Goal: Task Accomplishment & Management: Manage account settings

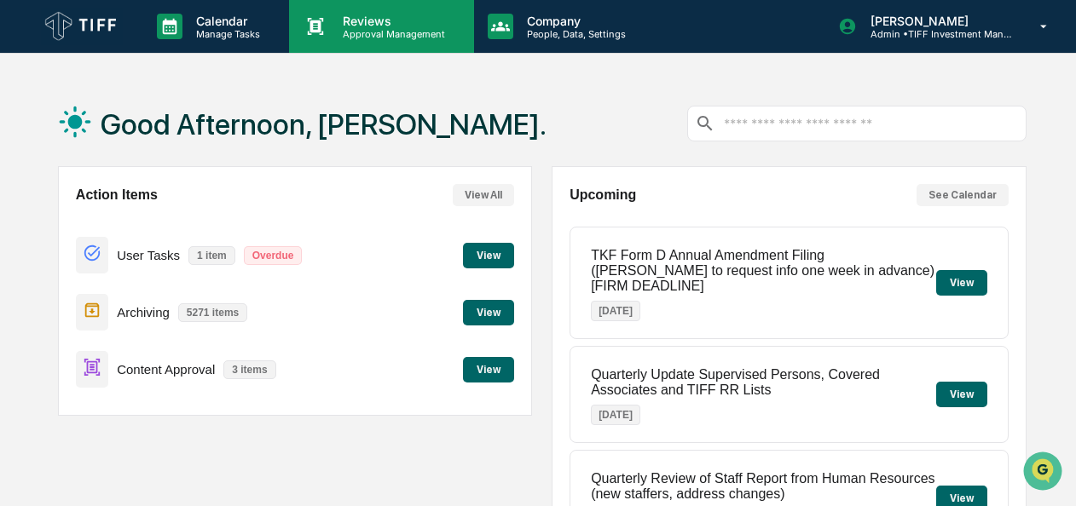
click at [372, 19] on p "Reviews" at bounding box center [391, 21] width 124 height 14
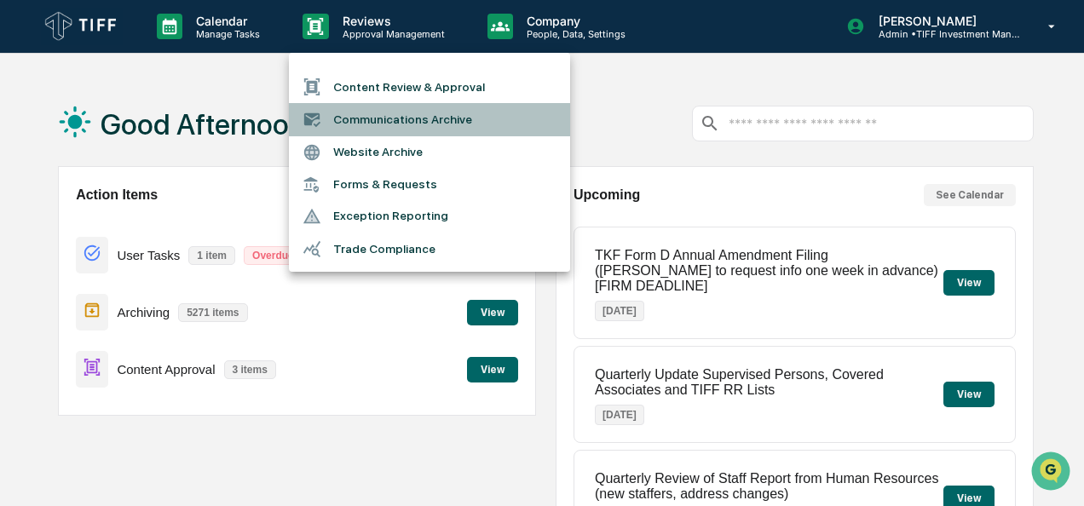
click at [382, 118] on li "Communications Archive" at bounding box center [429, 119] width 281 height 32
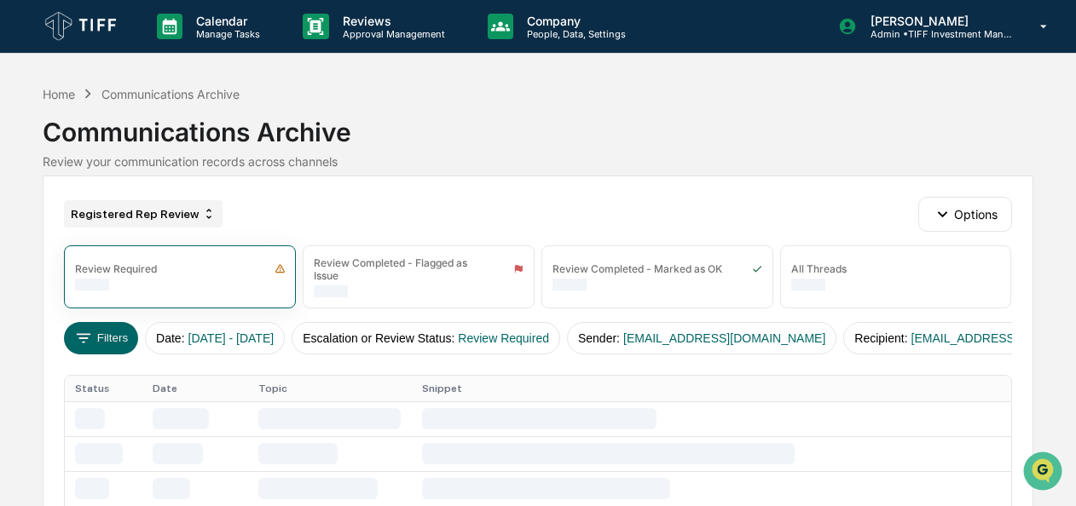
click at [119, 212] on div "Registered Rep Review" at bounding box center [143, 213] width 159 height 27
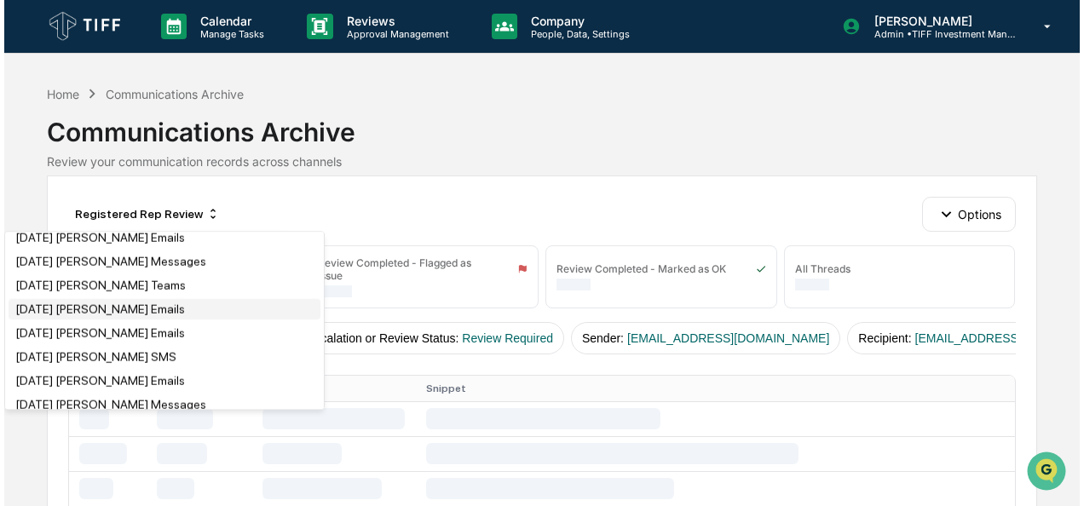
scroll to position [222, 0]
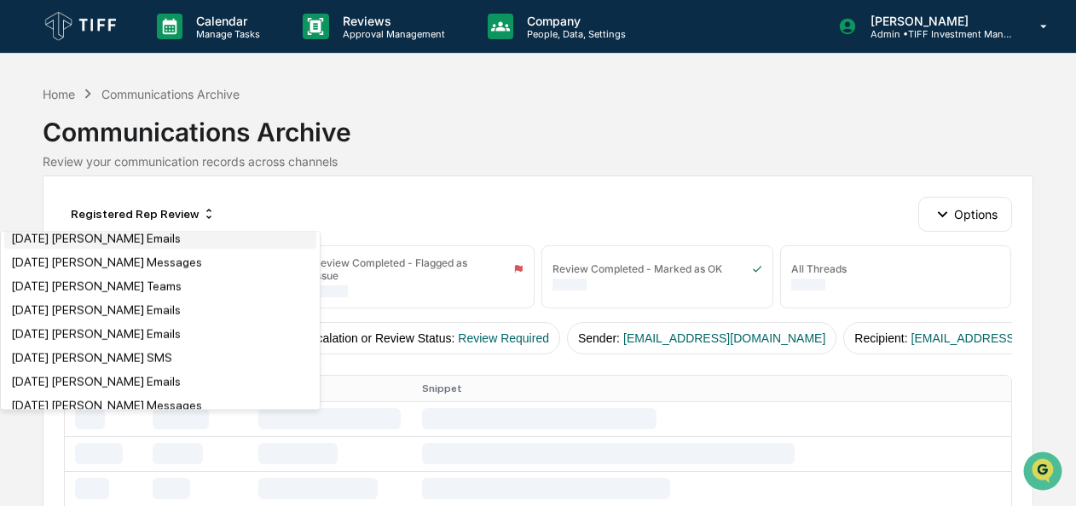
click at [130, 244] on div "[DATE] [PERSON_NAME] Emails" at bounding box center [96, 239] width 170 height 14
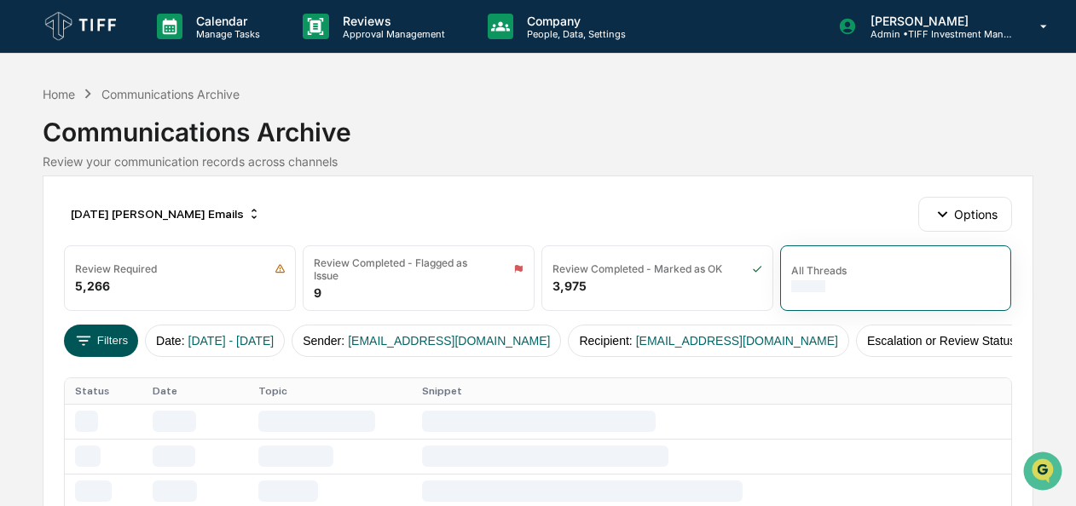
click at [98, 340] on button "Filters" at bounding box center [101, 341] width 74 height 32
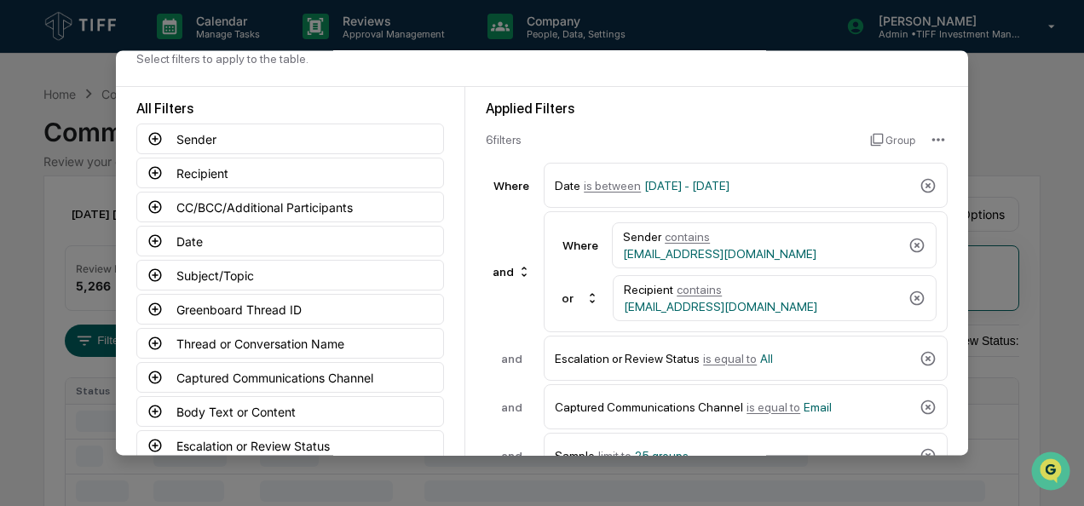
scroll to position [43, 0]
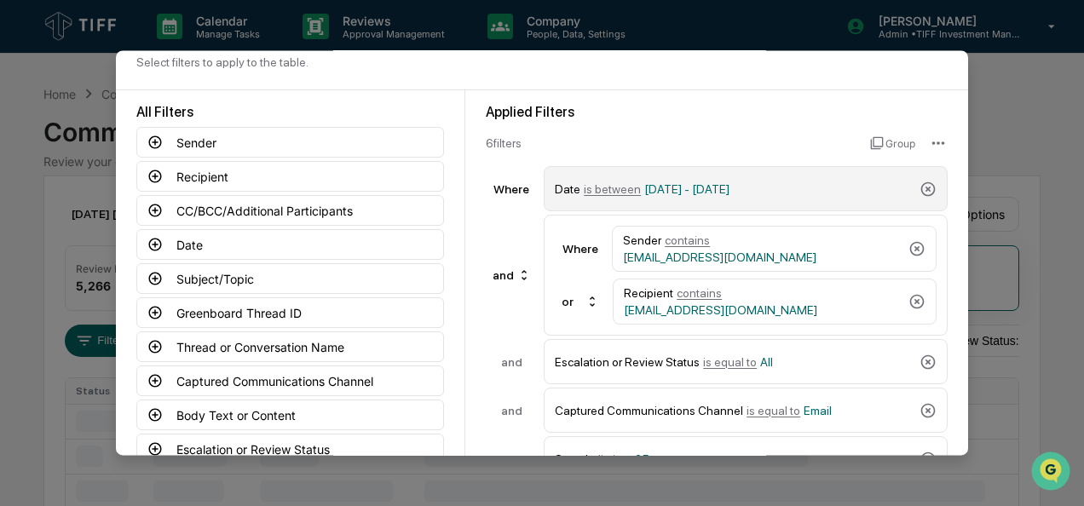
click at [609, 190] on span "is between" at bounding box center [612, 189] width 57 height 14
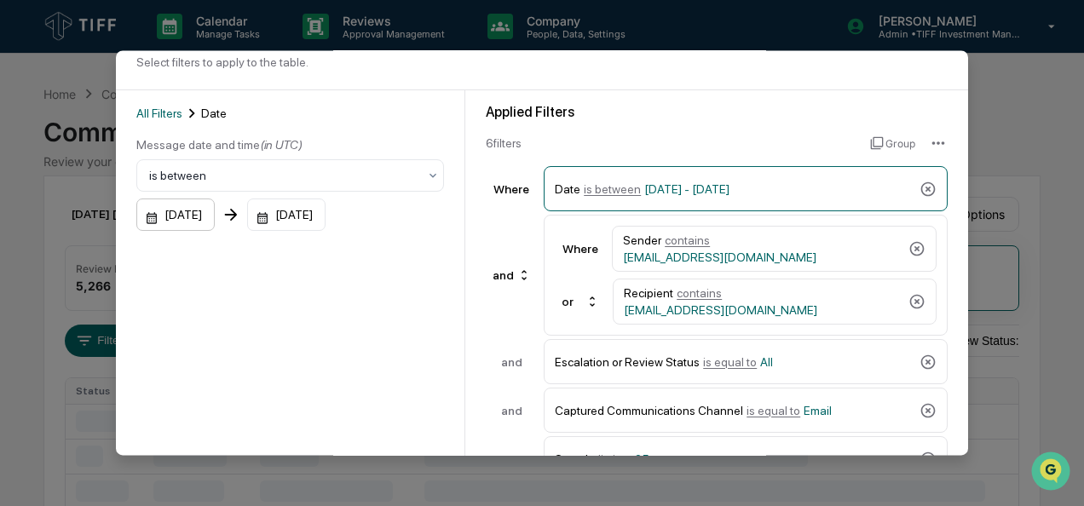
click at [147, 222] on div "[DATE]" at bounding box center [175, 215] width 78 height 32
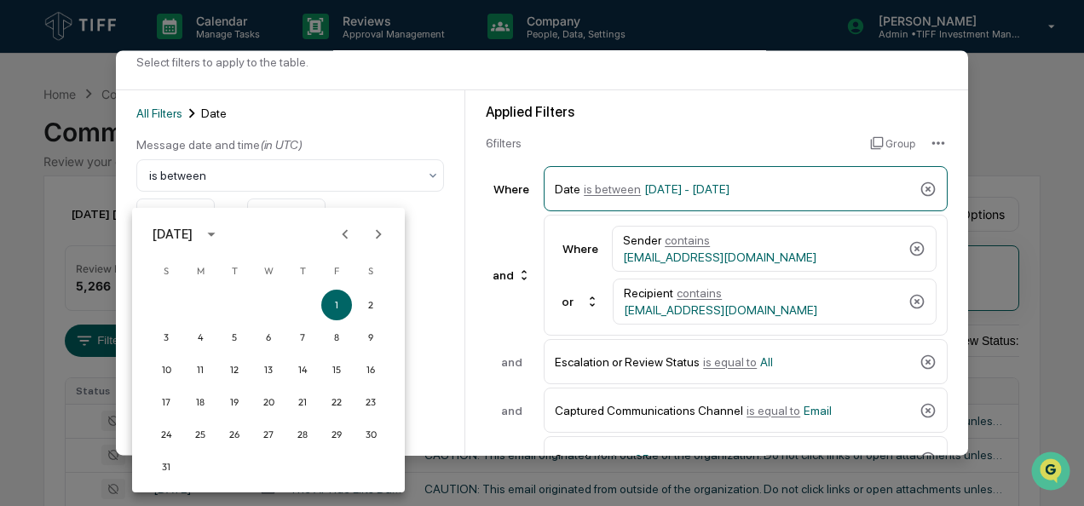
click at [382, 227] on icon "Next month" at bounding box center [378, 234] width 19 height 19
click at [195, 307] on button "1" at bounding box center [200, 305] width 31 height 31
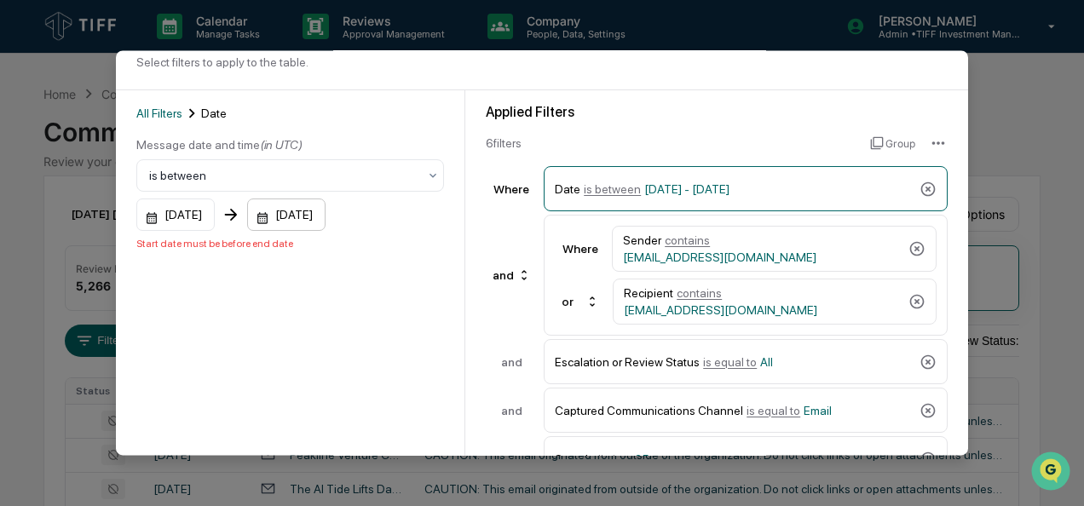
click at [281, 223] on div "[DATE]" at bounding box center [286, 215] width 78 height 32
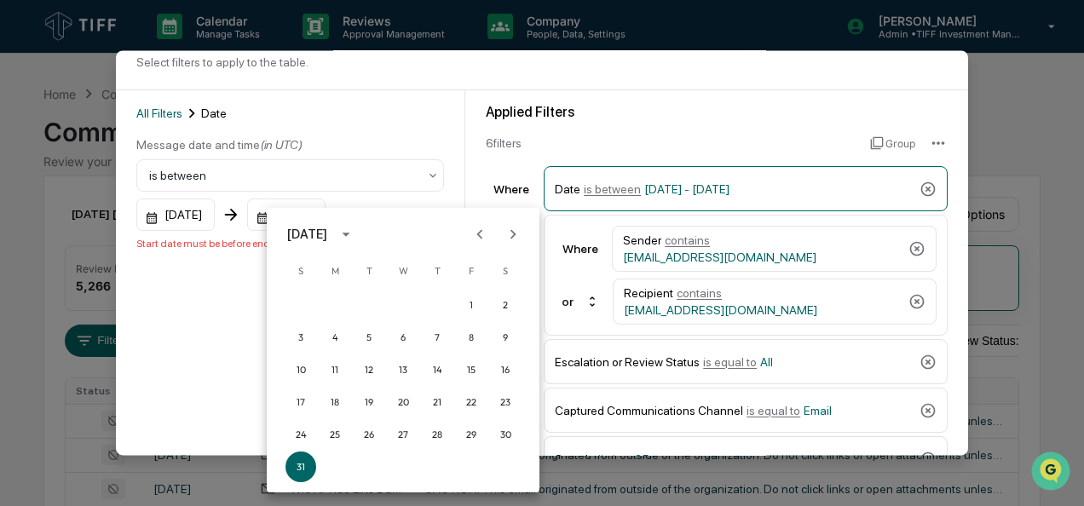
click at [508, 234] on icon "Next month" at bounding box center [513, 234] width 19 height 19
click at [363, 436] on button "30" at bounding box center [368, 434] width 31 height 31
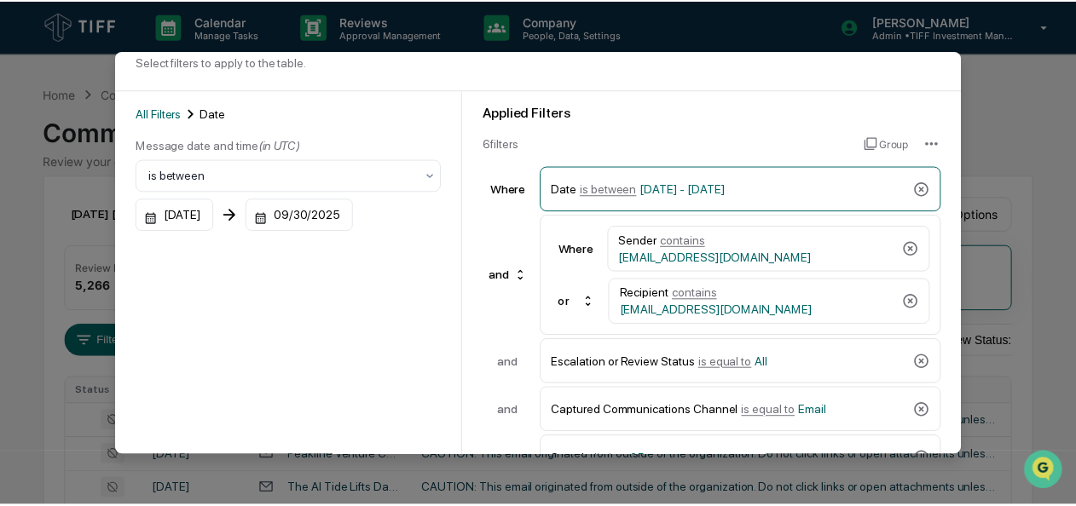
scroll to position [188, 0]
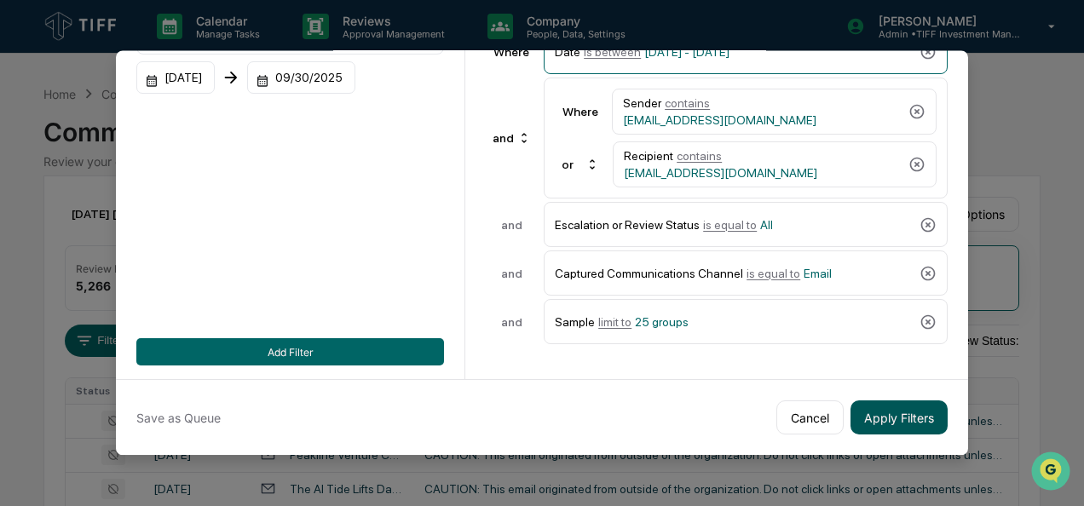
click at [886, 413] on button "Apply Filters" at bounding box center [899, 418] width 97 height 34
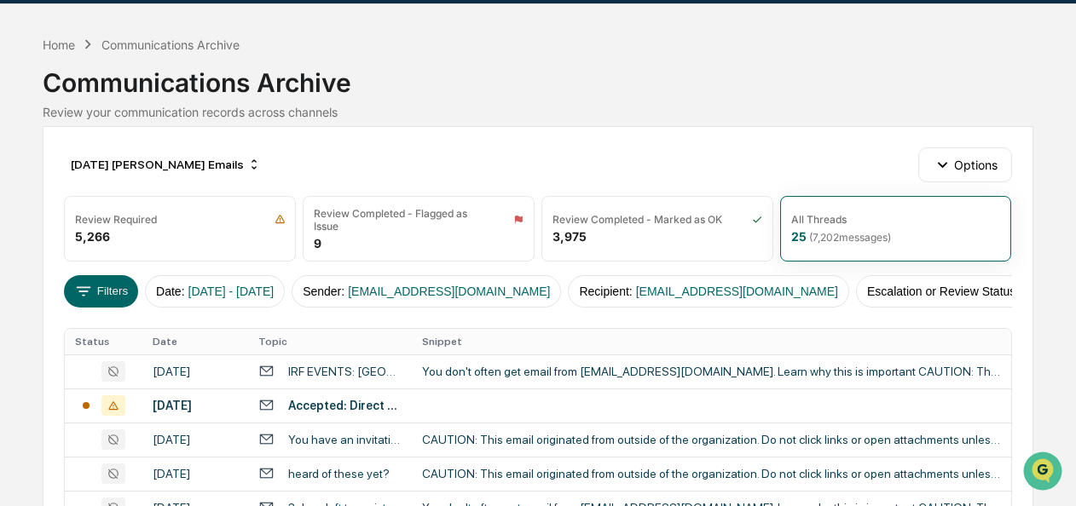
scroll to position [56, 0]
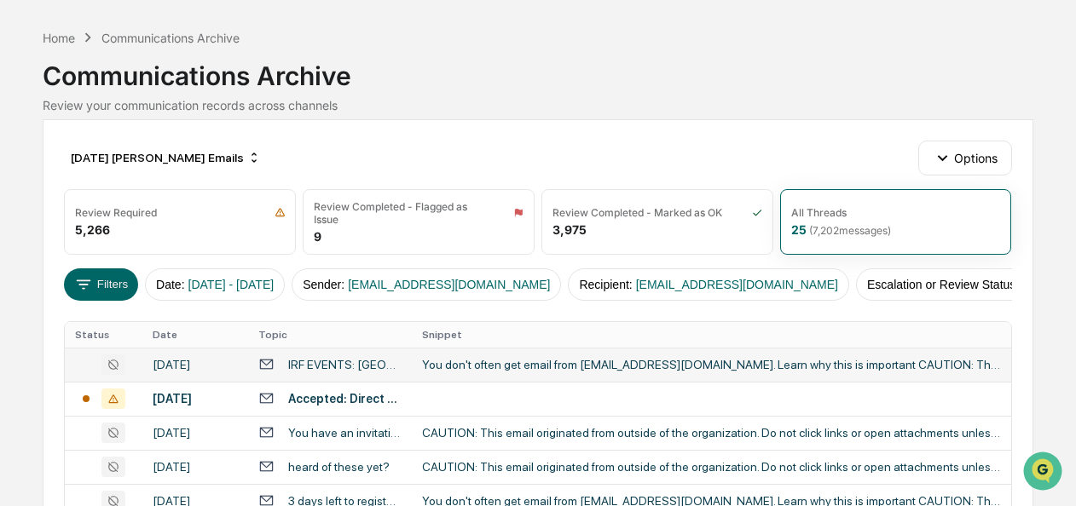
click at [541, 382] on td "You don't often get email from thecut@irf.uk. Learn why this is important CAUTI…" at bounding box center [711, 365] width 599 height 34
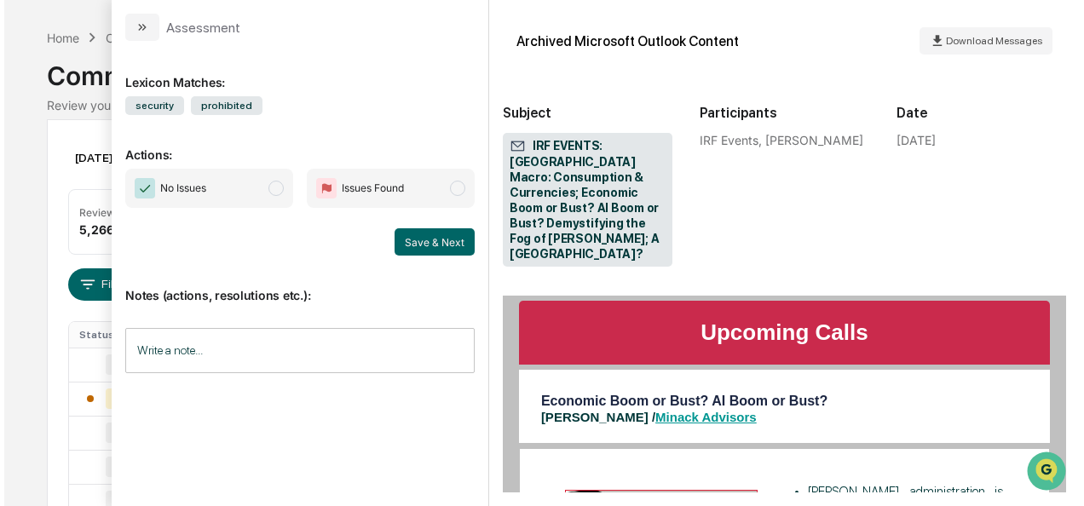
scroll to position [933, 0]
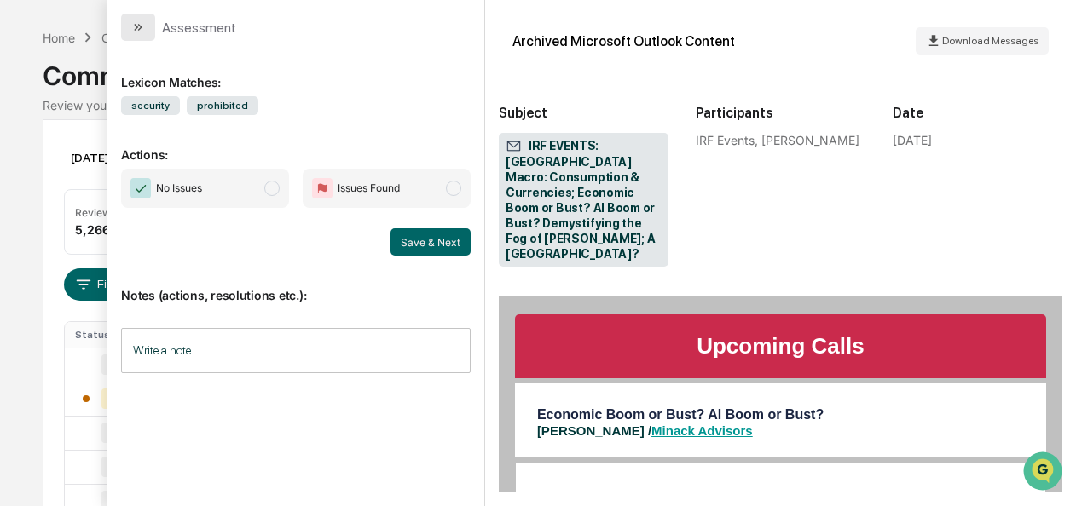
click at [148, 38] on button "modal" at bounding box center [138, 27] width 34 height 27
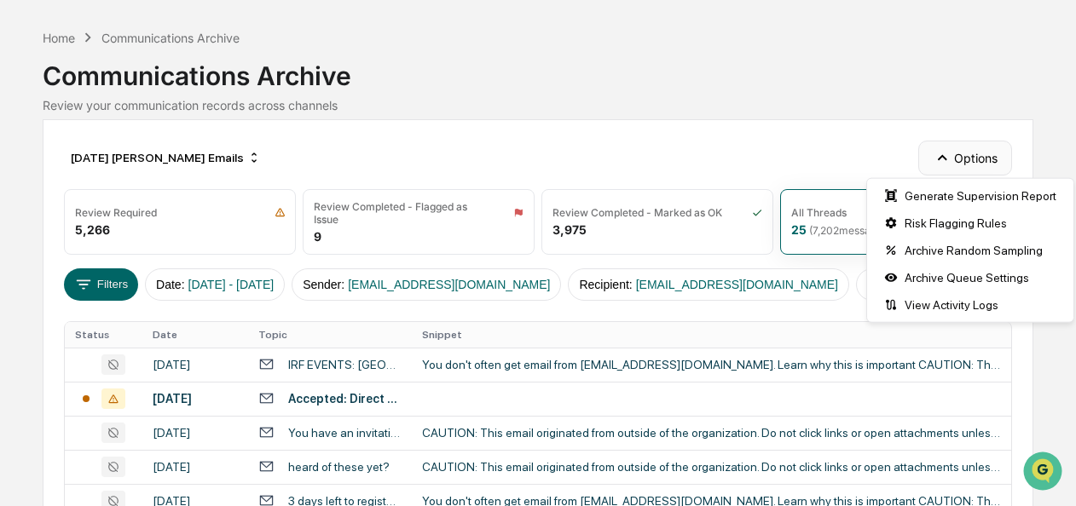
click at [955, 164] on button "Options" at bounding box center [964, 158] width 93 height 34
click at [949, 164] on icon "button" at bounding box center [942, 157] width 19 height 19
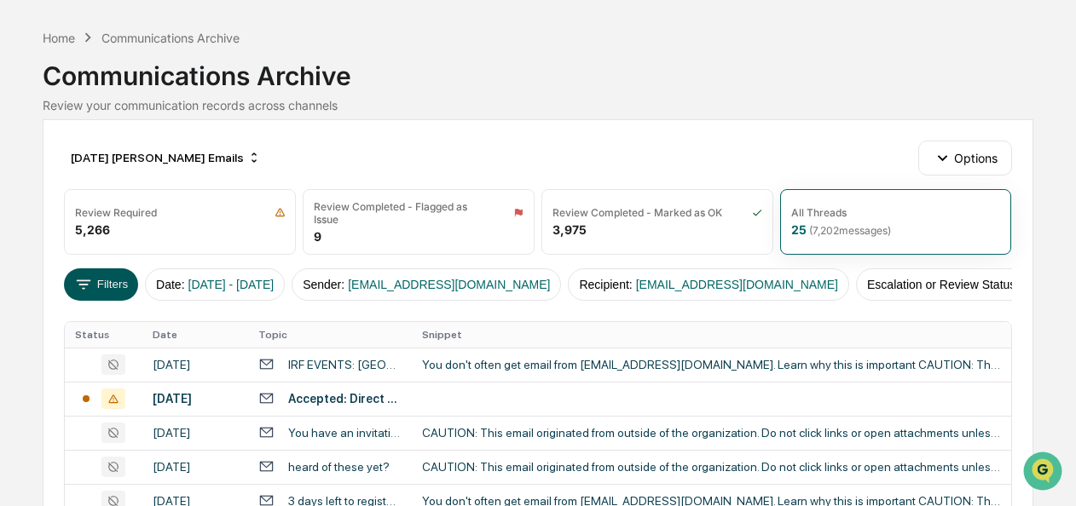
click at [107, 285] on button "Filters" at bounding box center [101, 285] width 74 height 32
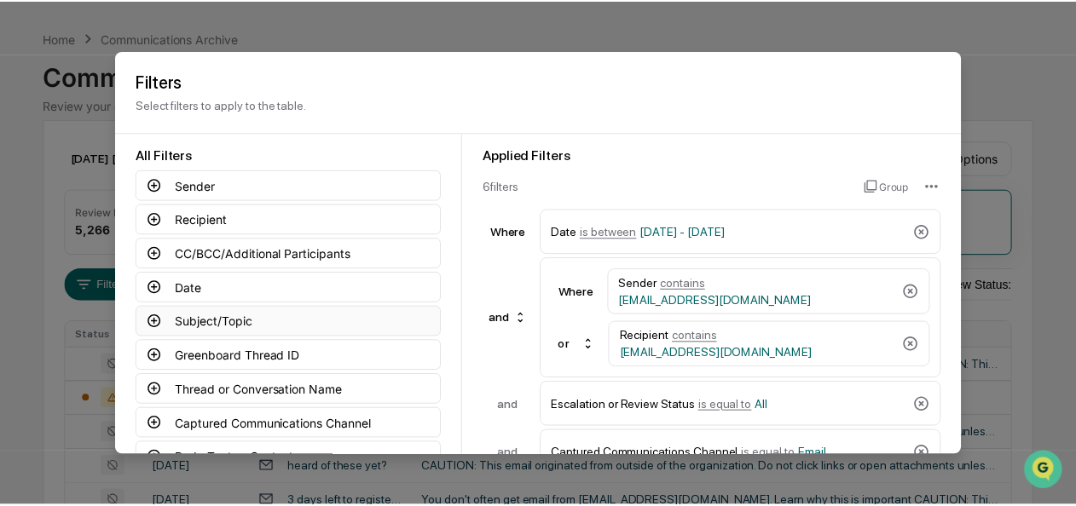
scroll to position [188, 0]
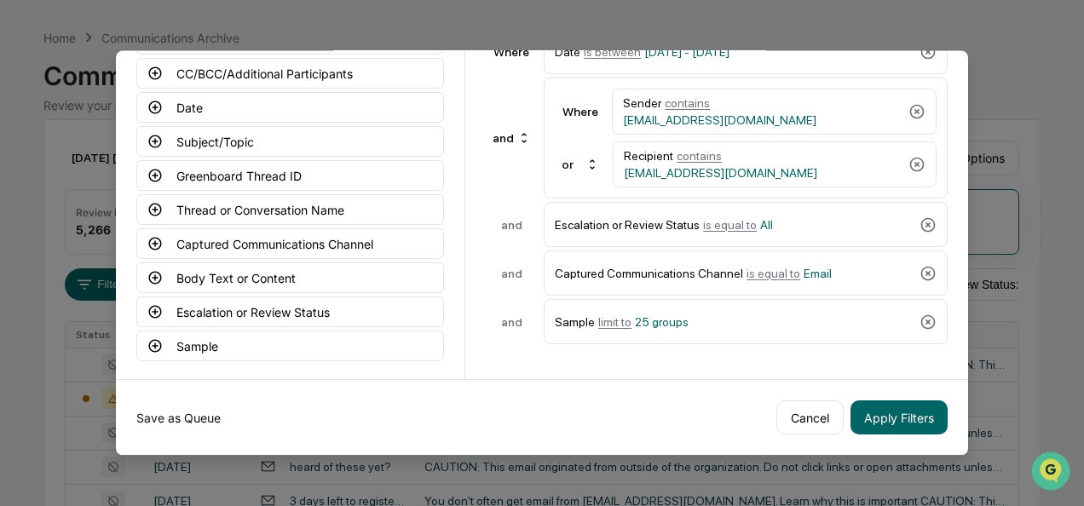
click at [188, 414] on button "Save as Queue" at bounding box center [178, 418] width 84 height 34
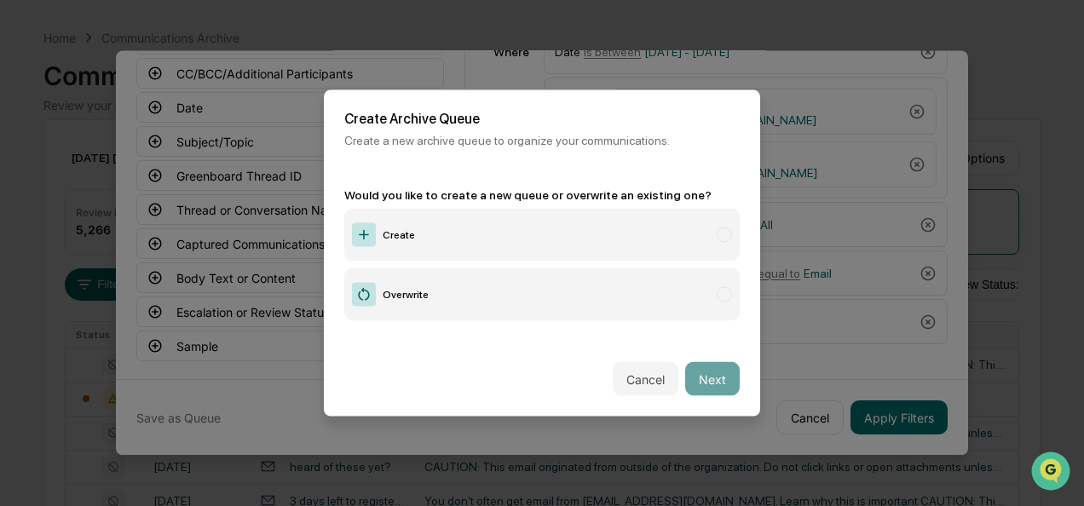
click at [423, 239] on label "Create" at bounding box center [542, 235] width 396 height 53
click at [714, 379] on button "Next" at bounding box center [712, 379] width 55 height 34
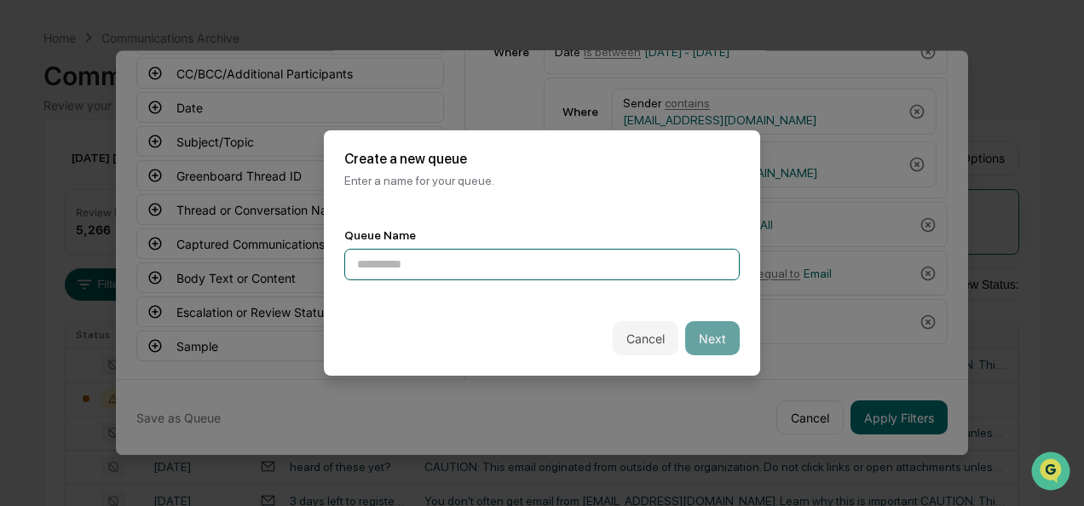
click at [491, 268] on input at bounding box center [542, 265] width 396 height 32
type input "**********"
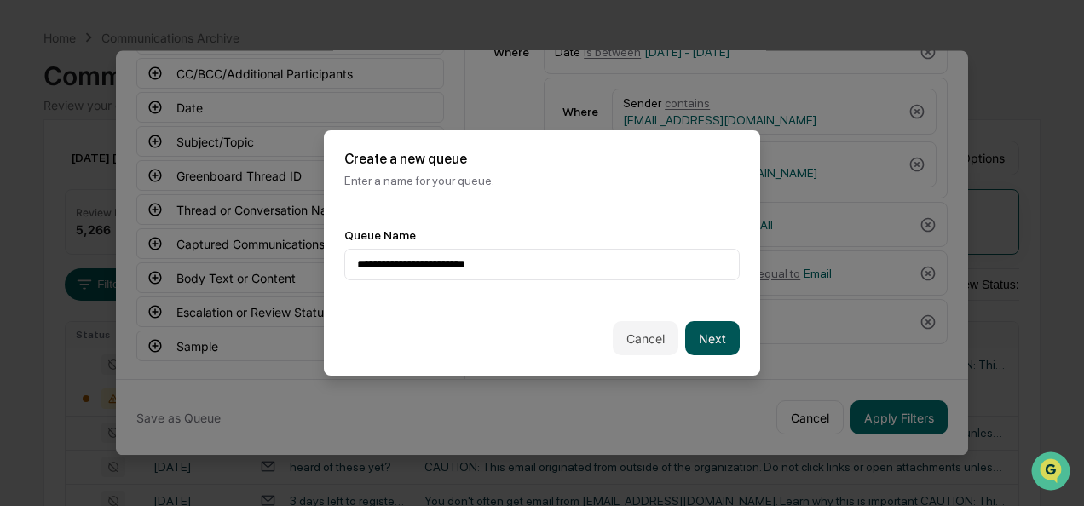
click at [692, 326] on button "Next" at bounding box center [712, 338] width 55 height 34
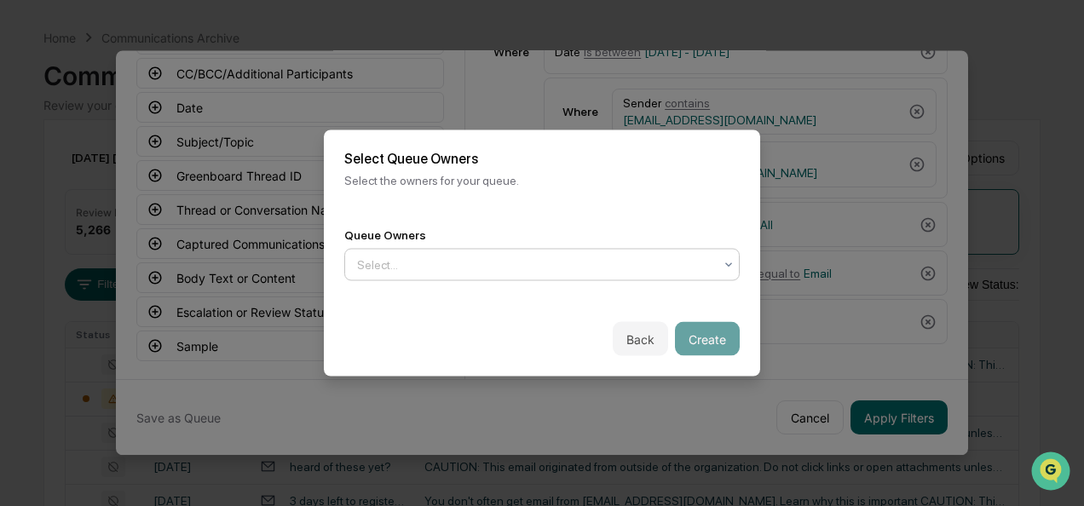
click at [522, 266] on div at bounding box center [535, 265] width 356 height 17
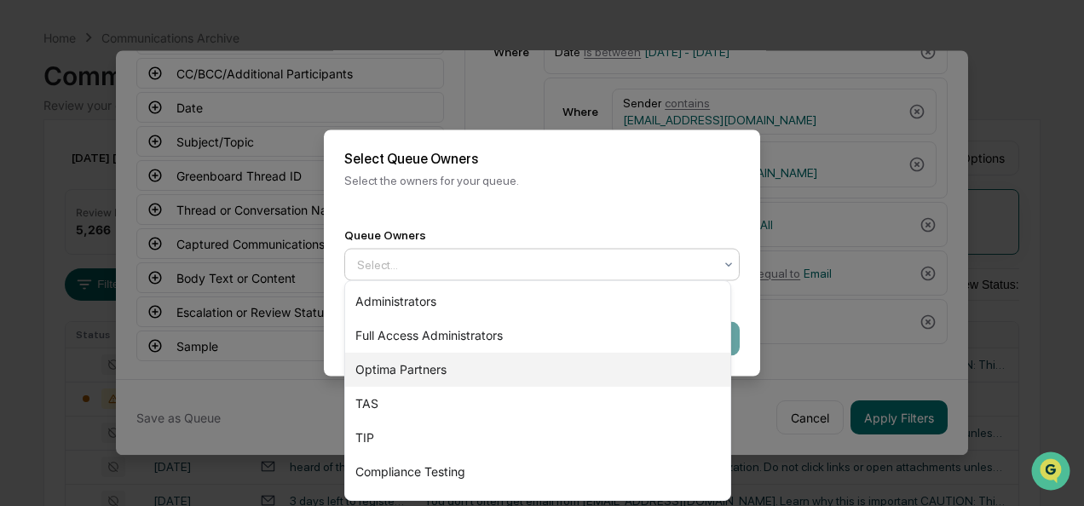
click at [460, 358] on div "Optima Partners" at bounding box center [537, 370] width 385 height 34
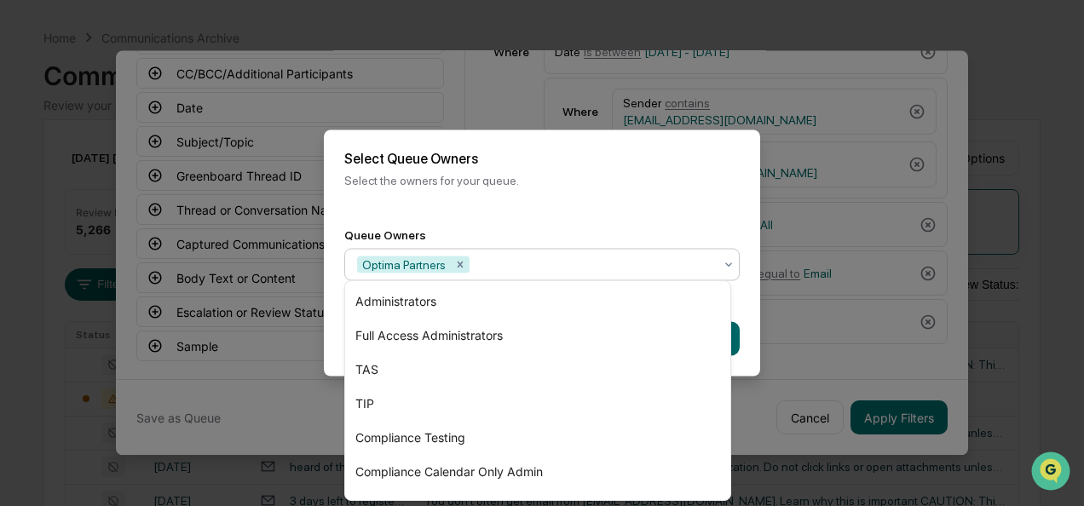
click at [639, 199] on div "Select Queue Owners Select the owners for your queue." at bounding box center [542, 169] width 436 height 78
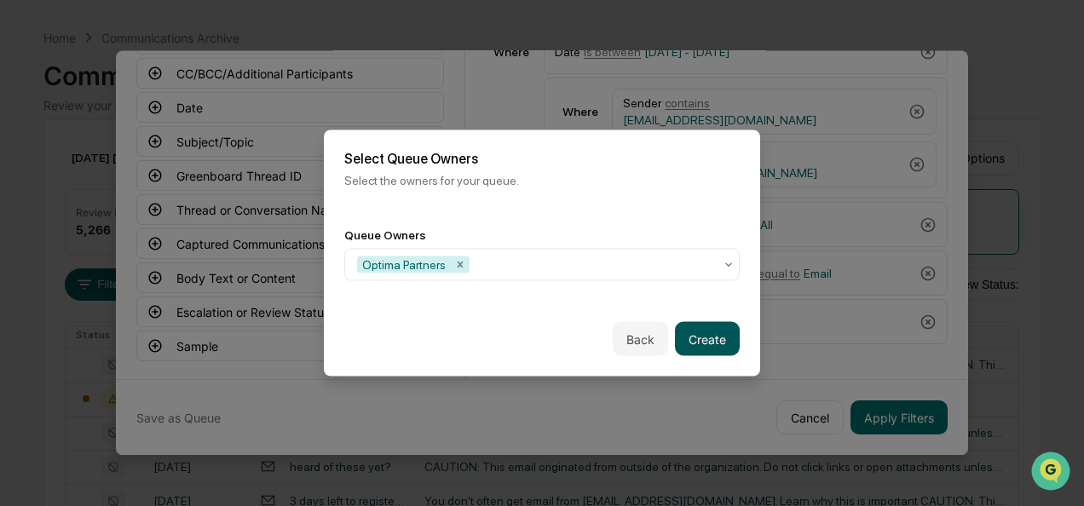
click at [689, 331] on button "Create" at bounding box center [707, 339] width 65 height 34
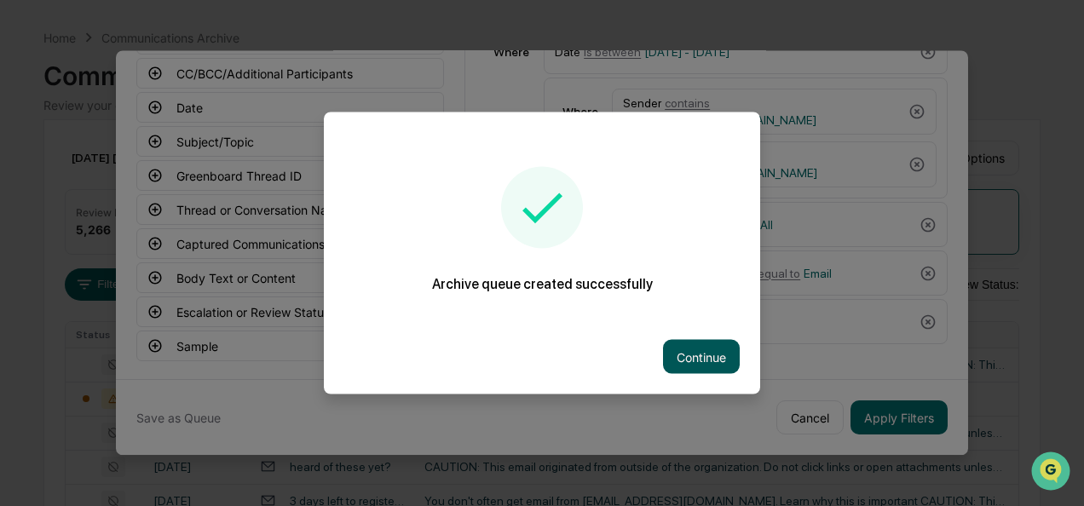
click at [712, 350] on button "Continue" at bounding box center [701, 357] width 77 height 34
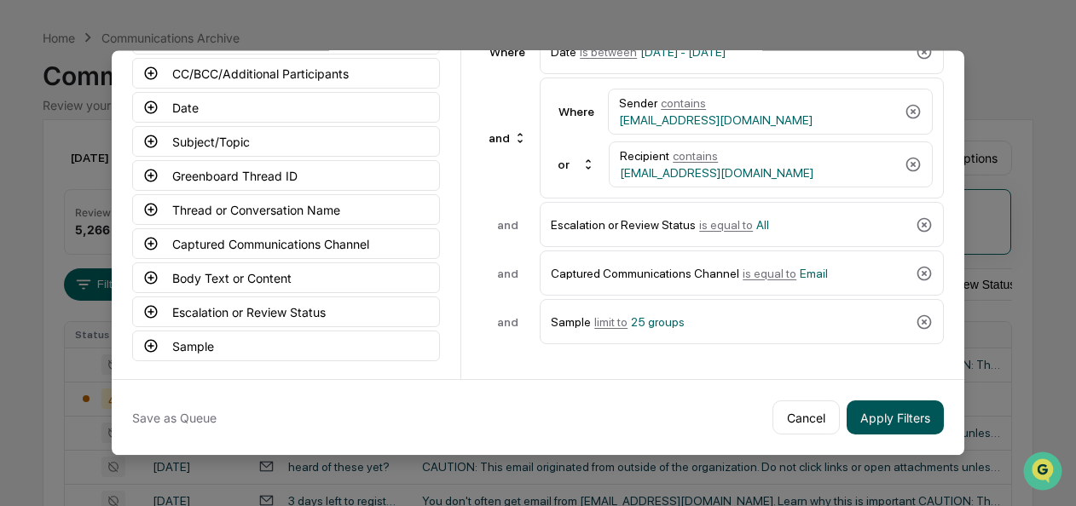
click at [873, 401] on button "Apply Filters" at bounding box center [895, 418] width 97 height 34
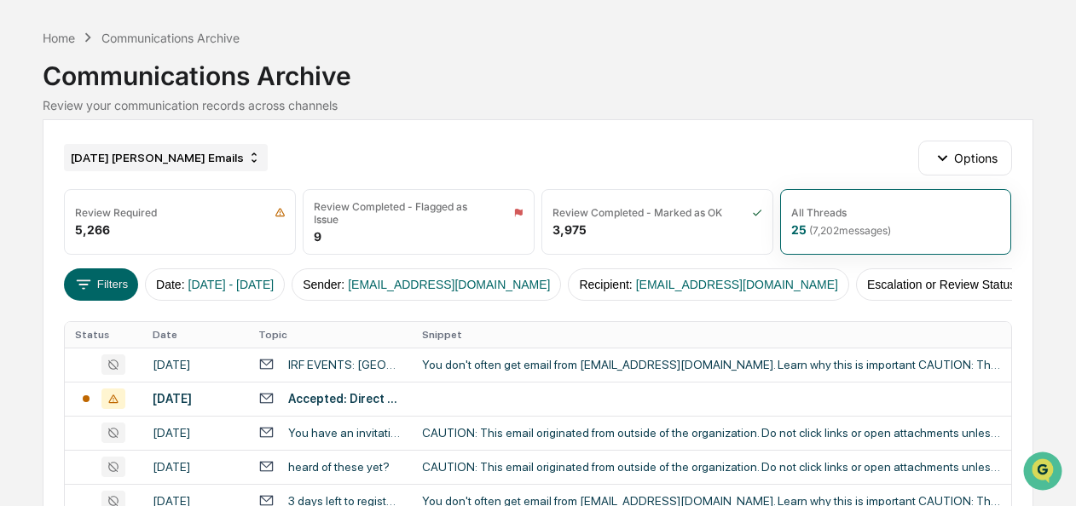
click at [198, 156] on div "[DATE] [PERSON_NAME] Emails" at bounding box center [166, 157] width 204 height 27
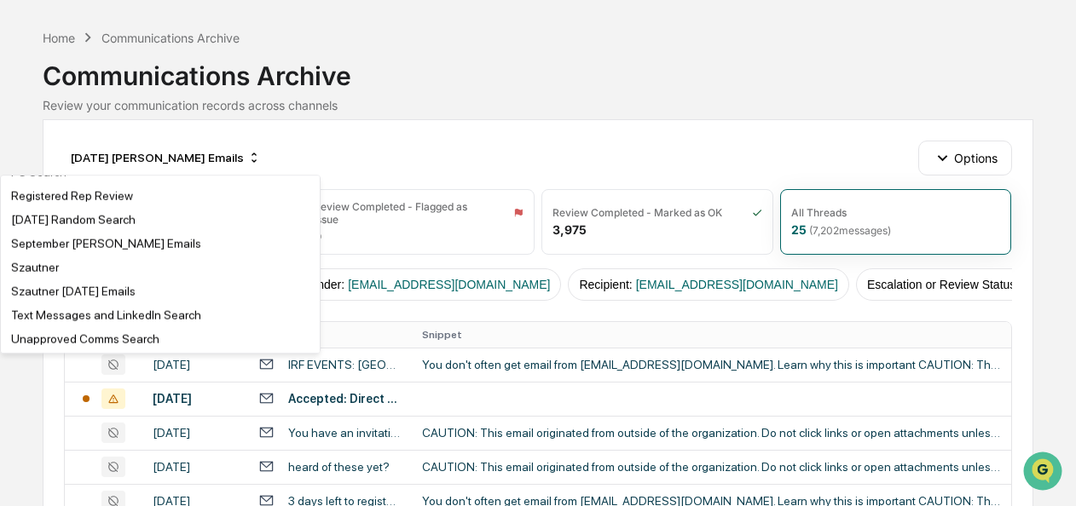
scroll to position [3125, 0]
click at [61, 242] on div "September [PERSON_NAME] Emails" at bounding box center [106, 244] width 190 height 14
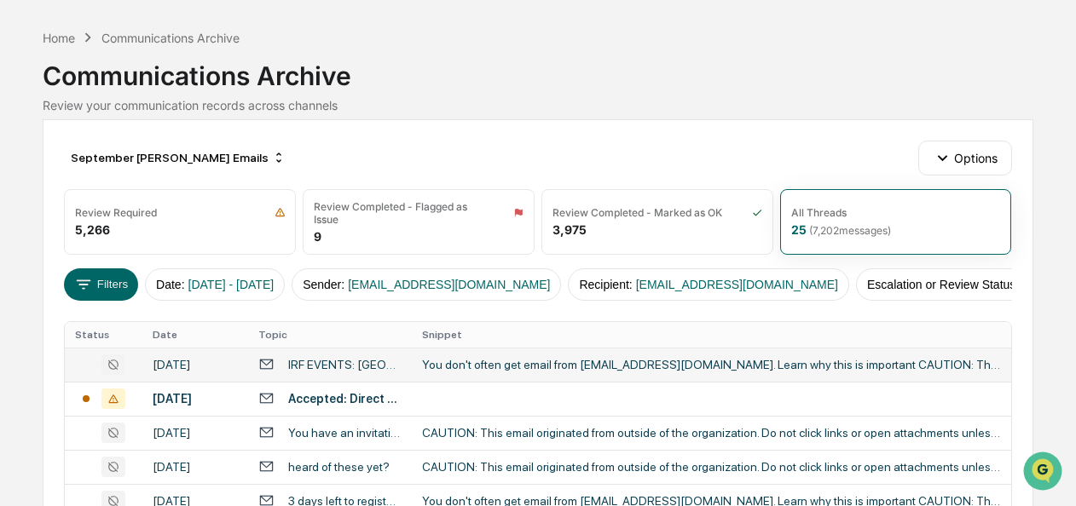
click at [500, 369] on div "You don't often get email from thecut@irf.uk. Learn why this is important CAUTI…" at bounding box center [711, 365] width 579 height 14
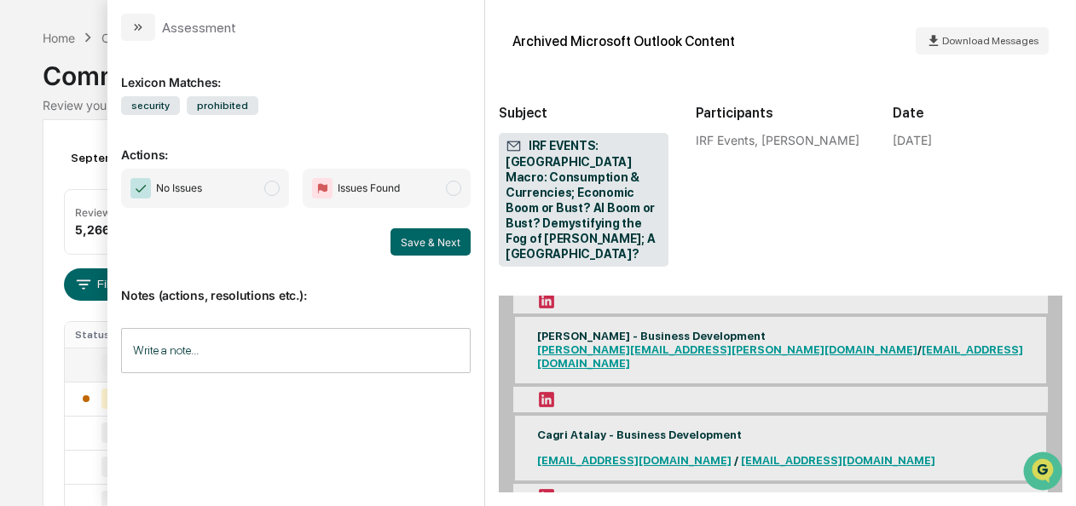
scroll to position [6421, 0]
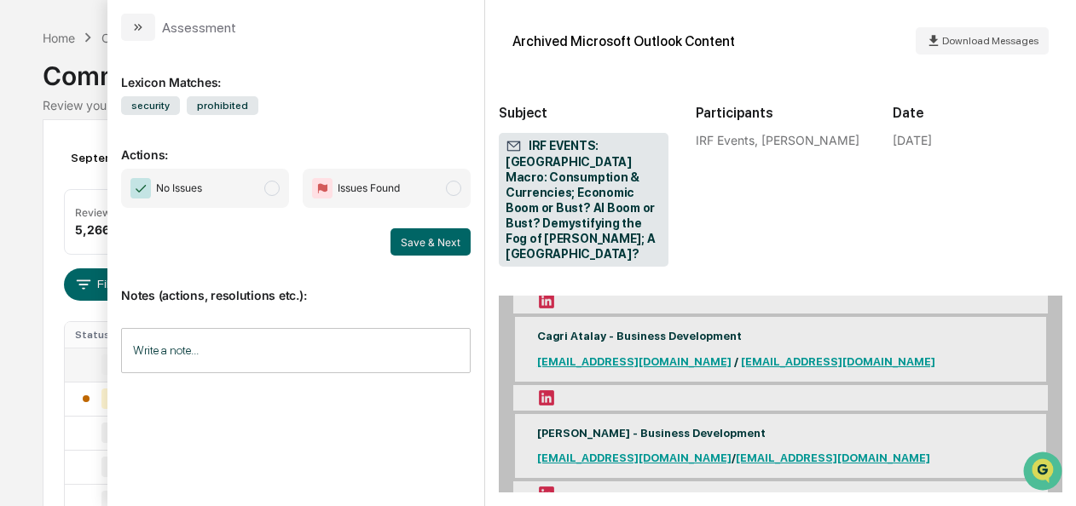
click at [276, 191] on span "modal" at bounding box center [271, 188] width 15 height 15
click at [424, 240] on button "Save & Next" at bounding box center [430, 241] width 80 height 27
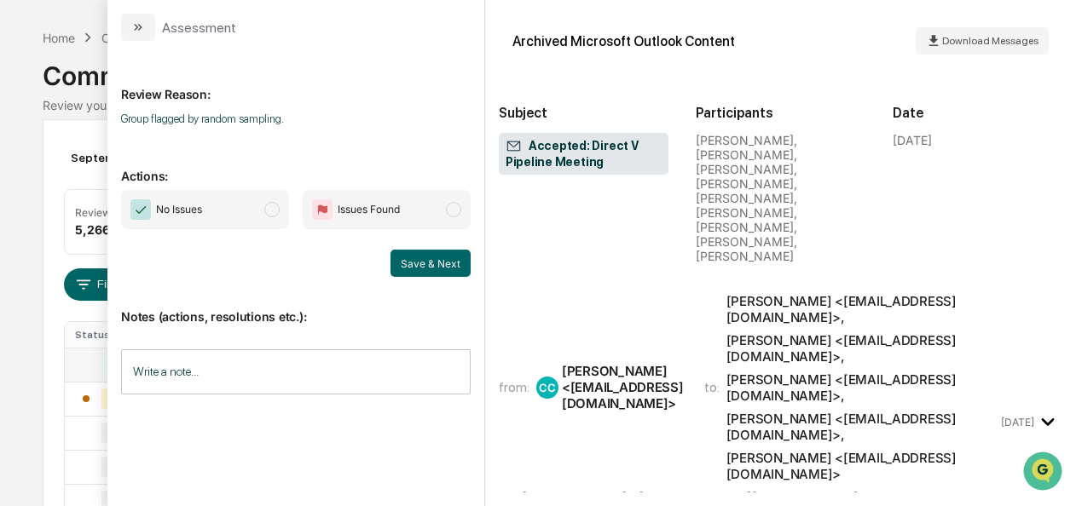
scroll to position [323, 0]
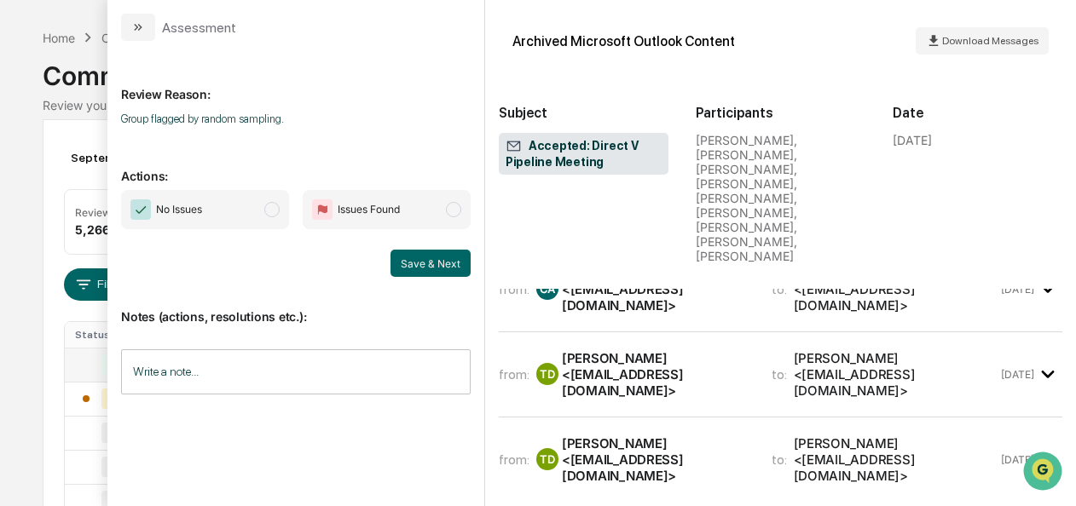
click at [268, 210] on span "modal" at bounding box center [271, 209] width 15 height 15
click at [392, 256] on div "Save & Next" at bounding box center [296, 263] width 350 height 27
click at [405, 256] on button "Save & Next" at bounding box center [430, 263] width 80 height 27
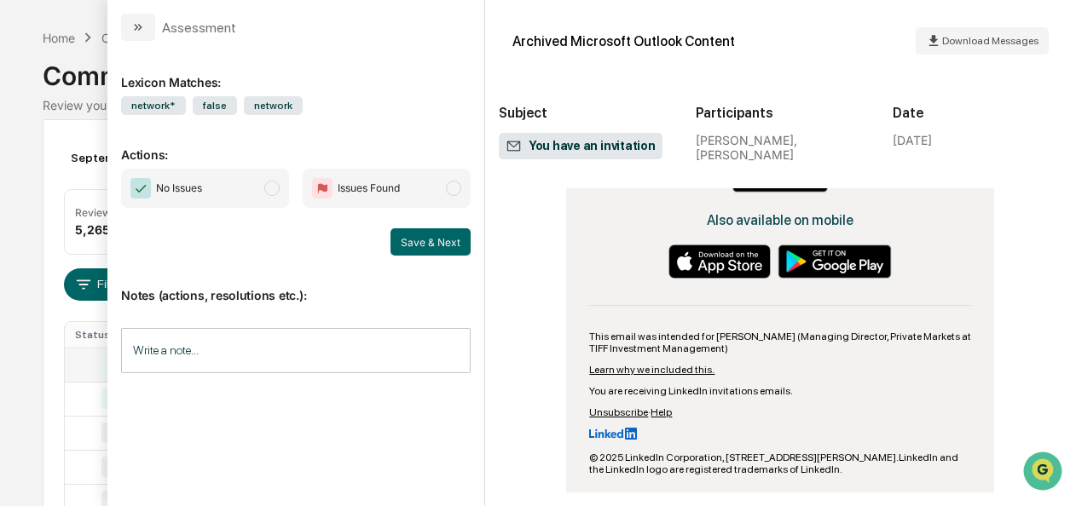
scroll to position [1717, 0]
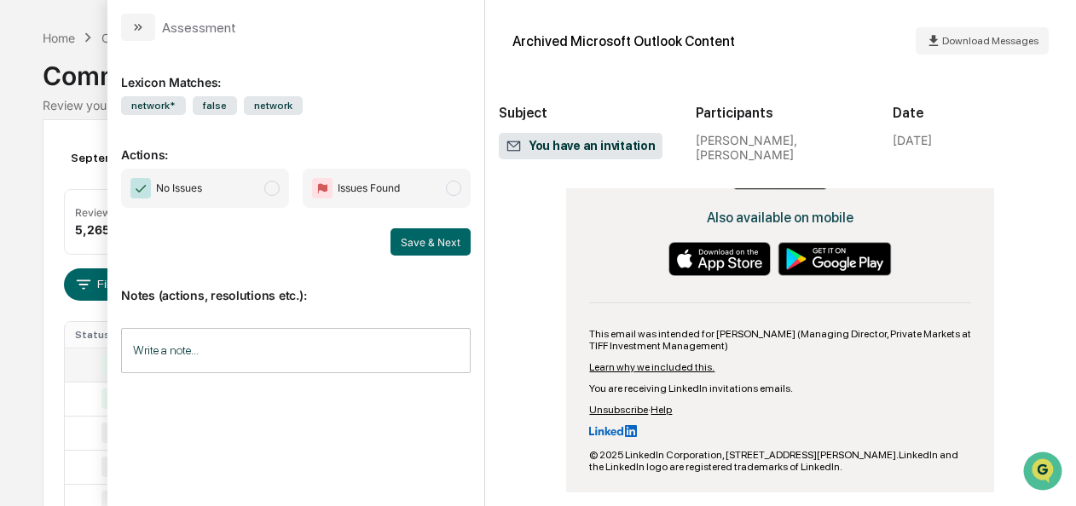
click at [275, 197] on span "No Issues" at bounding box center [205, 188] width 168 height 39
click at [416, 234] on button "Save & Next" at bounding box center [430, 241] width 80 height 27
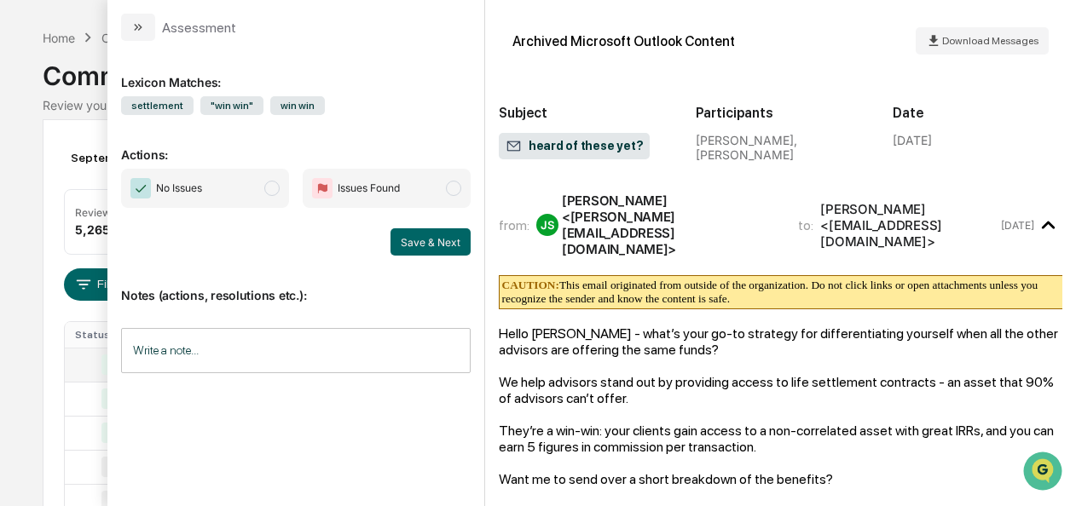
scroll to position [149, 0]
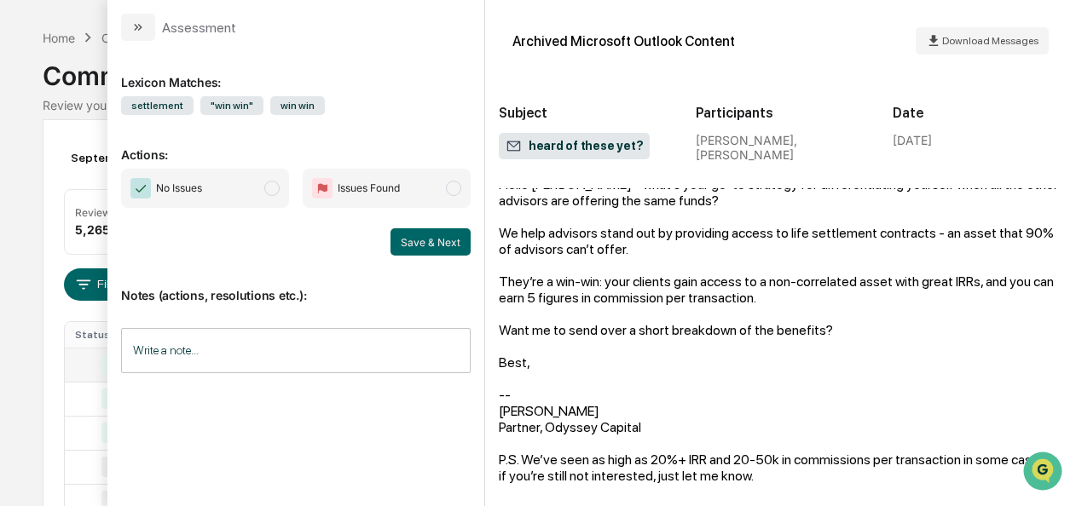
click at [276, 177] on span "No Issues" at bounding box center [205, 188] width 168 height 39
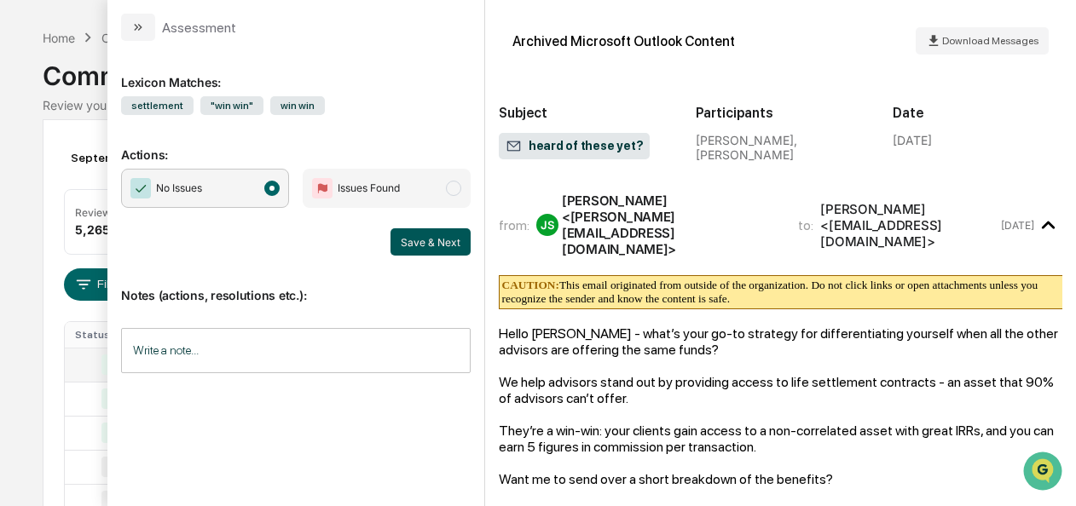
click at [443, 239] on button "Save & Next" at bounding box center [430, 241] width 80 height 27
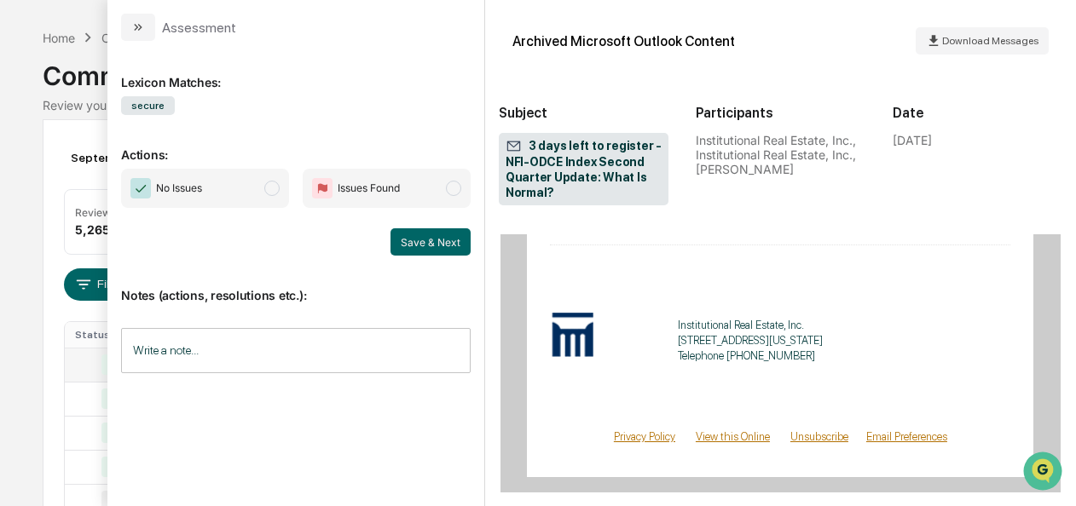
scroll to position [1343, 0]
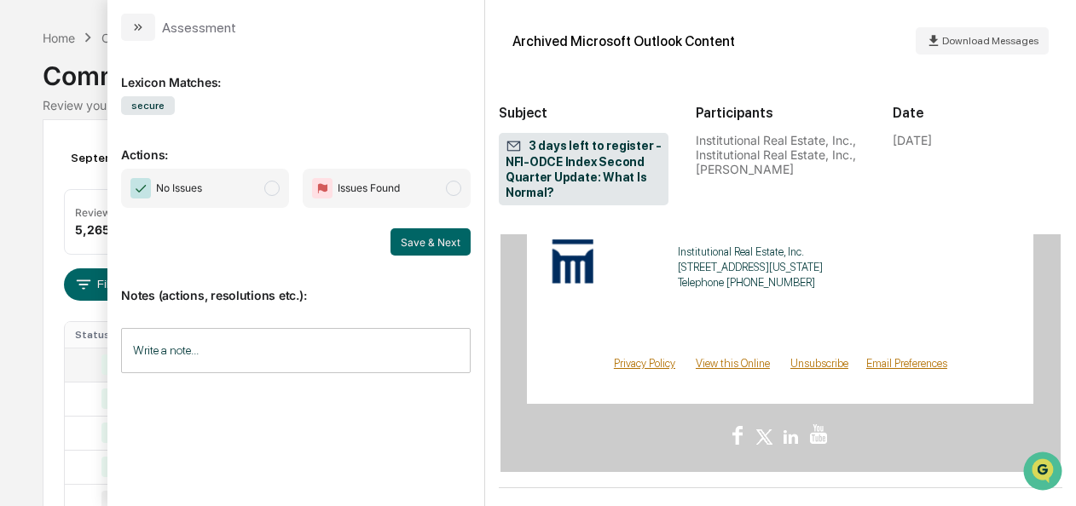
click at [278, 186] on span "modal" at bounding box center [271, 188] width 15 height 15
click at [436, 237] on button "Save & Next" at bounding box center [430, 241] width 80 height 27
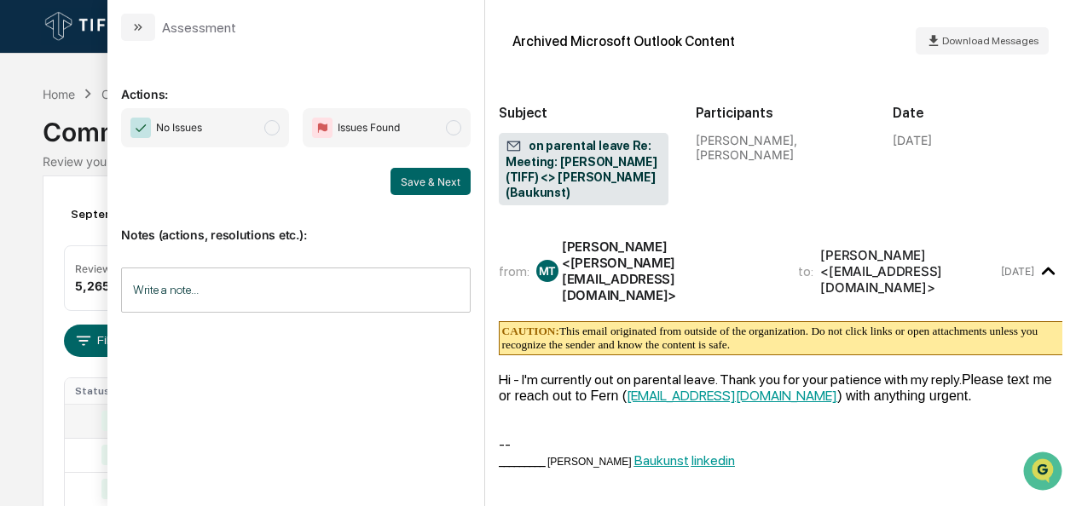
click at [276, 130] on span "modal" at bounding box center [271, 127] width 15 height 15
click at [419, 181] on button "Save & Next" at bounding box center [430, 181] width 80 height 27
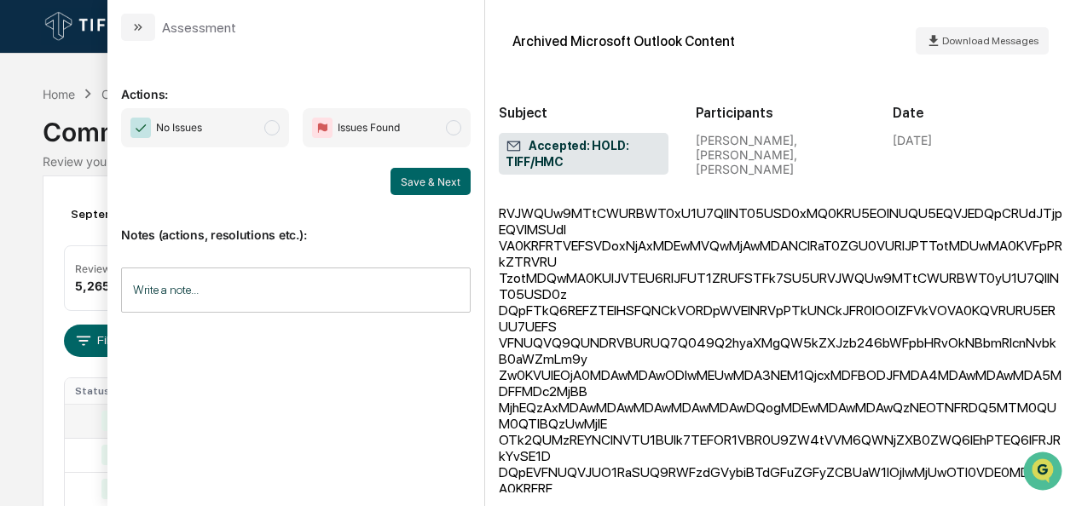
scroll to position [2196, 0]
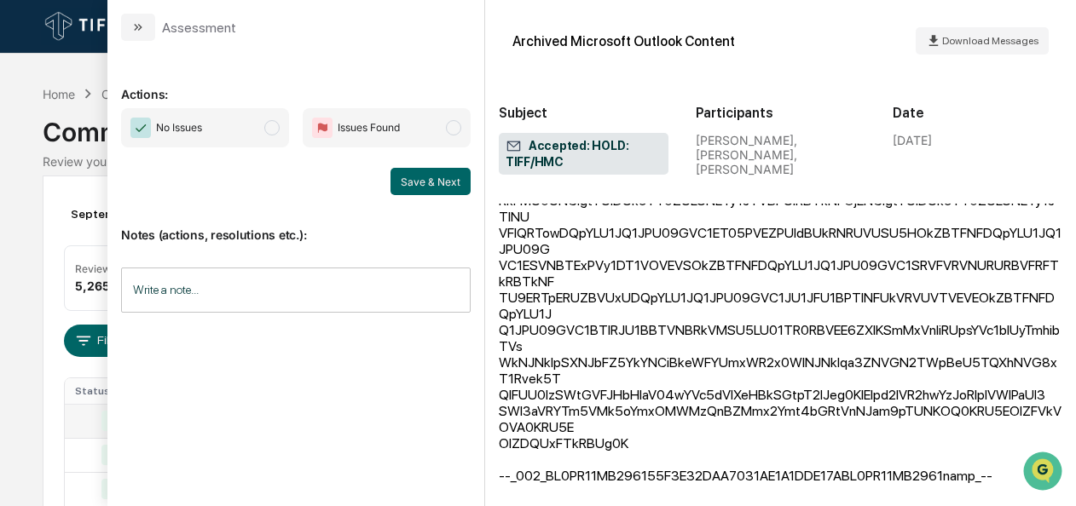
click at [261, 124] on span "No Issues" at bounding box center [205, 127] width 168 height 39
click at [430, 183] on button "Save & Next" at bounding box center [430, 181] width 80 height 27
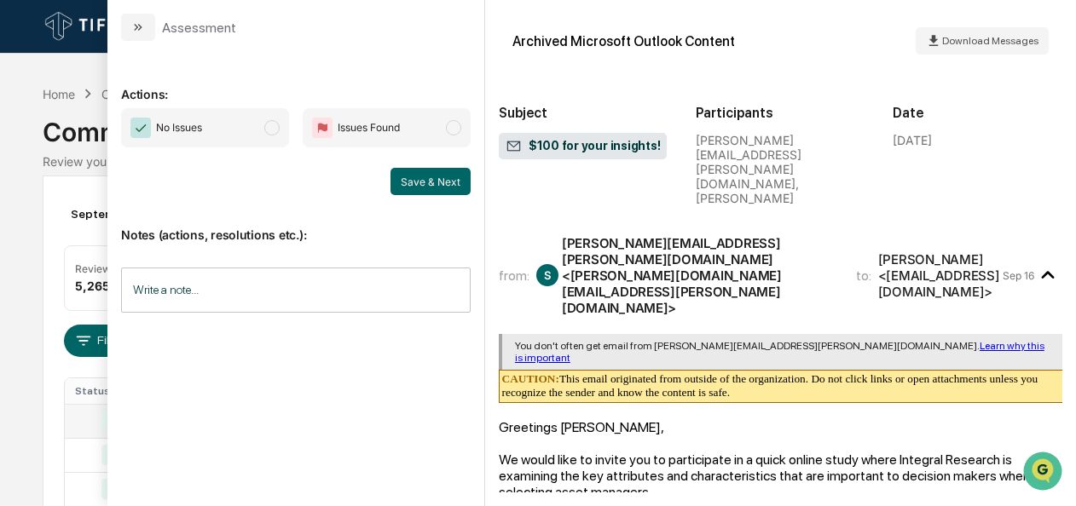
scroll to position [184, 0]
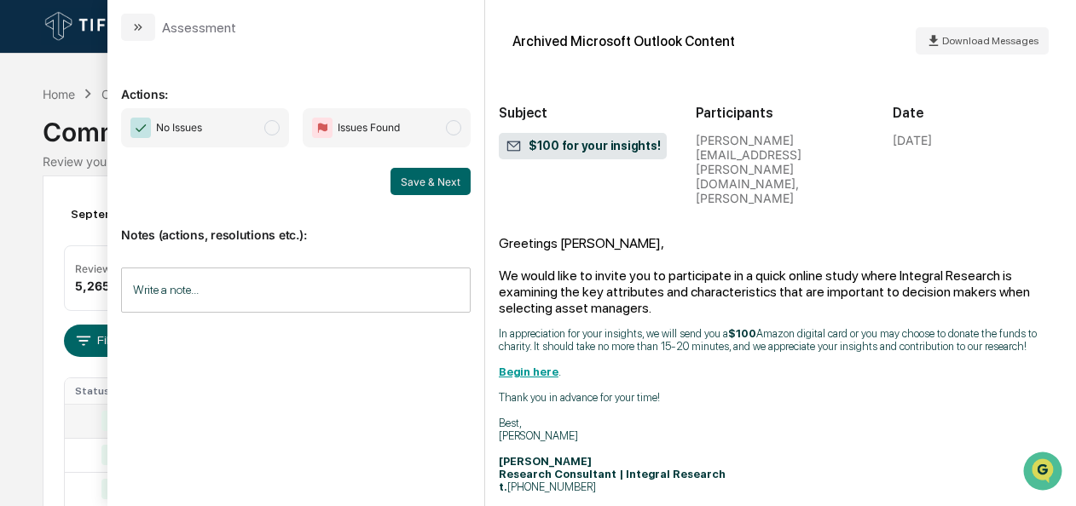
click at [285, 134] on span "No Issues" at bounding box center [205, 127] width 168 height 39
click at [423, 179] on button "Save & Next" at bounding box center [430, 181] width 80 height 27
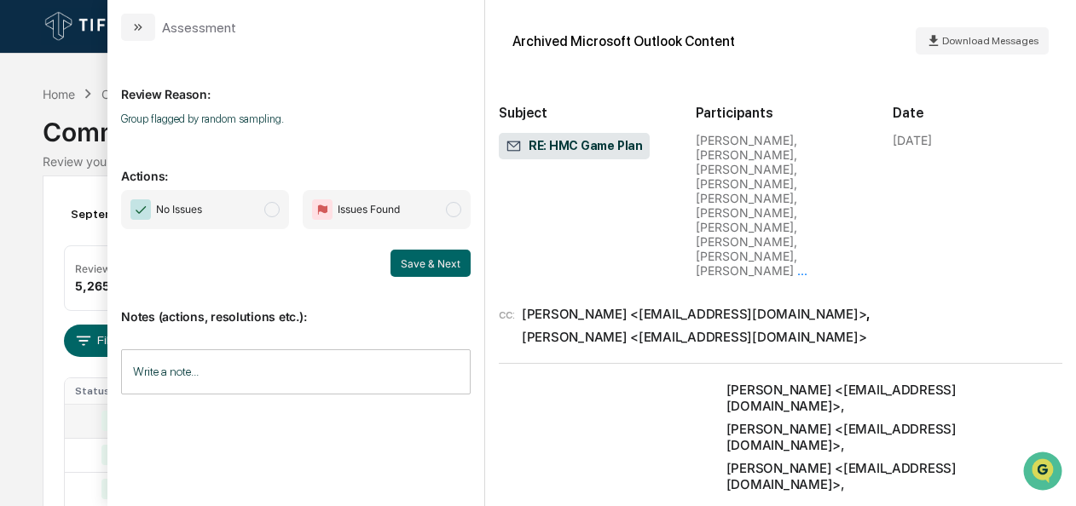
scroll to position [6661, 0]
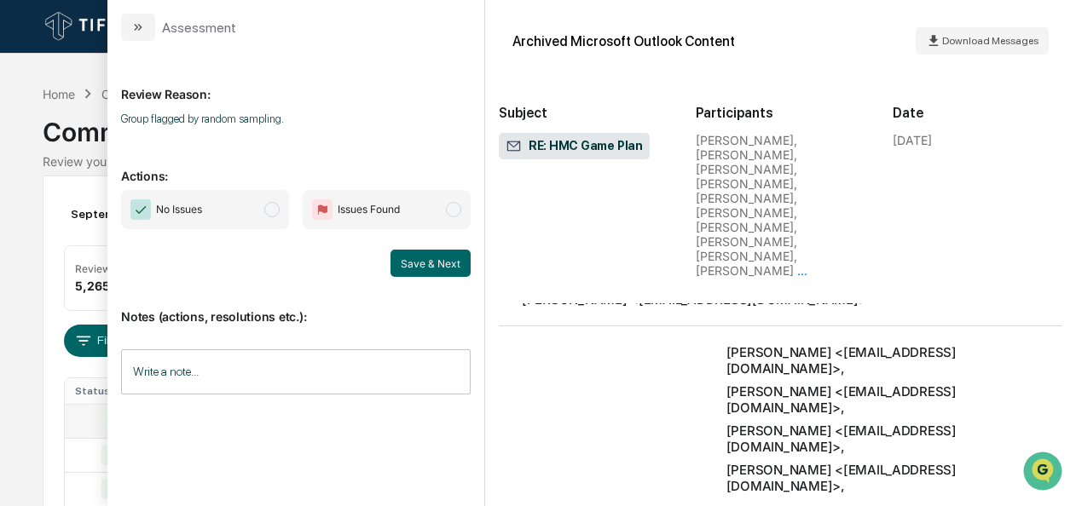
click at [273, 214] on span "modal" at bounding box center [271, 209] width 15 height 15
click at [421, 264] on button "Save & Next" at bounding box center [430, 263] width 80 height 27
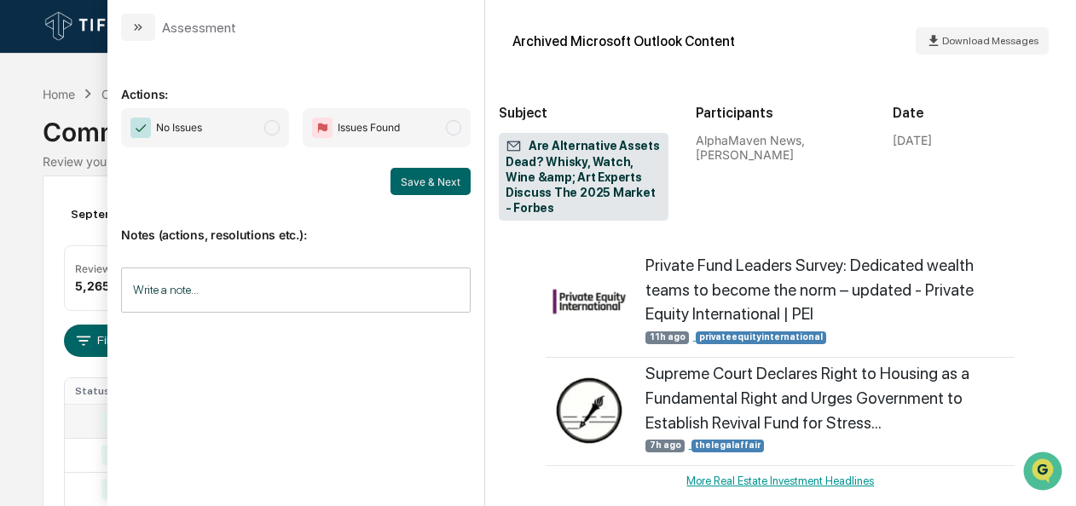
scroll to position [5449, 0]
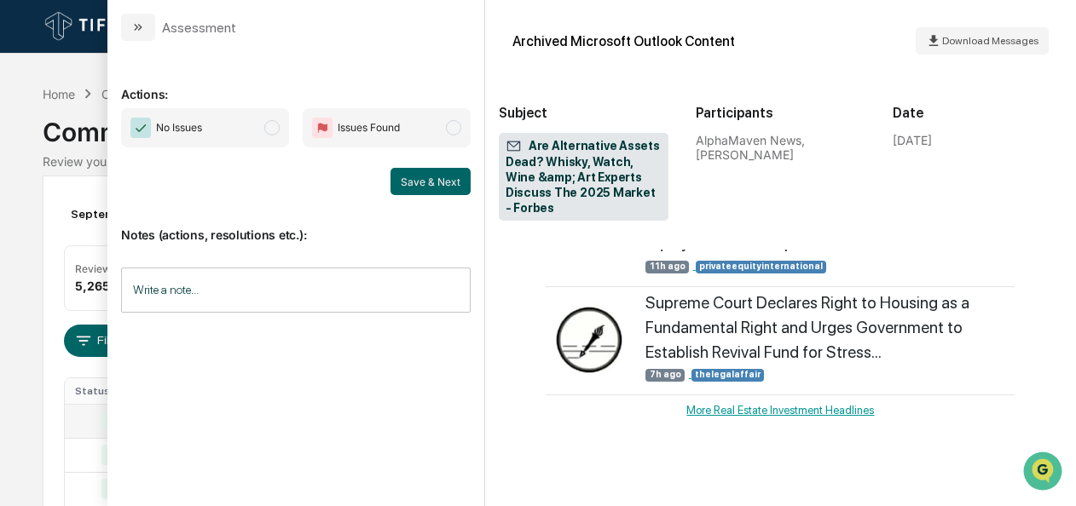
click at [269, 119] on span "No Issues" at bounding box center [205, 127] width 168 height 39
click at [423, 188] on button "Save & Next" at bounding box center [430, 181] width 80 height 27
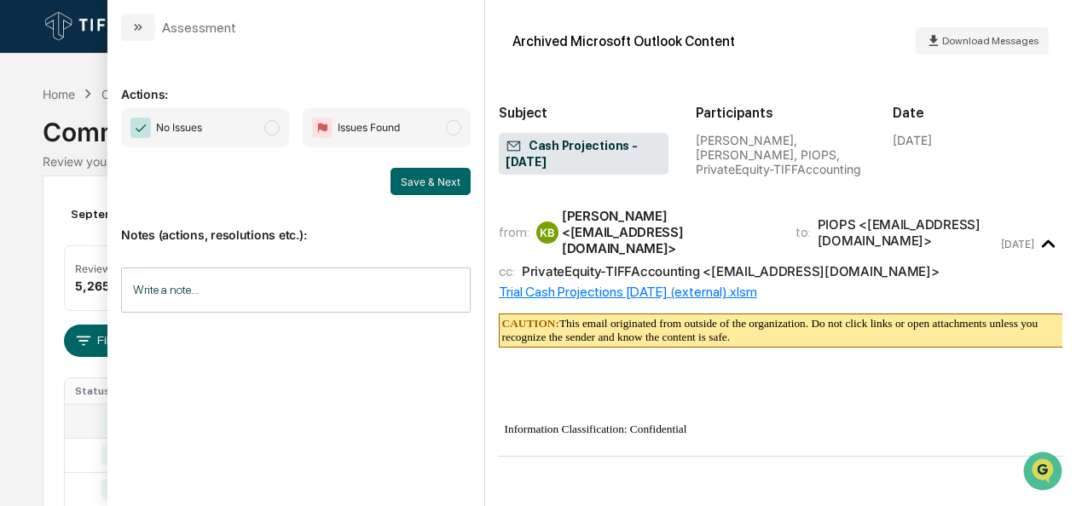
click at [275, 126] on span "modal" at bounding box center [271, 127] width 15 height 15
click at [452, 185] on button "Save & Next" at bounding box center [430, 181] width 80 height 27
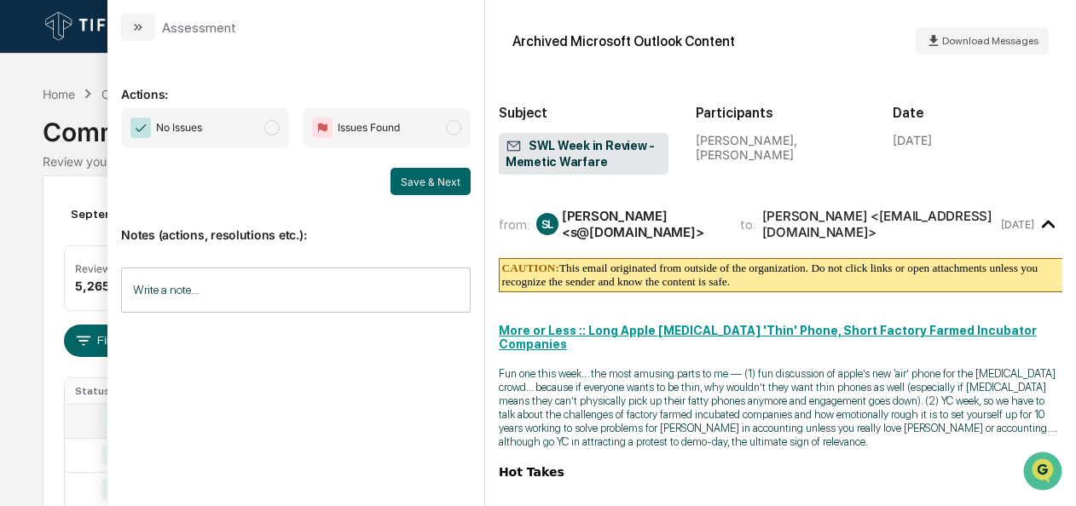
click at [271, 124] on span "modal" at bounding box center [271, 127] width 15 height 15
click at [396, 180] on button "Save & Next" at bounding box center [430, 181] width 80 height 27
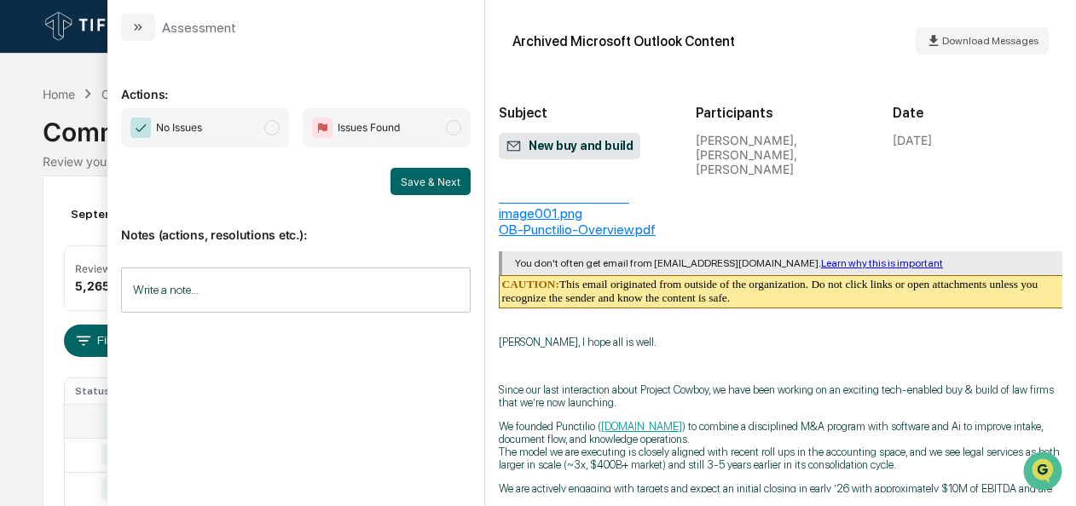
scroll to position [91, 0]
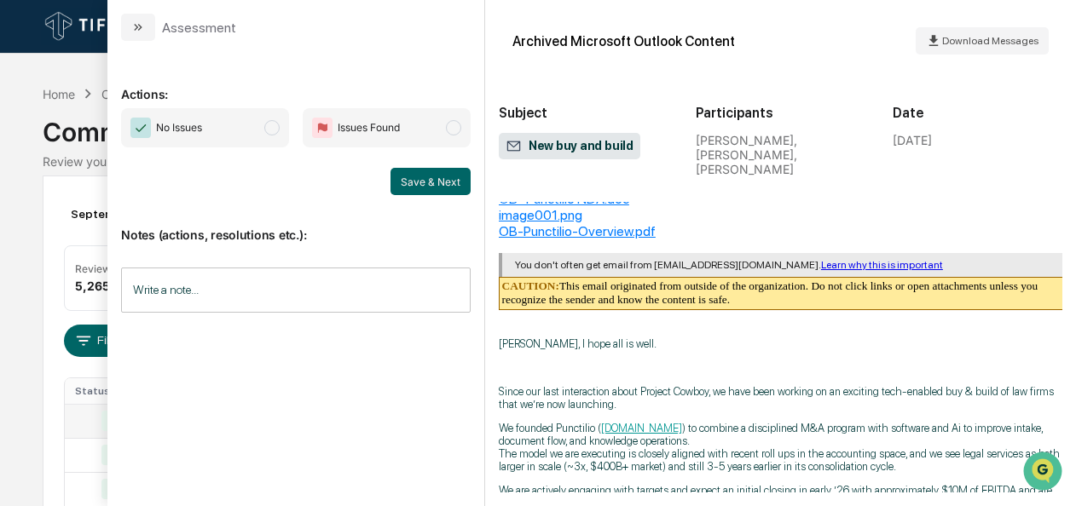
click at [269, 124] on span "modal" at bounding box center [271, 127] width 15 height 15
click at [415, 182] on button "Save & Next" at bounding box center [430, 181] width 80 height 27
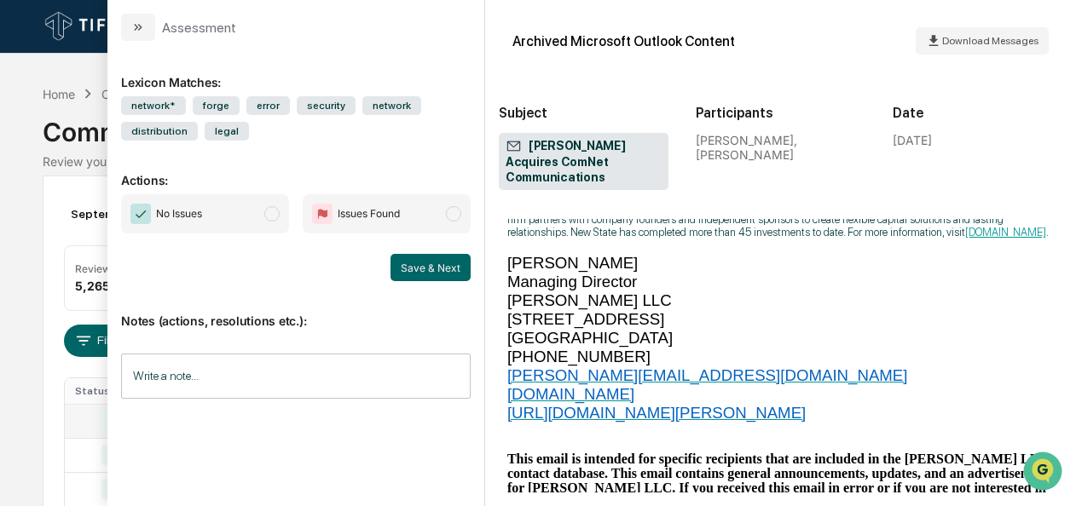
scroll to position [1026, 0]
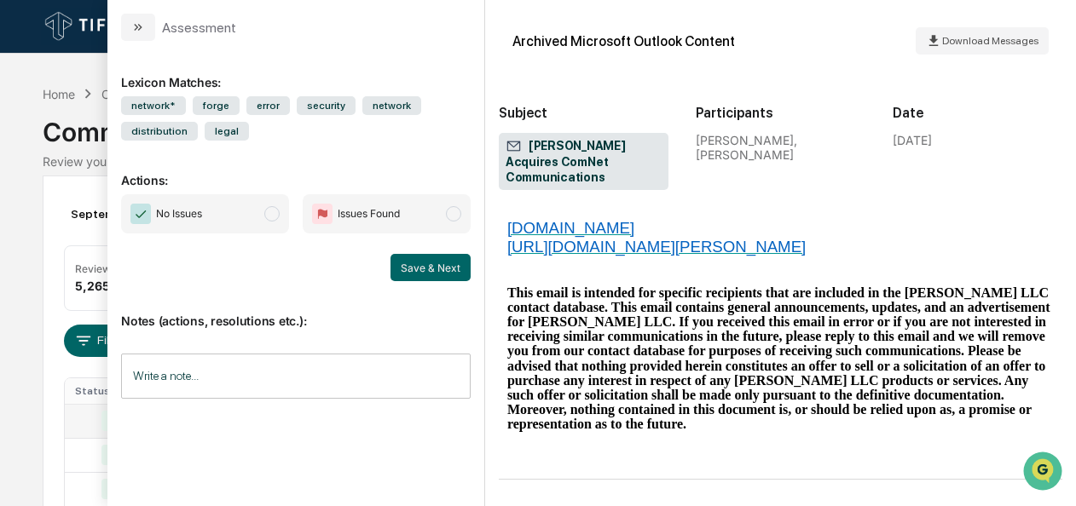
click at [276, 213] on span "modal" at bounding box center [271, 213] width 15 height 15
click at [447, 257] on button "Save & Next" at bounding box center [430, 267] width 80 height 27
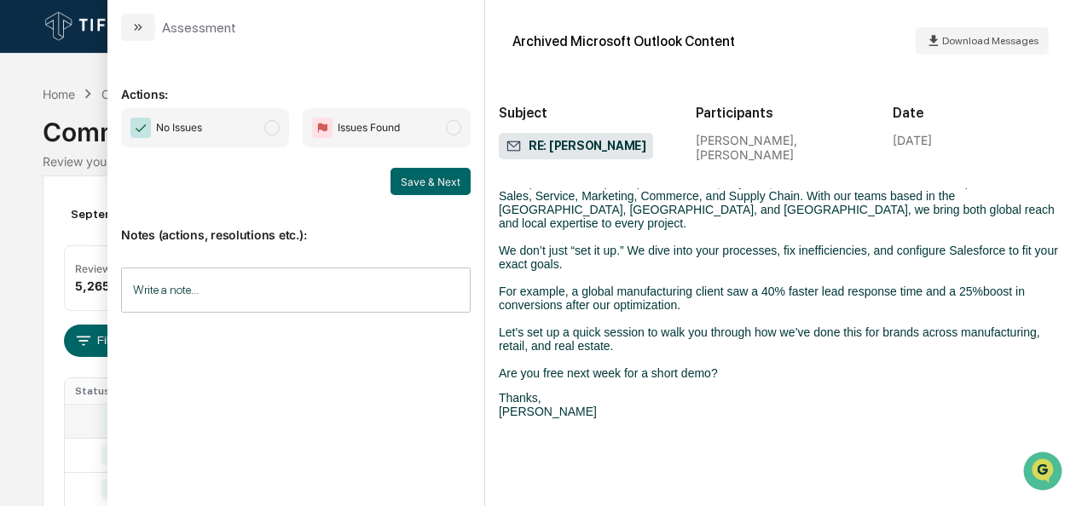
scroll to position [605, 0]
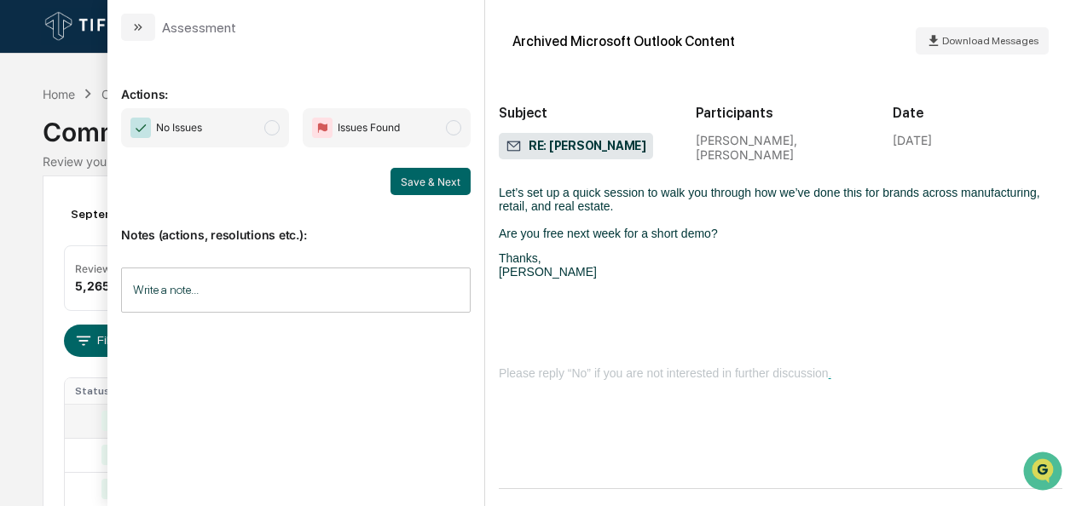
click at [282, 120] on span "No Issues" at bounding box center [205, 127] width 168 height 39
click at [431, 182] on button "Save & Next" at bounding box center [430, 181] width 80 height 27
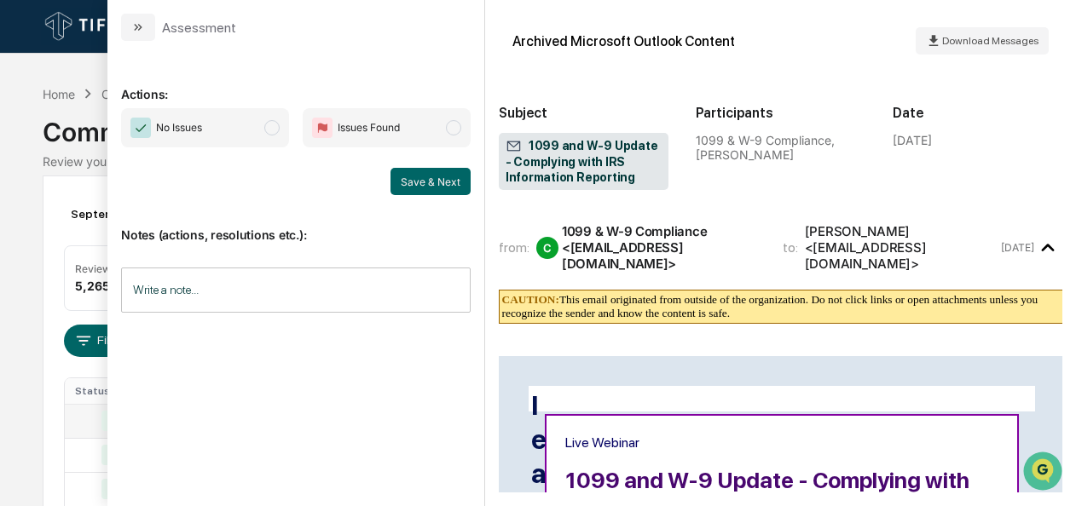
scroll to position [633, 0]
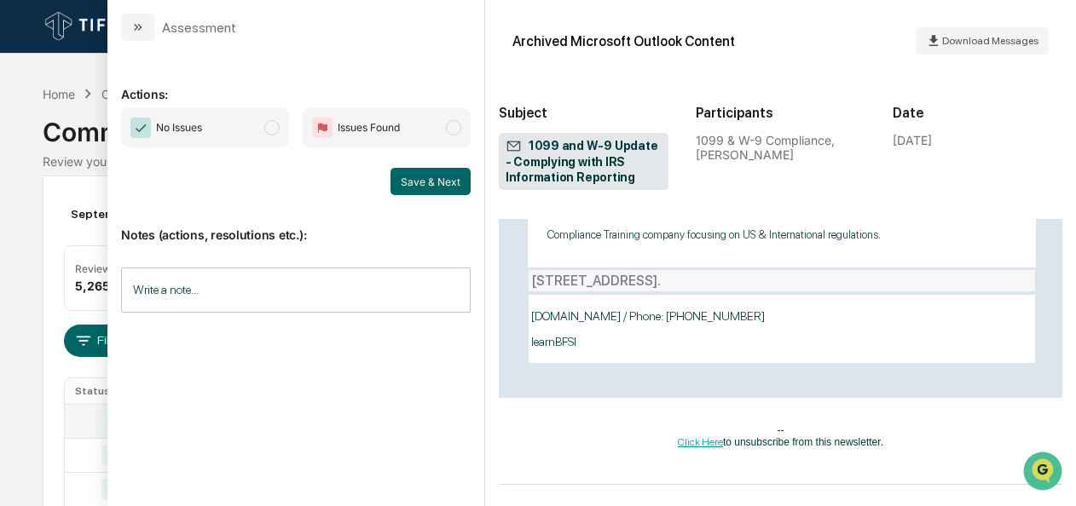
click at [281, 123] on span "No Issues" at bounding box center [205, 127] width 168 height 39
click at [401, 177] on button "Save & Next" at bounding box center [430, 181] width 80 height 27
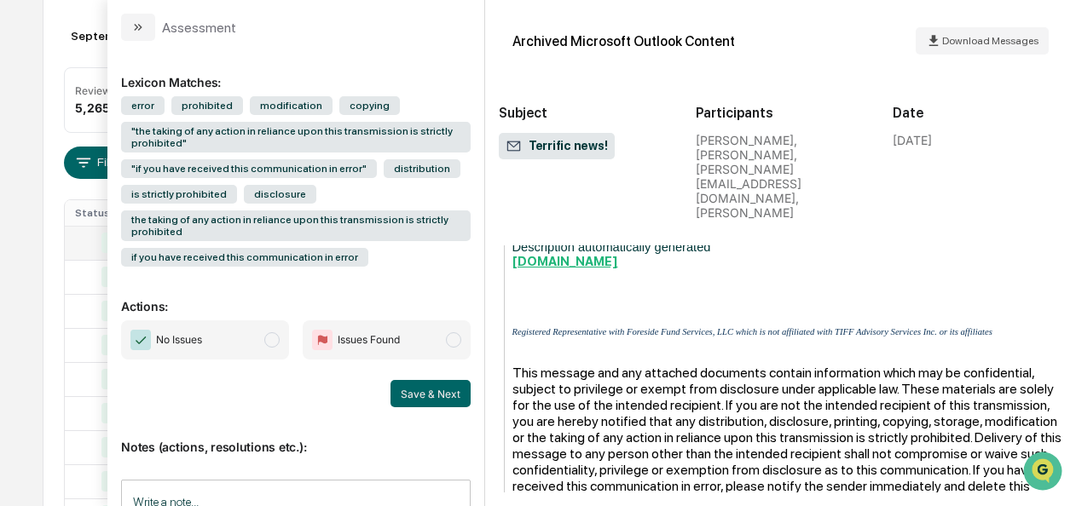
scroll to position [179, 0]
click at [254, 340] on span "No Issues" at bounding box center [205, 340] width 168 height 39
click at [402, 386] on button "Save & Next" at bounding box center [430, 393] width 80 height 27
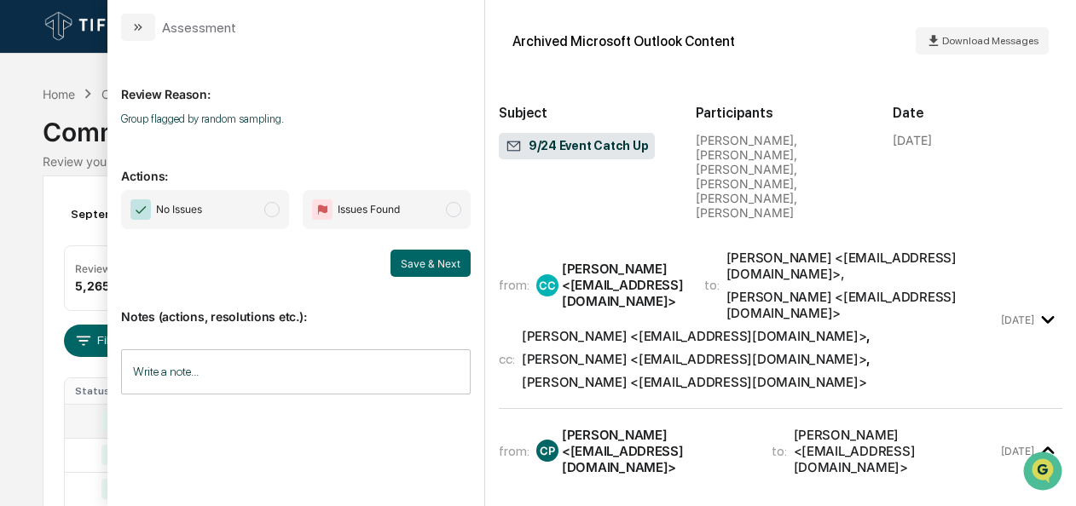
click at [269, 205] on span "modal" at bounding box center [271, 209] width 15 height 15
click at [433, 266] on button "Save & Next" at bounding box center [430, 263] width 80 height 27
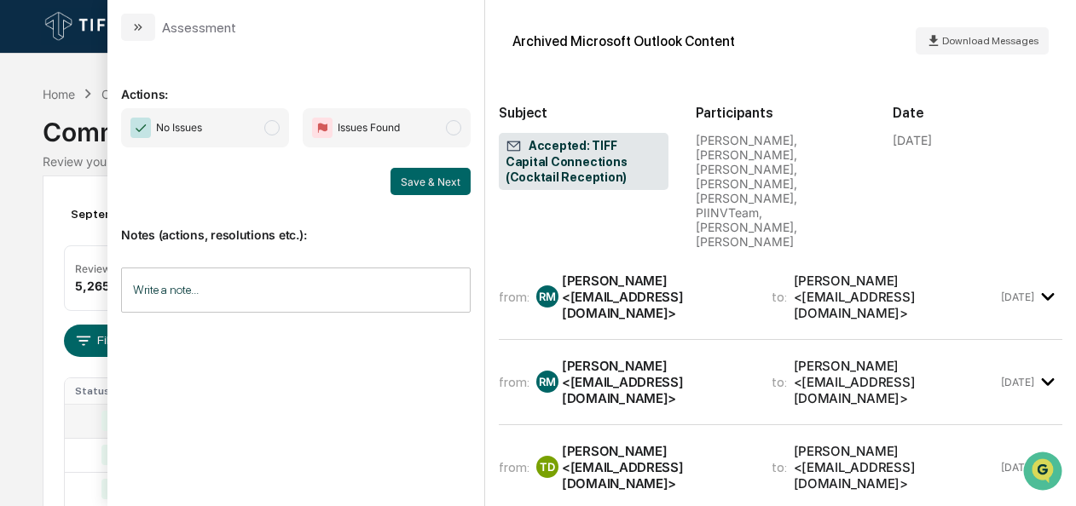
scroll to position [783, 0]
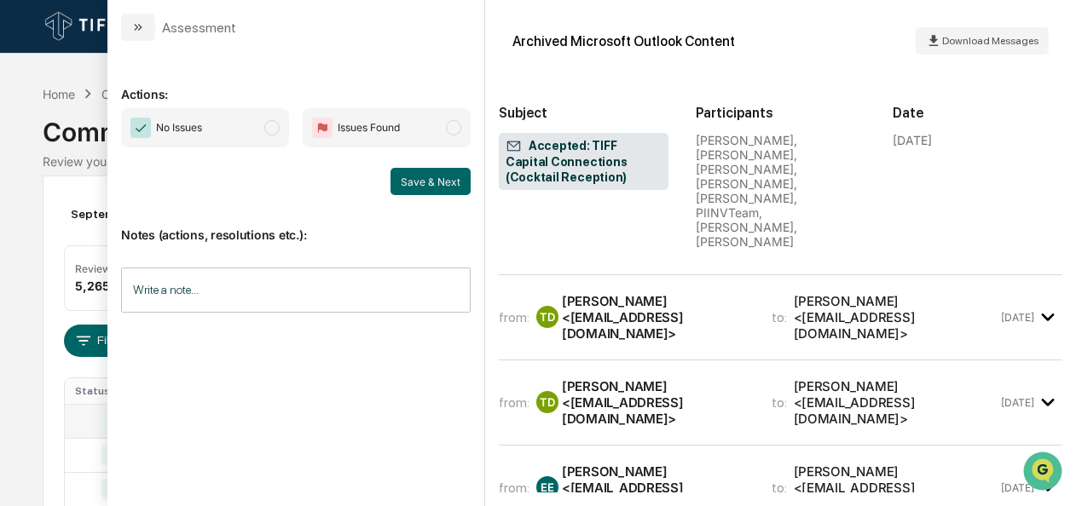
click at [269, 134] on span "No Issues" at bounding box center [205, 127] width 168 height 39
click at [425, 177] on button "Save & Next" at bounding box center [430, 181] width 80 height 27
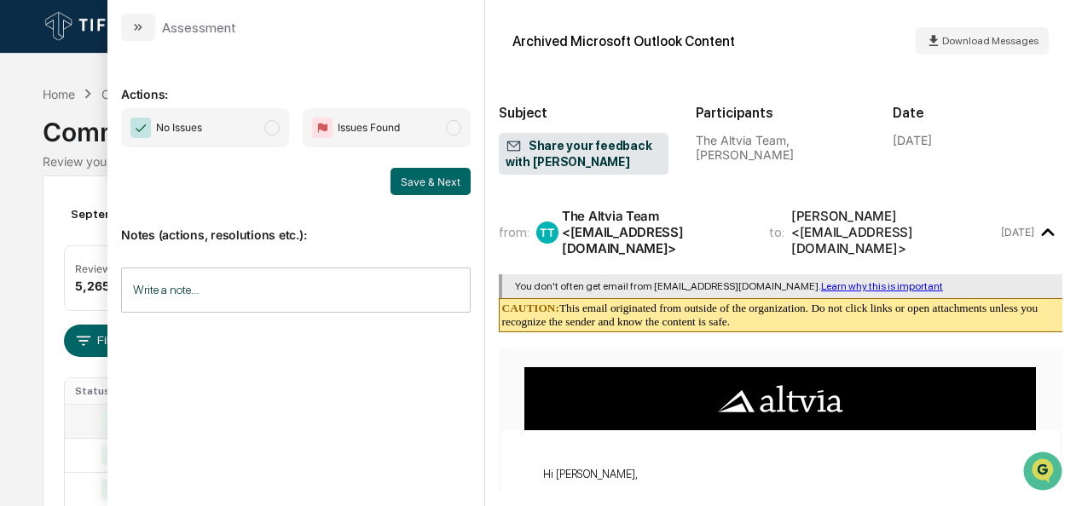
scroll to position [285, 0]
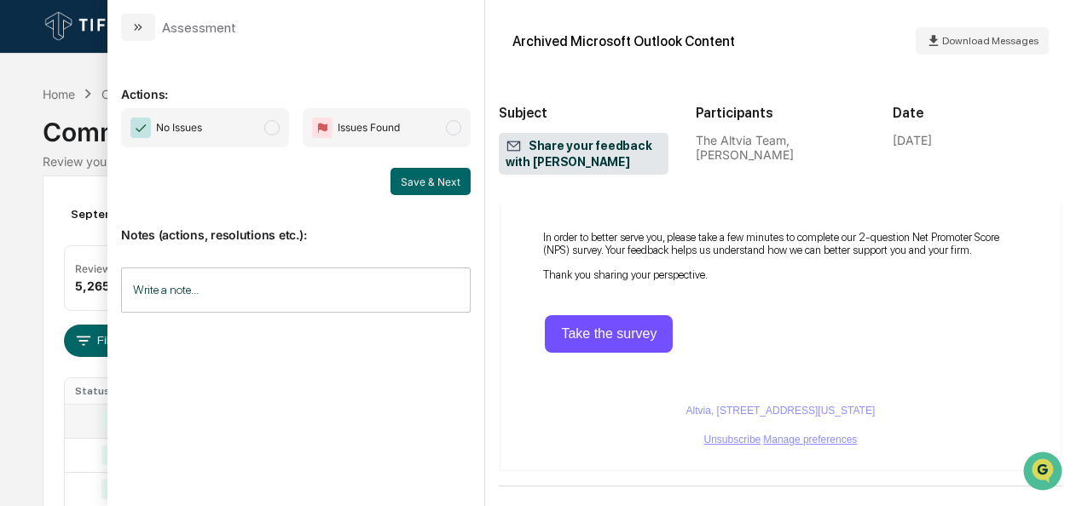
click at [267, 133] on span "No Issues" at bounding box center [205, 127] width 168 height 39
click at [451, 180] on button "Save & Next" at bounding box center [430, 181] width 80 height 27
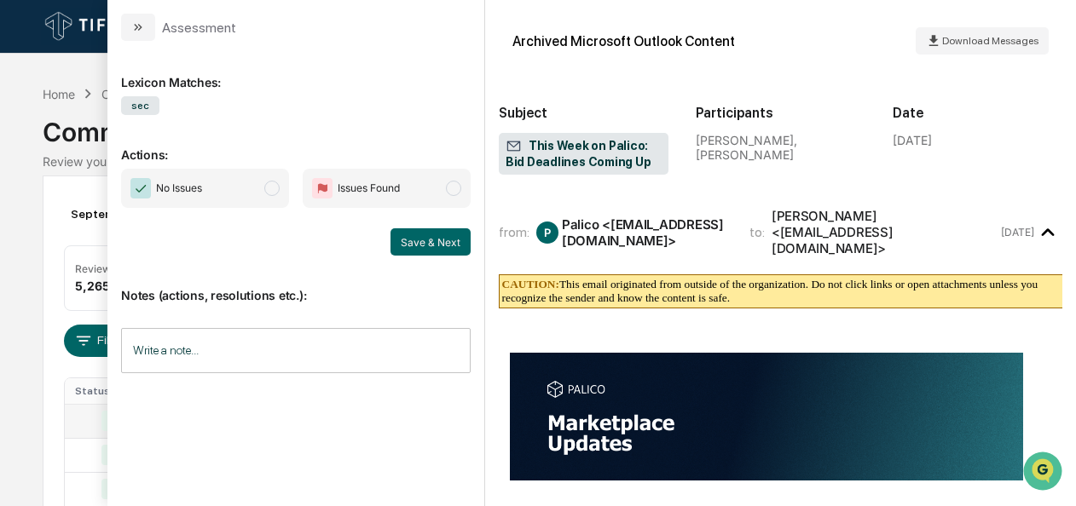
click at [275, 176] on span "No Issues" at bounding box center [205, 188] width 168 height 39
click at [442, 227] on div "No Issues Issues Found Save & Next" at bounding box center [296, 212] width 350 height 87
click at [434, 235] on button "Save & Next" at bounding box center [430, 241] width 80 height 27
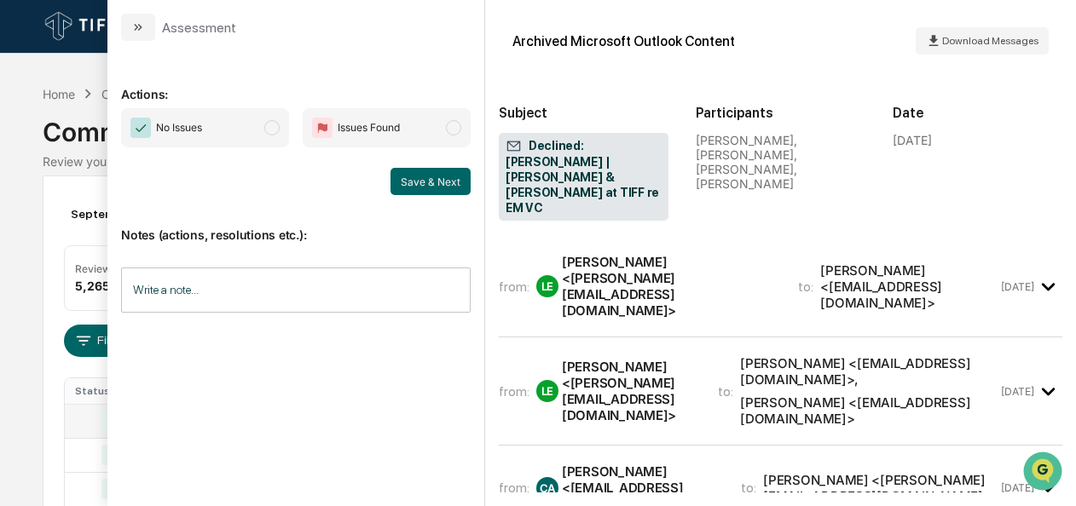
scroll to position [30, 0]
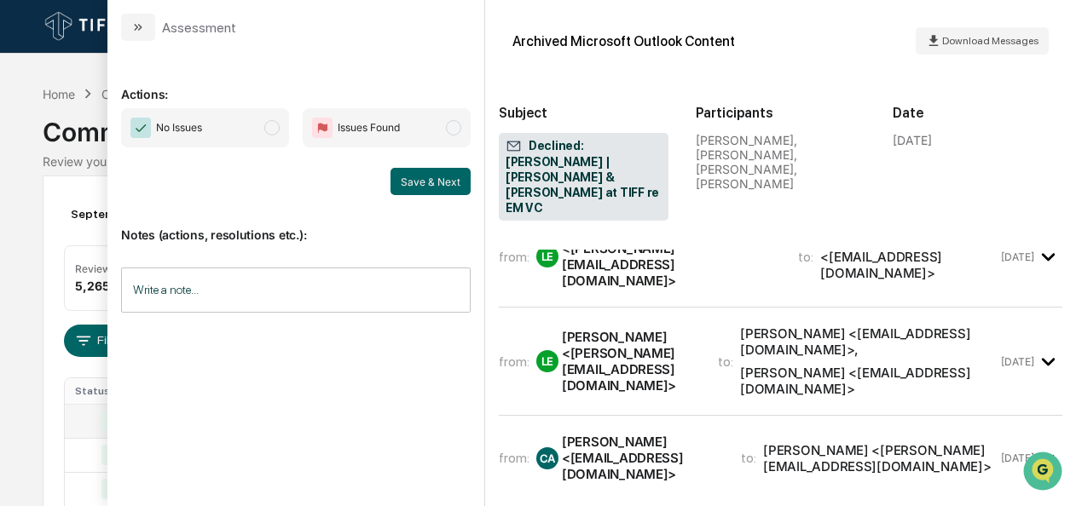
click at [278, 121] on span "modal" at bounding box center [271, 127] width 15 height 15
click at [438, 172] on button "Save & Next" at bounding box center [430, 181] width 80 height 27
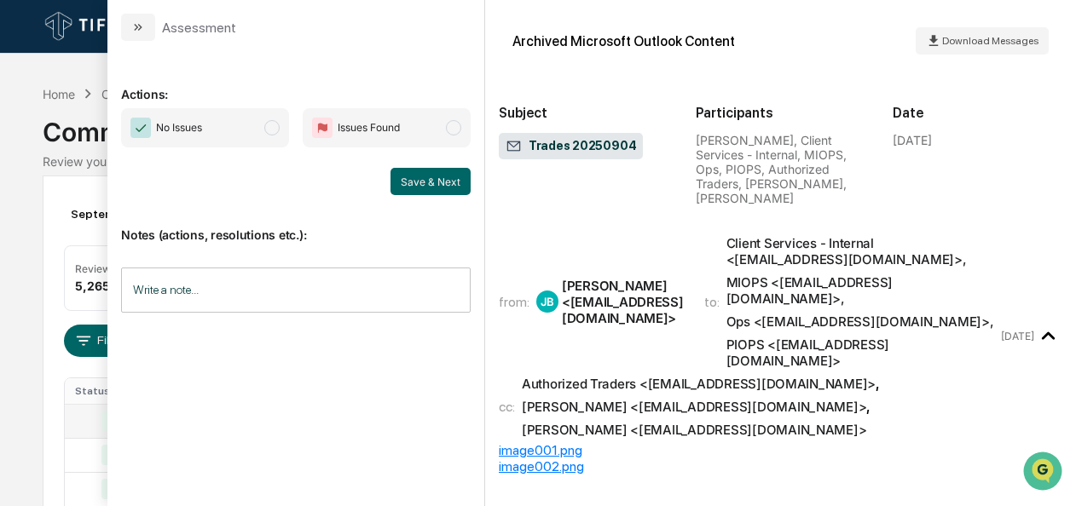
scroll to position [228, 0]
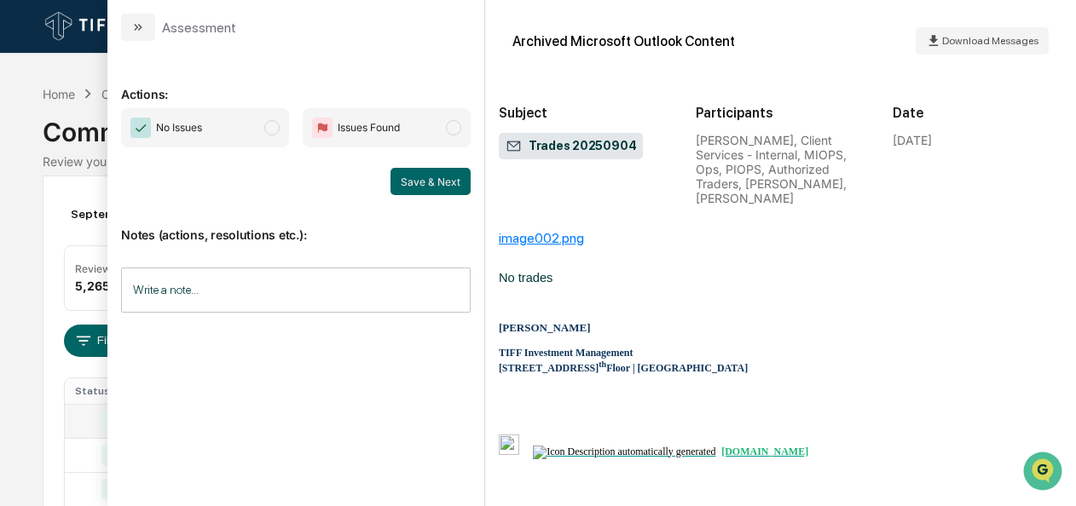
click at [270, 131] on span "modal" at bounding box center [271, 127] width 15 height 15
click at [440, 184] on button "Save & Next" at bounding box center [430, 181] width 80 height 27
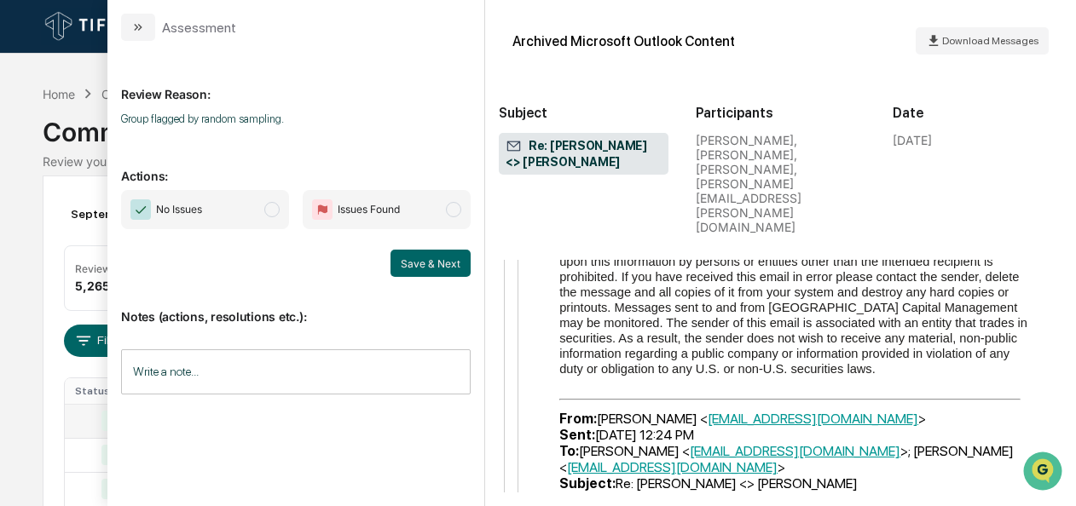
scroll to position [5280, 0]
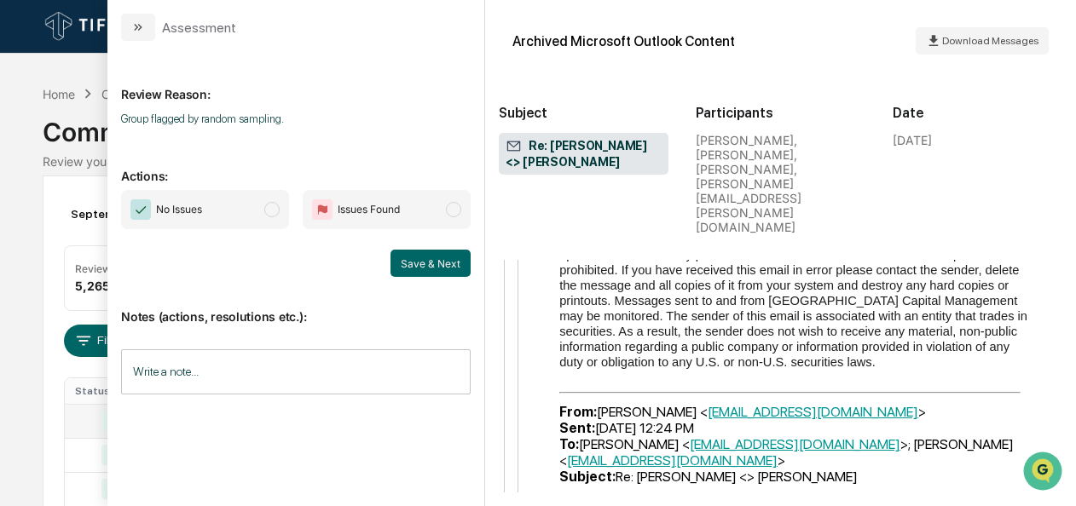
click at [267, 199] on span "No Issues" at bounding box center [205, 209] width 168 height 39
click at [406, 257] on button "Save & Next" at bounding box center [430, 263] width 80 height 27
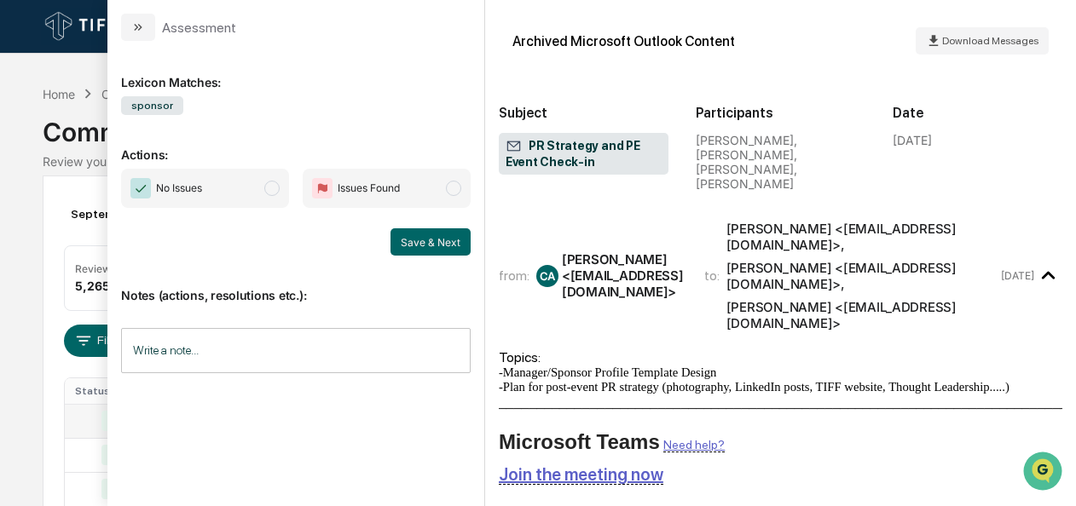
scroll to position [287, 0]
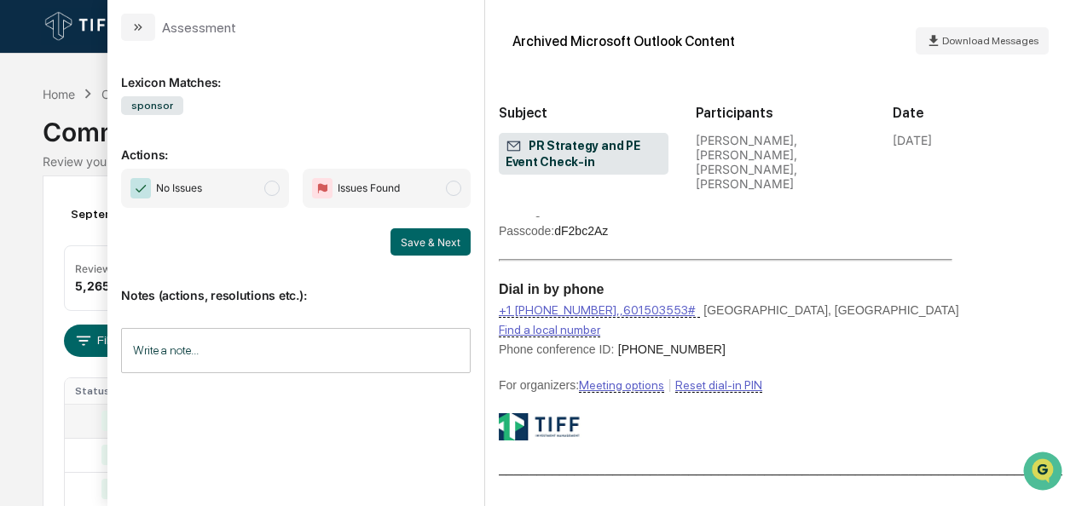
click at [295, 187] on div "No Issues Issues Found" at bounding box center [296, 188] width 350 height 39
click at [268, 188] on span "modal" at bounding box center [271, 188] width 15 height 15
click at [416, 241] on button "Save & Next" at bounding box center [430, 241] width 80 height 27
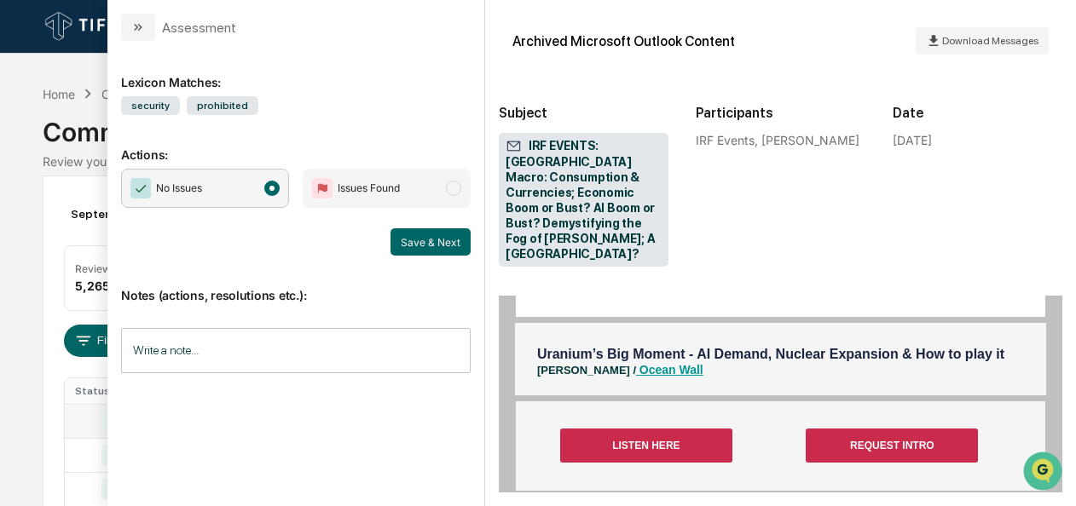
scroll to position [5562, 0]
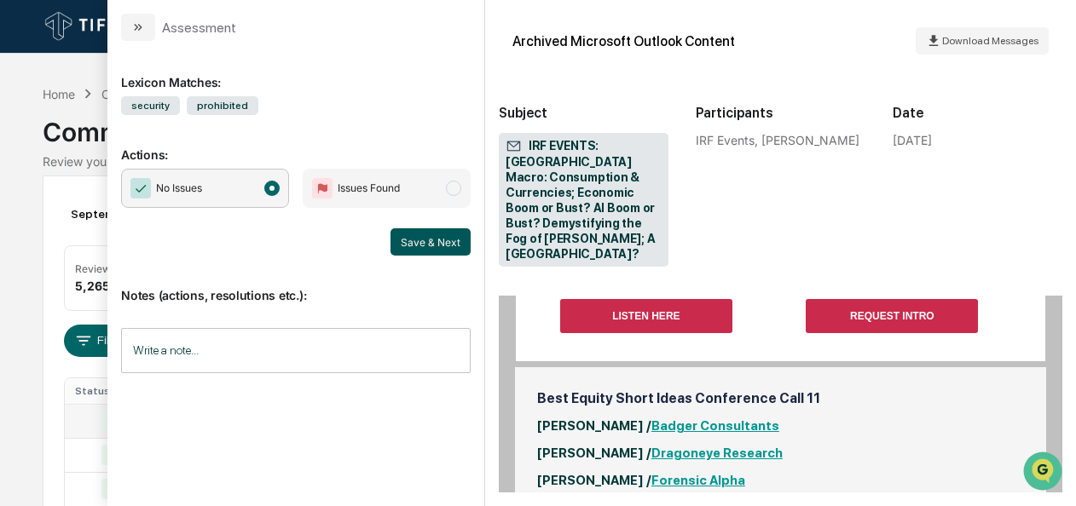
click at [417, 232] on button "Save & Next" at bounding box center [430, 241] width 80 height 27
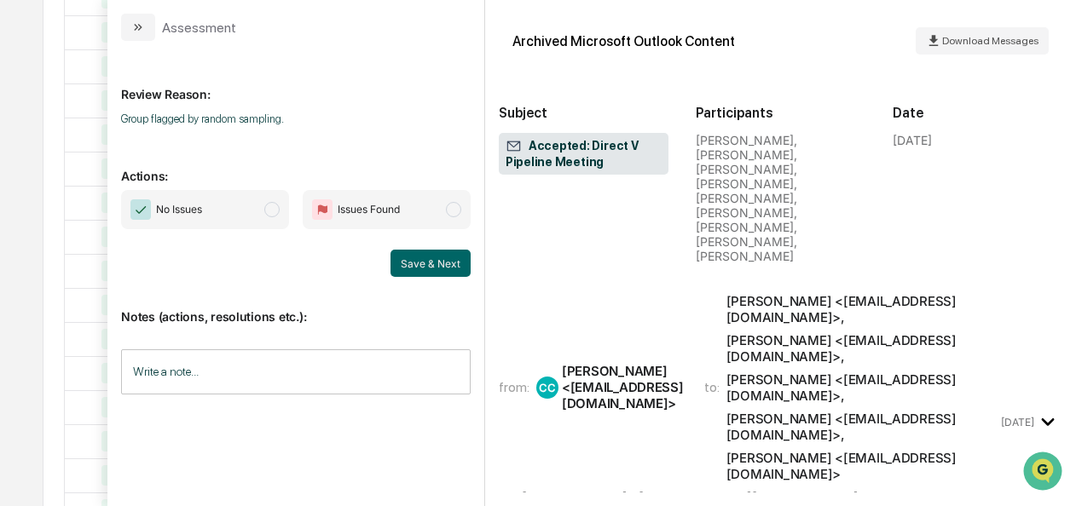
click at [259, 211] on span "No Issues" at bounding box center [205, 209] width 168 height 39
click at [435, 262] on button "Save & Next" at bounding box center [430, 263] width 80 height 27
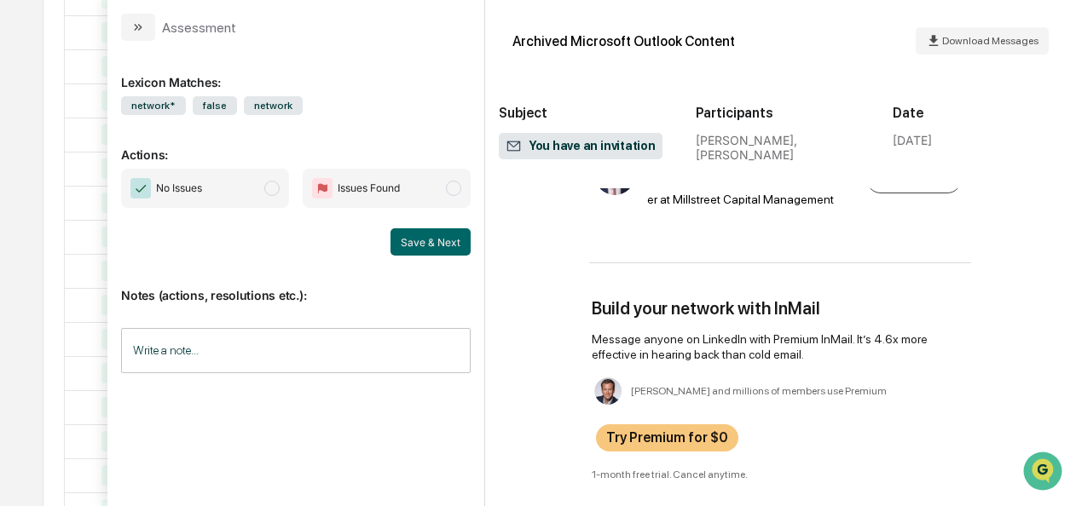
scroll to position [1717, 0]
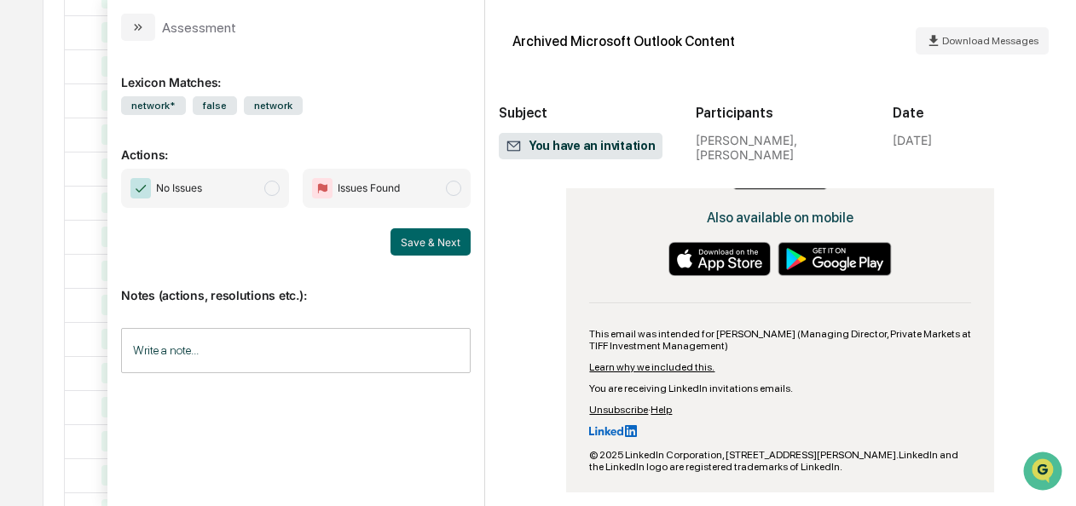
click at [256, 181] on span "No Issues" at bounding box center [205, 188] width 168 height 39
click at [413, 234] on button "Save & Next" at bounding box center [430, 241] width 80 height 27
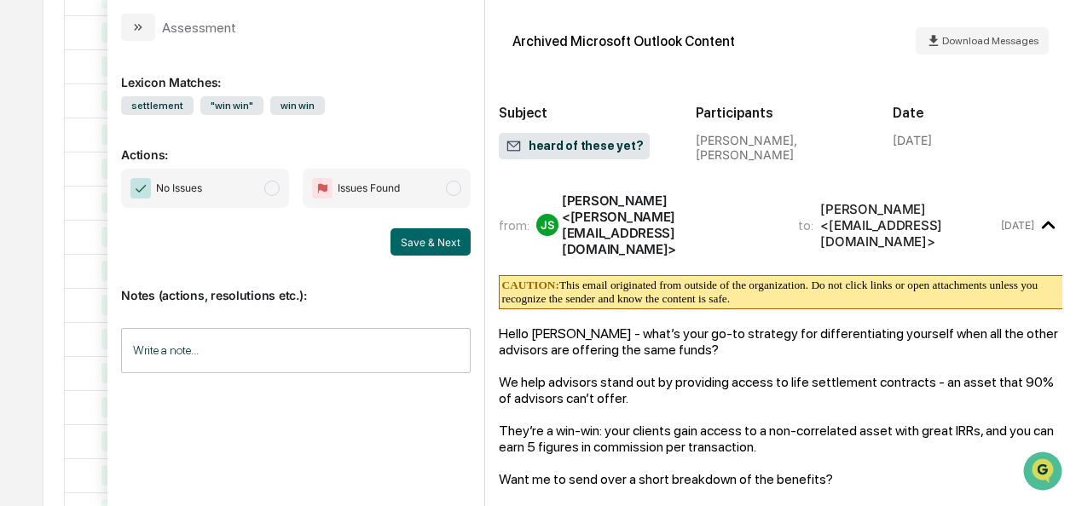
click at [286, 189] on span "No Issues" at bounding box center [205, 188] width 168 height 39
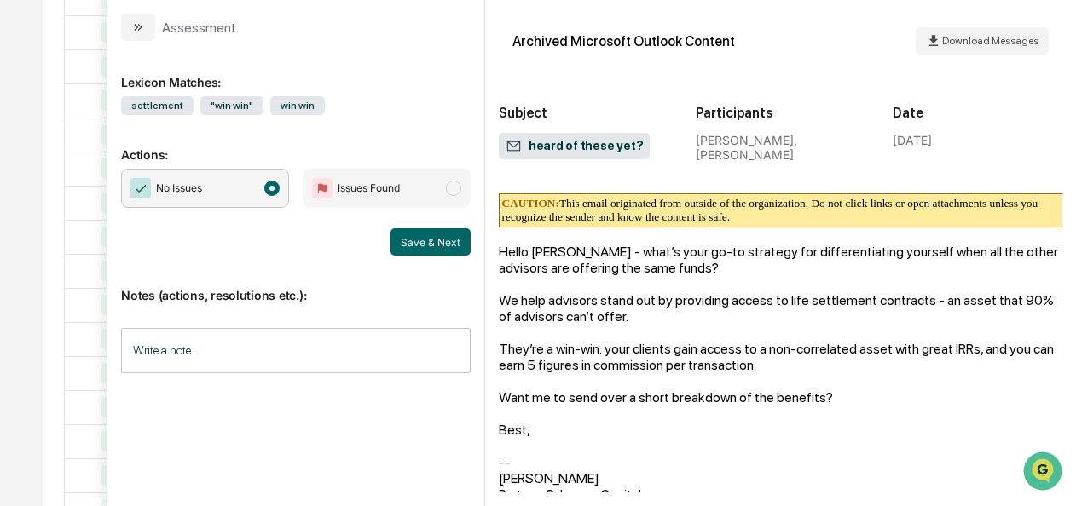
scroll to position [84, 0]
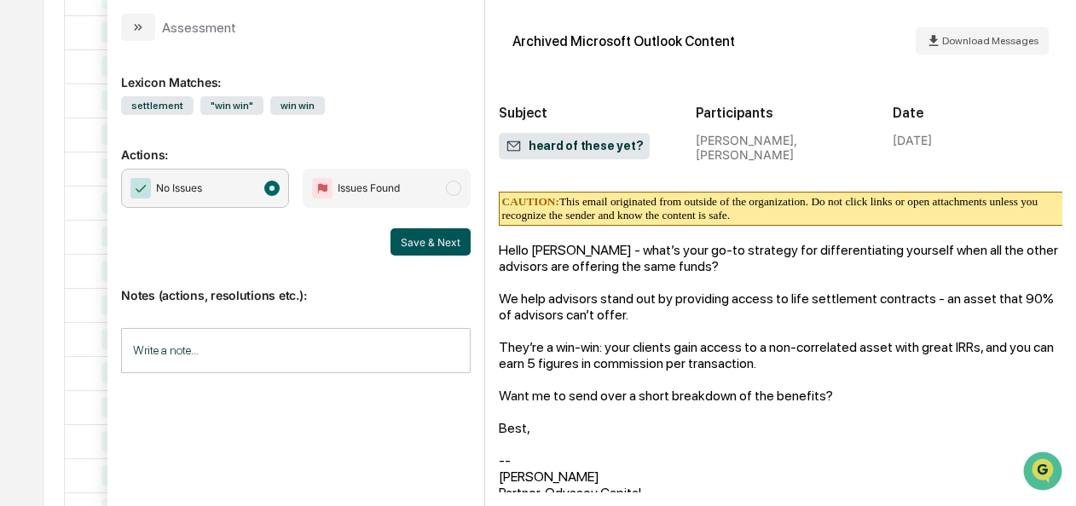
click at [416, 244] on button "Save & Next" at bounding box center [430, 241] width 80 height 27
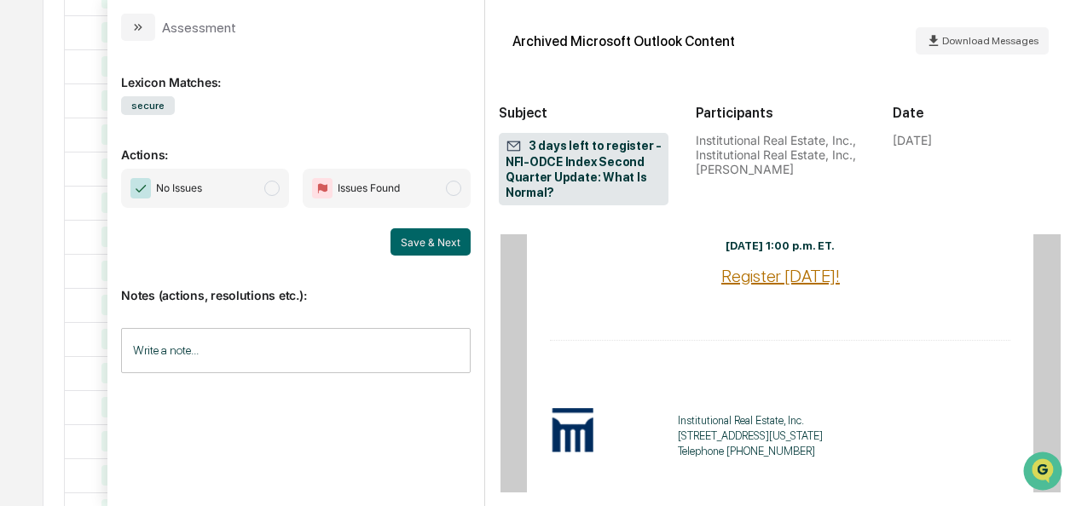
scroll to position [1343, 0]
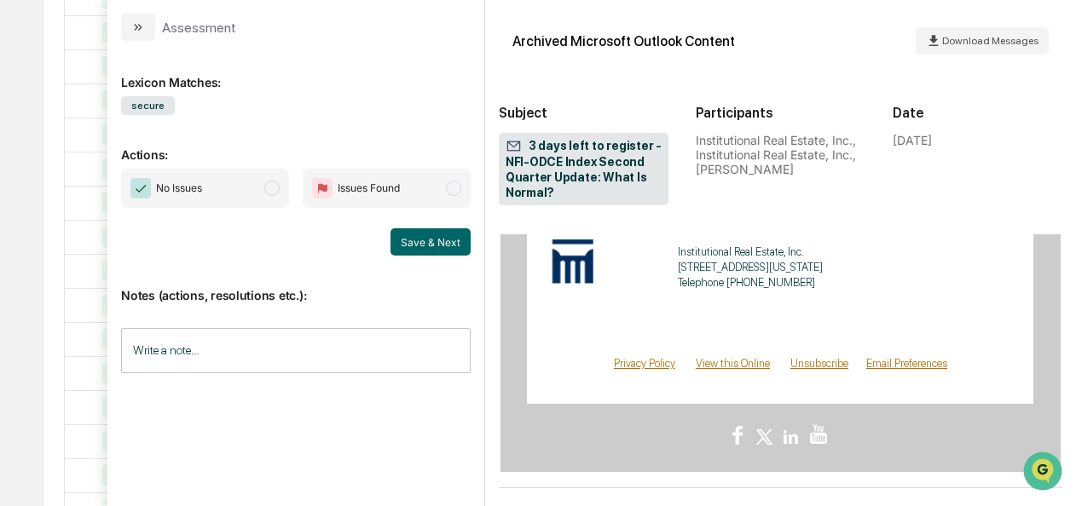
click at [267, 198] on span "No Issues" at bounding box center [205, 188] width 168 height 39
click at [436, 240] on button "Save & Next" at bounding box center [430, 241] width 80 height 27
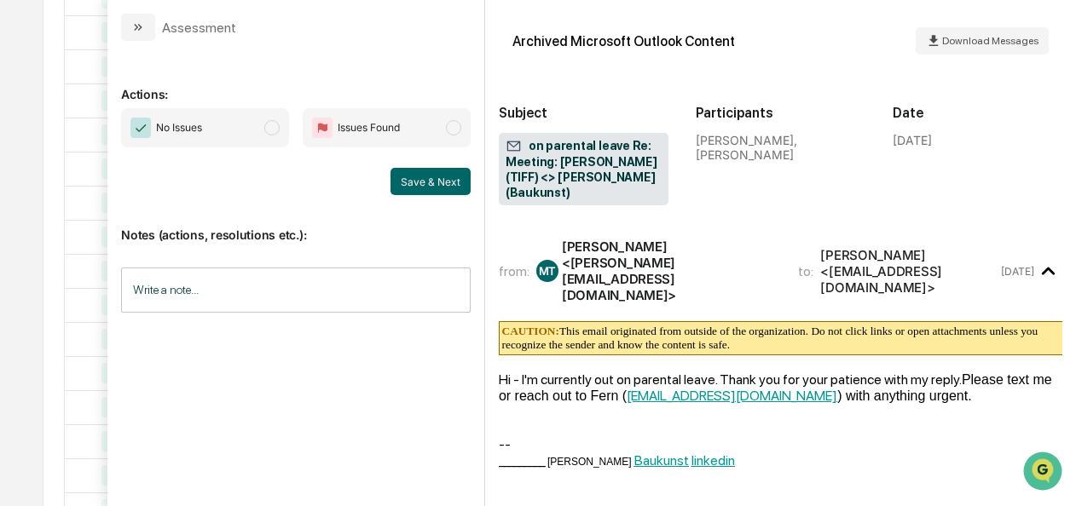
click at [275, 129] on span "modal" at bounding box center [271, 127] width 15 height 15
click at [401, 179] on button "Save & Next" at bounding box center [430, 181] width 80 height 27
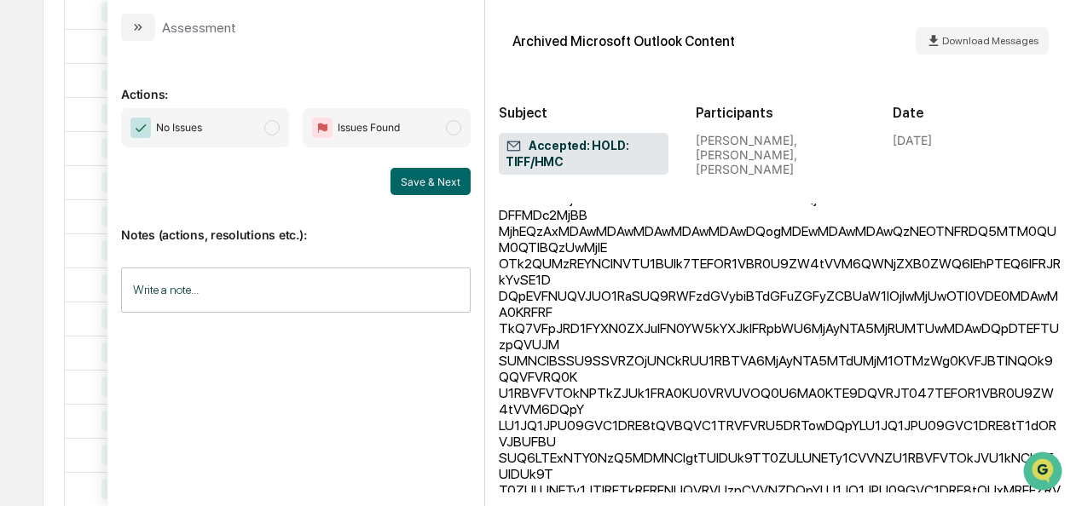
scroll to position [2199, 0]
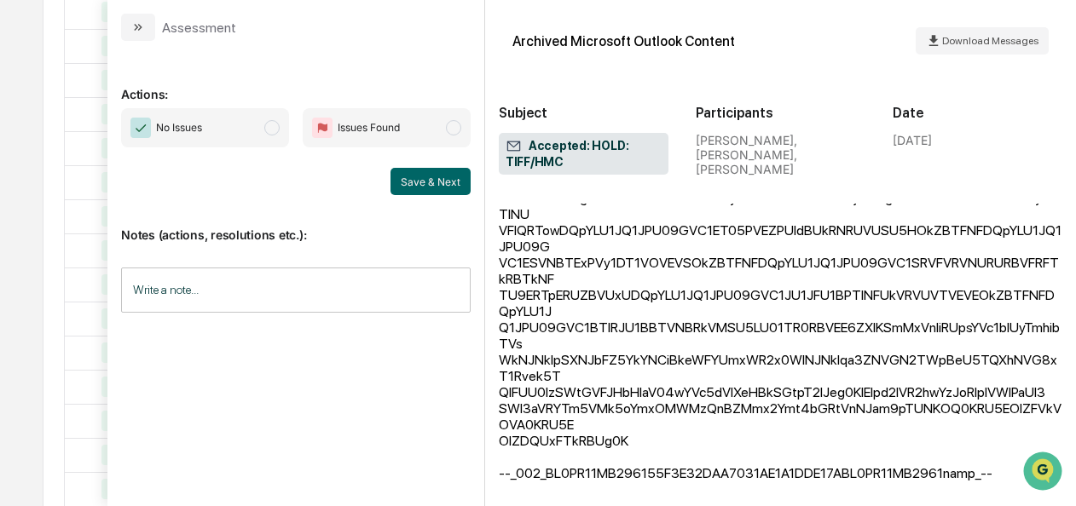
click at [275, 131] on span "modal" at bounding box center [271, 127] width 15 height 15
click at [425, 179] on button "Save & Next" at bounding box center [430, 181] width 80 height 27
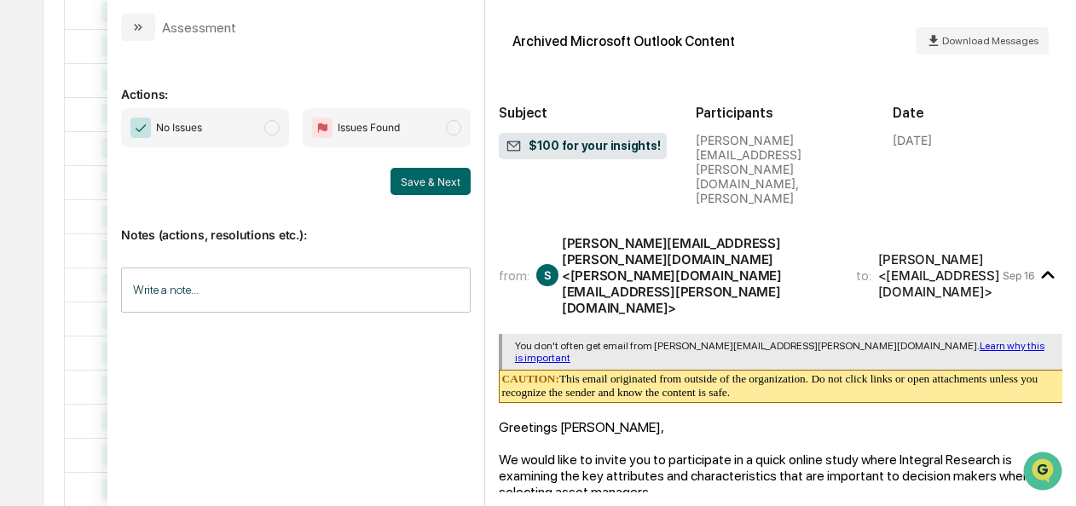
click at [281, 130] on span "No Issues" at bounding box center [205, 127] width 168 height 39
click at [411, 184] on button "Save & Next" at bounding box center [430, 181] width 80 height 27
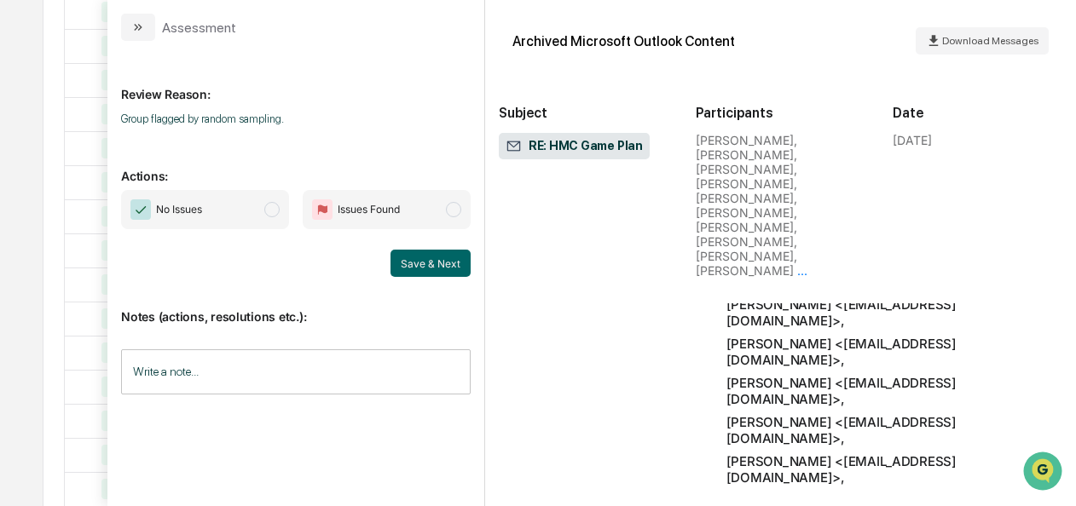
scroll to position [6750, 0]
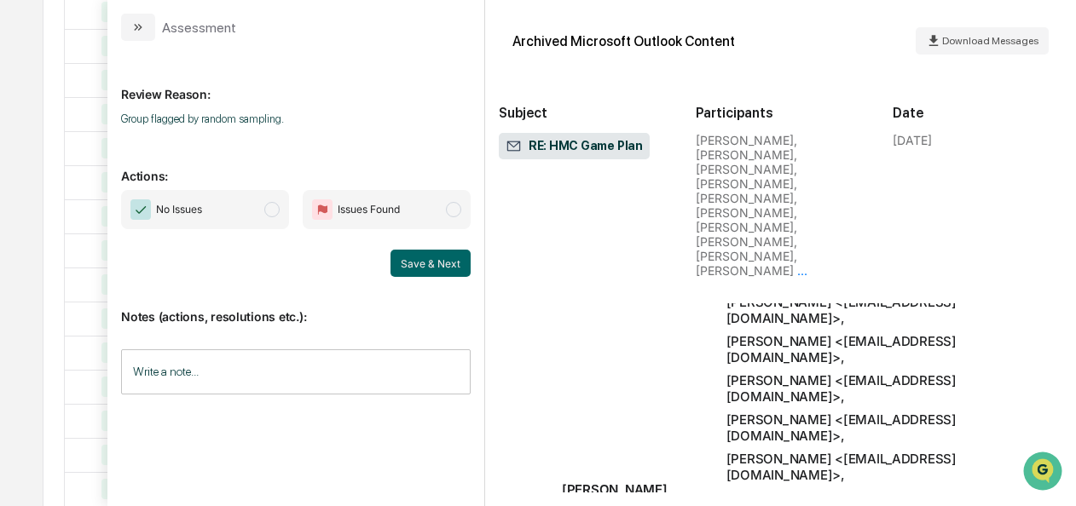
click at [278, 210] on span "modal" at bounding box center [271, 209] width 15 height 15
click at [431, 267] on button "Save & Next" at bounding box center [430, 263] width 80 height 27
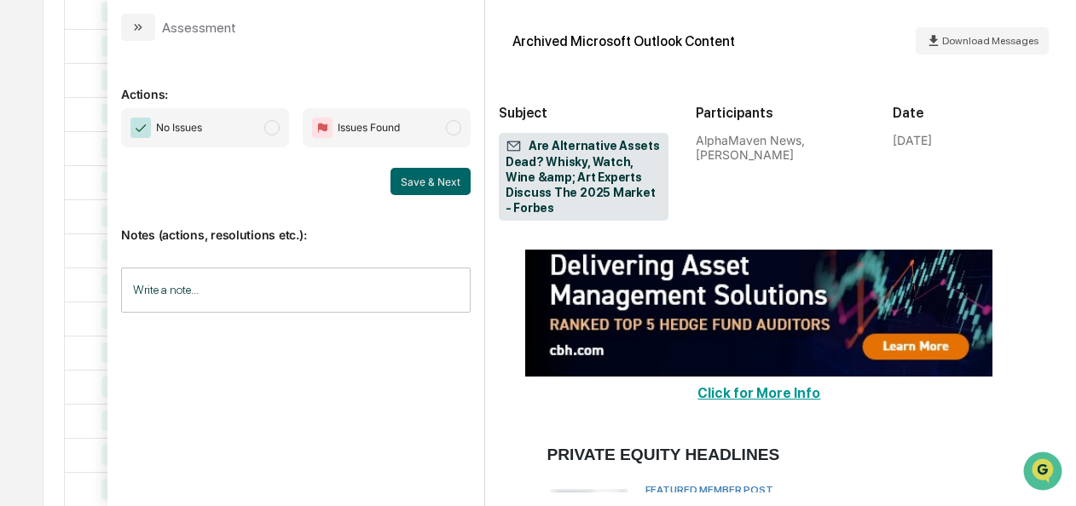
scroll to position [4302, 0]
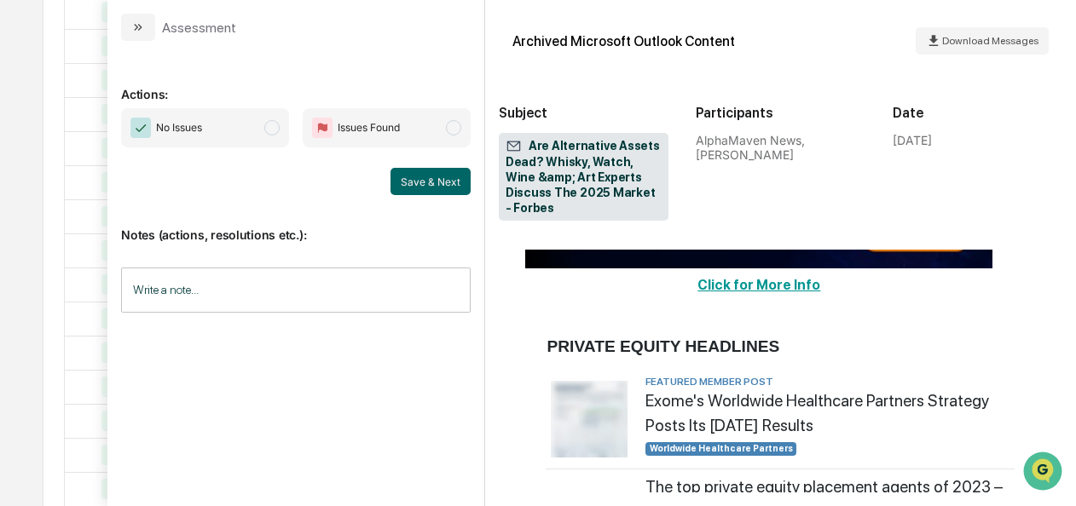
click at [282, 119] on span "No Issues" at bounding box center [205, 127] width 168 height 39
click at [430, 183] on button "Save & Next" at bounding box center [430, 181] width 80 height 27
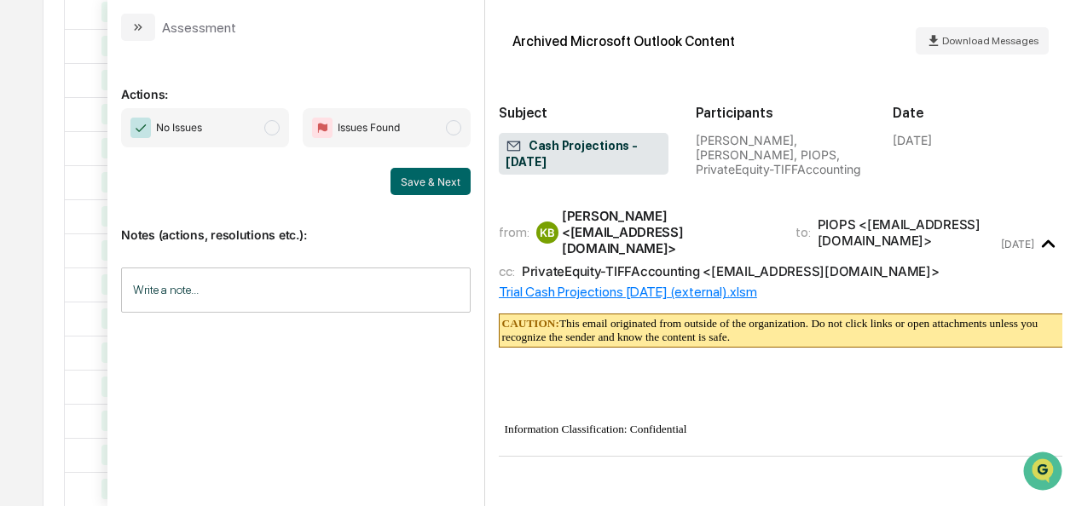
scroll to position [1050, 0]
click at [275, 131] on span "modal" at bounding box center [271, 127] width 15 height 15
click at [423, 185] on button "Save & Next" at bounding box center [430, 181] width 80 height 27
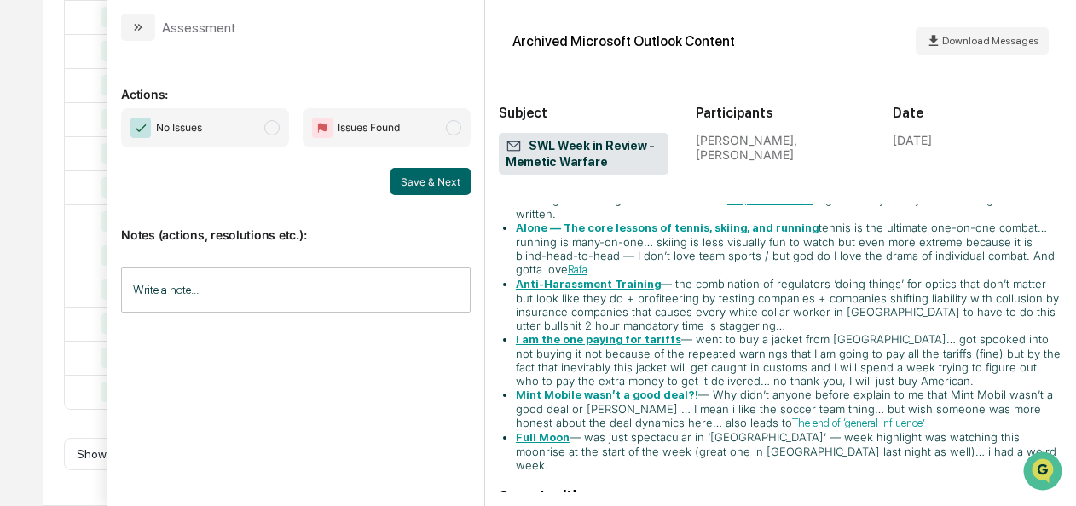
scroll to position [1165, 0]
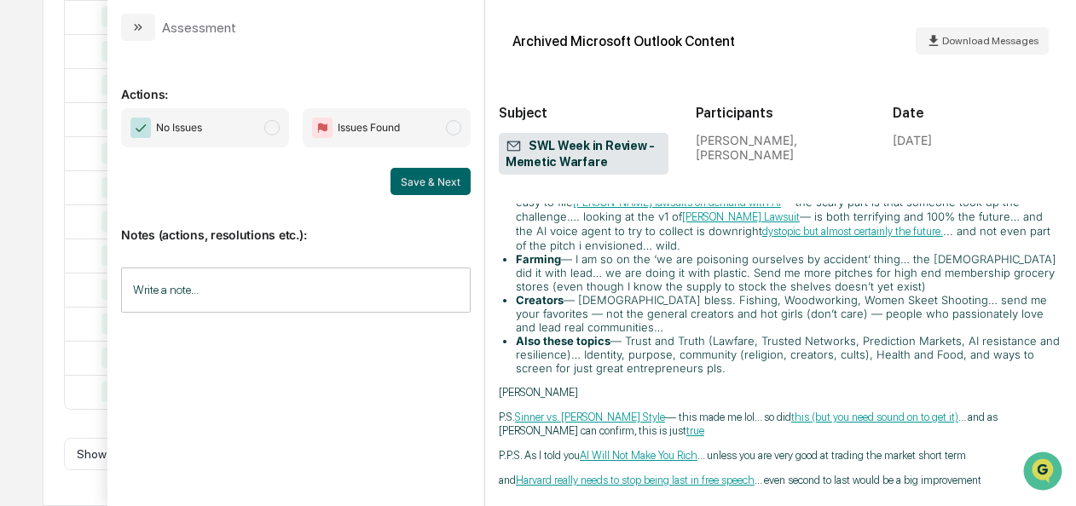
click at [269, 130] on span "modal" at bounding box center [271, 127] width 15 height 15
click at [404, 180] on button "Save & Next" at bounding box center [430, 181] width 80 height 27
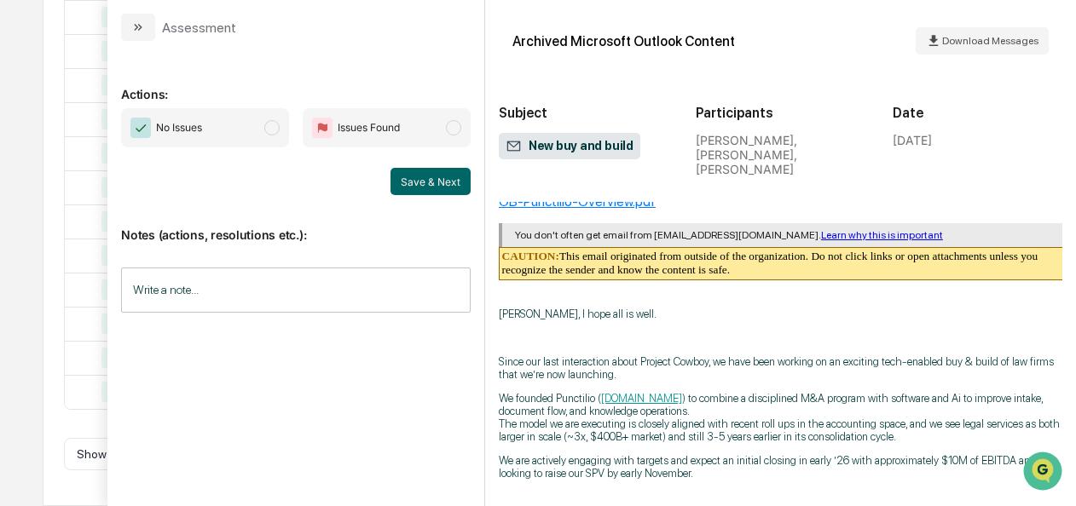
scroll to position [124, 0]
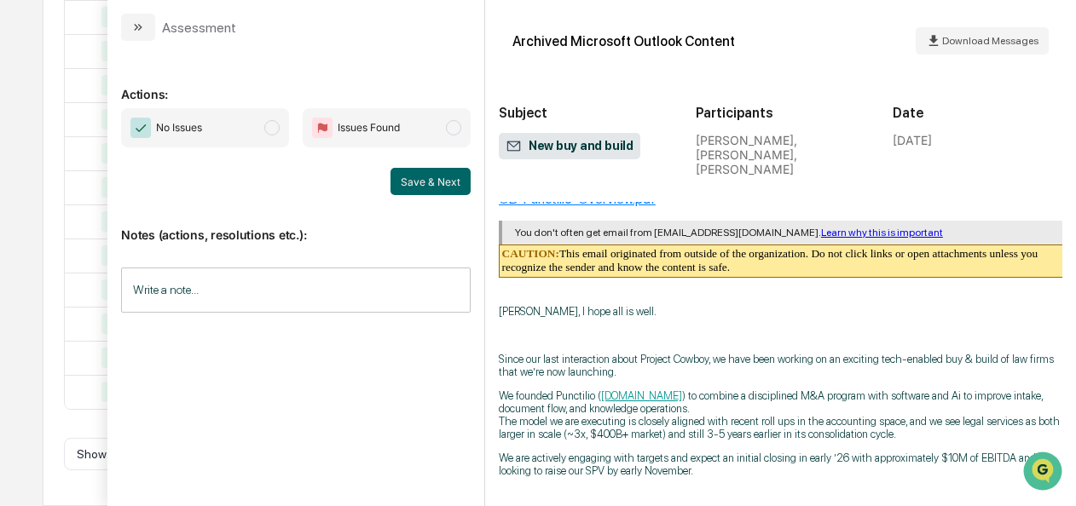
click at [278, 131] on span "modal" at bounding box center [271, 127] width 15 height 15
click at [426, 187] on button "Save & Next" at bounding box center [430, 181] width 80 height 27
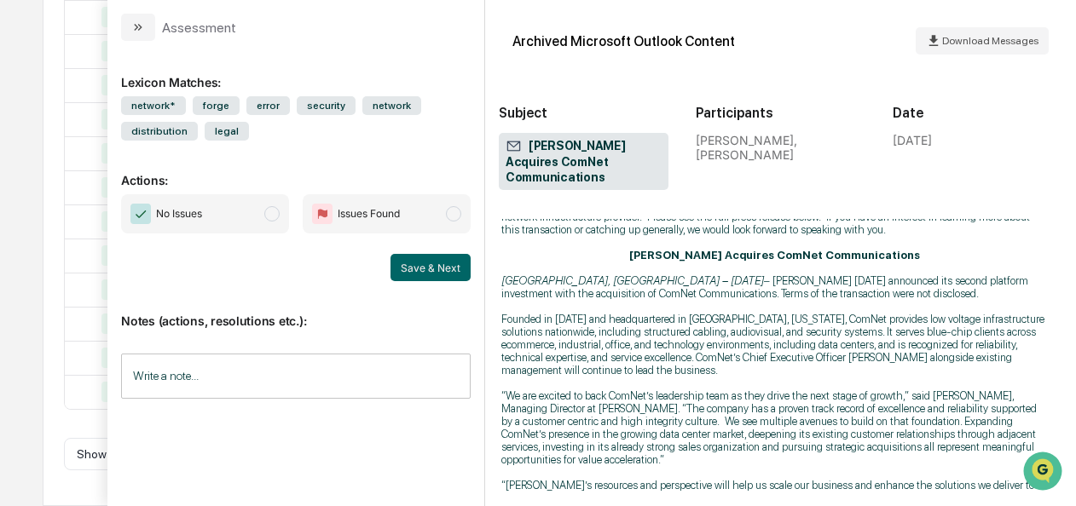
scroll to position [0, 7]
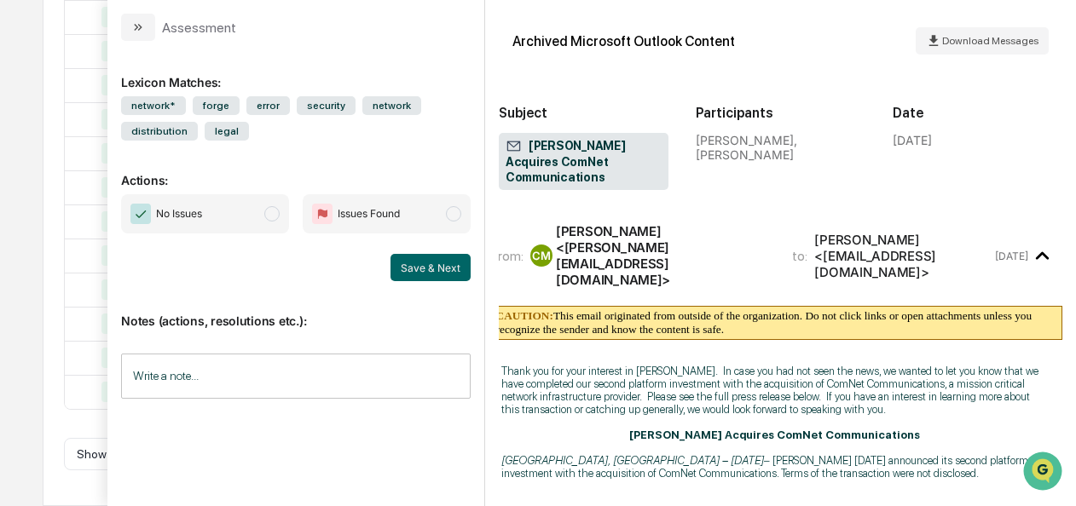
click at [256, 212] on span "No Issues" at bounding box center [205, 213] width 168 height 39
click at [391, 262] on div "Save & Next" at bounding box center [296, 267] width 350 height 27
click at [428, 269] on button "Save & Next" at bounding box center [430, 267] width 80 height 27
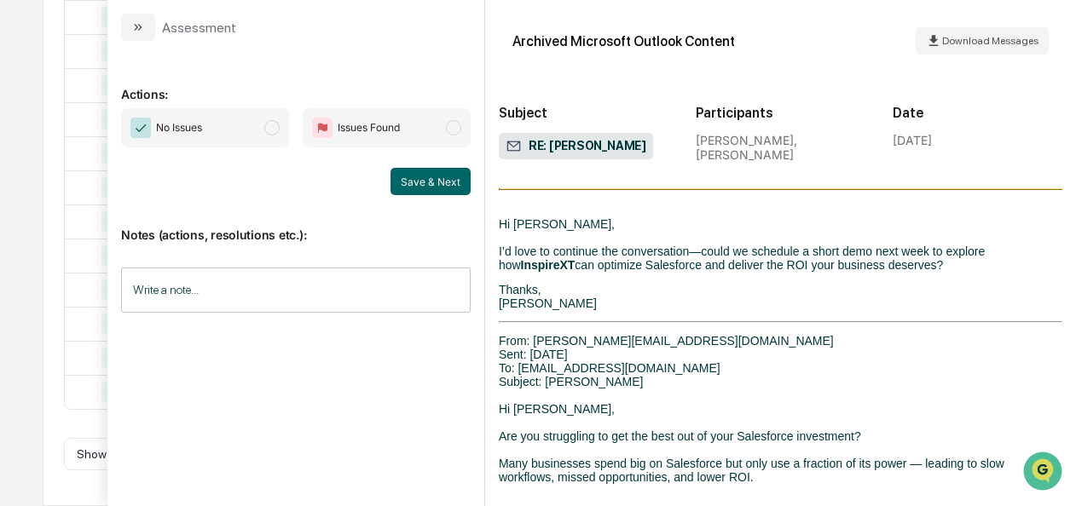
scroll to position [138, 0]
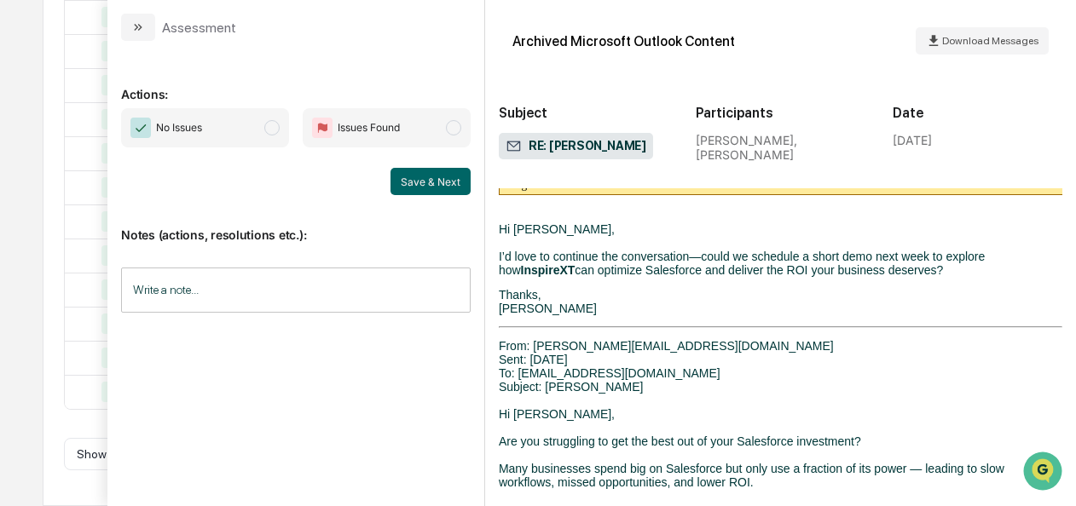
click at [270, 136] on span "No Issues" at bounding box center [205, 127] width 168 height 39
click at [437, 184] on button "Save & Next" at bounding box center [430, 181] width 80 height 27
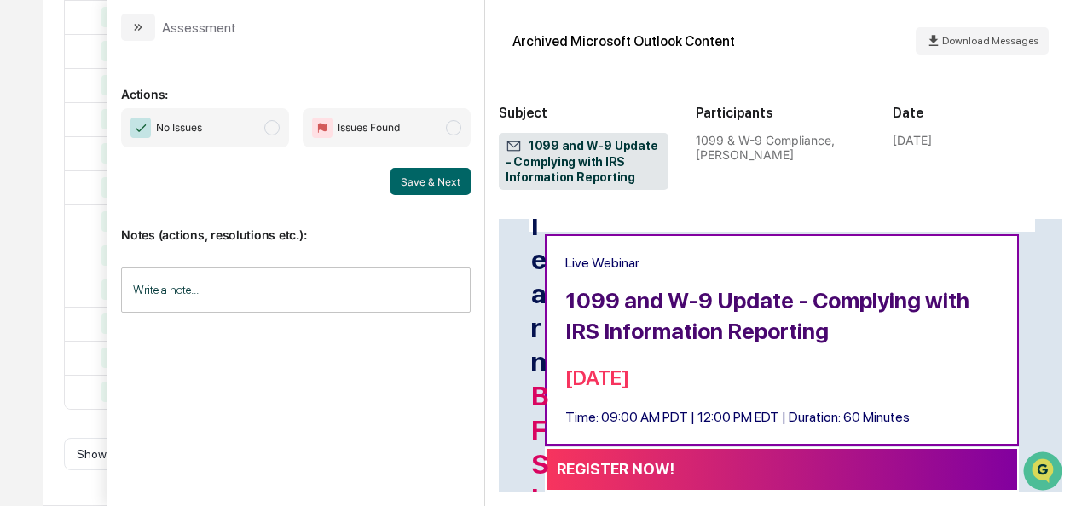
scroll to position [178, 0]
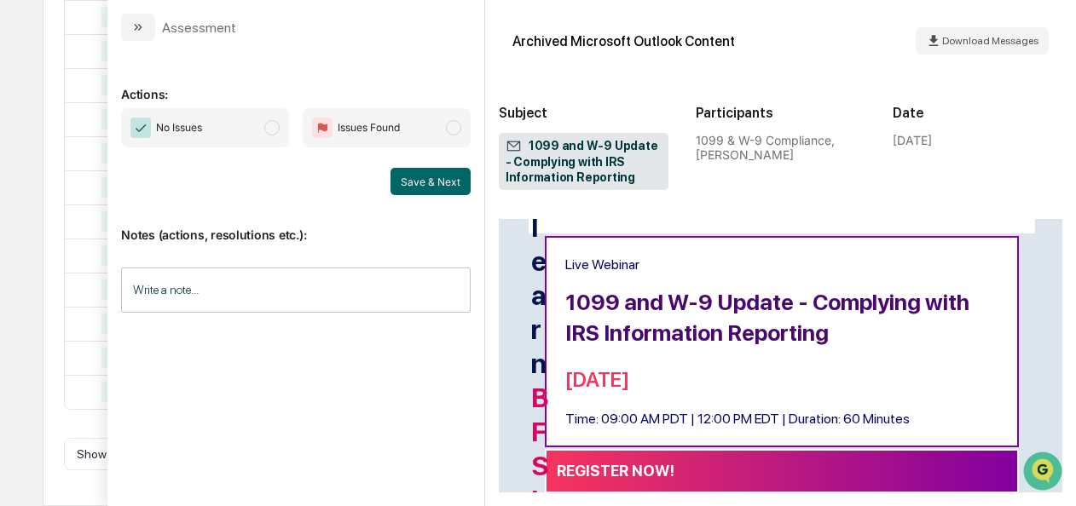
click at [270, 133] on span "modal" at bounding box center [271, 127] width 15 height 15
click at [455, 188] on button "Save & Next" at bounding box center [430, 181] width 80 height 27
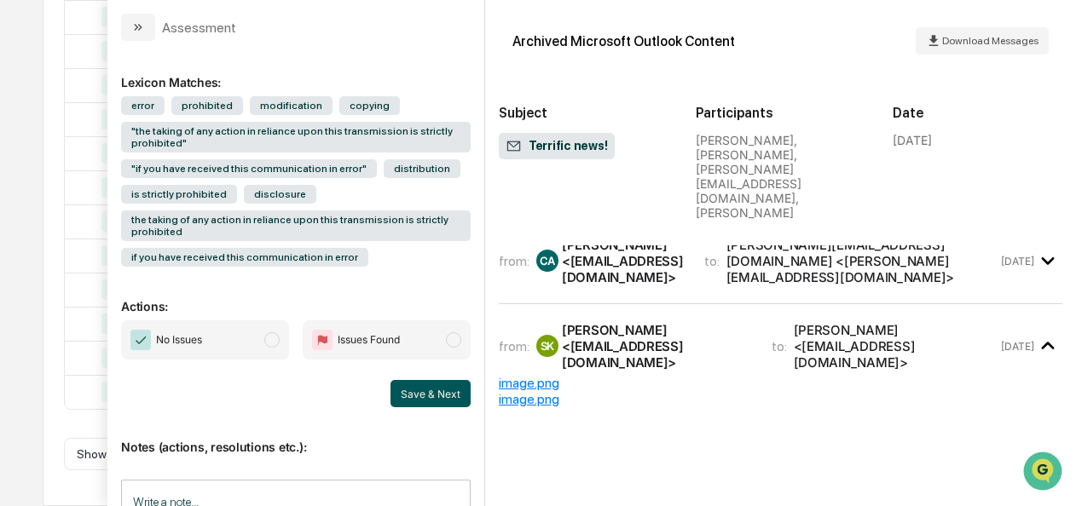
scroll to position [211, 0]
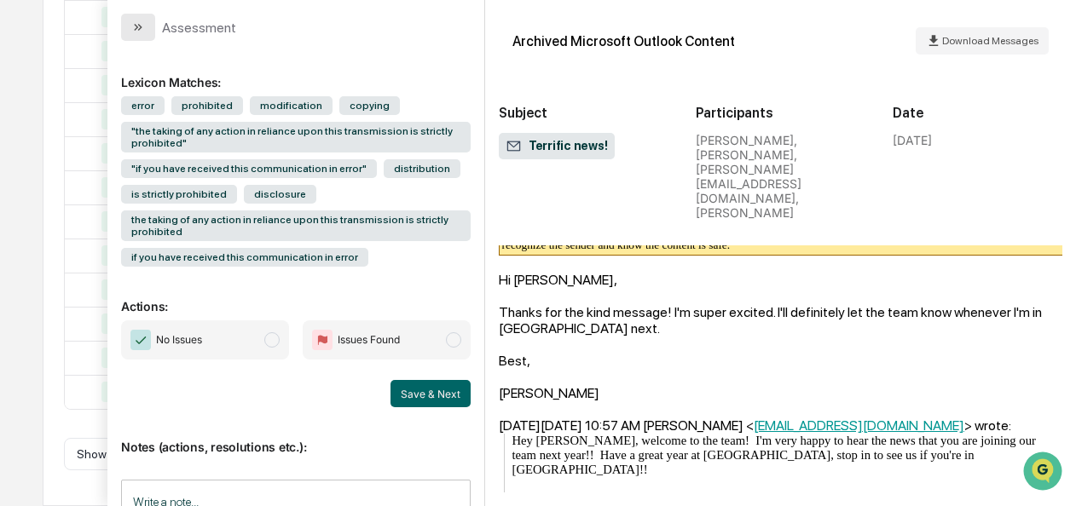
click at [131, 26] on icon "modal" at bounding box center [138, 27] width 14 height 14
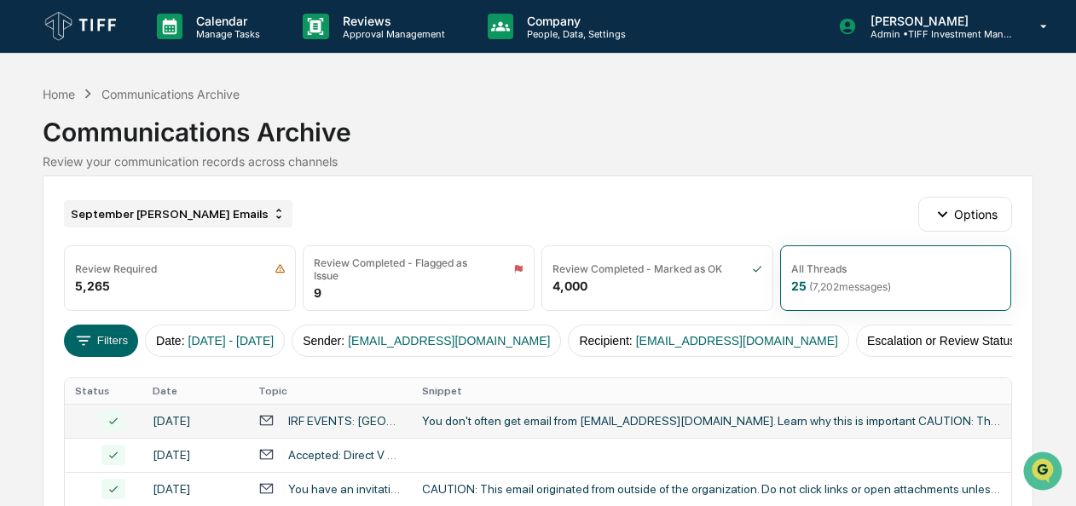
click at [133, 210] on div "September [PERSON_NAME] Emails" at bounding box center [178, 213] width 228 height 27
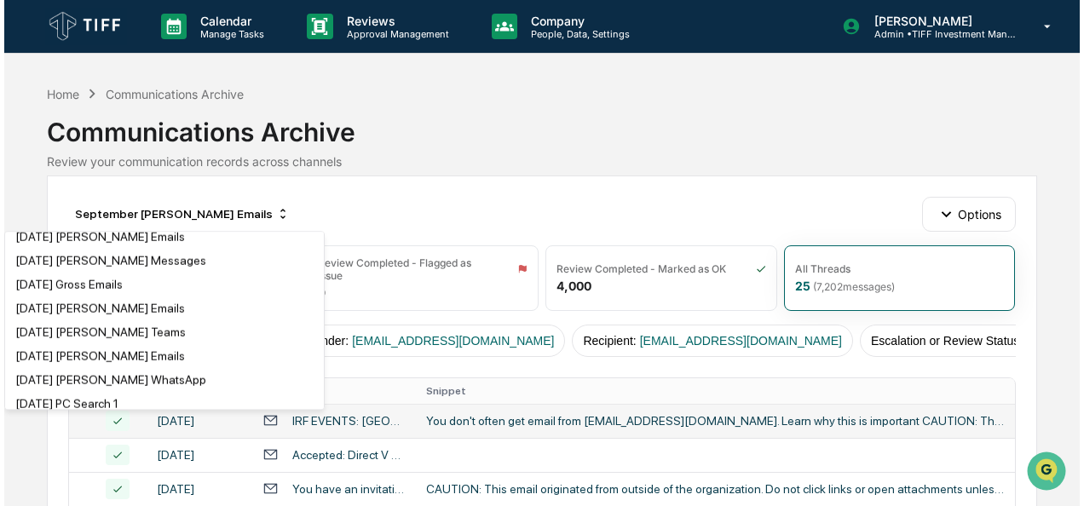
scroll to position [511, 0]
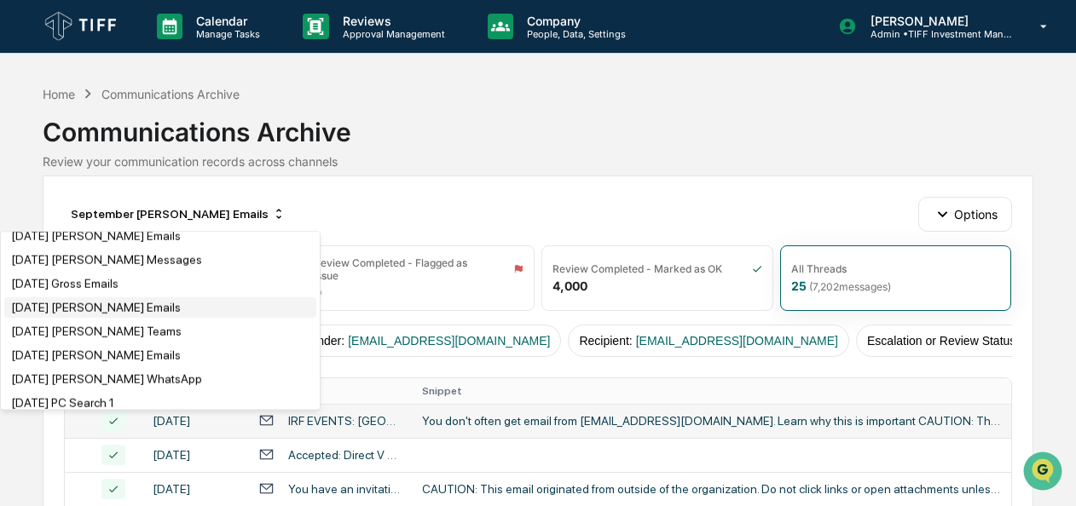
click at [103, 315] on div "[DATE] [PERSON_NAME] Emails" at bounding box center [96, 308] width 170 height 14
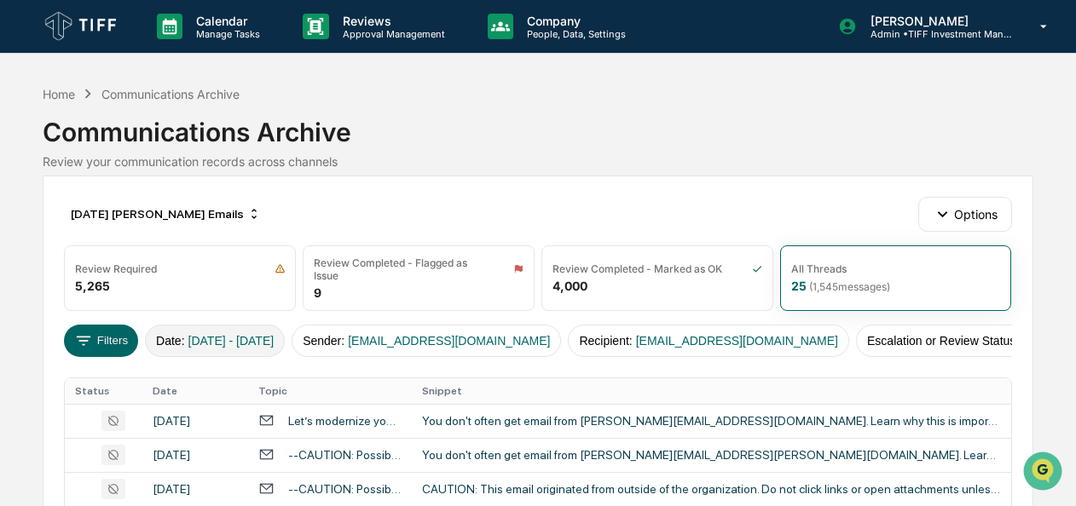
click at [177, 331] on button "Date : [DATE] - [DATE]" at bounding box center [215, 341] width 140 height 32
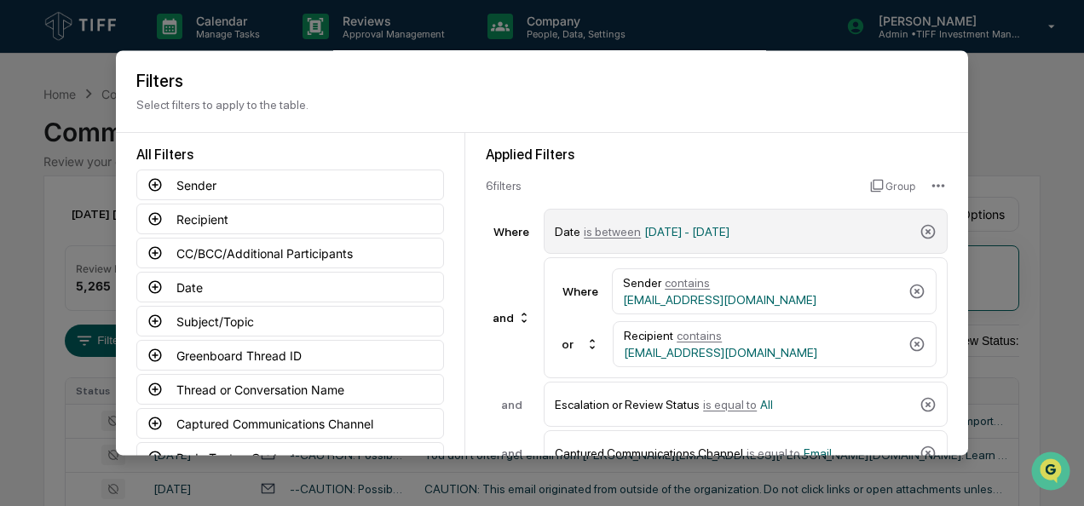
click at [604, 234] on span "is between" at bounding box center [612, 232] width 57 height 14
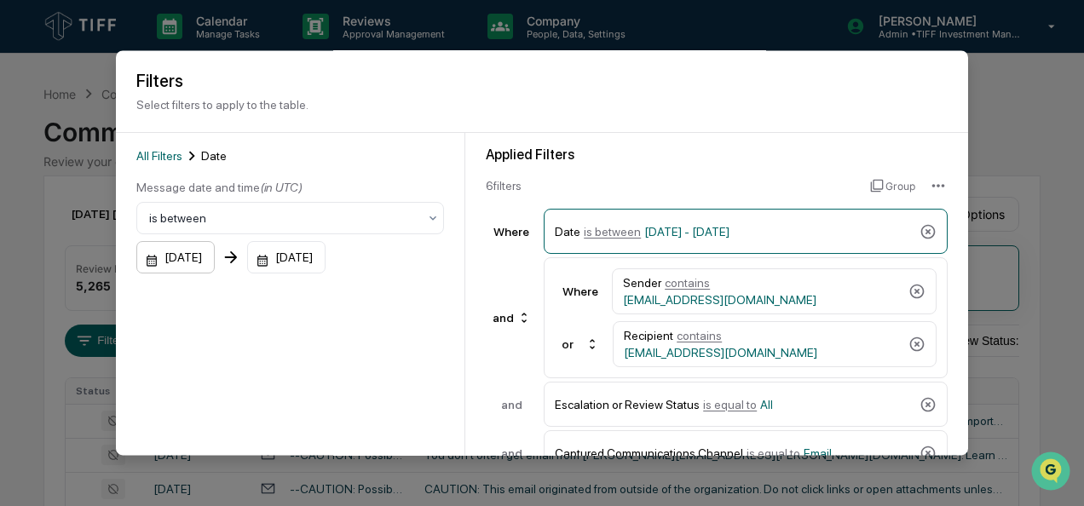
click at [148, 261] on div "[DATE]" at bounding box center [175, 258] width 78 height 32
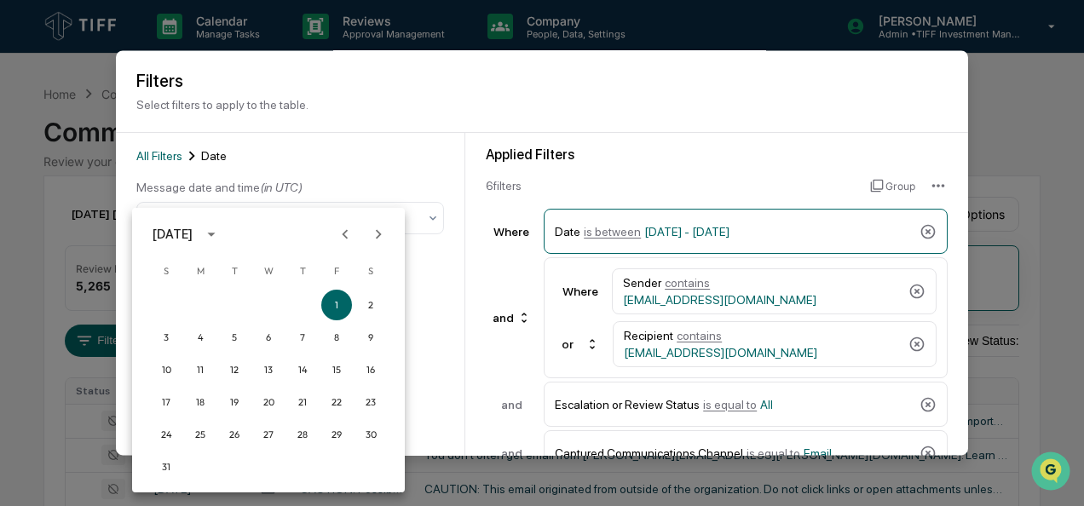
click at [376, 234] on icon "Next month" at bounding box center [378, 234] width 19 height 19
click at [205, 300] on button "1" at bounding box center [200, 305] width 31 height 31
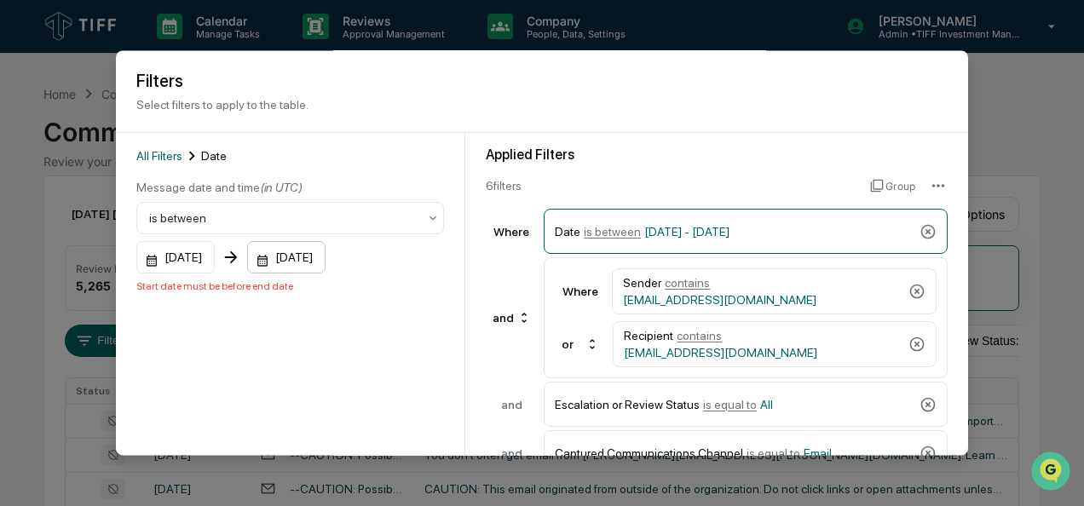
click at [280, 262] on div "[DATE]" at bounding box center [286, 258] width 78 height 32
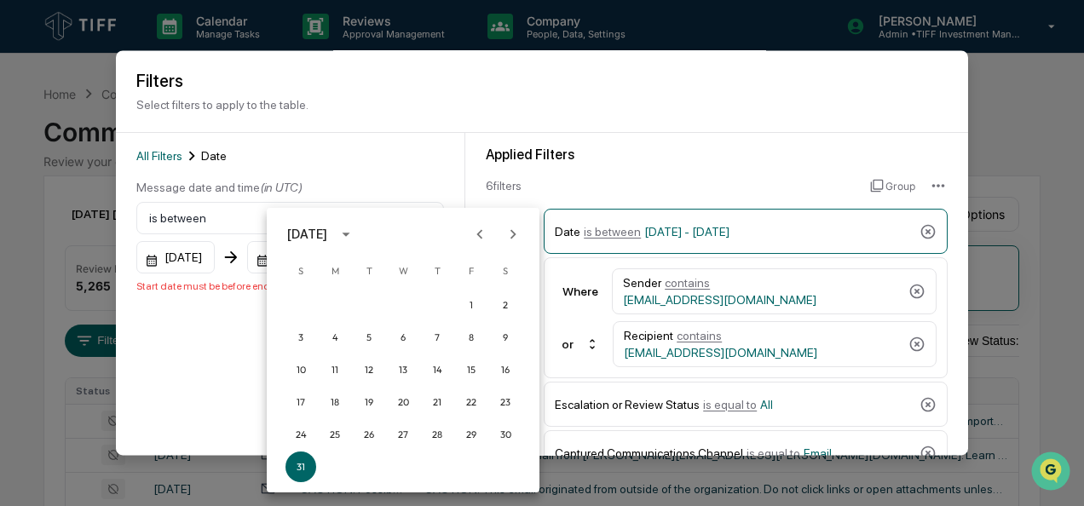
click at [506, 235] on icon "Next month" at bounding box center [513, 234] width 19 height 19
click at [369, 439] on button "30" at bounding box center [368, 434] width 31 height 31
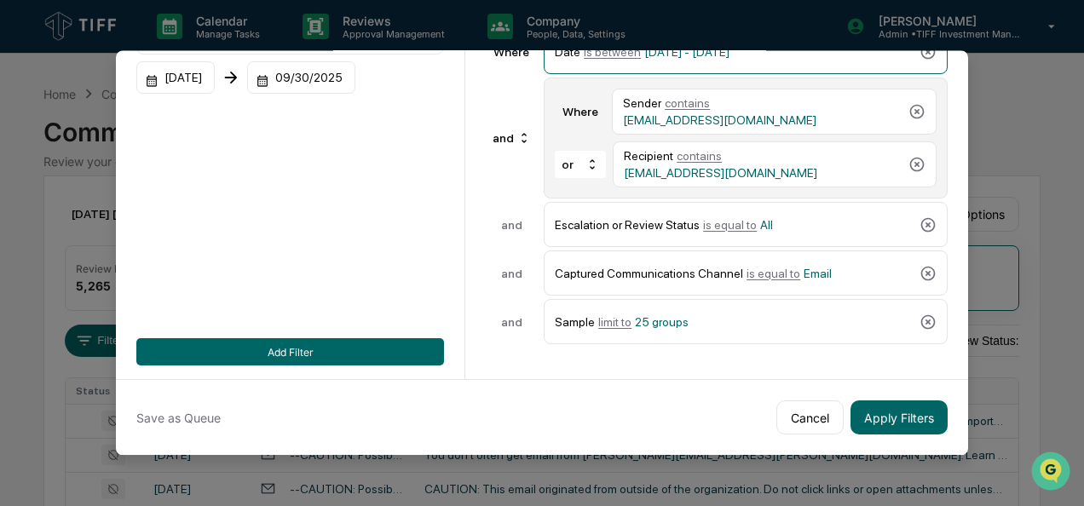
scroll to position [182, 0]
click at [895, 413] on button "Apply Filters" at bounding box center [899, 418] width 97 height 34
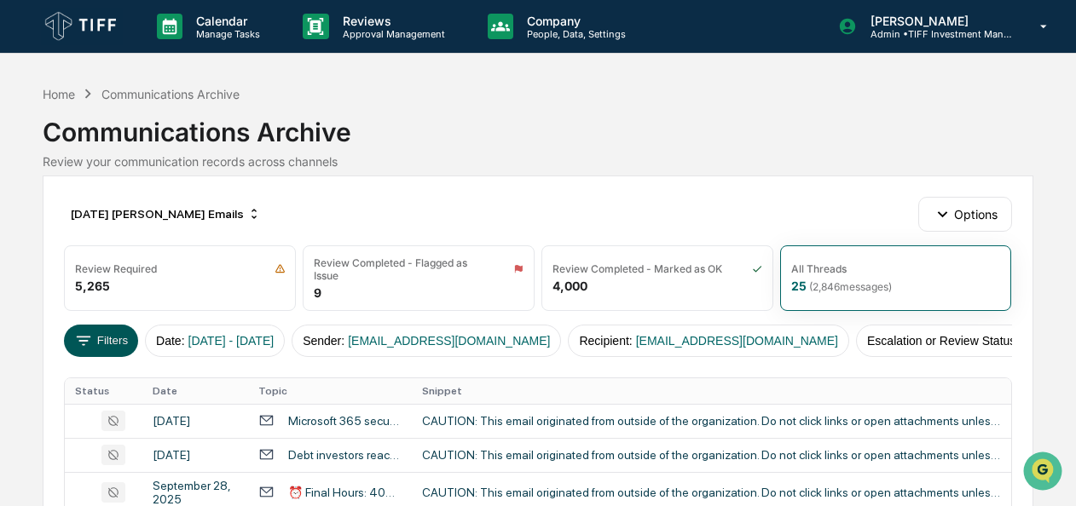
click at [113, 338] on button "Filters" at bounding box center [101, 341] width 74 height 32
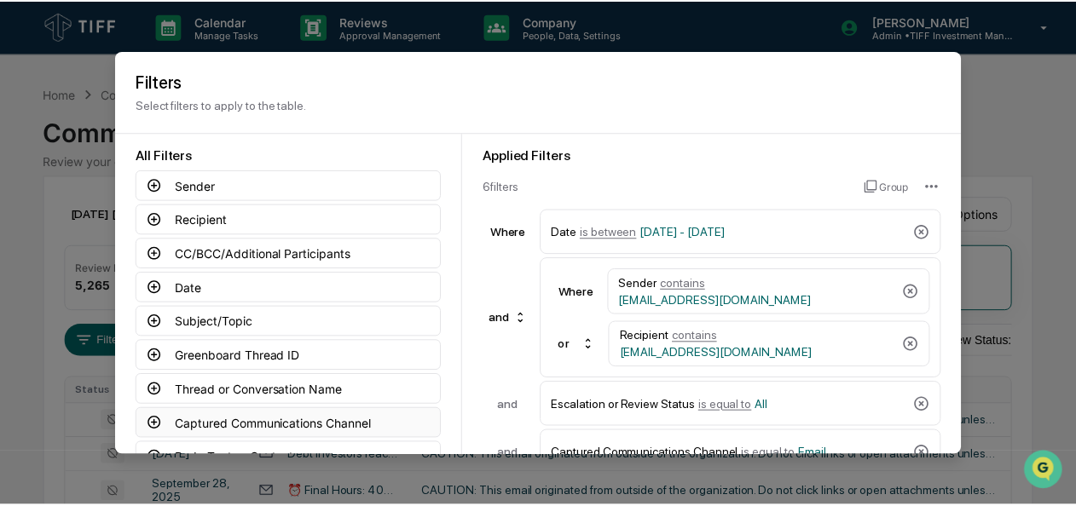
scroll to position [188, 0]
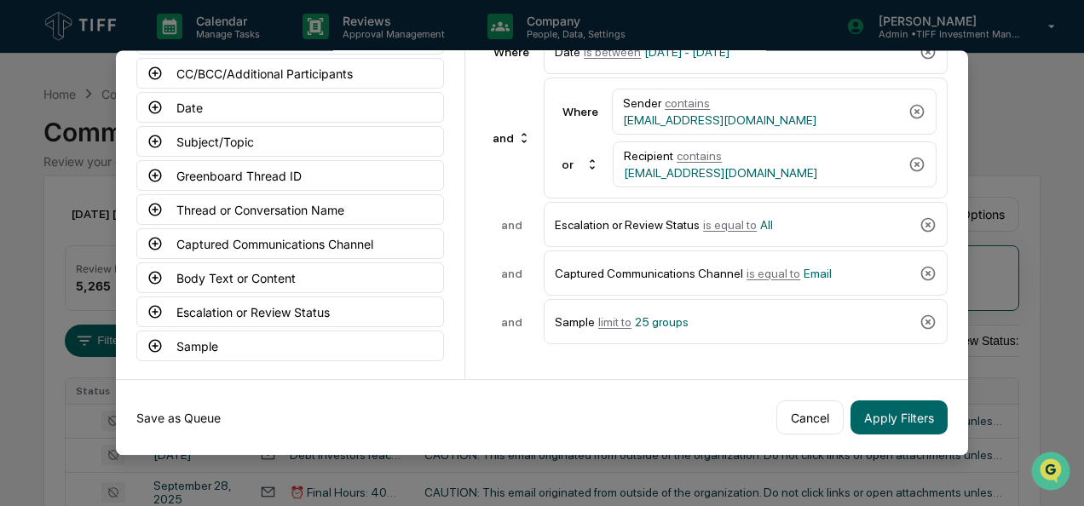
click at [196, 404] on button "Save as Queue" at bounding box center [178, 418] width 84 height 34
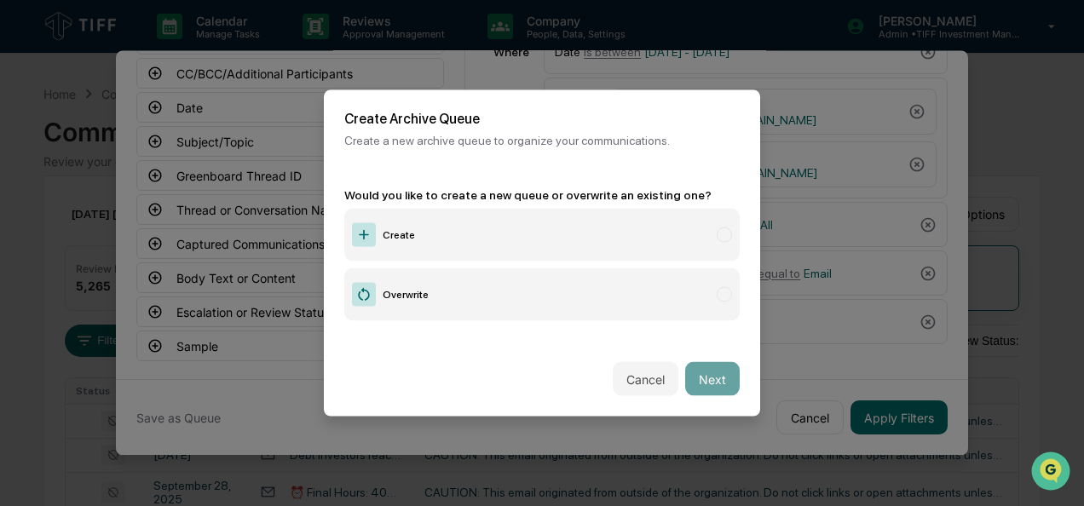
click at [416, 239] on label "Create" at bounding box center [542, 235] width 396 height 53
click at [685, 368] on button "Next" at bounding box center [712, 379] width 55 height 34
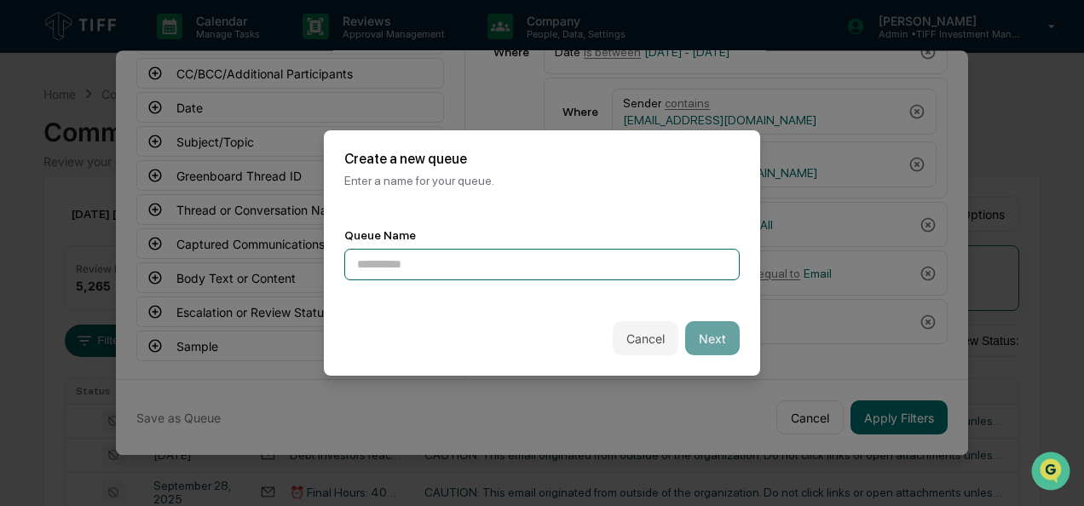
click at [433, 262] on input at bounding box center [542, 265] width 396 height 32
type input "*"
type input "**********"
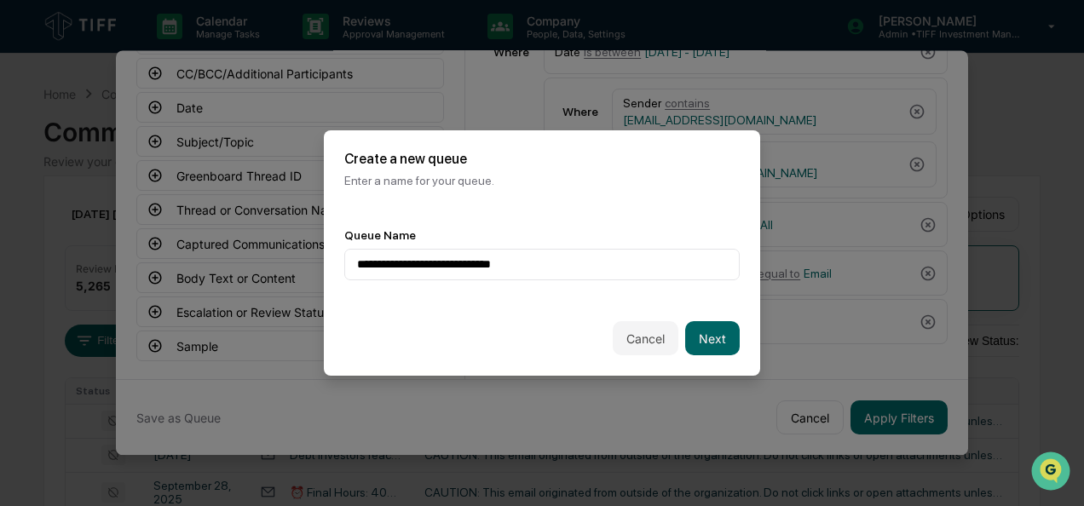
click at [697, 314] on div "Cancel Next" at bounding box center [542, 338] width 436 height 75
click at [687, 360] on div "Cancel Next" at bounding box center [542, 338] width 436 height 75
click at [699, 338] on button "Next" at bounding box center [712, 338] width 55 height 34
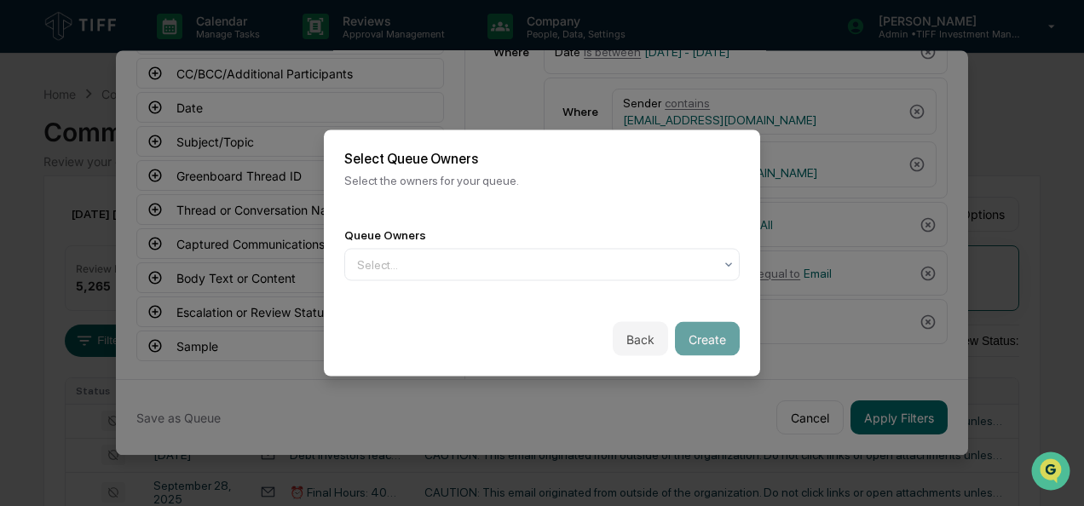
click at [505, 232] on div "Queue Owners" at bounding box center [542, 235] width 396 height 14
click at [497, 257] on div at bounding box center [535, 265] width 356 height 17
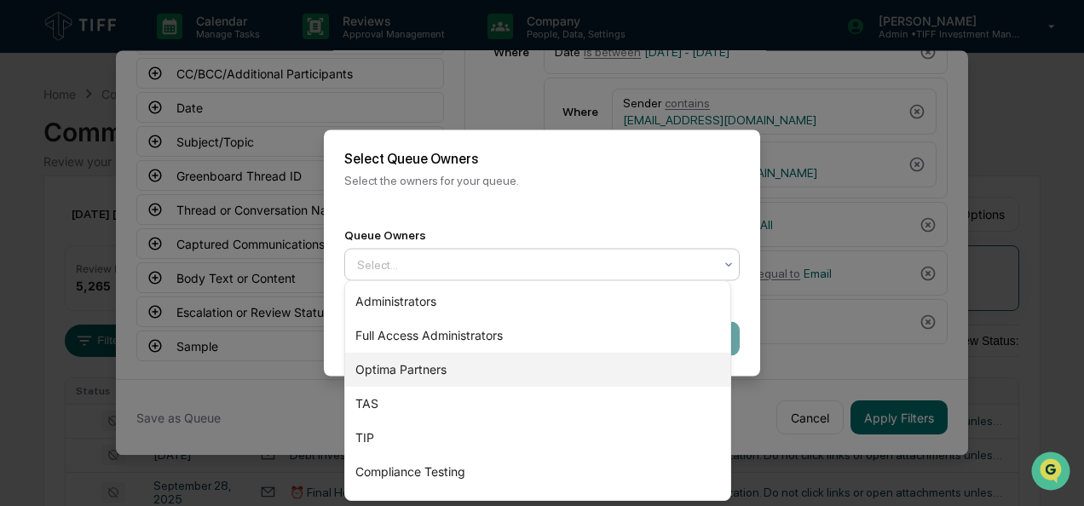
click at [436, 378] on div "Optima Partners" at bounding box center [537, 370] width 385 height 34
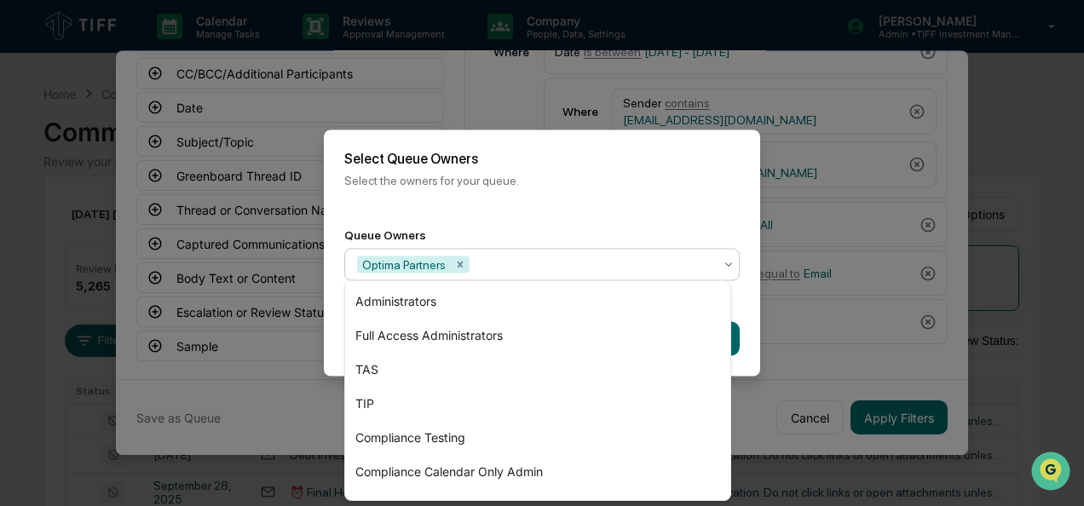
click at [594, 242] on div "Queue Owners option Optima Partners, selected. 7 results available. Use Up and …" at bounding box center [542, 254] width 396 height 53
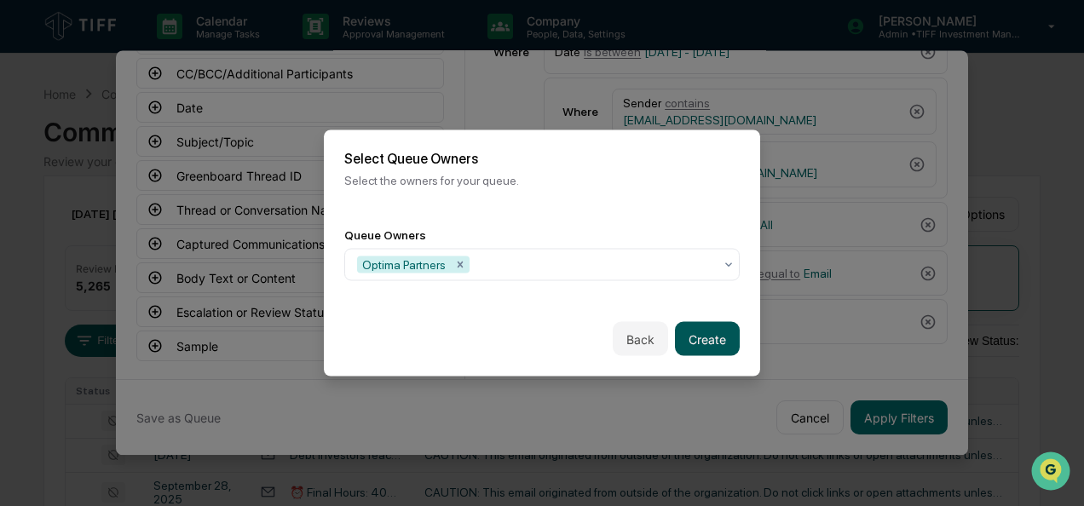
click at [704, 327] on button "Create" at bounding box center [707, 339] width 65 height 34
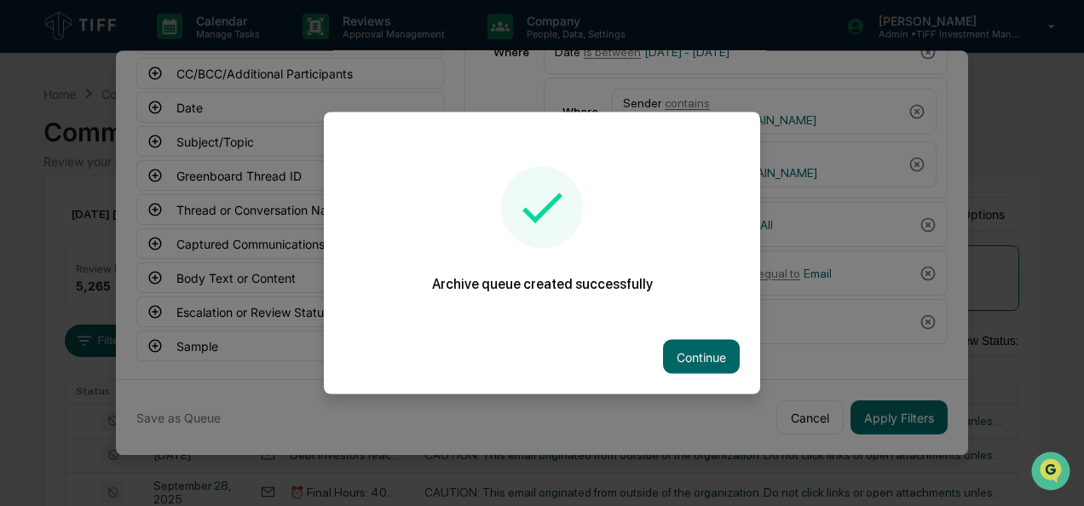
click at [733, 363] on div "Continue" at bounding box center [542, 357] width 436 height 75
click at [694, 351] on button "Continue" at bounding box center [701, 357] width 77 height 34
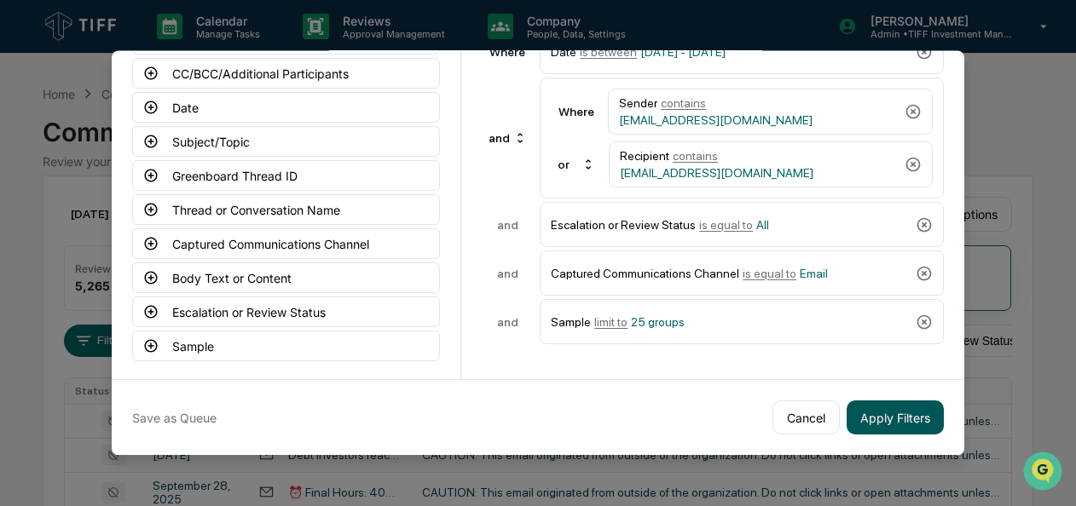
click at [889, 408] on button "Apply Filters" at bounding box center [895, 418] width 97 height 34
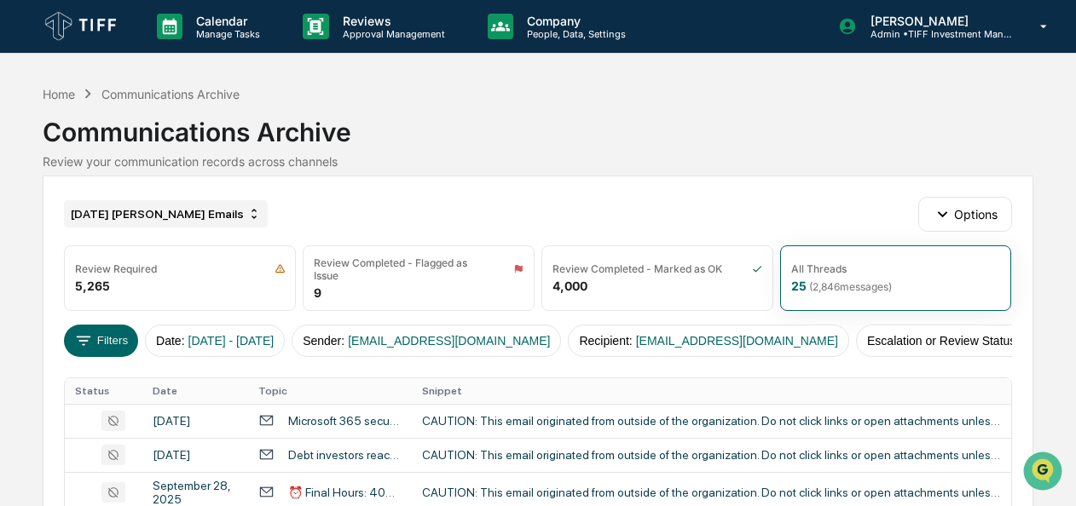
click at [163, 206] on div "[DATE] [PERSON_NAME] Emails" at bounding box center [166, 213] width 204 height 27
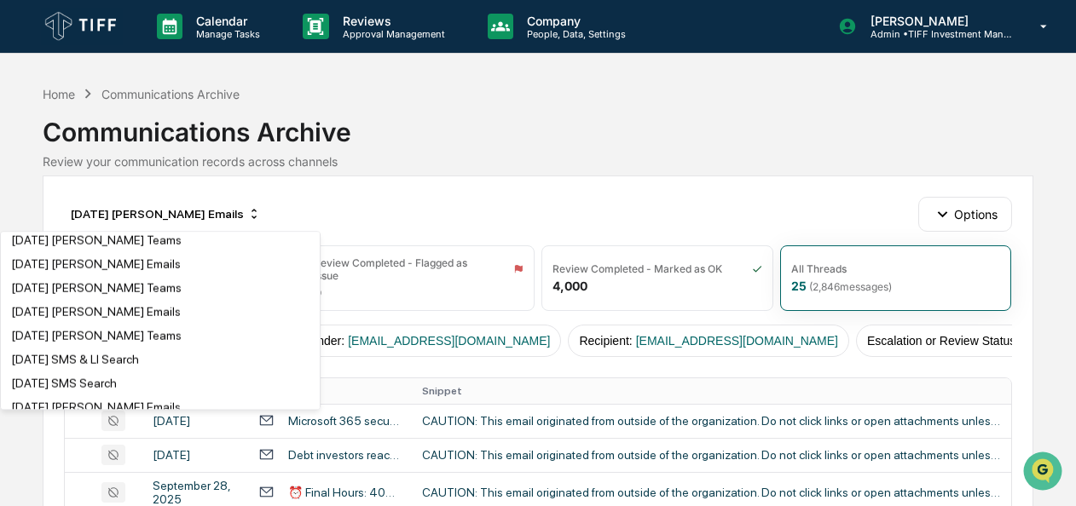
scroll to position [3149, 0]
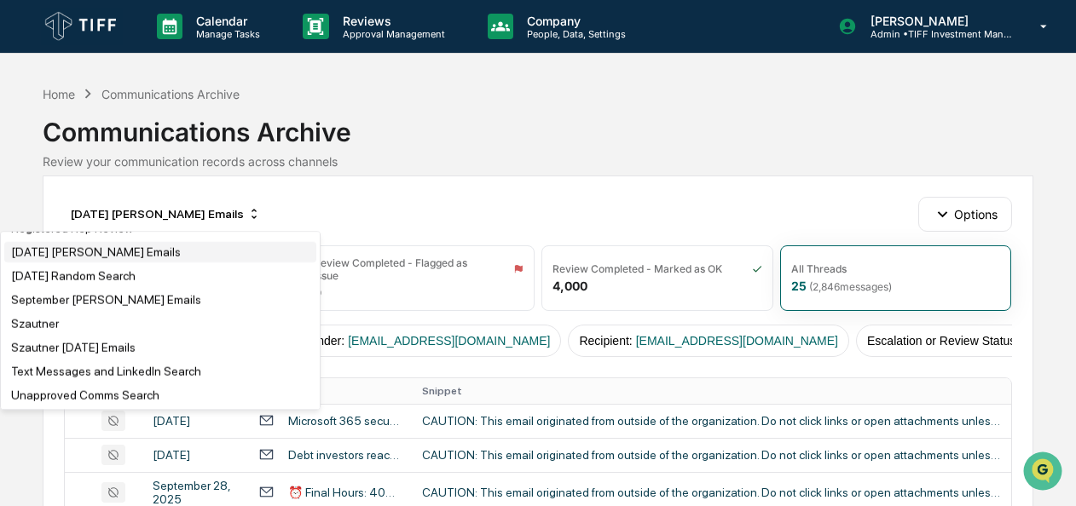
click at [107, 246] on div "[DATE] [PERSON_NAME] Emails" at bounding box center [96, 253] width 170 height 14
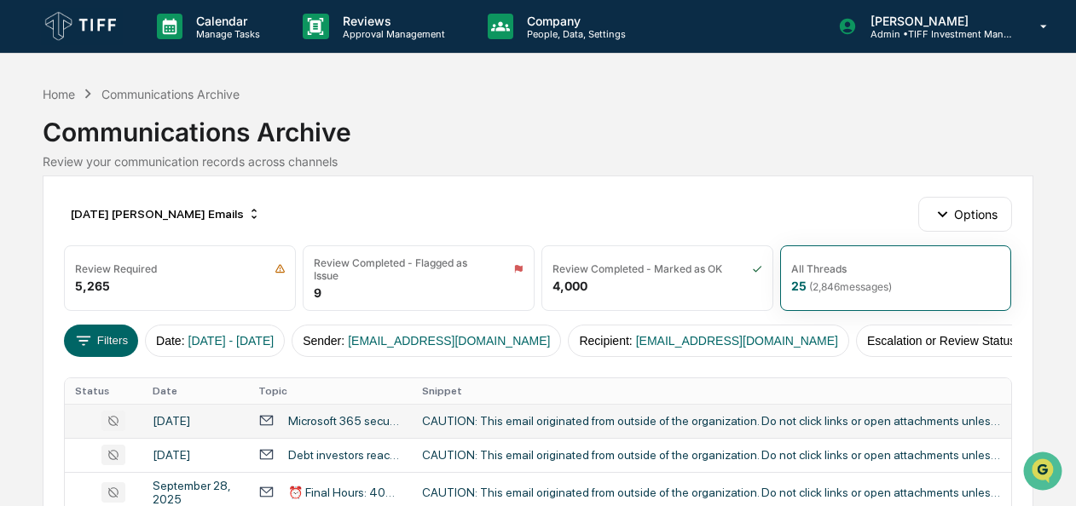
click at [510, 425] on div "CAUTION: This email originated from outside of the organization. Do not click l…" at bounding box center [711, 421] width 579 height 14
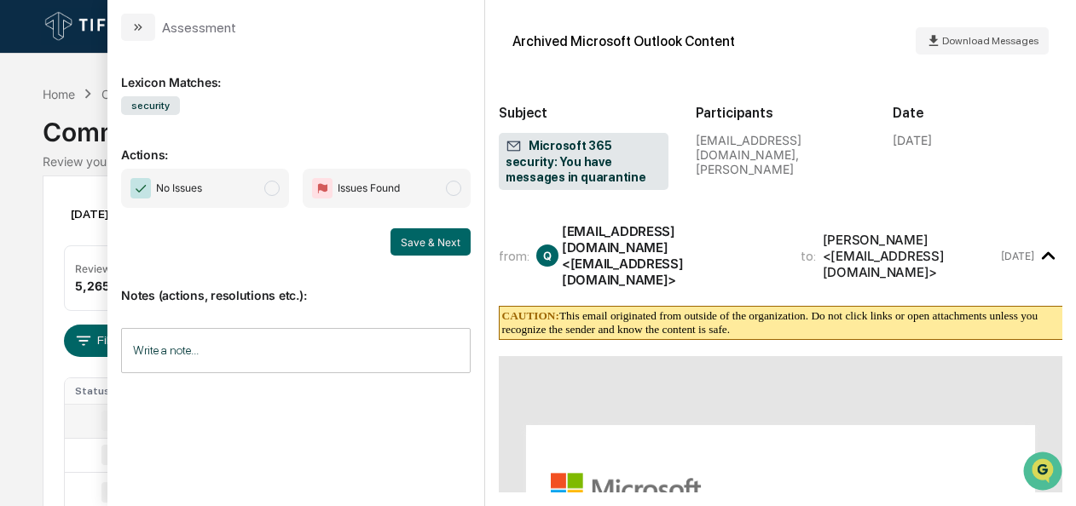
scroll to position [610, 0]
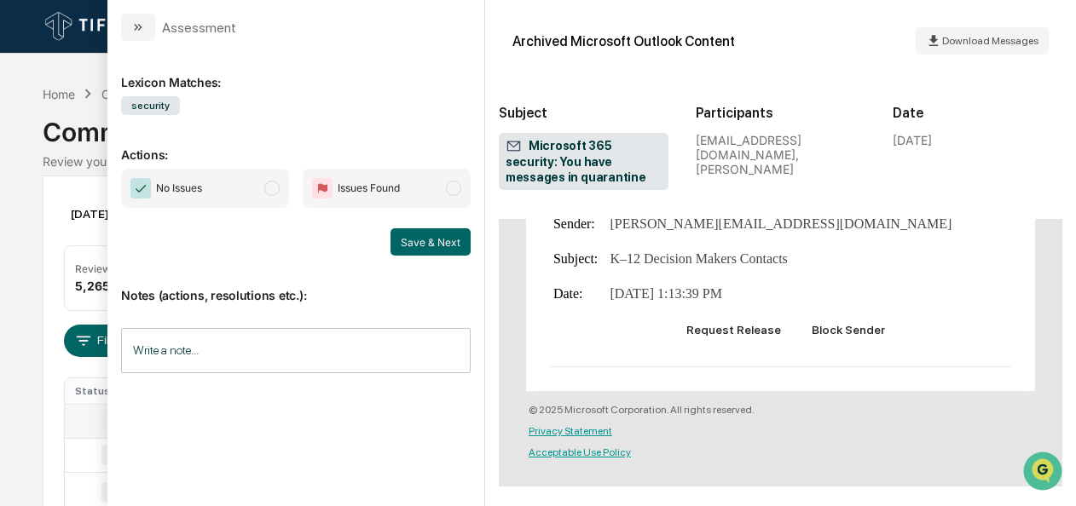
click at [271, 181] on span "modal" at bounding box center [271, 188] width 15 height 15
click at [448, 238] on button "Save & Next" at bounding box center [430, 241] width 80 height 27
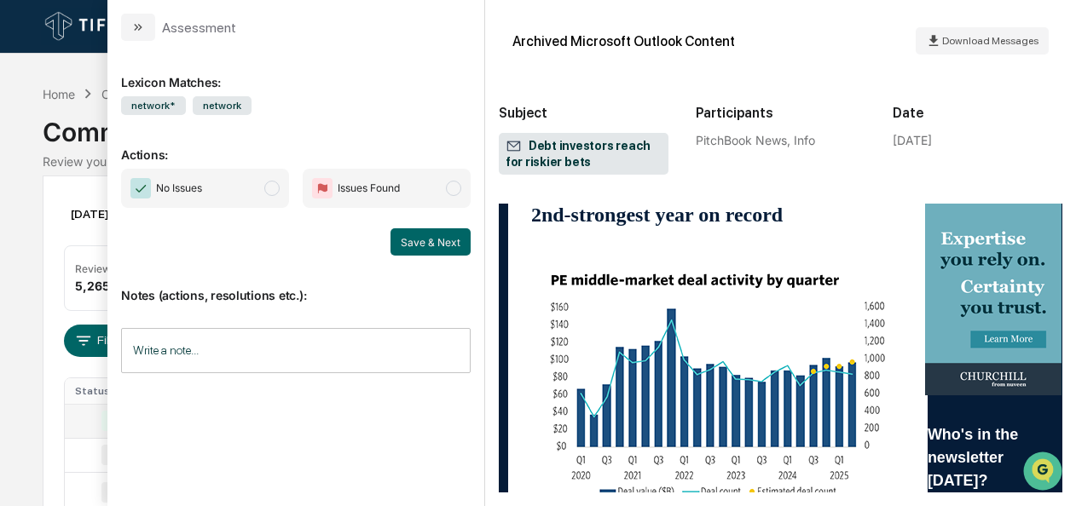
scroll to position [2861, 0]
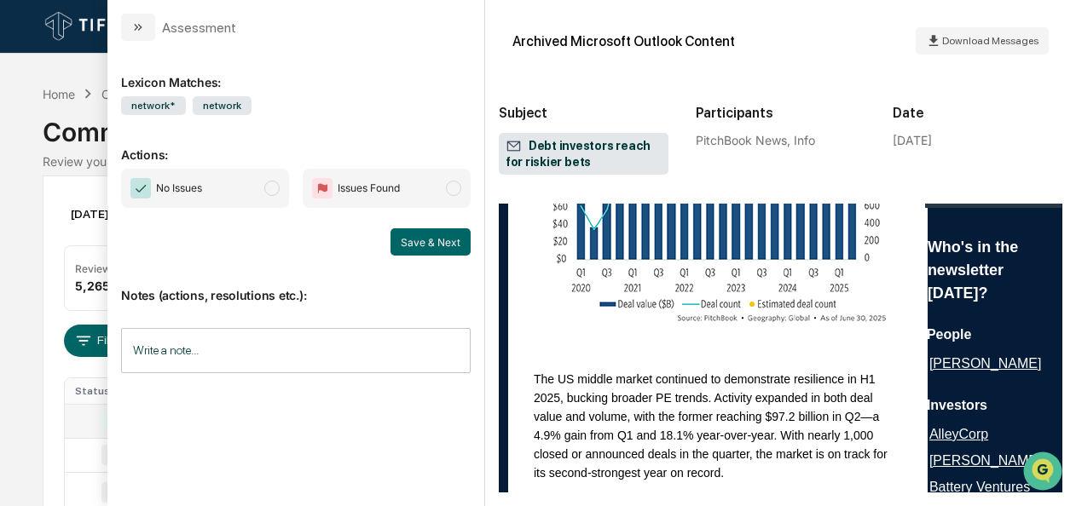
click at [268, 178] on span "No Issues" at bounding box center [205, 188] width 168 height 39
click at [414, 242] on button "Save & Next" at bounding box center [430, 241] width 80 height 27
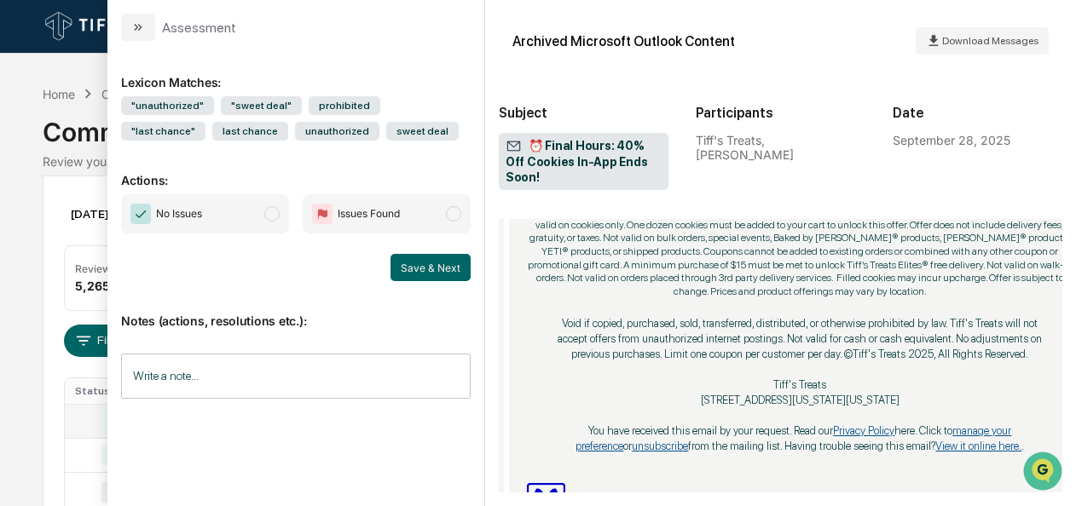
scroll to position [1833, 0]
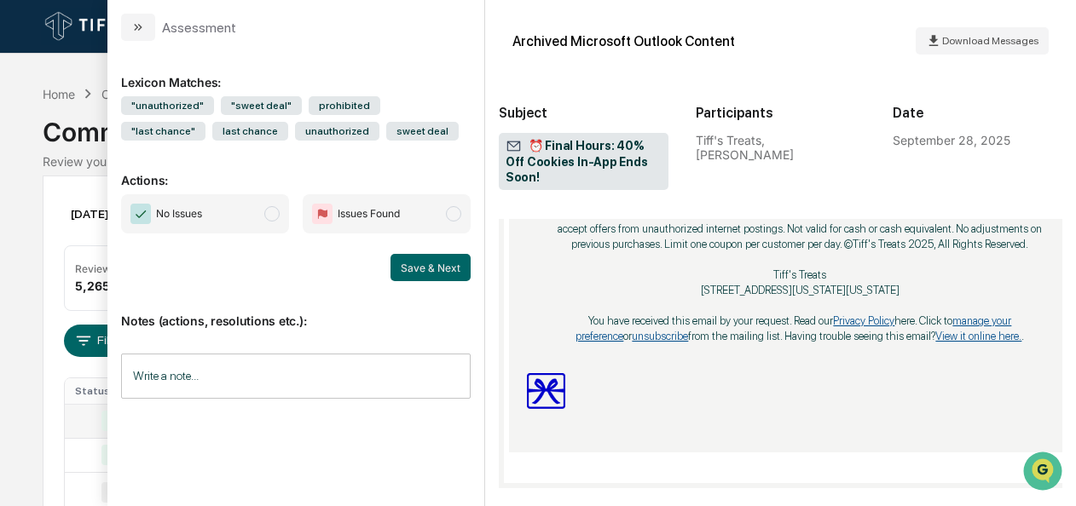
click at [263, 212] on span "No Issues" at bounding box center [205, 213] width 168 height 39
click at [443, 270] on button "Save & Next" at bounding box center [430, 267] width 80 height 27
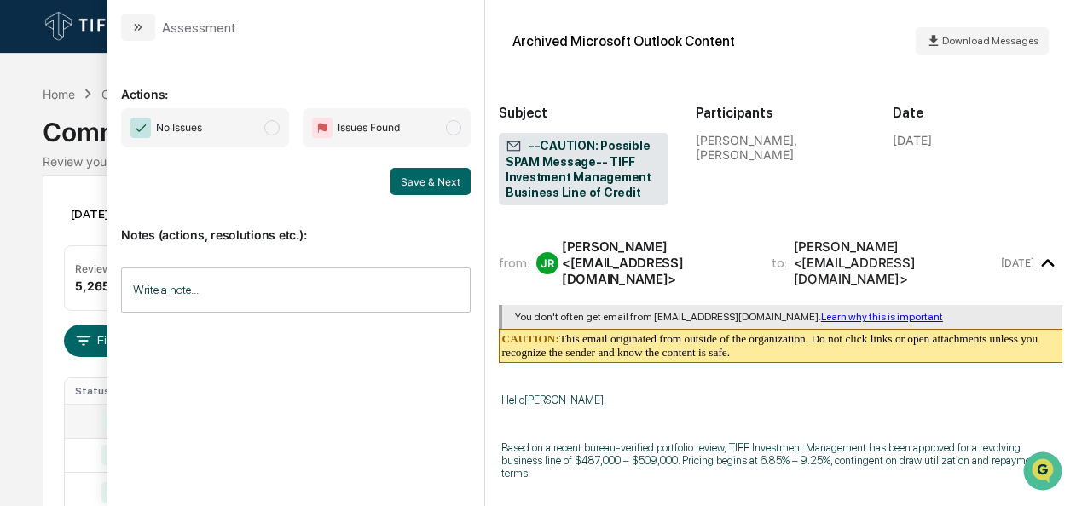
scroll to position [344, 0]
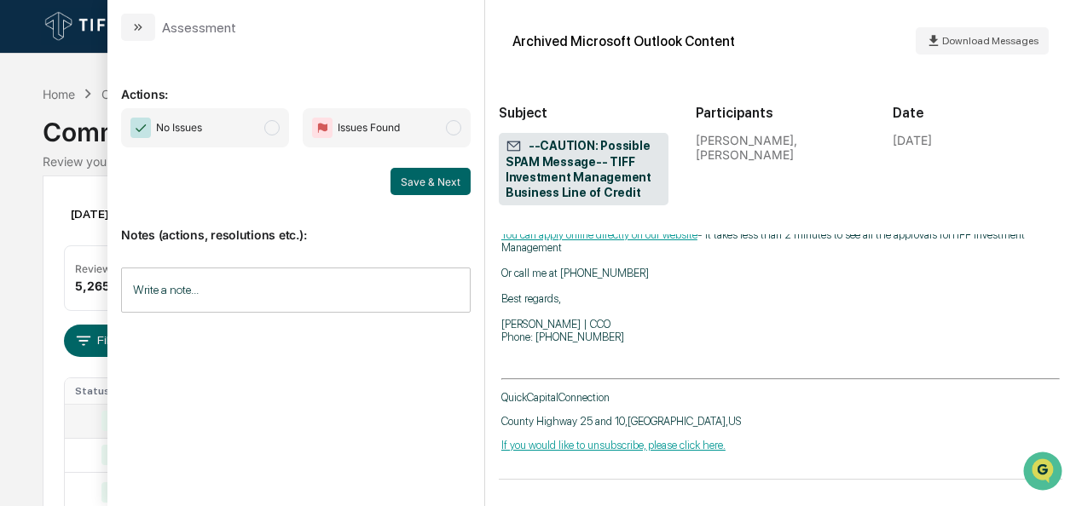
click at [279, 137] on span "No Issues" at bounding box center [205, 127] width 168 height 39
click at [392, 173] on div "Save & Next" at bounding box center [296, 181] width 350 height 27
click at [411, 184] on button "Save & Next" at bounding box center [430, 181] width 80 height 27
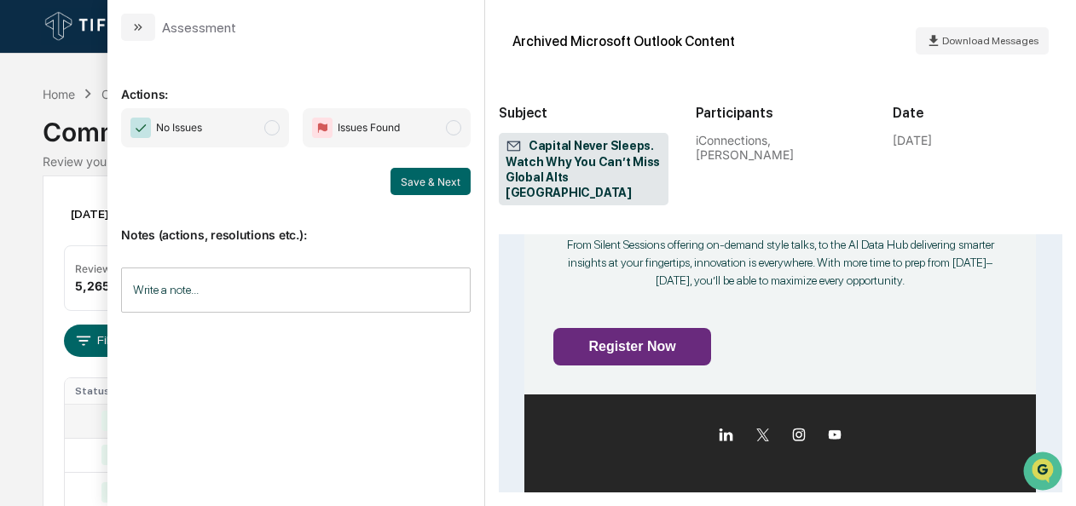
scroll to position [1361, 0]
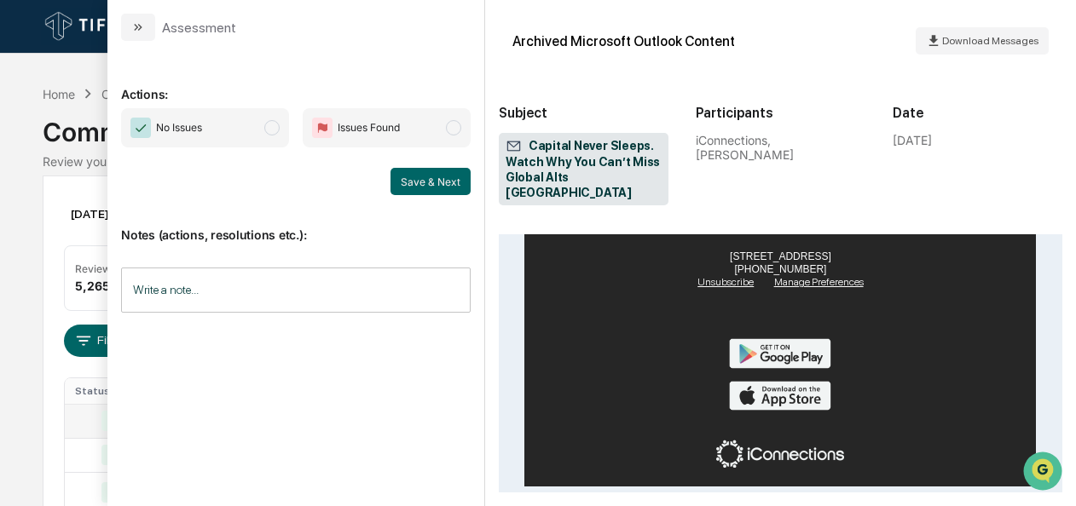
click at [278, 126] on span "modal" at bounding box center [271, 127] width 15 height 15
click at [411, 174] on button "Save & Next" at bounding box center [430, 181] width 80 height 27
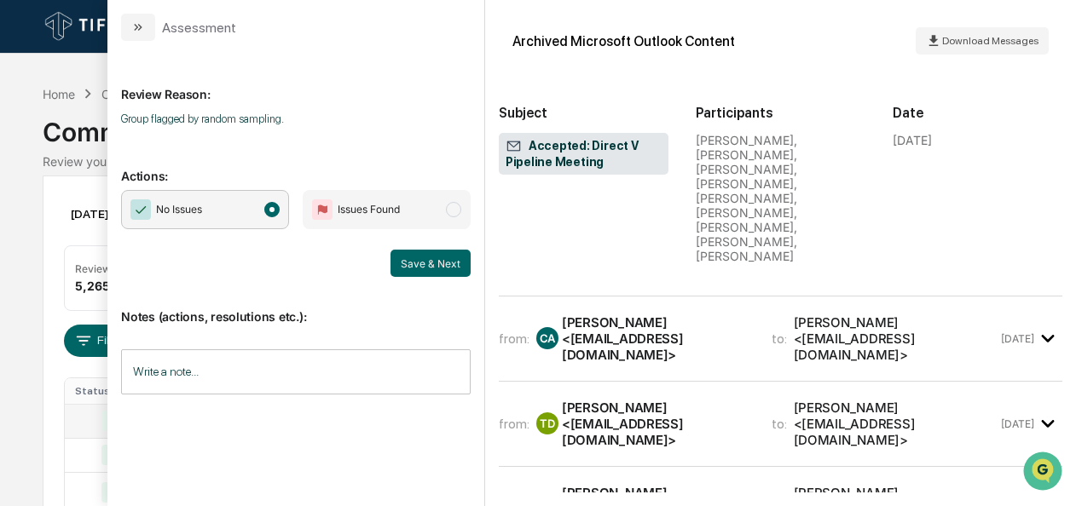
scroll to position [323, 0]
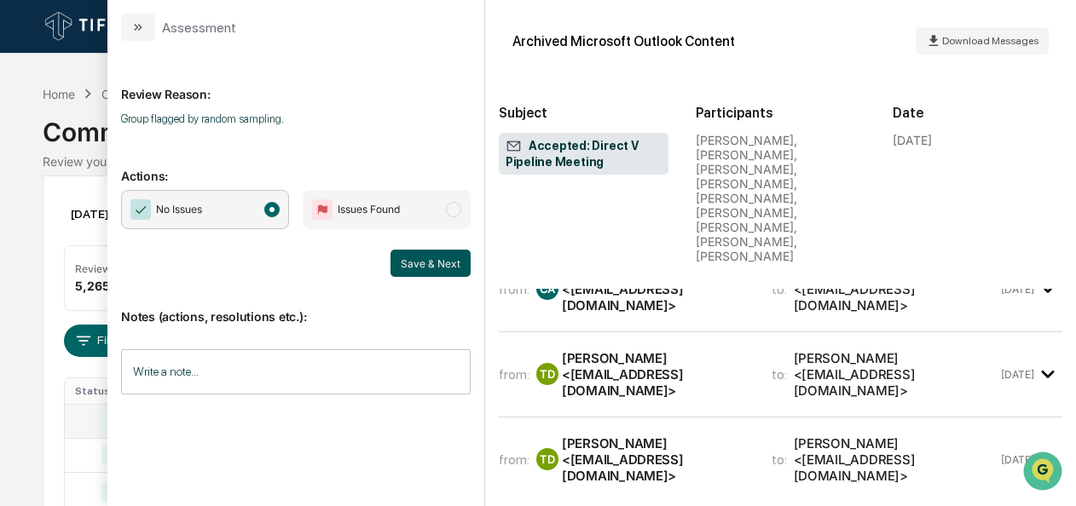
click at [420, 258] on button "Save & Next" at bounding box center [430, 263] width 80 height 27
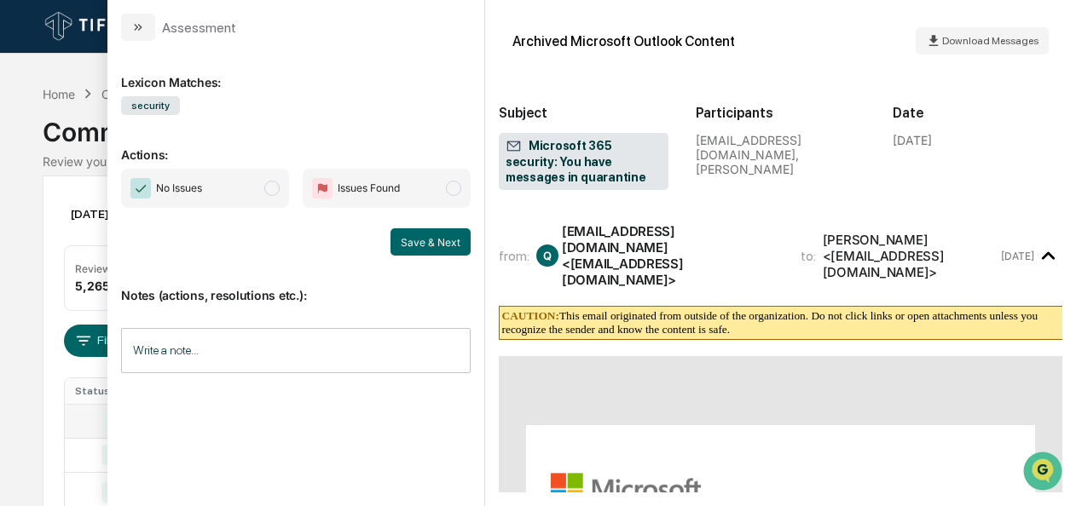
scroll to position [610, 0]
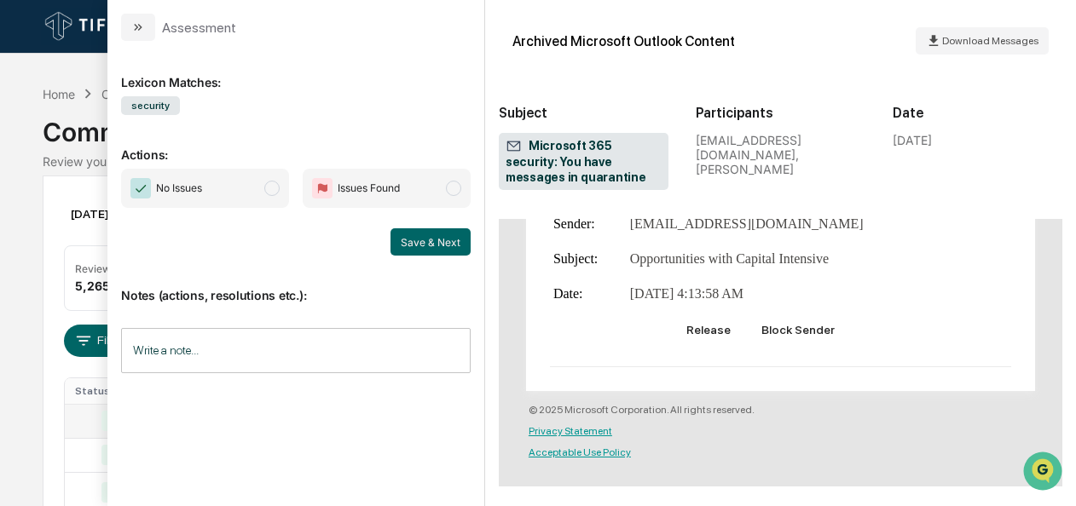
click at [282, 198] on span "No Issues" at bounding box center [205, 188] width 168 height 39
click at [404, 239] on button "Save & Next" at bounding box center [430, 241] width 80 height 27
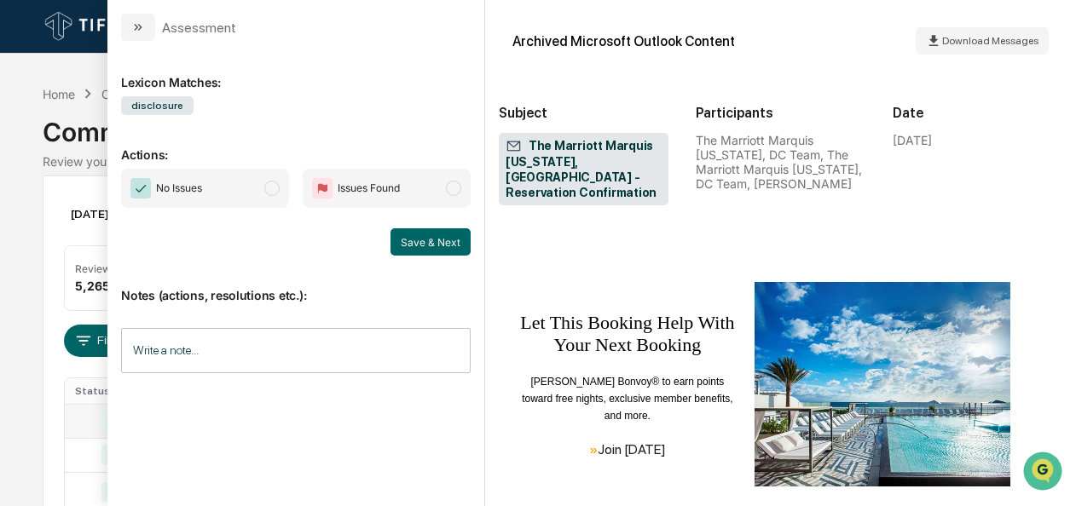
scroll to position [1545, 0]
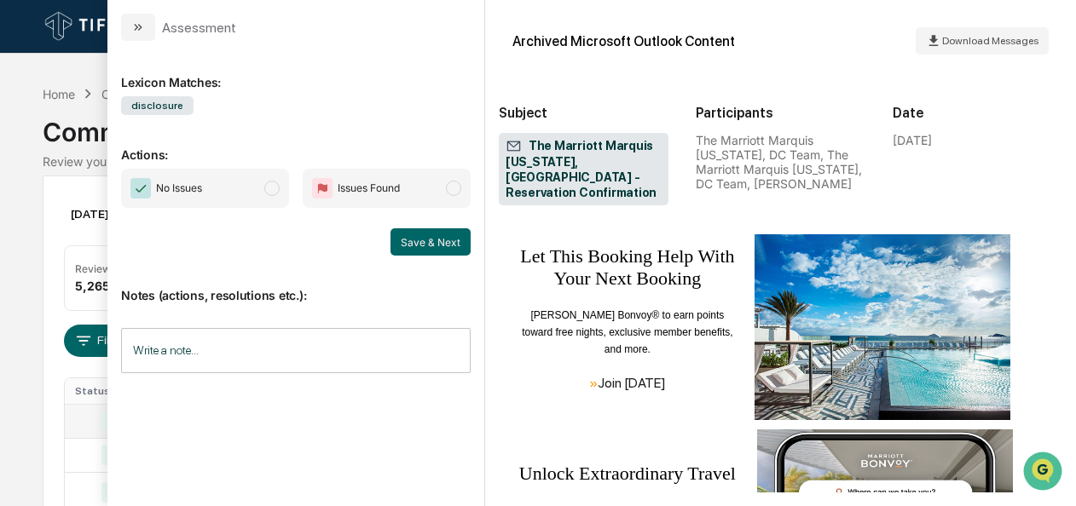
click at [280, 193] on span "No Issues" at bounding box center [205, 188] width 168 height 39
click at [436, 244] on button "Save & Next" at bounding box center [430, 241] width 80 height 27
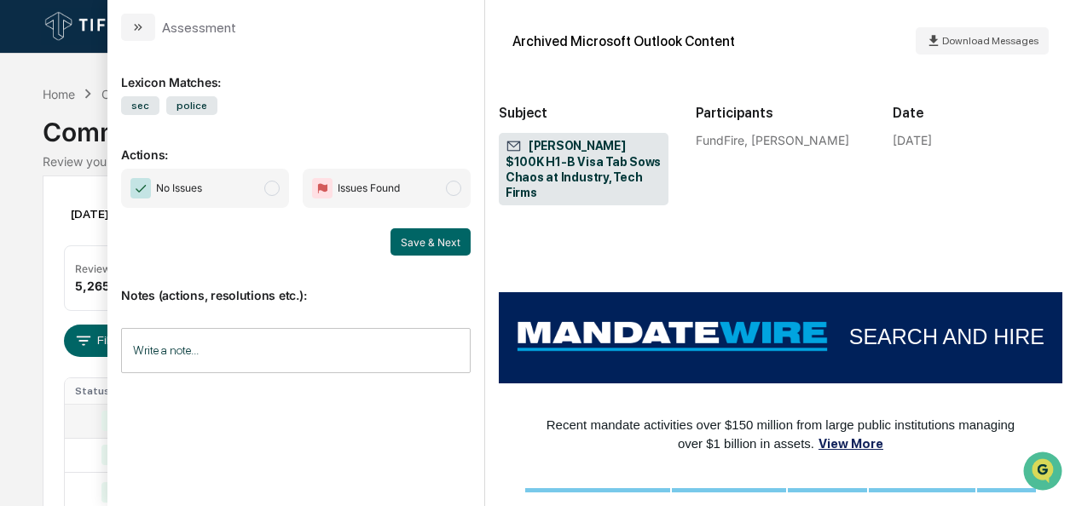
scroll to position [2791, 0]
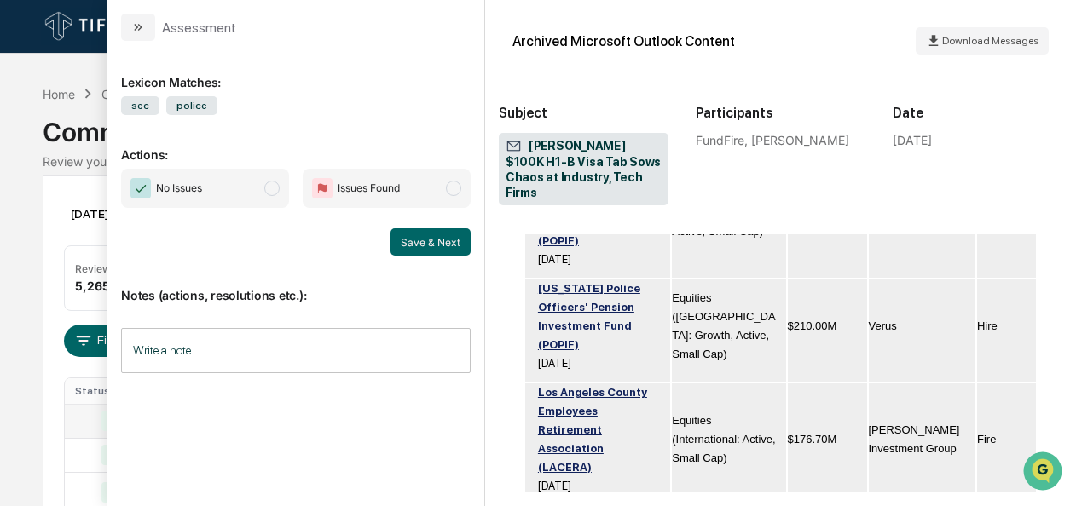
click at [283, 194] on span "No Issues" at bounding box center [205, 188] width 168 height 39
click at [426, 237] on button "Save & Next" at bounding box center [430, 241] width 80 height 27
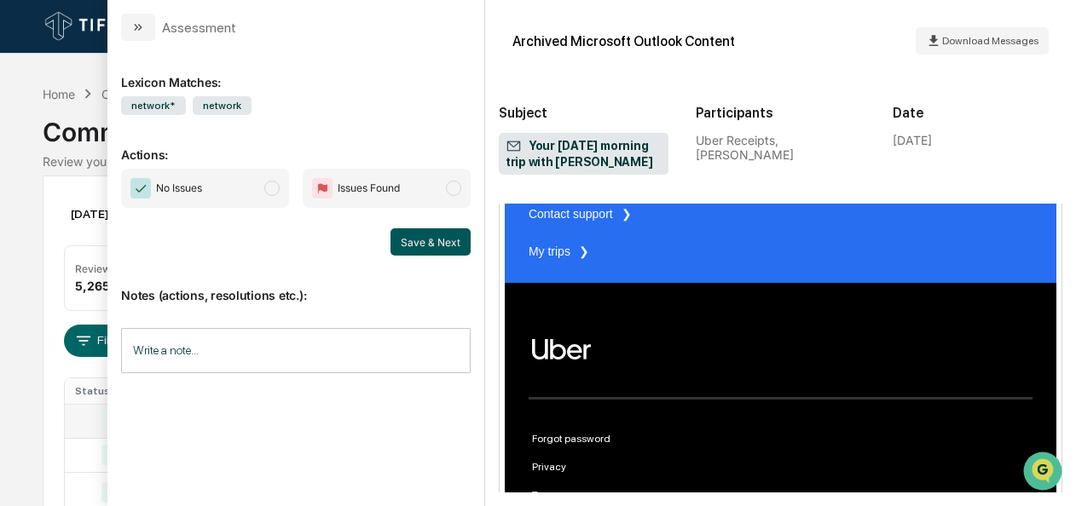
scroll to position [2530, 0]
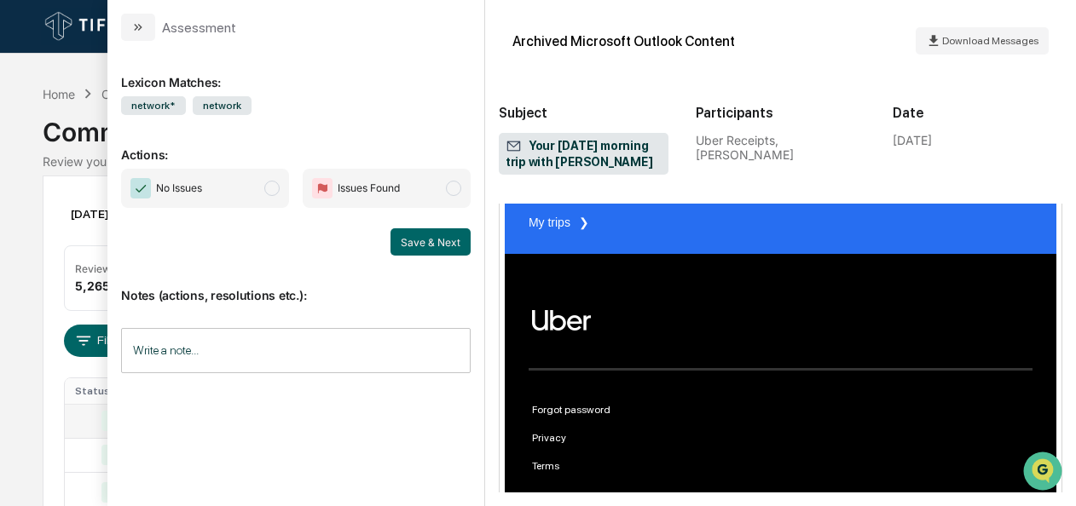
click at [283, 188] on span "No Issues" at bounding box center [205, 188] width 168 height 39
click at [428, 235] on button "Save & Next" at bounding box center [430, 241] width 80 height 27
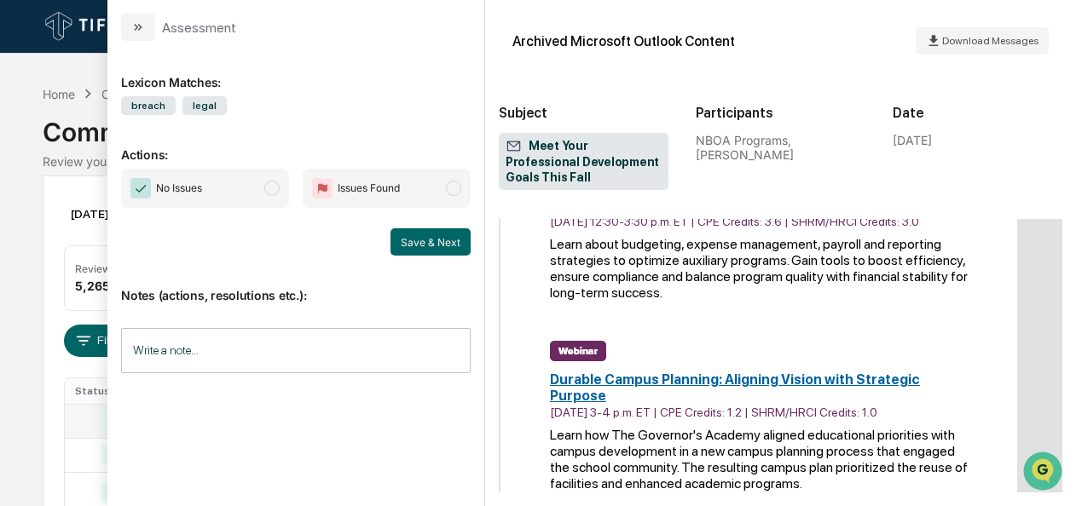
scroll to position [3460, 0]
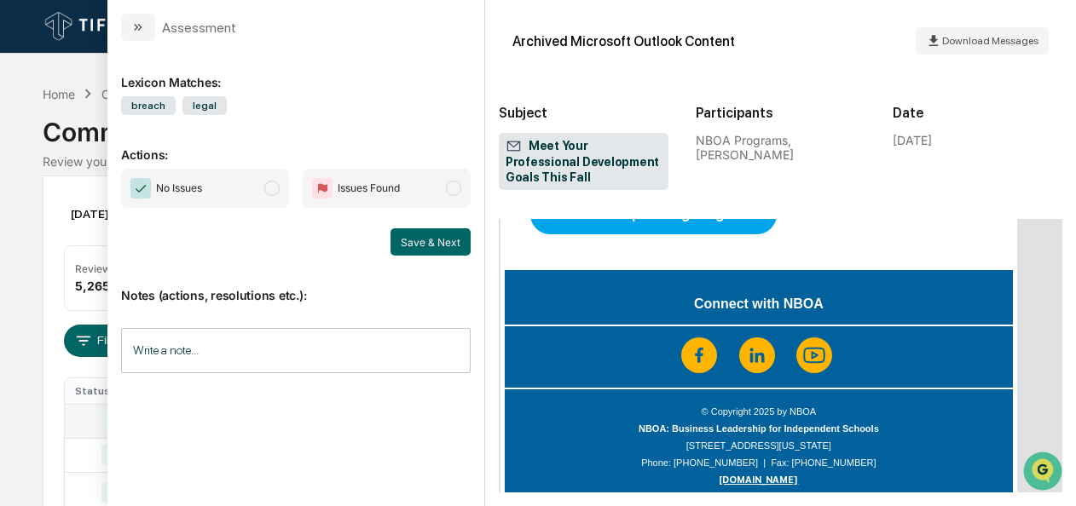
click at [268, 182] on span "modal" at bounding box center [271, 188] width 15 height 15
click at [431, 246] on button "Save & Next" at bounding box center [430, 241] width 80 height 27
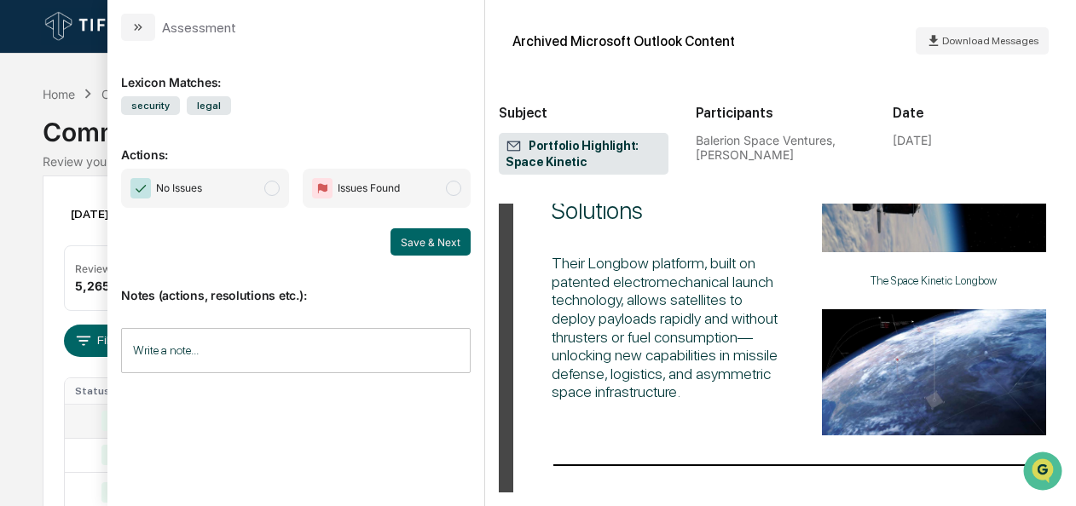
scroll to position [1974, 0]
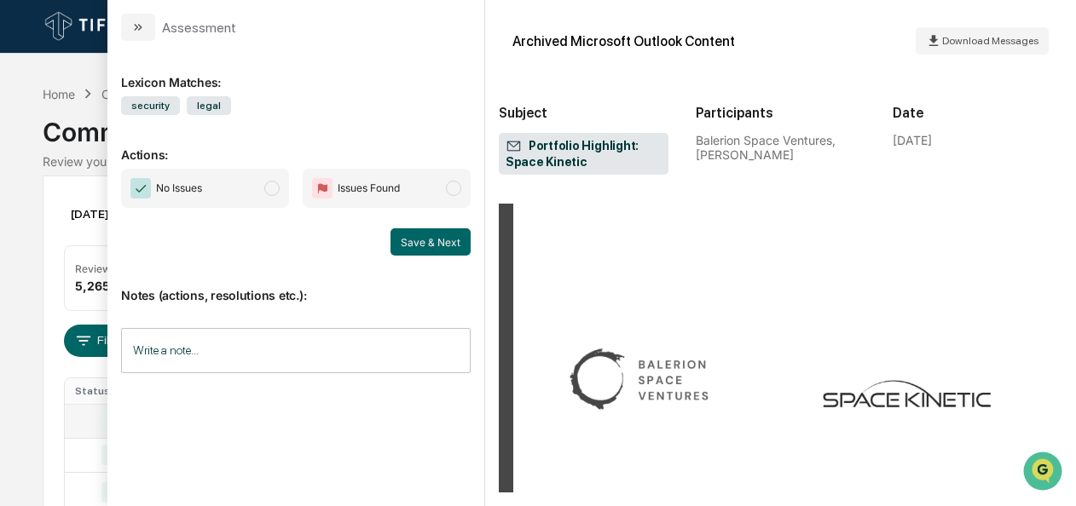
click at [257, 183] on span "No Issues" at bounding box center [205, 188] width 168 height 39
click at [409, 231] on button "Save & Next" at bounding box center [430, 241] width 80 height 27
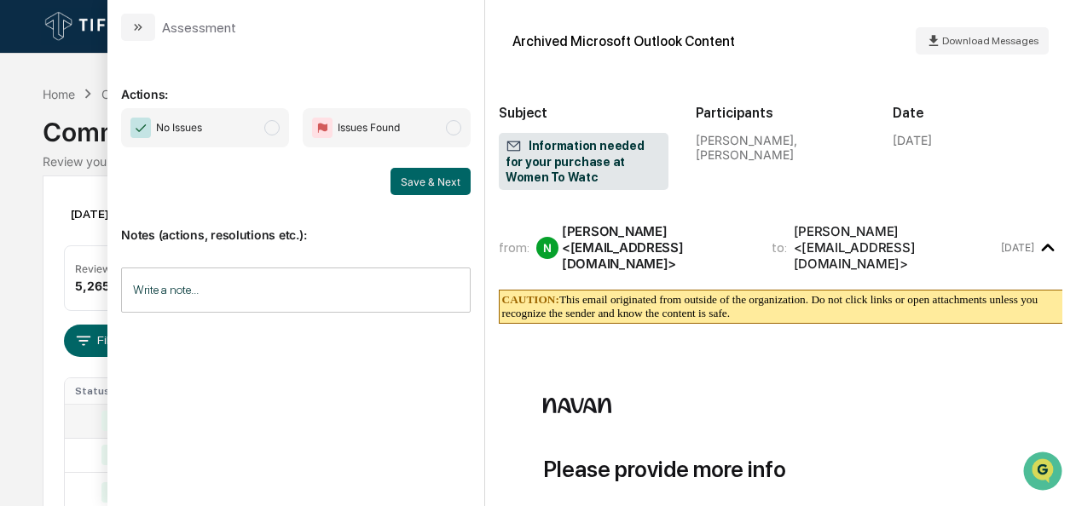
scroll to position [793, 0]
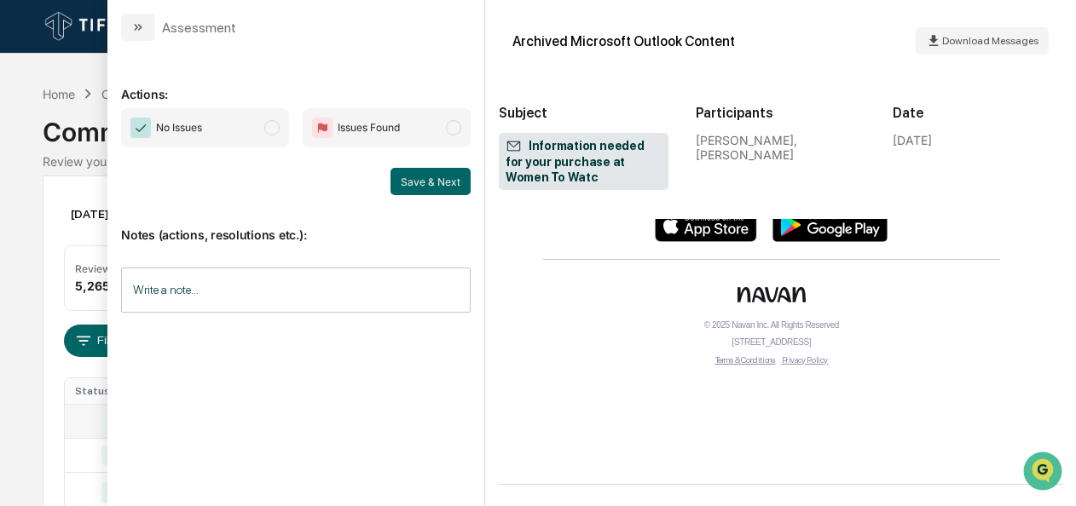
click at [275, 131] on span "modal" at bounding box center [271, 127] width 15 height 15
click at [410, 184] on button "Save & Next" at bounding box center [430, 181] width 80 height 27
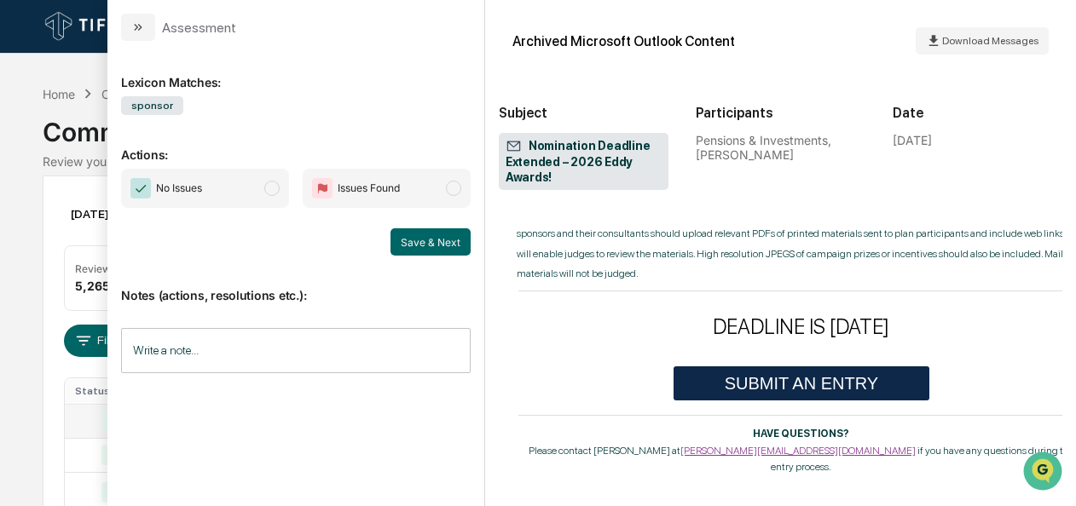
scroll to position [1194, 0]
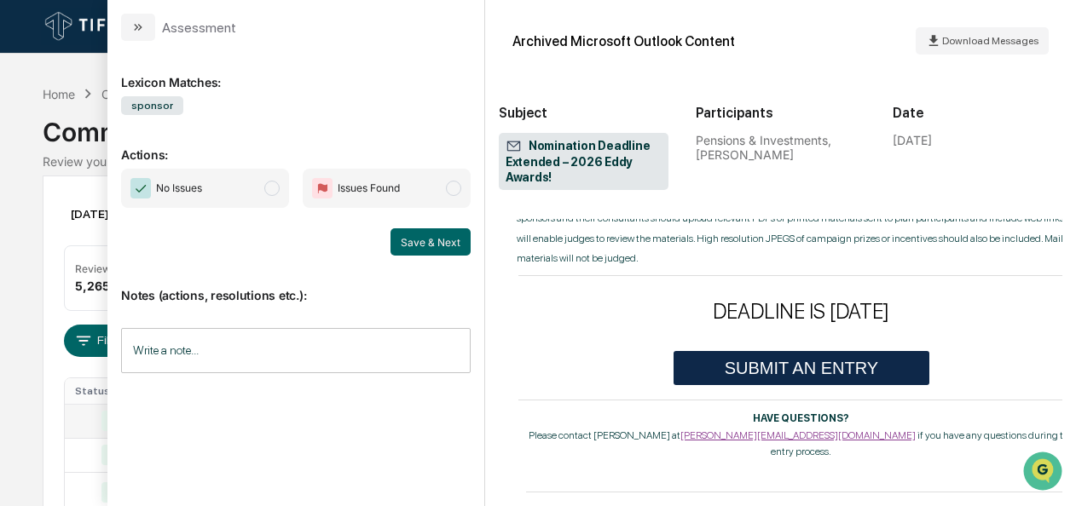
click at [275, 194] on span "No Issues" at bounding box center [205, 188] width 168 height 39
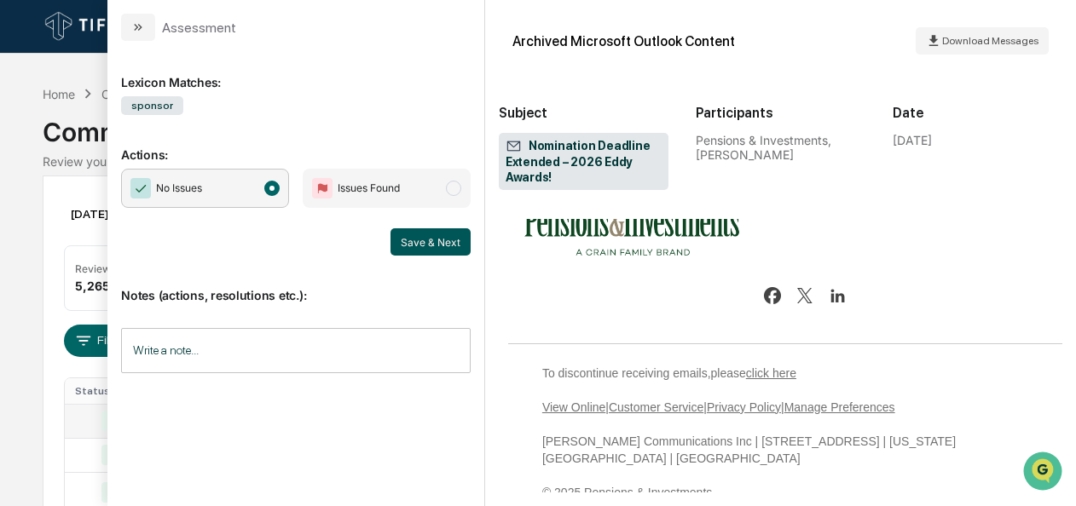
click at [404, 237] on button "Save & Next" at bounding box center [430, 241] width 80 height 27
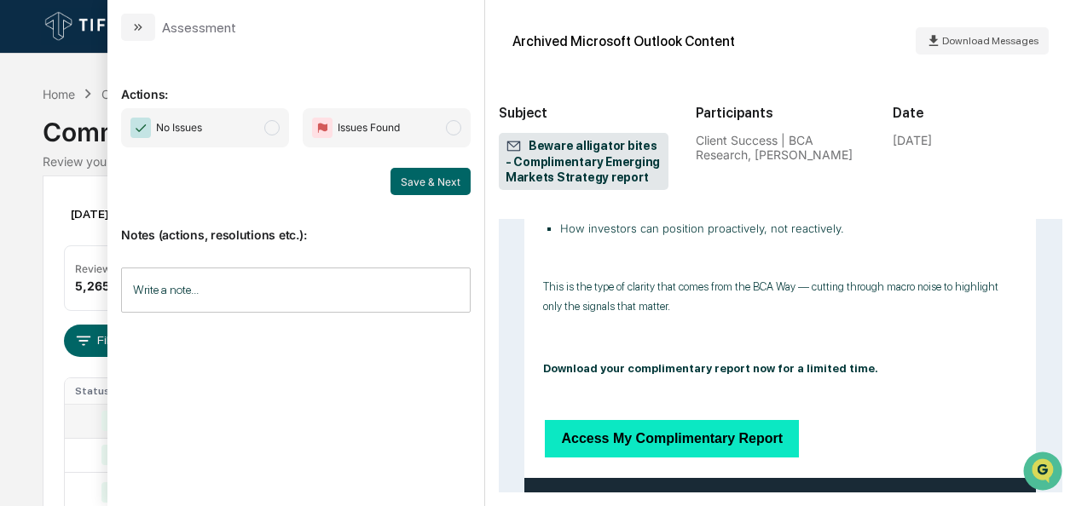
scroll to position [1025, 0]
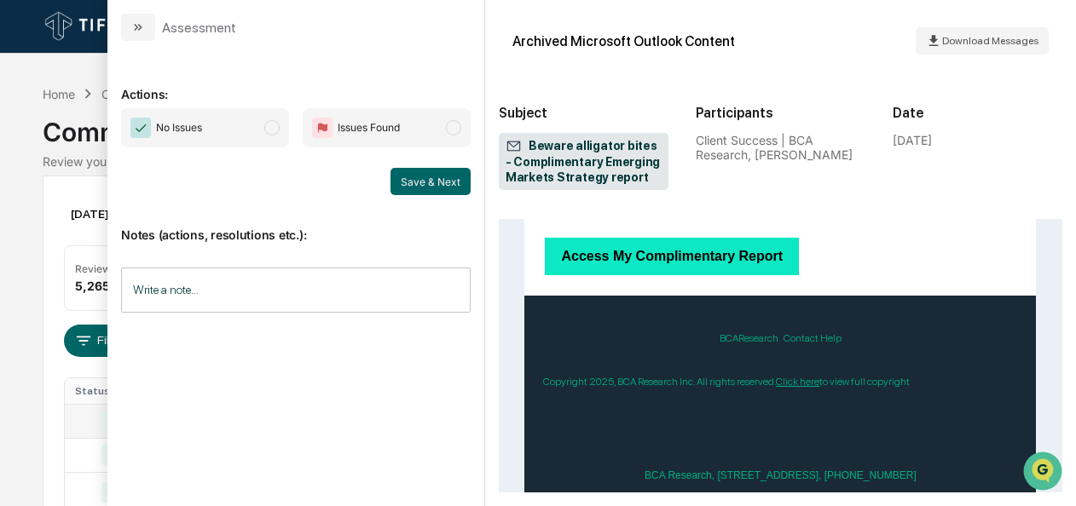
click at [280, 129] on span "modal" at bounding box center [271, 127] width 15 height 15
click at [444, 183] on button "Save & Next" at bounding box center [430, 181] width 80 height 27
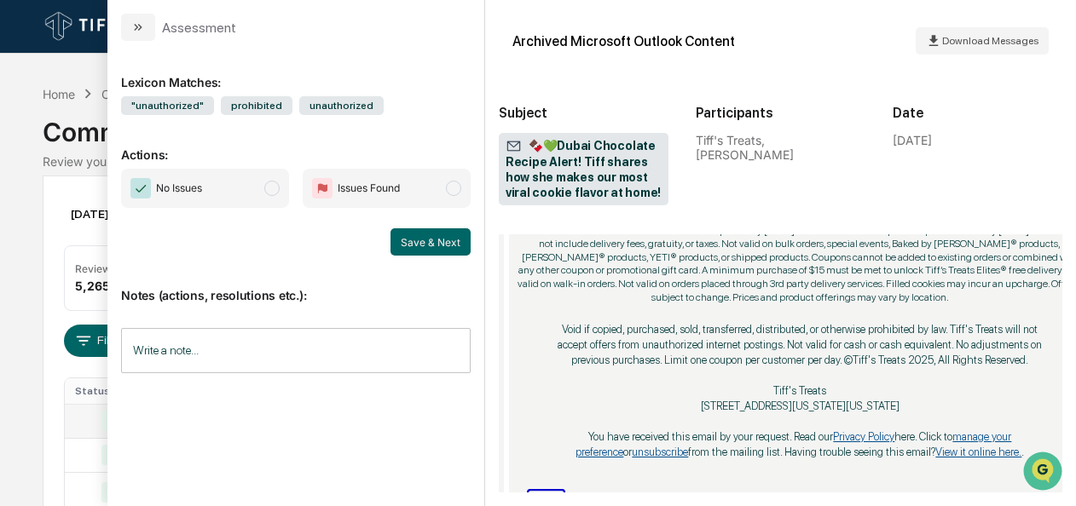
scroll to position [3200, 0]
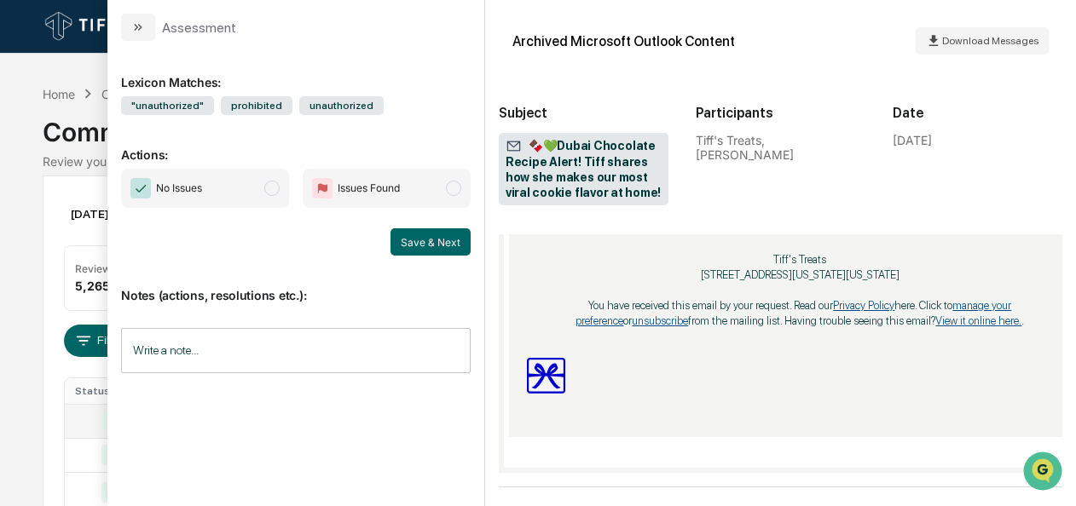
click at [278, 192] on span "modal" at bounding box center [271, 188] width 15 height 15
click at [438, 239] on button "Save & Next" at bounding box center [430, 241] width 80 height 27
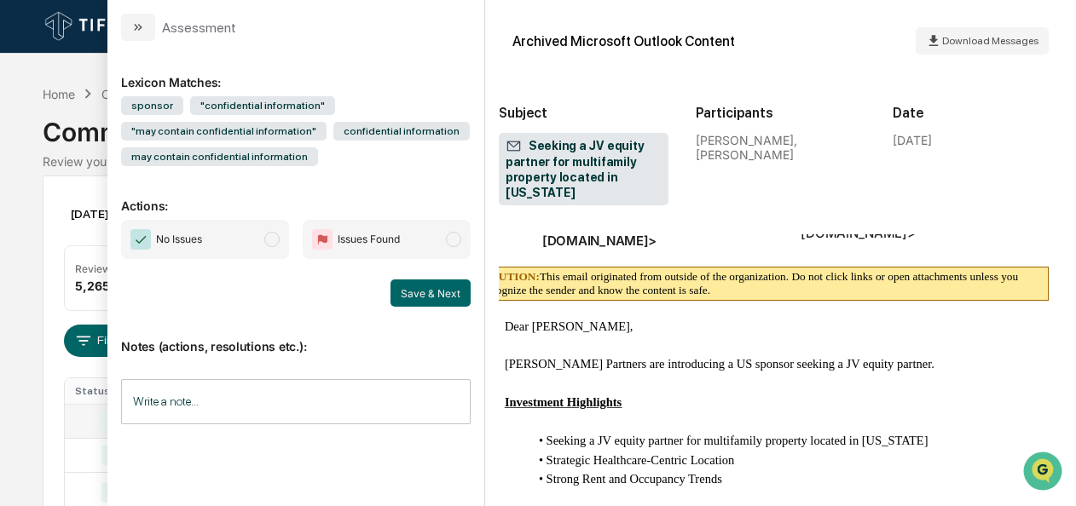
scroll to position [50, 20]
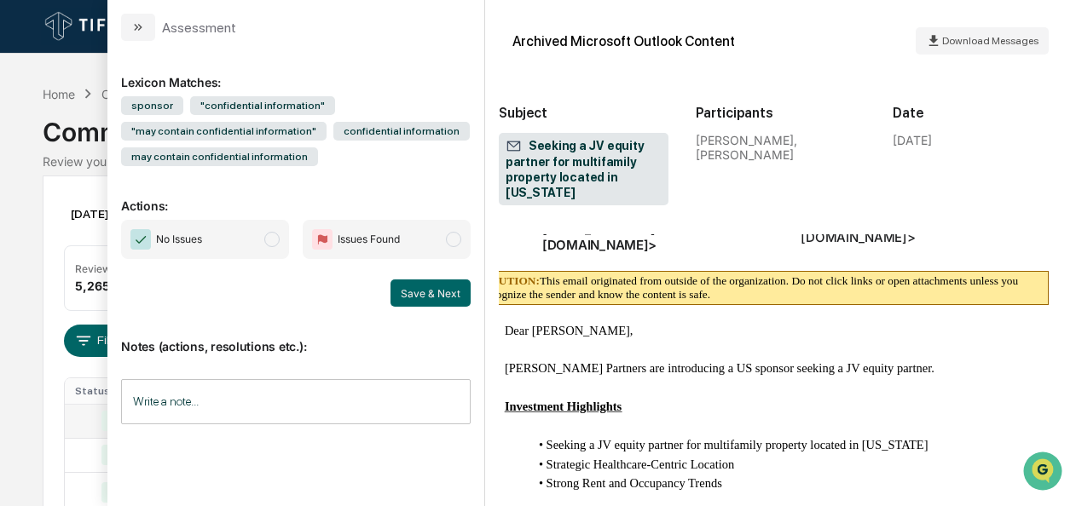
click at [276, 244] on span "modal" at bounding box center [271, 239] width 15 height 15
click at [425, 290] on button "Save & Next" at bounding box center [430, 293] width 80 height 27
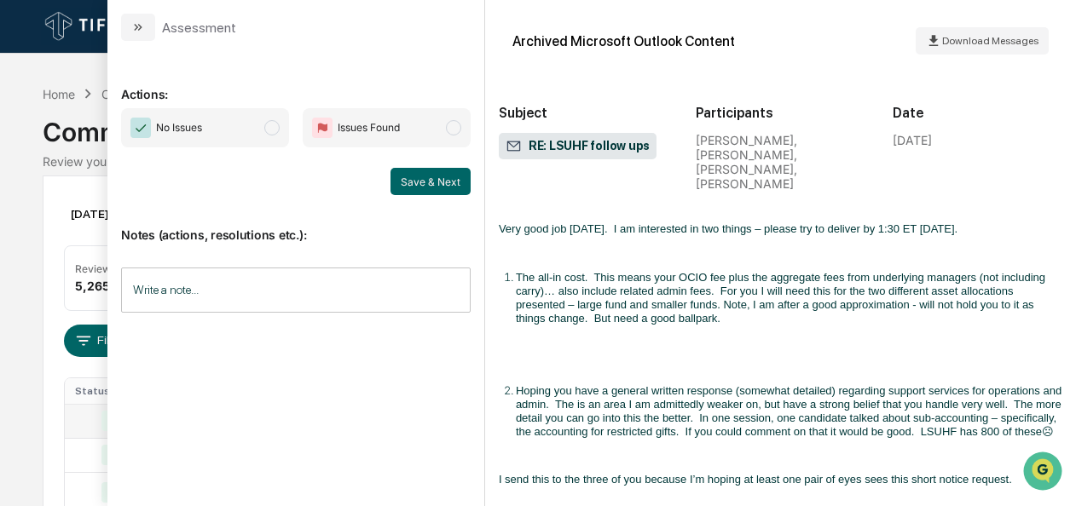
scroll to position [1223, 0]
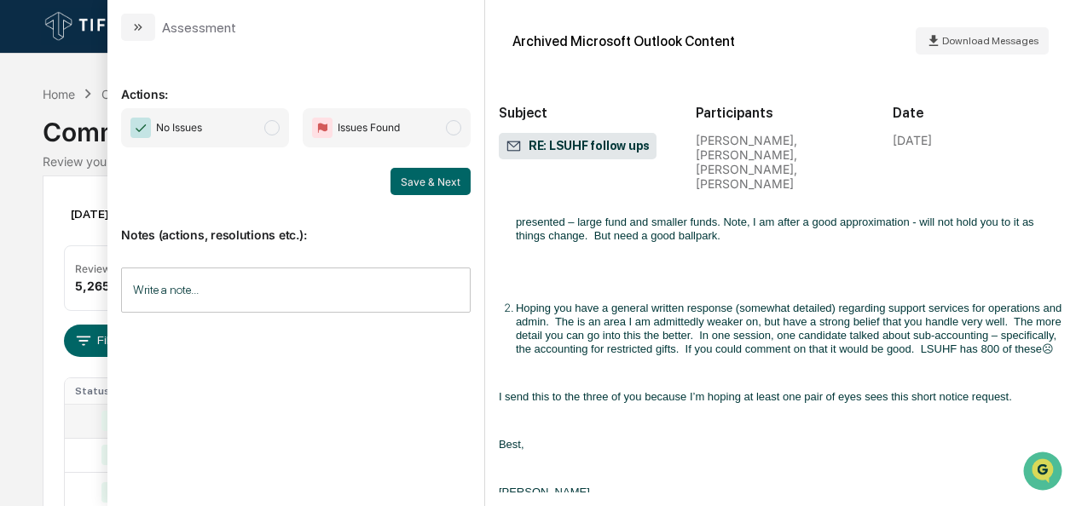
click at [272, 126] on span "modal" at bounding box center [271, 127] width 15 height 15
click at [436, 184] on button "Save & Next" at bounding box center [430, 181] width 80 height 27
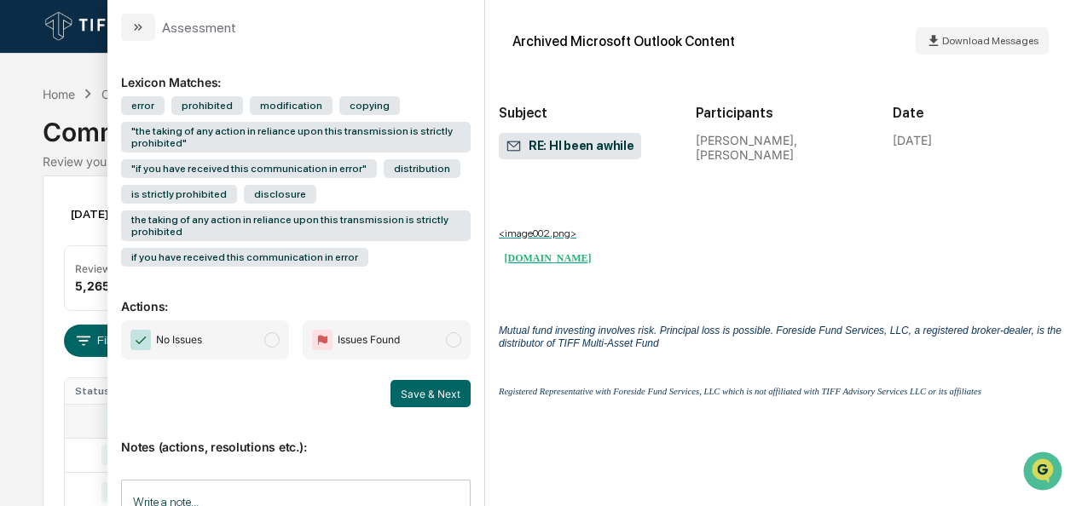
scroll to position [1333, 0]
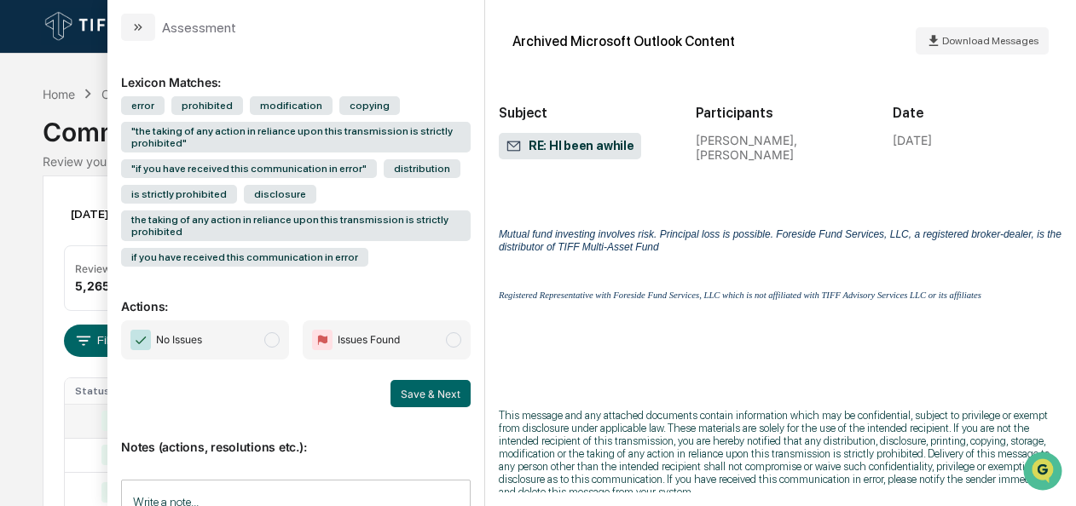
click at [264, 344] on span "modal" at bounding box center [271, 339] width 15 height 15
click at [406, 394] on button "Save & Next" at bounding box center [430, 393] width 80 height 27
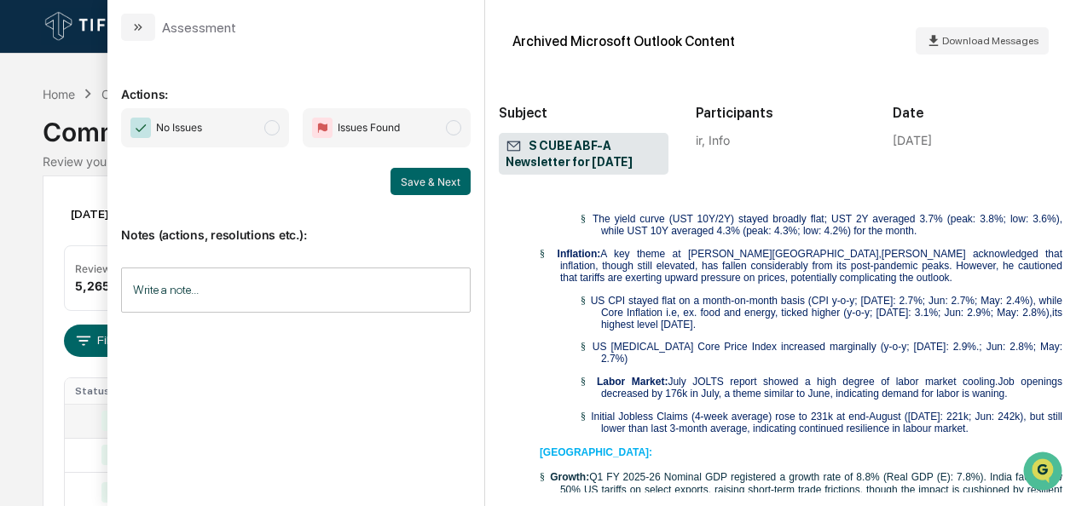
scroll to position [1435, 0]
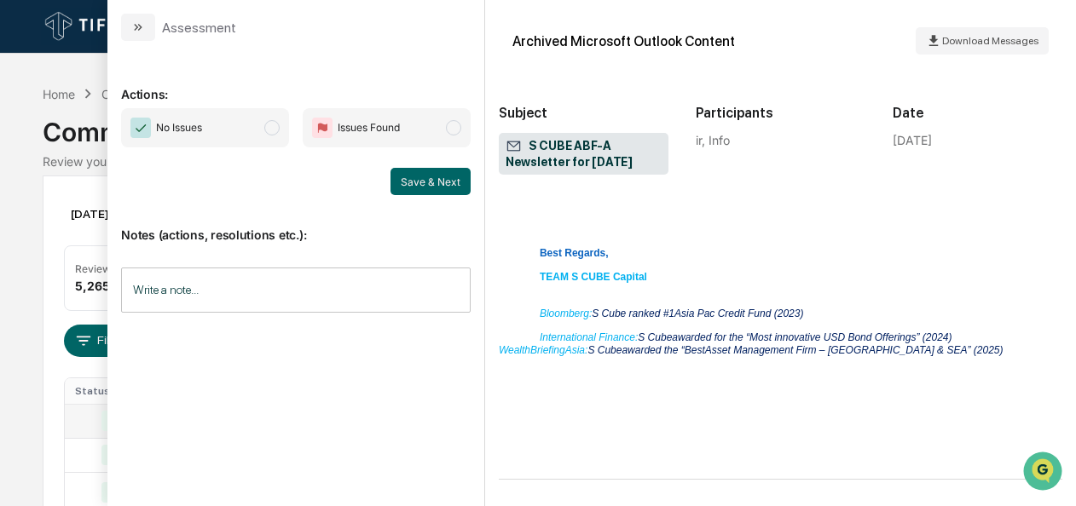
click at [268, 138] on span "No Issues" at bounding box center [205, 127] width 168 height 39
click at [433, 177] on button "Save & Next" at bounding box center [430, 181] width 80 height 27
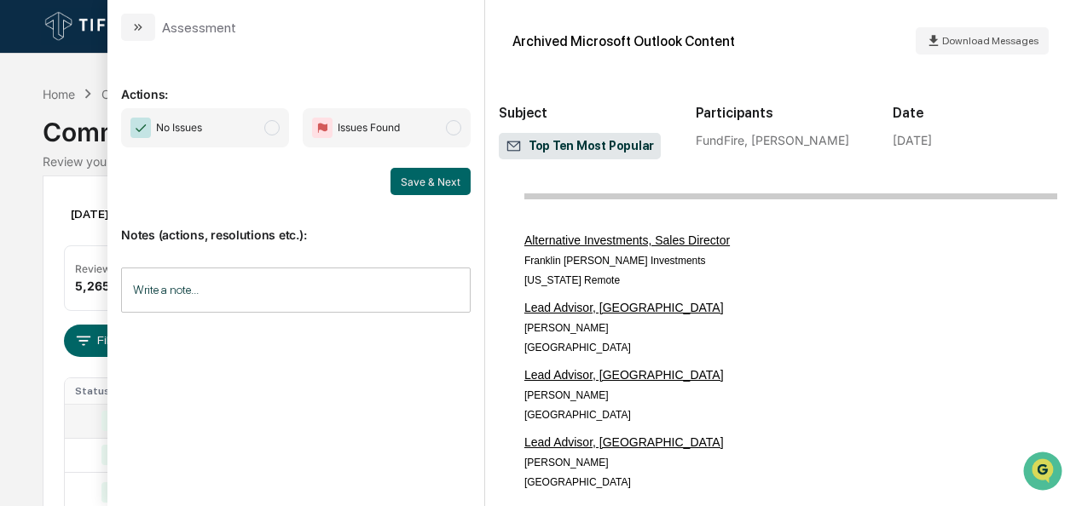
scroll to position [1415, 0]
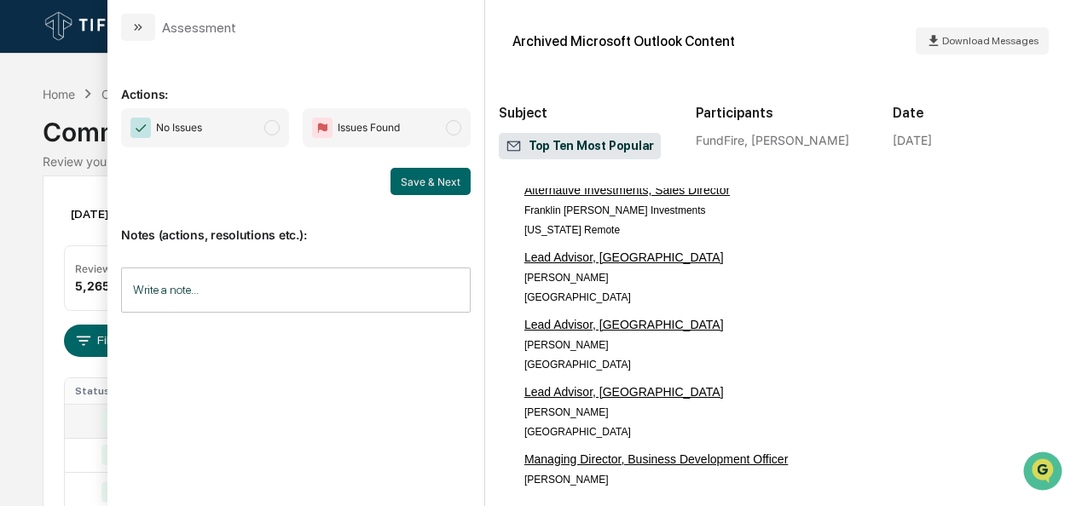
click at [279, 133] on span "No Issues" at bounding box center [205, 127] width 168 height 39
click at [402, 181] on button "Save & Next" at bounding box center [430, 181] width 80 height 27
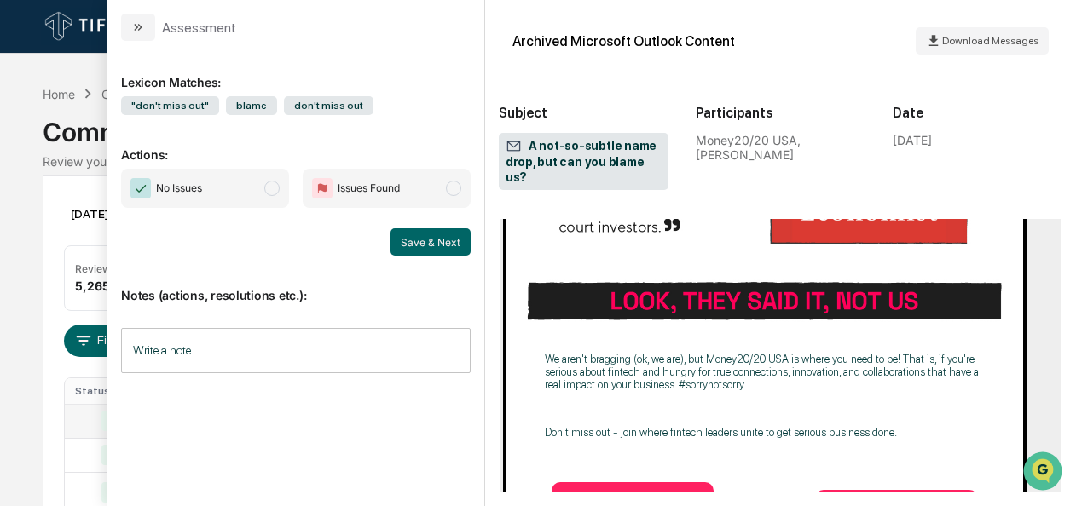
scroll to position [1900, 0]
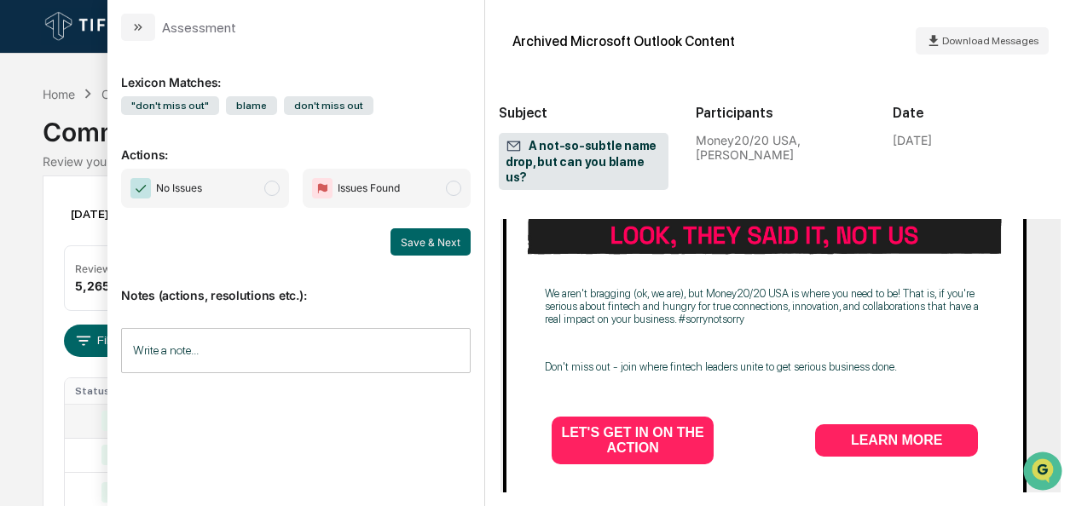
click at [280, 181] on span "No Issues" at bounding box center [205, 188] width 168 height 39
click at [409, 240] on button "Save & Next" at bounding box center [430, 241] width 80 height 27
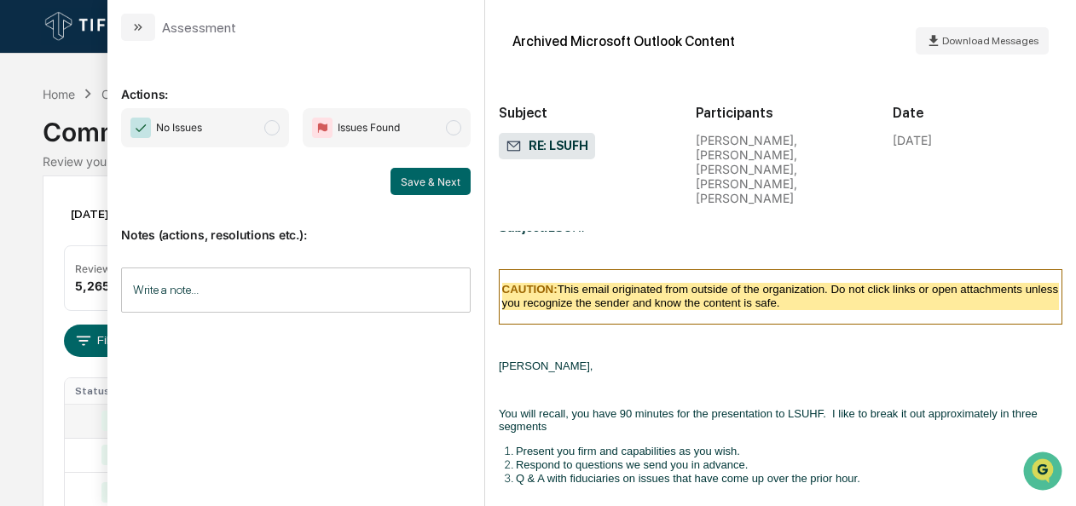
scroll to position [2849, 0]
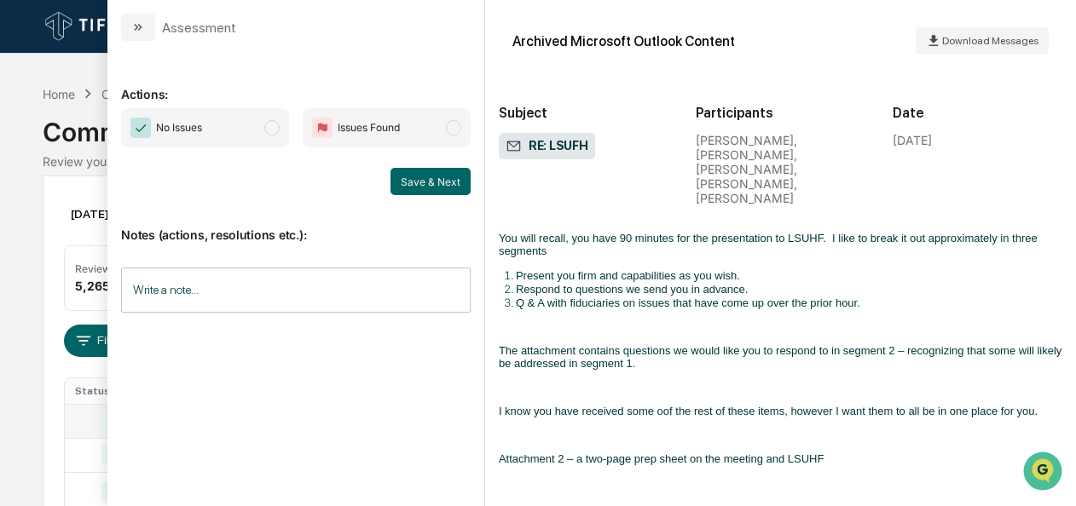
click at [260, 131] on span "No Issues" at bounding box center [205, 127] width 168 height 39
click at [422, 172] on button "Save & Next" at bounding box center [430, 181] width 80 height 27
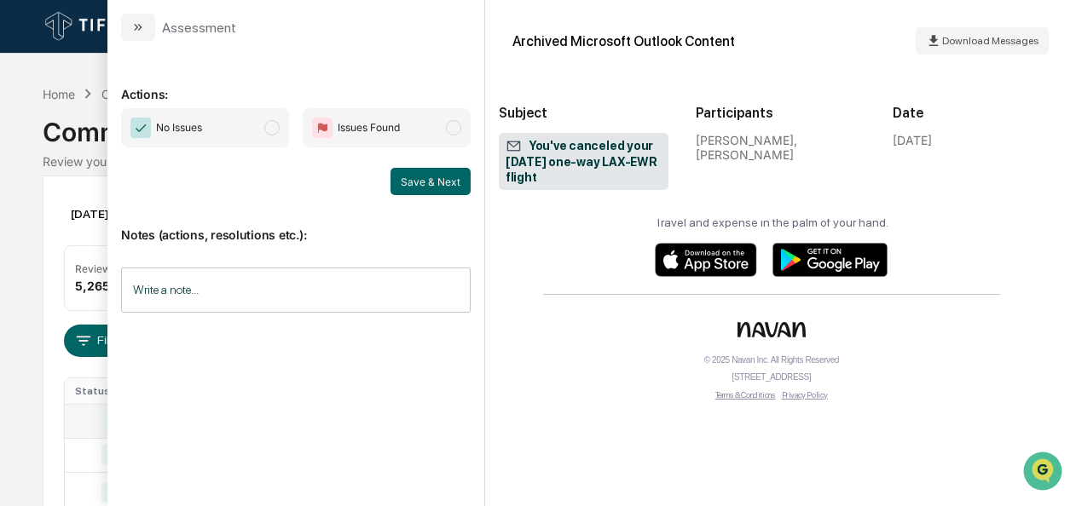
scroll to position [1897, 0]
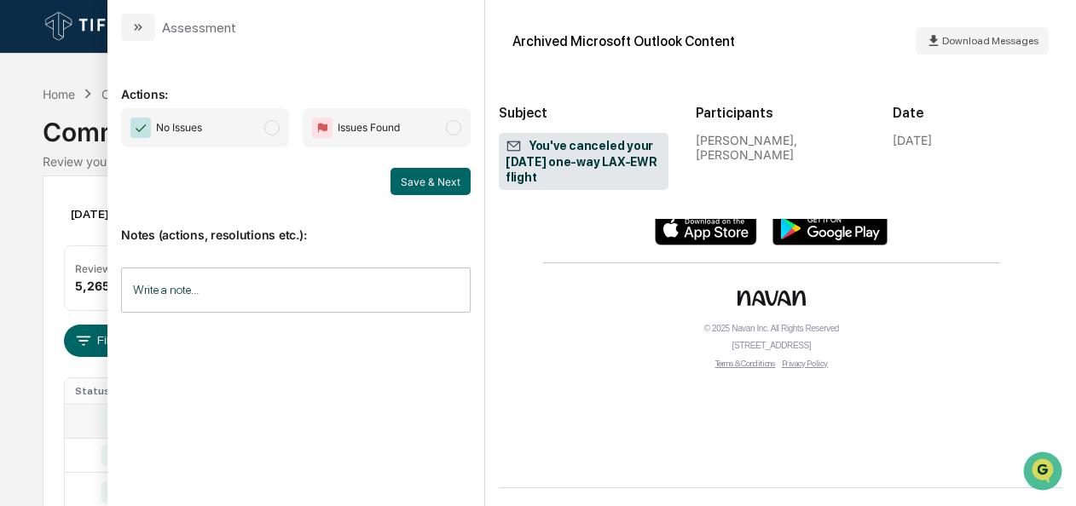
click at [294, 133] on div "No Issues Issues Found" at bounding box center [296, 127] width 350 height 39
click at [286, 130] on span "No Issues" at bounding box center [205, 127] width 168 height 39
click at [424, 177] on button "Save & Next" at bounding box center [430, 181] width 80 height 27
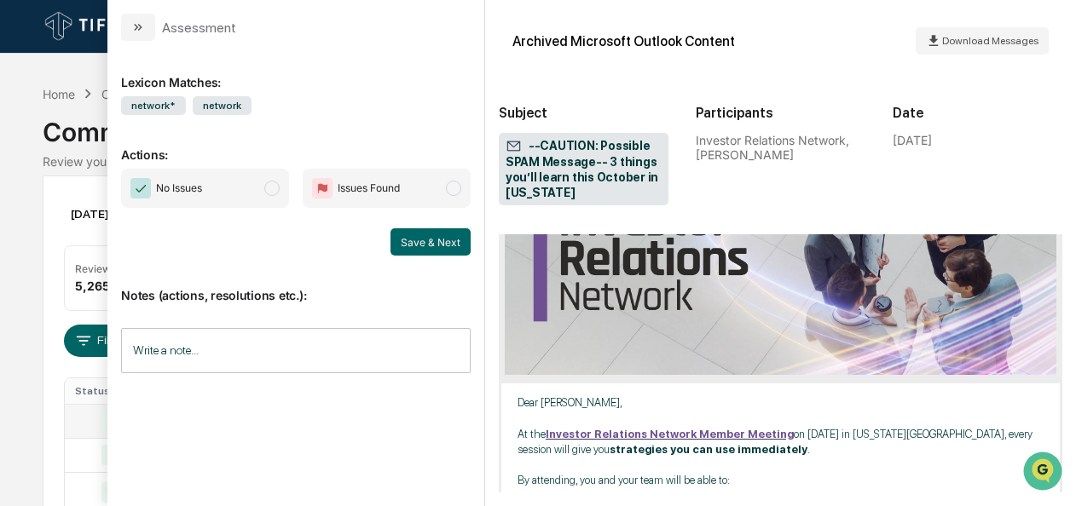
scroll to position [532, 0]
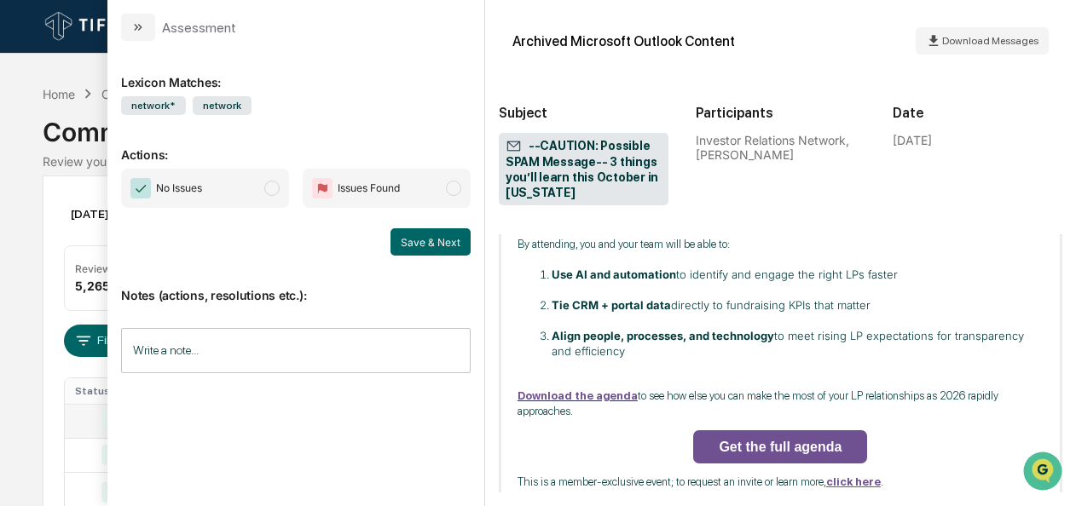
click at [286, 184] on span "No Issues" at bounding box center [205, 188] width 168 height 39
click at [411, 240] on button "Save & Next" at bounding box center [430, 241] width 80 height 27
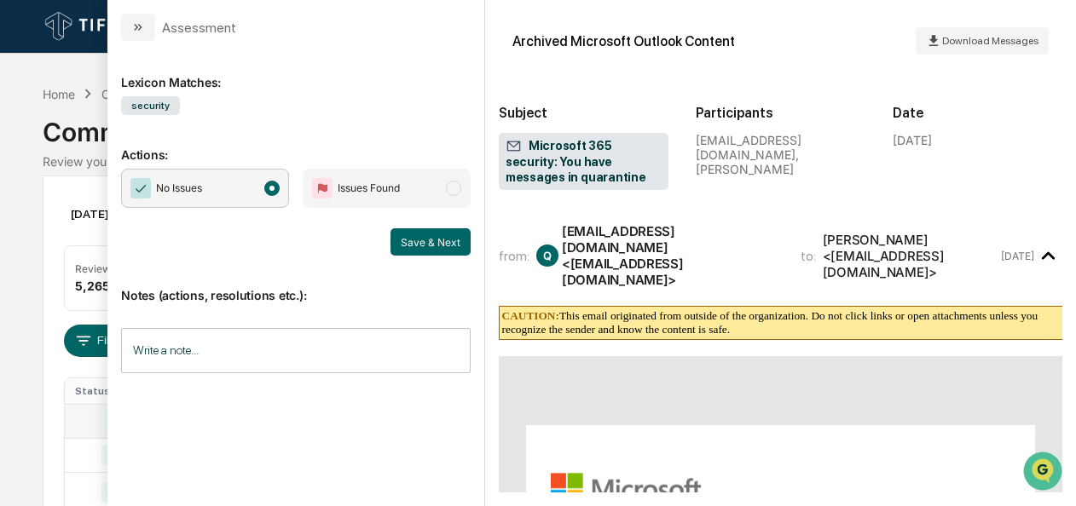
scroll to position [610, 0]
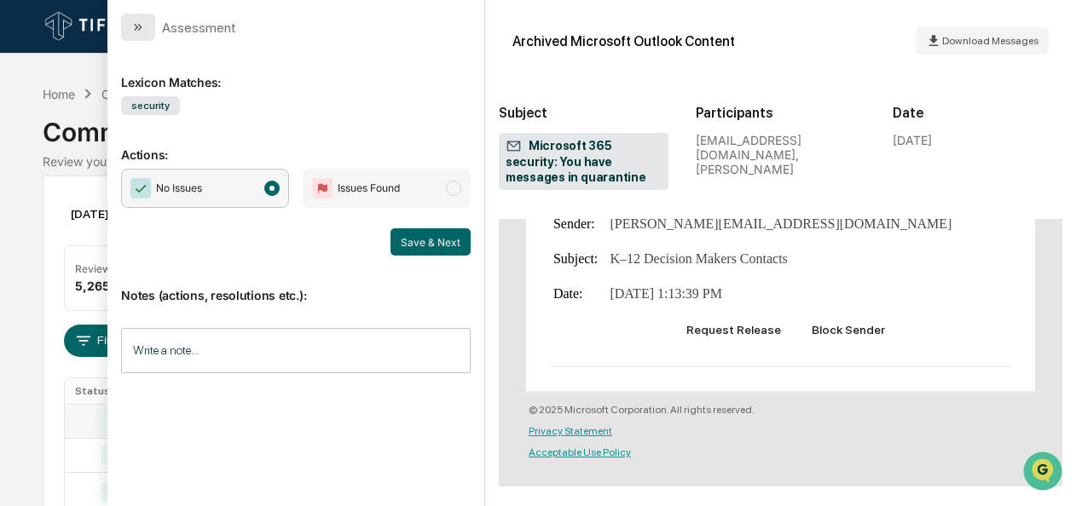
click at [142, 31] on icon "modal" at bounding box center [138, 27] width 14 height 14
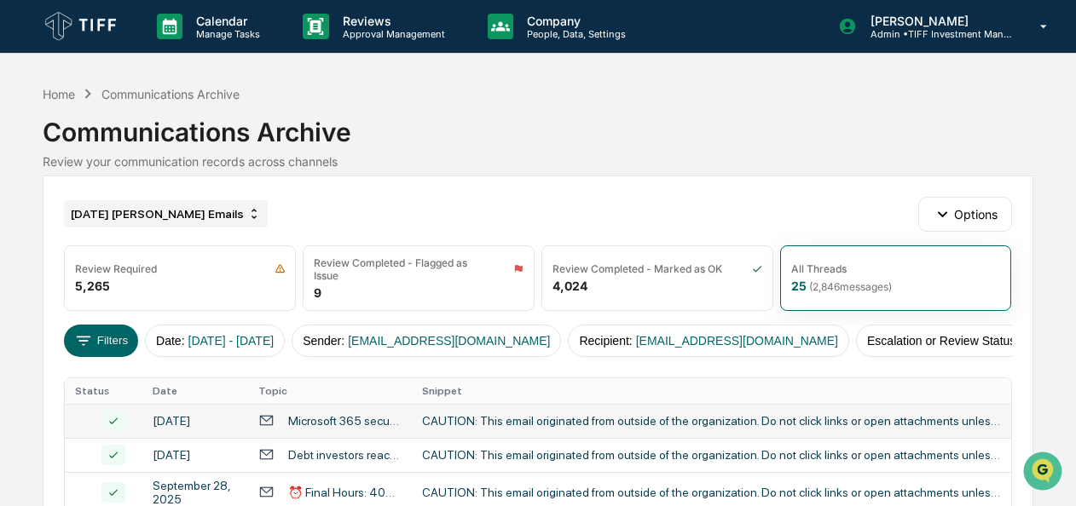
click at [172, 200] on div "[DATE] [PERSON_NAME] Emails" at bounding box center [166, 213] width 204 height 27
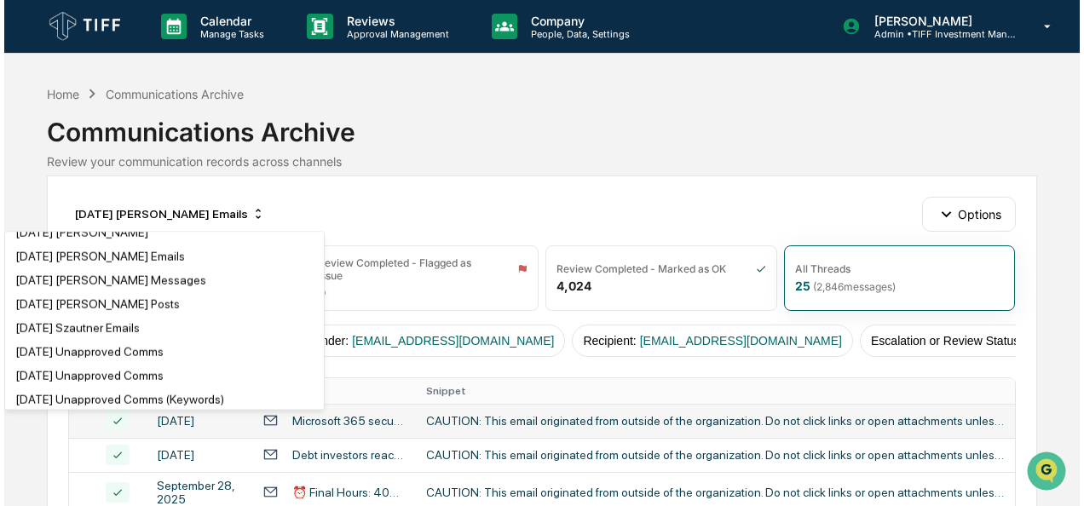
scroll to position [945, 0]
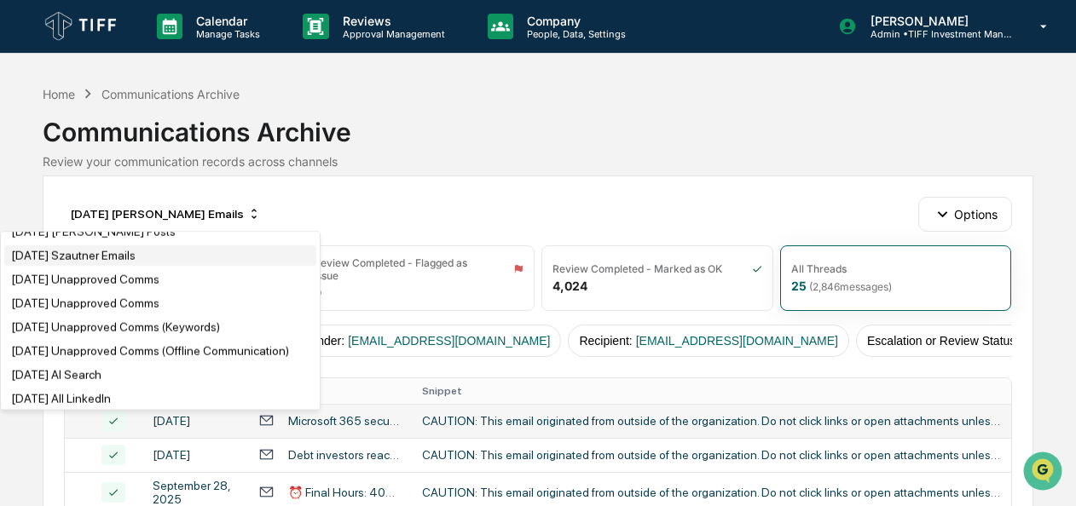
click at [116, 263] on div "[DATE] Szautner Emails" at bounding box center [73, 256] width 124 height 14
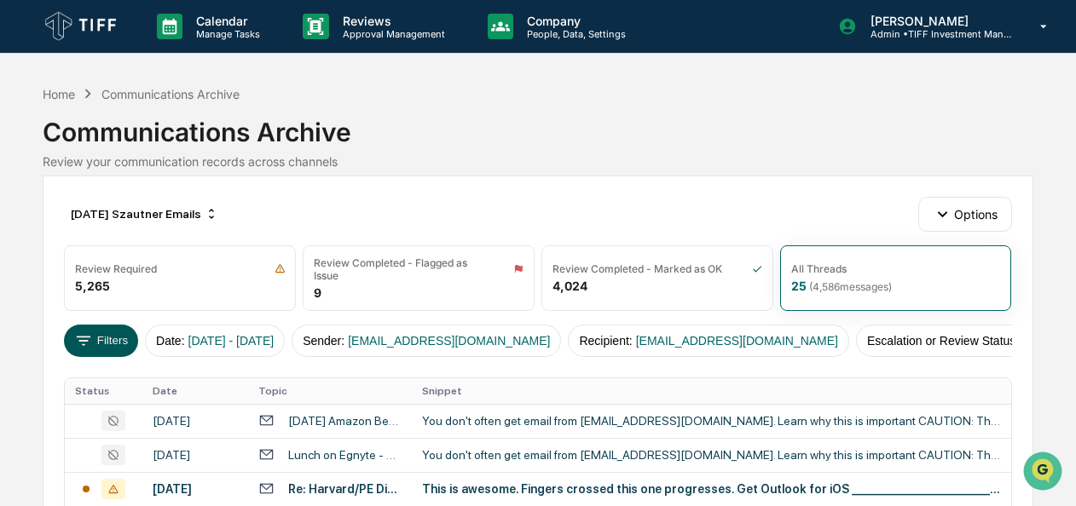
click at [115, 336] on button "Filters" at bounding box center [101, 341] width 74 height 32
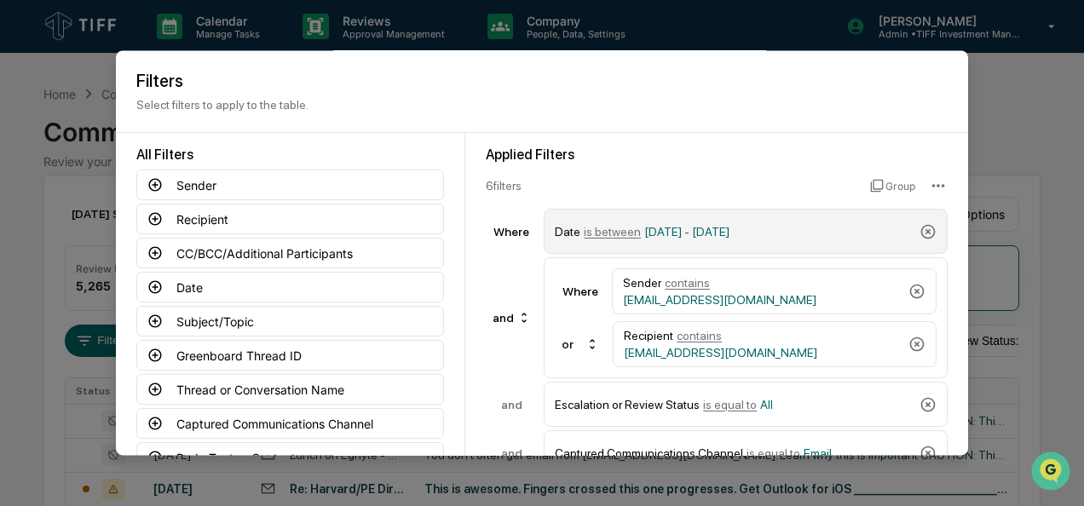
click at [586, 228] on span "is between" at bounding box center [612, 232] width 57 height 14
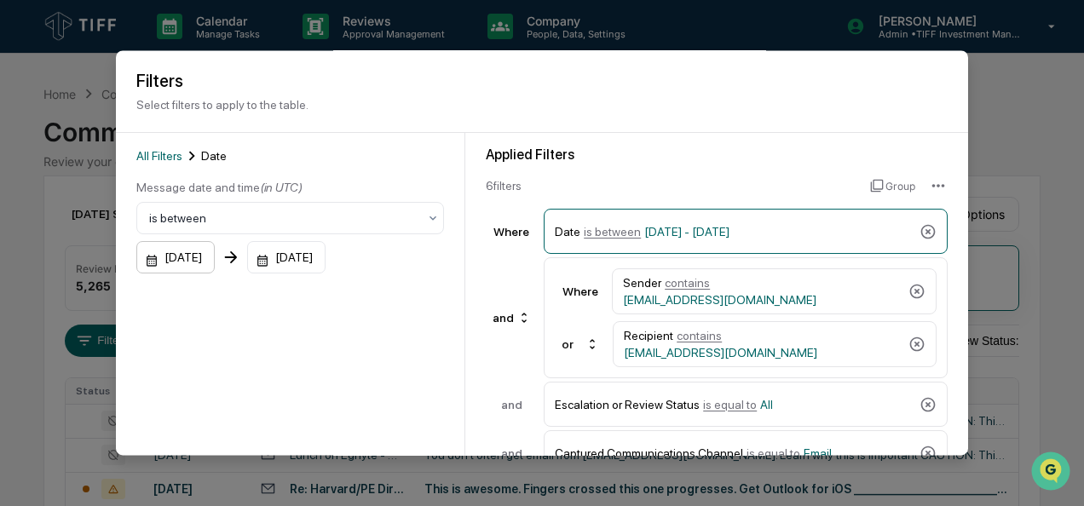
click at [138, 258] on div "[DATE]" at bounding box center [175, 258] width 78 height 32
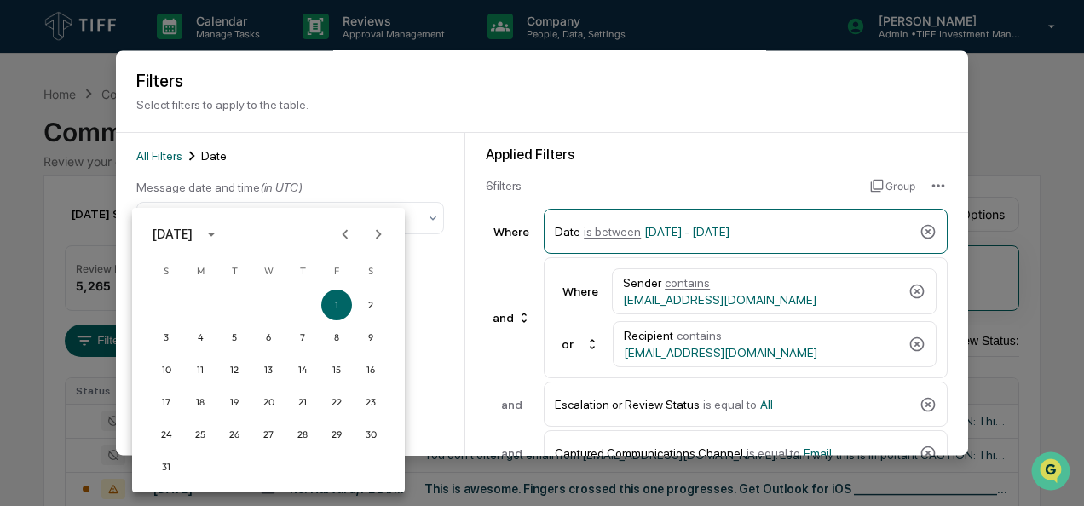
click at [378, 234] on icon "Next month" at bounding box center [378, 234] width 19 height 19
click at [194, 303] on button "1" at bounding box center [200, 305] width 31 height 31
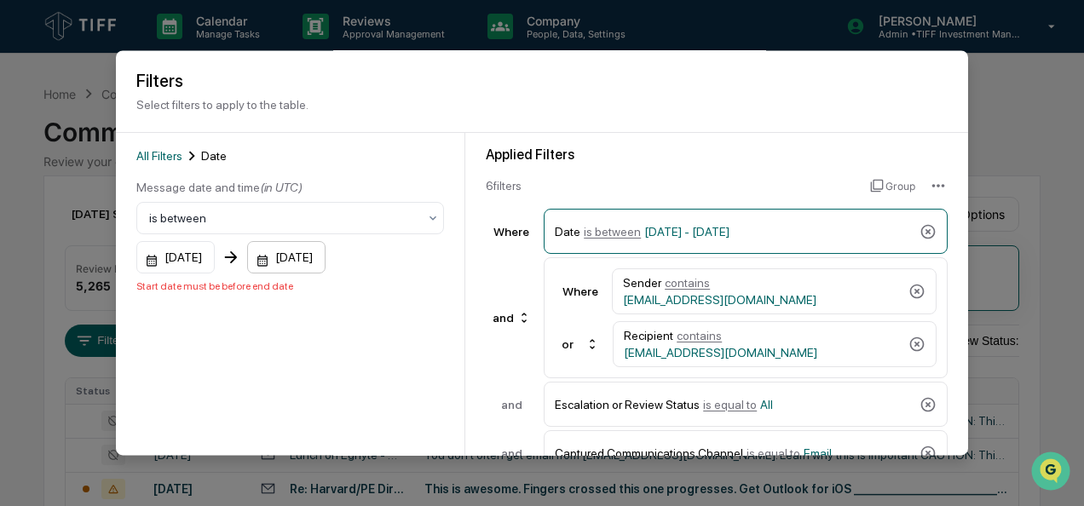
click at [284, 259] on div "[DATE]" at bounding box center [286, 258] width 78 height 32
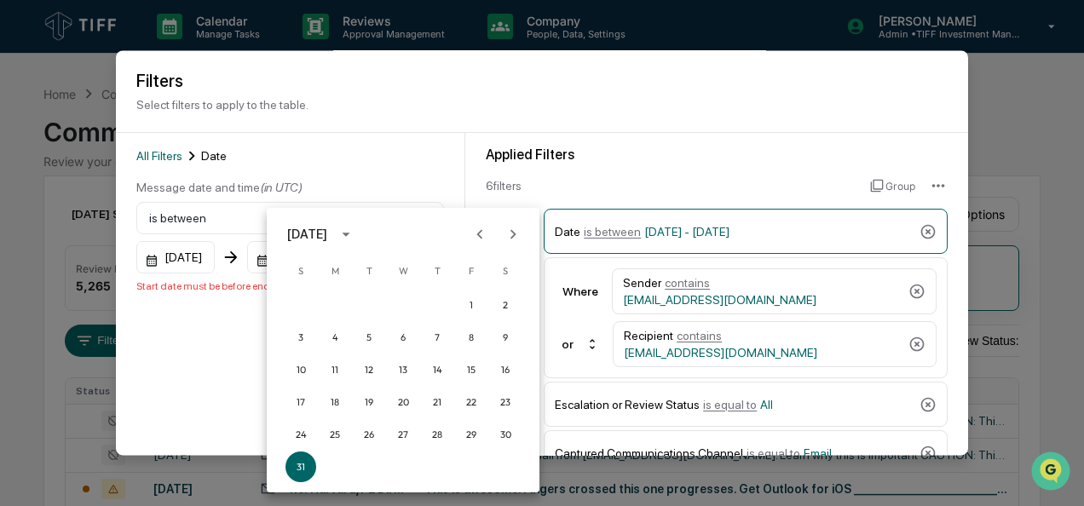
click at [511, 234] on icon "Next month" at bounding box center [513, 234] width 19 height 19
click at [369, 432] on button "30" at bounding box center [368, 434] width 31 height 31
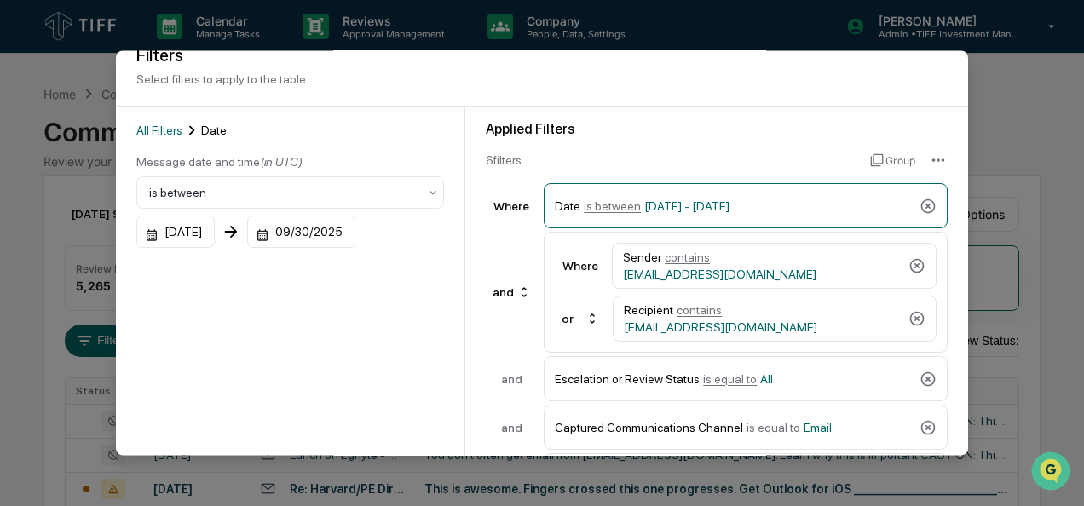
scroll to position [188, 0]
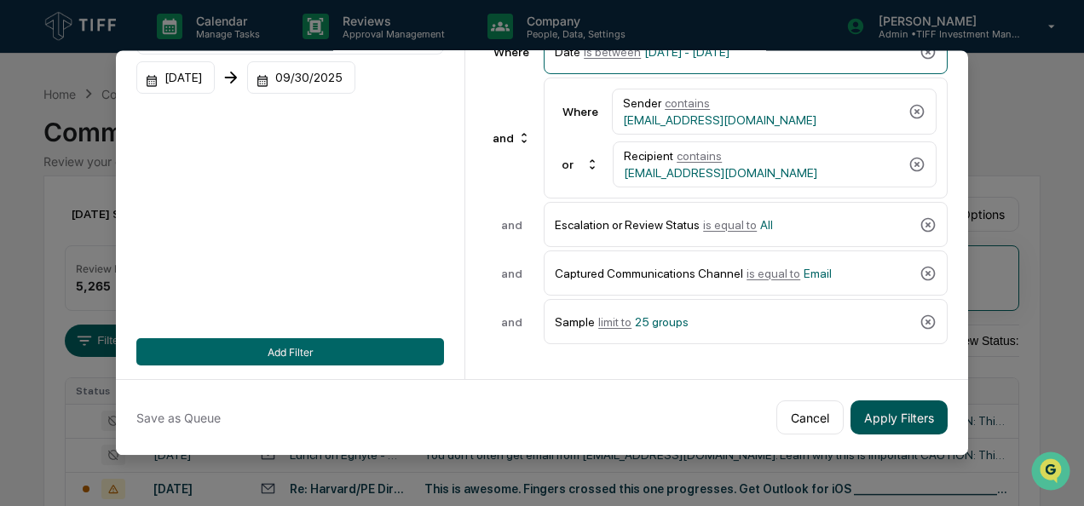
click at [890, 408] on button "Apply Filters" at bounding box center [899, 418] width 97 height 34
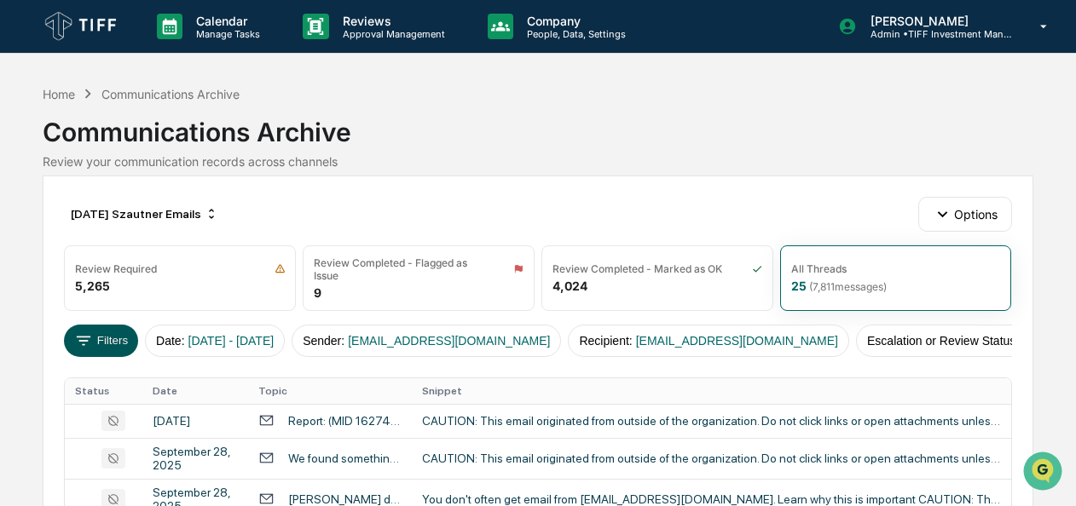
click at [116, 341] on button "Filters" at bounding box center [101, 341] width 74 height 32
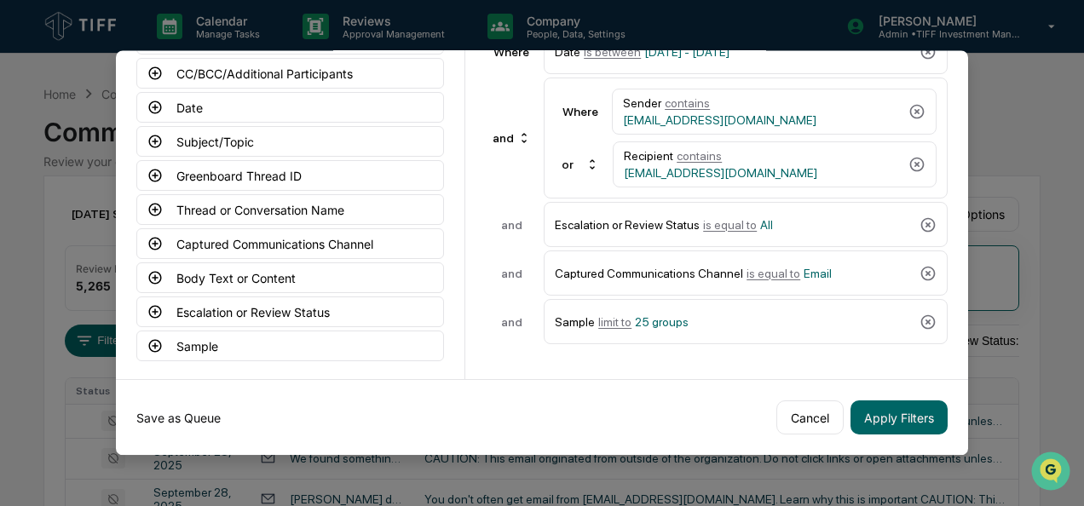
click at [172, 410] on button "Save as Queue" at bounding box center [178, 418] width 84 height 34
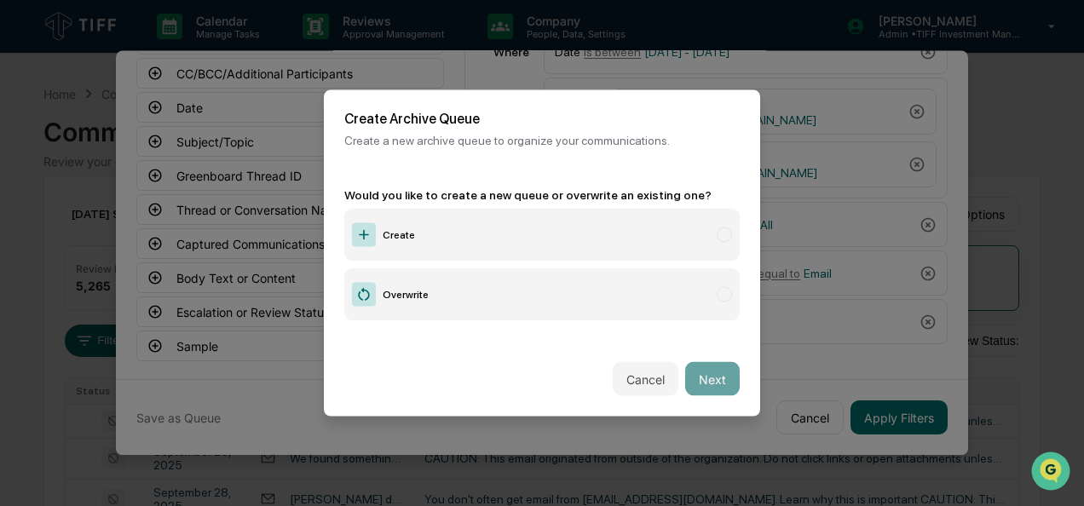
click at [438, 240] on label "Create" at bounding box center [542, 235] width 396 height 53
click at [726, 372] on button "Next" at bounding box center [712, 379] width 55 height 34
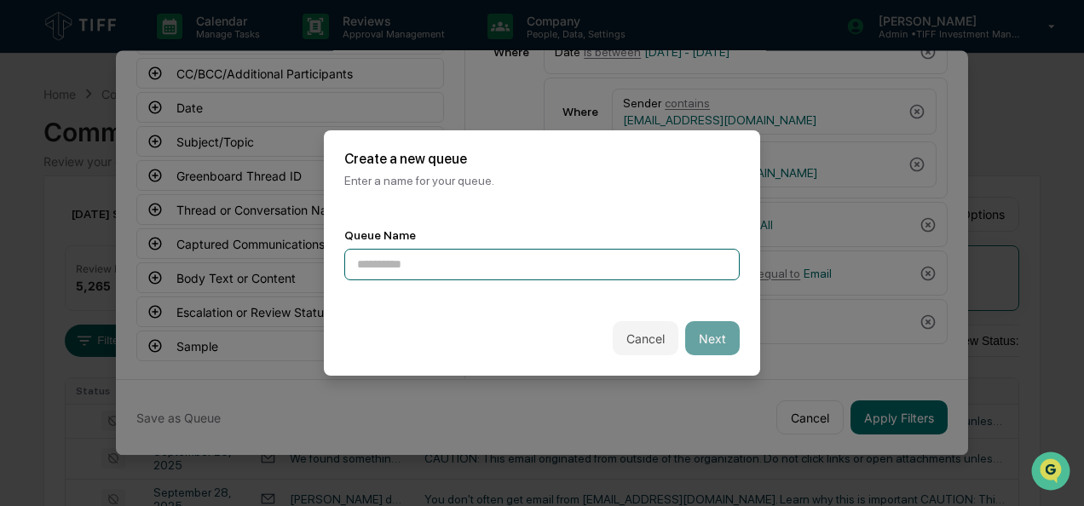
click at [493, 268] on input at bounding box center [542, 265] width 396 height 32
click at [467, 263] on input "**********" at bounding box center [542, 265] width 396 height 32
type input "**********"
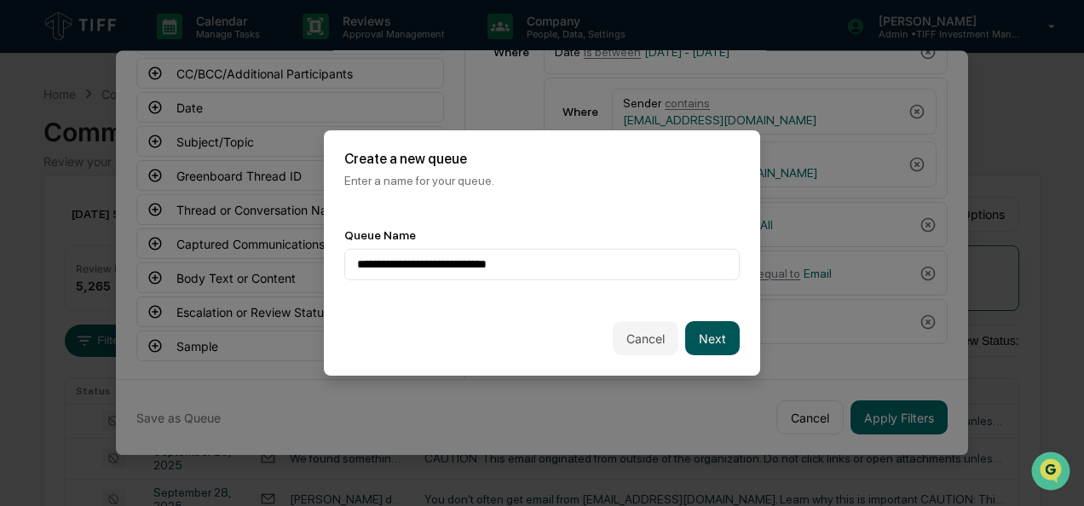
click at [716, 343] on button "Next" at bounding box center [712, 338] width 55 height 34
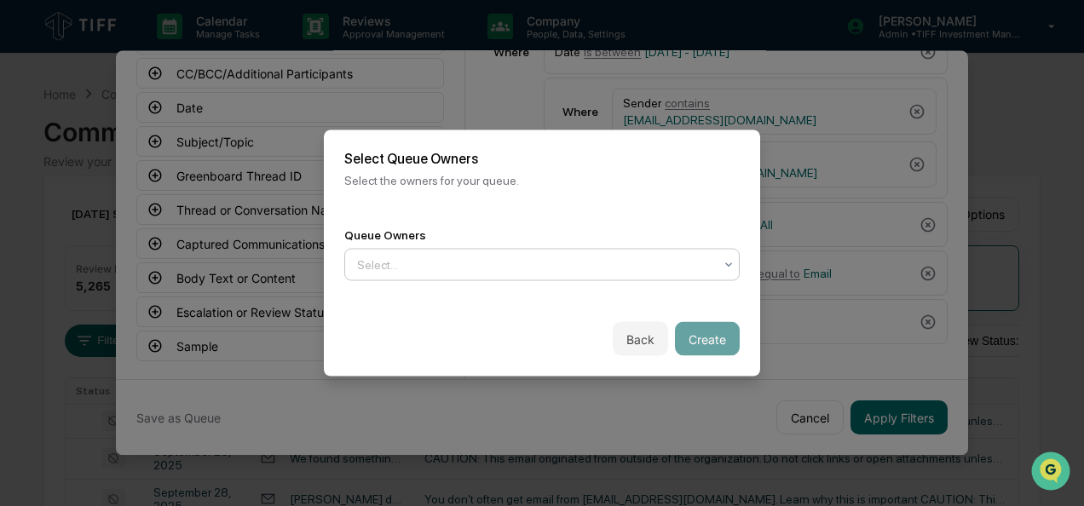
click at [670, 264] on div at bounding box center [535, 265] width 356 height 17
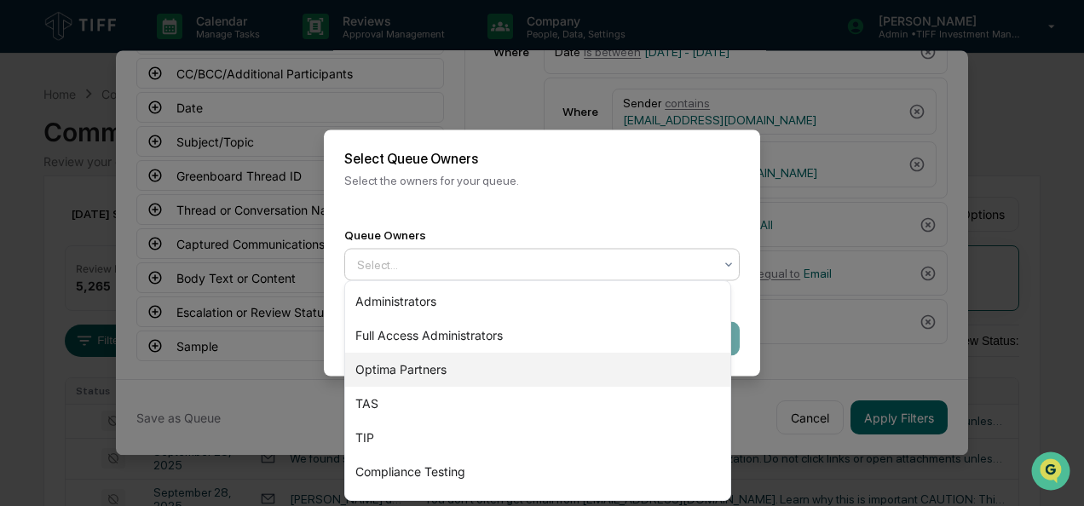
click at [475, 373] on div "Optima Partners" at bounding box center [537, 370] width 385 height 34
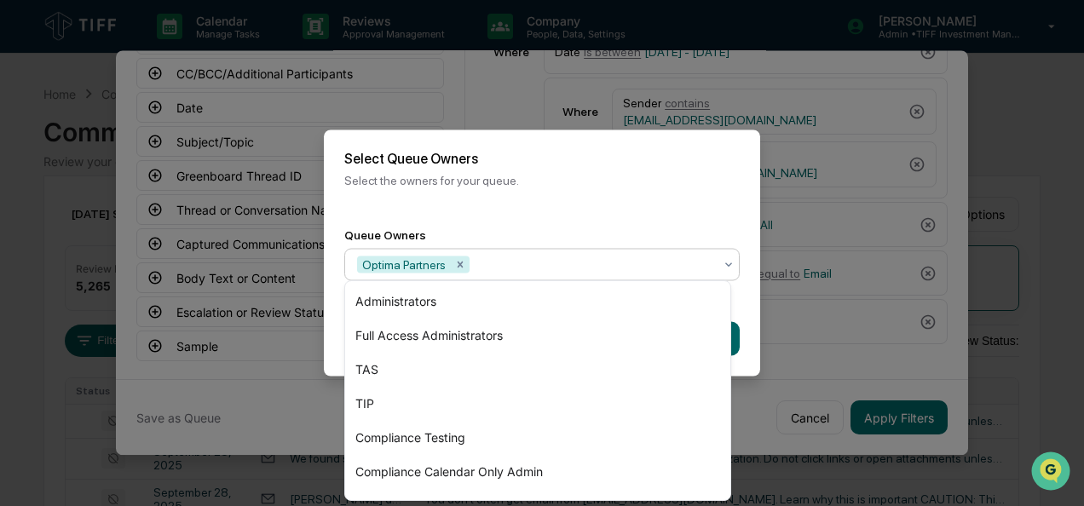
click at [738, 310] on div "Back Create" at bounding box center [542, 339] width 436 height 75
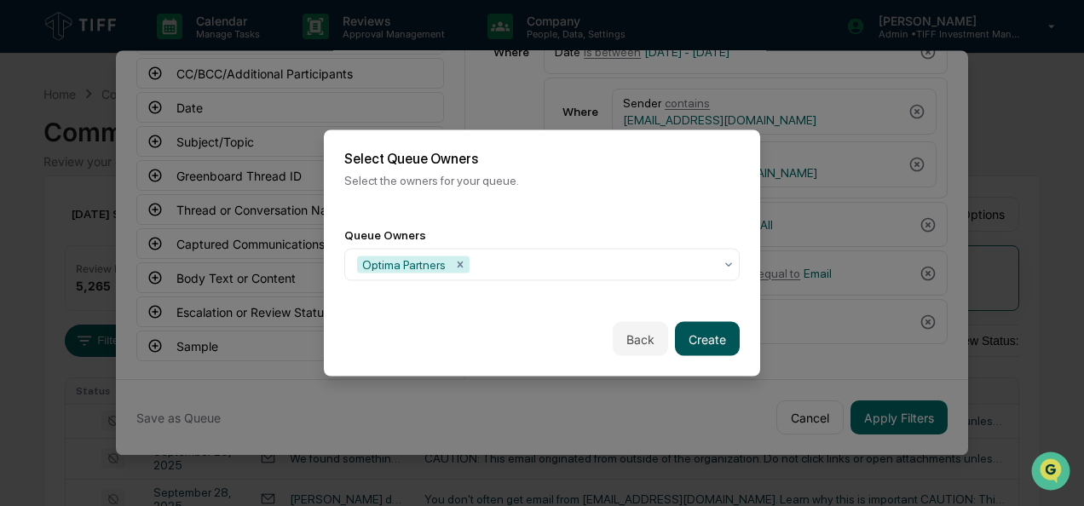
click at [687, 336] on button "Create" at bounding box center [707, 339] width 65 height 34
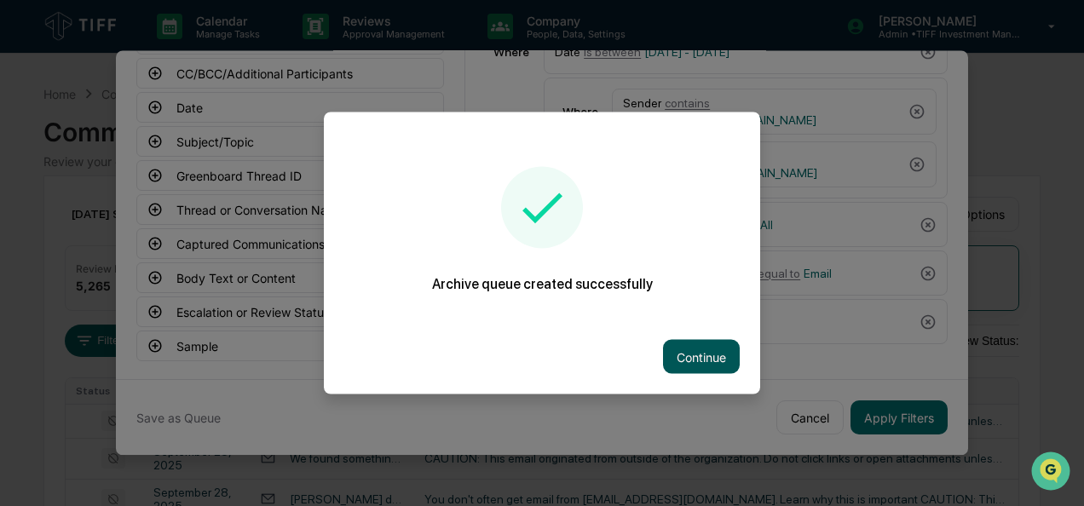
click at [689, 344] on button "Continue" at bounding box center [701, 357] width 77 height 34
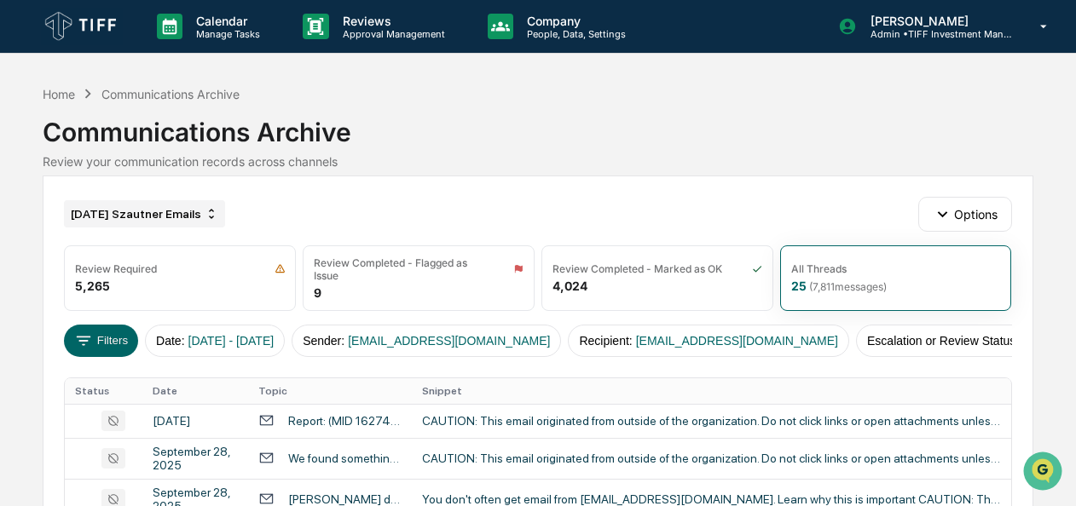
click at [117, 204] on div "[DATE] Szautner Emails" at bounding box center [144, 213] width 161 height 27
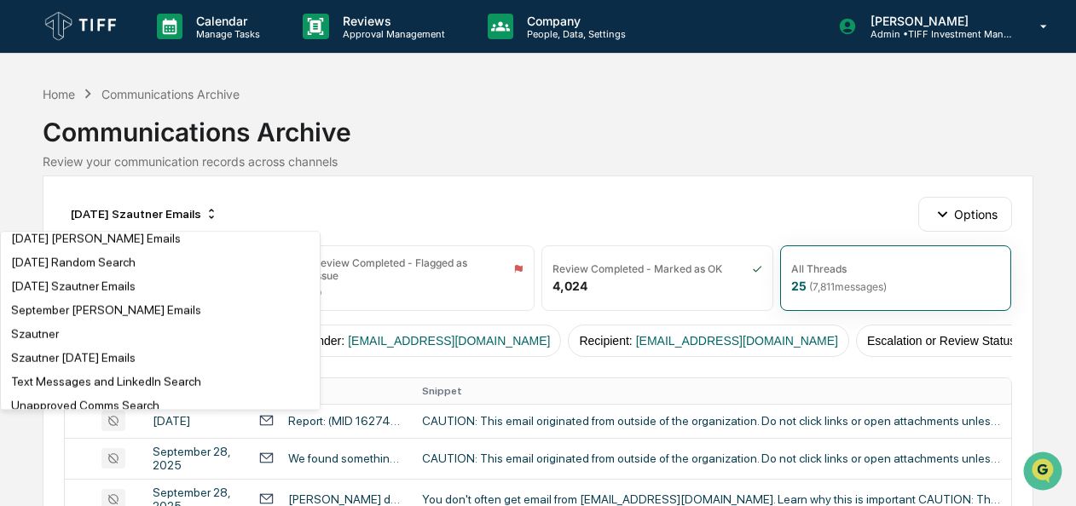
scroll to position [3085, 0]
click at [128, 294] on div "[DATE] Szautner Emails" at bounding box center [73, 287] width 124 height 14
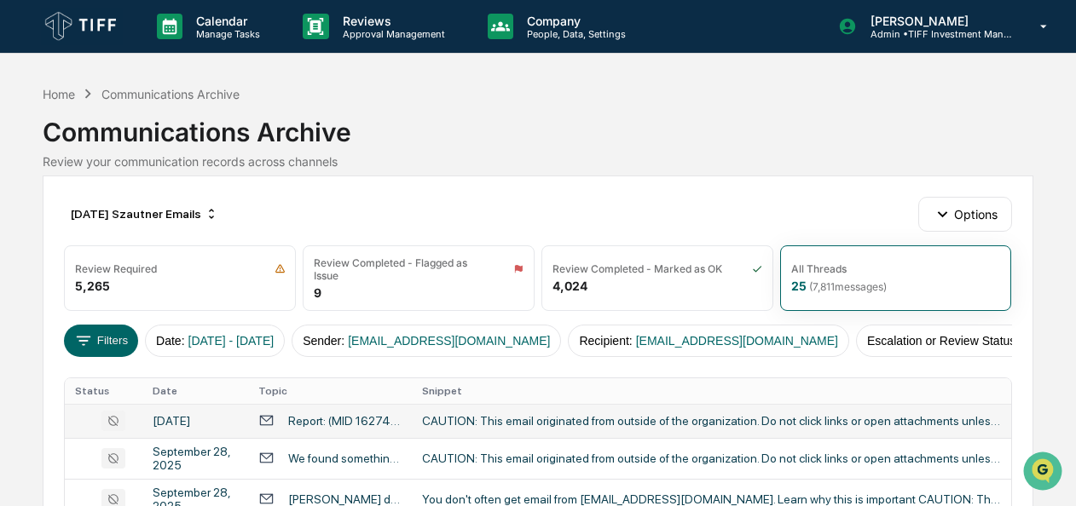
click at [461, 424] on div "CAUTION: This email originated from outside of the organization. Do not click l…" at bounding box center [711, 421] width 579 height 14
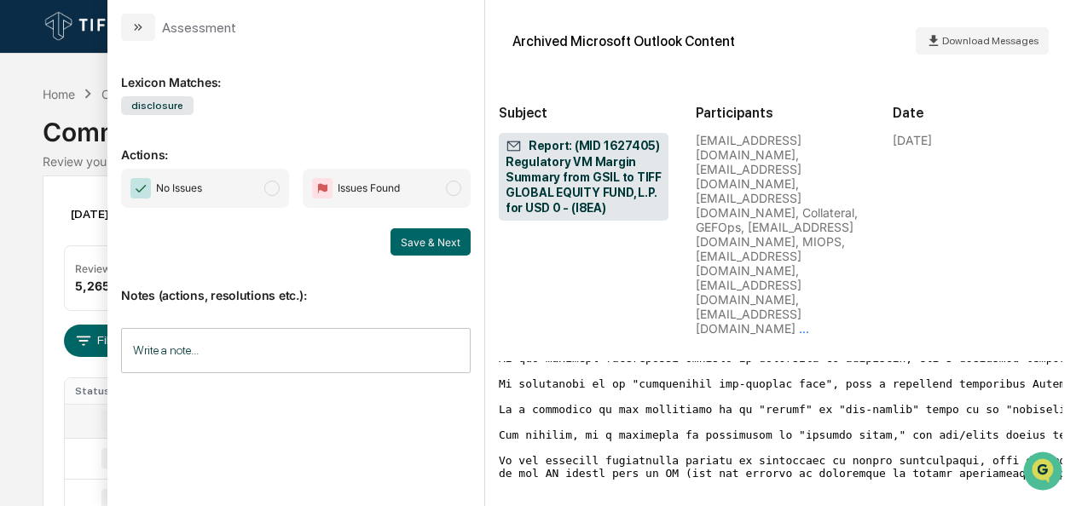
scroll to position [737, 0]
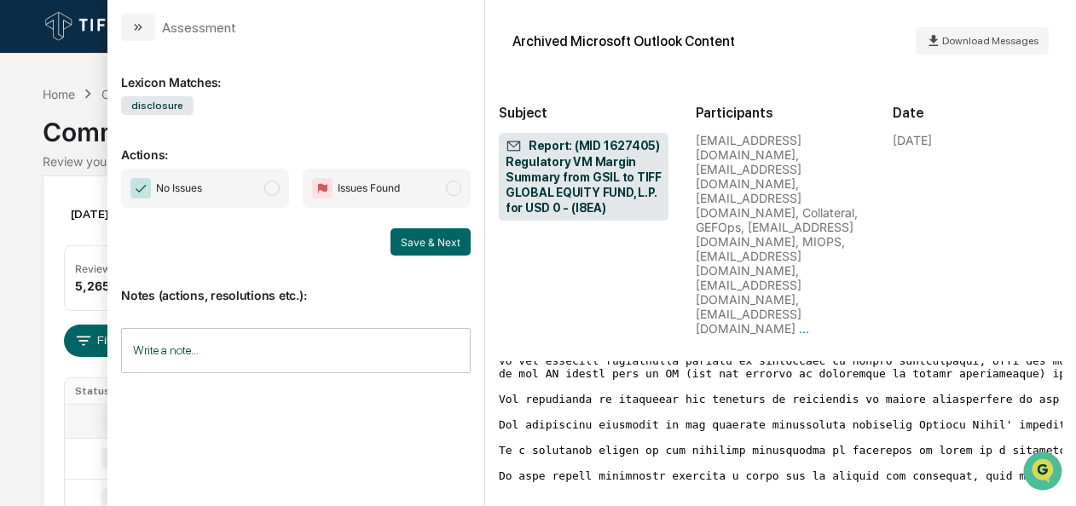
click at [284, 193] on span "No Issues" at bounding box center [205, 188] width 168 height 39
click at [462, 247] on button "Save & Next" at bounding box center [430, 241] width 80 height 27
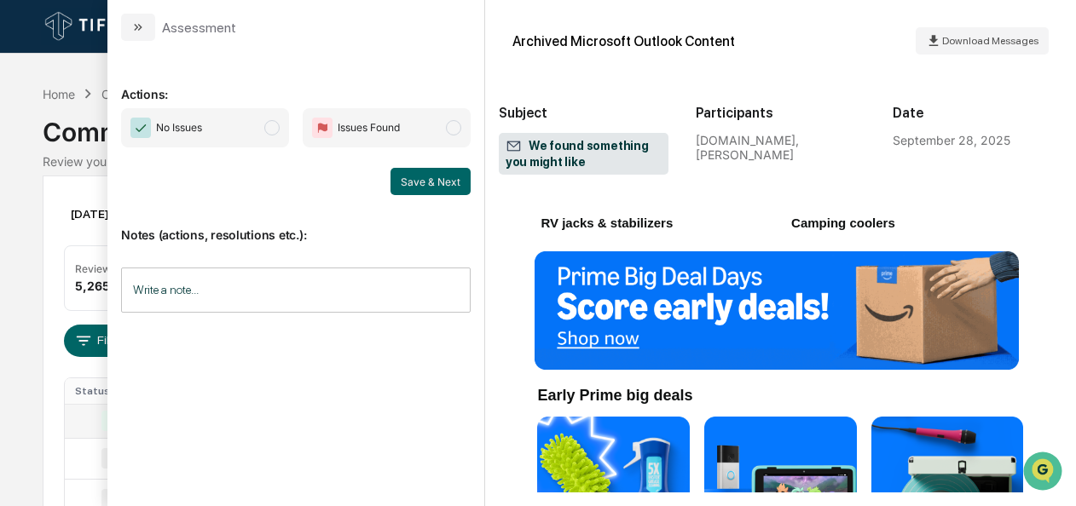
scroll to position [1994, 0]
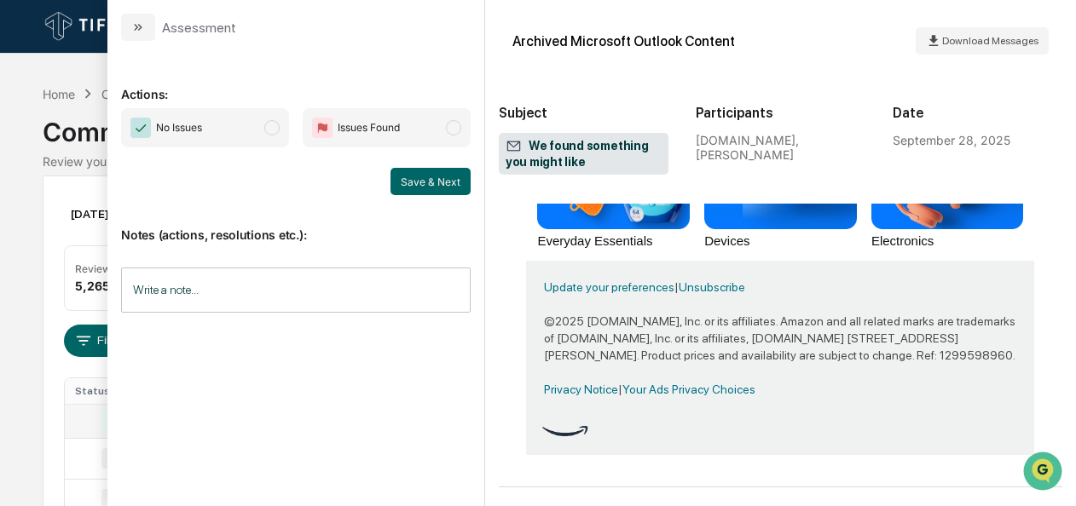
click at [271, 131] on span "modal" at bounding box center [271, 127] width 15 height 15
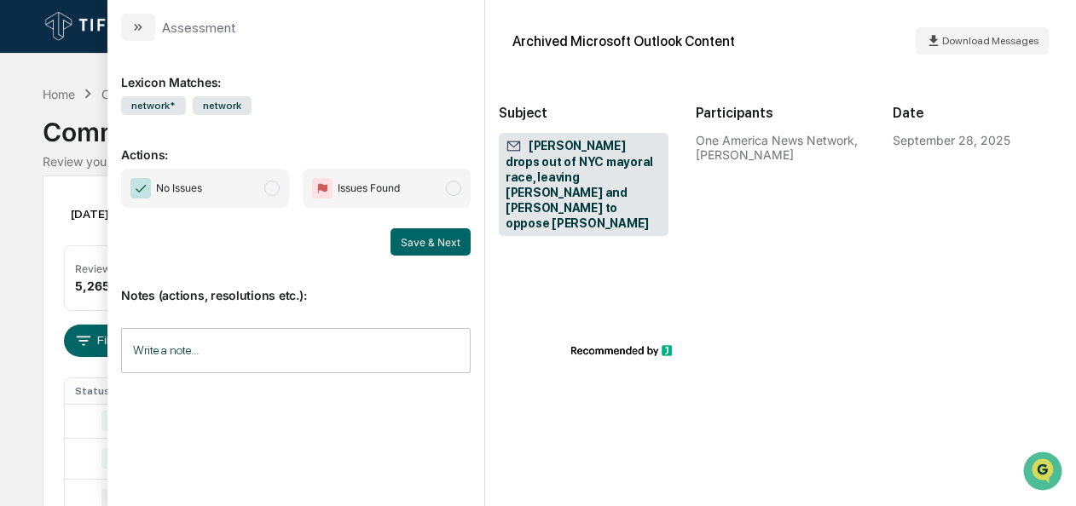
scroll to position [1604, 0]
click at [257, 184] on span "No Issues" at bounding box center [205, 188] width 168 height 39
click at [428, 246] on button "Save & Next" at bounding box center [430, 241] width 80 height 27
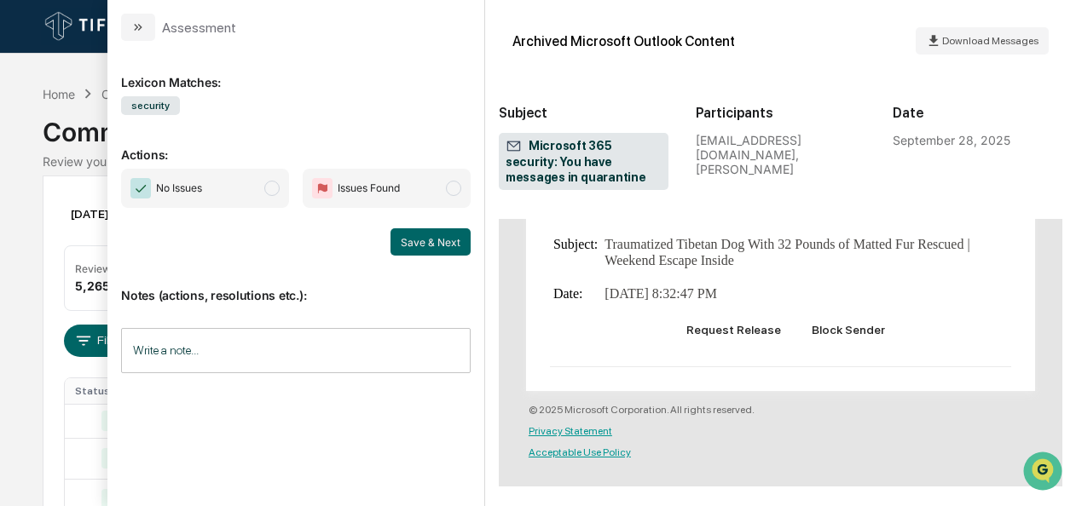
click at [277, 183] on span "modal" at bounding box center [271, 188] width 15 height 15
click at [436, 252] on button "Save & Next" at bounding box center [430, 241] width 80 height 27
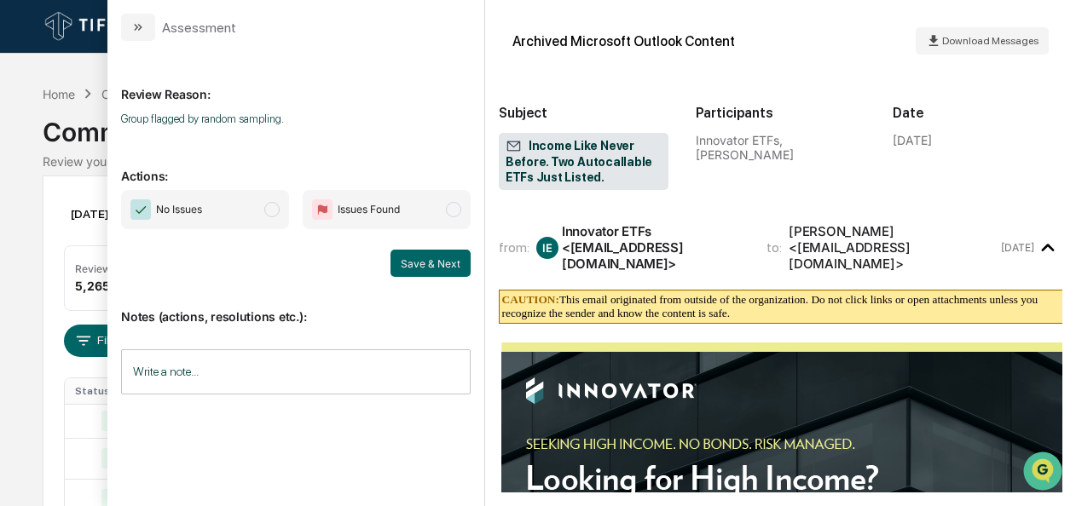
click at [265, 213] on span "No Issues" at bounding box center [205, 209] width 168 height 39
click at [431, 257] on button "Save & Next" at bounding box center [430, 263] width 80 height 27
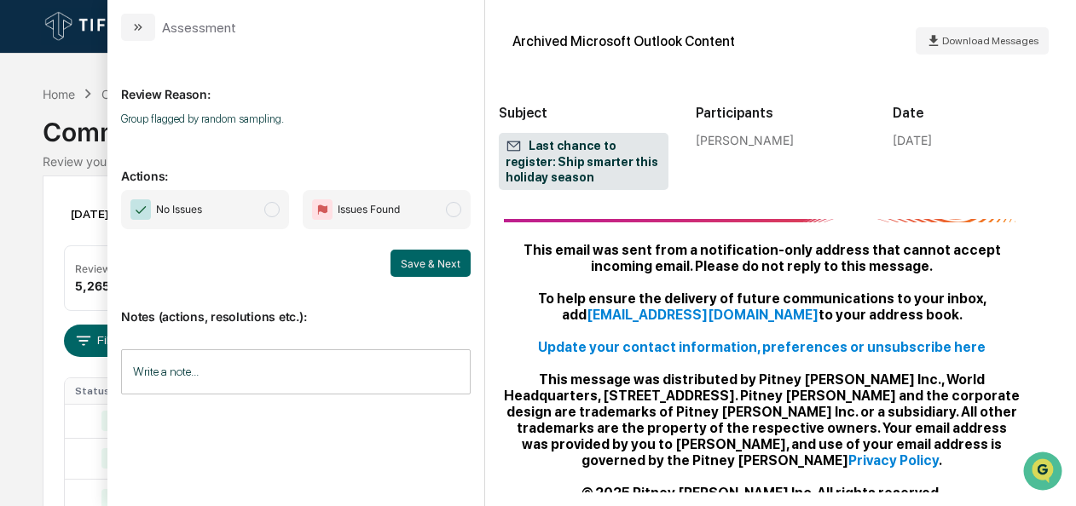
scroll to position [855, 0]
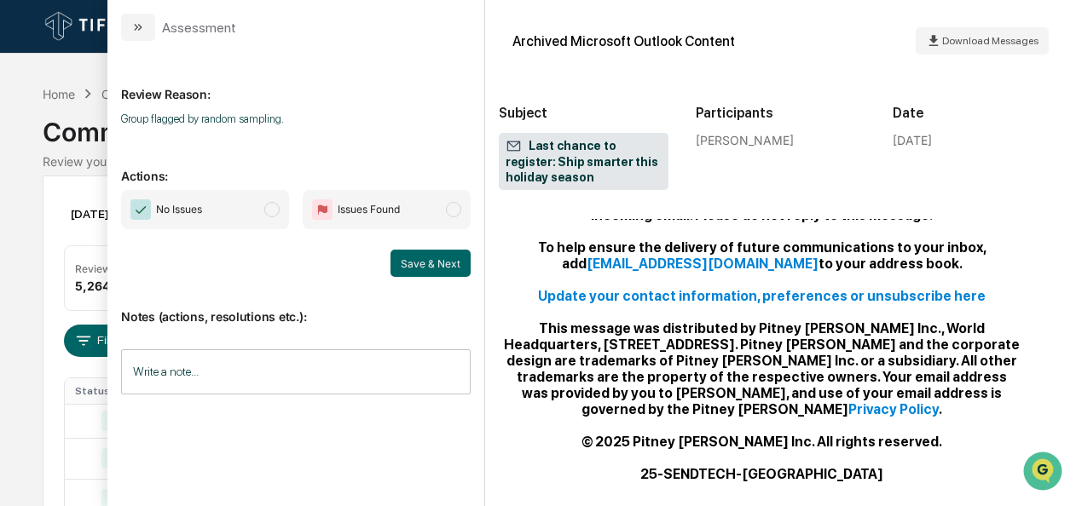
click at [280, 210] on span "modal" at bounding box center [271, 209] width 15 height 15
click at [416, 265] on button "Save & Next" at bounding box center [430, 263] width 80 height 27
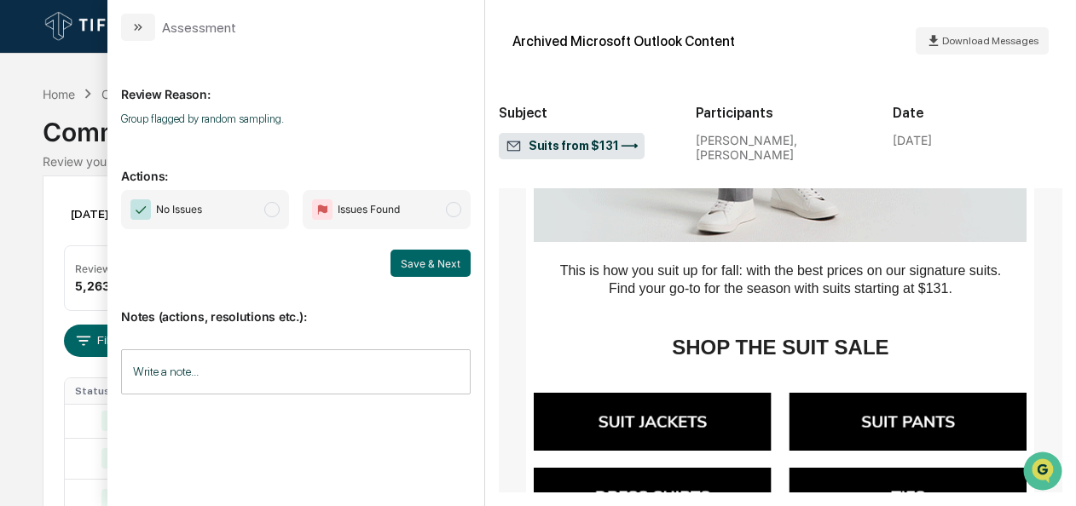
scroll to position [1020, 0]
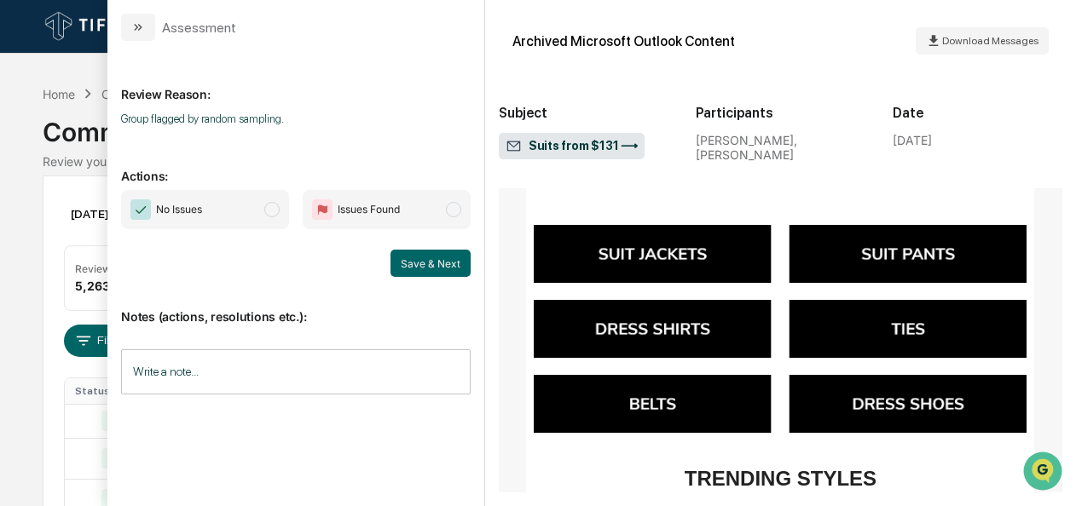
click at [286, 205] on span "No Issues" at bounding box center [205, 209] width 168 height 39
click at [432, 269] on button "Save & Next" at bounding box center [430, 263] width 80 height 27
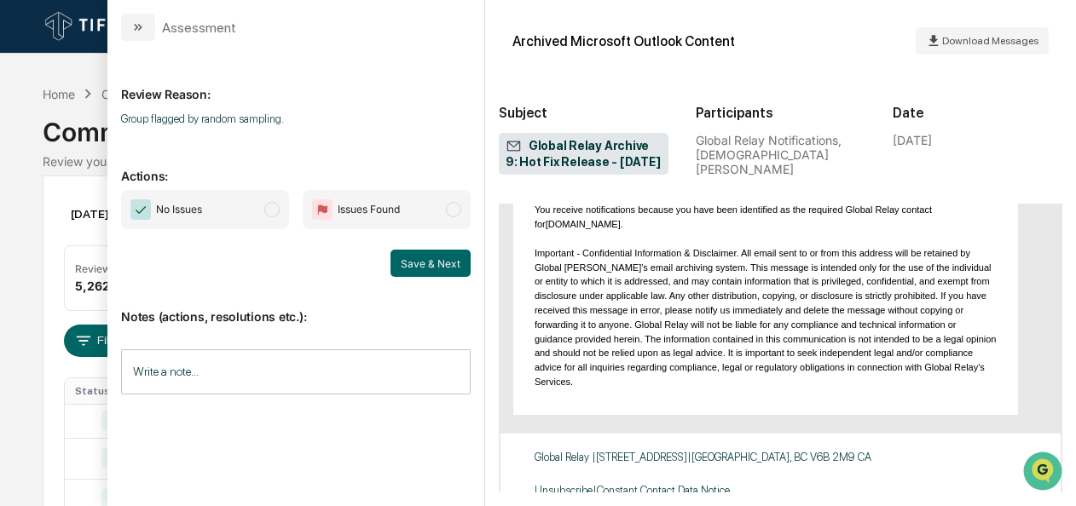
scroll to position [999, 0]
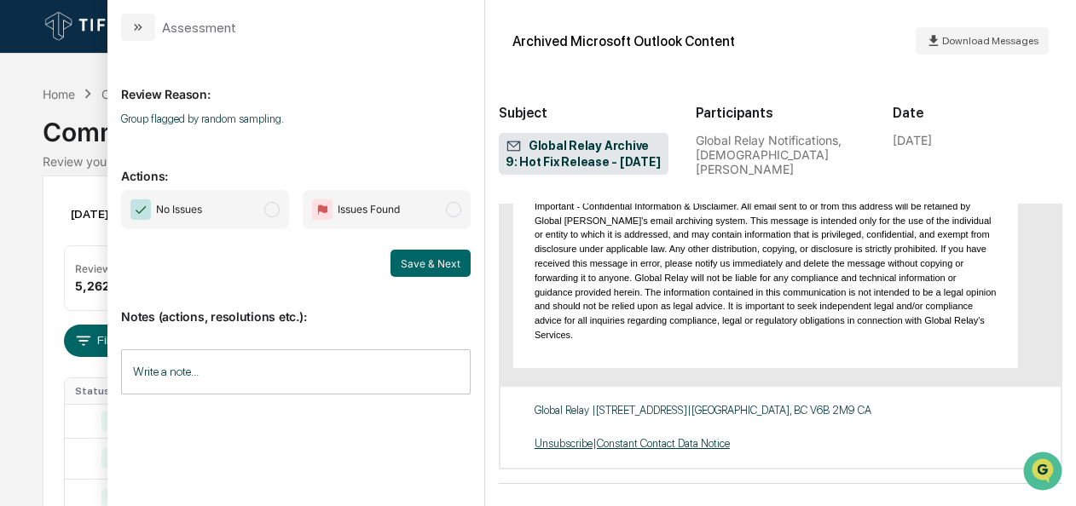
click at [252, 207] on span "No Issues" at bounding box center [205, 209] width 168 height 39
click at [418, 269] on button "Save & Next" at bounding box center [430, 263] width 80 height 27
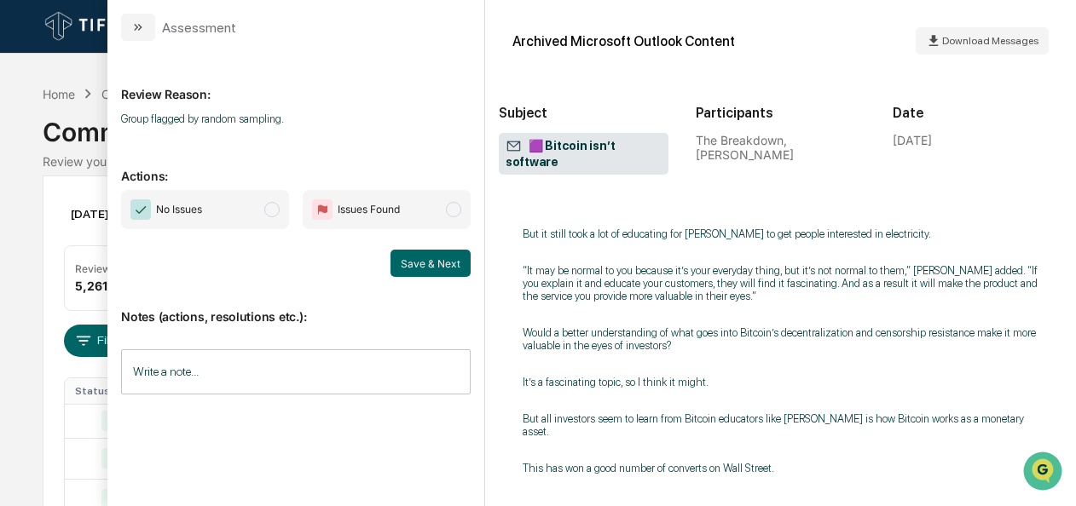
click at [268, 206] on span "modal" at bounding box center [271, 209] width 15 height 15
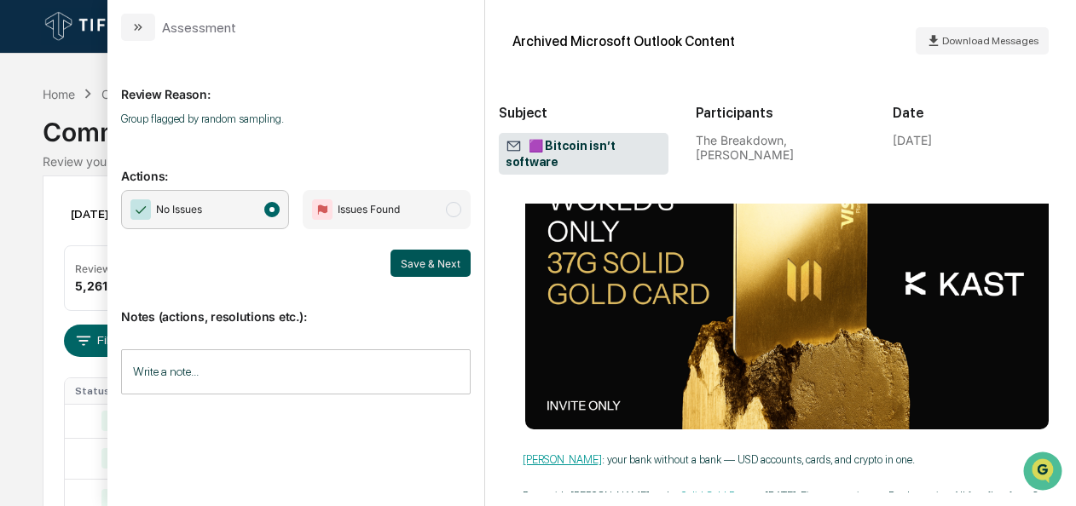
scroll to position [4021, 0]
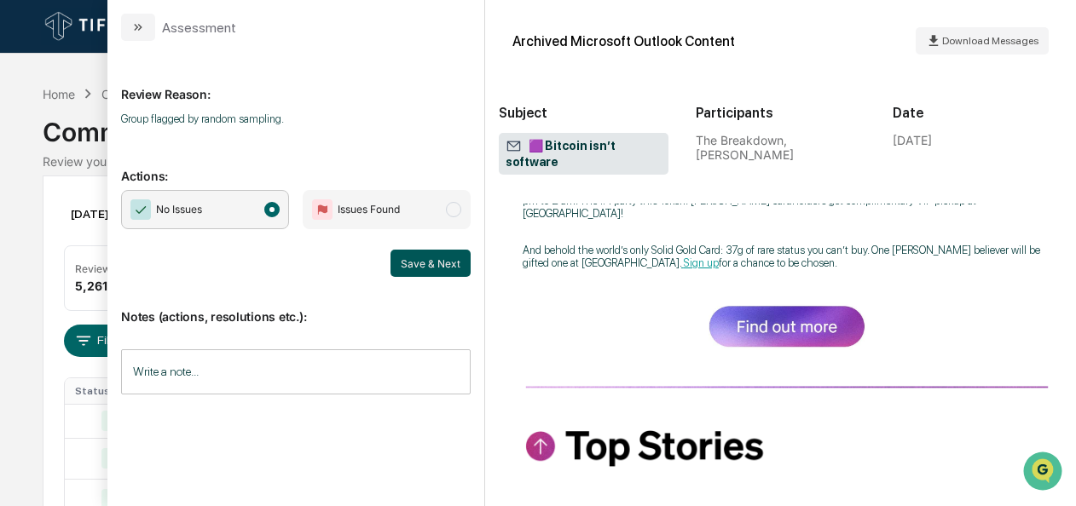
click at [422, 264] on button "Save & Next" at bounding box center [430, 263] width 80 height 27
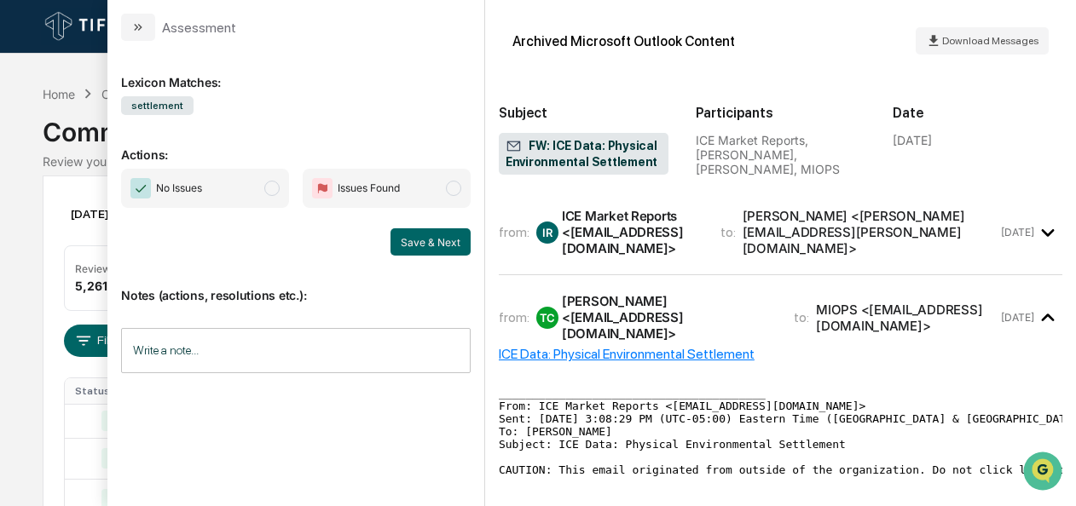
scroll to position [21, 0]
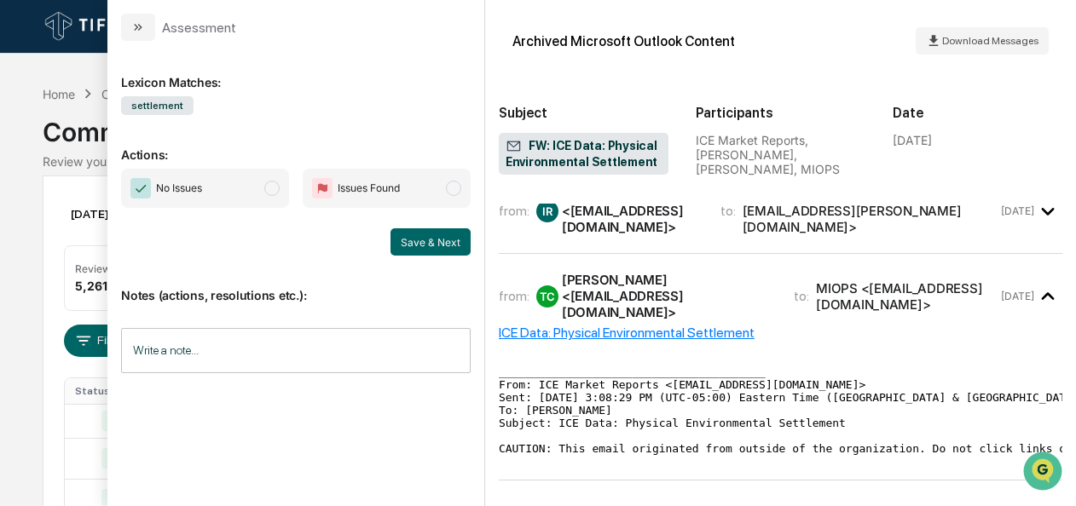
click at [280, 199] on span "No Issues" at bounding box center [205, 188] width 168 height 39
click at [405, 240] on button "Save & Next" at bounding box center [430, 241] width 80 height 27
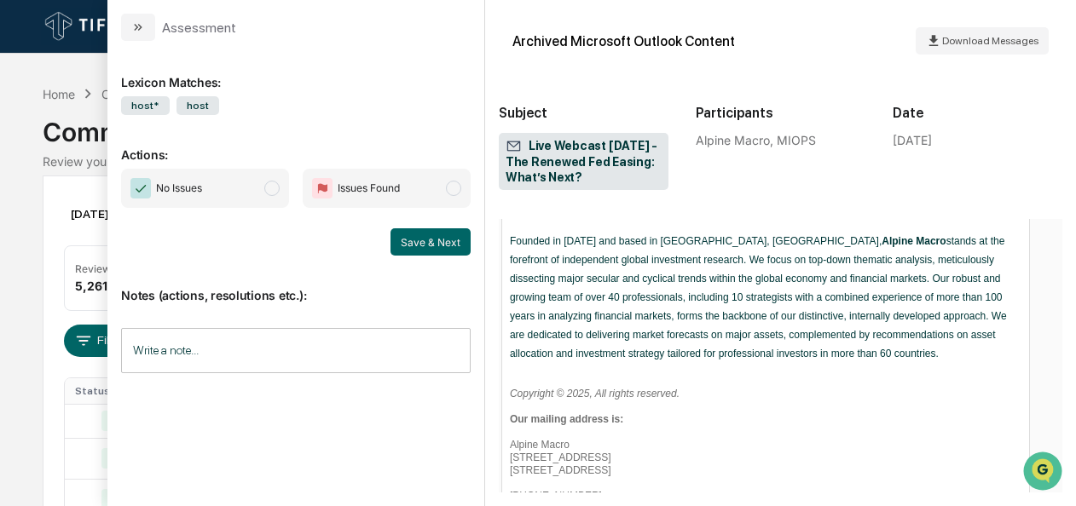
scroll to position [1530, 0]
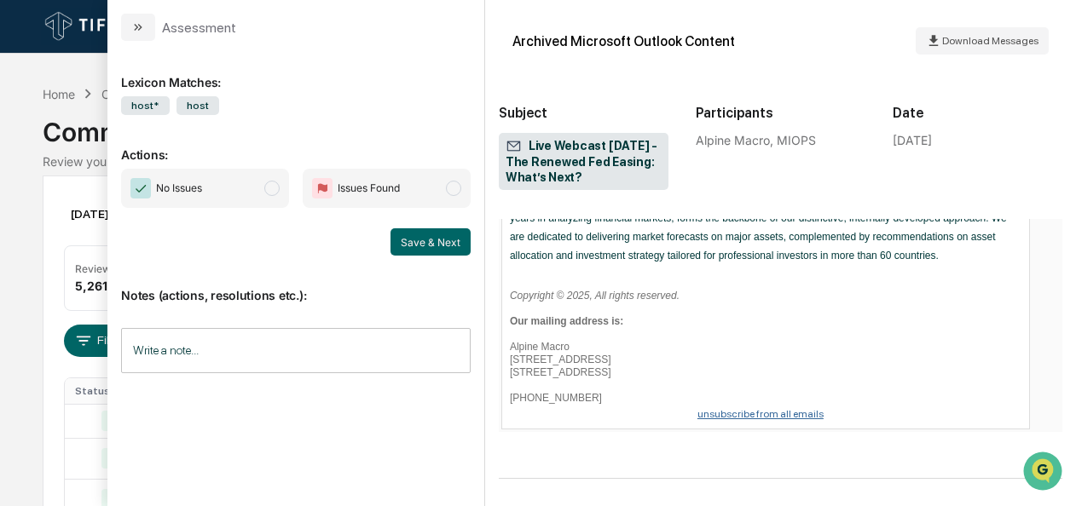
click at [277, 196] on span "No Issues" at bounding box center [205, 188] width 168 height 39
click at [397, 240] on button "Save & Next" at bounding box center [430, 241] width 80 height 27
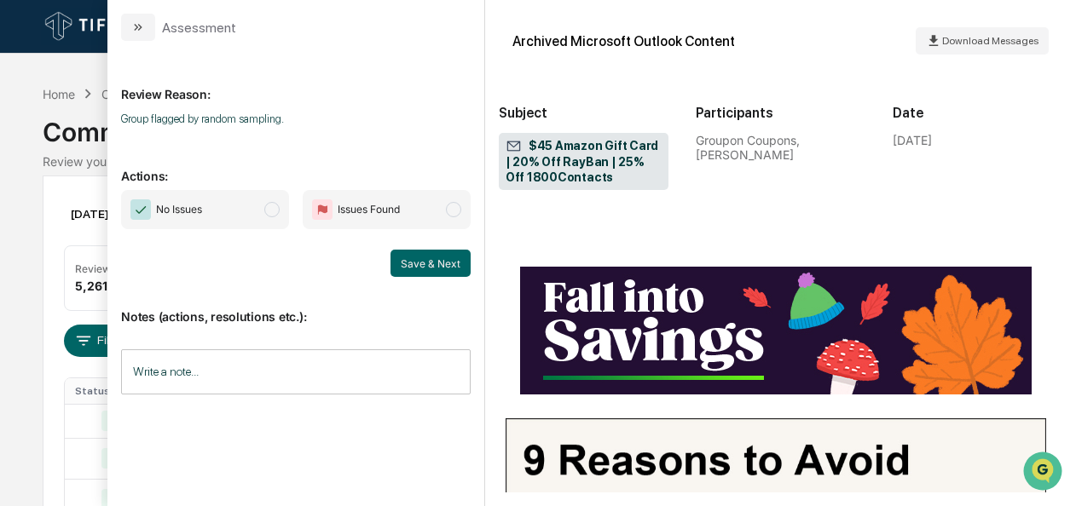
scroll to position [2962, 0]
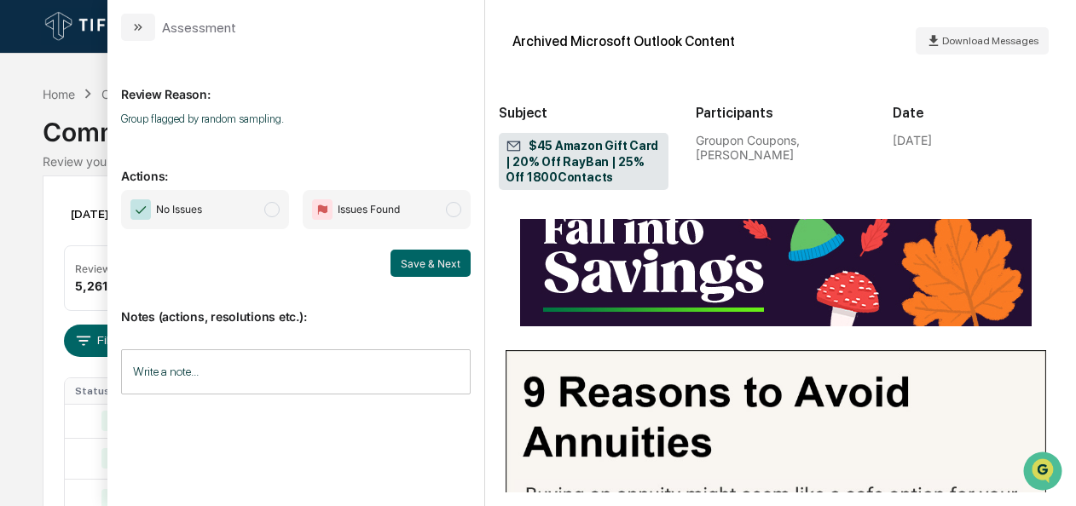
click at [283, 207] on span "No Issues" at bounding box center [205, 209] width 168 height 39
click at [416, 259] on button "Save & Next" at bounding box center [430, 263] width 80 height 27
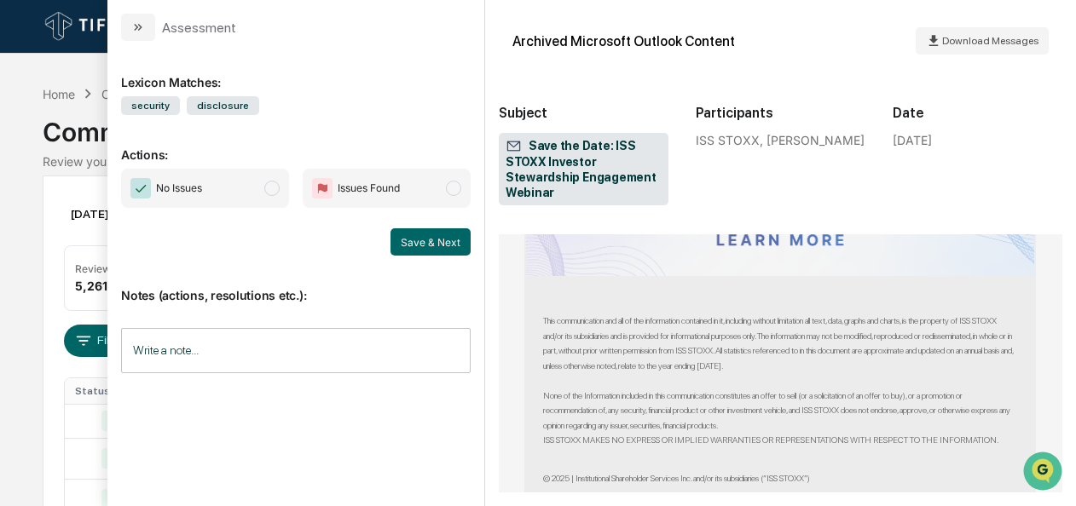
scroll to position [1287, 0]
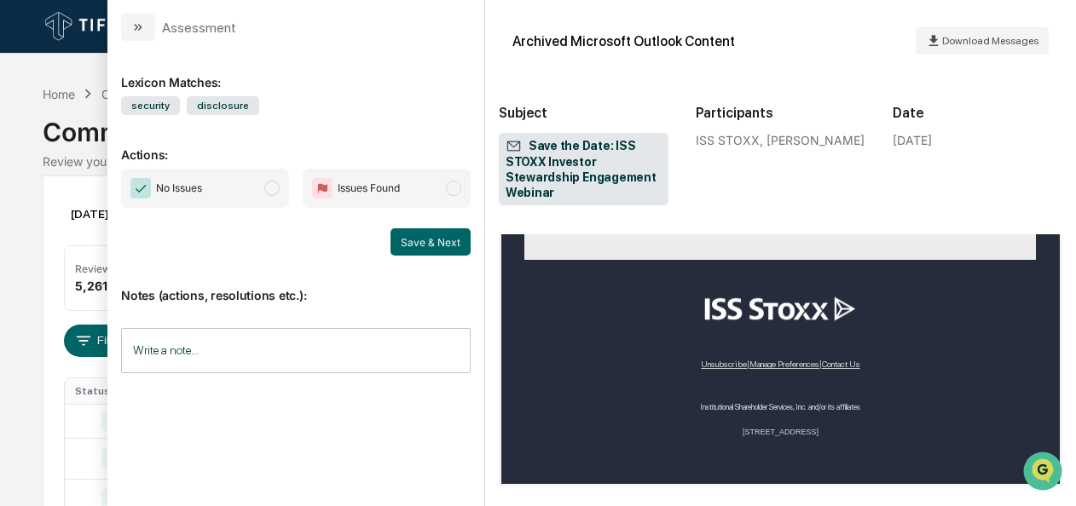
click at [283, 204] on span "No Issues" at bounding box center [205, 188] width 168 height 39
click at [415, 237] on button "Save & Next" at bounding box center [430, 241] width 80 height 27
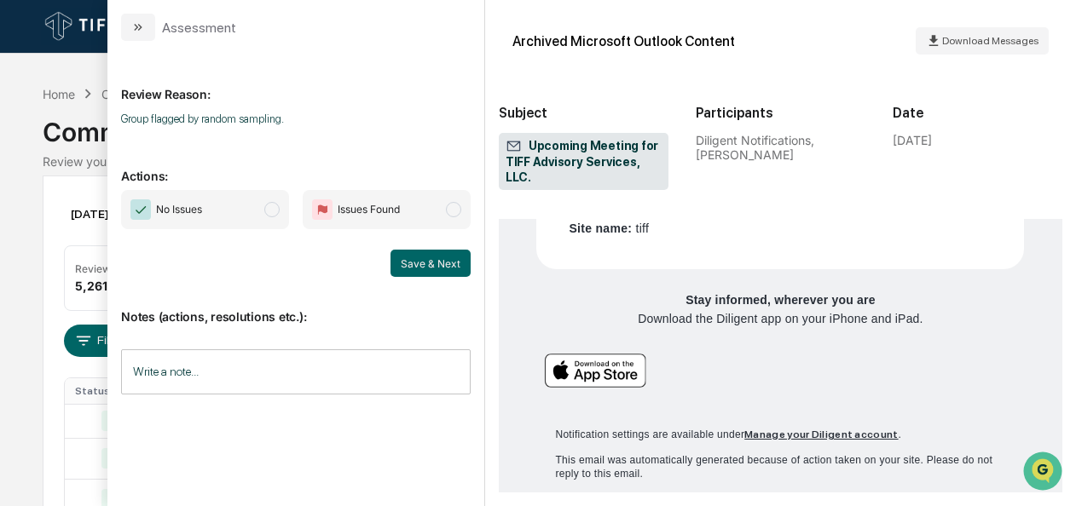
scroll to position [531, 0]
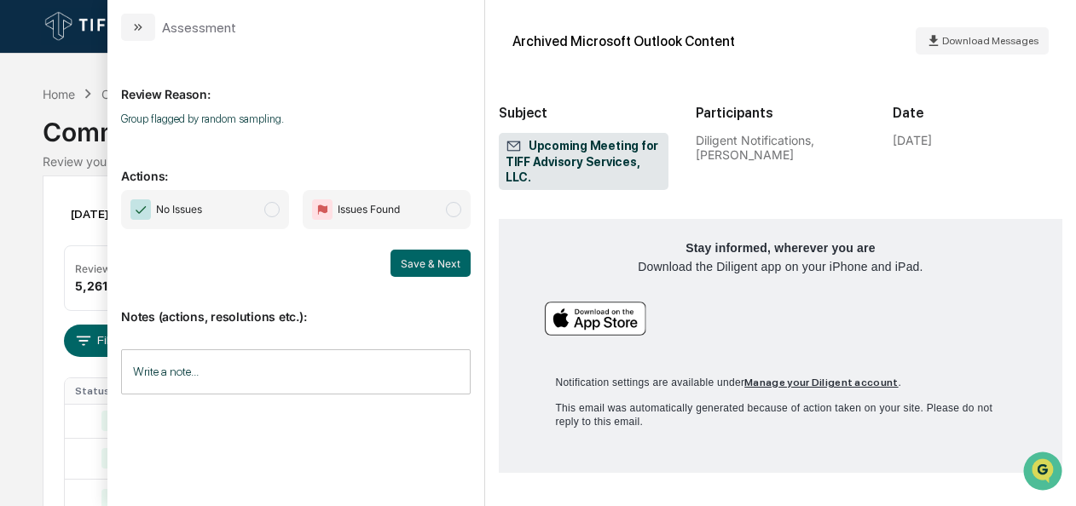
click at [272, 211] on span "modal" at bounding box center [271, 209] width 15 height 15
click at [433, 271] on button "Save & Next" at bounding box center [430, 263] width 80 height 27
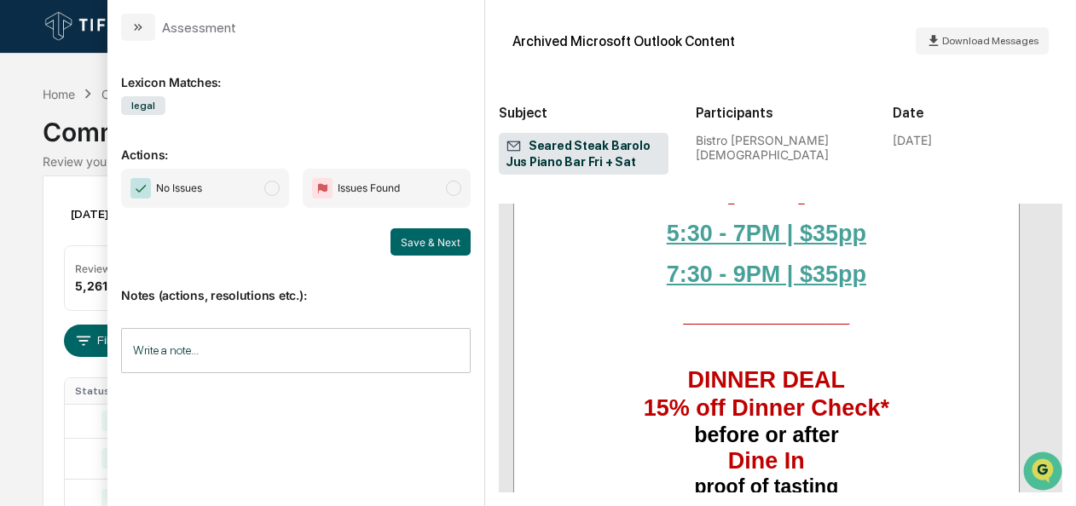
scroll to position [2595, 0]
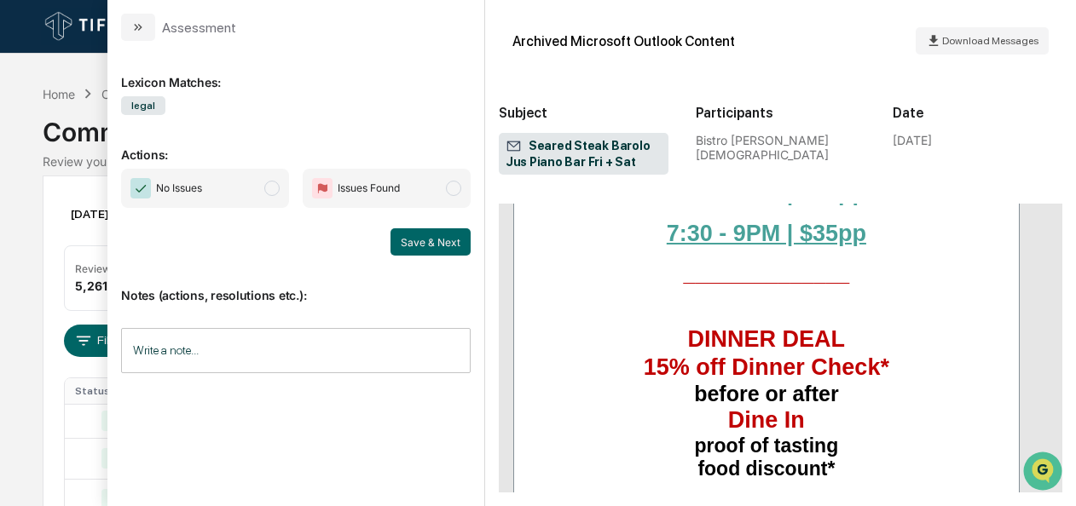
click at [280, 189] on span "modal" at bounding box center [271, 188] width 15 height 15
click at [424, 244] on button "Save & Next" at bounding box center [430, 241] width 80 height 27
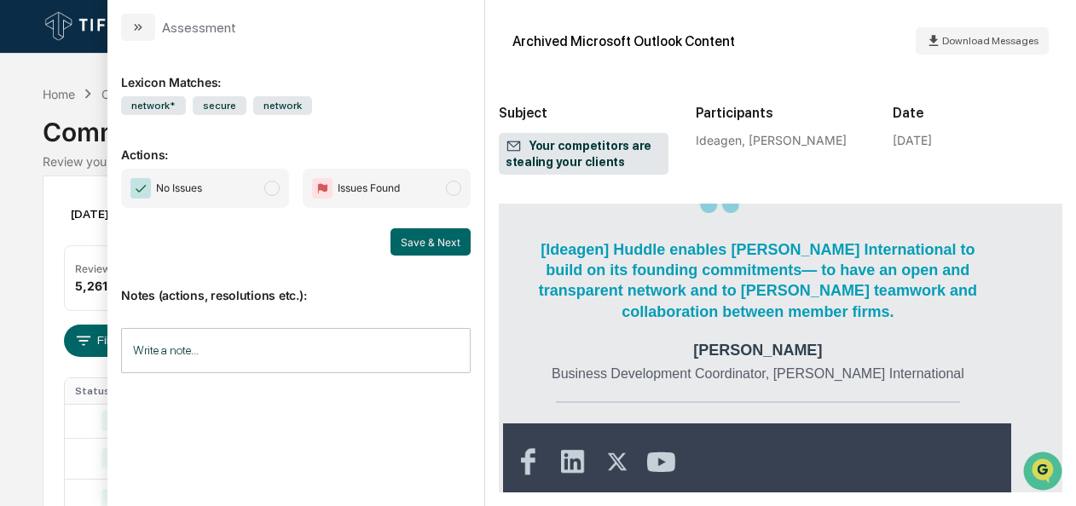
scroll to position [1188, 0]
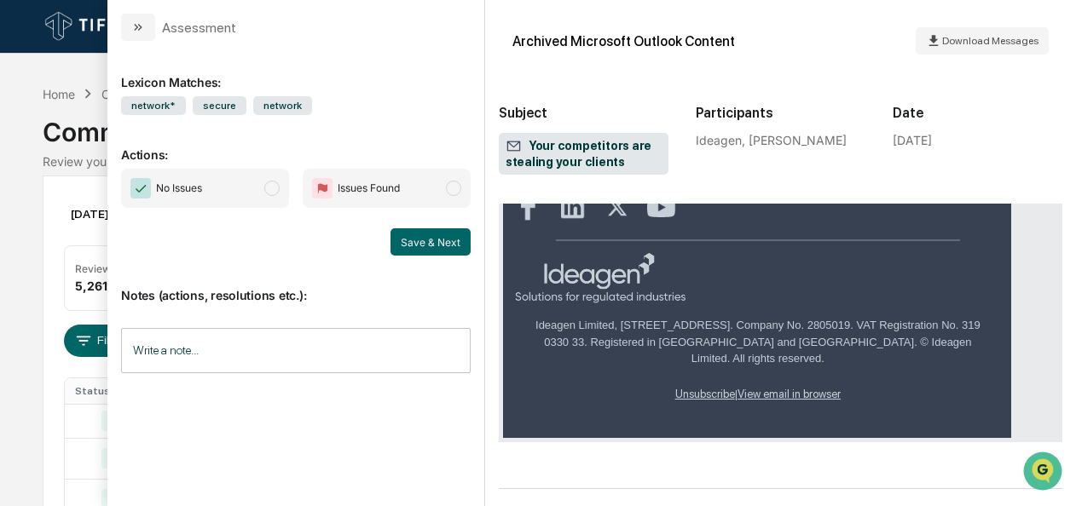
click at [274, 195] on span "No Issues" at bounding box center [205, 188] width 168 height 39
click at [405, 249] on button "Save & Next" at bounding box center [430, 241] width 80 height 27
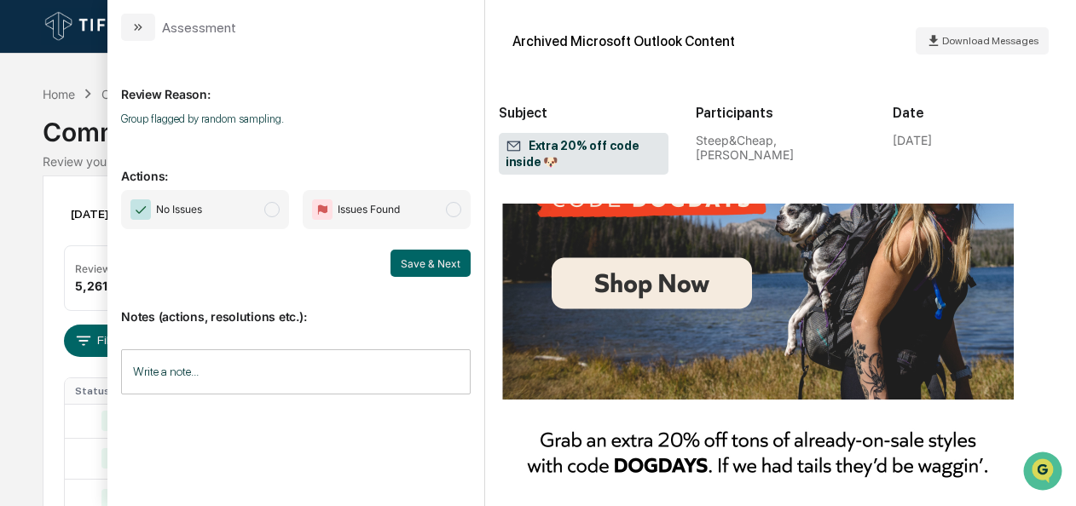
scroll to position [994, 0]
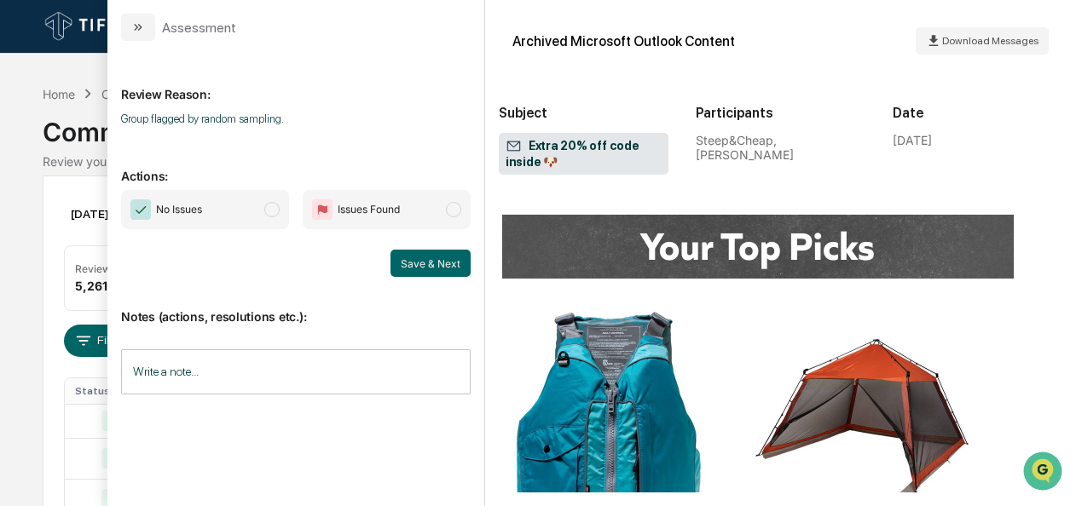
click at [270, 212] on span "modal" at bounding box center [271, 209] width 15 height 15
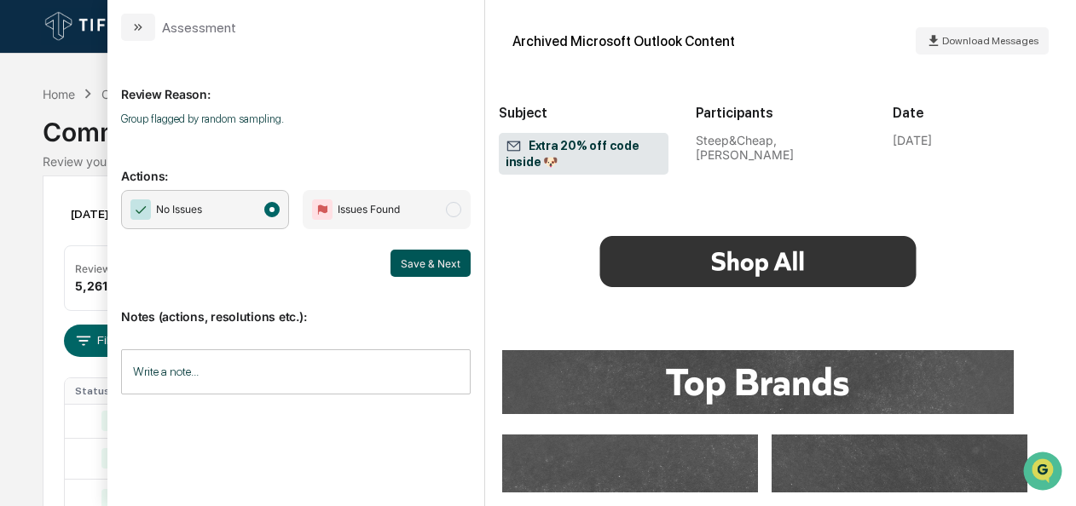
click at [455, 275] on button "Save & Next" at bounding box center [430, 263] width 80 height 27
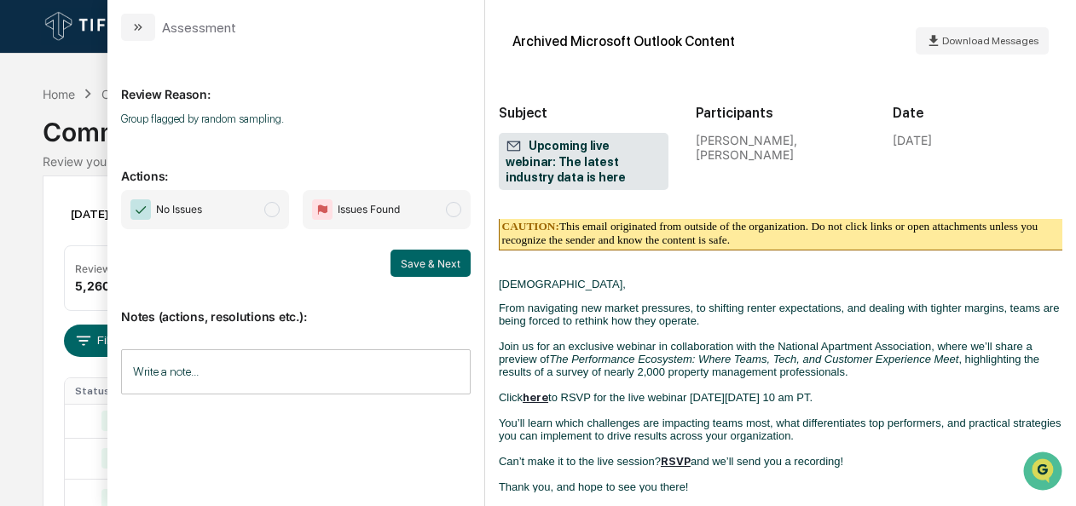
scroll to position [312, 0]
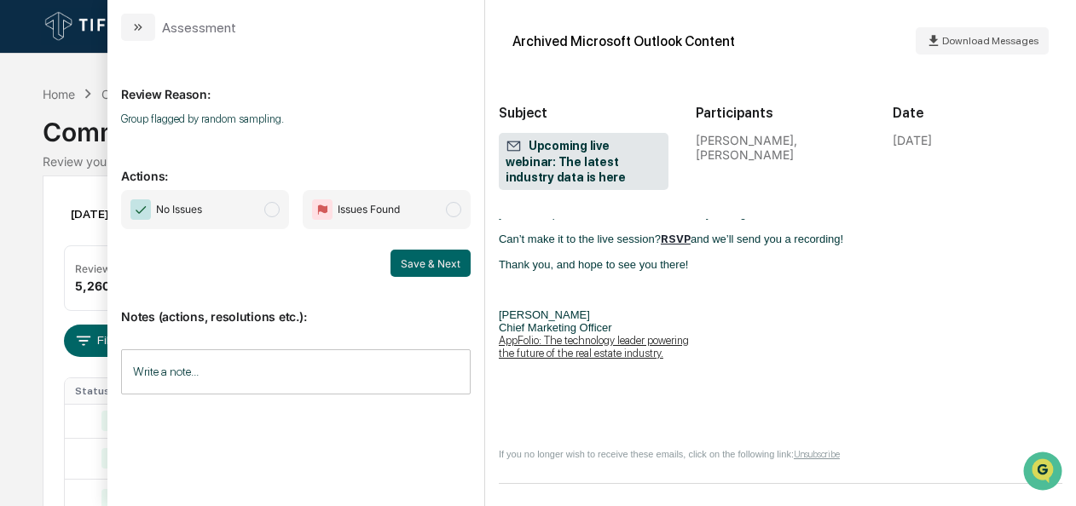
click at [266, 211] on span "No Issues" at bounding box center [205, 209] width 168 height 39
click at [415, 260] on button "Save & Next" at bounding box center [430, 263] width 80 height 27
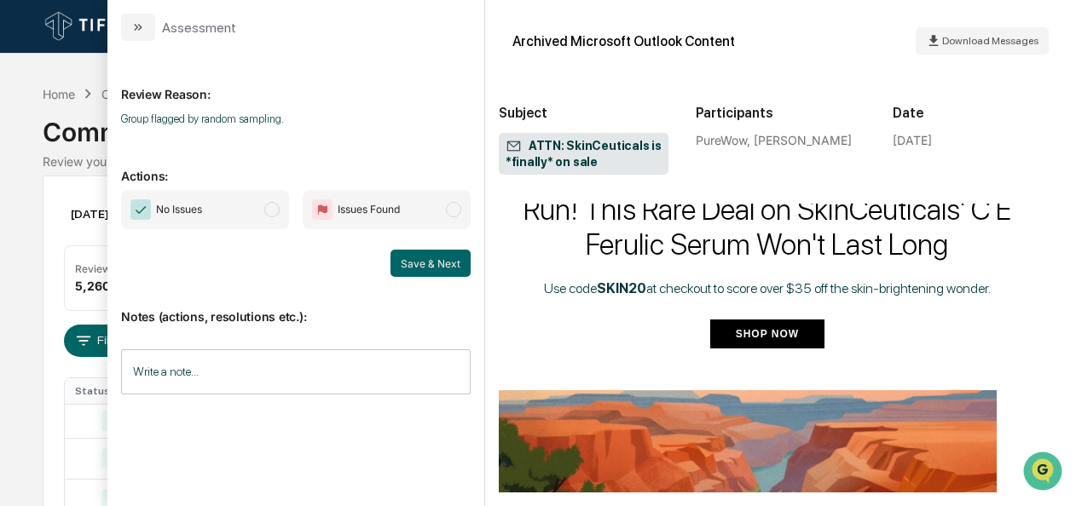
scroll to position [780, 26]
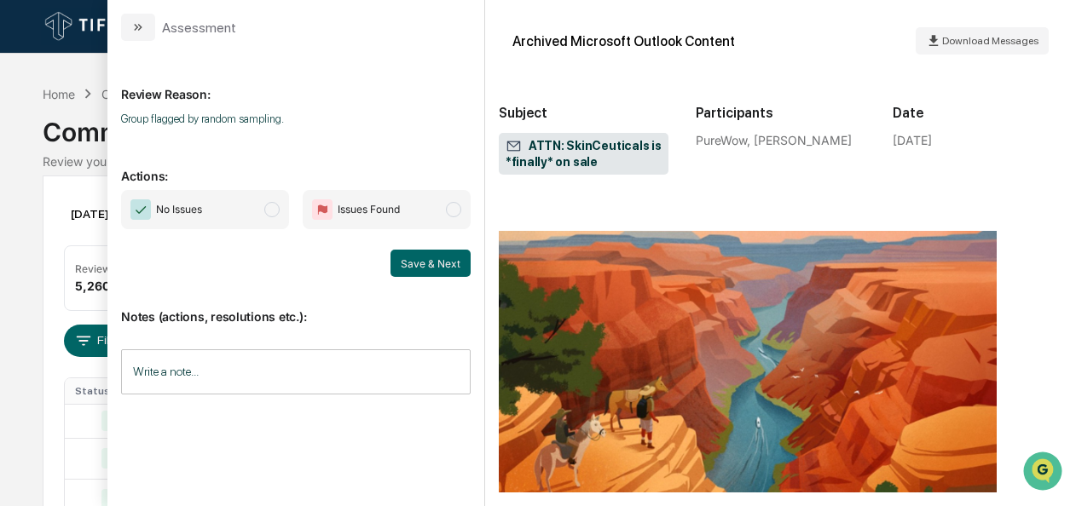
click at [254, 203] on span "No Issues" at bounding box center [205, 209] width 168 height 39
click at [435, 260] on button "Save & Next" at bounding box center [430, 263] width 80 height 27
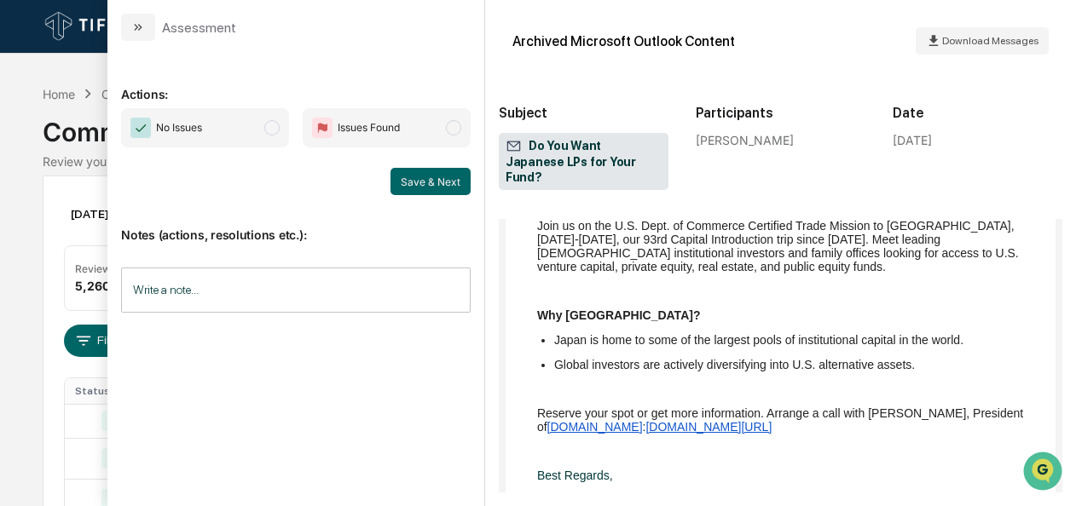
scroll to position [709, 0]
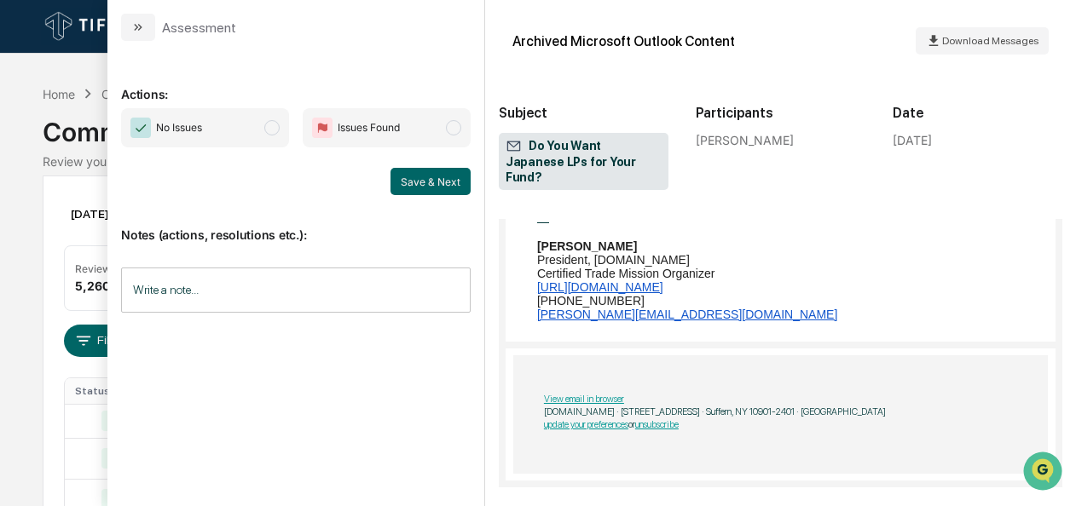
click at [261, 140] on span "No Issues" at bounding box center [205, 127] width 168 height 39
click at [448, 184] on button "Save & Next" at bounding box center [430, 181] width 80 height 27
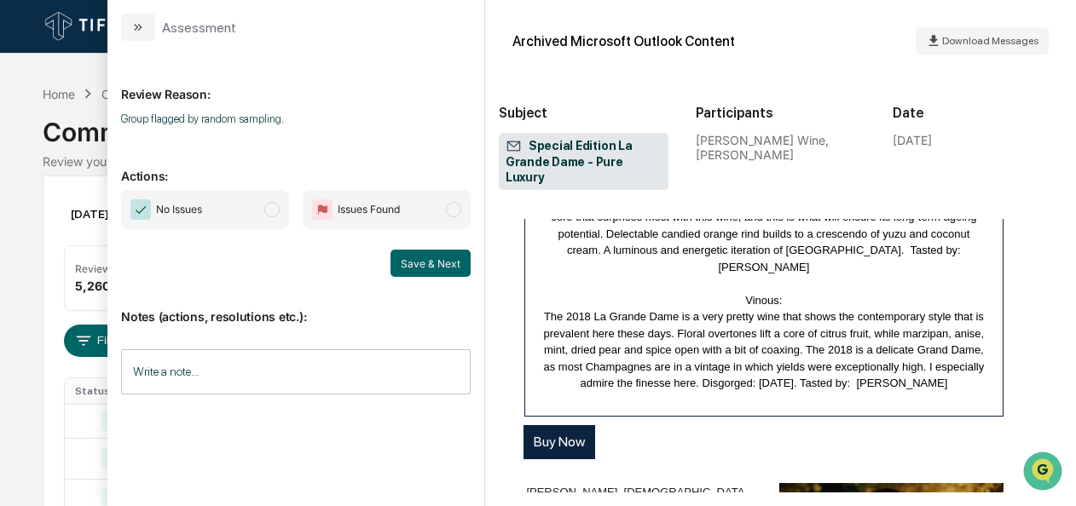
scroll to position [1479, 0]
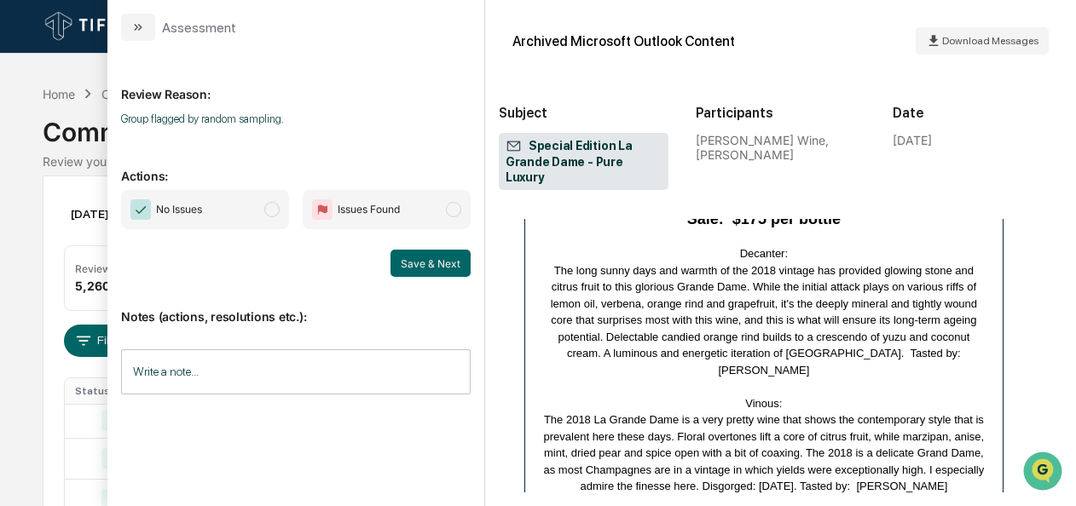
click at [280, 209] on span "modal" at bounding box center [271, 209] width 15 height 15
click at [430, 264] on button "Save & Next" at bounding box center [430, 263] width 80 height 27
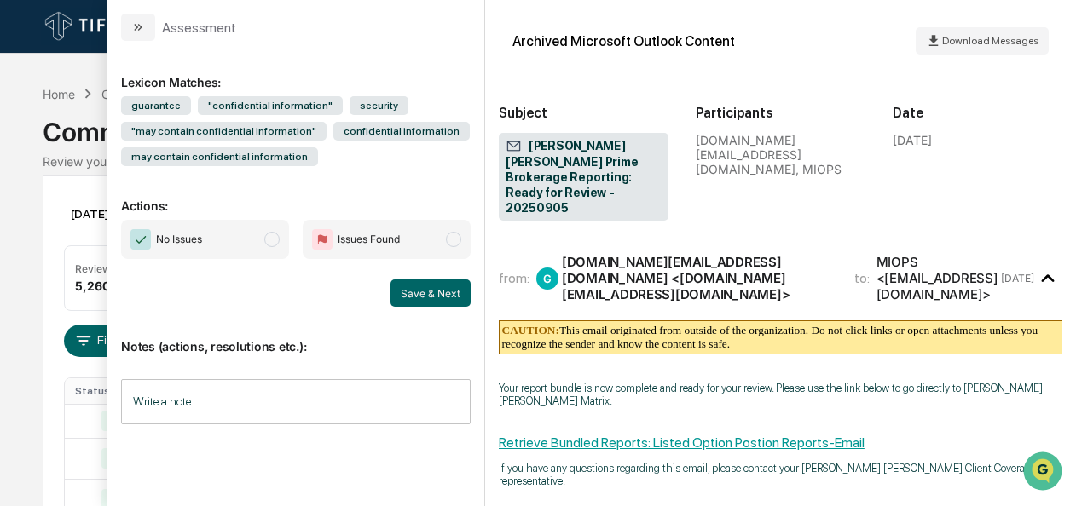
click at [275, 243] on span "modal" at bounding box center [271, 239] width 15 height 15
click at [409, 286] on button "Save & Next" at bounding box center [430, 293] width 80 height 27
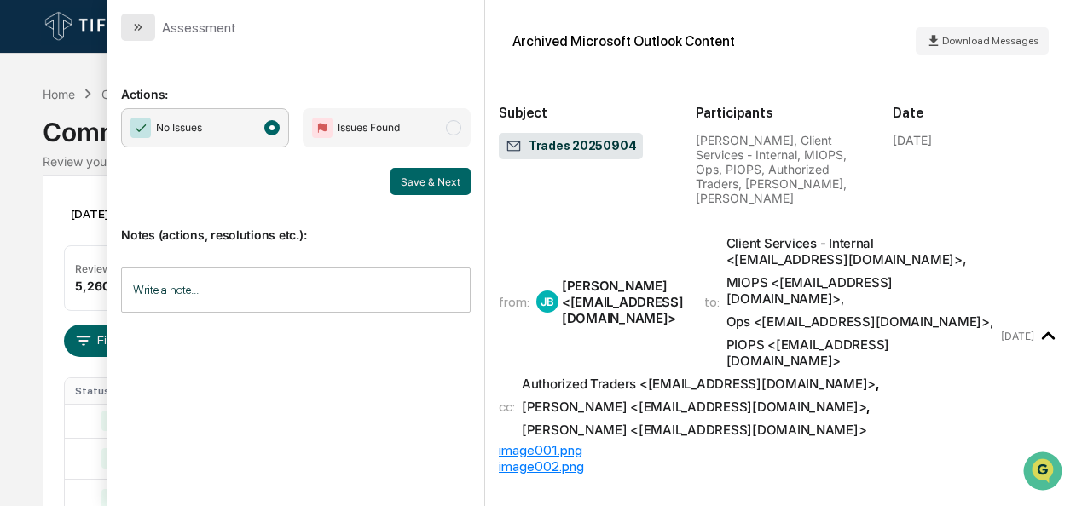
click at [147, 38] on button "modal" at bounding box center [138, 27] width 34 height 27
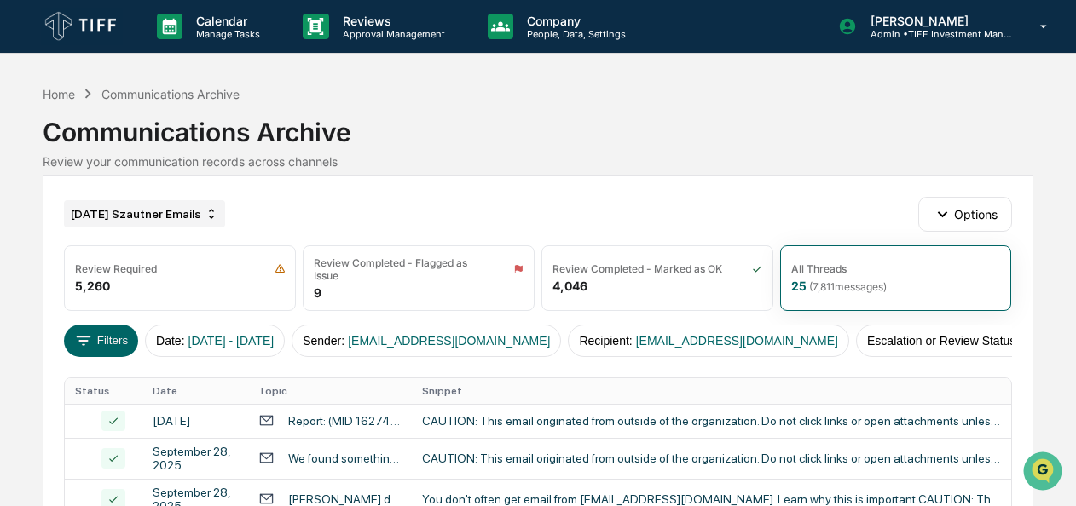
click at [183, 211] on div "[DATE] Szautner Emails" at bounding box center [144, 213] width 161 height 27
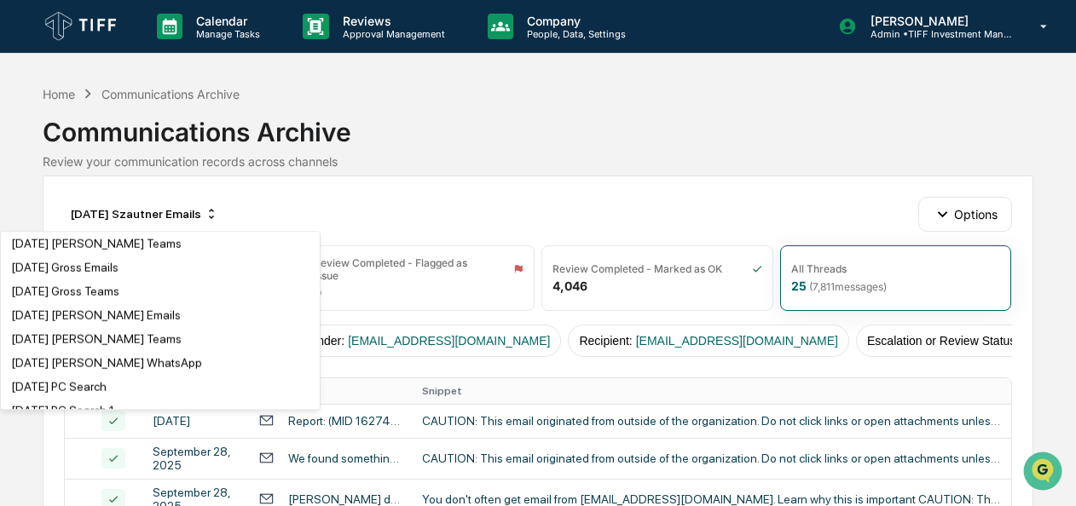
scroll to position [1674, 0]
click at [129, 277] on div "[DATE] Gross Emails" at bounding box center [160, 267] width 312 height 20
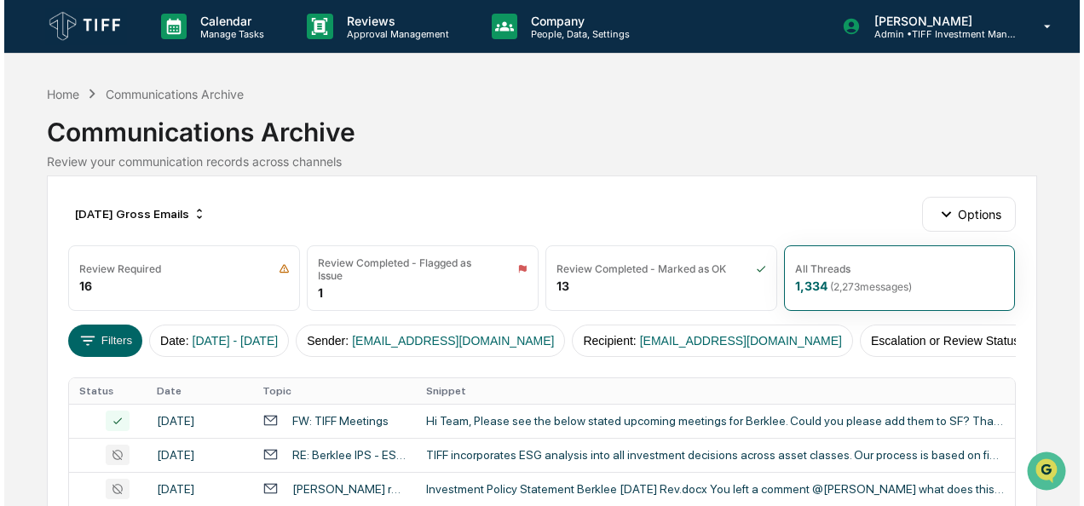
scroll to position [27, 0]
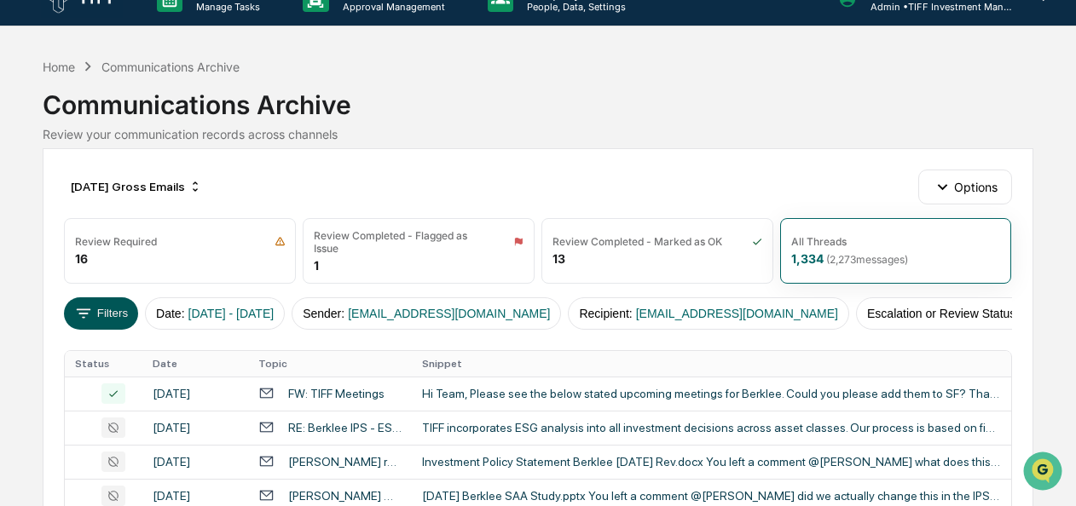
click at [113, 305] on button "Filters" at bounding box center [101, 314] width 74 height 32
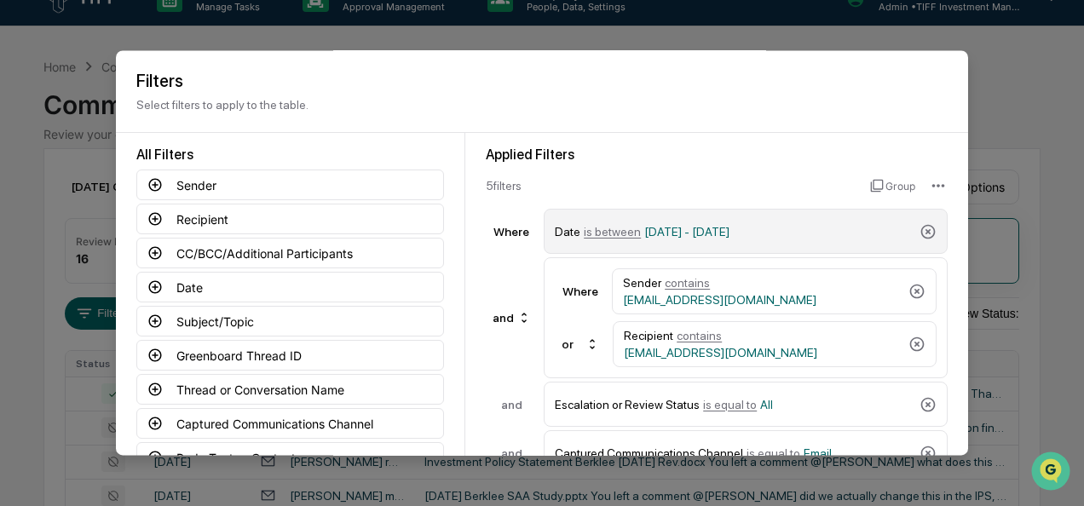
click at [591, 230] on span "is between" at bounding box center [612, 232] width 57 height 14
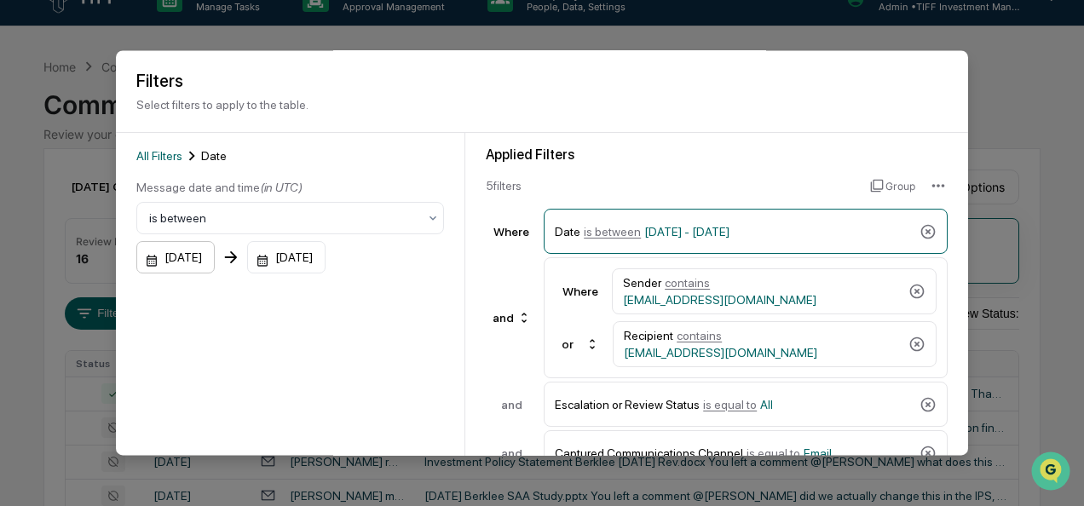
click at [150, 259] on div "[DATE]" at bounding box center [175, 258] width 78 height 32
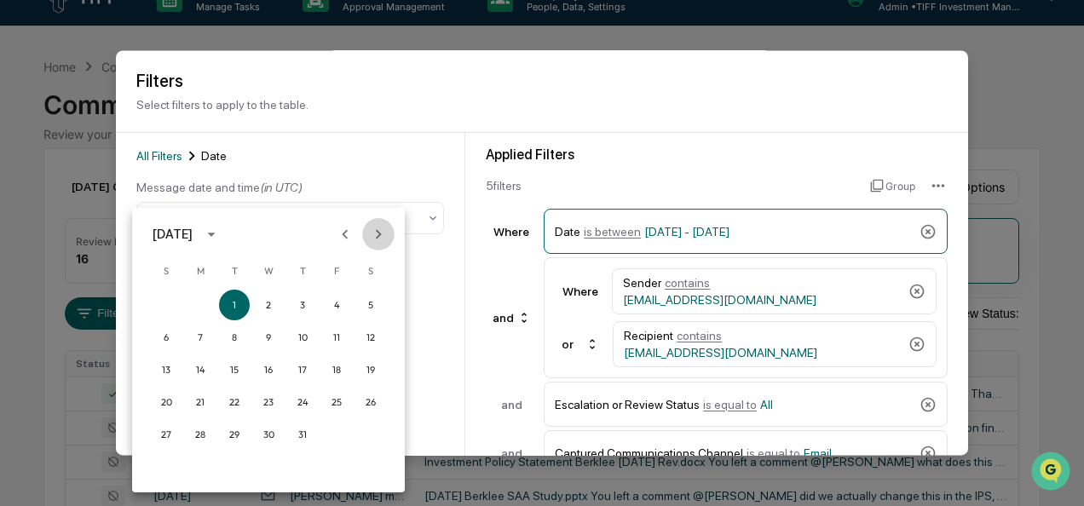
click at [379, 235] on icon "Next month" at bounding box center [379, 233] width 6 height 9
click at [190, 304] on button "1" at bounding box center [200, 305] width 31 height 31
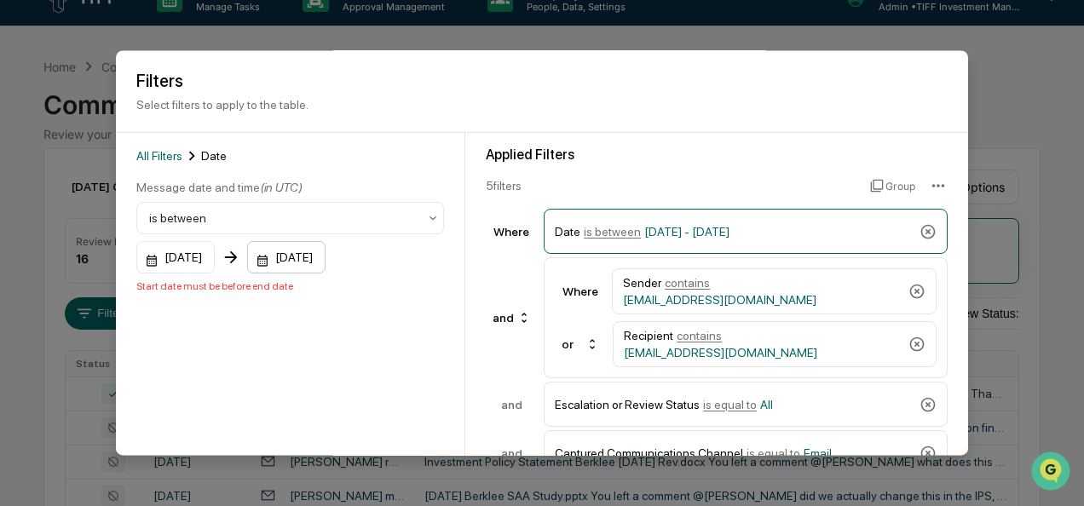
click at [283, 254] on div "[DATE]" at bounding box center [286, 258] width 78 height 32
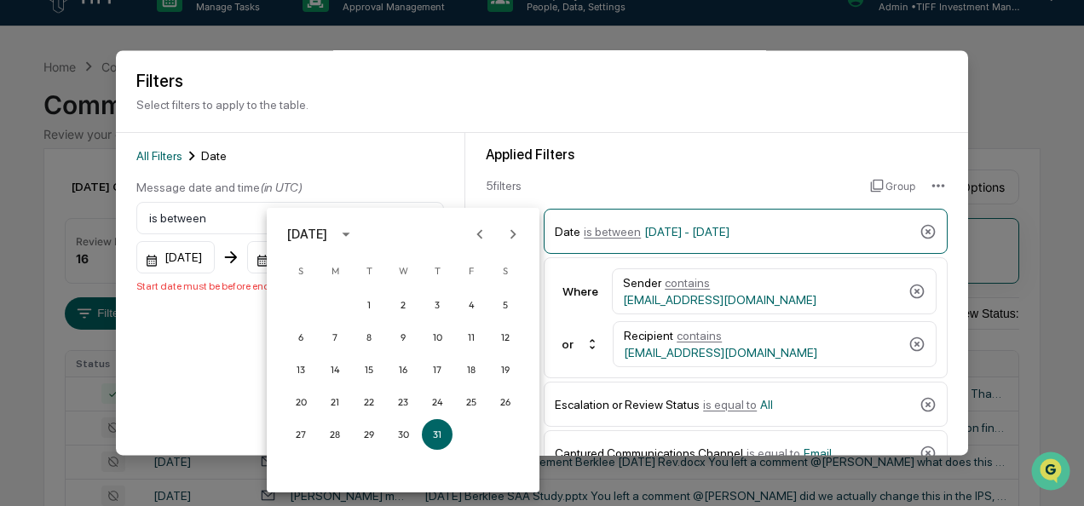
click at [502, 240] on button "Next month" at bounding box center [513, 234] width 32 height 32
click at [361, 433] on button "30" at bounding box center [368, 434] width 31 height 31
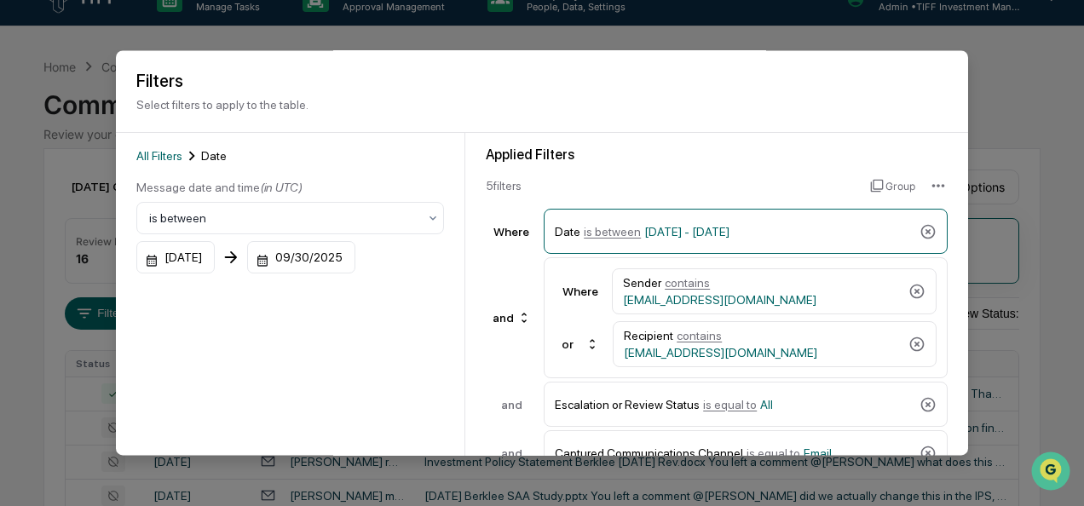
scroll to position [188, 0]
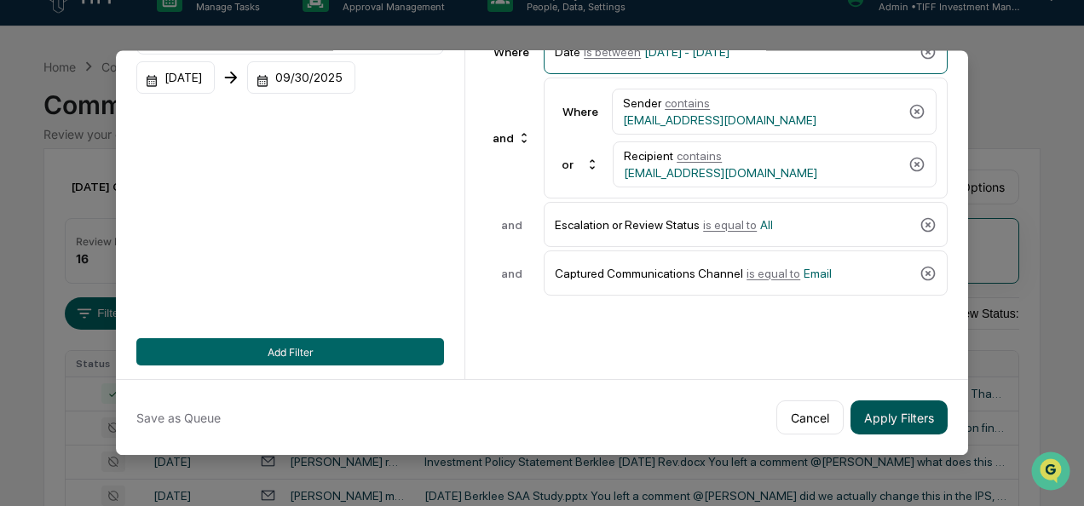
click at [911, 407] on button "Apply Filters" at bounding box center [899, 418] width 97 height 34
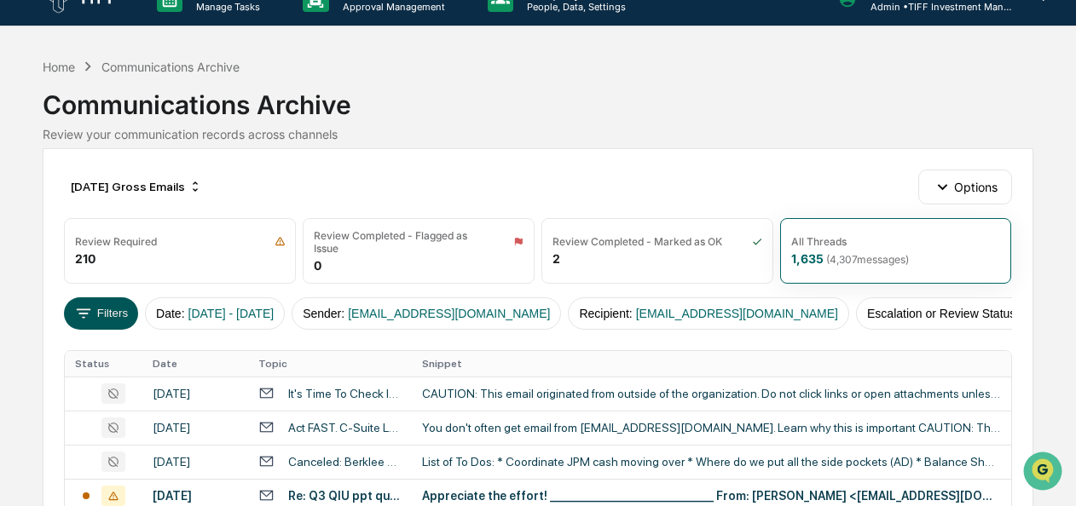
click at [100, 315] on button "Filters" at bounding box center [101, 314] width 74 height 32
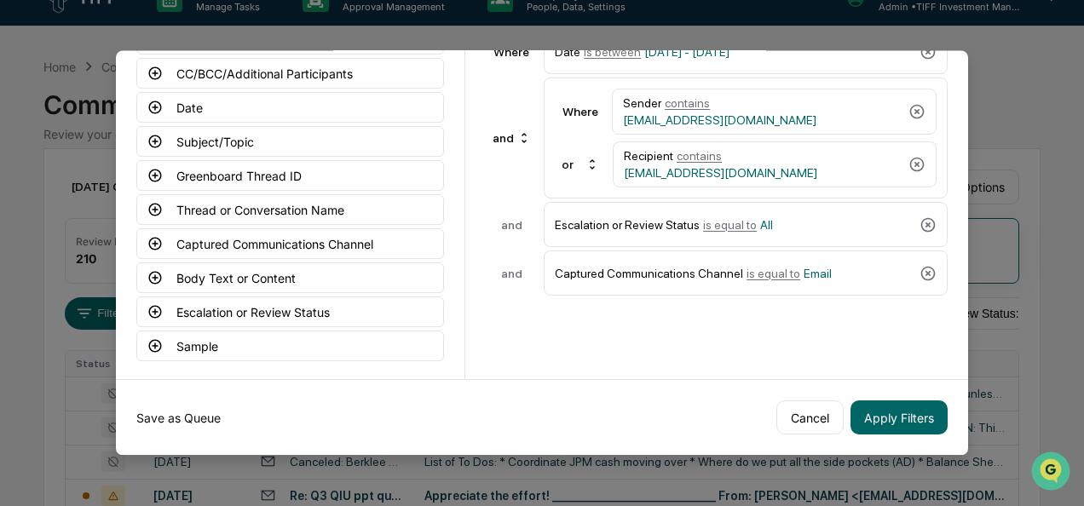
click at [157, 408] on button "Save as Queue" at bounding box center [178, 418] width 84 height 34
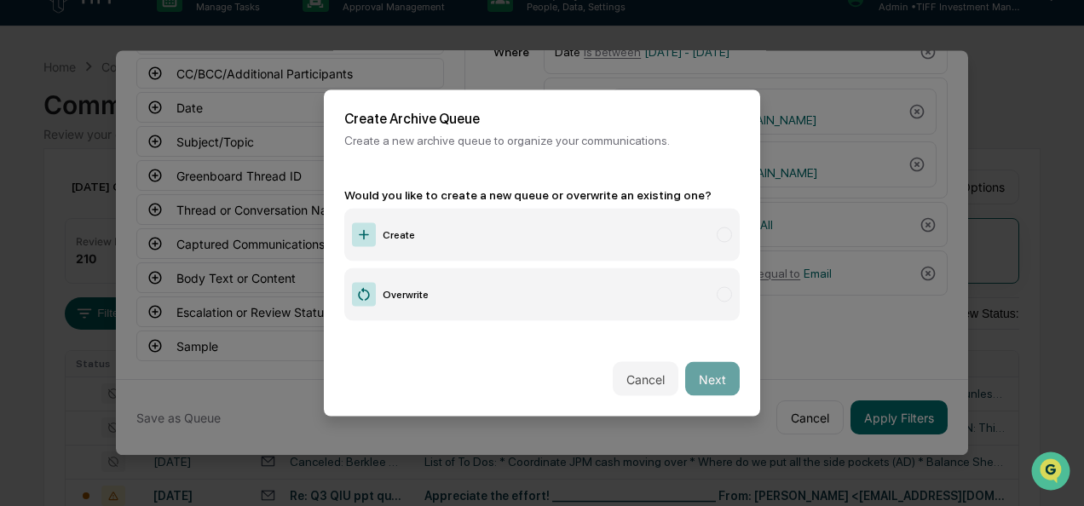
click at [425, 228] on label "Create" at bounding box center [542, 235] width 396 height 53
click at [704, 381] on button "Next" at bounding box center [712, 379] width 55 height 34
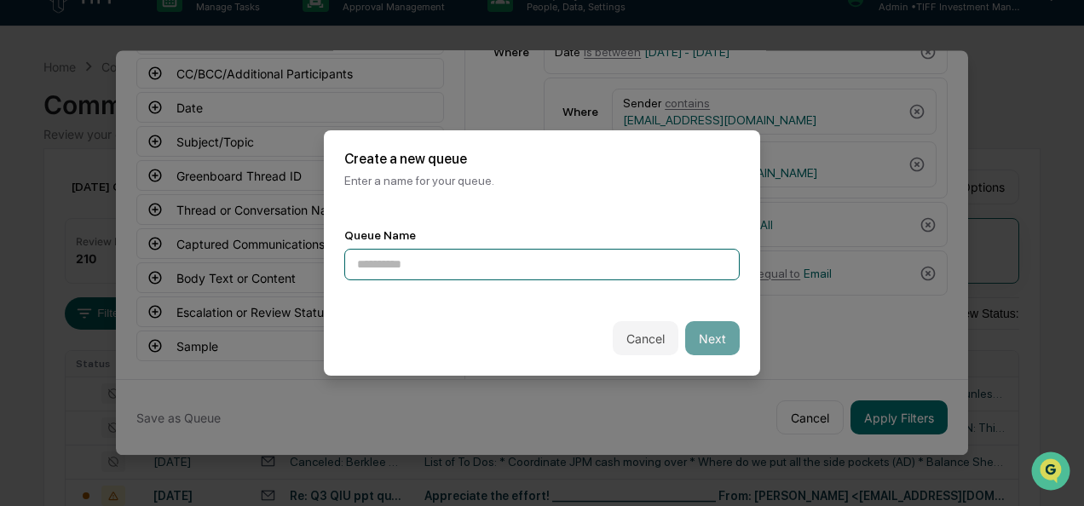
click at [439, 259] on input at bounding box center [542, 265] width 396 height 32
type input "*"
click at [448, 261] on input "**********" at bounding box center [542, 265] width 396 height 32
type input "**********"
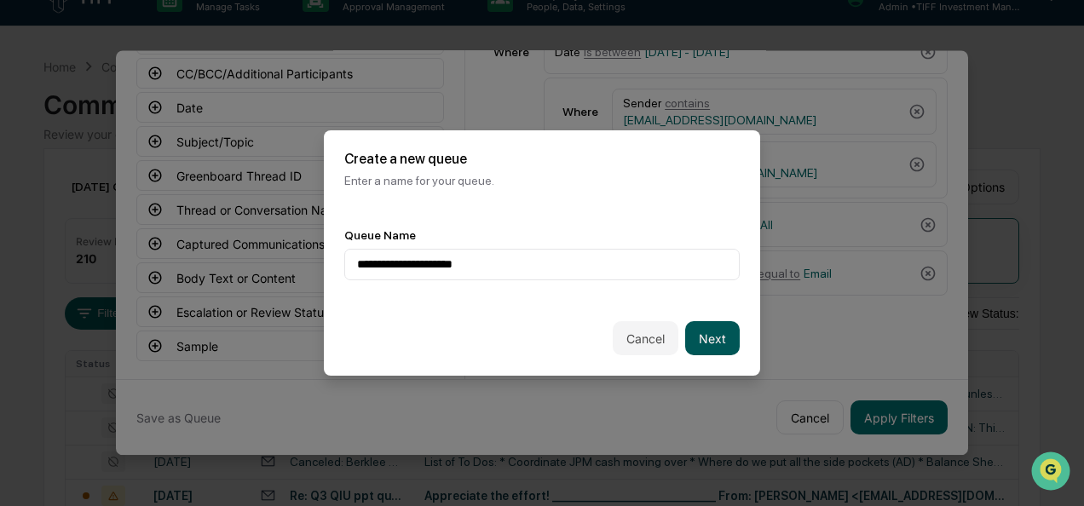
click at [689, 326] on button "Next" at bounding box center [712, 338] width 55 height 34
click at [521, 269] on div at bounding box center [535, 265] width 356 height 17
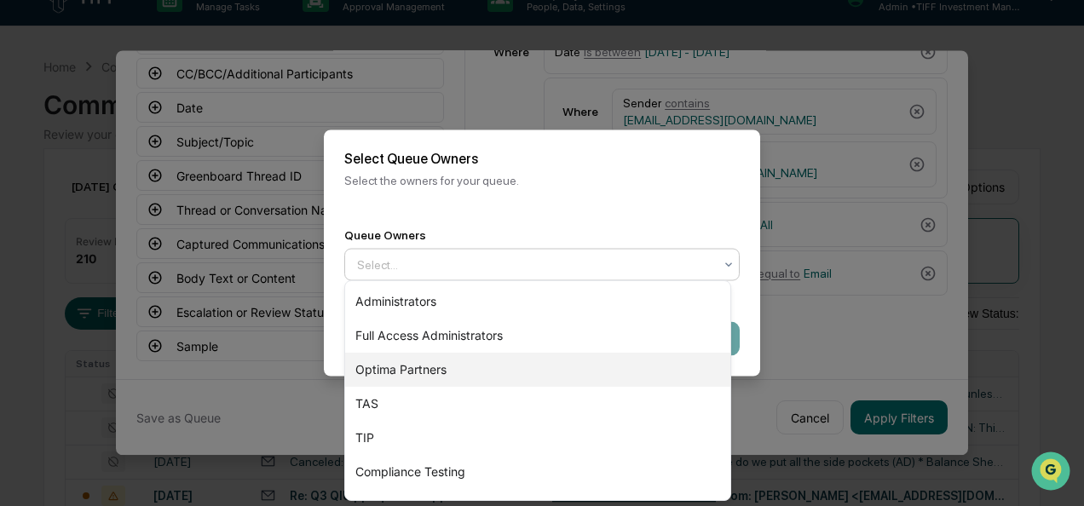
click at [456, 368] on div "Optima Partners" at bounding box center [537, 370] width 385 height 34
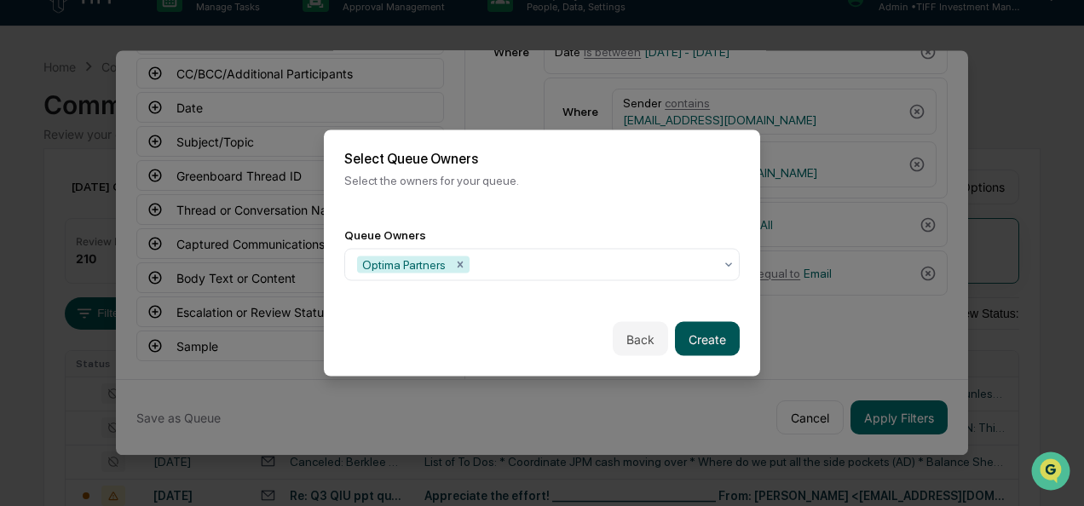
click at [707, 337] on button "Create" at bounding box center [707, 339] width 65 height 34
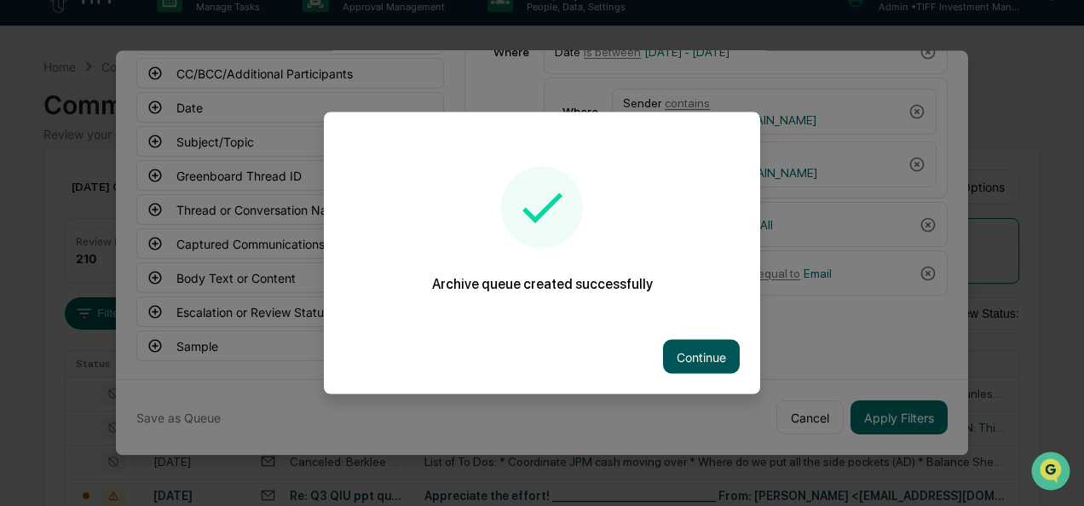
click at [698, 356] on button "Continue" at bounding box center [701, 357] width 77 height 34
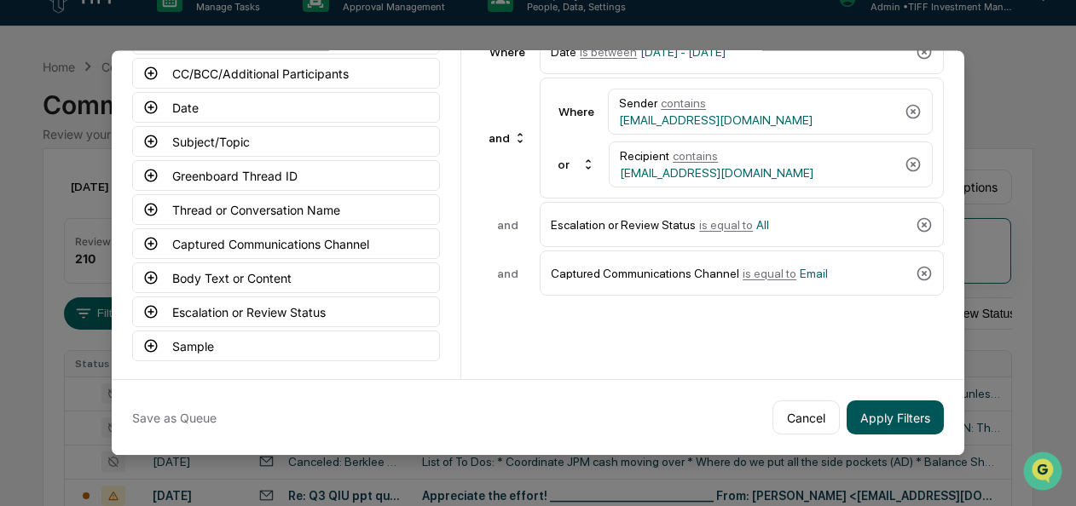
click at [924, 416] on button "Apply Filters" at bounding box center [895, 418] width 97 height 34
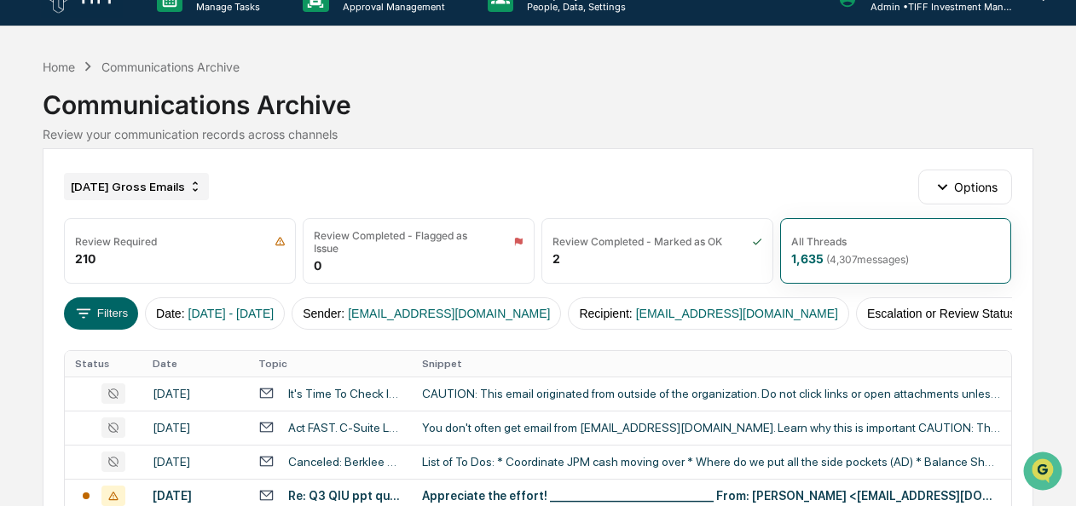
click at [142, 189] on div "[DATE] Gross Emails" at bounding box center [136, 186] width 145 height 27
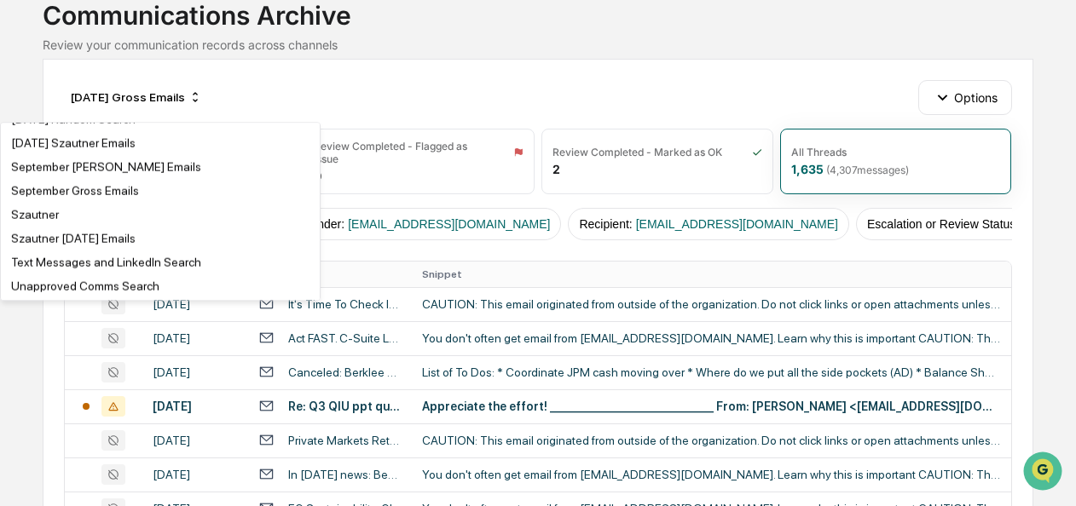
scroll to position [107, 0]
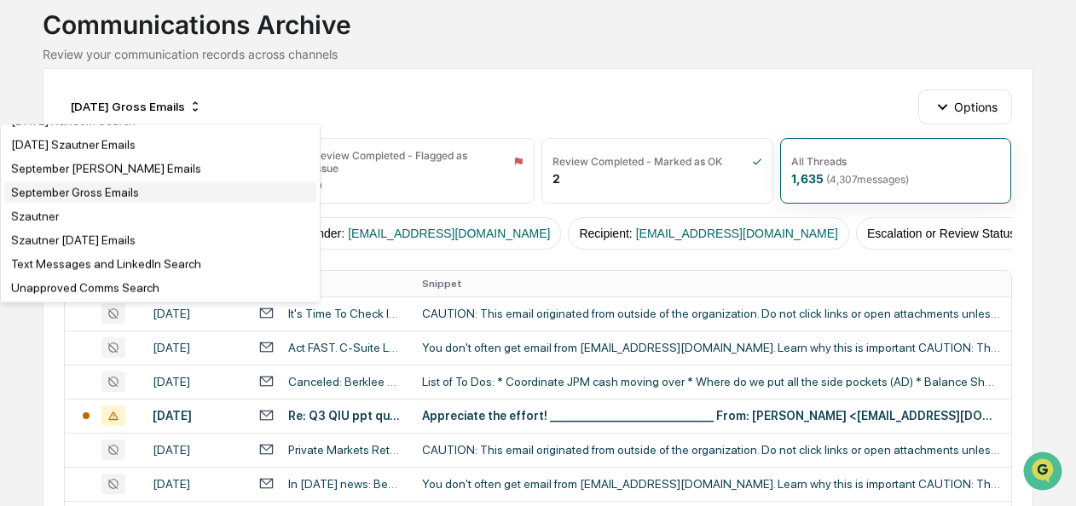
click at [85, 199] on div "September Gross Emails" at bounding box center [75, 193] width 128 height 14
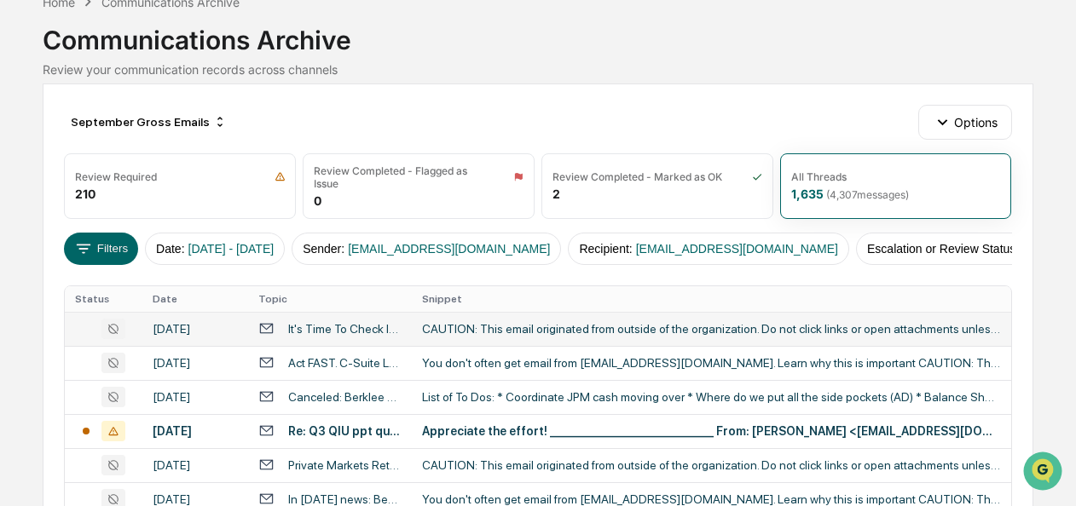
scroll to position [0, 0]
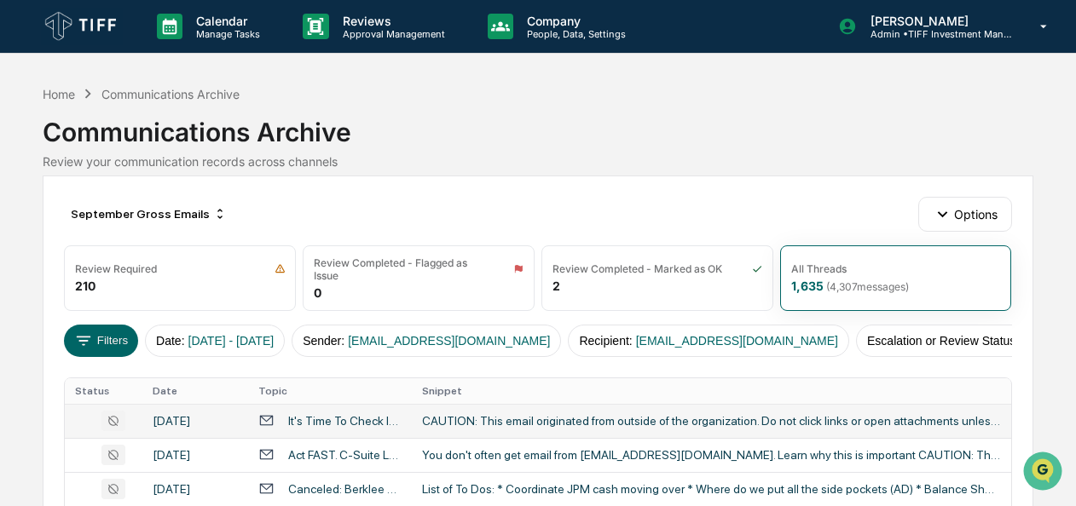
click at [512, 423] on div "CAUTION: This email originated from outside of the organization. Do not click l…" at bounding box center [711, 421] width 579 height 14
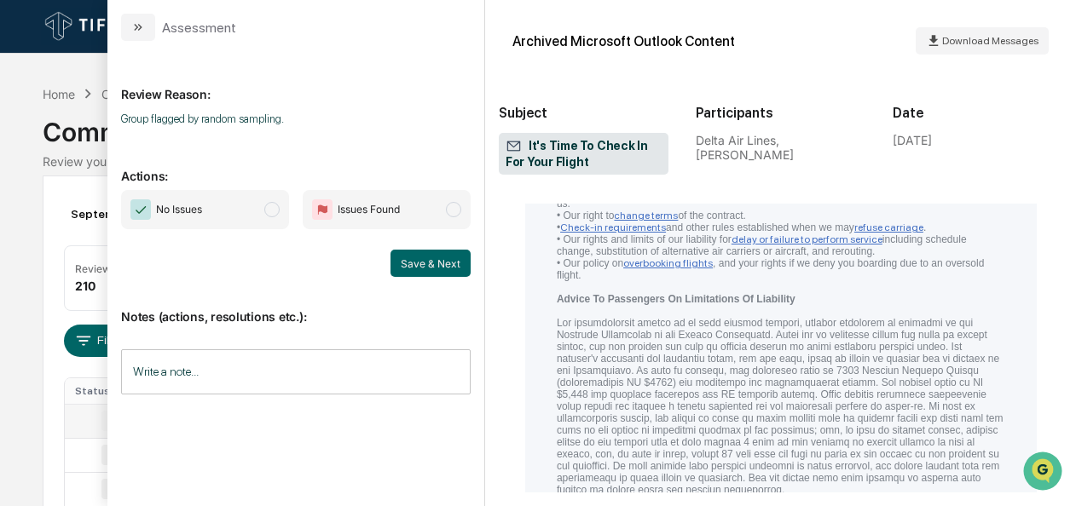
click at [254, 199] on span "No Issues" at bounding box center [205, 209] width 168 height 39
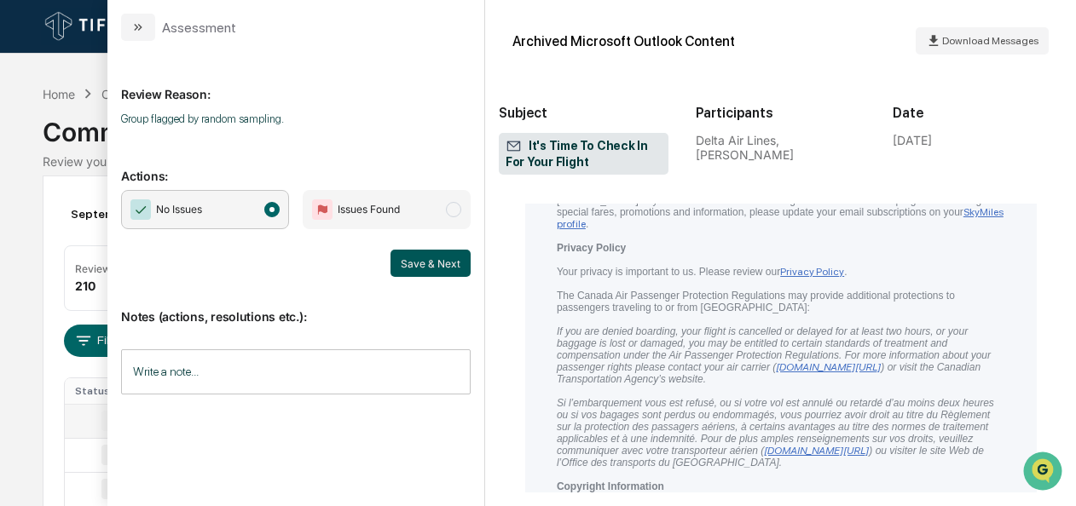
click at [403, 254] on button "Save & Next" at bounding box center [430, 263] width 80 height 27
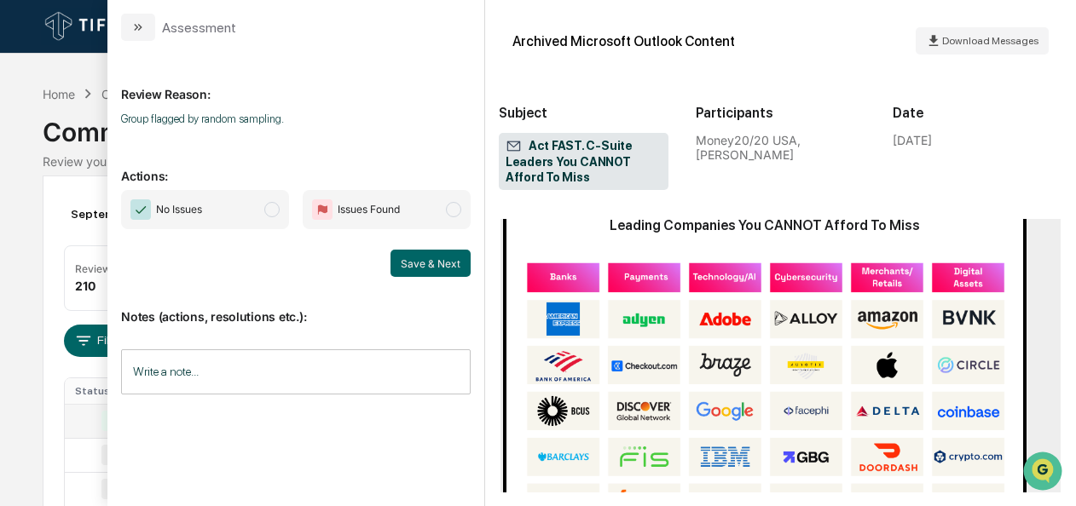
scroll to position [1395, 0]
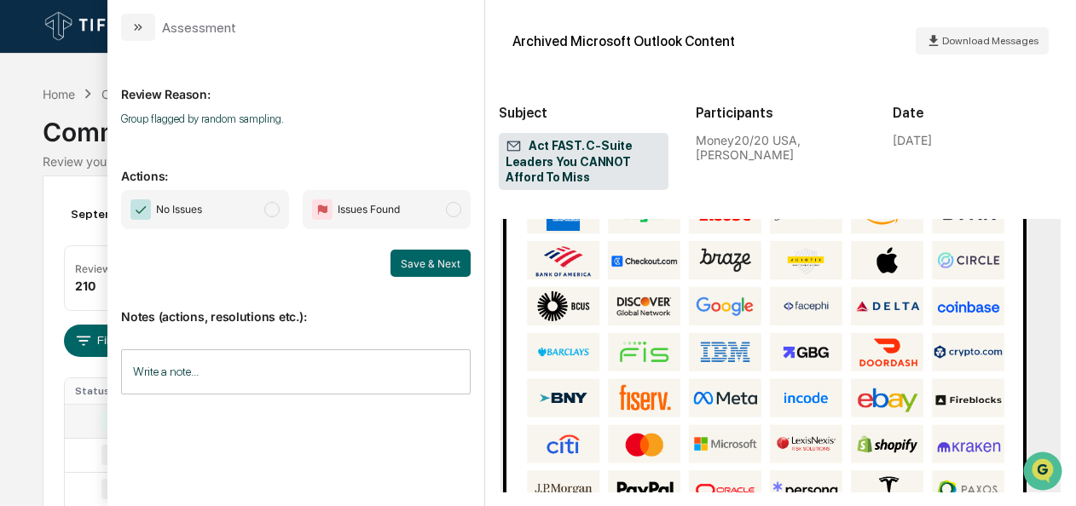
click at [269, 214] on span "modal" at bounding box center [271, 209] width 15 height 15
click at [430, 256] on button "Save & Next" at bounding box center [430, 263] width 80 height 27
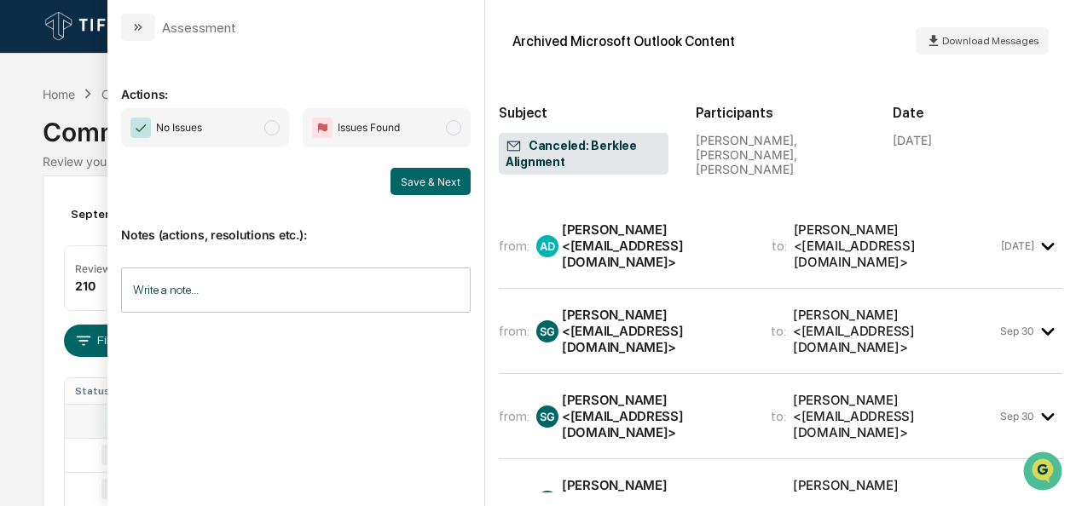
scroll to position [2109, 0]
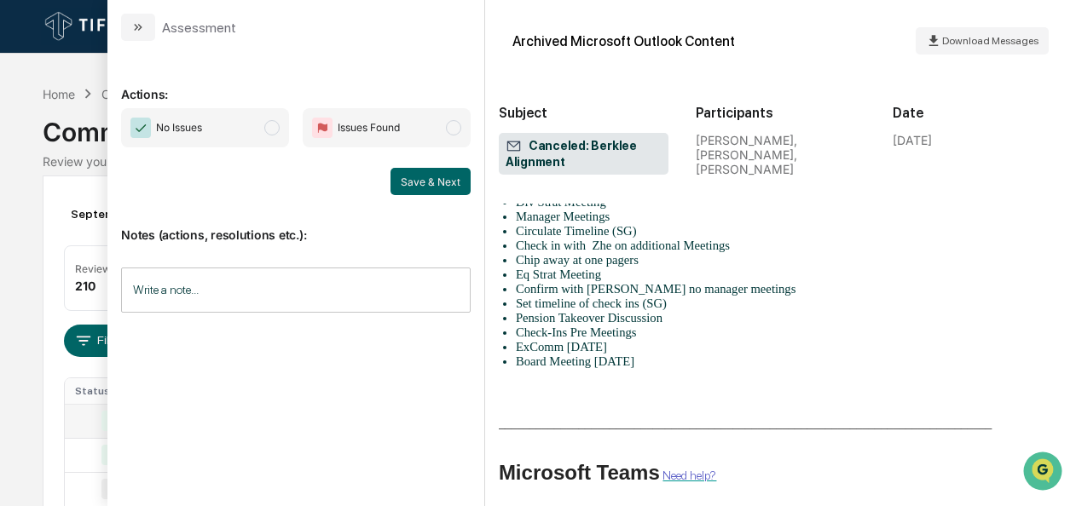
click at [269, 136] on span "No Issues" at bounding box center [205, 127] width 168 height 39
click at [437, 196] on div "Notes (actions, resolutions etc.): Write a note... Write a note..." at bounding box center [296, 264] width 350 height 138
click at [437, 192] on button "Save & Next" at bounding box center [430, 181] width 80 height 27
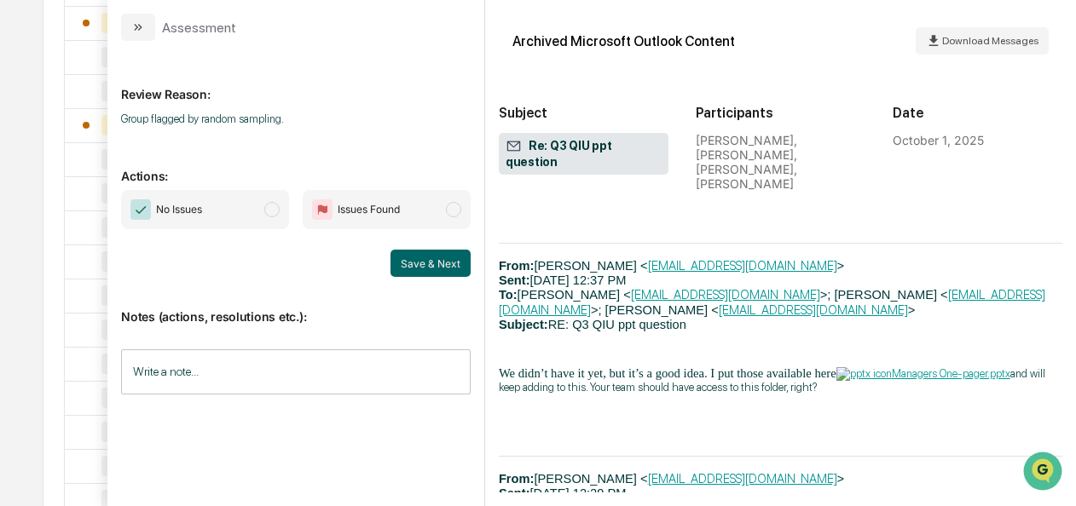
scroll to position [1628, 0]
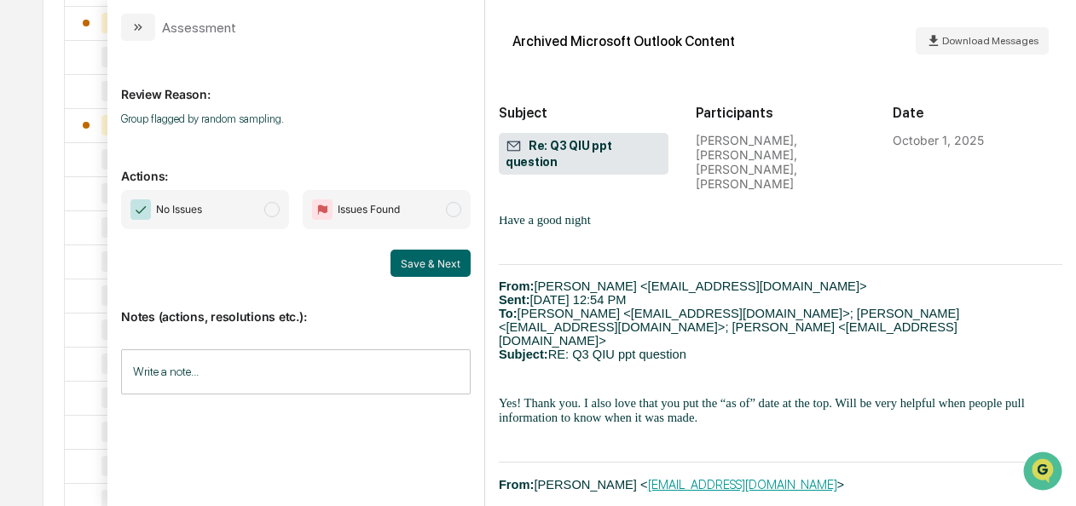
click at [281, 215] on span "No Issues" at bounding box center [205, 209] width 168 height 39
click at [436, 265] on button "Save & Next" at bounding box center [430, 263] width 80 height 27
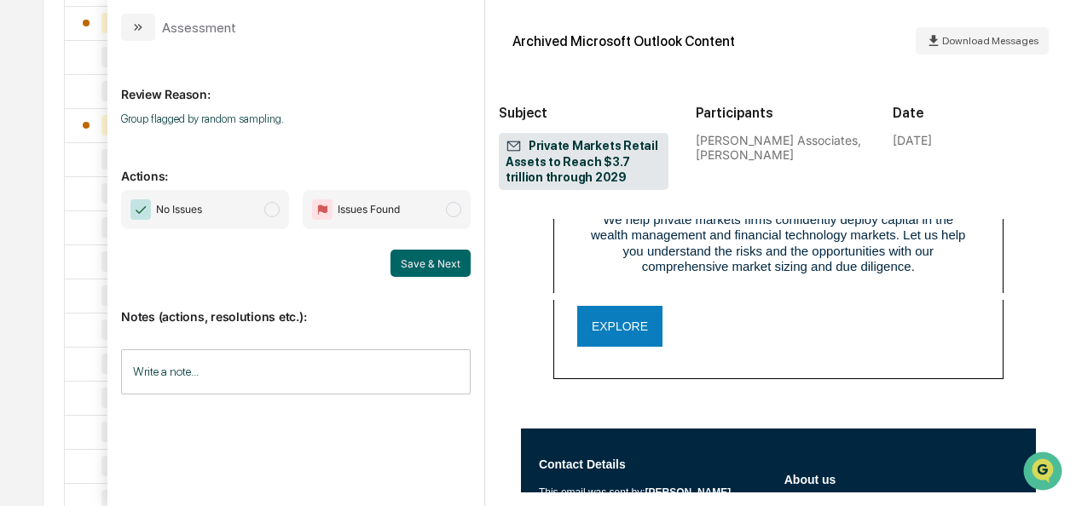
scroll to position [1790, 0]
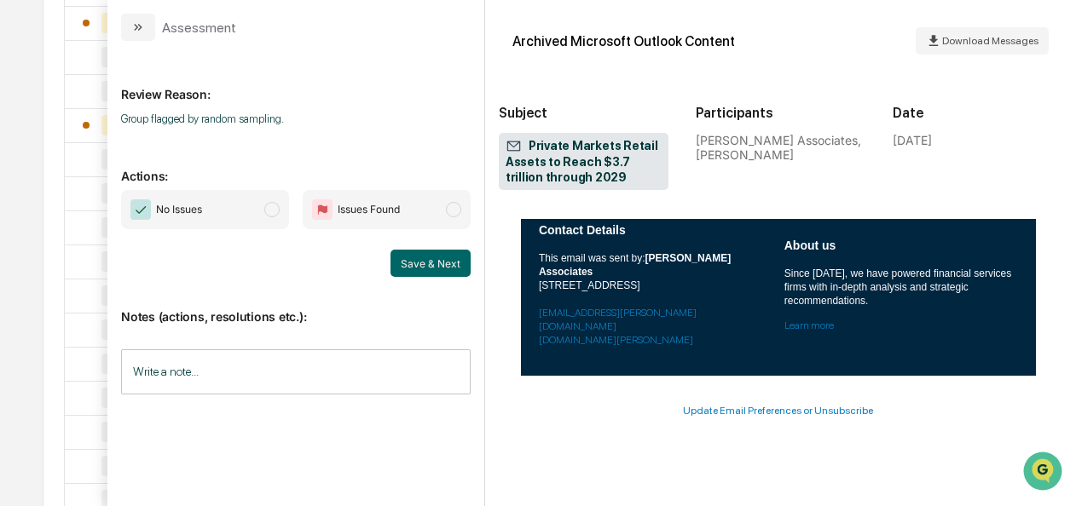
click at [272, 206] on span "modal" at bounding box center [271, 209] width 15 height 15
click at [404, 259] on button "Save & Next" at bounding box center [430, 263] width 80 height 27
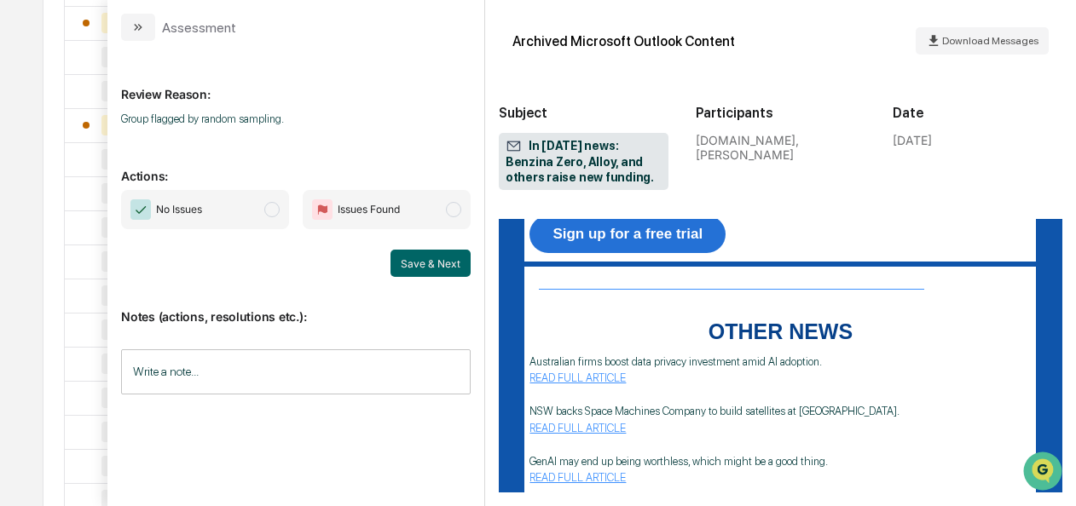
scroll to position [2839, 0]
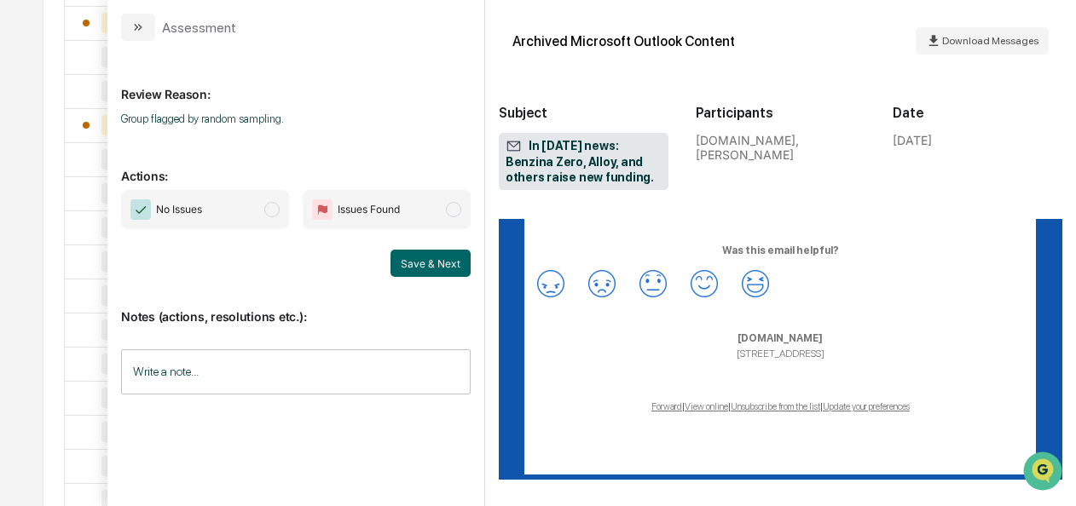
click at [269, 206] on span "modal" at bounding box center [271, 209] width 15 height 15
click at [418, 262] on button "Save & Next" at bounding box center [430, 263] width 80 height 27
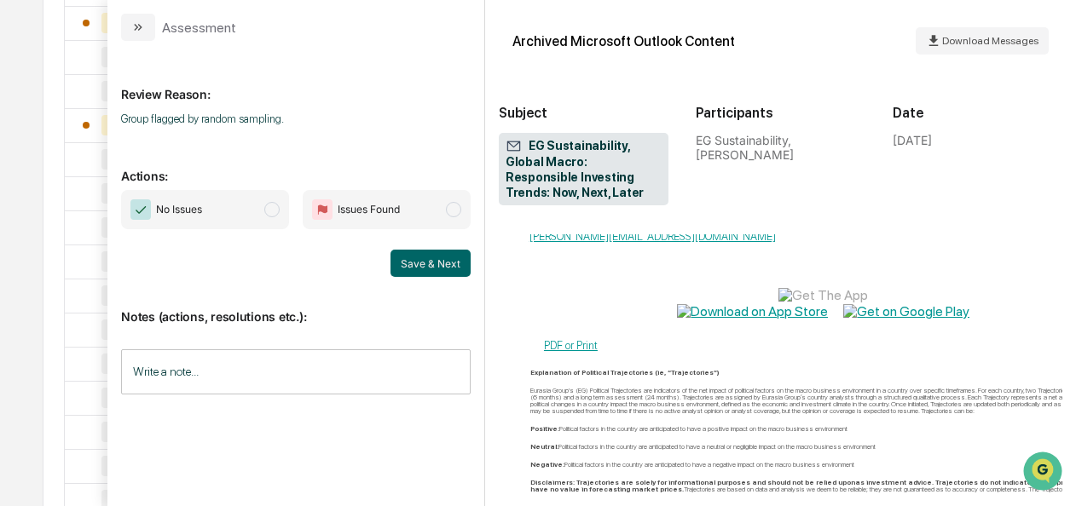
scroll to position [1513, 0]
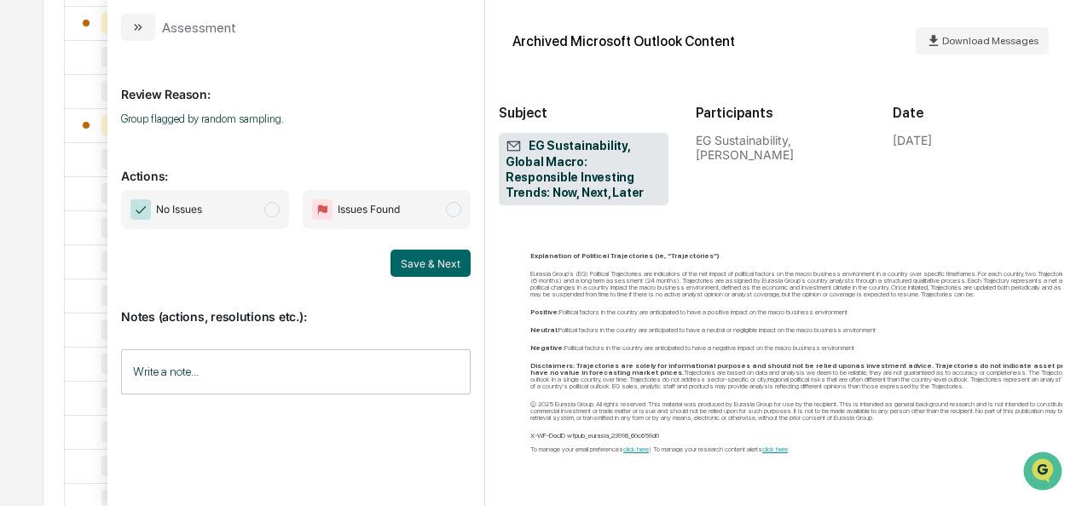
click at [280, 211] on span "modal" at bounding box center [271, 209] width 15 height 15
click at [424, 267] on button "Save & Next" at bounding box center [430, 263] width 80 height 27
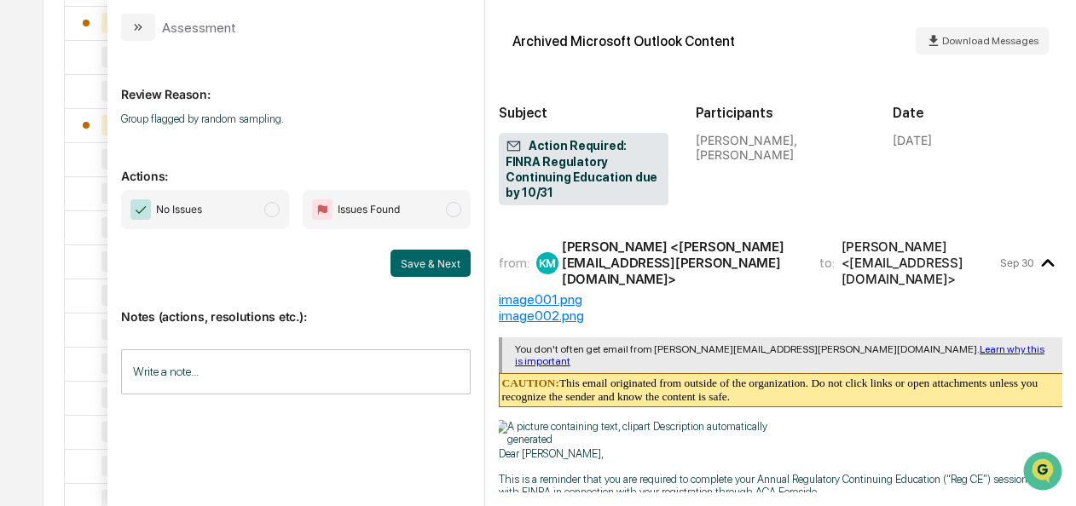
scroll to position [720, 0]
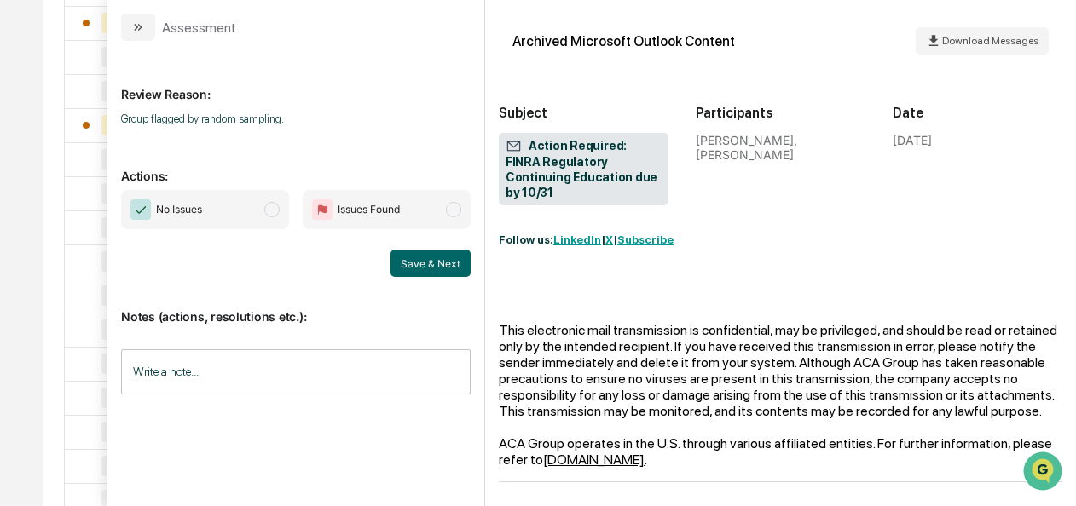
click at [269, 215] on span "modal" at bounding box center [271, 209] width 15 height 15
click at [415, 271] on button "Save & Next" at bounding box center [430, 263] width 80 height 27
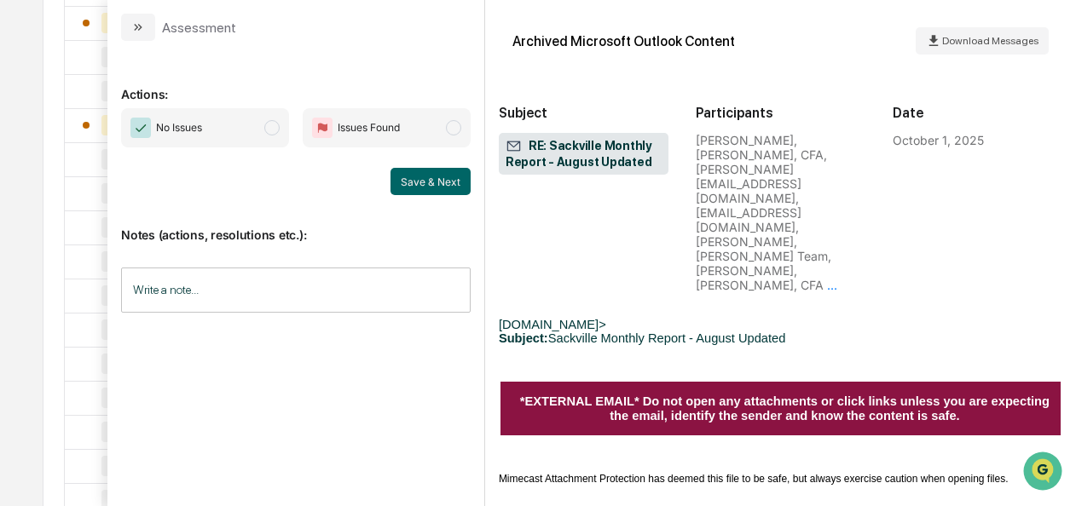
scroll to position [771, 0]
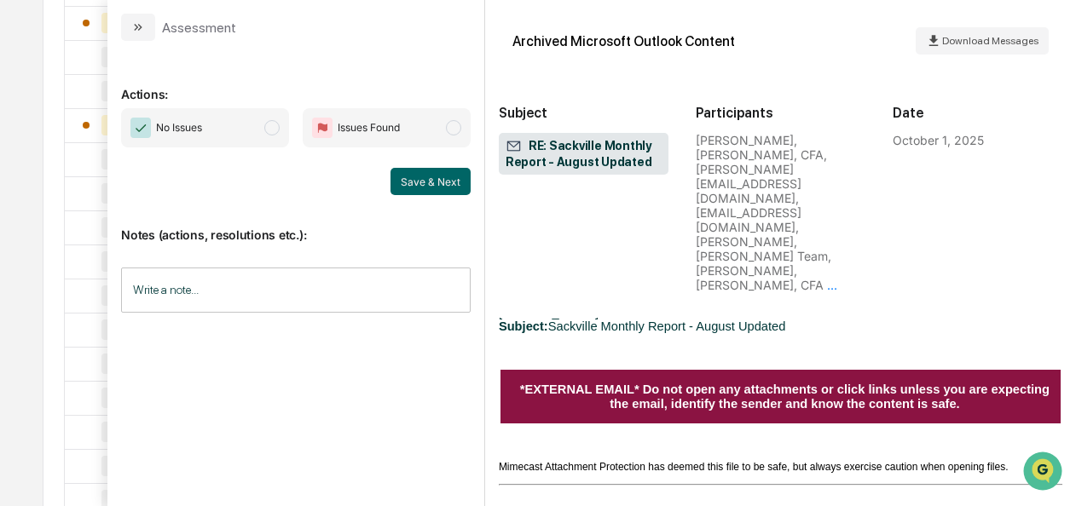
click at [263, 139] on span "No Issues" at bounding box center [205, 127] width 168 height 39
click at [442, 174] on button "Save & Next" at bounding box center [430, 181] width 80 height 27
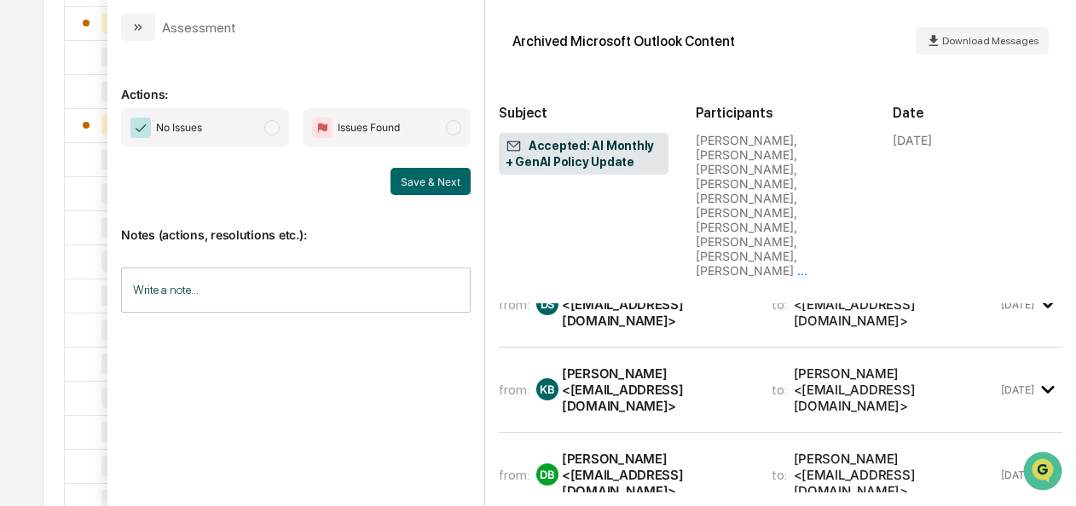
scroll to position [1525, 0]
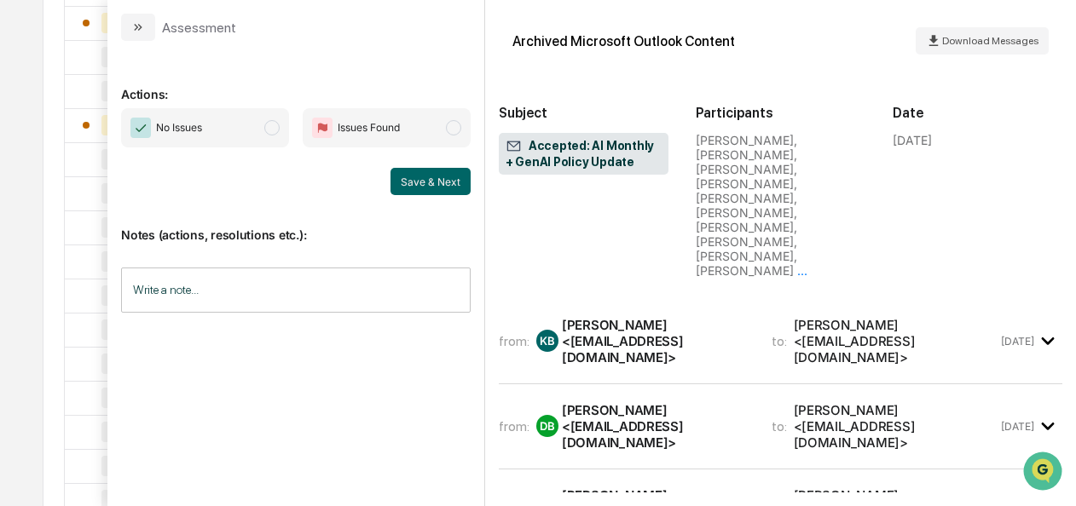
click at [278, 120] on span "modal" at bounding box center [271, 127] width 15 height 15
click at [415, 177] on button "Save & Next" at bounding box center [430, 181] width 80 height 27
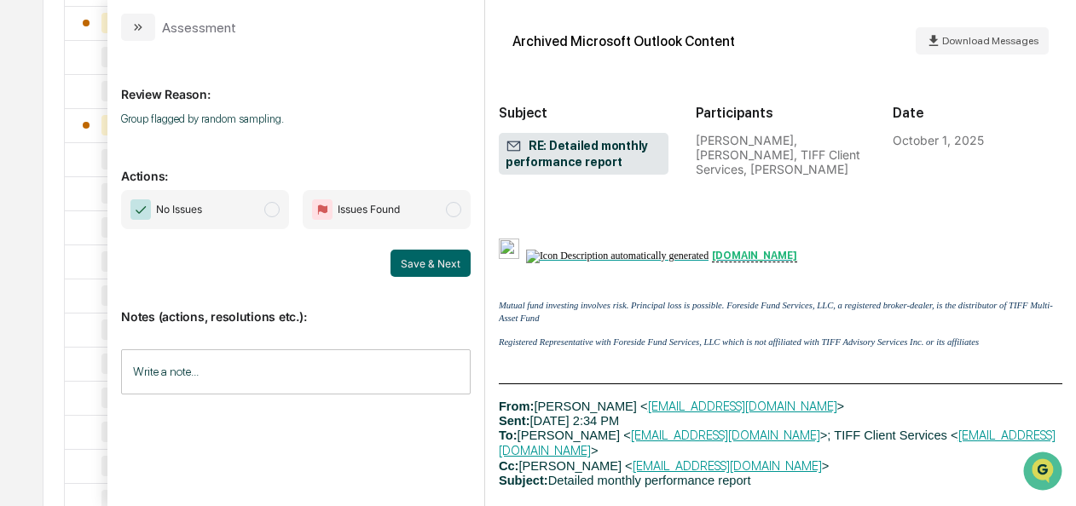
scroll to position [2730, 0]
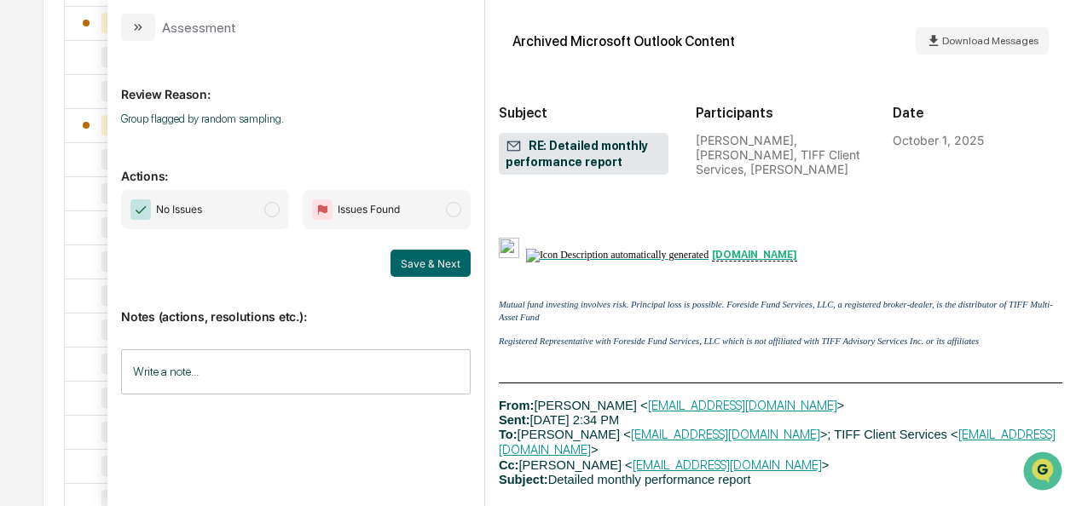
click at [271, 215] on span "modal" at bounding box center [271, 209] width 15 height 15
click at [418, 268] on button "Save & Next" at bounding box center [430, 263] width 80 height 27
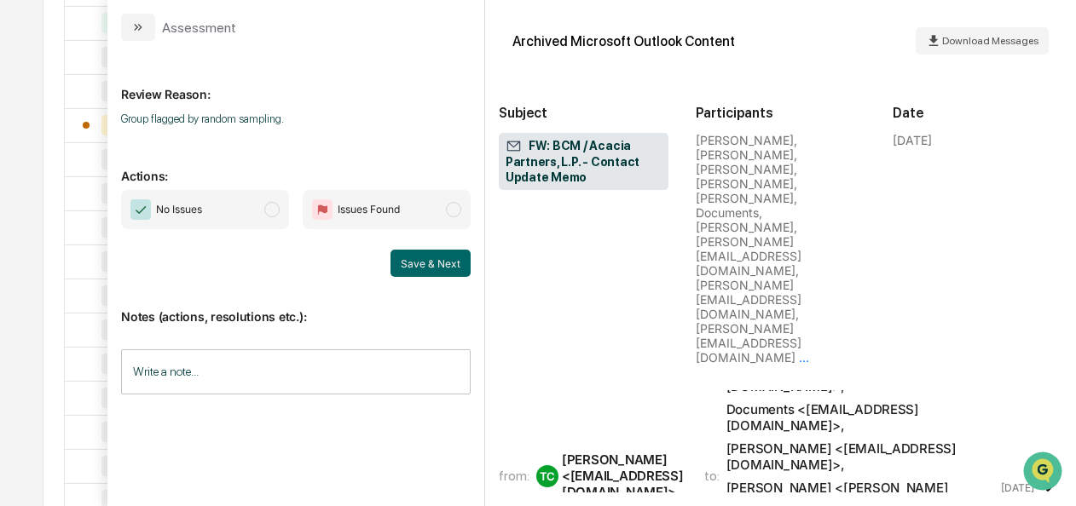
scroll to position [2620, 0]
click at [264, 213] on span "No Issues" at bounding box center [205, 209] width 168 height 39
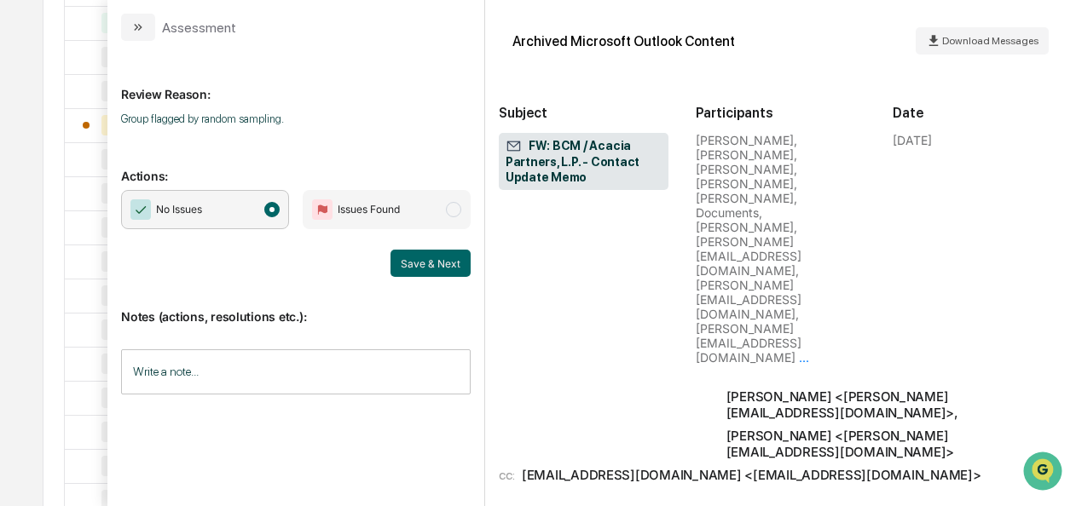
scroll to position [2750, 0]
click at [454, 270] on button "Save & Next" at bounding box center [430, 263] width 80 height 27
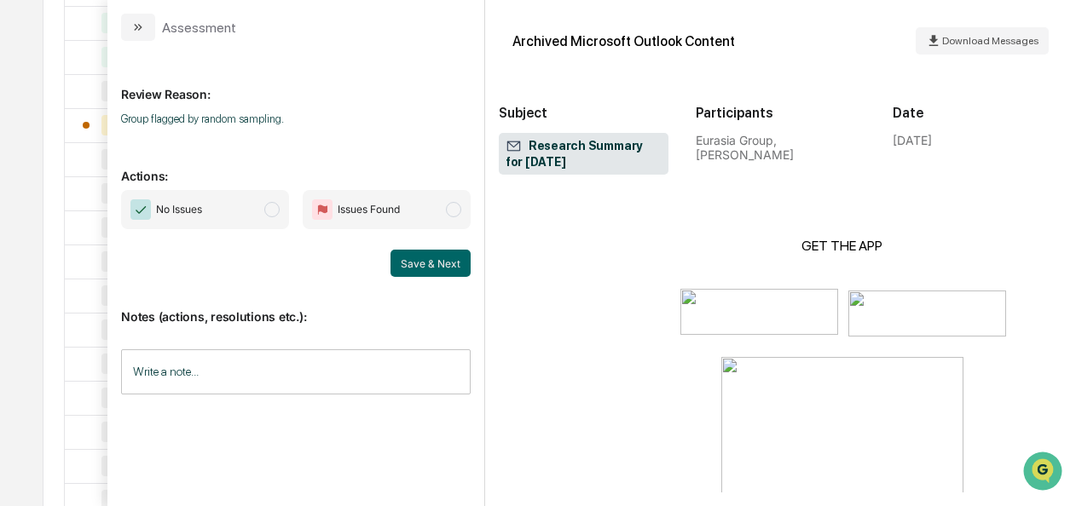
scroll to position [1400, 0]
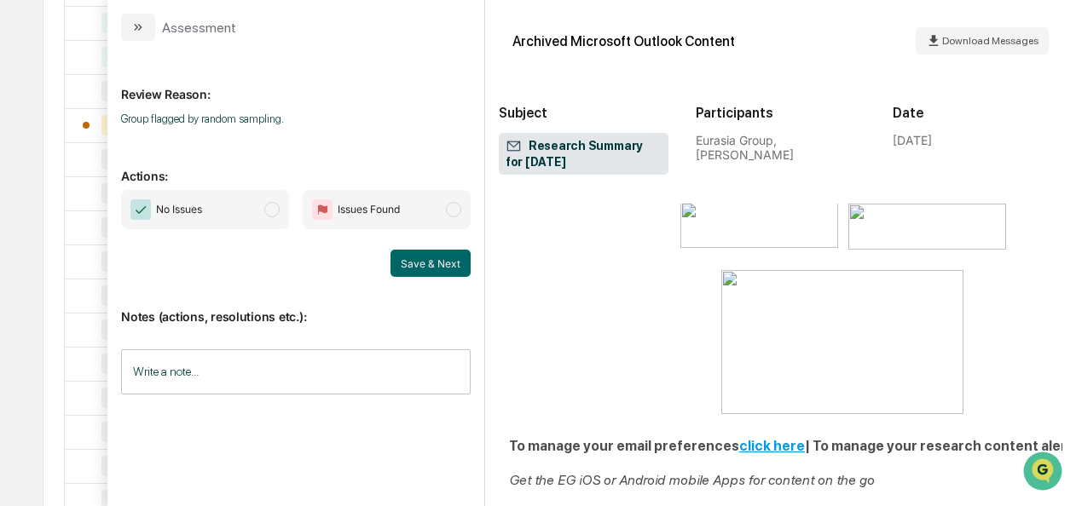
click at [267, 217] on span "No Issues" at bounding box center [205, 209] width 168 height 39
click at [418, 263] on button "Save & Next" at bounding box center [430, 263] width 80 height 27
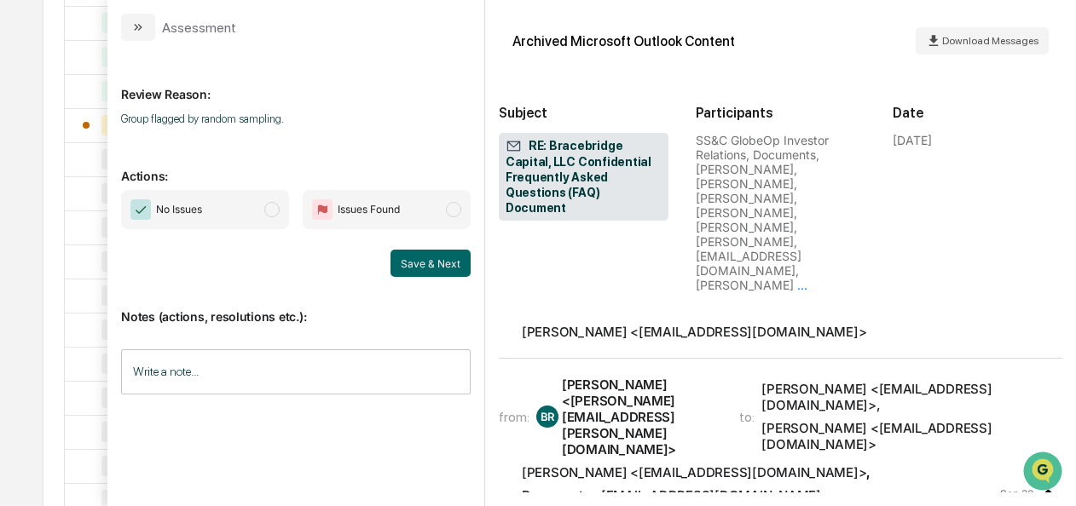
scroll to position [4878, 0]
click at [273, 205] on span "modal" at bounding box center [271, 209] width 15 height 15
click at [423, 271] on button "Save & Next" at bounding box center [430, 263] width 80 height 27
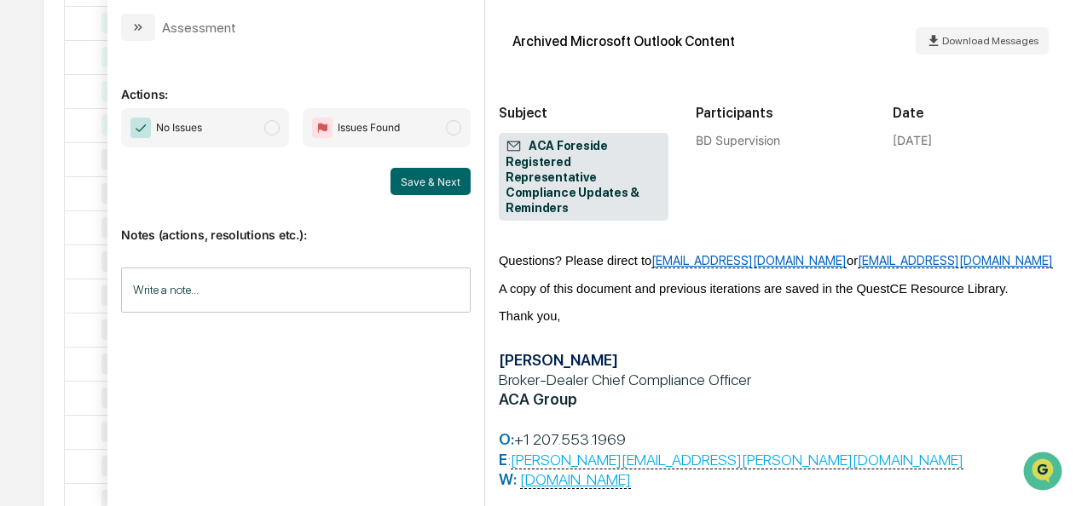
scroll to position [1350, 0]
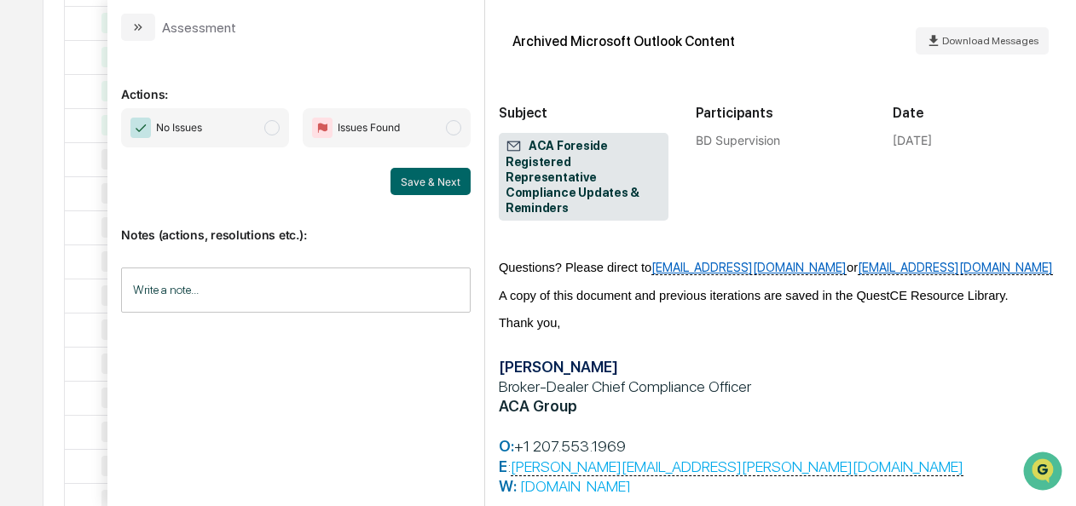
click at [278, 138] on span "No Issues" at bounding box center [205, 127] width 168 height 39
click at [419, 178] on button "Save & Next" at bounding box center [430, 181] width 80 height 27
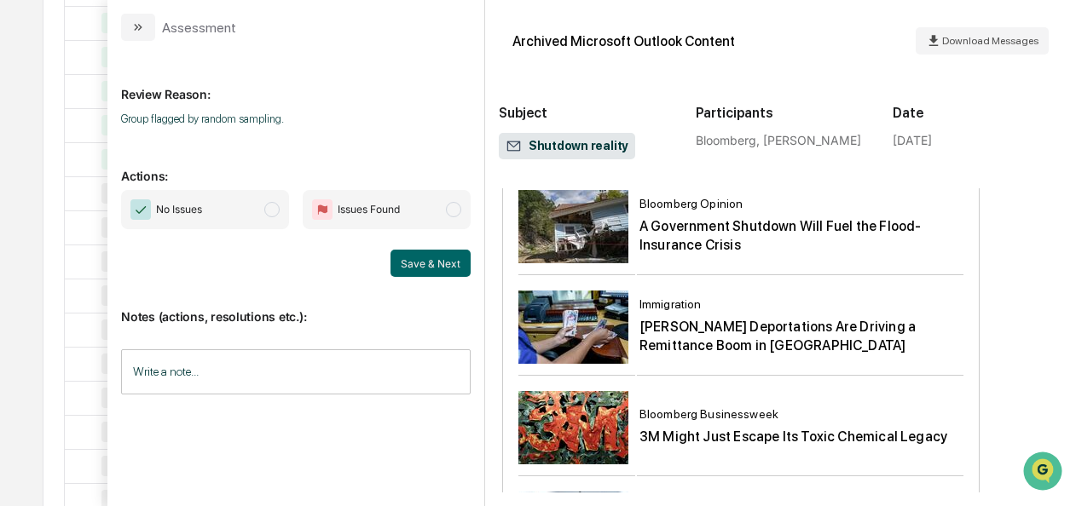
scroll to position [5216, 0]
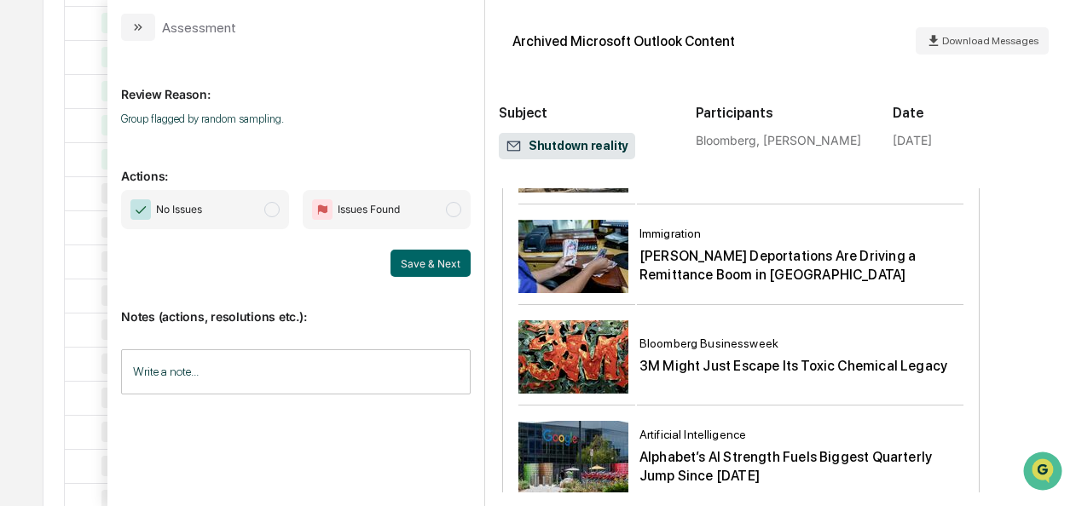
click at [266, 199] on span "No Issues" at bounding box center [205, 209] width 168 height 39
click at [419, 268] on button "Save & Next" at bounding box center [430, 263] width 80 height 27
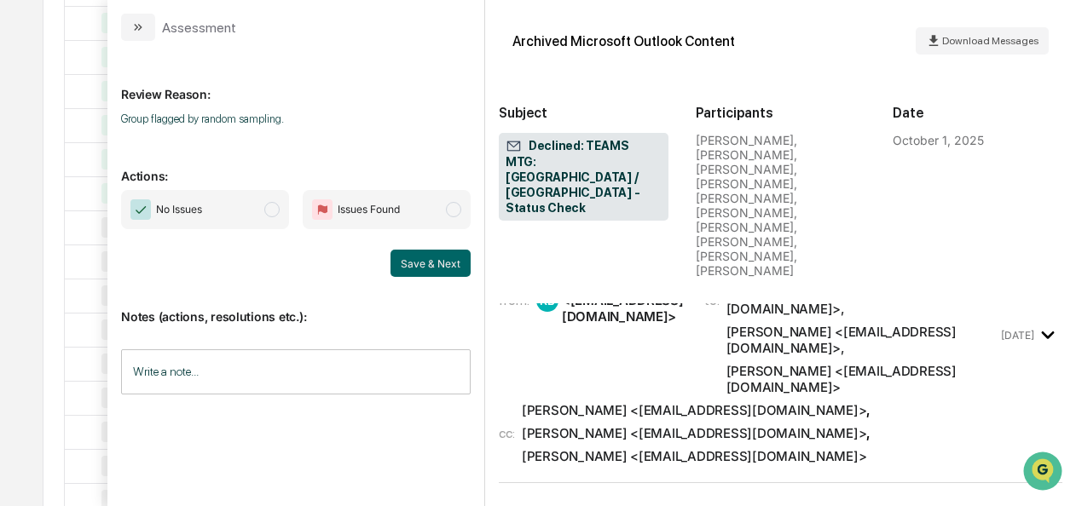
scroll to position [4864, 0]
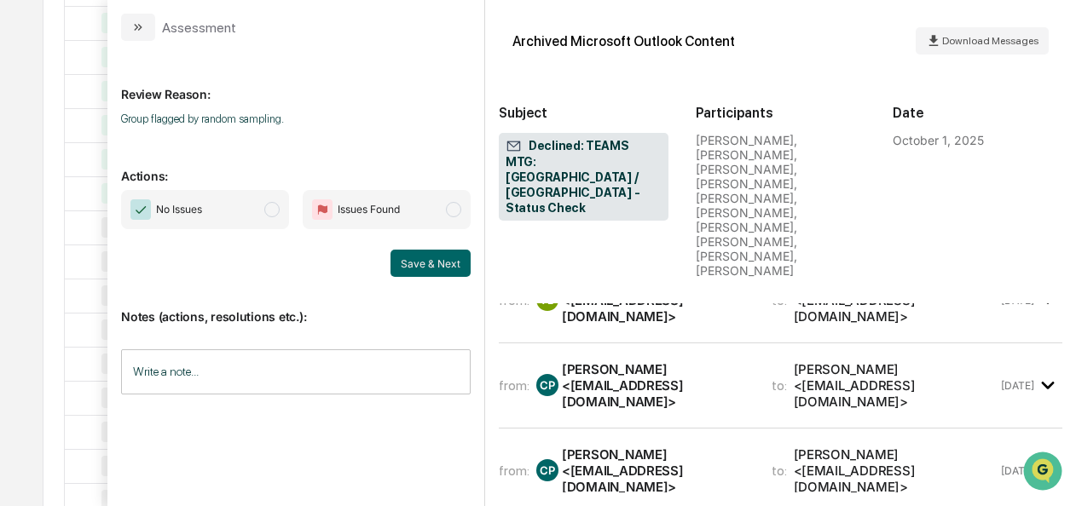
click at [275, 199] on span "No Issues" at bounding box center [205, 209] width 168 height 39
click at [440, 266] on button "Save & Next" at bounding box center [430, 263] width 80 height 27
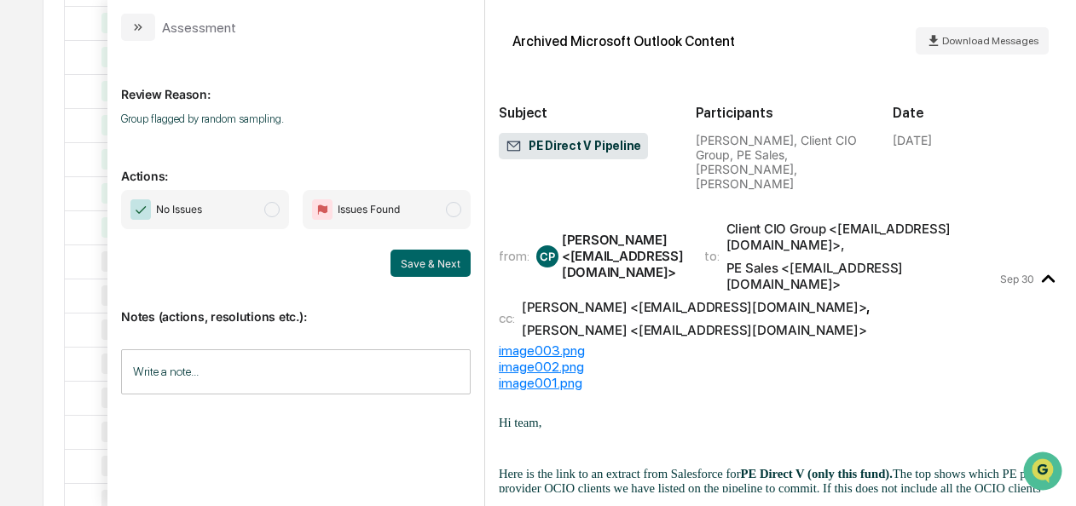
click at [278, 211] on span "modal" at bounding box center [271, 209] width 15 height 15
click at [420, 269] on button "Save & Next" at bounding box center [430, 263] width 80 height 27
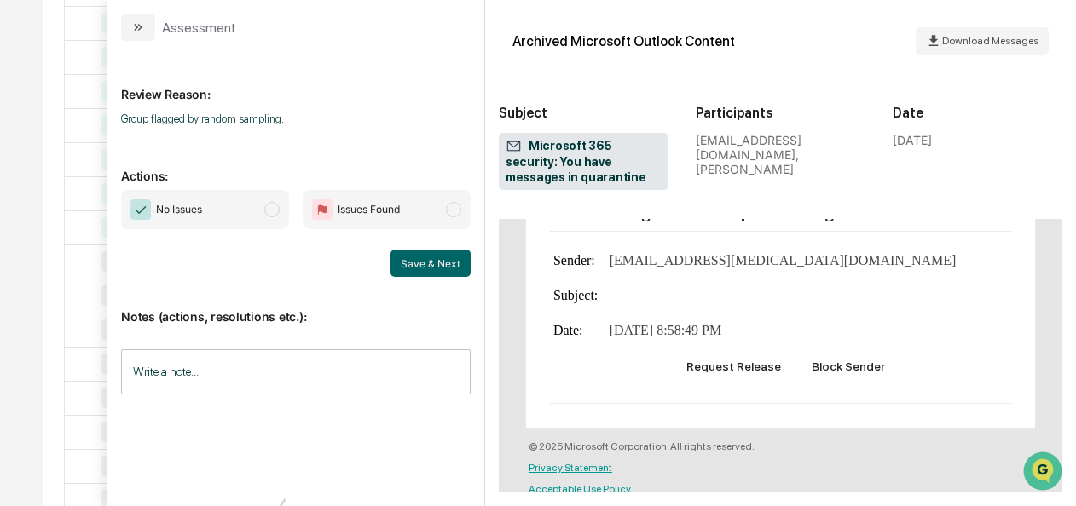
scroll to position [610, 0]
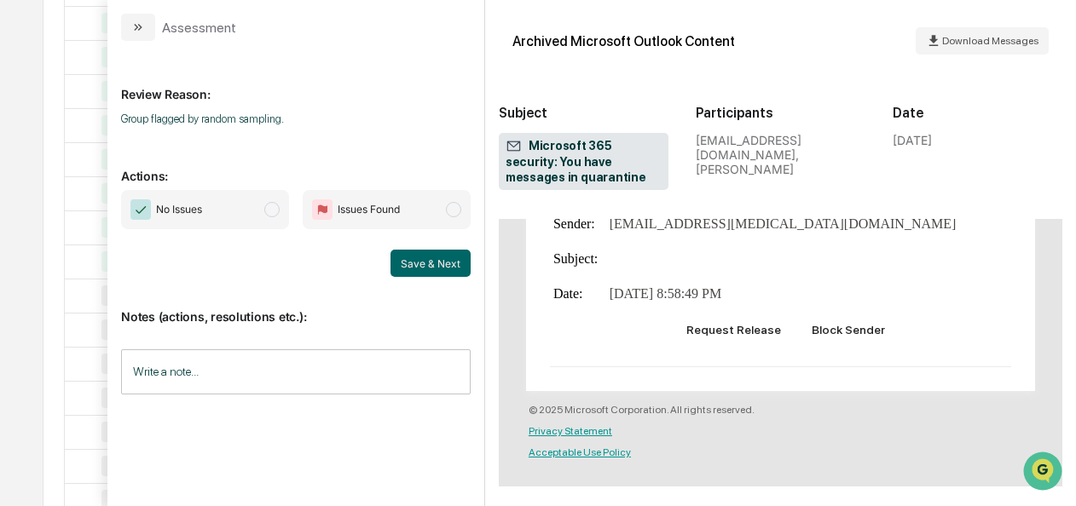
click at [282, 207] on span "No Issues" at bounding box center [205, 209] width 168 height 39
click at [391, 263] on div "Save & Next" at bounding box center [296, 263] width 350 height 27
click at [428, 269] on button "Save & Next" at bounding box center [430, 263] width 80 height 27
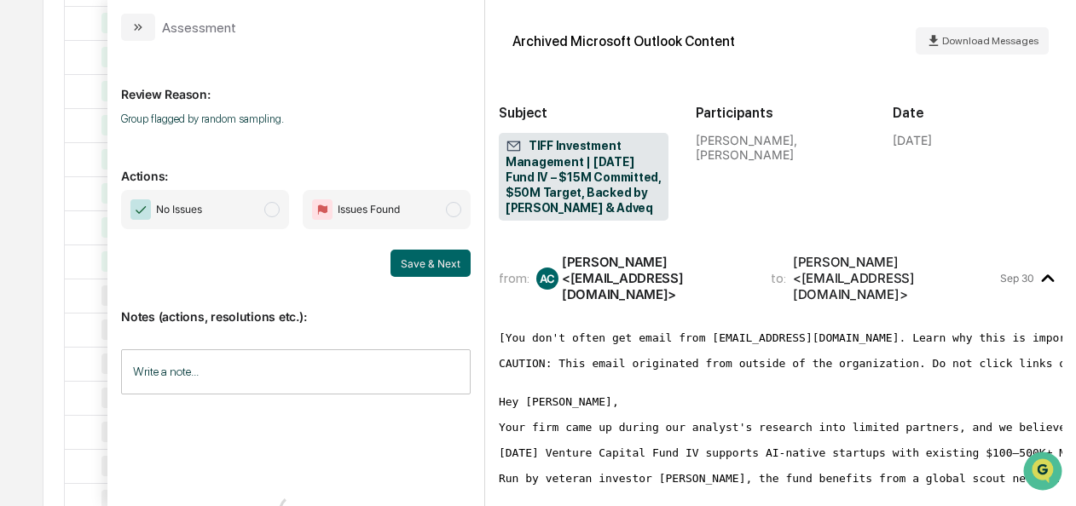
scroll to position [157, 0]
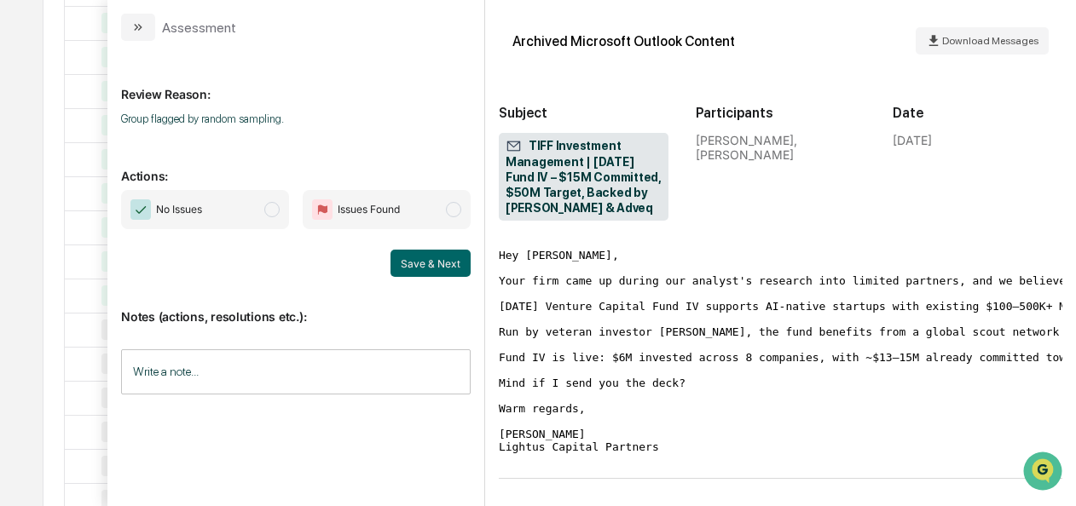
click at [280, 210] on span "modal" at bounding box center [271, 209] width 15 height 15
click at [450, 271] on button "Save & Next" at bounding box center [430, 263] width 80 height 27
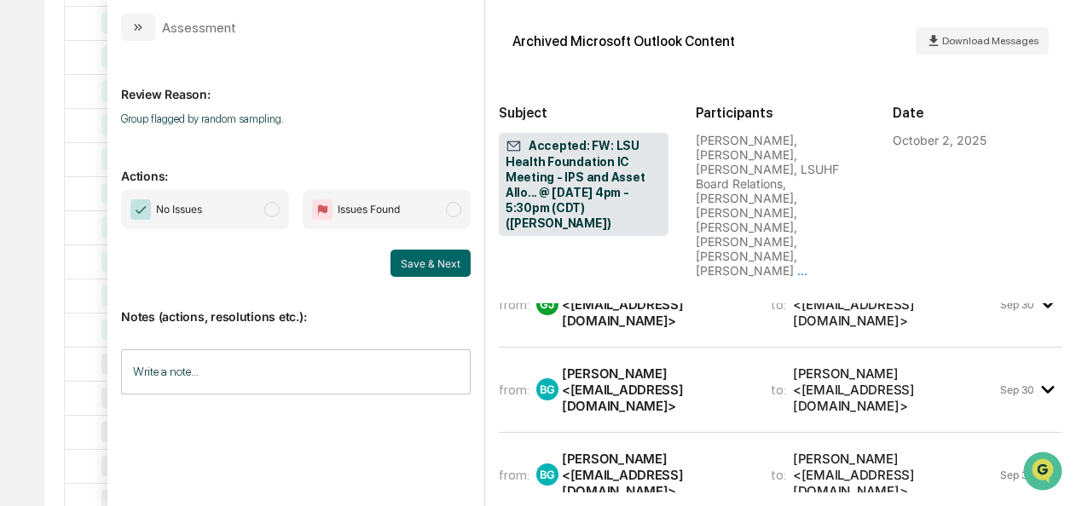
scroll to position [1912, 0]
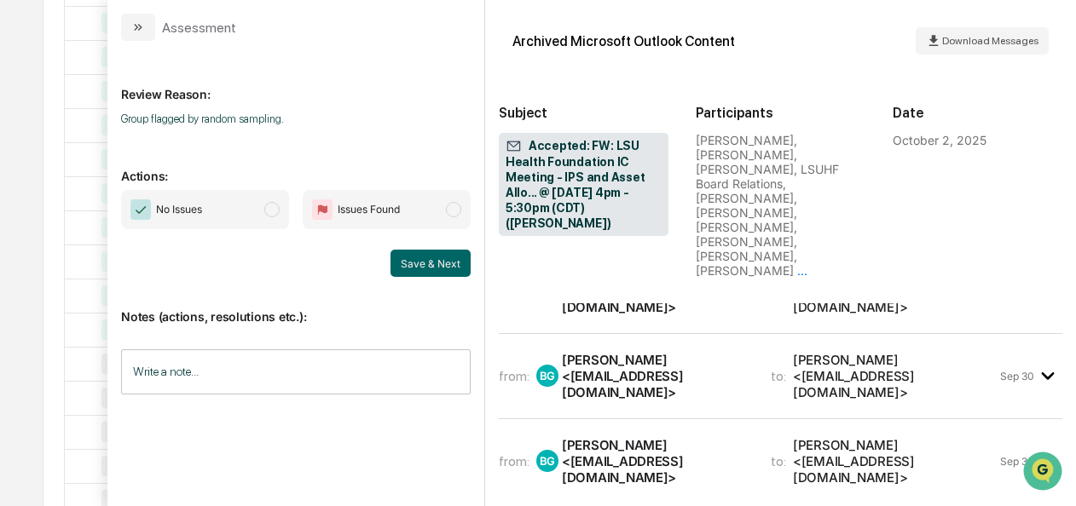
click at [271, 213] on span "modal" at bounding box center [271, 209] width 15 height 15
click at [432, 265] on button "Save & Next" at bounding box center [430, 263] width 80 height 27
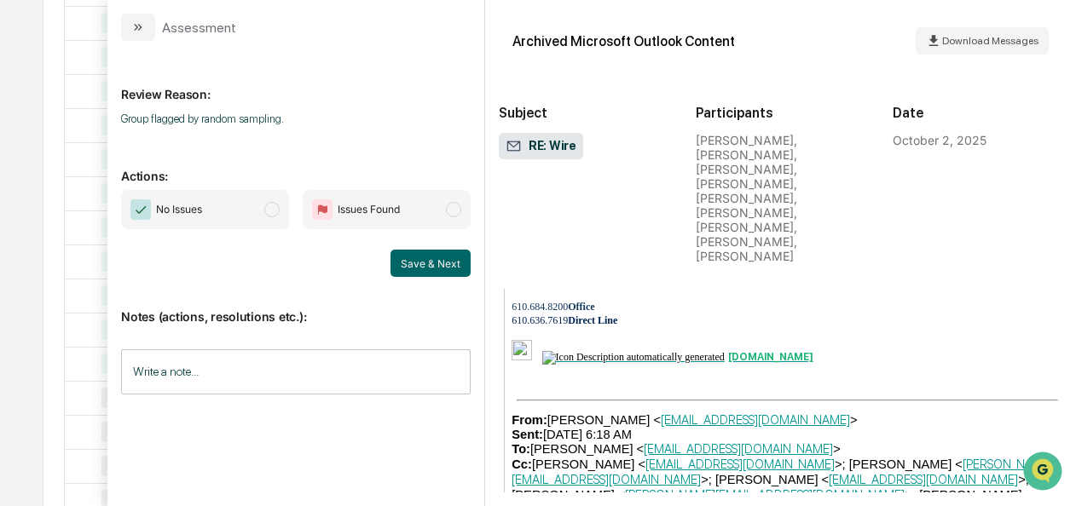
scroll to position [5964, 0]
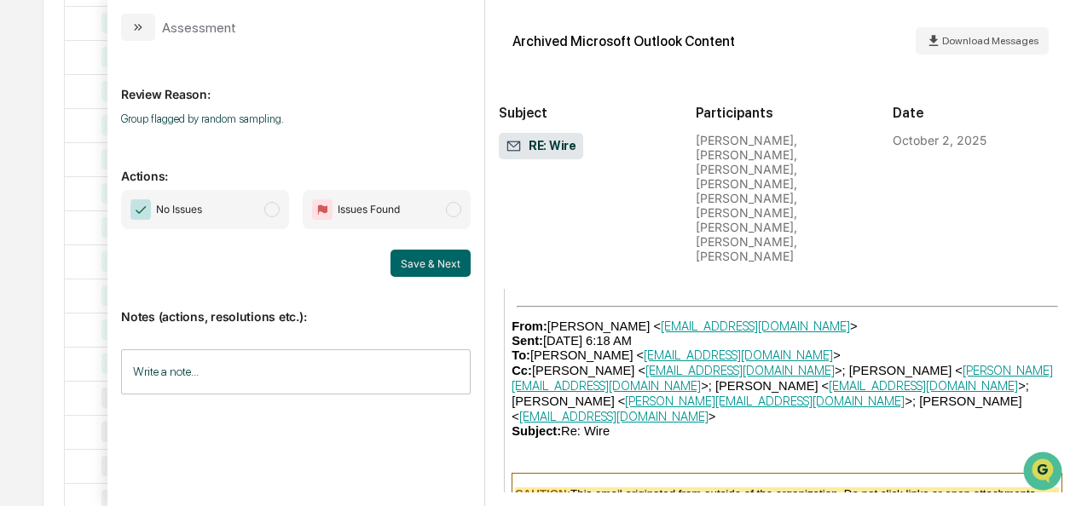
click at [289, 217] on span "No Issues" at bounding box center [205, 209] width 168 height 39
click at [418, 266] on button "Save & Next" at bounding box center [430, 263] width 80 height 27
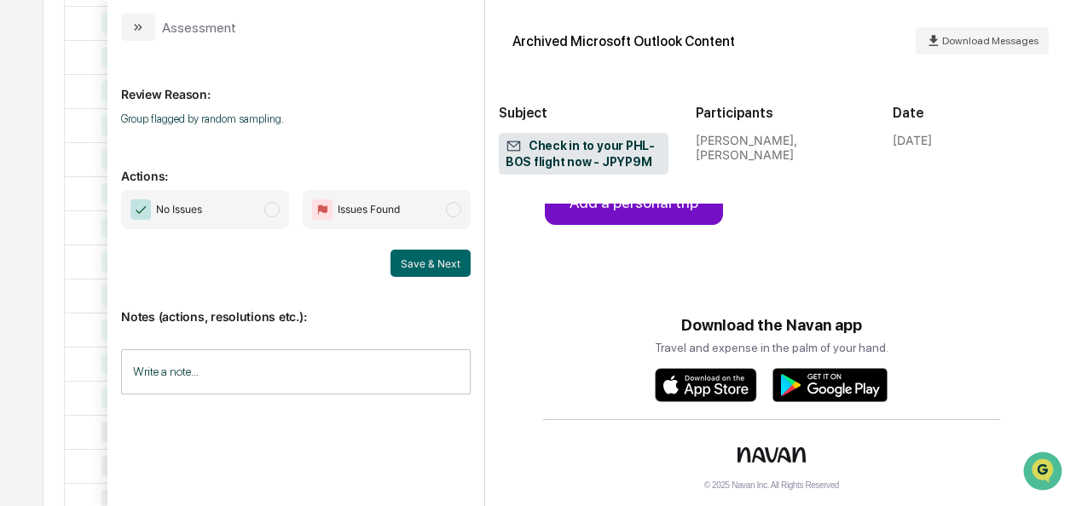
scroll to position [1514, 0]
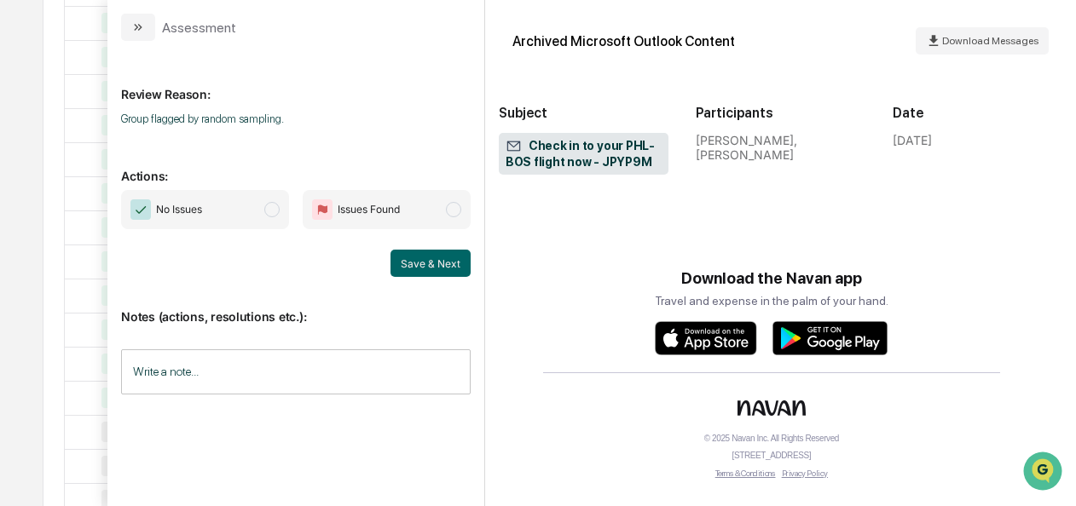
click at [277, 213] on span "modal" at bounding box center [271, 209] width 15 height 15
click at [428, 275] on button "Save & Next" at bounding box center [430, 263] width 80 height 27
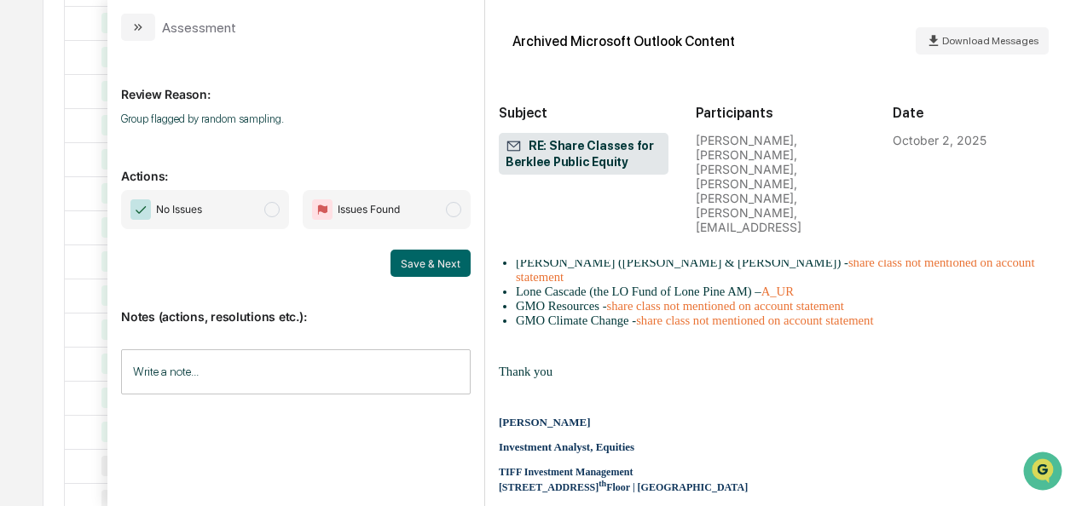
scroll to position [2823, 0]
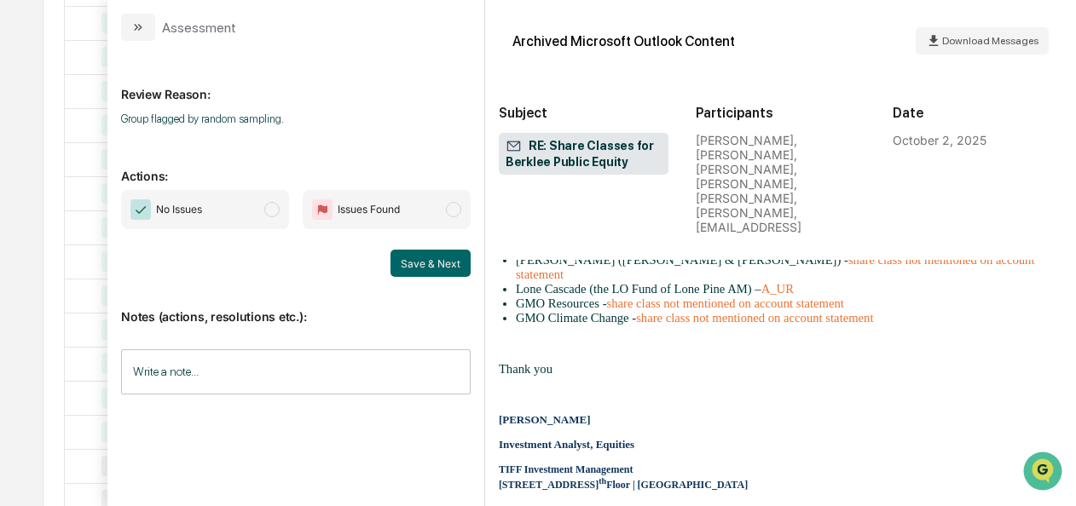
click at [277, 204] on span "modal" at bounding box center [271, 209] width 15 height 15
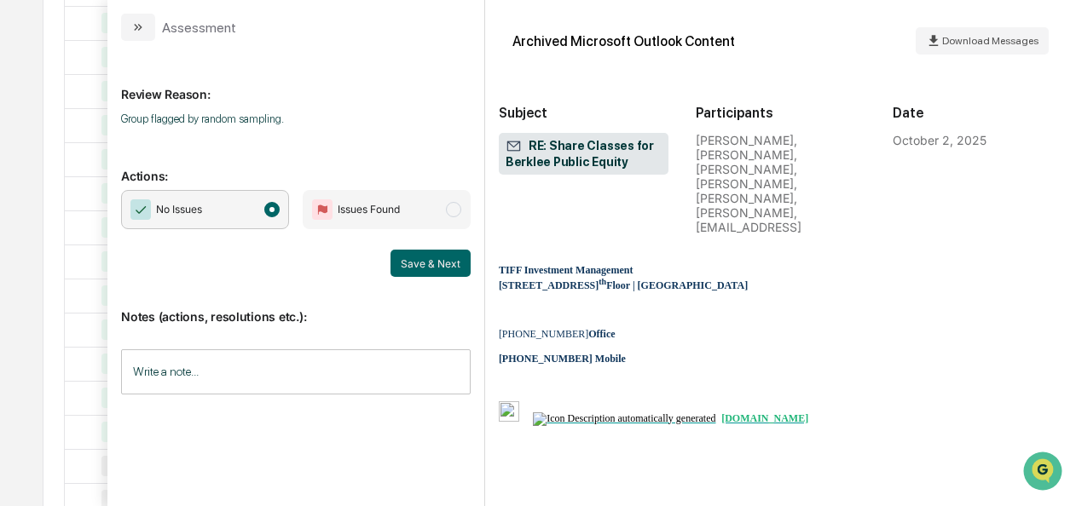
scroll to position [3026, 0]
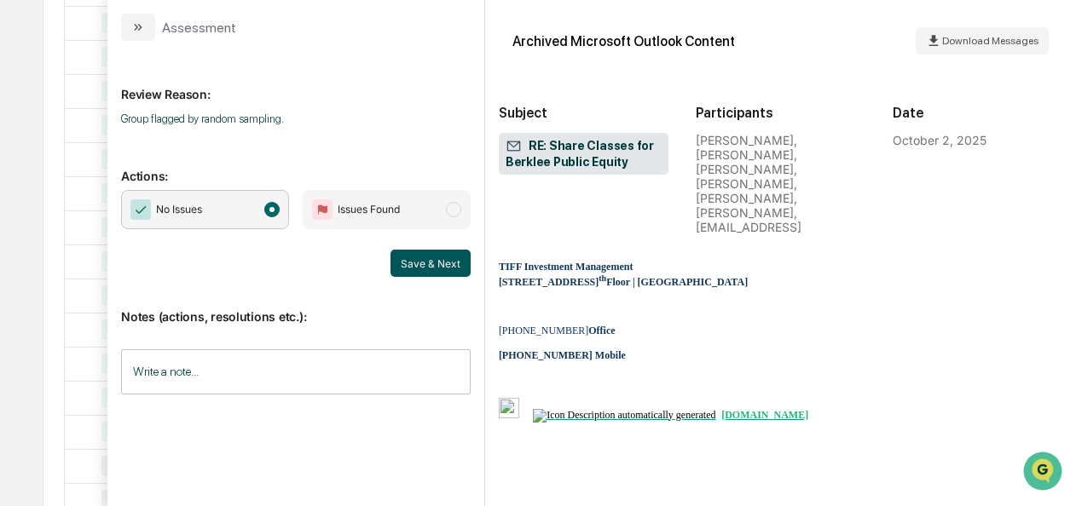
click at [424, 261] on button "Save & Next" at bounding box center [430, 263] width 80 height 27
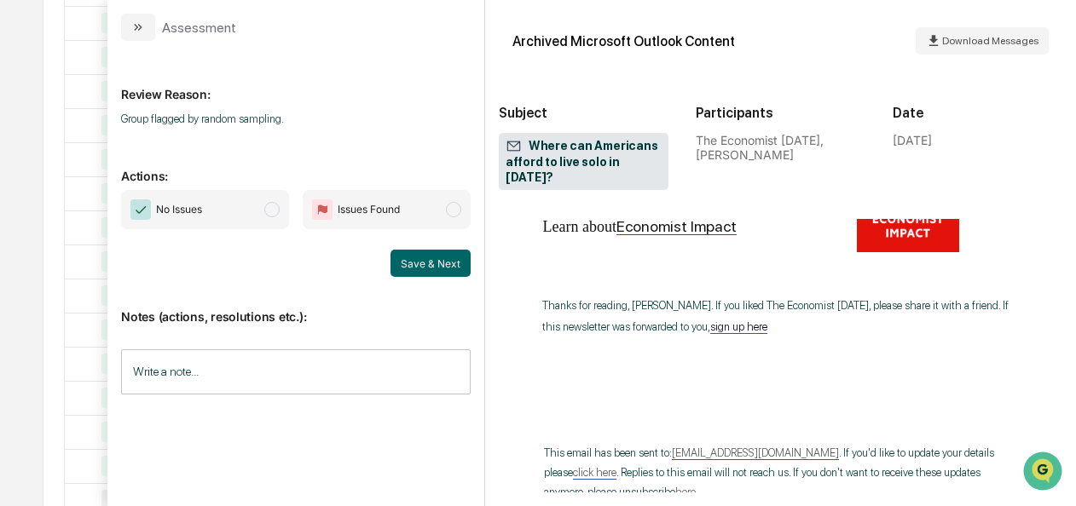
scroll to position [7644, 0]
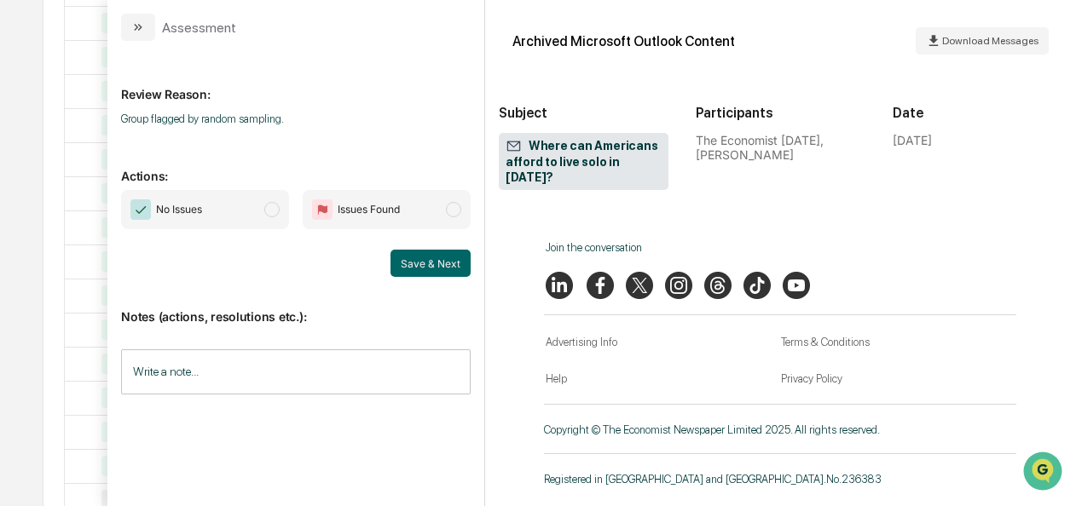
click at [268, 204] on span "modal" at bounding box center [271, 209] width 15 height 15
click at [442, 272] on button "Save & Next" at bounding box center [430, 263] width 80 height 27
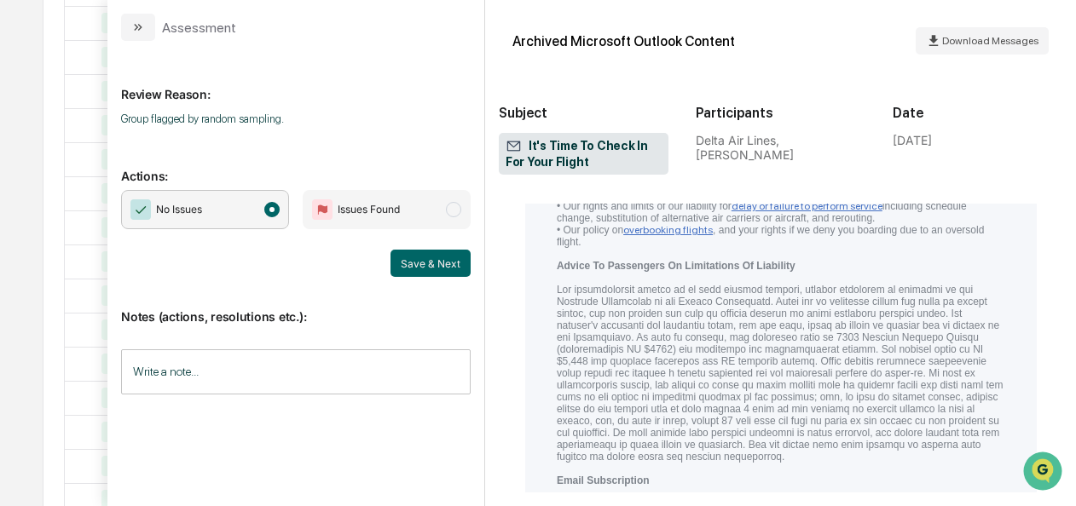
scroll to position [4029, 0]
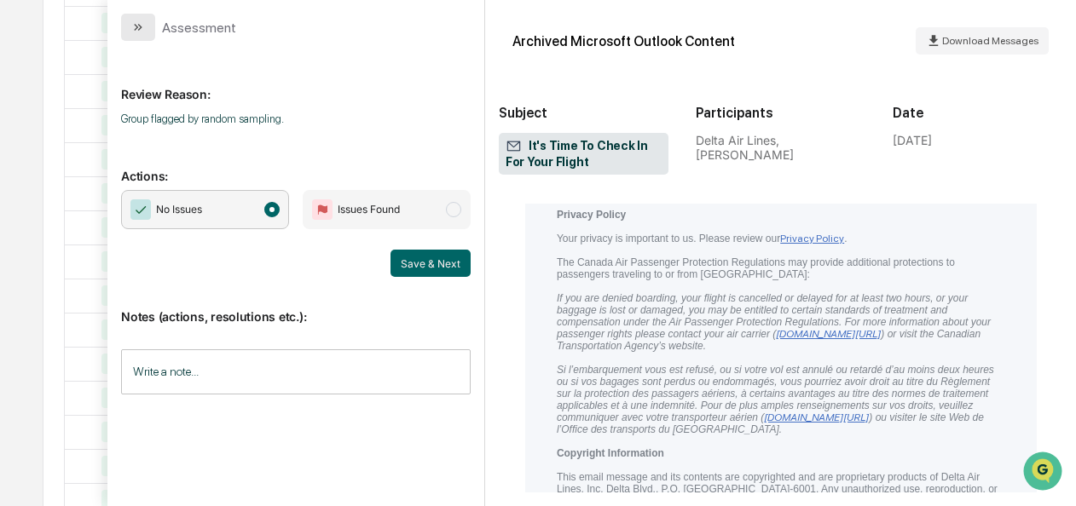
click at [152, 20] on button "modal" at bounding box center [138, 27] width 34 height 27
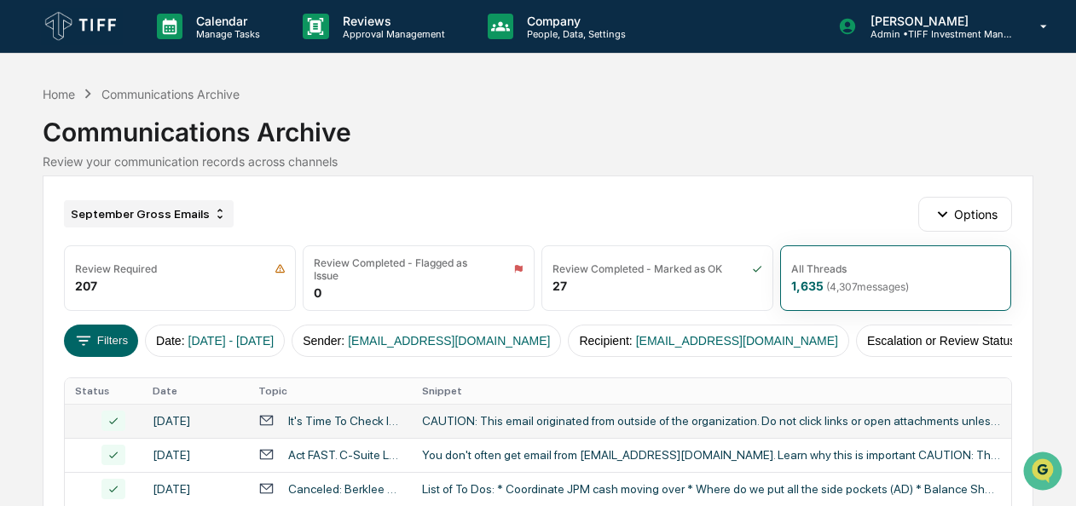
click at [104, 213] on div "September Gross Emails" at bounding box center [149, 213] width 170 height 27
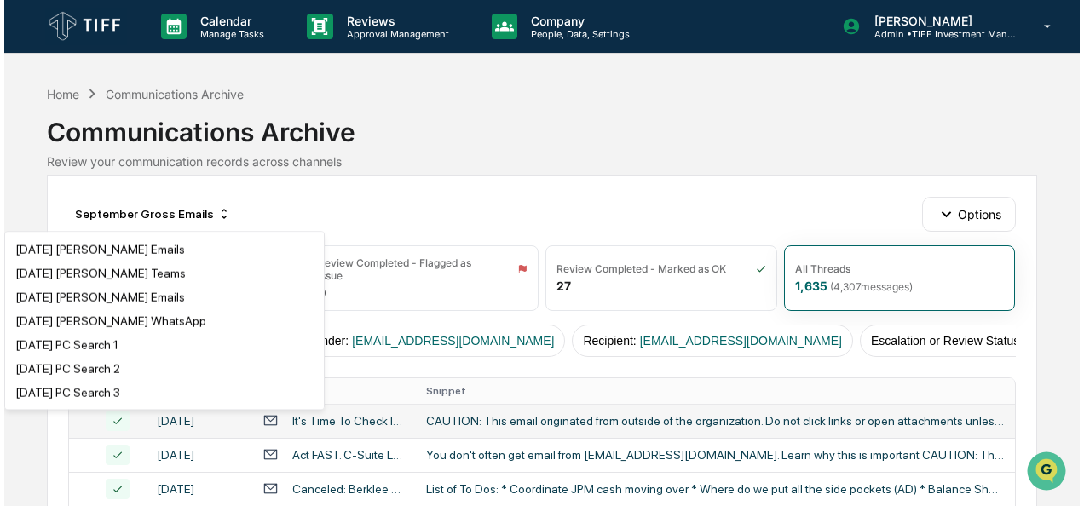
scroll to position [569, 0]
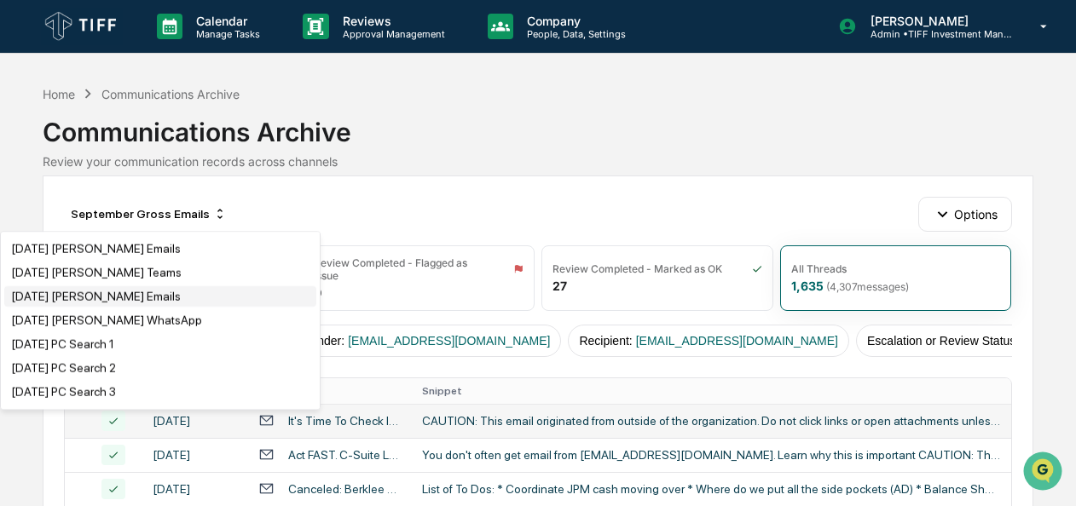
click at [118, 304] on div "[DATE] [PERSON_NAME] Emails" at bounding box center [96, 297] width 170 height 14
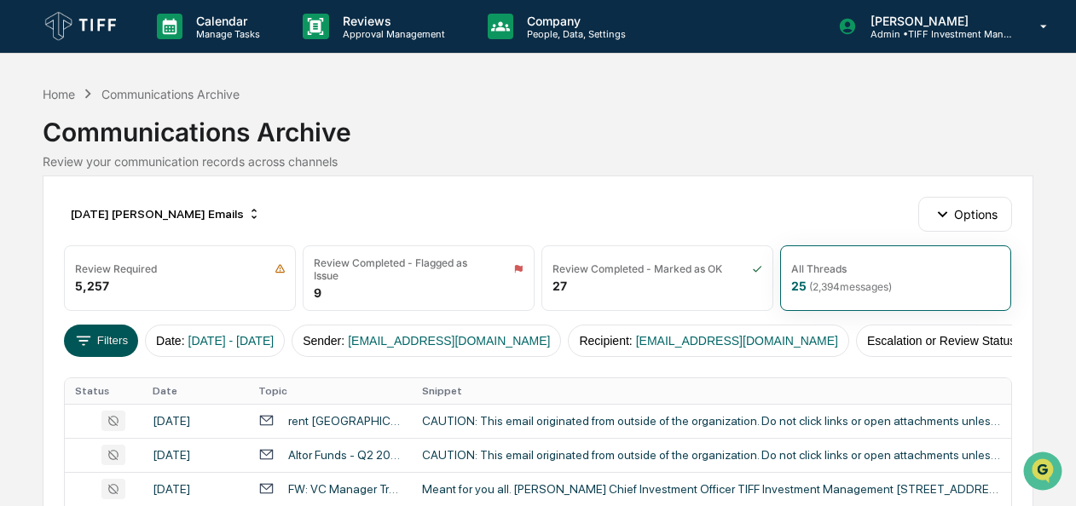
click at [104, 337] on button "Filters" at bounding box center [101, 341] width 74 height 32
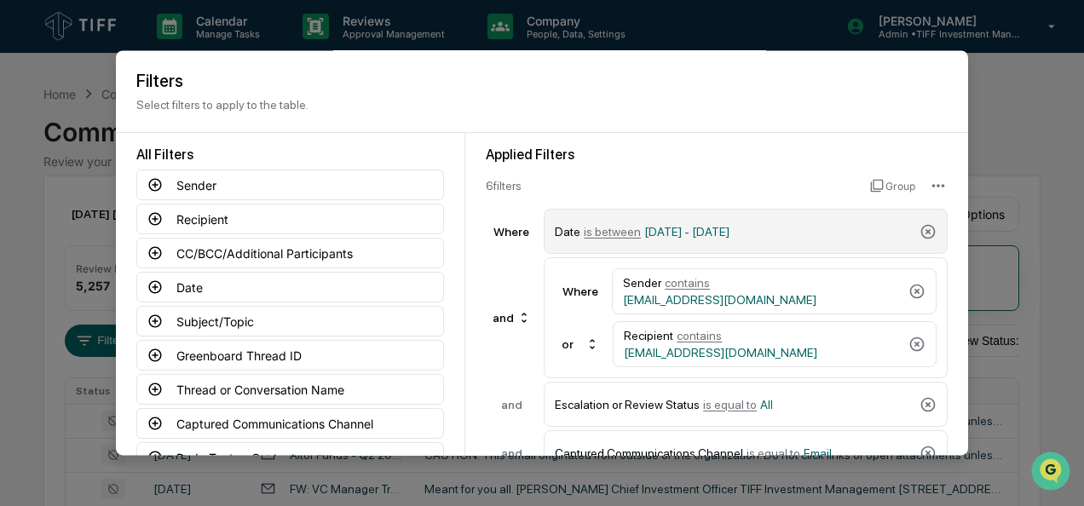
click at [587, 234] on span "is between" at bounding box center [612, 232] width 57 height 14
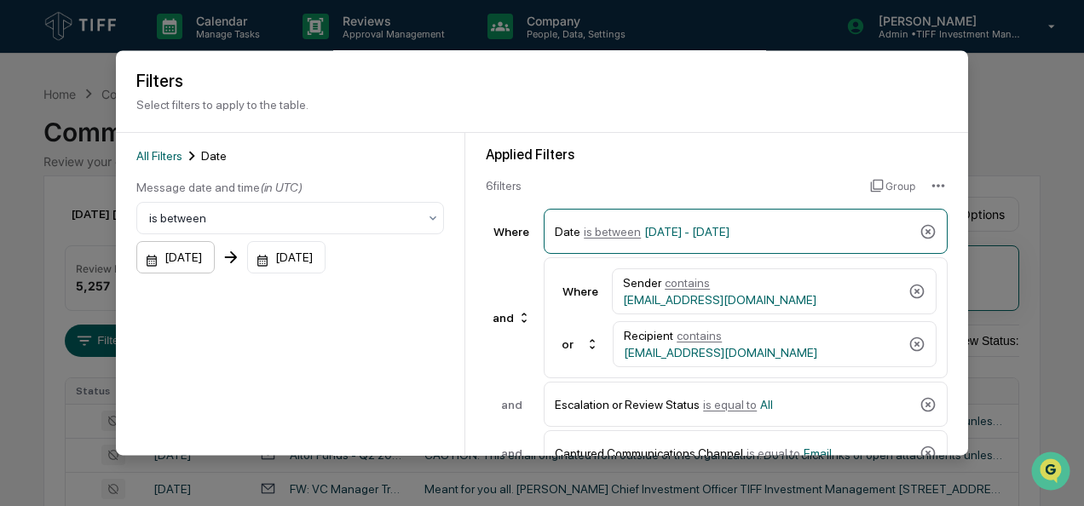
click at [145, 261] on div "[DATE]" at bounding box center [175, 258] width 78 height 32
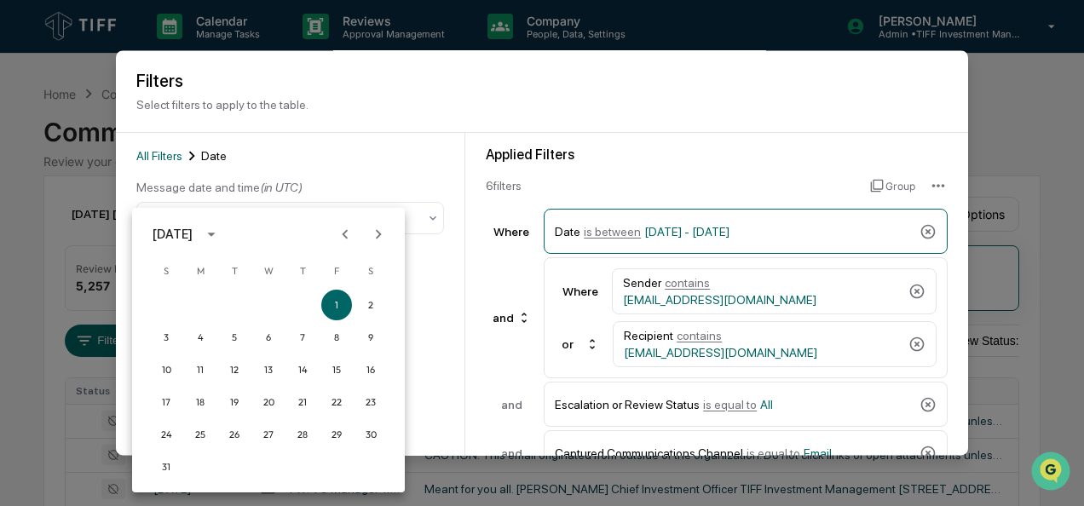
click at [381, 226] on icon "Next month" at bounding box center [378, 234] width 19 height 19
click at [201, 304] on button "1" at bounding box center [200, 305] width 31 height 31
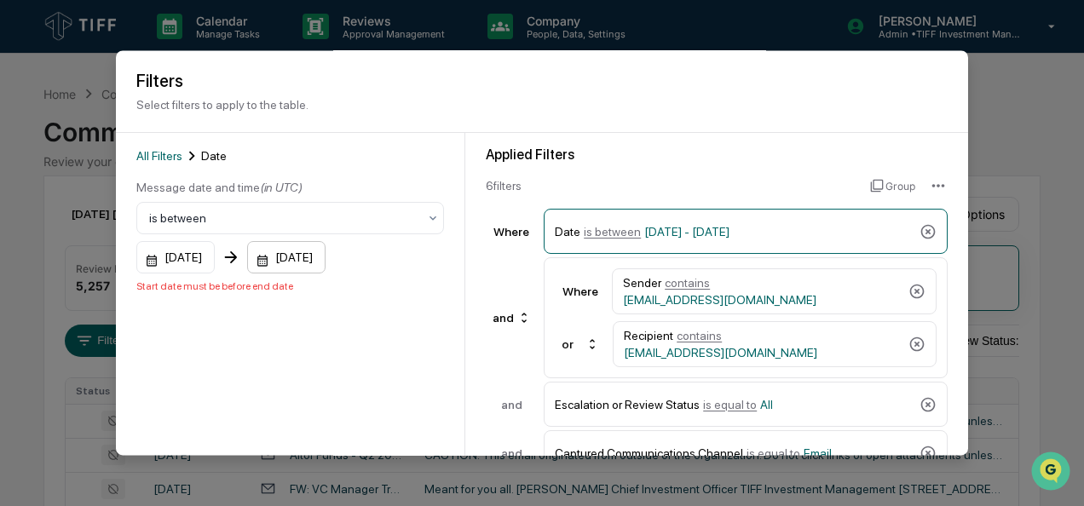
click at [290, 261] on div "[DATE]" at bounding box center [286, 258] width 78 height 32
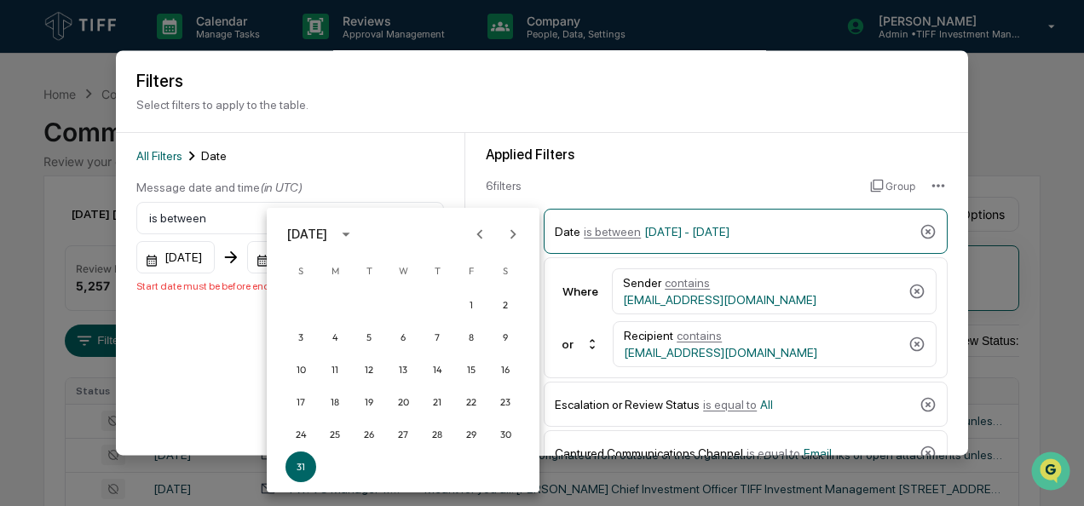
click at [520, 241] on icon "Next month" at bounding box center [513, 234] width 19 height 19
click at [362, 435] on button "30" at bounding box center [368, 434] width 31 height 31
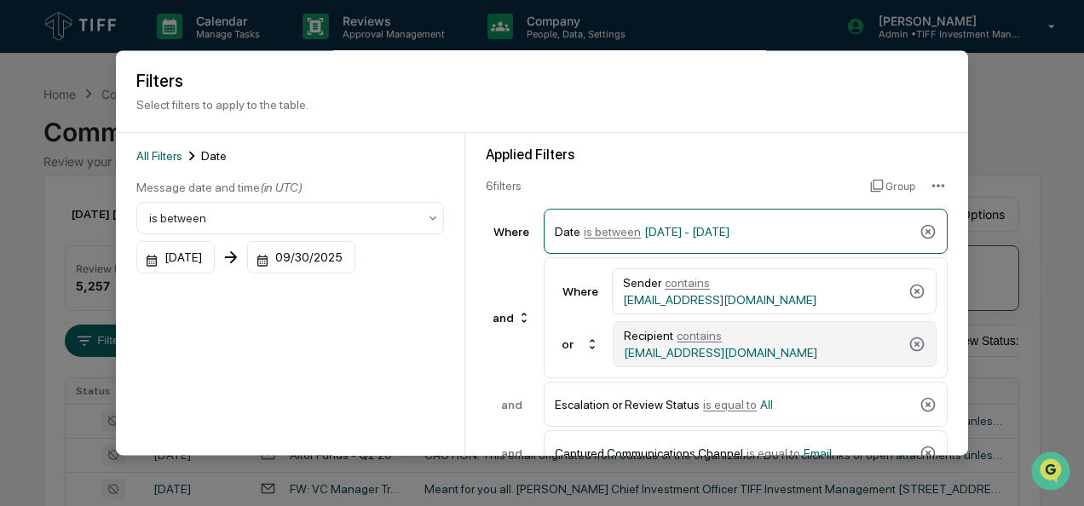
scroll to position [188, 0]
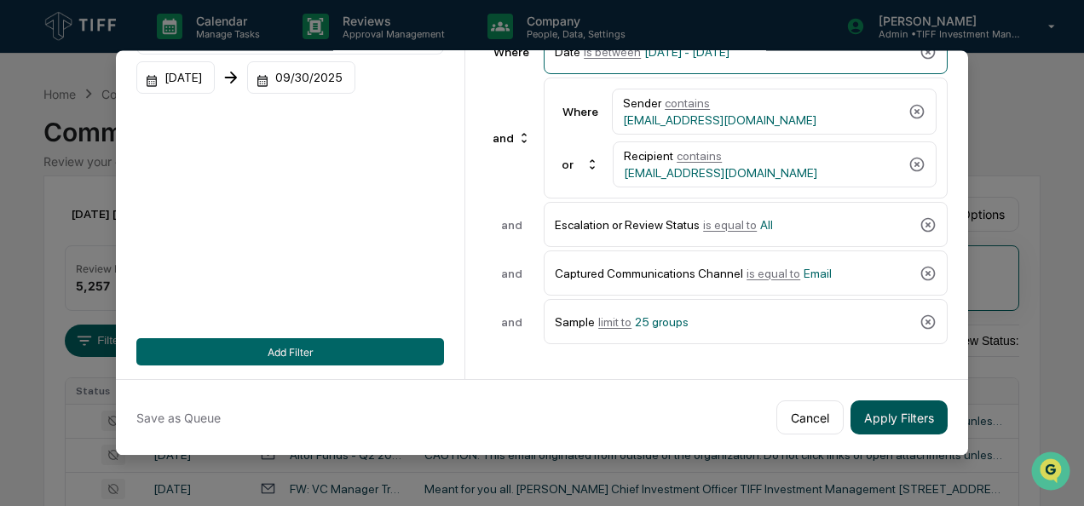
click at [878, 413] on button "Apply Filters" at bounding box center [899, 418] width 97 height 34
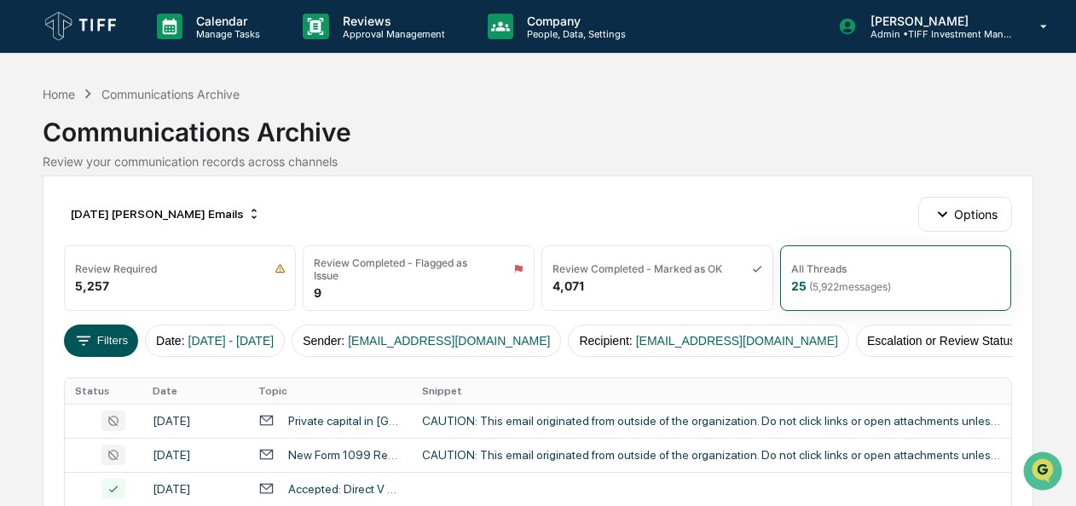
click at [108, 341] on button "Filters" at bounding box center [101, 341] width 74 height 32
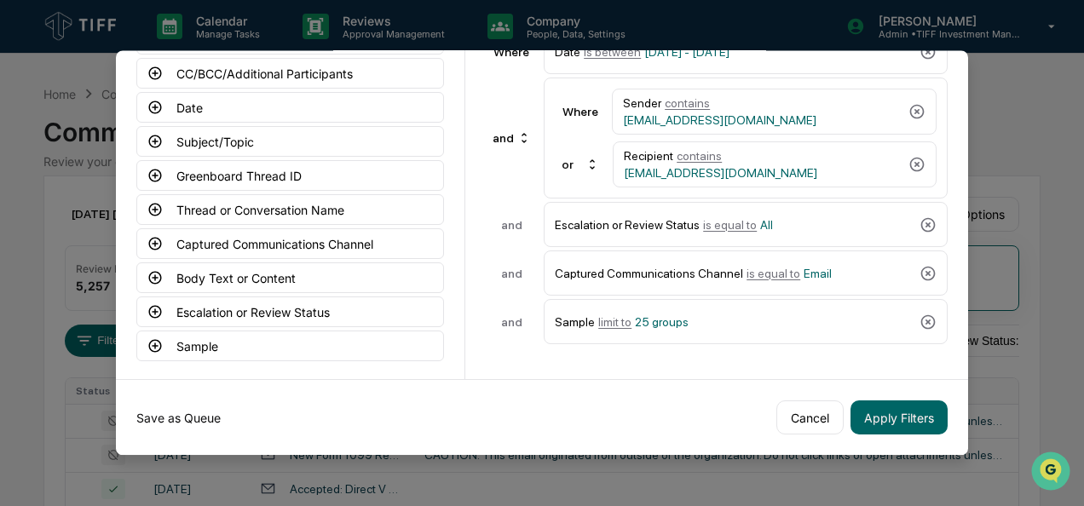
click at [164, 411] on button "Save as Queue" at bounding box center [178, 418] width 84 height 34
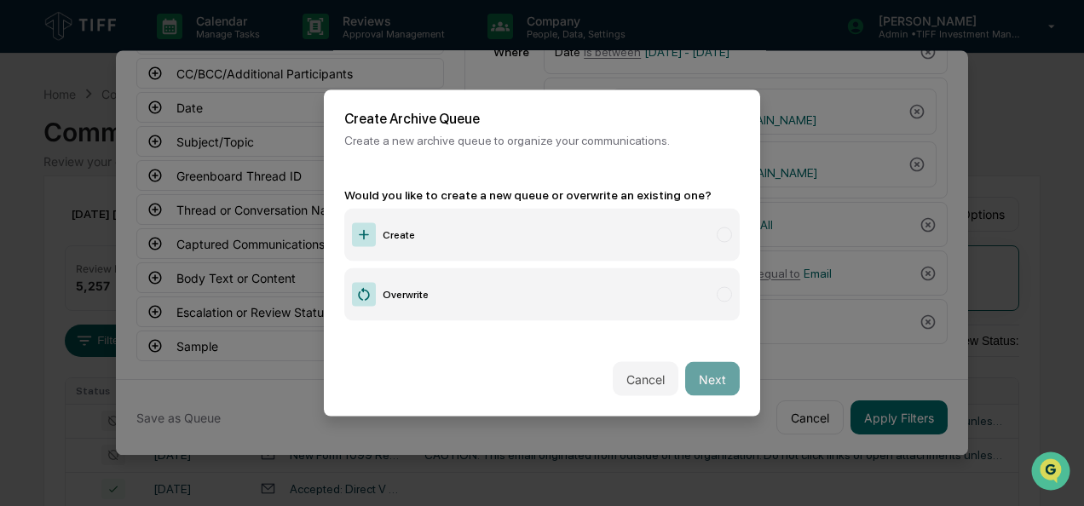
click at [438, 217] on label "Create" at bounding box center [542, 235] width 396 height 53
click at [710, 380] on button "Next" at bounding box center [712, 379] width 55 height 34
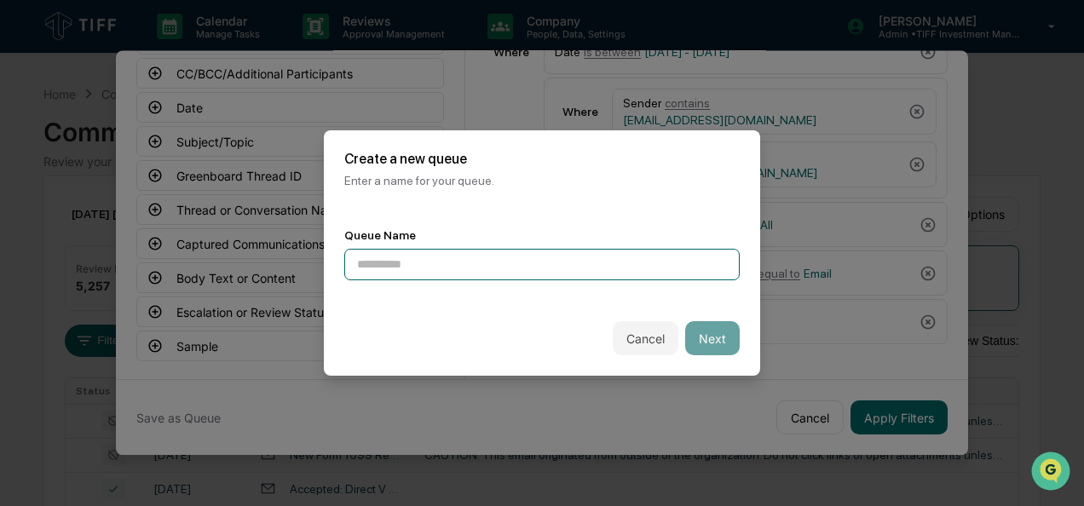
click at [460, 264] on input at bounding box center [542, 265] width 396 height 32
type input "**********"
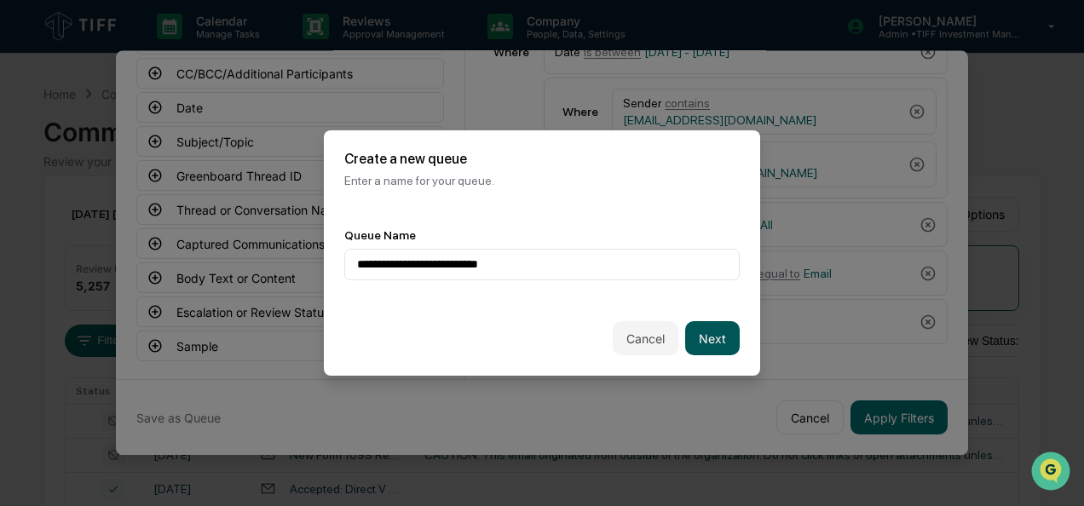
click at [725, 327] on button "Next" at bounding box center [712, 338] width 55 height 34
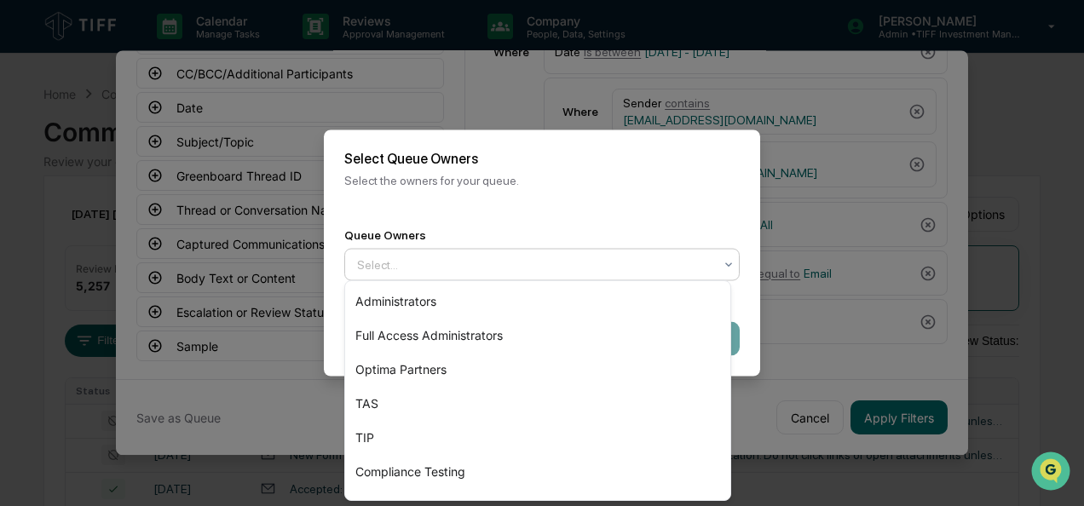
click at [551, 261] on div at bounding box center [535, 265] width 356 height 17
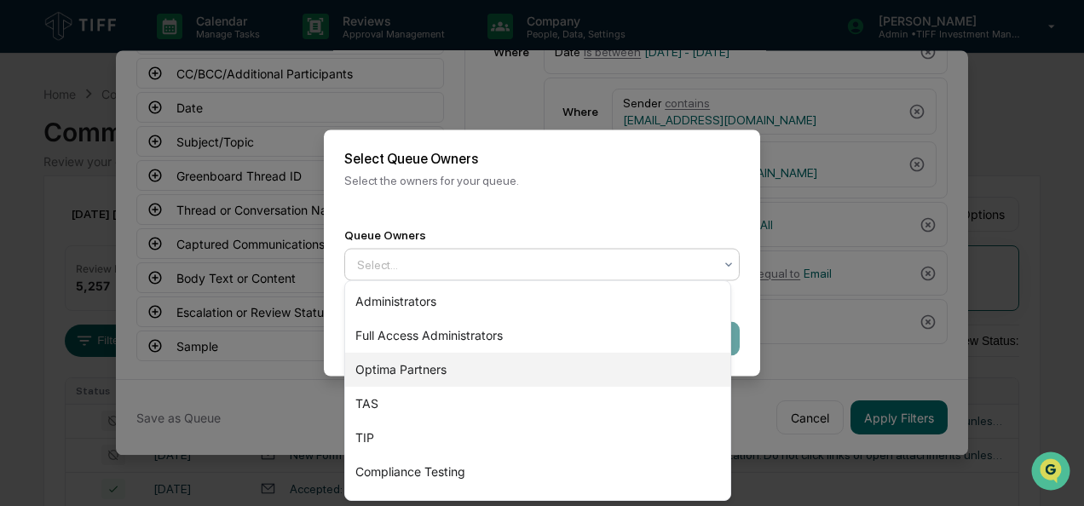
click at [491, 374] on div "Optima Partners" at bounding box center [537, 370] width 385 height 34
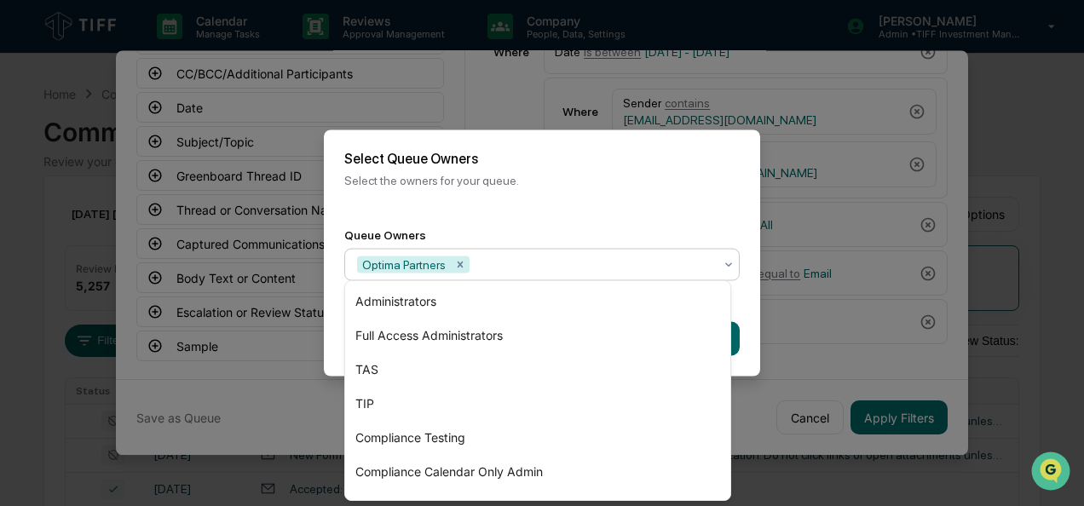
click at [748, 268] on div "Queue Owners option Optima Partners, selected. 7 results available. Use Up and …" at bounding box center [542, 255] width 436 height 94
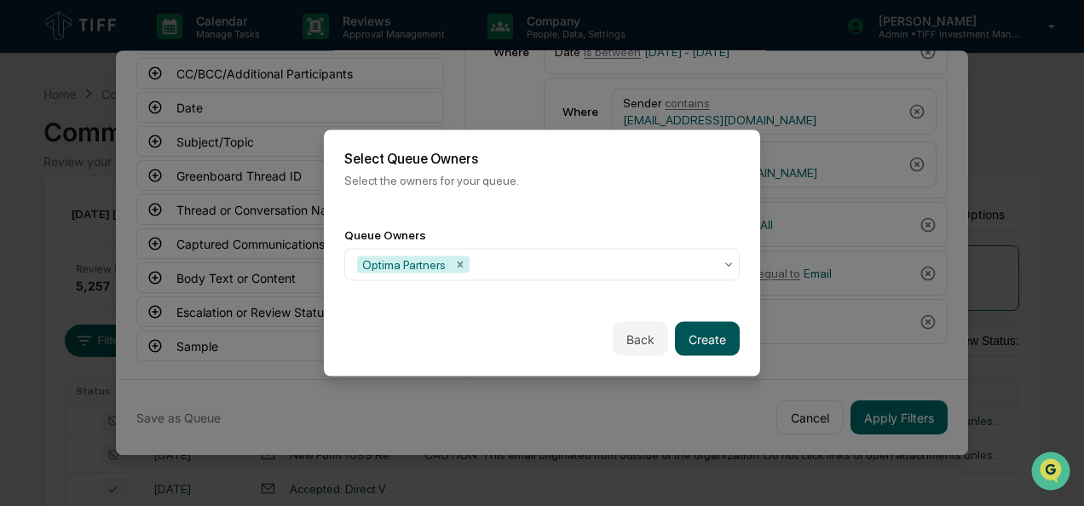
click at [708, 336] on button "Create" at bounding box center [707, 339] width 65 height 34
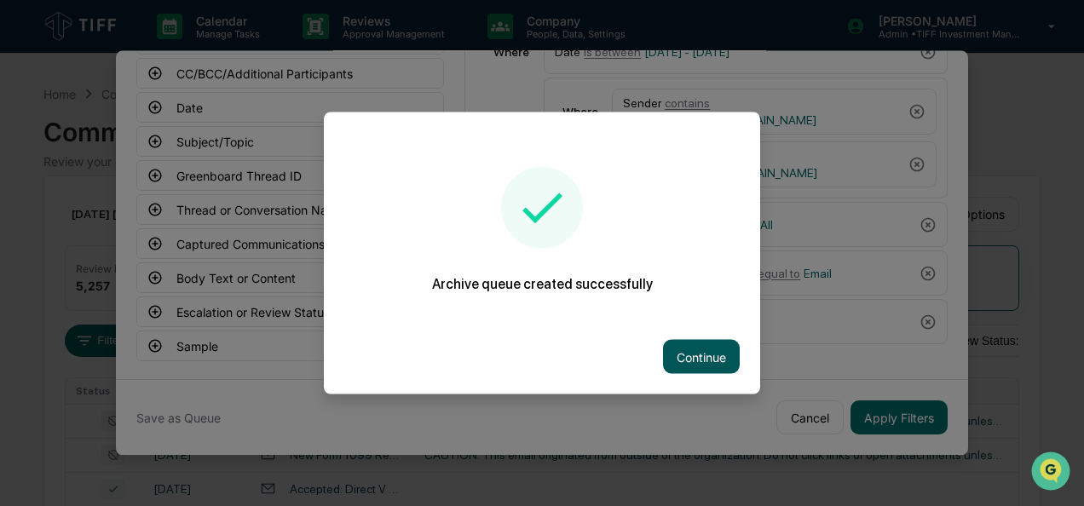
click at [687, 345] on button "Continue" at bounding box center [701, 357] width 77 height 34
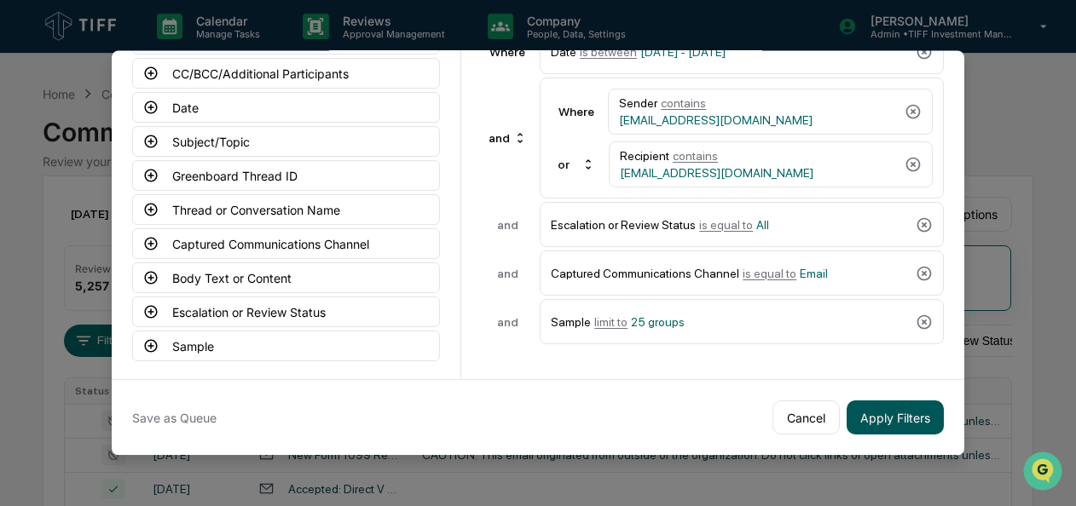
click at [887, 408] on button "Apply Filters" at bounding box center [895, 418] width 97 height 34
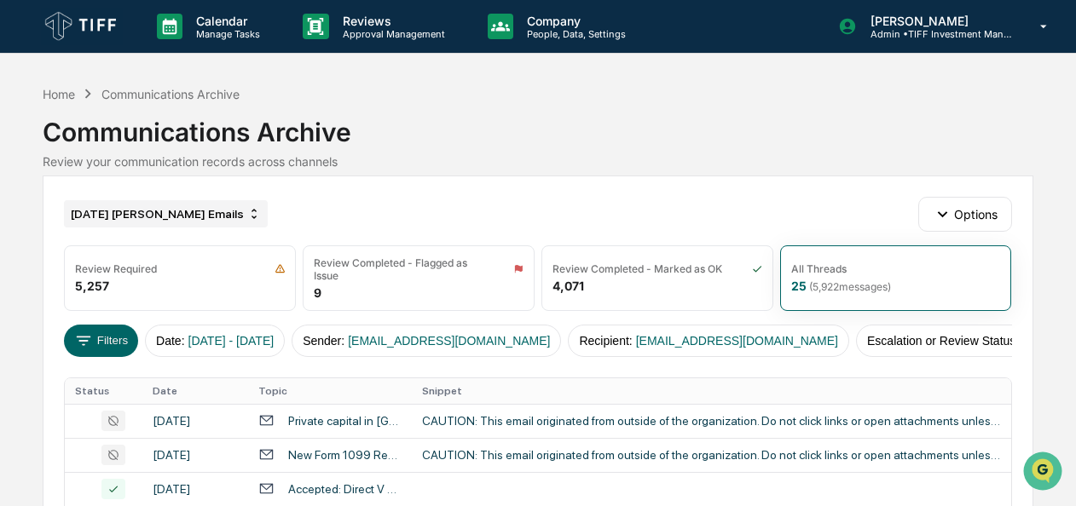
click at [138, 217] on div "[DATE] [PERSON_NAME] Emails" at bounding box center [166, 213] width 204 height 27
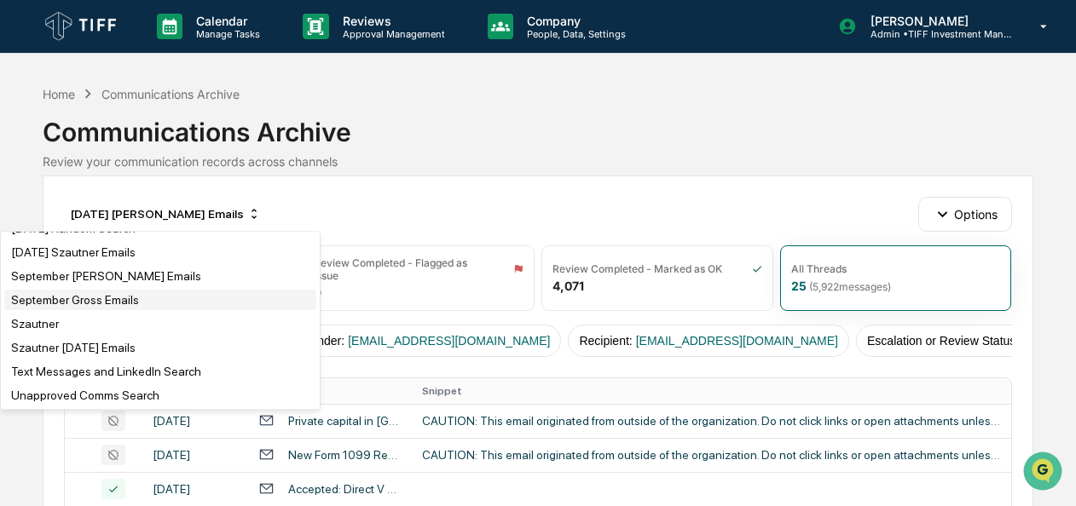
scroll to position [3154, 0]
click at [98, 211] on div "[DATE] [PERSON_NAME] Emails" at bounding box center [96, 205] width 170 height 14
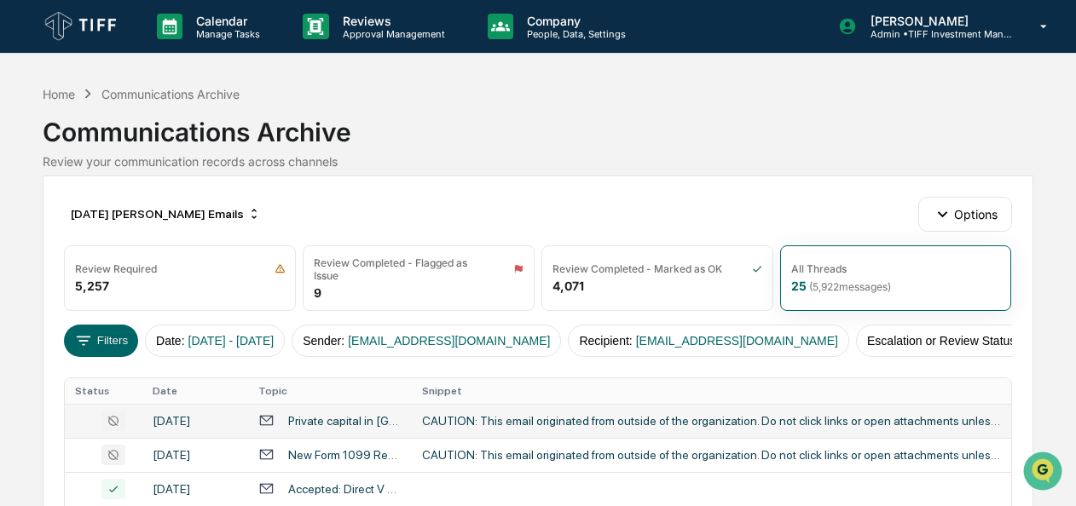
click at [498, 428] on div "CAUTION: This email originated from outside of the organization. Do not click l…" at bounding box center [711, 421] width 579 height 14
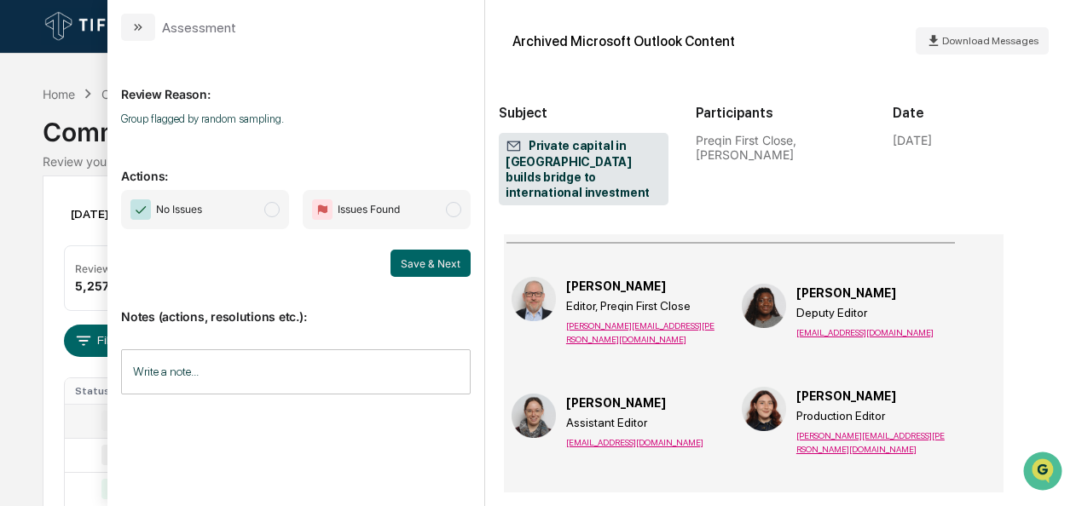
scroll to position [4444, 0]
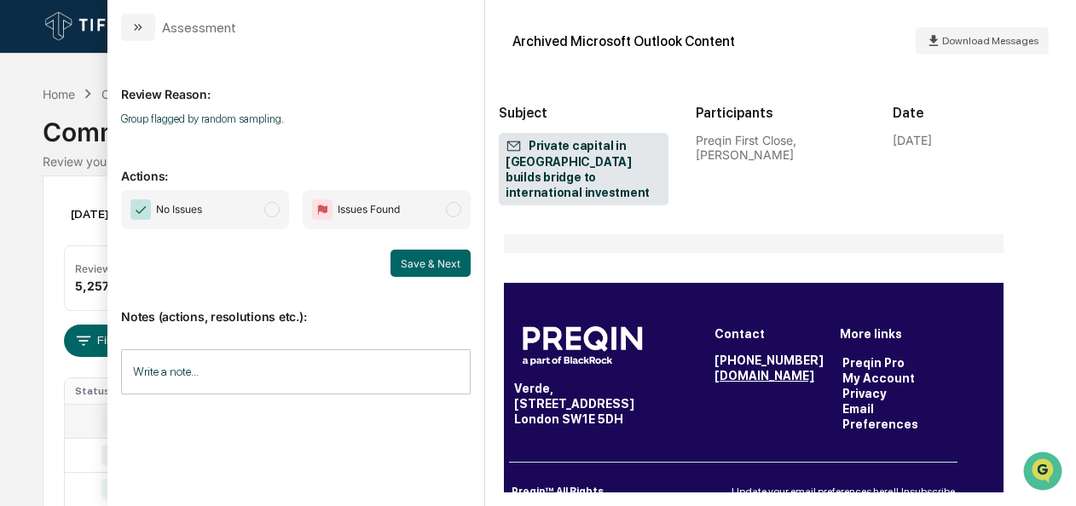
click at [269, 216] on span "modal" at bounding box center [271, 209] width 15 height 15
click at [465, 261] on button "Save & Next" at bounding box center [430, 263] width 80 height 27
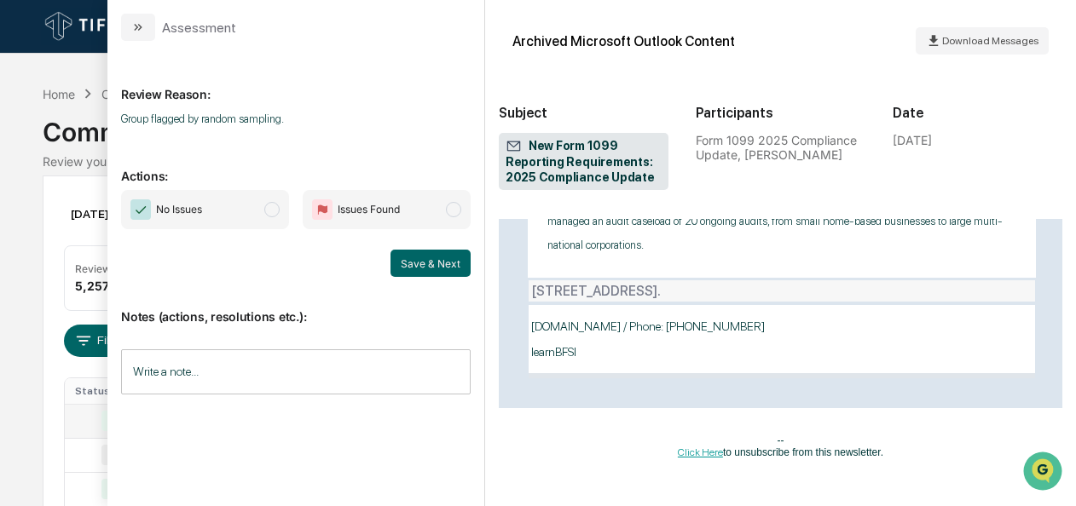
scroll to position [633, 0]
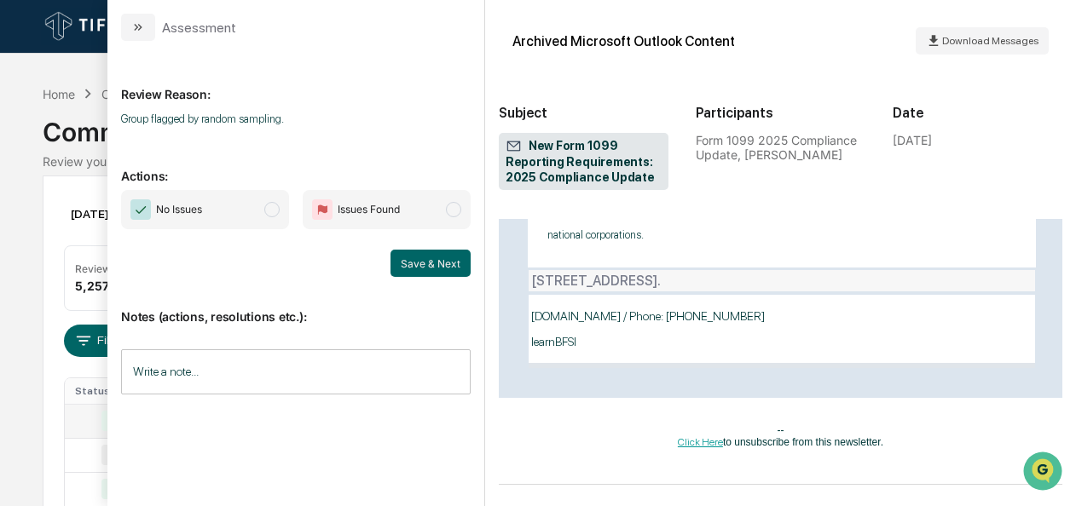
click at [278, 210] on span "modal" at bounding box center [271, 209] width 15 height 15
click at [464, 259] on button "Save & Next" at bounding box center [430, 263] width 80 height 27
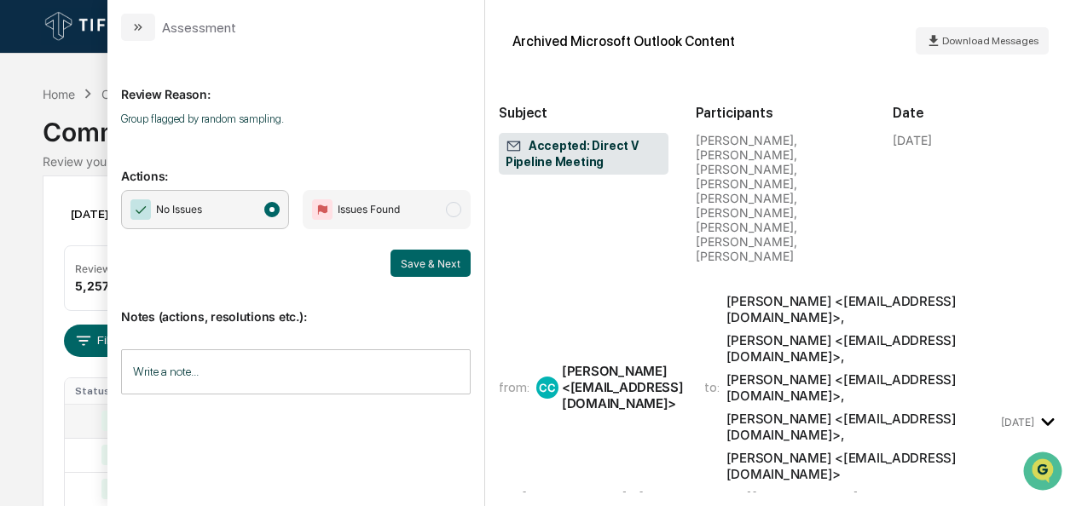
scroll to position [323, 0]
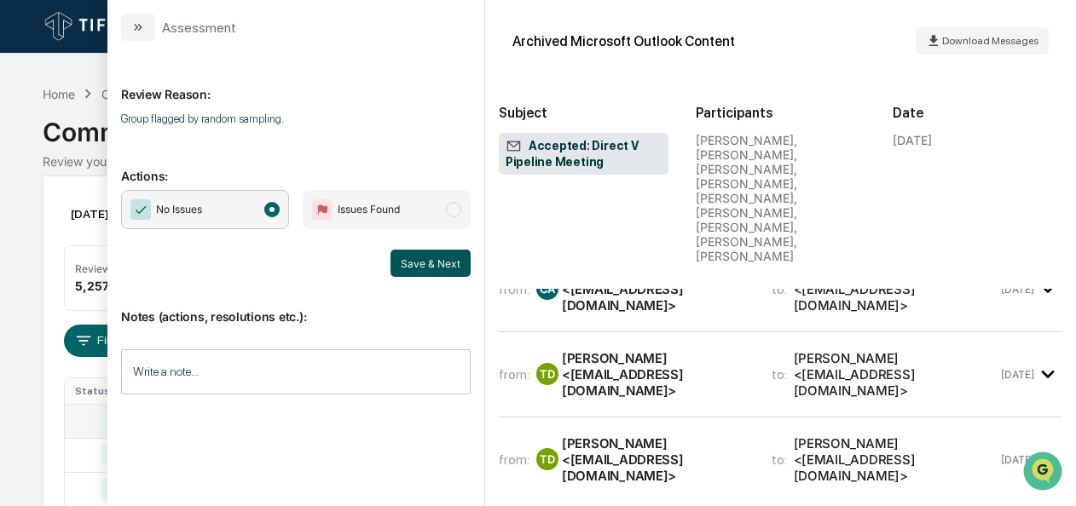
click at [407, 259] on button "Save & Next" at bounding box center [430, 263] width 80 height 27
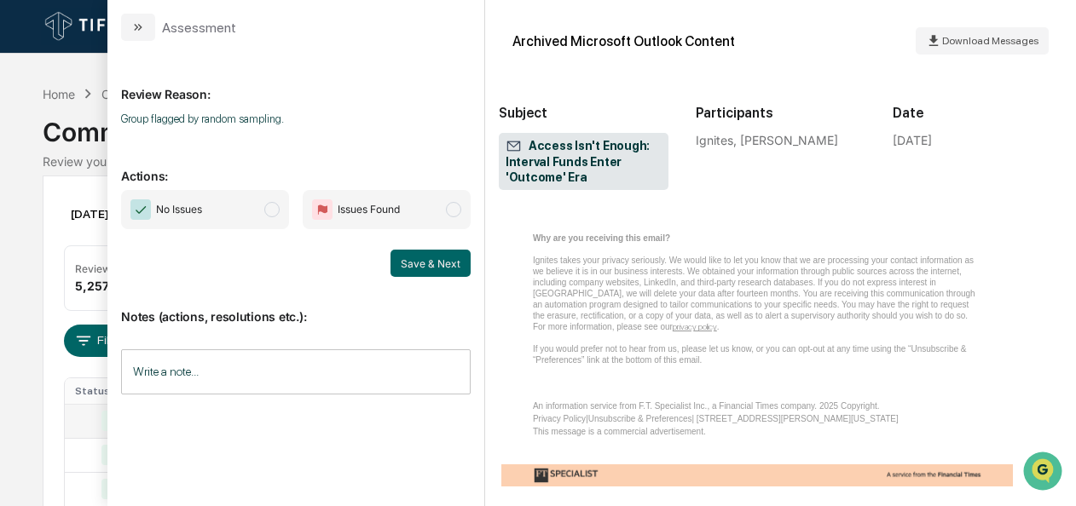
click at [284, 211] on span "No Issues" at bounding box center [205, 209] width 168 height 39
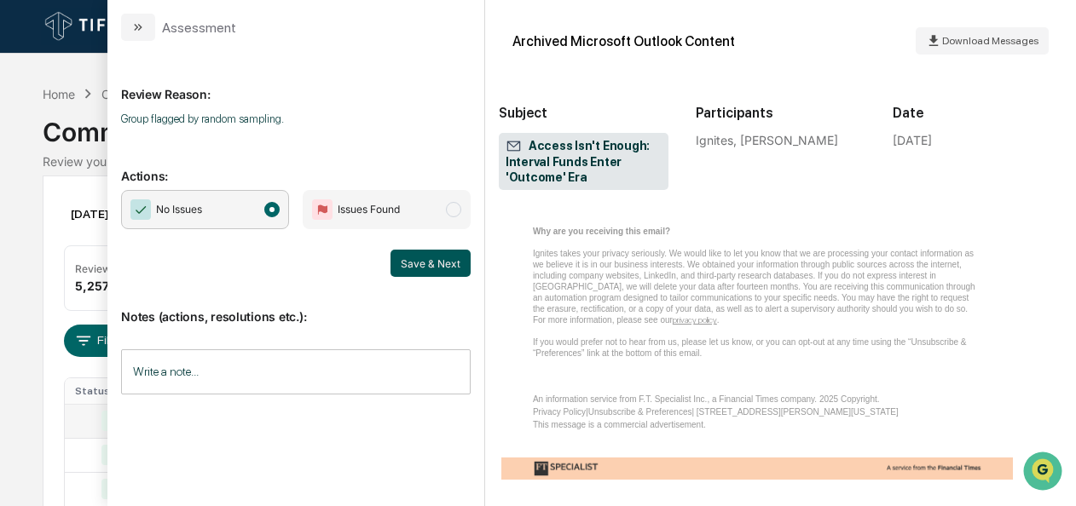
click at [417, 257] on button "Save & Next" at bounding box center [430, 263] width 80 height 27
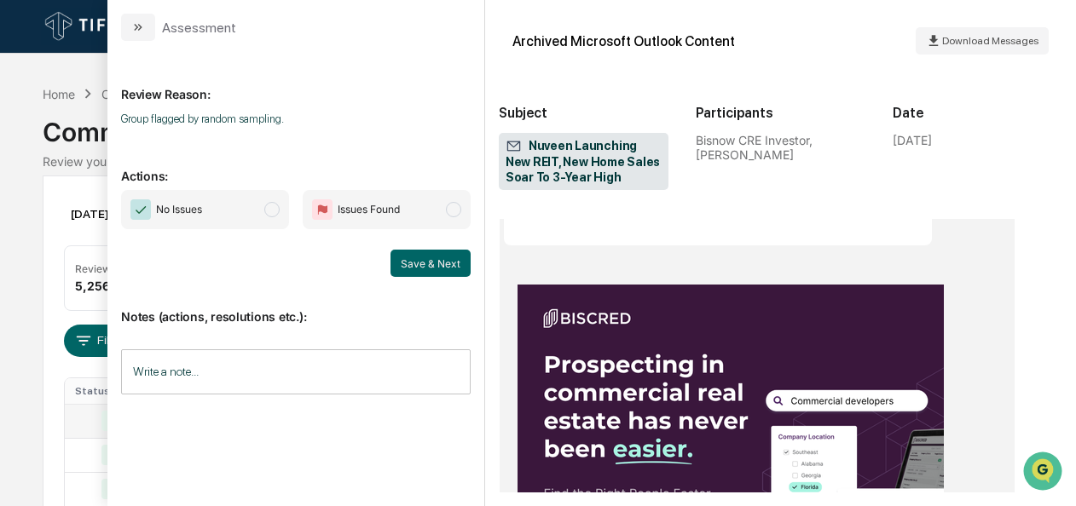
scroll to position [2639, 0]
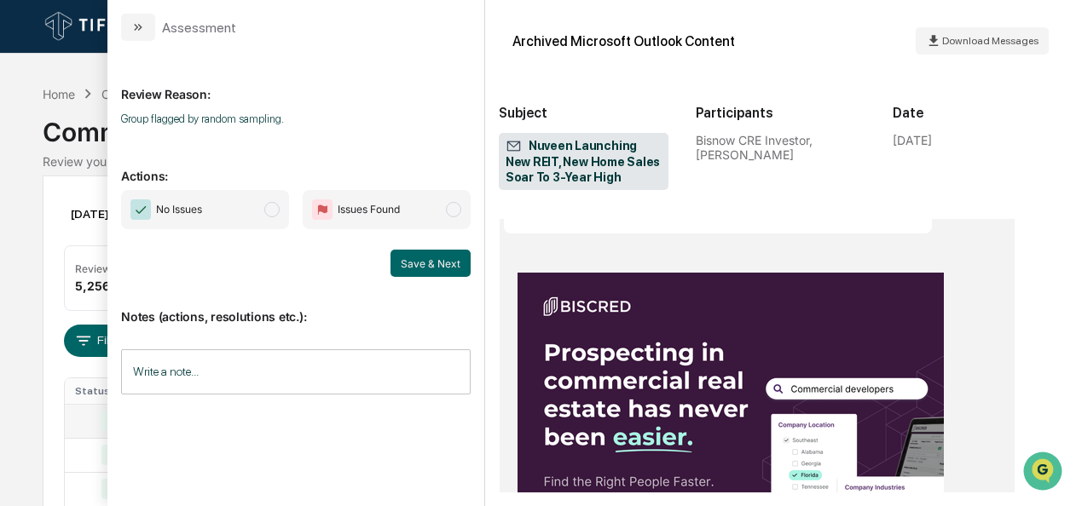
click at [271, 216] on span "modal" at bounding box center [271, 209] width 15 height 15
click at [400, 258] on button "Save & Next" at bounding box center [430, 263] width 80 height 27
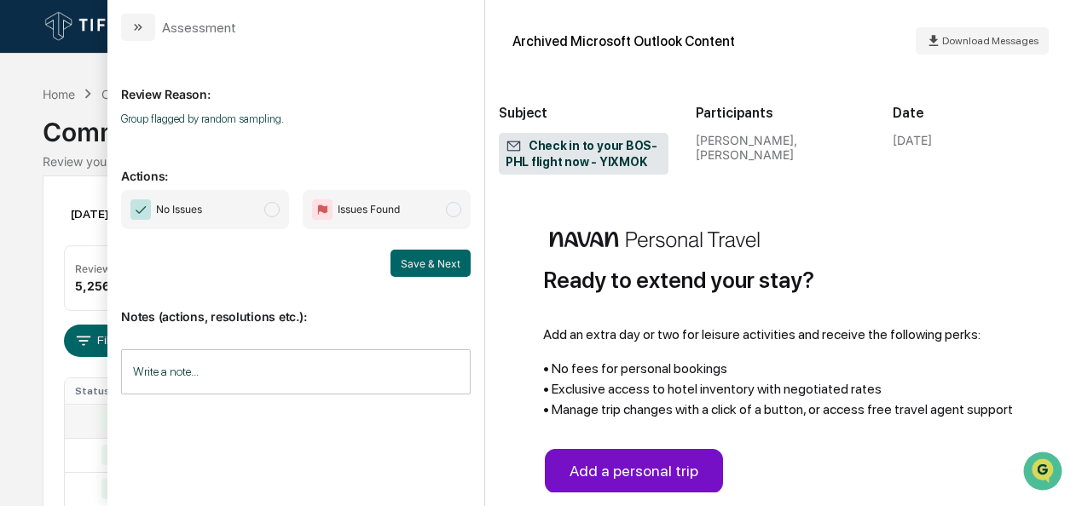
scroll to position [1552, 0]
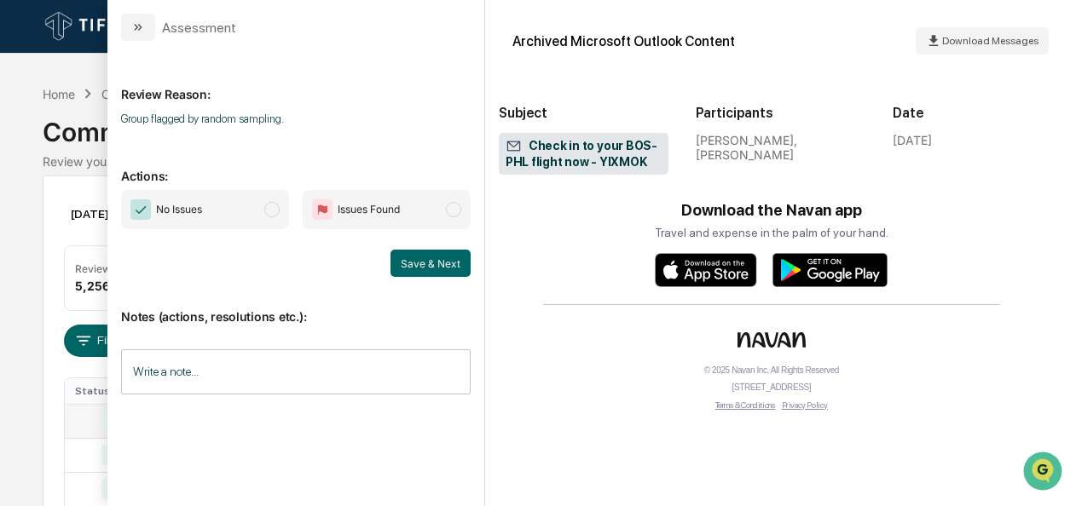
click at [258, 210] on span "No Issues" at bounding box center [205, 209] width 168 height 39
click at [435, 258] on button "Save & Next" at bounding box center [430, 263] width 80 height 27
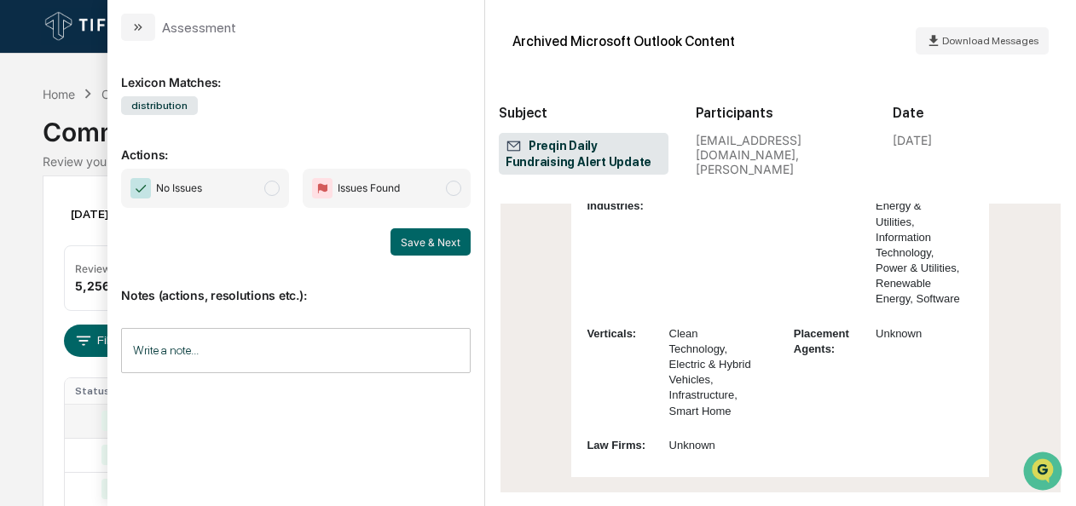
scroll to position [2576, 0]
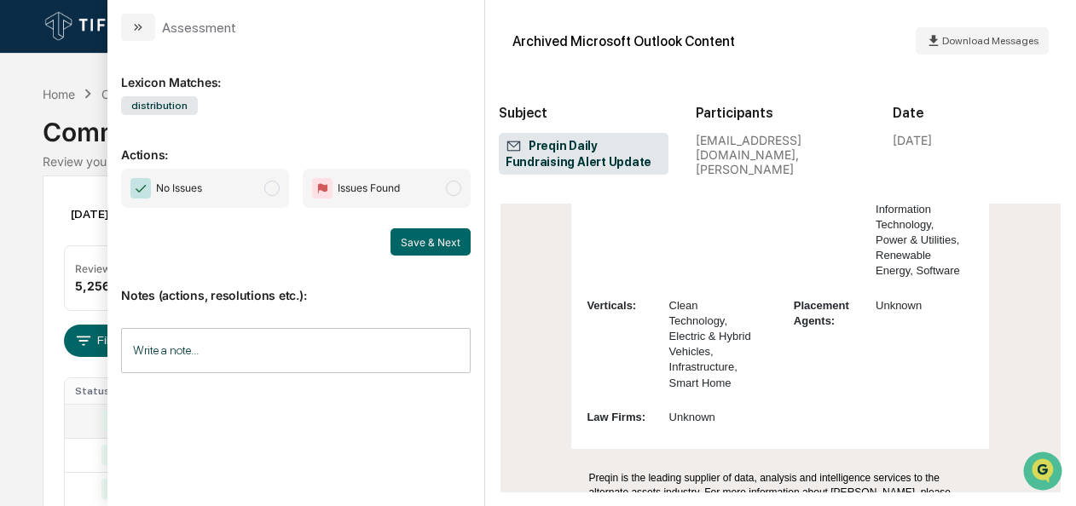
click at [284, 193] on span "No Issues" at bounding box center [205, 188] width 168 height 39
click at [419, 243] on button "Save & Next" at bounding box center [430, 241] width 80 height 27
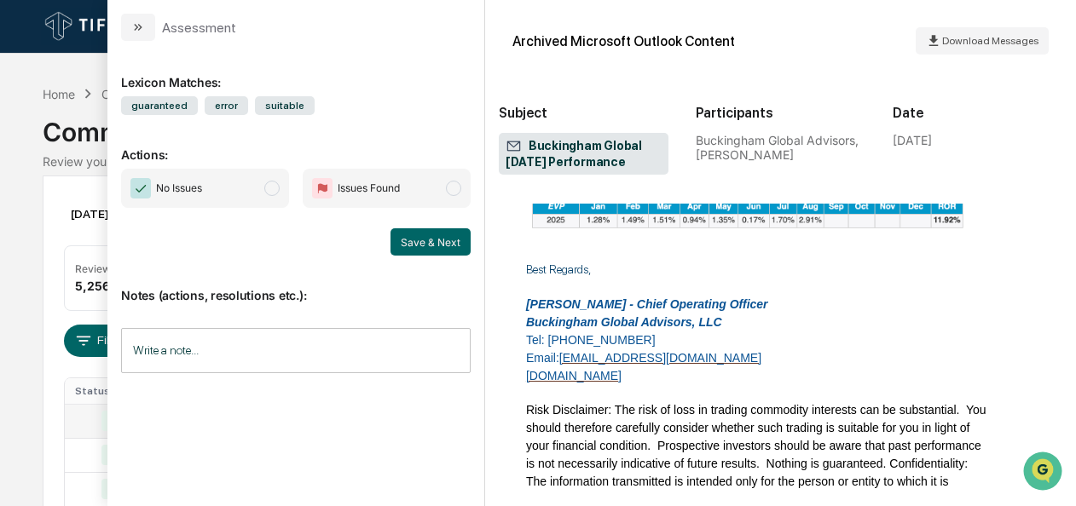
scroll to position [1702, 0]
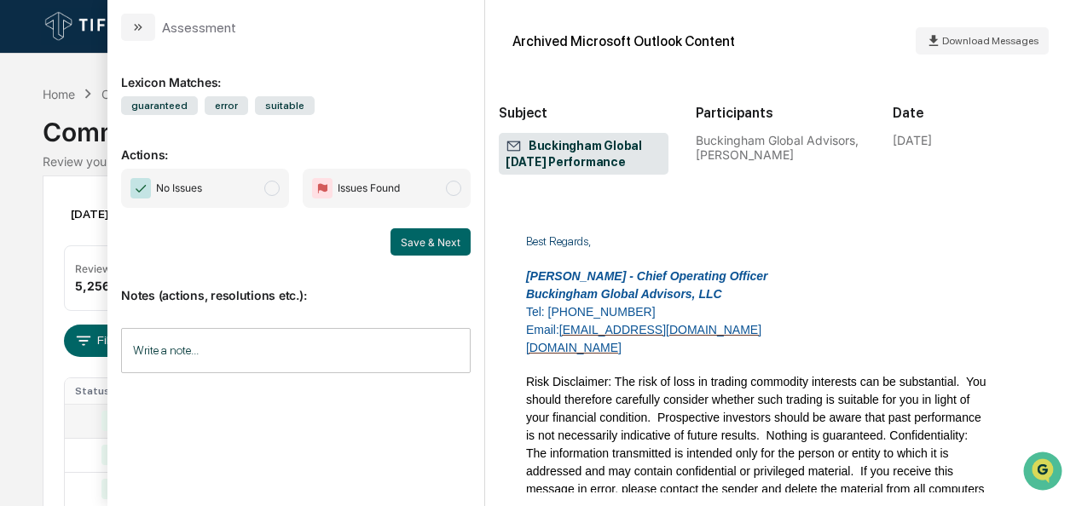
click at [280, 199] on span "No Issues" at bounding box center [205, 188] width 168 height 39
click at [452, 251] on button "Save & Next" at bounding box center [430, 241] width 80 height 27
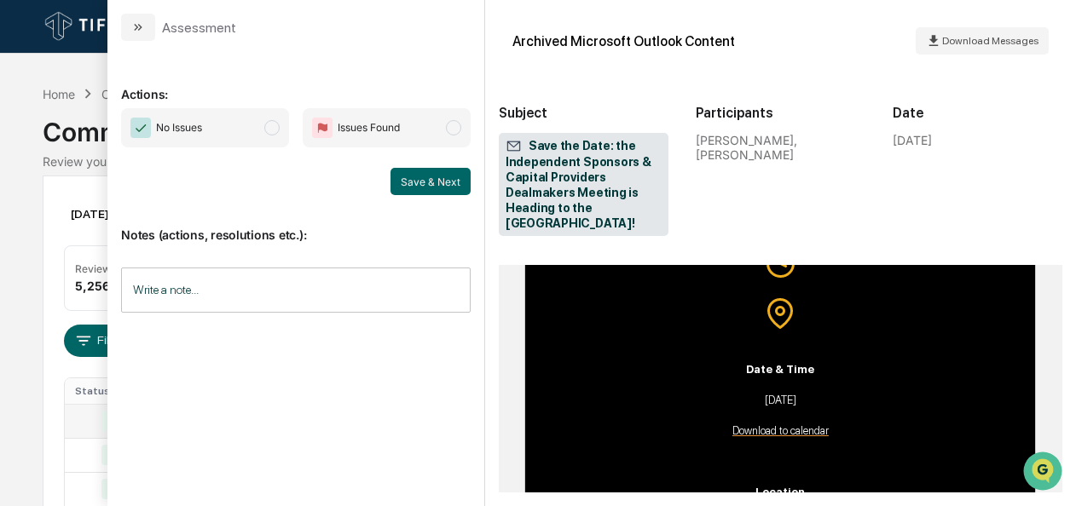
click at [281, 128] on span "No Issues" at bounding box center [205, 127] width 168 height 39
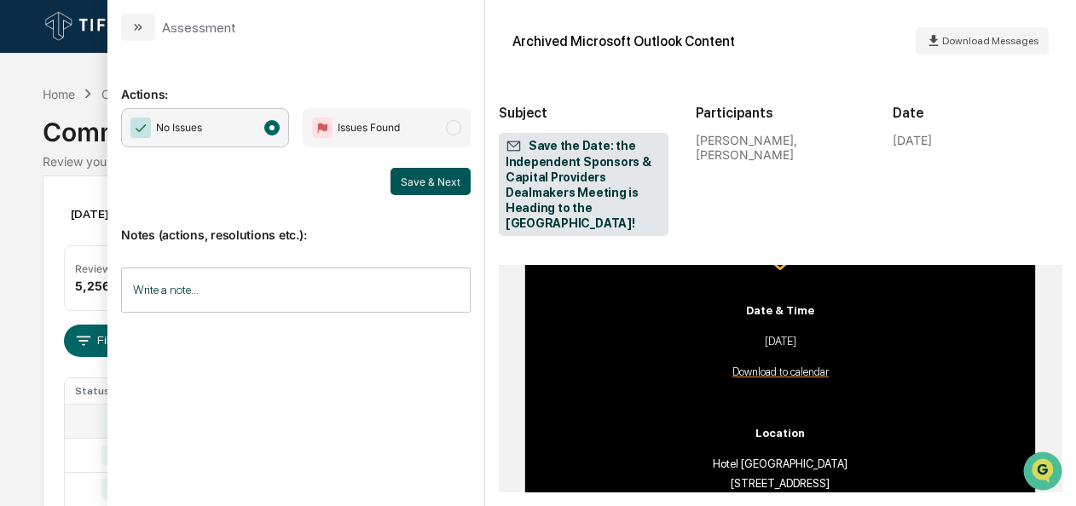
click at [439, 184] on button "Save & Next" at bounding box center [430, 181] width 80 height 27
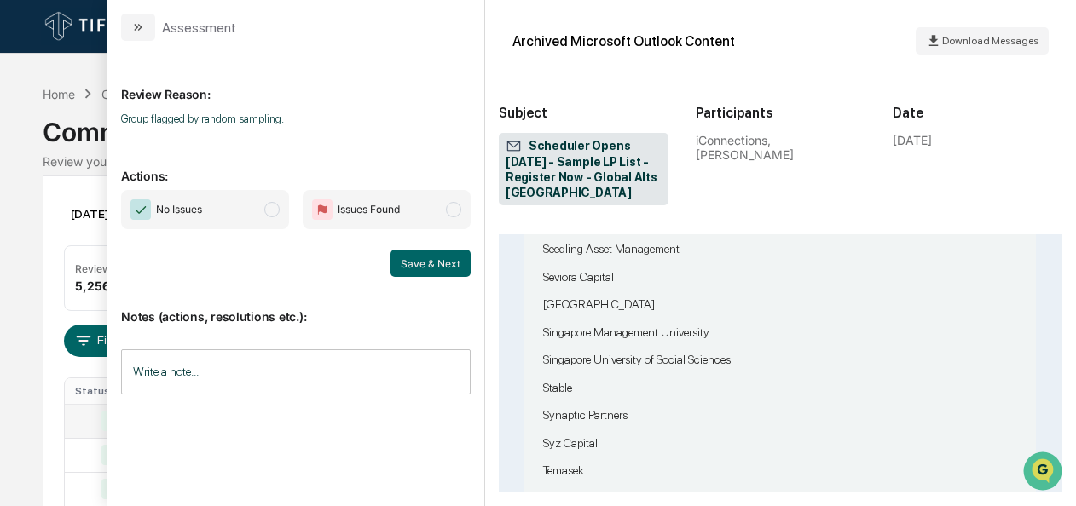
scroll to position [2557, 0]
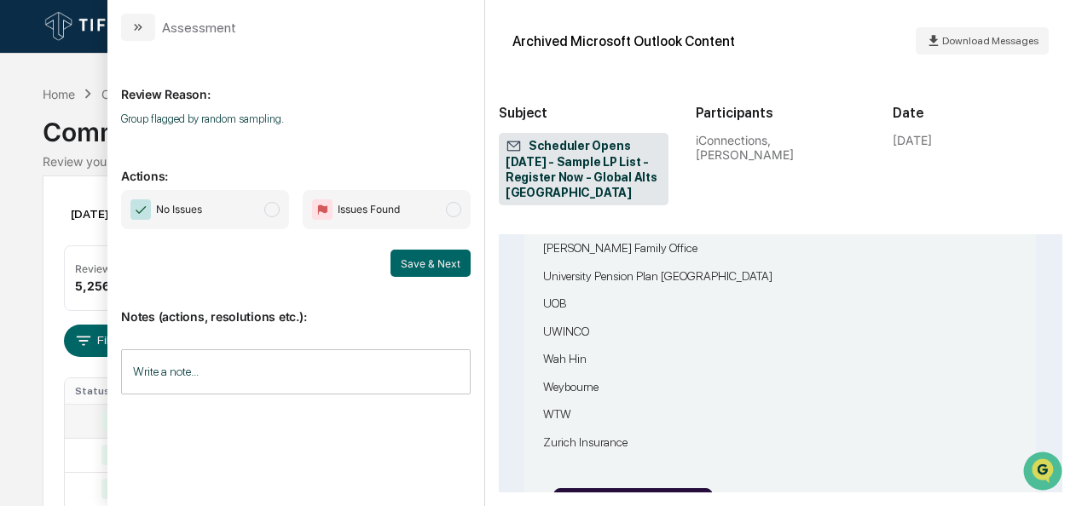
click at [275, 205] on span "modal" at bounding box center [271, 209] width 15 height 15
click at [401, 258] on button "Save & Next" at bounding box center [430, 263] width 80 height 27
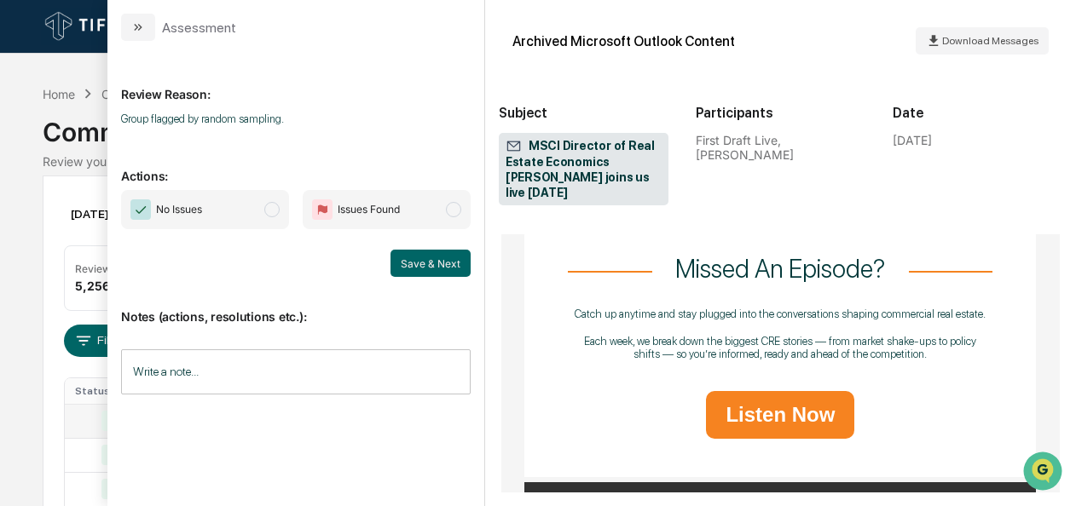
scroll to position [1595, 0]
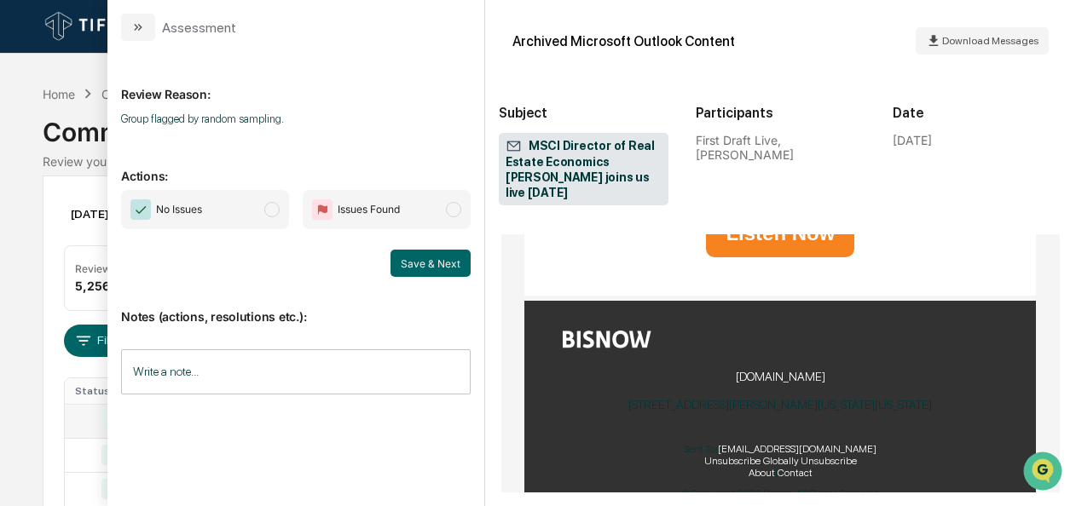
click at [287, 211] on span "No Issues" at bounding box center [205, 209] width 168 height 39
click at [400, 257] on button "Save & Next" at bounding box center [430, 263] width 80 height 27
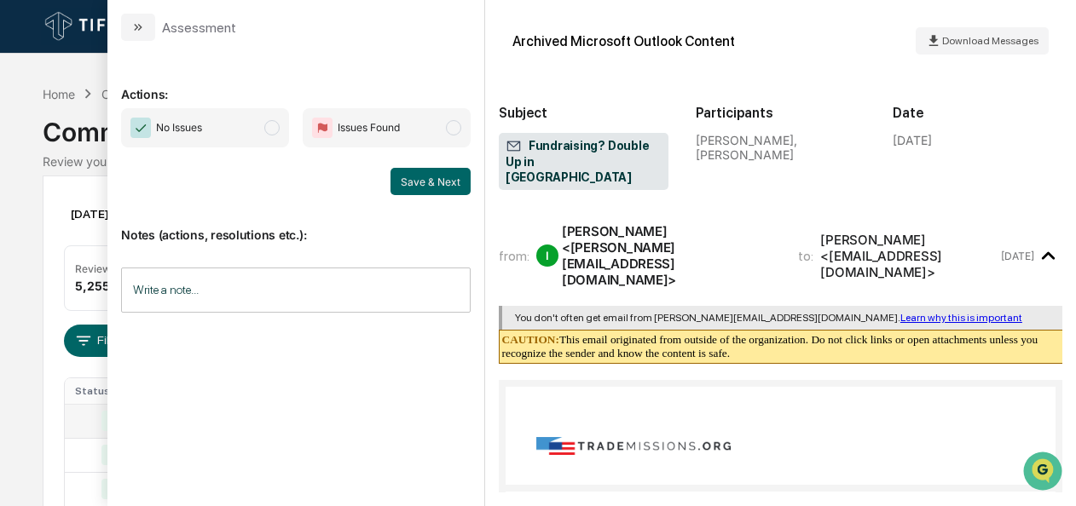
scroll to position [724, 0]
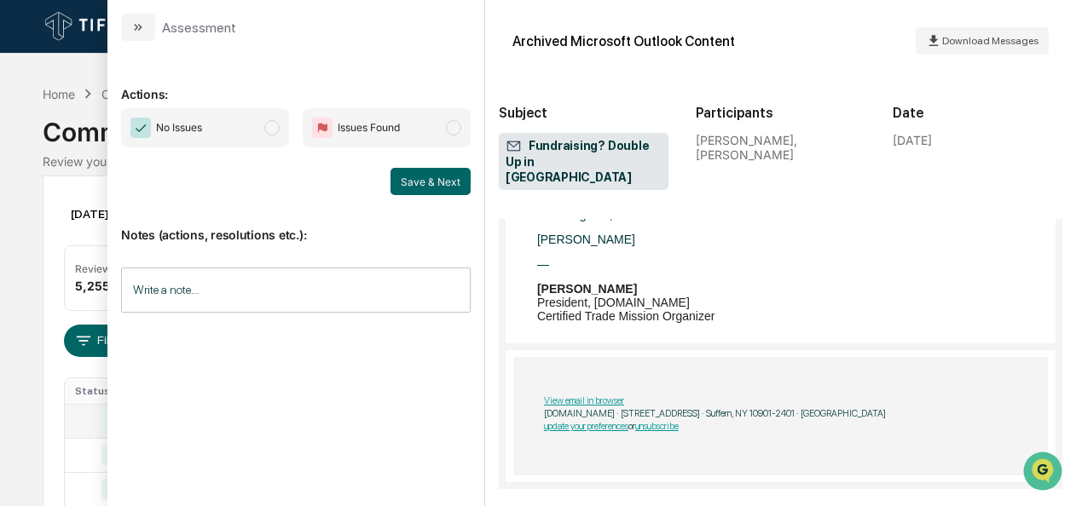
click at [275, 122] on span "modal" at bounding box center [271, 127] width 15 height 15
click at [423, 176] on button "Save & Next" at bounding box center [430, 181] width 80 height 27
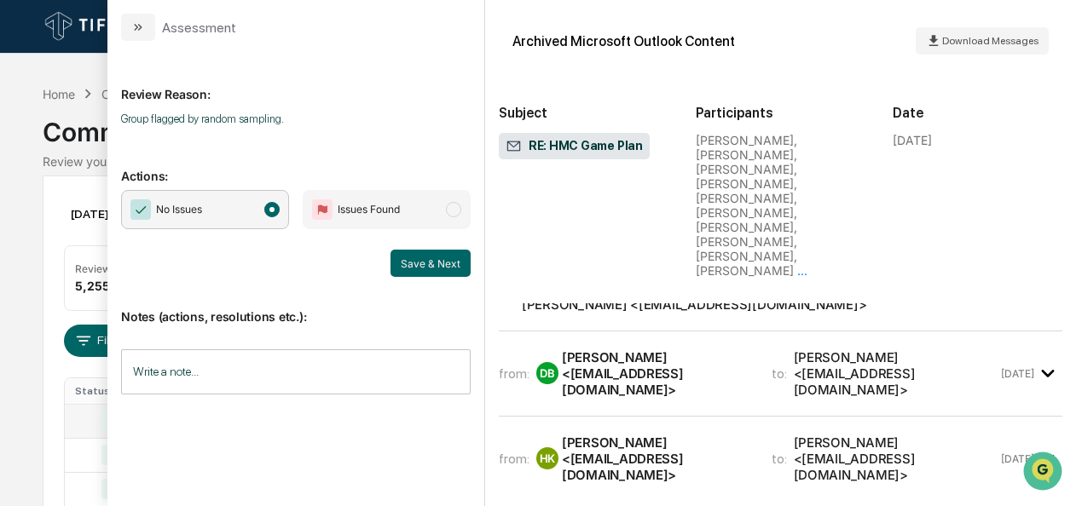
scroll to position [12203, 0]
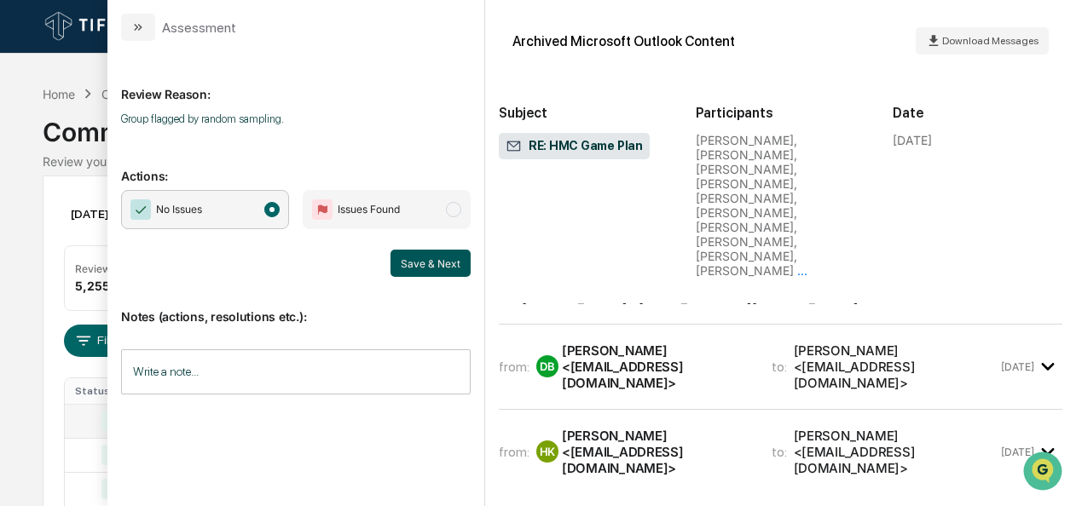
click at [426, 270] on button "Save & Next" at bounding box center [430, 263] width 80 height 27
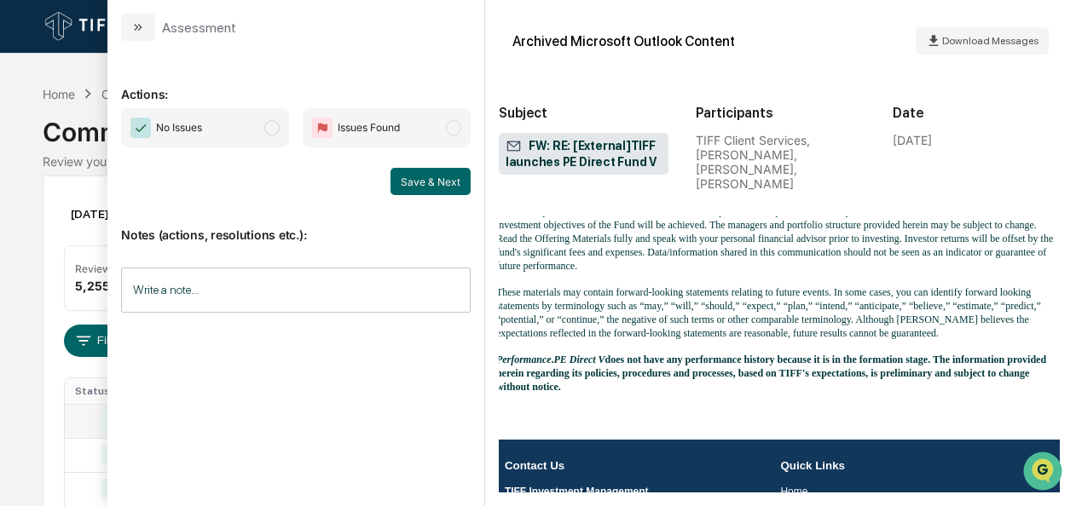
scroll to position [2488, 3]
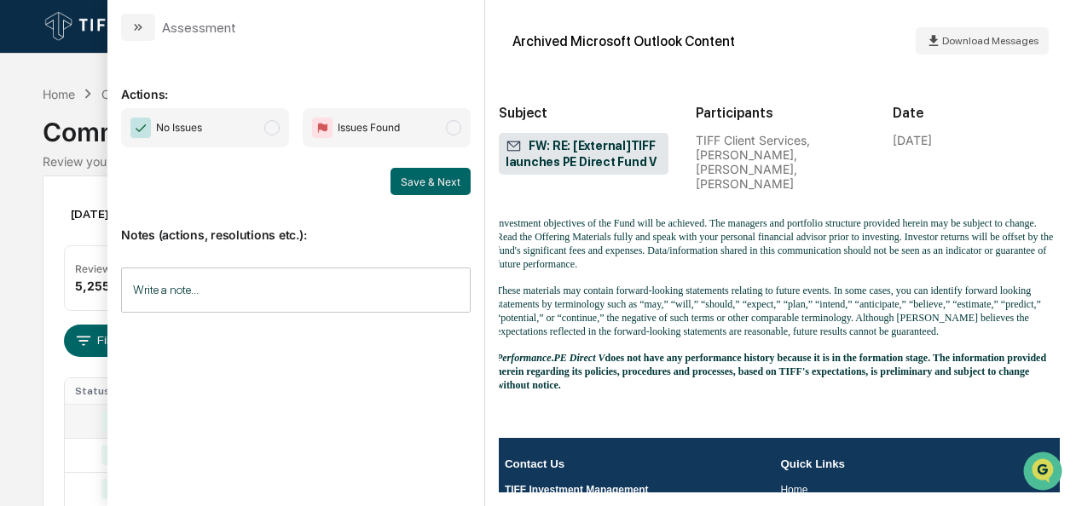
click at [263, 124] on span "No Issues" at bounding box center [205, 127] width 168 height 39
click at [398, 174] on button "Save & Next" at bounding box center [430, 181] width 80 height 27
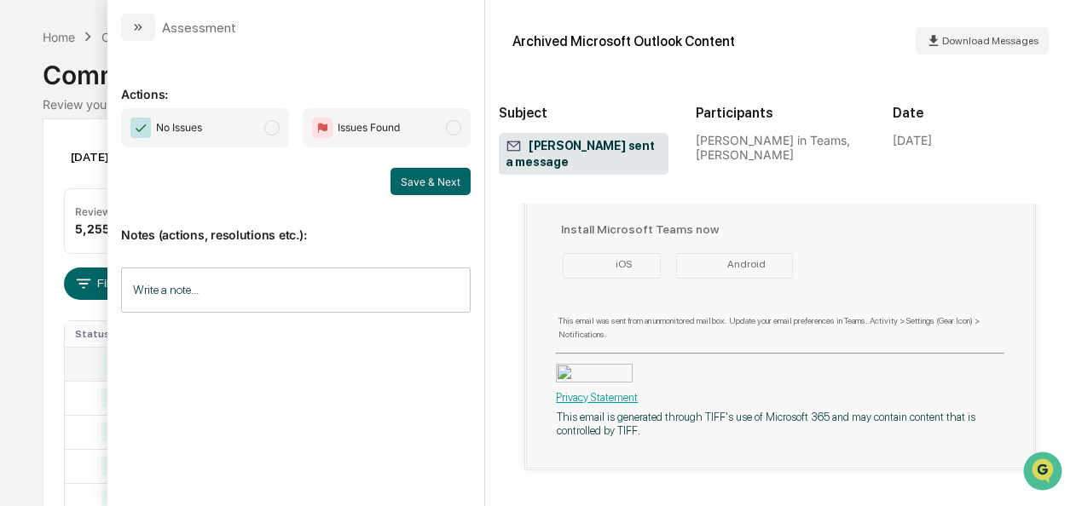
scroll to position [59, 0]
click at [256, 131] on span "No Issues" at bounding box center [205, 127] width 168 height 39
click at [431, 169] on button "Save & Next" at bounding box center [430, 181] width 80 height 27
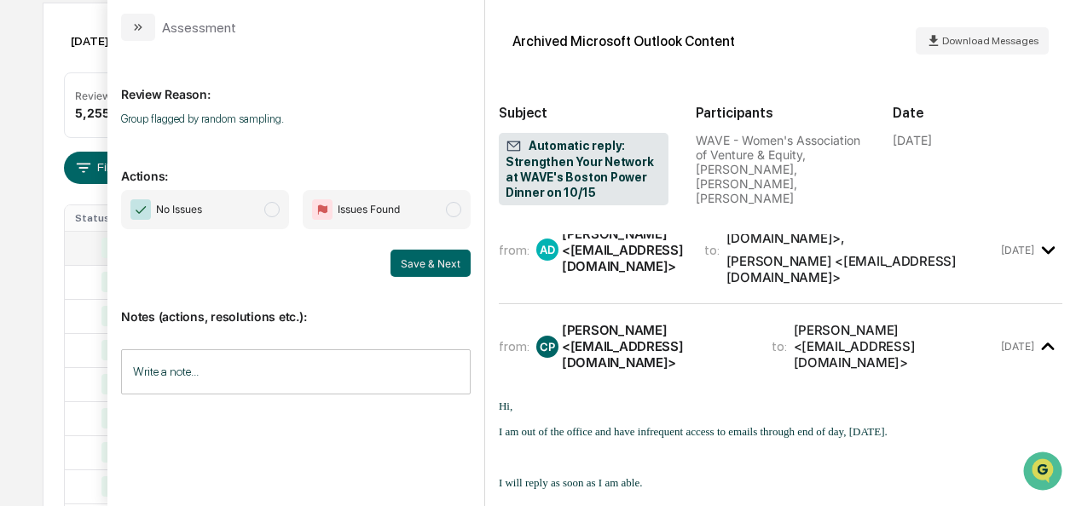
scroll to position [344, 0]
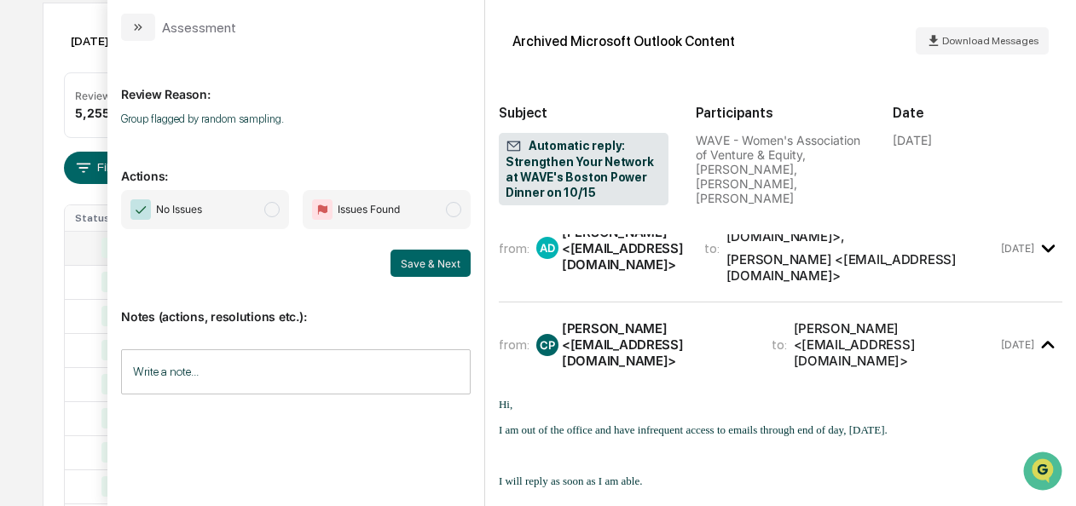
click at [285, 210] on span "No Issues" at bounding box center [205, 209] width 168 height 39
click at [419, 264] on button "Save & Next" at bounding box center [430, 263] width 80 height 27
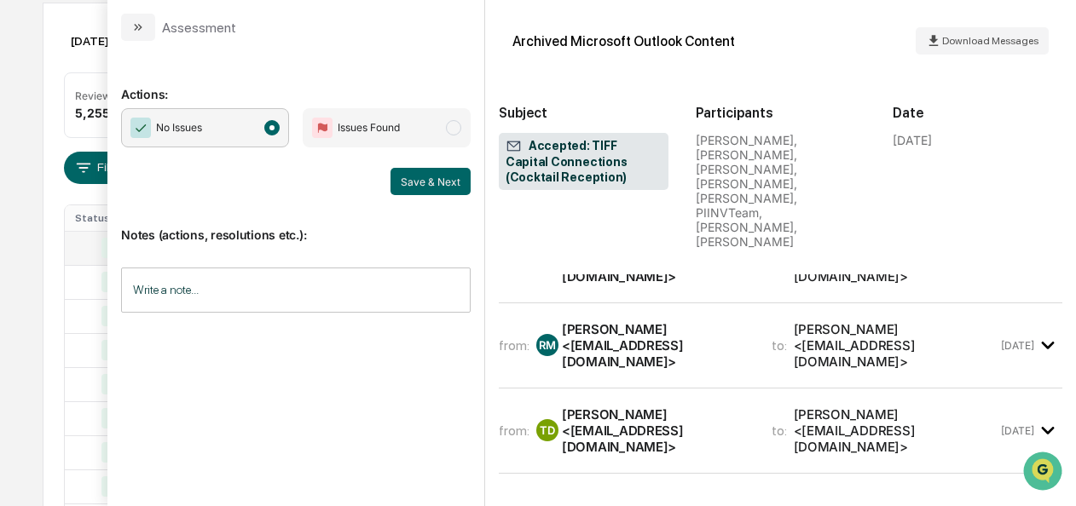
scroll to position [783, 0]
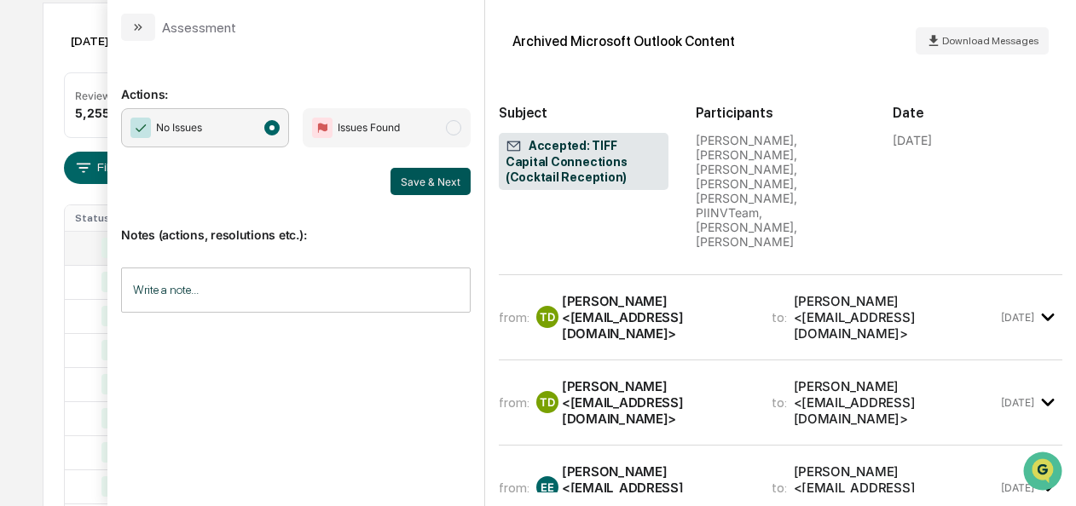
click at [426, 175] on button "Save & Next" at bounding box center [430, 181] width 80 height 27
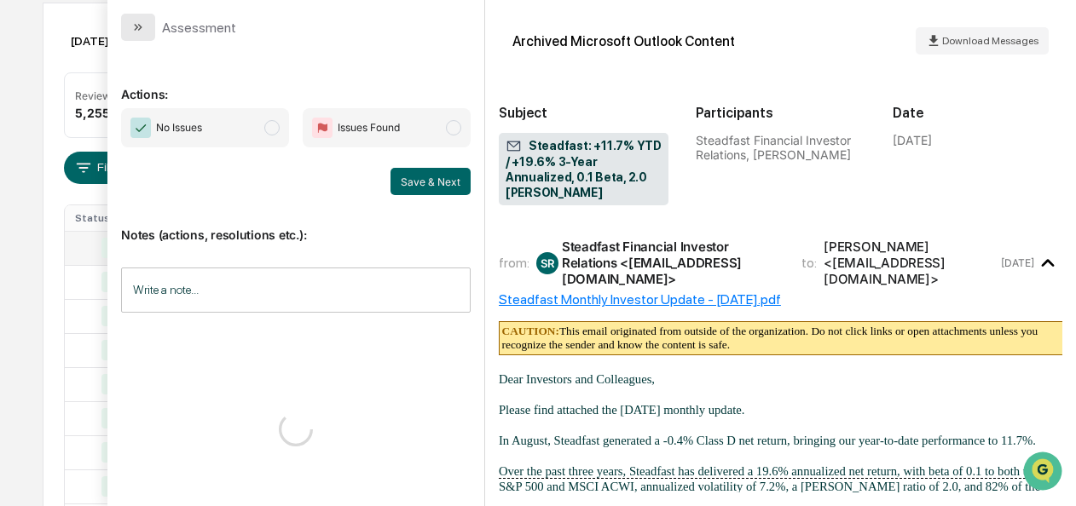
click at [140, 26] on icon "modal" at bounding box center [140, 27] width 4 height 7
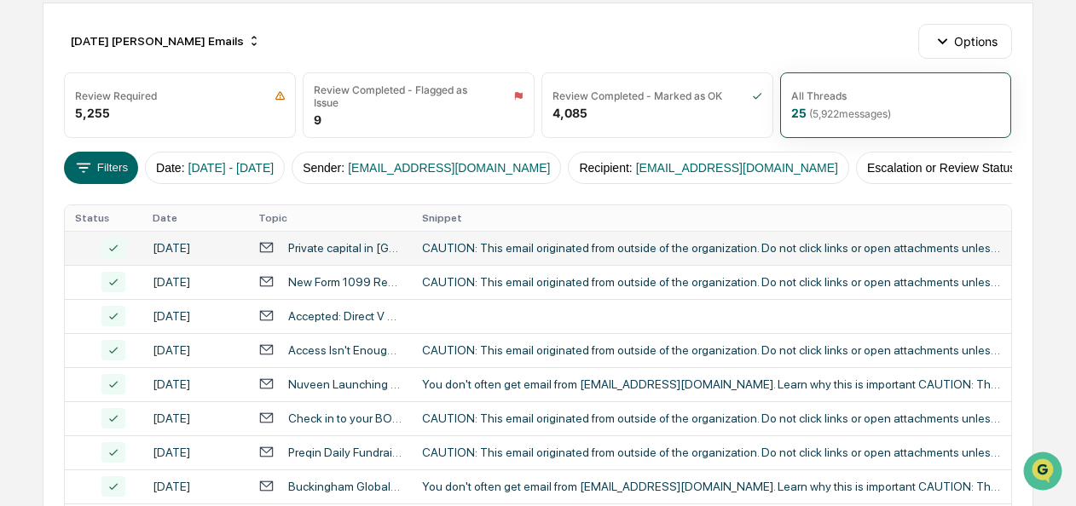
scroll to position [139, 0]
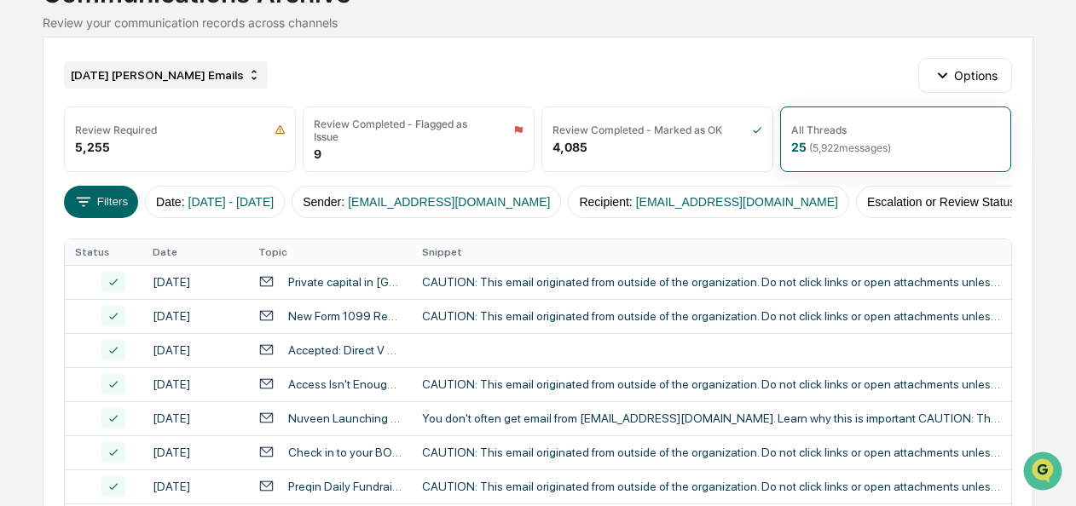
click at [151, 81] on div "[DATE] [PERSON_NAME] Emails" at bounding box center [166, 74] width 204 height 27
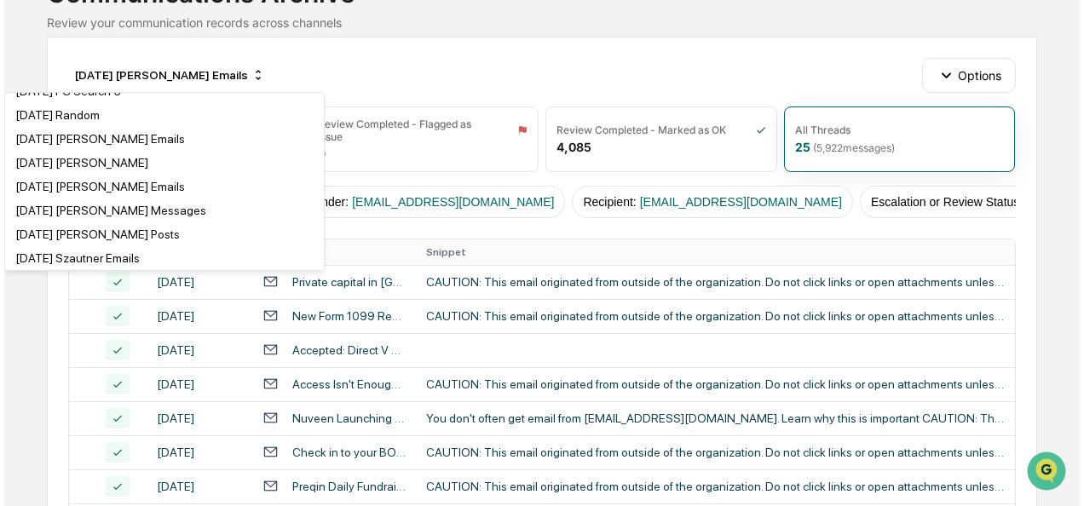
scroll to position [802, 0]
click at [106, 147] on div "[DATE] [PERSON_NAME] Emails" at bounding box center [96, 140] width 170 height 14
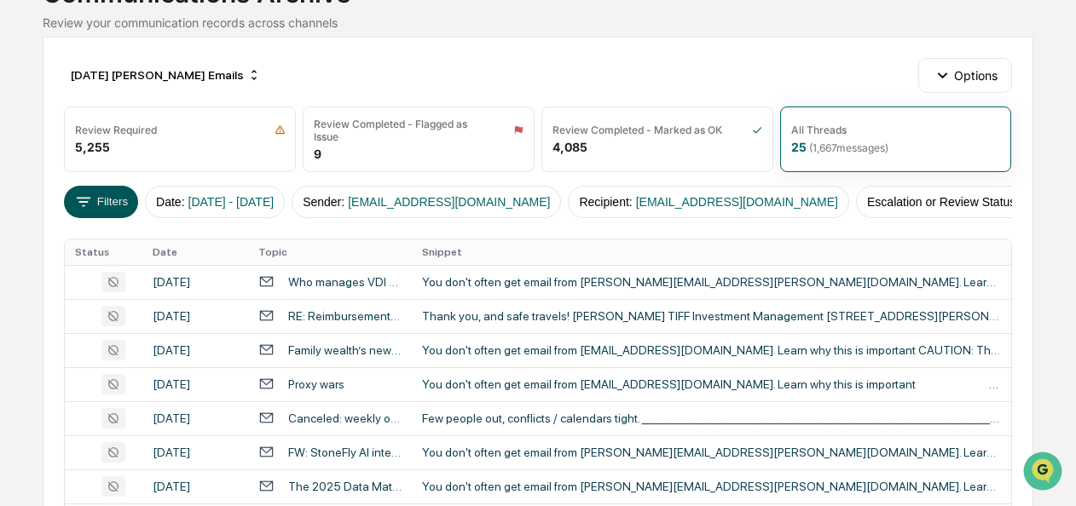
click at [111, 189] on button "Filters" at bounding box center [101, 202] width 74 height 32
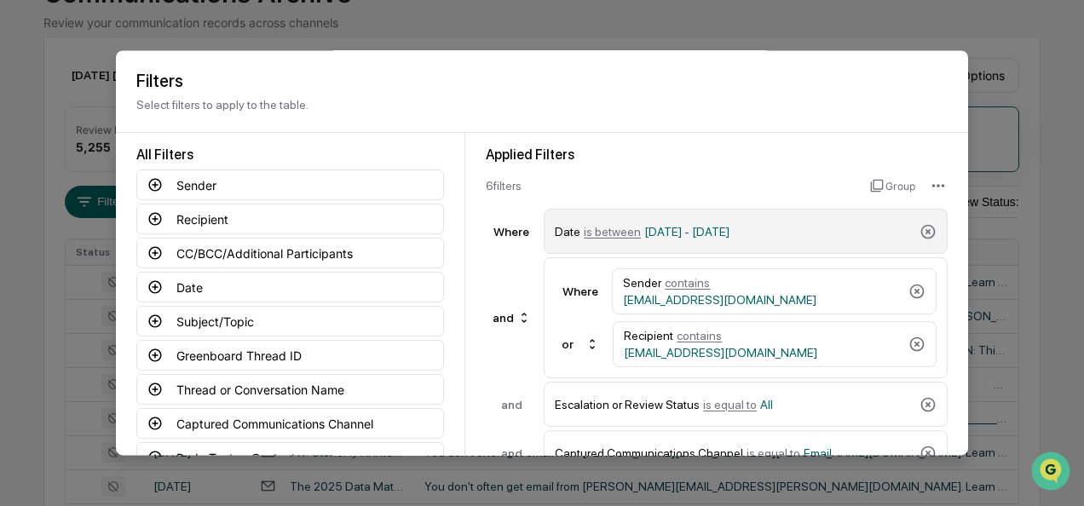
click at [604, 232] on span "is between" at bounding box center [612, 232] width 57 height 14
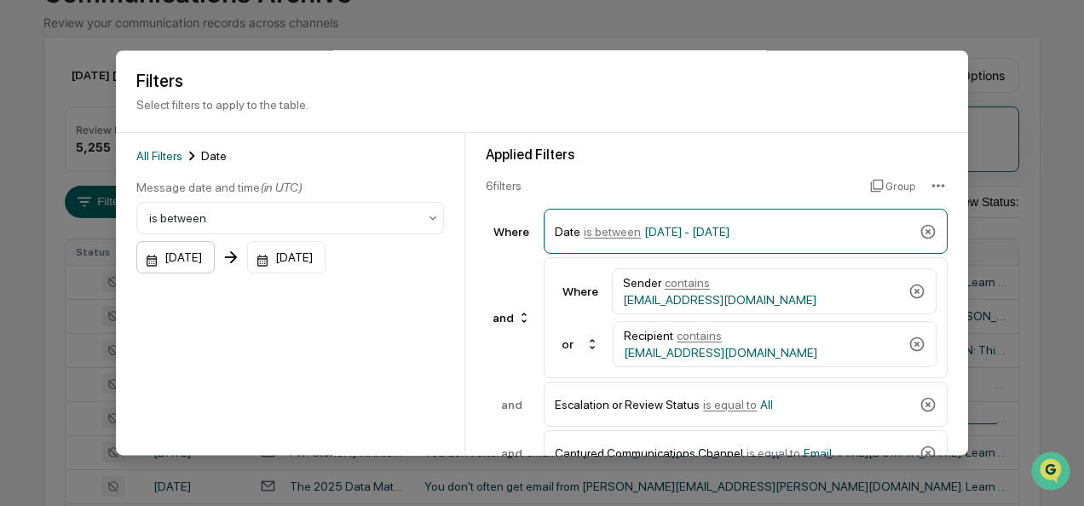
click at [148, 262] on div "[DATE]" at bounding box center [175, 258] width 78 height 32
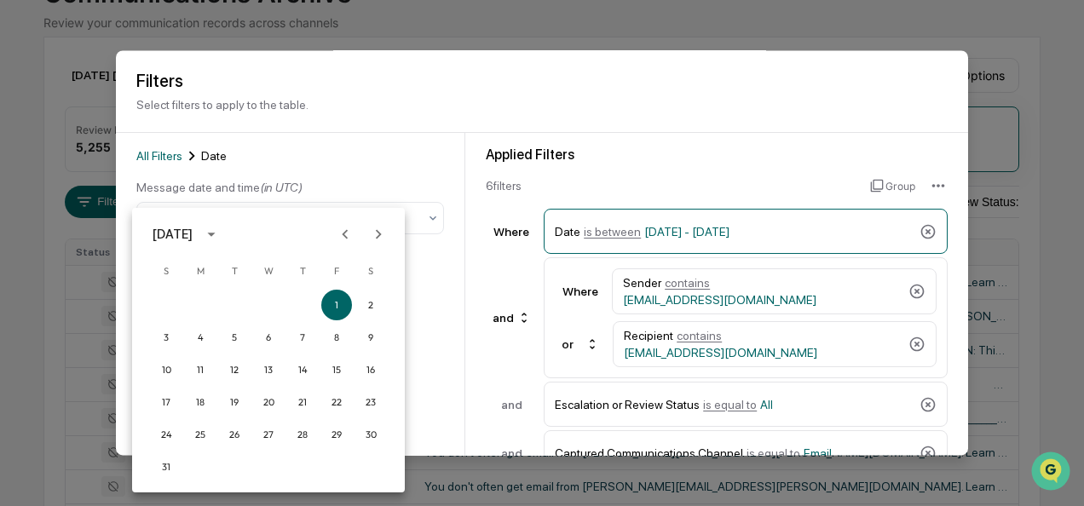
click at [385, 235] on icon "Next month" at bounding box center [378, 234] width 19 height 19
click at [199, 300] on button "1" at bounding box center [200, 305] width 31 height 31
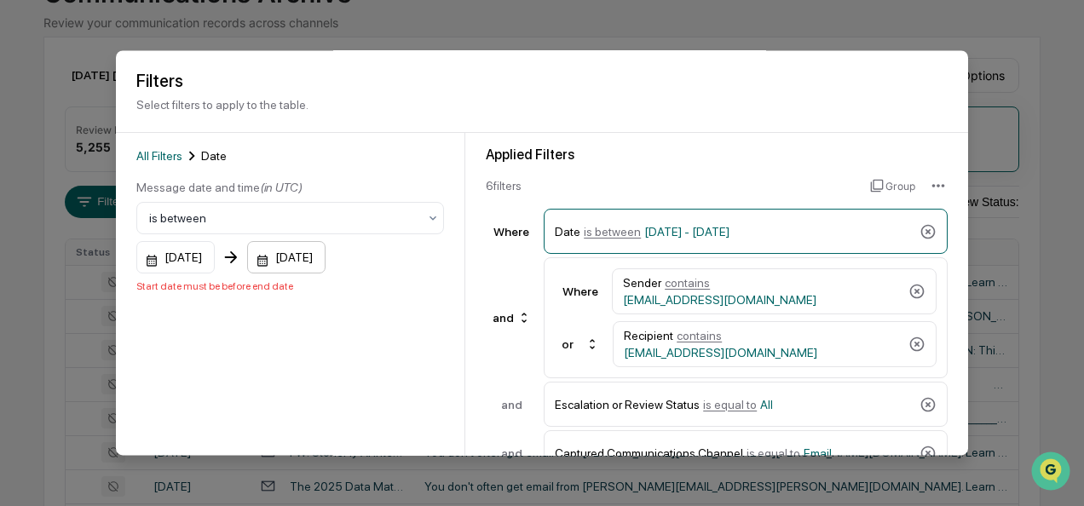
click at [280, 260] on div "[DATE]" at bounding box center [286, 258] width 78 height 32
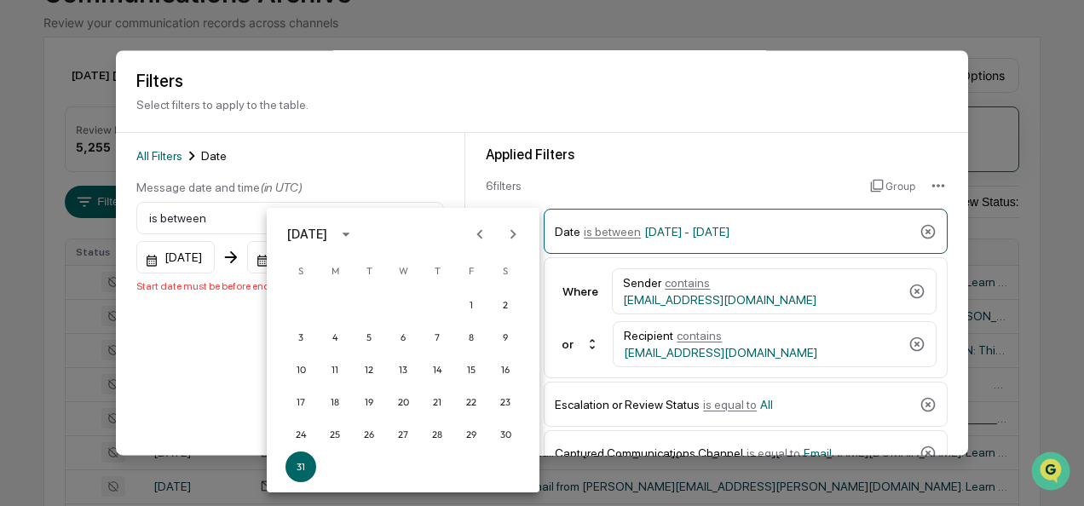
click at [515, 236] on icon "Next month" at bounding box center [513, 234] width 19 height 19
click at [375, 423] on button "30" at bounding box center [368, 434] width 31 height 31
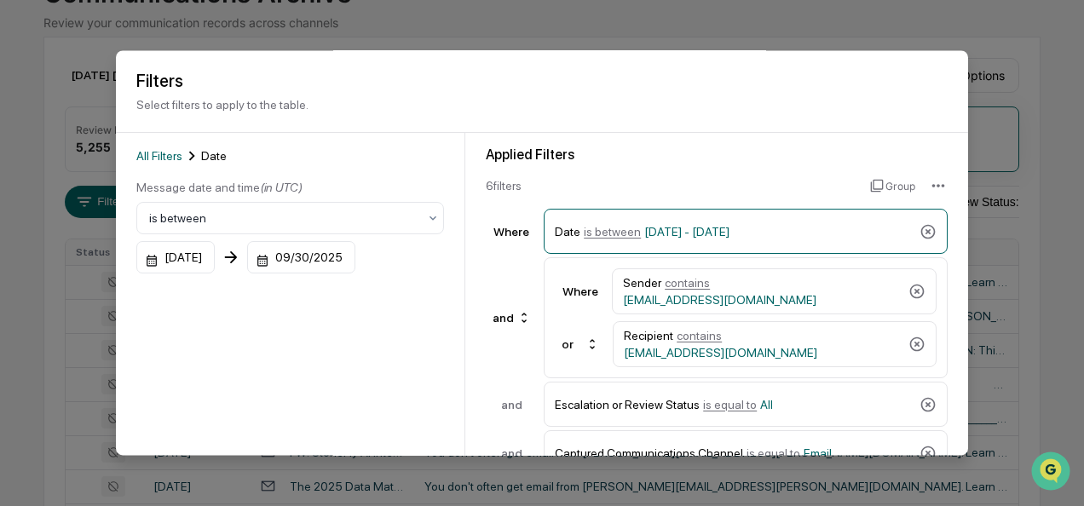
scroll to position [188, 0]
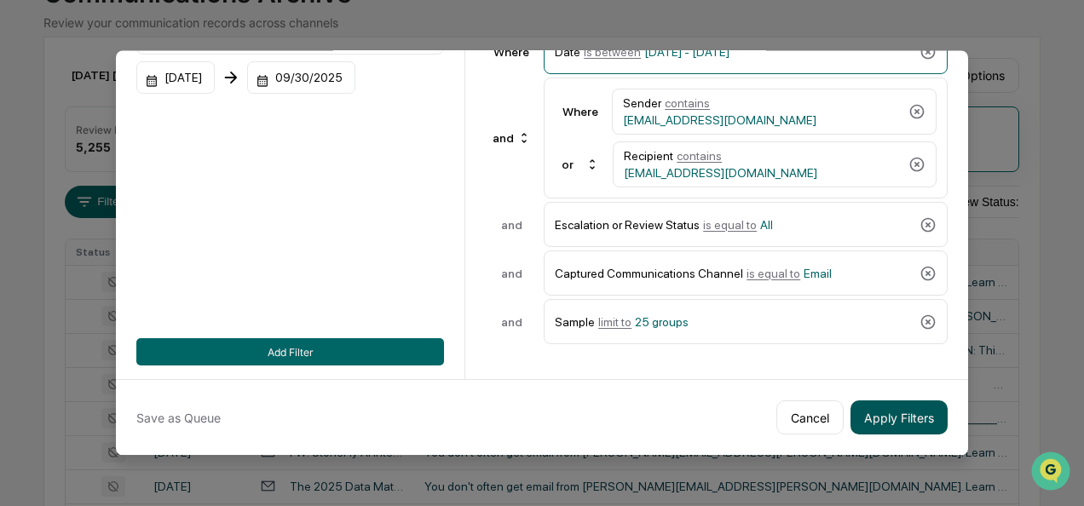
click at [902, 403] on button "Apply Filters" at bounding box center [899, 418] width 97 height 34
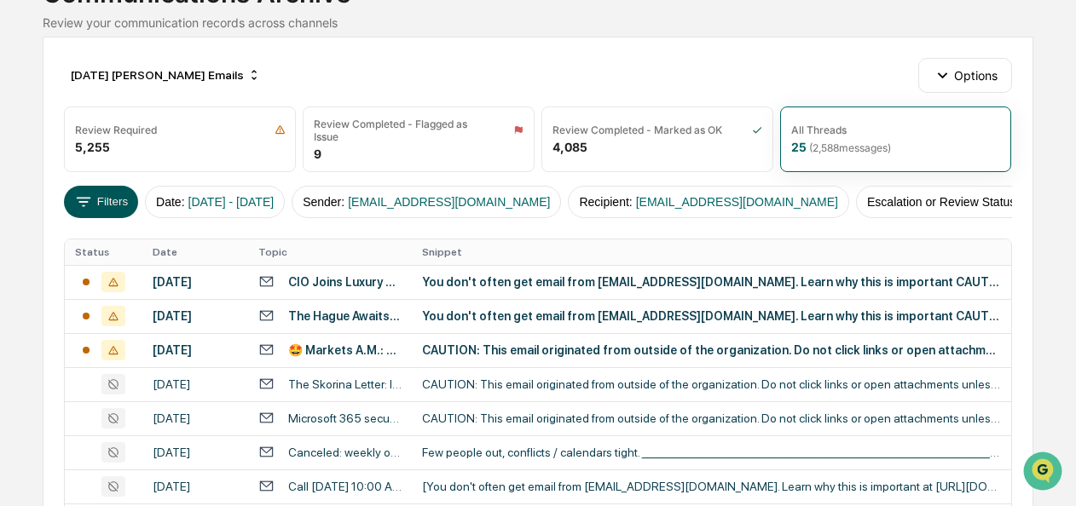
click at [121, 192] on button "Filters" at bounding box center [101, 202] width 74 height 32
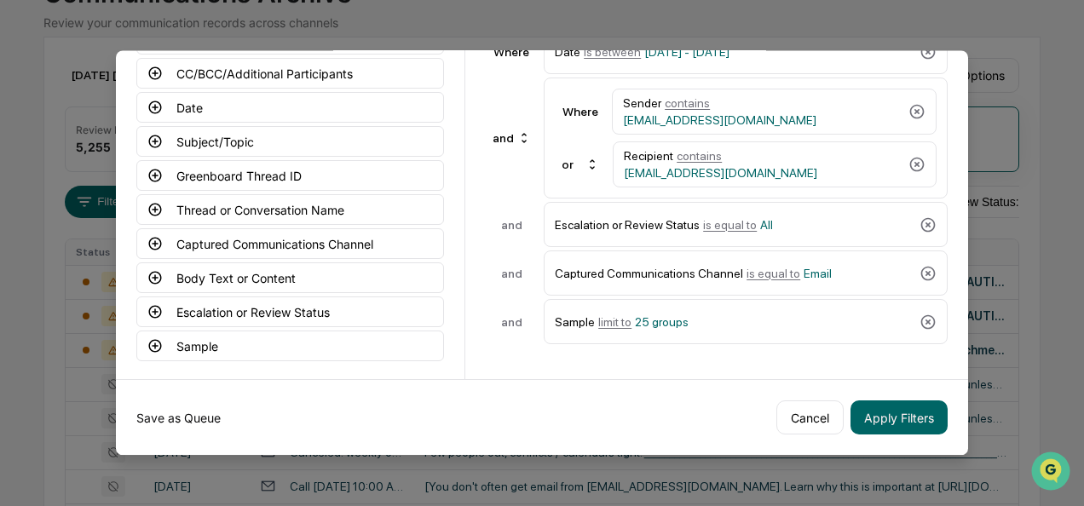
click at [186, 401] on button "Save as Queue" at bounding box center [178, 418] width 84 height 34
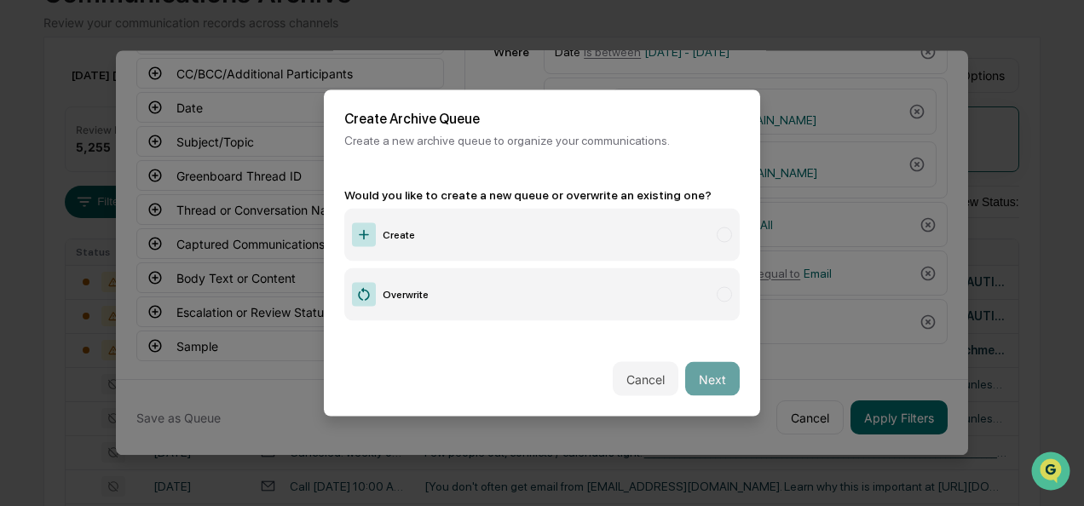
click at [427, 223] on label "Create" at bounding box center [542, 235] width 396 height 53
click at [708, 363] on button "Next" at bounding box center [712, 379] width 55 height 34
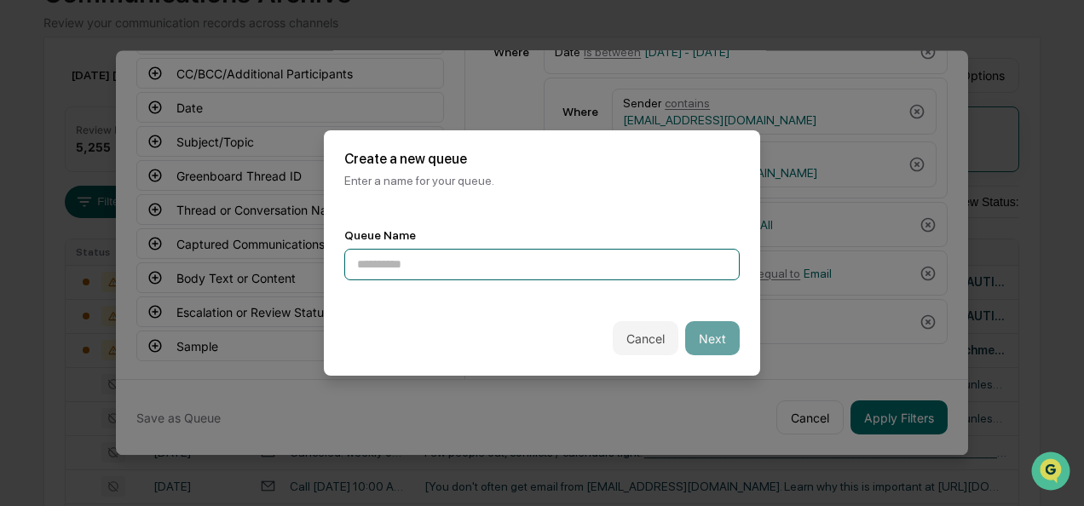
click at [376, 249] on input at bounding box center [542, 265] width 396 height 32
type input "**********"
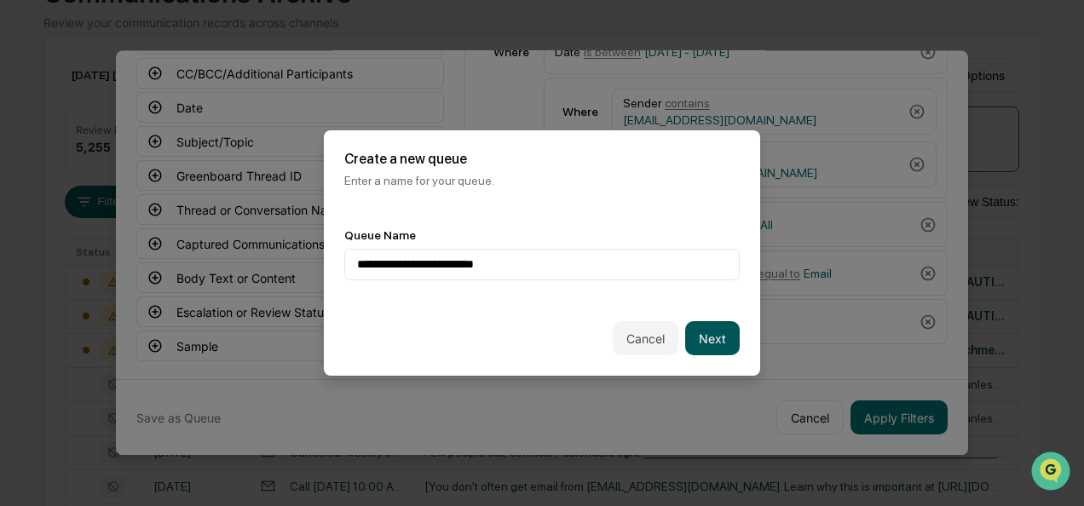
click at [688, 332] on button "Next" at bounding box center [712, 338] width 55 height 34
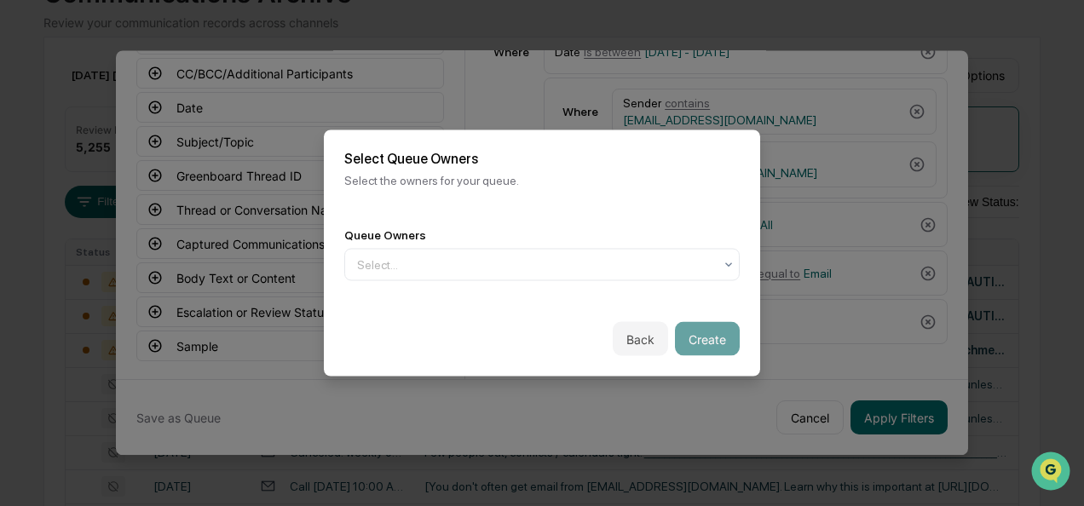
click at [592, 278] on div "Queue Owners Select..." at bounding box center [542, 255] width 436 height 94
click at [579, 269] on div at bounding box center [535, 265] width 356 height 17
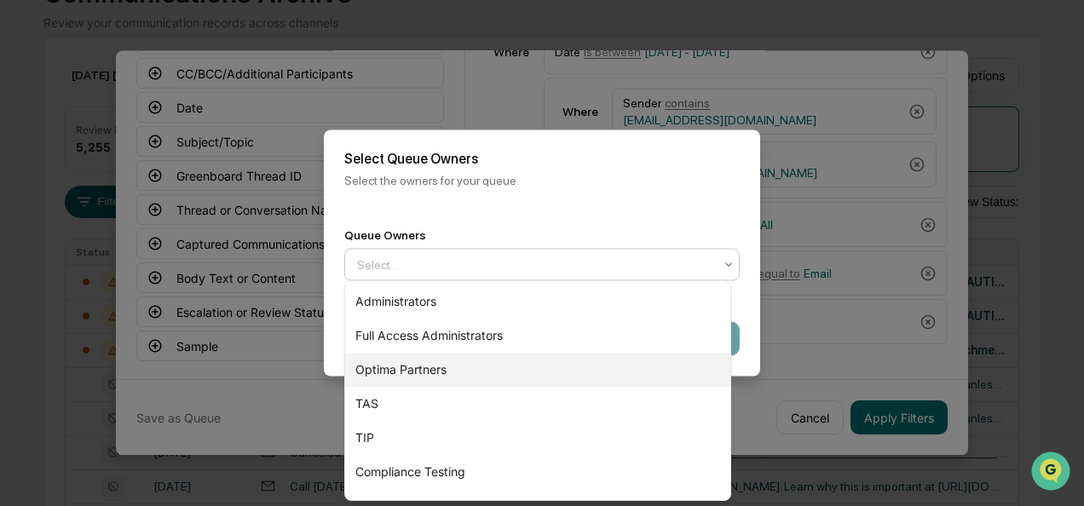
click at [476, 371] on div "Optima Partners" at bounding box center [537, 370] width 385 height 34
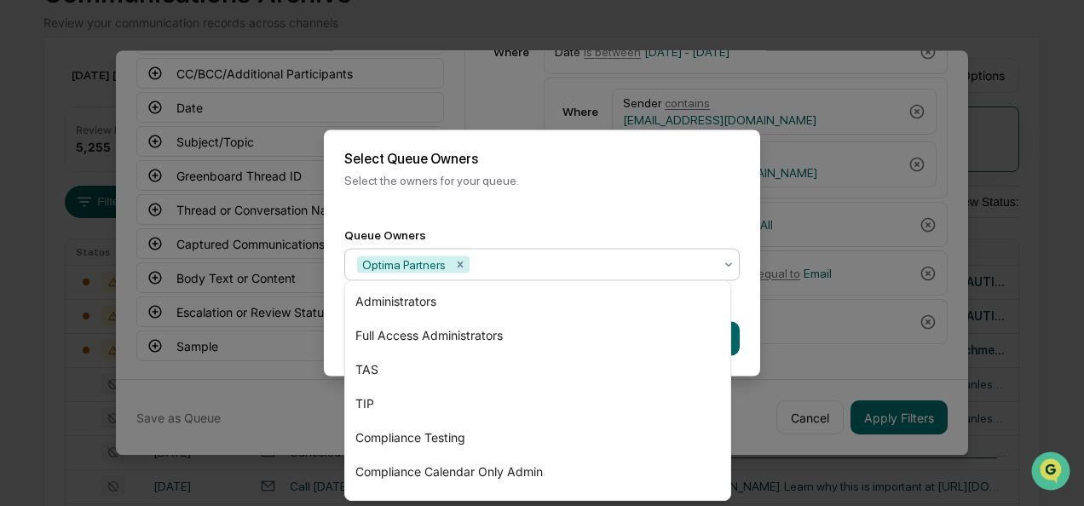
click at [750, 342] on div "Back Create" at bounding box center [542, 339] width 436 height 75
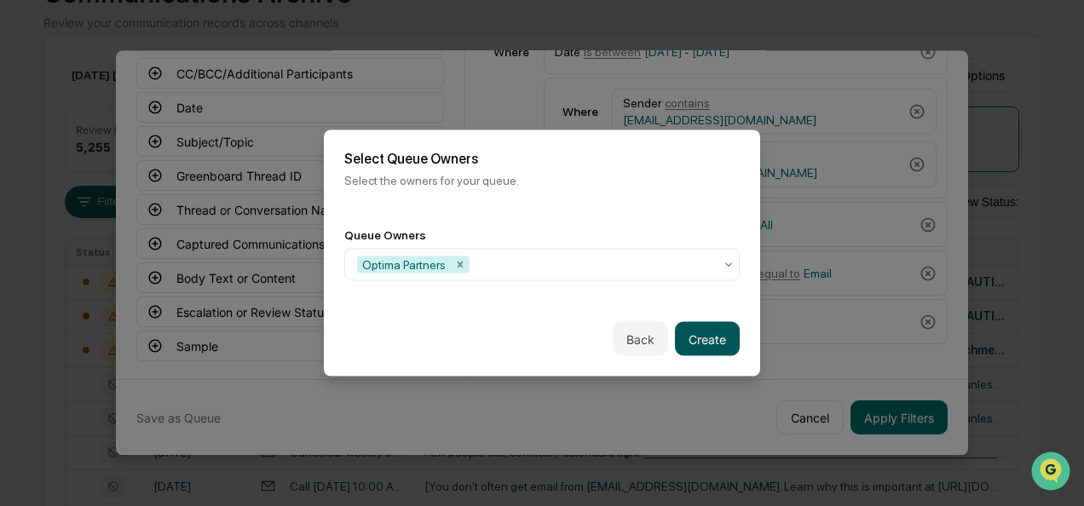
click at [702, 333] on button "Create" at bounding box center [707, 339] width 65 height 34
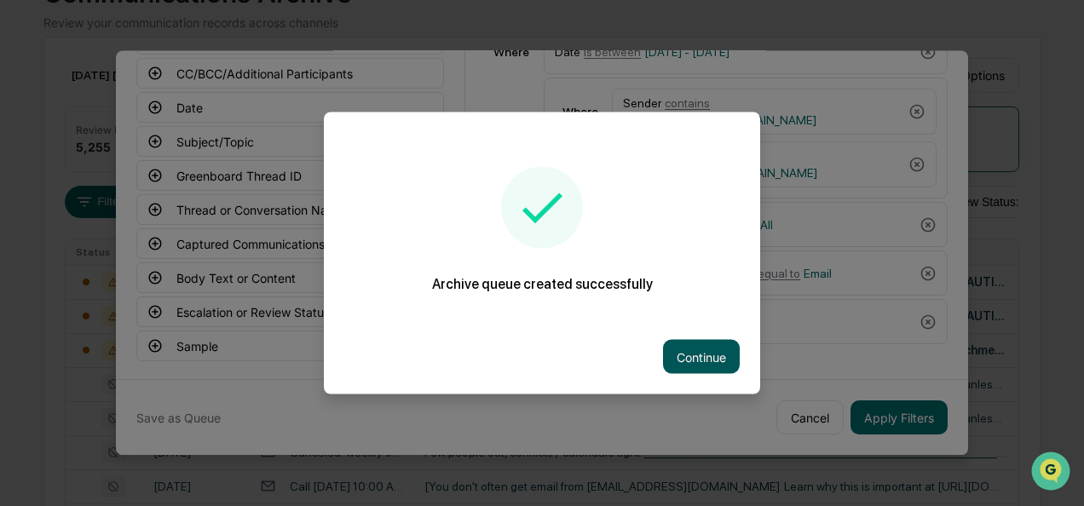
click at [702, 344] on button "Continue" at bounding box center [701, 357] width 77 height 34
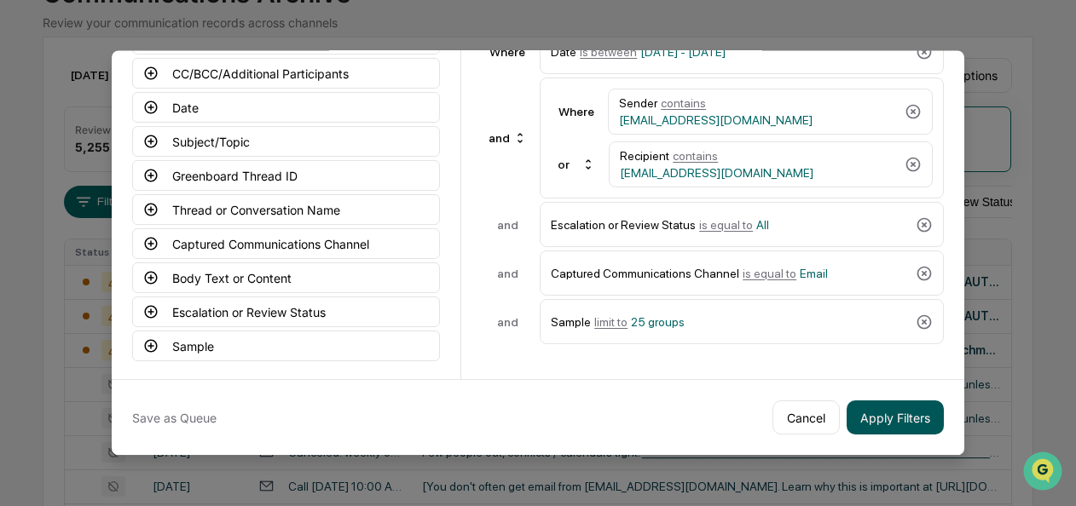
click at [898, 406] on button "Apply Filters" at bounding box center [895, 418] width 97 height 34
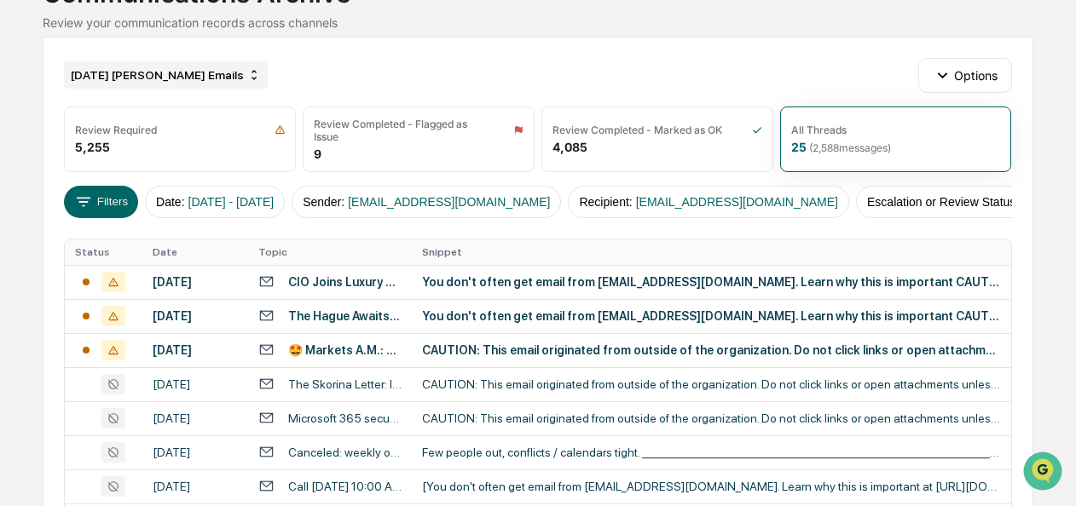
click at [162, 79] on div "[DATE] [PERSON_NAME] Emails" at bounding box center [166, 74] width 204 height 27
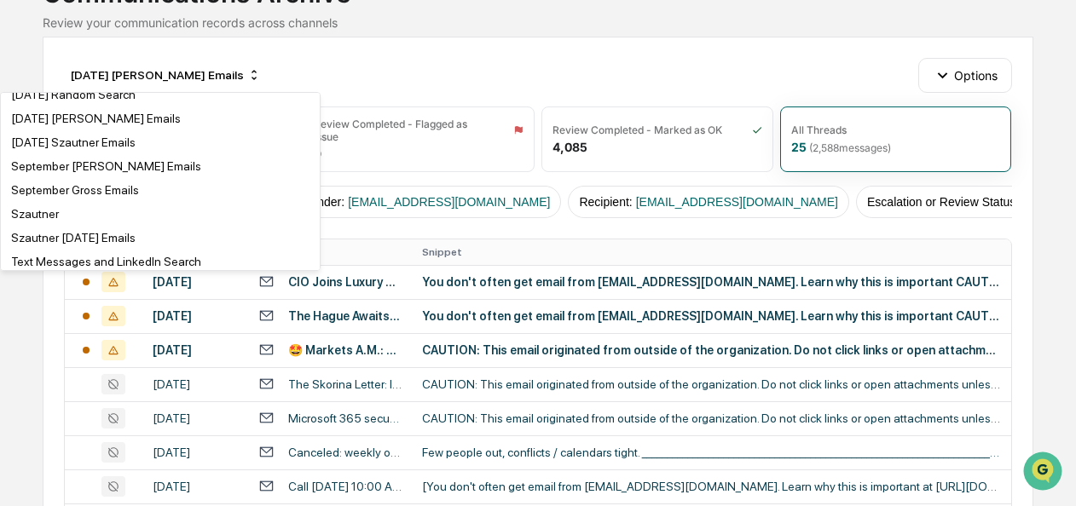
scroll to position [3154, 0]
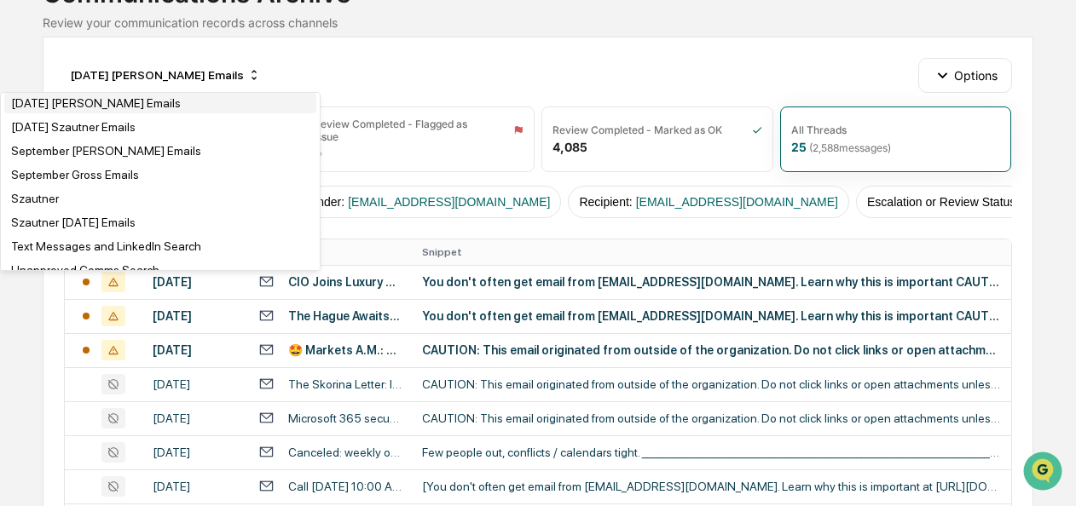
click at [140, 110] on div "[DATE] [PERSON_NAME] Emails" at bounding box center [96, 103] width 170 height 14
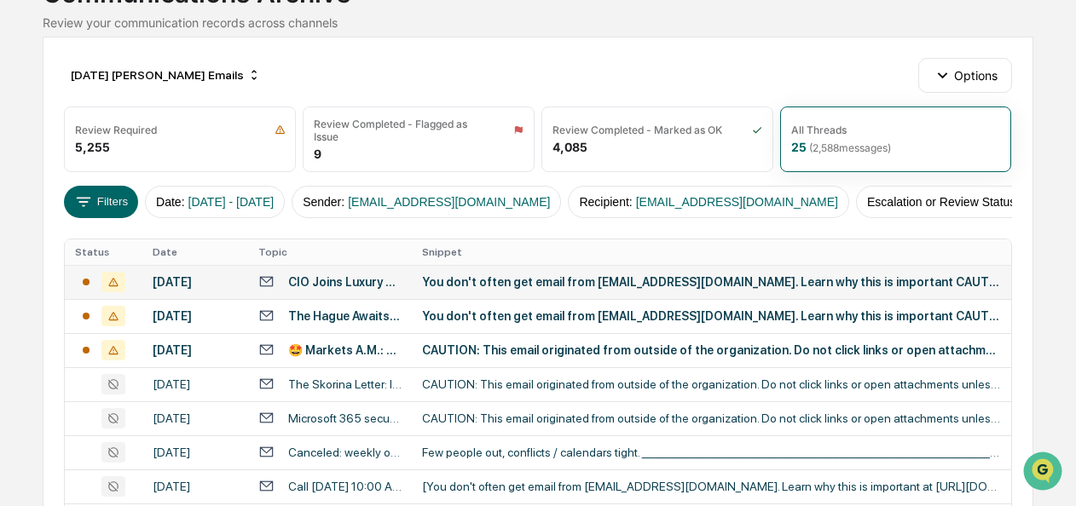
click at [496, 289] on div "You don't often get email from publications@nationalcioreview.com. Learn why th…" at bounding box center [711, 282] width 579 height 14
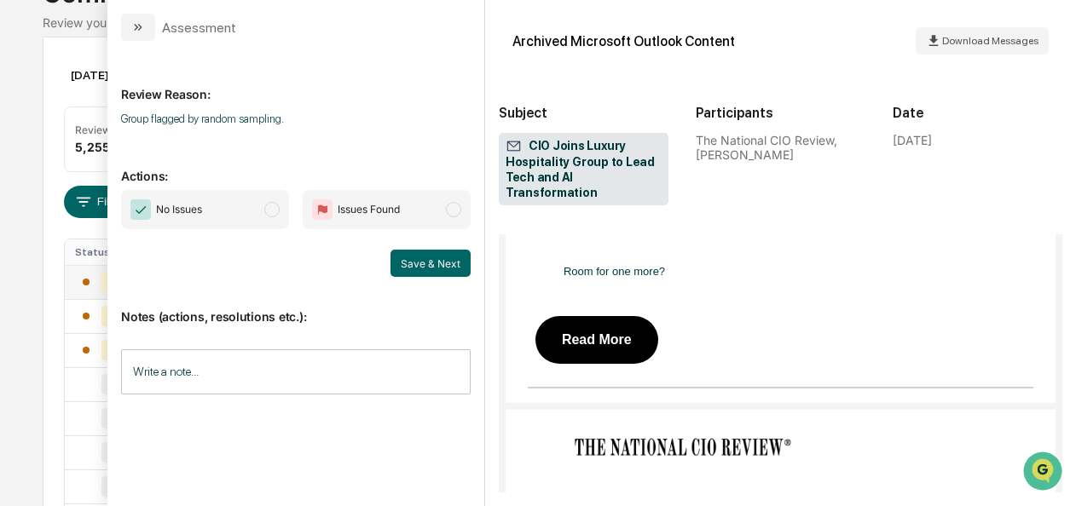
scroll to position [813, 0]
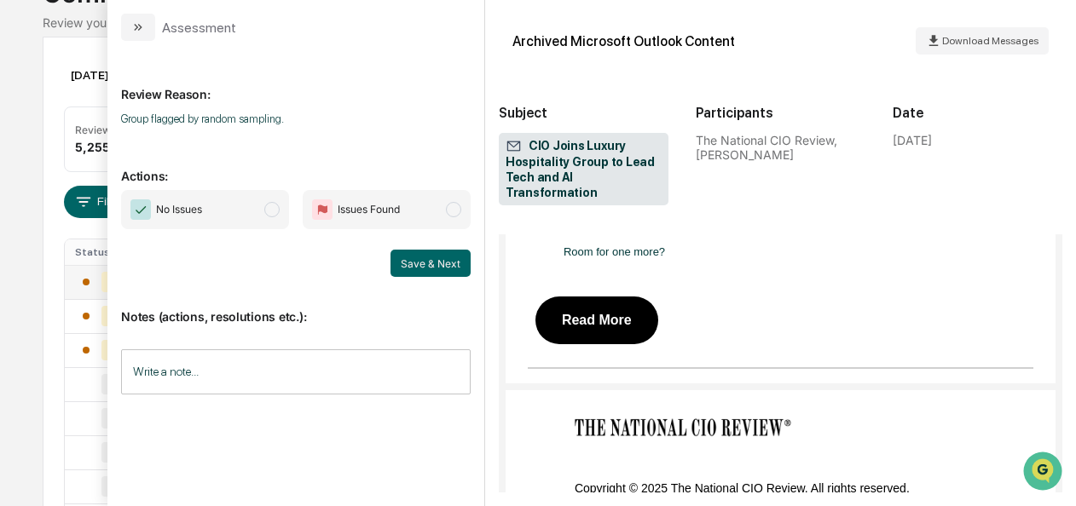
click at [289, 219] on span "No Issues" at bounding box center [205, 209] width 168 height 39
click at [404, 251] on button "Save & Next" at bounding box center [430, 263] width 80 height 27
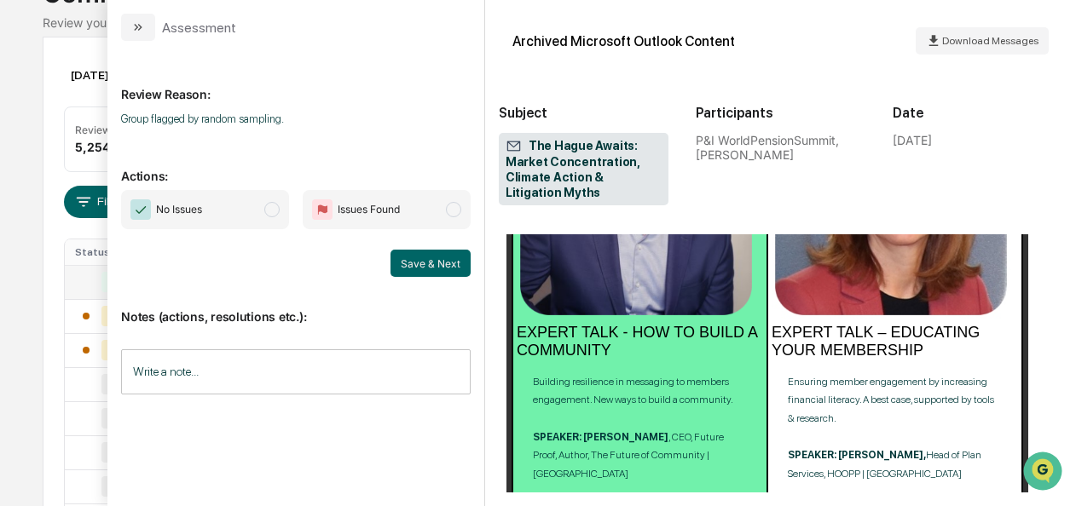
scroll to position [3517, 0]
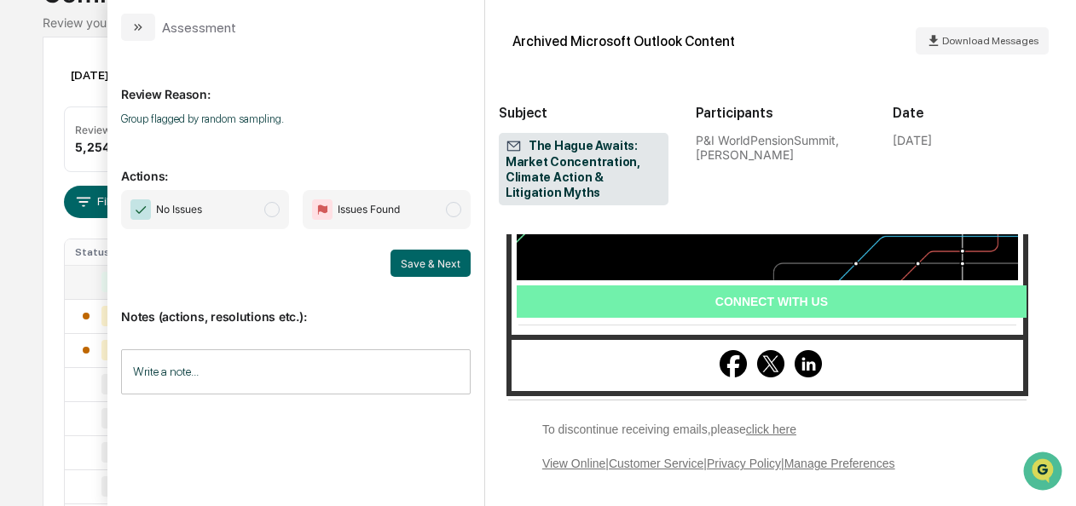
click at [283, 210] on span "No Issues" at bounding box center [205, 209] width 168 height 39
click at [427, 269] on button "Save & Next" at bounding box center [430, 263] width 80 height 27
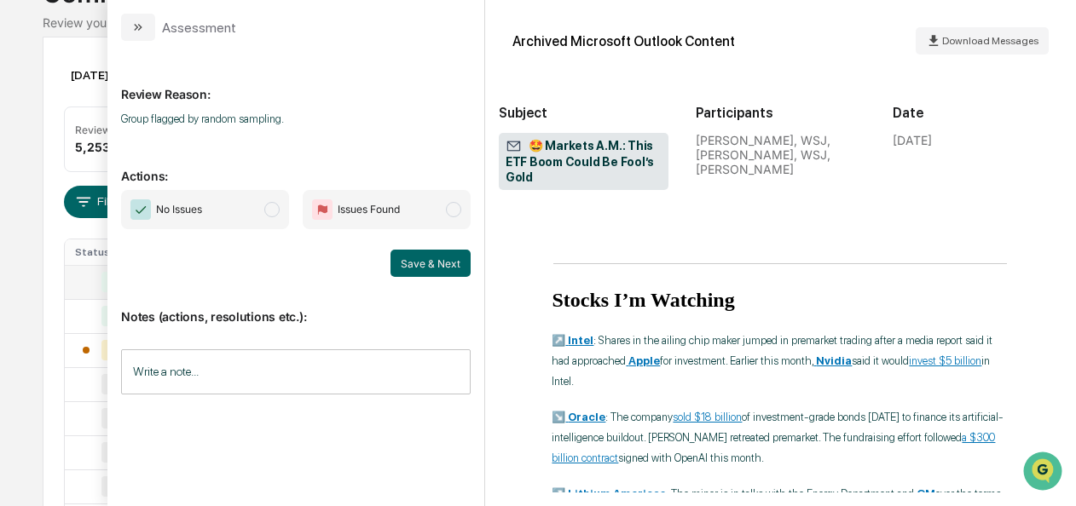
scroll to position [2954, 0]
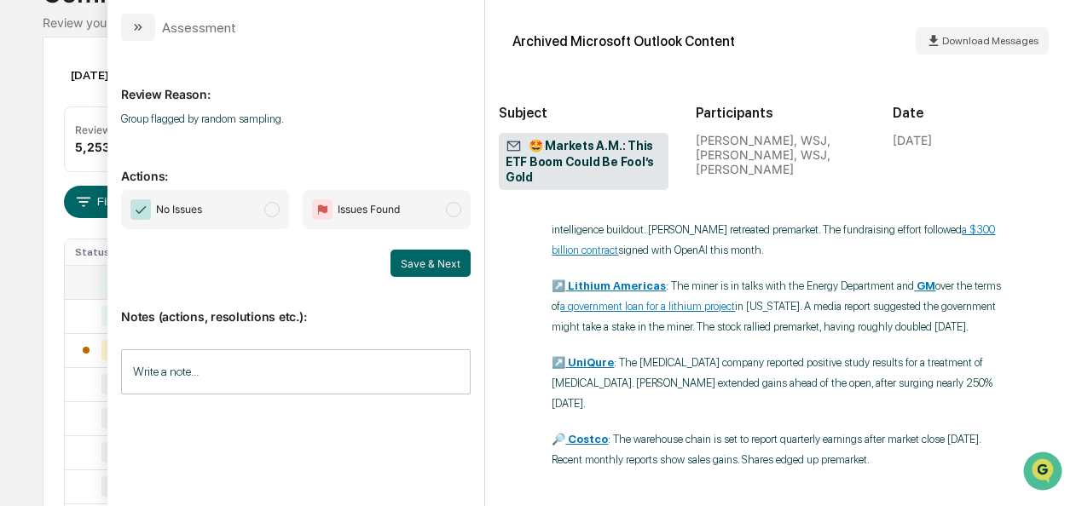
click at [285, 205] on span "No Issues" at bounding box center [205, 209] width 168 height 39
click at [393, 259] on div "Save & Next" at bounding box center [296, 263] width 350 height 27
click at [404, 262] on button "Save & Next" at bounding box center [430, 263] width 80 height 27
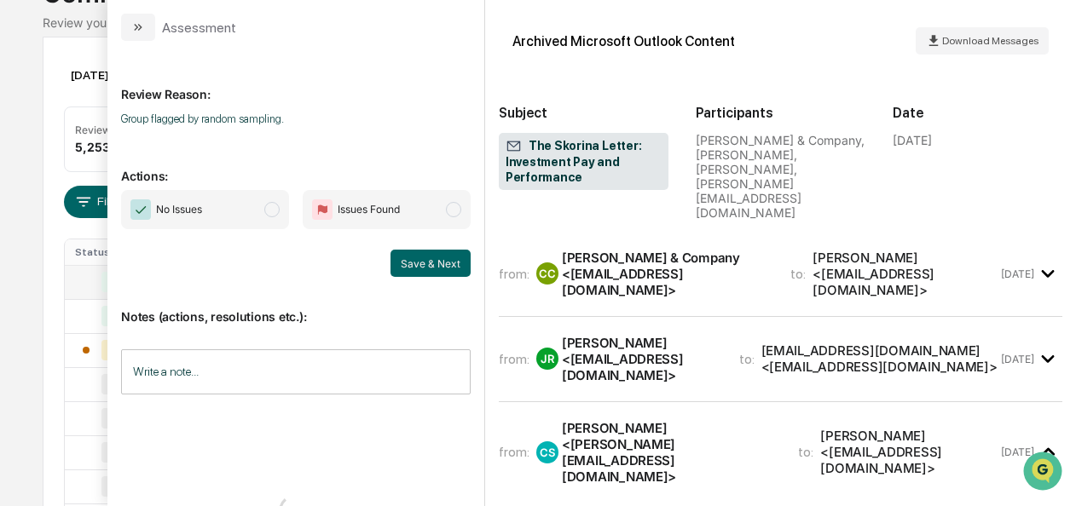
scroll to position [145, 0]
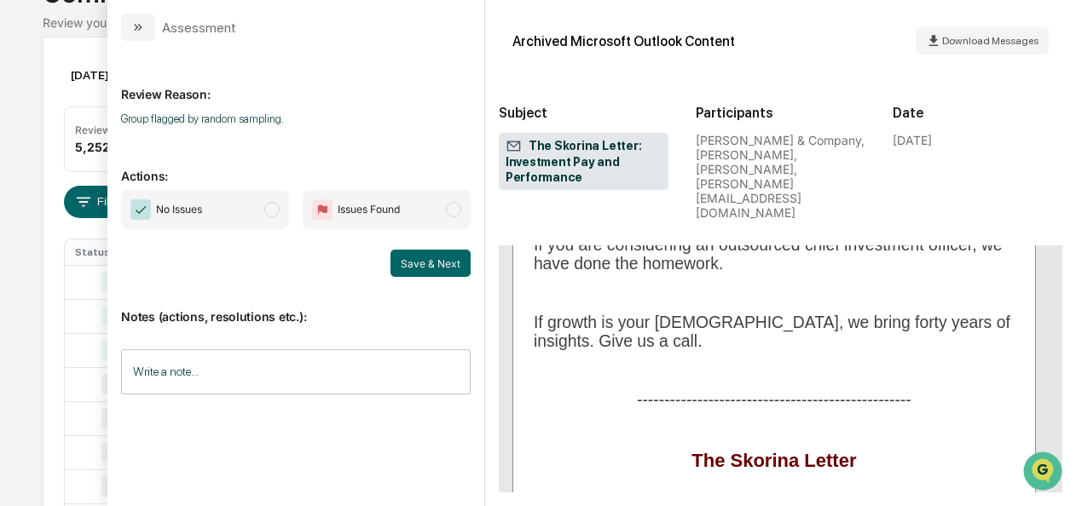
scroll to position [10329, 0]
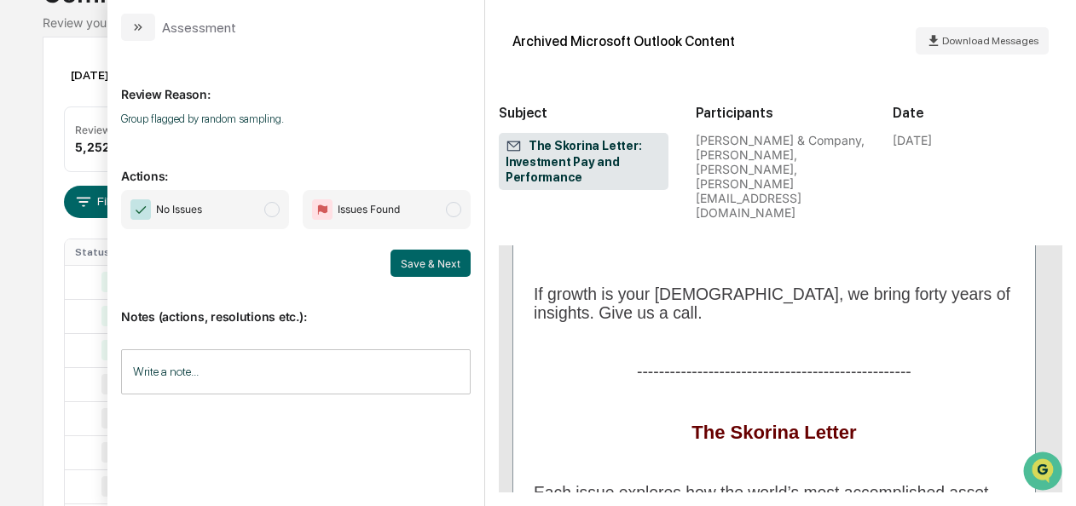
click at [277, 215] on span "modal" at bounding box center [271, 209] width 15 height 15
click at [430, 260] on button "Save & Next" at bounding box center [430, 263] width 80 height 27
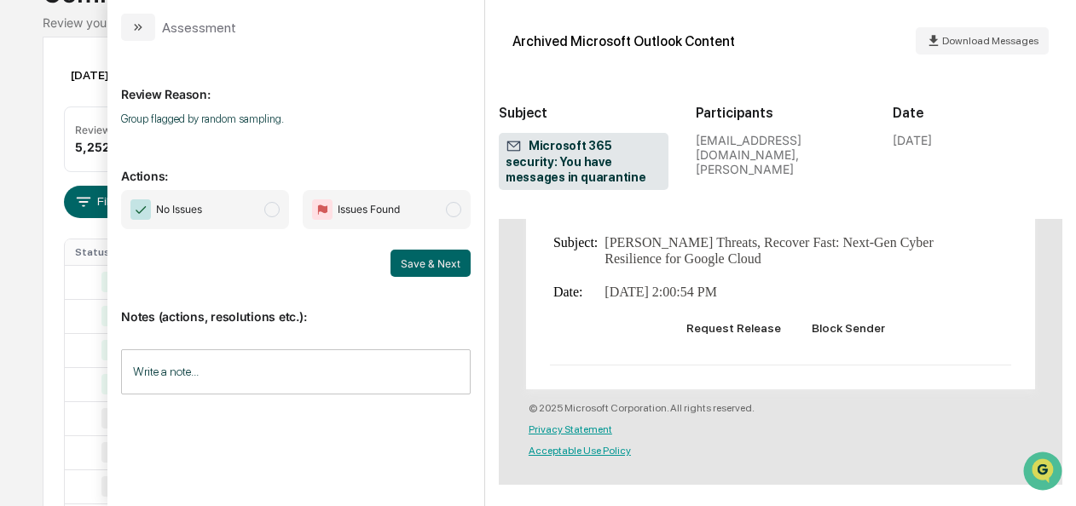
scroll to position [1404, 0]
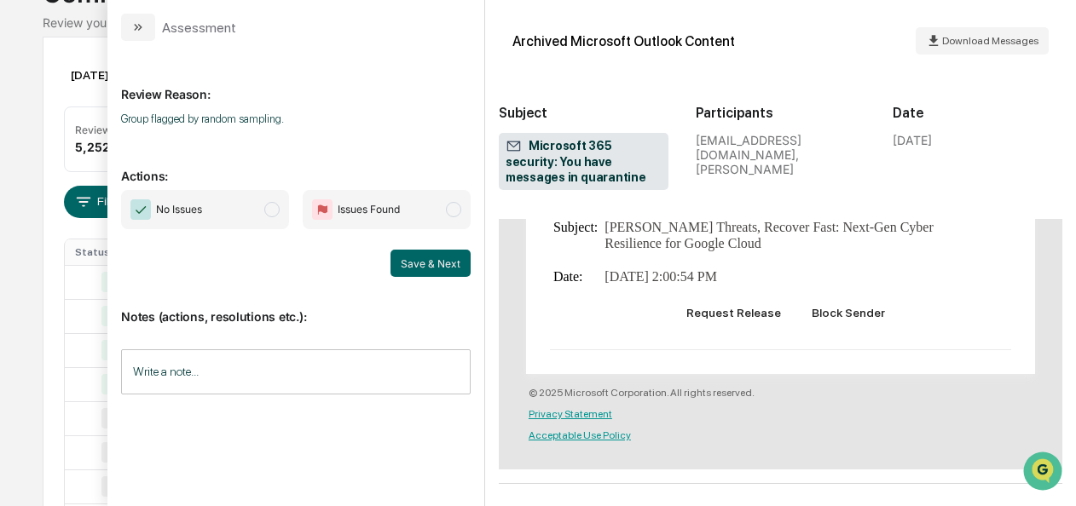
click at [280, 211] on span "modal" at bounding box center [271, 209] width 15 height 15
click at [436, 269] on button "Save & Next" at bounding box center [430, 263] width 80 height 27
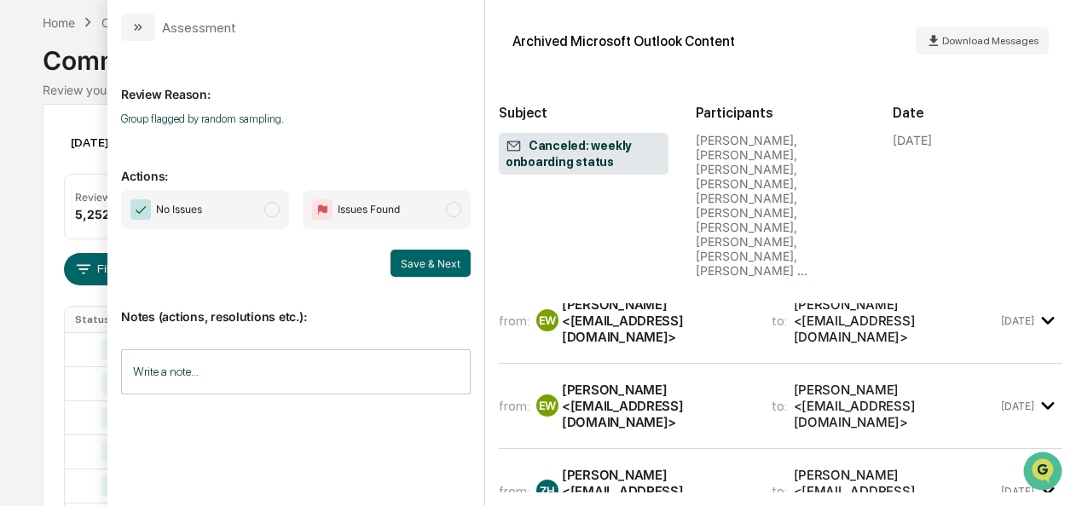
scroll to position [5, 0]
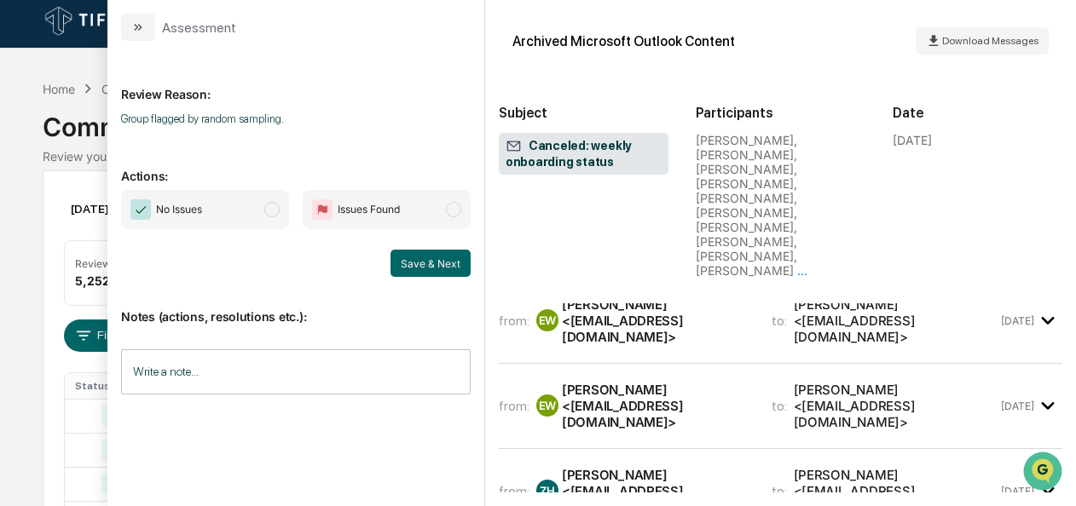
click at [263, 210] on span "No Issues" at bounding box center [205, 209] width 168 height 39
click at [460, 275] on button "Save & Next" at bounding box center [430, 263] width 80 height 27
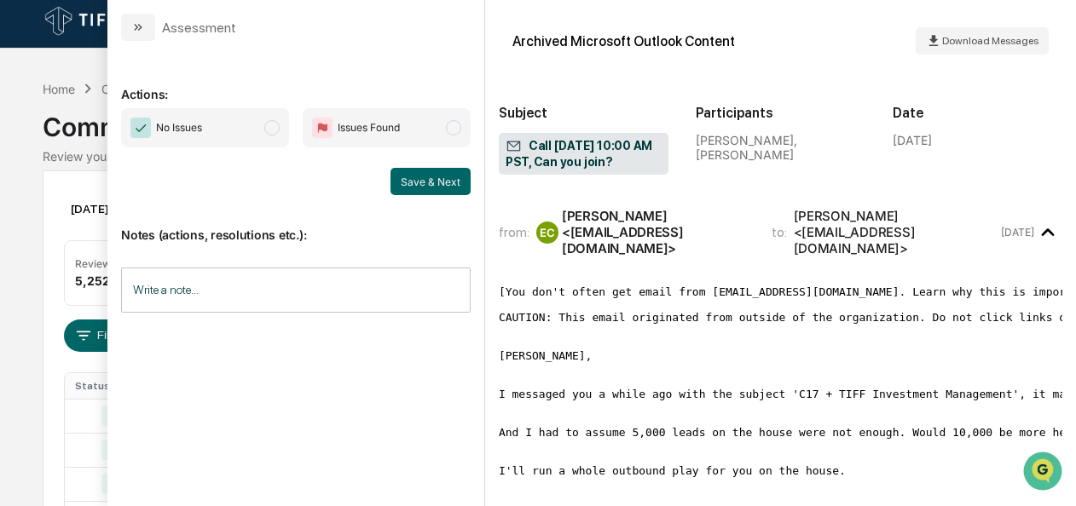
scroll to position [241, 0]
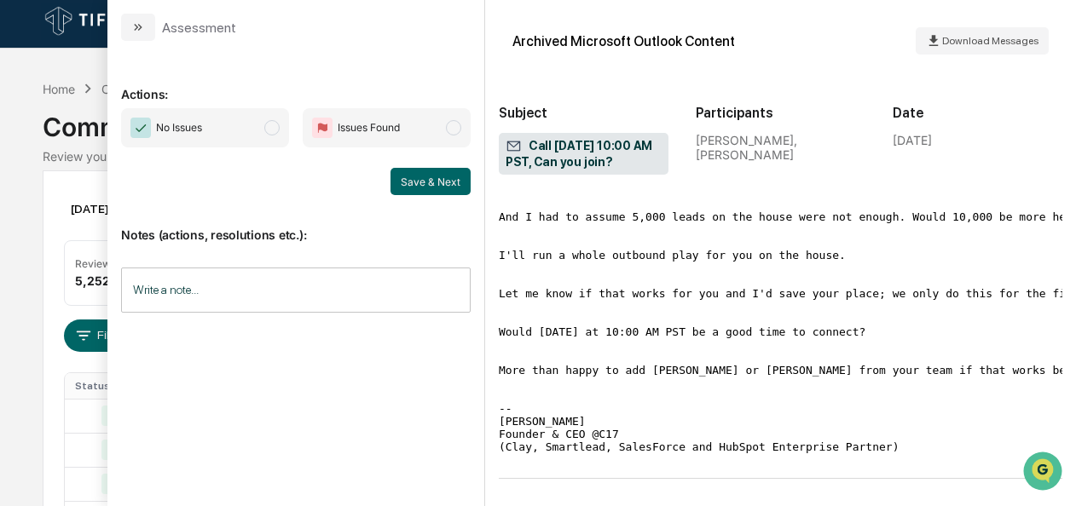
click at [263, 136] on span "No Issues" at bounding box center [205, 127] width 168 height 39
click at [421, 177] on button "Save & Next" at bounding box center [430, 181] width 80 height 27
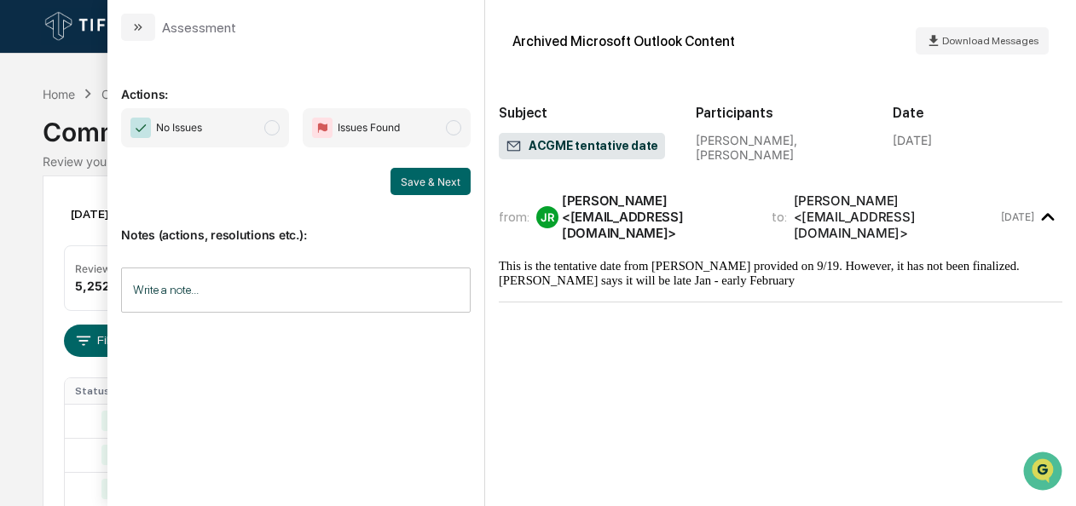
click at [280, 131] on span "modal" at bounding box center [271, 127] width 15 height 15
click at [444, 179] on button "Save & Next" at bounding box center [430, 181] width 80 height 27
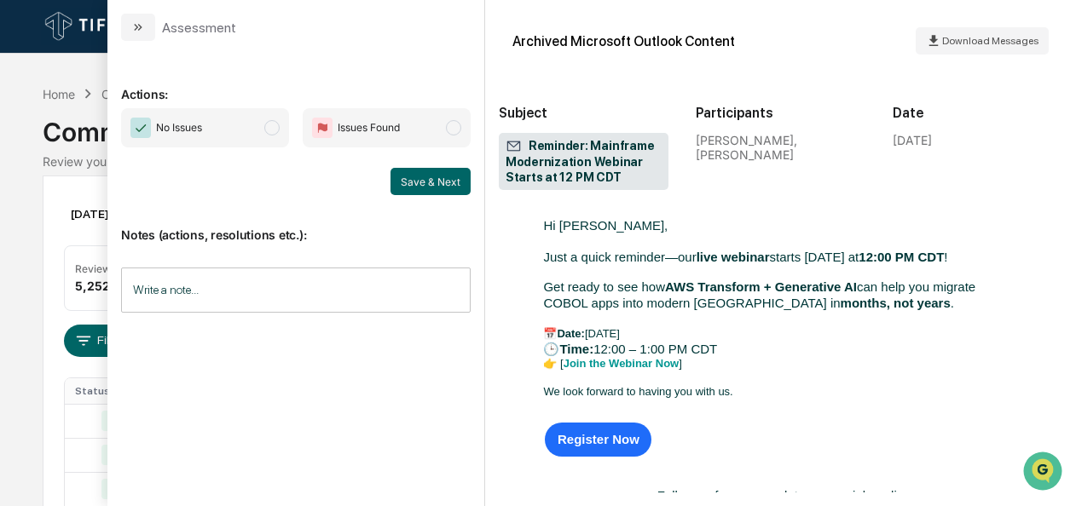
scroll to position [184, 0]
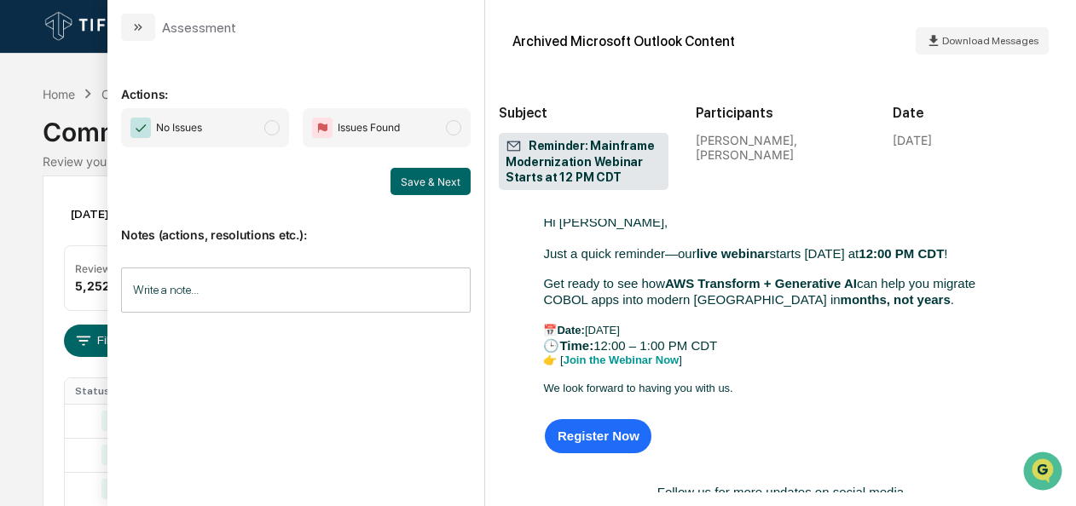
click at [276, 134] on span "modal" at bounding box center [271, 127] width 15 height 15
click at [438, 188] on button "Save & Next" at bounding box center [430, 181] width 80 height 27
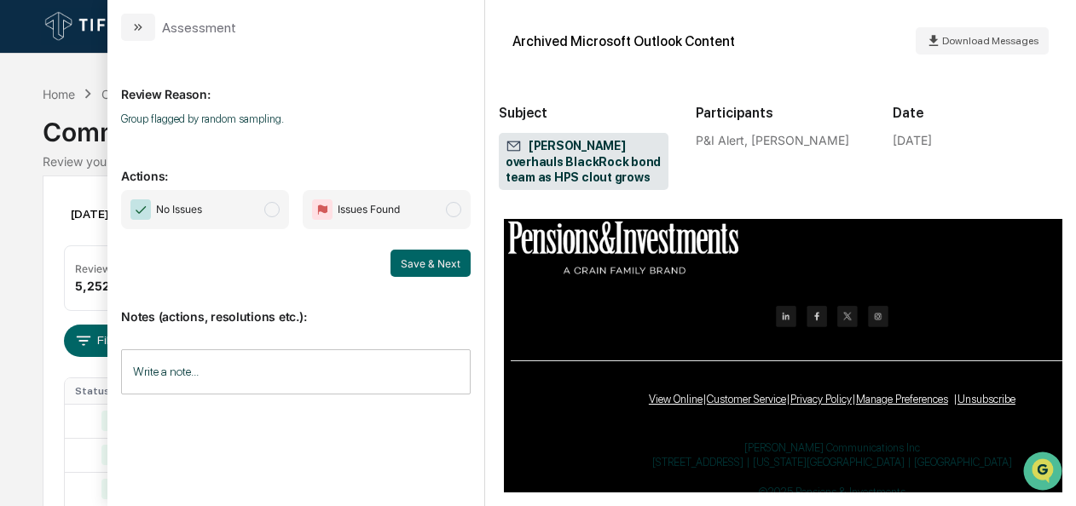
scroll to position [1604, 0]
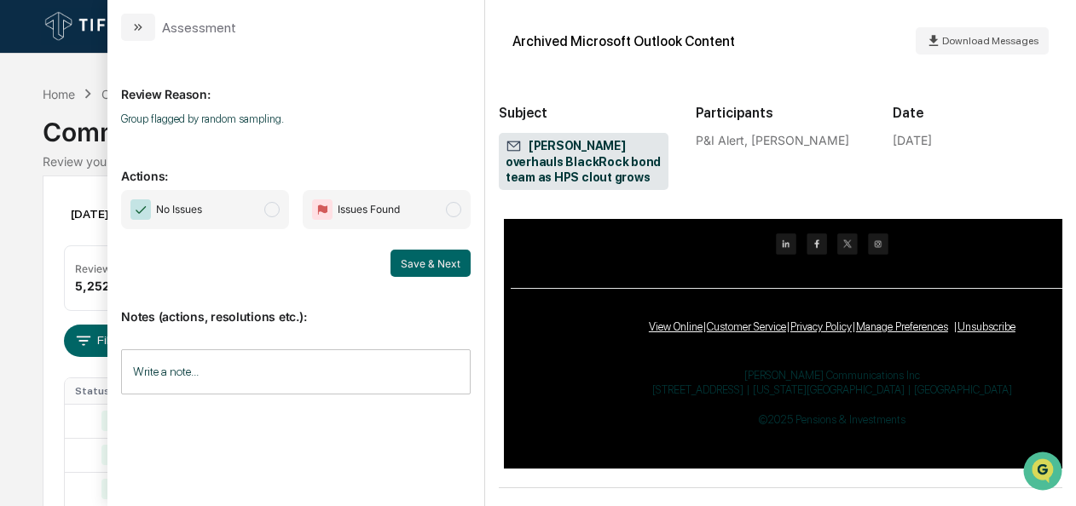
click at [273, 215] on span "modal" at bounding box center [271, 209] width 15 height 15
click at [447, 265] on button "Save & Next" at bounding box center [430, 263] width 80 height 27
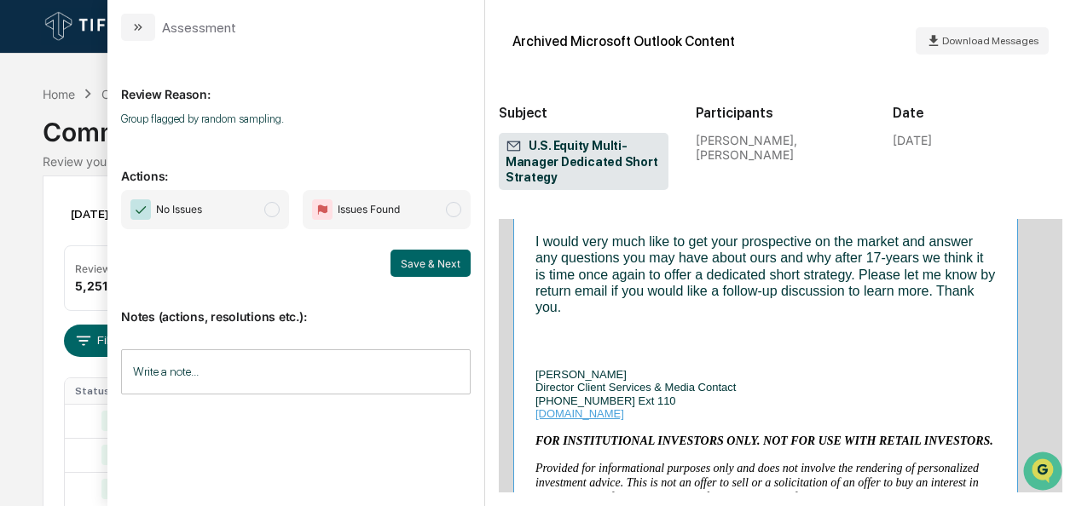
scroll to position [1321, 0]
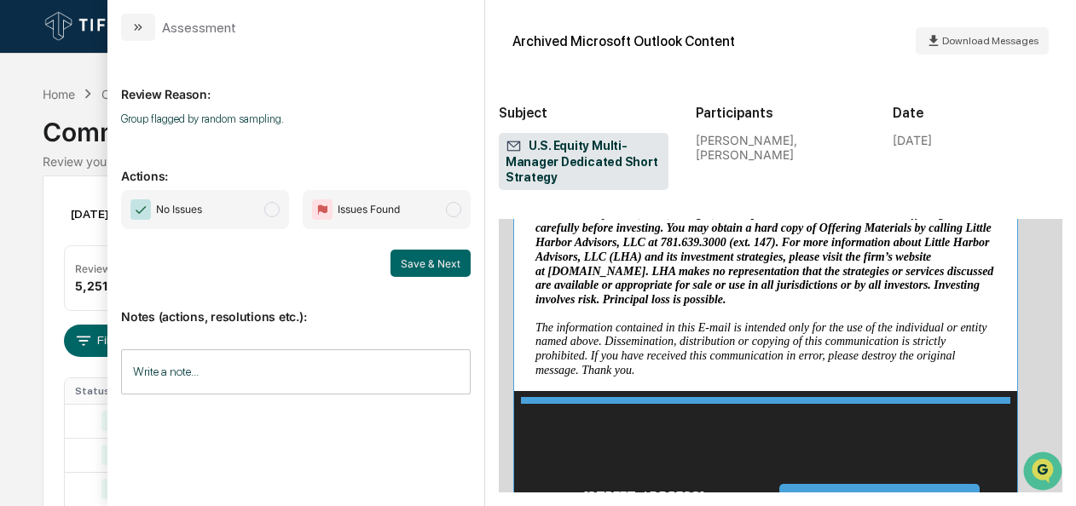
click at [263, 203] on span "No Issues" at bounding box center [205, 209] width 168 height 39
click at [425, 262] on button "Save & Next" at bounding box center [430, 263] width 80 height 27
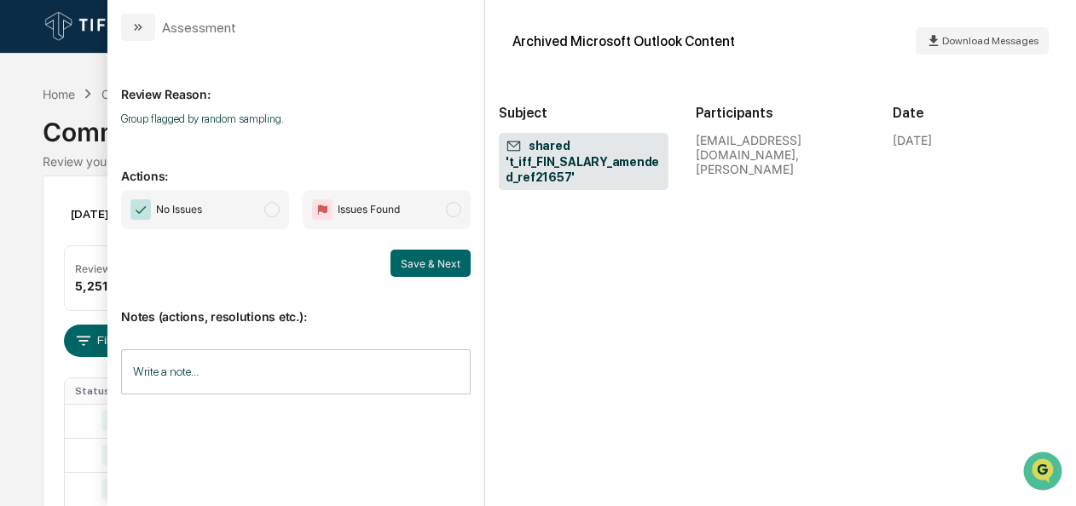
scroll to position [2443, 0]
click at [257, 211] on span "No Issues" at bounding box center [205, 209] width 168 height 39
click at [451, 271] on button "Save & Next" at bounding box center [430, 263] width 80 height 27
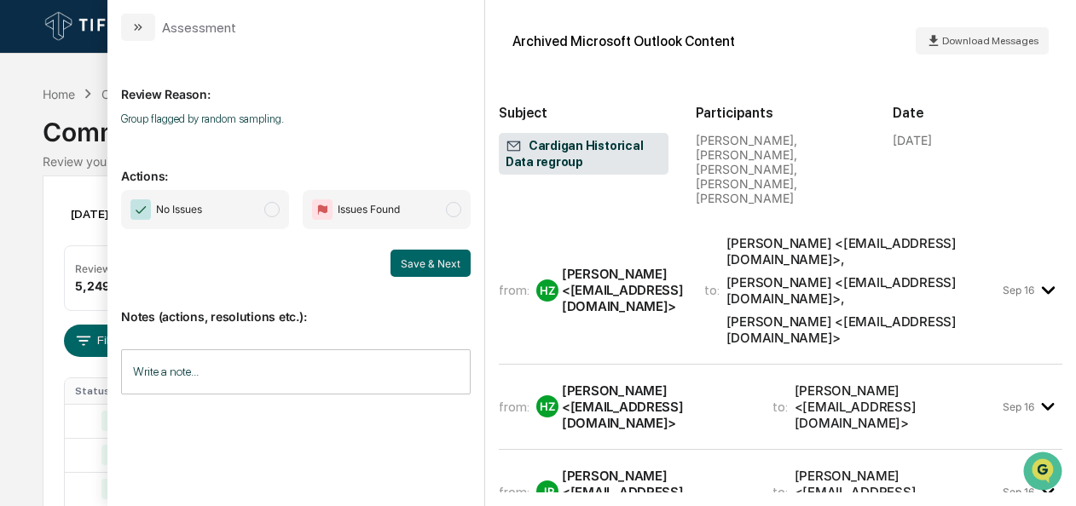
click at [252, 222] on span "No Issues" at bounding box center [205, 209] width 168 height 39
click at [427, 259] on button "Save & Next" at bounding box center [430, 263] width 80 height 27
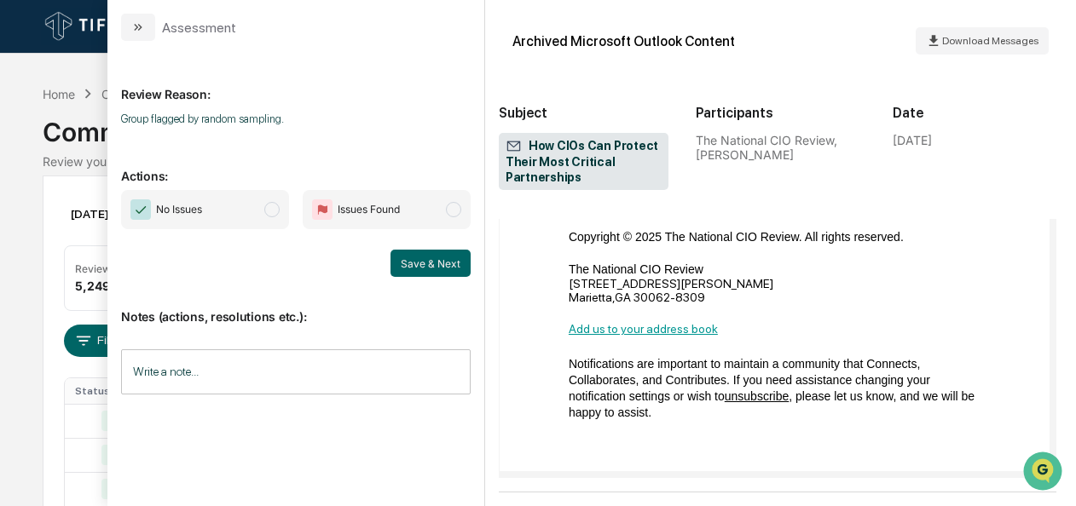
click at [263, 213] on span "No Issues" at bounding box center [205, 209] width 168 height 39
click at [442, 272] on button "Save & Next" at bounding box center [430, 263] width 80 height 27
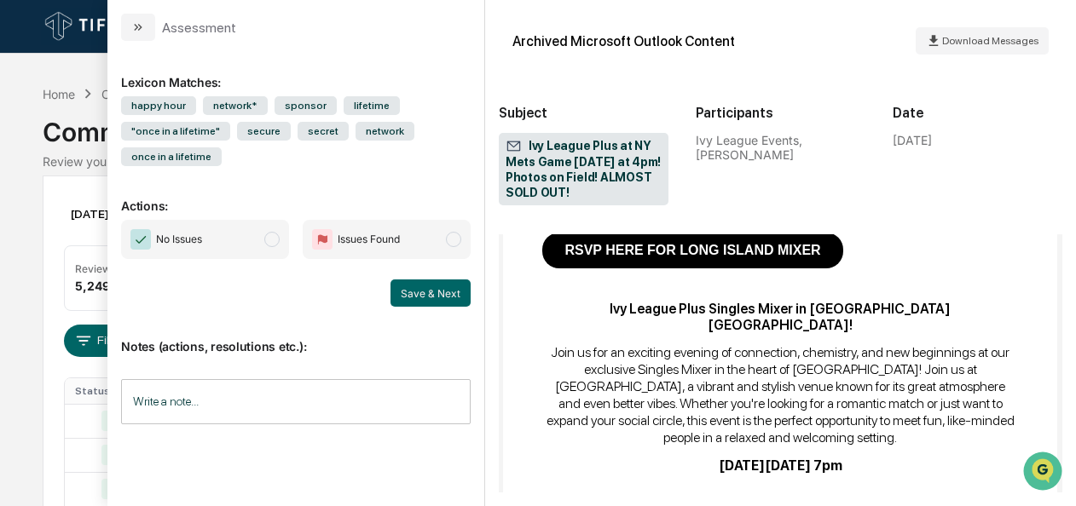
scroll to position [3434, 0]
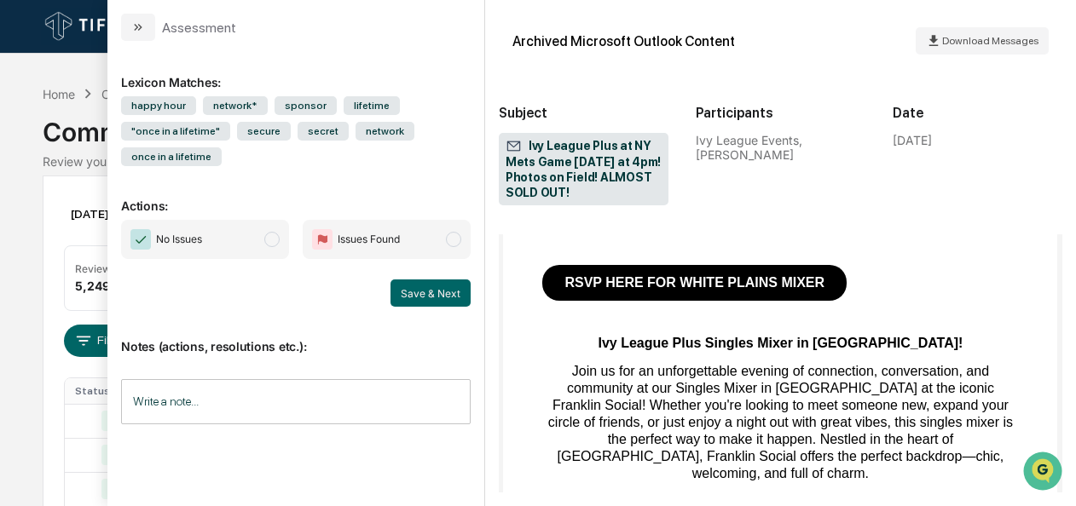
click at [268, 234] on span "modal" at bounding box center [271, 239] width 15 height 15
click at [431, 297] on button "Save & Next" at bounding box center [430, 293] width 80 height 27
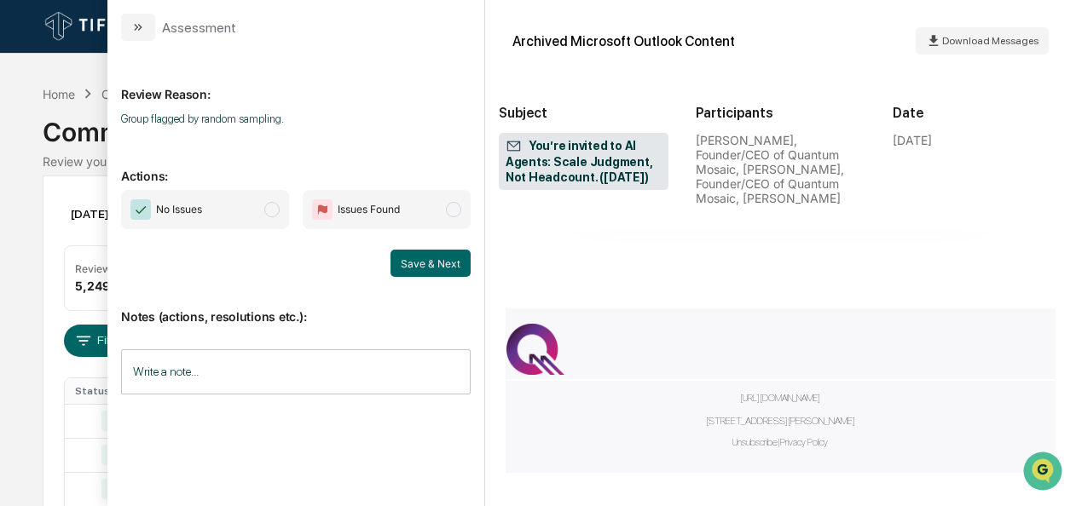
scroll to position [1041, 0]
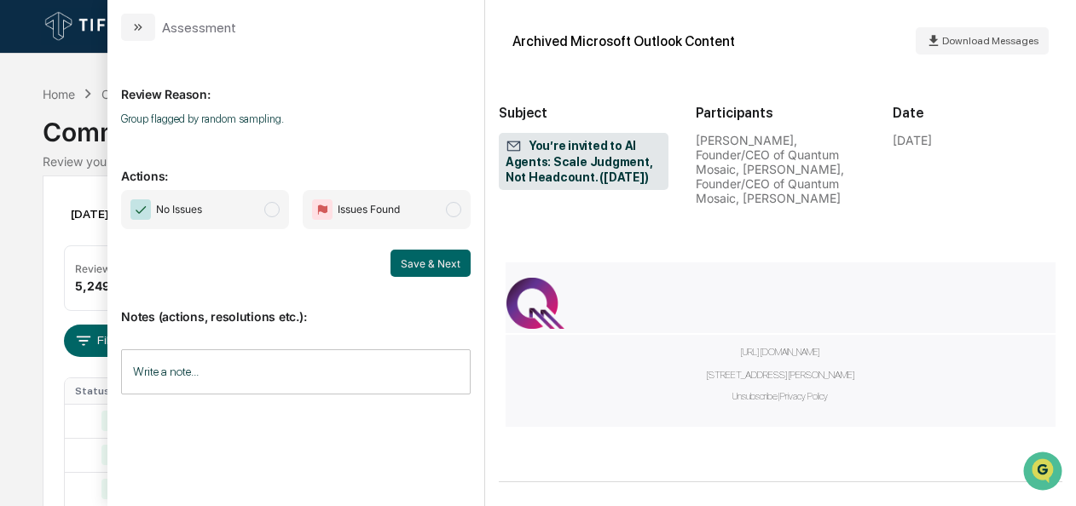
click at [274, 209] on span "modal" at bounding box center [271, 209] width 15 height 15
click at [430, 254] on button "Save & Next" at bounding box center [430, 263] width 80 height 27
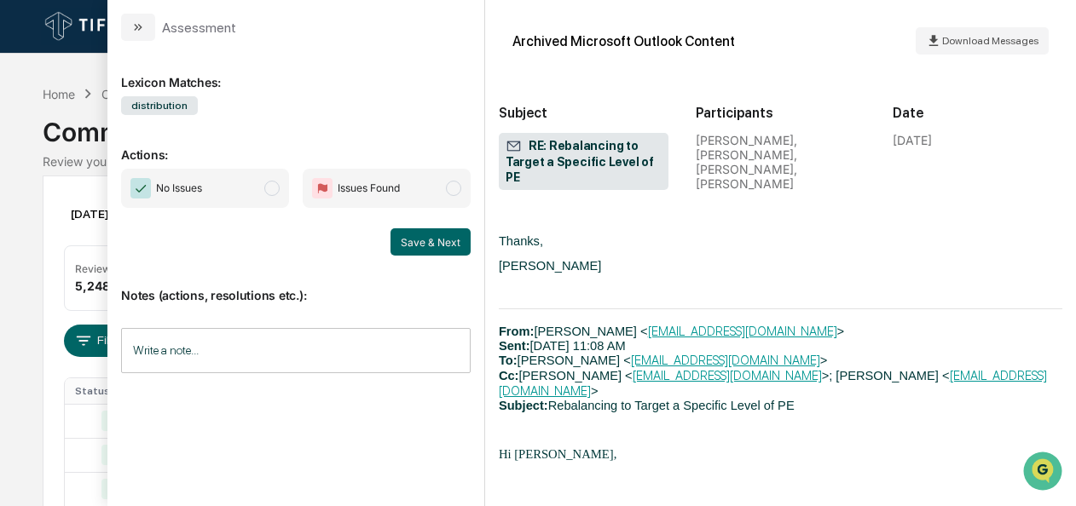
scroll to position [2474, 0]
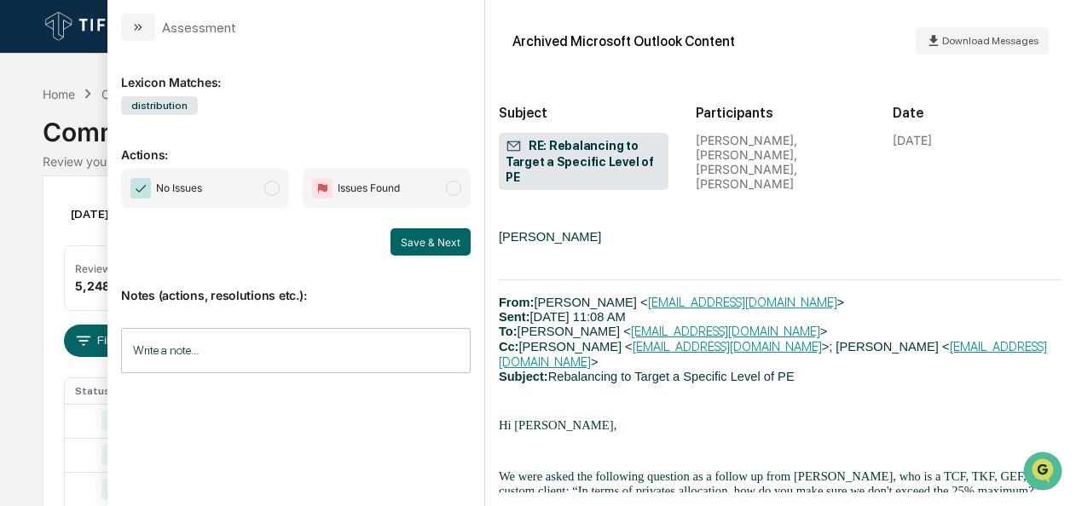
click at [276, 188] on span "modal" at bounding box center [271, 188] width 15 height 15
click at [459, 234] on button "Save & Next" at bounding box center [430, 241] width 80 height 27
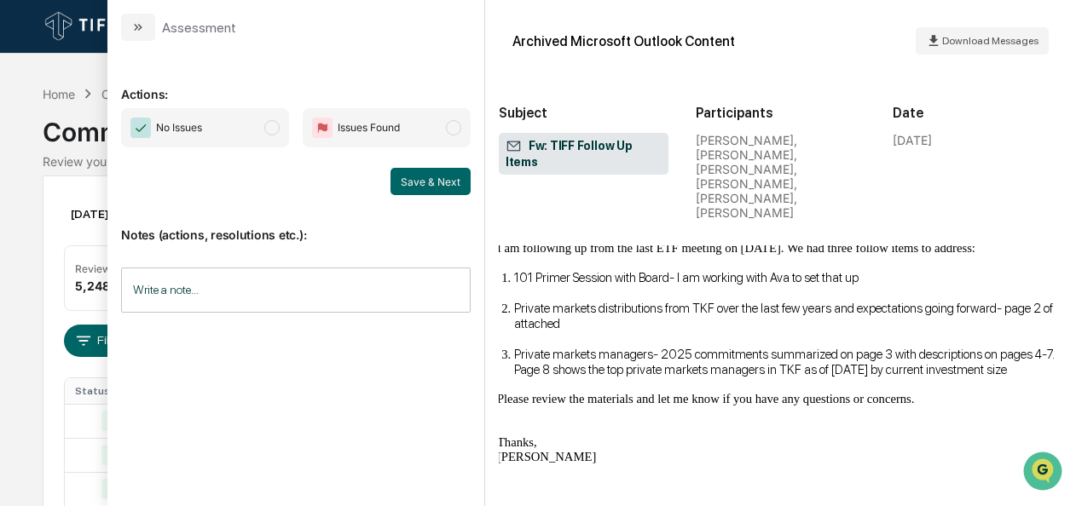
scroll to position [1079, 2]
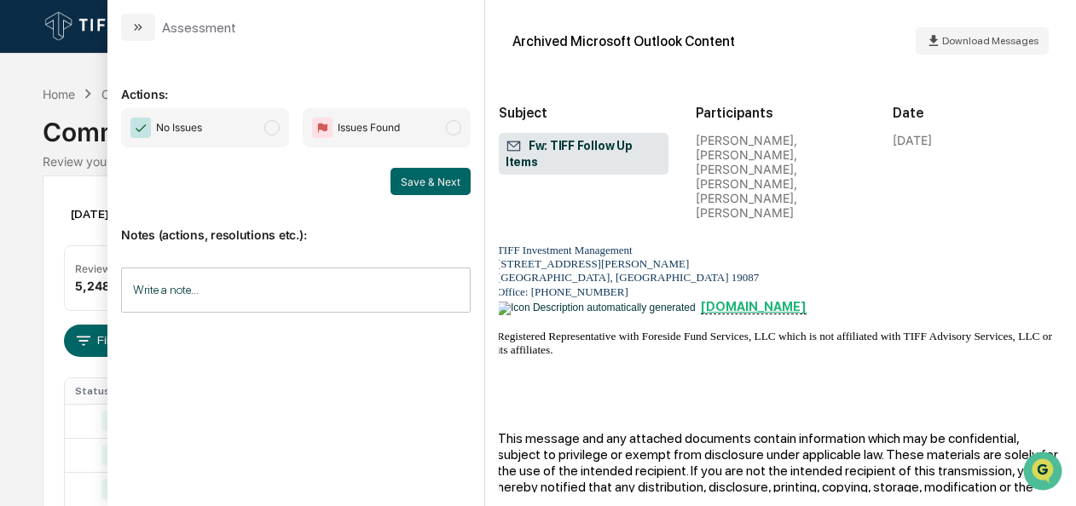
click at [264, 133] on span "No Issues" at bounding box center [205, 127] width 168 height 39
click at [411, 175] on button "Save & Next" at bounding box center [430, 181] width 80 height 27
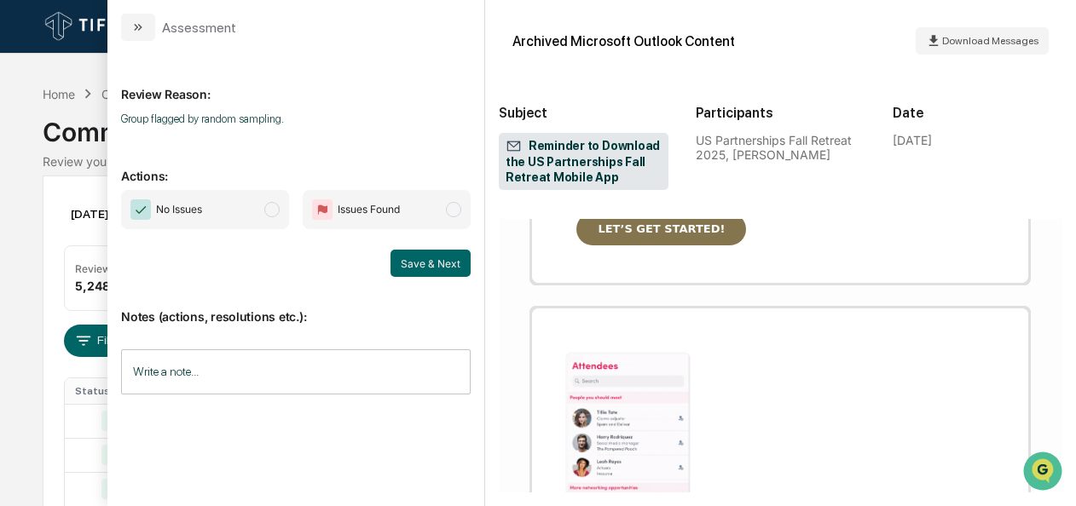
scroll to position [1208, 0]
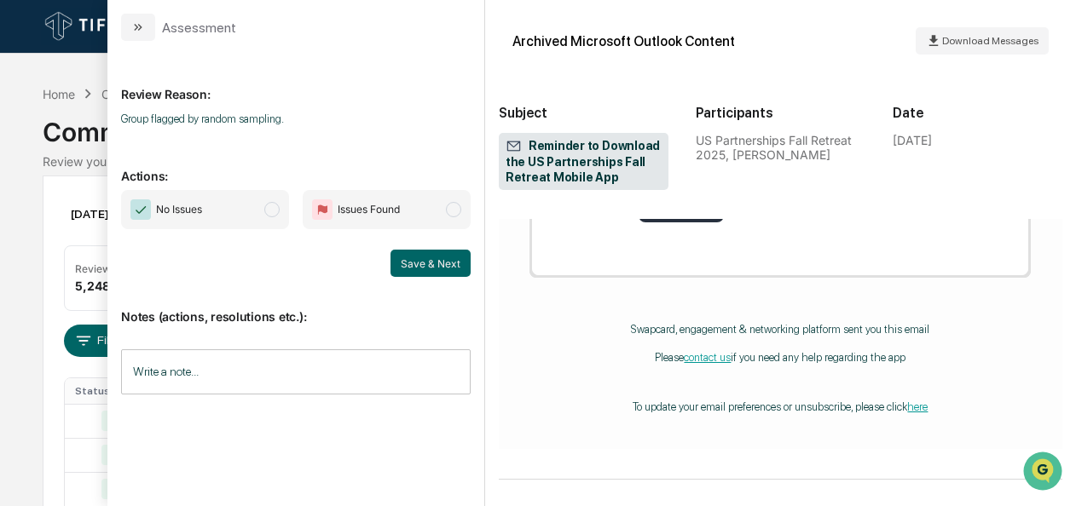
click at [261, 202] on span "No Issues" at bounding box center [205, 209] width 168 height 39
click at [396, 257] on button "Save & Next" at bounding box center [430, 263] width 80 height 27
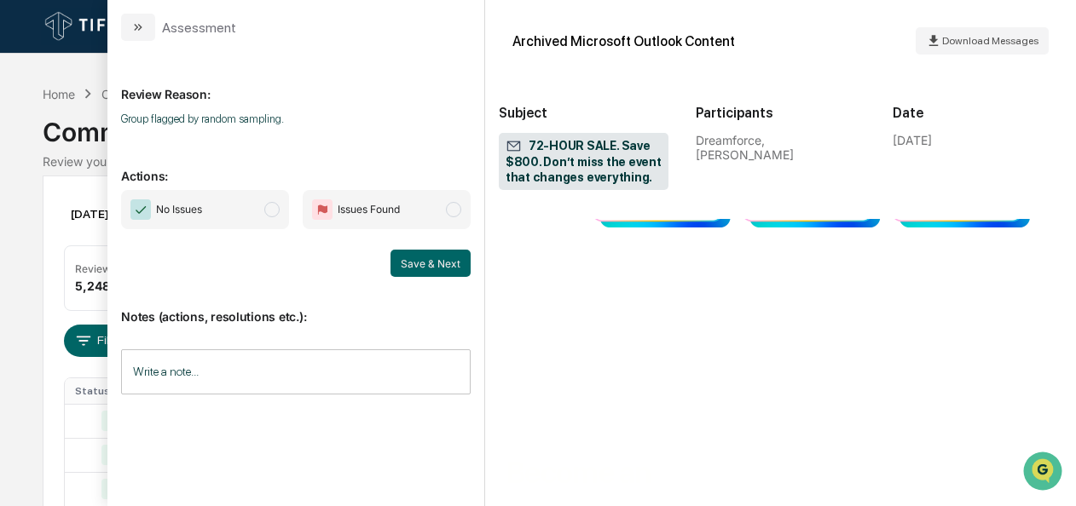
scroll to position [2149, 0]
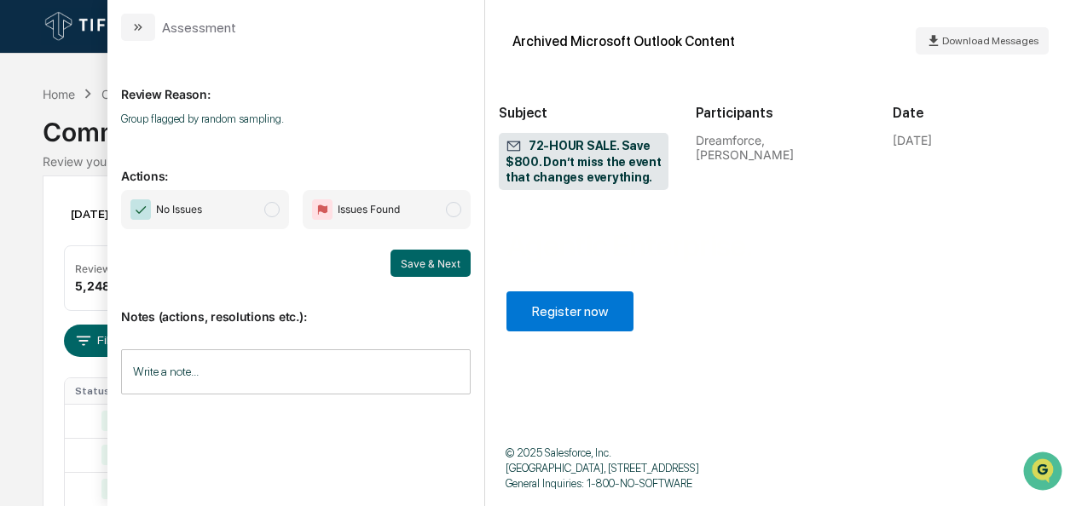
click at [276, 213] on span "modal" at bounding box center [271, 209] width 15 height 15
click at [384, 250] on div "Save & Next" at bounding box center [296, 263] width 350 height 27
click at [394, 253] on button "Save & Next" at bounding box center [430, 263] width 80 height 27
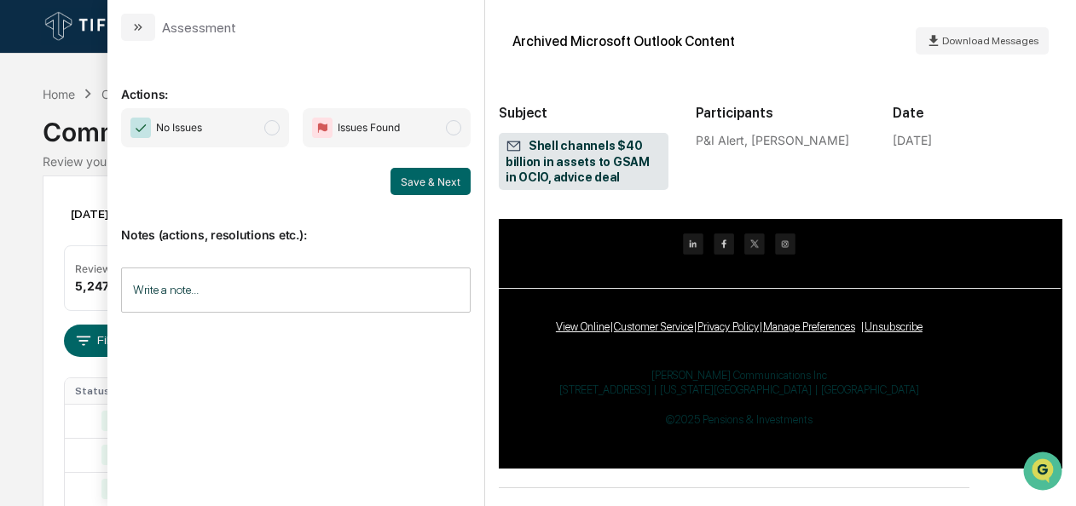
scroll to position [1604, 0]
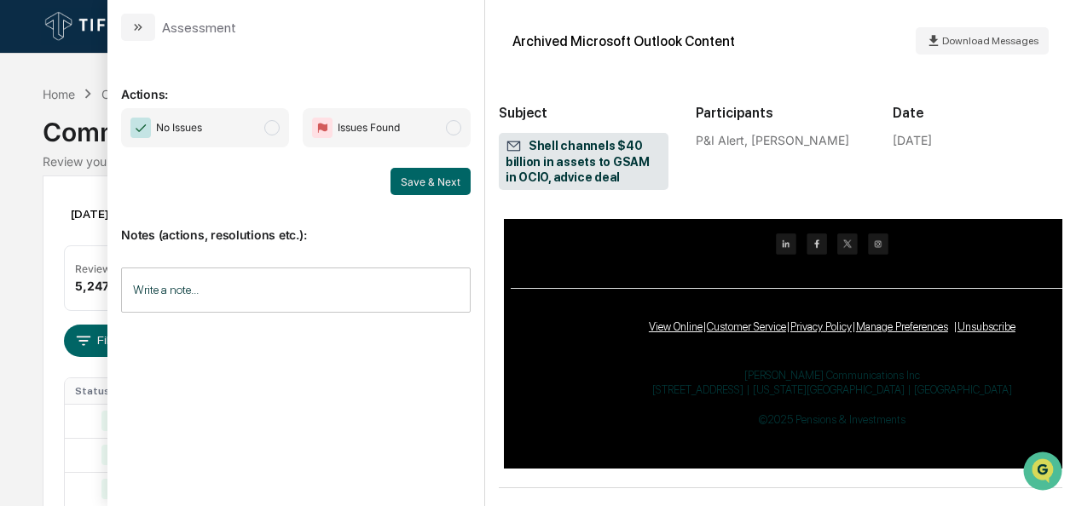
click at [262, 134] on span "No Issues" at bounding box center [205, 127] width 168 height 39
click at [401, 176] on button "Save & Next" at bounding box center [430, 181] width 80 height 27
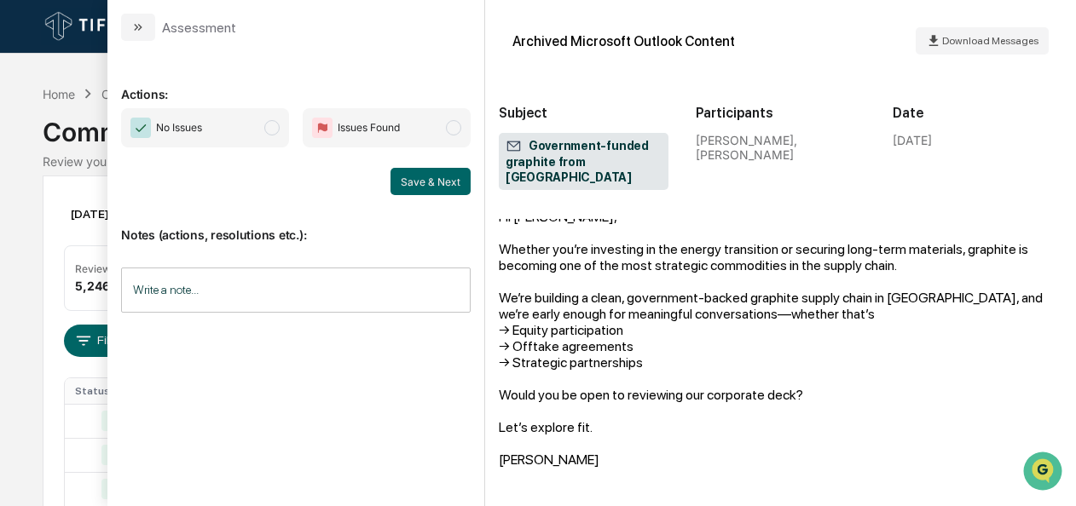
click at [273, 132] on span "modal" at bounding box center [271, 127] width 15 height 15
click at [457, 188] on button "Save & Next" at bounding box center [430, 181] width 80 height 27
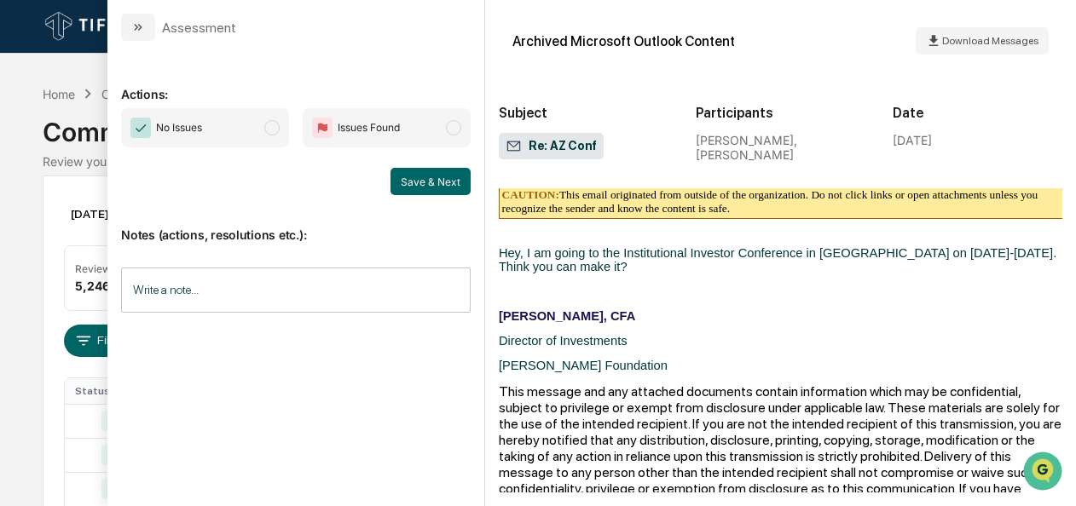
click at [284, 133] on span "No Issues" at bounding box center [205, 127] width 168 height 39
click at [406, 184] on button "Save & Next" at bounding box center [430, 181] width 80 height 27
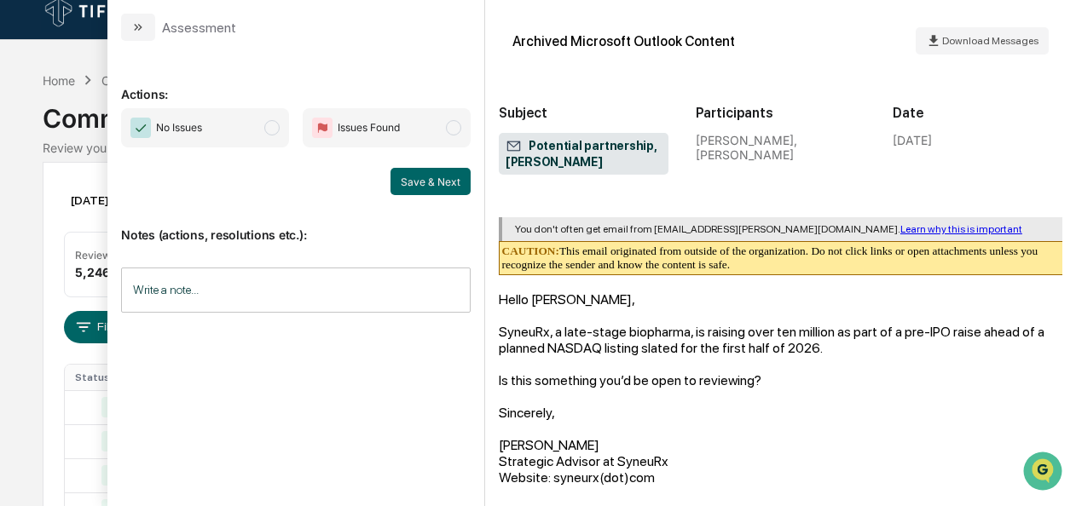
scroll to position [6, 0]
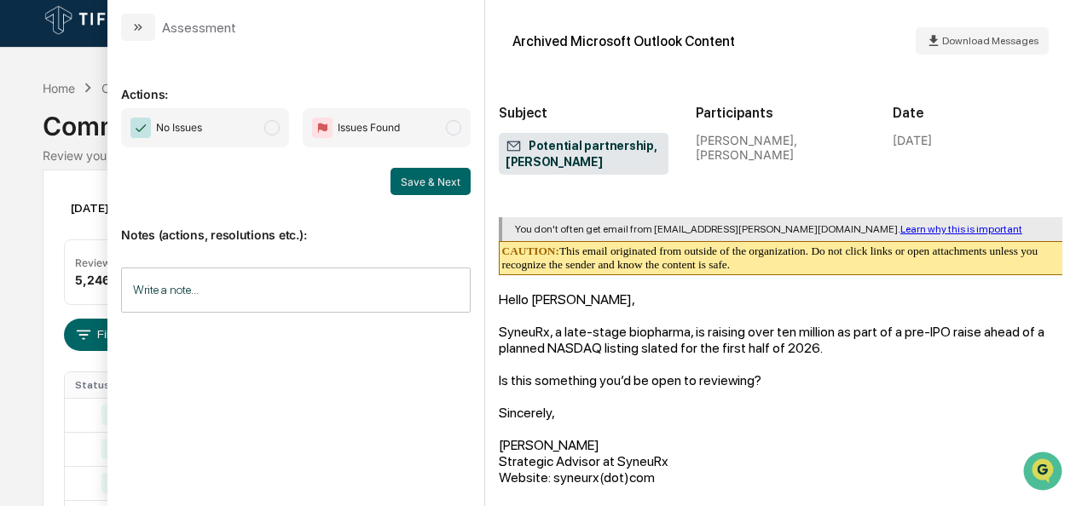
click at [263, 128] on span "No Issues" at bounding box center [205, 127] width 168 height 39
click at [414, 181] on button "Save & Next" at bounding box center [430, 181] width 80 height 27
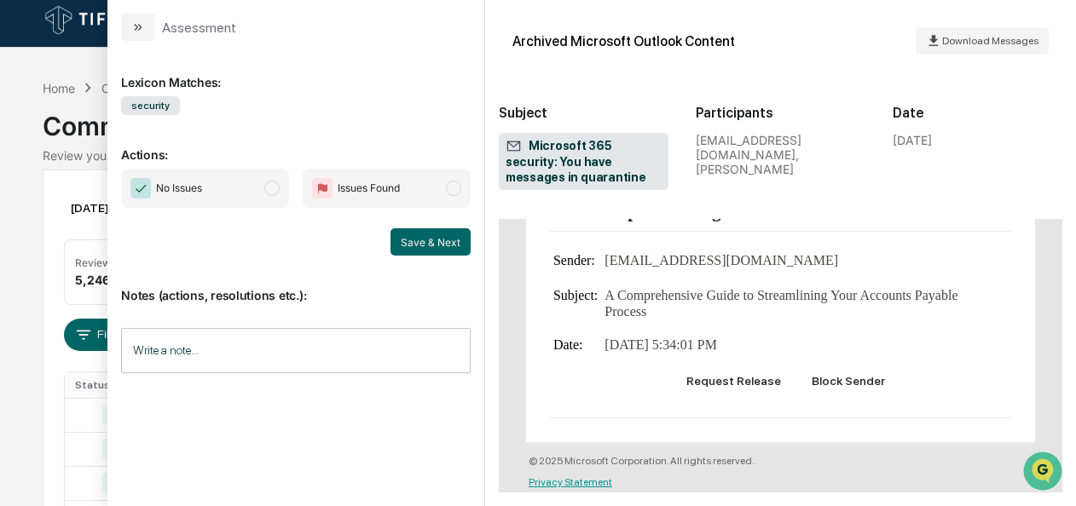
scroll to position [906, 0]
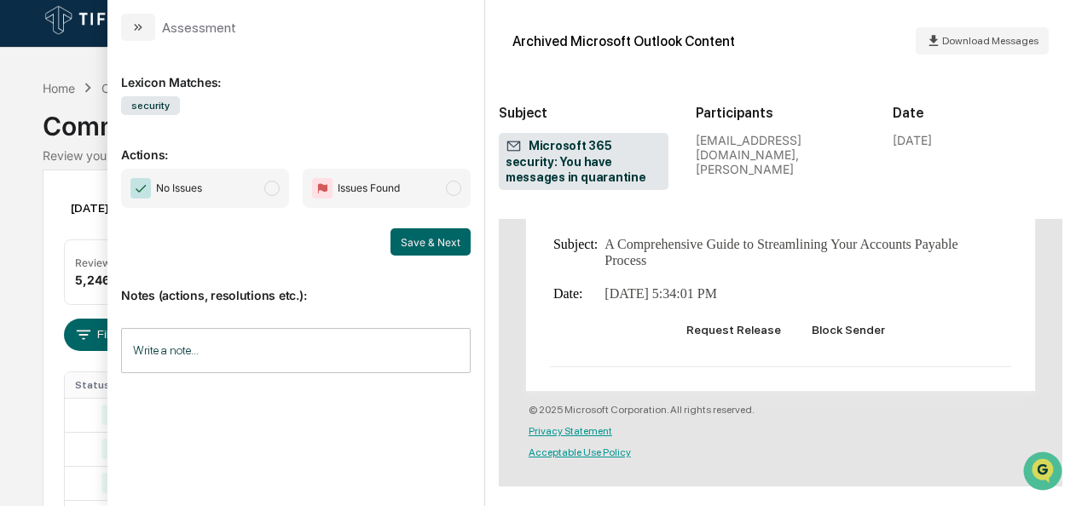
click at [257, 184] on span "No Issues" at bounding box center [205, 188] width 168 height 39
click at [418, 240] on button "Save & Next" at bounding box center [430, 241] width 80 height 27
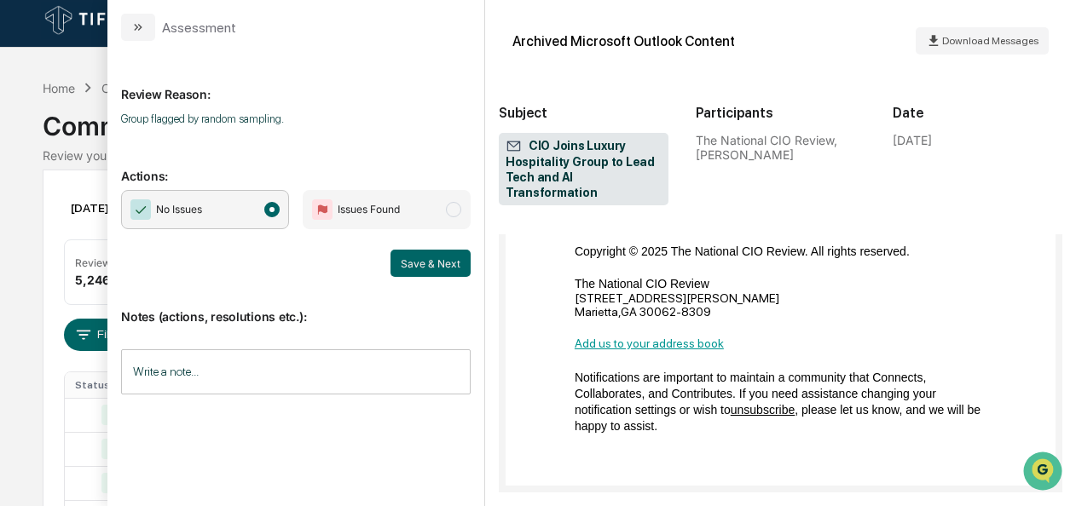
scroll to position [1050, 7]
click at [139, 33] on icon "modal" at bounding box center [138, 27] width 14 height 14
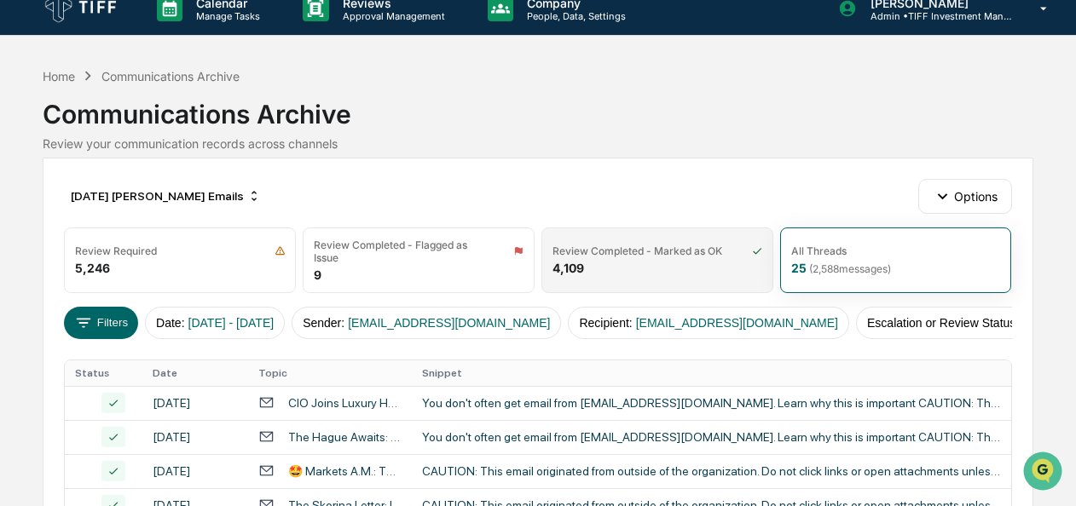
scroll to position [15, 0]
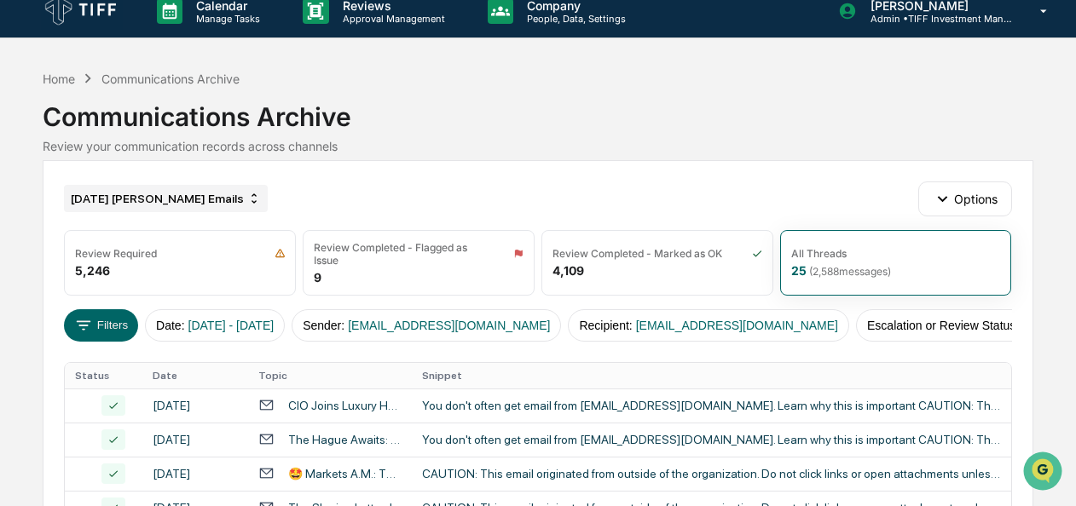
click at [154, 191] on div "[DATE] [PERSON_NAME] Emails" at bounding box center [166, 198] width 204 height 27
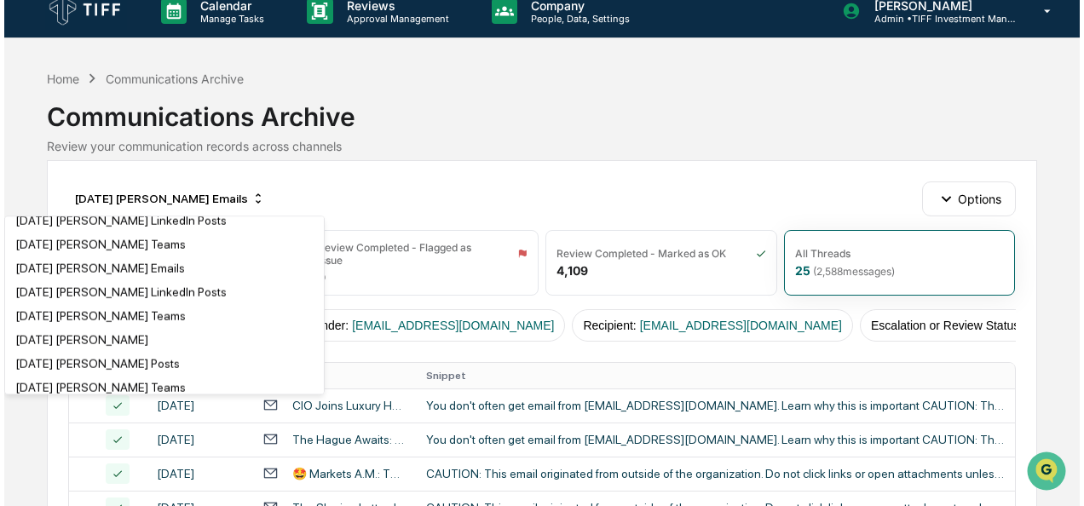
scroll to position [1370, 0]
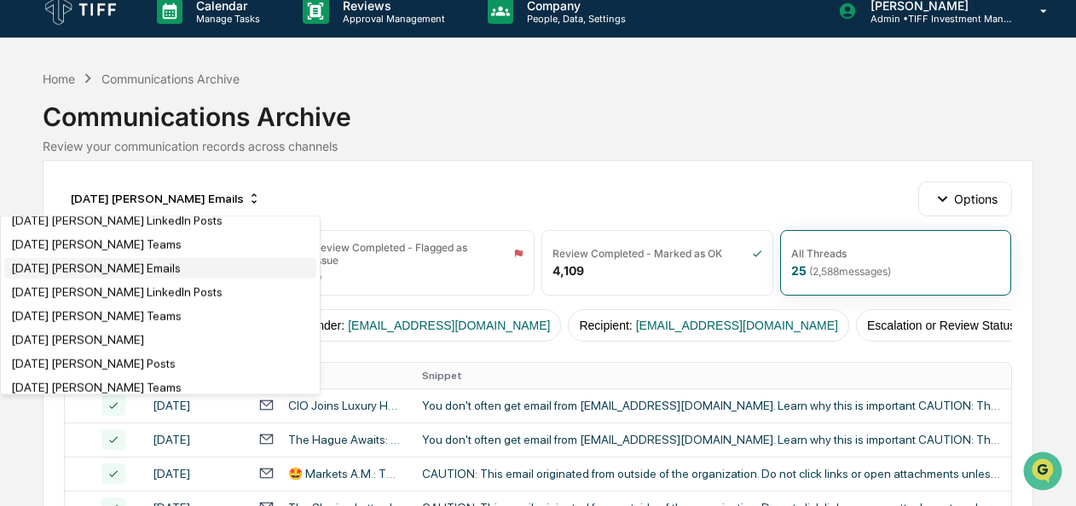
click at [124, 275] on div "[DATE] [PERSON_NAME] Emails" at bounding box center [96, 269] width 170 height 14
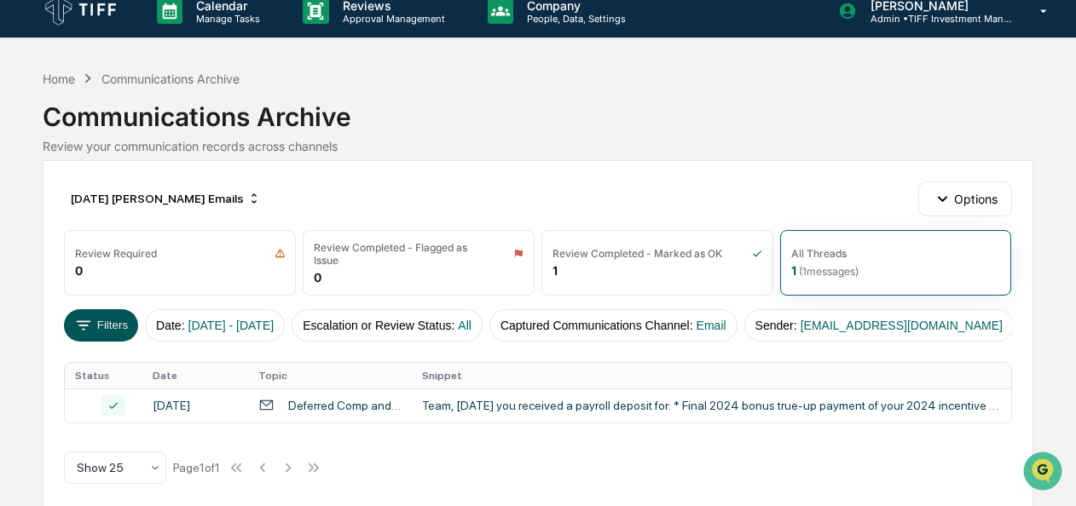
click at [118, 326] on button "Filters" at bounding box center [101, 325] width 74 height 32
click at [204, 323] on span "[DATE] - [DATE]" at bounding box center [231, 326] width 86 height 14
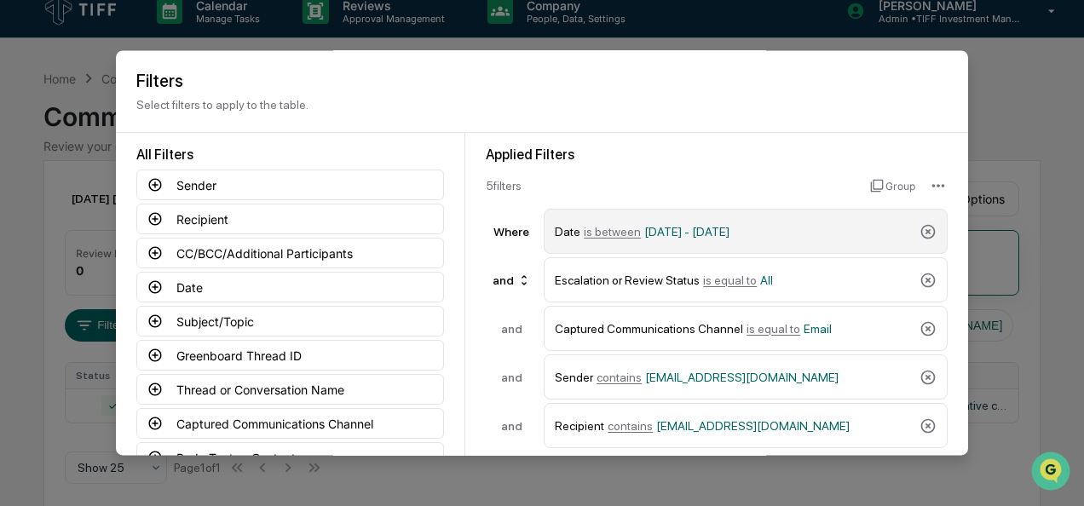
click at [610, 232] on span "is between" at bounding box center [612, 232] width 57 height 14
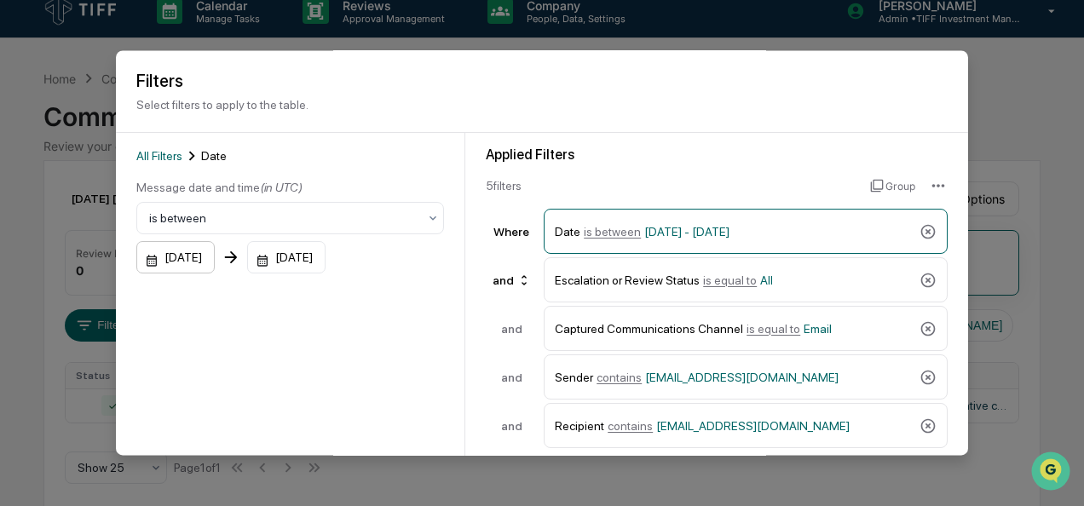
click at [152, 261] on div "[DATE]" at bounding box center [175, 258] width 78 height 32
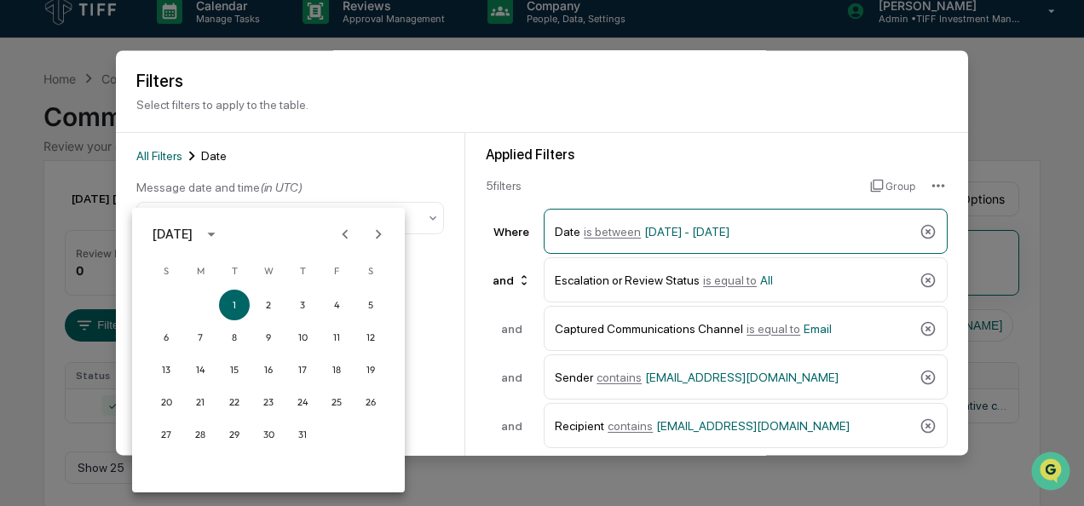
click at [389, 228] on button "Next month" at bounding box center [378, 234] width 32 height 32
click at [202, 304] on button "1" at bounding box center [200, 305] width 31 height 31
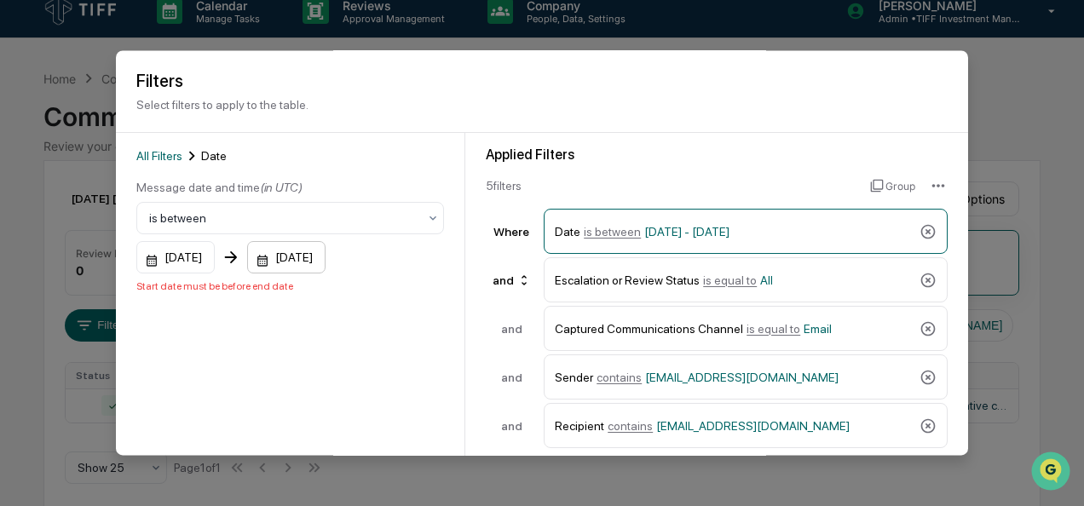
click at [286, 268] on div "[DATE]" at bounding box center [286, 258] width 78 height 32
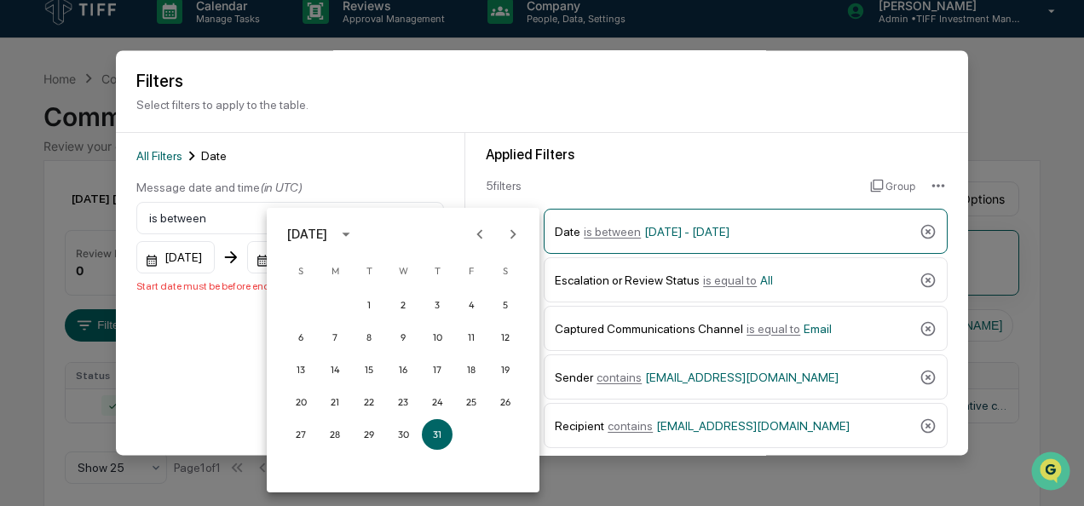
click at [515, 234] on icon "Next month" at bounding box center [514, 233] width 6 height 9
click at [364, 442] on button "30" at bounding box center [368, 434] width 31 height 31
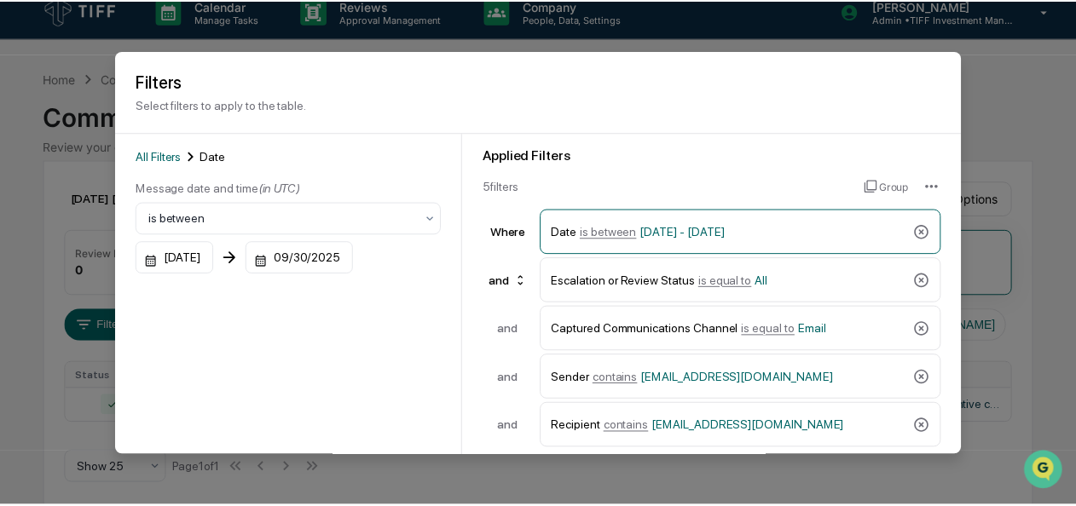
scroll to position [188, 0]
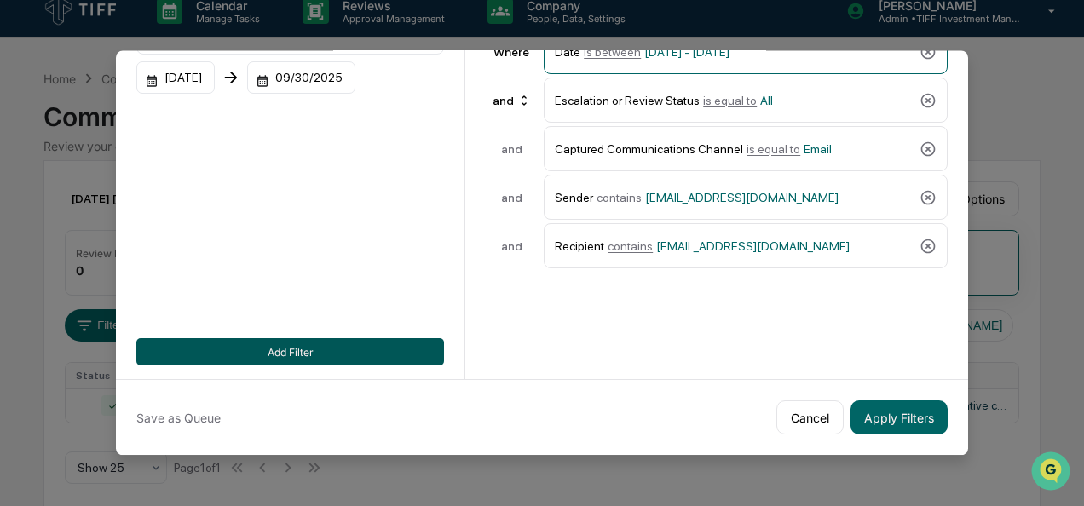
click at [345, 338] on button "Add Filter" at bounding box center [290, 351] width 308 height 27
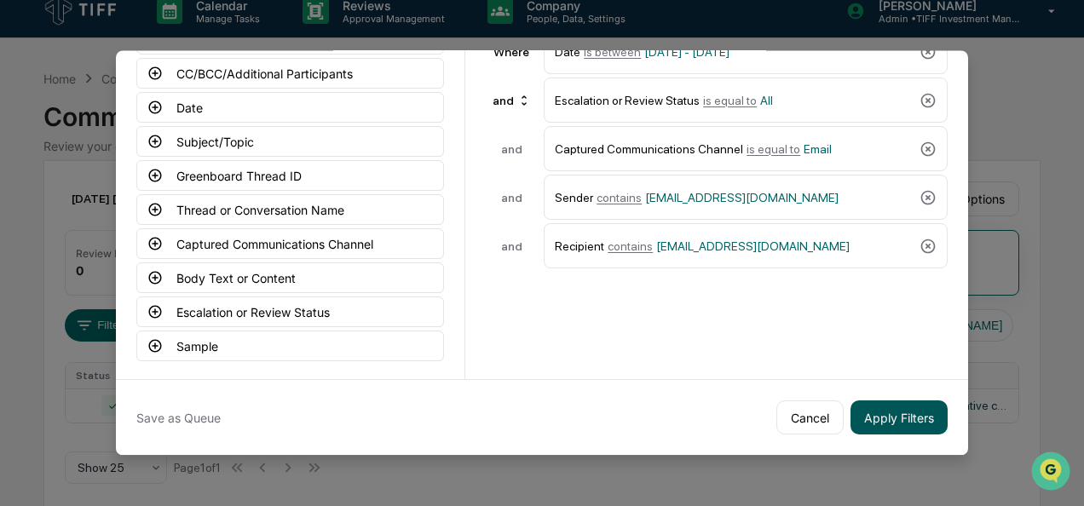
click at [899, 403] on button "Apply Filters" at bounding box center [899, 418] width 97 height 34
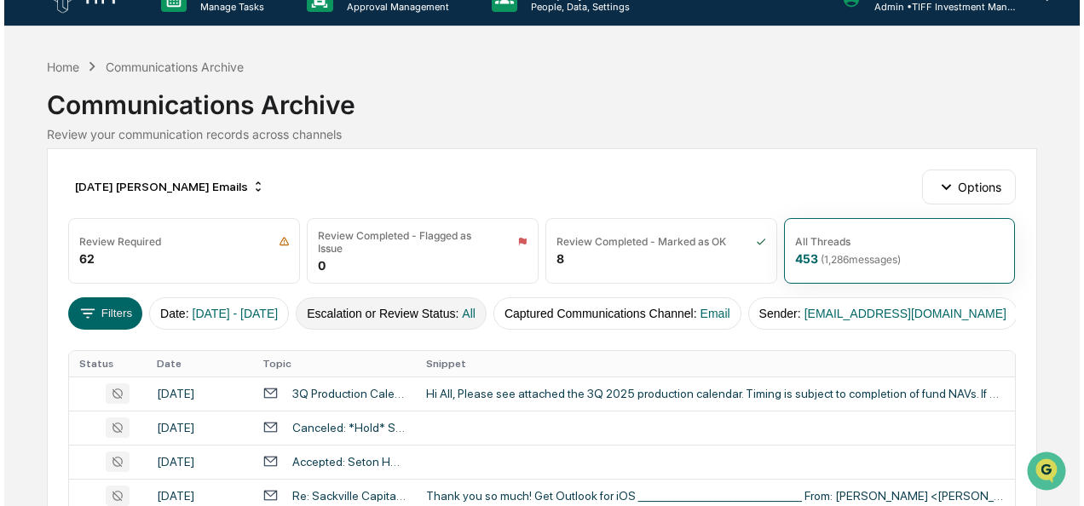
scroll to position [0, 0]
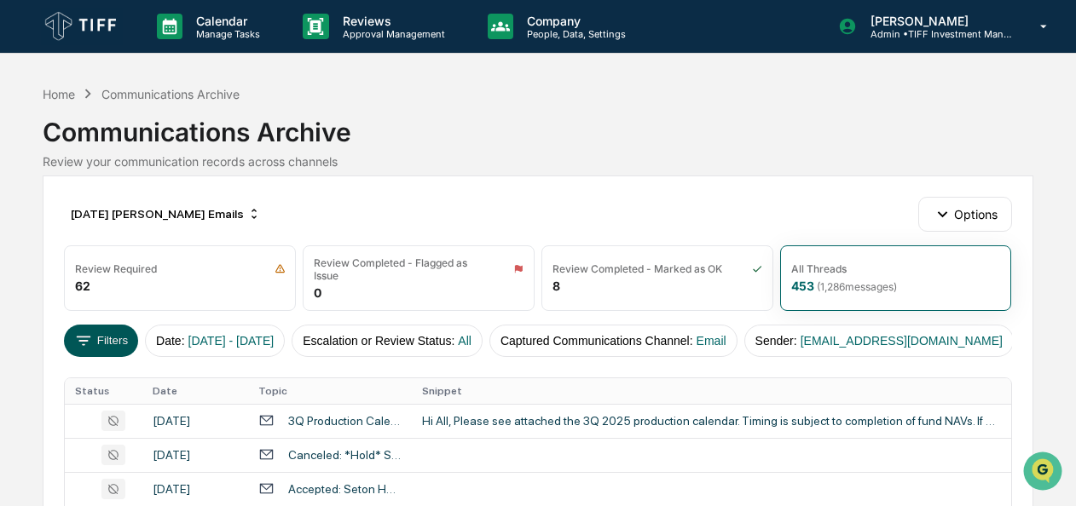
click at [106, 346] on button "Filters" at bounding box center [101, 341] width 74 height 32
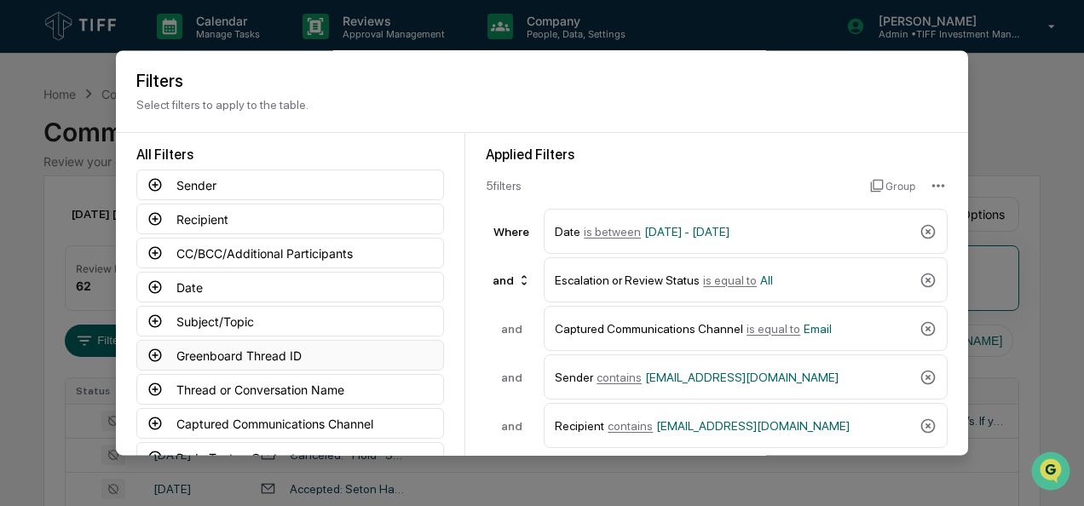
scroll to position [188, 0]
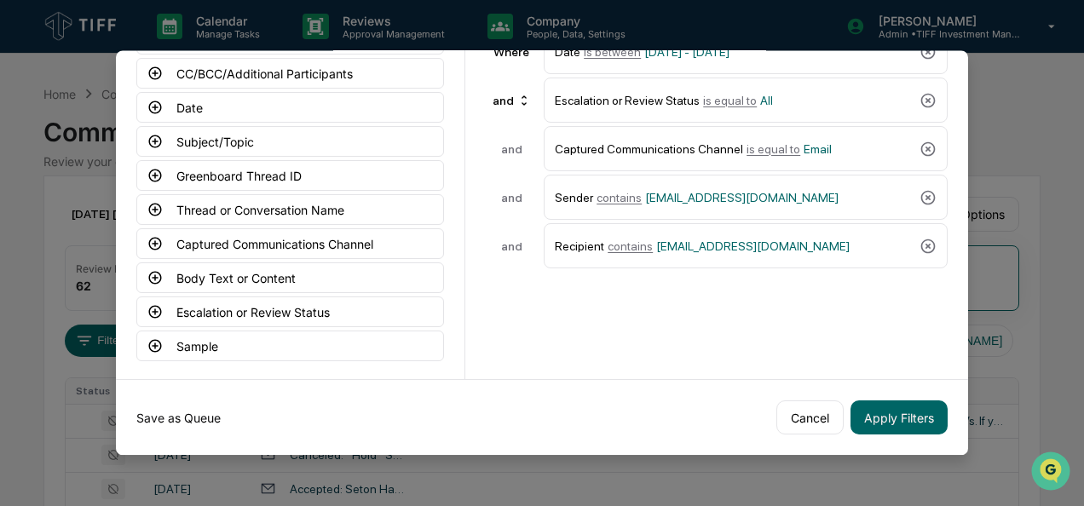
click at [182, 414] on button "Save as Queue" at bounding box center [178, 418] width 84 height 34
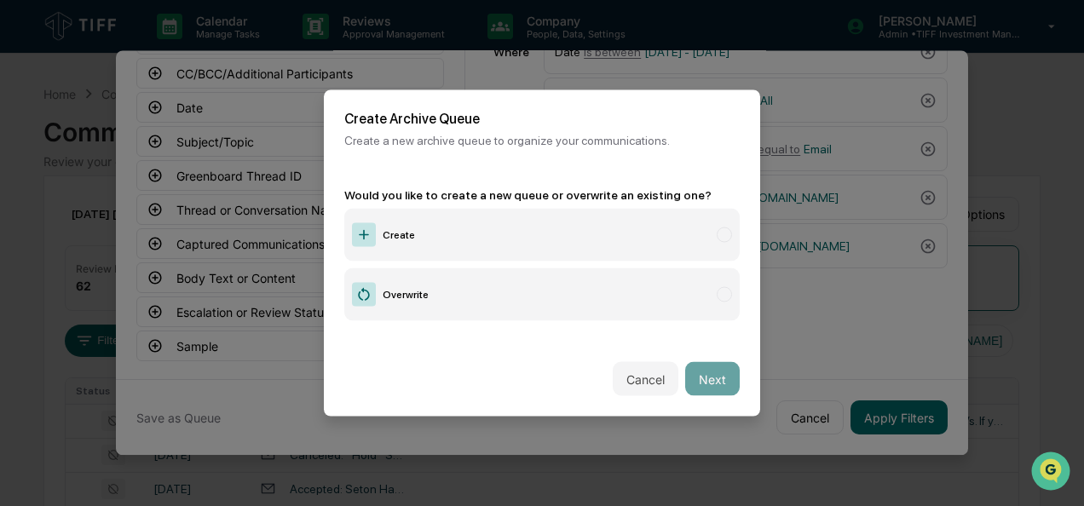
click at [452, 240] on label "Create" at bounding box center [542, 235] width 396 height 53
click at [714, 363] on button "Next" at bounding box center [712, 379] width 55 height 34
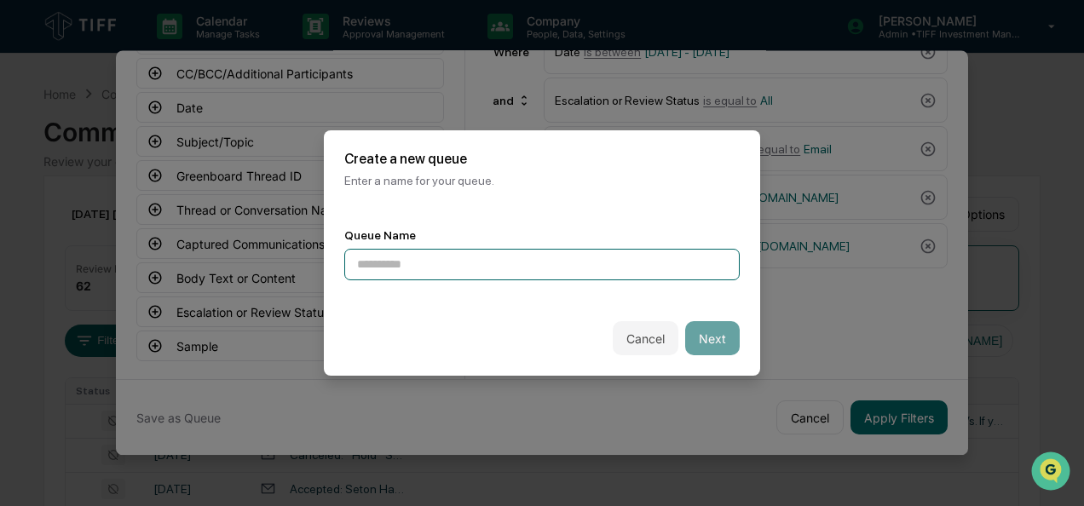
click at [480, 256] on input at bounding box center [542, 265] width 396 height 32
type input "**********"
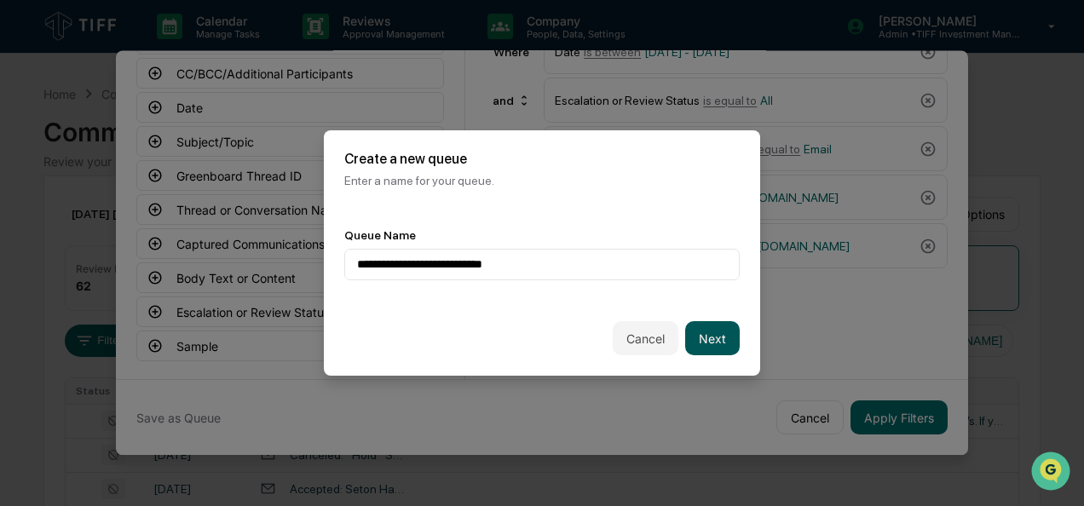
click at [709, 338] on button "Next" at bounding box center [712, 338] width 55 height 34
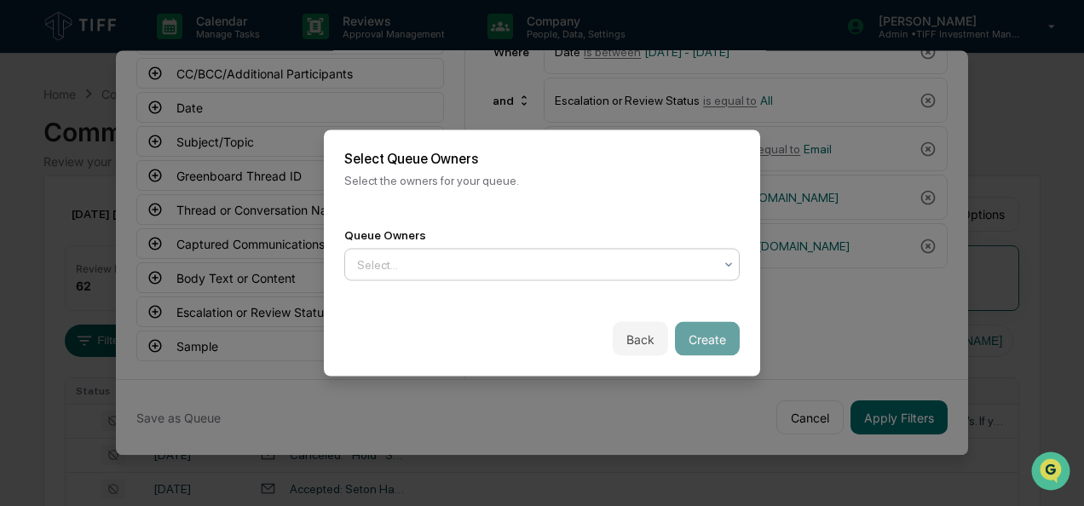
click at [569, 275] on div "Select..." at bounding box center [542, 265] width 396 height 32
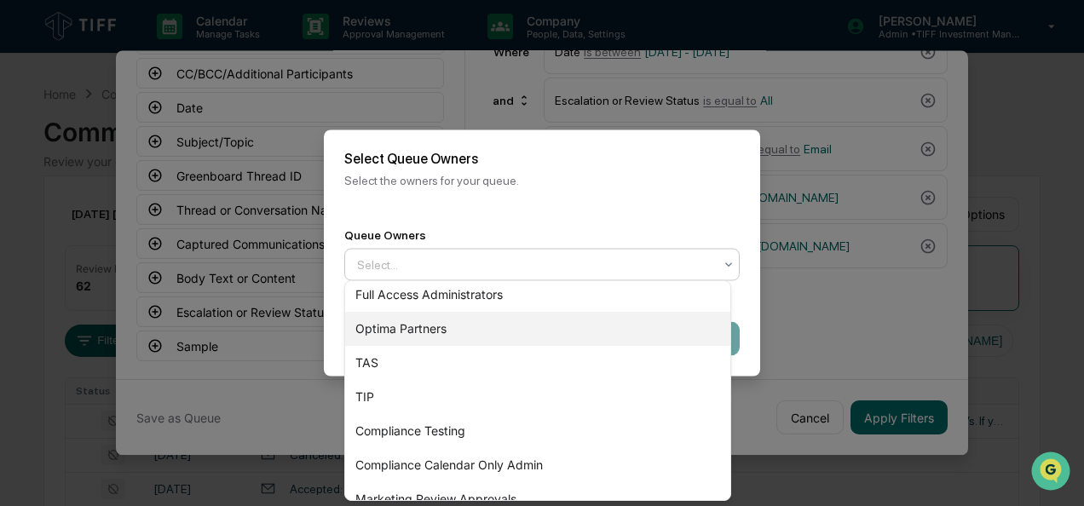
click at [512, 330] on div "Optima Partners" at bounding box center [537, 329] width 385 height 34
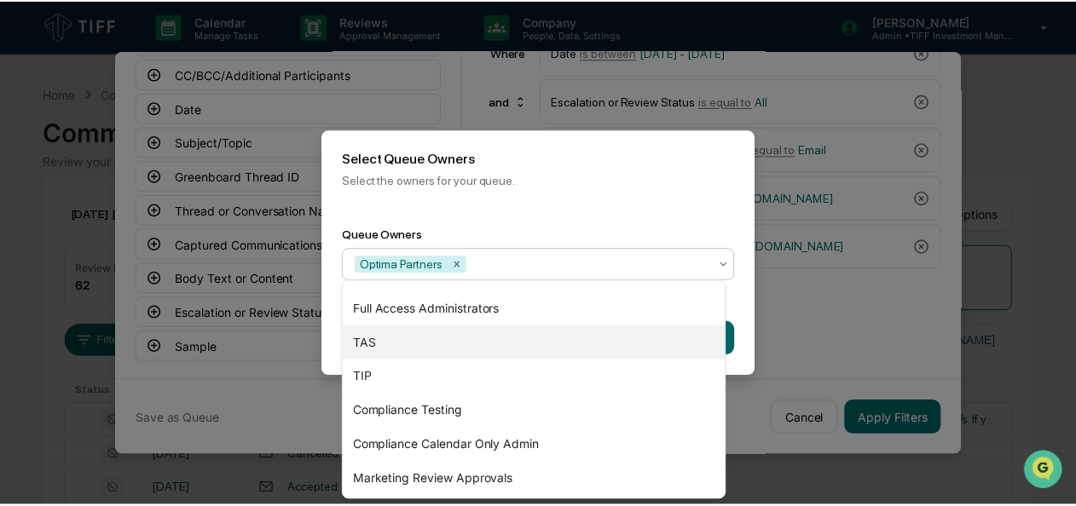
scroll to position [26, 0]
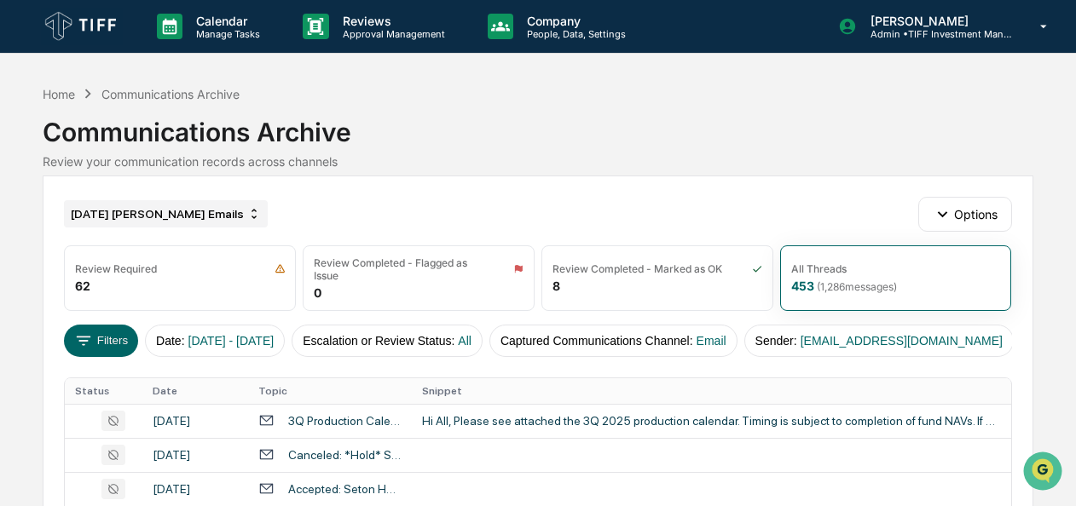
click at [172, 208] on div "[DATE] [PERSON_NAME] Emails" at bounding box center [166, 213] width 204 height 27
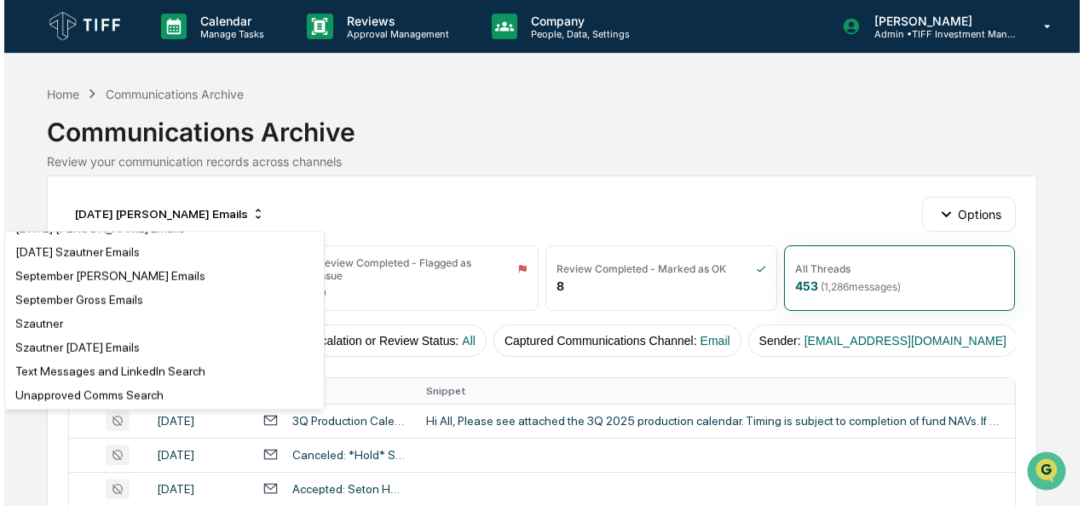
scroll to position [3175, 0]
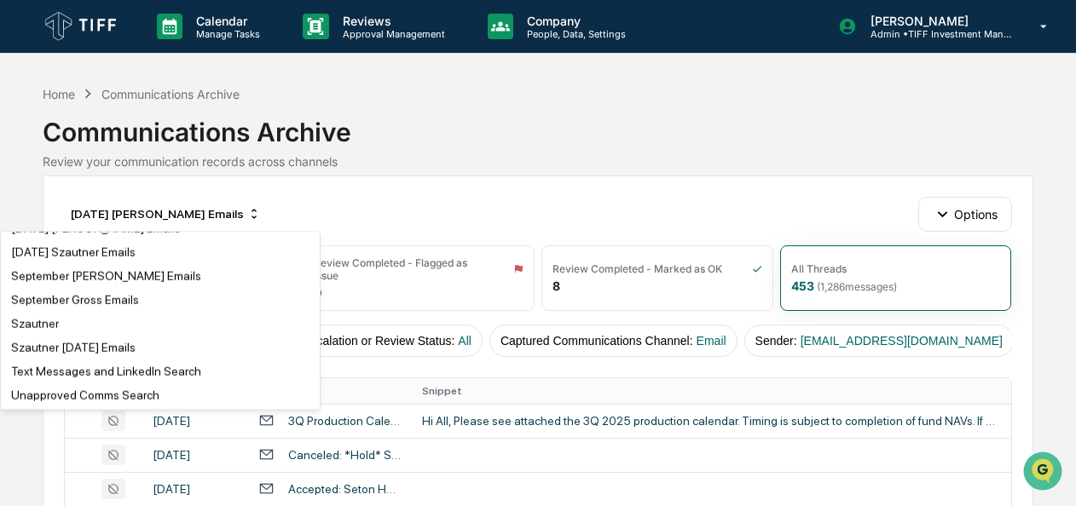
click at [627, 174] on div "Home Communications Archive Communications Archive Review your communication re…" at bounding box center [538, 128] width 990 height 95
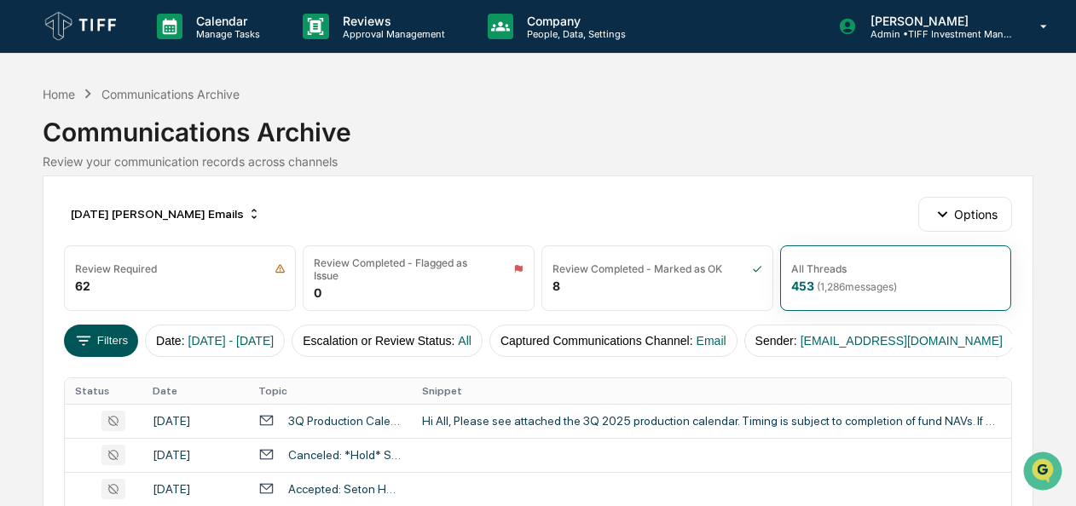
click at [102, 326] on button "Filters" at bounding box center [101, 341] width 74 height 32
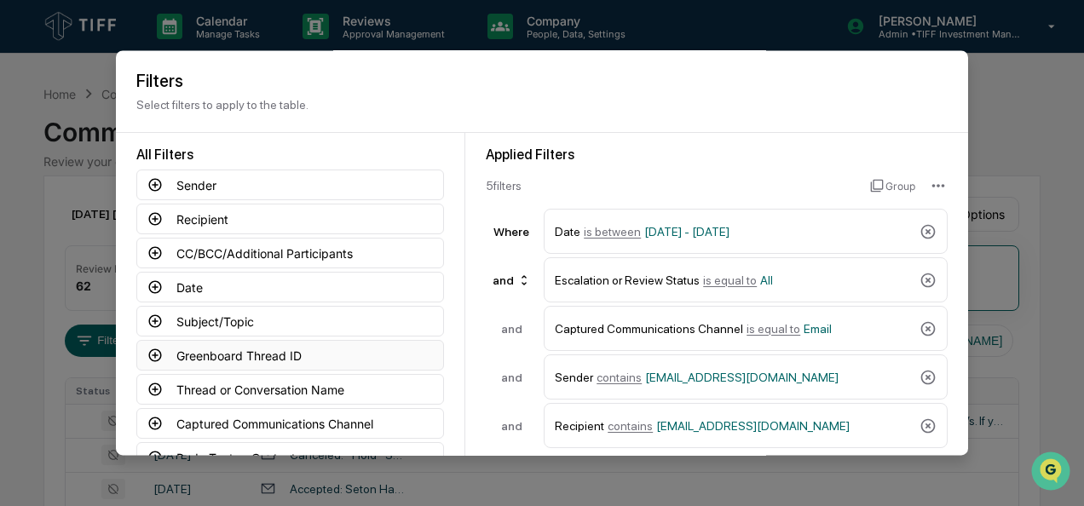
scroll to position [188, 0]
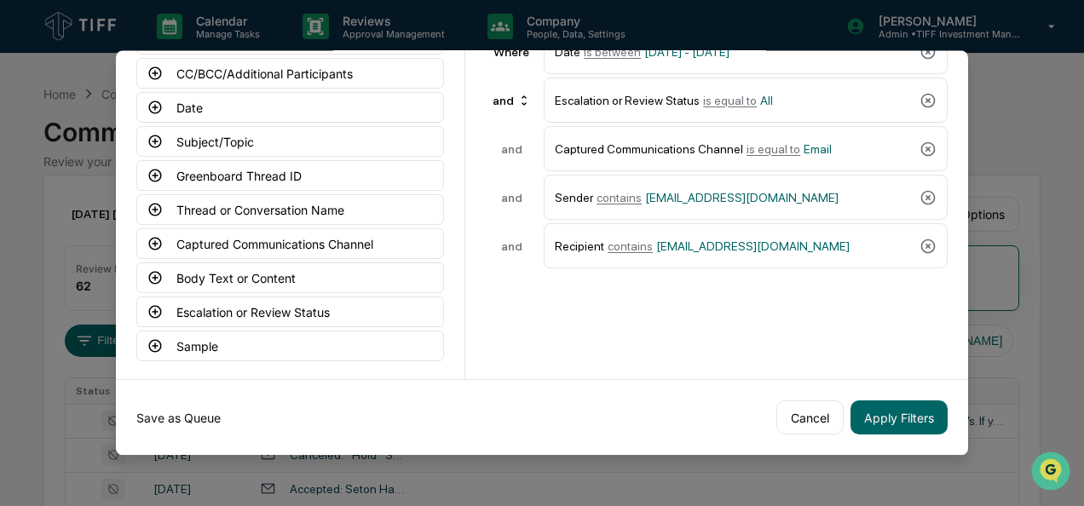
click at [182, 406] on button "Save as Queue" at bounding box center [178, 418] width 84 height 34
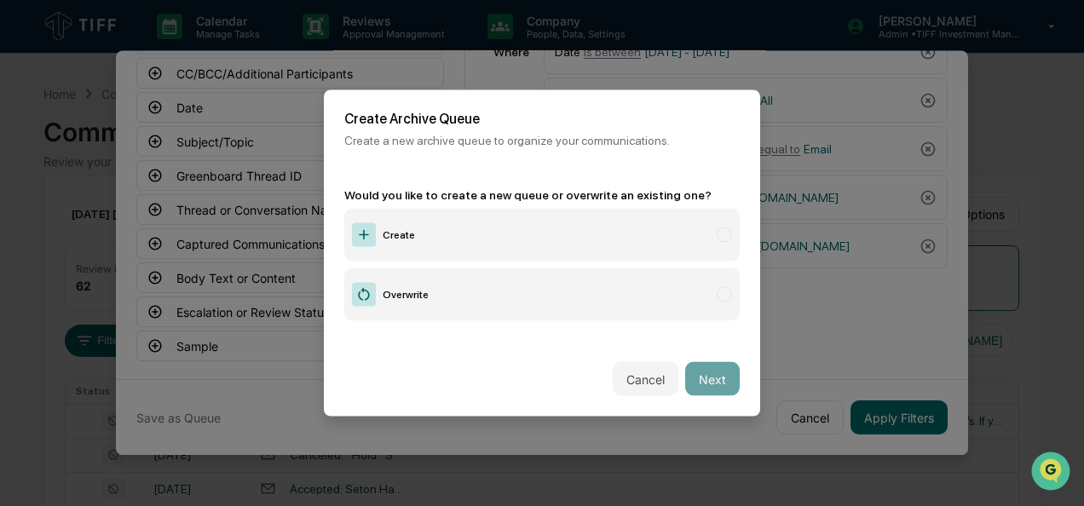
click at [418, 238] on label "Create" at bounding box center [542, 235] width 396 height 53
click at [701, 381] on button "Next" at bounding box center [712, 379] width 55 height 34
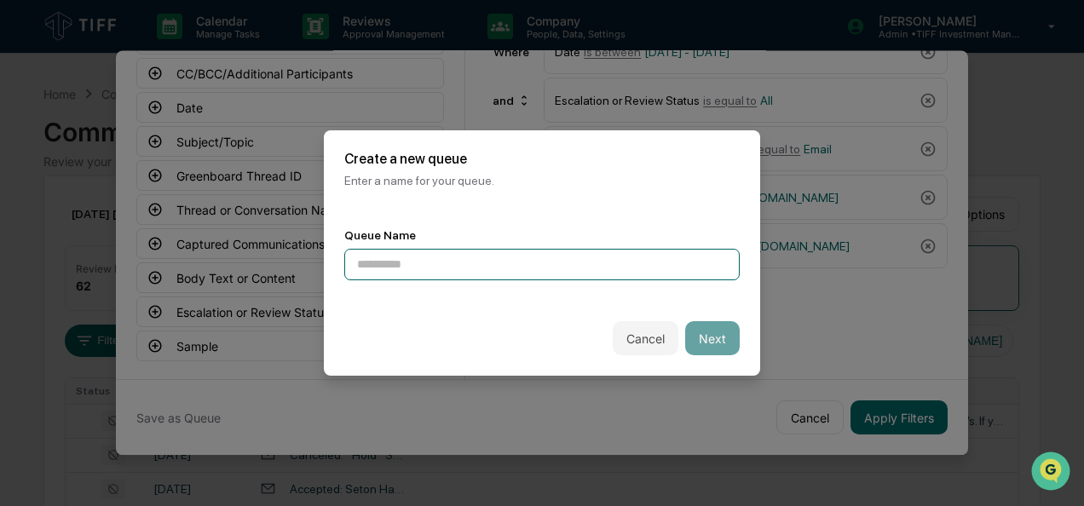
click at [405, 256] on input at bounding box center [542, 265] width 396 height 32
type input "**********"
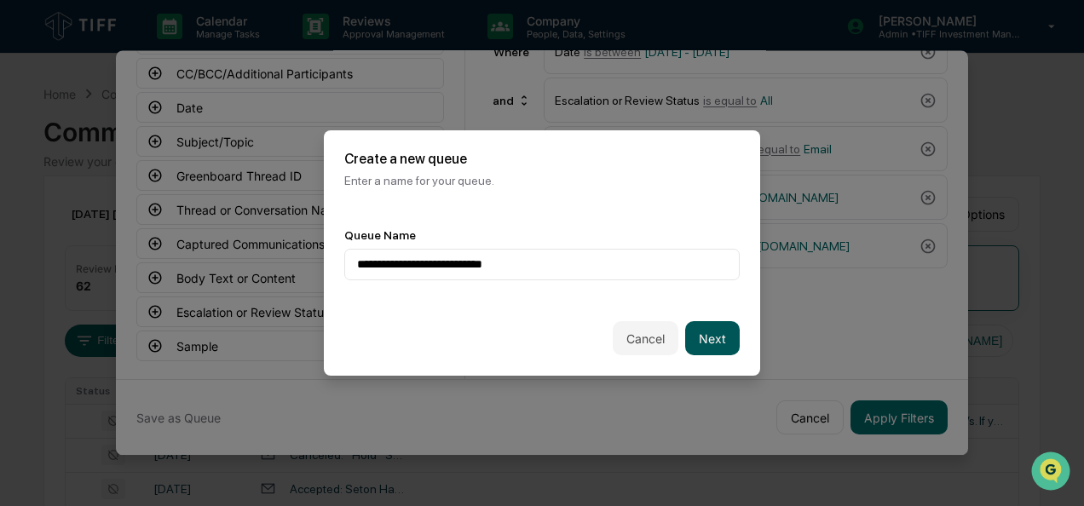
click at [701, 329] on button "Next" at bounding box center [712, 338] width 55 height 34
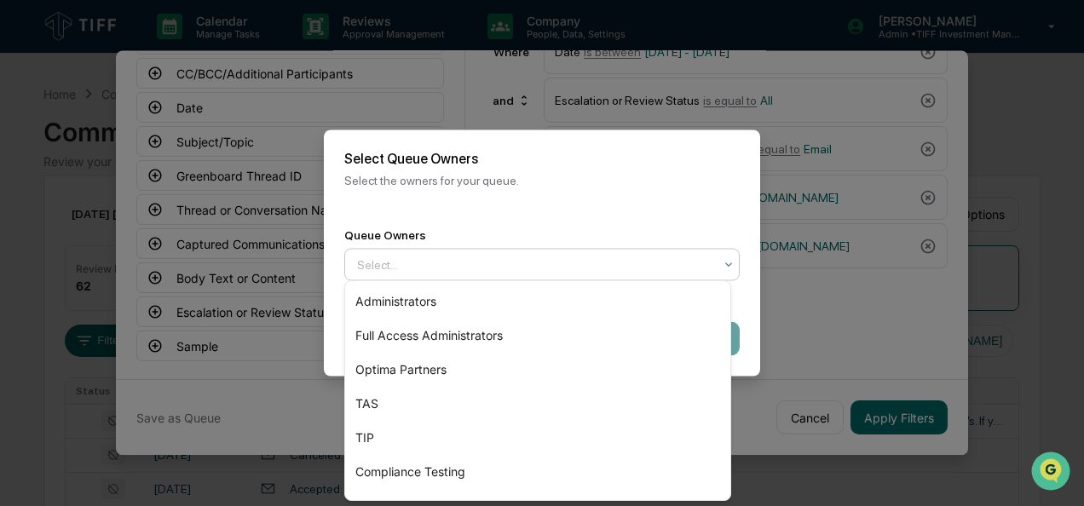
click at [512, 268] on div at bounding box center [535, 265] width 356 height 17
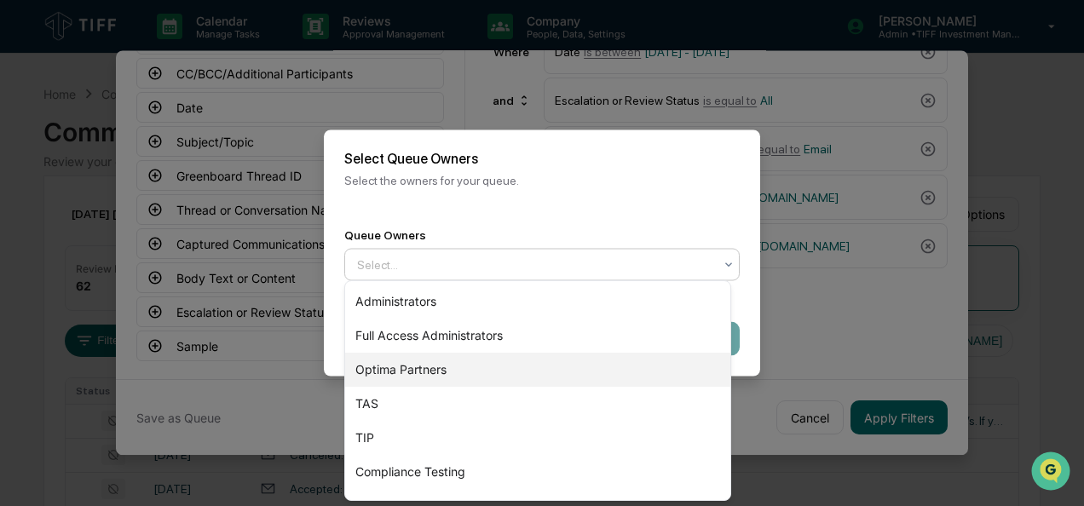
click at [472, 373] on div "Optima Partners" at bounding box center [537, 370] width 385 height 34
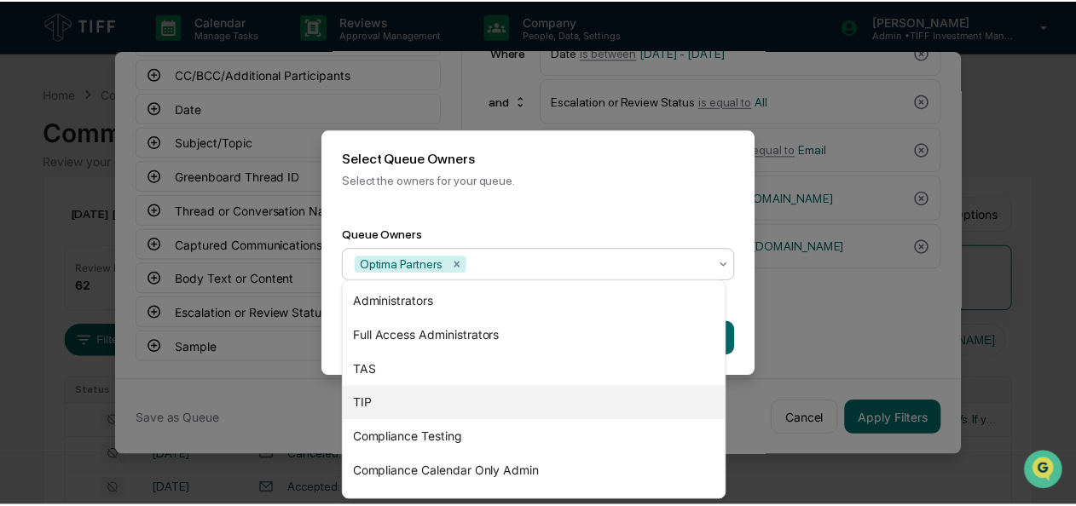
scroll to position [26, 0]
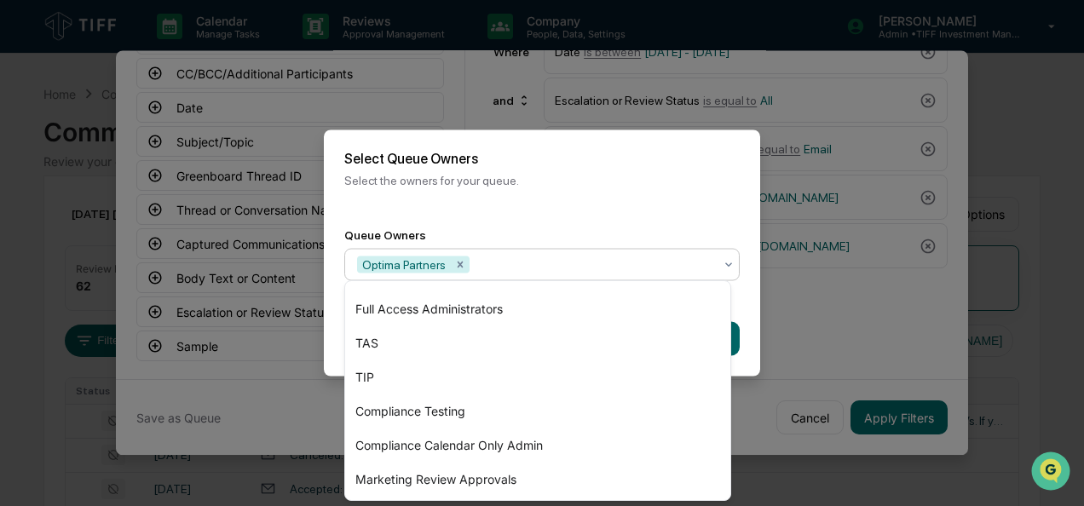
click at [749, 314] on div "Back Create" at bounding box center [542, 339] width 436 height 75
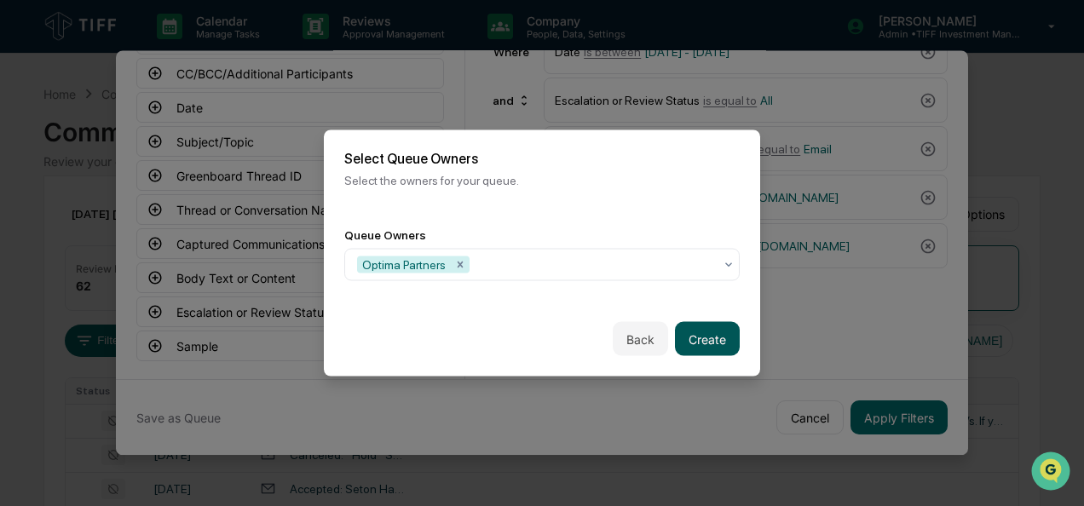
click at [687, 322] on button "Create" at bounding box center [707, 339] width 65 height 34
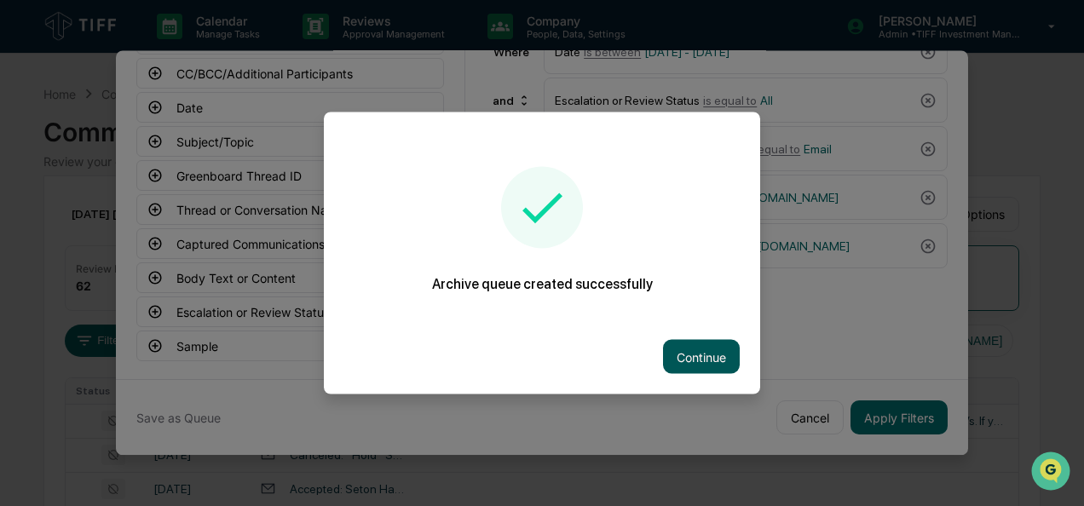
click at [687, 350] on button "Continue" at bounding box center [701, 357] width 77 height 34
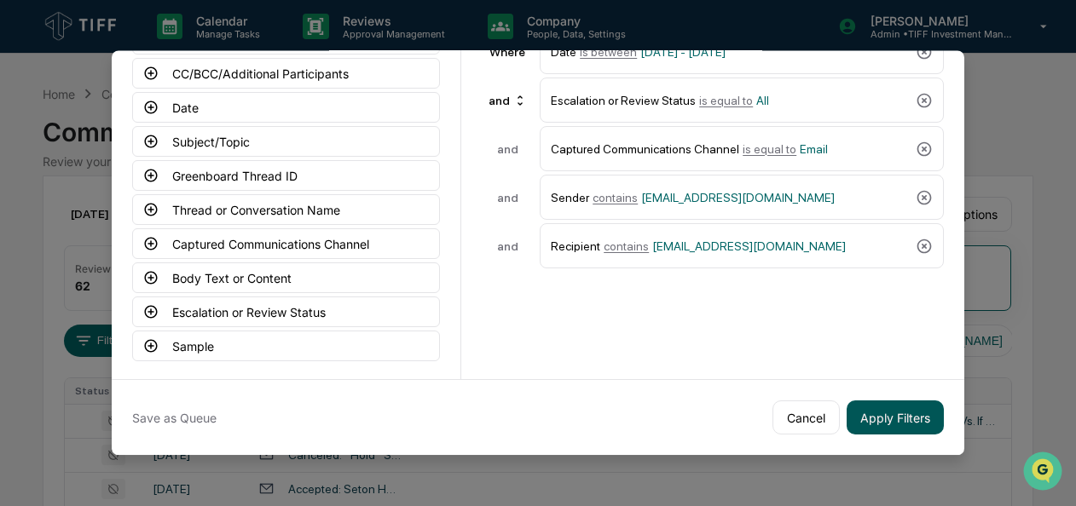
click at [891, 418] on button "Apply Filters" at bounding box center [895, 418] width 97 height 34
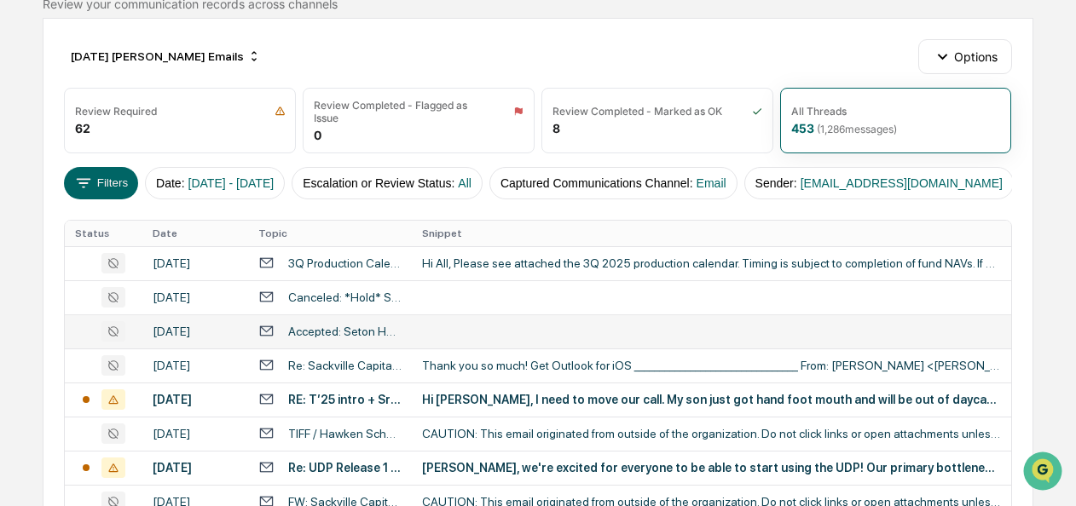
scroll to position [153, 0]
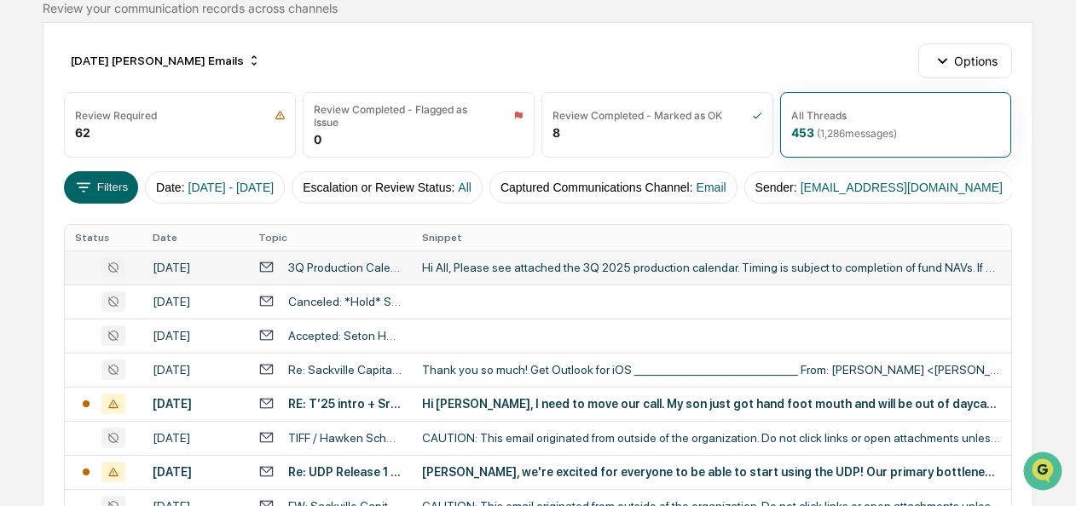
click at [546, 273] on div "Hi All, Please see attached the 3Q 2025 production calendar. Timing is subject …" at bounding box center [711, 268] width 579 height 14
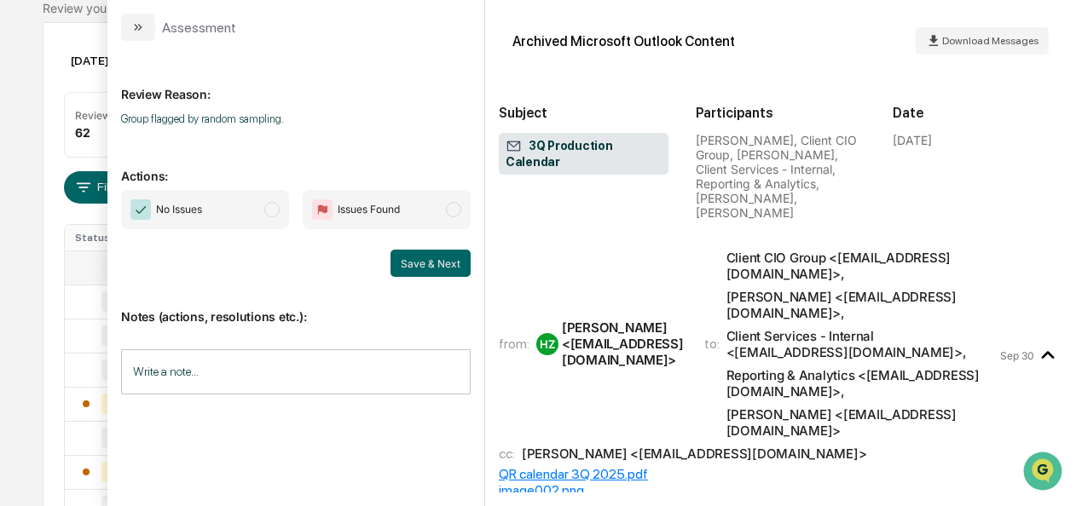
click at [263, 210] on span "No Issues" at bounding box center [205, 209] width 168 height 39
click at [453, 263] on button "Save & Next" at bounding box center [430, 263] width 80 height 27
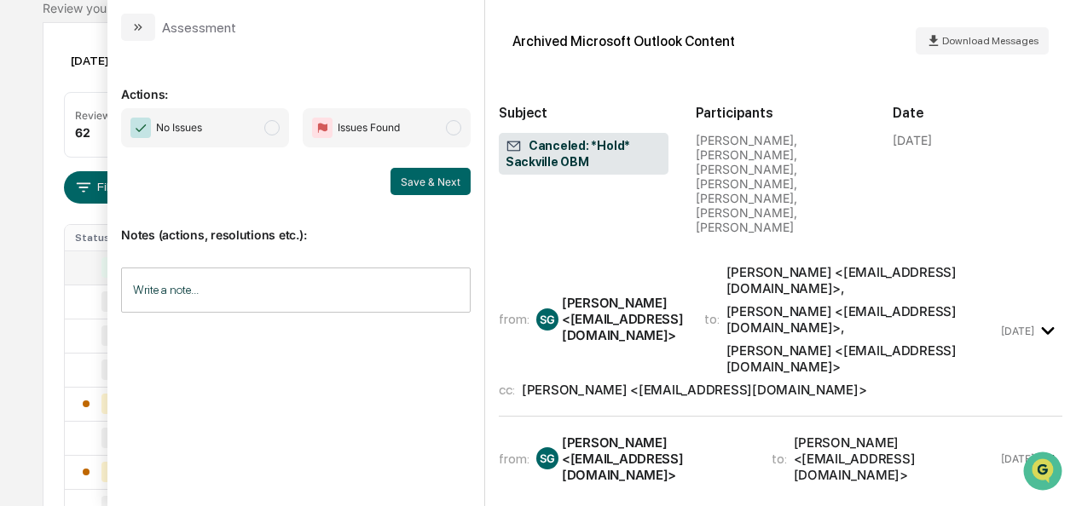
scroll to position [350, 0]
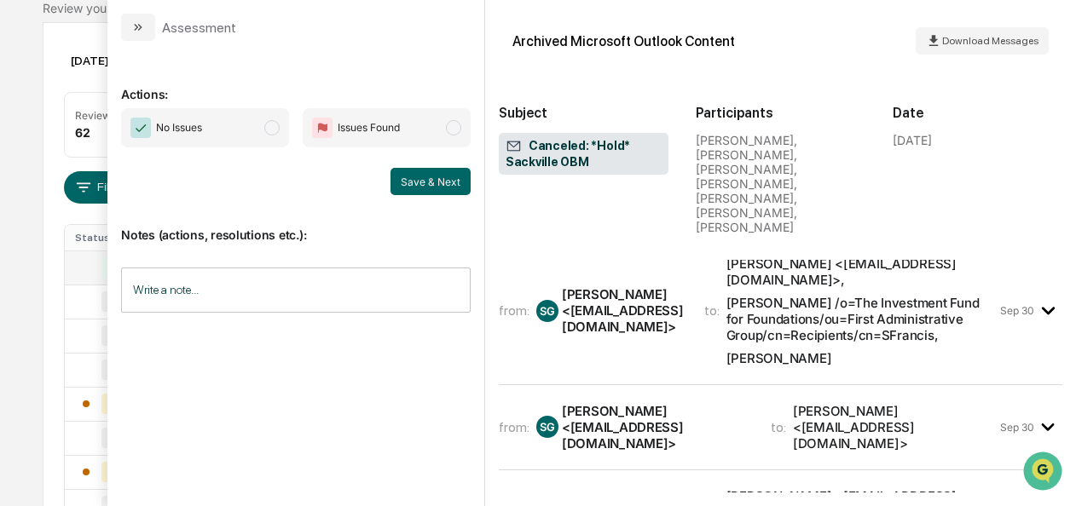
click at [274, 124] on span "modal" at bounding box center [271, 127] width 15 height 15
click at [415, 180] on button "Save & Next" at bounding box center [430, 181] width 80 height 27
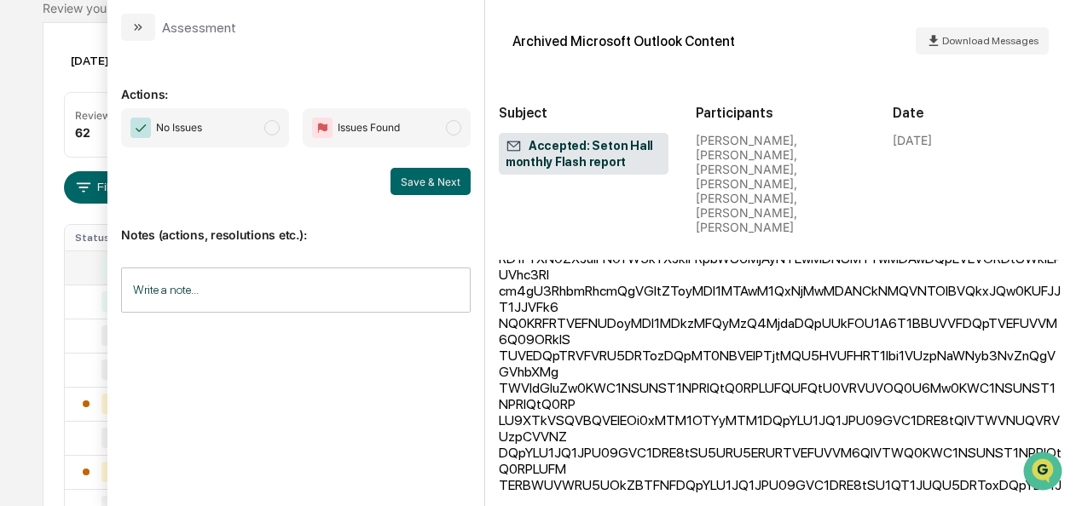
scroll to position [1473, 0]
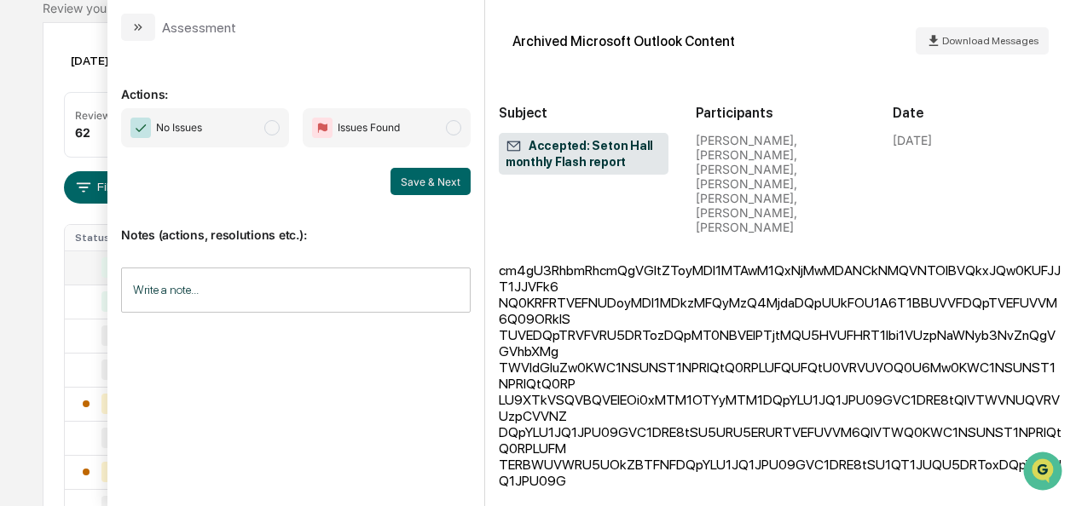
click at [263, 118] on span "No Issues" at bounding box center [205, 127] width 168 height 39
click at [421, 207] on p "Notes (actions, resolutions etc.):" at bounding box center [296, 224] width 350 height 35
click at [418, 196] on div "Notes (actions, resolutions etc.): Write a note... Write a note..." at bounding box center [296, 264] width 350 height 138
click at [431, 182] on button "Save & Next" at bounding box center [430, 181] width 80 height 27
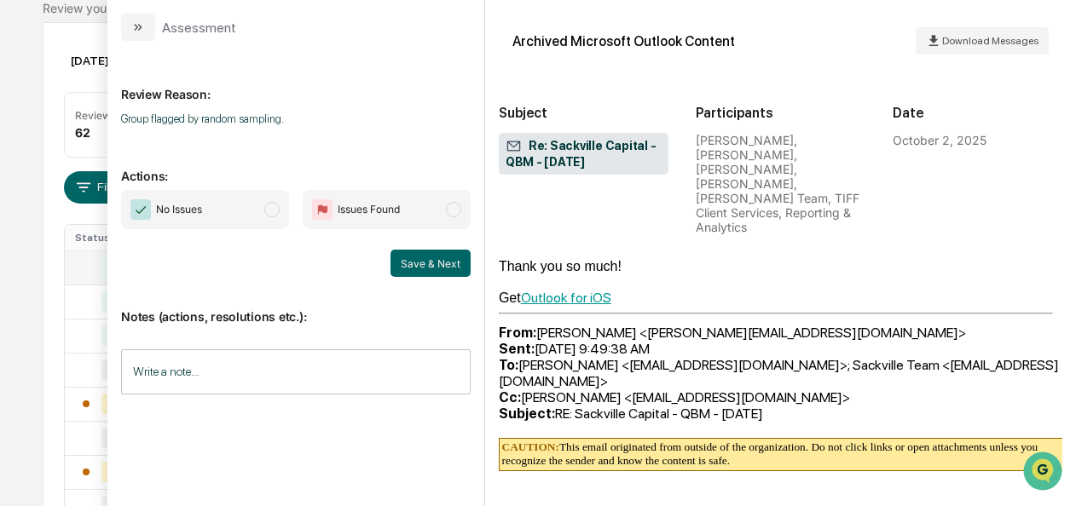
scroll to position [2979, 0]
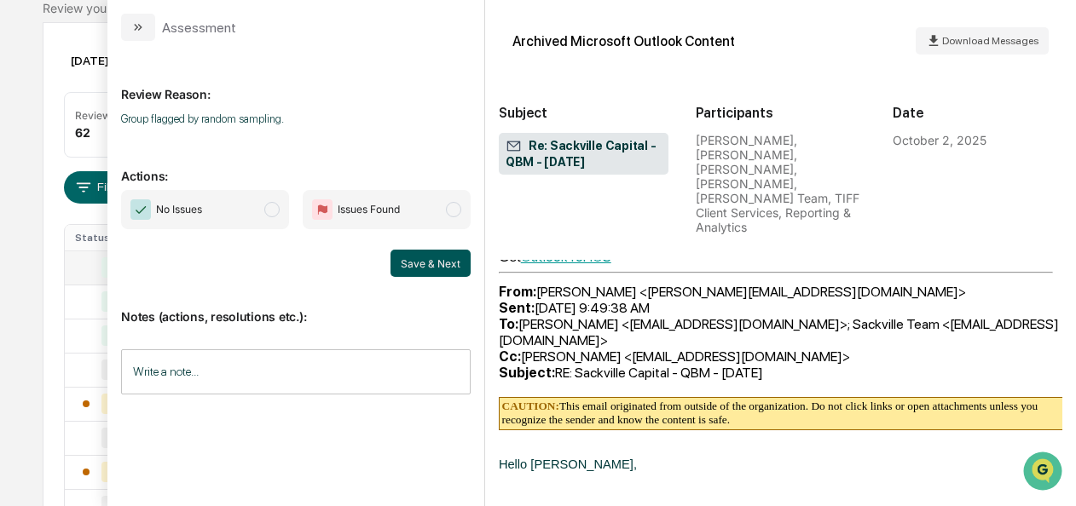
click at [264, 210] on span "No Issues" at bounding box center [205, 209] width 168 height 39
click at [418, 264] on button "Save & Next" at bounding box center [430, 263] width 80 height 27
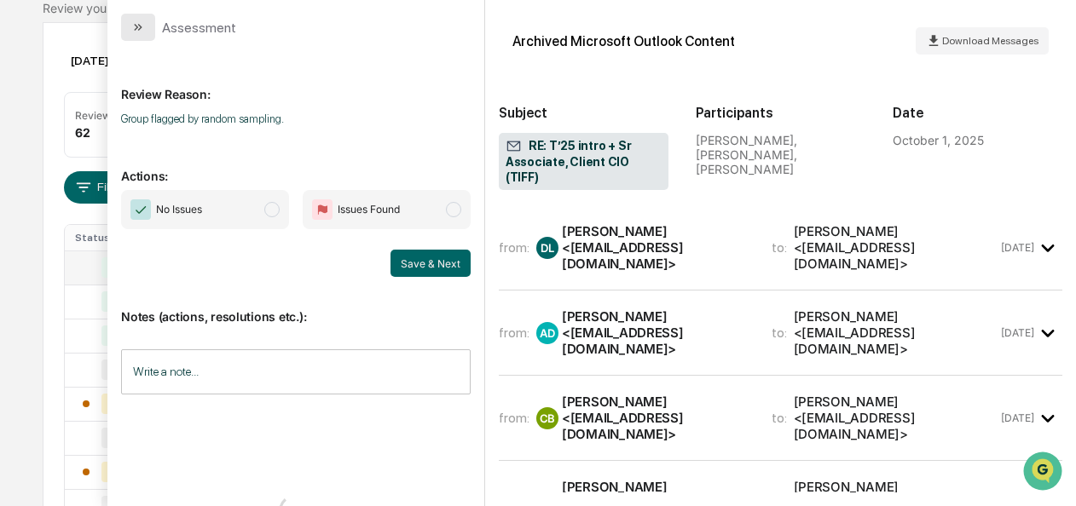
click at [136, 38] on button "modal" at bounding box center [138, 27] width 34 height 27
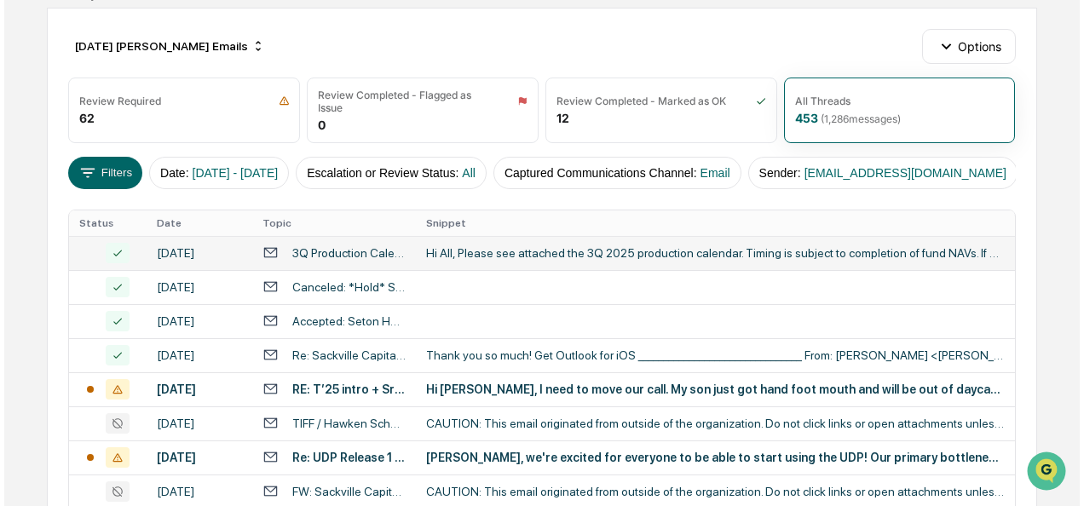
scroll to position [170, 0]
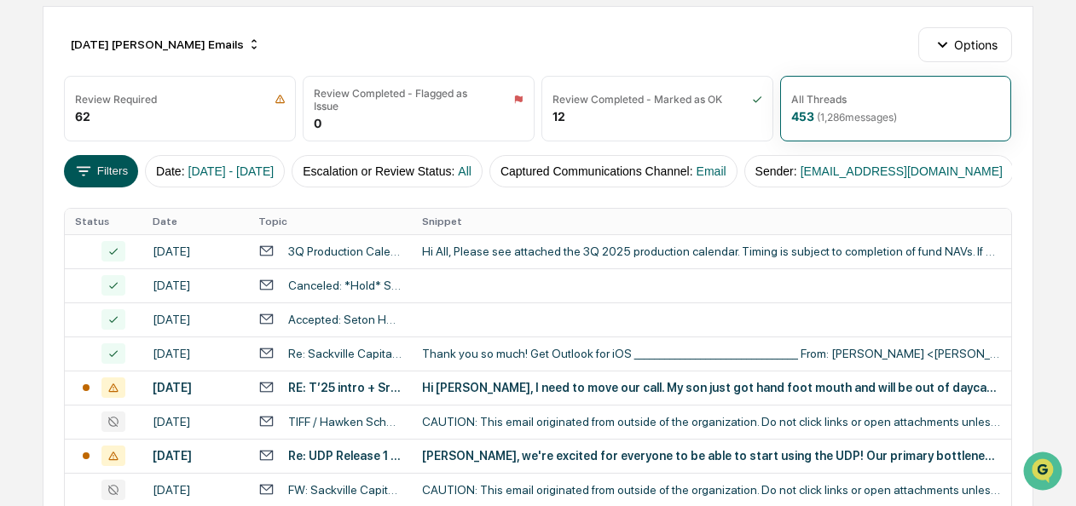
click at [123, 162] on button "Filters" at bounding box center [101, 171] width 74 height 32
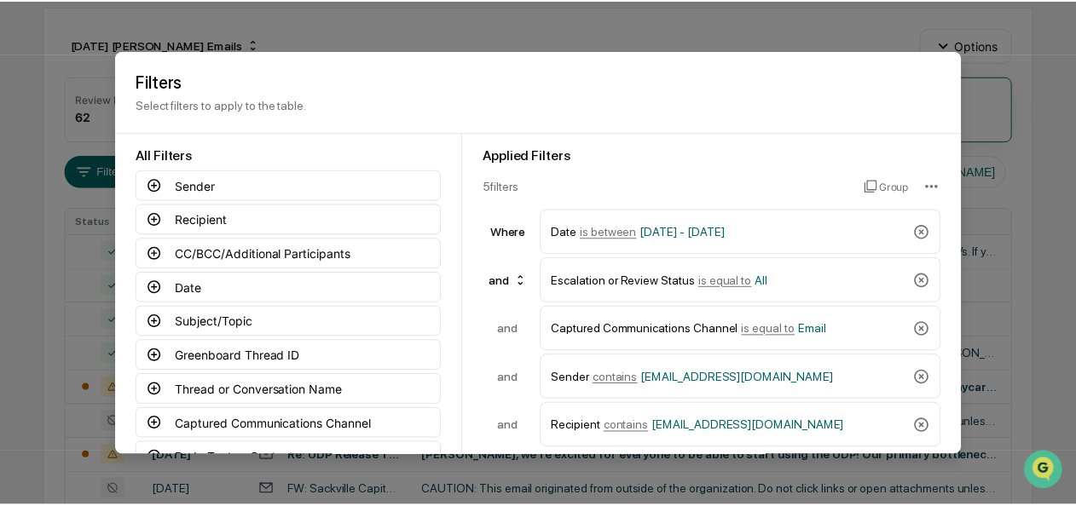
scroll to position [188, 0]
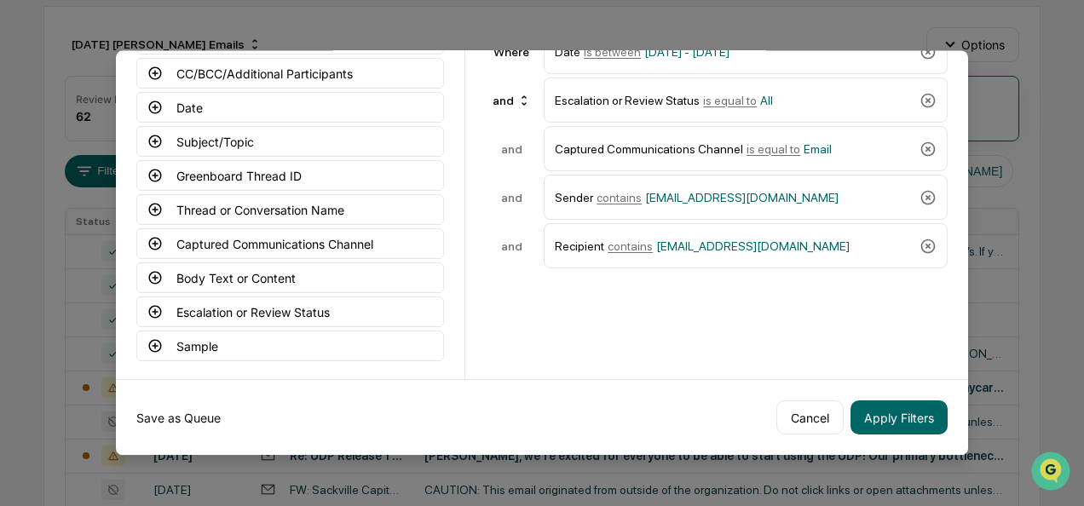
click at [182, 408] on button "Save as Queue" at bounding box center [178, 418] width 84 height 34
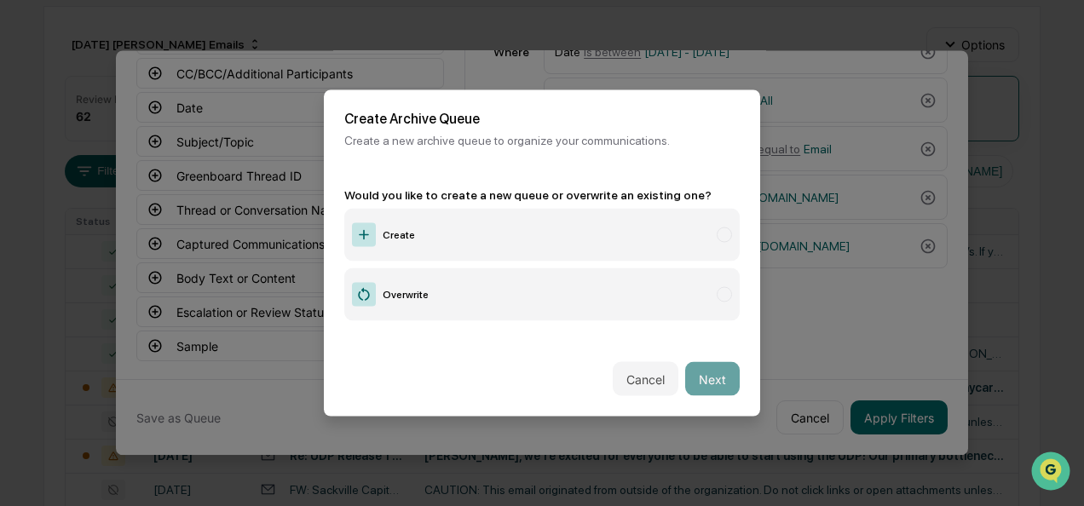
click at [529, 227] on label "Create" at bounding box center [542, 235] width 396 height 53
click at [703, 372] on button "Next" at bounding box center [712, 379] width 55 height 34
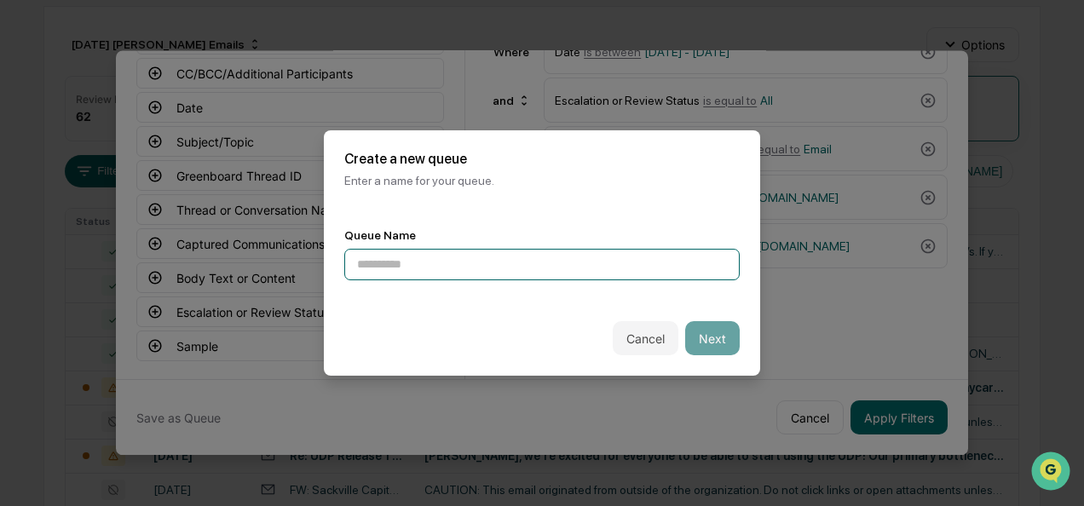
click at [443, 267] on input at bounding box center [542, 265] width 396 height 32
type input "**********"
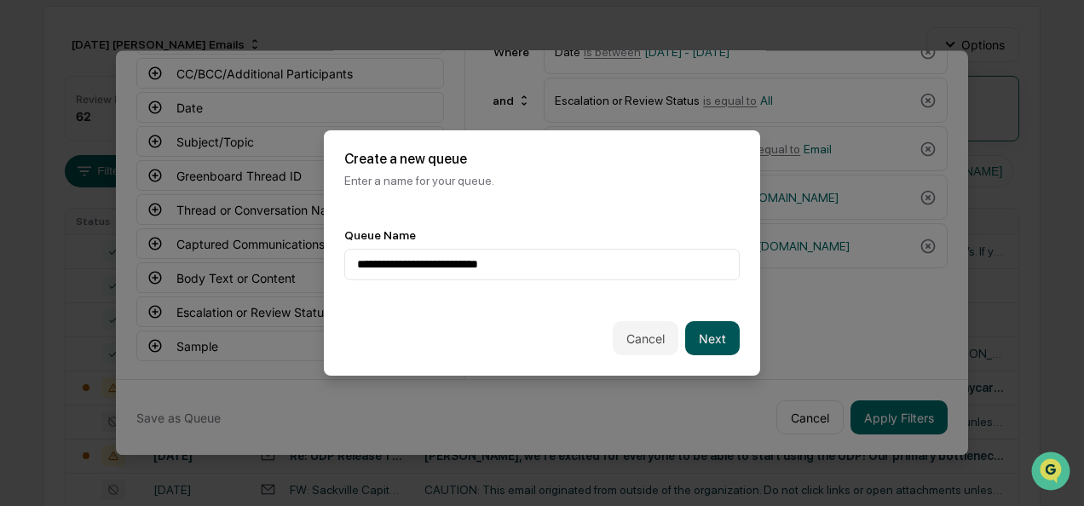
click at [708, 343] on button "Next" at bounding box center [712, 338] width 55 height 34
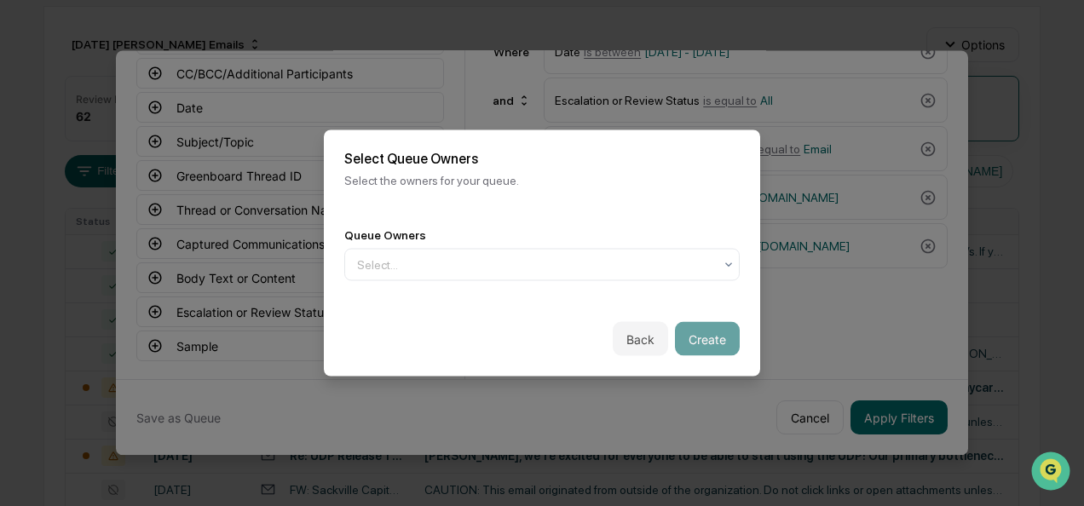
click at [585, 282] on div "Queue Owners Select..." at bounding box center [542, 255] width 436 height 94
click at [582, 276] on div "Select..." at bounding box center [542, 265] width 396 height 32
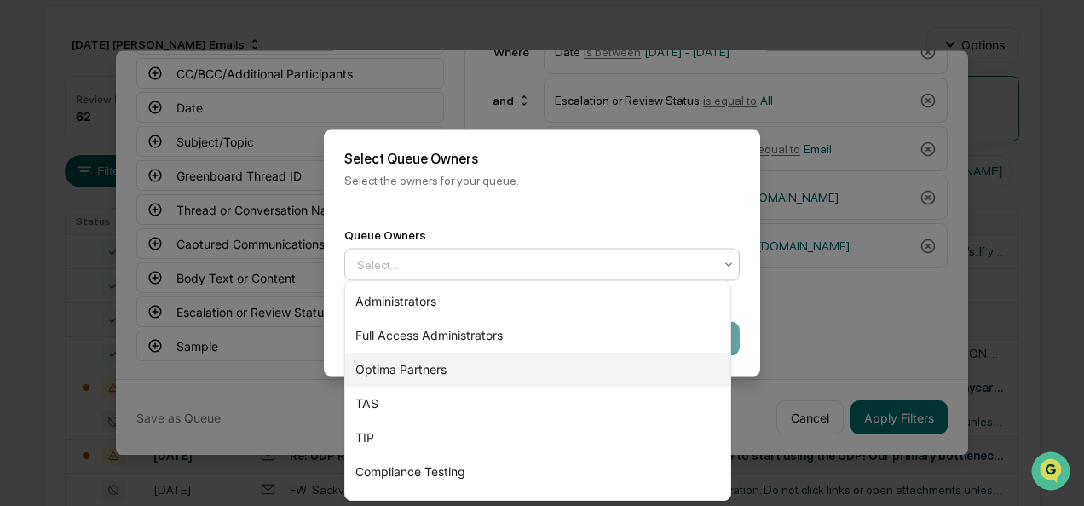
click at [493, 370] on div "Optima Partners" at bounding box center [537, 370] width 385 height 34
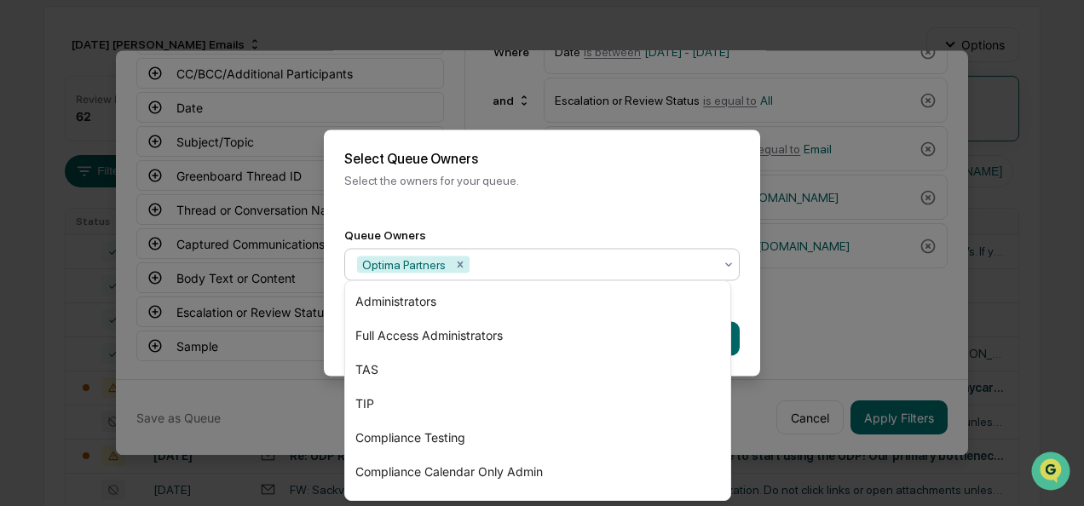
click at [747, 321] on div "Back Create" at bounding box center [542, 339] width 436 height 75
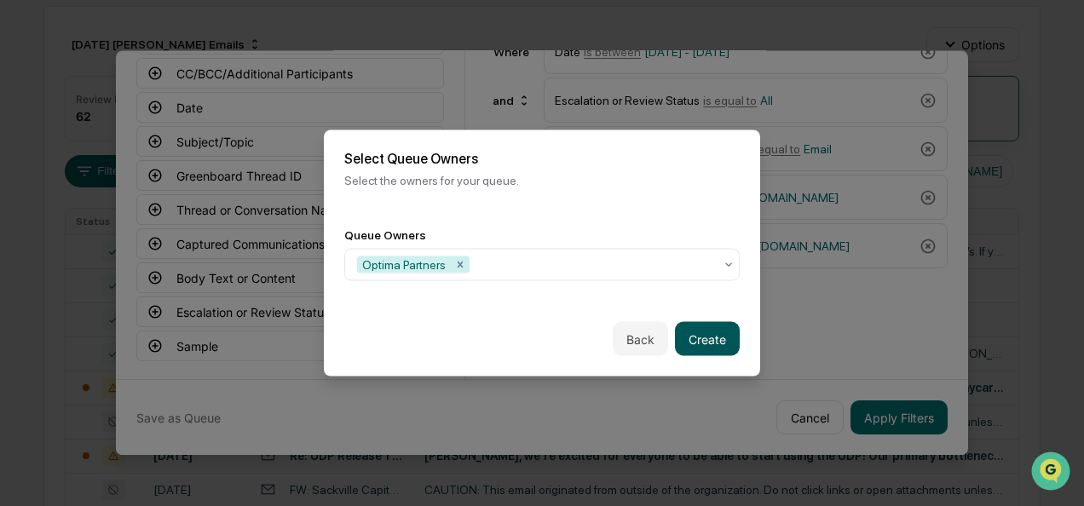
click at [696, 326] on button "Create" at bounding box center [707, 339] width 65 height 34
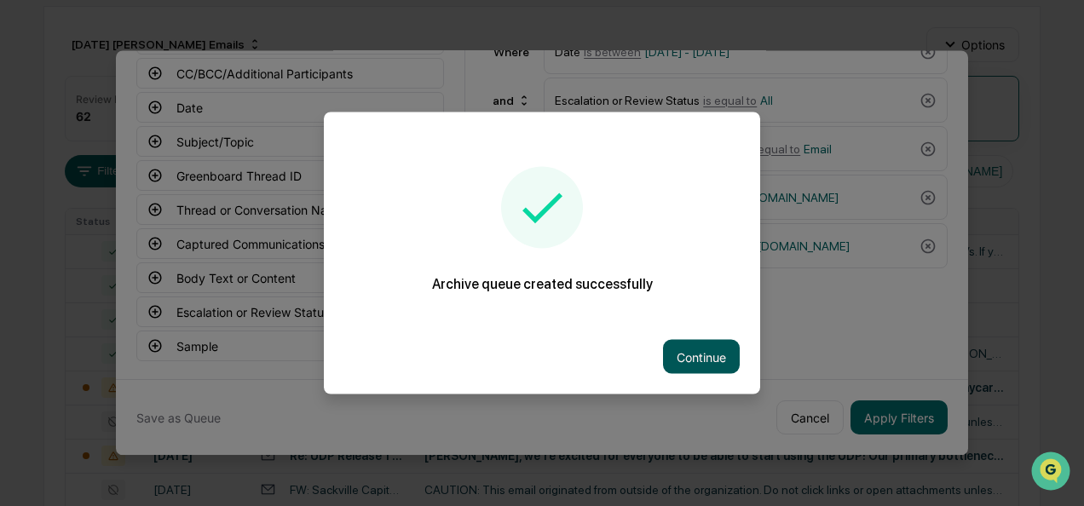
click at [687, 351] on button "Continue" at bounding box center [701, 357] width 77 height 34
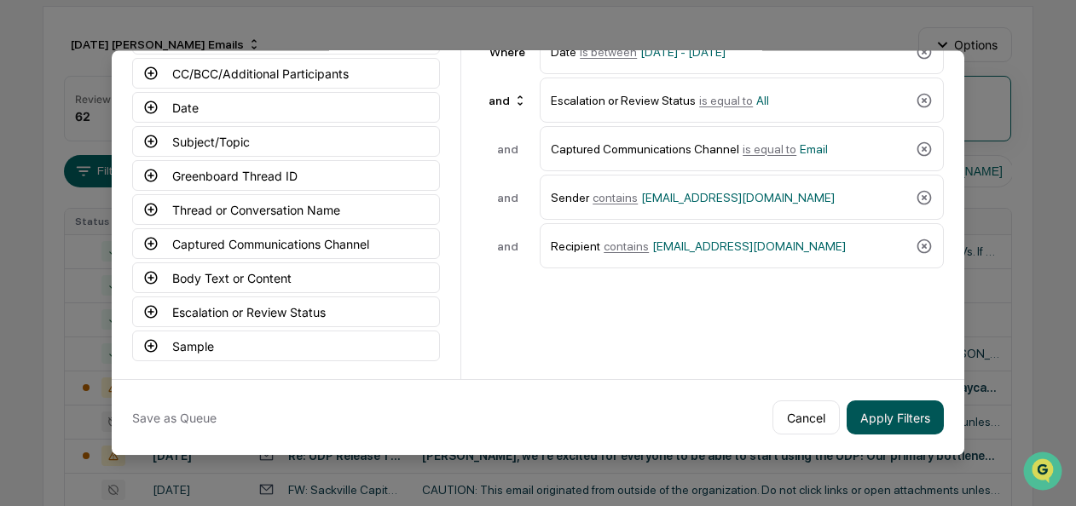
click at [899, 415] on button "Apply Filters" at bounding box center [895, 418] width 97 height 34
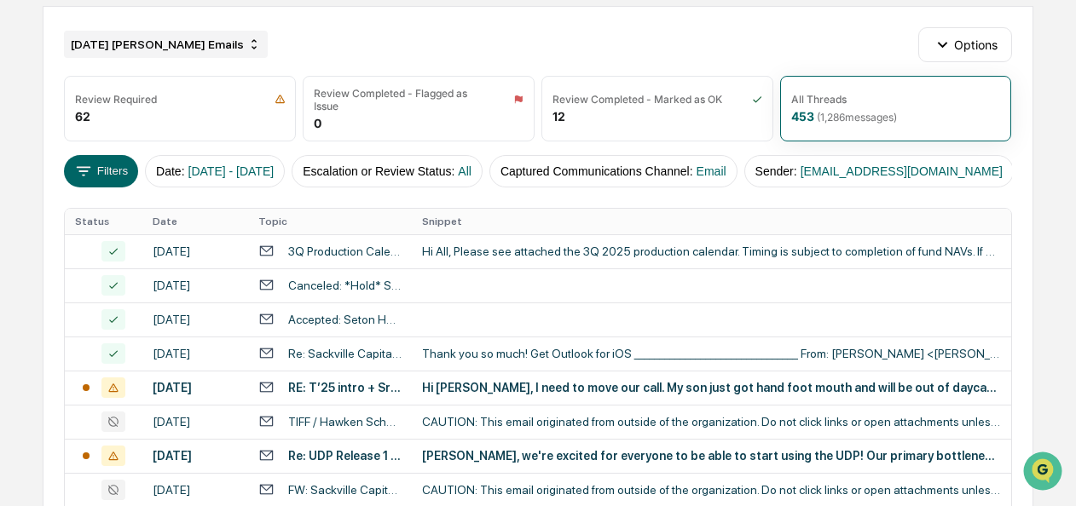
click at [172, 54] on div "[DATE] [PERSON_NAME] Emails" at bounding box center [166, 44] width 204 height 27
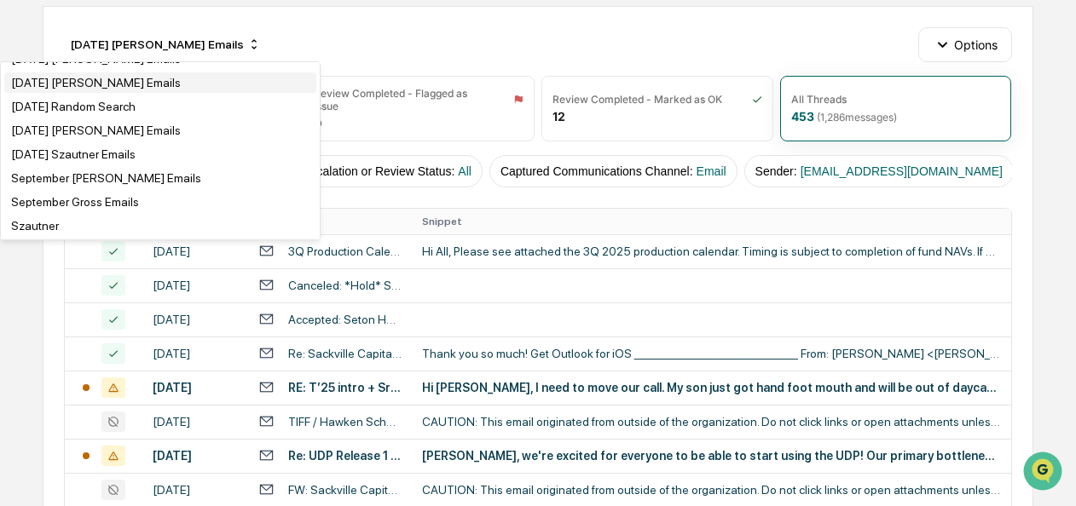
scroll to position [3130, 0]
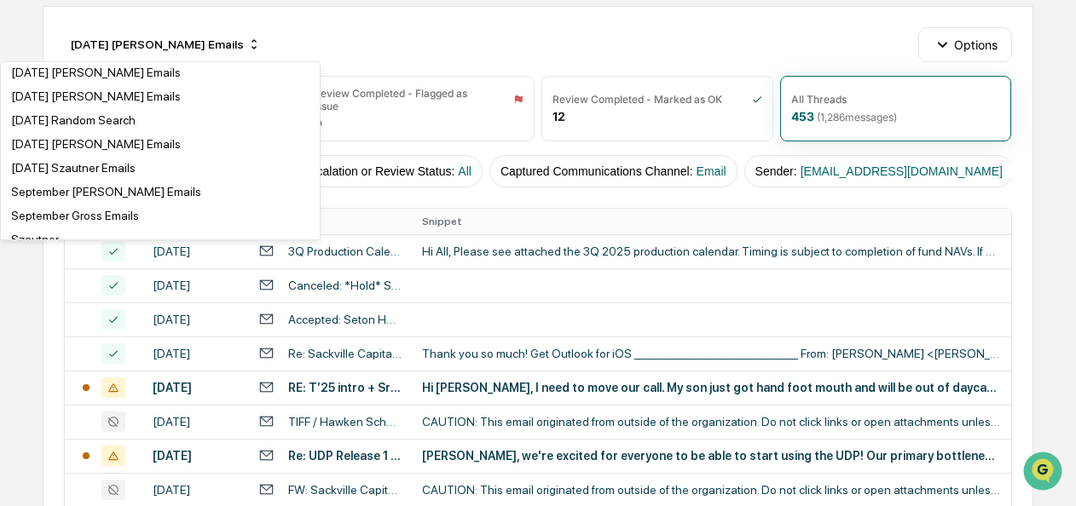
click at [117, 55] on div "[DATE] [PERSON_NAME] Emails" at bounding box center [96, 49] width 170 height 14
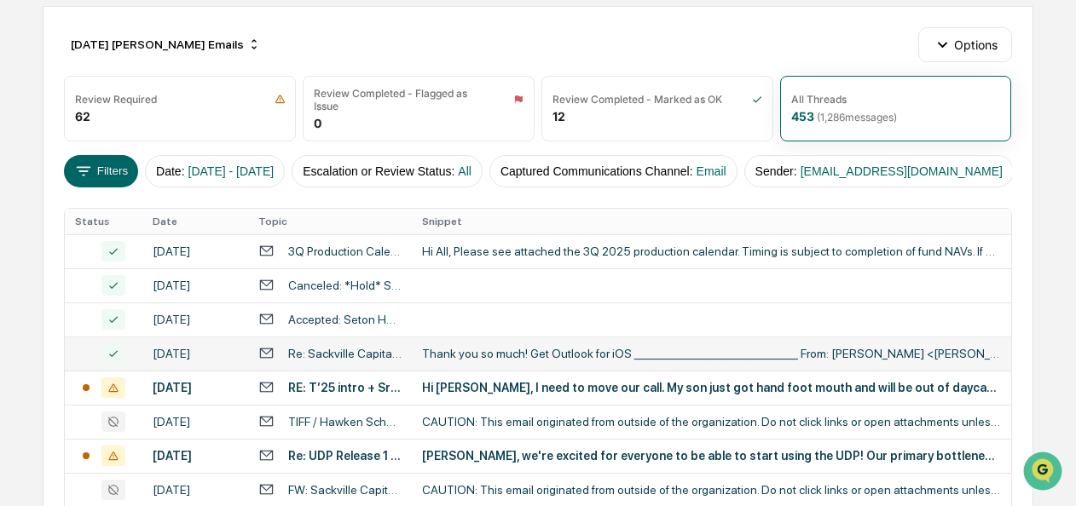
scroll to position [275, 0]
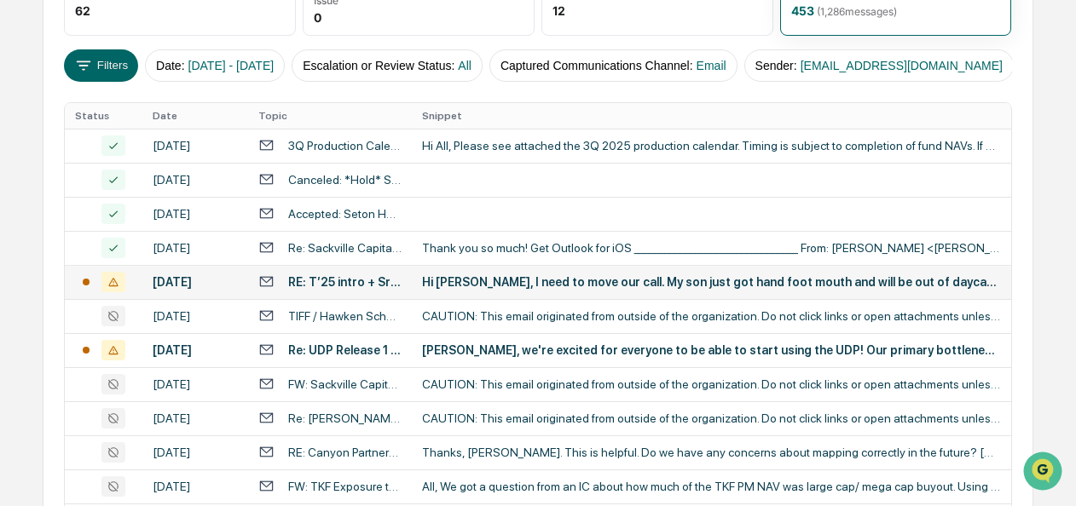
click at [490, 289] on div "Hi Dana, I need to move our call. My son just got hand foot mouth and will be o…" at bounding box center [711, 282] width 579 height 14
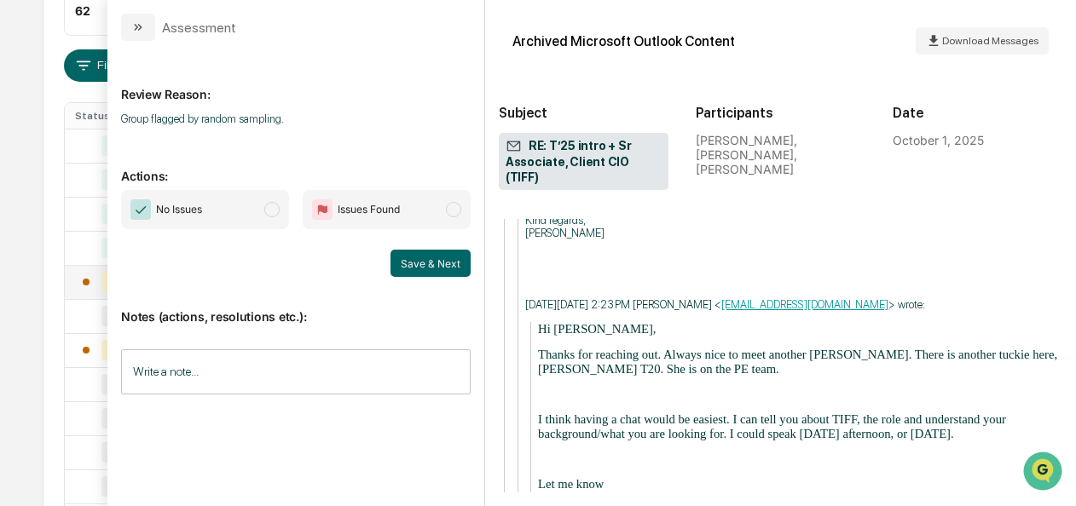
scroll to position [2762, 0]
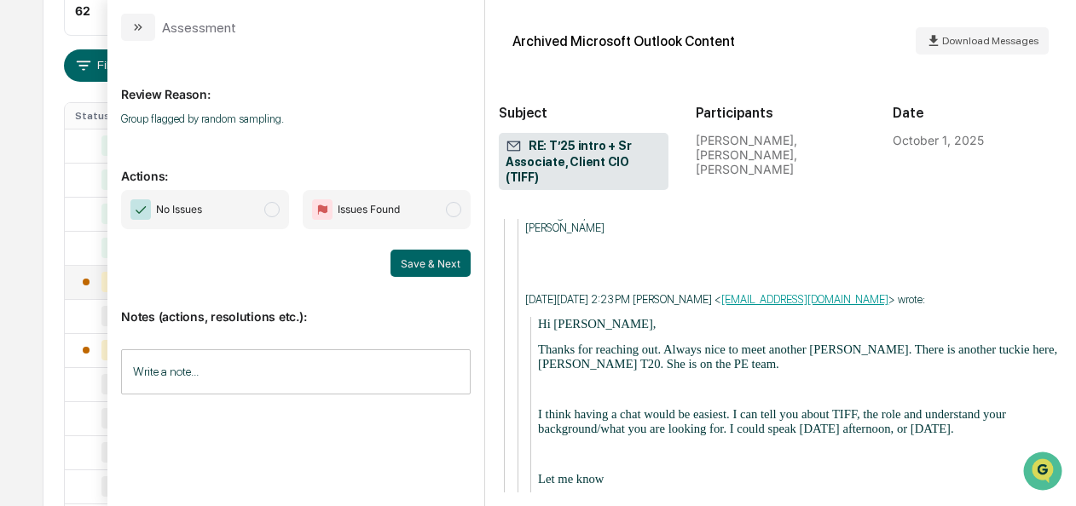
click at [264, 199] on span "No Issues" at bounding box center [205, 209] width 168 height 39
click at [438, 263] on button "Save & Next" at bounding box center [430, 263] width 80 height 27
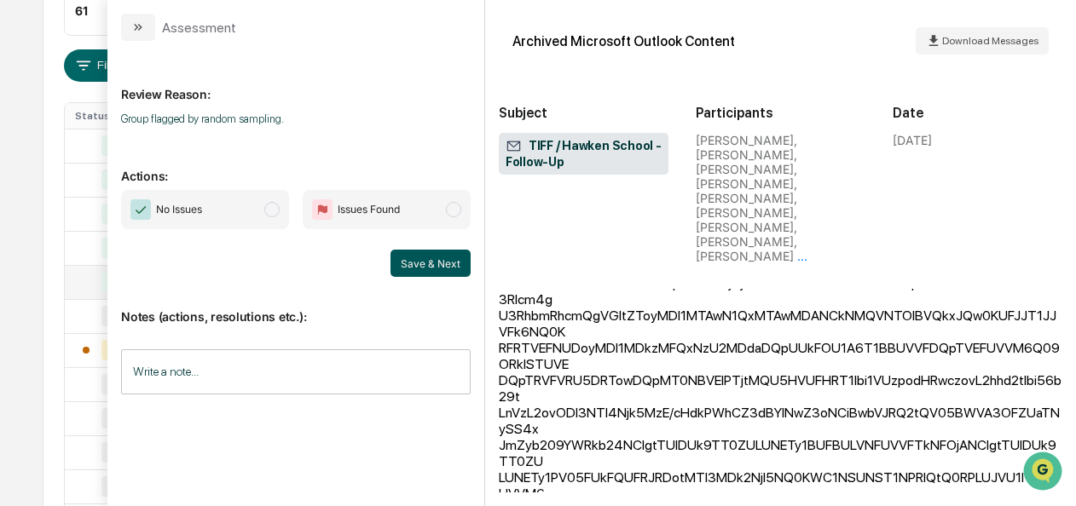
scroll to position [1364, 0]
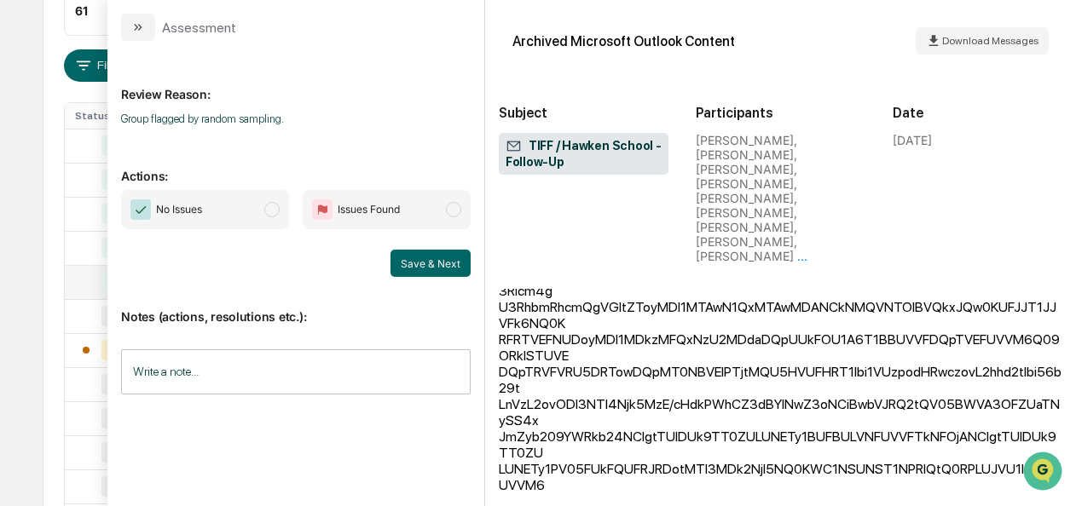
click at [280, 218] on span "No Issues" at bounding box center [205, 209] width 168 height 39
click at [448, 268] on button "Save & Next" at bounding box center [430, 263] width 80 height 27
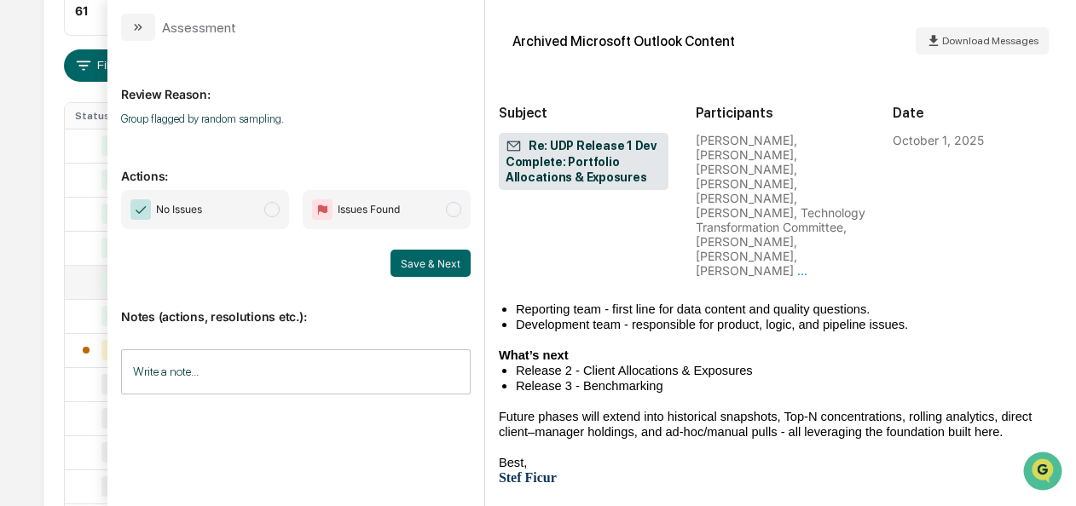
scroll to position [2619, 0]
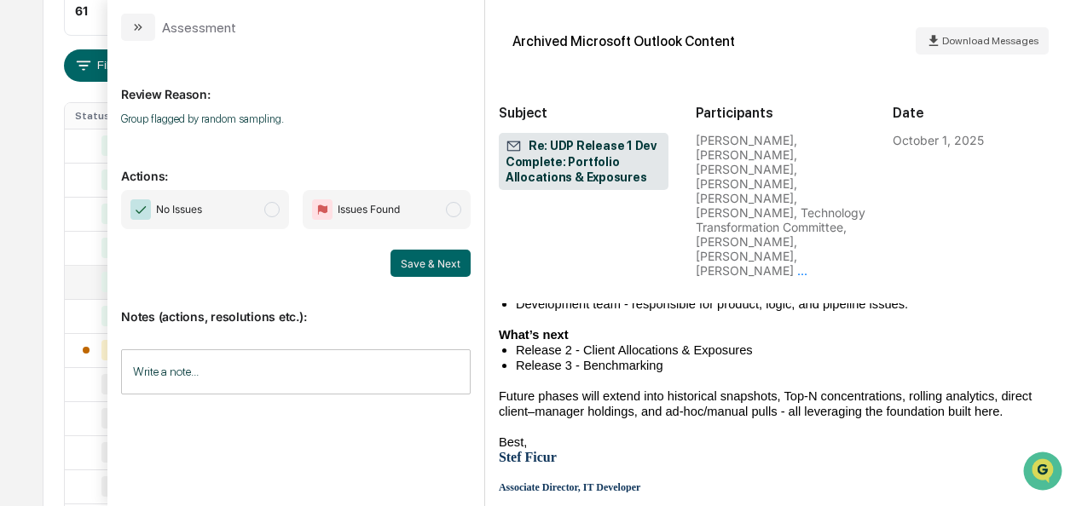
click at [271, 205] on span "modal" at bounding box center [271, 209] width 15 height 15
click at [452, 265] on button "Save & Next" at bounding box center [430, 263] width 80 height 27
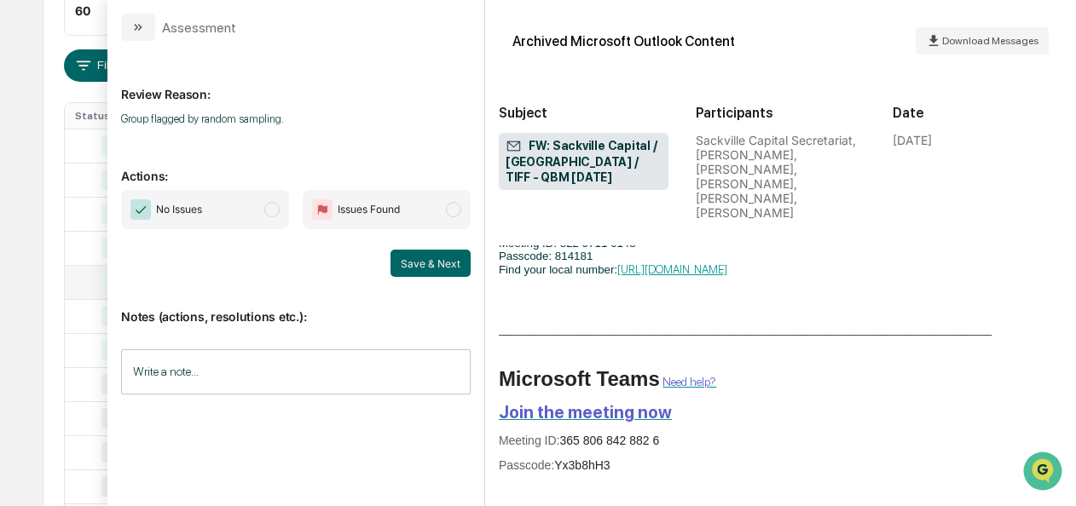
scroll to position [1214, 0]
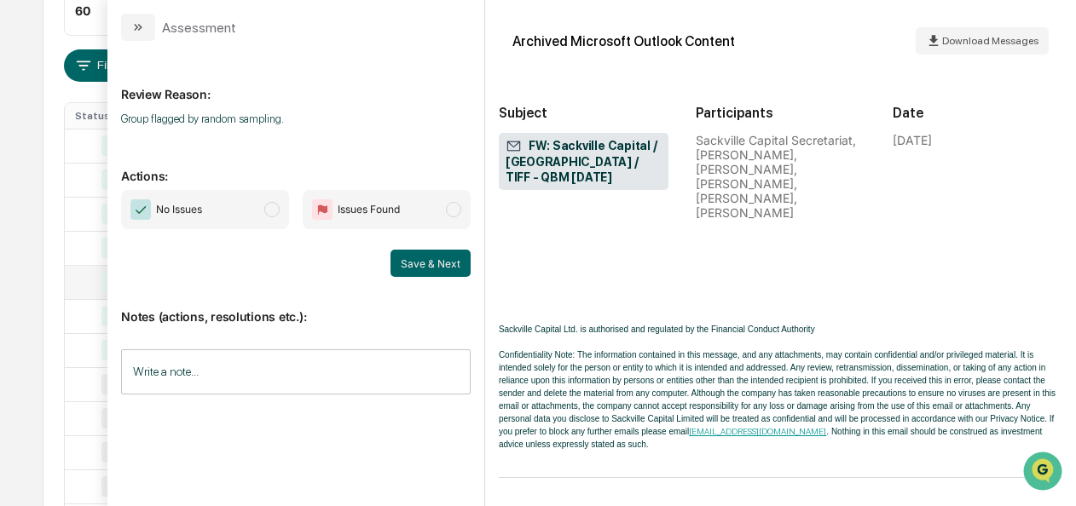
click at [271, 215] on span "modal" at bounding box center [271, 209] width 15 height 15
click at [430, 266] on button "Save & Next" at bounding box center [430, 263] width 80 height 27
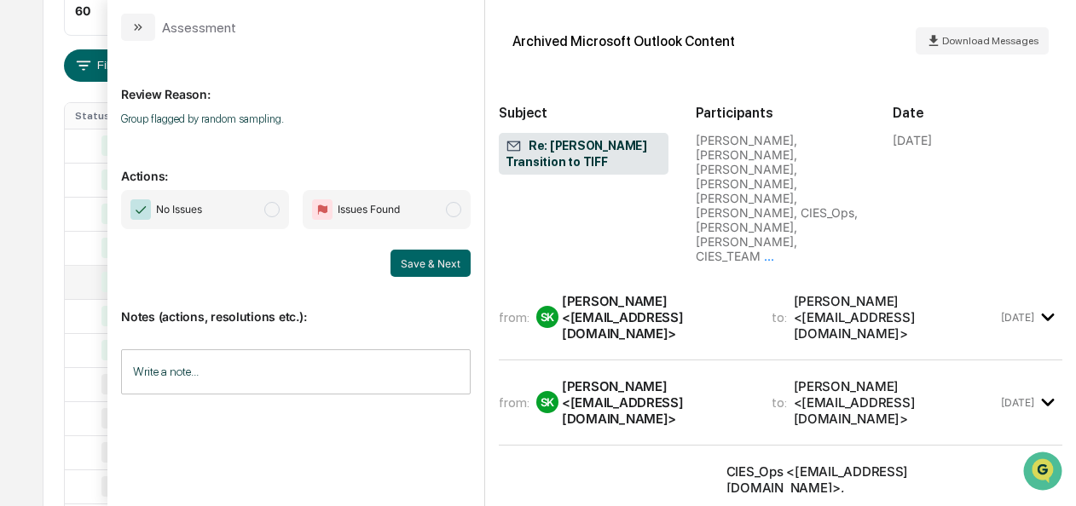
click at [275, 217] on span "No Issues" at bounding box center [205, 209] width 168 height 39
click at [406, 259] on button "Save & Next" at bounding box center [430, 263] width 80 height 27
click at [275, 206] on div "Review Reason: Group flagged by random sampling. Actions: No Issues Issues Foun…" at bounding box center [295, 273] width 377 height 465
click at [275, 214] on div "Review Reason: Group flagged by random sampling. Actions: No Issues Issues Foun…" at bounding box center [295, 273] width 377 height 465
click at [234, 208] on div "Review Reason: Group flagged by random sampling. Actions: No Issues Issues Foun…" at bounding box center [295, 273] width 377 height 465
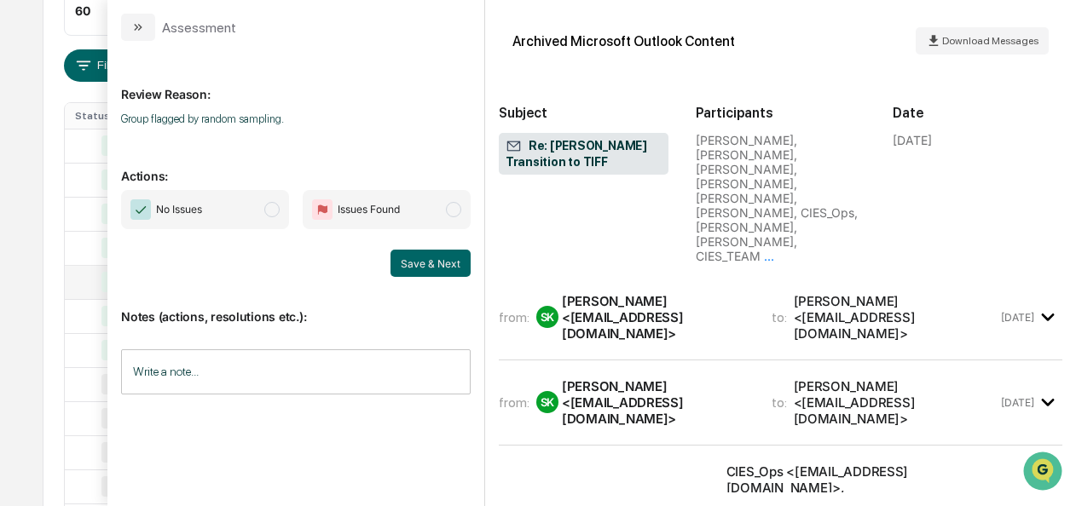
click at [258, 202] on div "Review Reason: Group flagged by random sampling. Actions: No Issues Issues Foun…" at bounding box center [295, 273] width 377 height 465
click at [276, 210] on div "Review Reason: Group flagged by random sampling. Actions: No Issues Issues Foun…" at bounding box center [295, 273] width 377 height 465
click at [259, 199] on div "Review Reason: Group flagged by random sampling. Actions: No Issues Issues Foun…" at bounding box center [295, 273] width 377 height 465
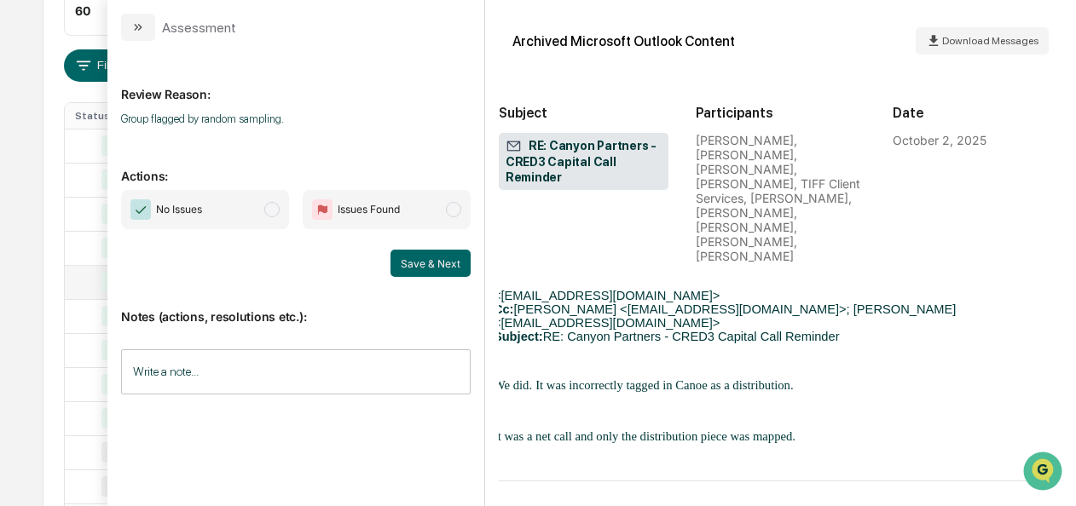
scroll to position [1412, 5]
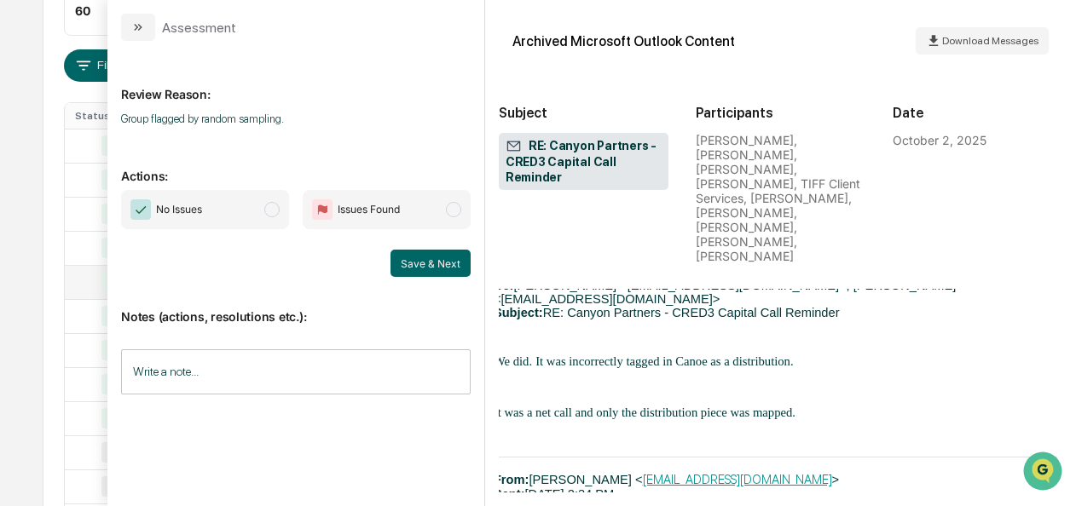
click at [278, 207] on span "modal" at bounding box center [271, 209] width 15 height 15
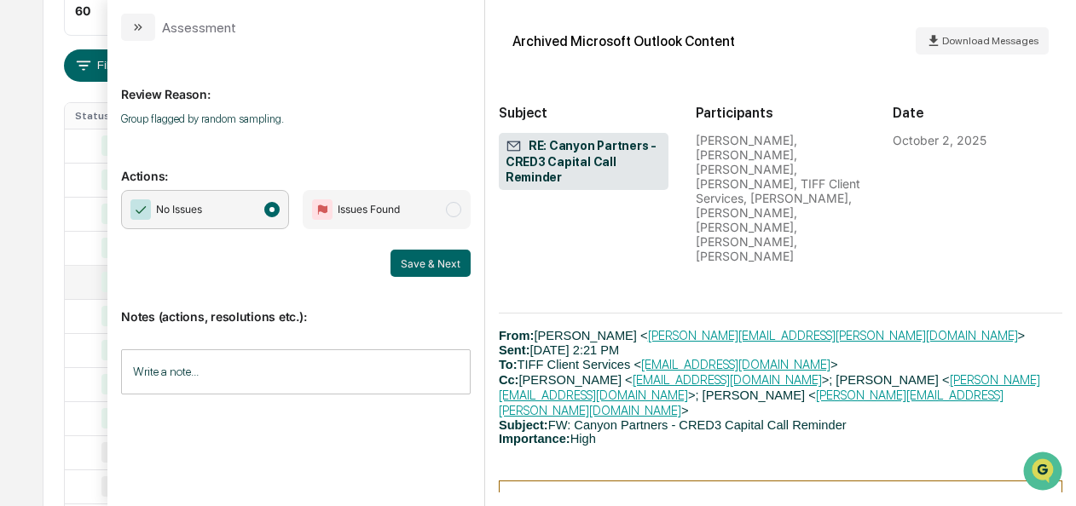
scroll to position [1853, 0]
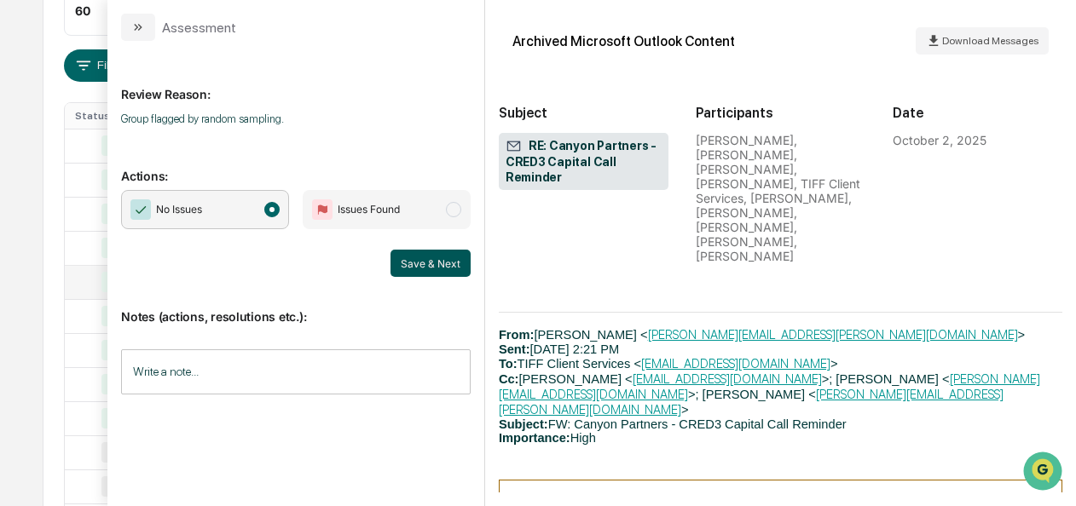
click at [413, 263] on button "Save & Next" at bounding box center [430, 263] width 80 height 27
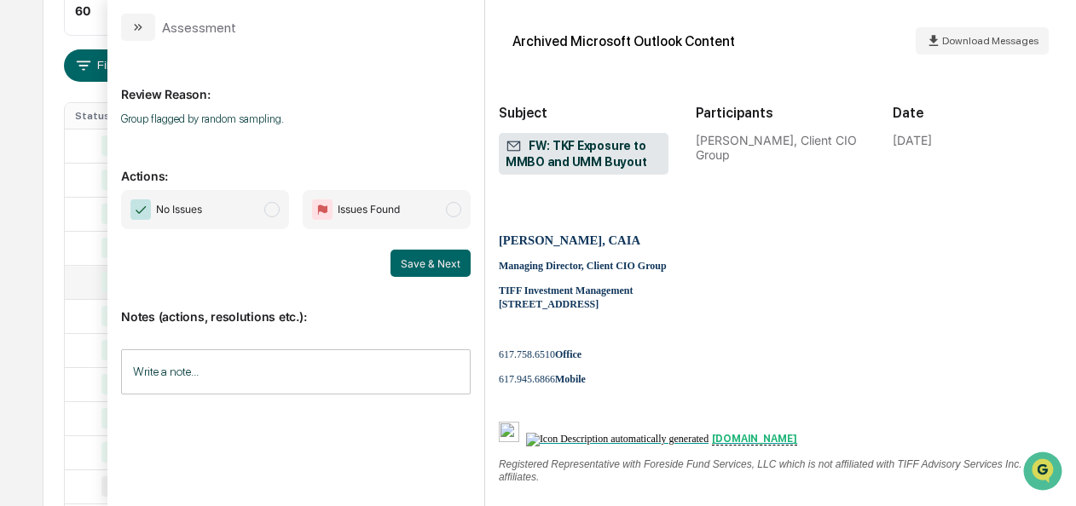
scroll to position [771, 0]
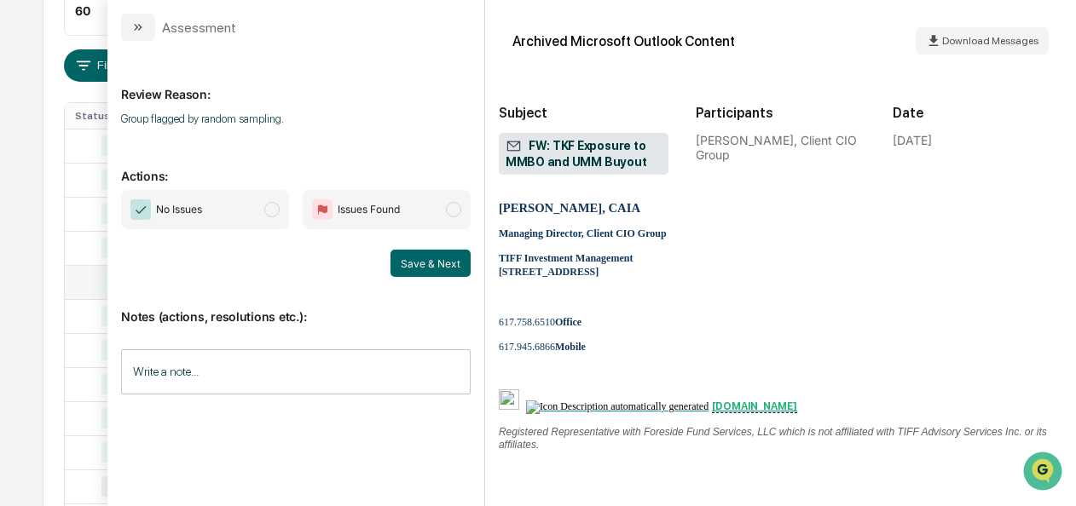
click at [278, 213] on span "modal" at bounding box center [271, 209] width 15 height 15
click at [425, 269] on button "Save & Next" at bounding box center [430, 263] width 80 height 27
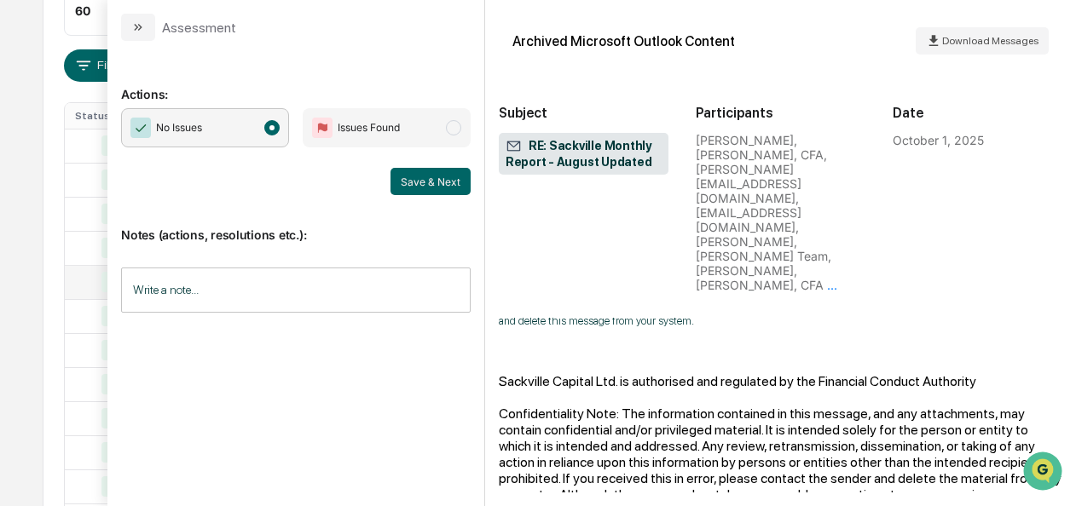
scroll to position [1337, 0]
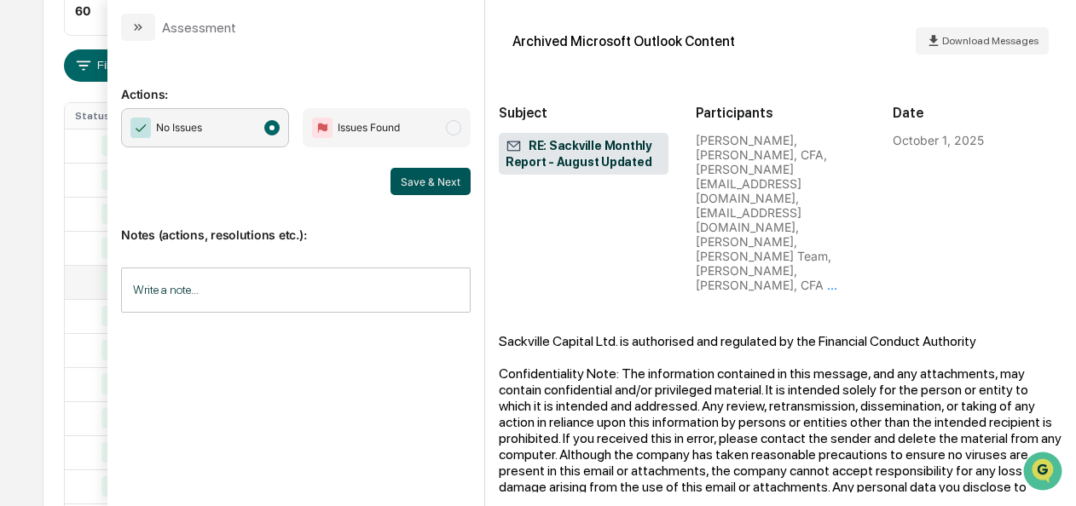
click at [421, 188] on button "Save & Next" at bounding box center [430, 181] width 80 height 27
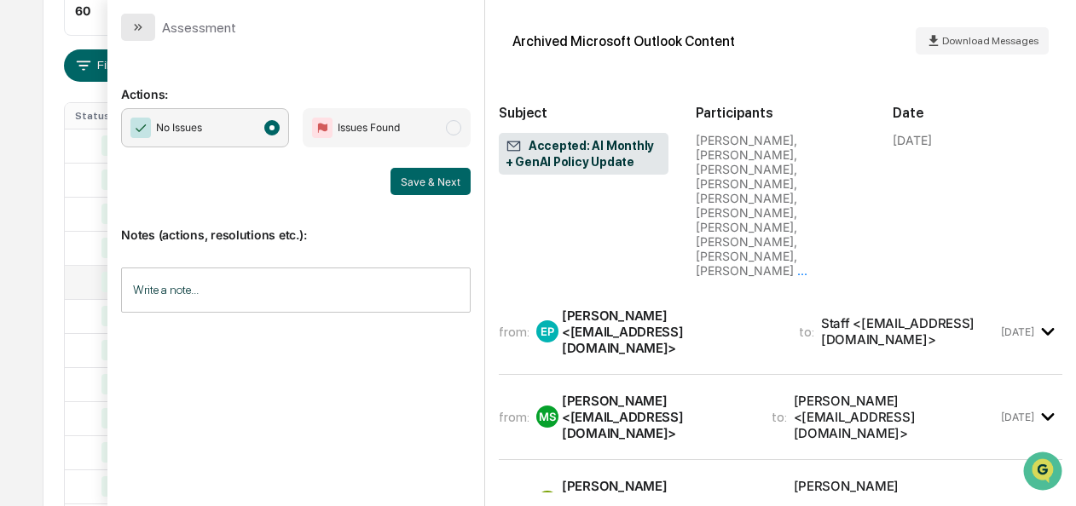
click at [130, 36] on button "modal" at bounding box center [138, 27] width 34 height 27
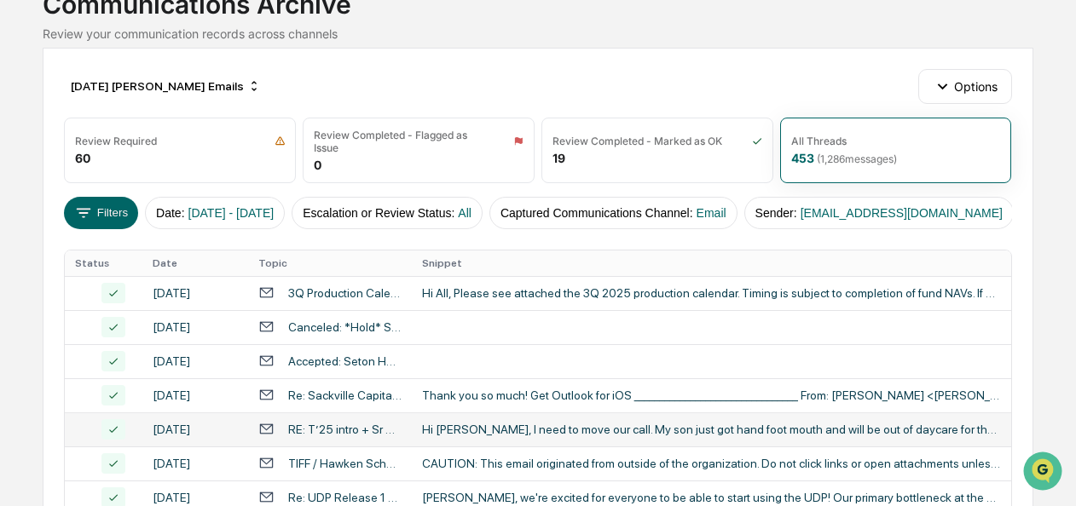
scroll to position [127, 0]
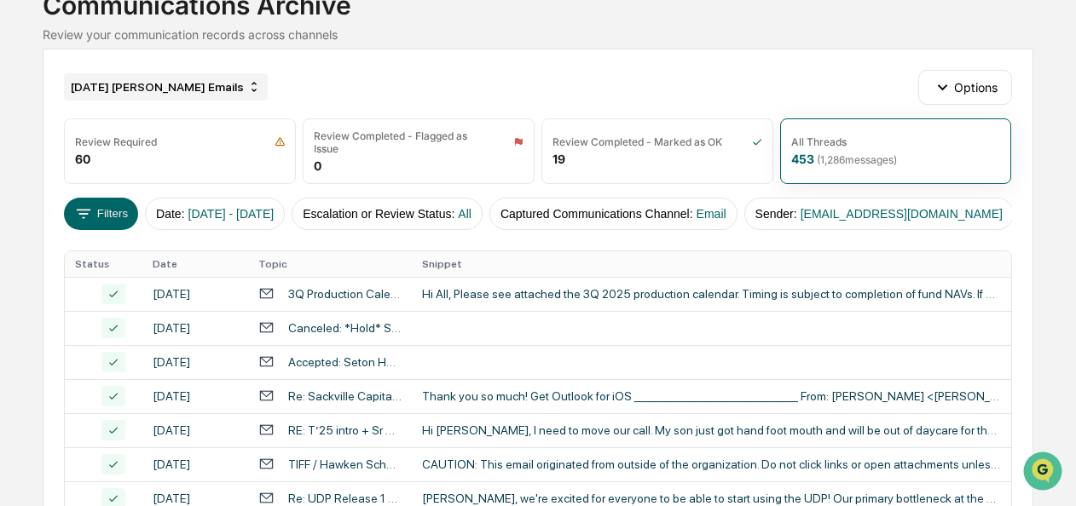
click at [195, 85] on div "[DATE] [PERSON_NAME] Emails" at bounding box center [166, 86] width 204 height 27
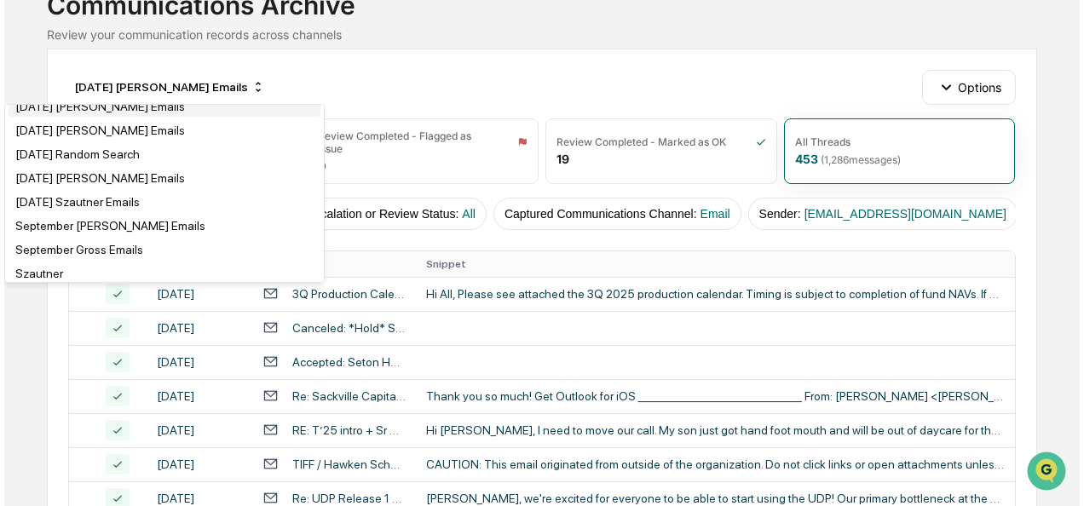
scroll to position [3139, 0]
click at [138, 66] on div "[DATE] [PERSON_NAME] Emails" at bounding box center [96, 59] width 170 height 14
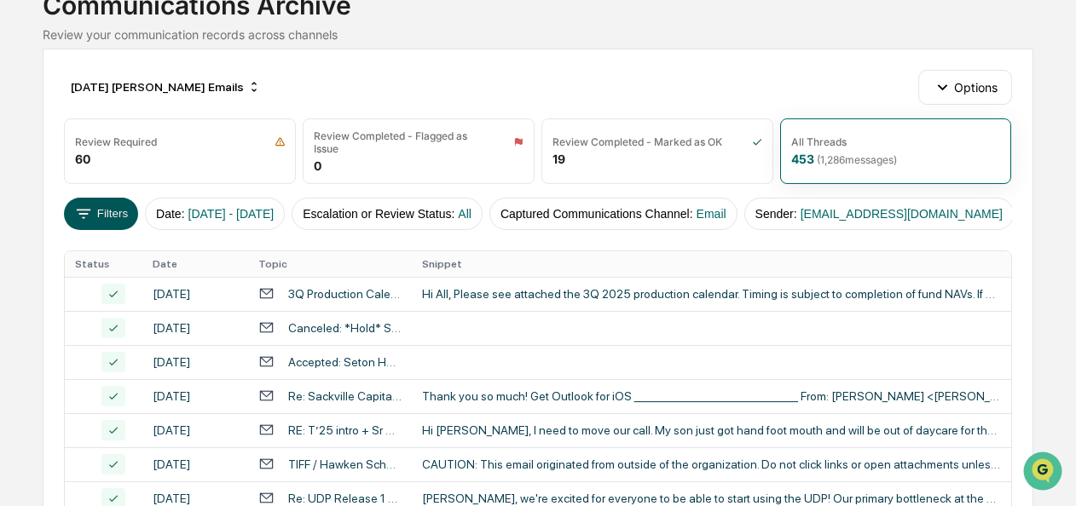
click at [95, 215] on button "Filters" at bounding box center [101, 214] width 74 height 32
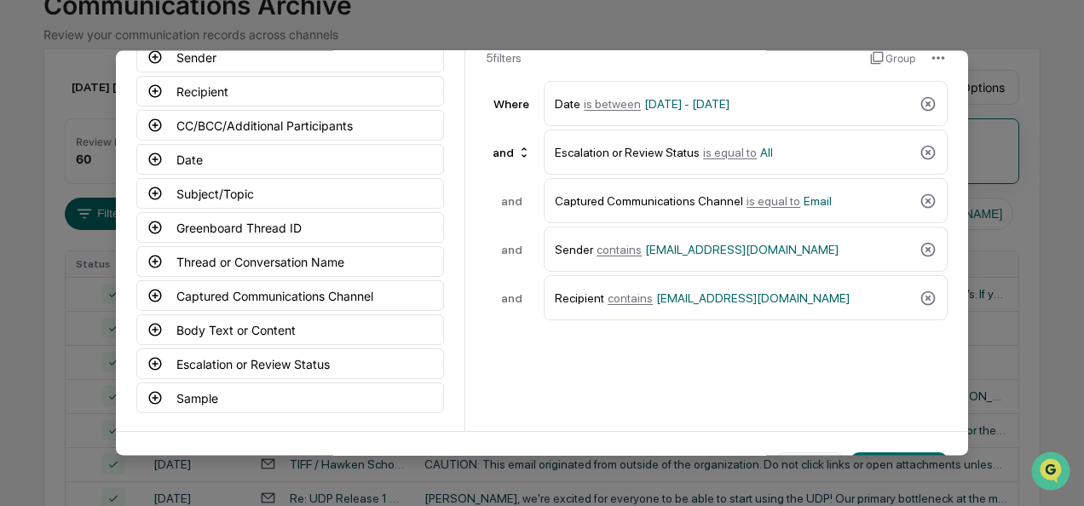
scroll to position [188, 0]
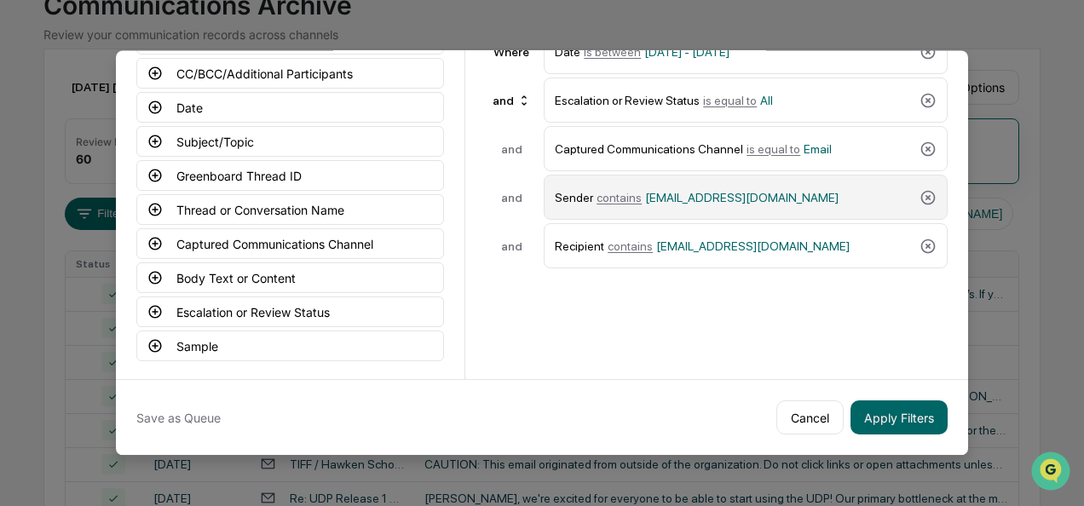
click at [607, 192] on span "contains" at bounding box center [619, 198] width 45 height 14
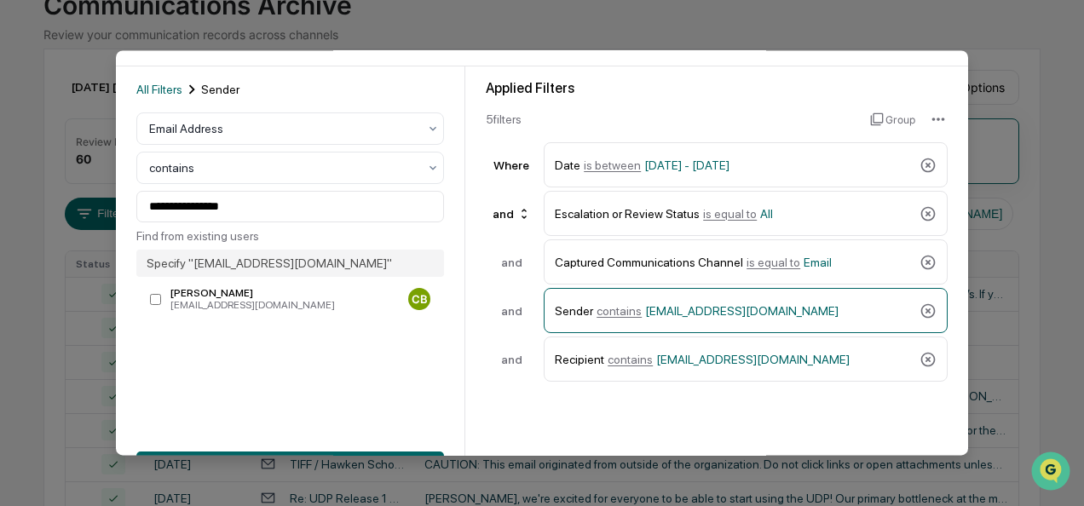
scroll to position [65, 0]
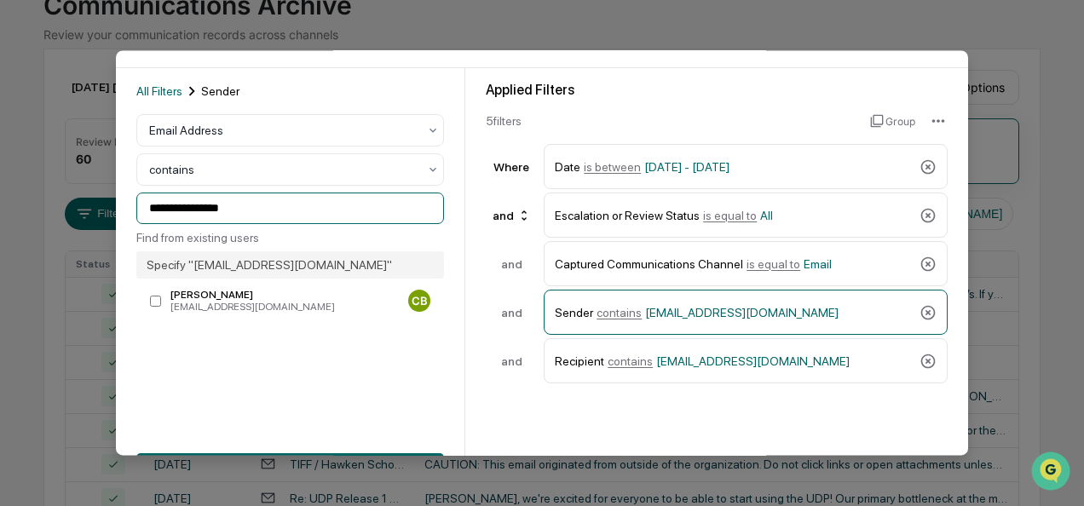
drag, startPoint x: 173, startPoint y: 215, endPoint x: 116, endPoint y: 212, distance: 57.2
click at [116, 212] on div "**********" at bounding box center [291, 281] width 350 height 426
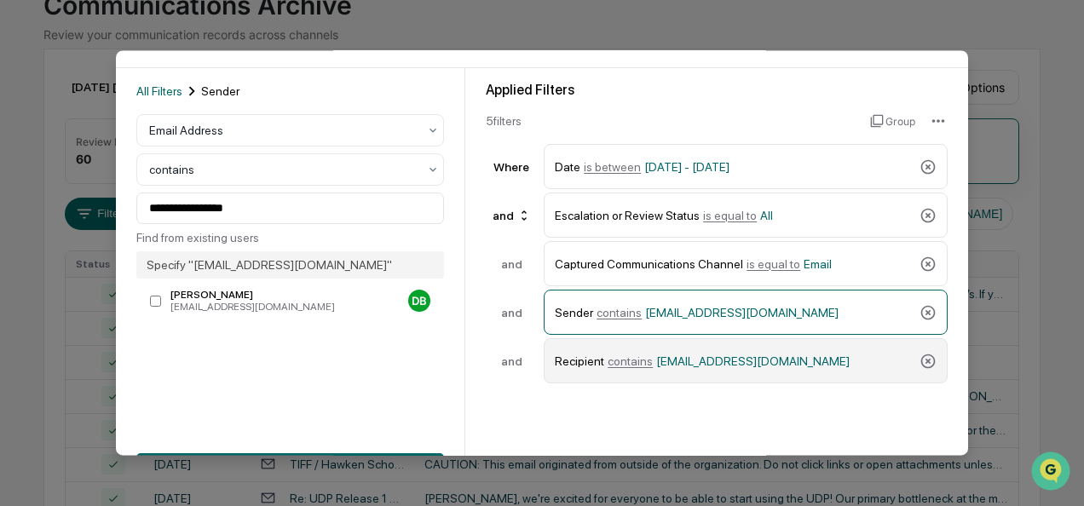
click at [622, 356] on span "contains" at bounding box center [630, 362] width 45 height 14
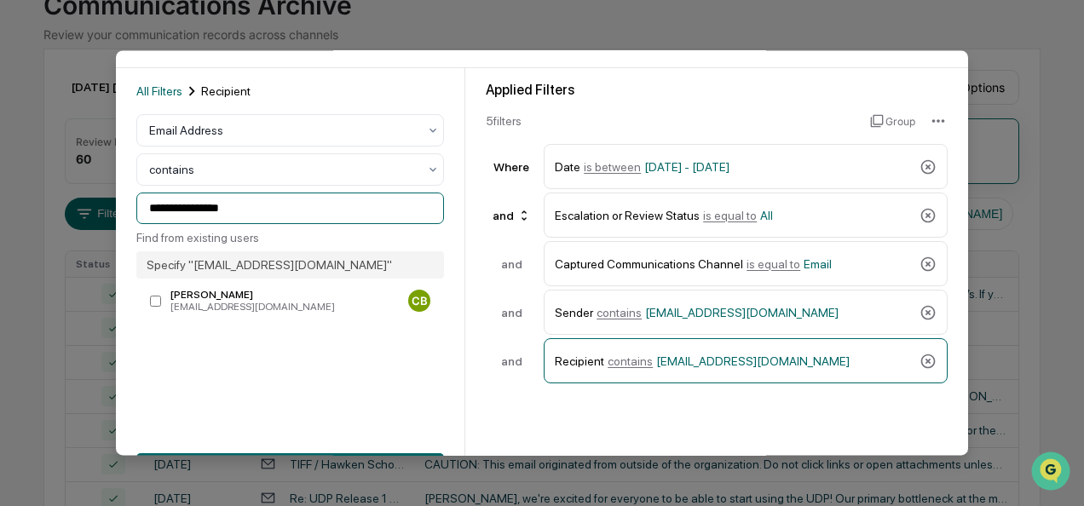
drag, startPoint x: 251, startPoint y: 215, endPoint x: 94, endPoint y: 215, distance: 156.9
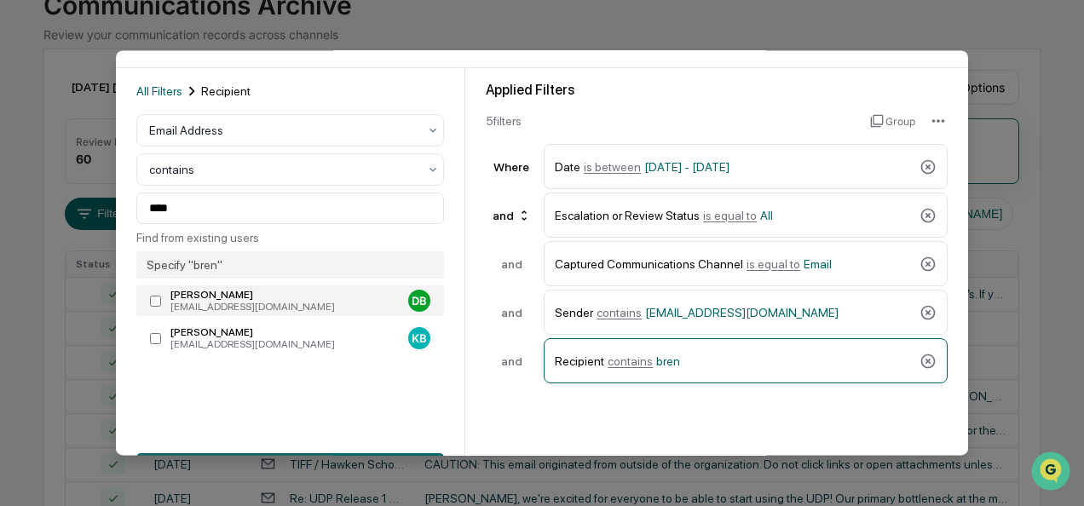
click at [153, 295] on label "David Brenner dbrenner@tiff.org DB" at bounding box center [290, 301] width 308 height 31
type input "**********"
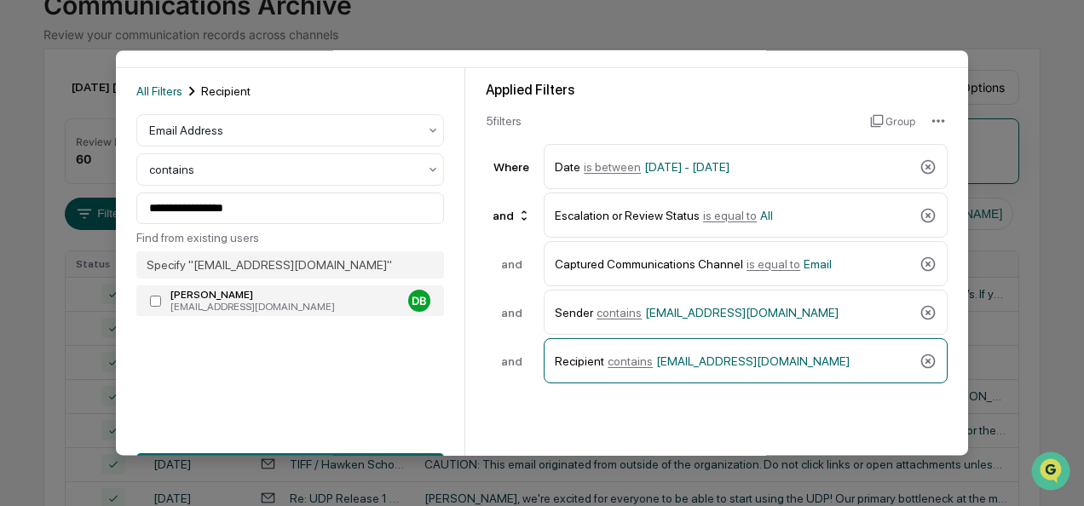
click at [153, 295] on label "David Brenner dbrenner@tiff.org DB" at bounding box center [290, 301] width 308 height 31
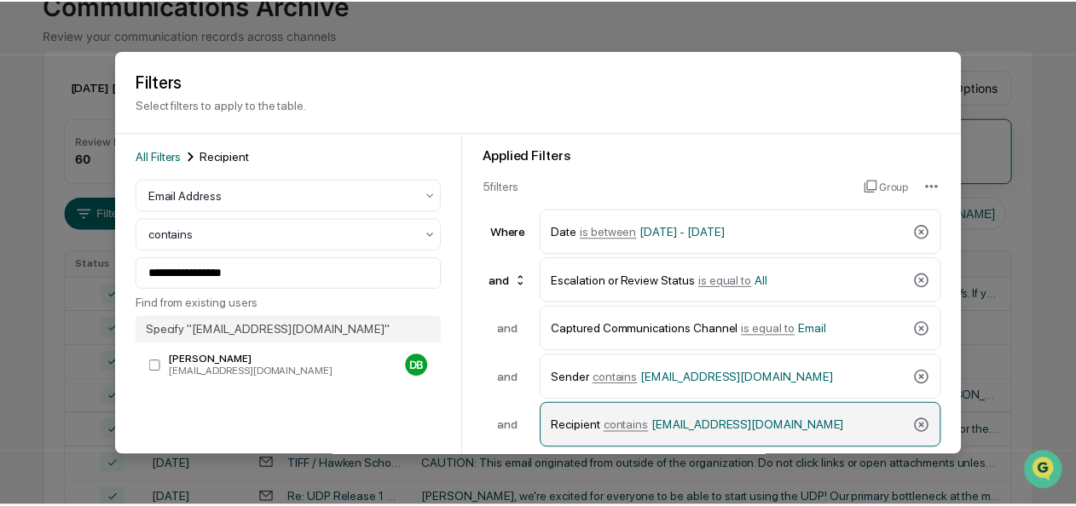
scroll to position [188, 0]
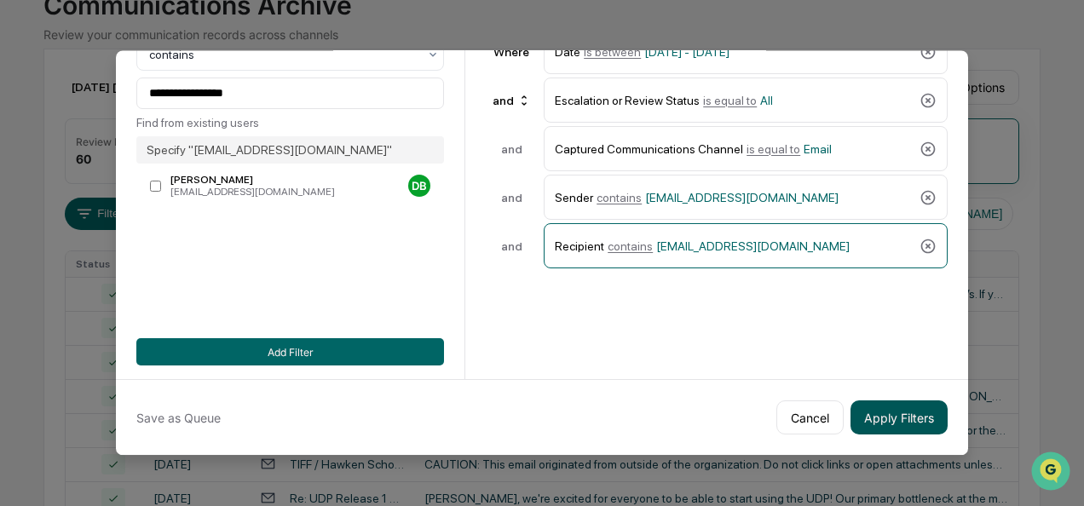
click at [878, 401] on button "Apply Filters" at bounding box center [899, 418] width 97 height 34
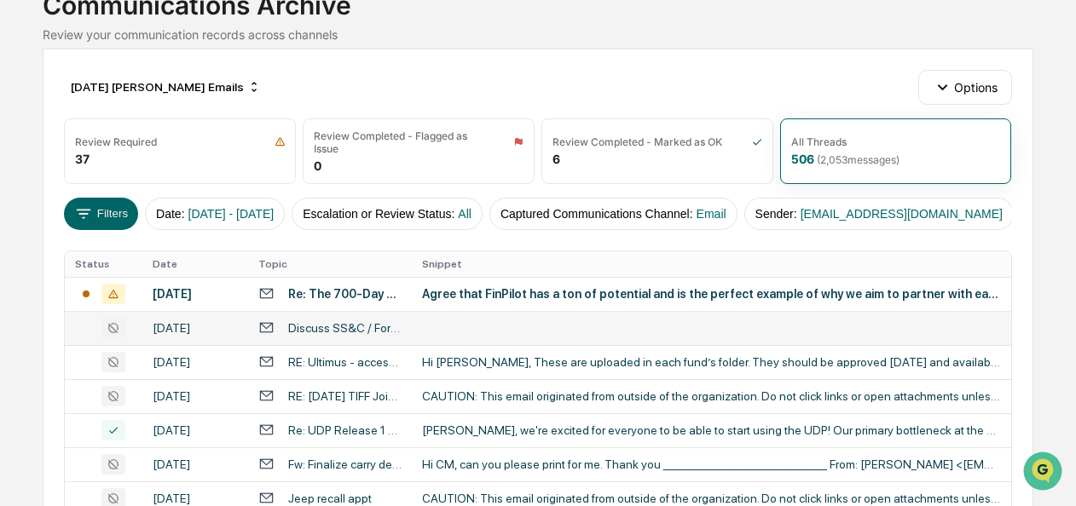
scroll to position [155, 0]
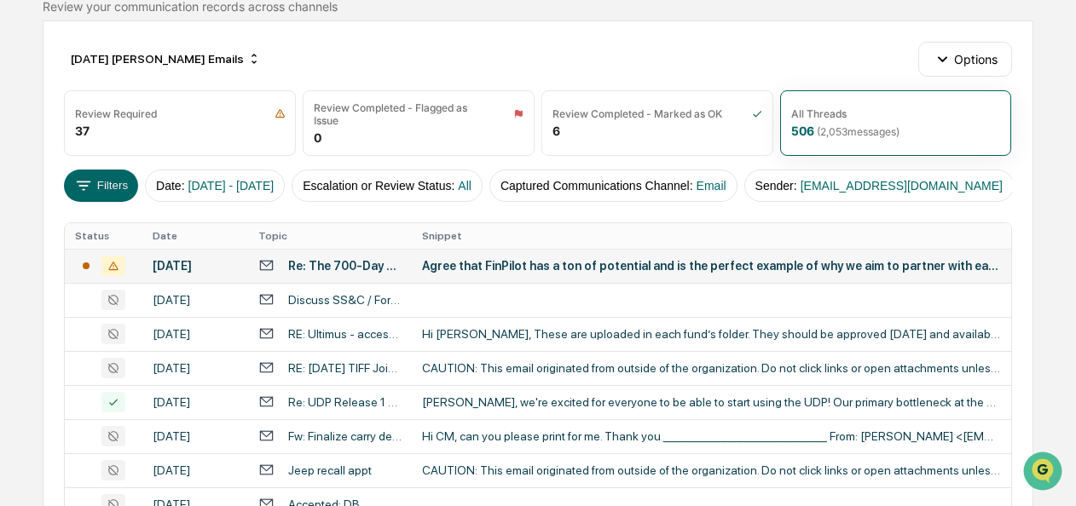
click at [529, 273] on div "Agree that FinPilot has a ton of potential and is the perfect example of why we…" at bounding box center [711, 266] width 579 height 14
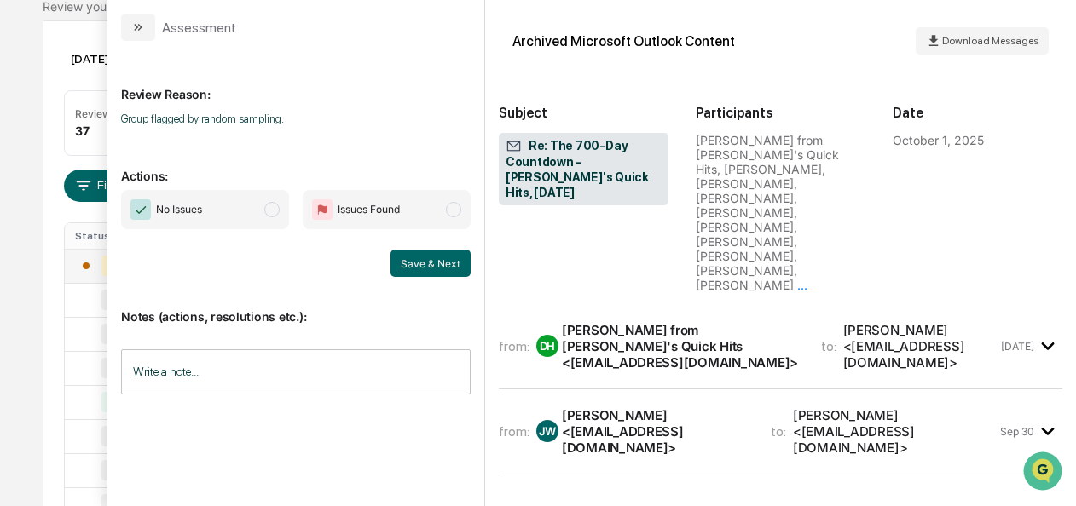
scroll to position [1415, 0]
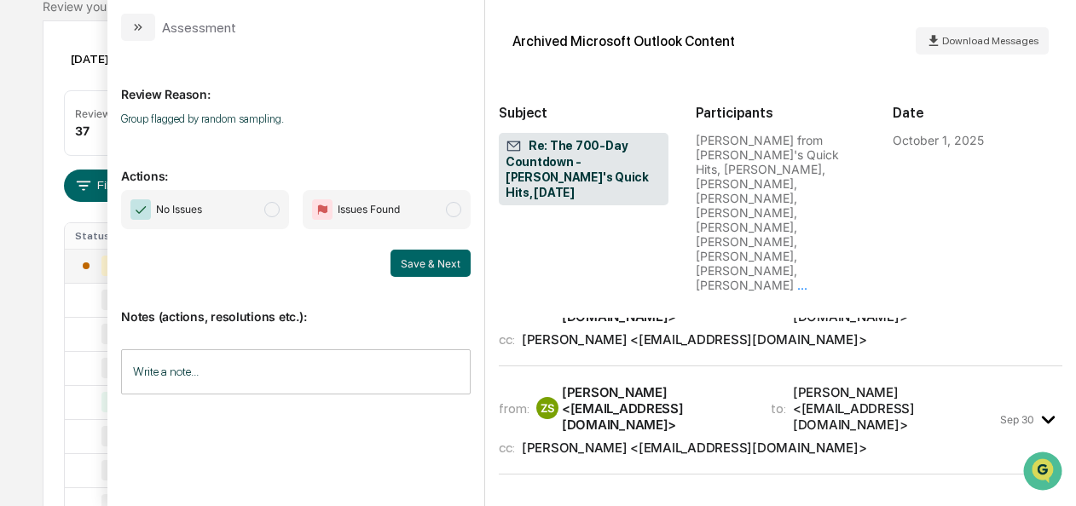
click at [269, 215] on span "modal" at bounding box center [271, 209] width 15 height 15
click at [275, 211] on span "modal" at bounding box center [271, 209] width 15 height 15
click at [124, 12] on div "Assessment" at bounding box center [295, 20] width 377 height 41
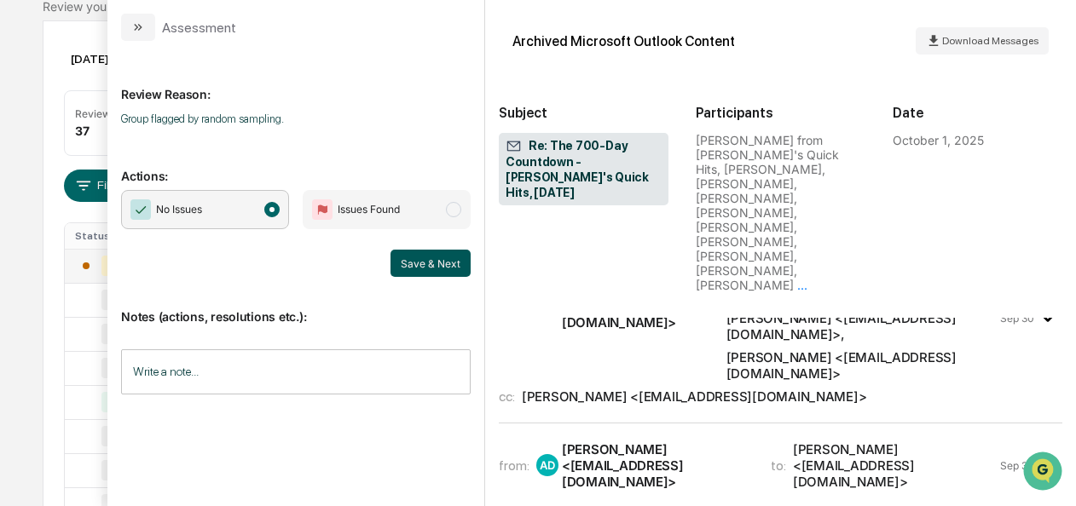
click at [408, 257] on button "Save & Next" at bounding box center [430, 263] width 80 height 27
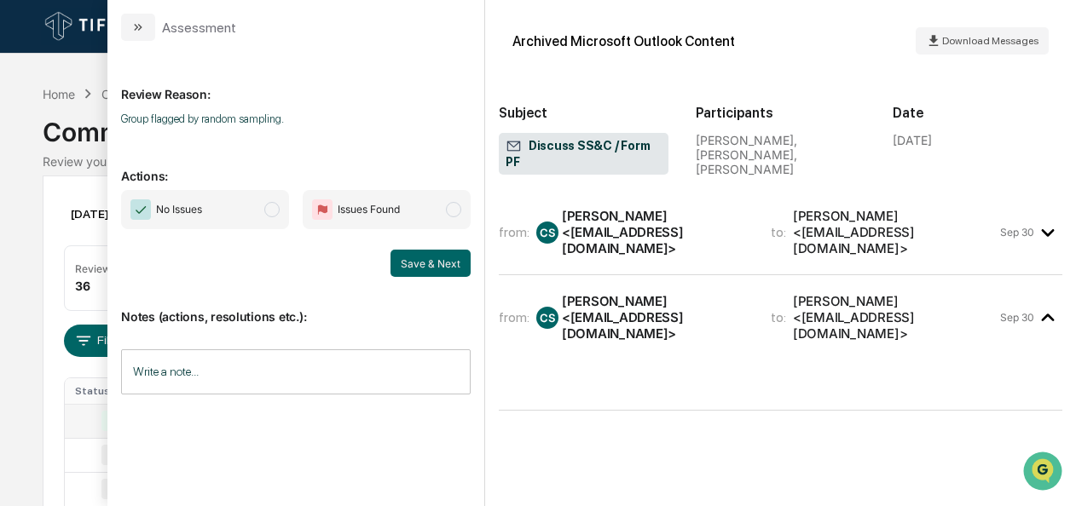
click at [257, 206] on span "No Issues" at bounding box center [205, 209] width 168 height 39
click at [431, 273] on button "Save & Next" at bounding box center [430, 263] width 80 height 27
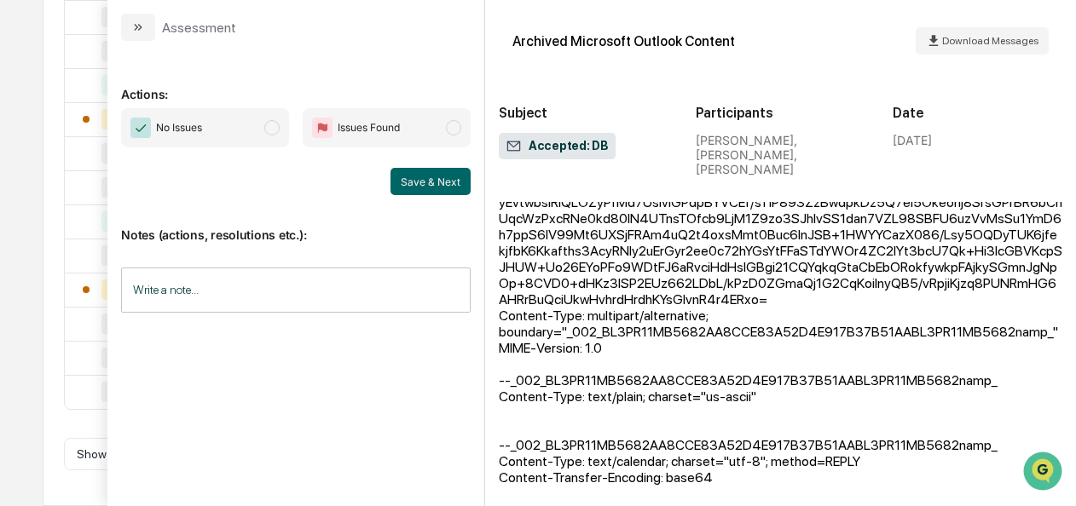
scroll to position [1349, 0]
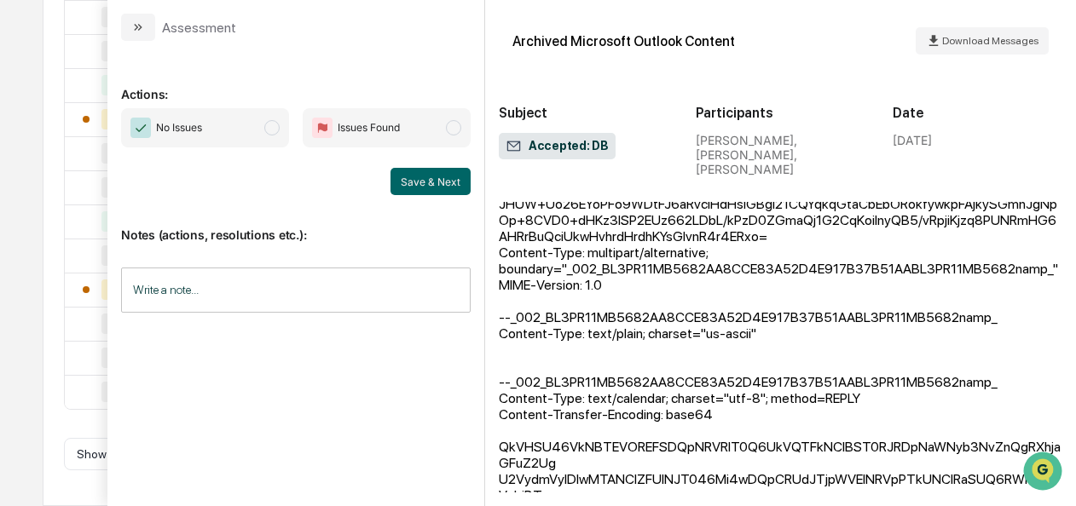
click at [262, 133] on span "No Issues" at bounding box center [205, 127] width 168 height 39
click at [448, 182] on button "Save & Next" at bounding box center [430, 181] width 80 height 27
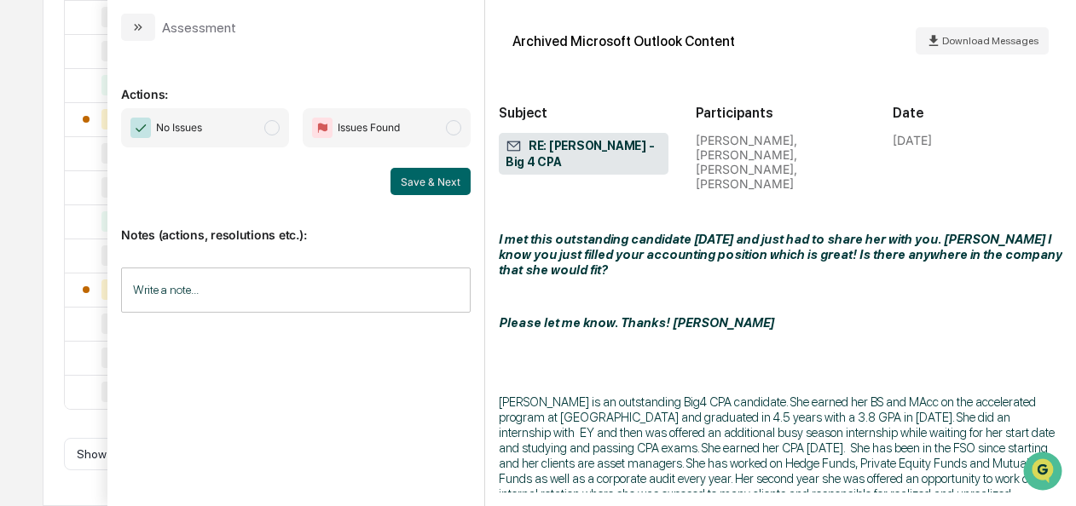
scroll to position [2675, 0]
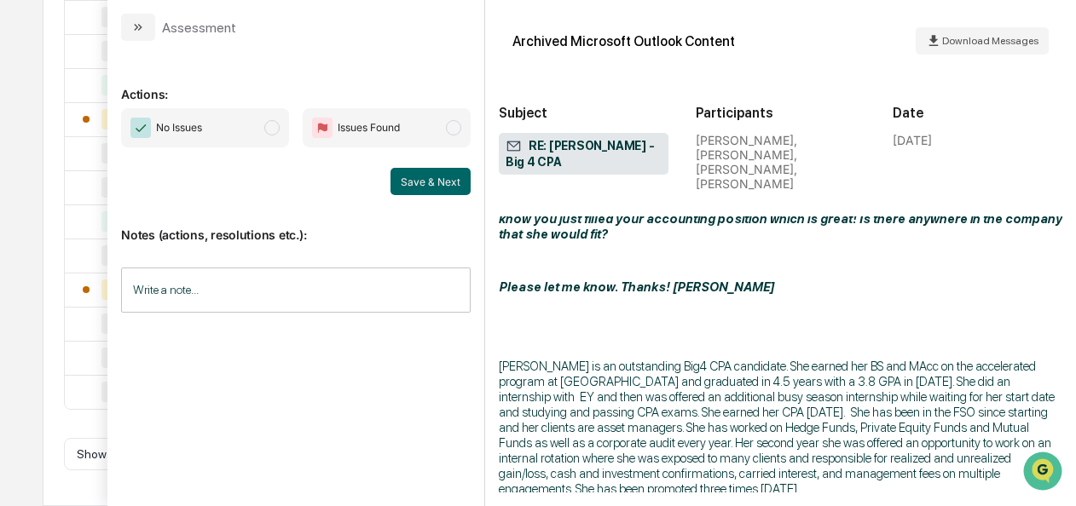
click at [286, 131] on span "No Issues" at bounding box center [205, 127] width 168 height 39
click at [436, 194] on button "Save & Next" at bounding box center [430, 181] width 80 height 27
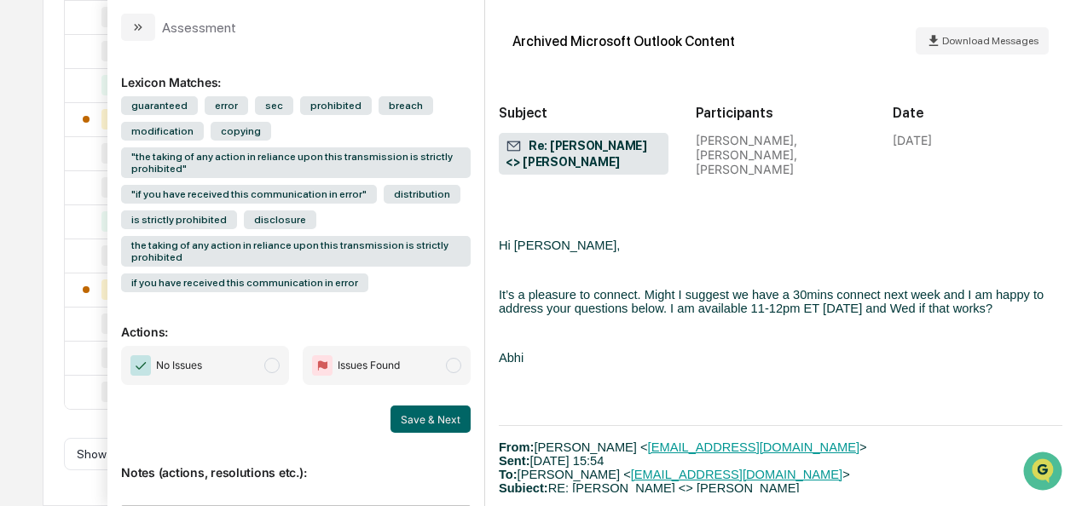
scroll to position [2831, 0]
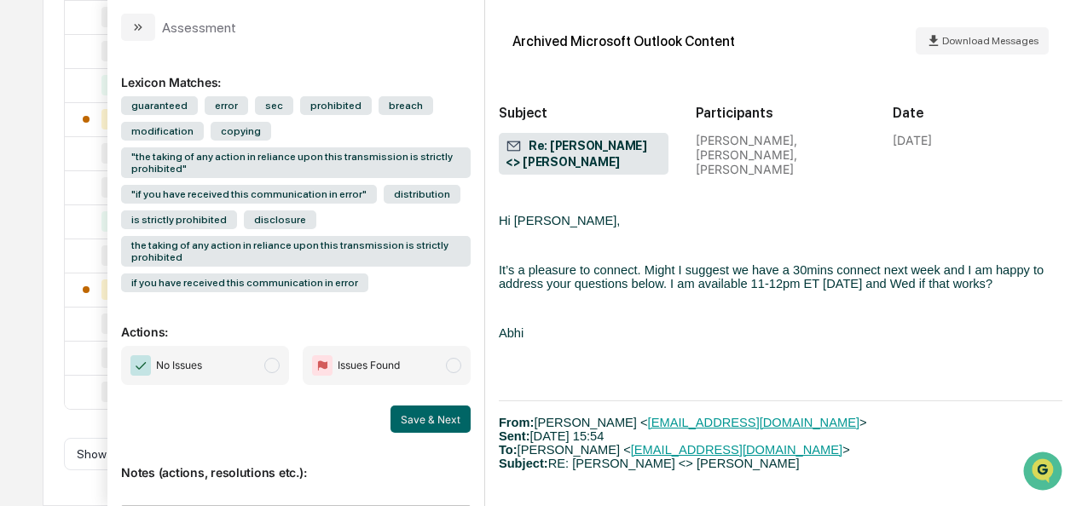
click at [268, 365] on span "modal" at bounding box center [271, 365] width 15 height 15
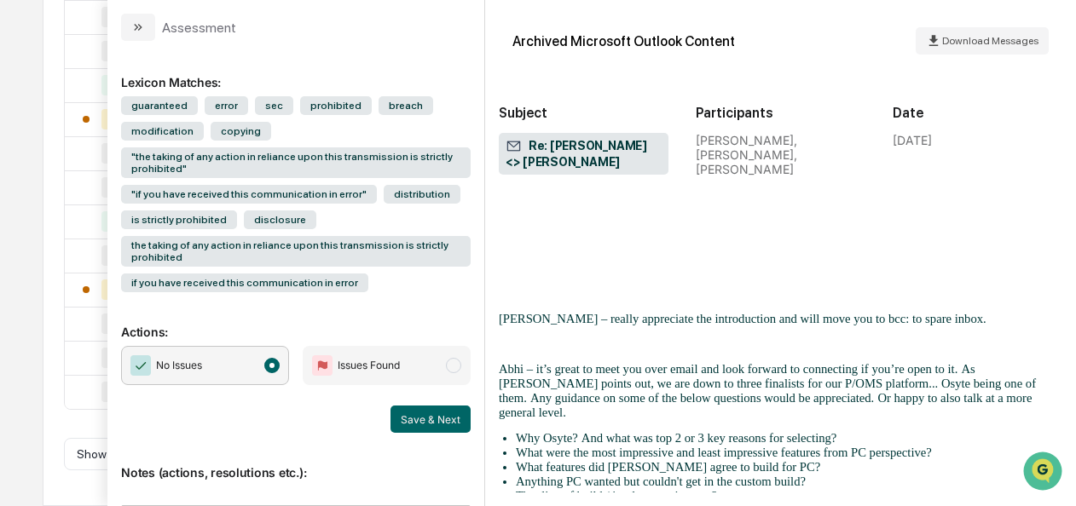
scroll to position [3101, 0]
click at [420, 425] on button "Save & Next" at bounding box center [430, 419] width 80 height 27
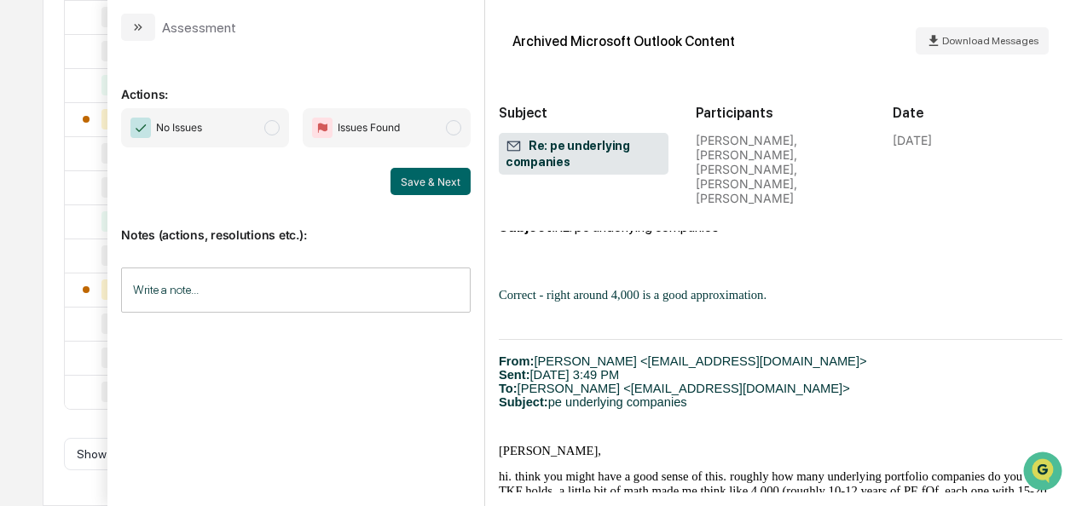
scroll to position [725, 0]
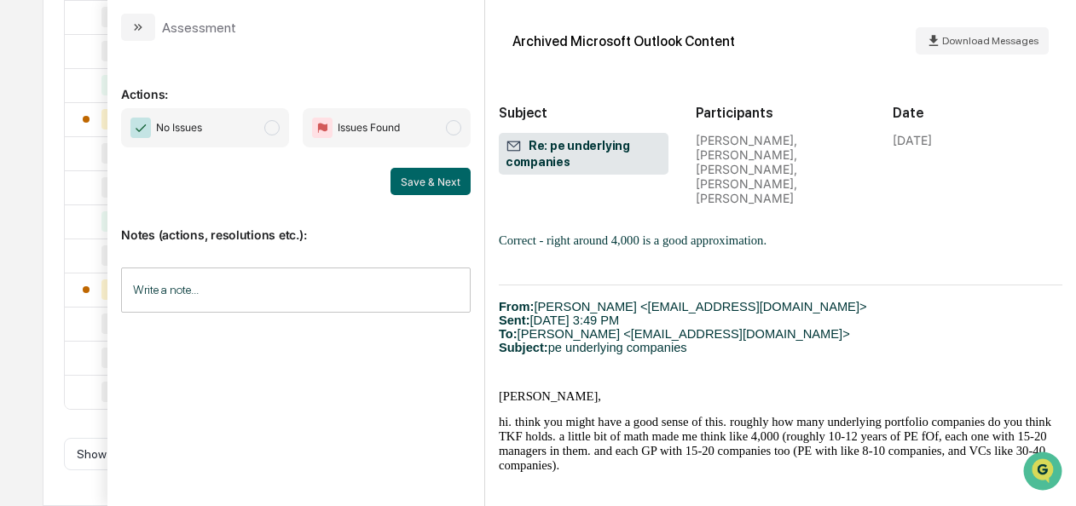
click at [280, 131] on span "modal" at bounding box center [271, 127] width 15 height 15
click at [433, 189] on button "Save & Next" at bounding box center [430, 181] width 80 height 27
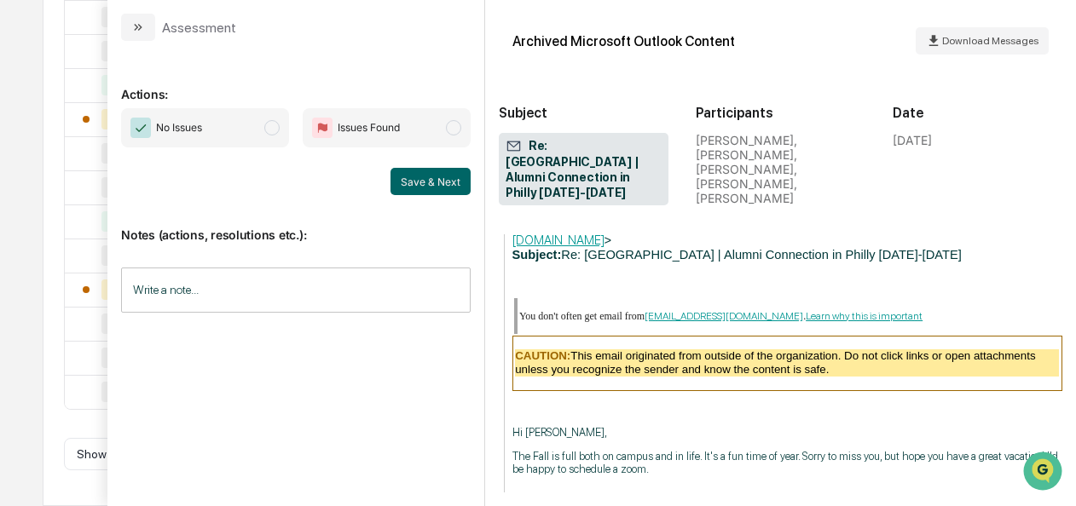
scroll to position [1614, 0]
click at [275, 135] on span "No Issues" at bounding box center [205, 127] width 168 height 39
click at [453, 188] on button "Save & Next" at bounding box center [430, 181] width 80 height 27
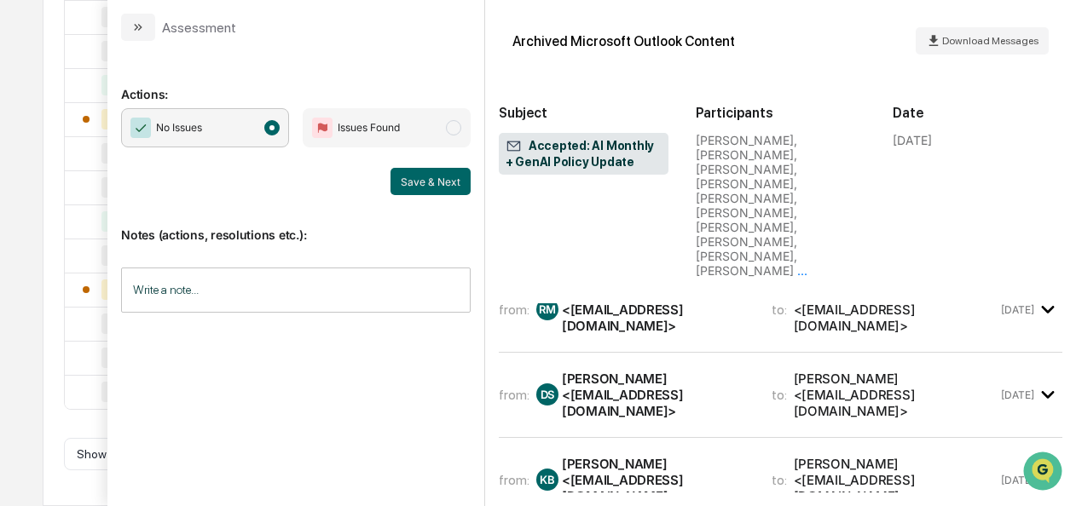
scroll to position [1766, 0]
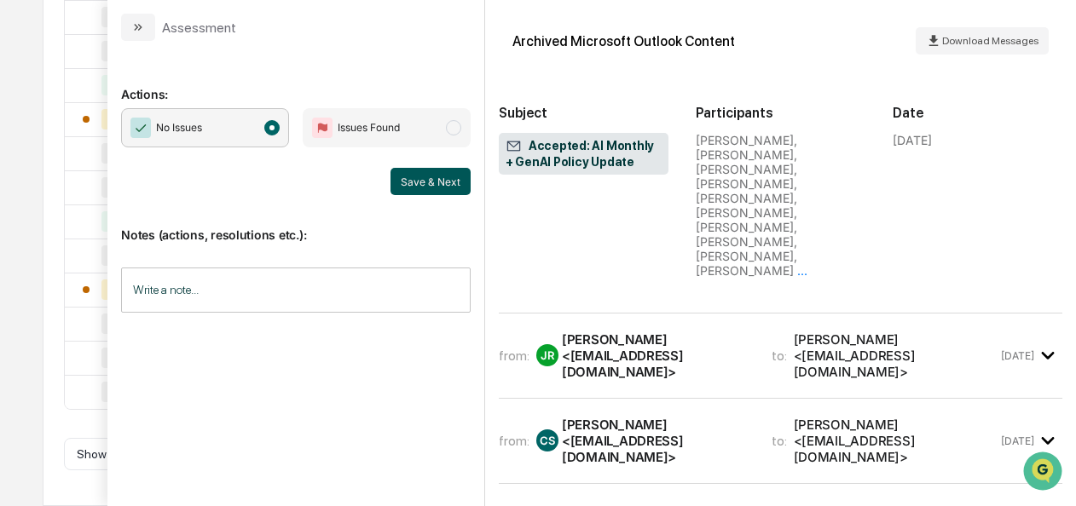
click at [421, 180] on button "Save & Next" at bounding box center [430, 181] width 80 height 27
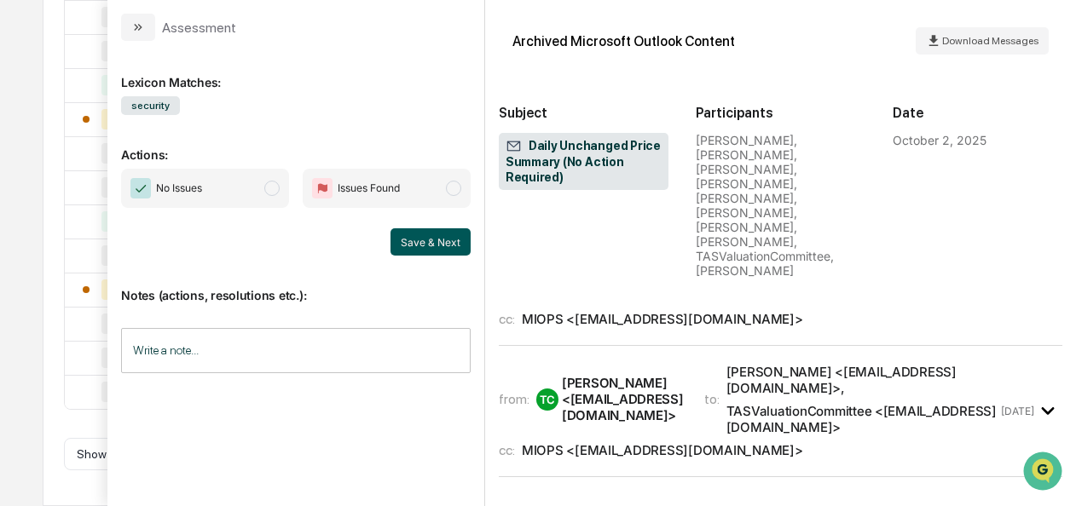
scroll to position [3662, 0]
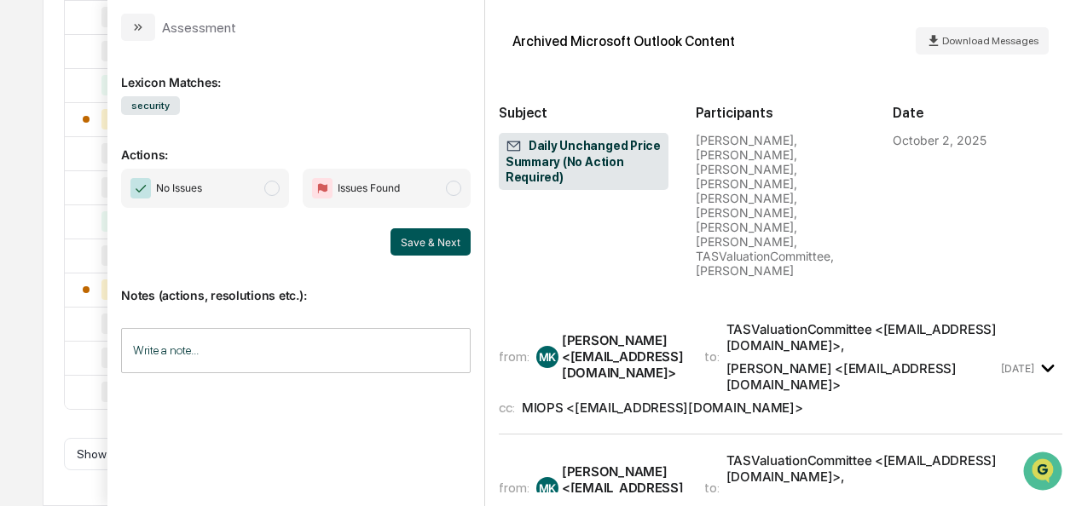
click at [265, 182] on span "No Issues" at bounding box center [205, 188] width 168 height 39
click at [406, 242] on button "Save & Next" at bounding box center [430, 241] width 80 height 27
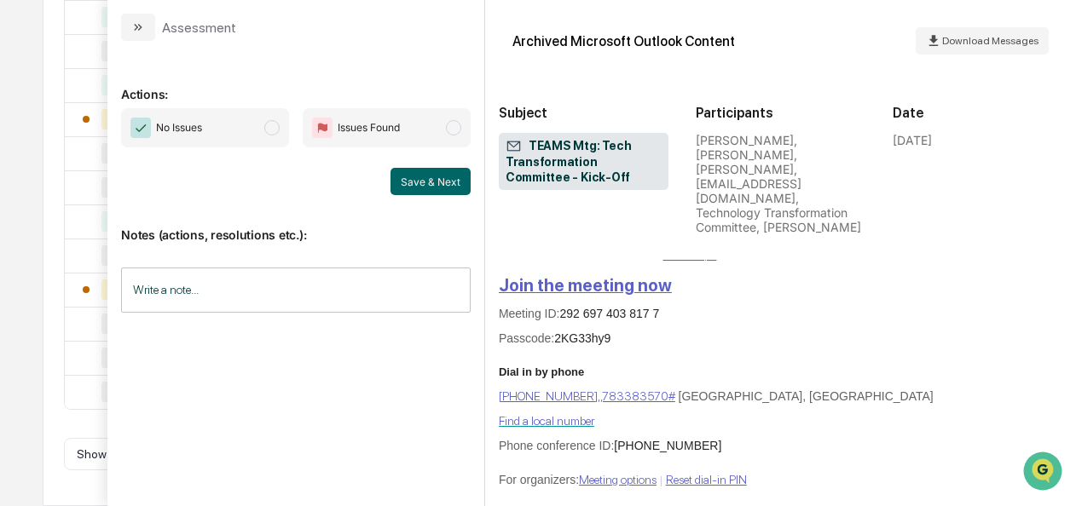
scroll to position [573, 0]
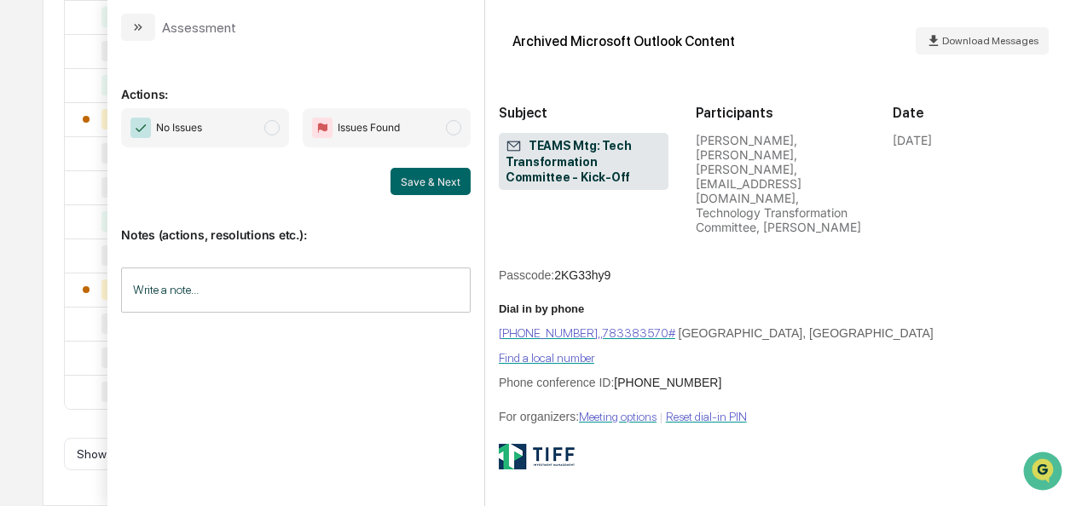
click at [268, 130] on span "modal" at bounding box center [271, 127] width 15 height 15
click at [408, 174] on button "Save & Next" at bounding box center [430, 181] width 80 height 27
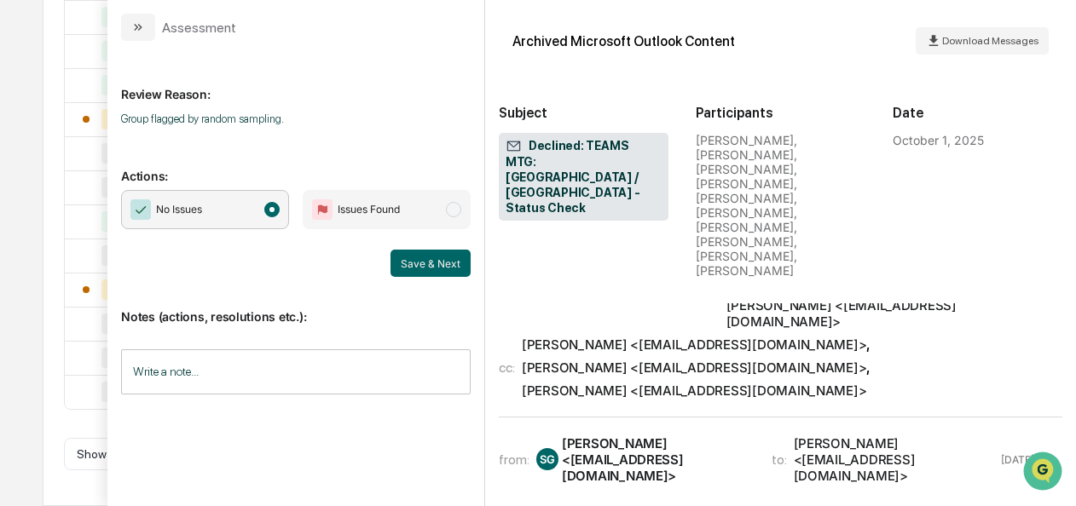
scroll to position [2825, 0]
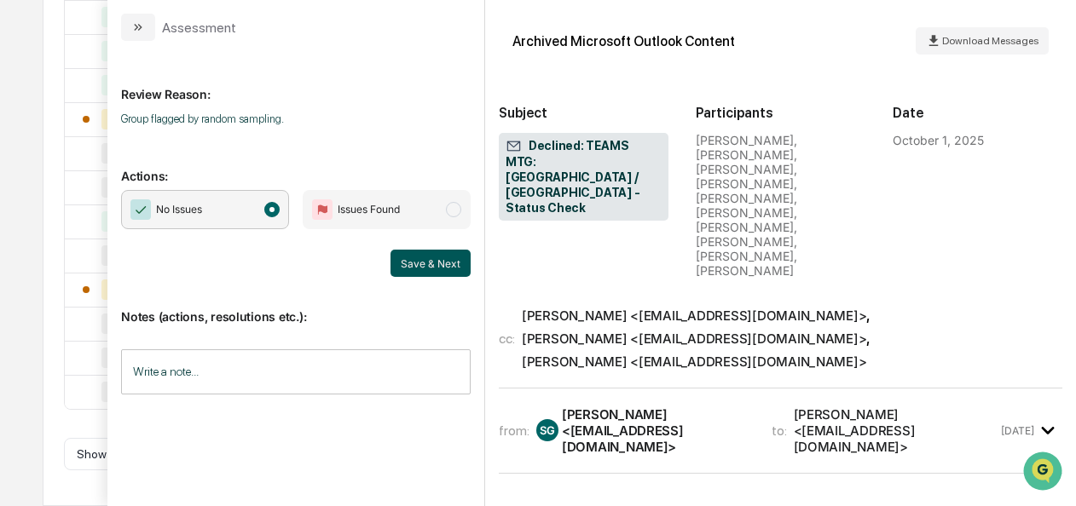
click at [415, 267] on button "Save & Next" at bounding box center [430, 263] width 80 height 27
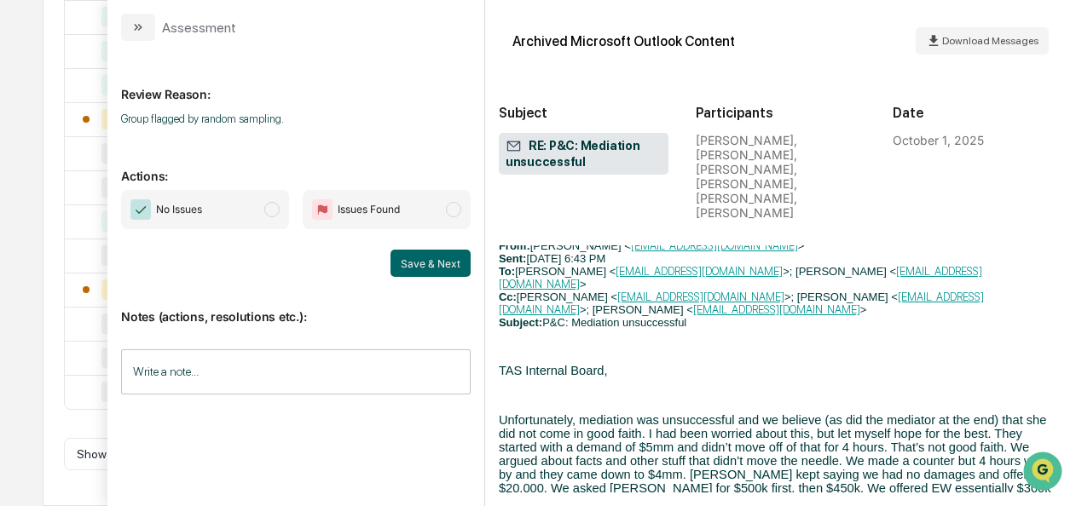
scroll to position [1126, 0]
click at [283, 211] on span "No Issues" at bounding box center [205, 209] width 168 height 39
click at [448, 253] on button "Save & Next" at bounding box center [430, 263] width 80 height 27
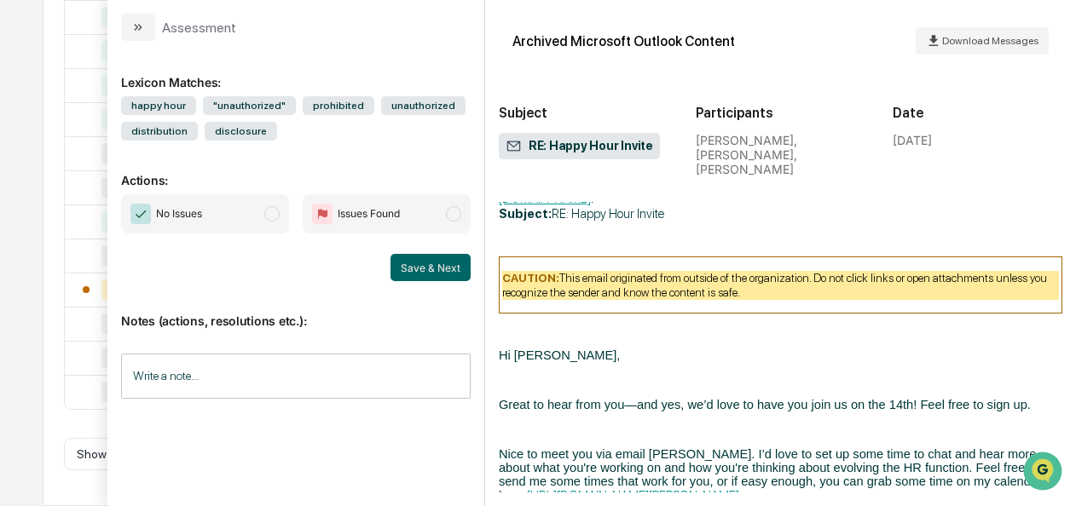
scroll to position [2098, 0]
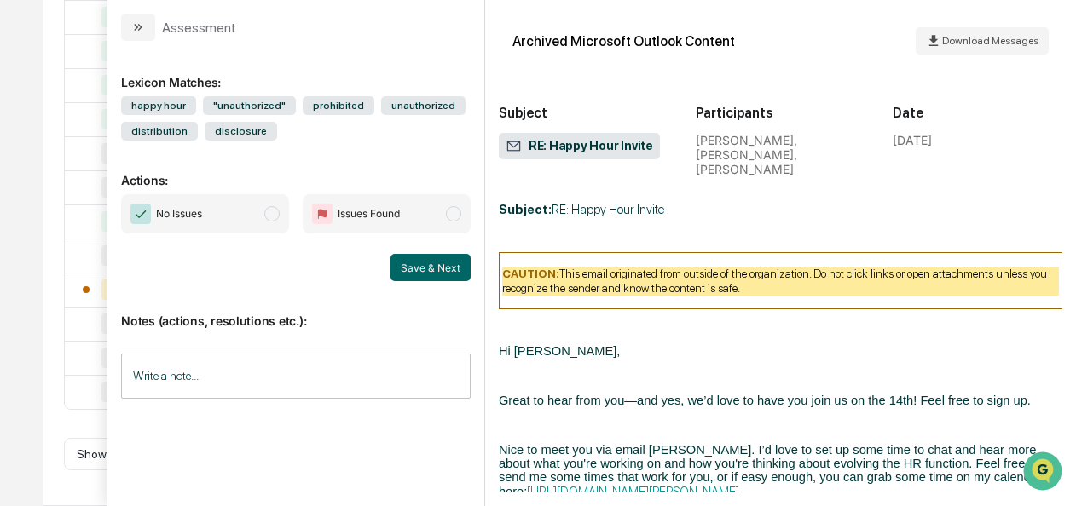
click at [276, 225] on span "No Issues" at bounding box center [205, 213] width 168 height 39
click at [390, 256] on div "Save & Next" at bounding box center [296, 267] width 350 height 27
click at [403, 263] on button "Save & Next" at bounding box center [430, 267] width 80 height 27
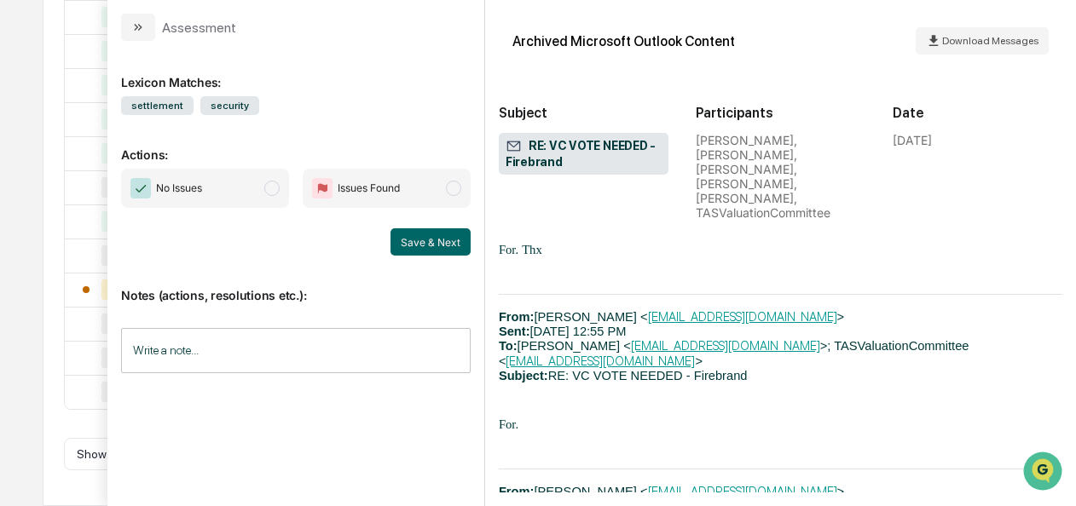
scroll to position [983, 0]
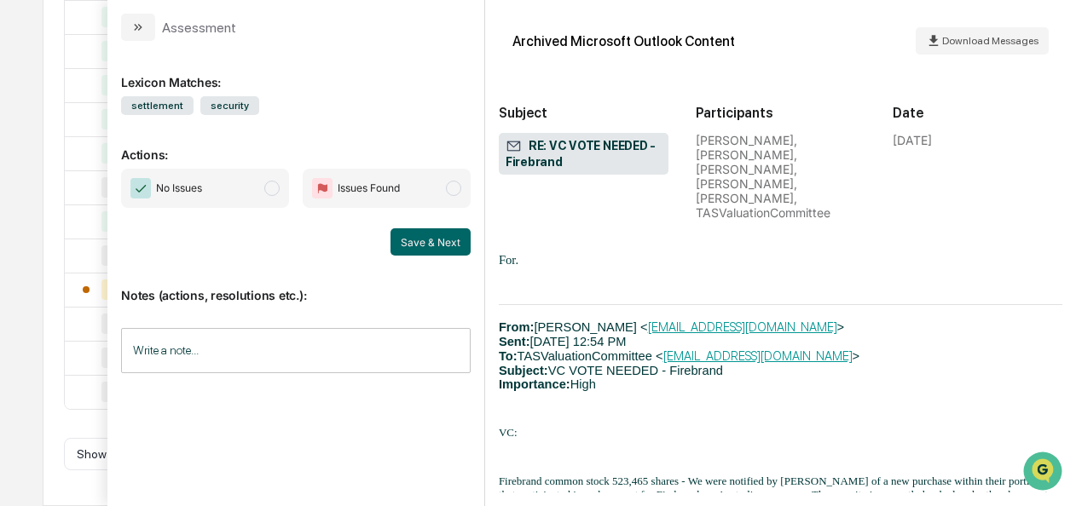
click at [278, 183] on span "modal" at bounding box center [271, 188] width 15 height 15
click at [423, 242] on button "Save & Next" at bounding box center [430, 241] width 80 height 27
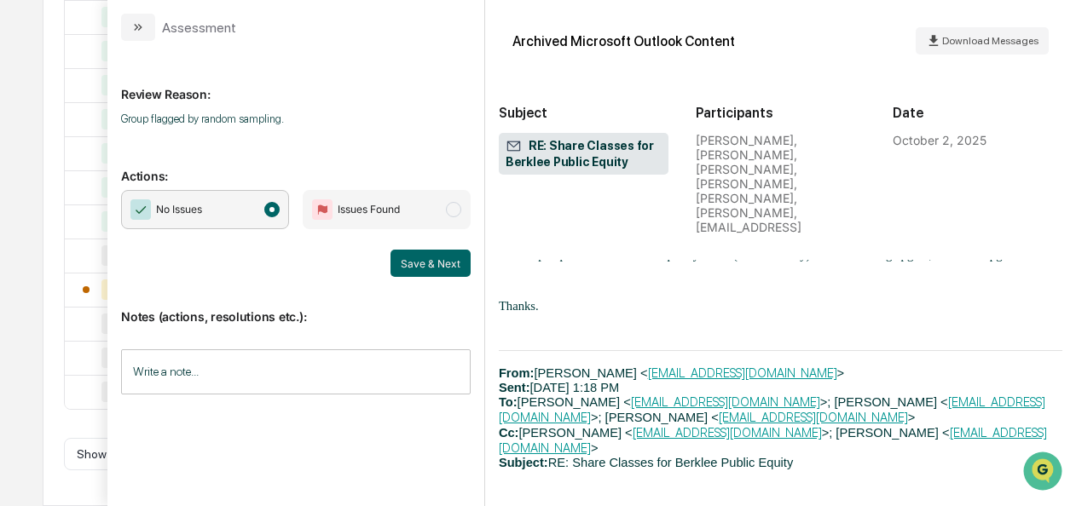
scroll to position [1756, 0]
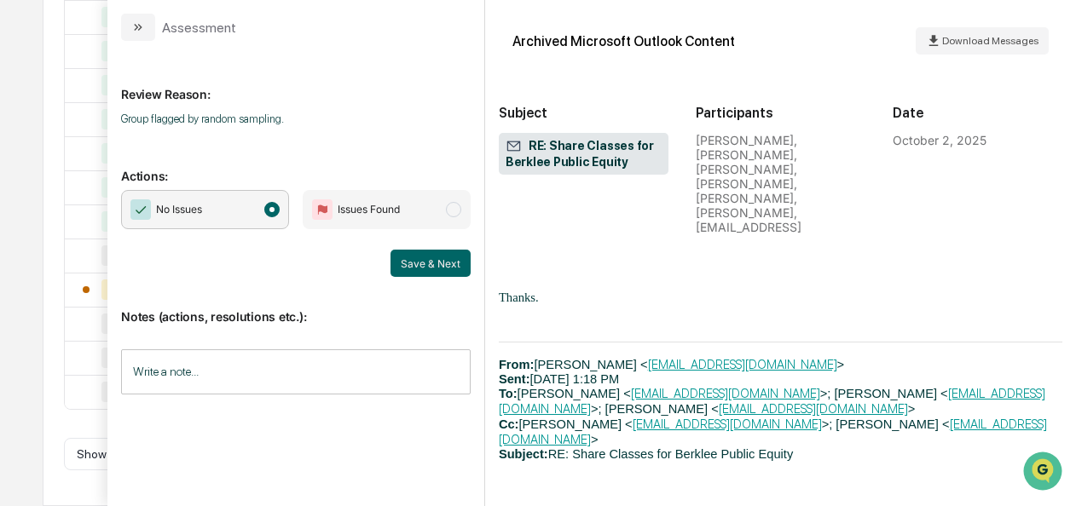
click at [445, 282] on div "Notes (actions, resolutions etc.): Write a note... Write a note..." at bounding box center [296, 346] width 350 height 138
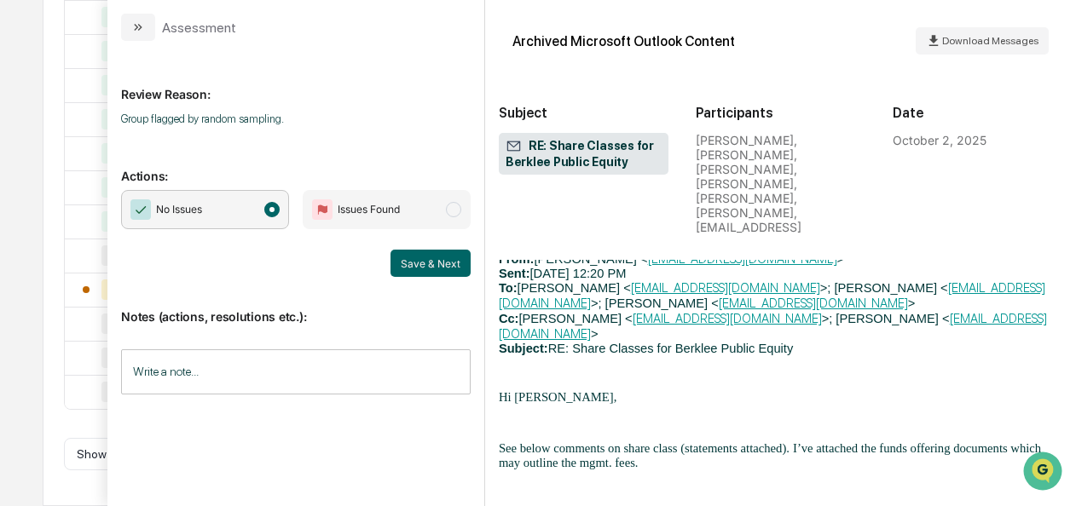
scroll to position [2210, 0]
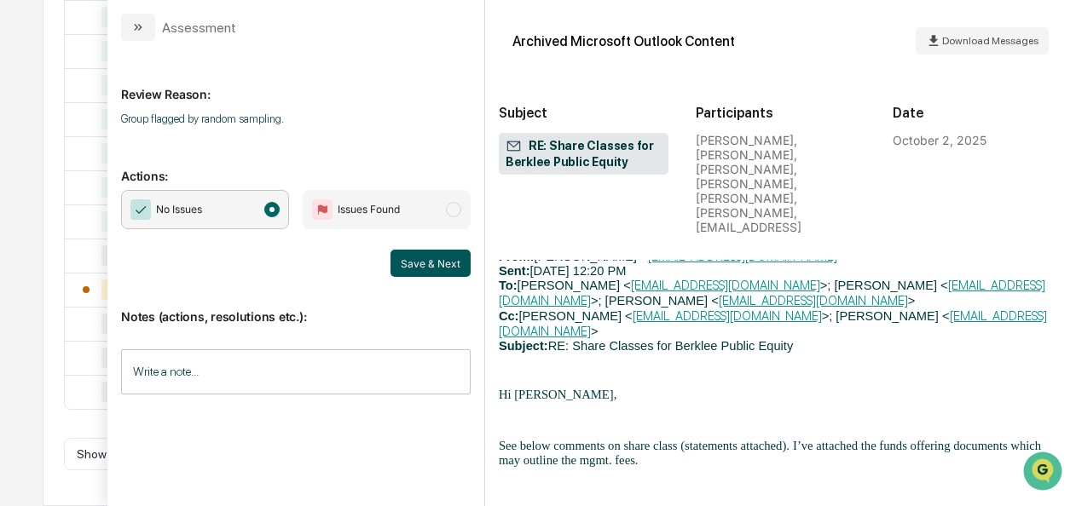
click at [396, 257] on button "Save & Next" at bounding box center [430, 263] width 80 height 27
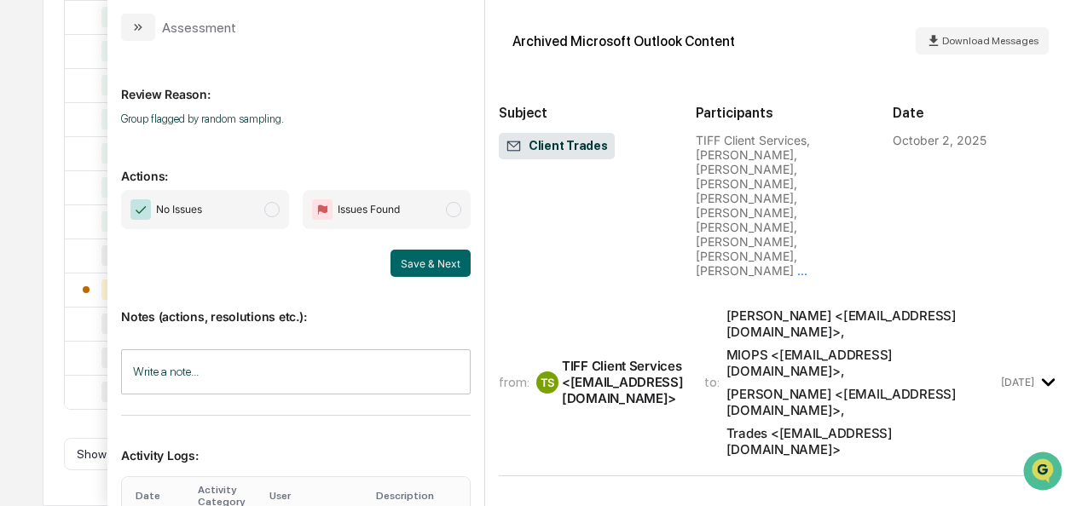
scroll to position [1987, 0]
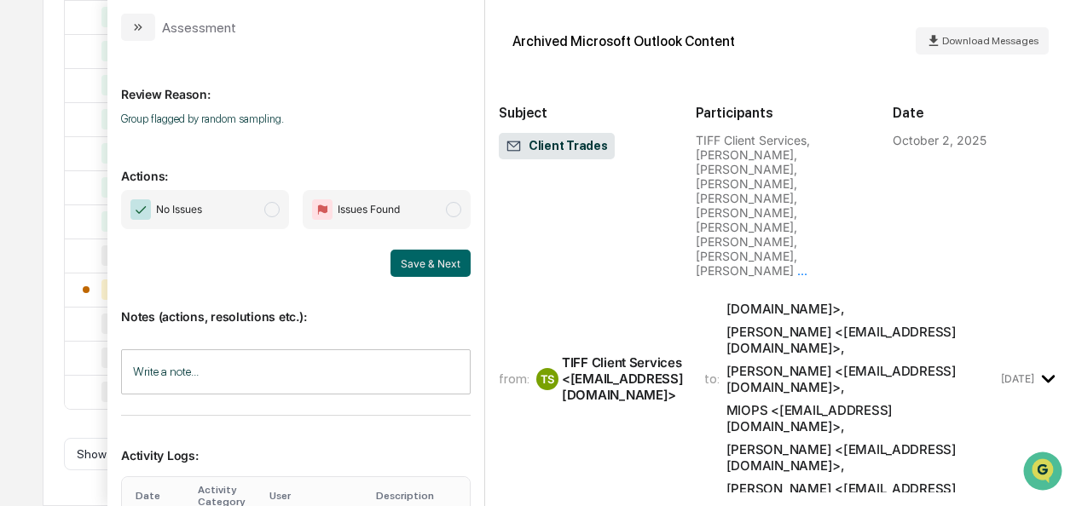
click at [261, 205] on span "No Issues" at bounding box center [205, 209] width 168 height 39
click at [409, 263] on button "Save & Next" at bounding box center [430, 263] width 80 height 27
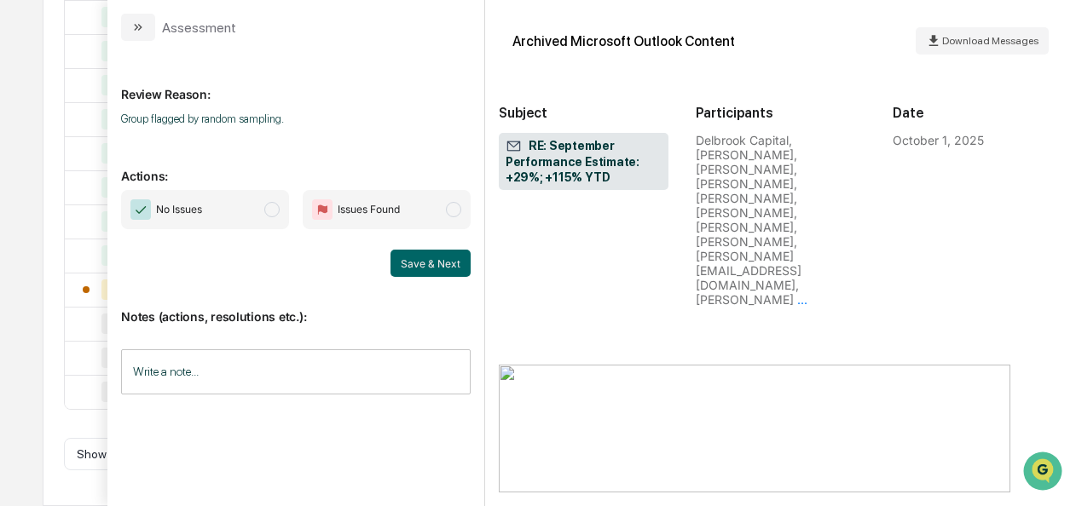
scroll to position [1698, 0]
click at [267, 205] on span "modal" at bounding box center [271, 209] width 15 height 15
click at [420, 268] on button "Save & Next" at bounding box center [430, 263] width 80 height 27
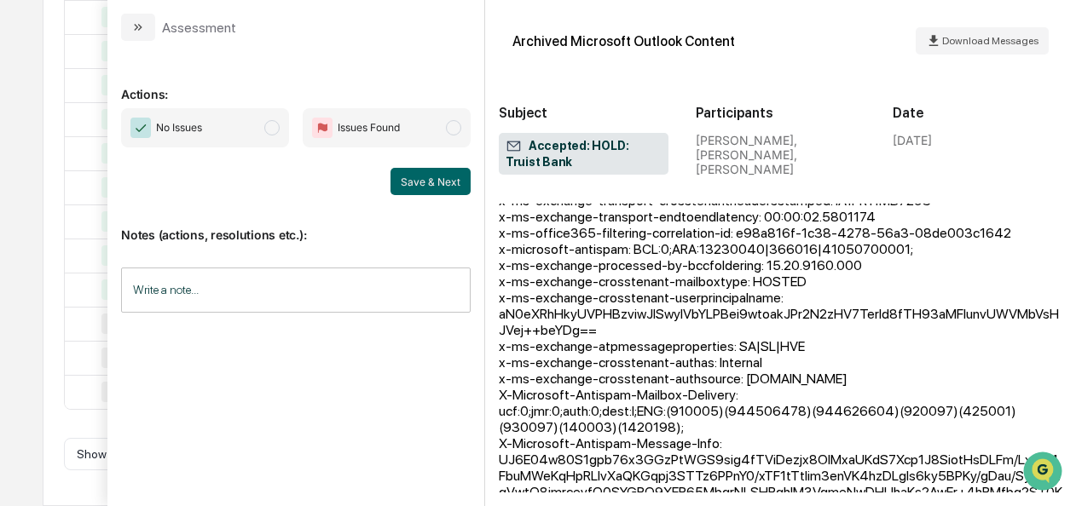
scroll to position [1362, 0]
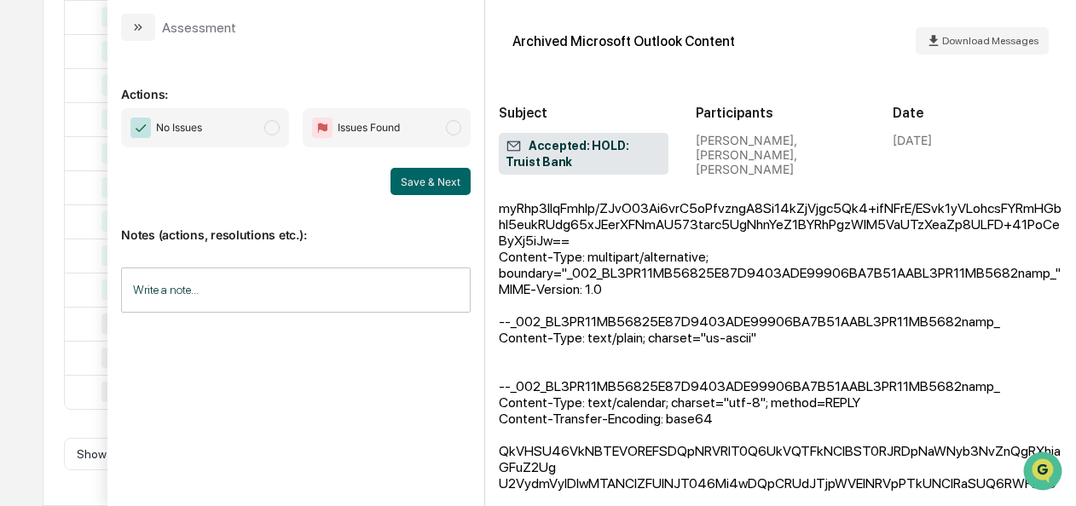
click at [269, 125] on span "modal" at bounding box center [271, 127] width 15 height 15
click at [409, 176] on button "Save & Next" at bounding box center [430, 181] width 80 height 27
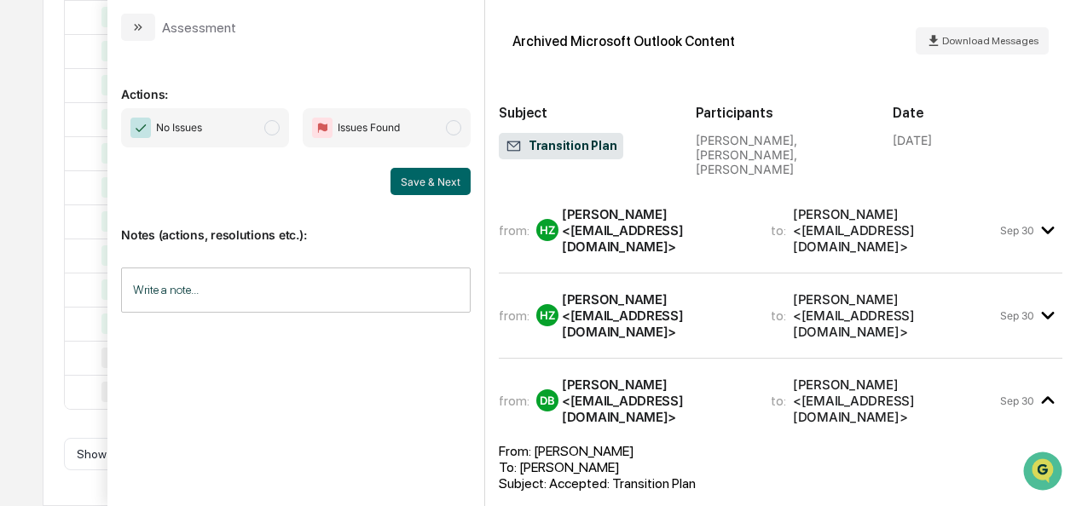
click at [147, 41] on div "Actions: No Issues Issues Found Save & Next Notes (actions, resolutions etc.): …" at bounding box center [295, 273] width 377 height 465
click at [149, 23] on button "modal" at bounding box center [138, 27] width 34 height 27
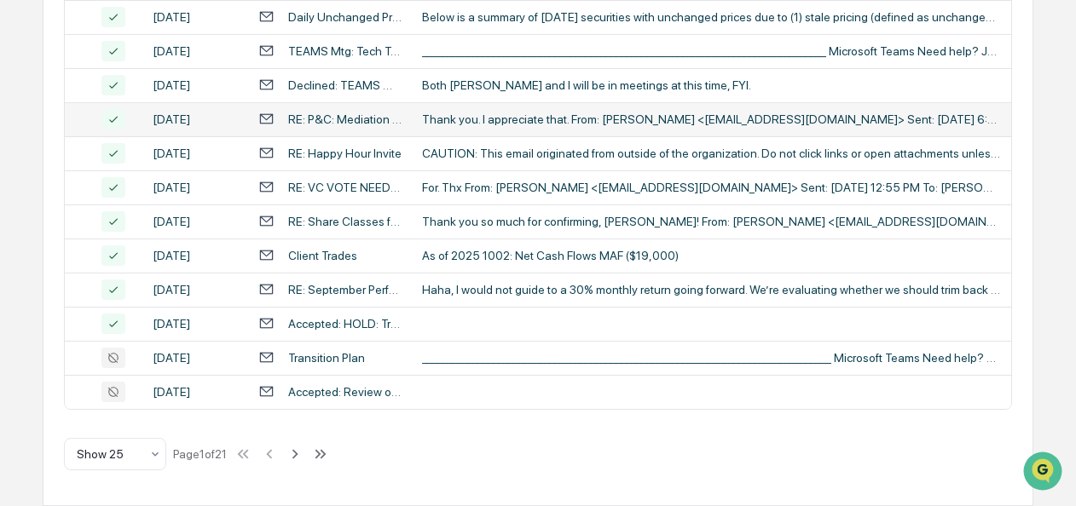
scroll to position [996, 0]
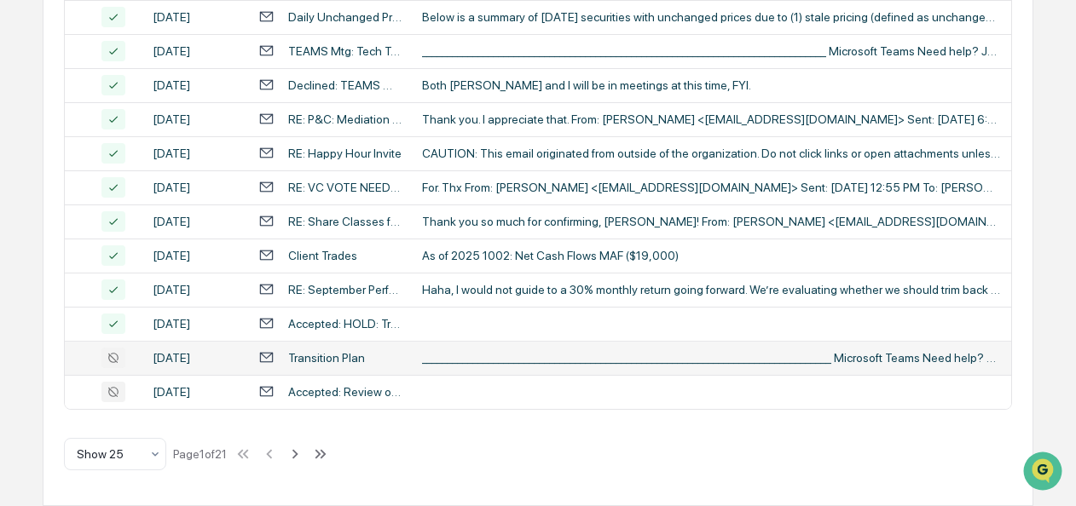
click at [320, 365] on div "Transition Plan" at bounding box center [326, 358] width 77 height 14
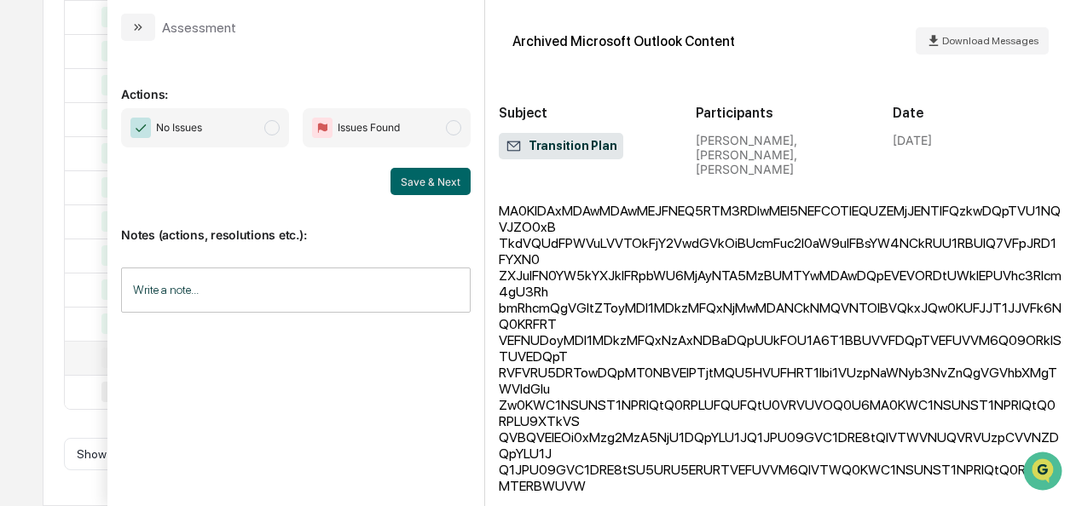
scroll to position [1246, 0]
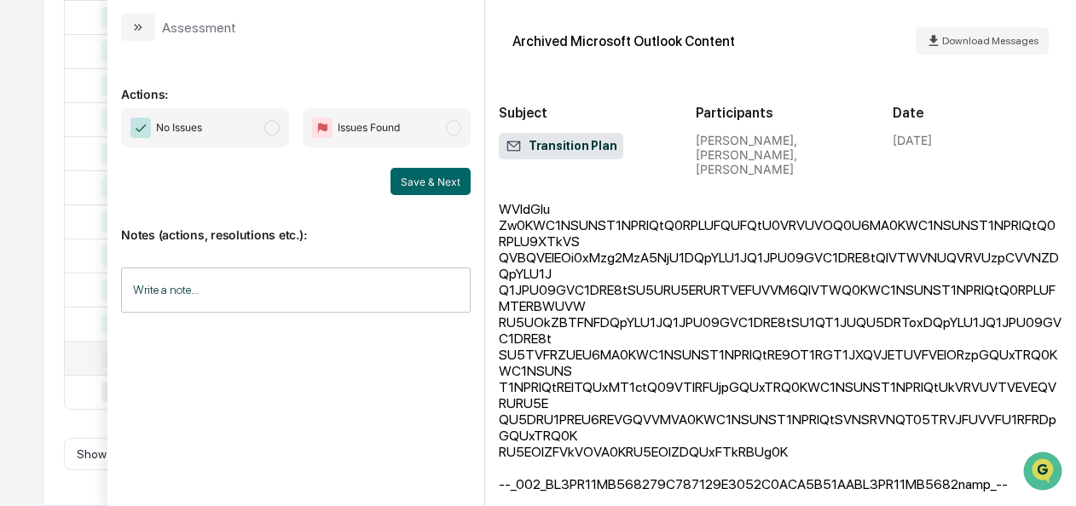
click at [284, 140] on span "No Issues" at bounding box center [205, 127] width 168 height 39
click at [428, 188] on button "Save & Next" at bounding box center [430, 181] width 80 height 27
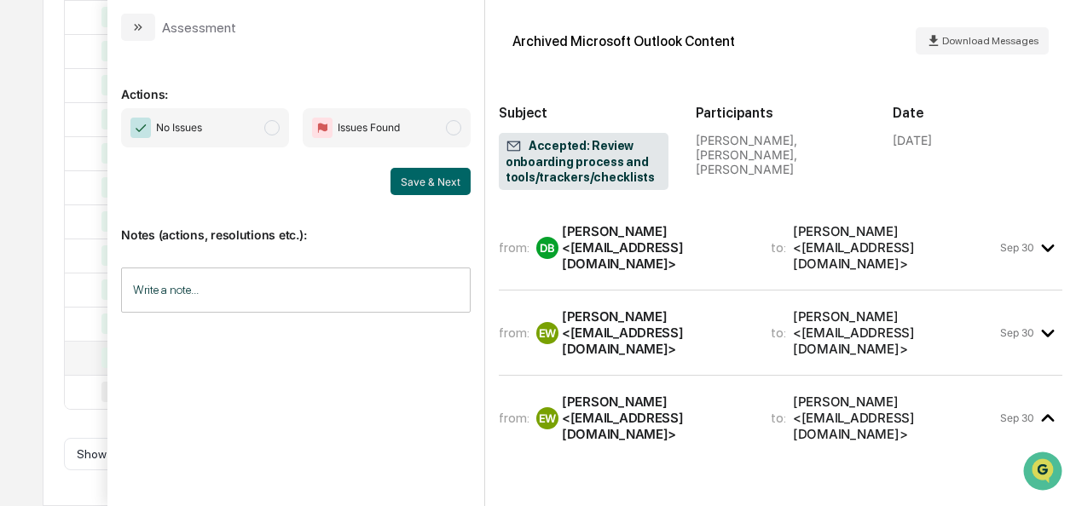
scroll to position [1050, 0]
click at [279, 126] on span "modal" at bounding box center [271, 127] width 15 height 15
click at [408, 174] on button "Save & Next" at bounding box center [430, 181] width 80 height 27
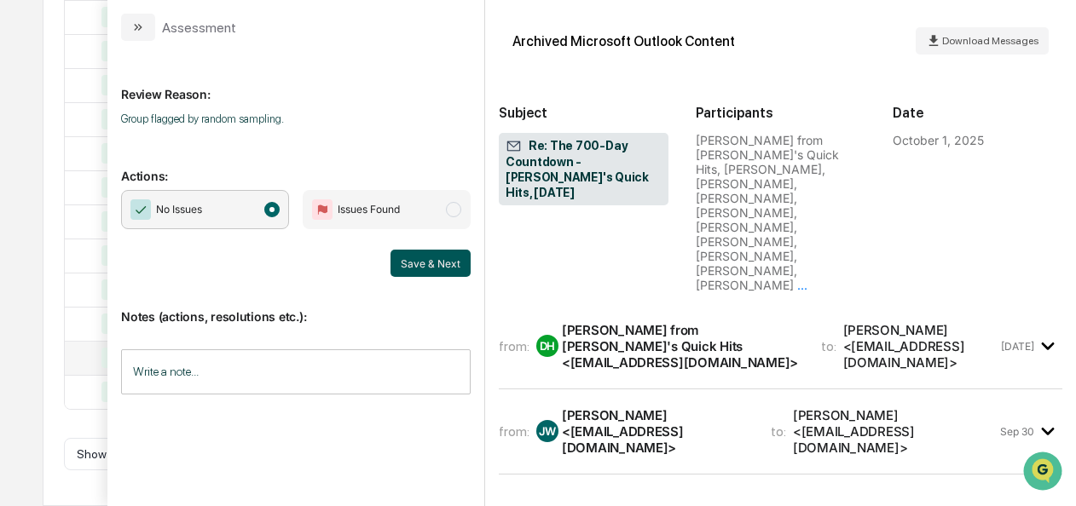
click at [408, 256] on button "Save & Next" at bounding box center [430, 263] width 80 height 27
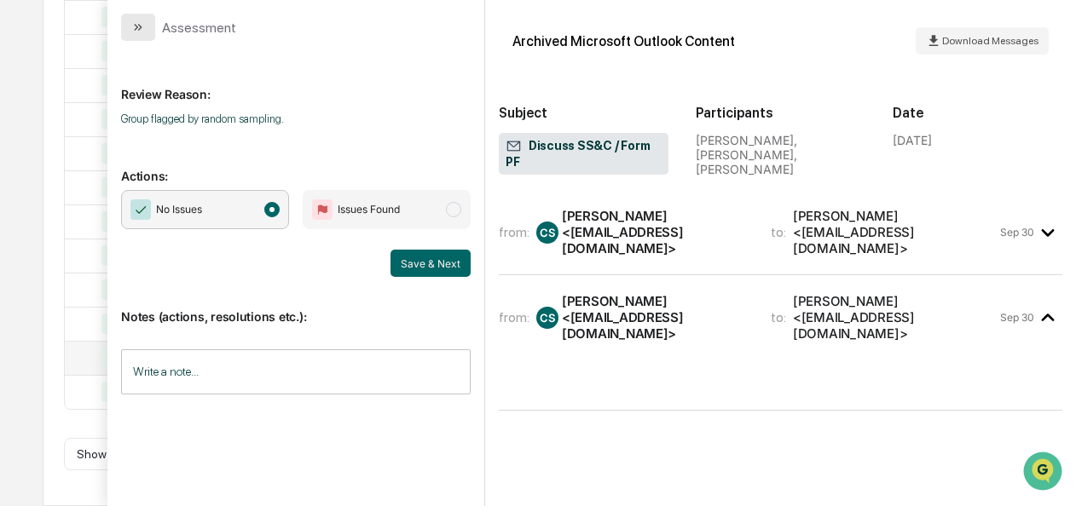
click at [136, 35] on button "modal" at bounding box center [138, 27] width 34 height 27
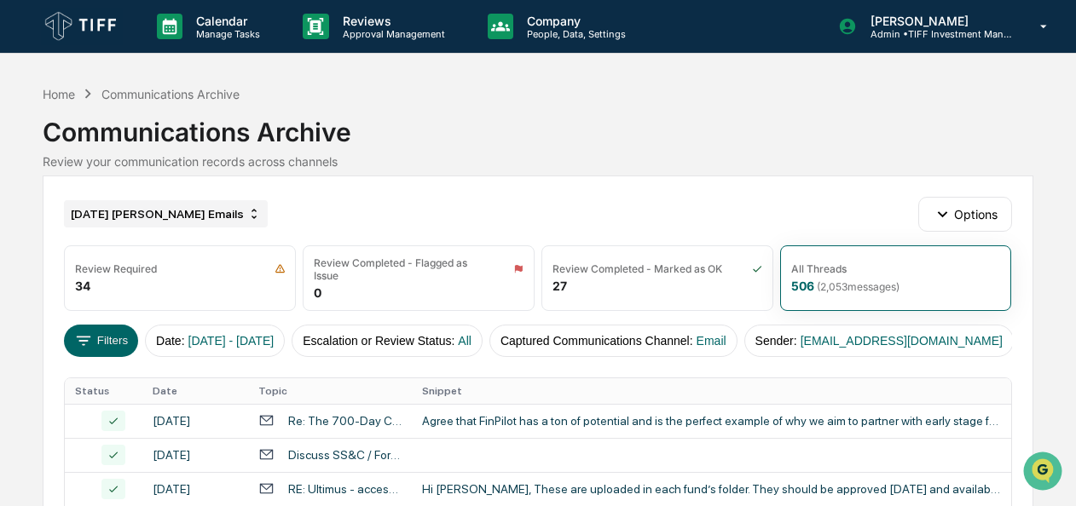
click at [120, 223] on div "September 2025 Brenner Emails" at bounding box center [166, 213] width 204 height 27
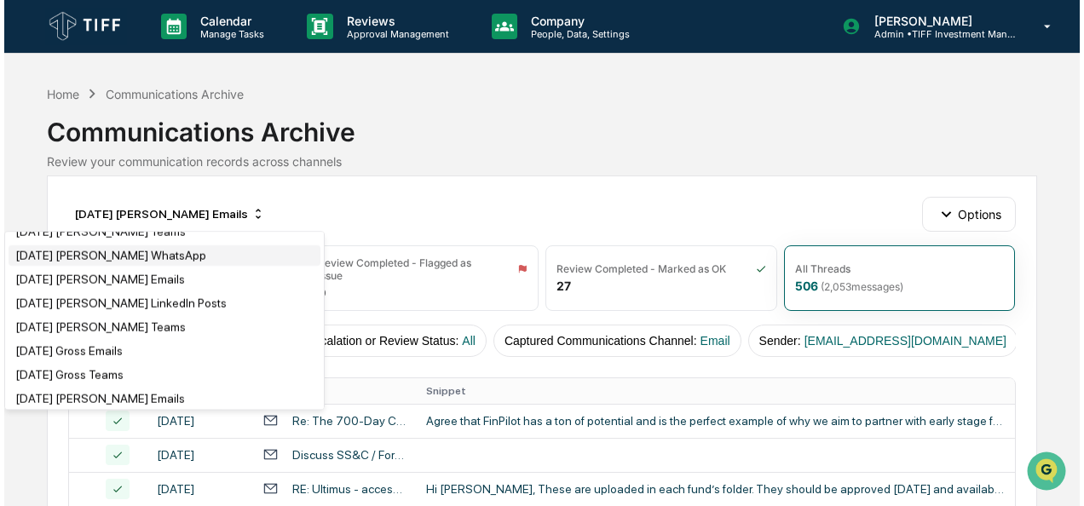
scroll to position [1580, 0]
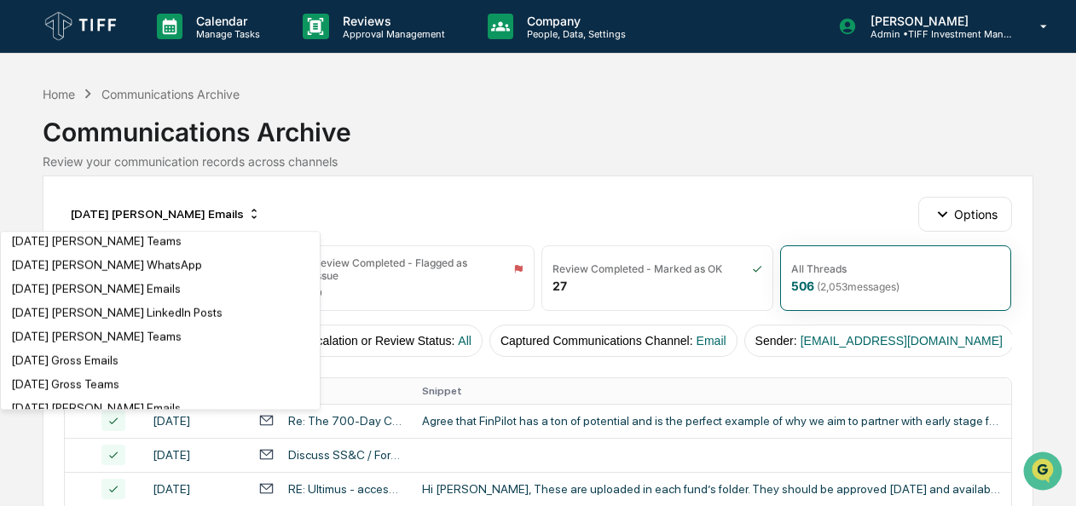
click at [99, 224] on div "[DATE] [PERSON_NAME] Emails" at bounding box center [96, 218] width 170 height 14
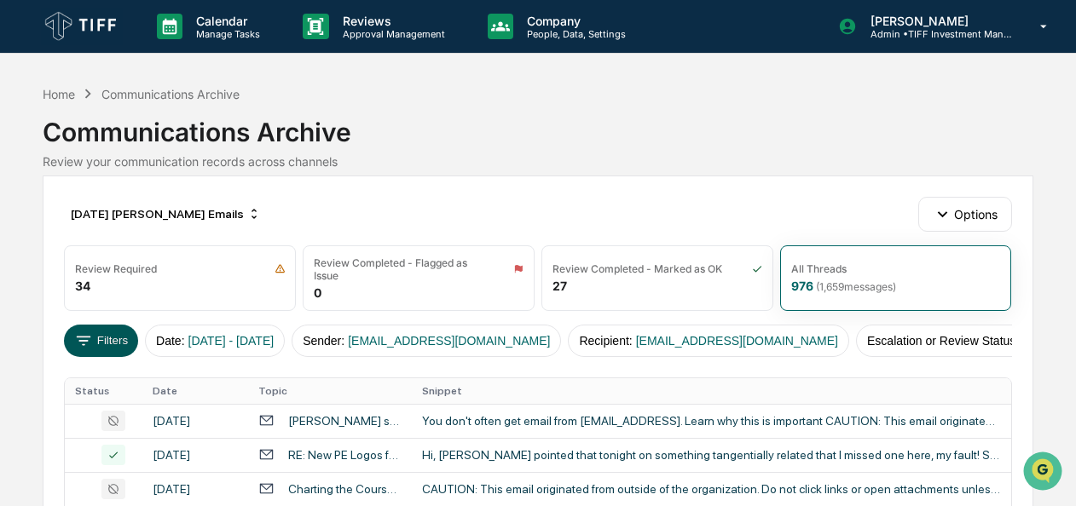
click at [101, 338] on button "Filters" at bounding box center [101, 341] width 74 height 32
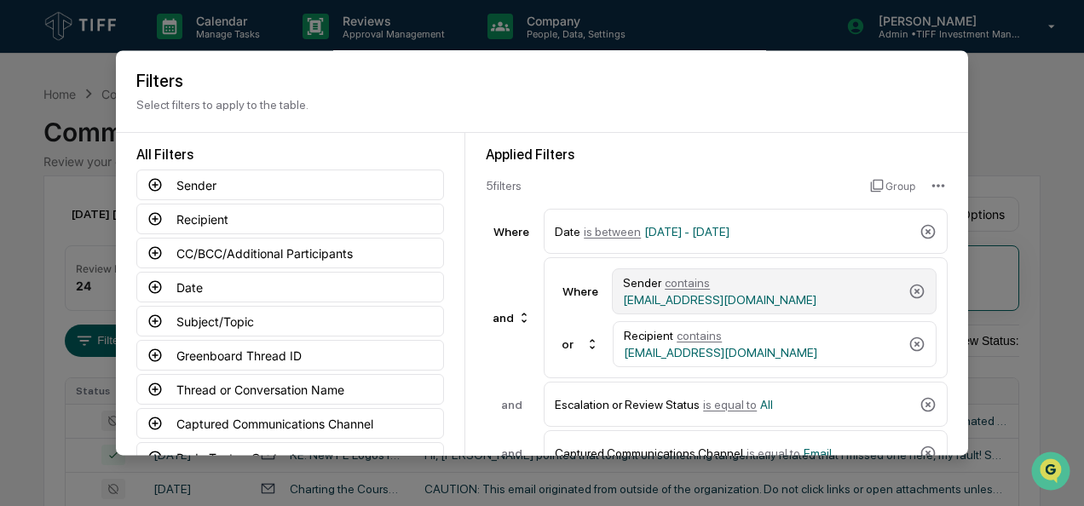
scroll to position [19, 0]
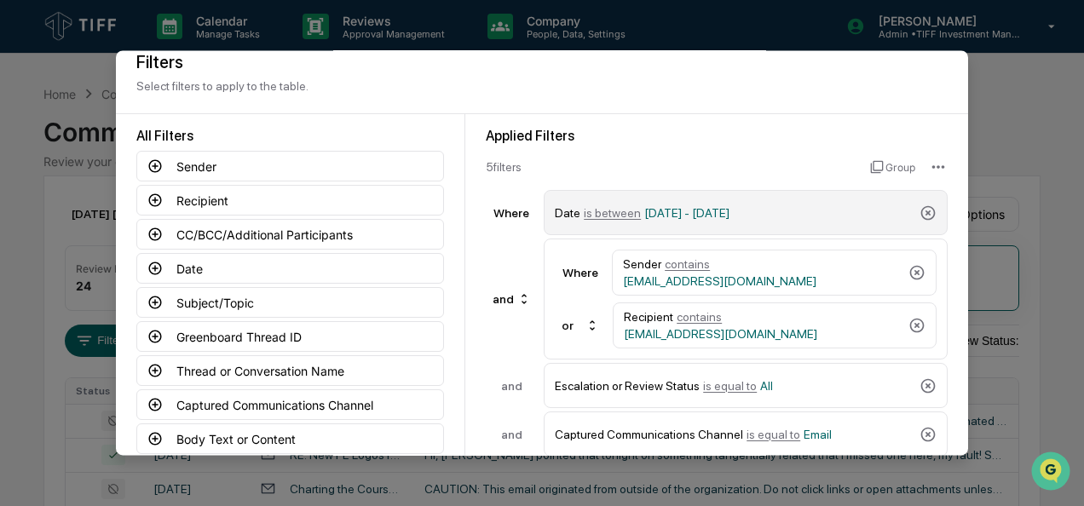
click at [610, 211] on span "is between" at bounding box center [612, 213] width 57 height 14
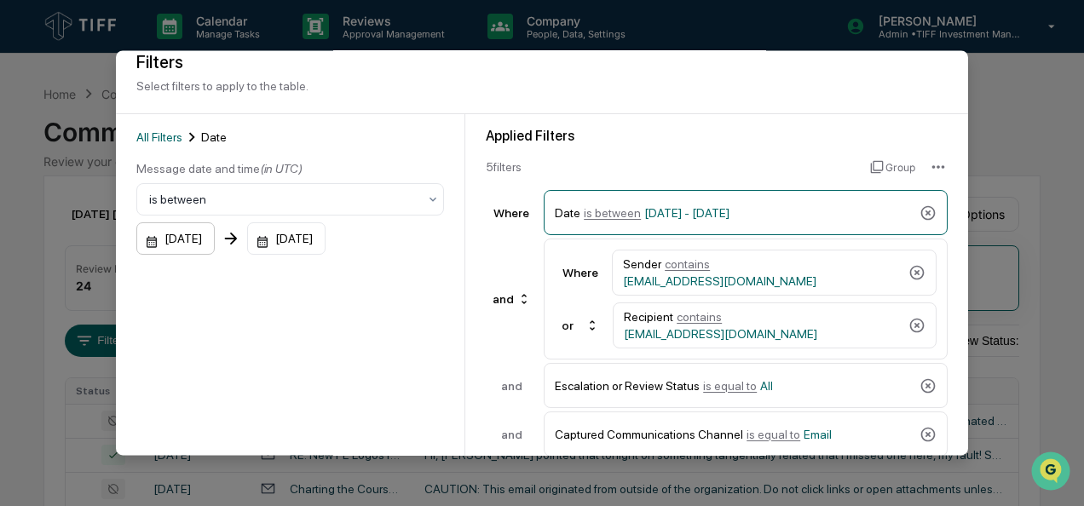
click at [136, 241] on div "[DATE]" at bounding box center [175, 239] width 78 height 32
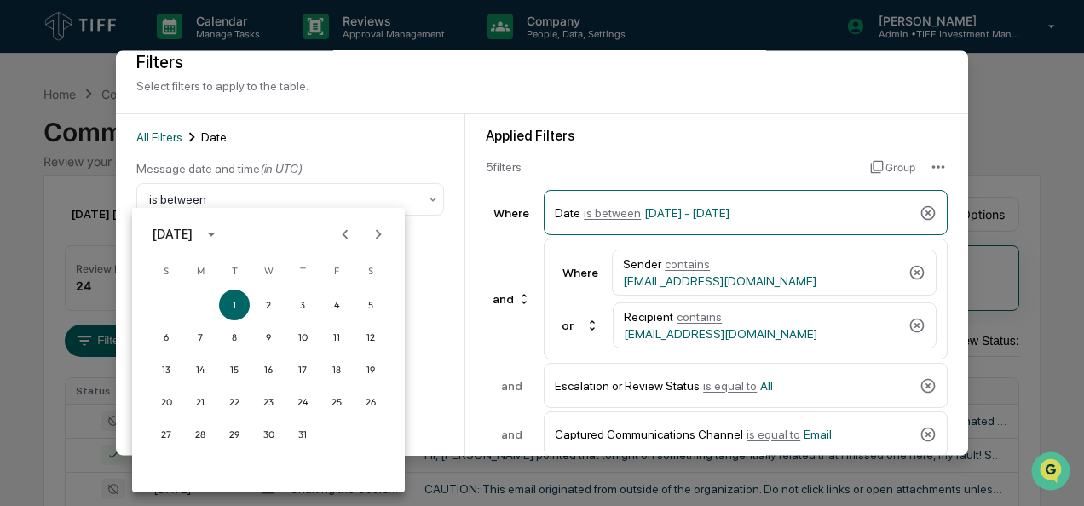
click at [373, 233] on icon "Next month" at bounding box center [378, 234] width 19 height 19
click at [194, 307] on button "1" at bounding box center [200, 305] width 31 height 31
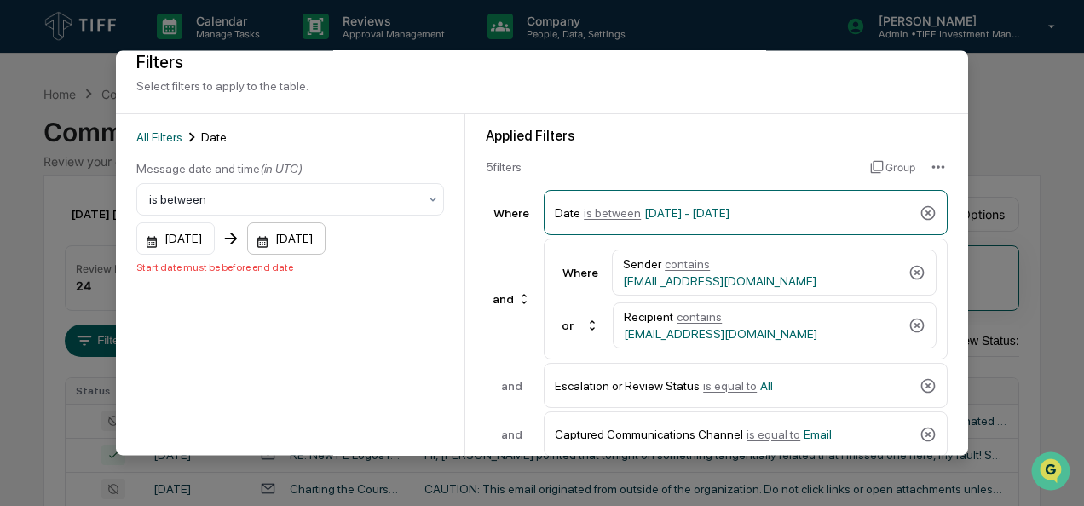
click at [284, 244] on div "[DATE]" at bounding box center [286, 239] width 78 height 32
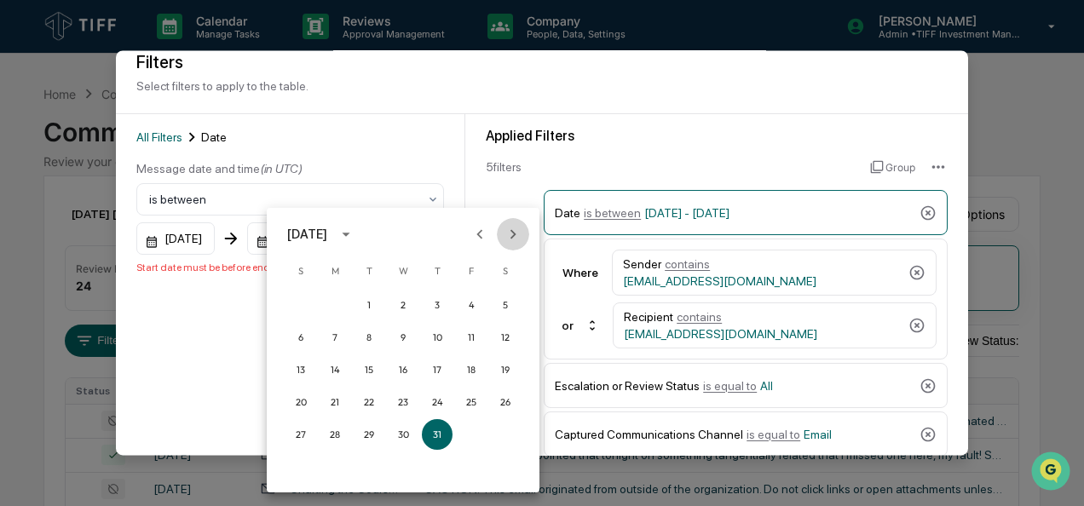
click at [513, 232] on icon "Next month" at bounding box center [514, 233] width 6 height 9
click at [377, 436] on button "30" at bounding box center [368, 434] width 31 height 31
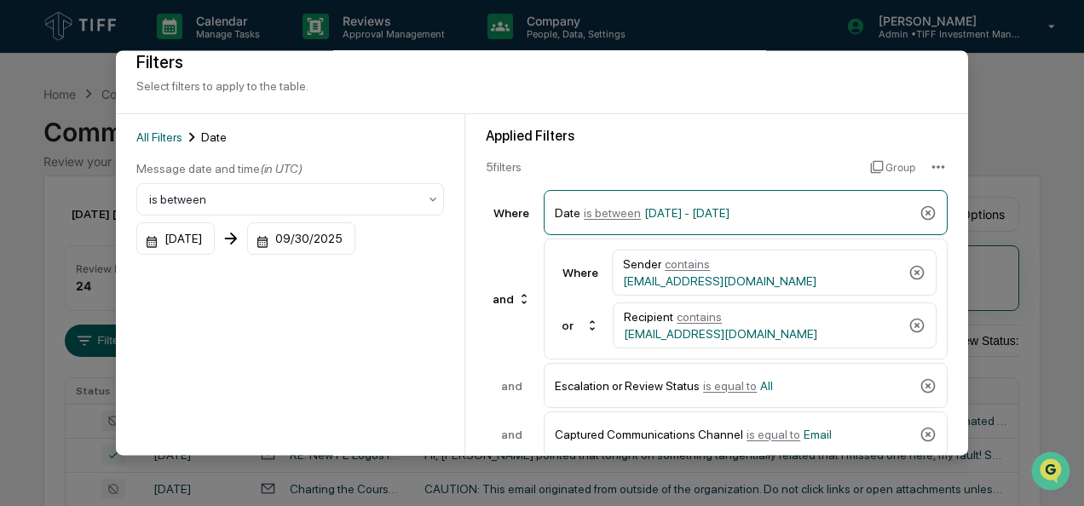
scroll to position [188, 0]
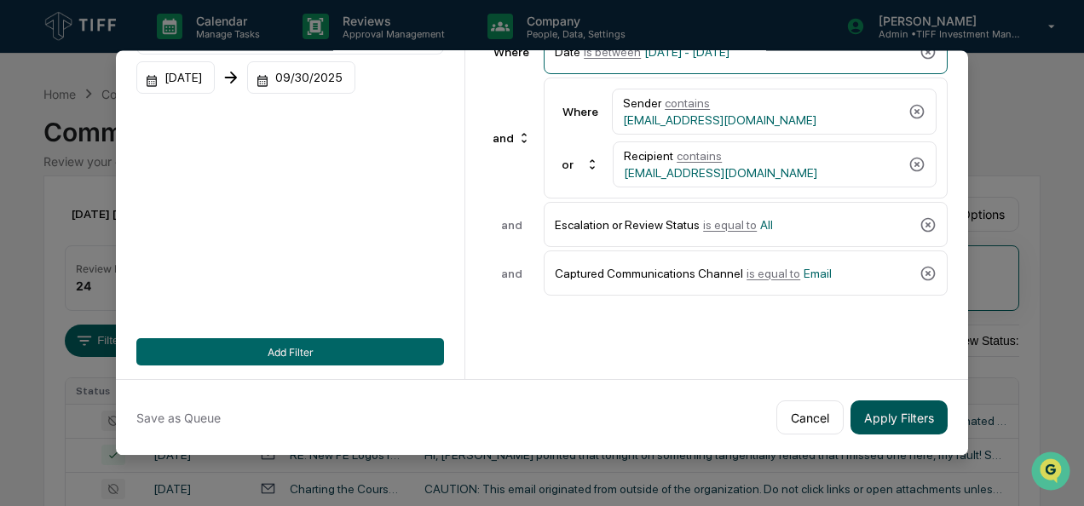
click at [881, 416] on button "Apply Filters" at bounding box center [899, 418] width 97 height 34
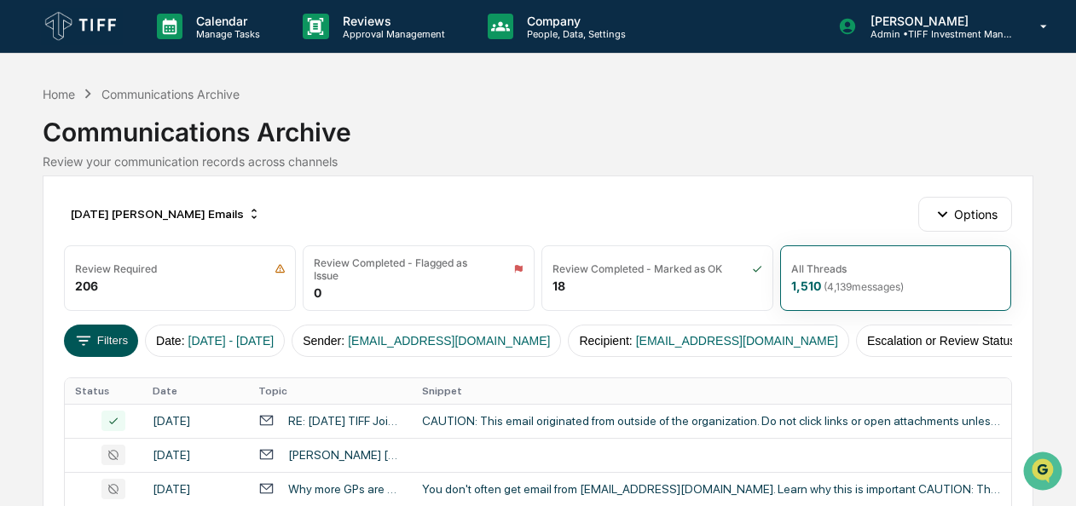
click at [109, 331] on button "Filters" at bounding box center [101, 341] width 74 height 32
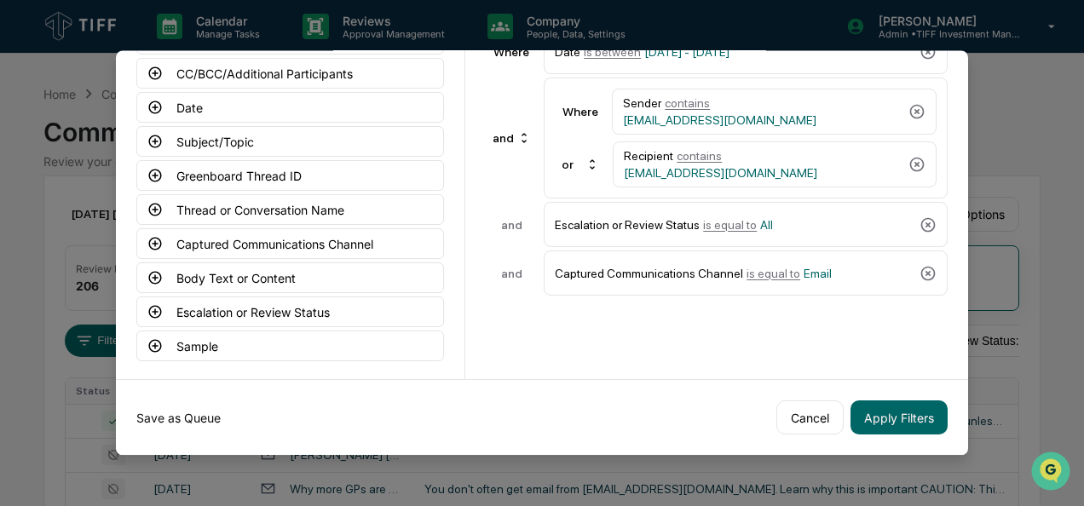
click at [196, 401] on button "Save as Queue" at bounding box center [178, 418] width 84 height 34
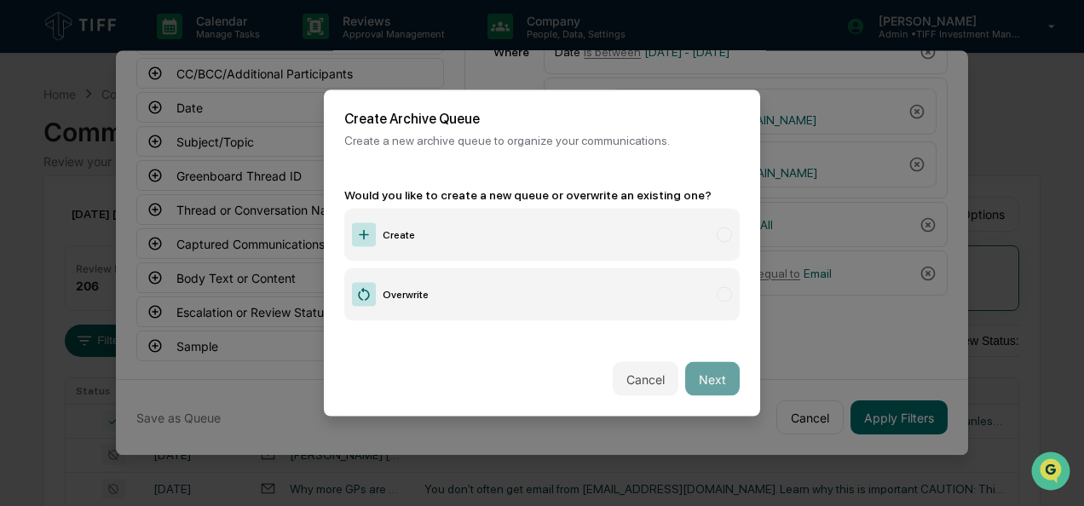
click at [411, 217] on label "Create" at bounding box center [542, 235] width 396 height 53
click at [709, 362] on button "Next" at bounding box center [712, 379] width 55 height 34
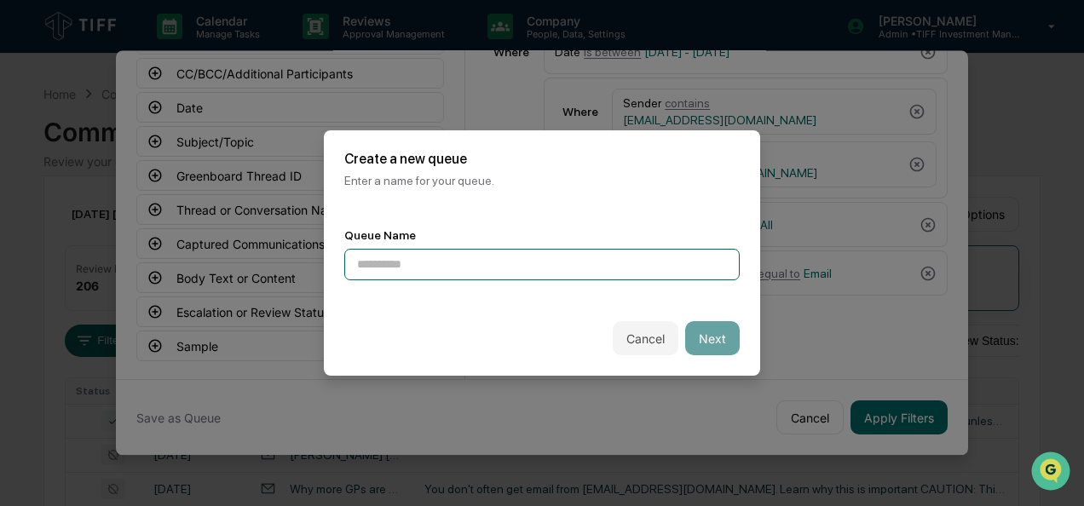
click at [534, 268] on input at bounding box center [542, 265] width 396 height 32
type input "**********"
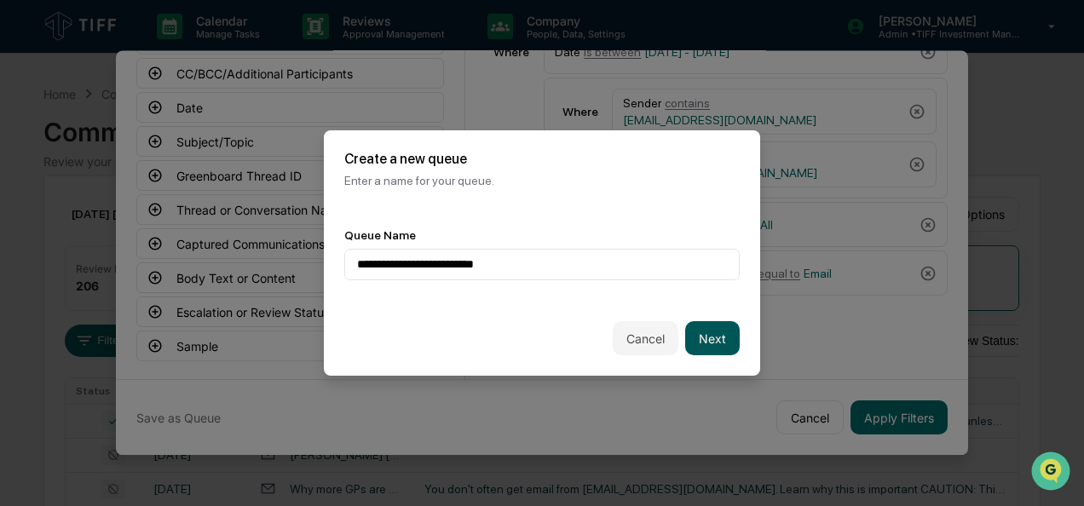
click at [688, 324] on button "Next" at bounding box center [712, 338] width 55 height 34
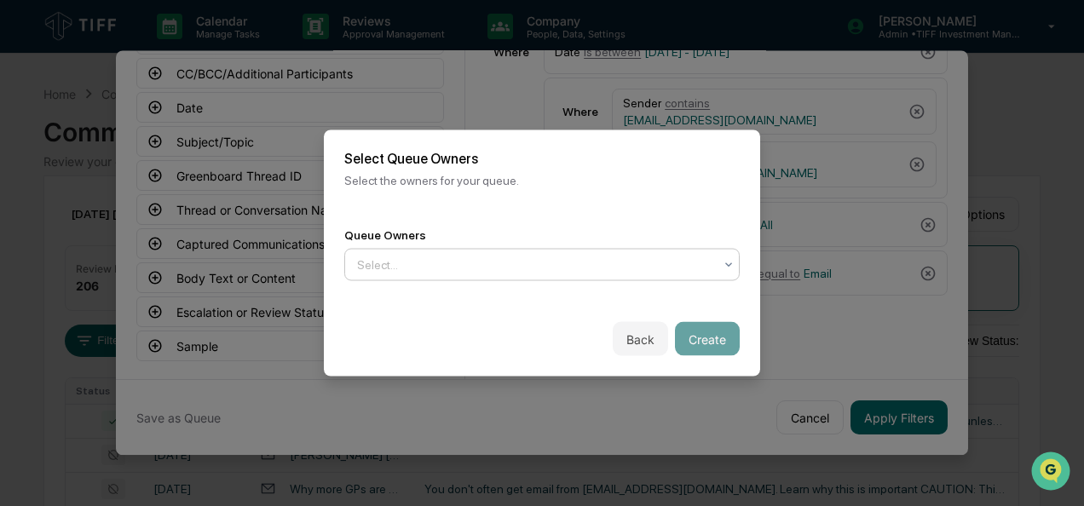
click at [541, 251] on div "Select..." at bounding box center [535, 264] width 373 height 27
drag, startPoint x: 483, startPoint y: 370, endPoint x: 438, endPoint y: 275, distance: 104.5
click at [438, 275] on div "Select..." at bounding box center [542, 265] width 396 height 32
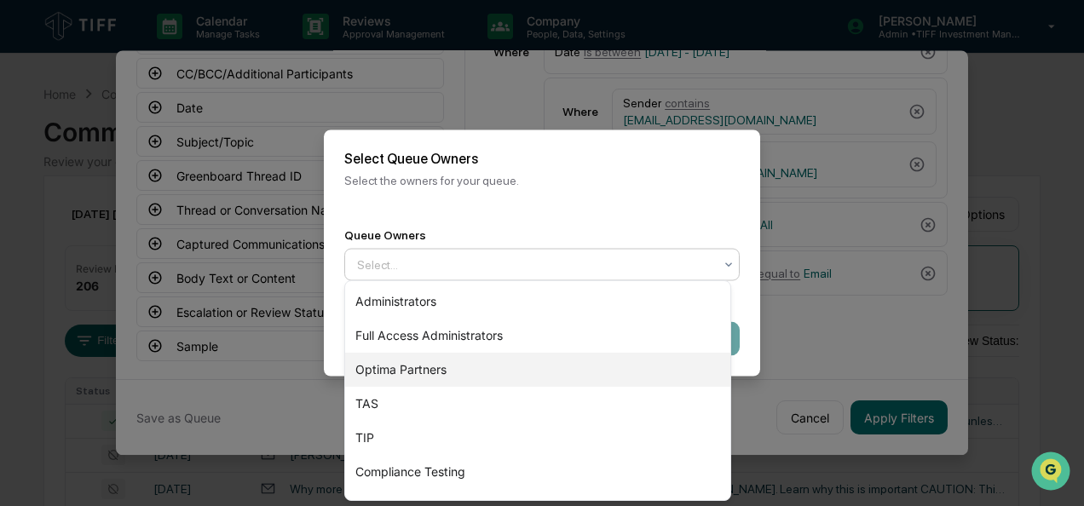
click at [426, 359] on div "Optima Partners" at bounding box center [537, 370] width 385 height 34
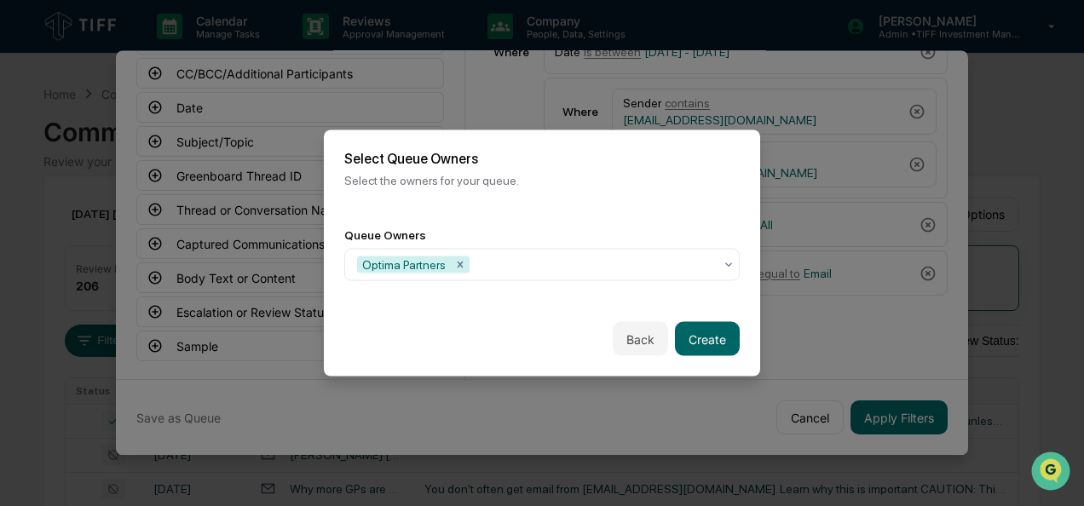
click at [747, 302] on div "Back Create" at bounding box center [542, 339] width 436 height 75
click at [700, 336] on button "Create" at bounding box center [707, 339] width 65 height 34
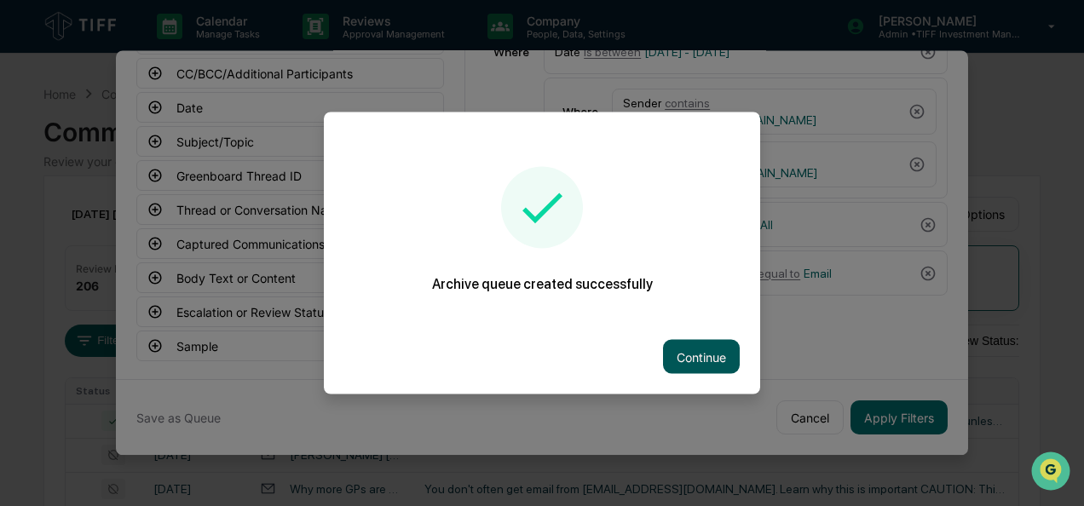
click at [694, 343] on button "Continue" at bounding box center [701, 357] width 77 height 34
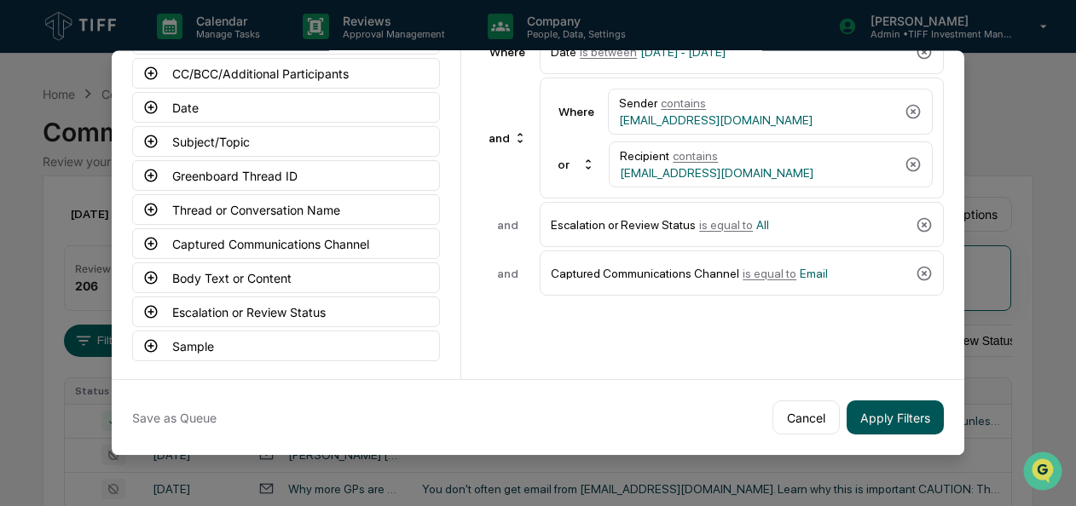
click at [907, 409] on button "Apply Filters" at bounding box center [895, 418] width 97 height 34
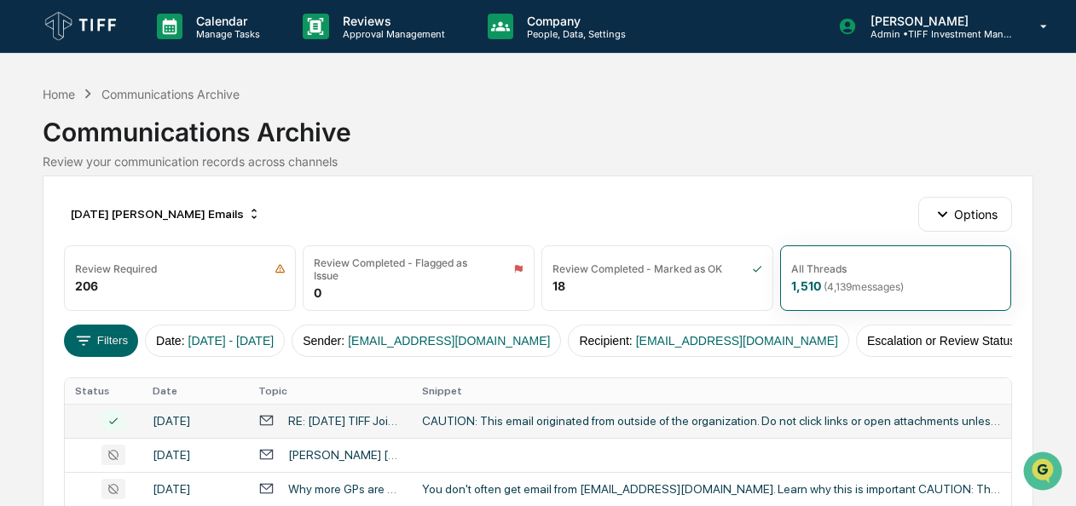
scroll to position [122, 0]
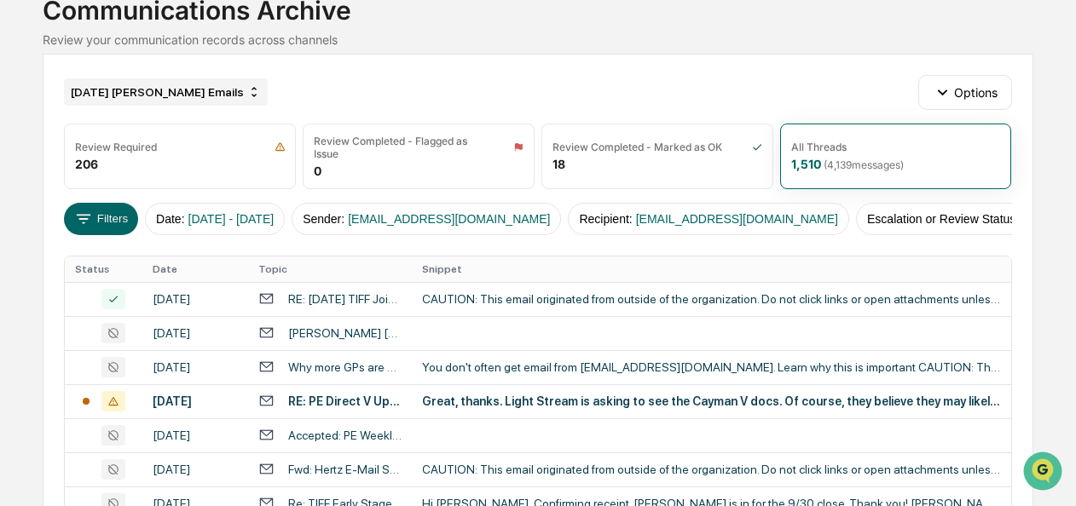
click at [153, 100] on div "[DATE] [PERSON_NAME] Emails" at bounding box center [166, 91] width 204 height 27
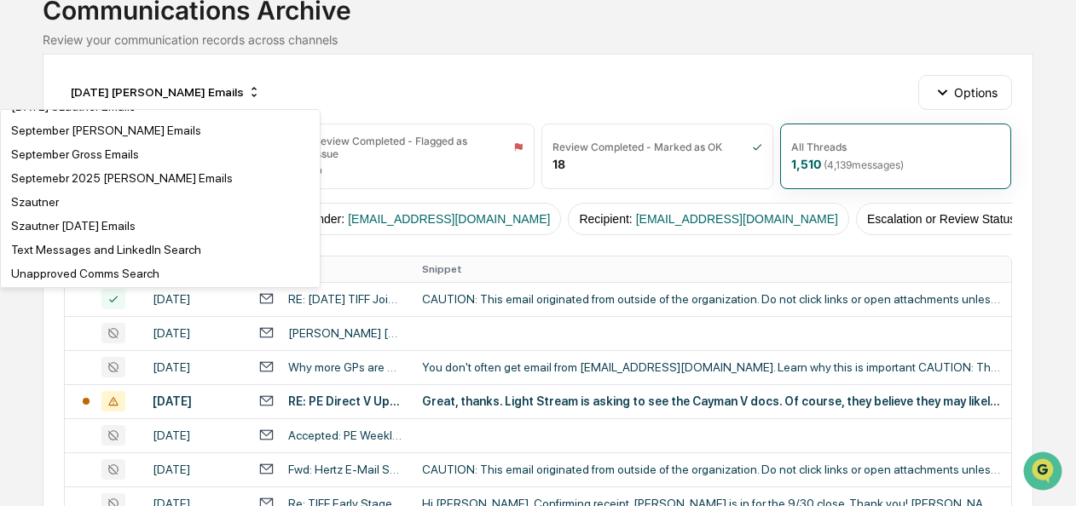
scroll to position [3285, 0]
click at [135, 185] on div "Septemebr 2025 Duffy Emails" at bounding box center [122, 178] width 222 height 14
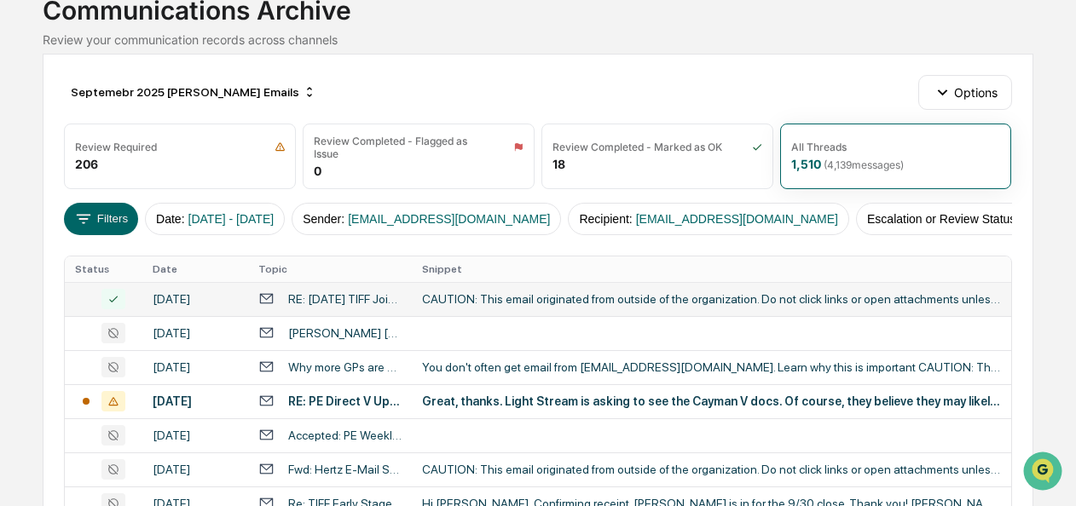
click at [490, 306] on div "CAUTION: This email originated from outside of the organization. Do not click l…" at bounding box center [711, 299] width 579 height 14
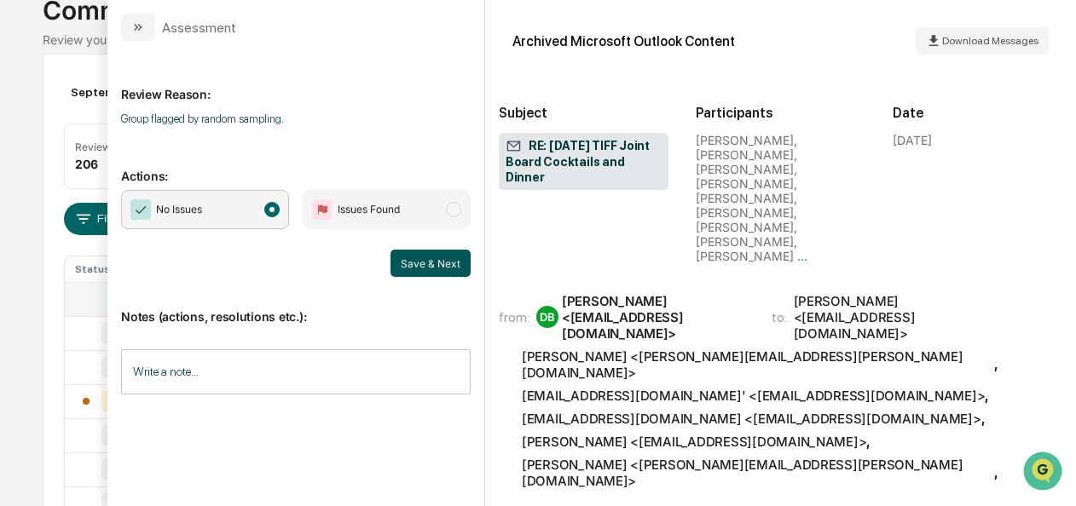
click at [457, 259] on button "Save & Next" at bounding box center [430, 263] width 80 height 27
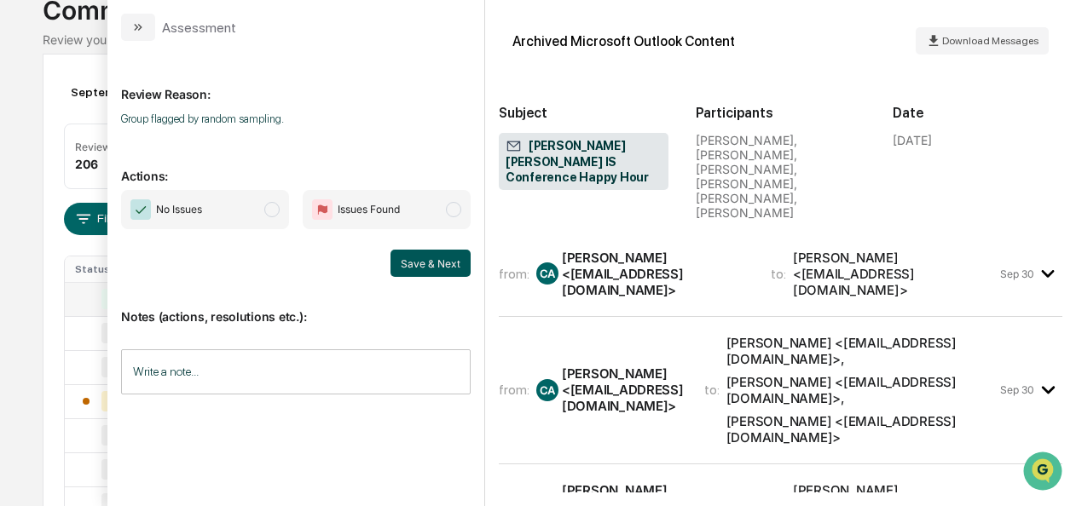
click at [471, 269] on button "Save & Next" at bounding box center [430, 263] width 80 height 27
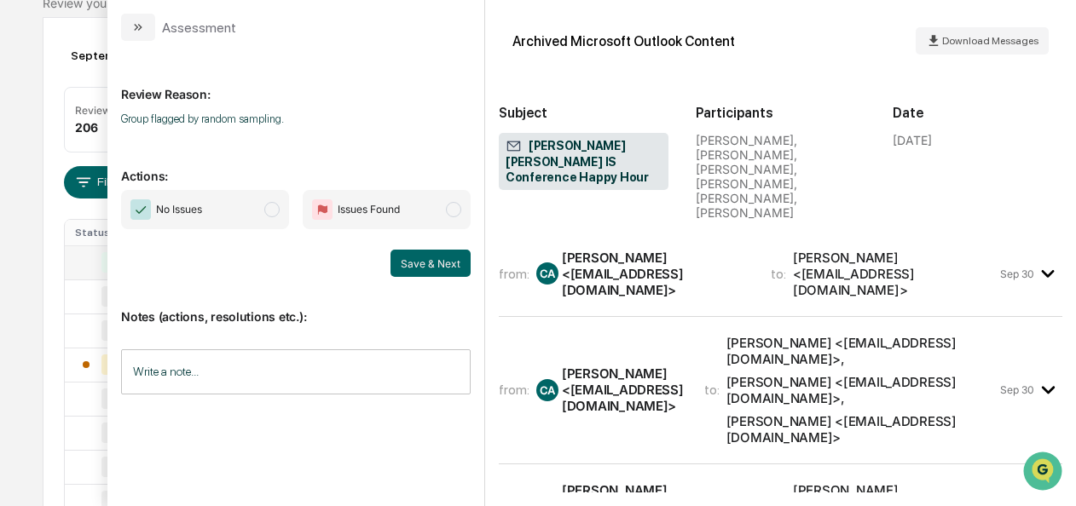
scroll to position [202, 0]
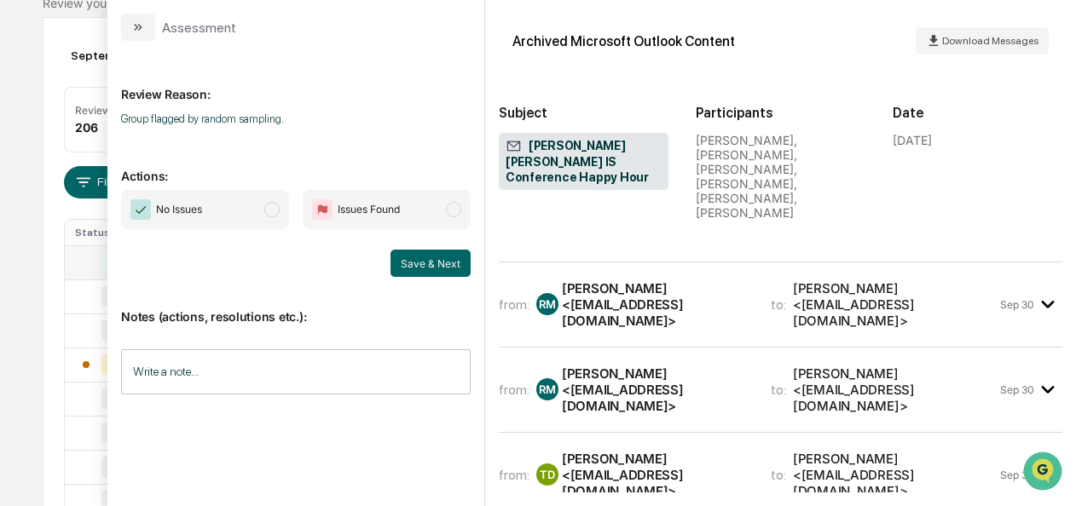
click at [269, 202] on span "No Issues" at bounding box center [205, 209] width 168 height 39
click at [436, 264] on button "Save & Next" at bounding box center [430, 263] width 80 height 27
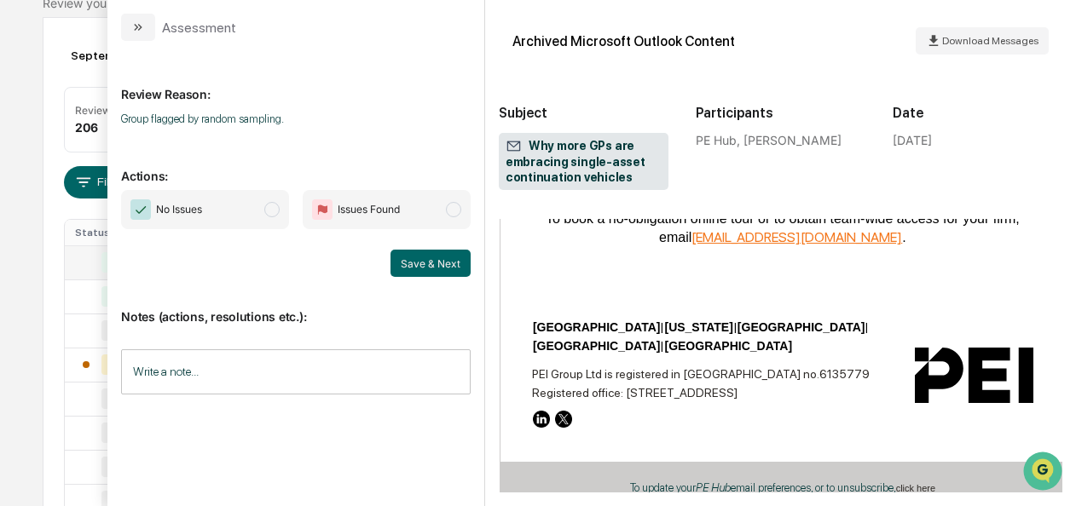
scroll to position [1111, 0]
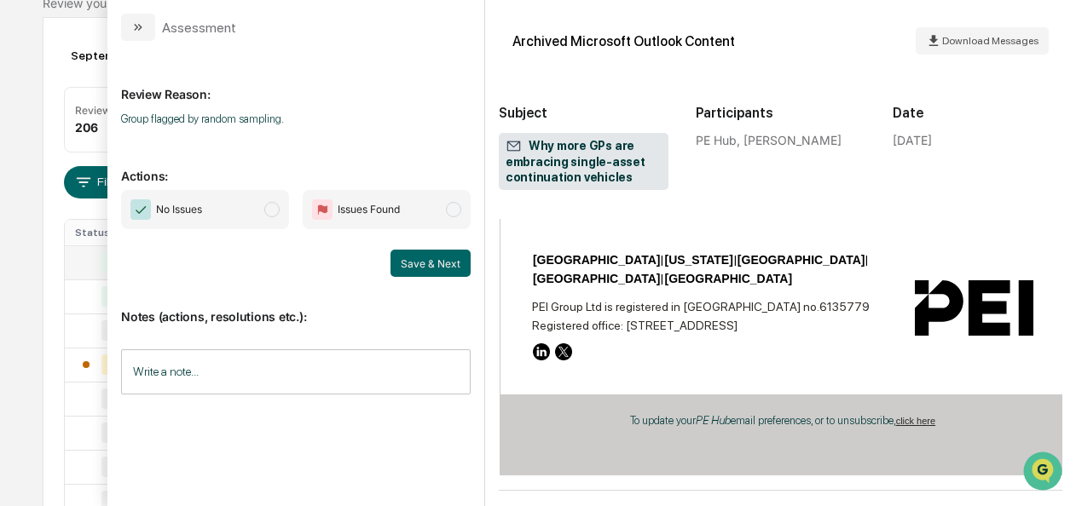
click at [281, 210] on span "No Issues" at bounding box center [205, 209] width 168 height 39
click at [414, 263] on button "Save & Next" at bounding box center [430, 263] width 80 height 27
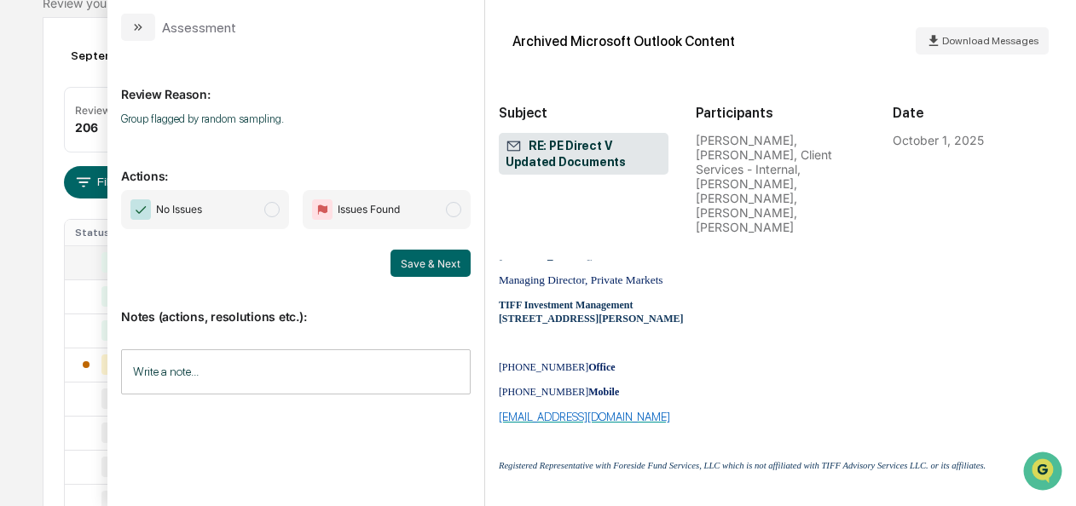
scroll to position [1674, 0]
click at [273, 208] on span "modal" at bounding box center [271, 209] width 15 height 15
click at [420, 257] on button "Save & Next" at bounding box center [430, 263] width 80 height 27
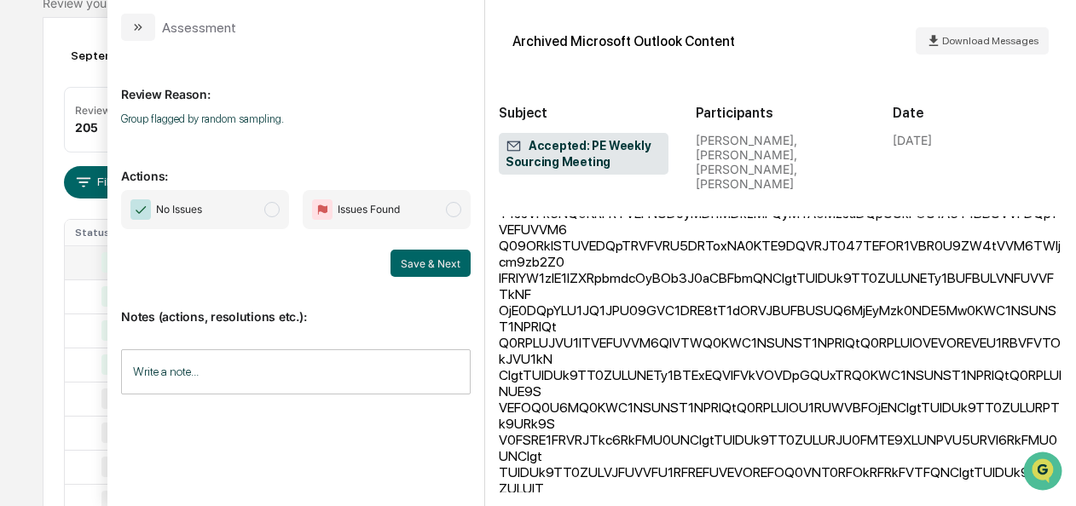
scroll to position [1282, 0]
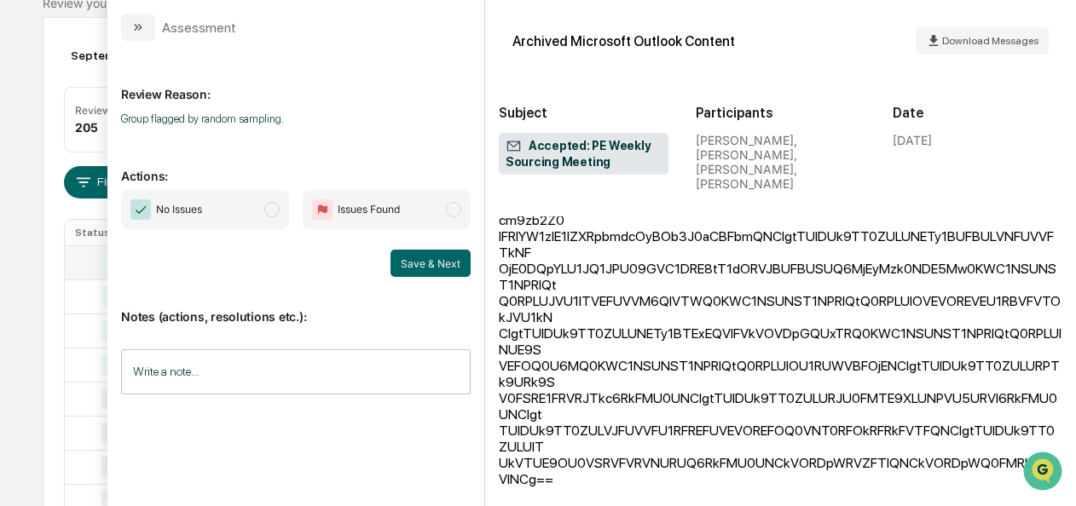
click at [267, 208] on span "modal" at bounding box center [271, 209] width 15 height 15
click at [402, 268] on button "Save & Next" at bounding box center [430, 263] width 80 height 27
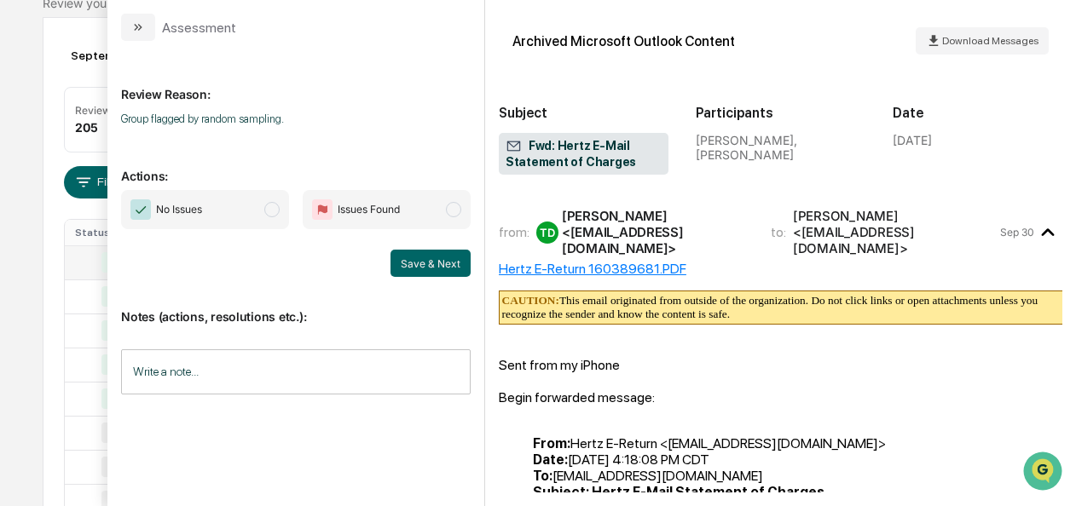
scroll to position [581, 0]
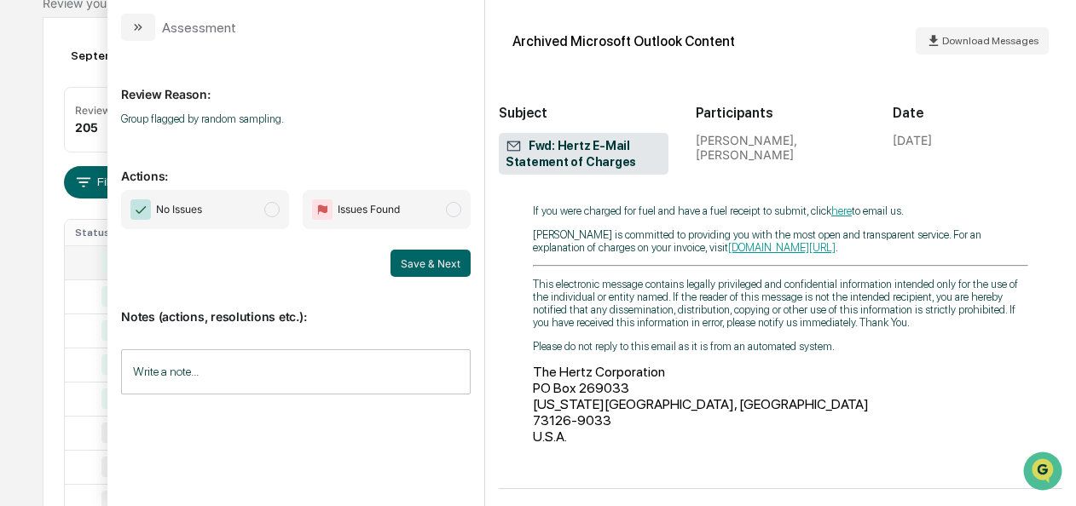
click at [272, 208] on span "modal" at bounding box center [271, 209] width 15 height 15
click at [411, 256] on button "Save & Next" at bounding box center [430, 263] width 80 height 27
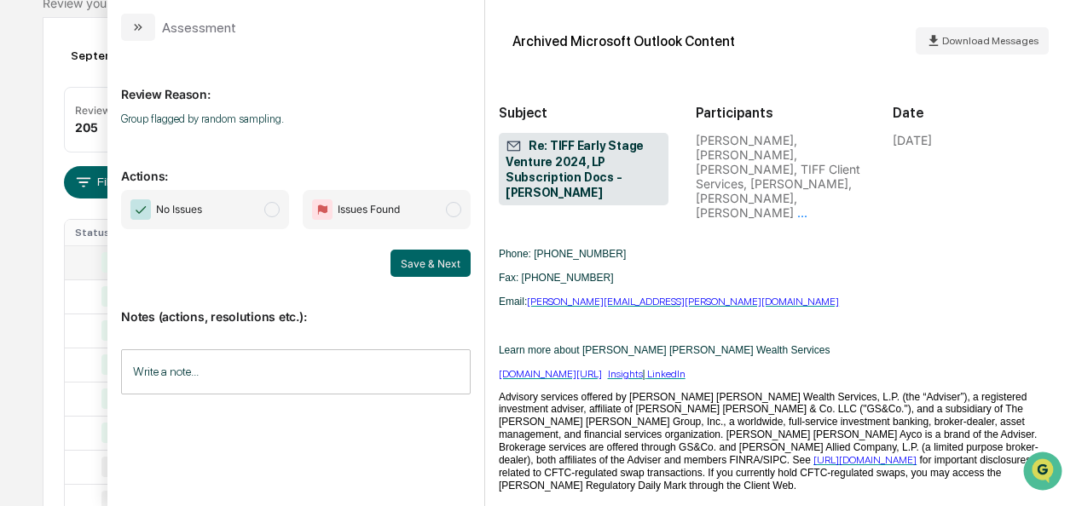
scroll to position [1599, 0]
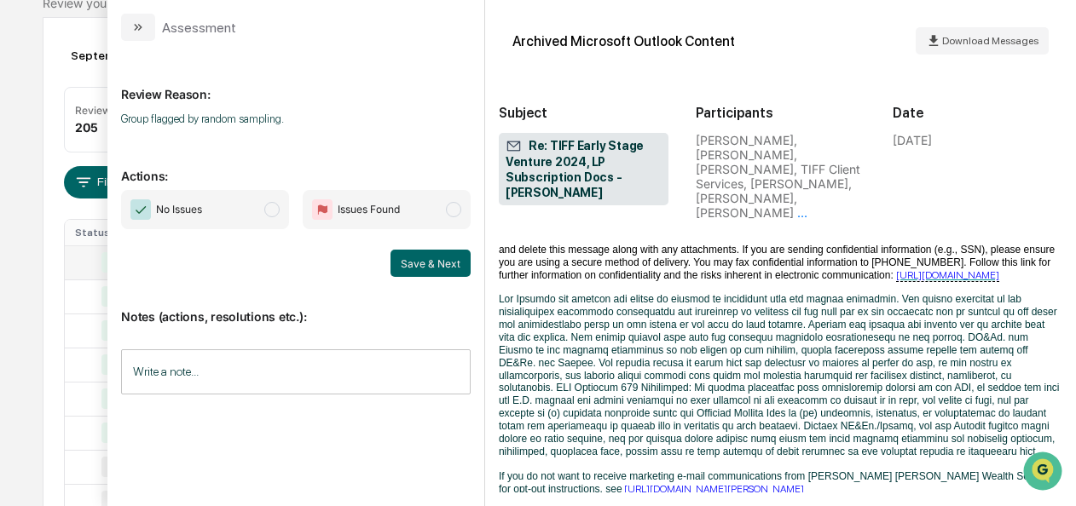
click at [276, 206] on span "modal" at bounding box center [271, 209] width 15 height 15
click at [418, 264] on button "Save & Next" at bounding box center [430, 263] width 80 height 27
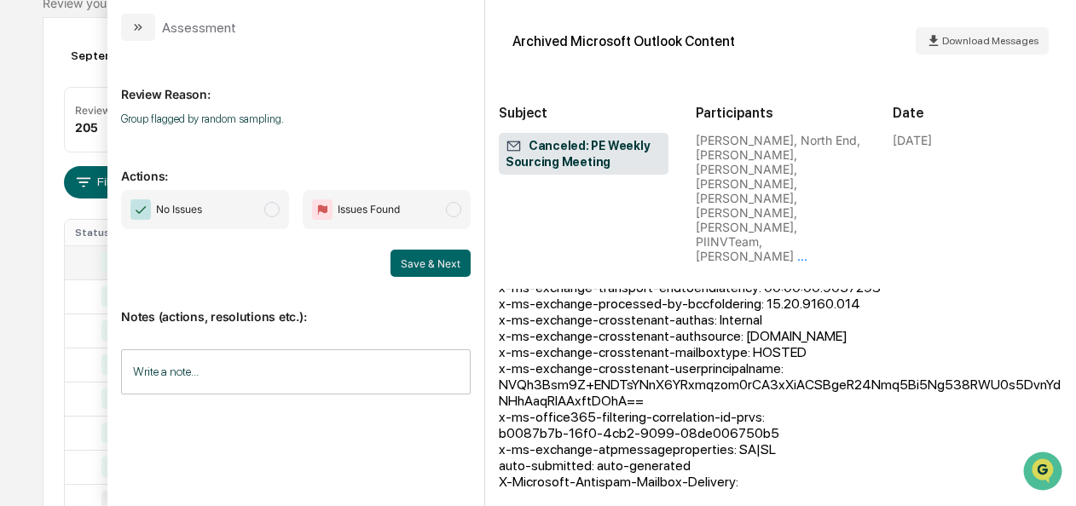
click at [266, 220] on span "No Issues" at bounding box center [205, 209] width 168 height 39
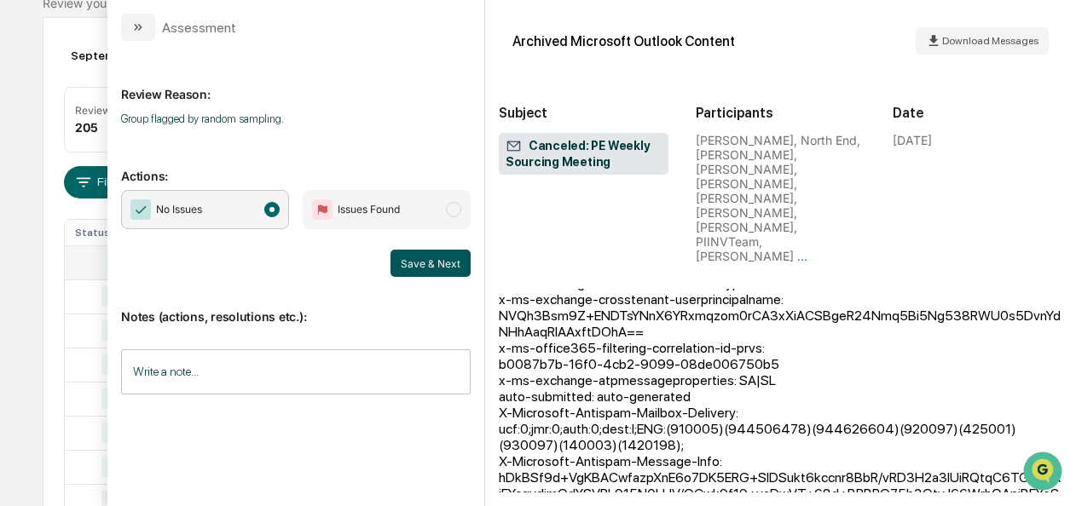
scroll to position [6808, 0]
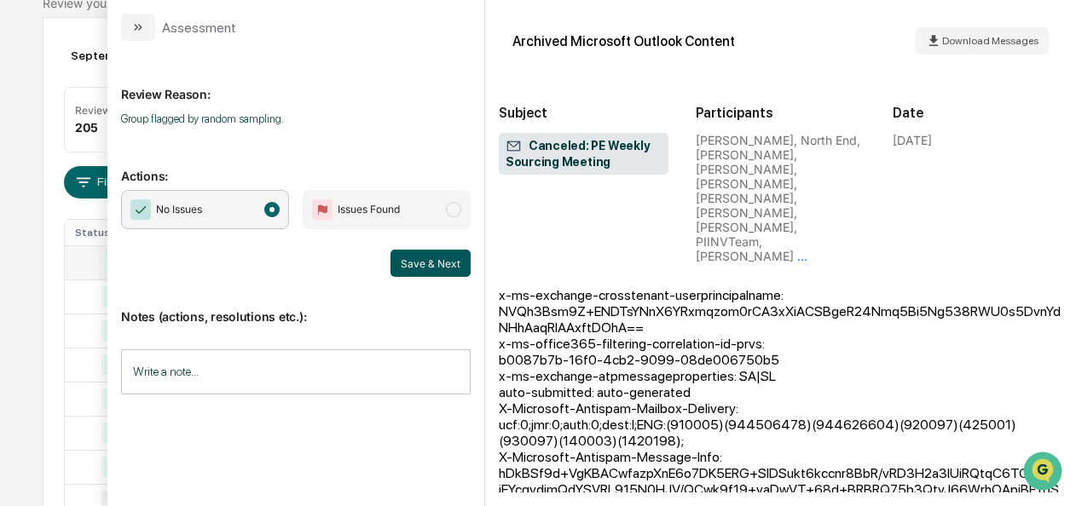
click at [438, 252] on button "Save & Next" at bounding box center [430, 263] width 80 height 27
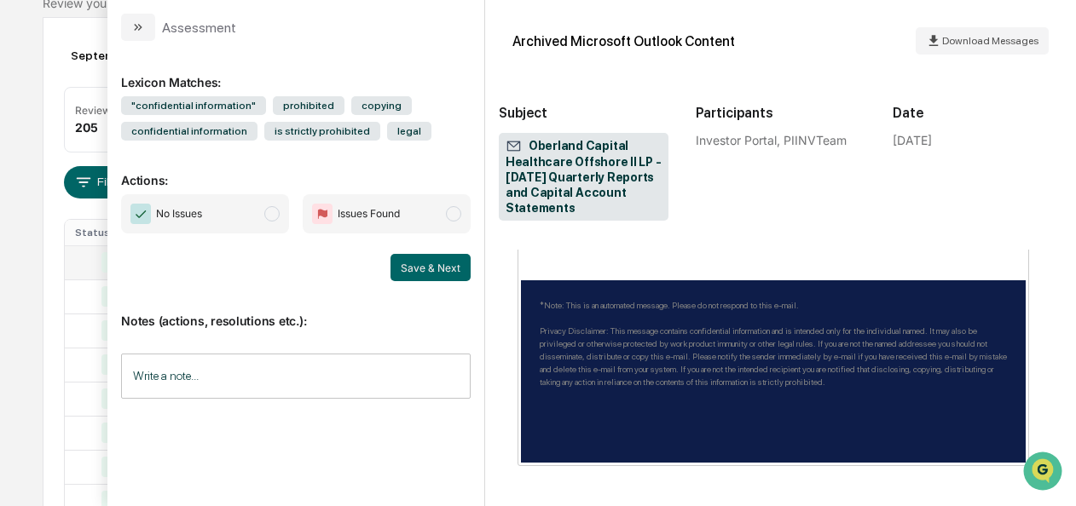
scroll to position [863, 0]
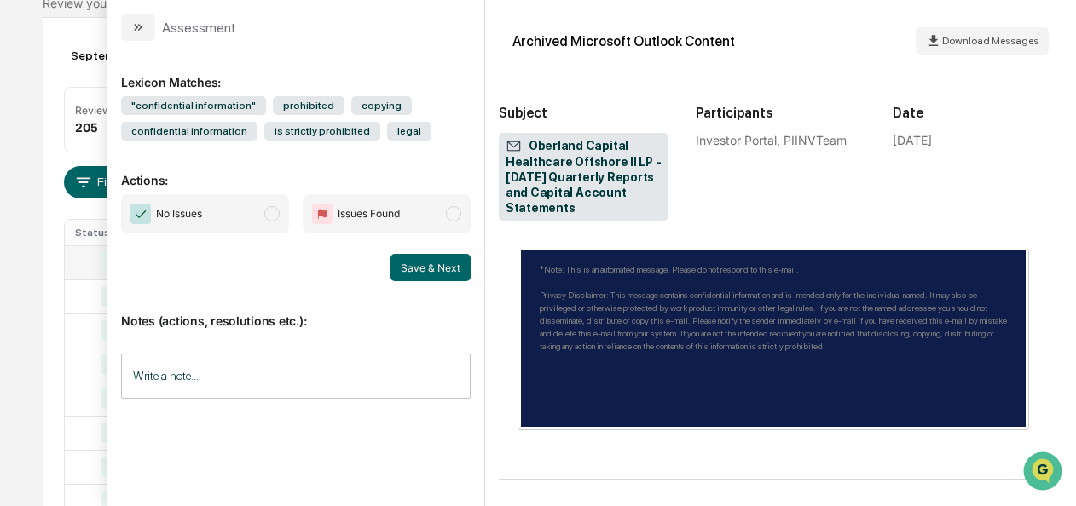
click at [269, 201] on span "No Issues" at bounding box center [205, 213] width 168 height 39
click at [431, 275] on button "Save & Next" at bounding box center [430, 267] width 80 height 27
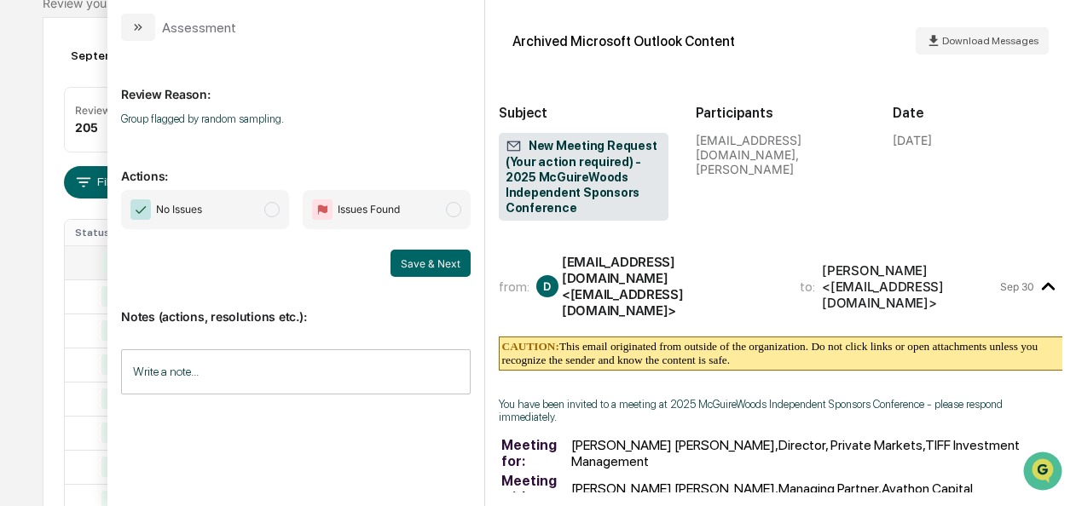
scroll to position [366, 0]
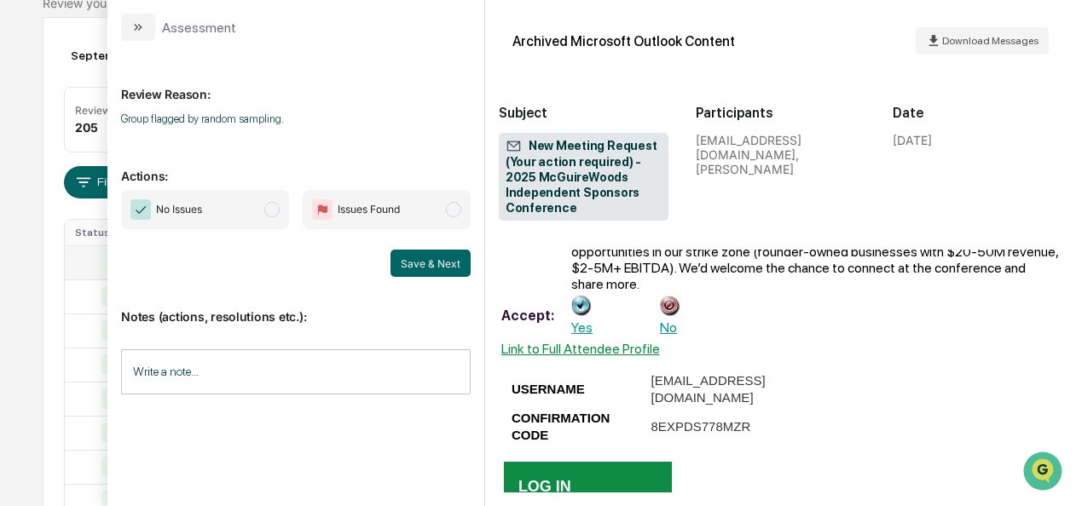
click at [259, 211] on span "No Issues" at bounding box center [205, 209] width 168 height 39
click at [422, 262] on button "Save & Next" at bounding box center [430, 263] width 80 height 27
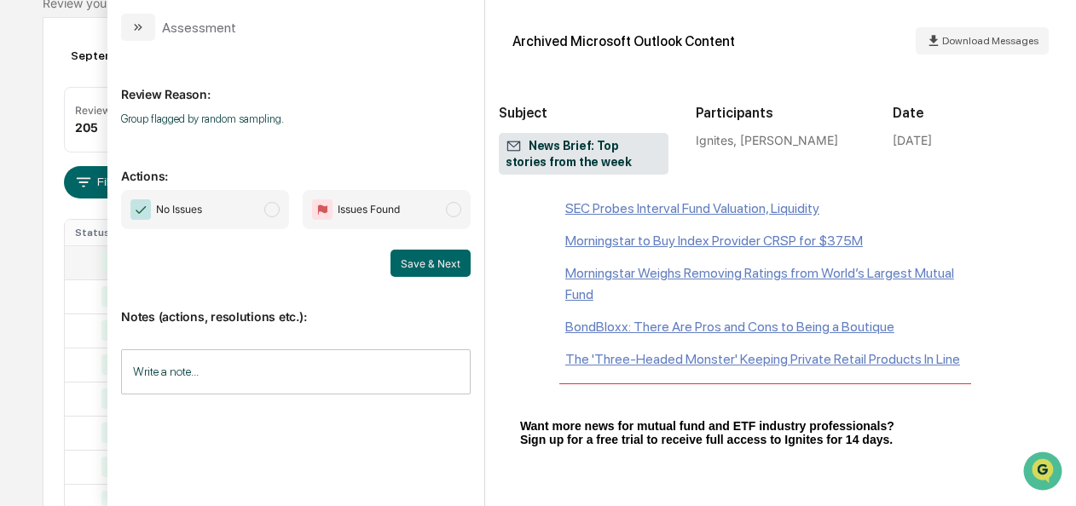
scroll to position [1644, 0]
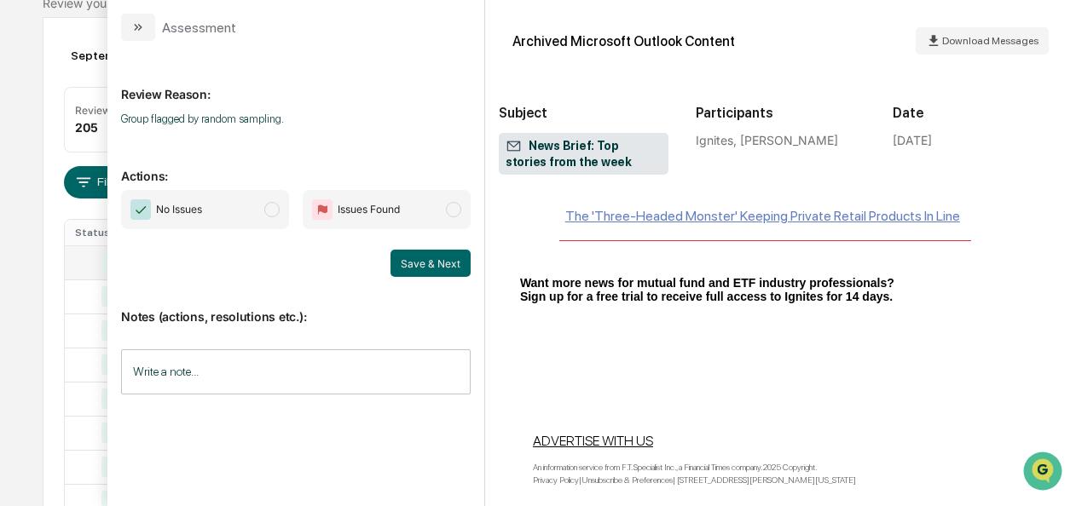
click at [280, 209] on span "modal" at bounding box center [271, 209] width 15 height 15
click at [452, 256] on button "Save & Next" at bounding box center [430, 263] width 80 height 27
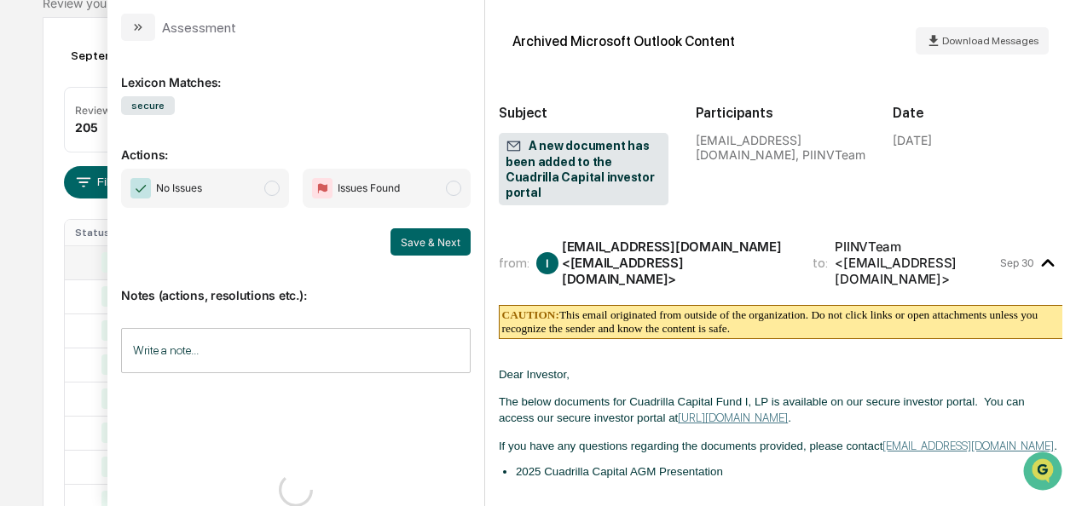
scroll to position [90, 0]
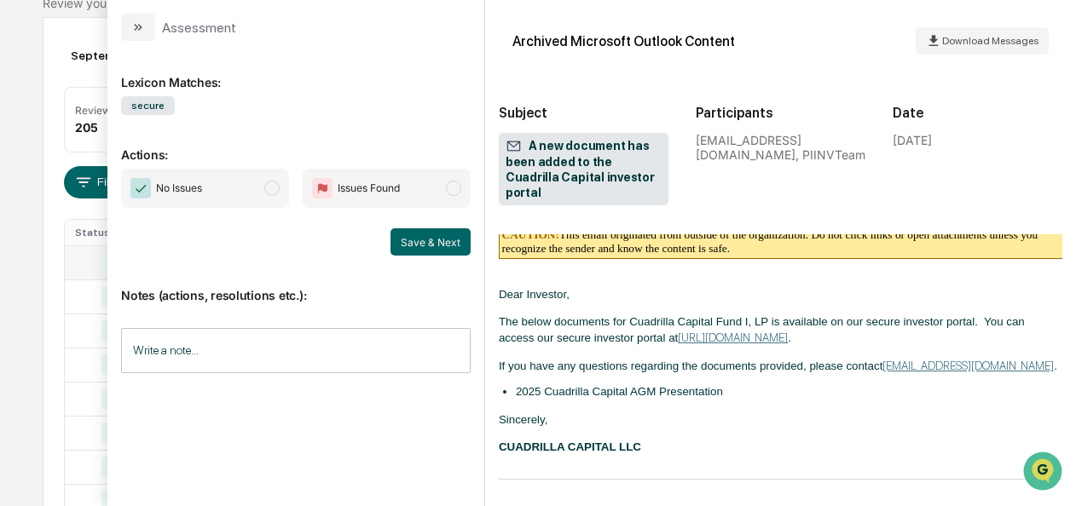
click at [280, 188] on span "modal" at bounding box center [271, 188] width 15 height 15
click at [412, 246] on button "Save & Next" at bounding box center [430, 241] width 80 height 27
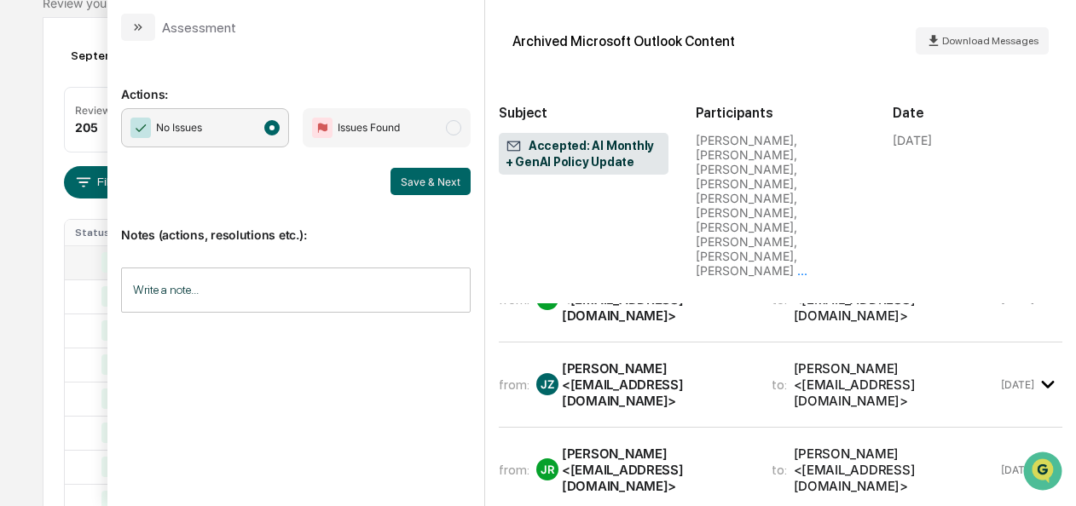
scroll to position [1766, 0]
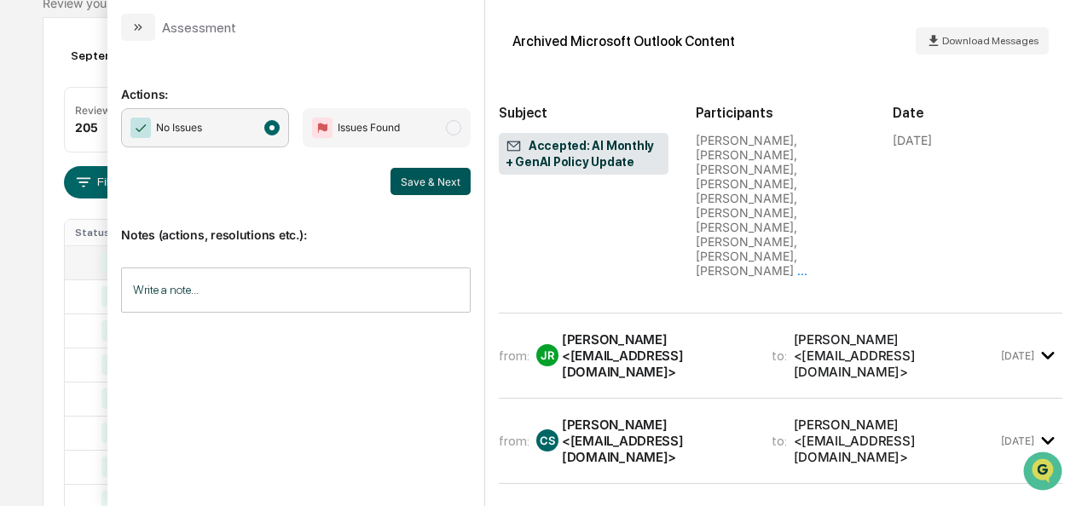
click at [429, 182] on button "Save & Next" at bounding box center [430, 181] width 80 height 27
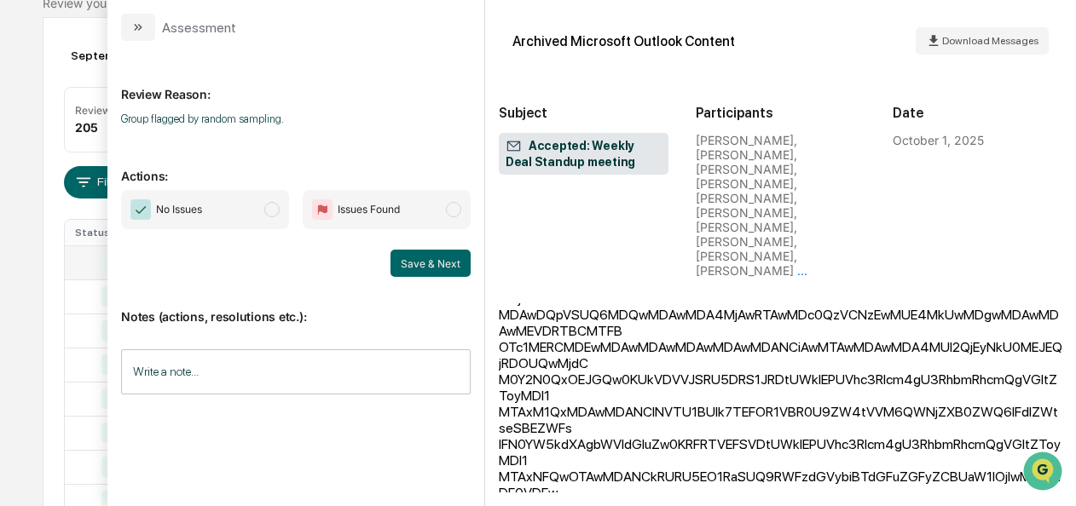
scroll to position [2129, 0]
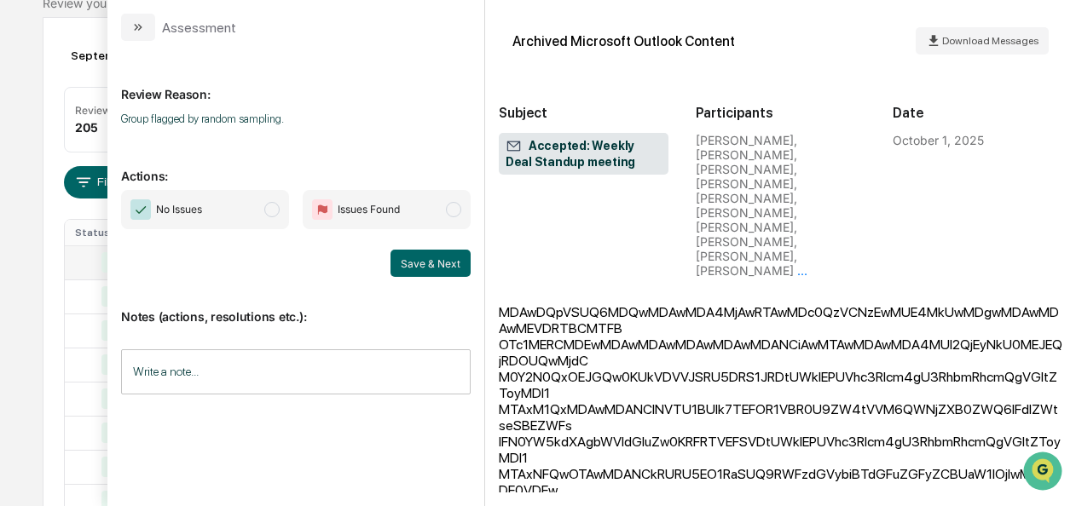
click at [280, 219] on span "No Issues" at bounding box center [205, 209] width 168 height 39
click at [430, 263] on button "Save & Next" at bounding box center [430, 263] width 80 height 27
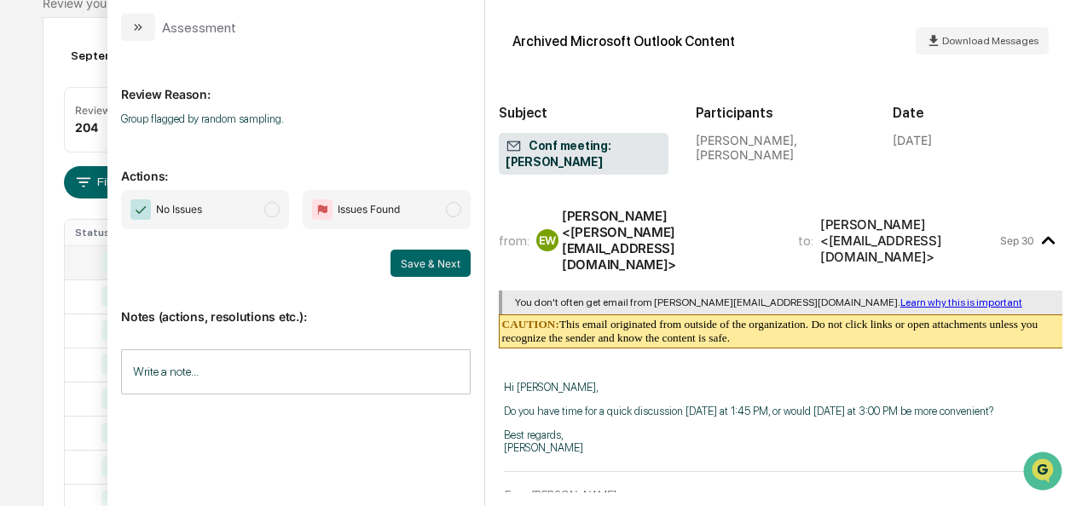
click at [281, 212] on span "No Issues" at bounding box center [205, 209] width 168 height 39
click at [448, 257] on button "Save & Next" at bounding box center [430, 263] width 80 height 27
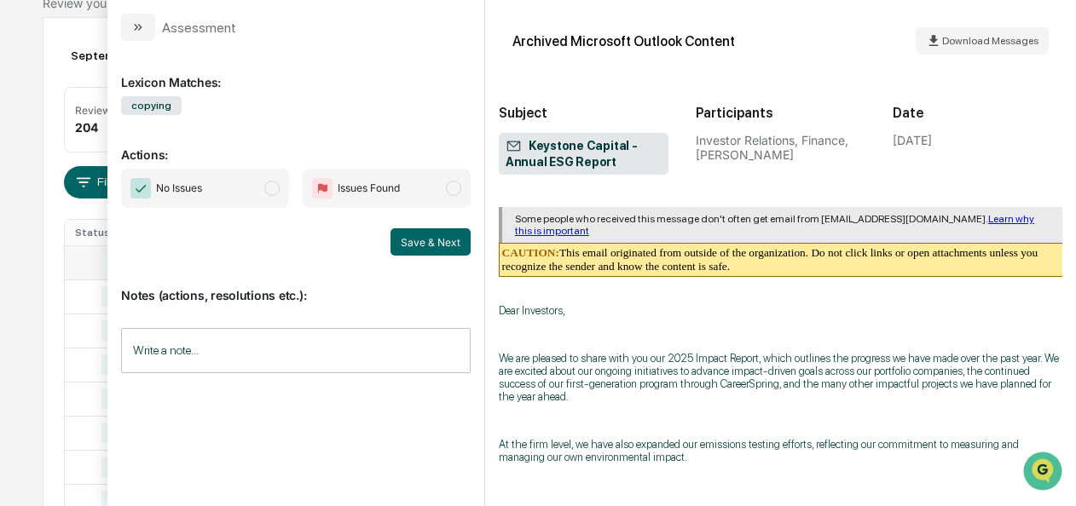
scroll to position [79, 0]
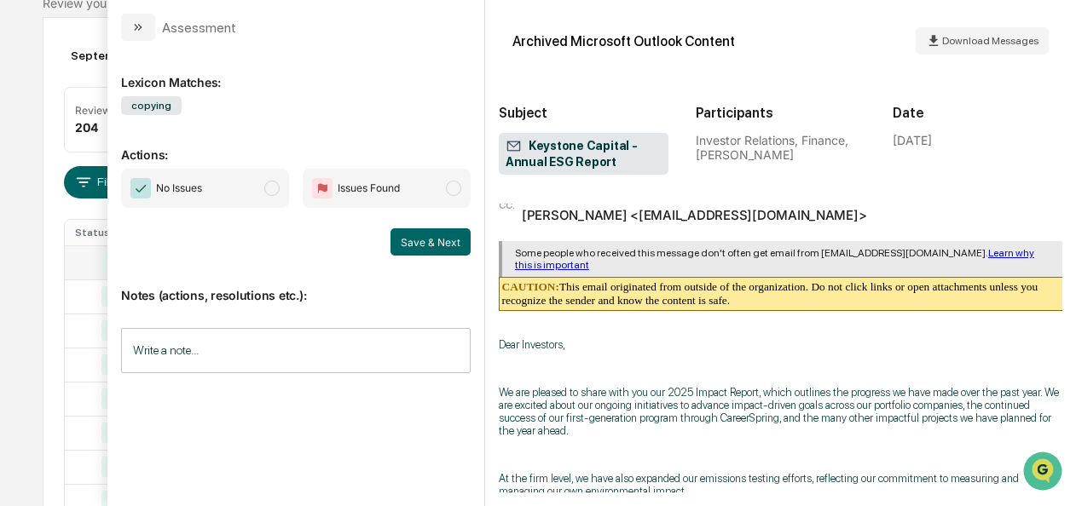
click at [270, 194] on span "No Issues" at bounding box center [205, 188] width 168 height 39
click at [408, 239] on button "Save & Next" at bounding box center [430, 241] width 80 height 27
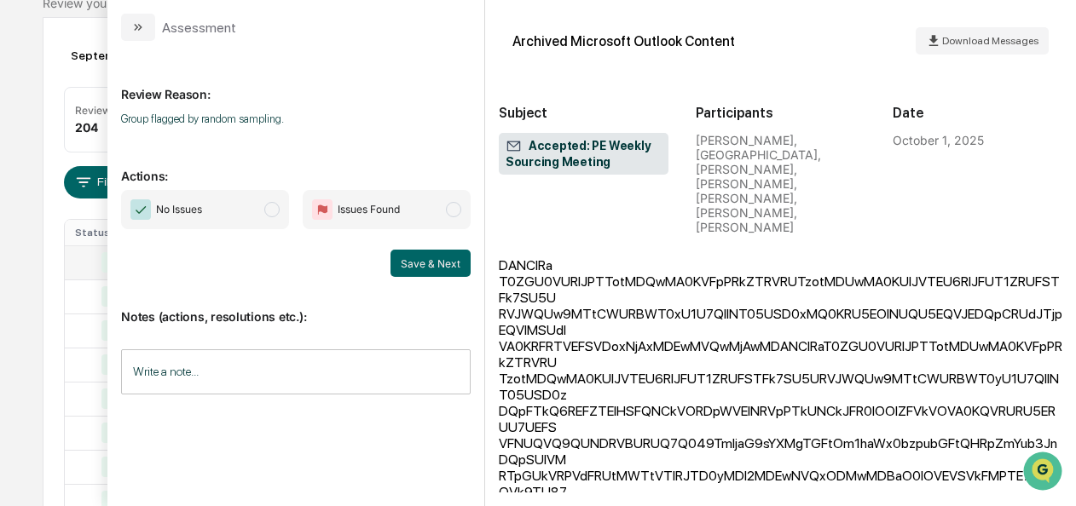
scroll to position [2019, 0]
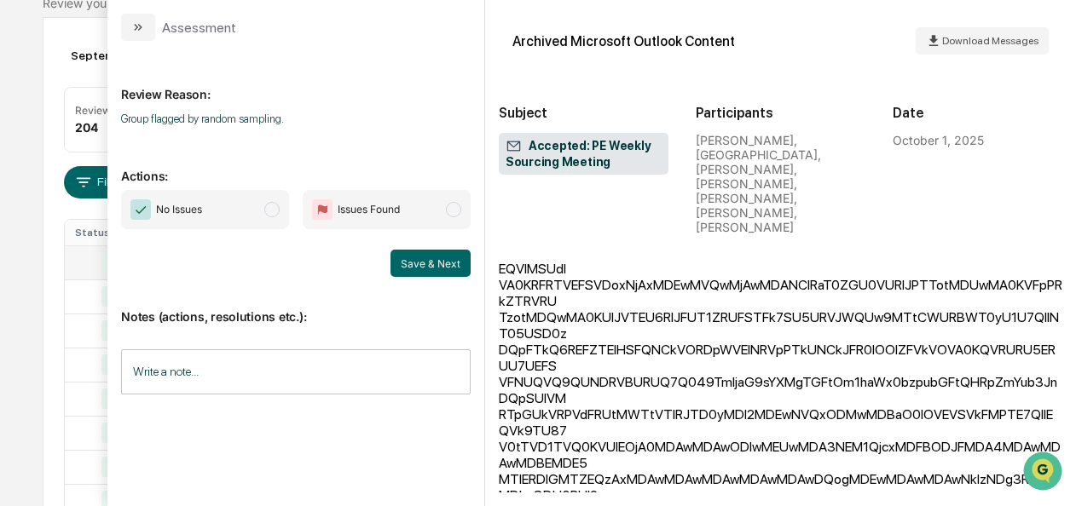
click at [269, 201] on span "No Issues" at bounding box center [205, 209] width 168 height 39
click at [416, 262] on button "Save & Next" at bounding box center [430, 263] width 80 height 27
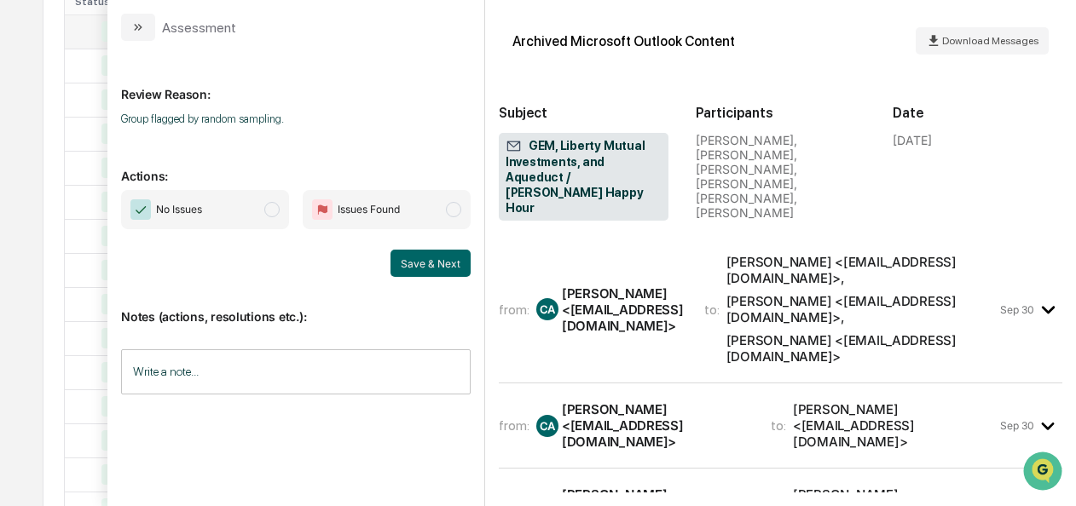
click at [268, 205] on span "No Issues" at bounding box center [205, 209] width 168 height 39
click at [452, 267] on button "Save & Next" at bounding box center [430, 263] width 80 height 27
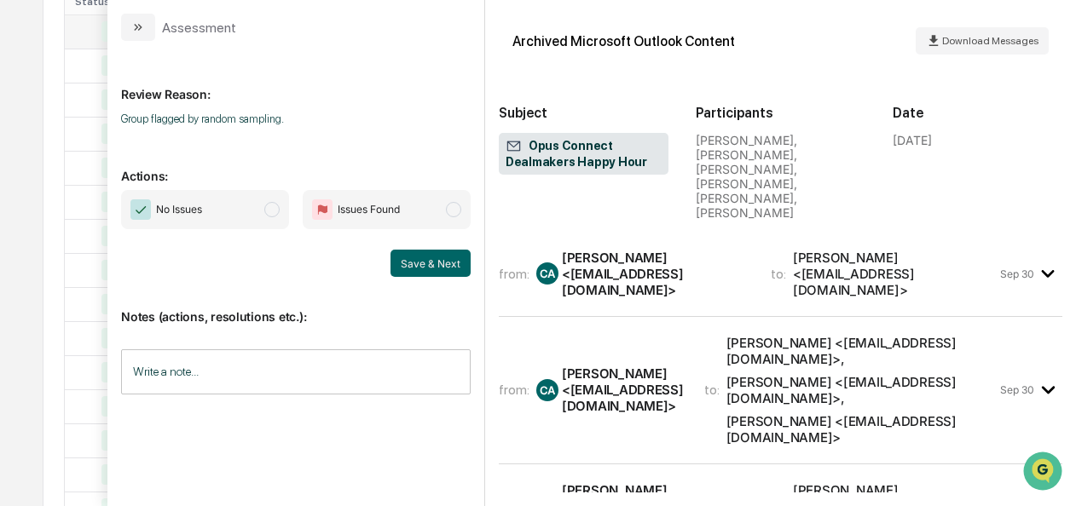
scroll to position [202, 0]
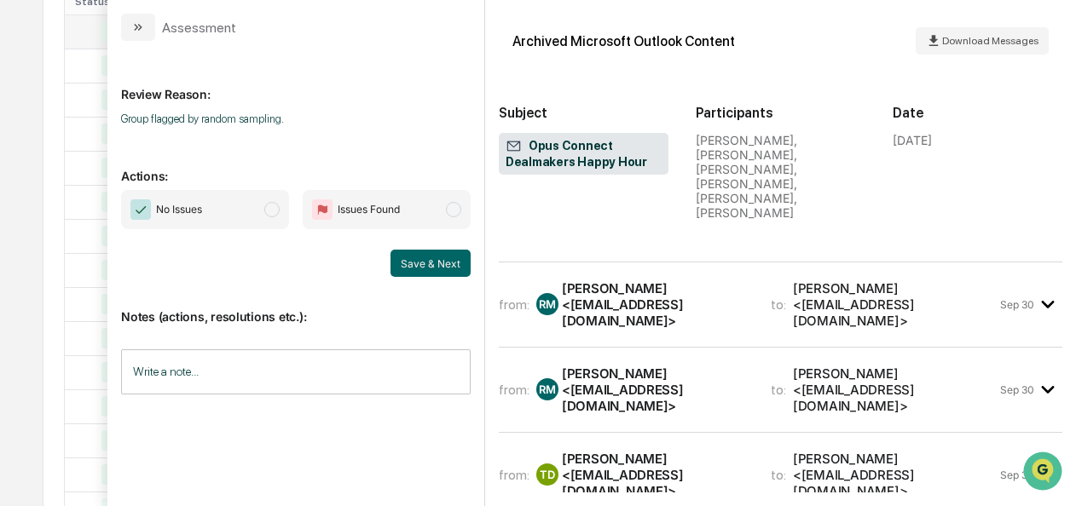
click at [268, 211] on span "modal" at bounding box center [271, 209] width 15 height 15
click at [406, 264] on button "Save & Next" at bounding box center [430, 263] width 80 height 27
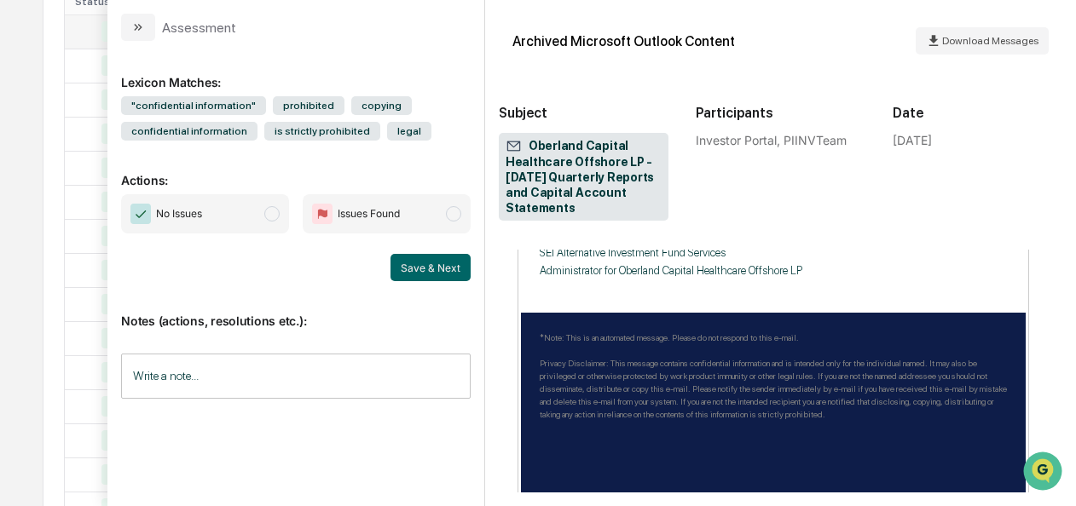
scroll to position [863, 0]
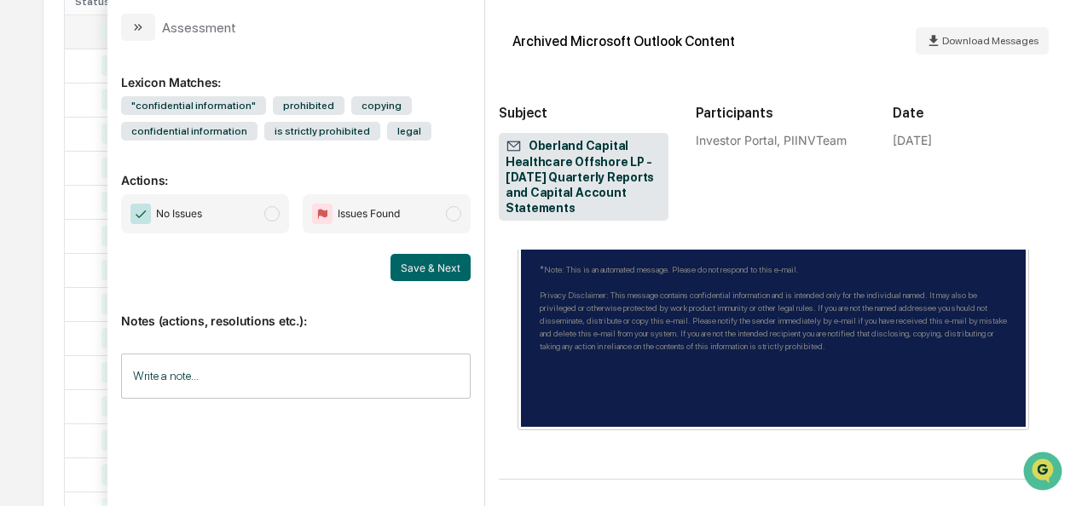
click at [278, 210] on span "modal" at bounding box center [271, 213] width 15 height 15
click at [425, 264] on button "Save & Next" at bounding box center [430, 267] width 80 height 27
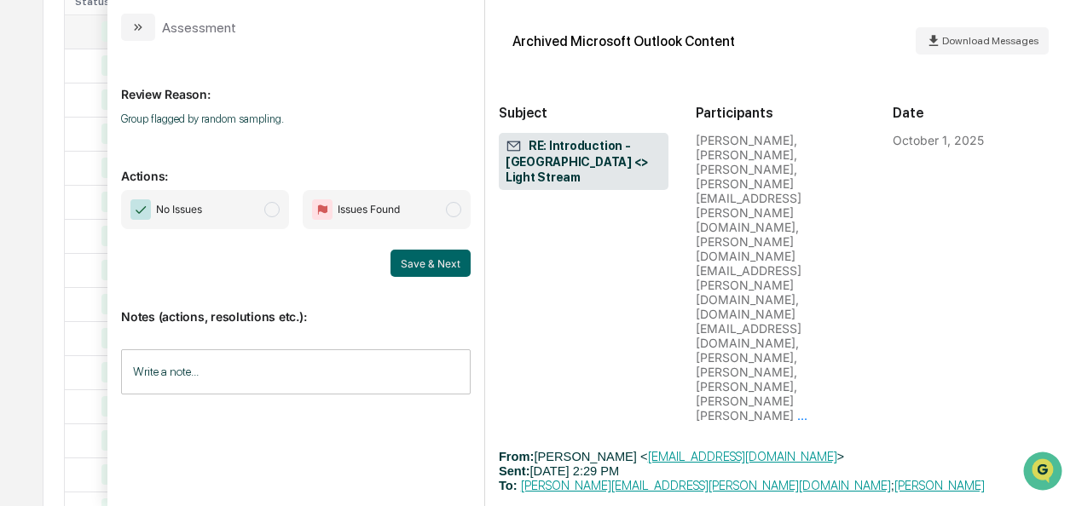
scroll to position [1979, 0]
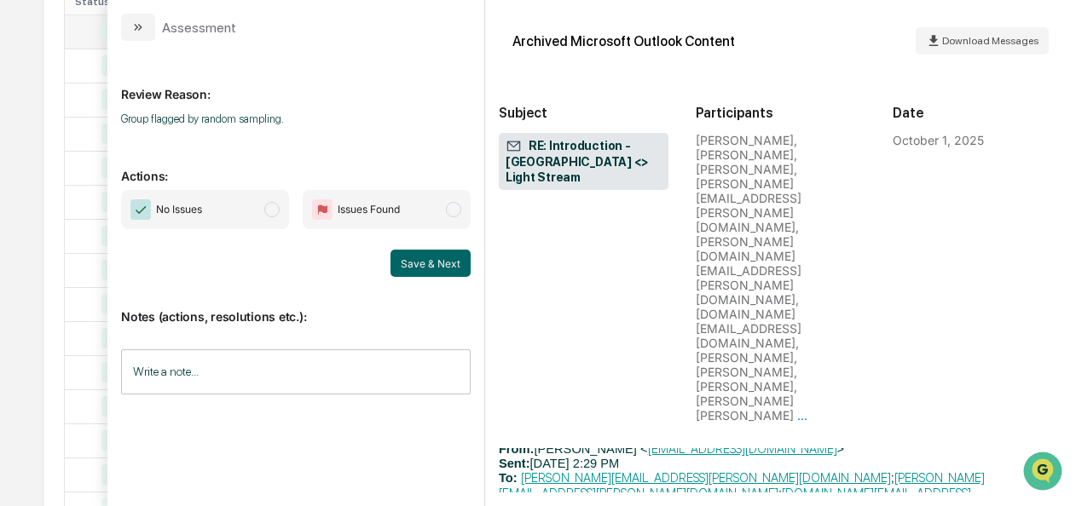
click at [264, 215] on span "No Issues" at bounding box center [205, 209] width 168 height 39
click at [415, 265] on button "Save & Next" at bounding box center [430, 263] width 80 height 27
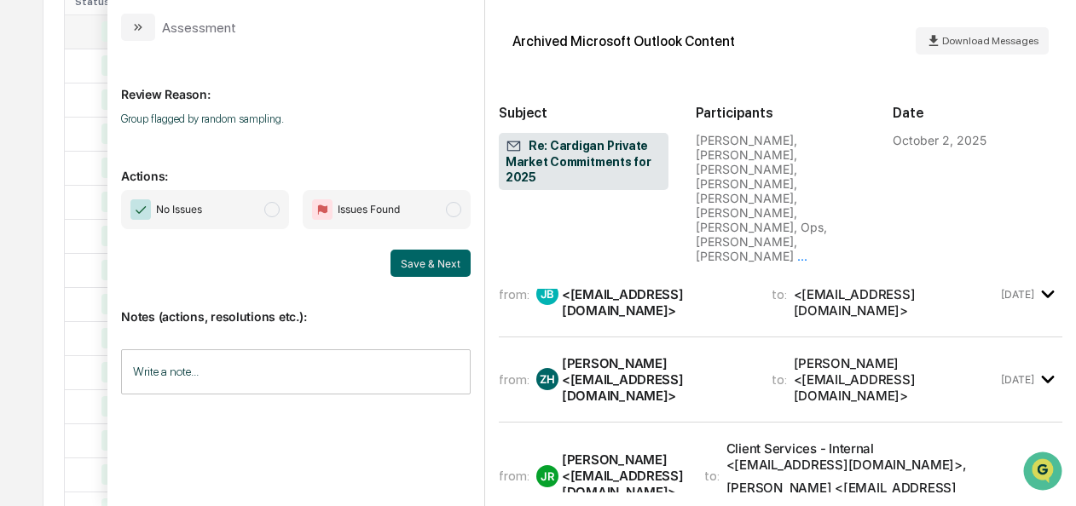
scroll to position [3712, 0]
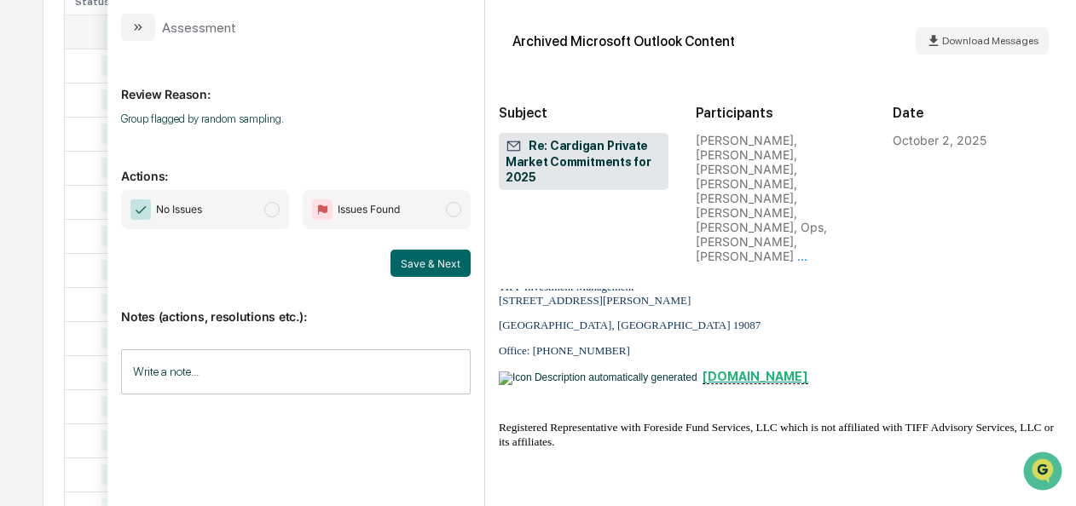
click at [280, 216] on span "No Issues" at bounding box center [205, 209] width 168 height 39
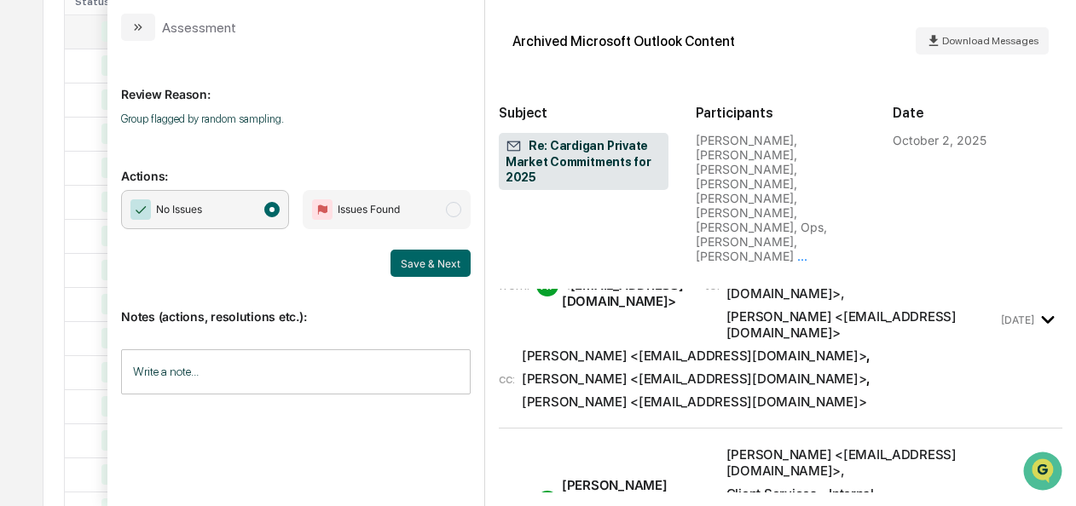
scroll to position [2161, 0]
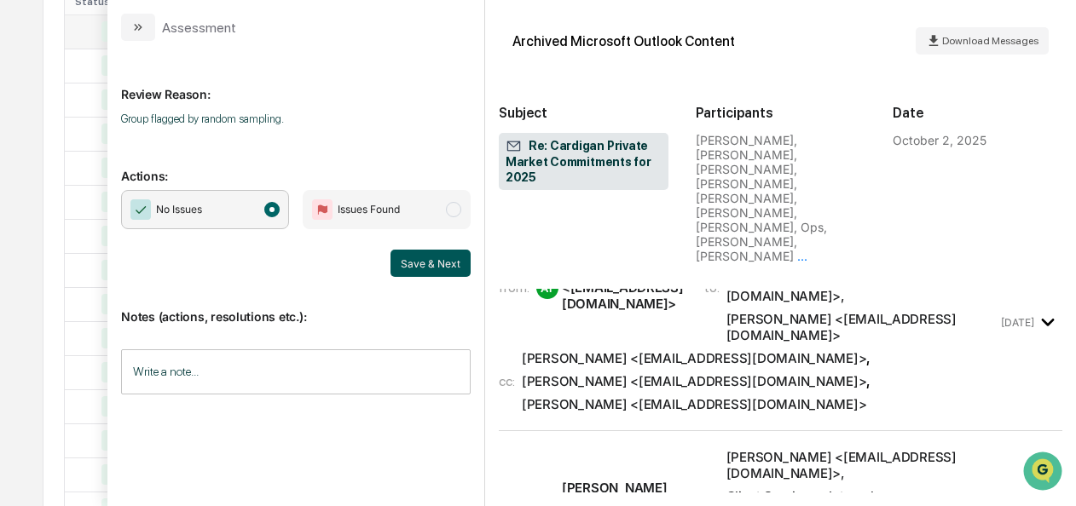
click at [402, 260] on button "Save & Next" at bounding box center [430, 263] width 80 height 27
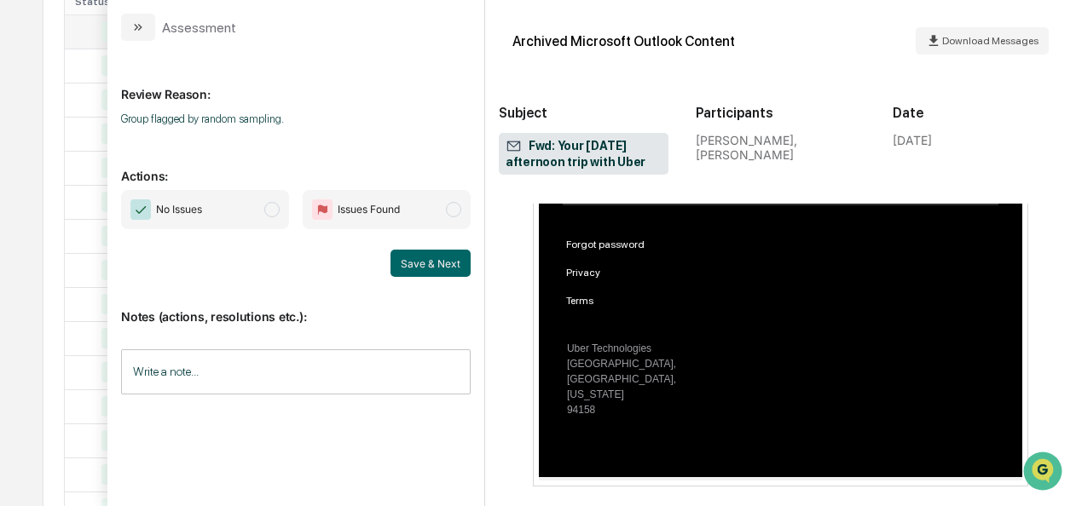
scroll to position [2454, 0]
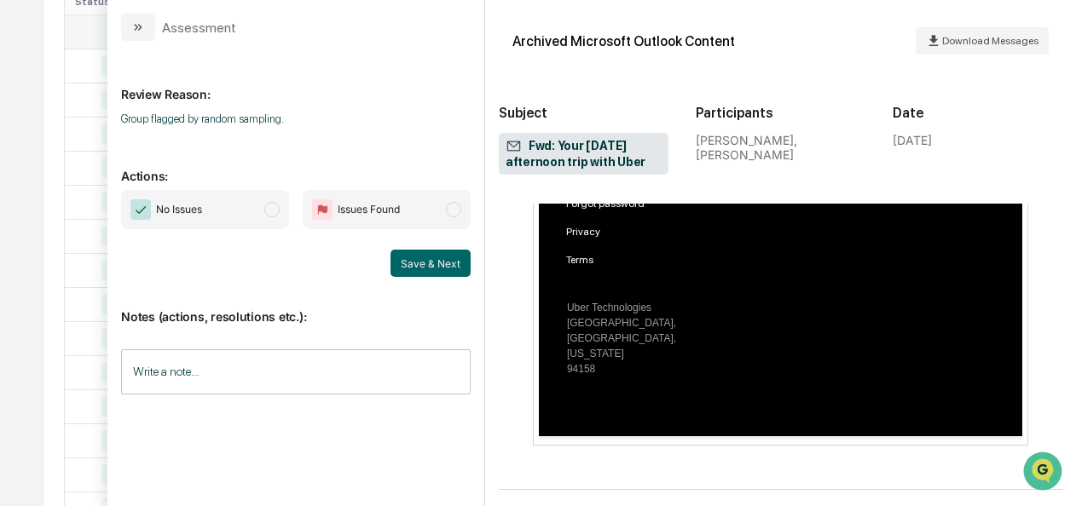
click at [285, 208] on span "No Issues" at bounding box center [205, 209] width 168 height 39
click at [427, 257] on button "Save & Next" at bounding box center [430, 263] width 80 height 27
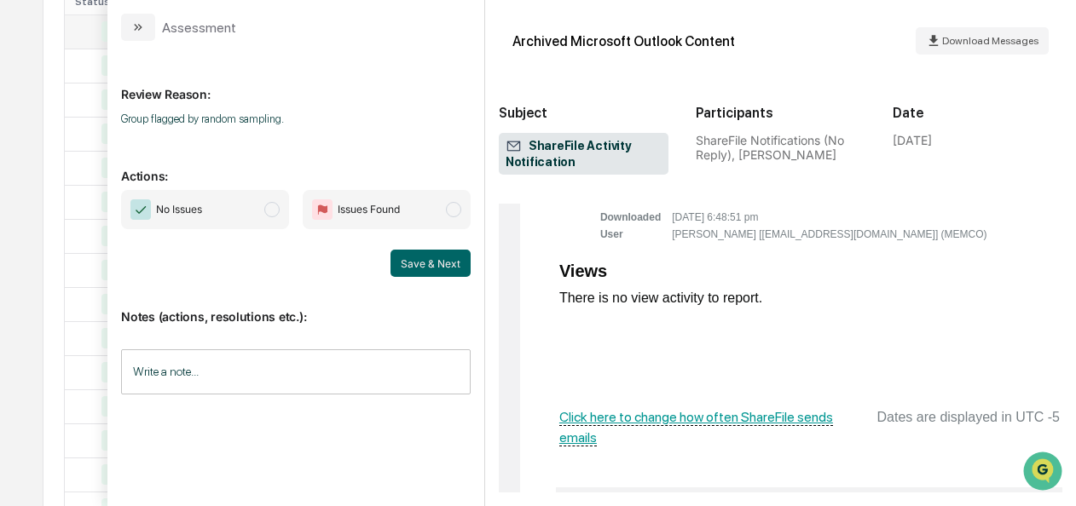
scroll to position [1229, 0]
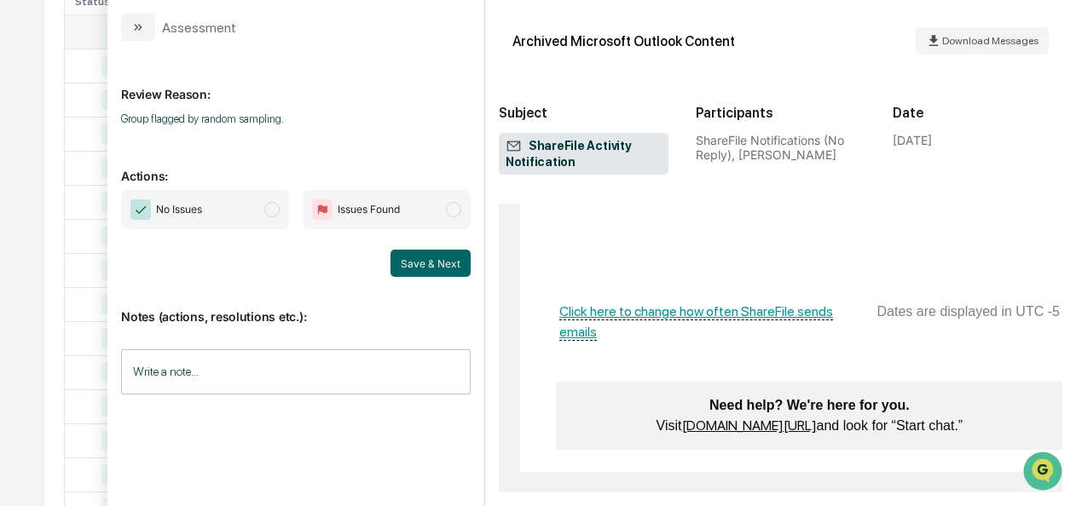
click at [287, 205] on span "No Issues" at bounding box center [205, 209] width 168 height 39
click at [408, 263] on button "Save & Next" at bounding box center [430, 263] width 80 height 27
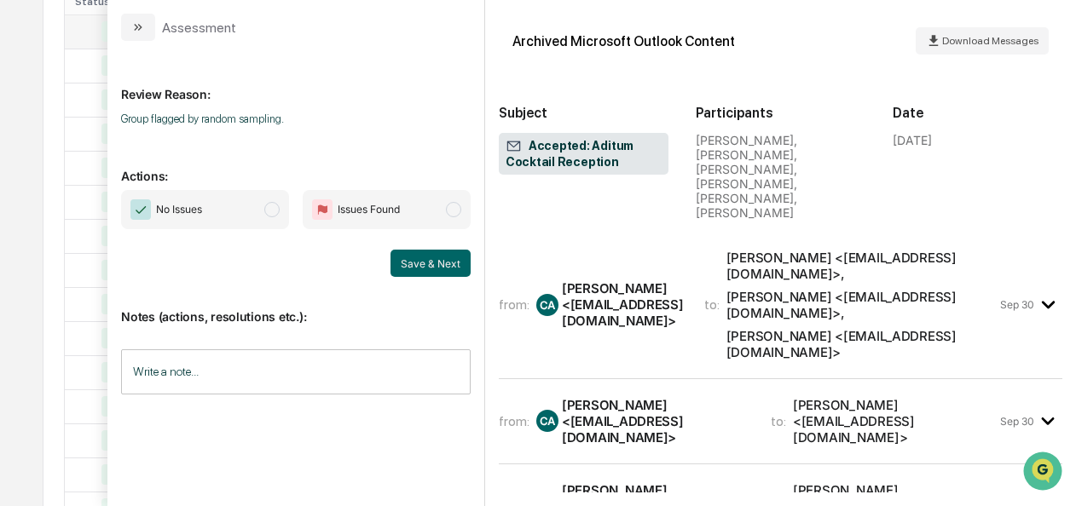
scroll to position [202, 0]
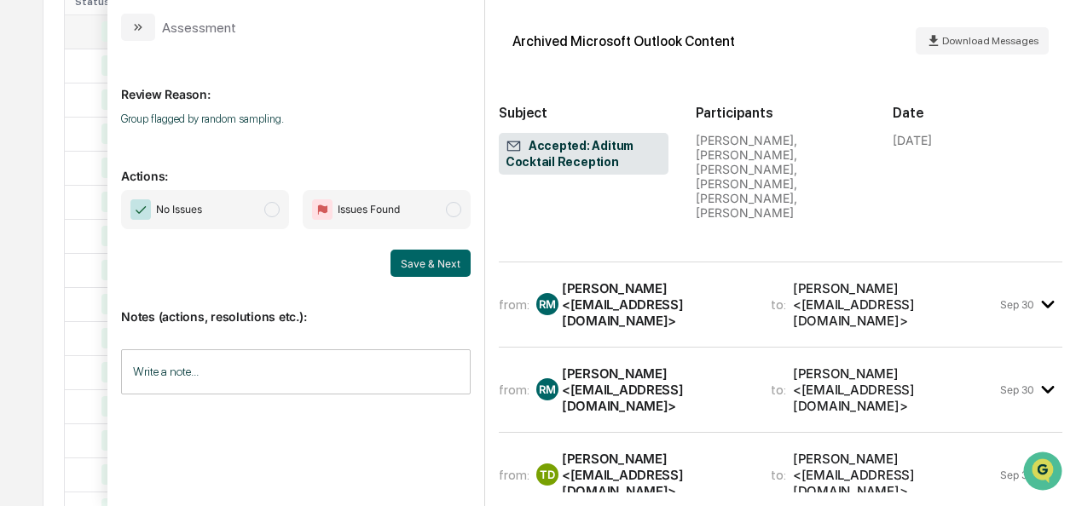
click at [279, 211] on span "modal" at bounding box center [271, 209] width 15 height 15
click at [434, 256] on button "Save & Next" at bounding box center [430, 263] width 80 height 27
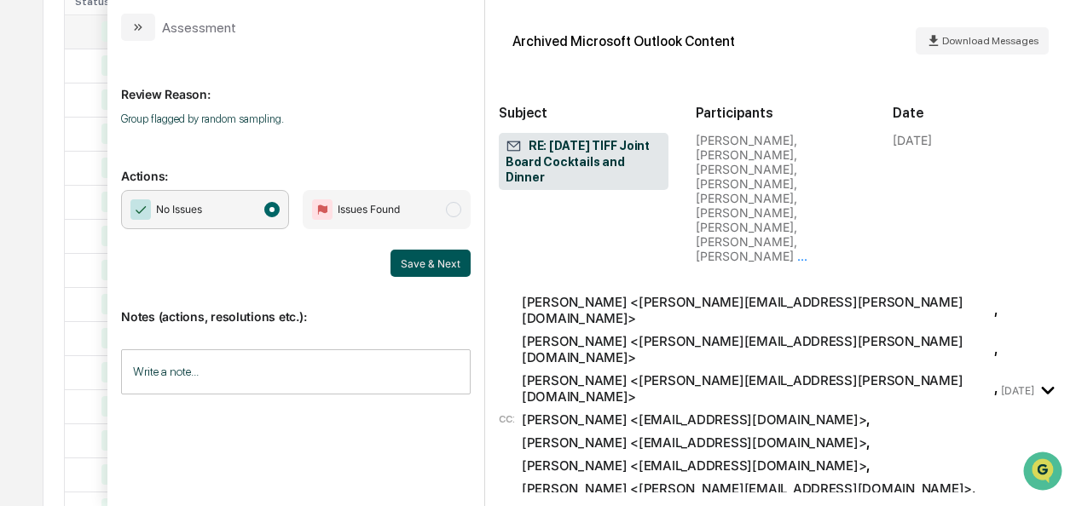
scroll to position [984, 0]
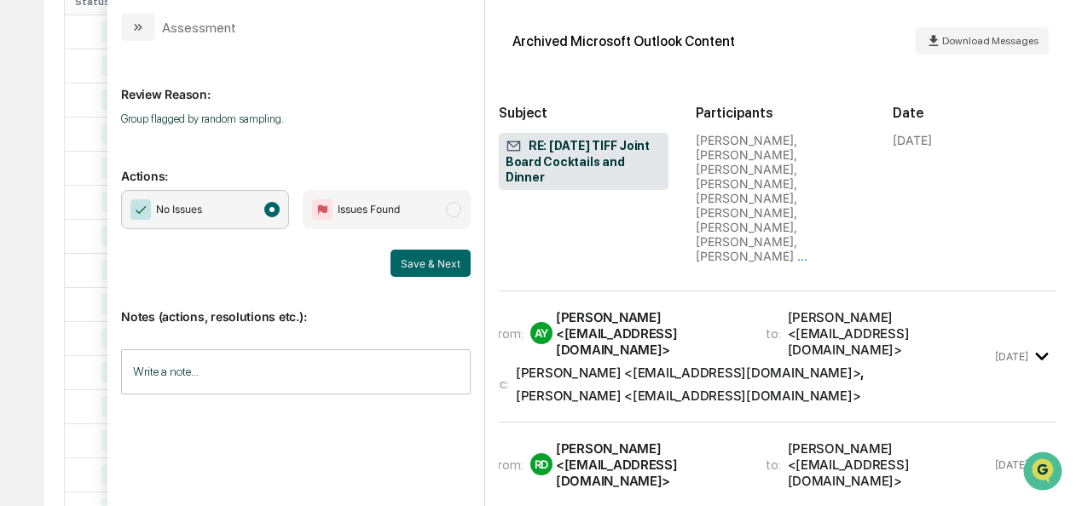
scroll to position [3669, 7]
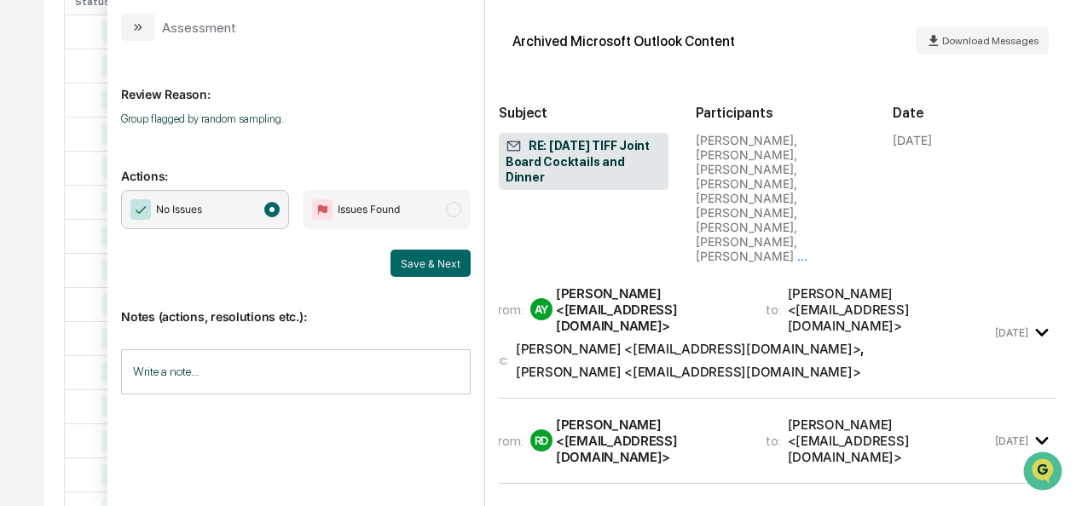
click at [434, 277] on div "Notes (actions, resolutions etc.): Write a note... Write a note..." at bounding box center [296, 346] width 350 height 138
click at [435, 269] on button "Save & Next" at bounding box center [430, 263] width 80 height 27
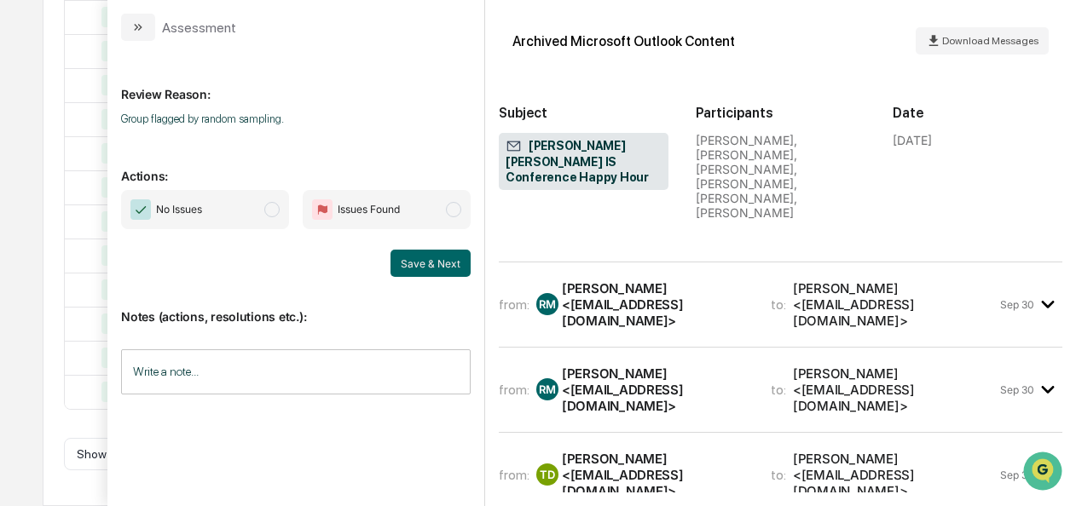
scroll to position [1050, 0]
click at [271, 212] on span "modal" at bounding box center [271, 209] width 15 height 15
click at [461, 261] on button "Save & Next" at bounding box center [430, 263] width 80 height 27
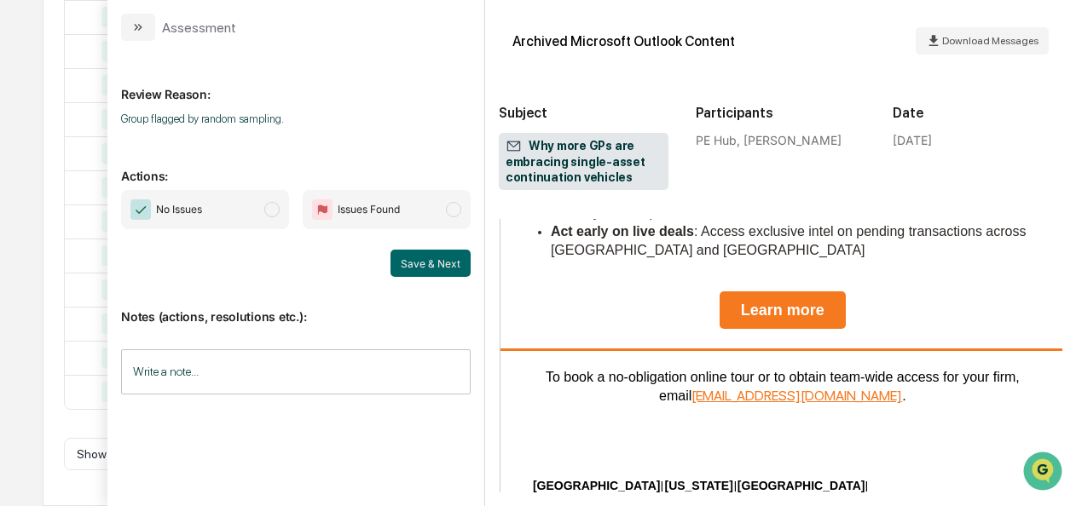
scroll to position [1111, 0]
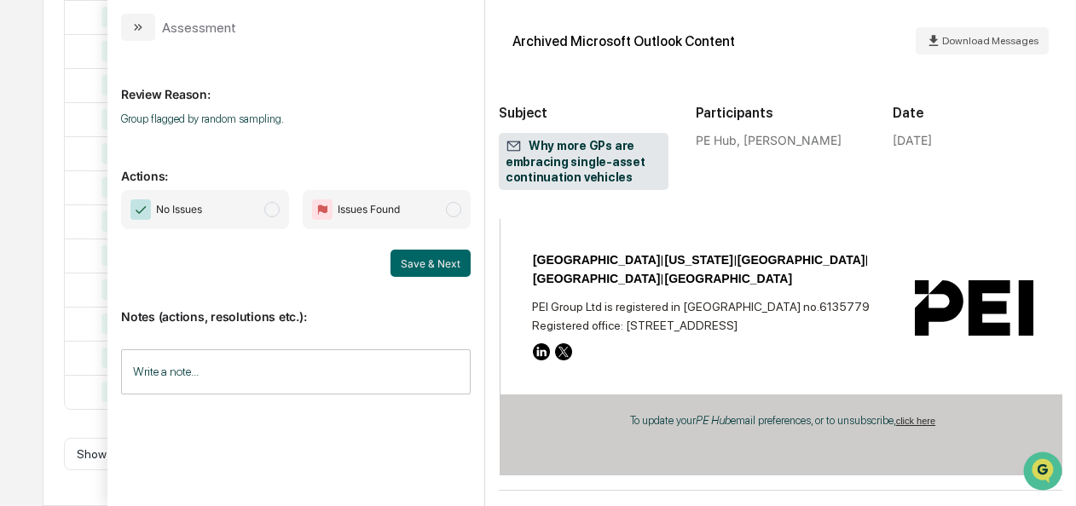
click at [274, 217] on span "modal" at bounding box center [271, 209] width 15 height 15
click at [408, 257] on button "Save & Next" at bounding box center [430, 263] width 80 height 27
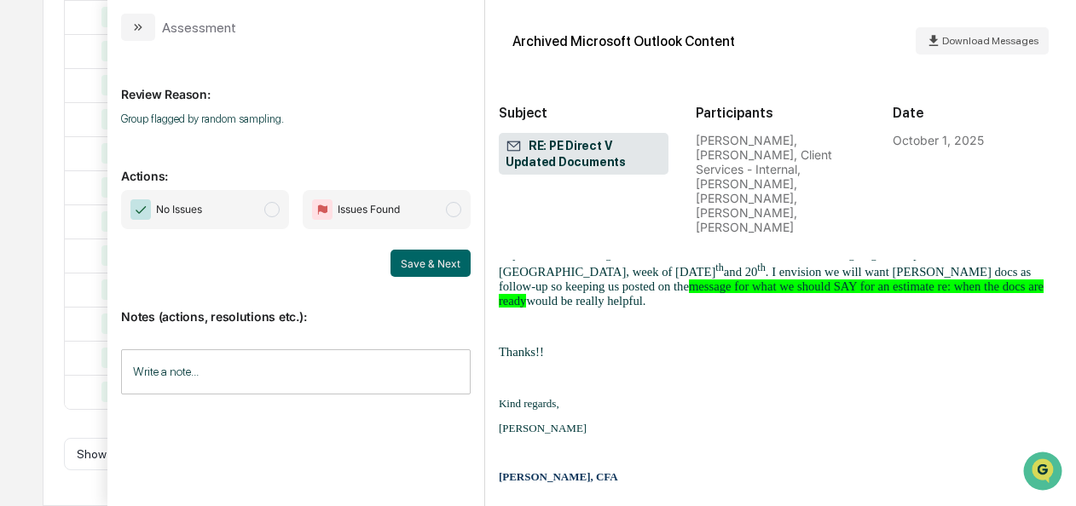
scroll to position [3506, 0]
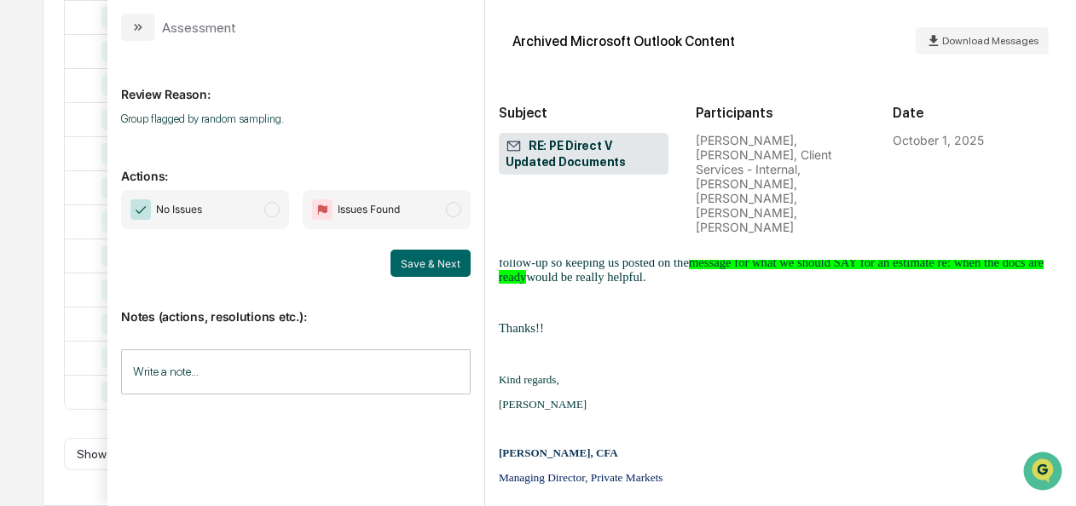
click at [276, 207] on span "modal" at bounding box center [271, 209] width 15 height 15
click at [419, 275] on button "Save & Next" at bounding box center [430, 263] width 80 height 27
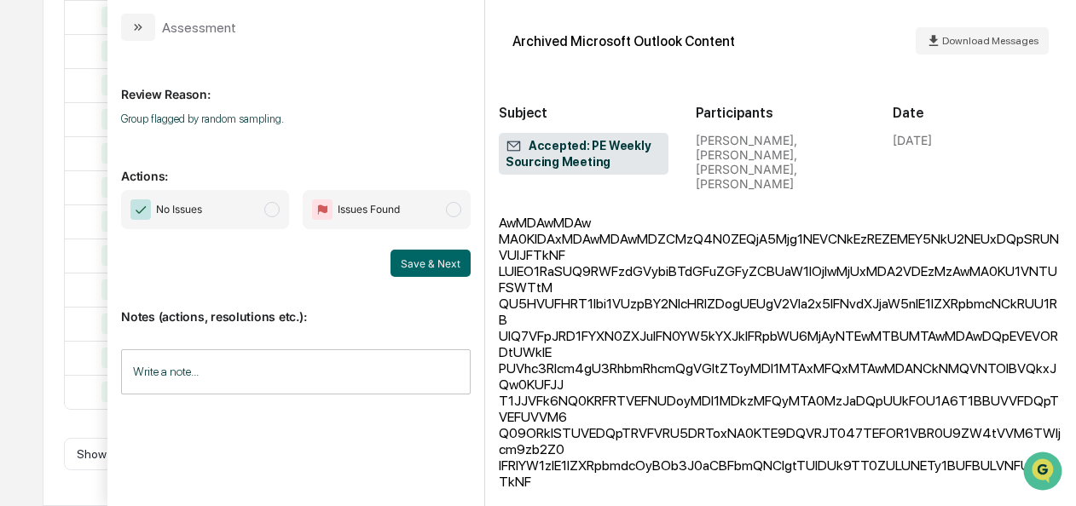
scroll to position [1117, 0]
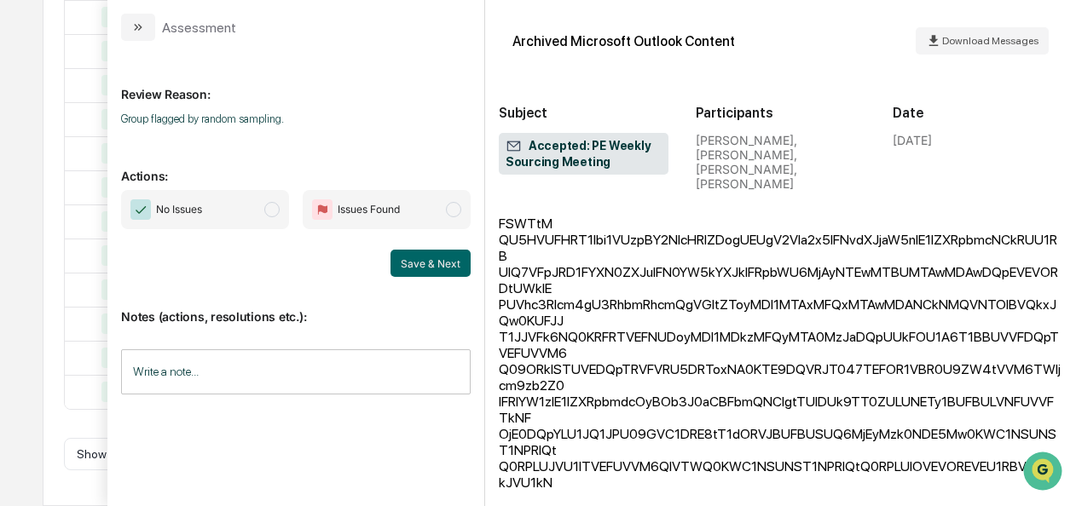
click at [272, 209] on span "modal" at bounding box center [271, 209] width 15 height 15
click at [409, 260] on button "Save & Next" at bounding box center [430, 263] width 80 height 27
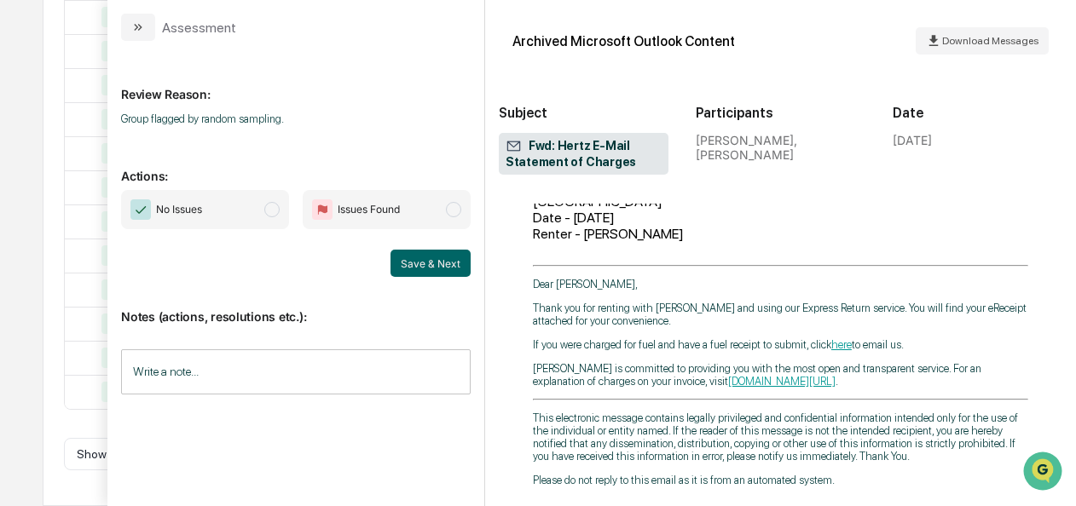
scroll to position [581, 0]
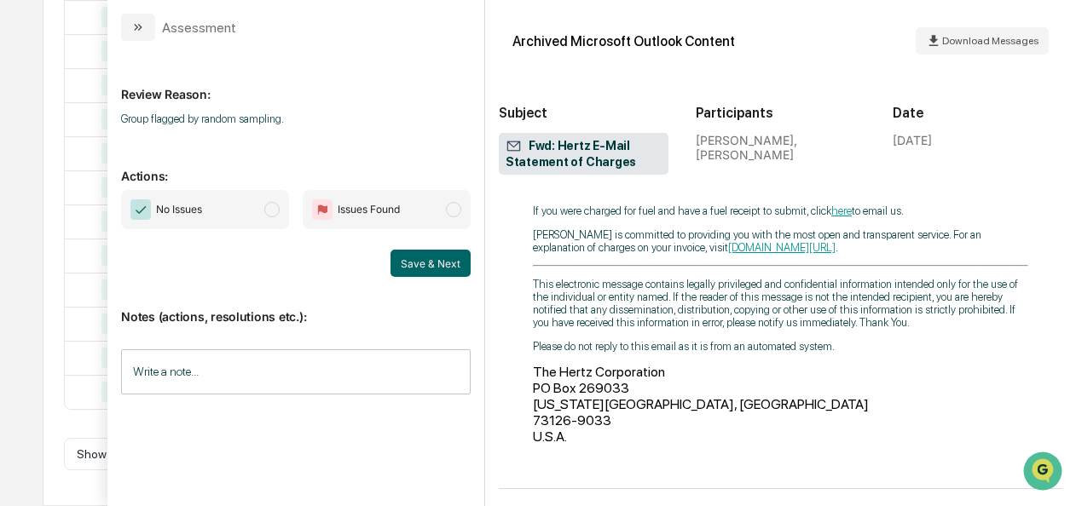
click at [263, 214] on span "No Issues" at bounding box center [205, 209] width 168 height 39
click at [440, 265] on button "Save & Next" at bounding box center [430, 263] width 80 height 27
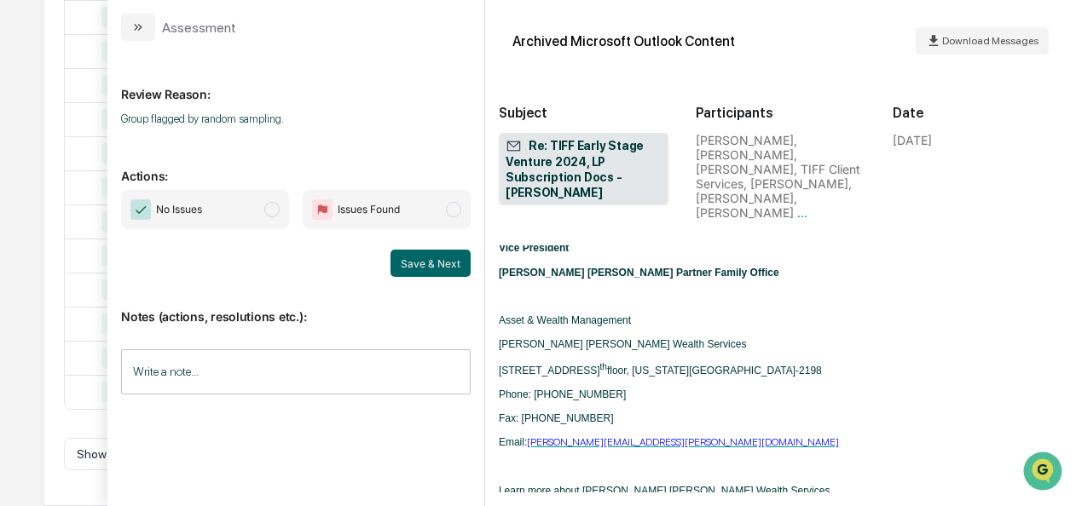
scroll to position [1240, 0]
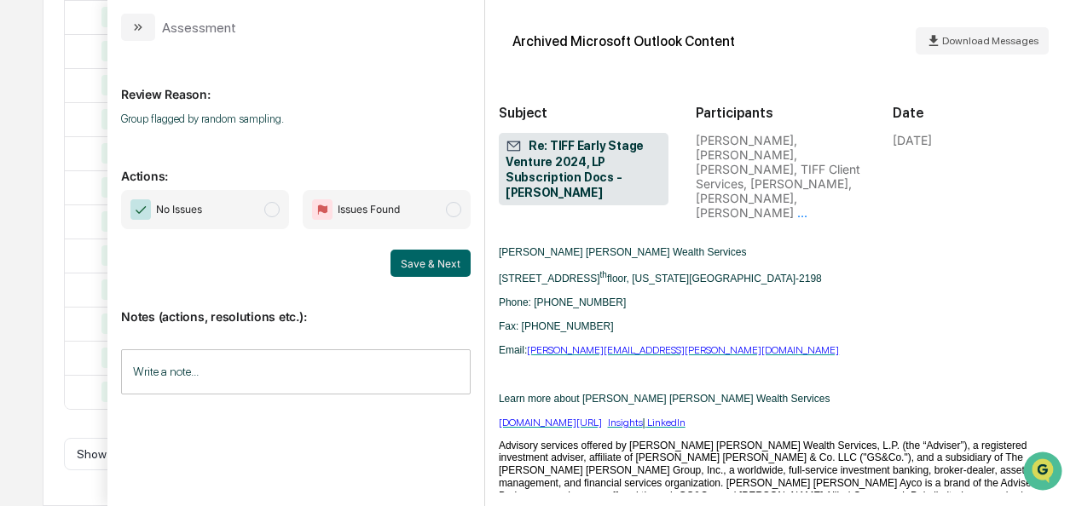
click at [275, 217] on span "modal" at bounding box center [271, 209] width 15 height 15
click at [410, 268] on button "Save & Next" at bounding box center [430, 263] width 80 height 27
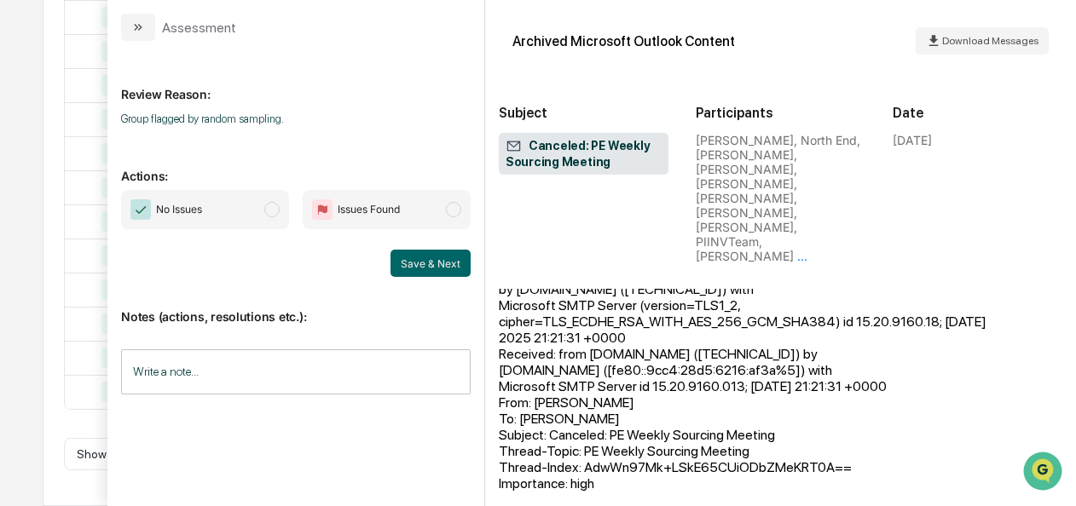
scroll to position [6038, 0]
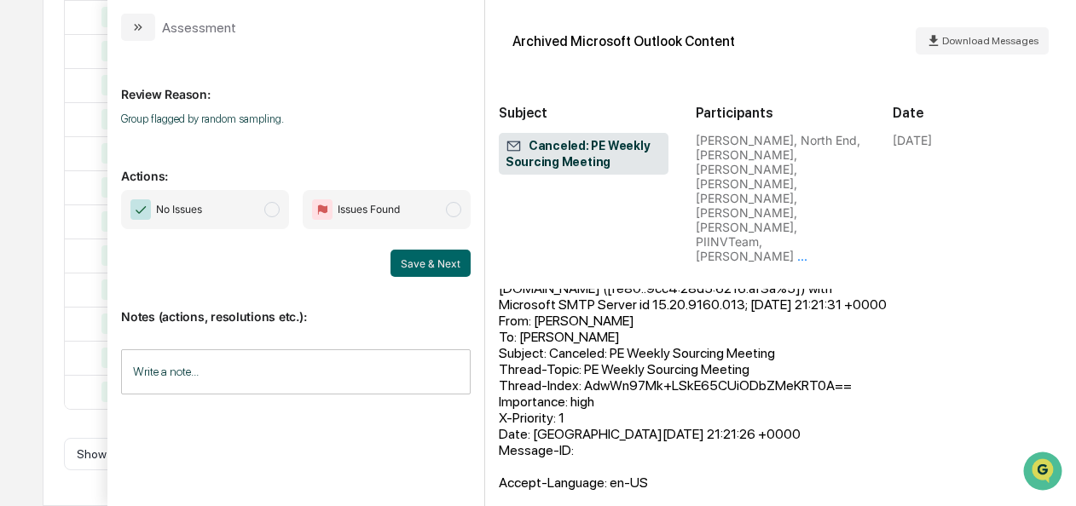
click at [276, 225] on span "No Issues" at bounding box center [205, 209] width 168 height 39
click at [398, 251] on button "Save & Next" at bounding box center [430, 263] width 80 height 27
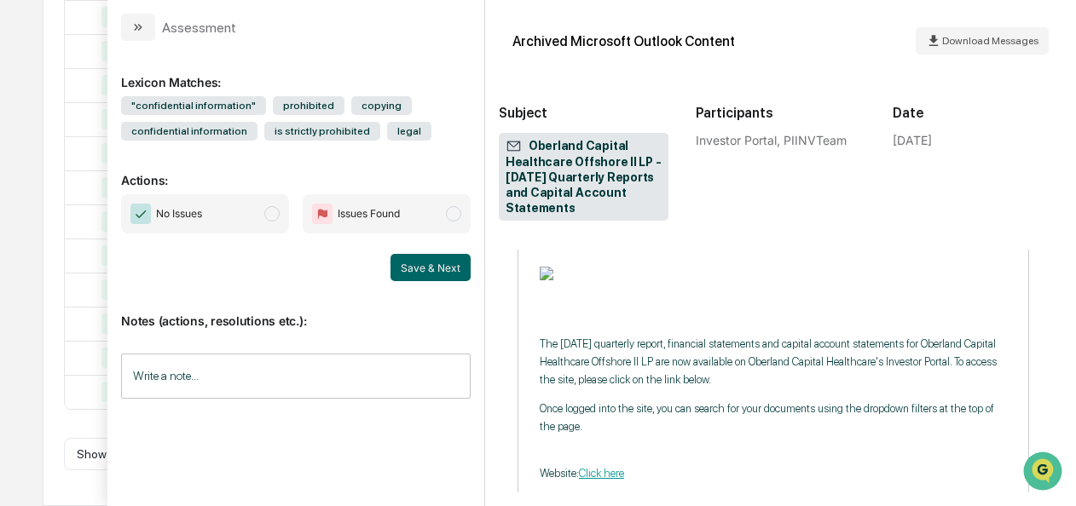
scroll to position [863, 0]
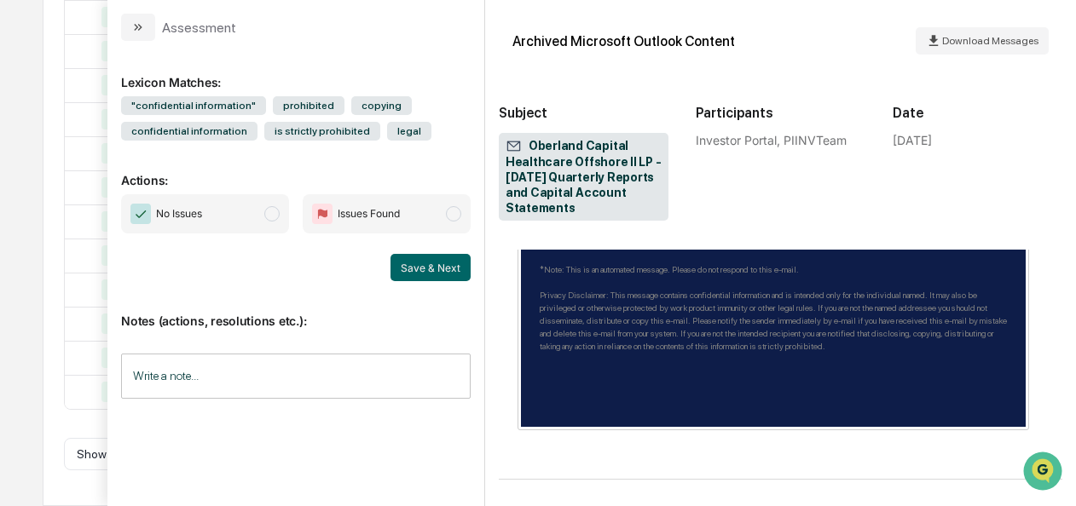
click at [275, 218] on span "modal" at bounding box center [271, 213] width 15 height 15
click at [431, 273] on button "Save & Next" at bounding box center [430, 267] width 80 height 27
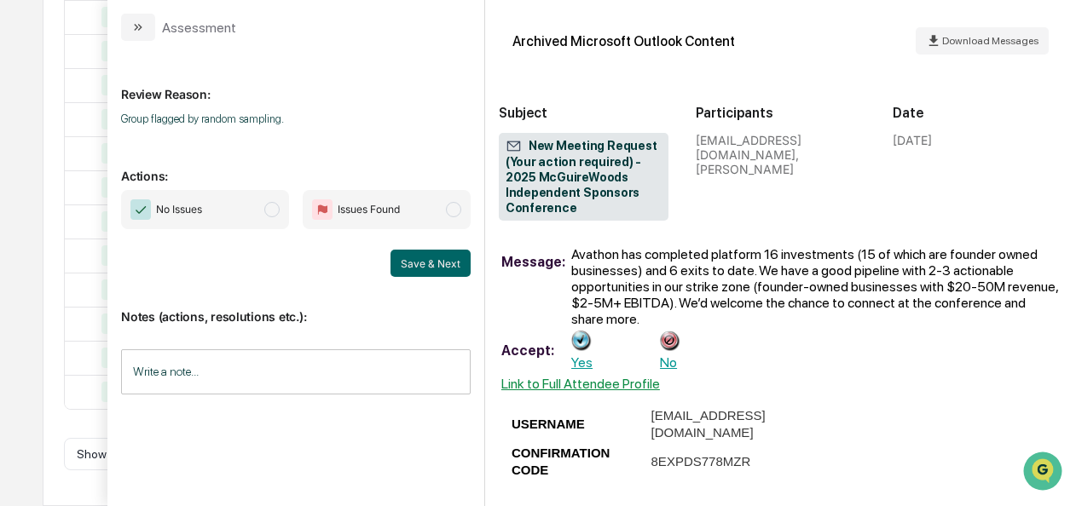
scroll to position [366, 0]
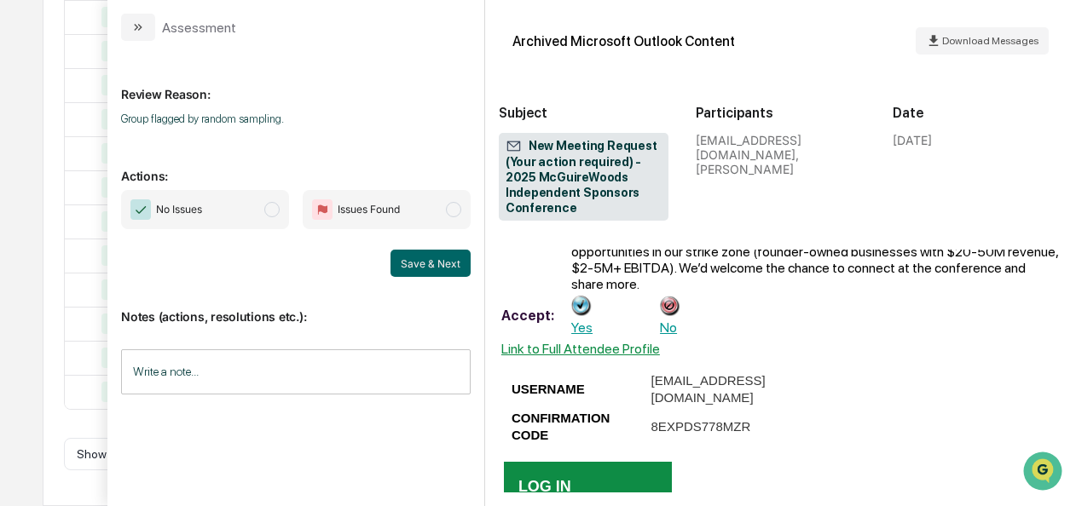
click at [281, 219] on span "No Issues" at bounding box center [205, 209] width 168 height 39
click at [425, 269] on button "Save & Next" at bounding box center [430, 263] width 80 height 27
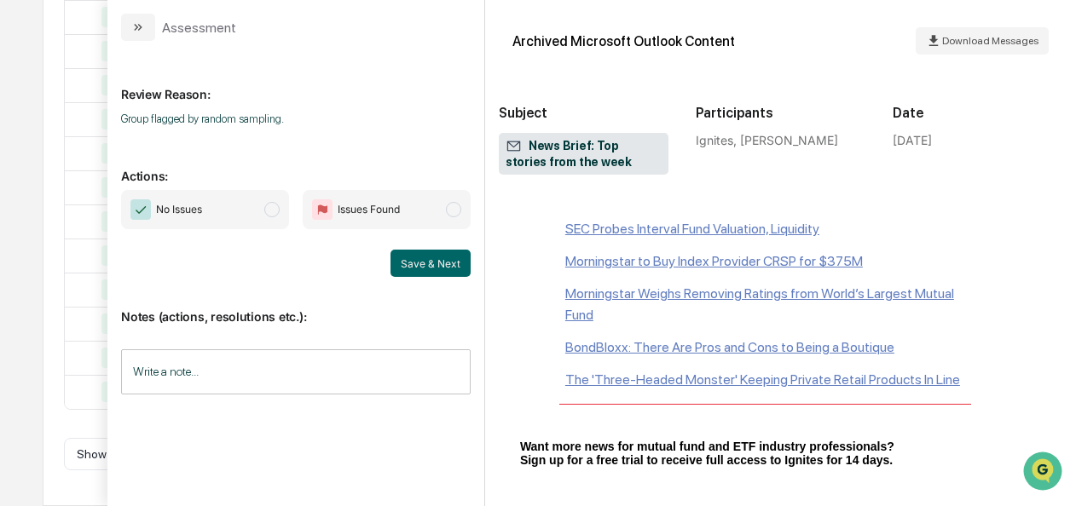
scroll to position [1644, 0]
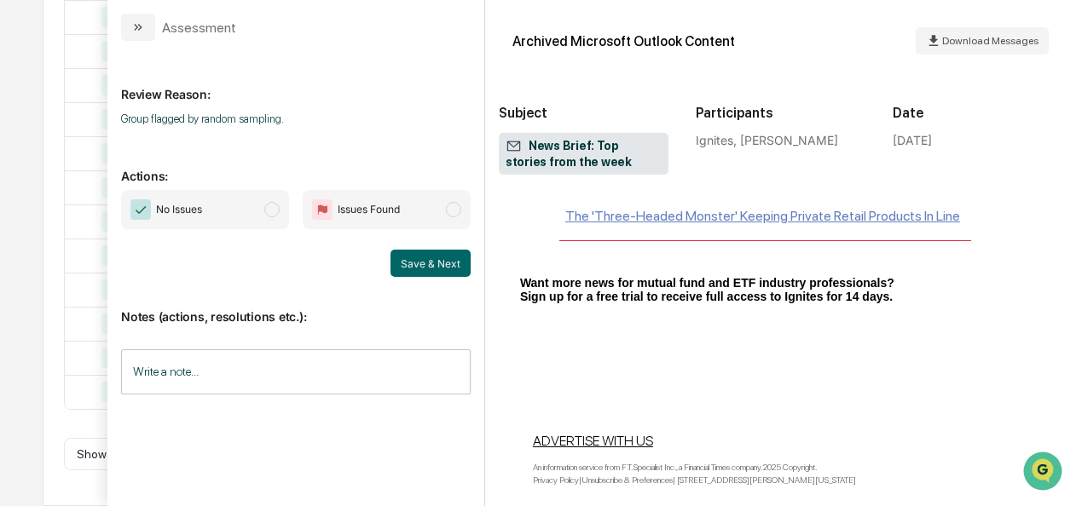
click at [274, 210] on span "modal" at bounding box center [271, 209] width 15 height 15
click at [421, 264] on button "Save & Next" at bounding box center [430, 263] width 80 height 27
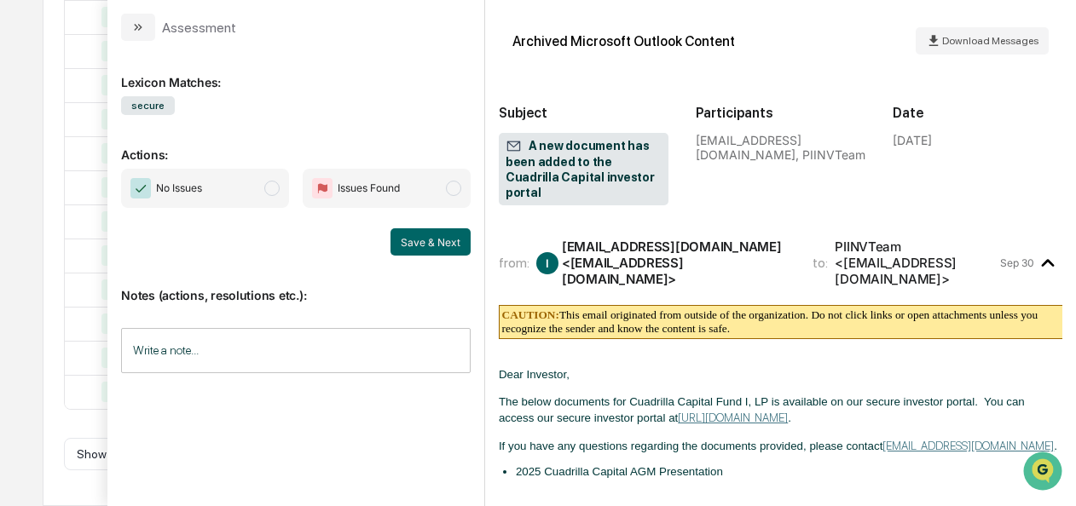
scroll to position [90, 7]
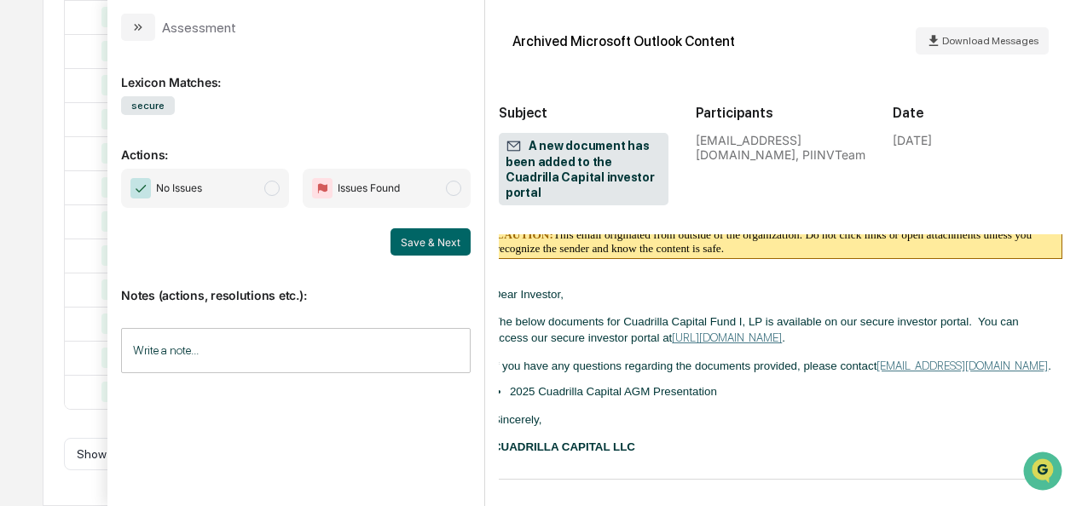
click at [261, 188] on span "No Issues" at bounding box center [205, 188] width 168 height 39
click at [436, 245] on button "Save & Next" at bounding box center [430, 241] width 80 height 27
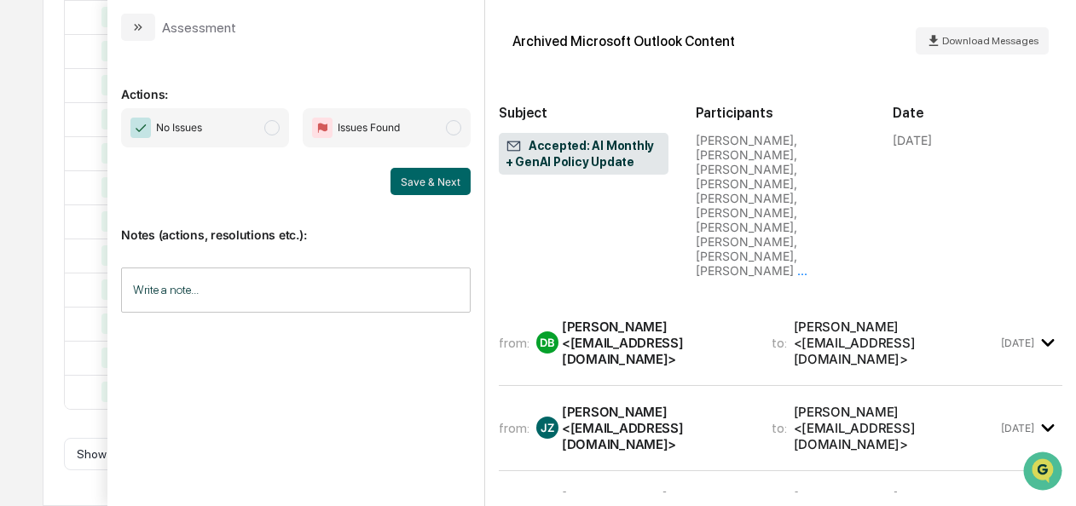
scroll to position [1639, 0]
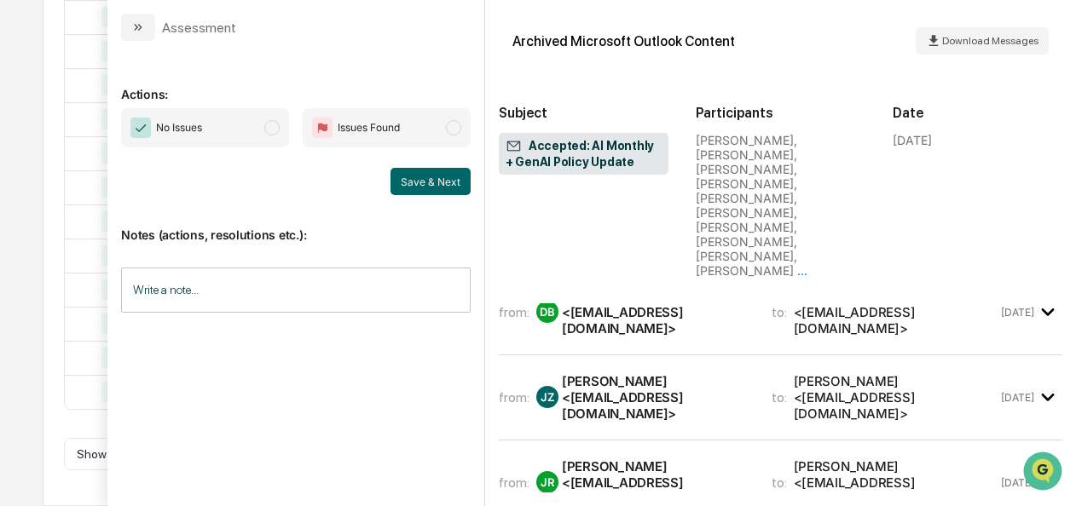
click at [278, 136] on span "No Issues" at bounding box center [205, 127] width 168 height 39
click at [413, 182] on button "Save & Next" at bounding box center [430, 181] width 80 height 27
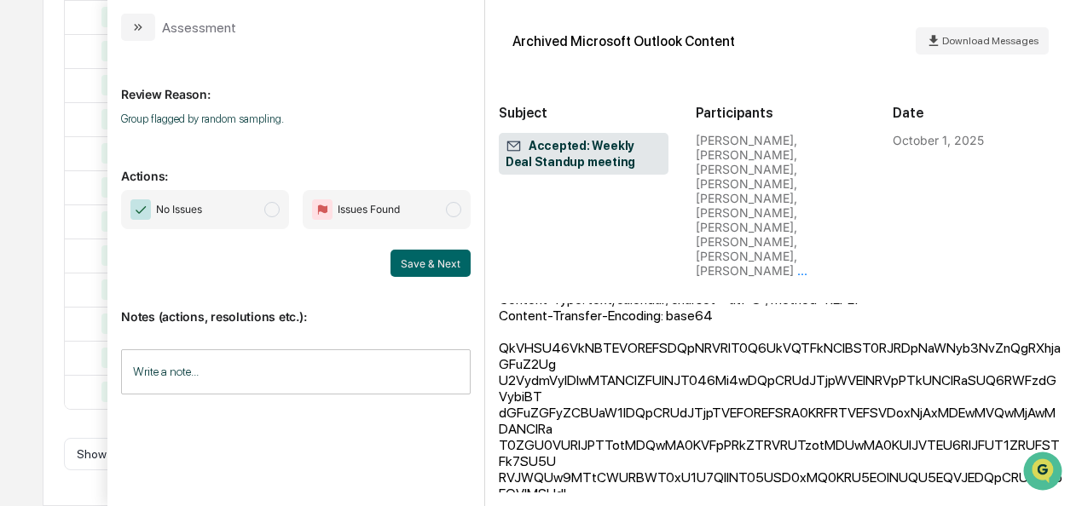
scroll to position [2129, 0]
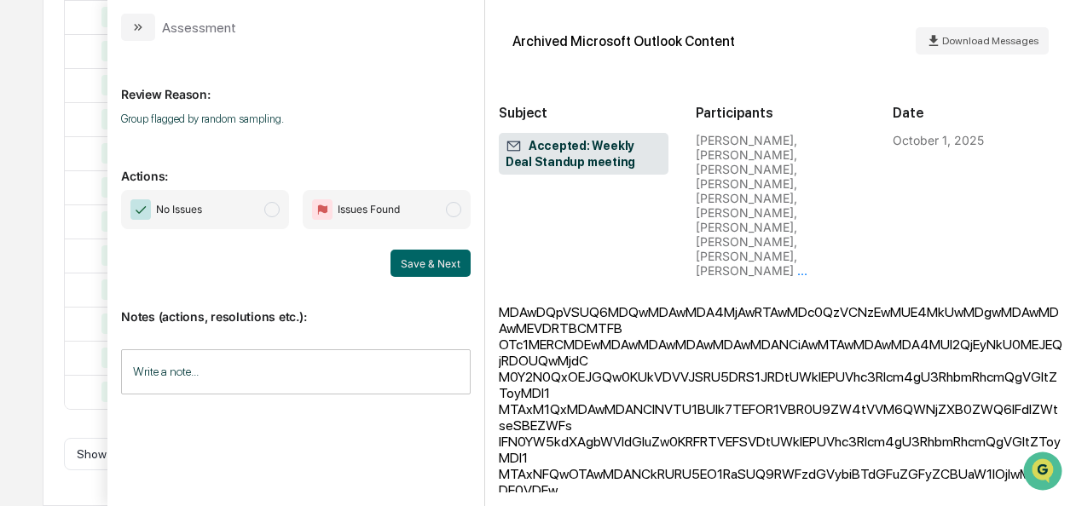
click at [254, 199] on span "No Issues" at bounding box center [205, 209] width 168 height 39
click at [440, 261] on button "Save & Next" at bounding box center [430, 263] width 80 height 27
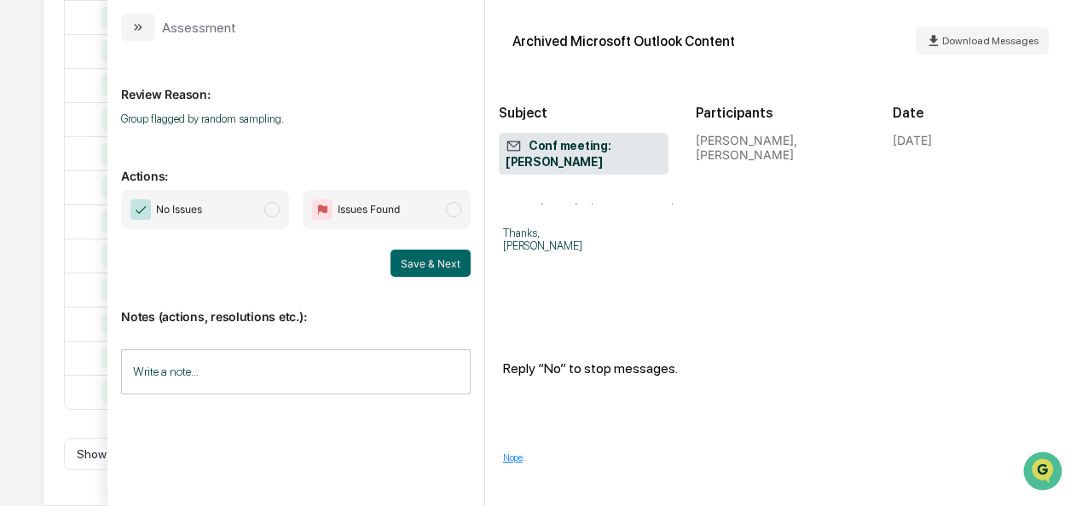
scroll to position [597, 1]
click at [286, 217] on span "No Issues" at bounding box center [205, 209] width 168 height 39
click at [430, 260] on button "Save & Next" at bounding box center [430, 263] width 80 height 27
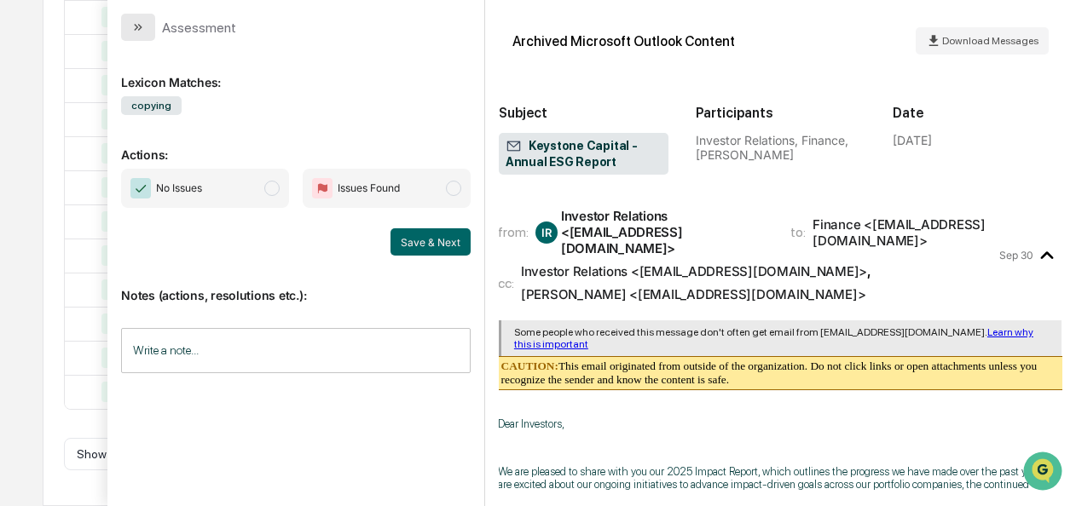
click at [127, 32] on button "modal" at bounding box center [138, 27] width 34 height 27
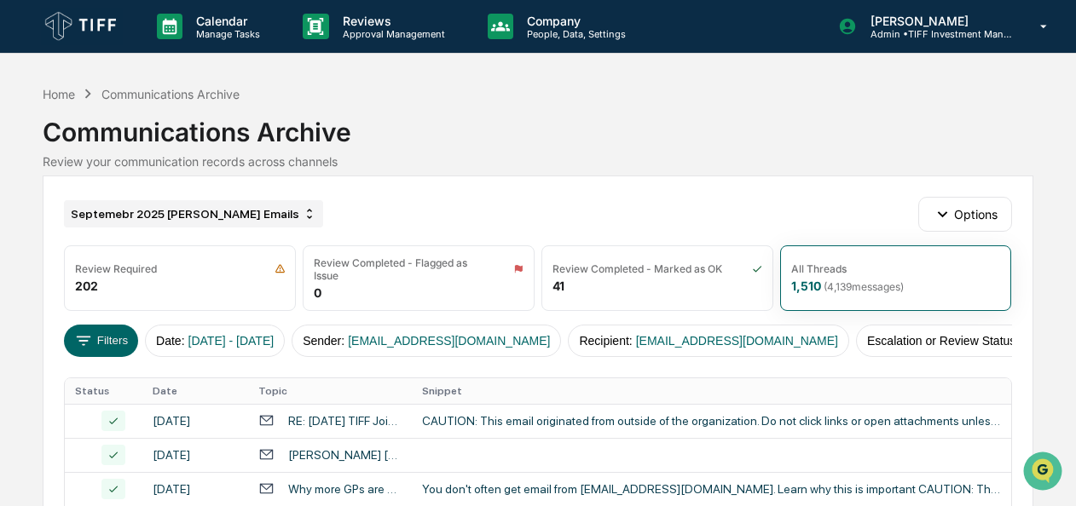
click at [176, 218] on div "Septemebr 2025 [PERSON_NAME] Emails" at bounding box center [193, 213] width 259 height 27
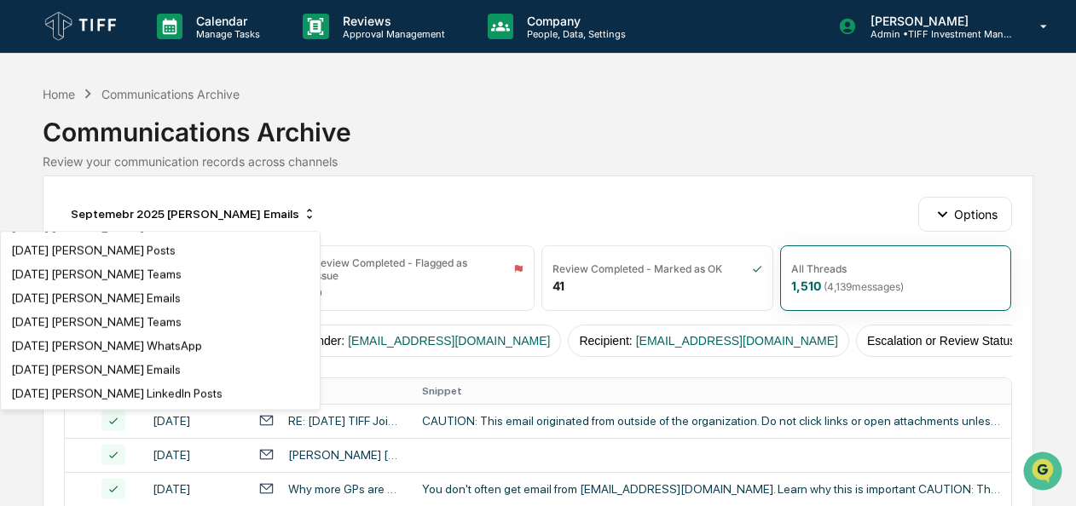
scroll to position [1500, 0]
click at [136, 307] on div "[DATE] [PERSON_NAME] Emails" at bounding box center [160, 296] width 312 height 20
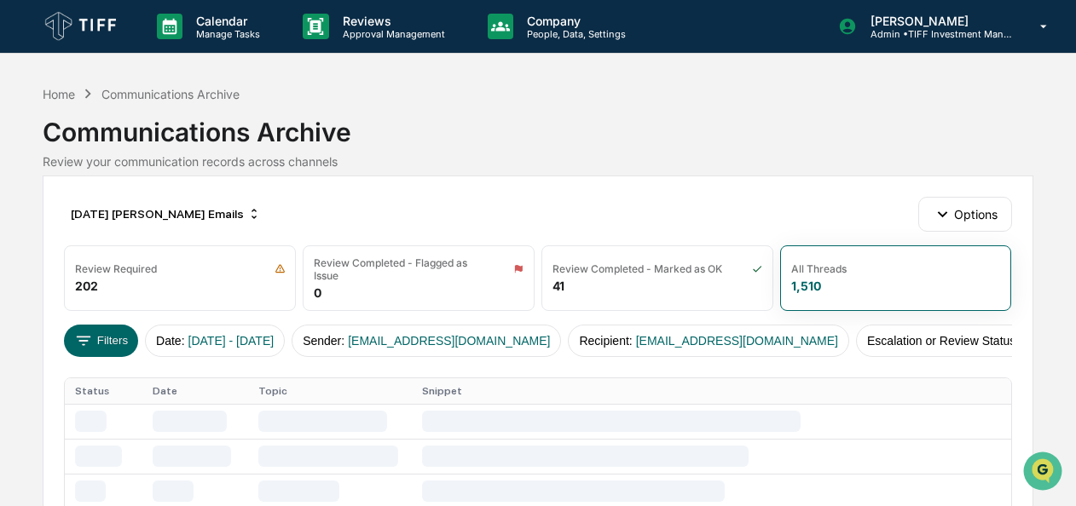
click at [136, 331] on button "Filters" at bounding box center [101, 341] width 74 height 32
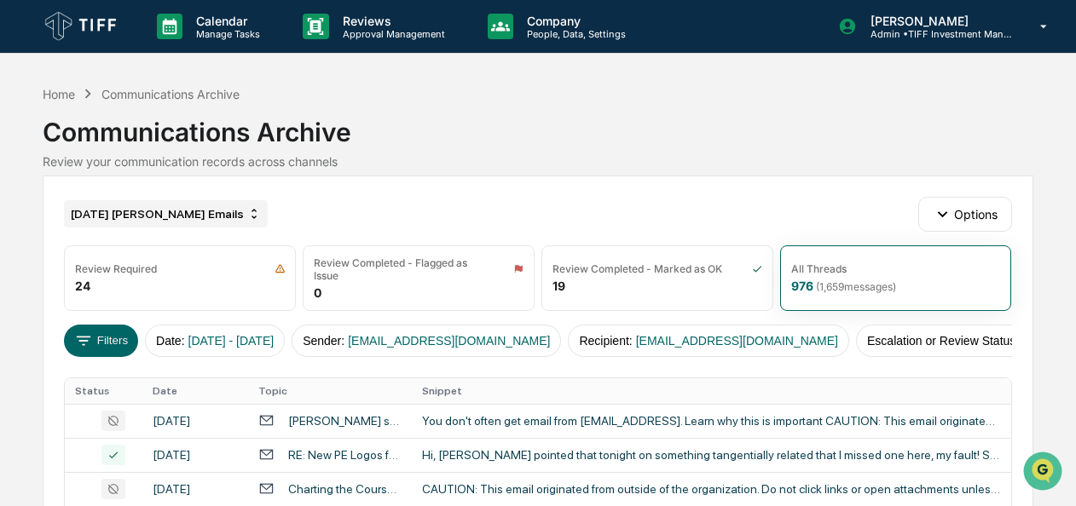
click at [116, 206] on div "[DATE] [PERSON_NAME] Emails" at bounding box center [166, 213] width 204 height 27
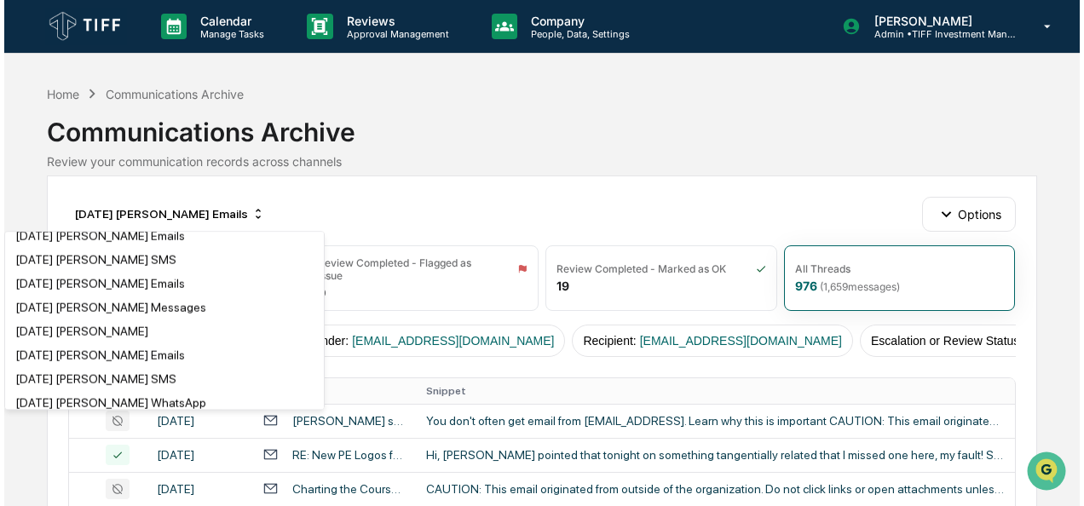
scroll to position [321, 0]
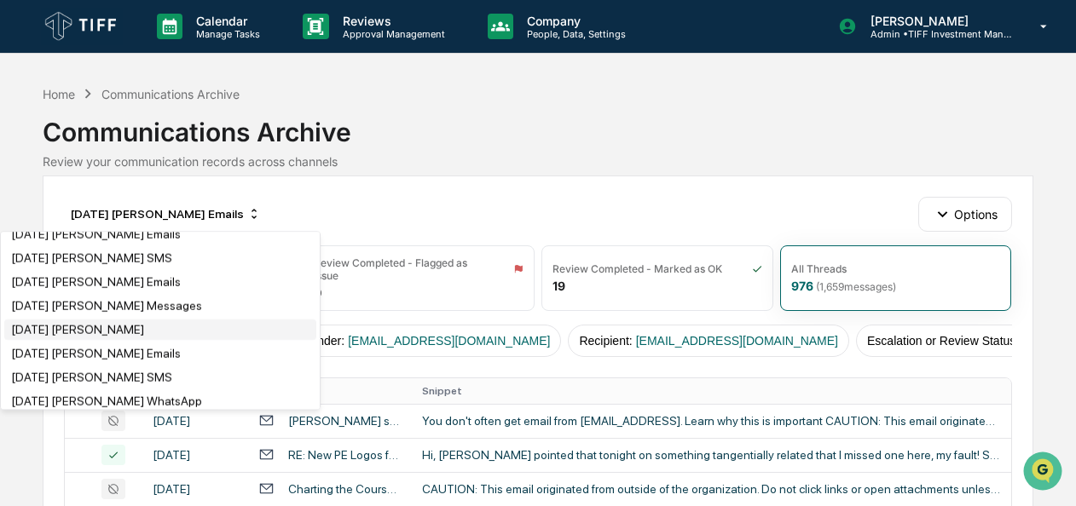
click at [138, 337] on div "[DATE] [PERSON_NAME]" at bounding box center [77, 330] width 133 height 14
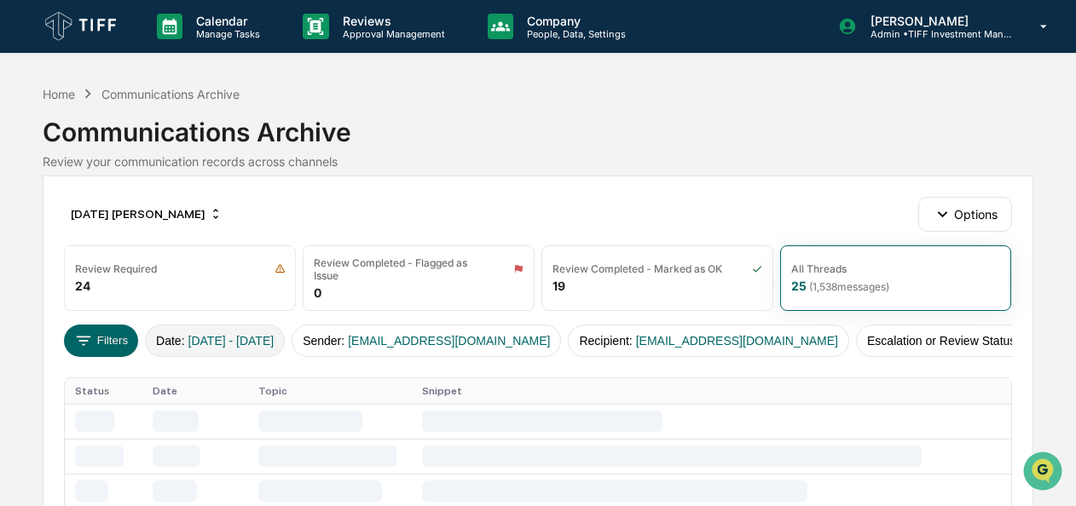
click at [208, 334] on span "[DATE] - [DATE]" at bounding box center [231, 341] width 86 height 14
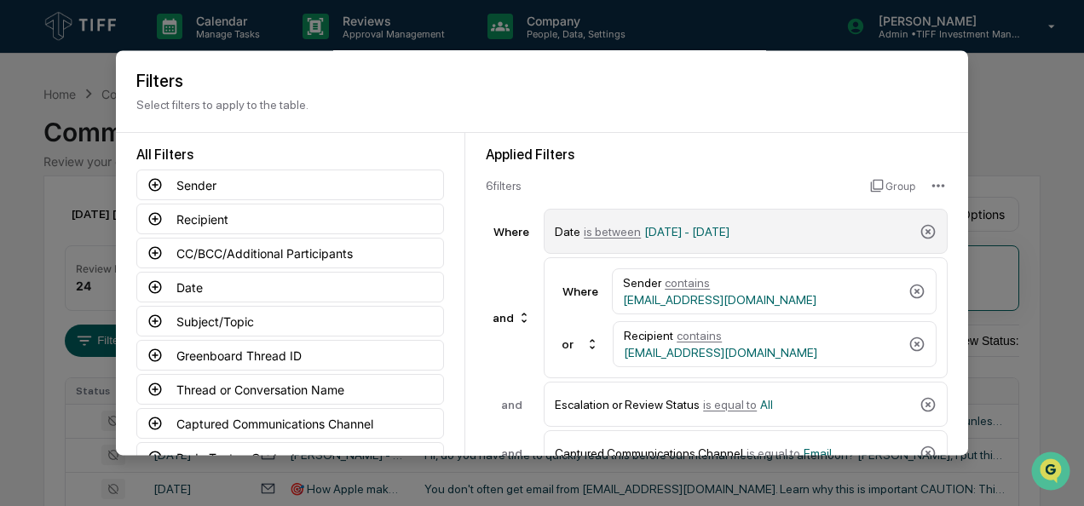
click at [605, 234] on span "is between" at bounding box center [612, 232] width 57 height 14
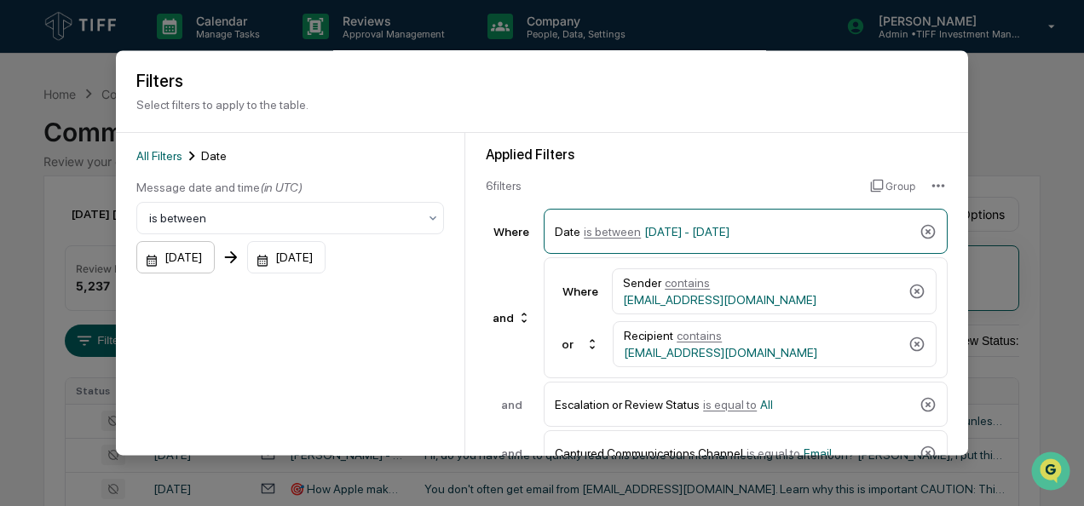
click at [147, 264] on div "[DATE]" at bounding box center [175, 258] width 78 height 32
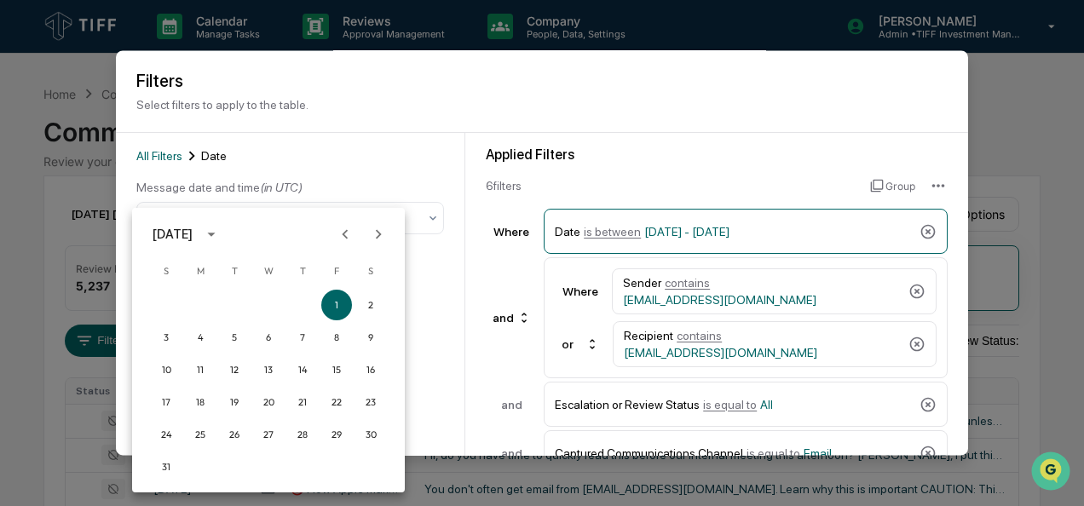
click at [375, 240] on icon "Next month" at bounding box center [378, 234] width 19 height 19
click at [203, 305] on button "1" at bounding box center [200, 305] width 31 height 31
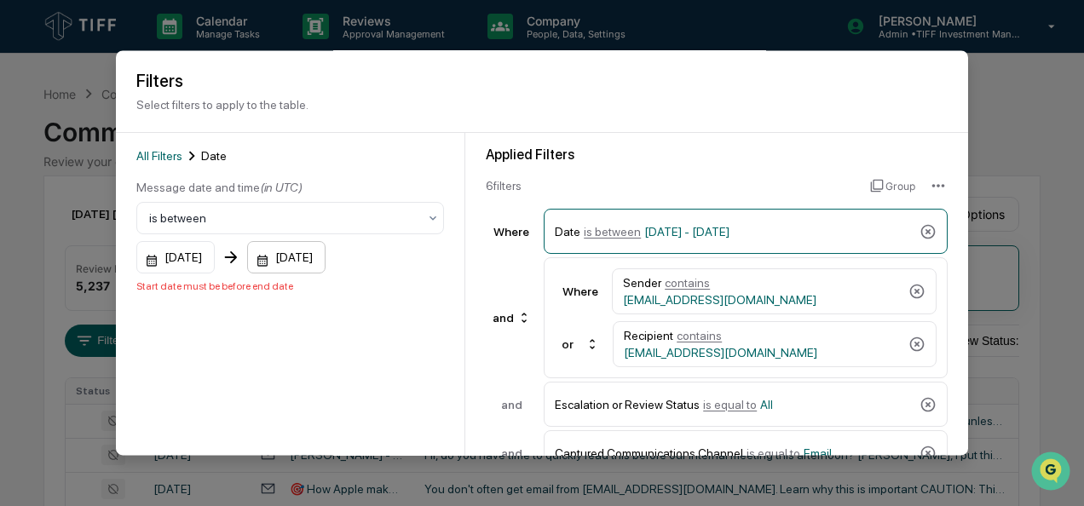
click at [279, 266] on div "[DATE]" at bounding box center [286, 258] width 78 height 32
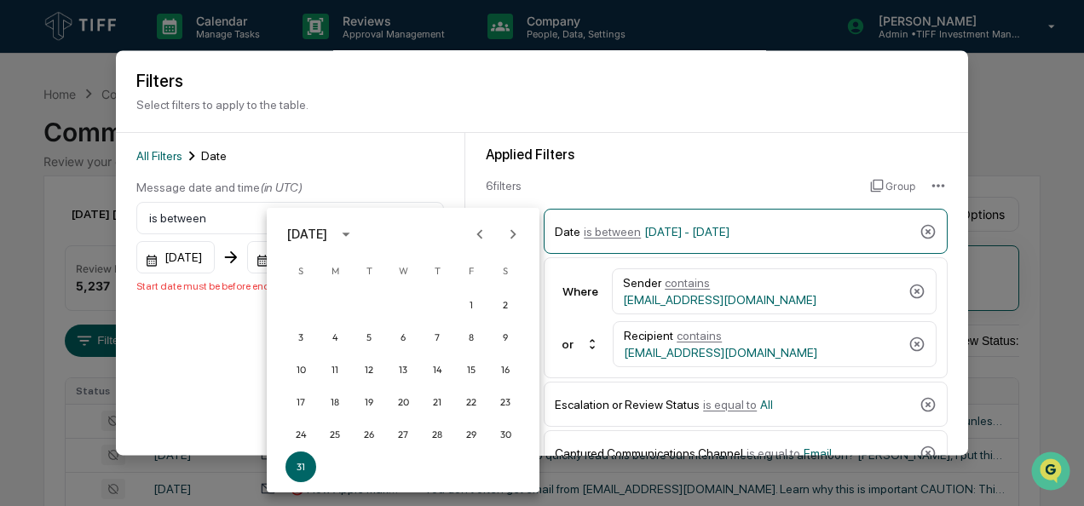
click at [515, 237] on icon "Next month" at bounding box center [513, 234] width 19 height 19
click at [377, 436] on button "30" at bounding box center [368, 434] width 31 height 31
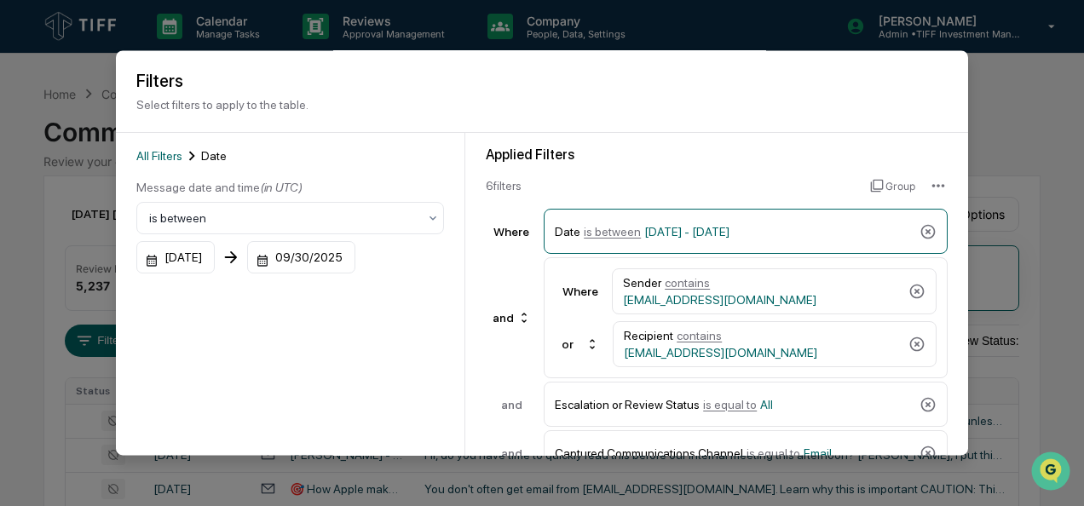
scroll to position [188, 0]
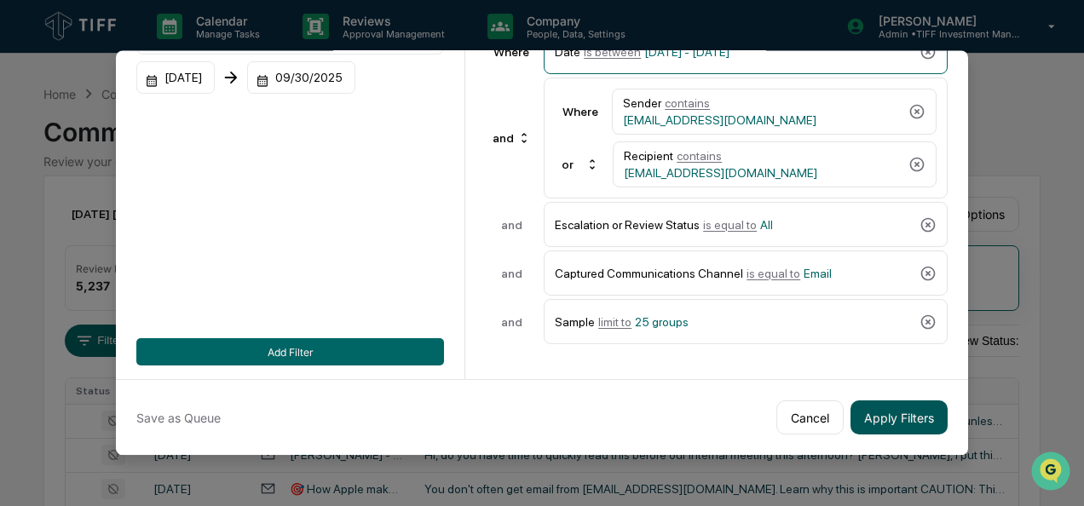
click at [890, 410] on button "Apply Filters" at bounding box center [899, 418] width 97 height 34
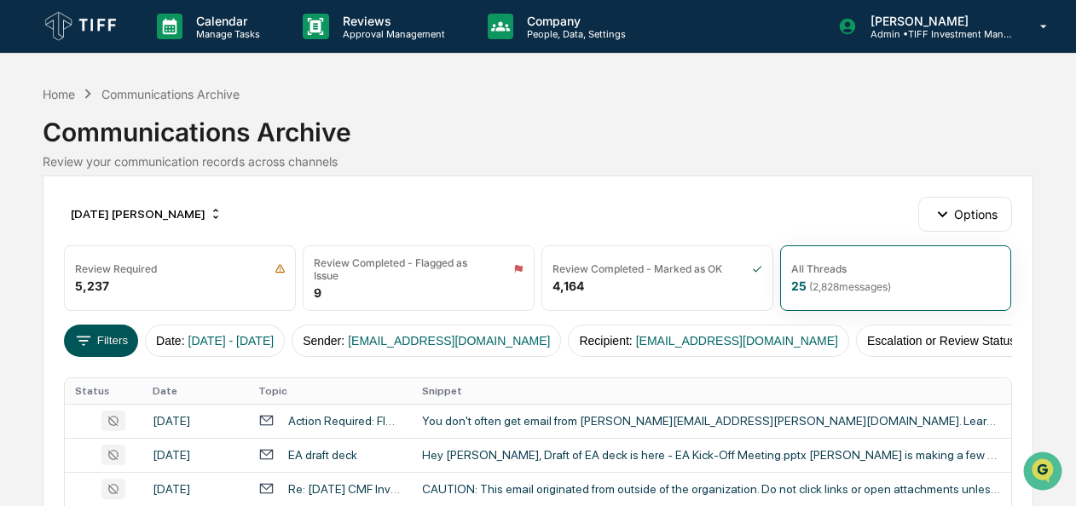
click at [113, 332] on button "Filters" at bounding box center [101, 341] width 74 height 32
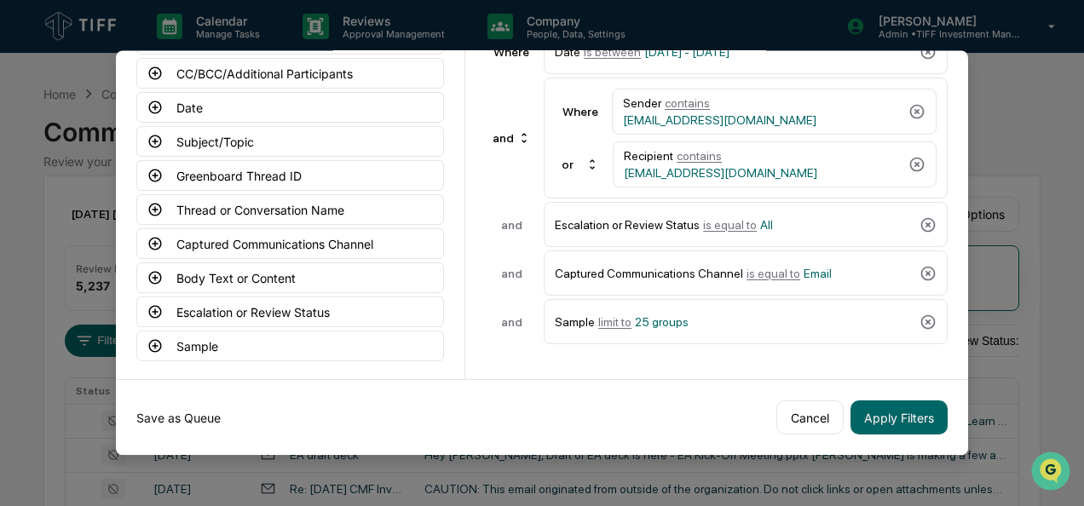
click at [192, 405] on button "Save as Queue" at bounding box center [178, 418] width 84 height 34
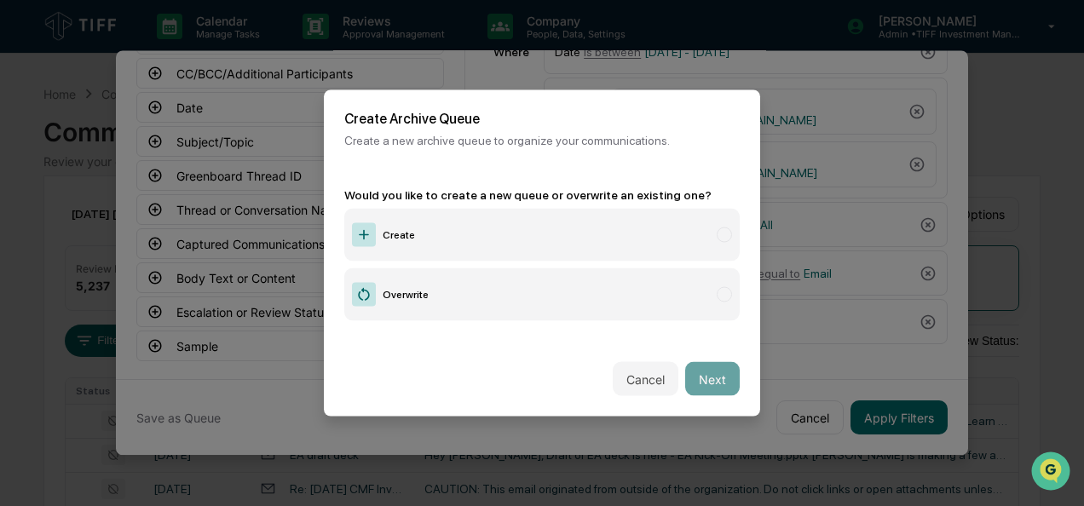
click at [487, 215] on label "Create" at bounding box center [542, 235] width 396 height 53
click at [728, 377] on button "Next" at bounding box center [712, 379] width 55 height 34
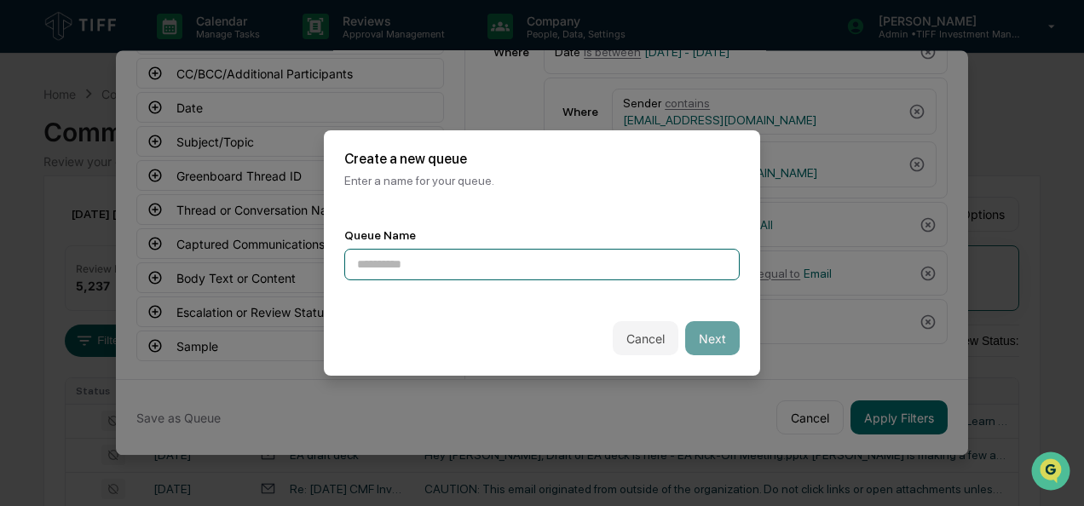
click at [491, 257] on input at bounding box center [542, 265] width 396 height 32
type input "**********"
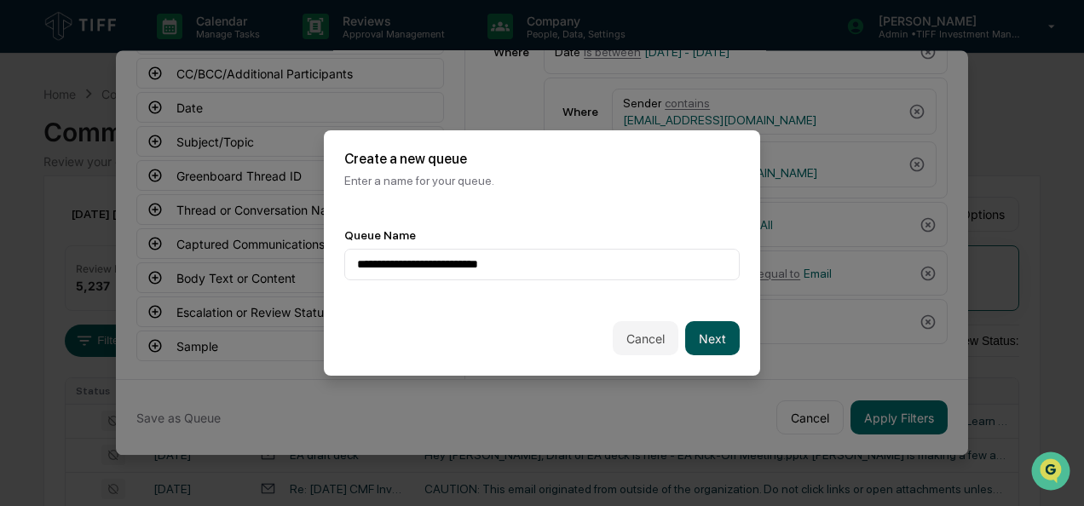
click at [708, 331] on button "Next" at bounding box center [712, 338] width 55 height 34
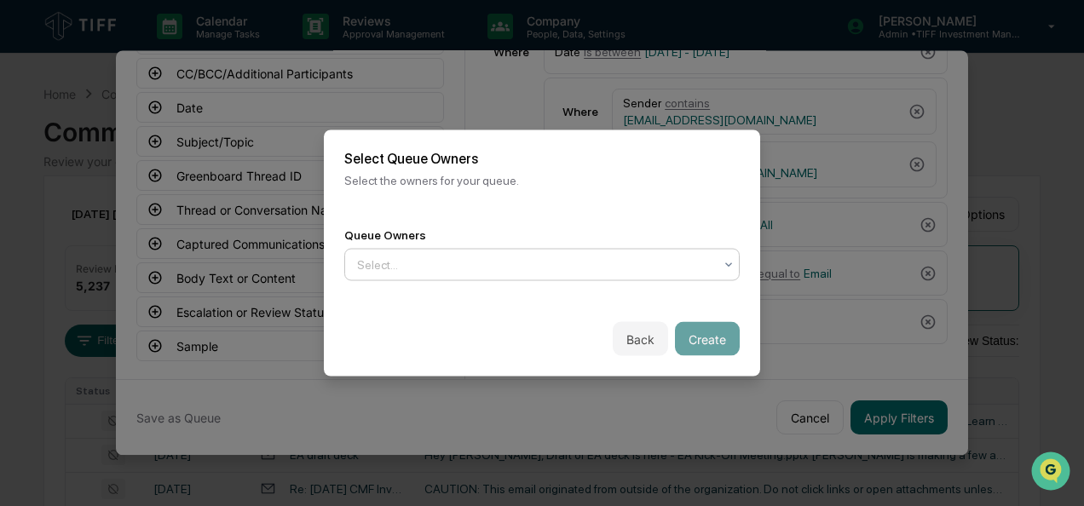
click at [530, 263] on div at bounding box center [535, 265] width 356 height 17
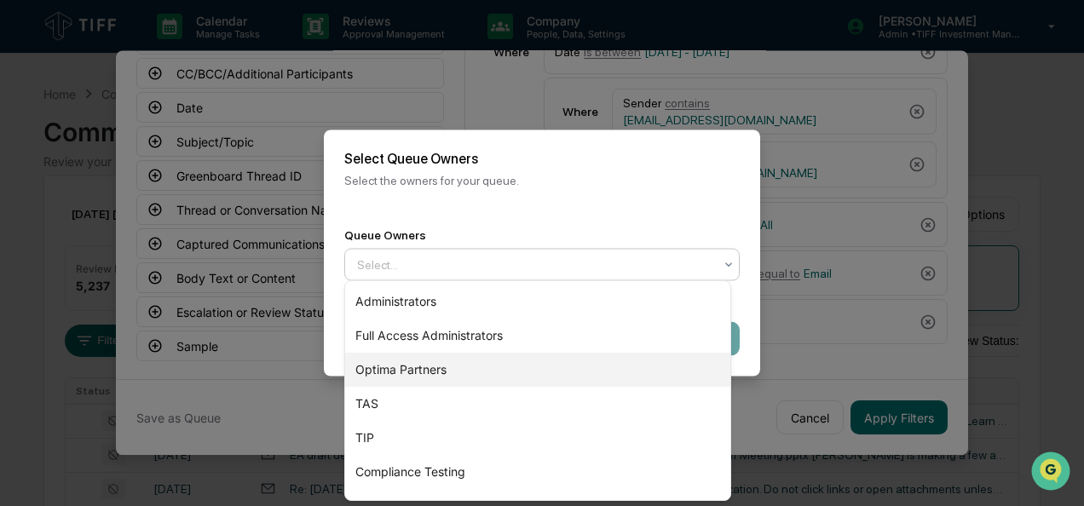
click at [488, 365] on div "Optima Partners" at bounding box center [537, 370] width 385 height 34
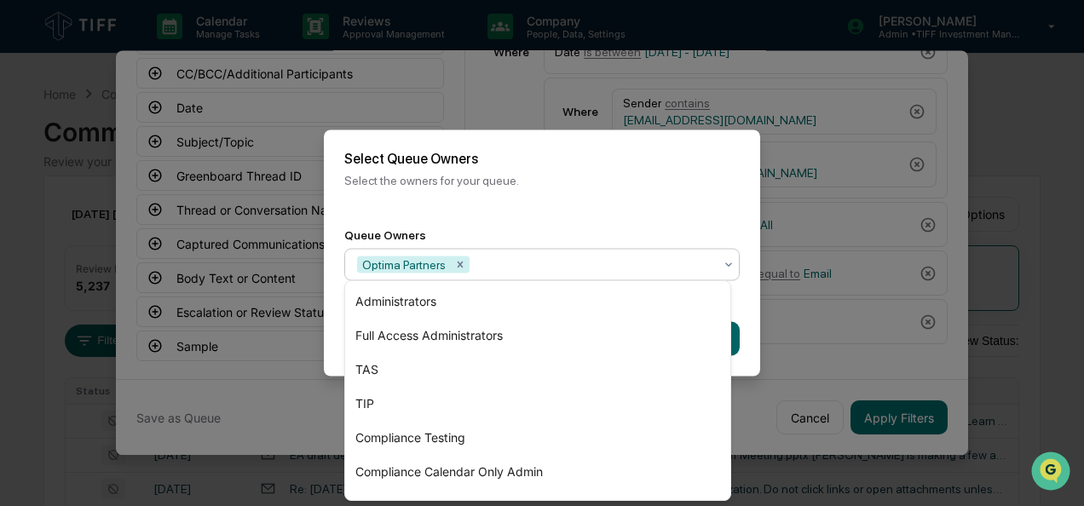
click at [742, 336] on div "Back Create" at bounding box center [542, 339] width 436 height 75
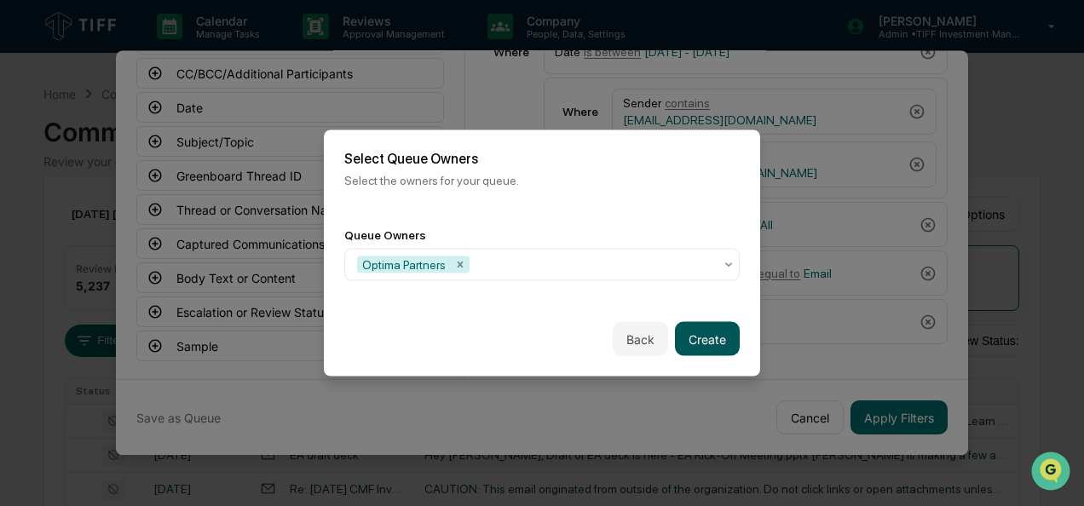
click at [713, 334] on button "Create" at bounding box center [707, 339] width 65 height 34
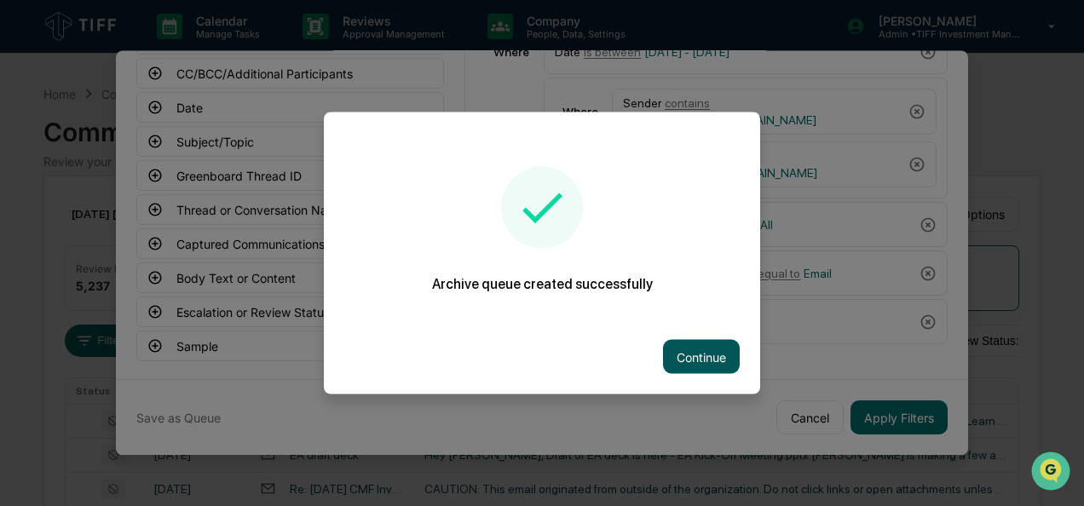
click at [687, 348] on button "Continue" at bounding box center [701, 357] width 77 height 34
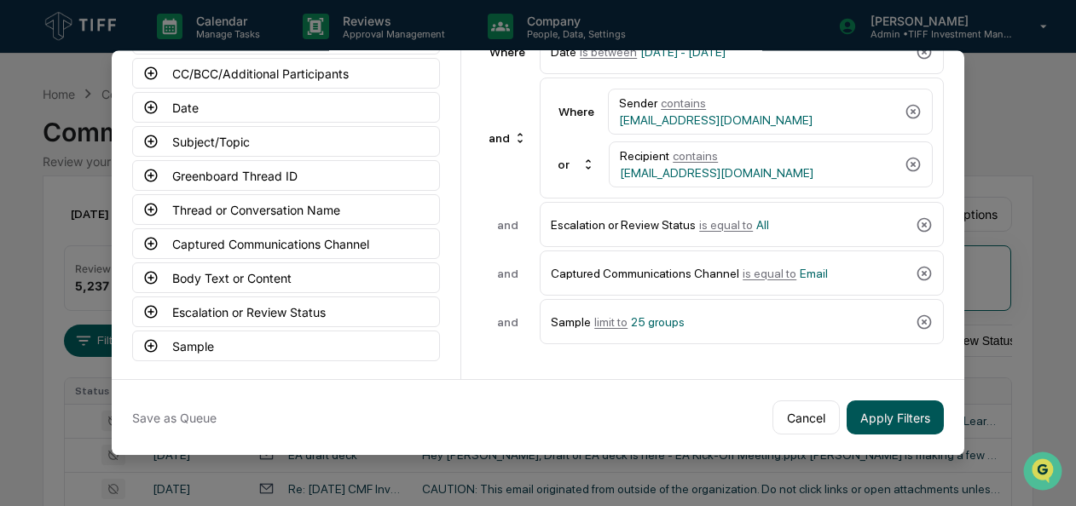
click at [882, 418] on button "Apply Filters" at bounding box center [895, 418] width 97 height 34
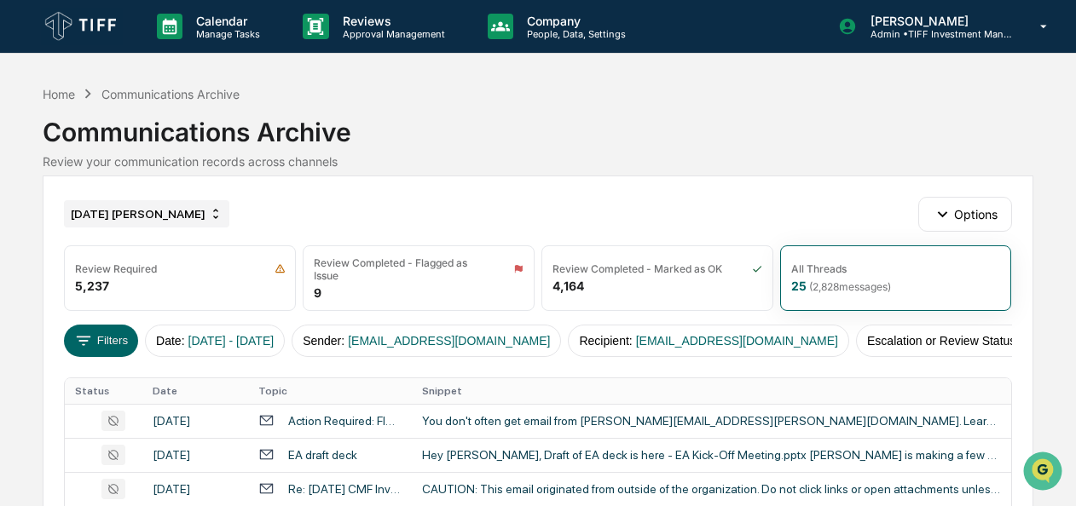
click at [165, 211] on div "[DATE] [PERSON_NAME]" at bounding box center [146, 213] width 165 height 27
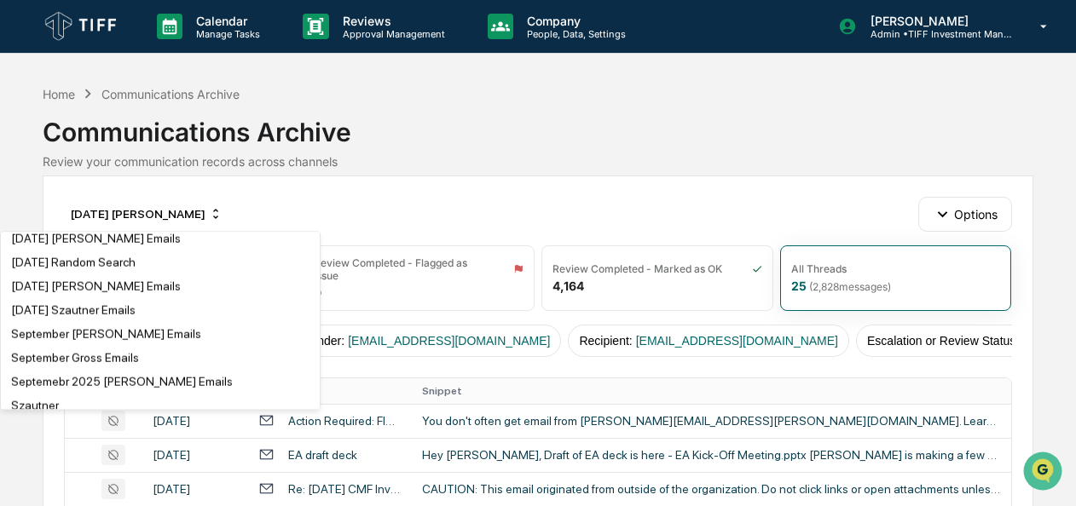
scroll to position [3176, 0]
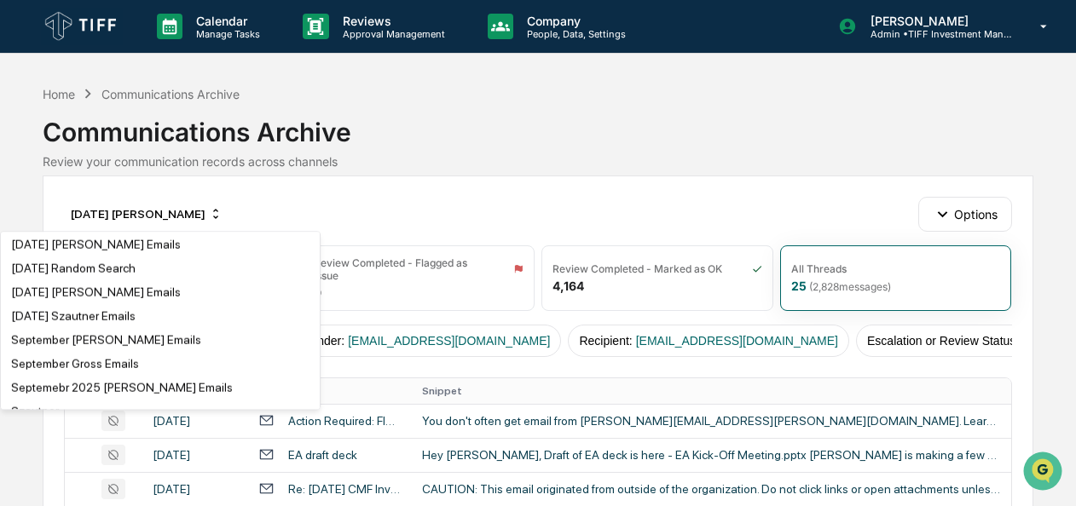
click at [130, 204] on div "[DATE] [PERSON_NAME]" at bounding box center [77, 197] width 133 height 14
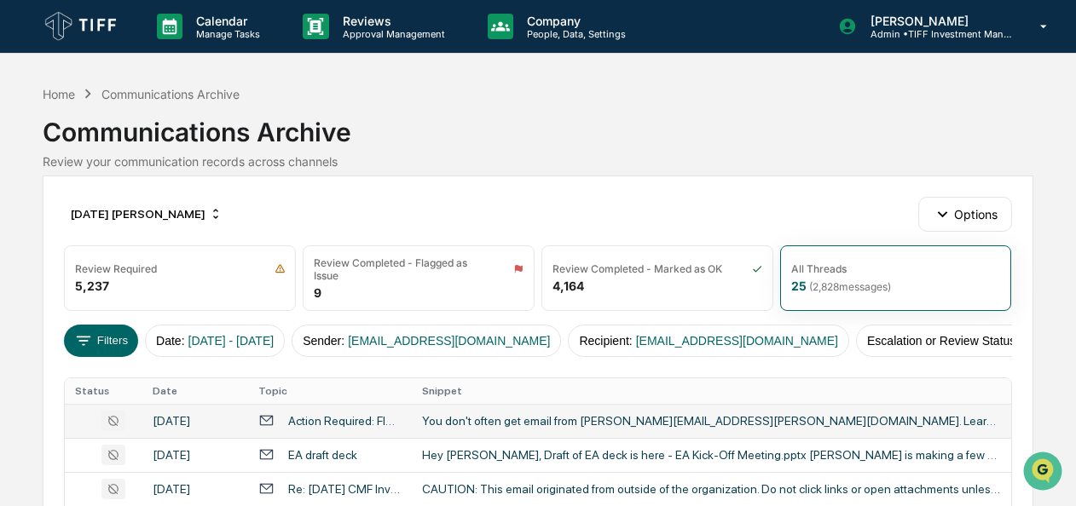
click at [471, 428] on div "You don't often get email from [PERSON_NAME][EMAIL_ADDRESS][PERSON_NAME][DOMAIN…" at bounding box center [711, 421] width 579 height 14
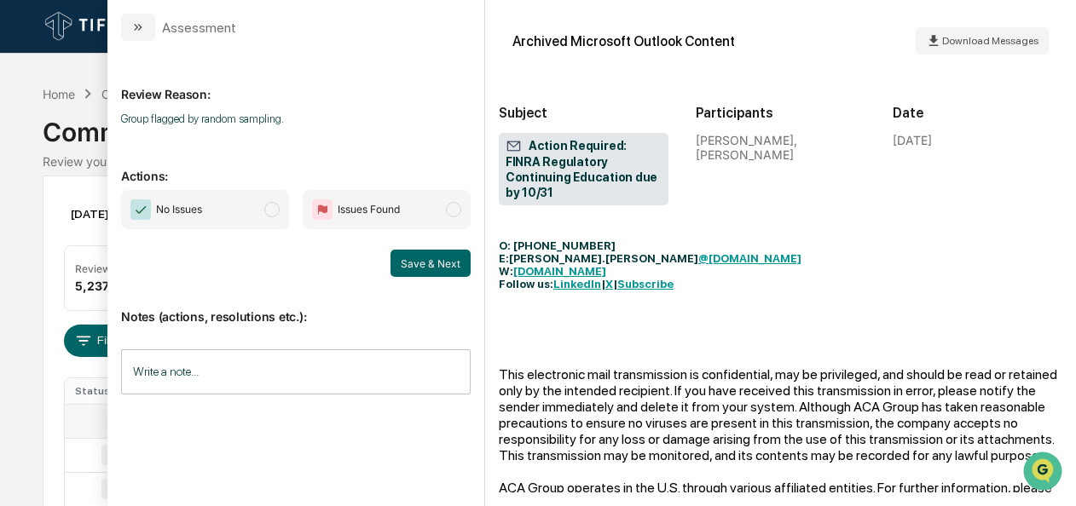
scroll to position [704, 0]
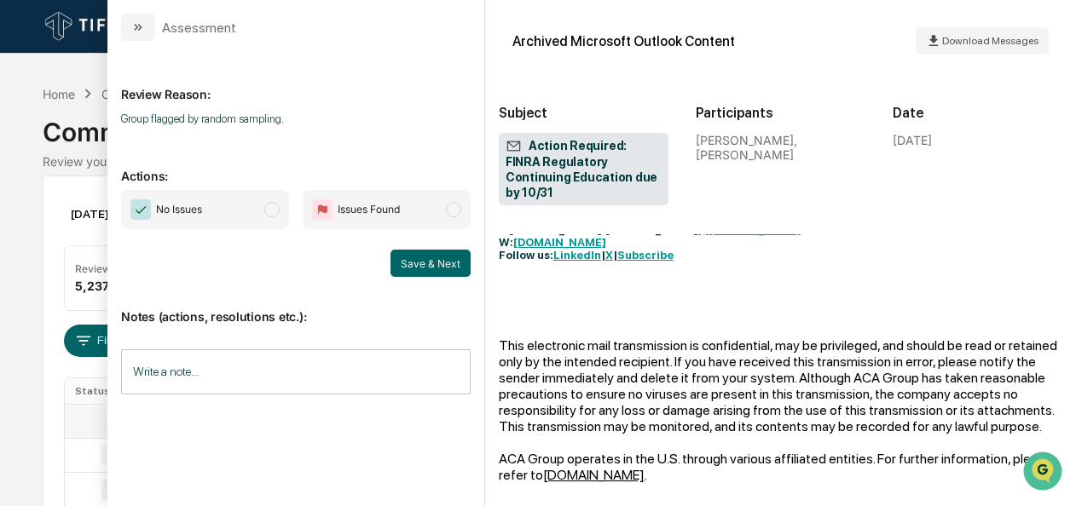
click at [273, 223] on span "No Issues" at bounding box center [205, 209] width 168 height 39
click at [434, 271] on button "Save & Next" at bounding box center [430, 263] width 80 height 27
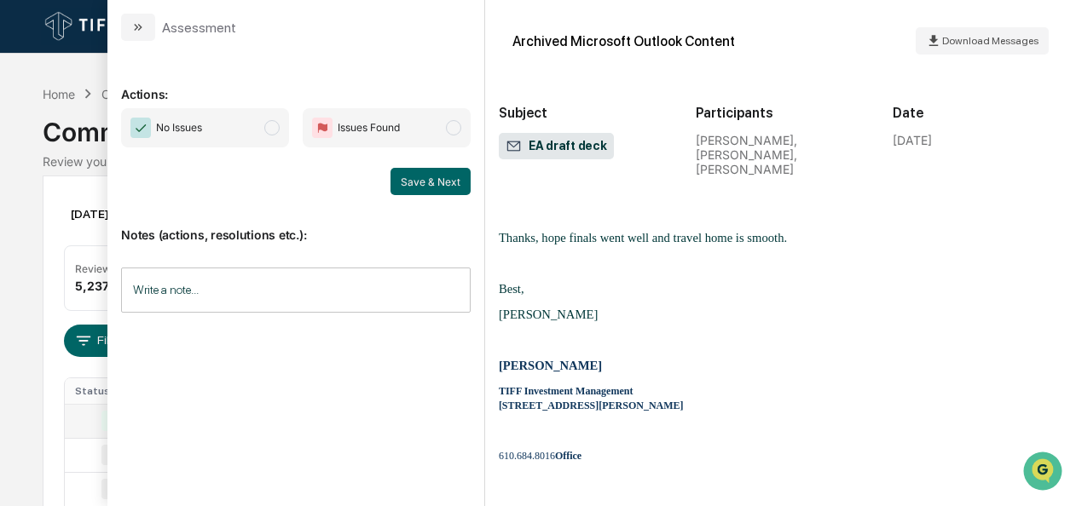
scroll to position [844, 0]
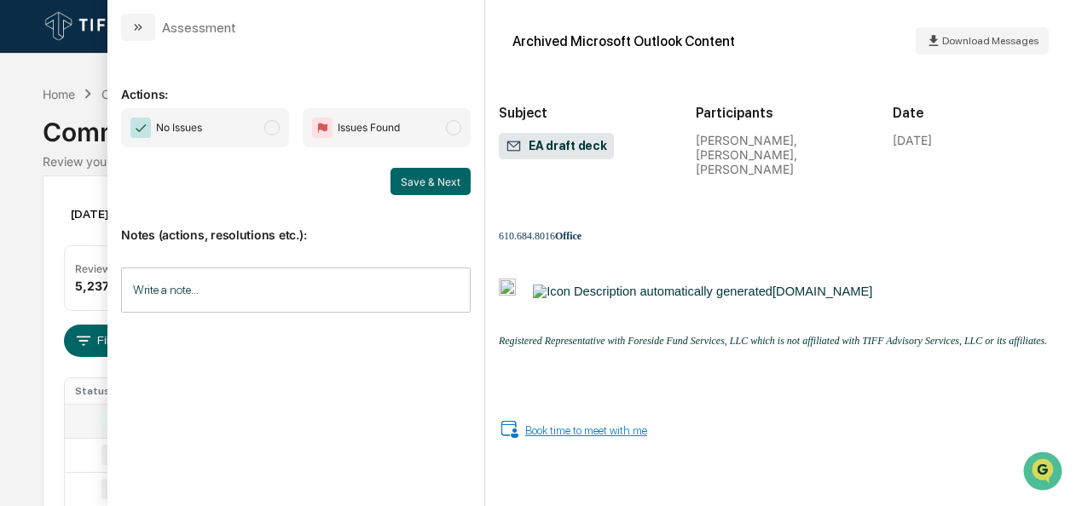
click at [271, 135] on span "No Issues" at bounding box center [205, 127] width 168 height 39
click at [423, 182] on button "Save & Next" at bounding box center [430, 181] width 80 height 27
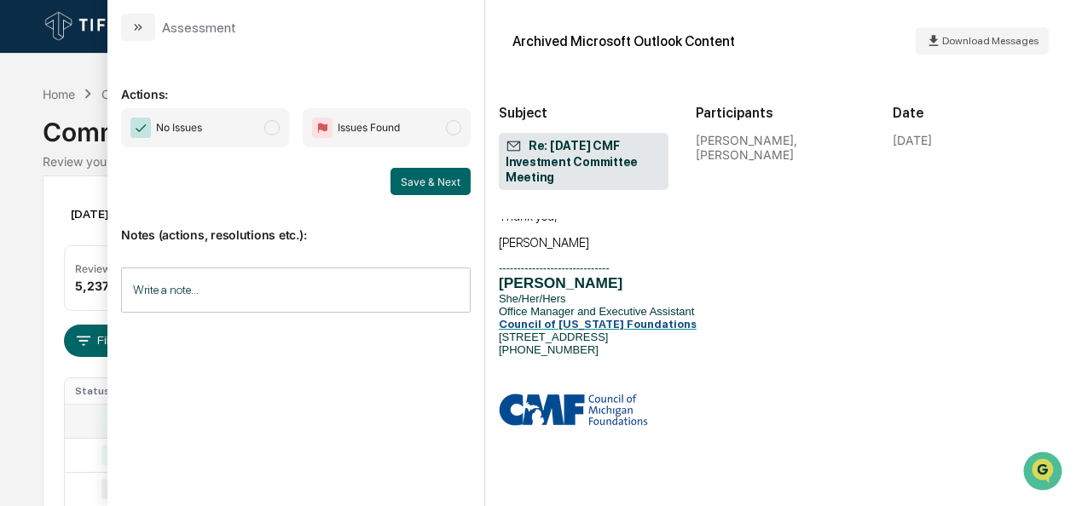
scroll to position [1540, 0]
click at [259, 121] on span "No Issues" at bounding box center [205, 127] width 168 height 39
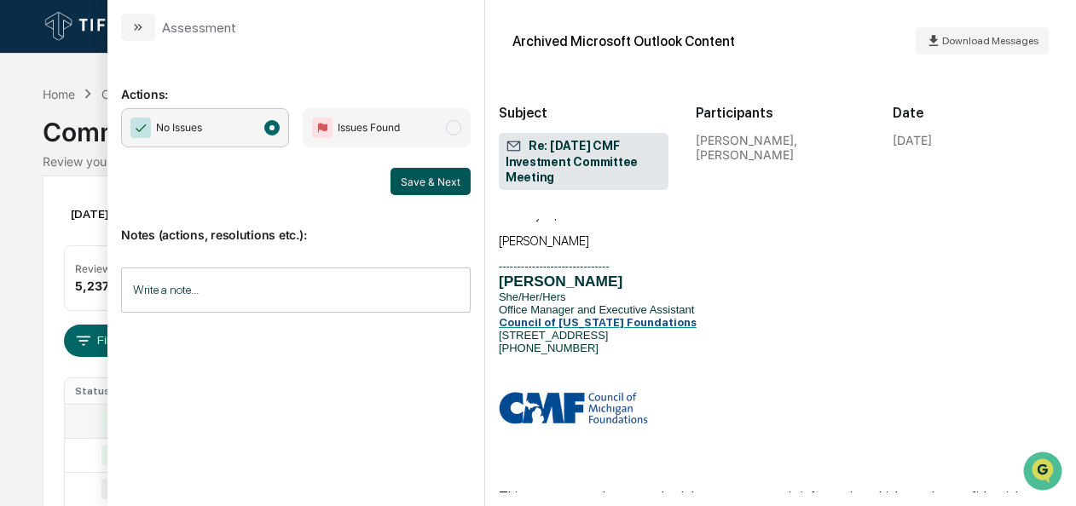
click at [411, 176] on button "Save & Next" at bounding box center [430, 181] width 80 height 27
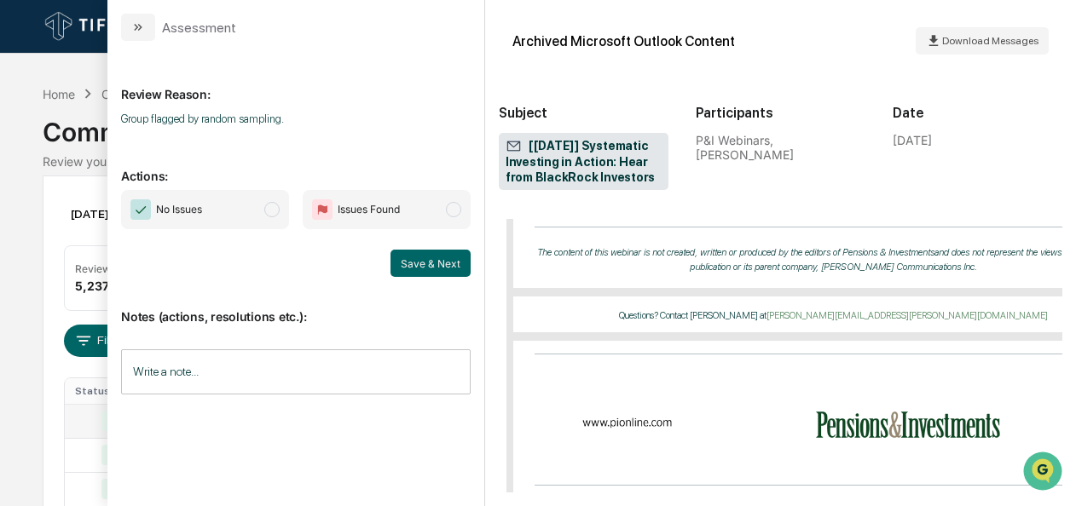
scroll to position [1499, 0]
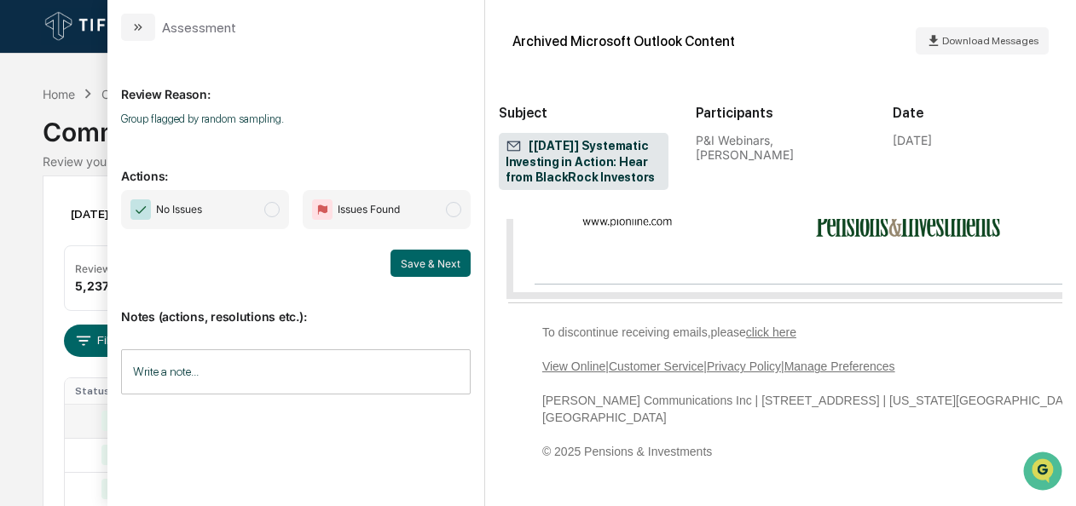
click at [272, 206] on span "modal" at bounding box center [271, 209] width 15 height 15
click at [450, 271] on button "Save & Next" at bounding box center [430, 263] width 80 height 27
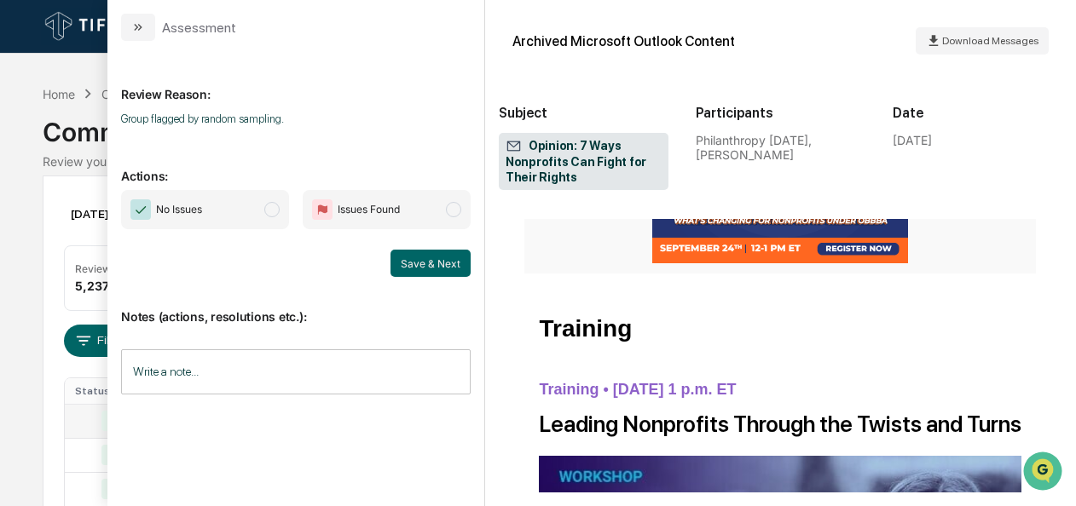
scroll to position [3777, 0]
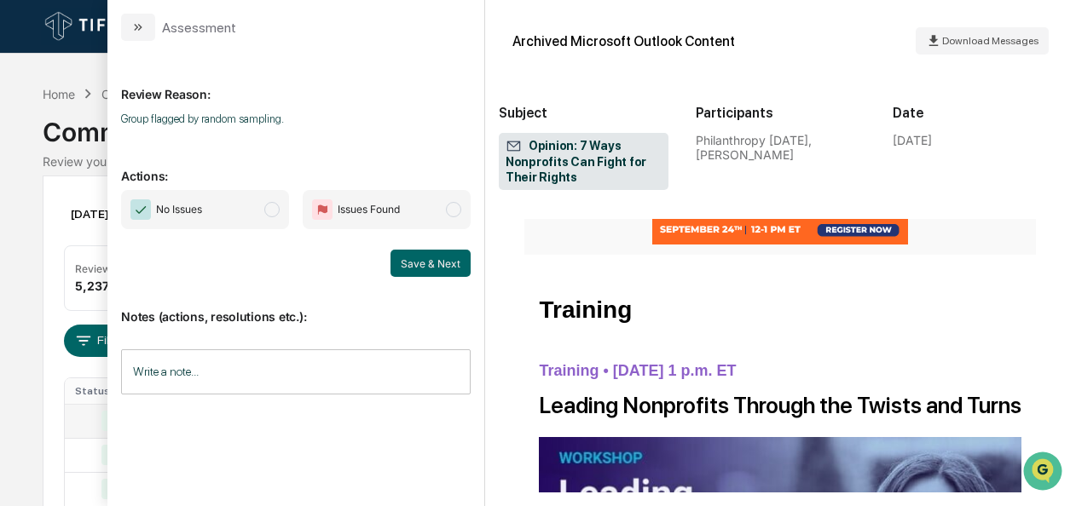
click at [260, 213] on span "No Issues" at bounding box center [205, 209] width 168 height 39
click at [417, 268] on button "Save & Next" at bounding box center [430, 263] width 80 height 27
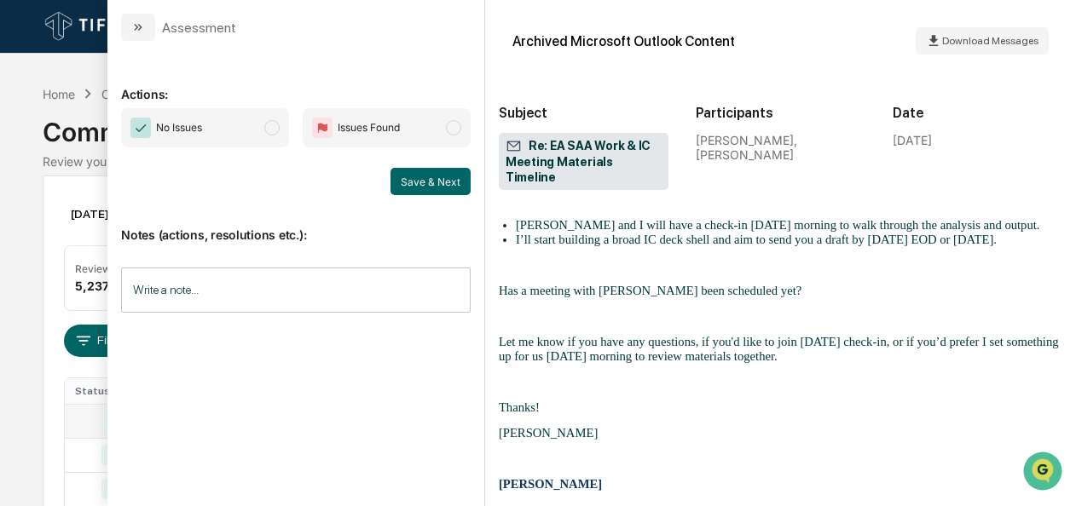
scroll to position [1101, 0]
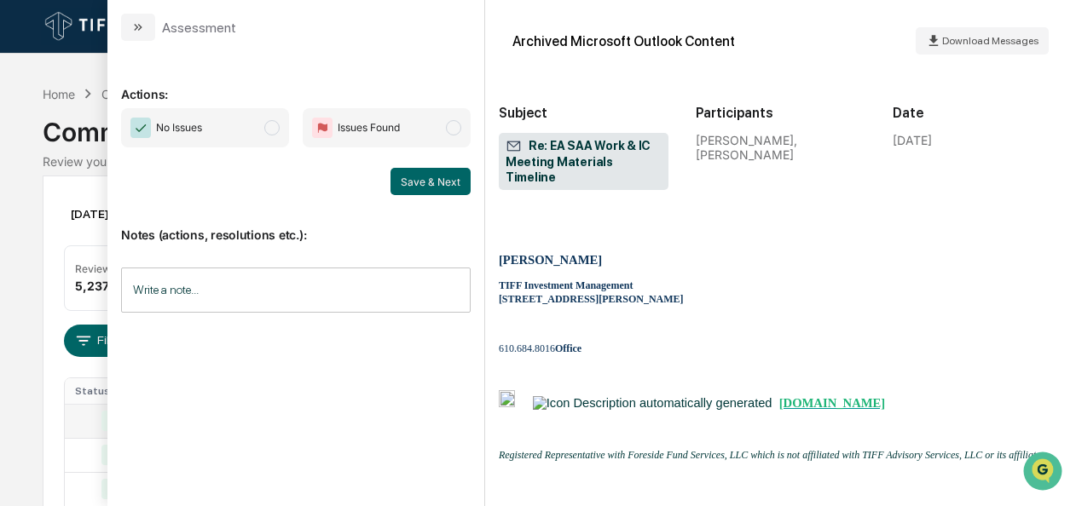
click at [268, 126] on span "modal" at bounding box center [271, 127] width 15 height 15
click at [402, 173] on button "Save & Next" at bounding box center [430, 181] width 80 height 27
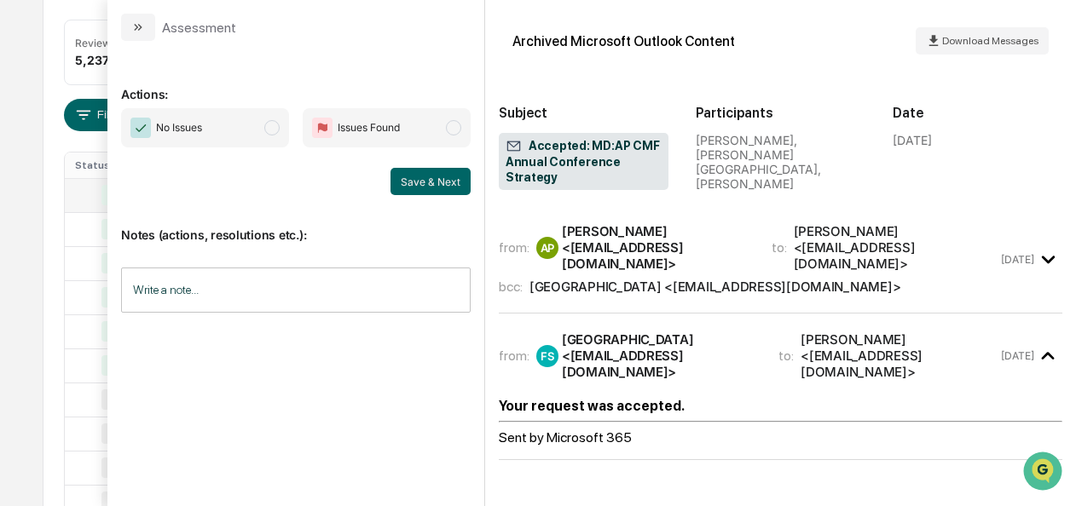
scroll to position [167, 0]
click at [287, 119] on span "No Issues" at bounding box center [205, 127] width 168 height 39
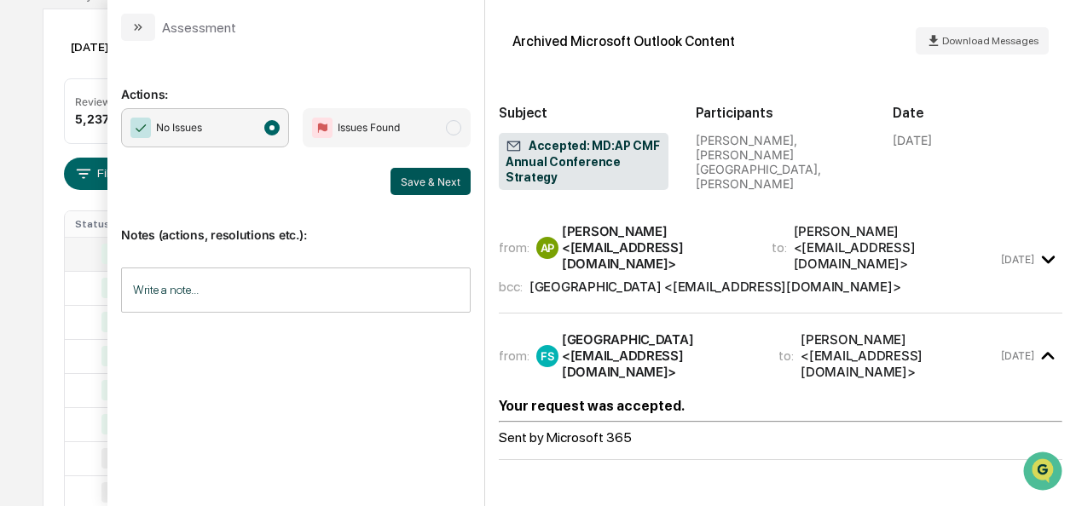
click at [402, 183] on button "Save & Next" at bounding box center [430, 181] width 80 height 27
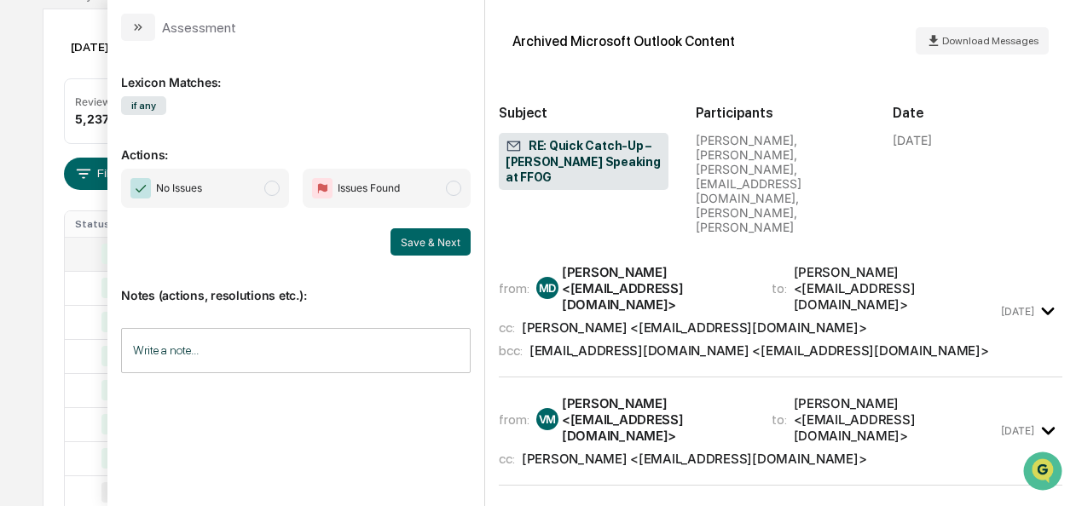
click at [272, 182] on span "modal" at bounding box center [271, 188] width 15 height 15
click at [454, 240] on button "Save & Next" at bounding box center [430, 241] width 80 height 27
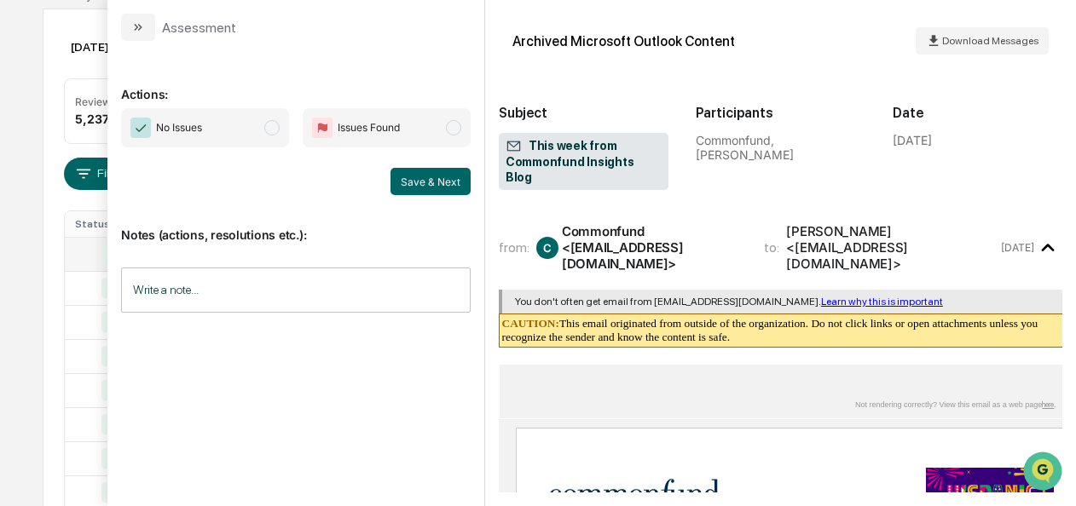
scroll to position [604, 0]
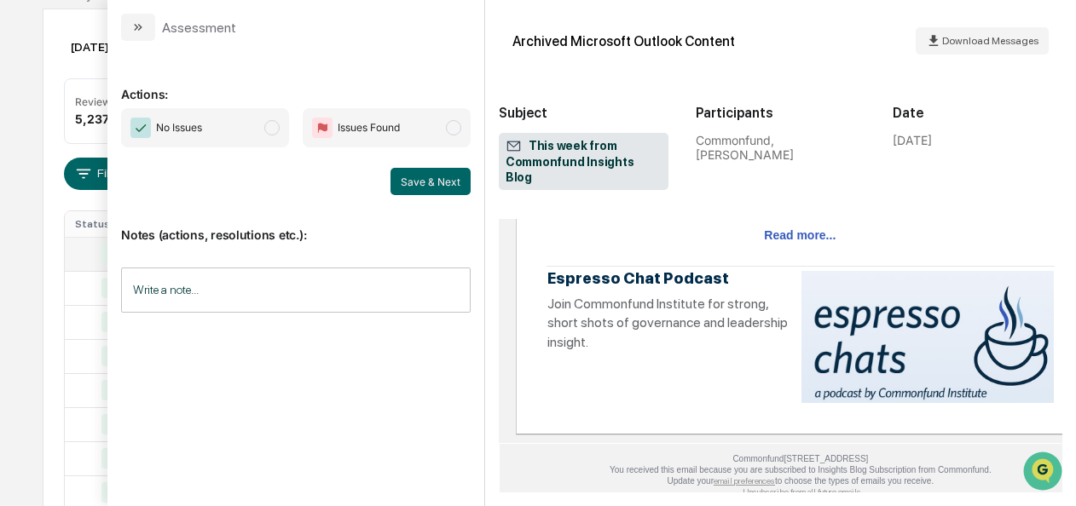
click at [280, 138] on span "No Issues" at bounding box center [205, 127] width 168 height 39
click at [413, 177] on button "Save & Next" at bounding box center [430, 181] width 80 height 27
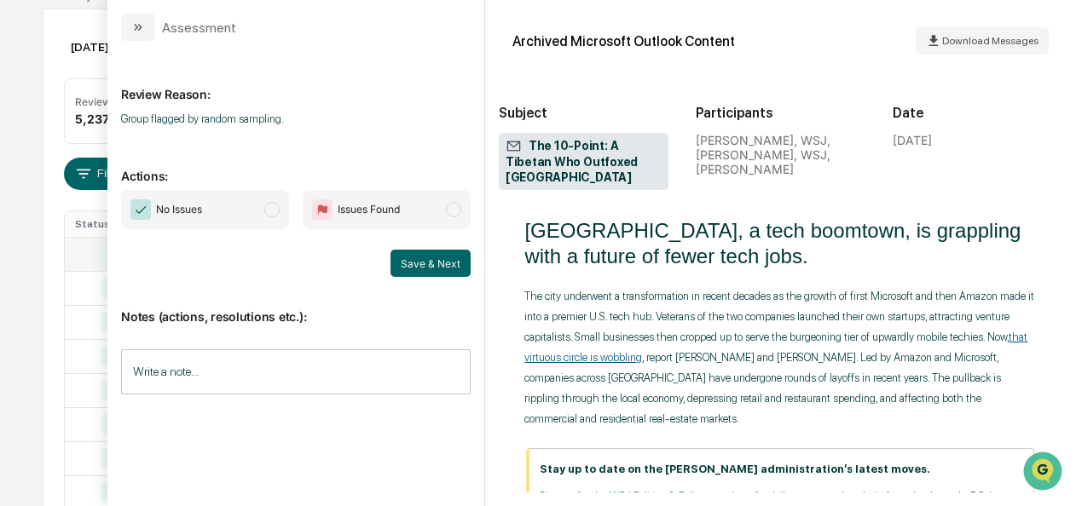
scroll to position [1615, 0]
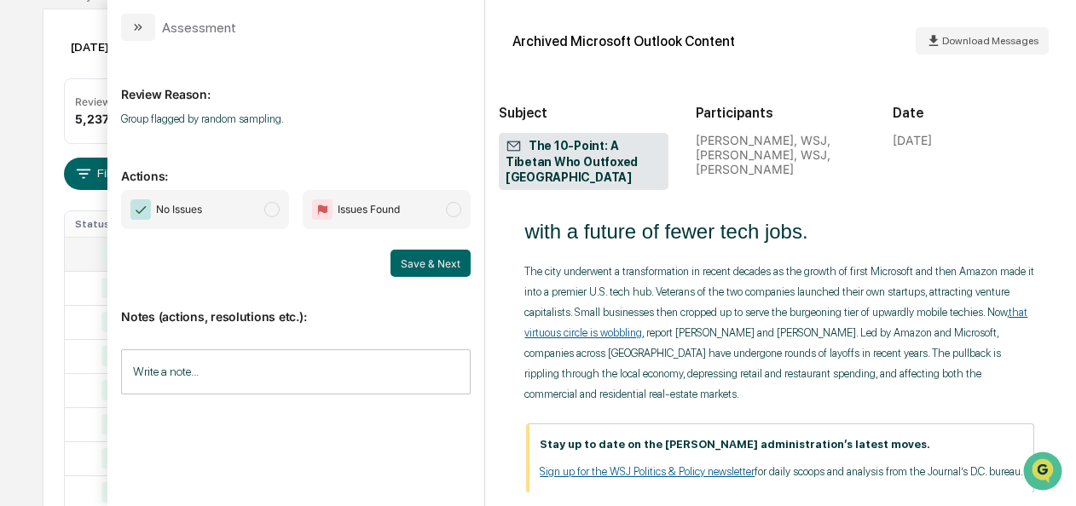
click at [273, 205] on span "modal" at bounding box center [271, 209] width 15 height 15
click at [413, 263] on button "Save & Next" at bounding box center [430, 263] width 80 height 27
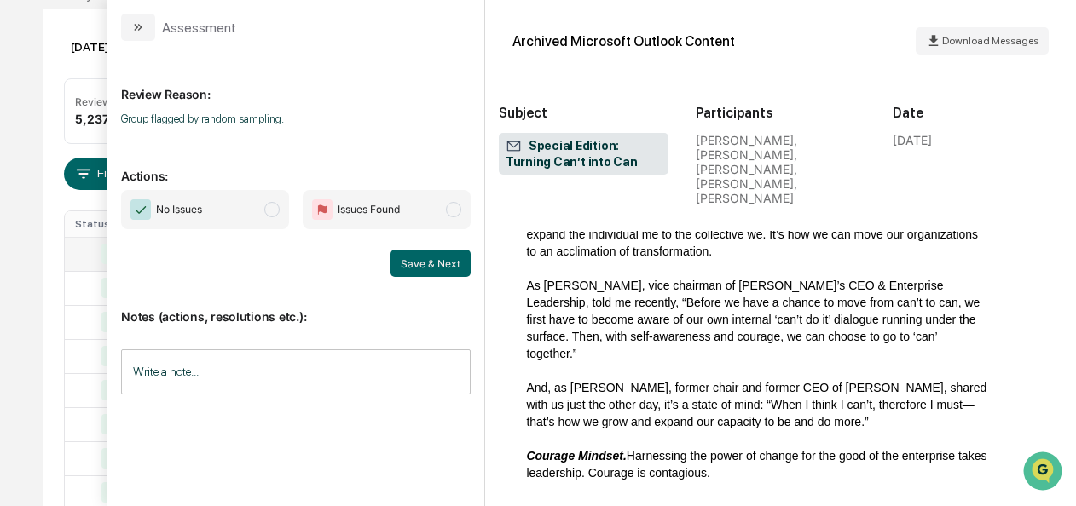
scroll to position [813, 0]
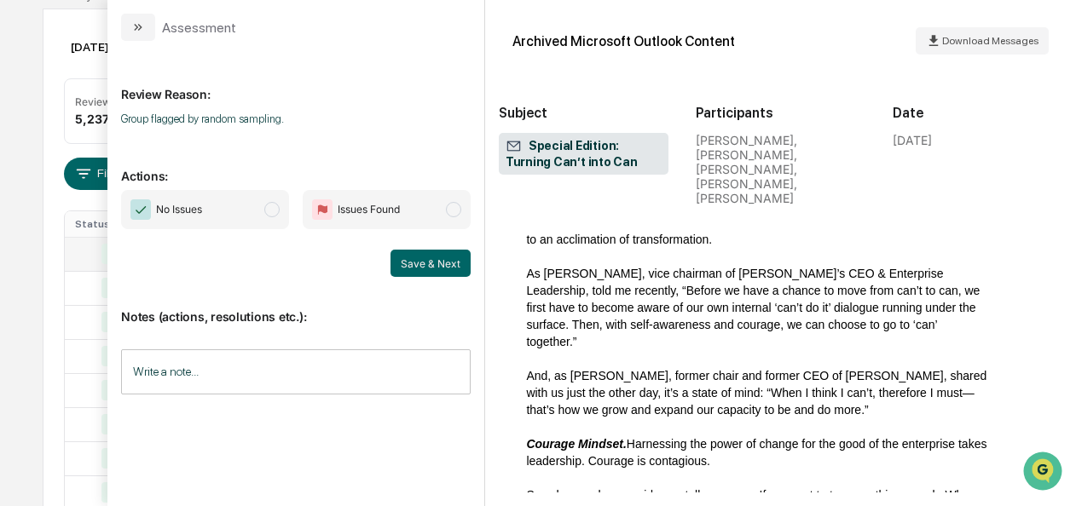
click at [276, 205] on span "modal" at bounding box center [271, 209] width 15 height 15
click at [419, 269] on button "Save & Next" at bounding box center [430, 263] width 80 height 27
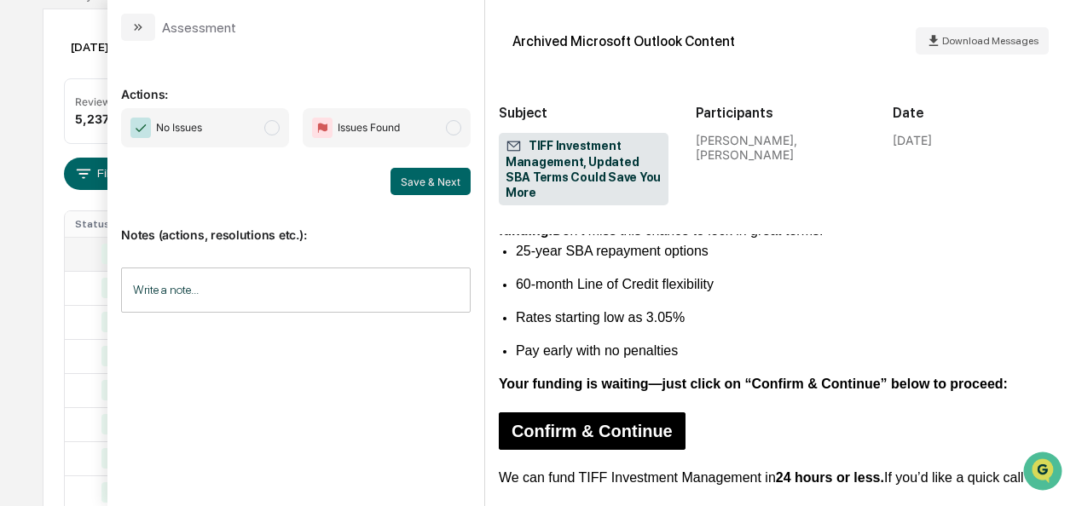
scroll to position [696, 0]
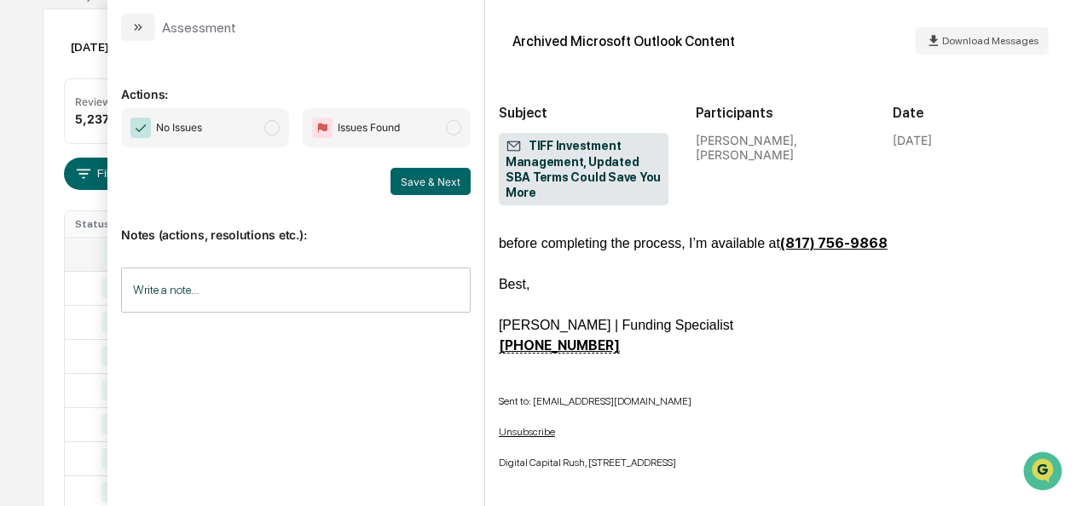
click at [268, 139] on span "No Issues" at bounding box center [205, 127] width 168 height 39
click at [409, 176] on button "Save & Next" at bounding box center [430, 181] width 80 height 27
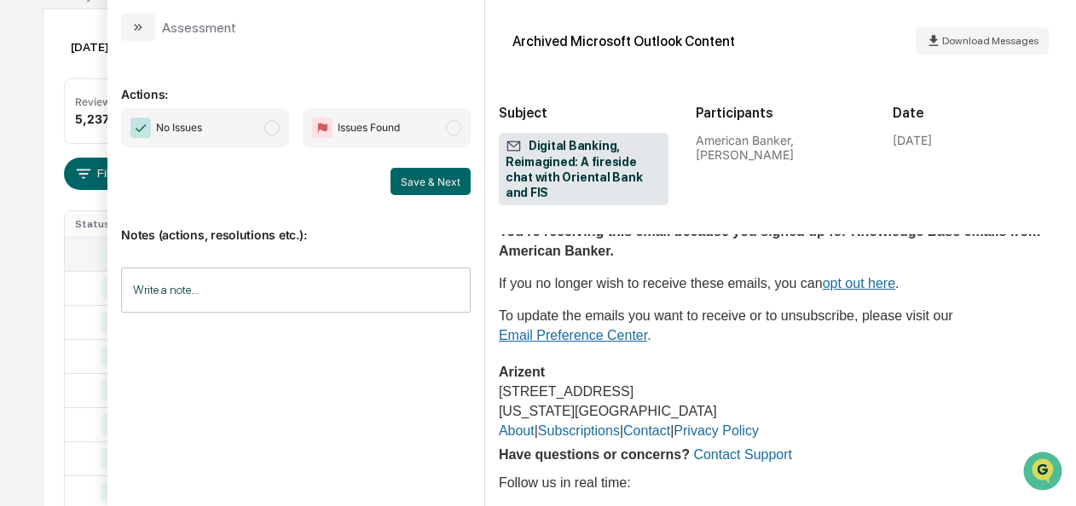
scroll to position [1408, 0]
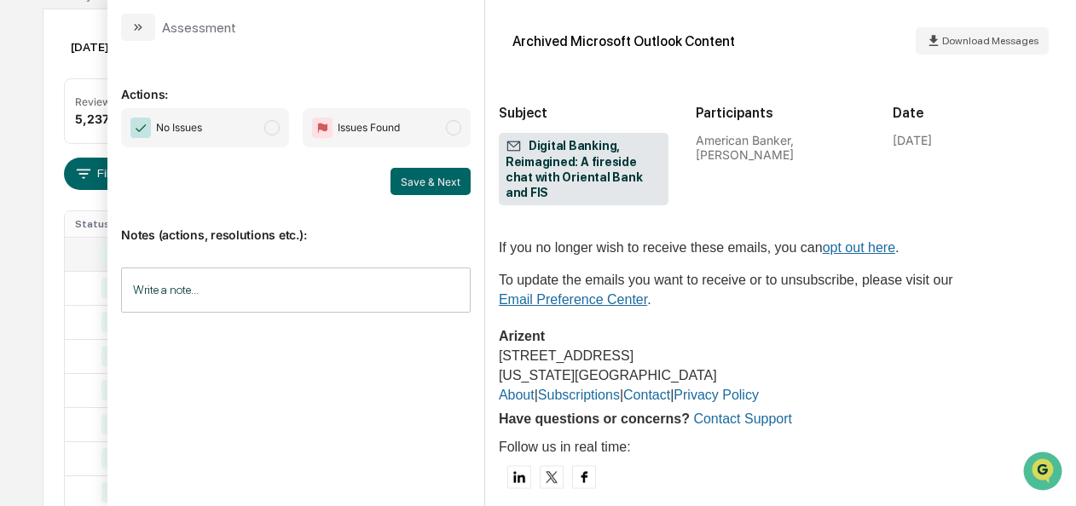
click at [273, 131] on span "modal" at bounding box center [271, 127] width 15 height 15
click at [430, 188] on button "Save & Next" at bounding box center [430, 181] width 80 height 27
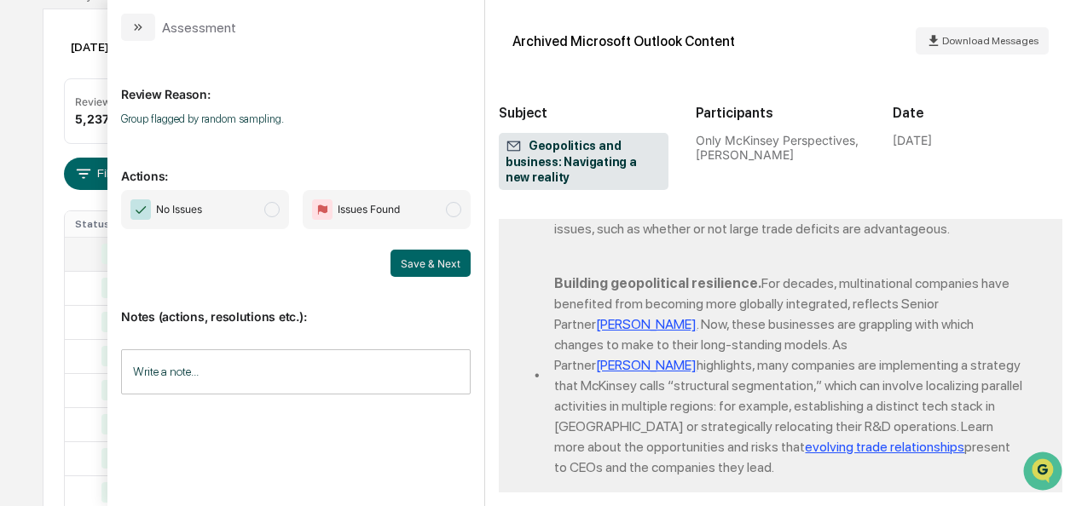
scroll to position [1986, 0]
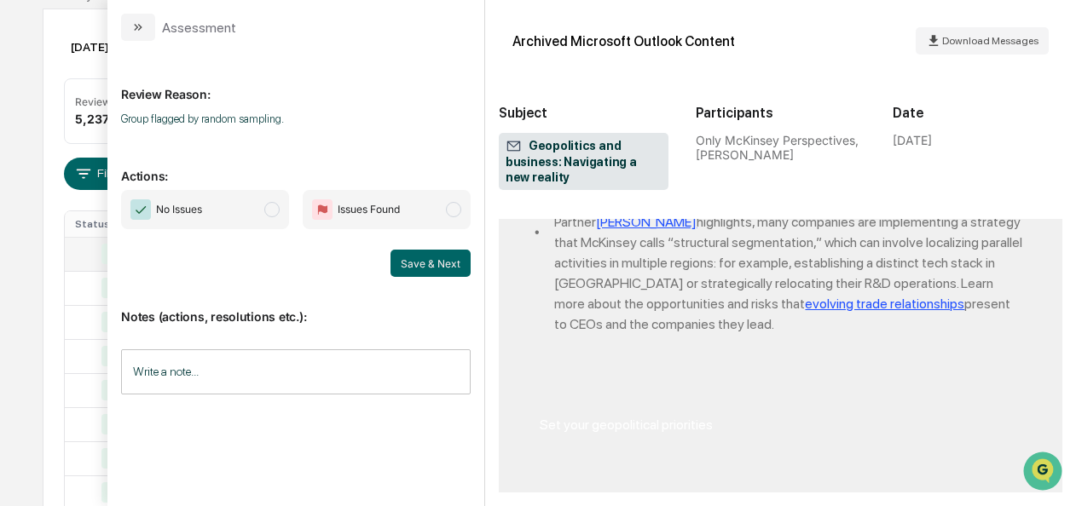
click at [274, 211] on span "modal" at bounding box center [271, 209] width 15 height 15
click at [449, 265] on button "Save & Next" at bounding box center [430, 263] width 80 height 27
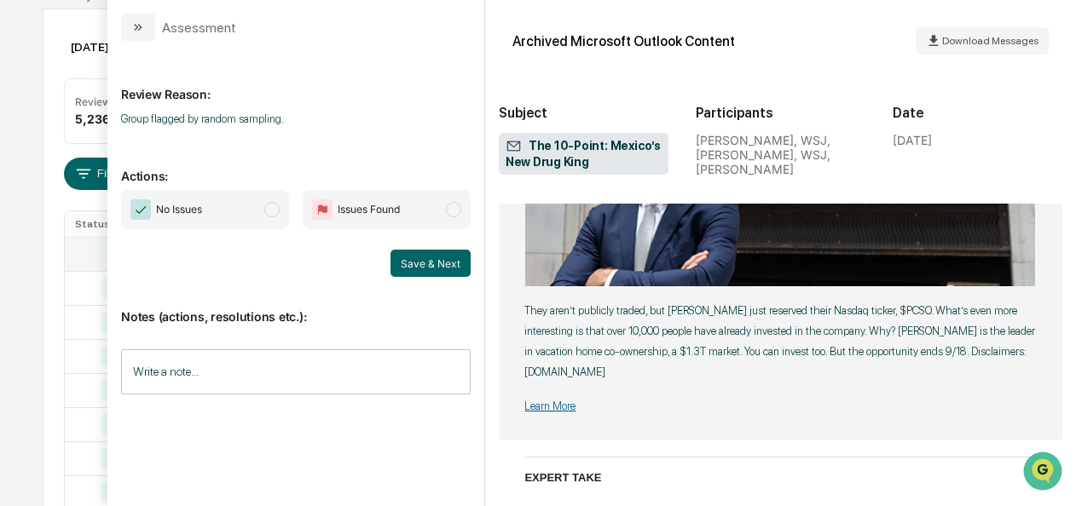
scroll to position [2460, 0]
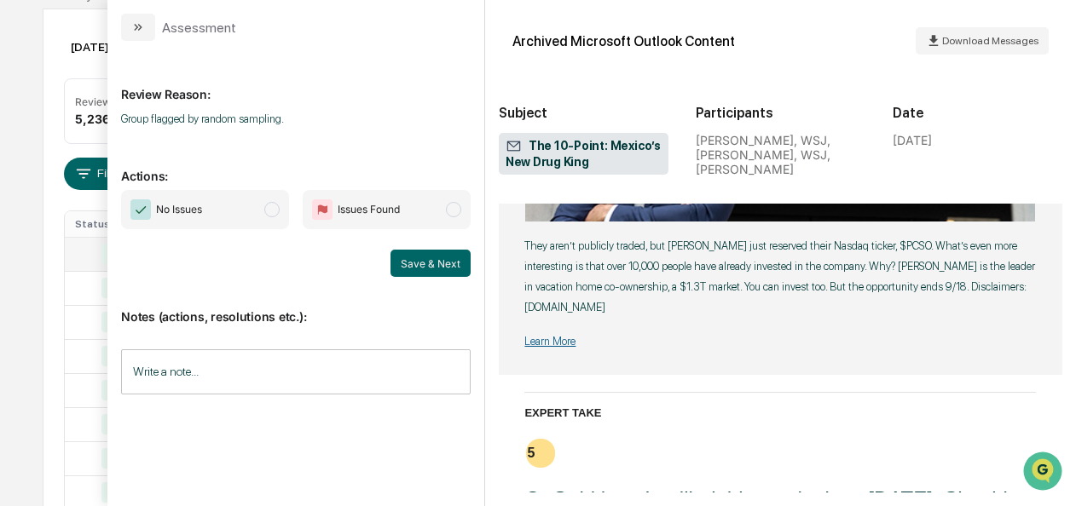
click at [277, 211] on span "modal" at bounding box center [271, 209] width 15 height 15
click at [449, 261] on button "Save & Next" at bounding box center [430, 263] width 80 height 27
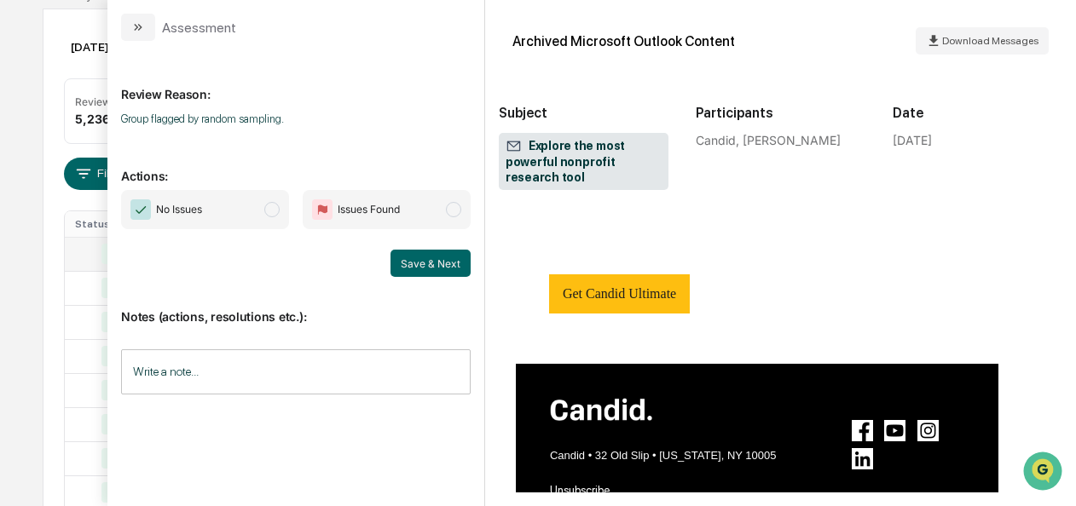
scroll to position [1095, 0]
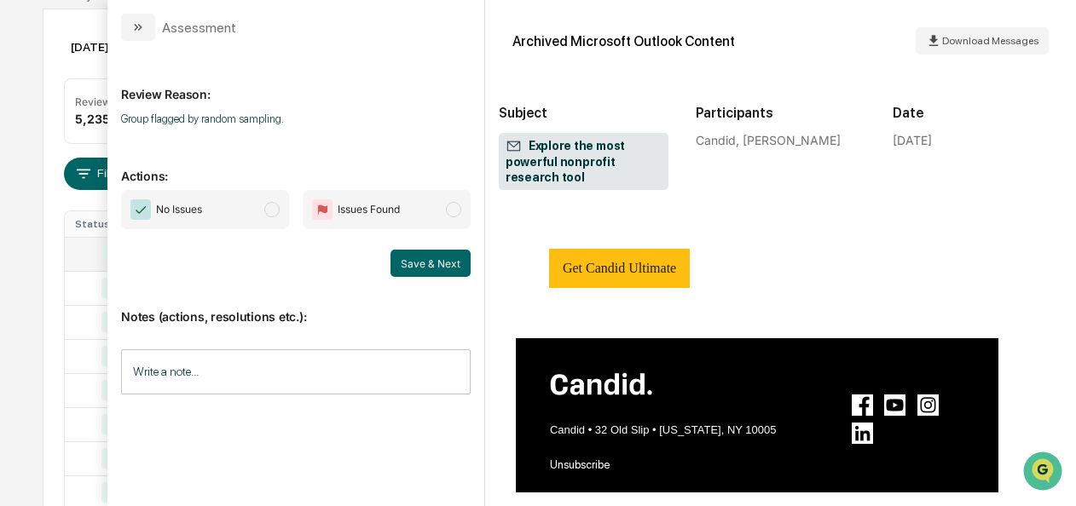
click at [280, 213] on span "No Issues" at bounding box center [205, 209] width 168 height 39
click at [460, 264] on button "Save & Next" at bounding box center [430, 263] width 80 height 27
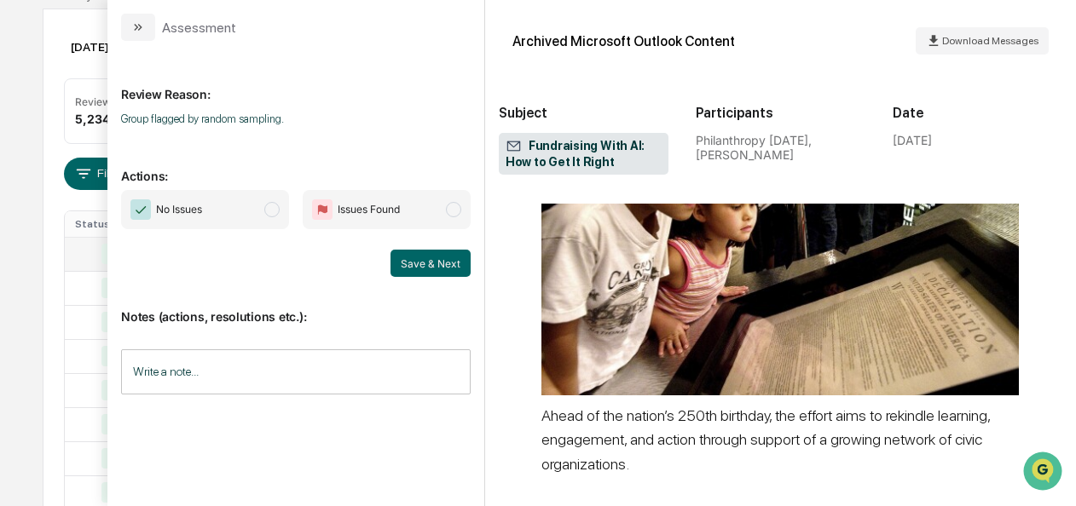
scroll to position [5269, 0]
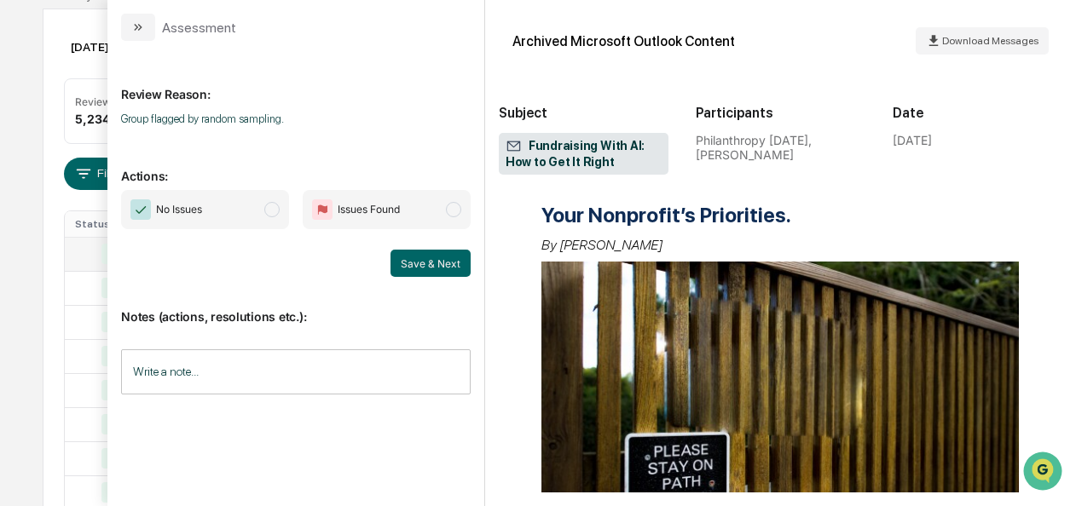
click at [261, 212] on span "No Issues" at bounding box center [205, 209] width 168 height 39
click at [400, 257] on button "Save & Next" at bounding box center [430, 263] width 80 height 27
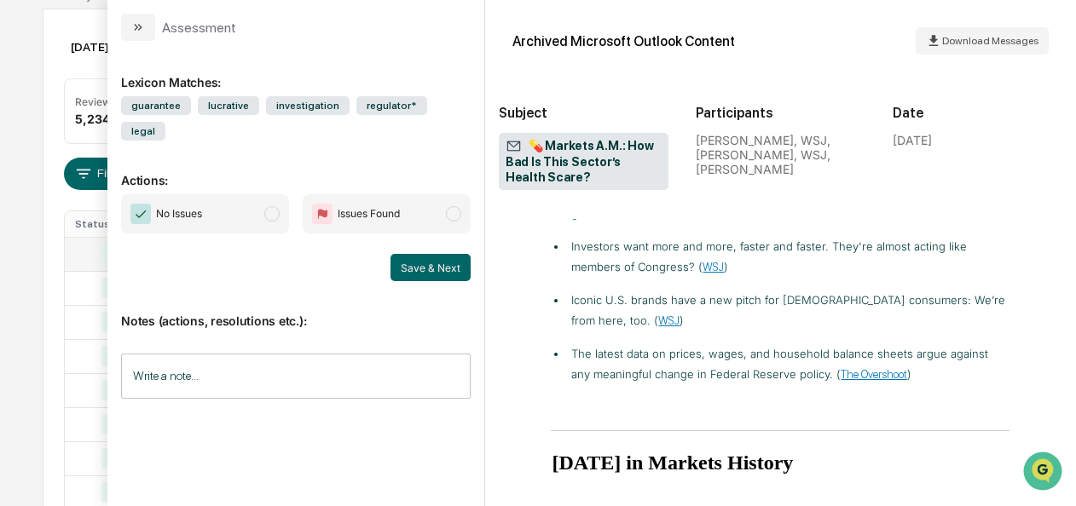
click at [271, 206] on span "modal" at bounding box center [271, 213] width 15 height 15
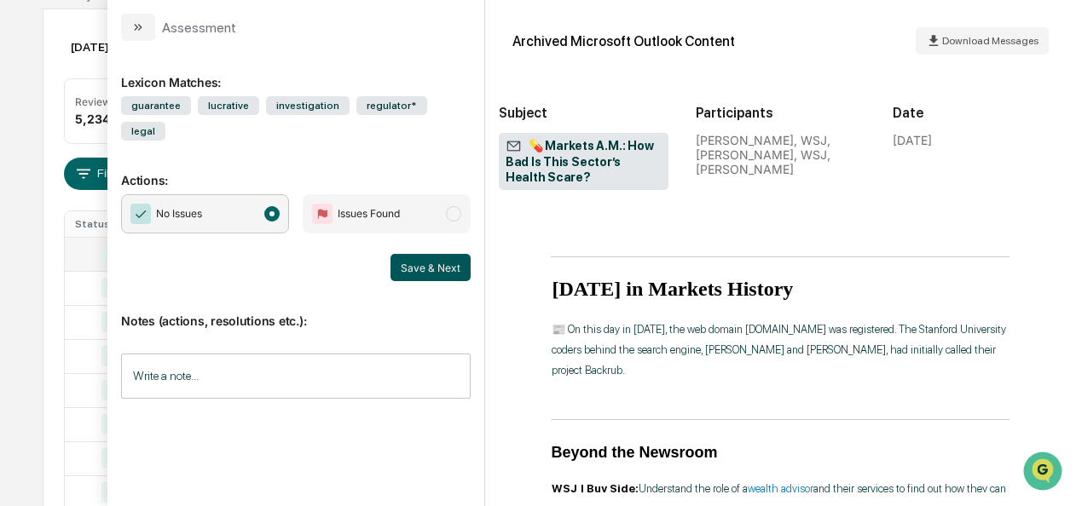
click at [421, 254] on button "Save & Next" at bounding box center [430, 267] width 80 height 27
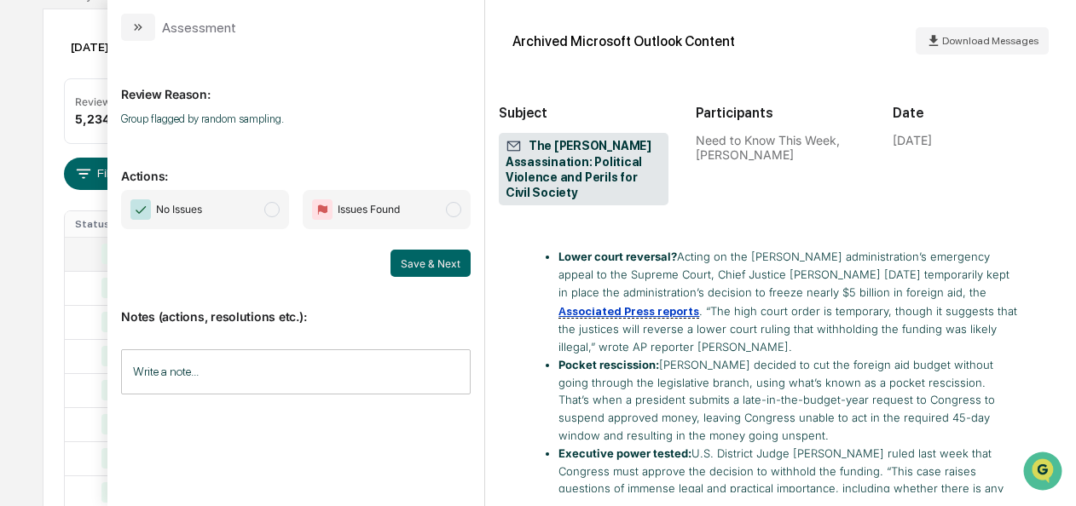
scroll to position [2743, 0]
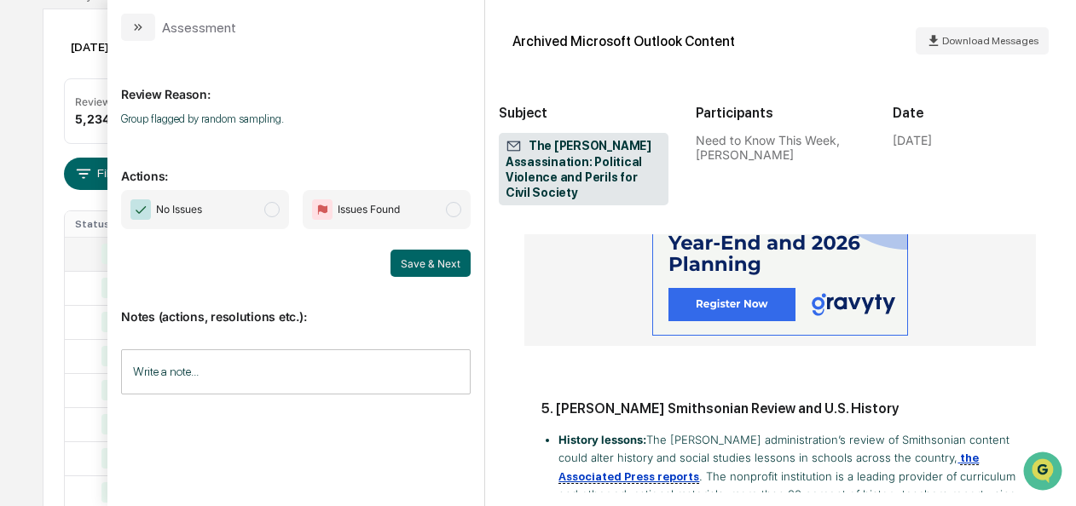
click at [276, 219] on span "No Issues" at bounding box center [205, 209] width 168 height 39
click at [428, 263] on button "Save & Next" at bounding box center [430, 263] width 80 height 27
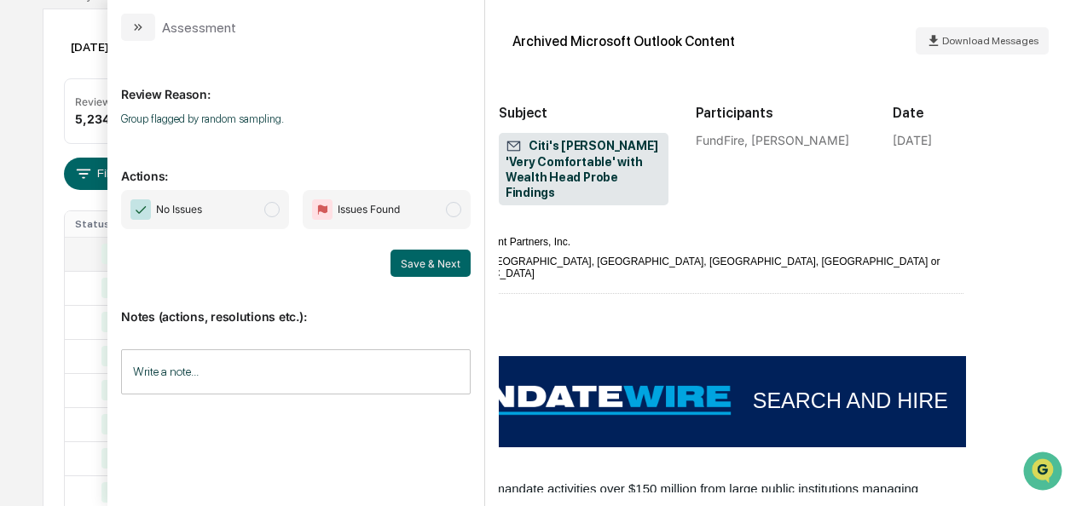
scroll to position [2305, 96]
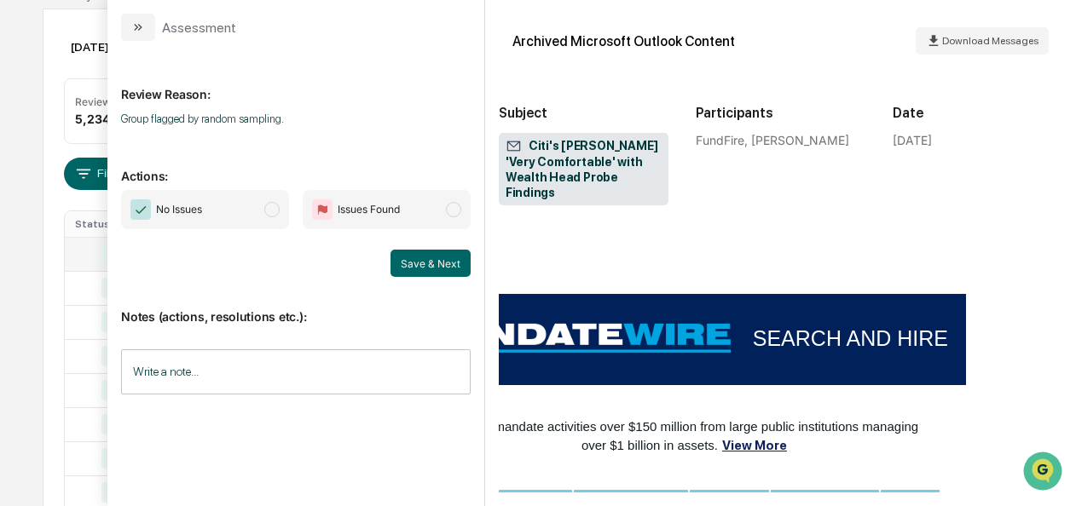
click at [272, 198] on span "No Issues" at bounding box center [205, 209] width 168 height 39
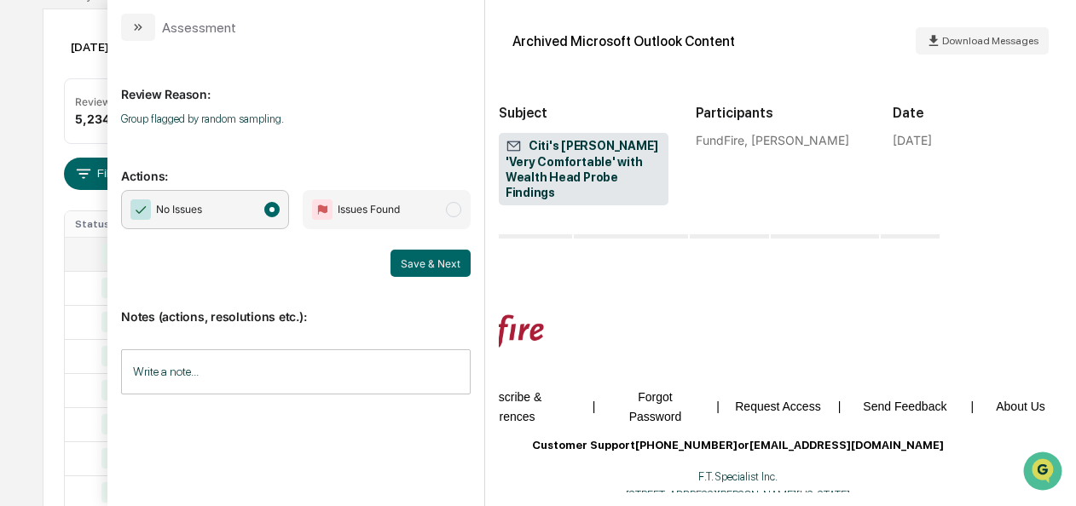
scroll to position [3179, 96]
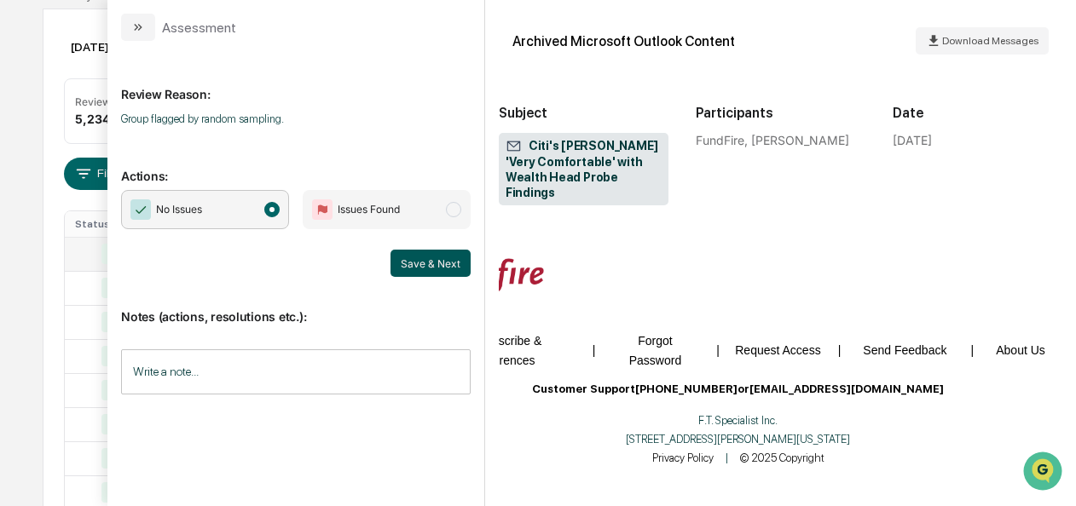
click at [419, 252] on button "Save & Next" at bounding box center [430, 263] width 80 height 27
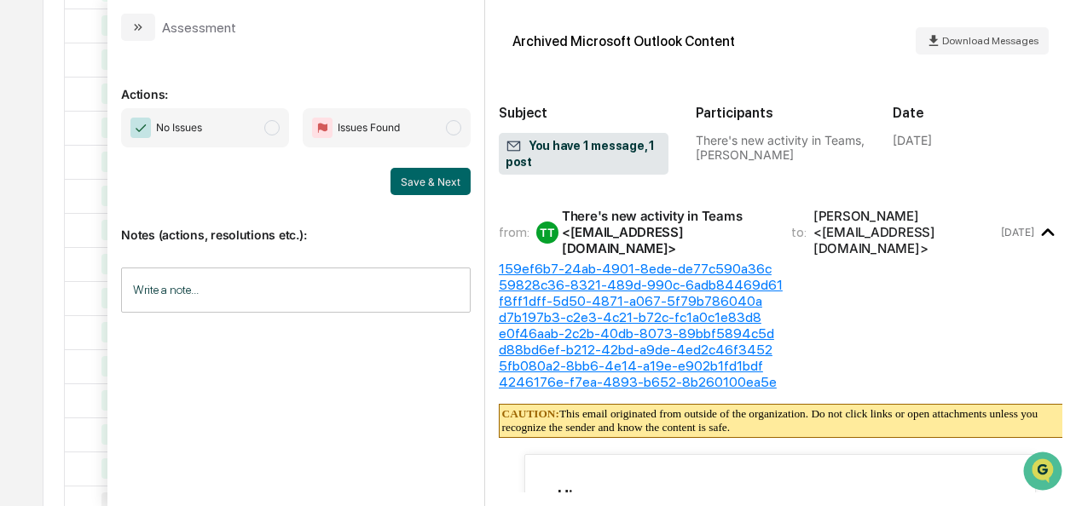
click at [270, 130] on span "modal" at bounding box center [271, 127] width 15 height 15
click at [403, 174] on button "Save & Next" at bounding box center [430, 181] width 80 height 27
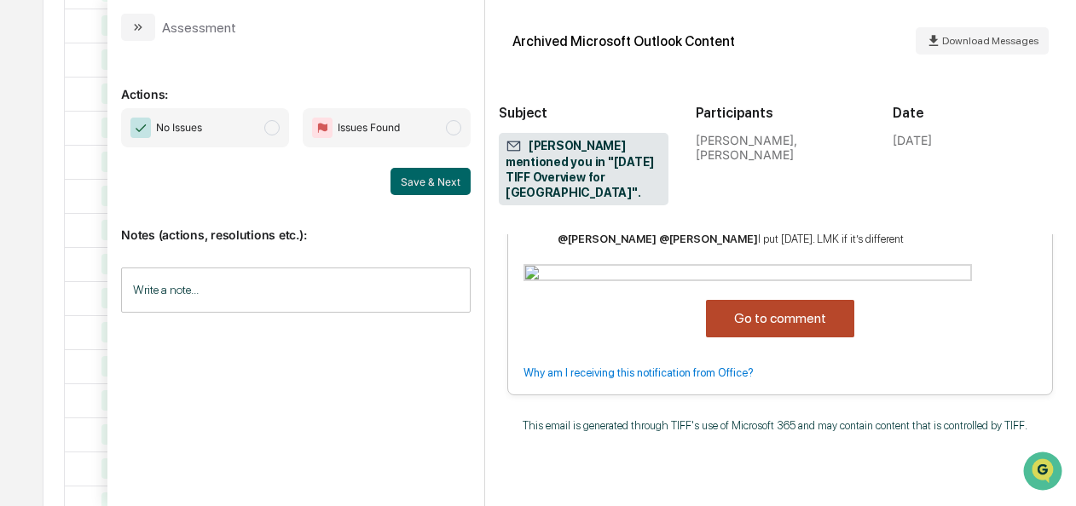
scroll to position [443, 0]
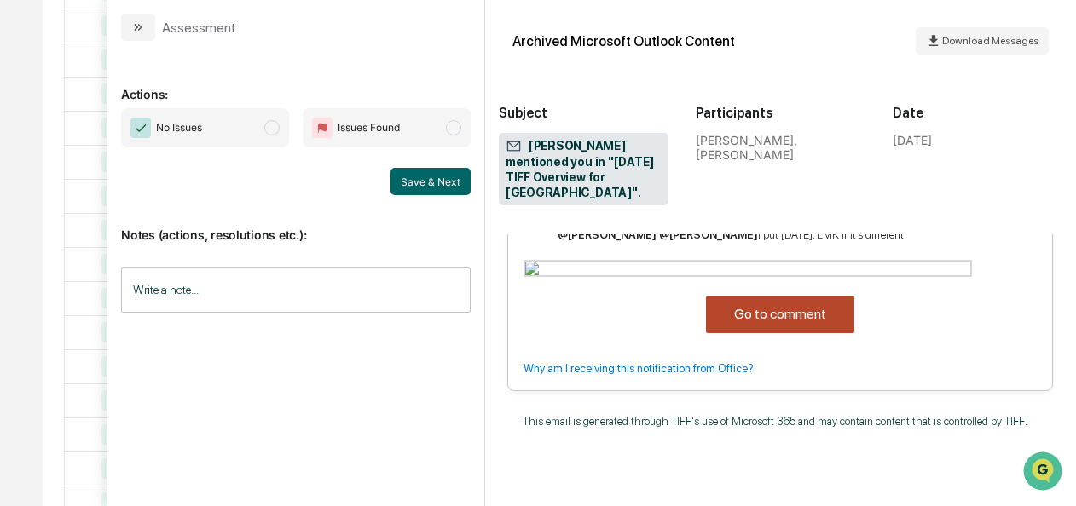
click at [278, 142] on span "No Issues" at bounding box center [205, 127] width 168 height 39
click at [446, 182] on button "Save & Next" at bounding box center [430, 181] width 80 height 27
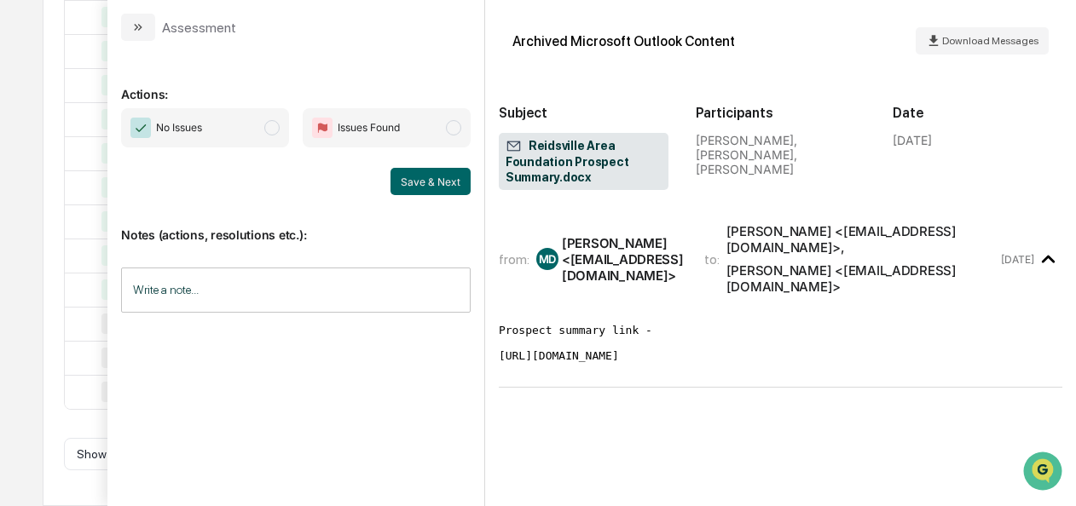
scroll to position [1050, 0]
click at [276, 135] on span "No Issues" at bounding box center [205, 127] width 168 height 39
click at [431, 176] on button "Save & Next" at bounding box center [430, 181] width 80 height 27
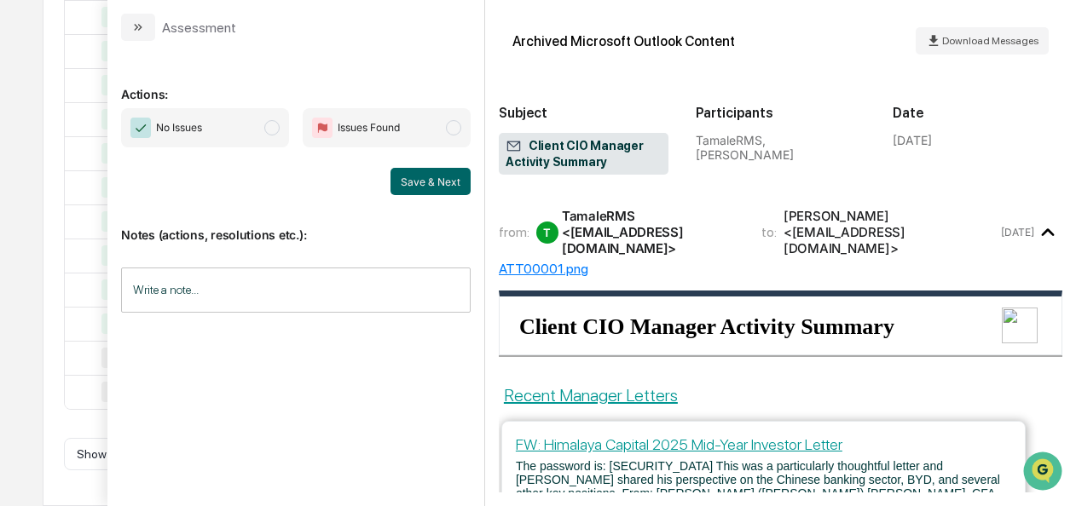
scroll to position [572, 0]
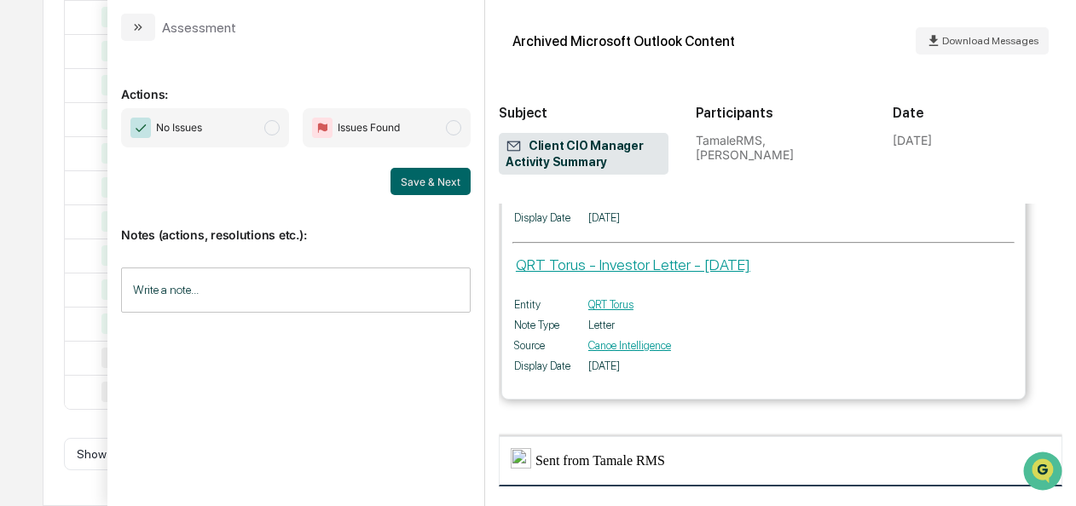
click at [268, 136] on span "No Issues" at bounding box center [205, 127] width 168 height 39
click at [418, 177] on button "Save & Next" at bounding box center [430, 181] width 80 height 27
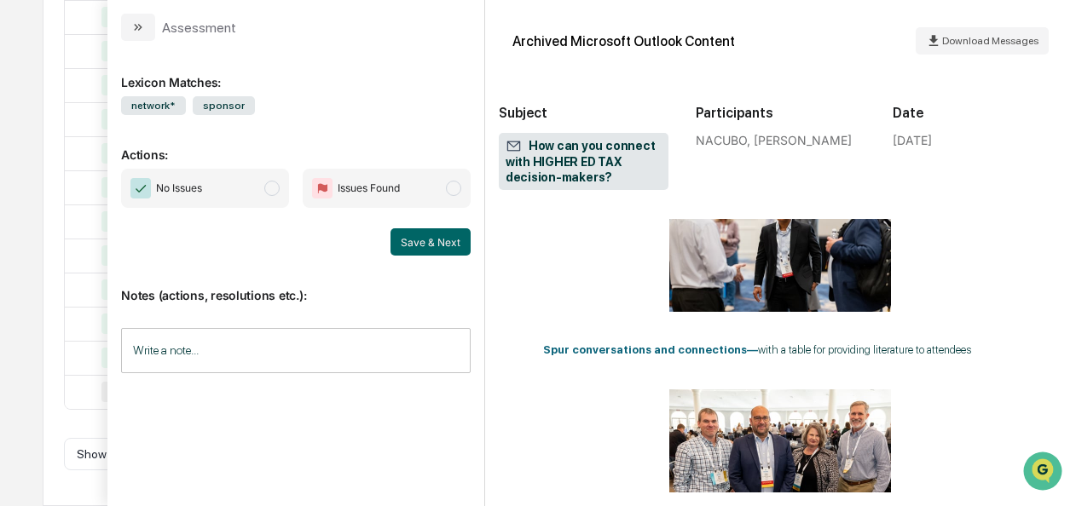
scroll to position [1174, 0]
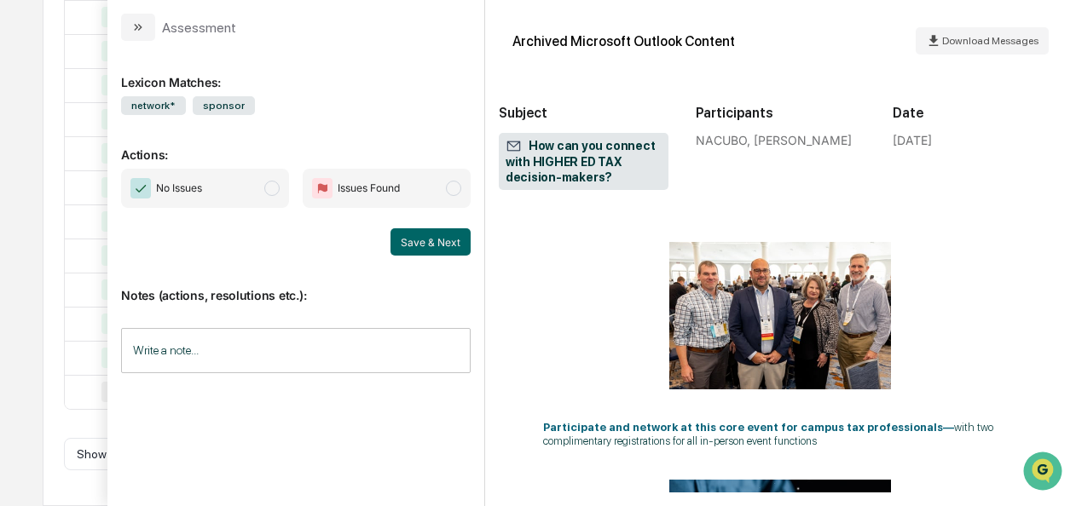
click at [281, 189] on span "No Issues" at bounding box center [205, 188] width 168 height 39
click at [425, 240] on button "Save & Next" at bounding box center [430, 241] width 80 height 27
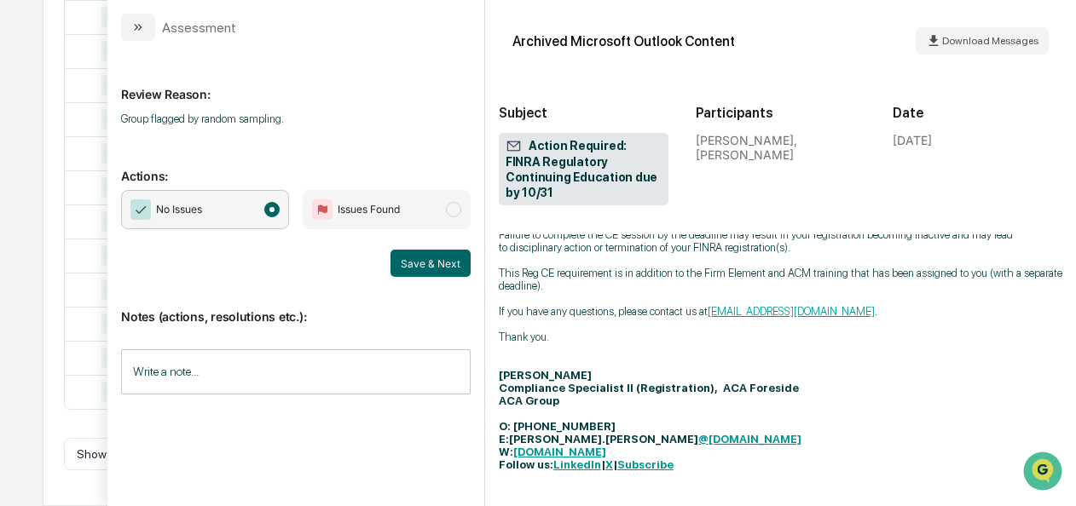
scroll to position [488, 0]
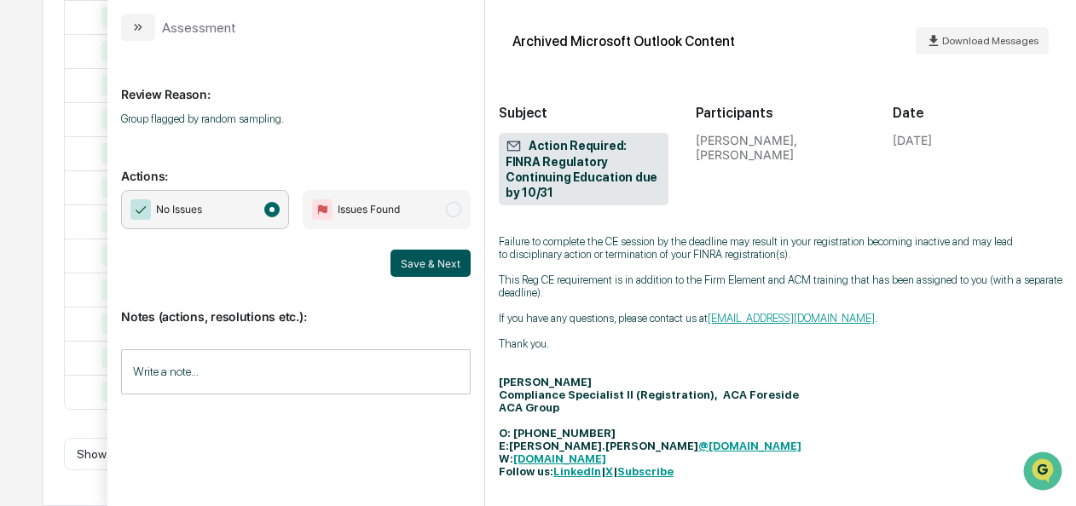
click at [471, 271] on button "Save & Next" at bounding box center [430, 263] width 80 height 27
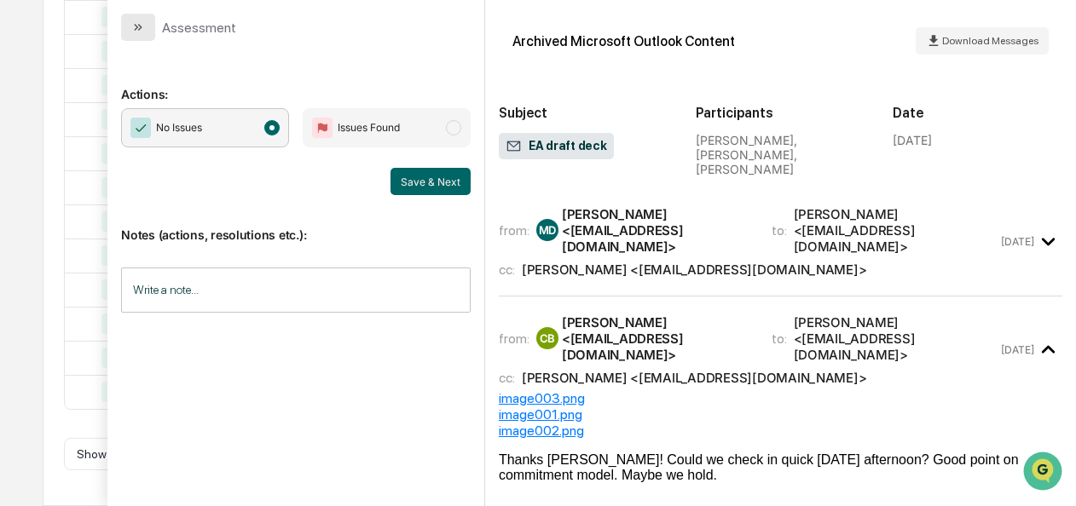
click at [121, 23] on button "modal" at bounding box center [138, 27] width 34 height 27
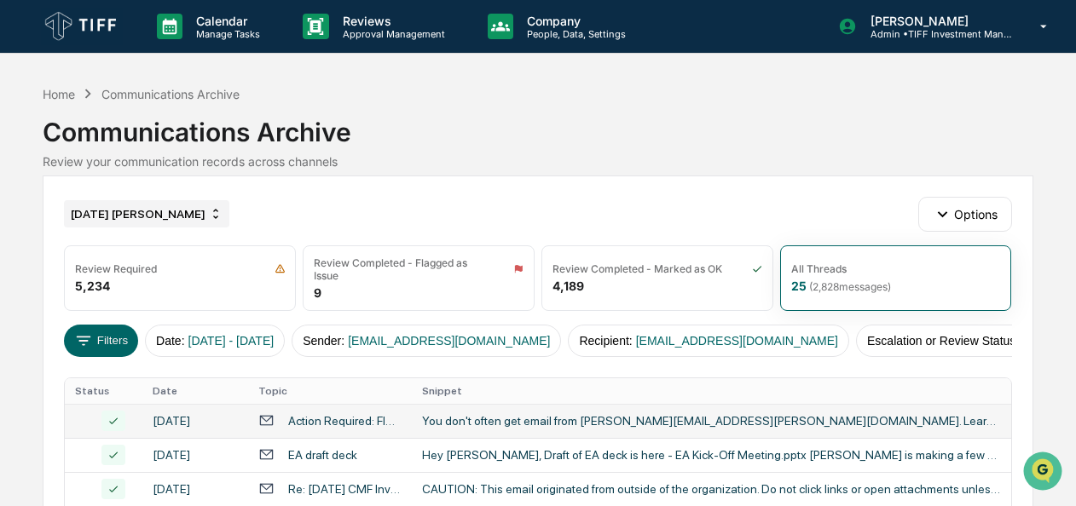
click at [188, 202] on div "[DATE] [PERSON_NAME]" at bounding box center [146, 213] width 165 height 27
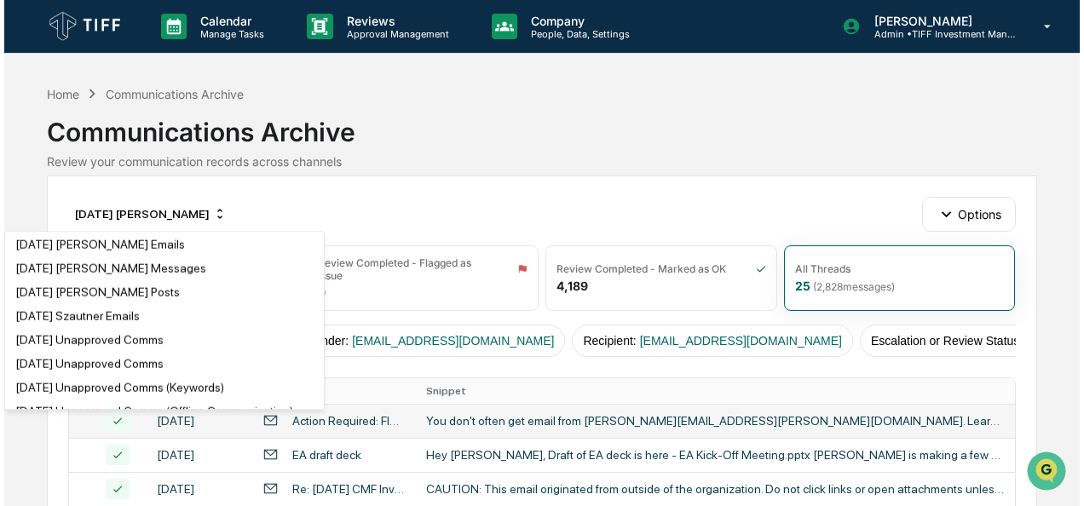
scroll to position [881, 0]
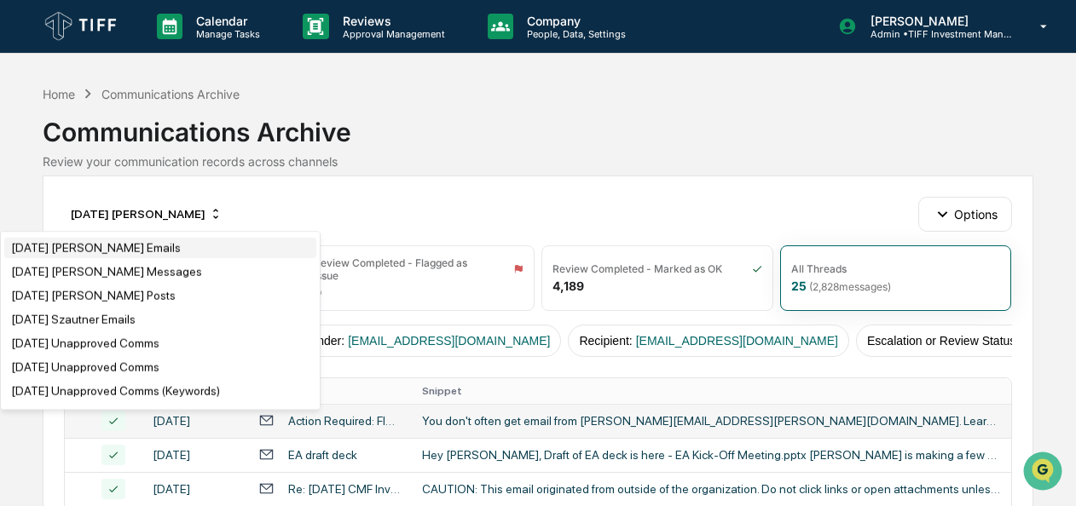
click at [168, 255] on div "[DATE] [PERSON_NAME] Emails" at bounding box center [96, 248] width 170 height 14
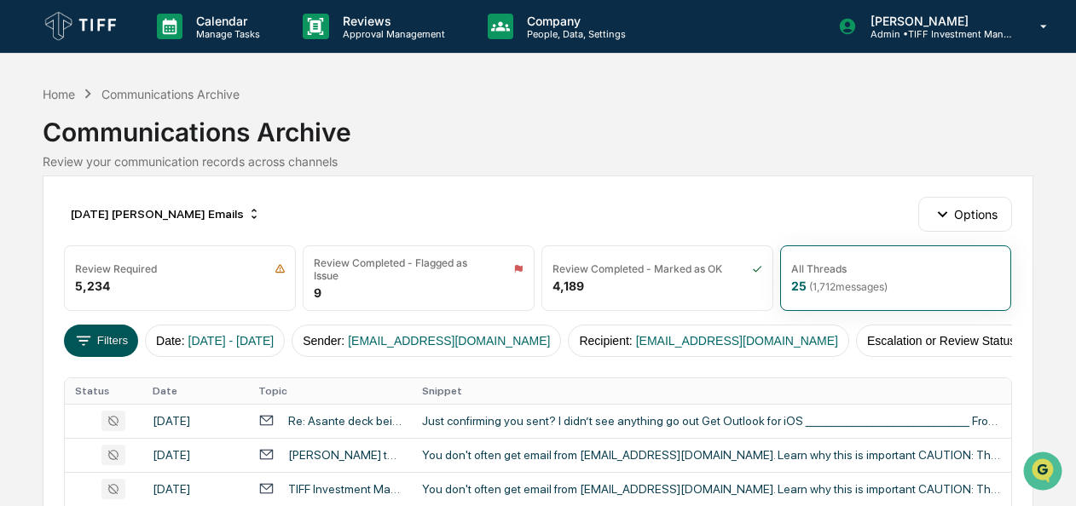
click at [94, 332] on button "Filters" at bounding box center [101, 341] width 74 height 32
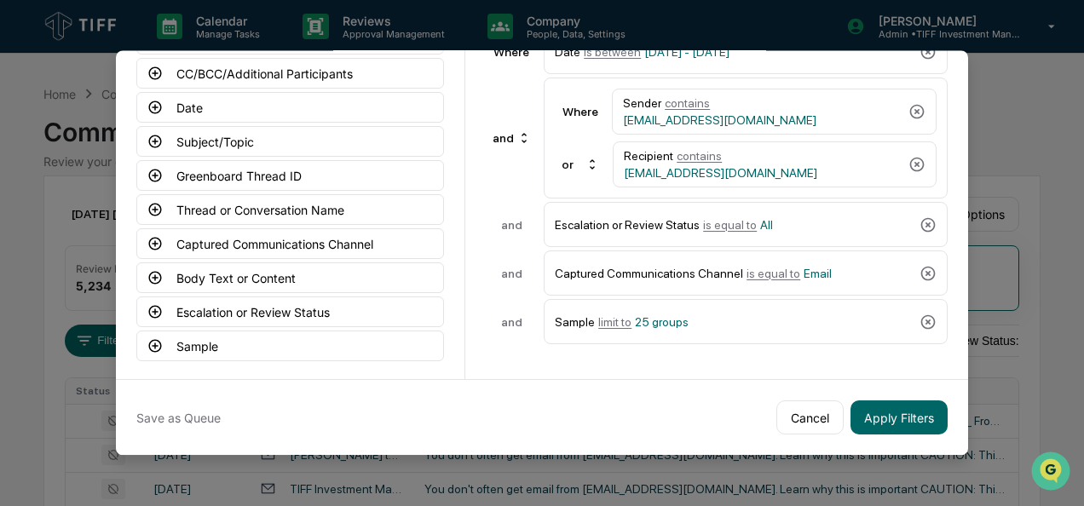
scroll to position [0, 0]
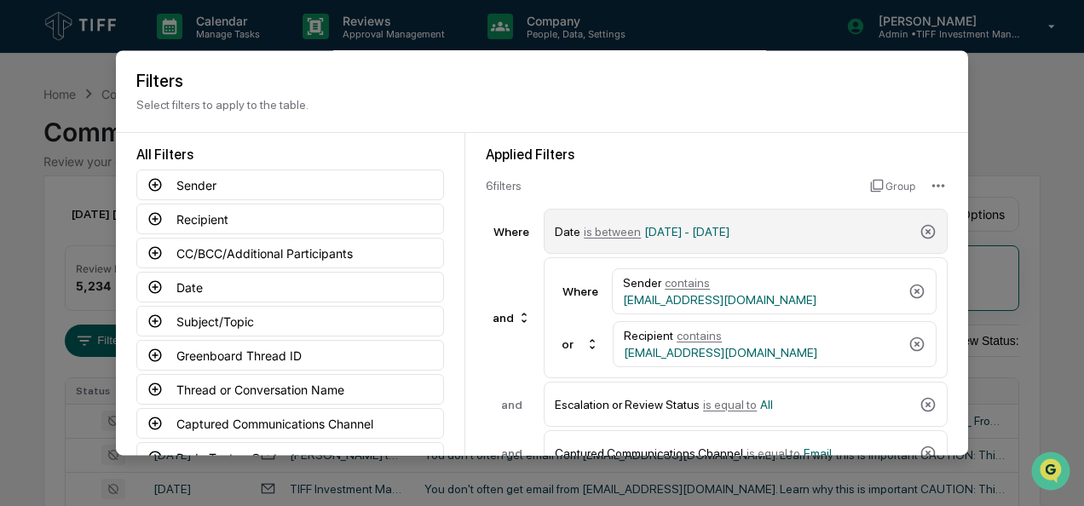
click at [594, 228] on span "is between" at bounding box center [612, 232] width 57 height 14
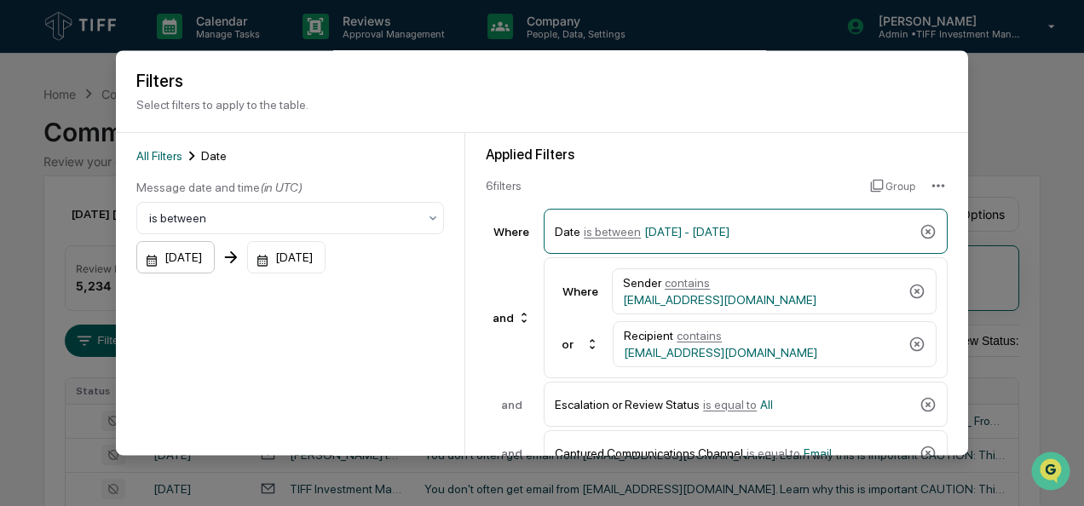
click at [150, 261] on div "[DATE]" at bounding box center [175, 258] width 78 height 32
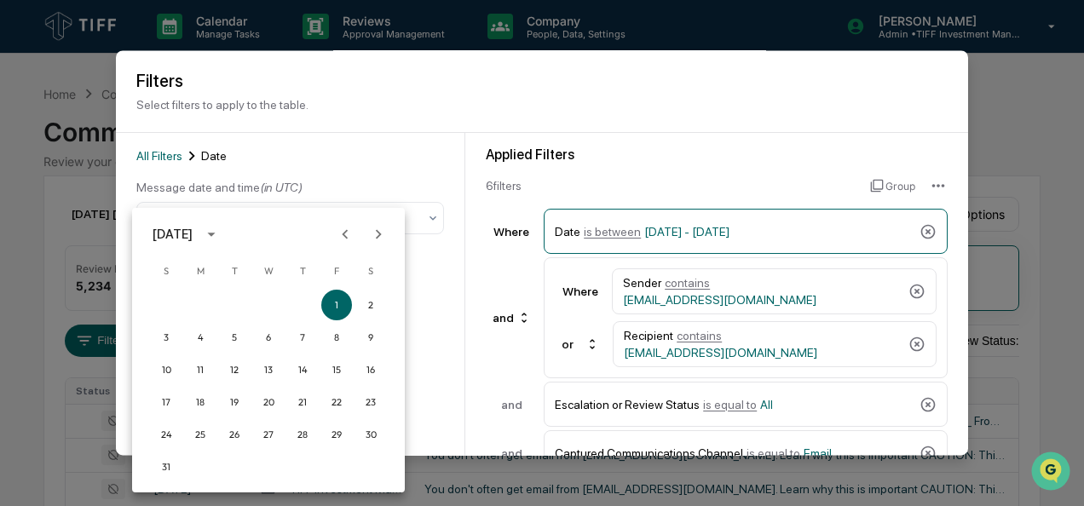
click at [383, 236] on icon "Next month" at bounding box center [378, 234] width 19 height 19
click at [204, 308] on button "1" at bounding box center [200, 305] width 31 height 31
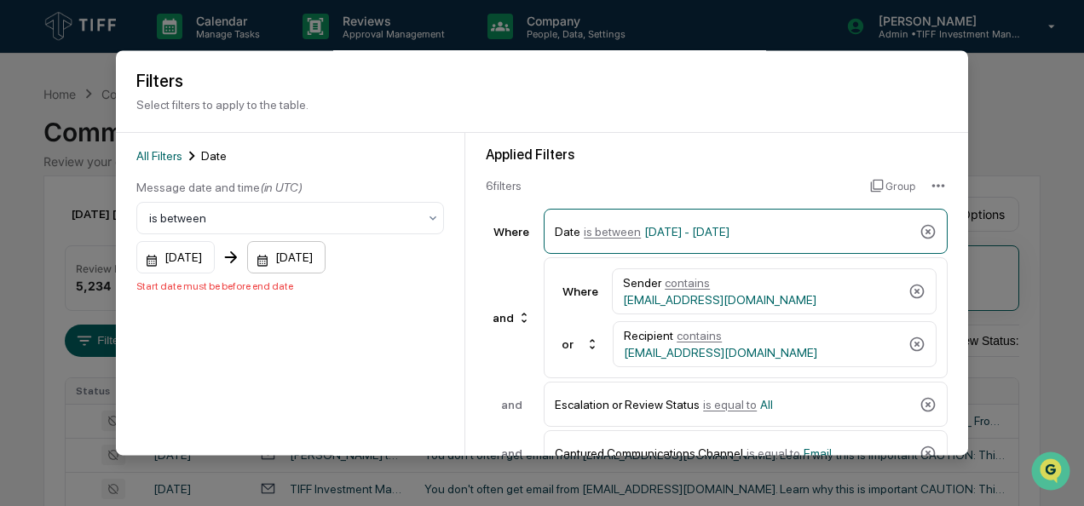
click at [286, 253] on div "[DATE]" at bounding box center [286, 258] width 78 height 32
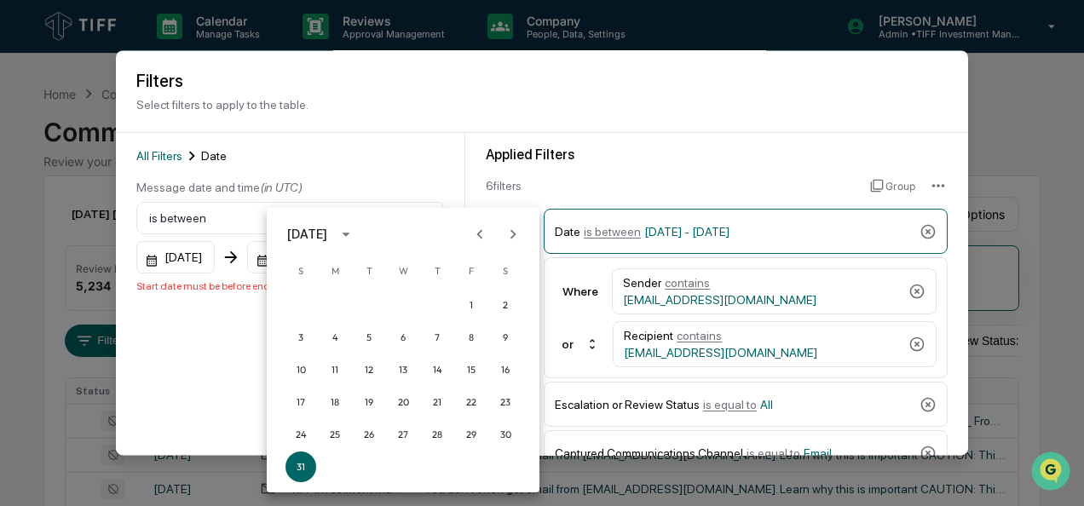
click at [517, 228] on icon "Next month" at bounding box center [513, 234] width 19 height 19
click at [375, 432] on button "30" at bounding box center [368, 434] width 31 height 31
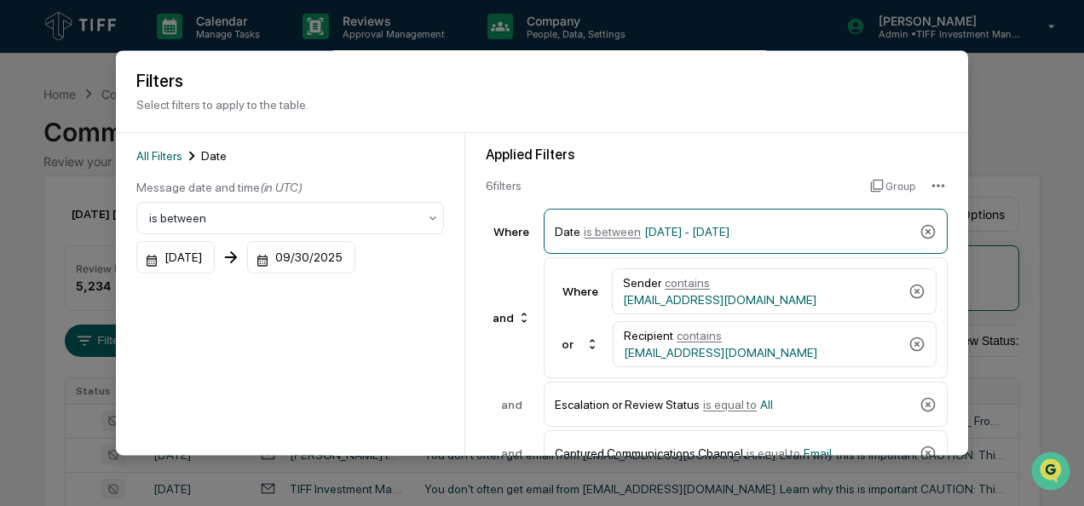
scroll to position [188, 0]
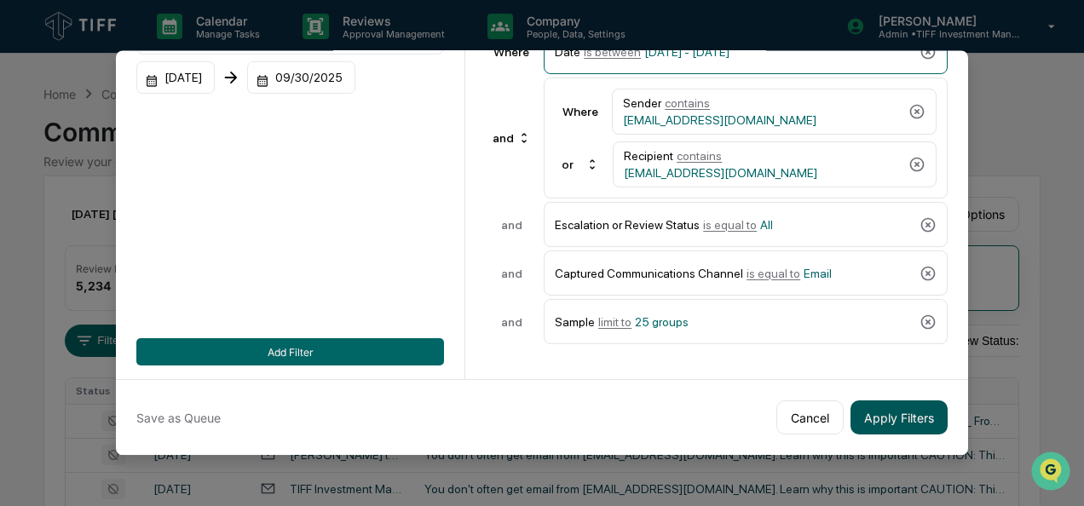
click at [882, 413] on button "Apply Filters" at bounding box center [899, 418] width 97 height 34
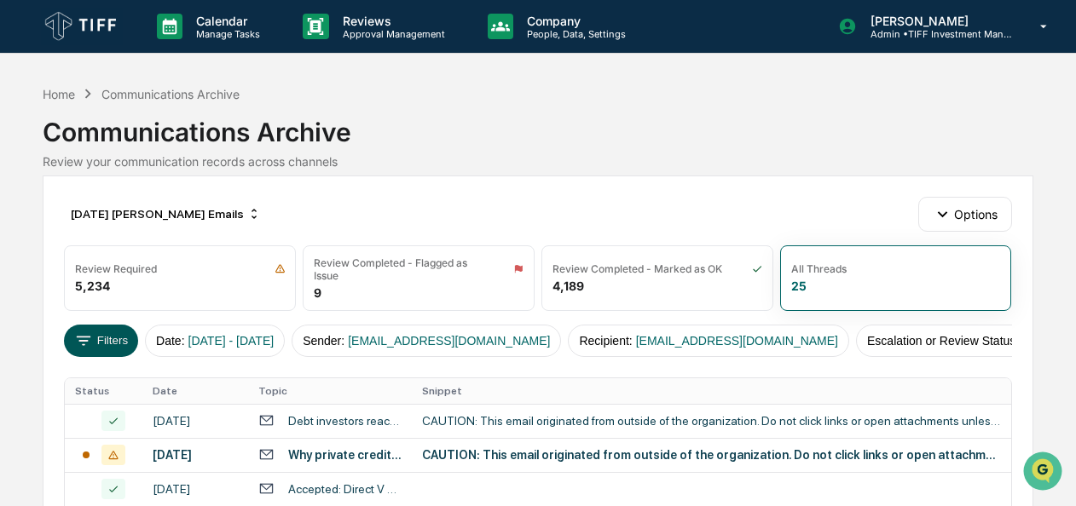
click at [105, 338] on button "Filters" at bounding box center [101, 341] width 74 height 32
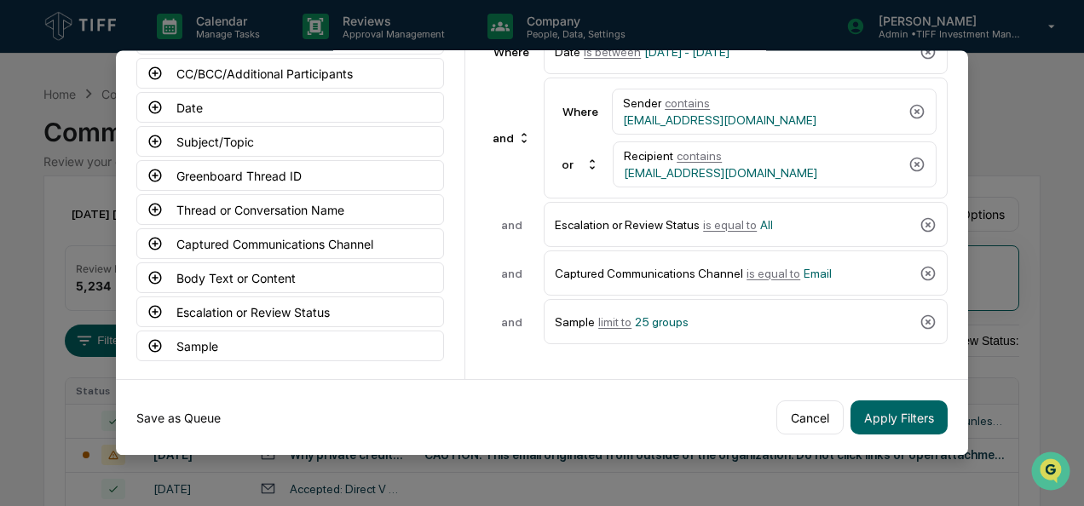
click at [187, 406] on button "Save as Queue" at bounding box center [178, 418] width 84 height 34
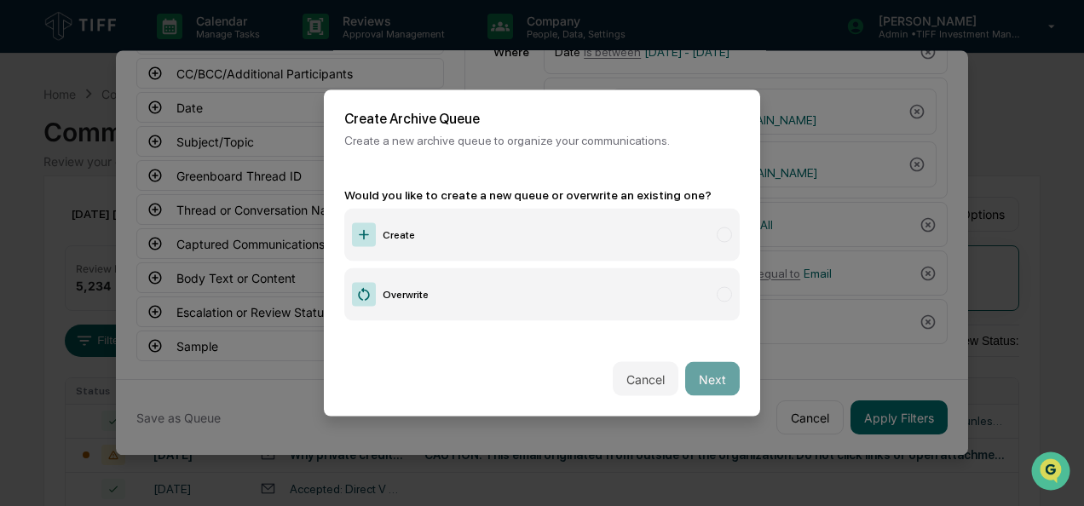
click at [481, 243] on label "Create" at bounding box center [542, 235] width 396 height 53
click at [697, 368] on button "Next" at bounding box center [712, 379] width 55 height 34
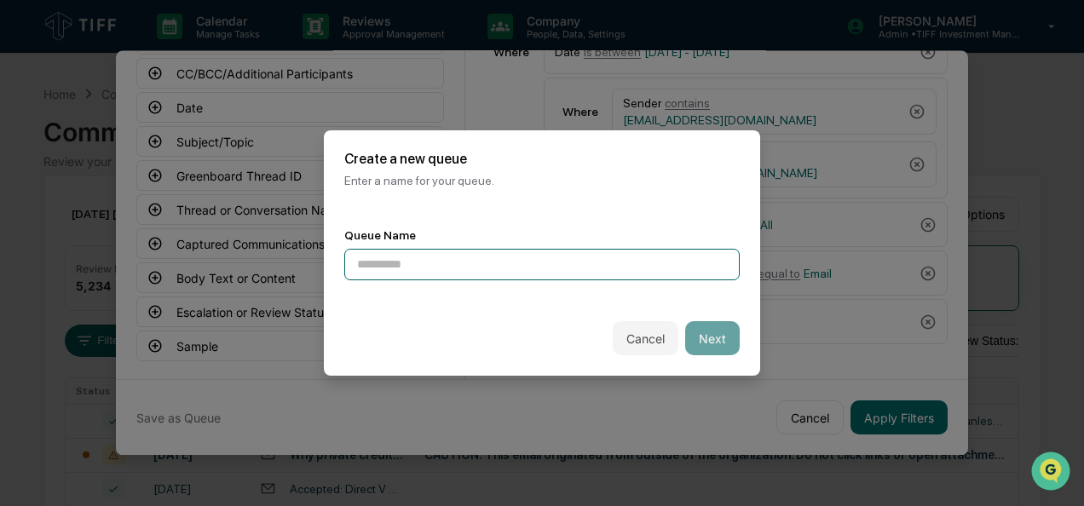
click at [411, 275] on input at bounding box center [542, 265] width 396 height 32
type input "**********"
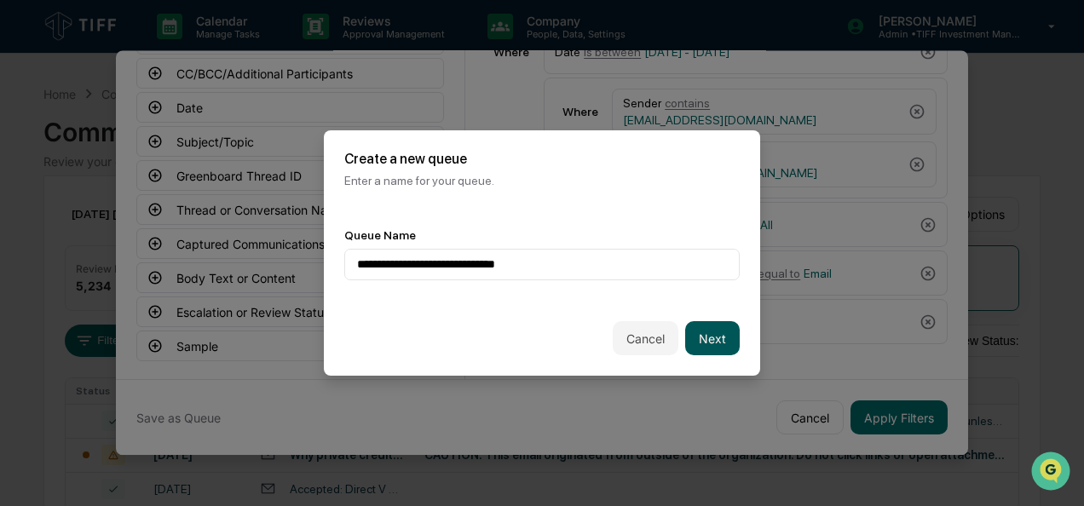
click at [699, 338] on button "Next" at bounding box center [712, 338] width 55 height 34
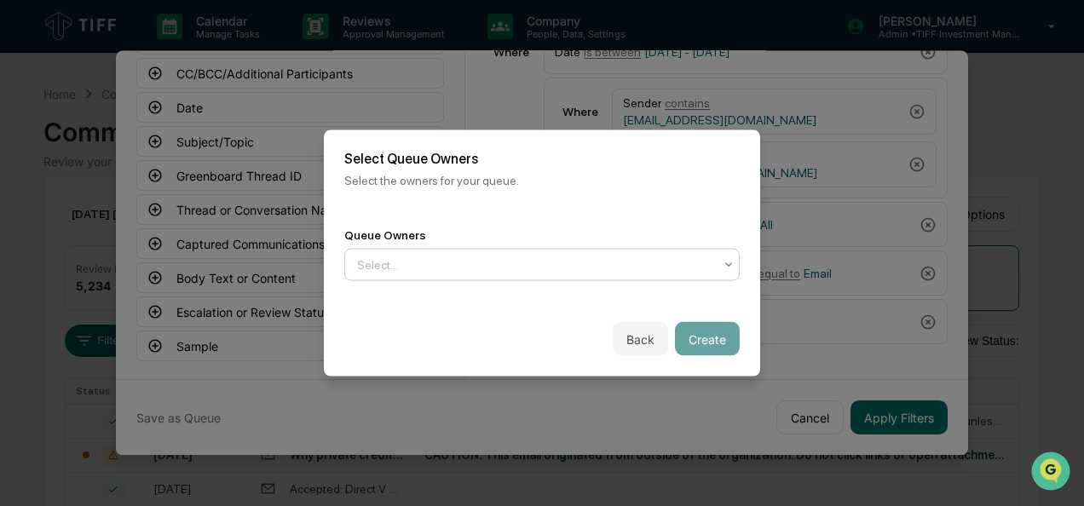
click at [722, 270] on div at bounding box center [729, 264] width 14 height 27
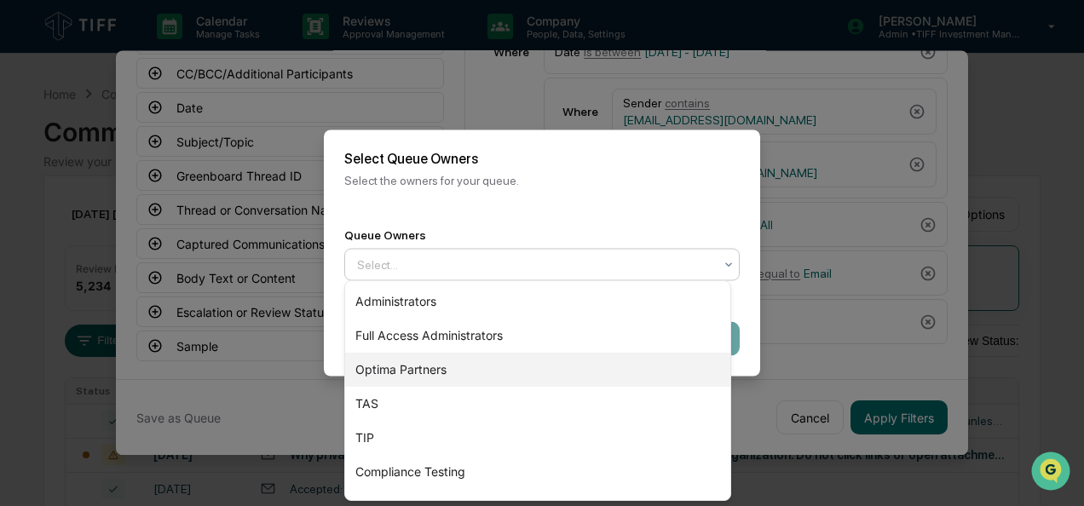
click at [486, 365] on div "Optima Partners" at bounding box center [537, 370] width 385 height 34
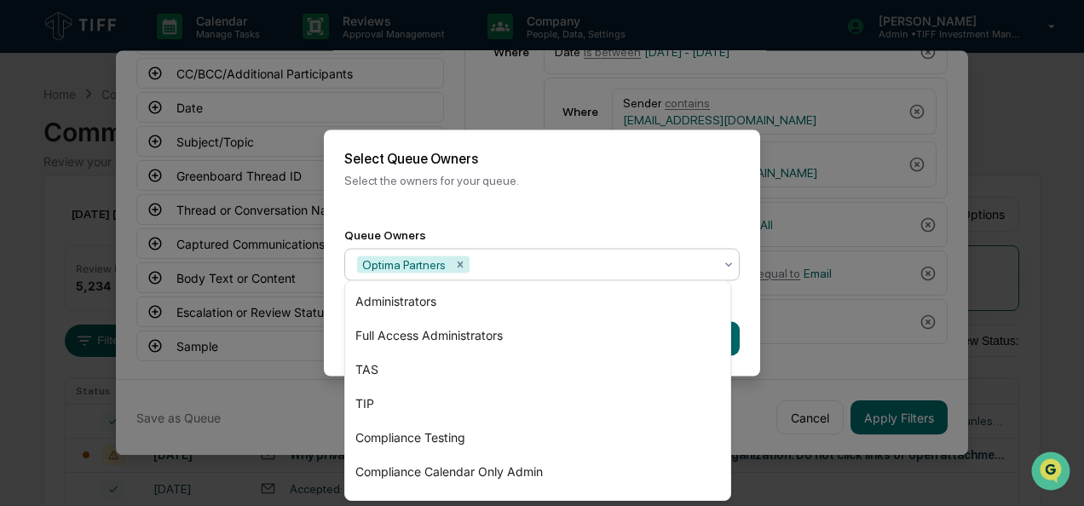
click at [744, 326] on div "Back Create" at bounding box center [542, 339] width 436 height 75
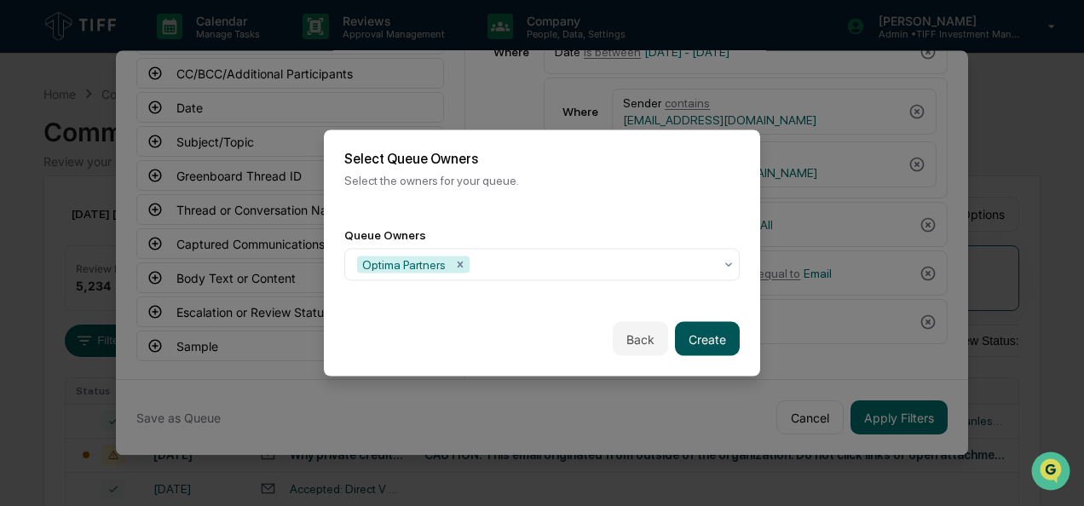
click at [683, 343] on button "Create" at bounding box center [707, 339] width 65 height 34
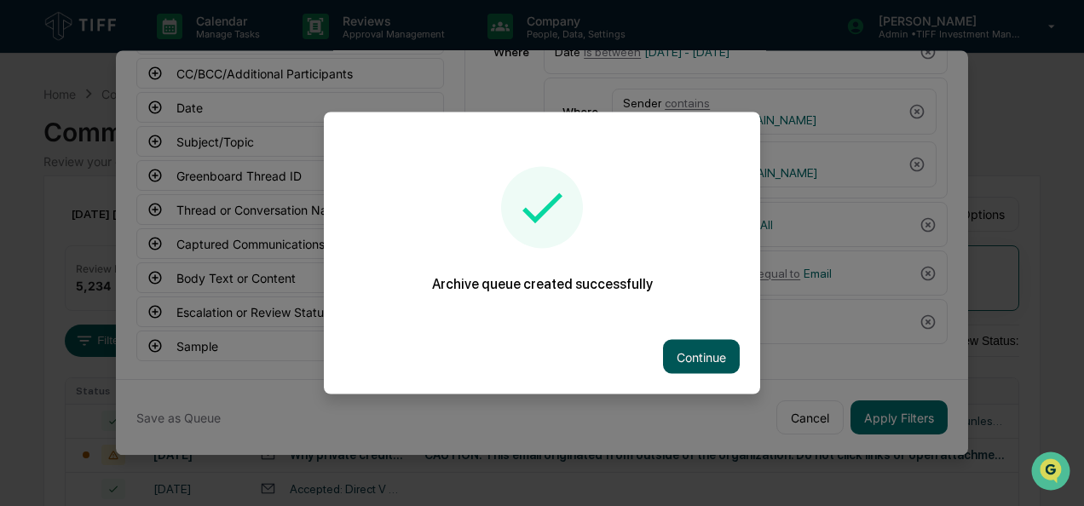
click at [720, 358] on button "Continue" at bounding box center [701, 357] width 77 height 34
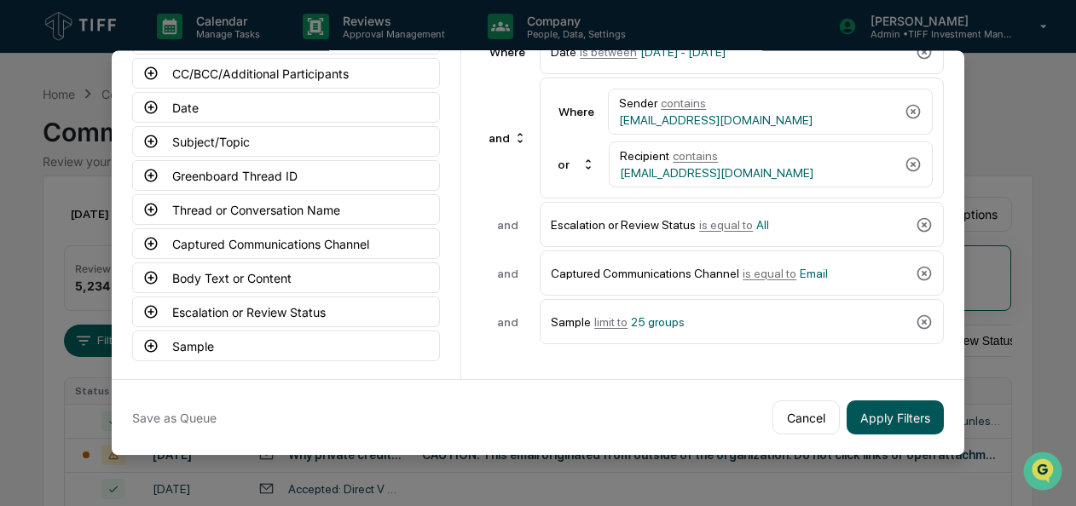
click at [882, 405] on button "Apply Filters" at bounding box center [895, 418] width 97 height 34
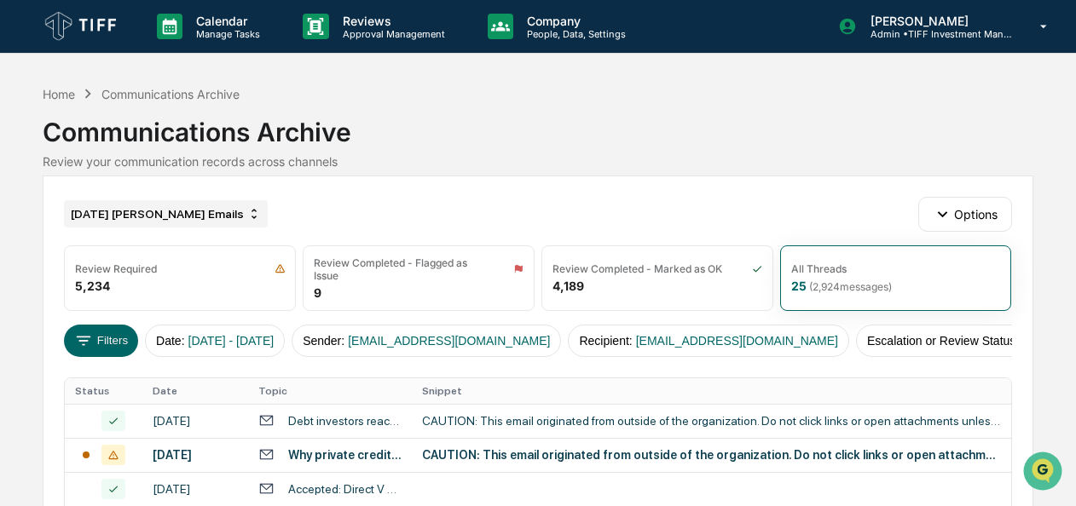
click at [179, 206] on div "[DATE] [PERSON_NAME] Emails" at bounding box center [166, 213] width 204 height 27
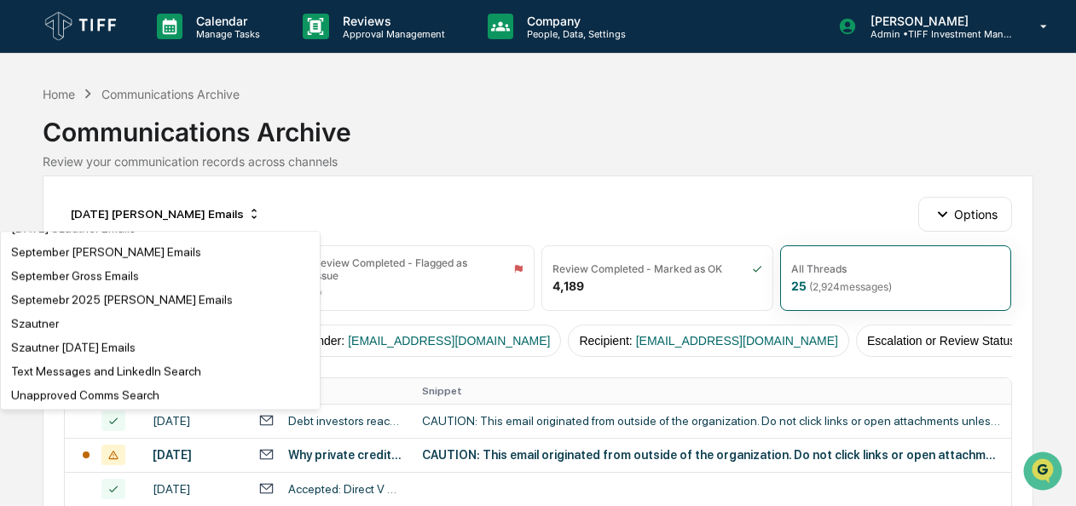
scroll to position [3287, 0]
click at [113, 211] on div "[DATE] [PERSON_NAME] Emails" at bounding box center [96, 205] width 170 height 14
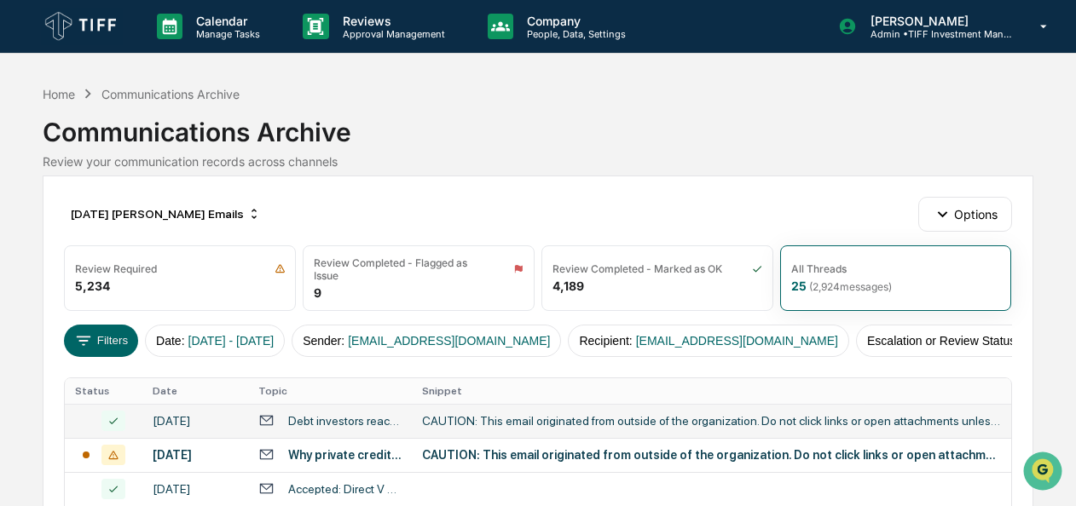
click at [493, 426] on div "CAUTION: This email originated from outside of the organization. Do not click l…" at bounding box center [711, 421] width 579 height 14
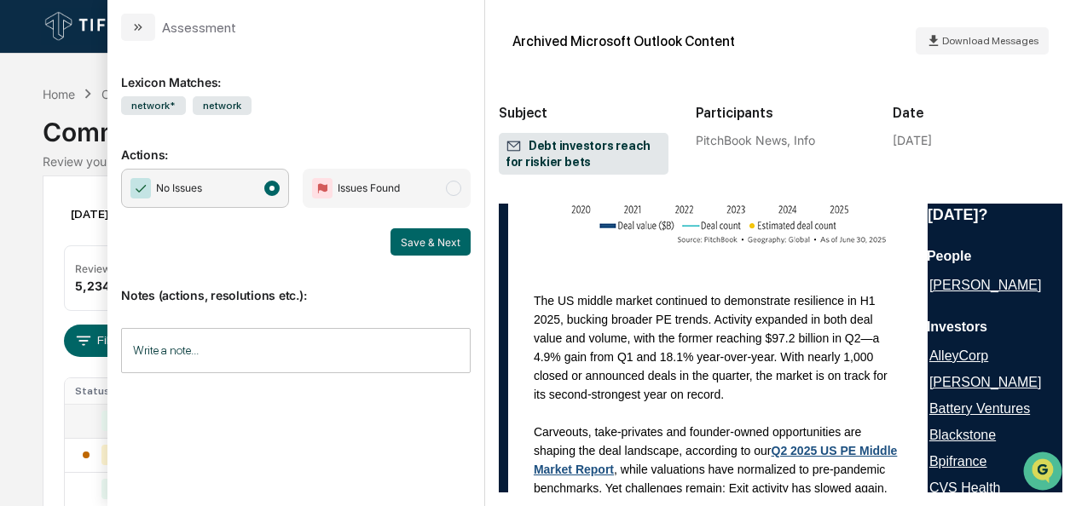
scroll to position [3003, 0]
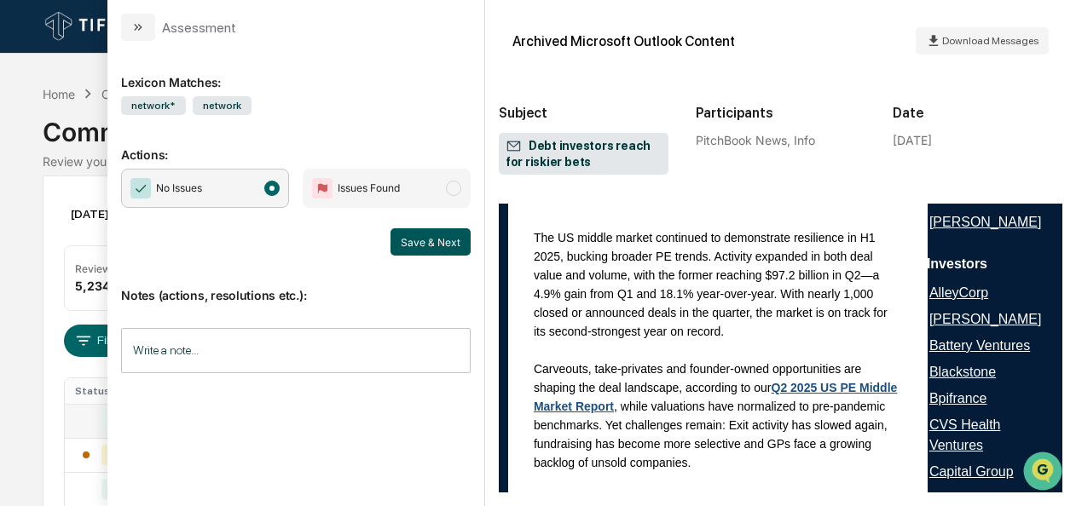
click at [411, 235] on button "Save & Next" at bounding box center [430, 241] width 80 height 27
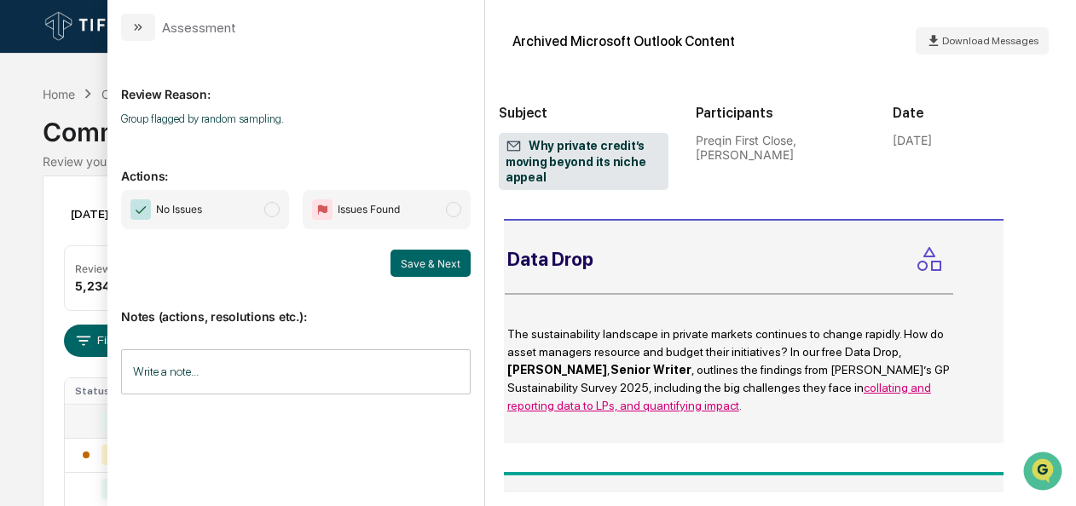
scroll to position [2797, 0]
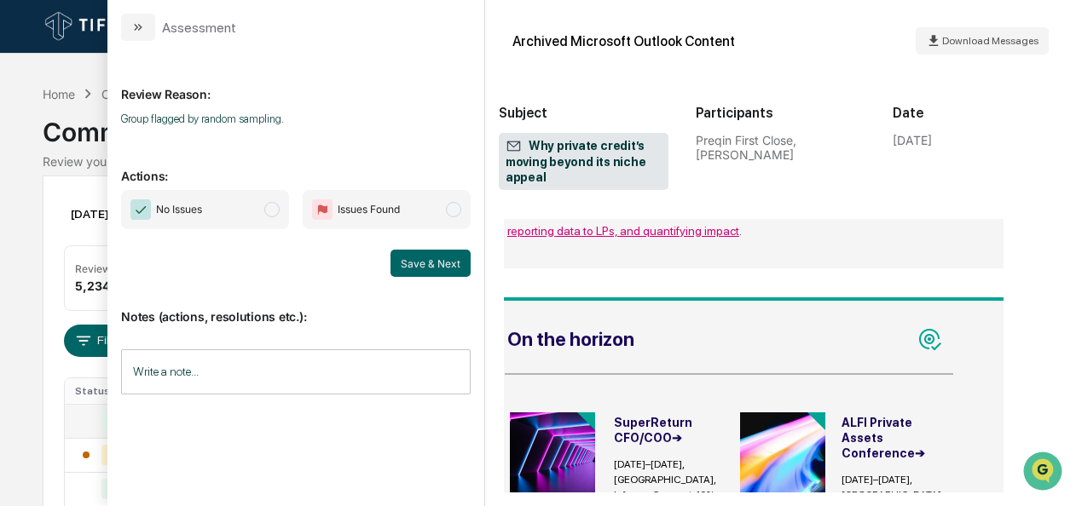
click at [275, 210] on span "modal" at bounding box center [271, 209] width 15 height 15
click at [421, 257] on button "Save & Next" at bounding box center [430, 263] width 80 height 27
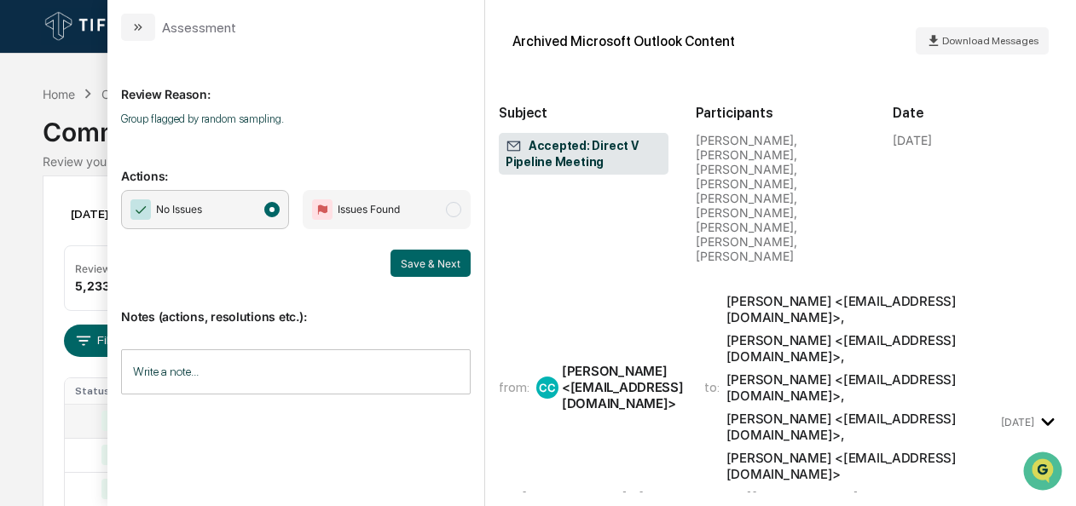
scroll to position [323, 0]
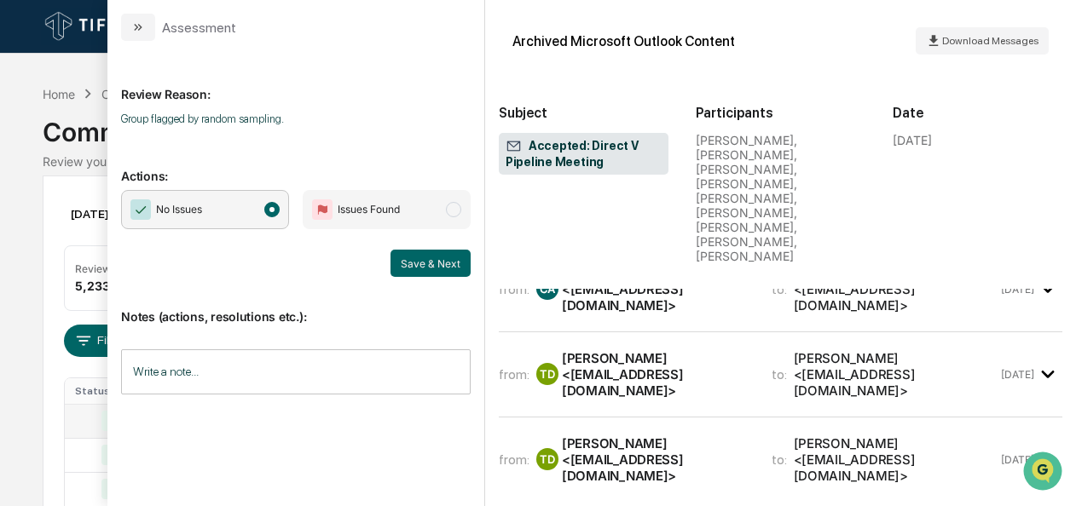
click at [443, 281] on div "Notes (actions, resolutions etc.): Write a note... Write a note..." at bounding box center [296, 346] width 350 height 138
click at [443, 273] on button "Save & Next" at bounding box center [430, 263] width 80 height 27
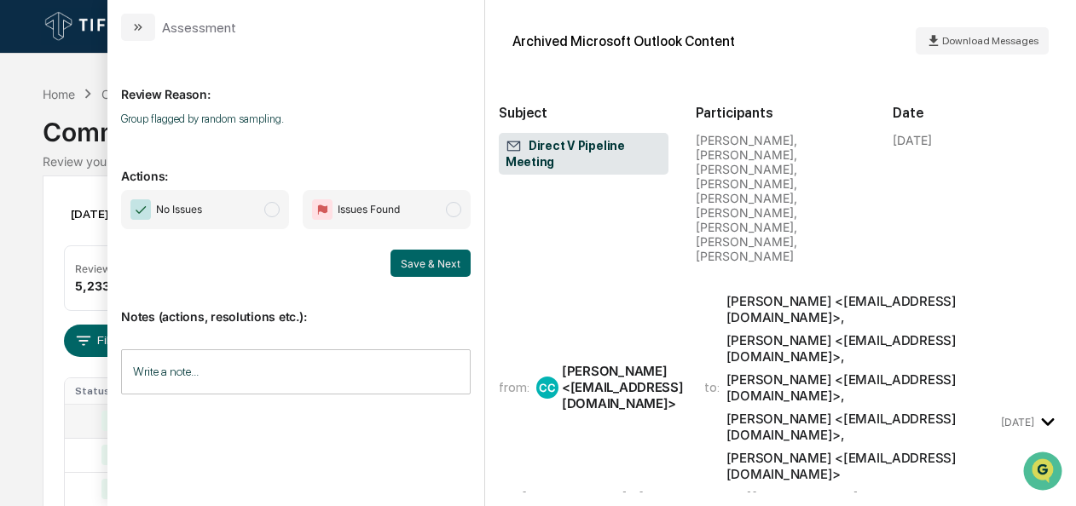
scroll to position [121, 0]
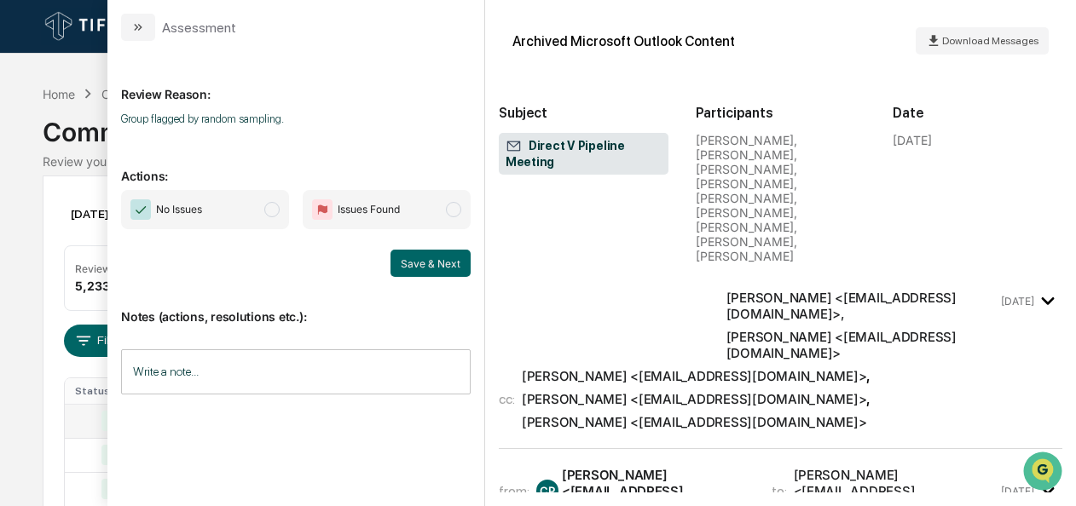
click at [273, 208] on span "modal" at bounding box center [271, 209] width 15 height 15
click at [445, 265] on button "Save & Next" at bounding box center [430, 263] width 80 height 27
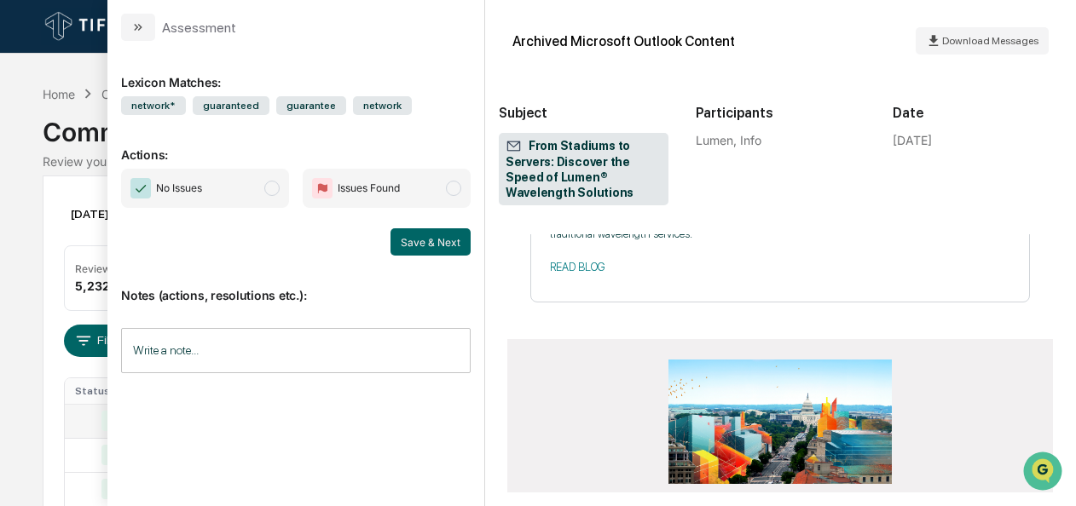
scroll to position [2636, 0]
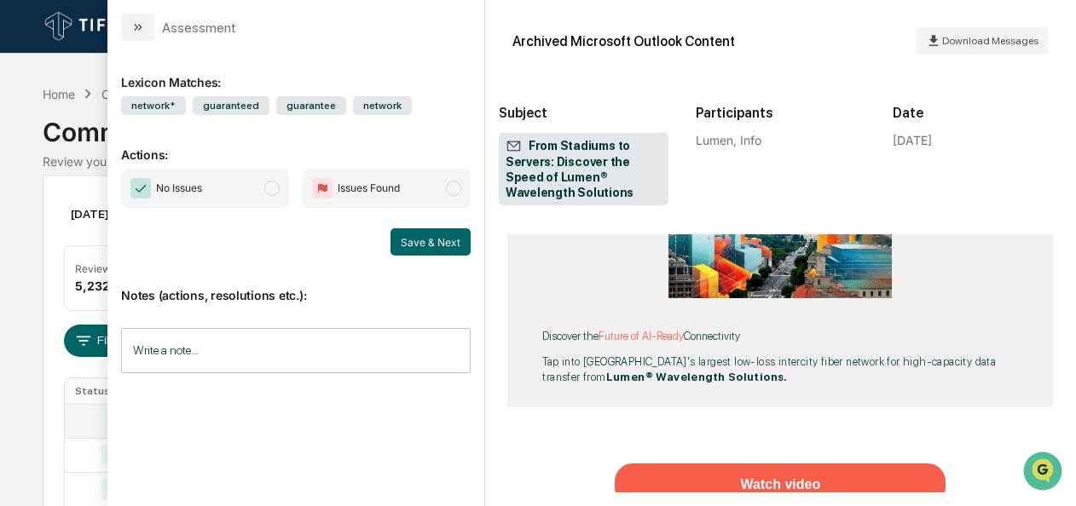
click at [268, 180] on span "No Issues" at bounding box center [205, 188] width 168 height 39
click at [464, 244] on button "Save & Next" at bounding box center [430, 241] width 80 height 27
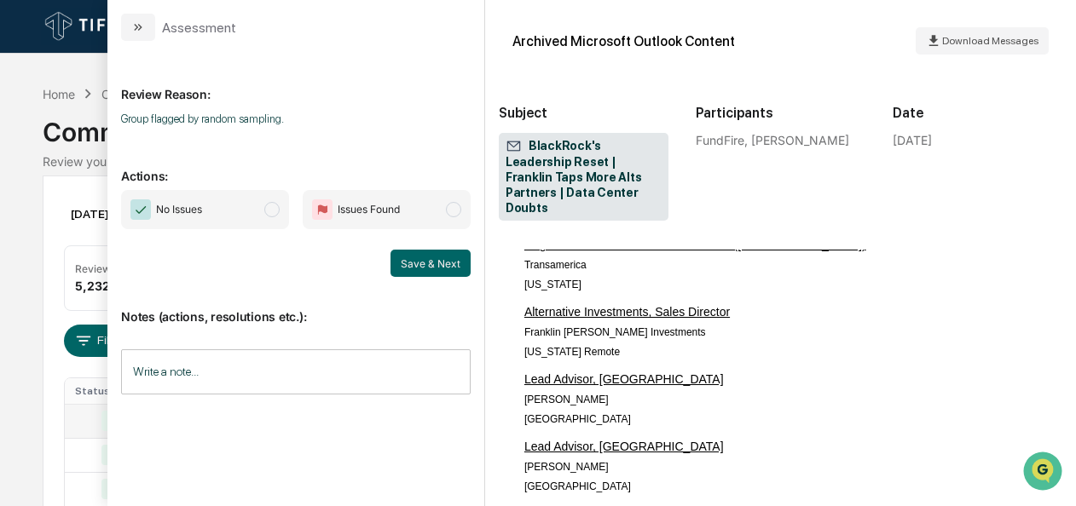
scroll to position [2251, 0]
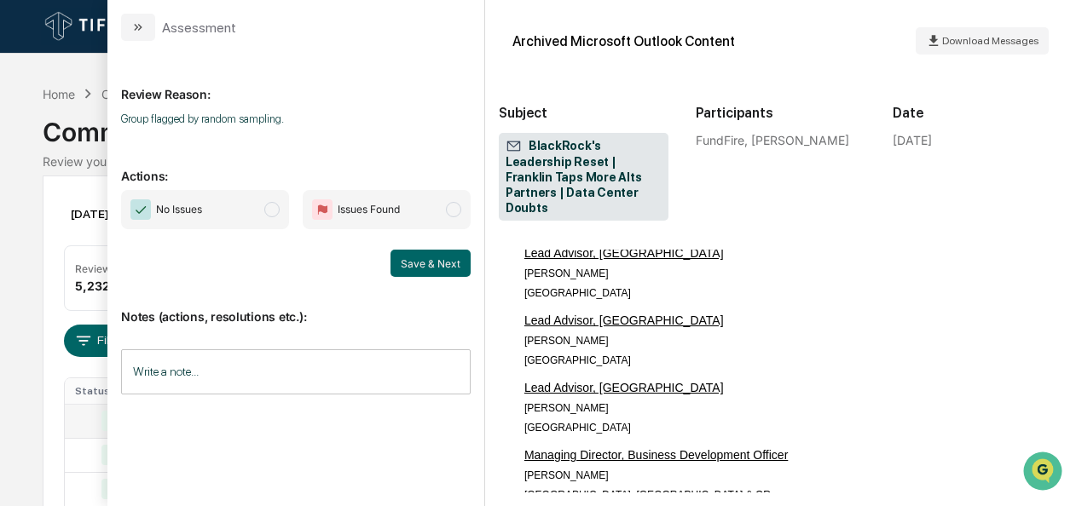
click at [276, 213] on span "modal" at bounding box center [271, 209] width 15 height 15
click at [442, 266] on button "Save & Next" at bounding box center [430, 263] width 80 height 27
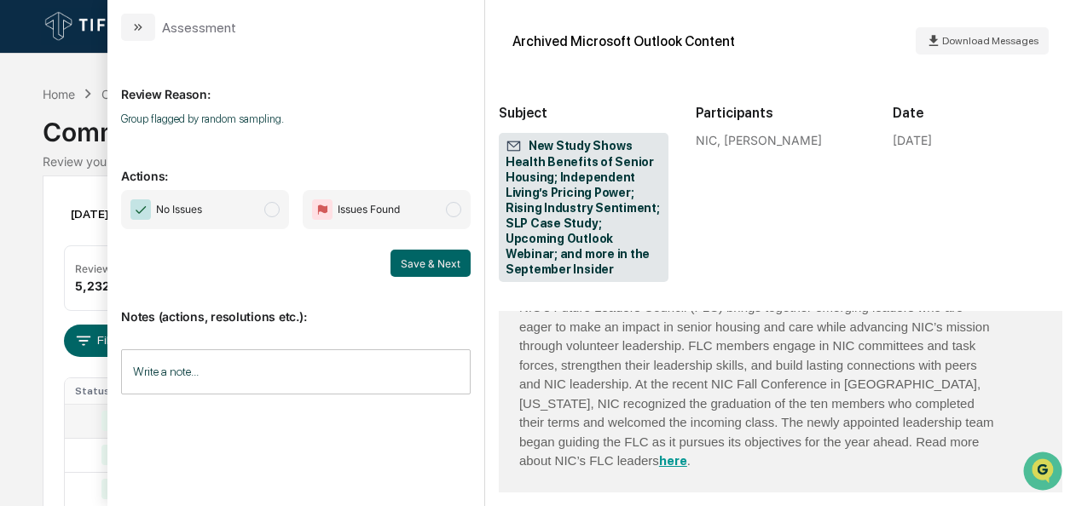
click at [275, 218] on span "No Issues" at bounding box center [205, 209] width 168 height 39
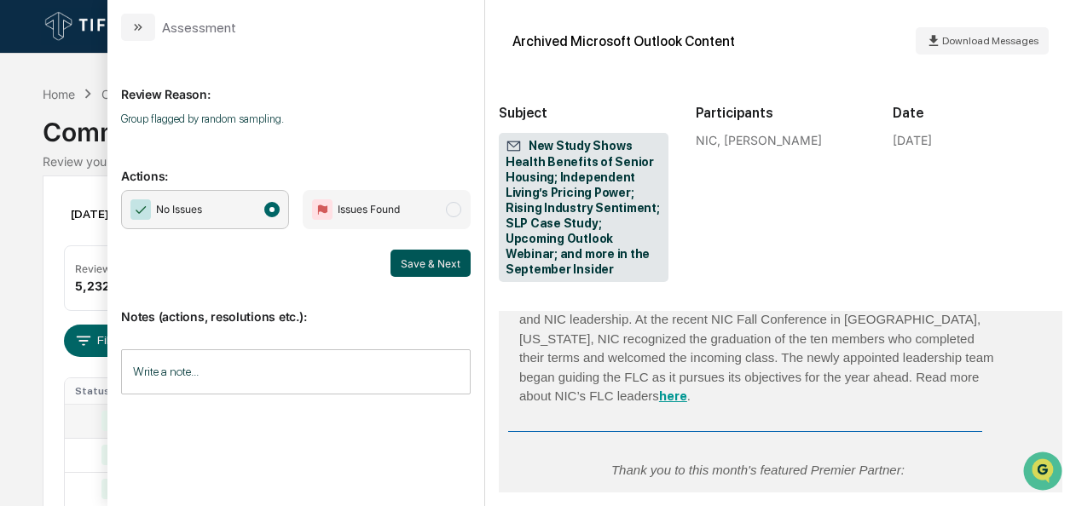
scroll to position [3079, 0]
click at [418, 269] on button "Save & Next" at bounding box center [430, 263] width 80 height 27
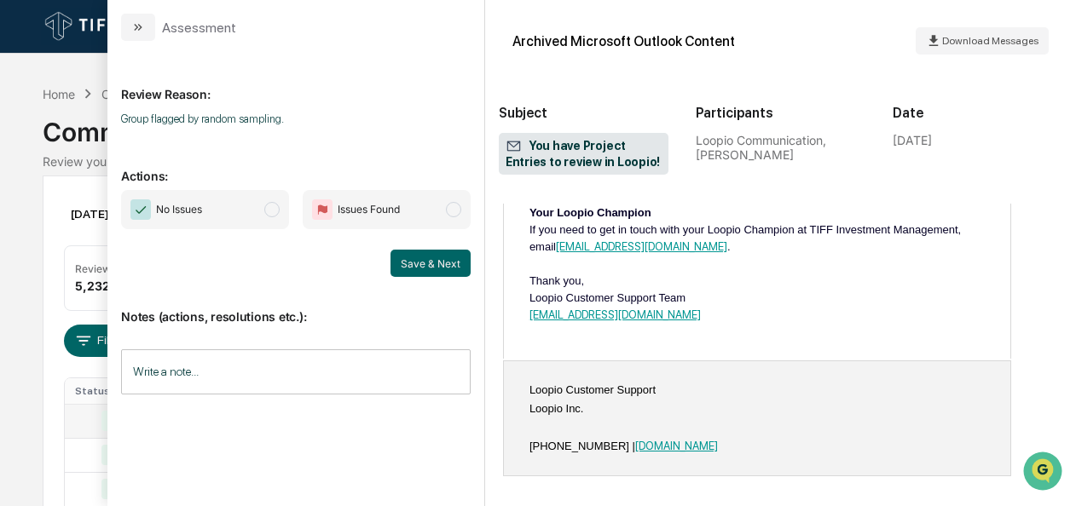
scroll to position [581, 0]
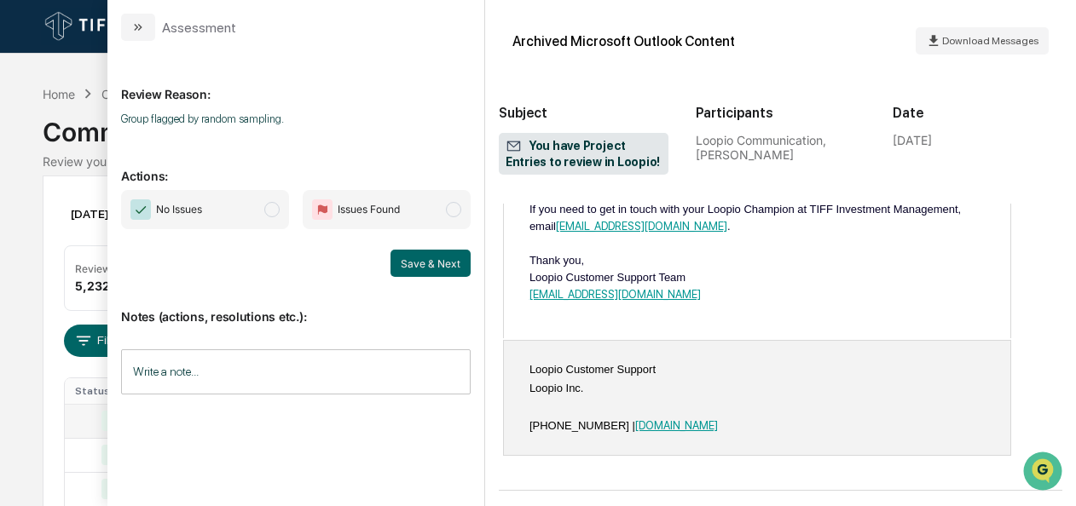
click at [278, 217] on span "No Issues" at bounding box center [205, 209] width 168 height 39
click at [419, 252] on button "Save & Next" at bounding box center [430, 263] width 80 height 27
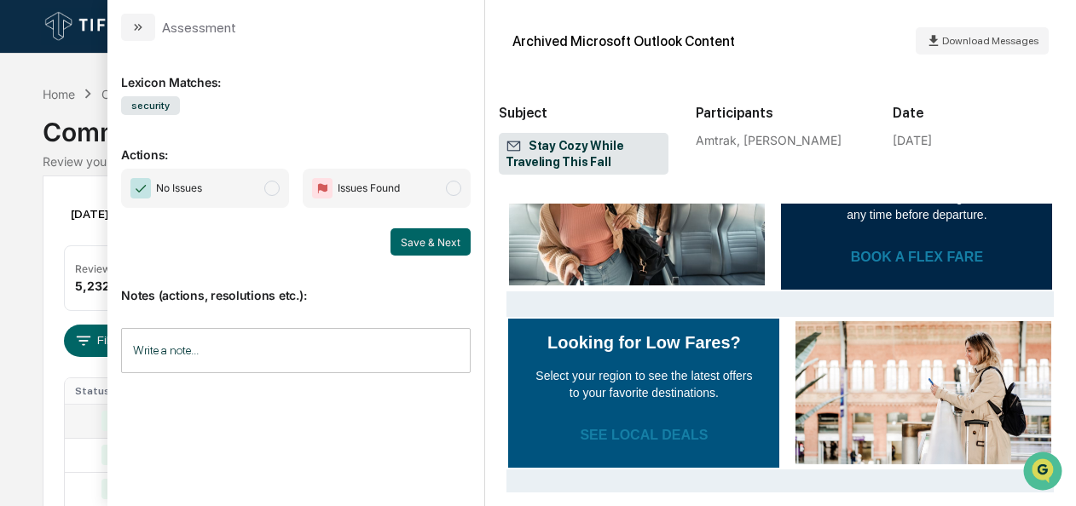
scroll to position [1284, 0]
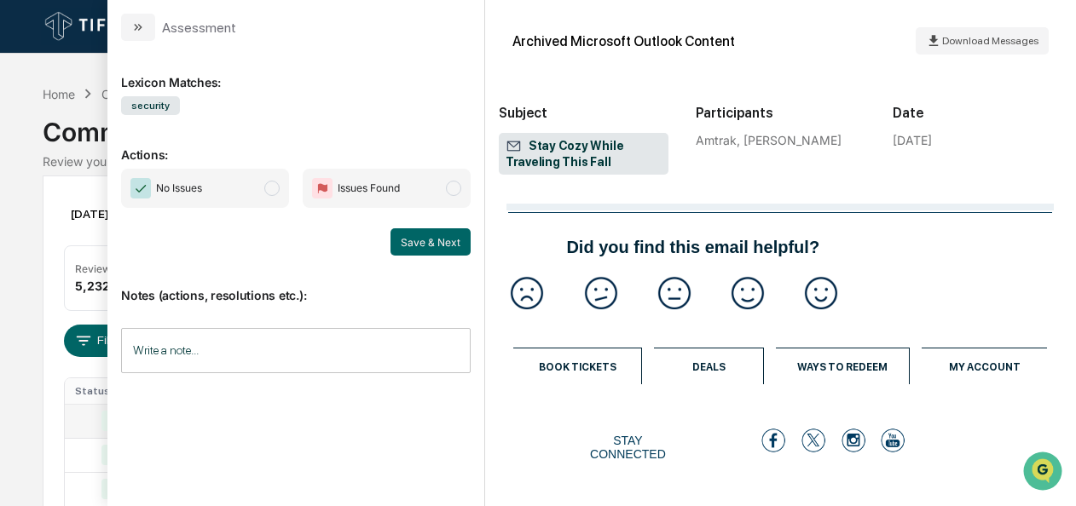
click at [269, 191] on span "modal" at bounding box center [271, 188] width 15 height 15
click at [411, 237] on button "Save & Next" at bounding box center [430, 241] width 80 height 27
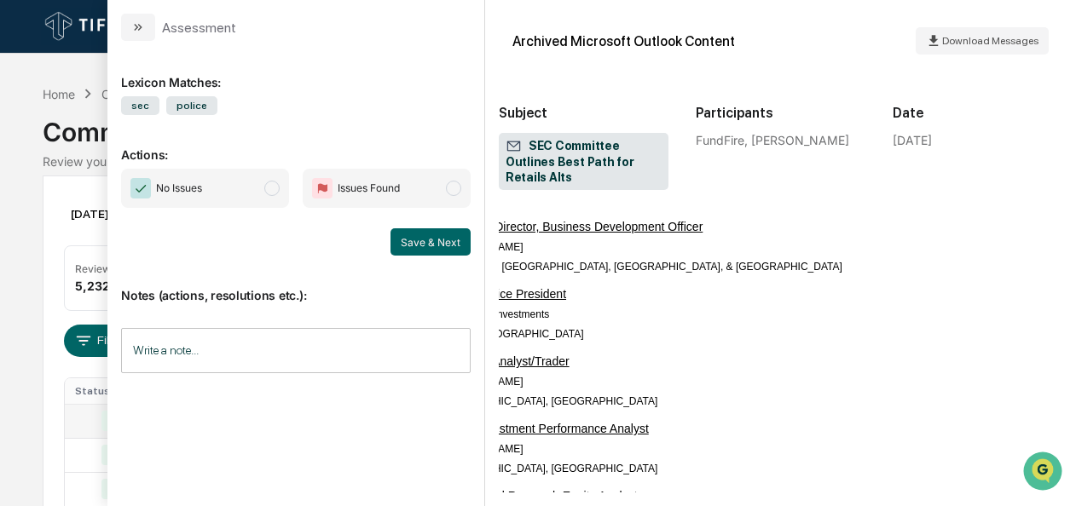
scroll to position [2665, 85]
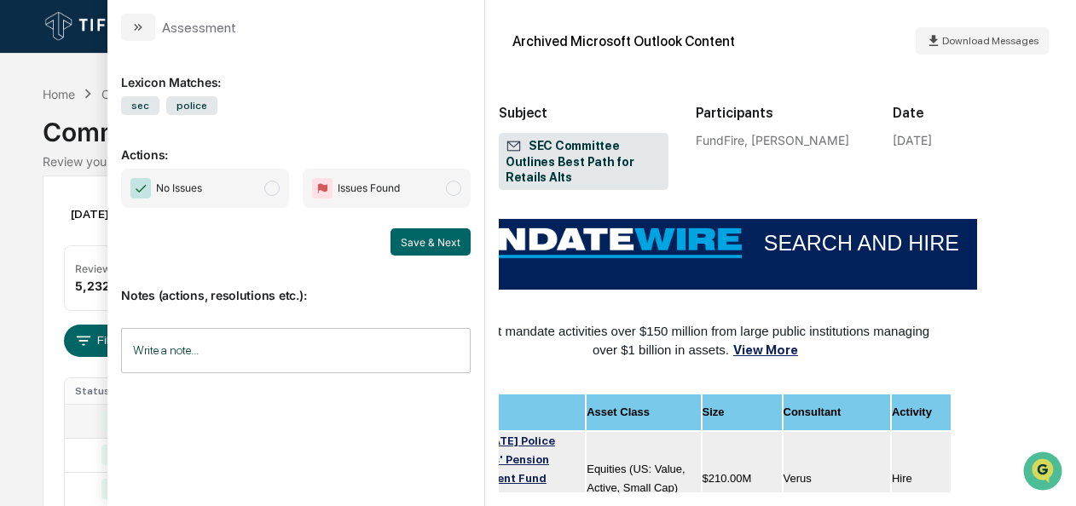
click at [279, 190] on span "modal" at bounding box center [271, 188] width 15 height 15
click at [448, 242] on button "Save & Next" at bounding box center [430, 241] width 80 height 27
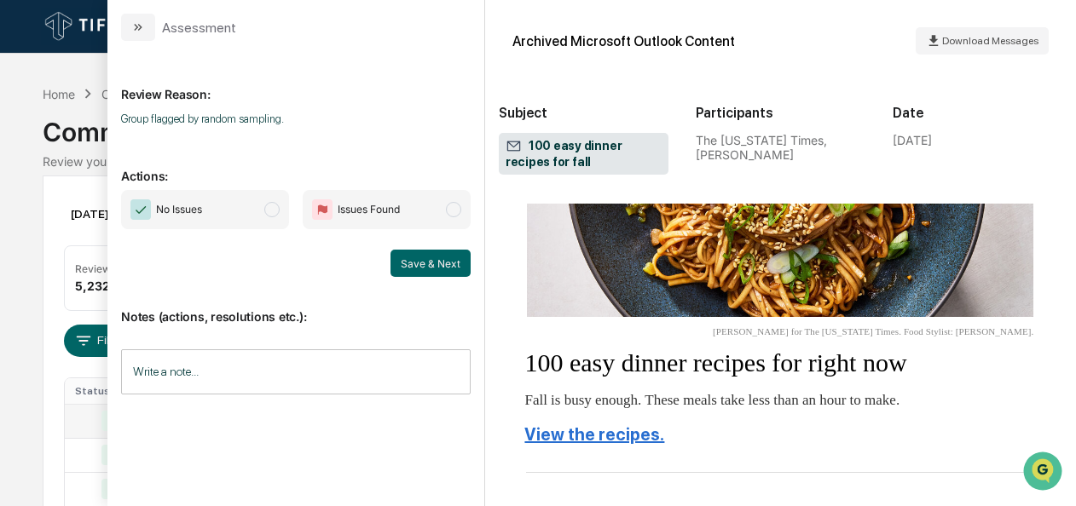
scroll to position [1407, 0]
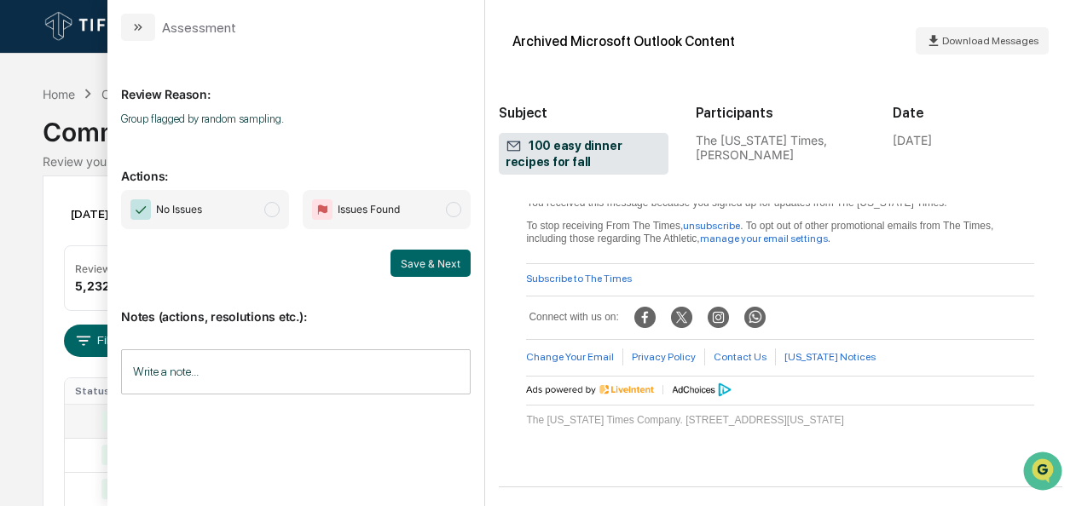
click at [270, 210] on span "modal" at bounding box center [271, 209] width 15 height 15
click at [401, 257] on button "Save & Next" at bounding box center [430, 263] width 80 height 27
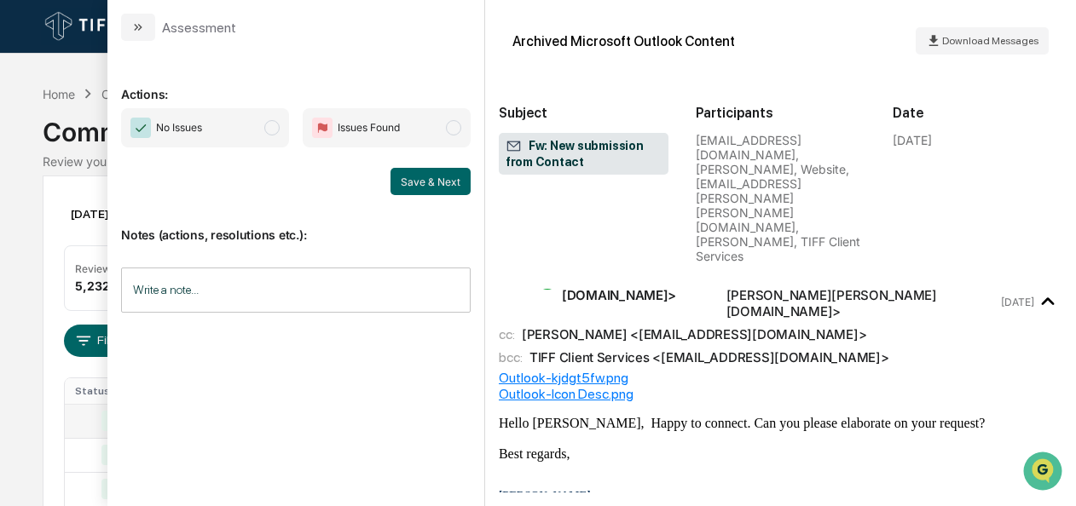
scroll to position [92, 0]
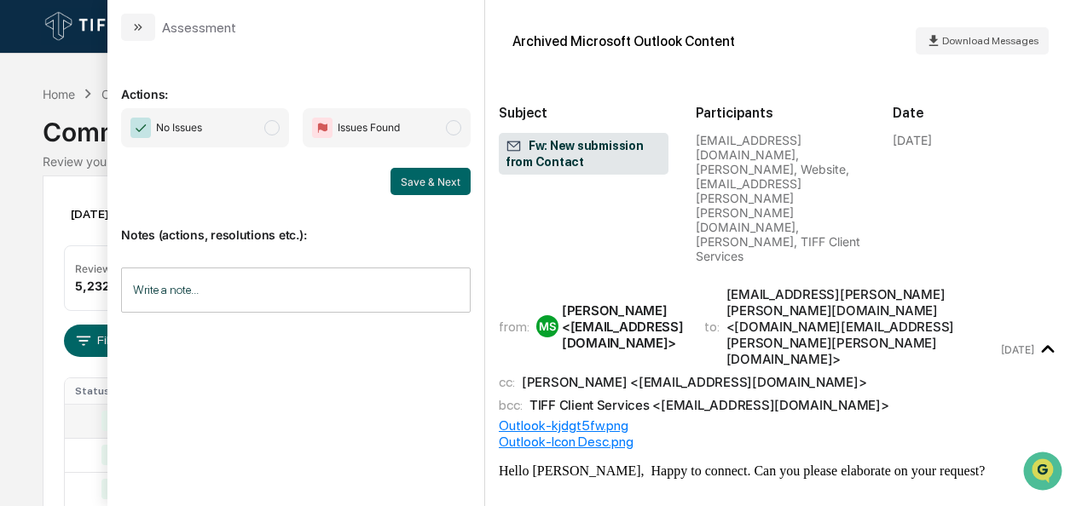
click at [274, 124] on span "modal" at bounding box center [271, 127] width 15 height 15
click at [447, 186] on button "Save & Next" at bounding box center [430, 181] width 80 height 27
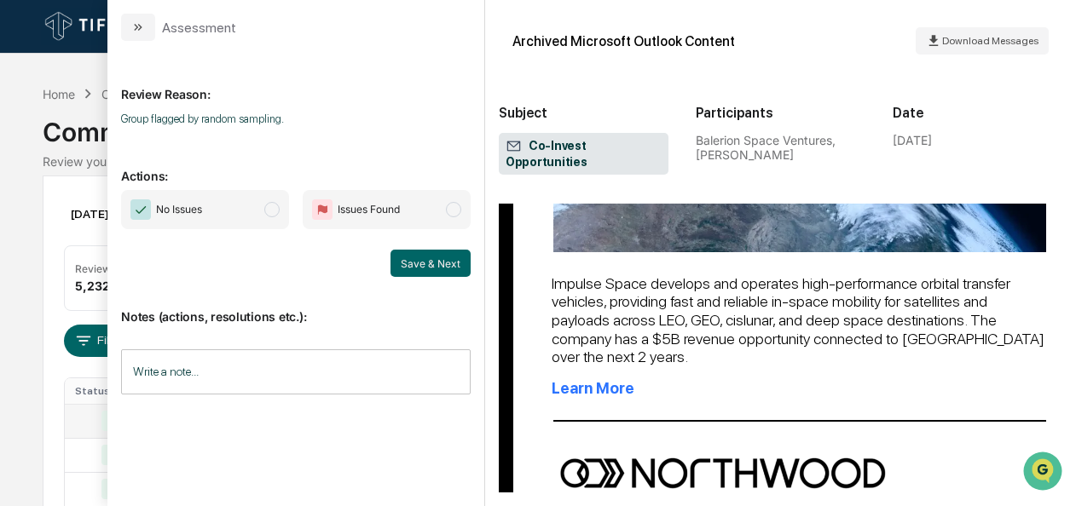
scroll to position [2639, 0]
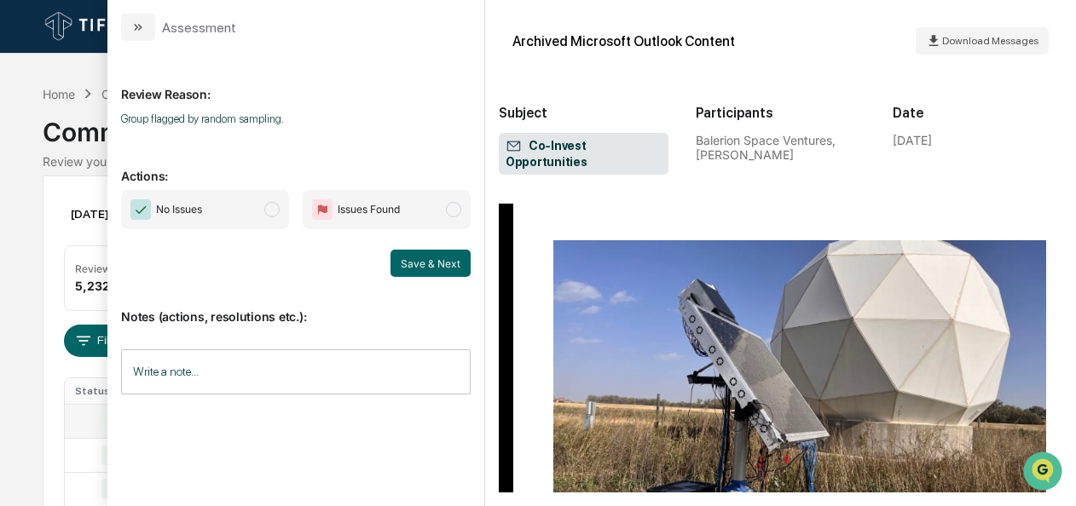
click at [284, 215] on span "No Issues" at bounding box center [205, 209] width 168 height 39
click at [399, 253] on button "Save & Next" at bounding box center [430, 263] width 80 height 27
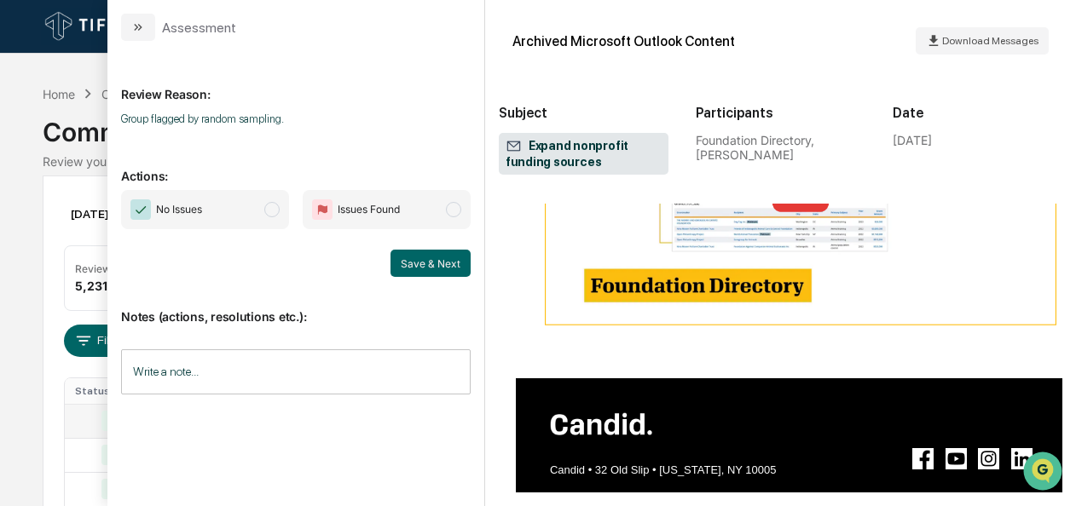
scroll to position [978, 0]
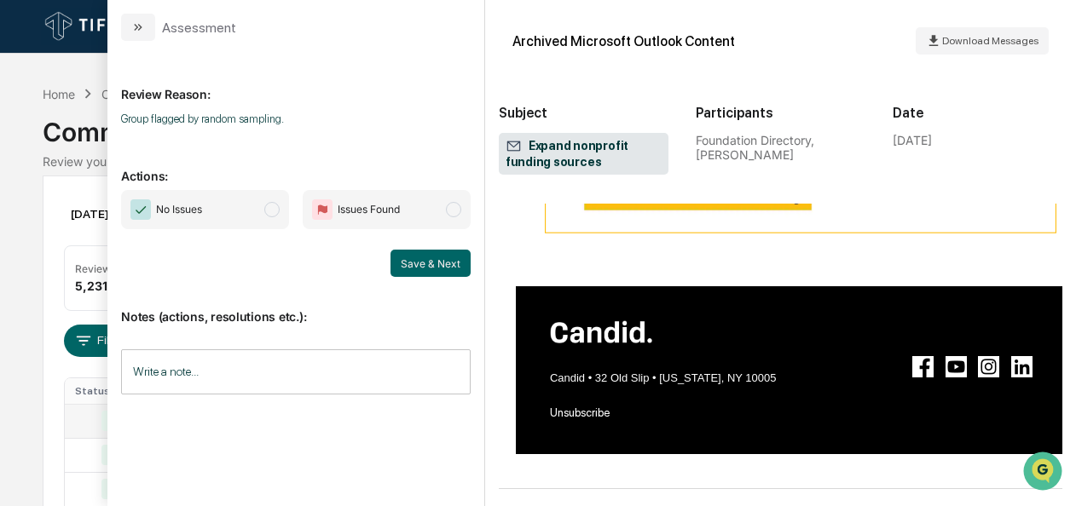
click at [258, 208] on span "No Issues" at bounding box center [205, 209] width 168 height 39
click at [433, 262] on button "Save & Next" at bounding box center [430, 263] width 80 height 27
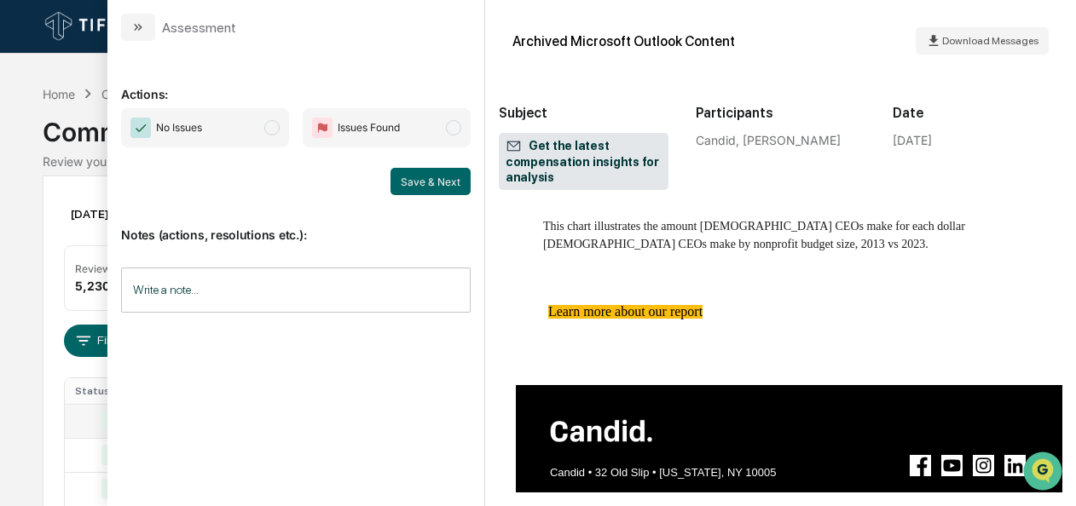
scroll to position [1253, 0]
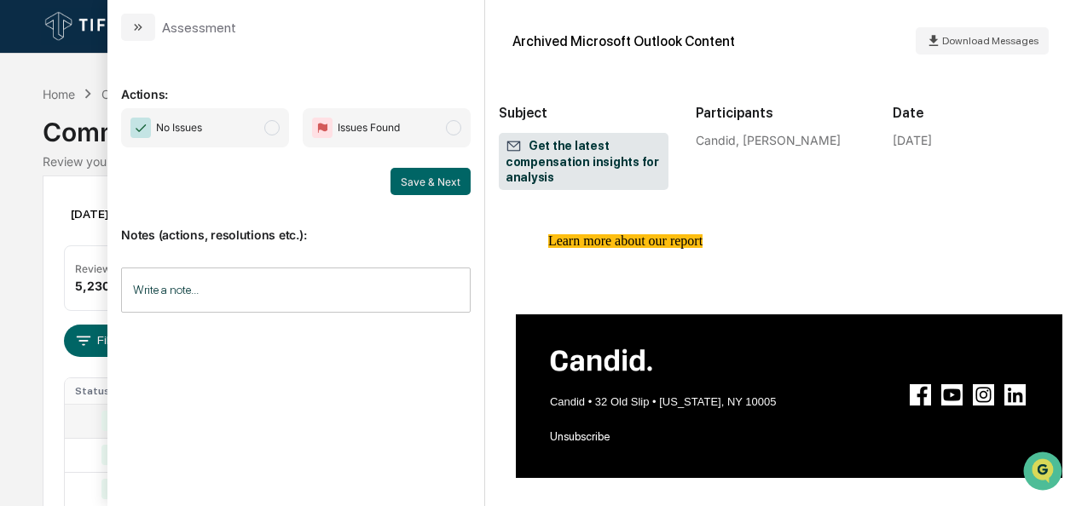
click at [280, 133] on span "No Issues" at bounding box center [205, 127] width 168 height 39
click at [443, 186] on button "Save & Next" at bounding box center [430, 181] width 80 height 27
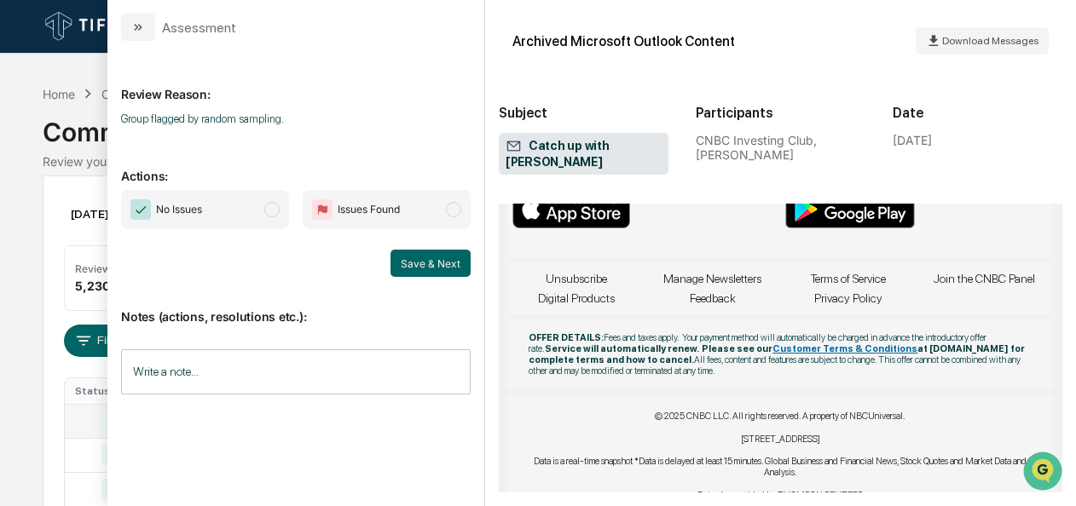
scroll to position [1934, 0]
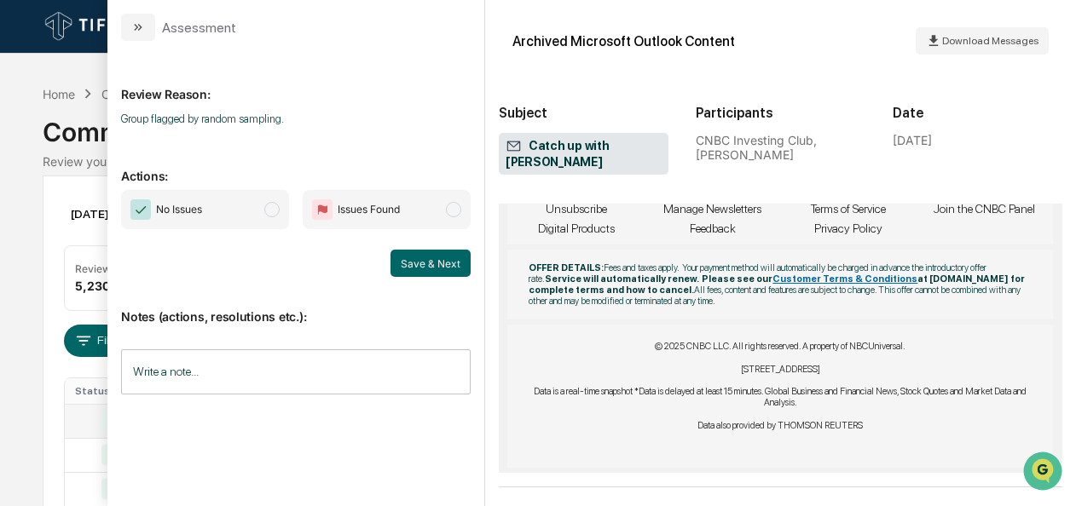
click at [271, 208] on span "modal" at bounding box center [271, 209] width 15 height 15
click at [425, 262] on button "Save & Next" at bounding box center [430, 263] width 80 height 27
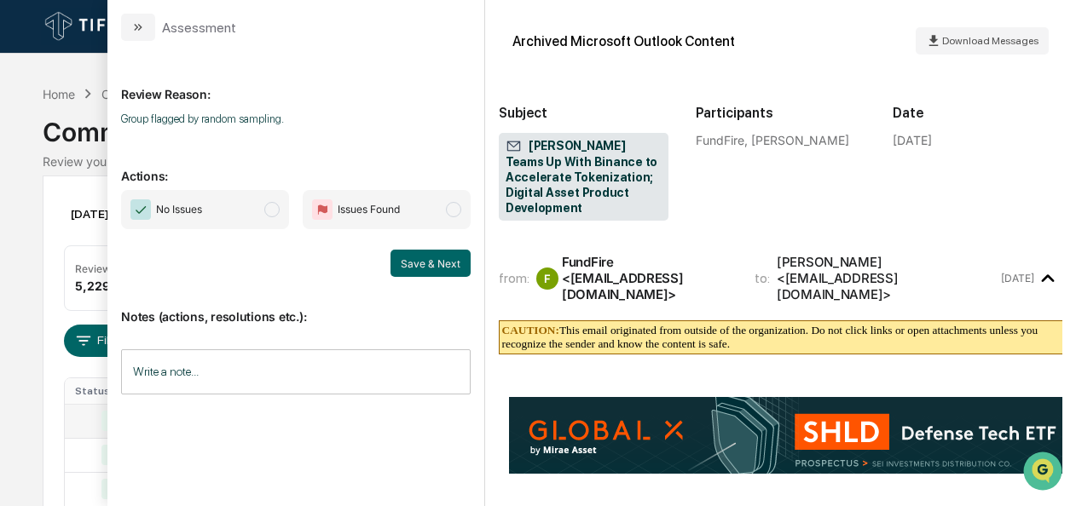
click at [277, 206] on span "modal" at bounding box center [271, 209] width 15 height 15
click at [415, 269] on button "Save & Next" at bounding box center [430, 263] width 80 height 27
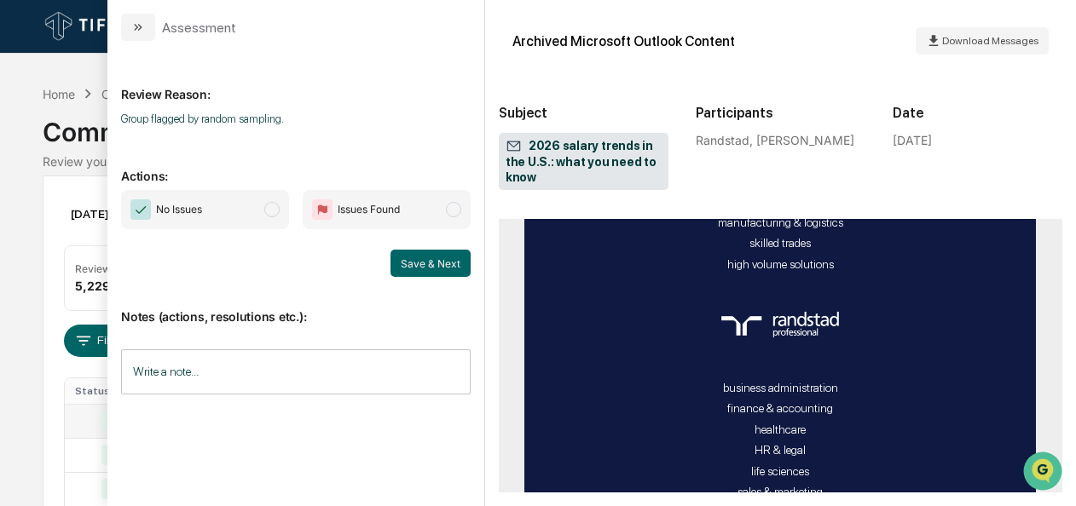
scroll to position [1784, 0]
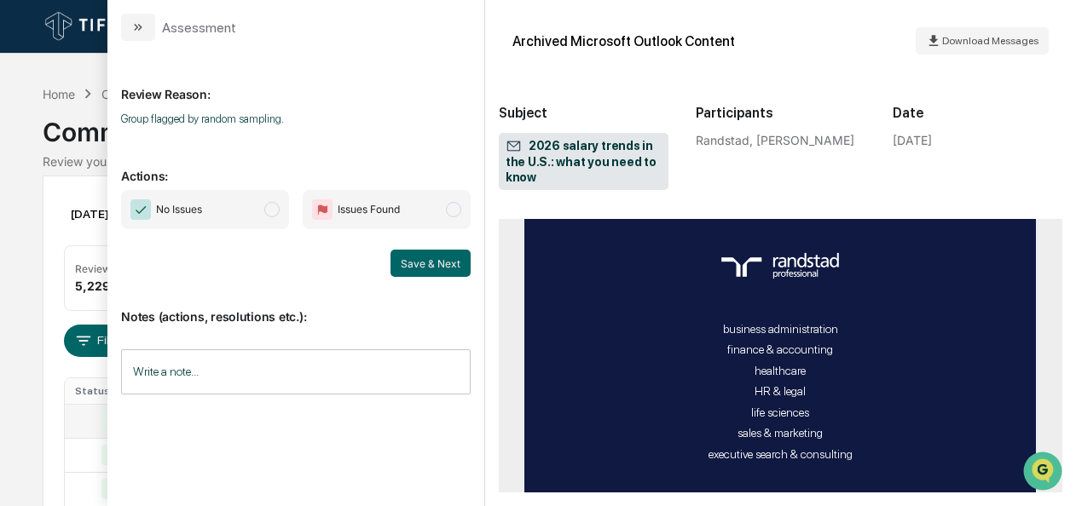
click at [272, 218] on span "No Issues" at bounding box center [205, 209] width 168 height 39
click at [438, 259] on button "Save & Next" at bounding box center [430, 263] width 80 height 27
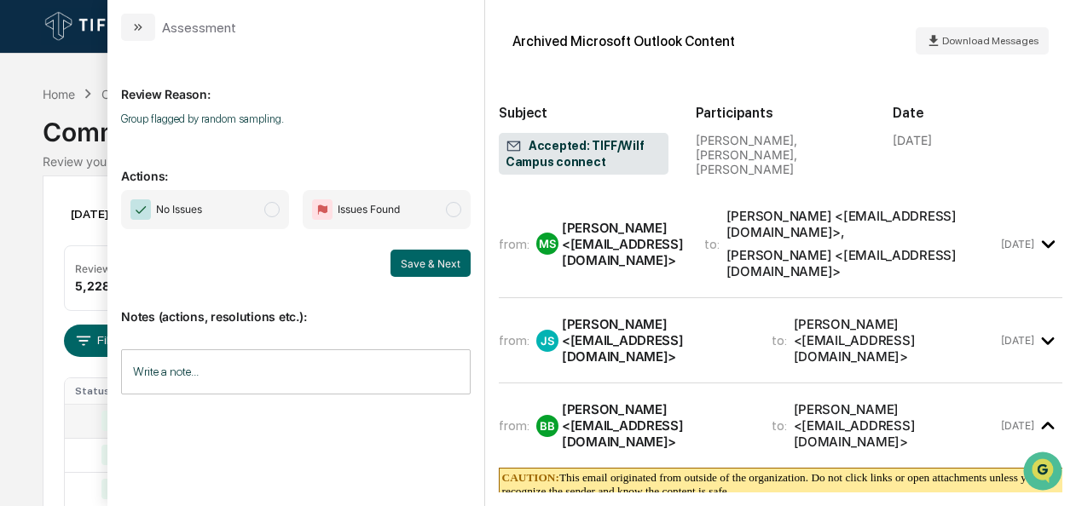
click at [266, 206] on span "No Issues" at bounding box center [205, 209] width 168 height 39
click at [402, 259] on button "Save & Next" at bounding box center [430, 263] width 80 height 27
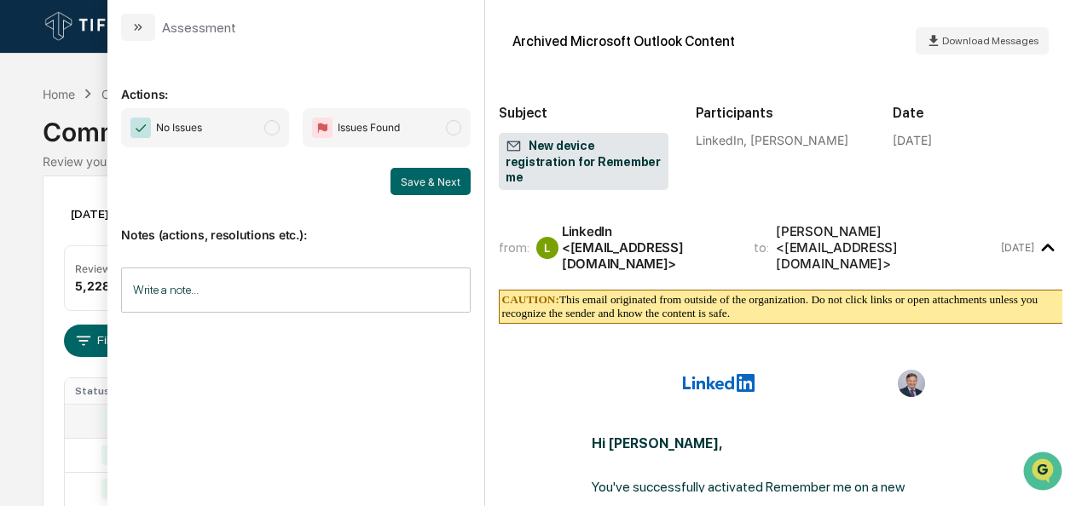
scroll to position [668, 0]
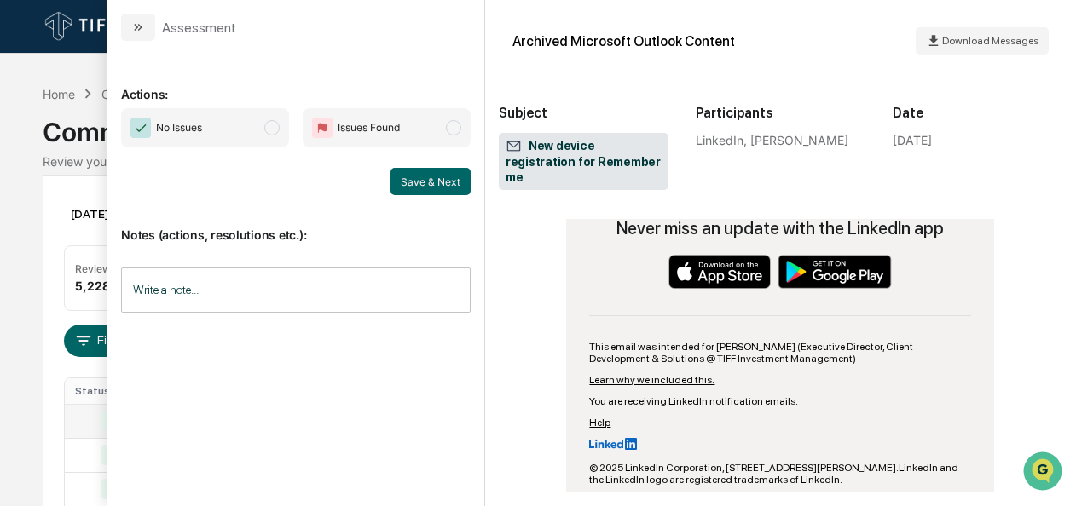
click at [280, 136] on span "No Issues" at bounding box center [205, 127] width 168 height 39
click at [426, 186] on button "Save & Next" at bounding box center [430, 181] width 80 height 27
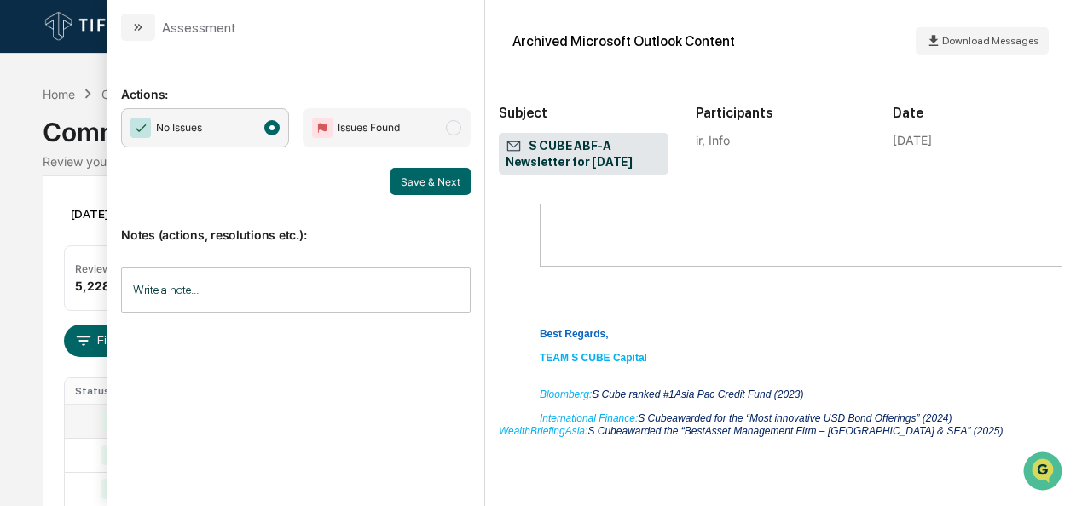
scroll to position [1405, 0]
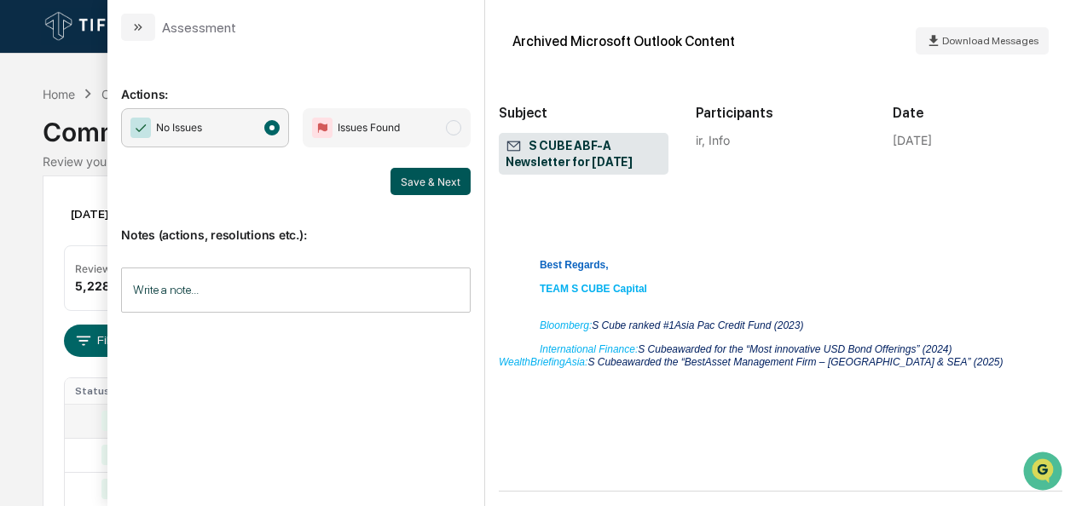
click at [415, 188] on button "Save & Next" at bounding box center [430, 181] width 80 height 27
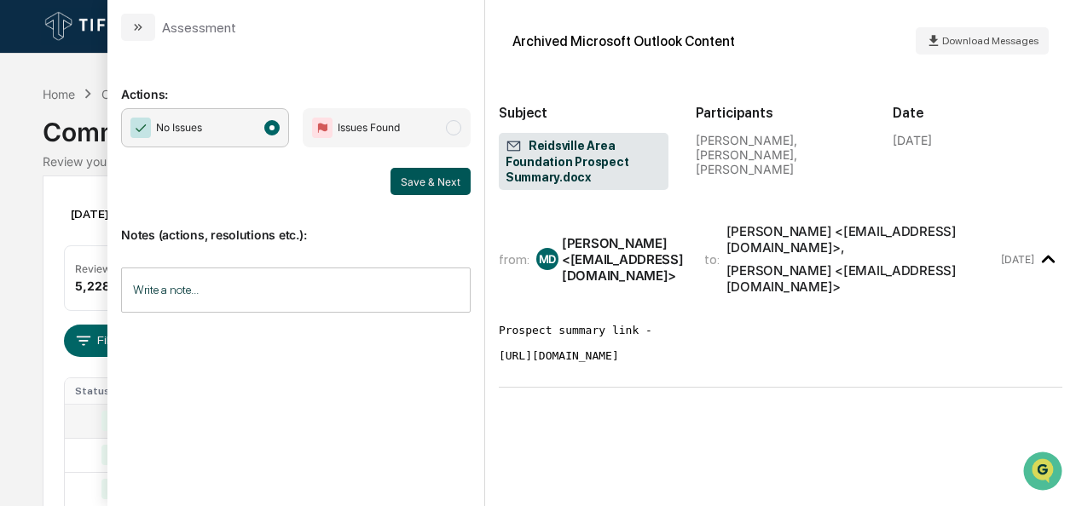
click at [406, 179] on button "Save & Next" at bounding box center [430, 181] width 80 height 27
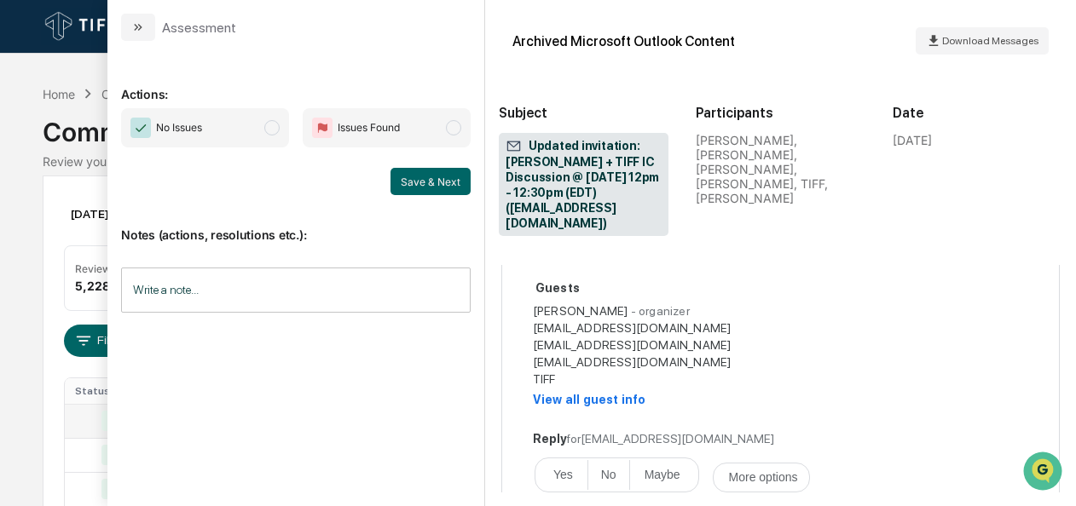
scroll to position [980, 0]
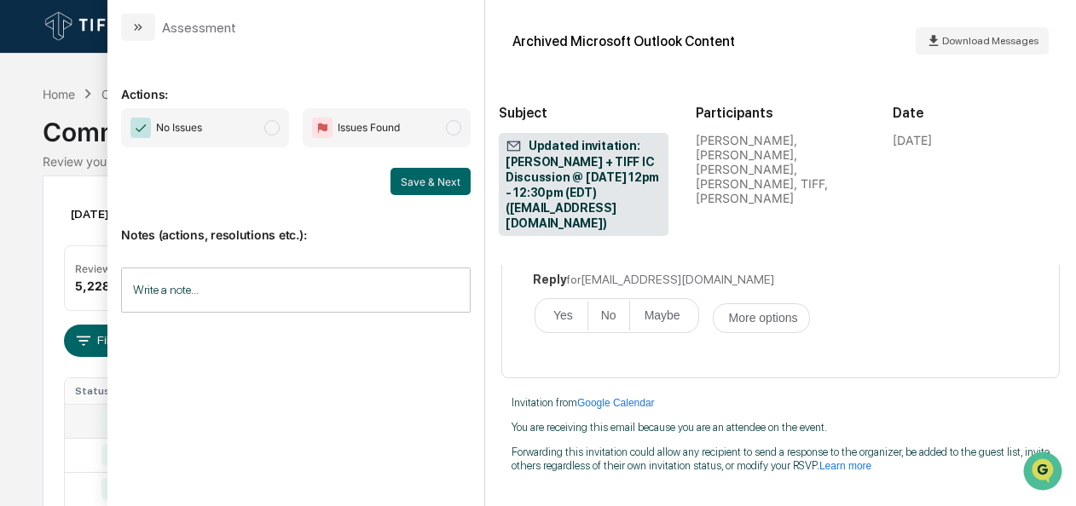
click at [269, 137] on span "No Issues" at bounding box center [205, 127] width 168 height 39
click at [414, 177] on button "Save & Next" at bounding box center [430, 181] width 80 height 27
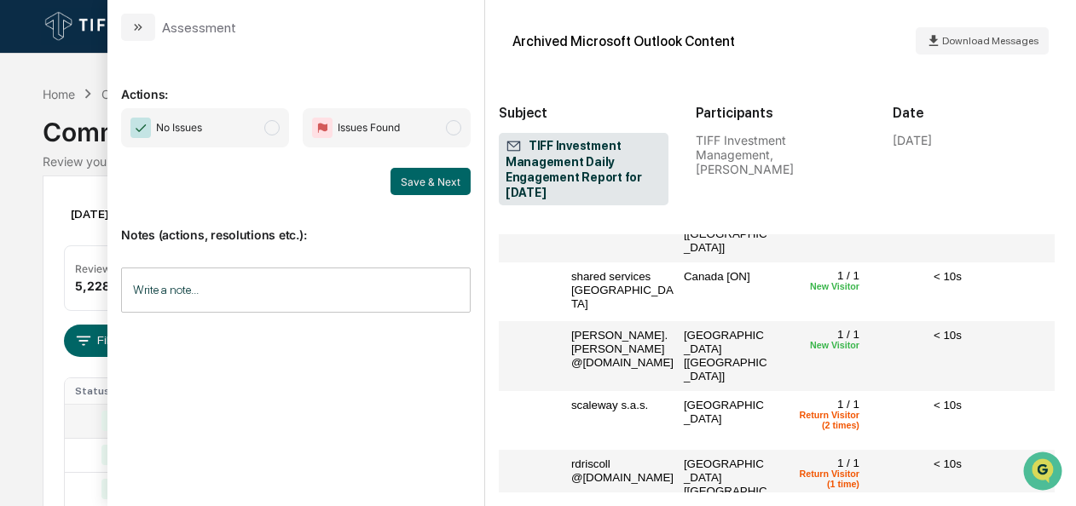
scroll to position [2324, 43]
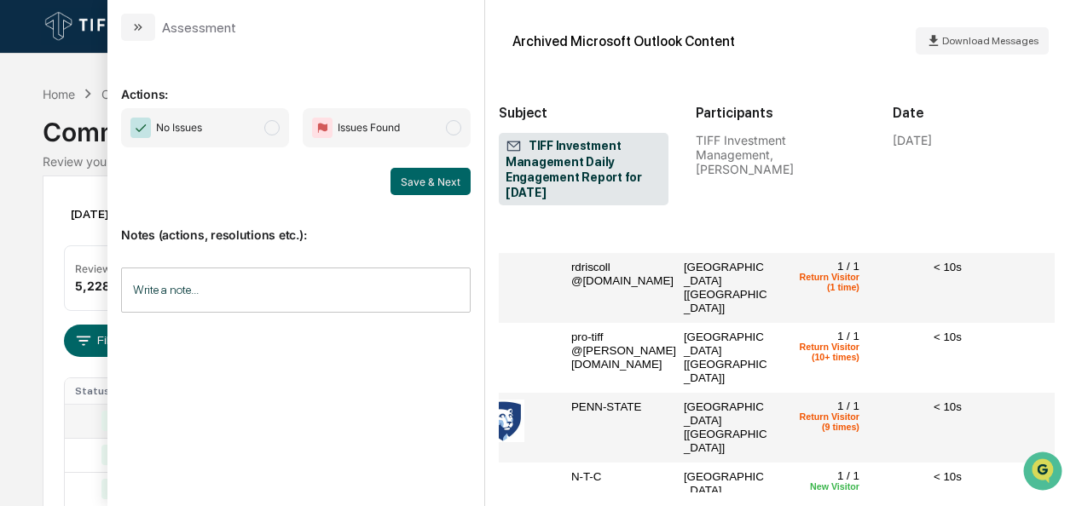
click at [282, 128] on span "No Issues" at bounding box center [205, 127] width 168 height 39
click at [426, 170] on button "Save & Next" at bounding box center [430, 181] width 80 height 27
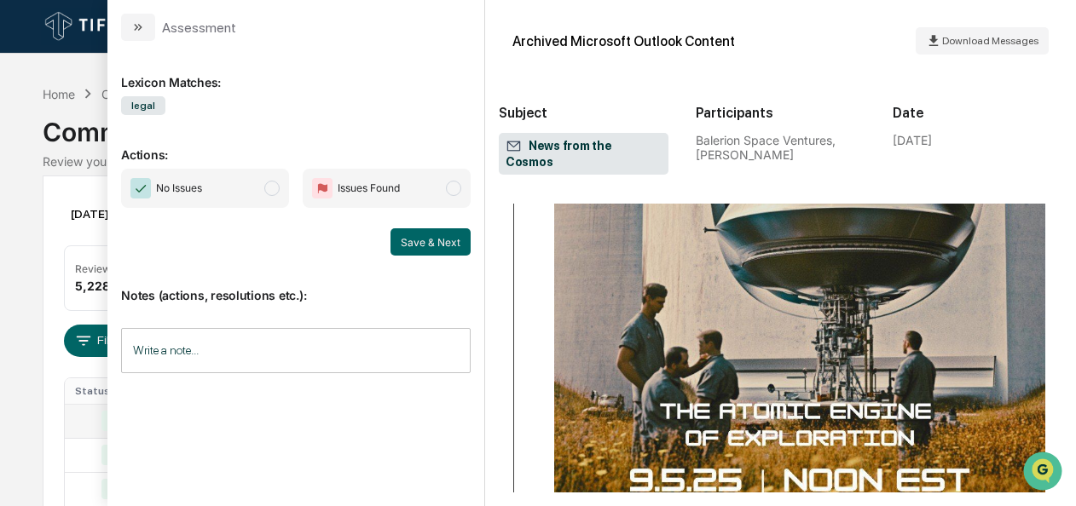
scroll to position [2416, 0]
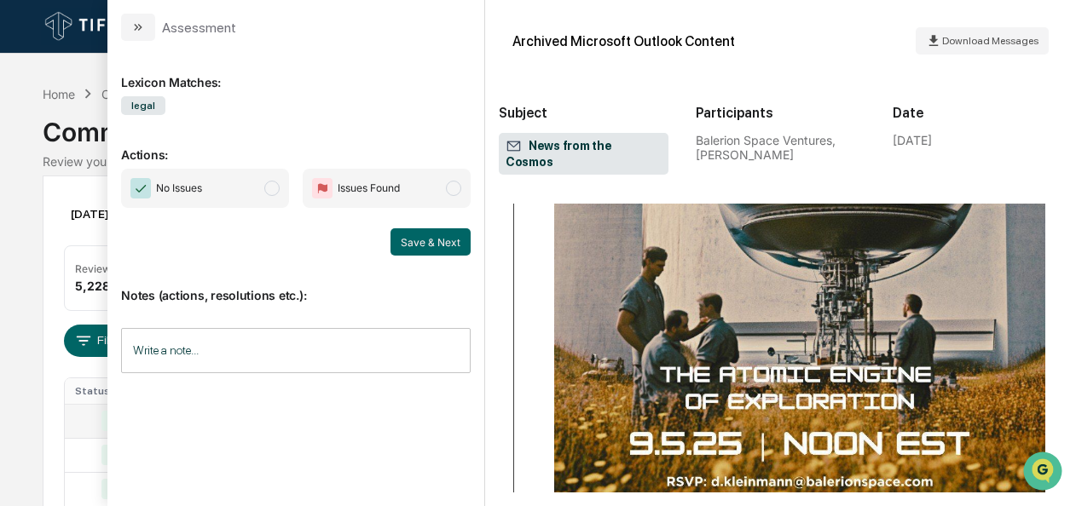
click at [256, 186] on span "No Issues" at bounding box center [205, 188] width 168 height 39
click at [426, 243] on button "Save & Next" at bounding box center [430, 241] width 80 height 27
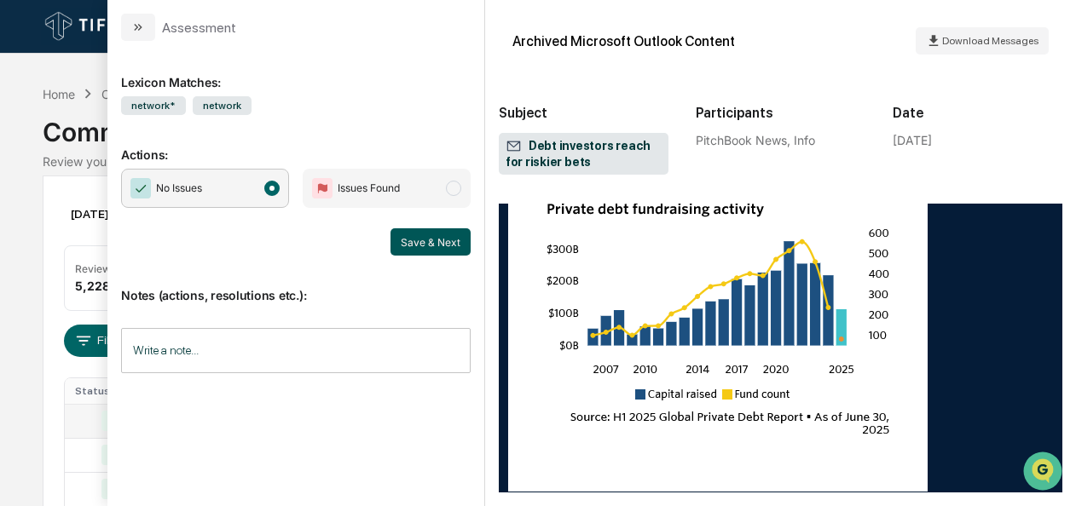
scroll to position [6148, 0]
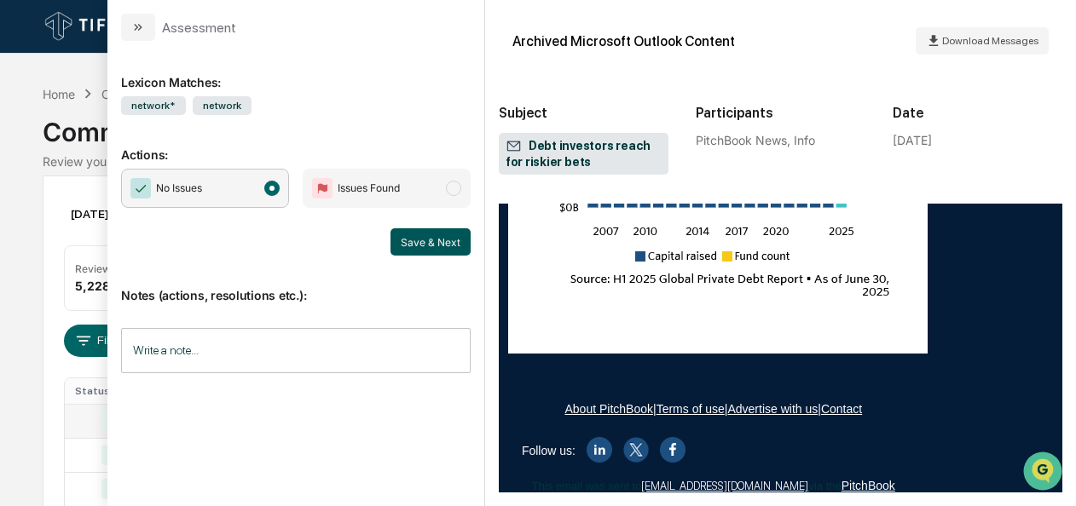
click at [412, 234] on button "Save & Next" at bounding box center [430, 241] width 80 height 27
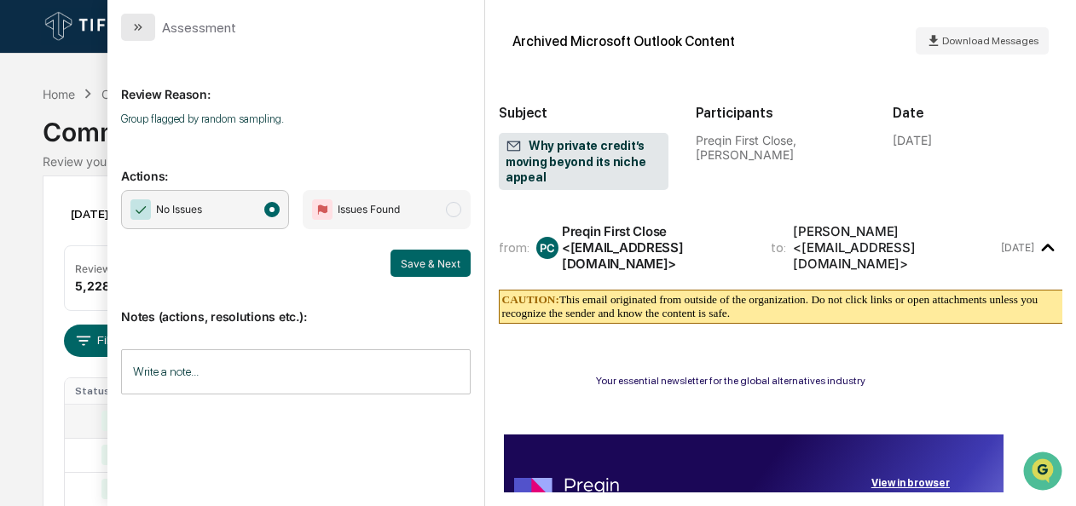
click at [134, 29] on icon "modal" at bounding box center [138, 27] width 14 height 14
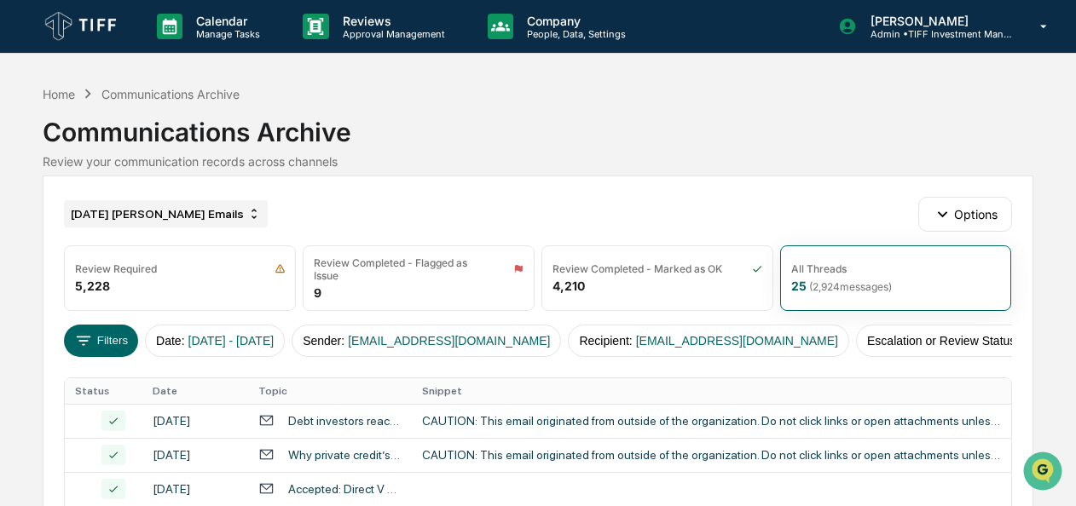
click at [159, 224] on div "[DATE] [PERSON_NAME] Emails" at bounding box center [166, 213] width 204 height 27
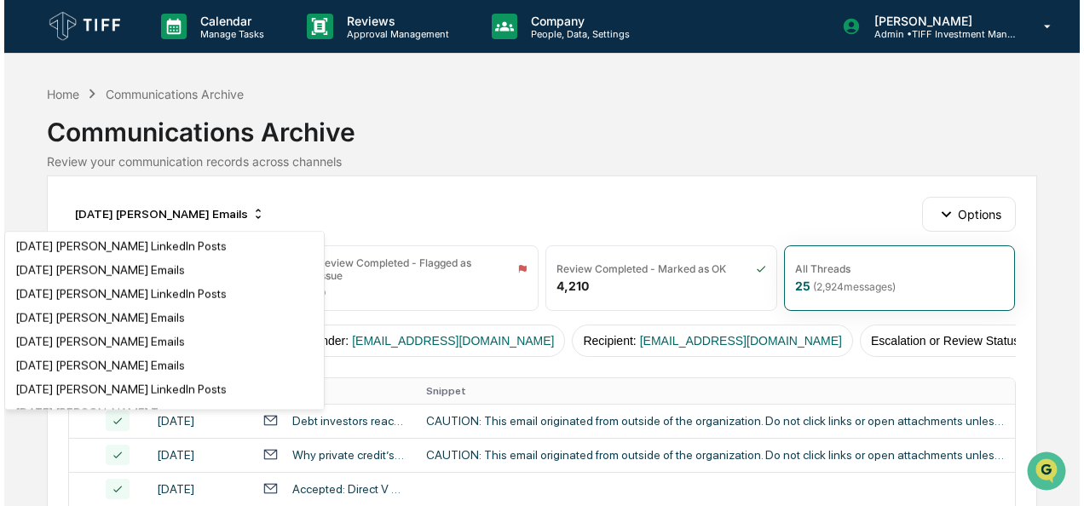
scroll to position [1217, 0]
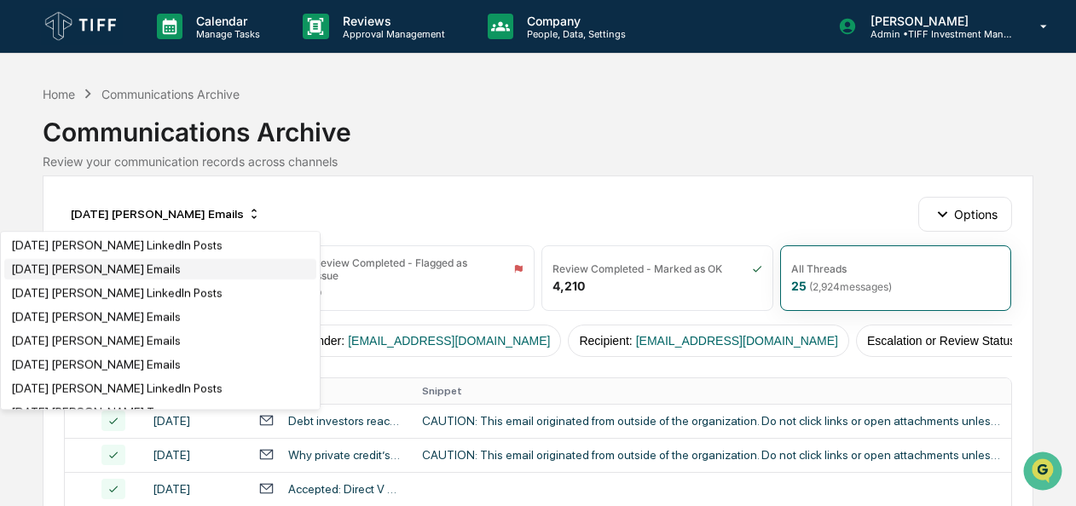
click at [140, 280] on div "[DATE] [PERSON_NAME] Emails" at bounding box center [160, 269] width 312 height 20
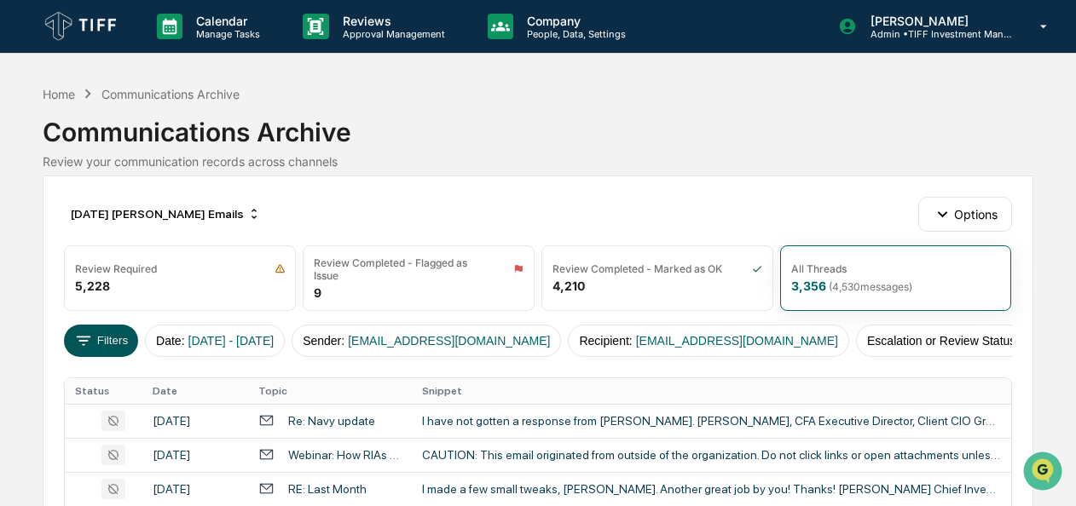
click at [92, 326] on button "Filters" at bounding box center [101, 341] width 74 height 32
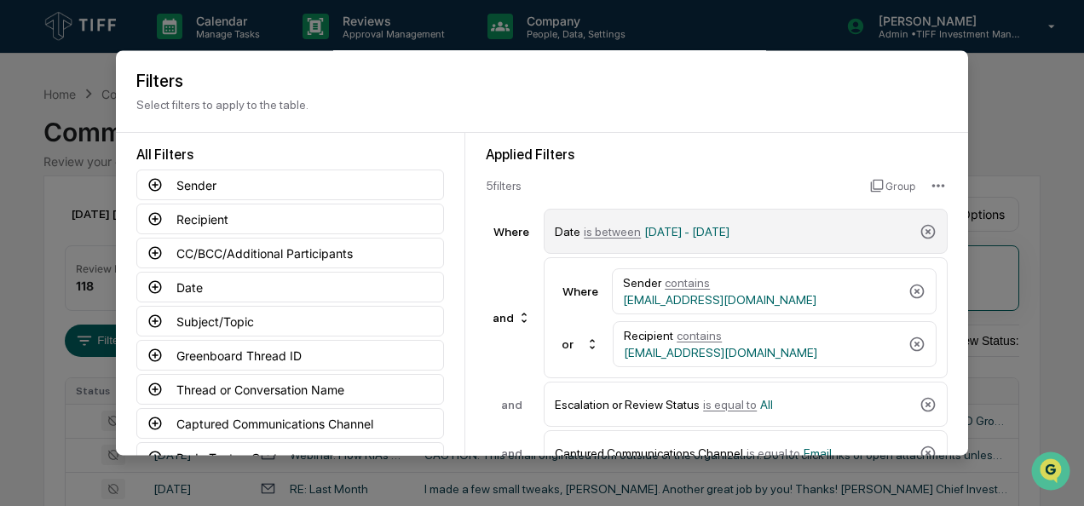
click at [603, 232] on span "is between" at bounding box center [612, 232] width 57 height 14
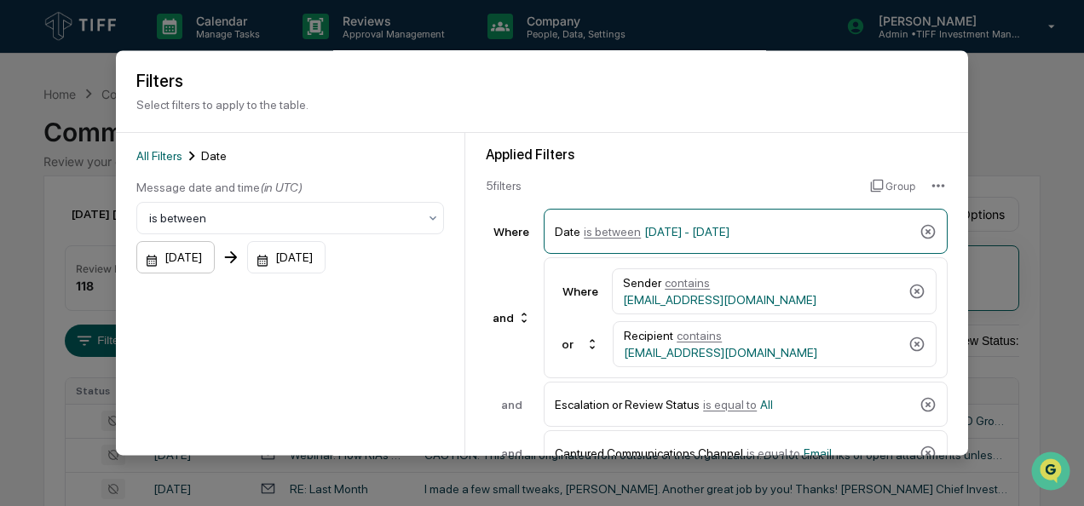
click at [144, 264] on div "[DATE]" at bounding box center [175, 258] width 78 height 32
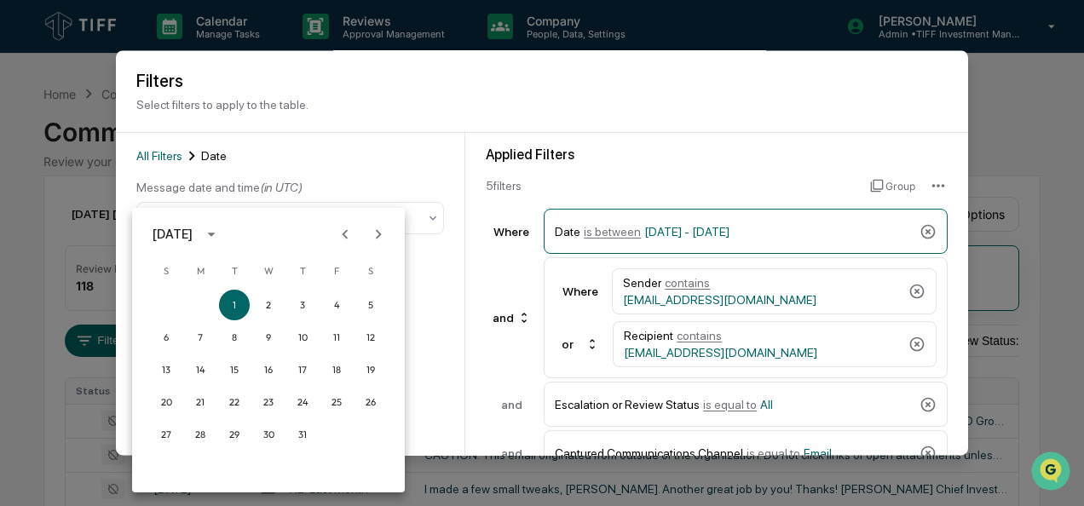
click at [382, 227] on icon "Next month" at bounding box center [378, 234] width 19 height 19
click at [201, 298] on button "1" at bounding box center [200, 305] width 31 height 31
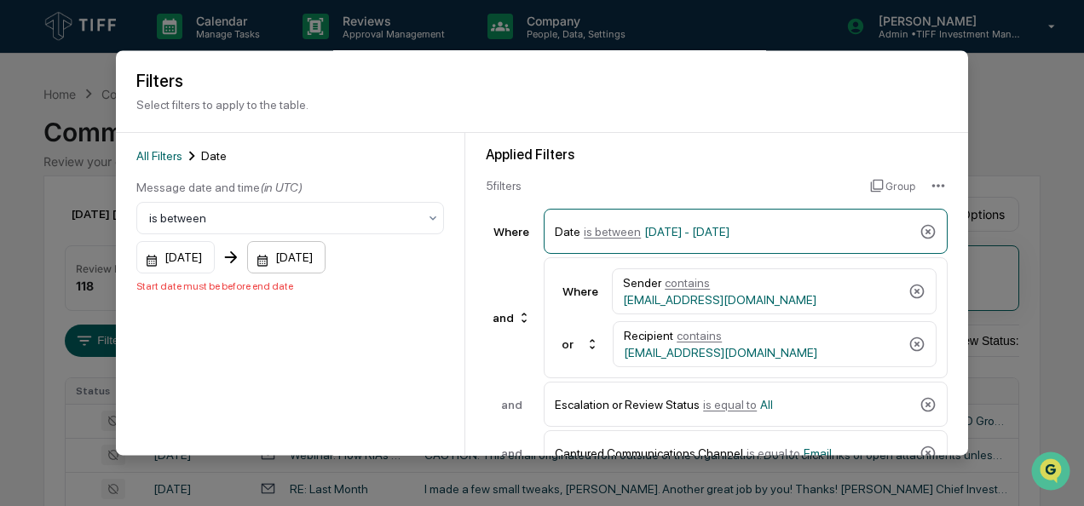
click at [284, 263] on div "[DATE]" at bounding box center [286, 258] width 78 height 32
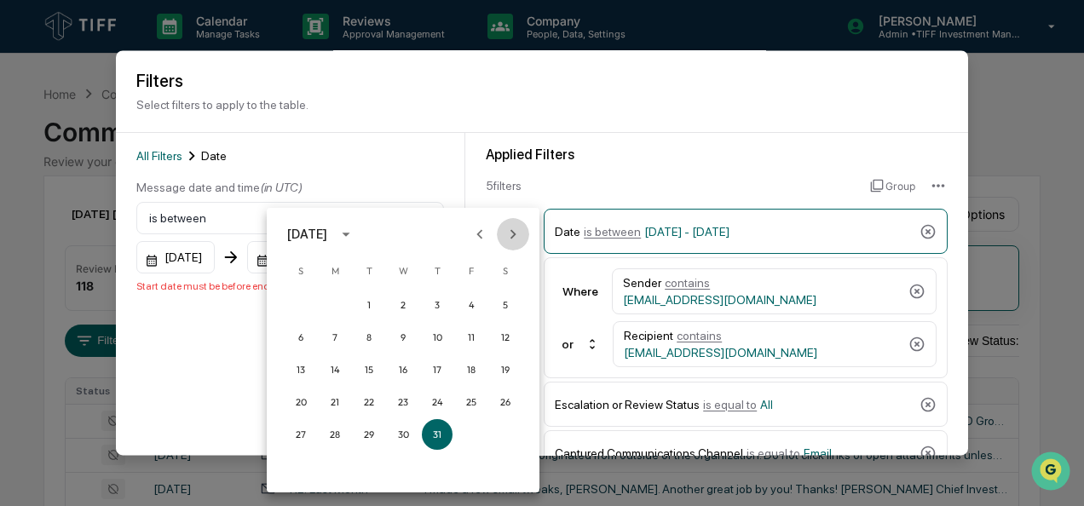
click at [512, 228] on icon "Next month" at bounding box center [513, 234] width 19 height 19
click at [370, 430] on button "30" at bounding box center [368, 434] width 31 height 31
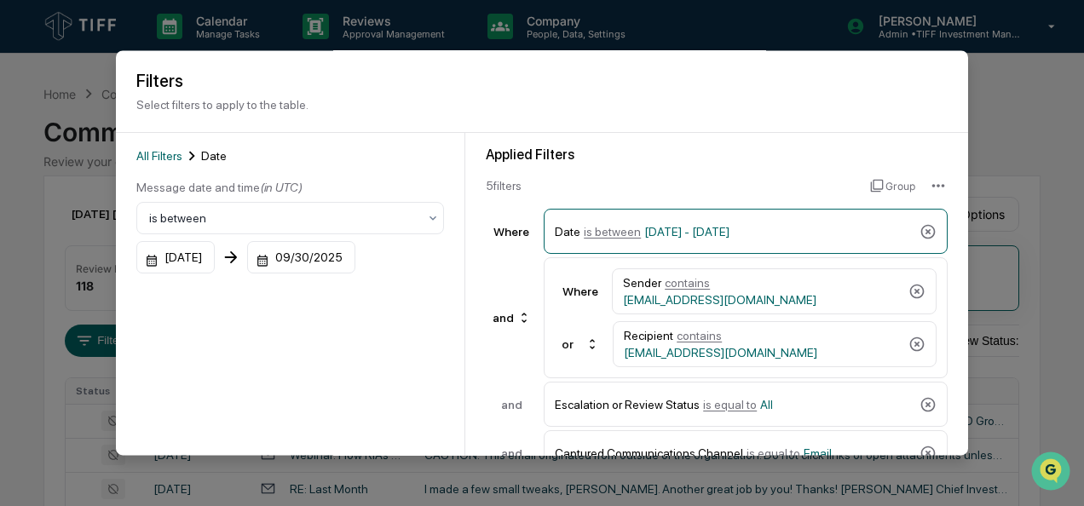
scroll to position [188, 0]
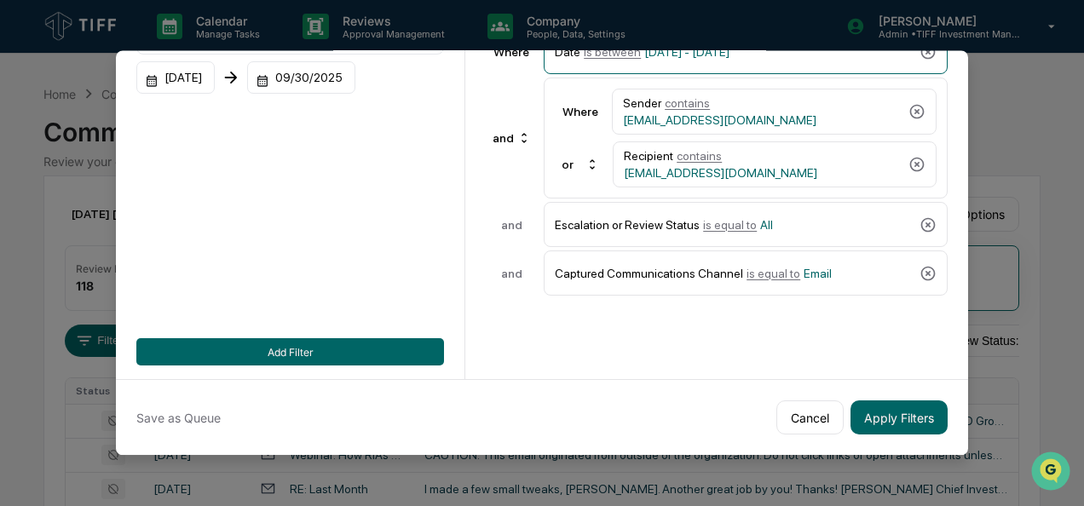
click at [861, 388] on div "Save as Queue Cancel Apply Filters" at bounding box center [542, 417] width 853 height 76
click at [864, 402] on button "Apply Filters" at bounding box center [899, 418] width 97 height 34
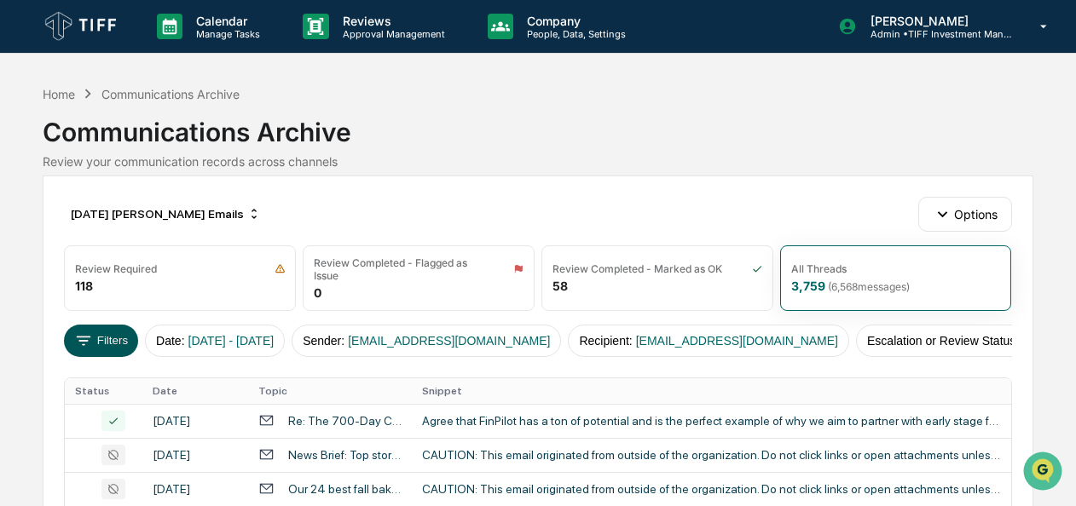
click at [104, 339] on button "Filters" at bounding box center [101, 341] width 74 height 32
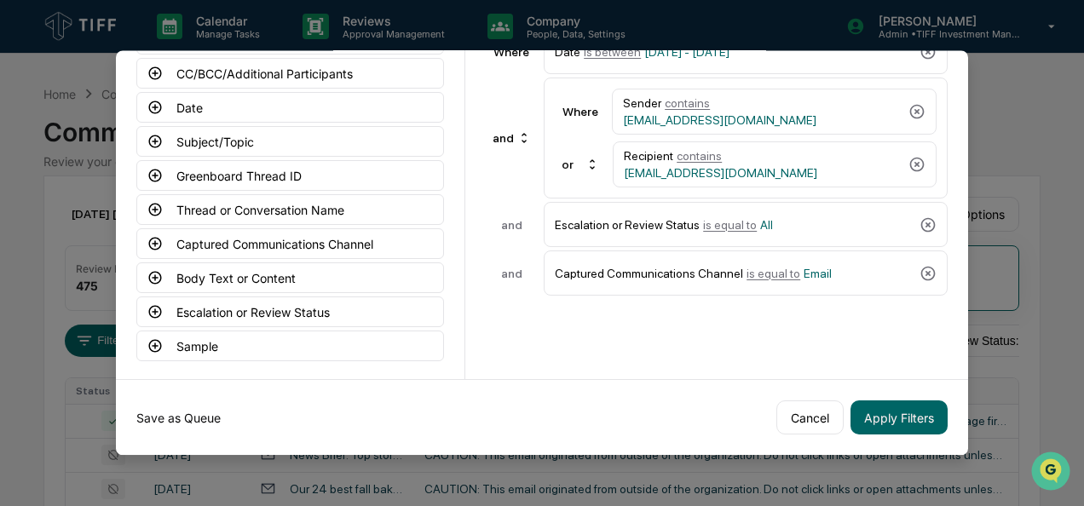
click at [186, 404] on button "Save as Queue" at bounding box center [178, 418] width 84 height 34
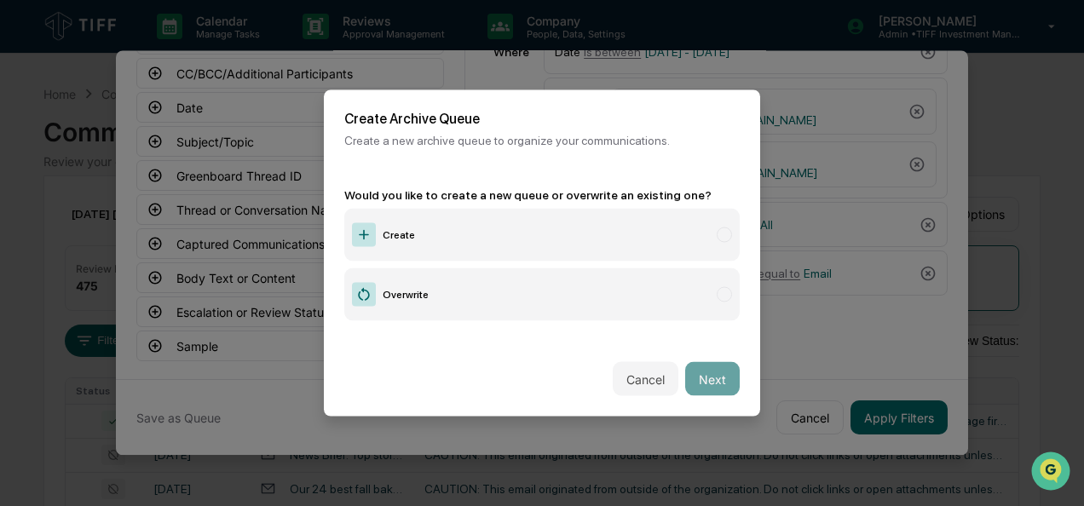
click at [532, 217] on label "Create" at bounding box center [542, 235] width 396 height 53
click at [706, 363] on button "Next" at bounding box center [712, 379] width 55 height 34
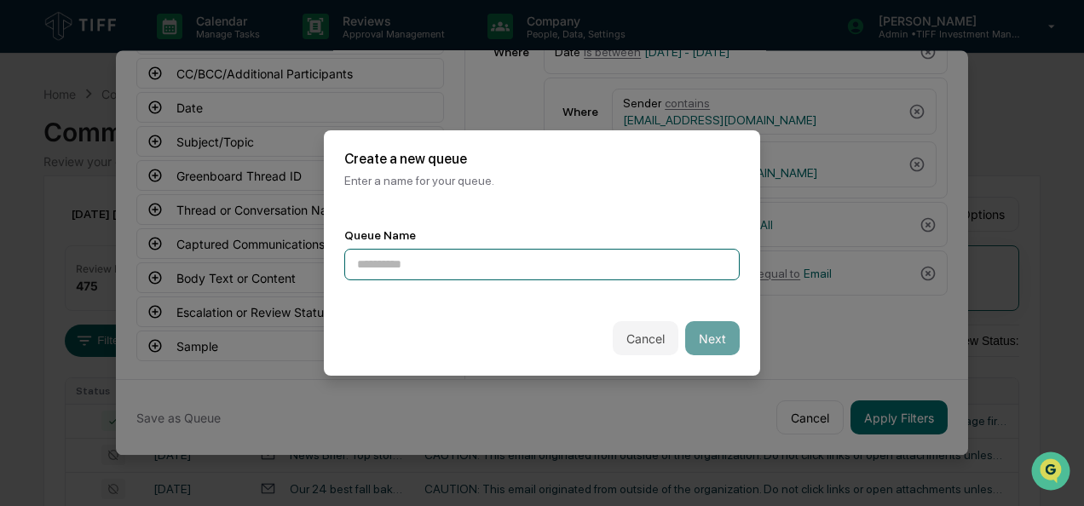
click at [392, 263] on input at bounding box center [542, 265] width 396 height 32
type input "**********"
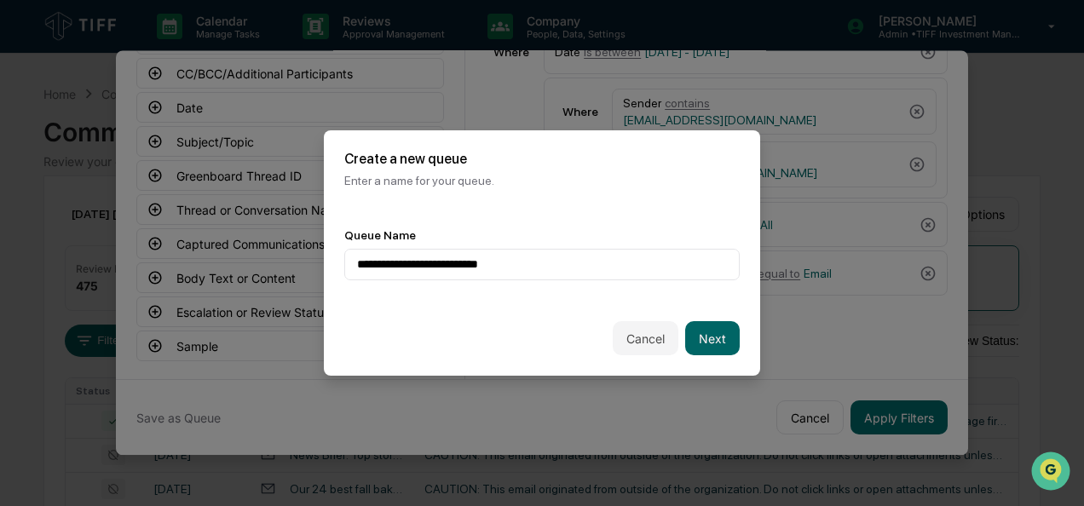
click at [732, 349] on div "Cancel Next" at bounding box center [542, 338] width 436 height 75
click at [723, 345] on button "Next" at bounding box center [712, 338] width 55 height 34
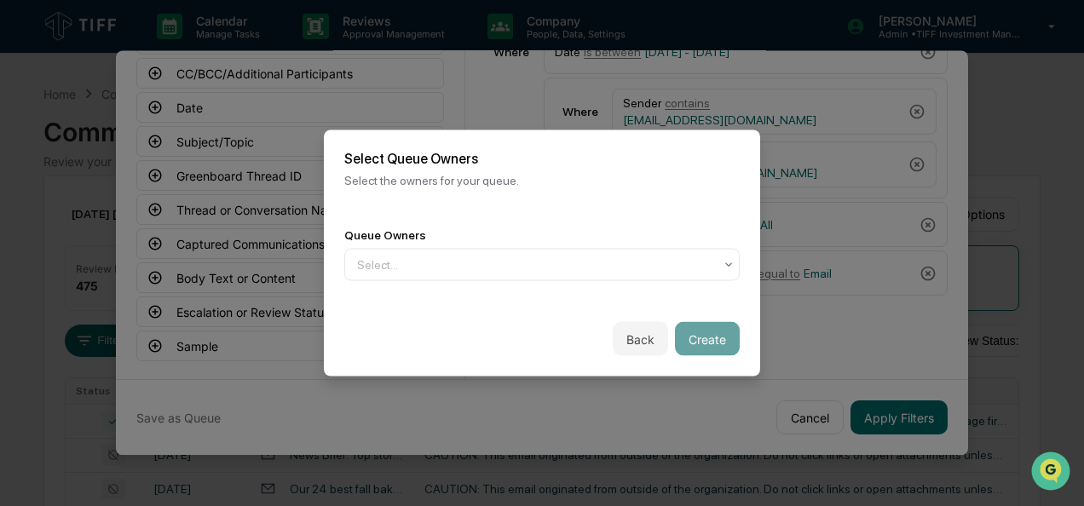
click at [599, 297] on div "Queue Owners Select..." at bounding box center [542, 255] width 436 height 94
click at [597, 278] on div "Queue Owners Select..." at bounding box center [542, 255] width 436 height 94
click at [598, 270] on div "Select..." at bounding box center [535, 264] width 373 height 27
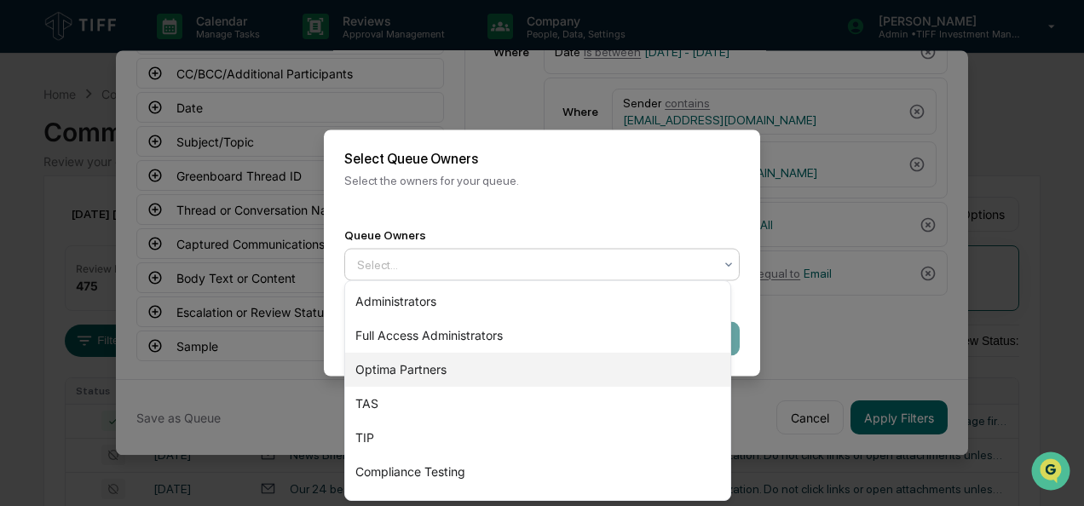
click at [544, 367] on div "Optima Partners" at bounding box center [537, 370] width 385 height 34
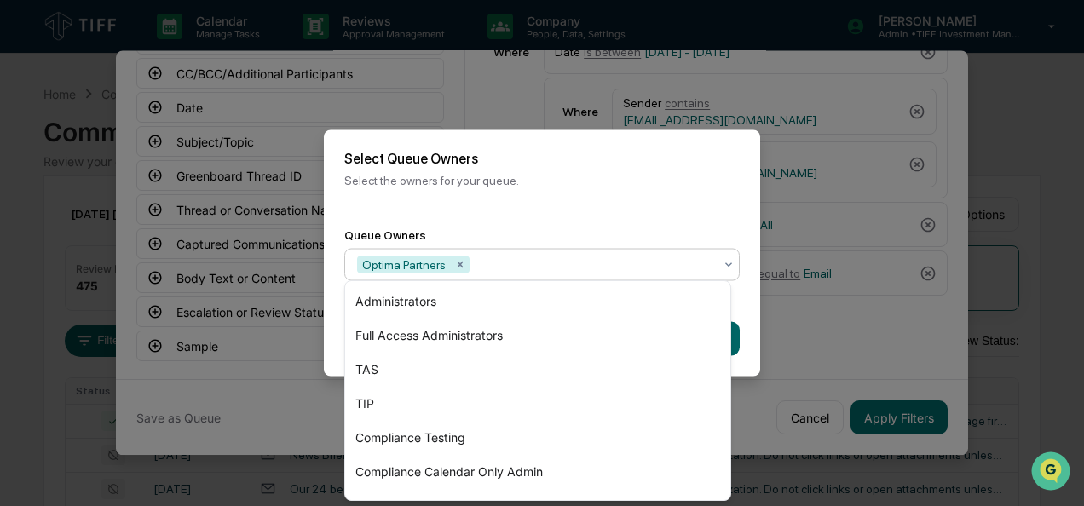
click at [743, 345] on div "Back Create" at bounding box center [542, 339] width 436 height 75
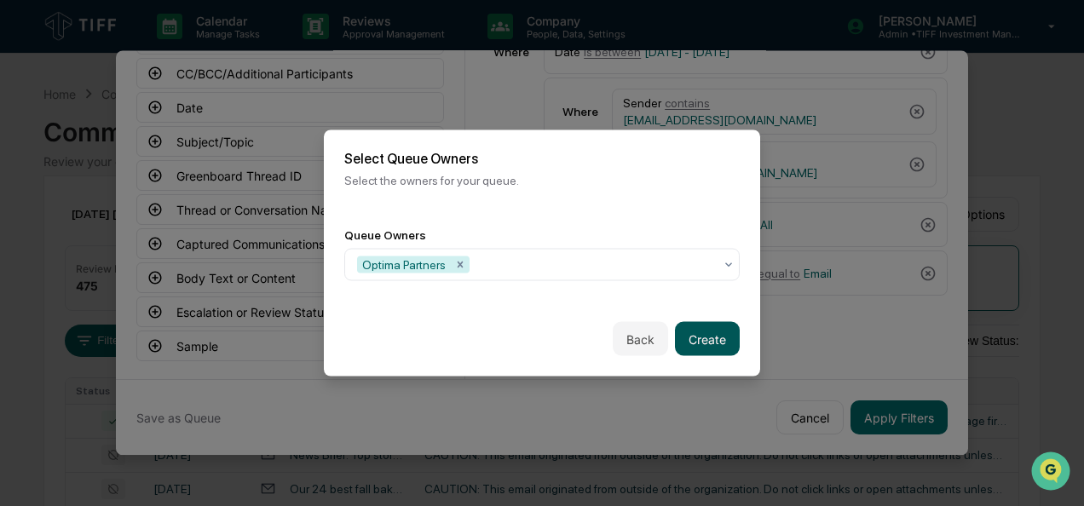
click at [709, 335] on button "Create" at bounding box center [707, 339] width 65 height 34
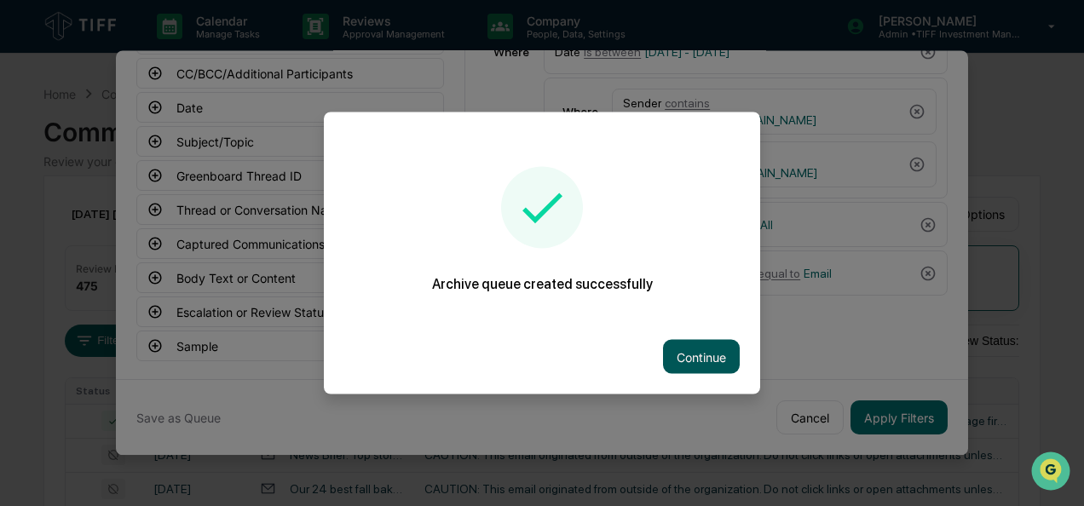
click at [703, 355] on button "Continue" at bounding box center [701, 357] width 77 height 34
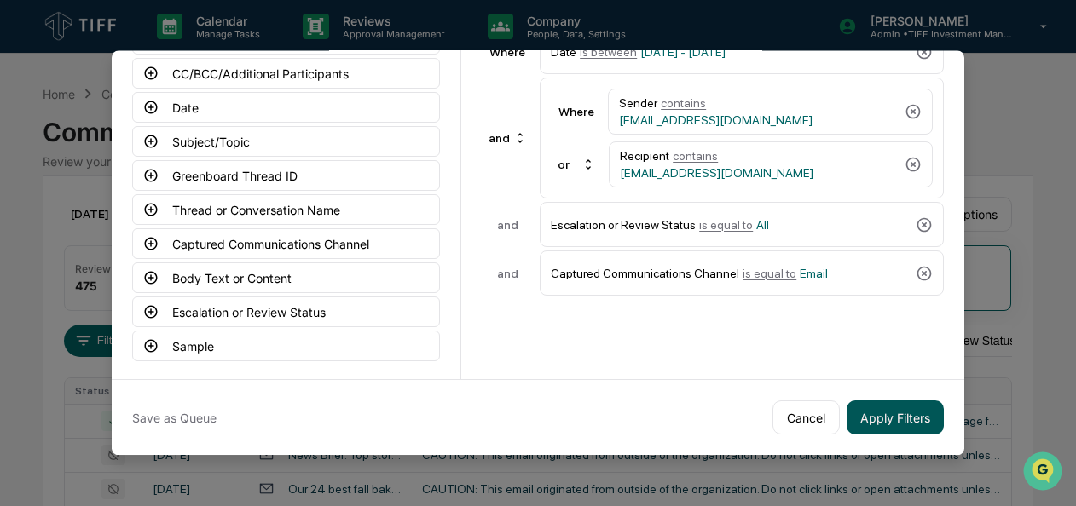
click at [887, 406] on button "Apply Filters" at bounding box center [895, 418] width 97 height 34
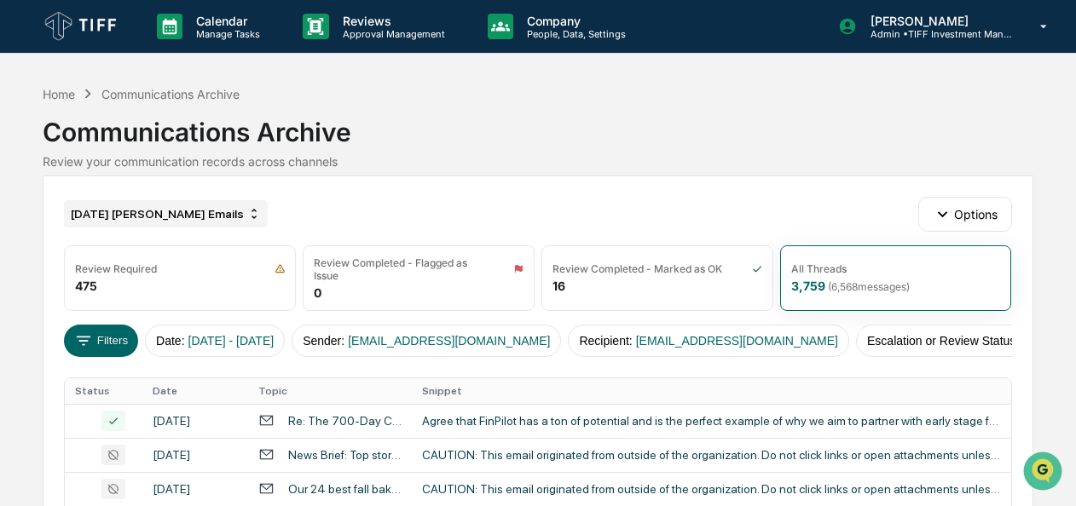
click at [128, 201] on div "[DATE] [PERSON_NAME] Emails" at bounding box center [166, 213] width 204 height 27
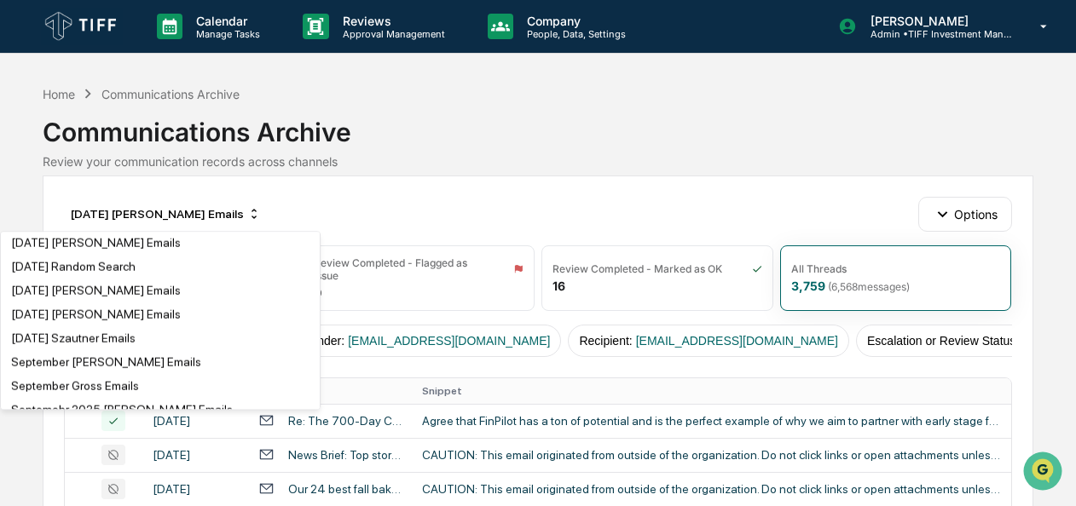
scroll to position [3154, 0]
click at [118, 177] on div "[DATE] [PERSON_NAME] Emails" at bounding box center [96, 171] width 170 height 14
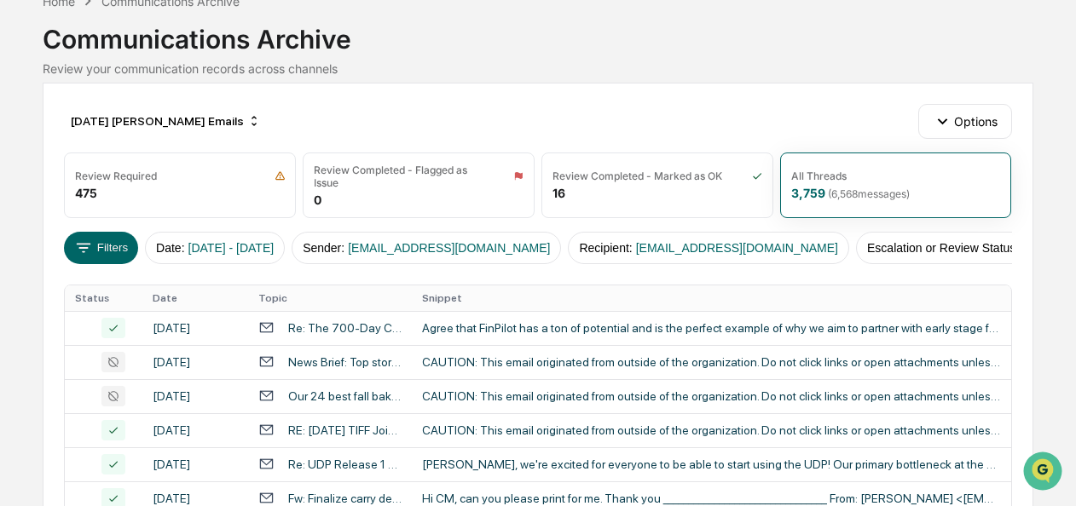
scroll to position [95, 0]
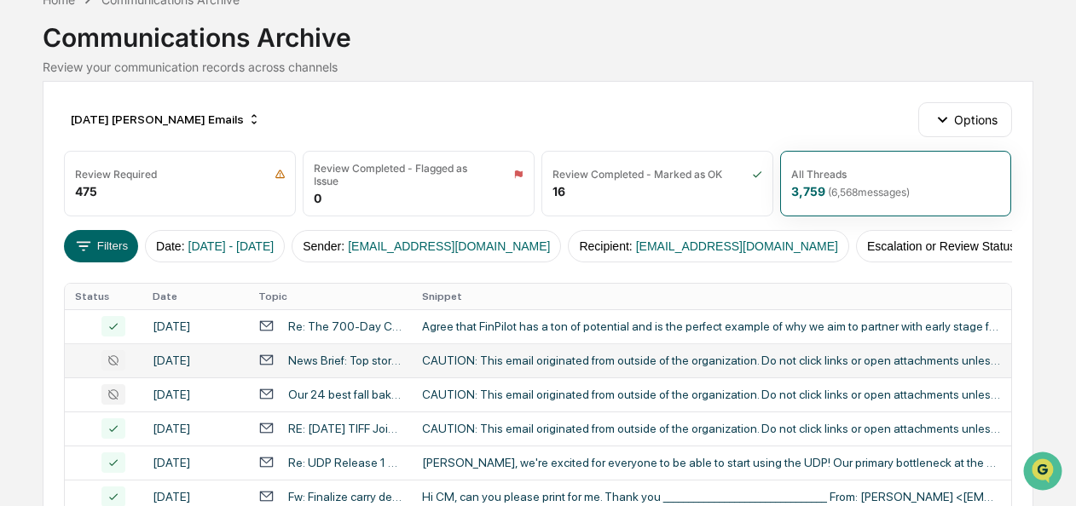
click at [535, 367] on div "CAUTION: This email originated from outside of the organization. Do not click l…" at bounding box center [711, 361] width 579 height 14
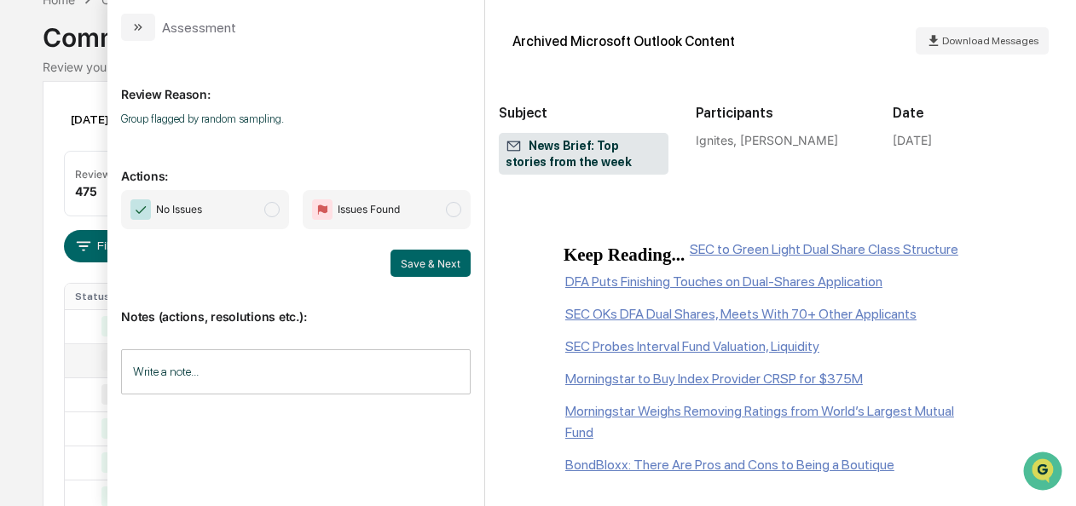
scroll to position [1421, 0]
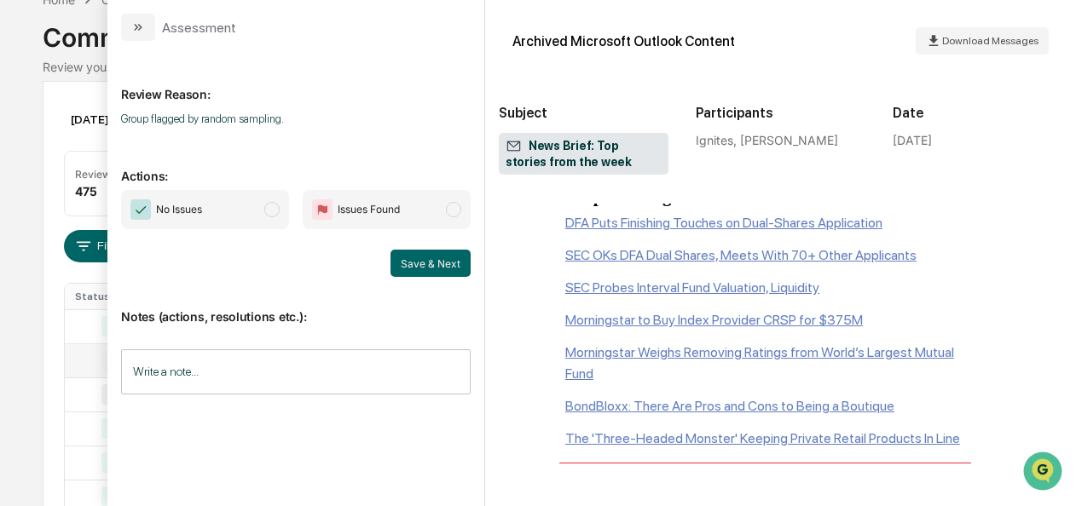
click at [273, 215] on span "modal" at bounding box center [271, 209] width 15 height 15
click at [431, 257] on button "Save & Next" at bounding box center [430, 263] width 80 height 27
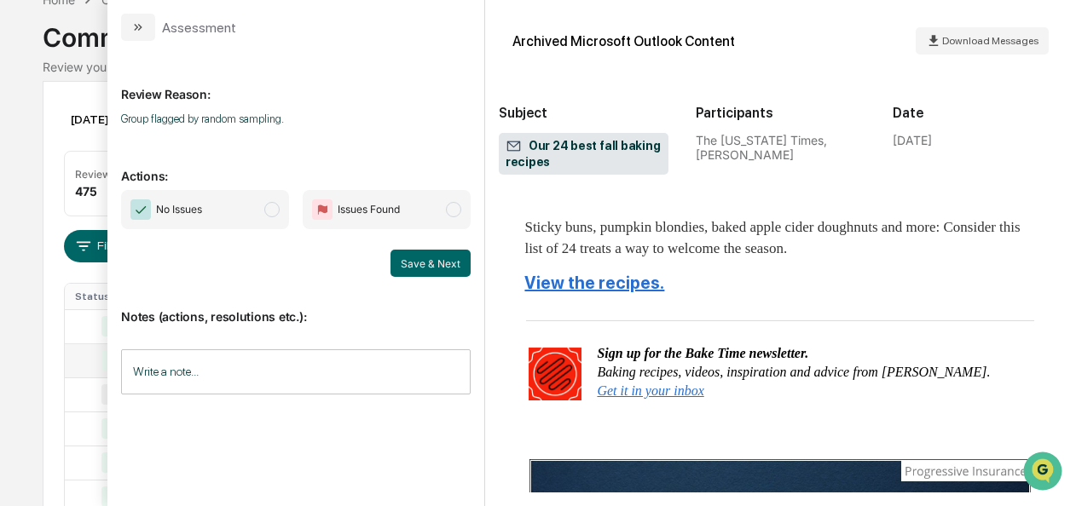
scroll to position [772, 0]
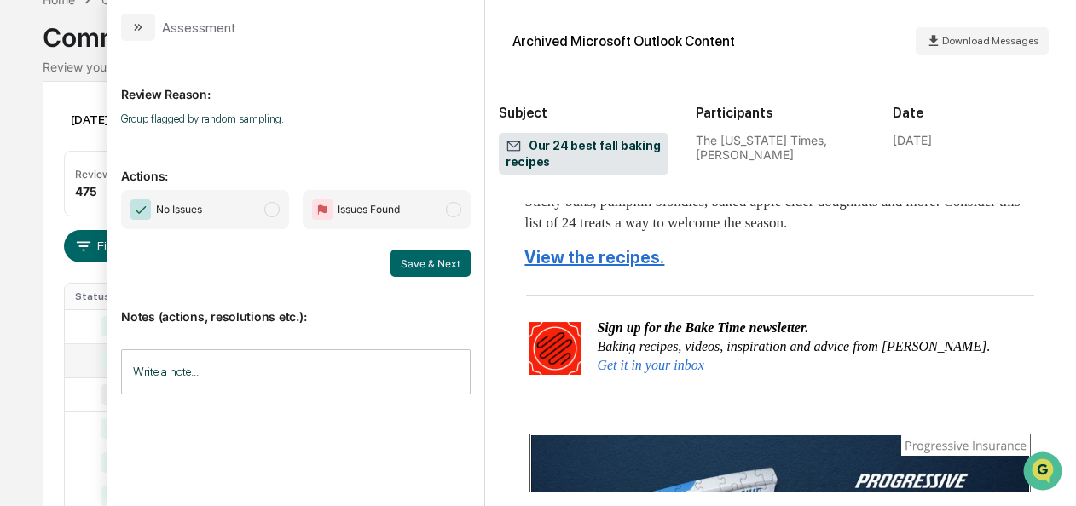
click at [275, 210] on span "modal" at bounding box center [271, 209] width 15 height 15
click at [428, 257] on button "Save & Next" at bounding box center [430, 263] width 80 height 27
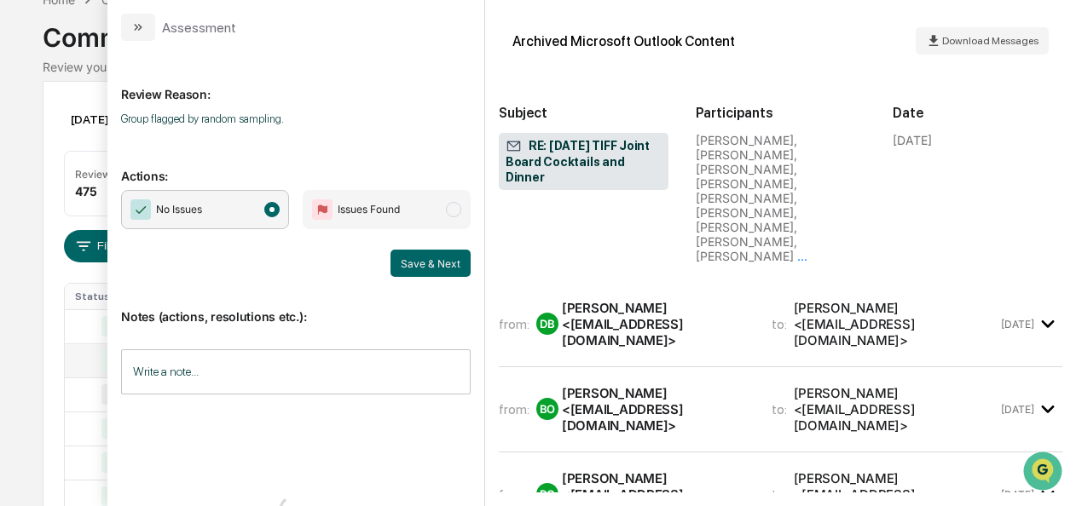
scroll to position [3405, 0]
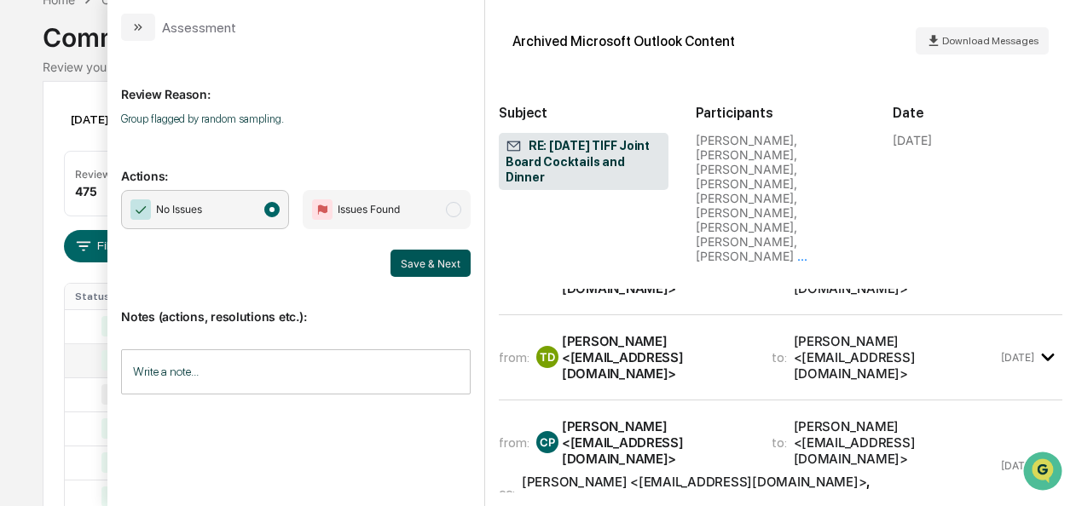
click at [413, 257] on button "Save & Next" at bounding box center [430, 263] width 80 height 27
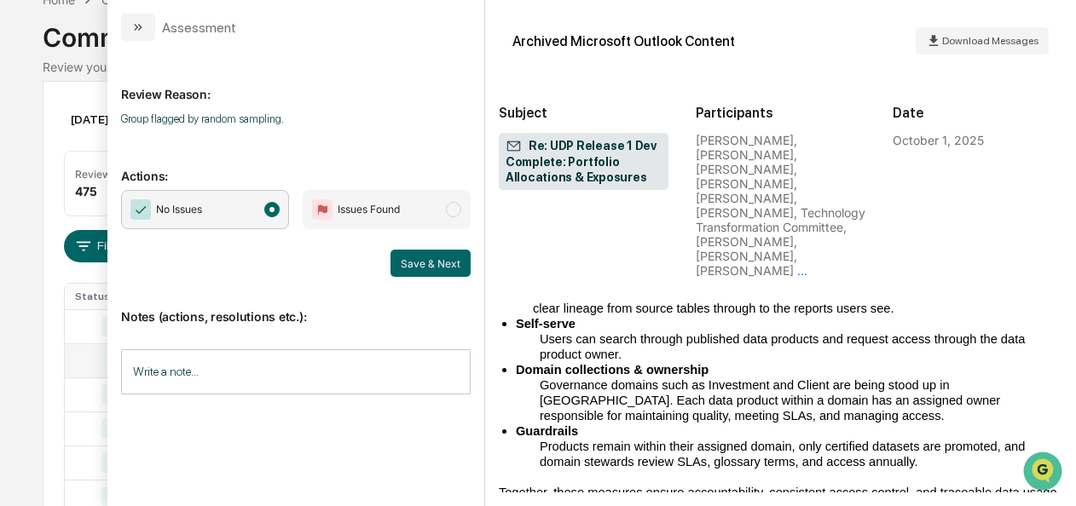
scroll to position [2284, 0]
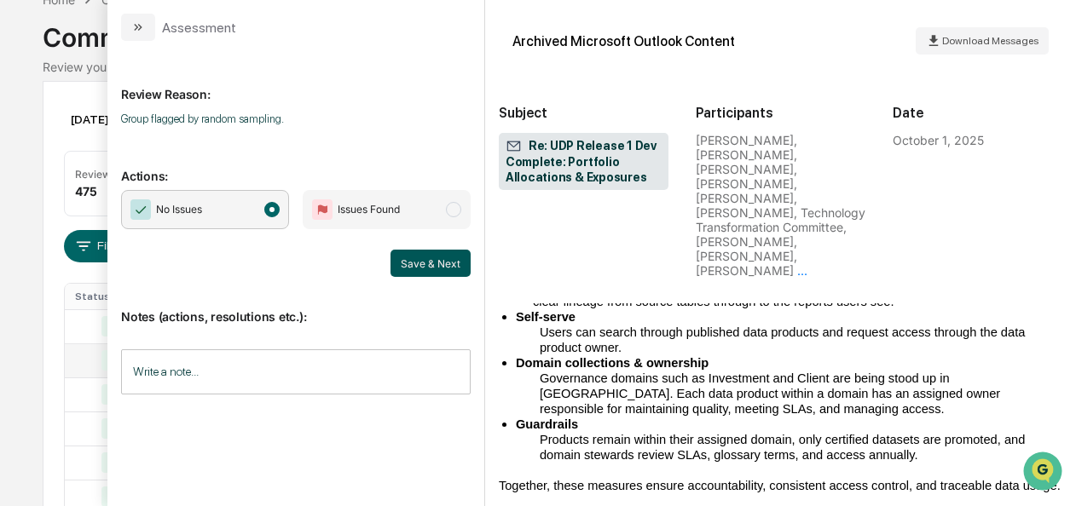
click at [438, 255] on button "Save & Next" at bounding box center [430, 263] width 80 height 27
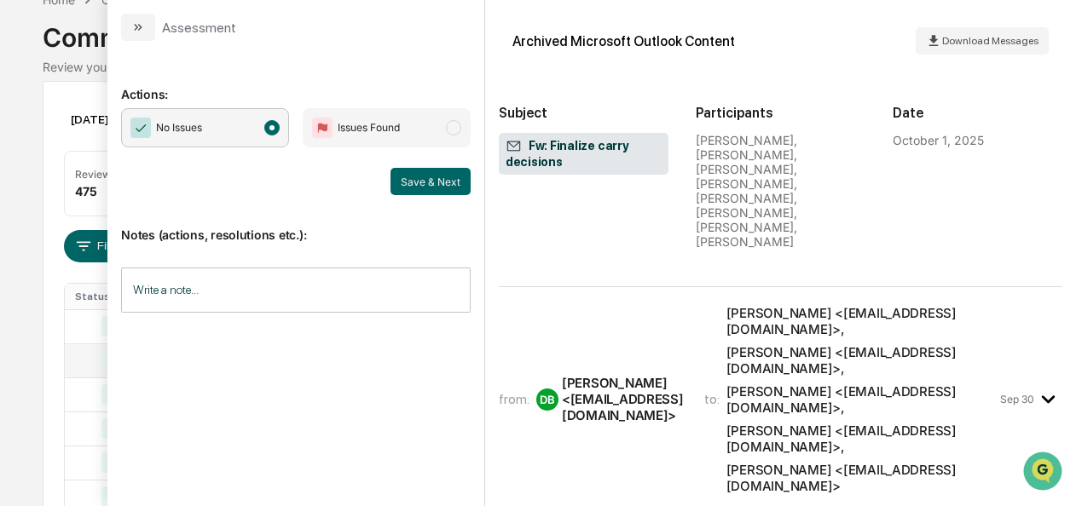
scroll to position [890, 0]
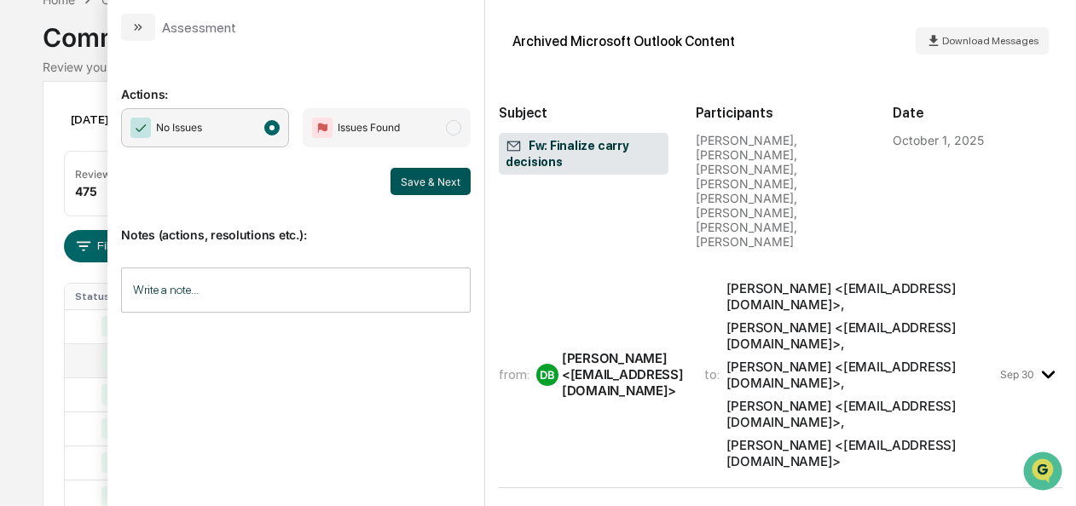
click at [458, 191] on button "Save & Next" at bounding box center [430, 181] width 80 height 27
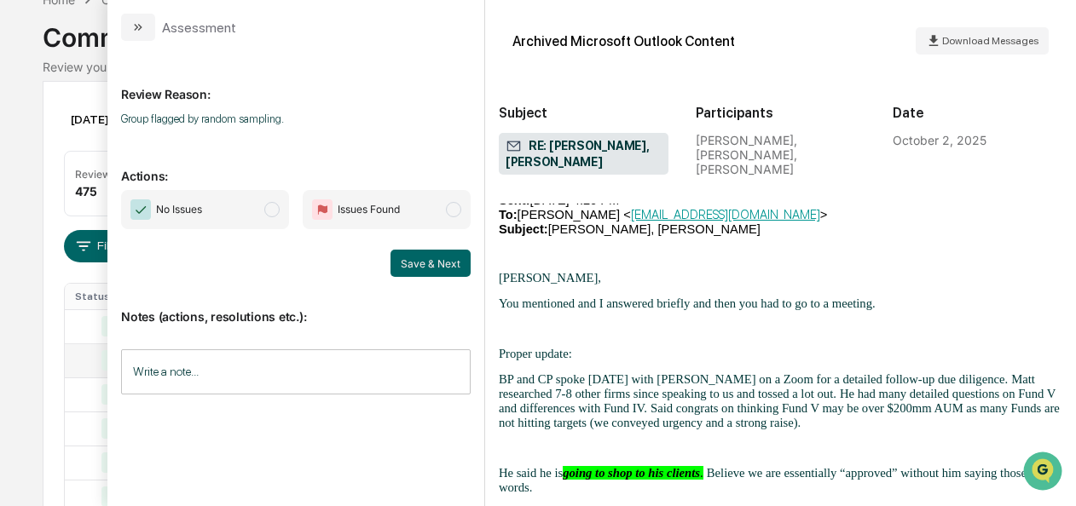
scroll to position [1916, 0]
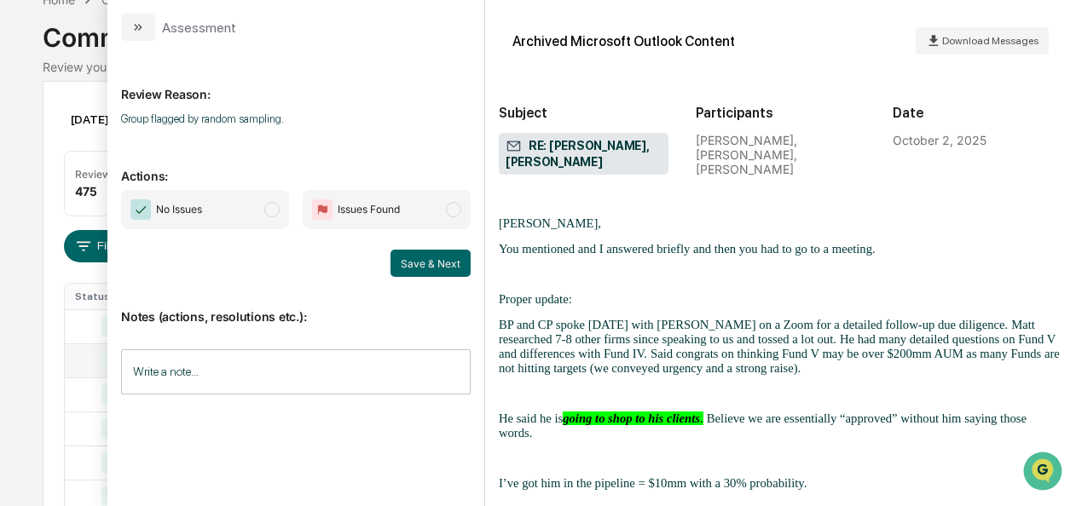
click at [269, 209] on span "modal" at bounding box center [271, 209] width 15 height 15
click at [431, 256] on button "Save & Next" at bounding box center [430, 263] width 80 height 27
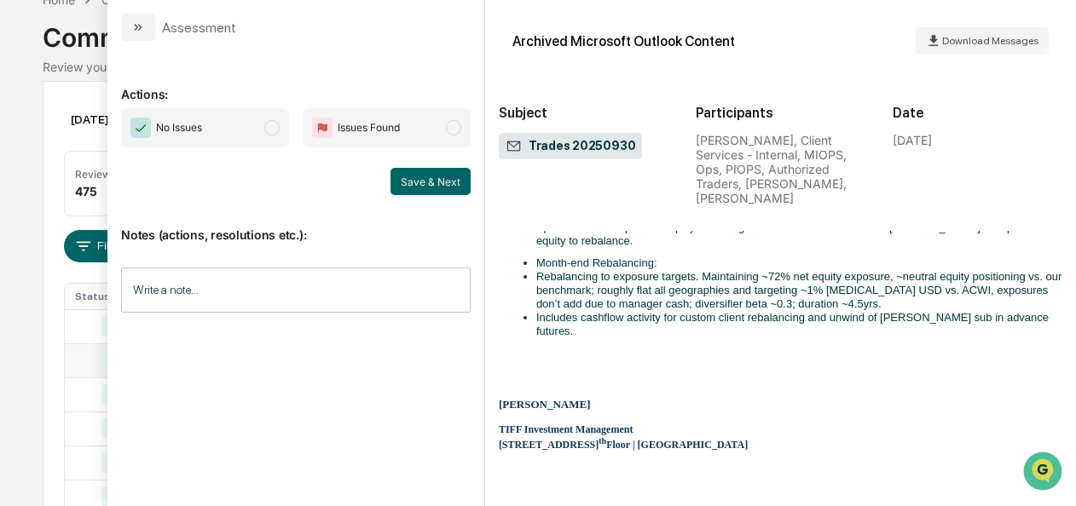
scroll to position [334, 0]
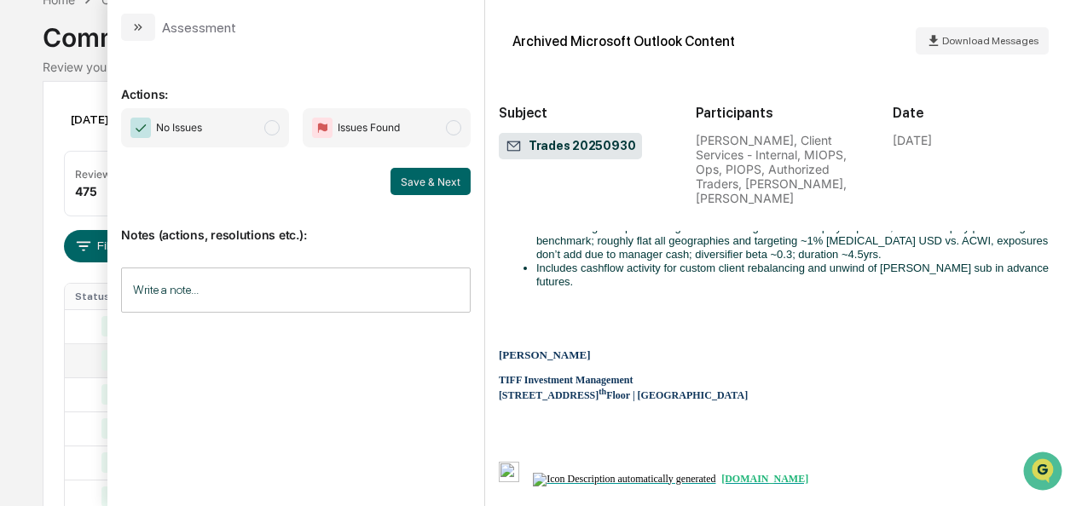
click at [247, 129] on span "No Issues" at bounding box center [205, 127] width 168 height 39
click at [430, 182] on button "Save & Next" at bounding box center [430, 181] width 80 height 27
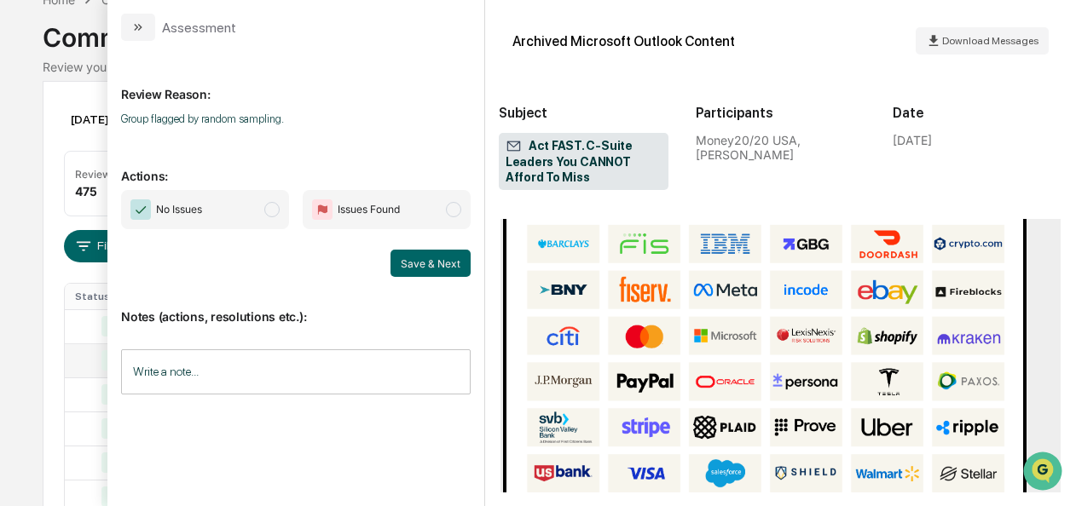
scroll to position [1480, 0]
click at [270, 212] on span "modal" at bounding box center [271, 209] width 15 height 15
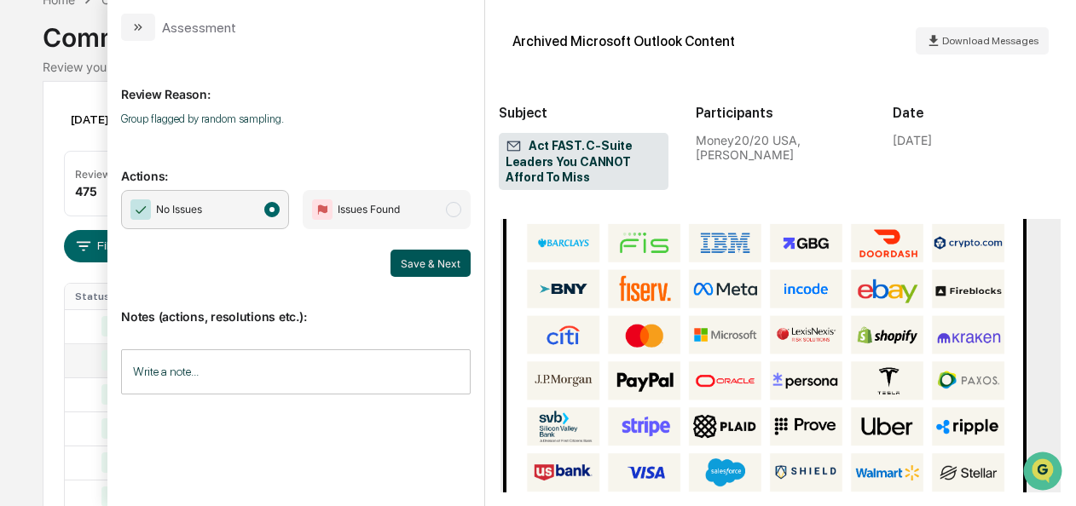
click at [437, 267] on button "Save & Next" at bounding box center [430, 263] width 80 height 27
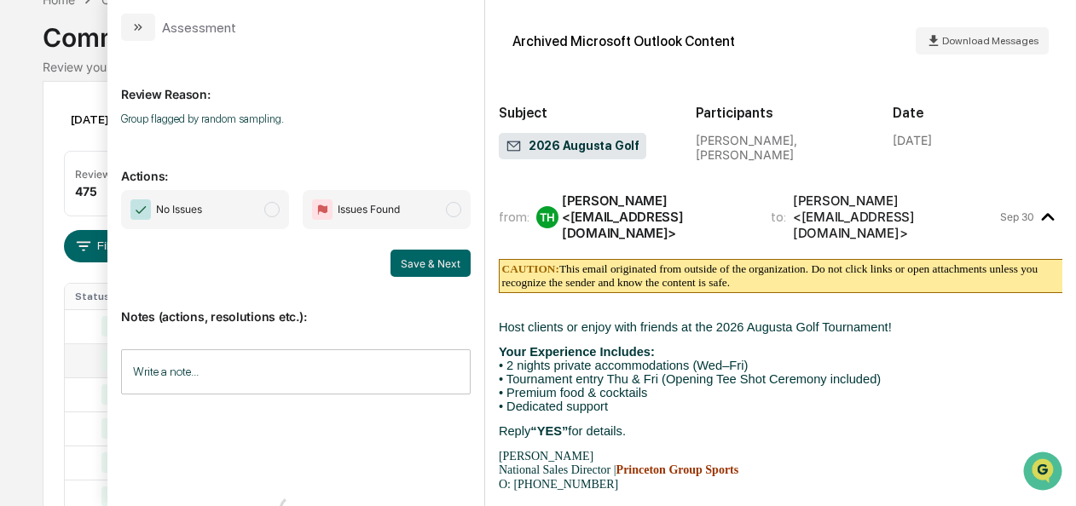
scroll to position [77, 0]
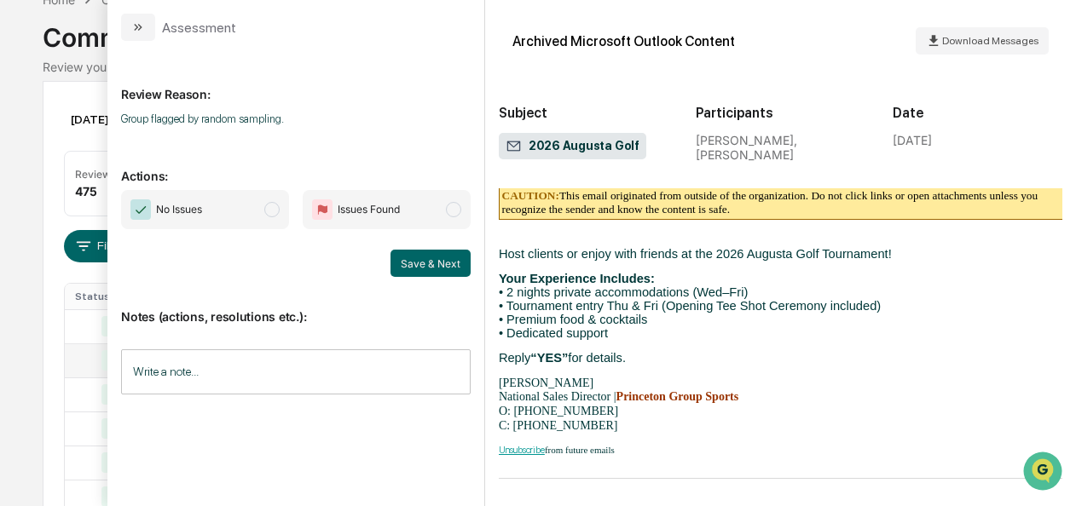
click at [283, 206] on span "No Issues" at bounding box center [205, 209] width 168 height 39
click at [430, 268] on button "Save & Next" at bounding box center [430, 263] width 80 height 27
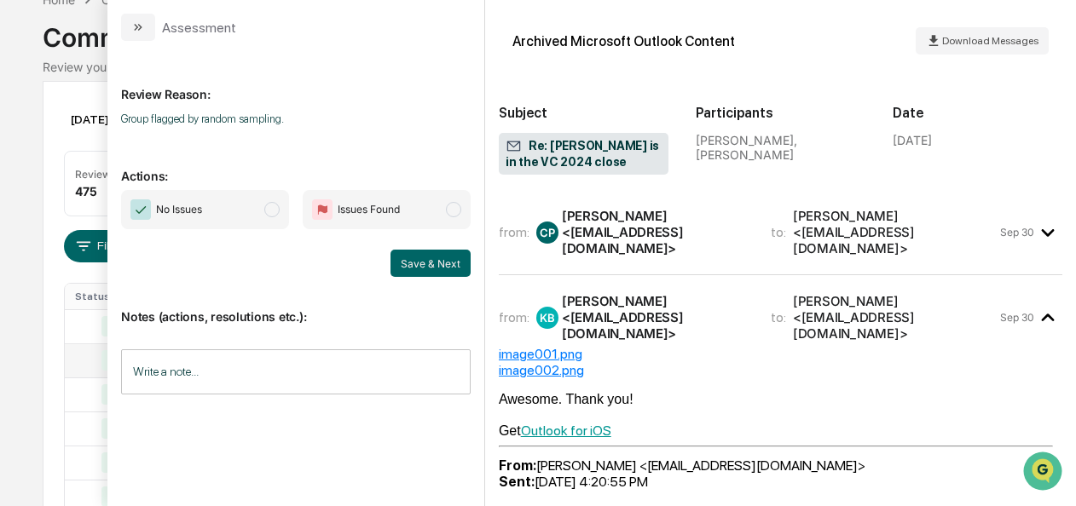
click at [270, 213] on span "modal" at bounding box center [271, 209] width 15 height 15
click at [438, 254] on button "Save & Next" at bounding box center [430, 263] width 80 height 27
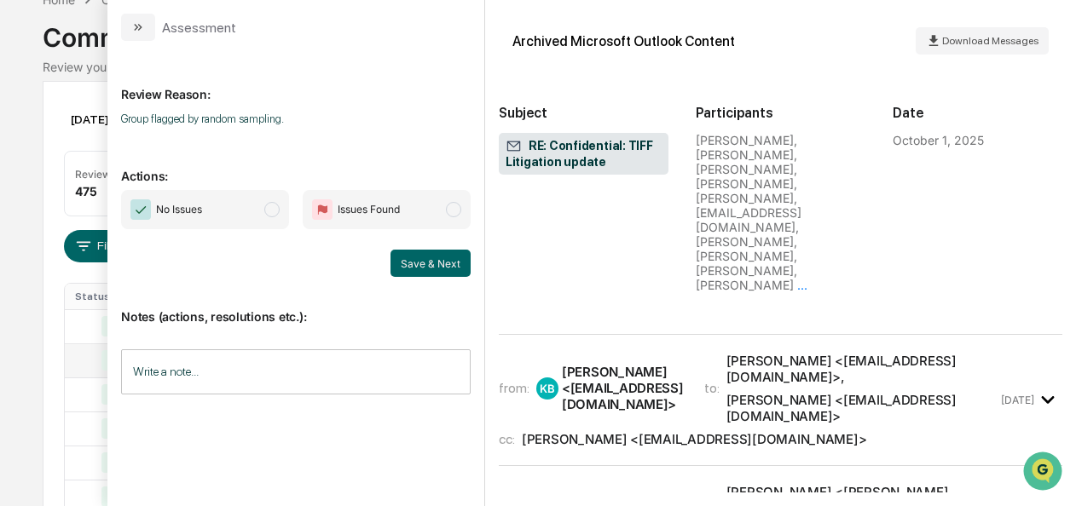
scroll to position [1226, 0]
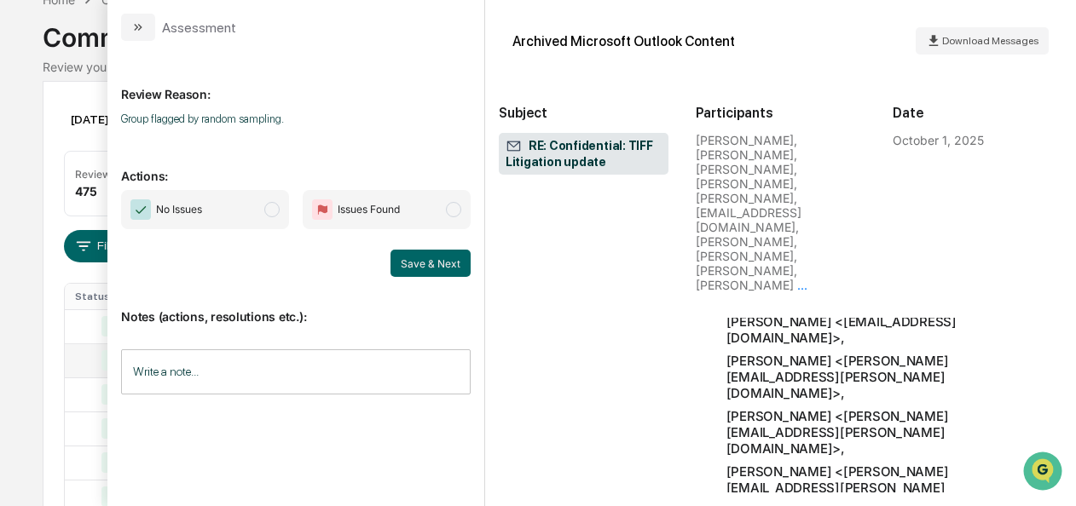
click at [264, 217] on span "No Issues" at bounding box center [205, 209] width 168 height 39
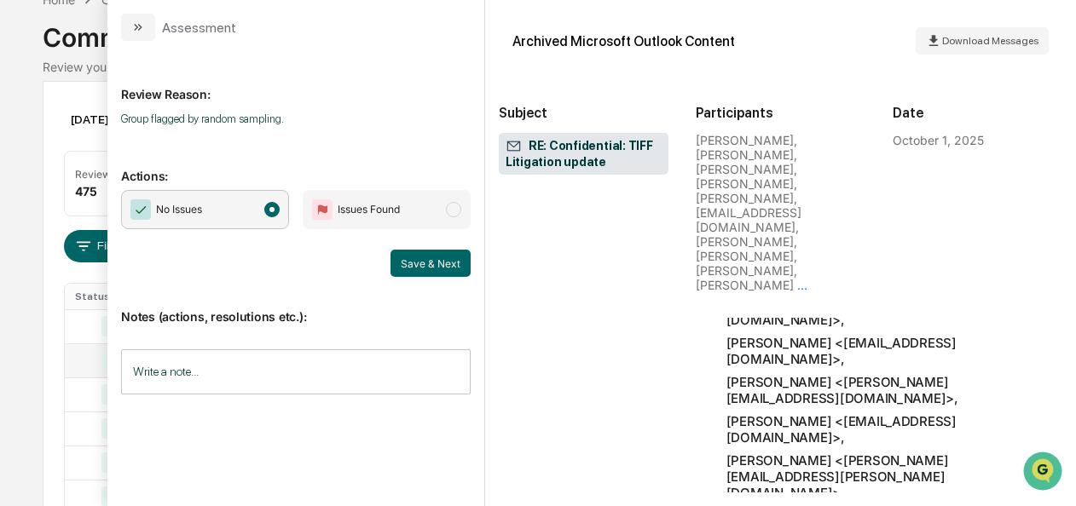
scroll to position [1491, 0]
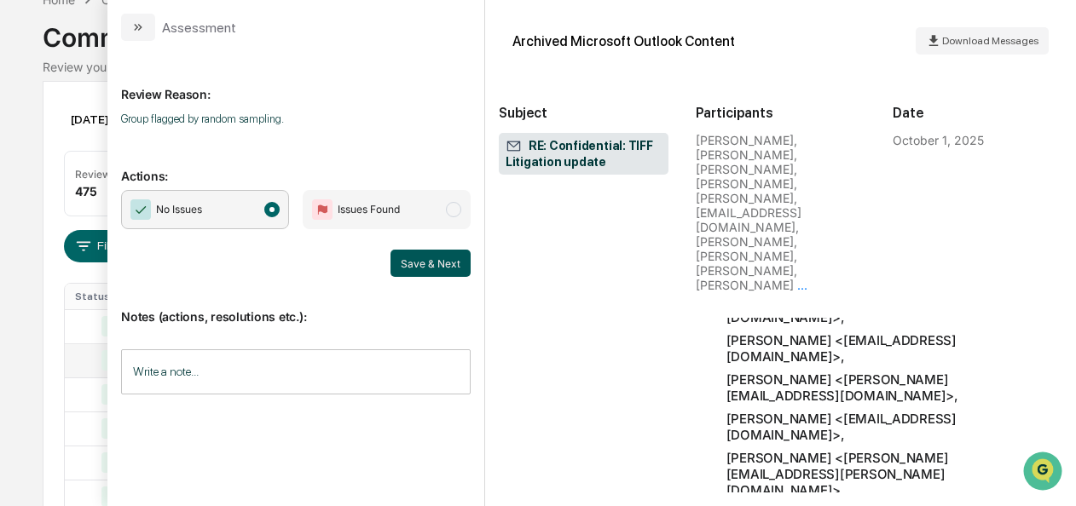
click at [422, 261] on button "Save & Next" at bounding box center [430, 263] width 80 height 27
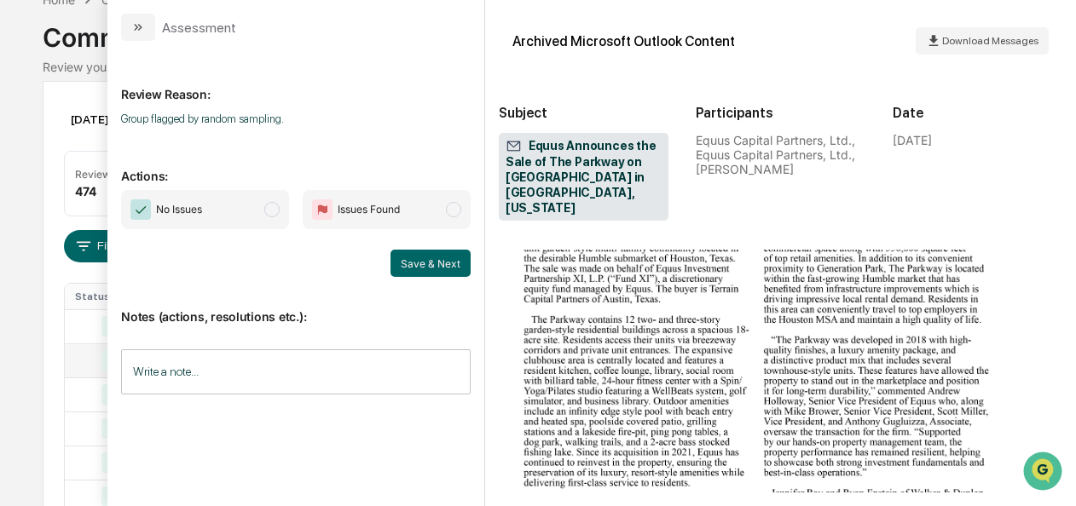
scroll to position [662, 0]
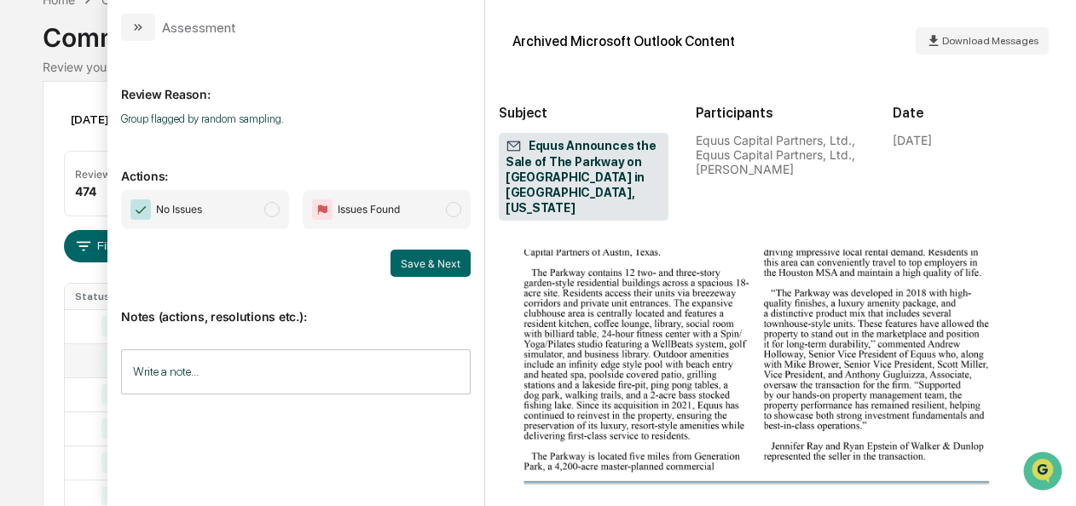
click at [266, 205] on span "No Issues" at bounding box center [205, 209] width 168 height 39
click at [412, 258] on button "Save & Next" at bounding box center [430, 263] width 80 height 27
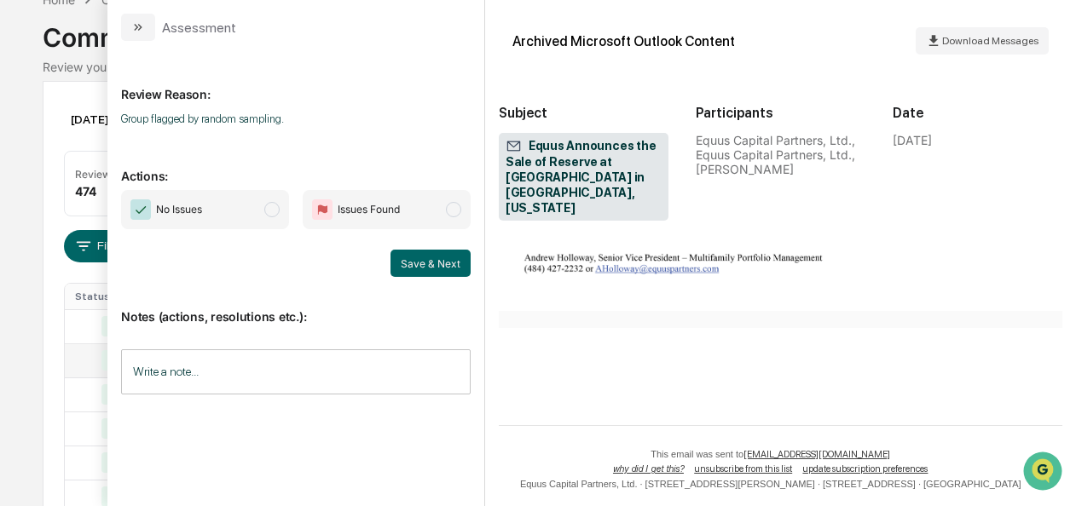
scroll to position [1021, 0]
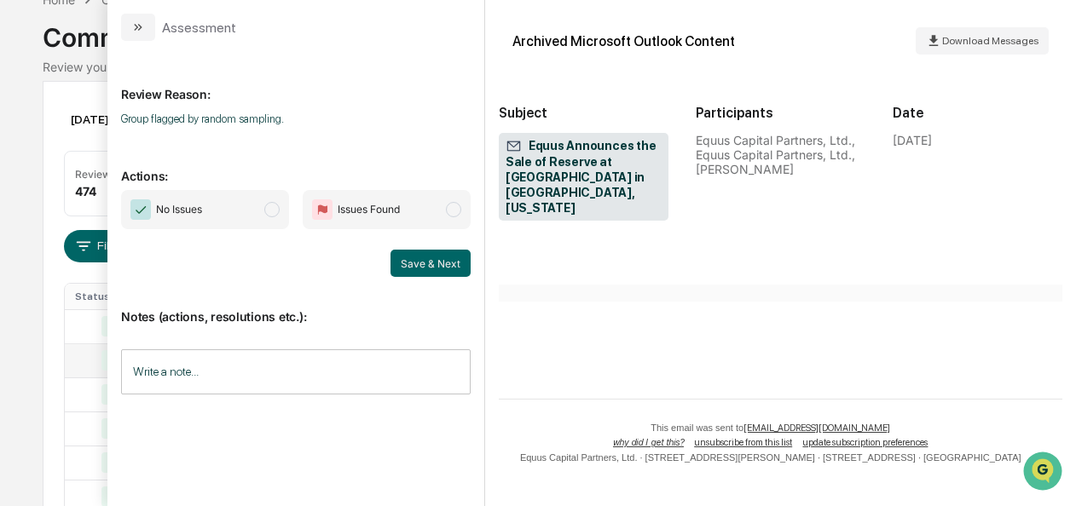
click at [276, 207] on span "modal" at bounding box center [271, 209] width 15 height 15
click at [425, 268] on button "Save & Next" at bounding box center [430, 263] width 80 height 27
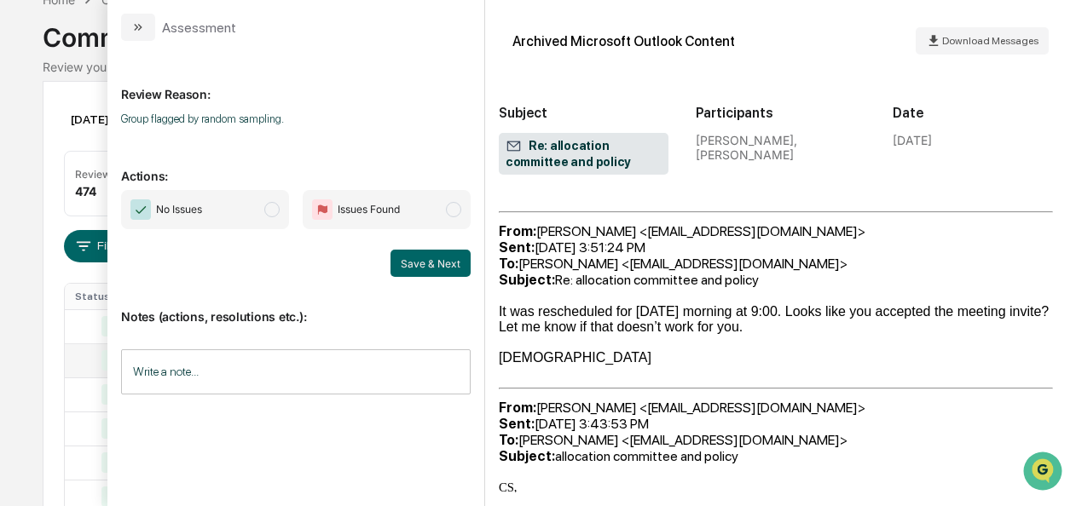
scroll to position [288, 0]
click at [258, 209] on span "No Issues" at bounding box center [205, 209] width 168 height 39
click at [401, 254] on button "Save & Next" at bounding box center [430, 263] width 80 height 27
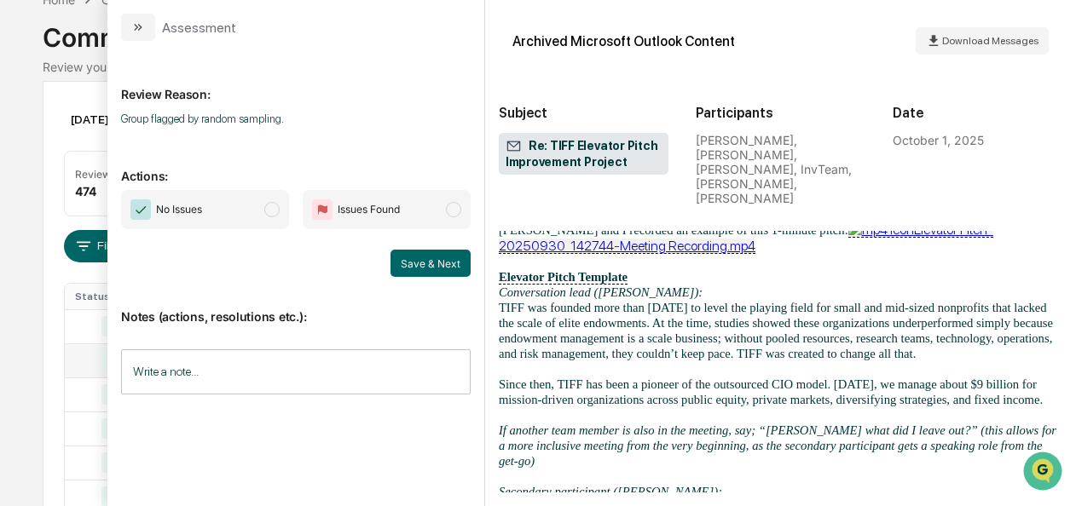
scroll to position [794, 0]
click at [247, 211] on span "No Issues" at bounding box center [205, 209] width 168 height 39
click at [459, 255] on button "Save & Next" at bounding box center [430, 263] width 80 height 27
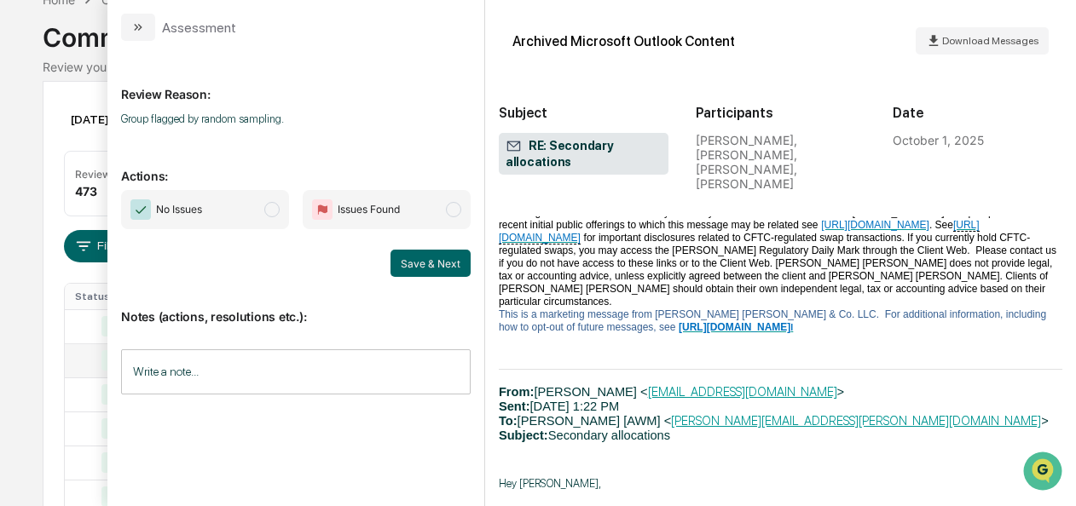
scroll to position [2044, 0]
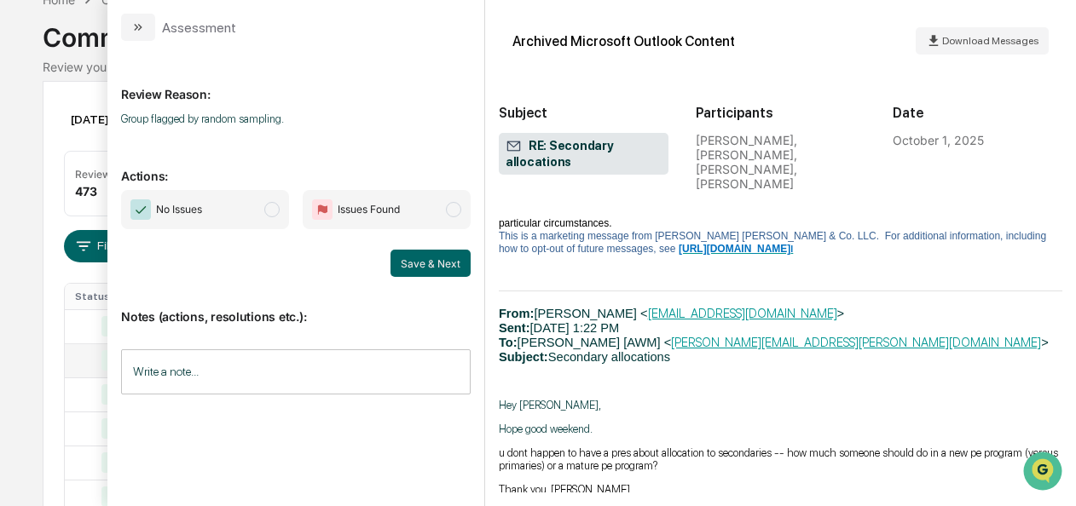
click at [244, 217] on span "No Issues" at bounding box center [205, 209] width 168 height 39
click at [450, 277] on div "Notes (actions, resolutions etc.): Write a note... Write a note..." at bounding box center [296, 346] width 350 height 138
click at [395, 269] on button "Save & Next" at bounding box center [430, 263] width 80 height 27
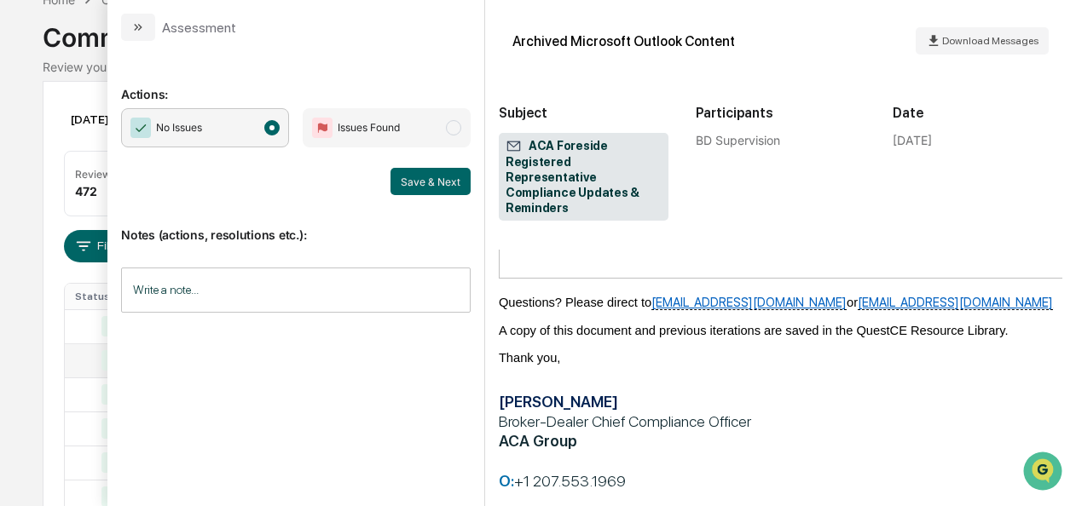
scroll to position [1395, 0]
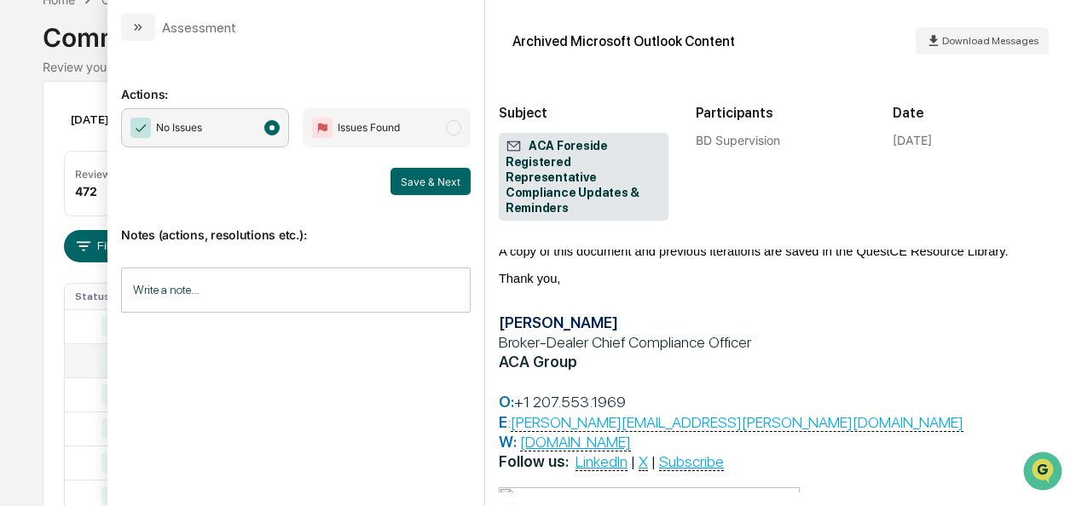
click at [425, 197] on div "Notes (actions, resolutions etc.): Write a note... Write a note..." at bounding box center [296, 264] width 350 height 138
click at [425, 189] on button "Save & Next" at bounding box center [430, 181] width 80 height 27
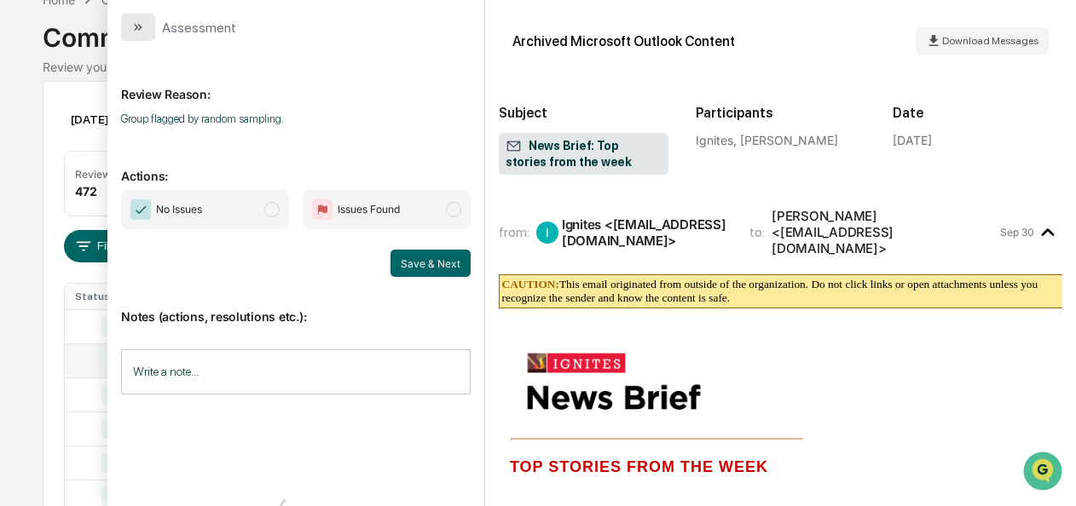
click at [138, 33] on icon "modal" at bounding box center [138, 27] width 14 height 14
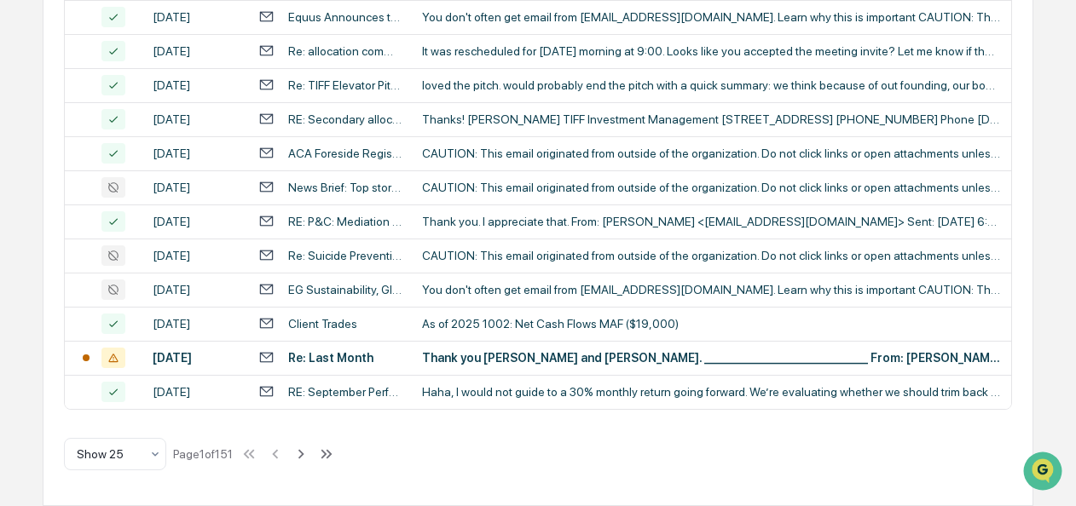
scroll to position [878, 0]
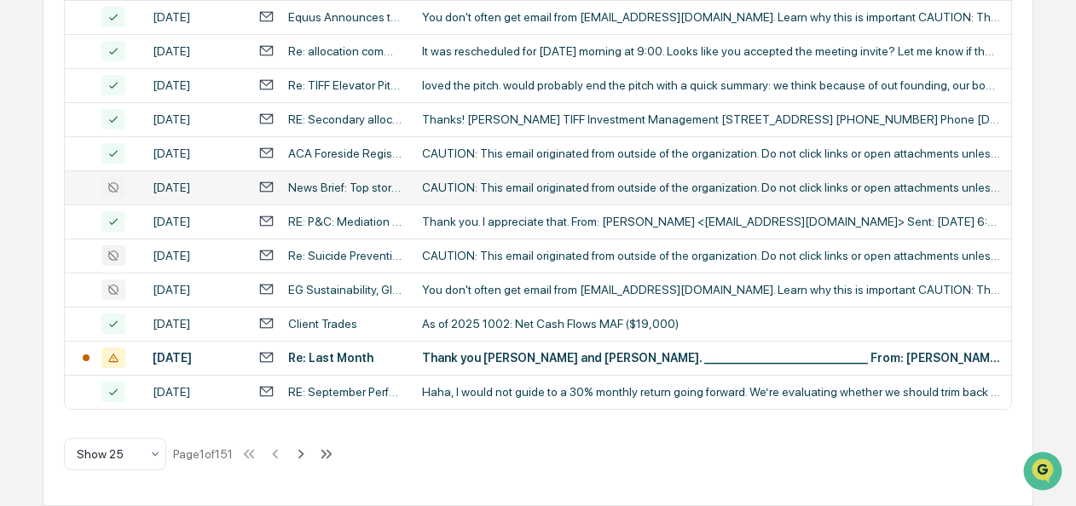
click at [494, 194] on div "CAUTION: This email originated from outside of the organization. Do not click l…" at bounding box center [711, 188] width 579 height 14
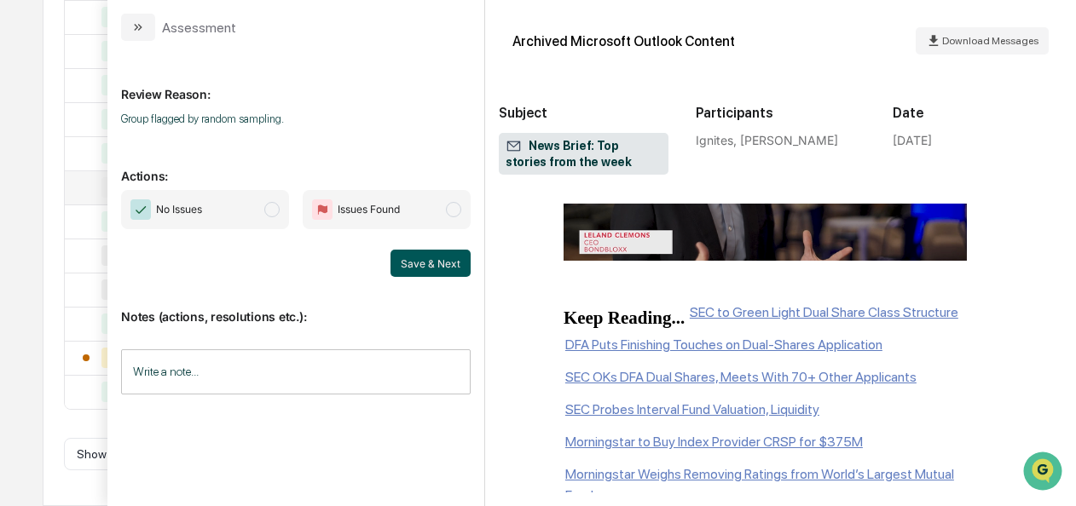
scroll to position [1333, 0]
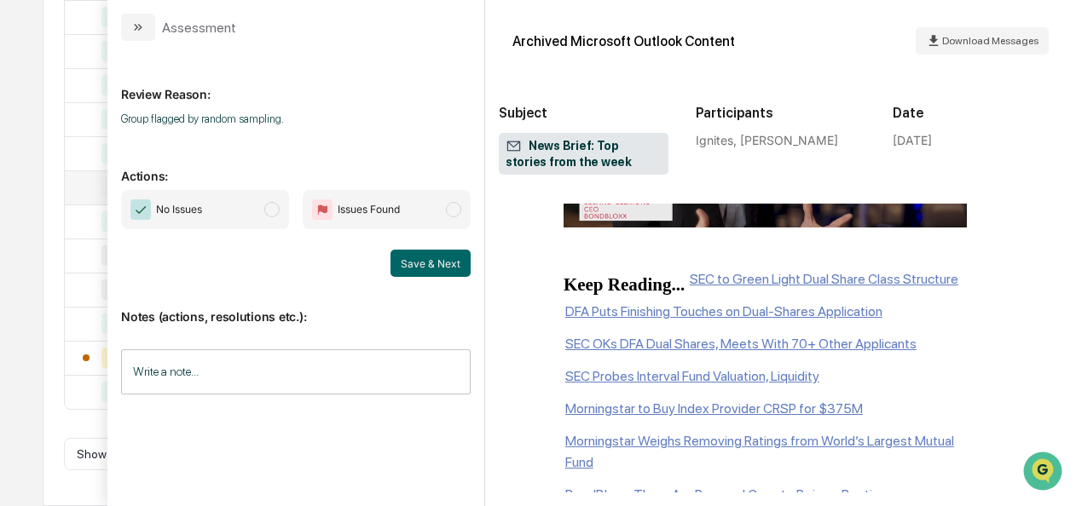
click at [277, 213] on span "modal" at bounding box center [271, 209] width 15 height 15
click at [409, 256] on button "Save & Next" at bounding box center [430, 263] width 80 height 27
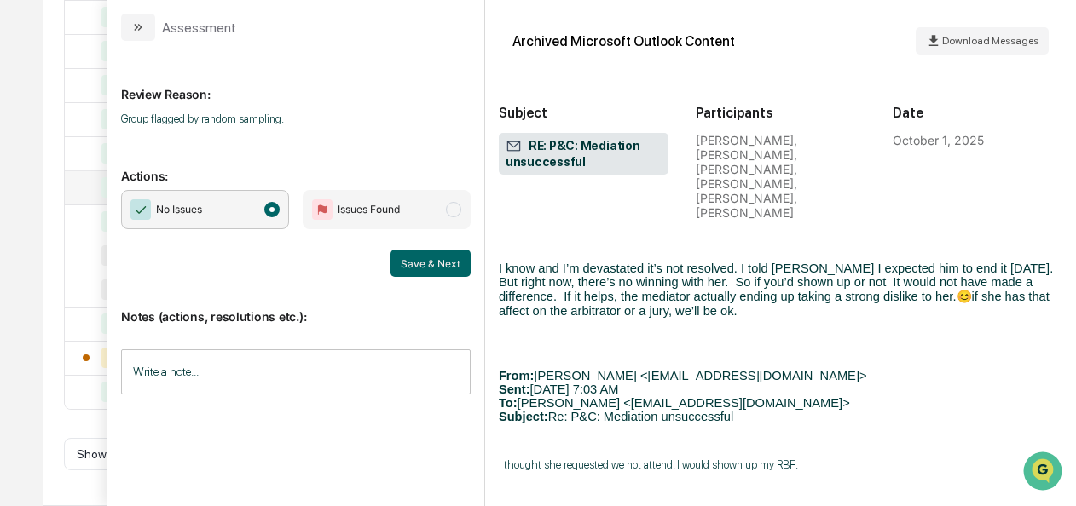
scroll to position [788, 0]
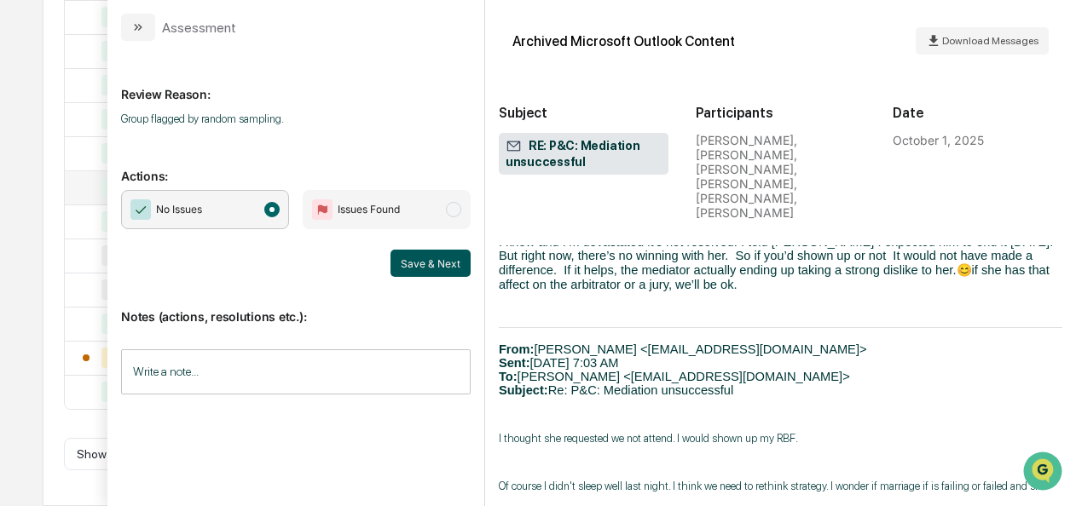
click at [445, 262] on button "Save & Next" at bounding box center [430, 263] width 80 height 27
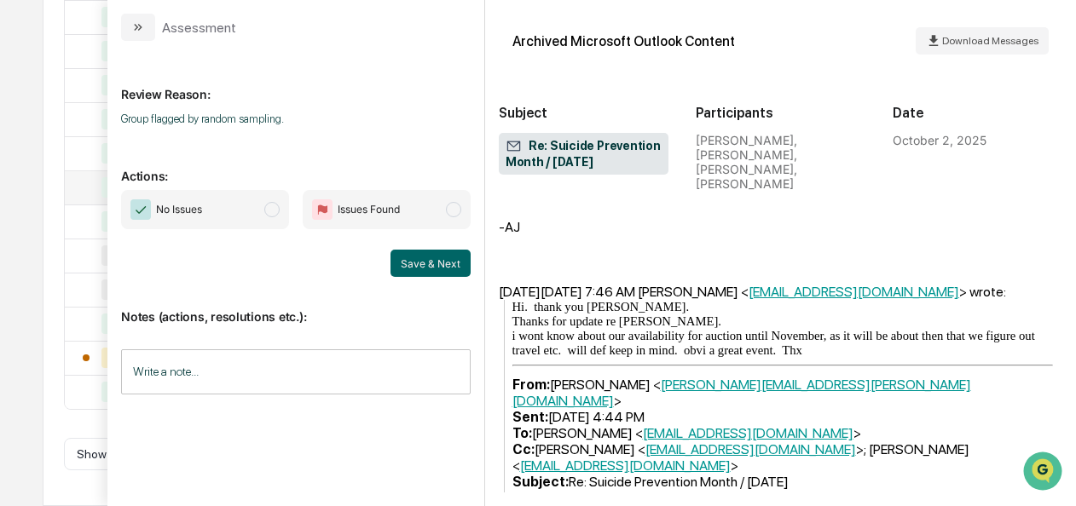
scroll to position [1540, 0]
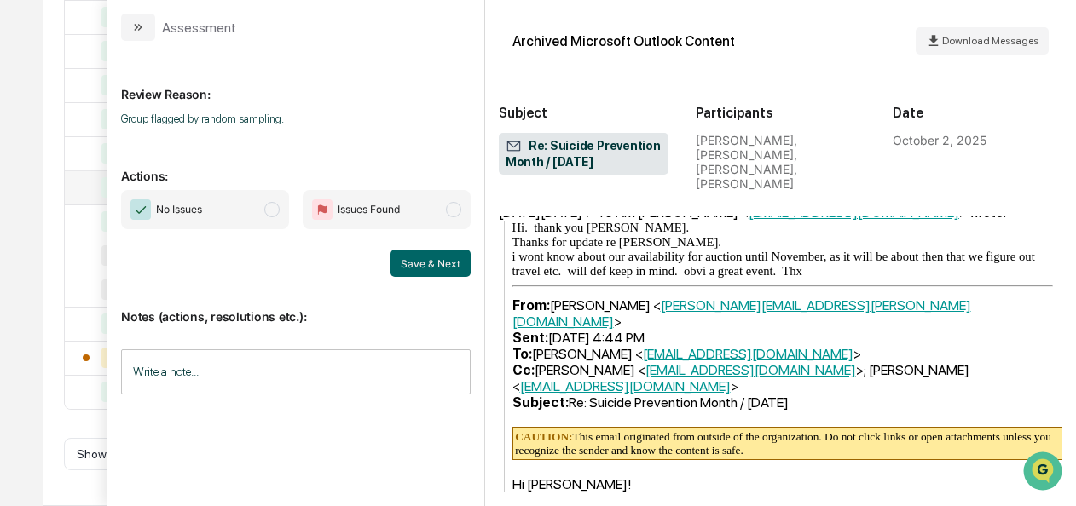
click at [280, 217] on span "No Issues" at bounding box center [205, 209] width 168 height 39
click at [400, 260] on button "Save & Next" at bounding box center [430, 263] width 80 height 27
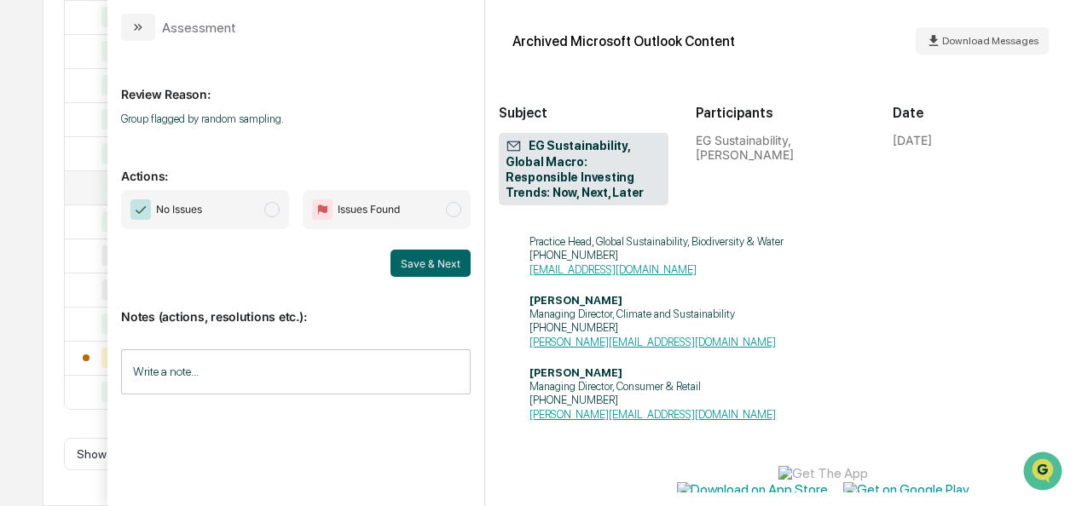
scroll to position [1513, 0]
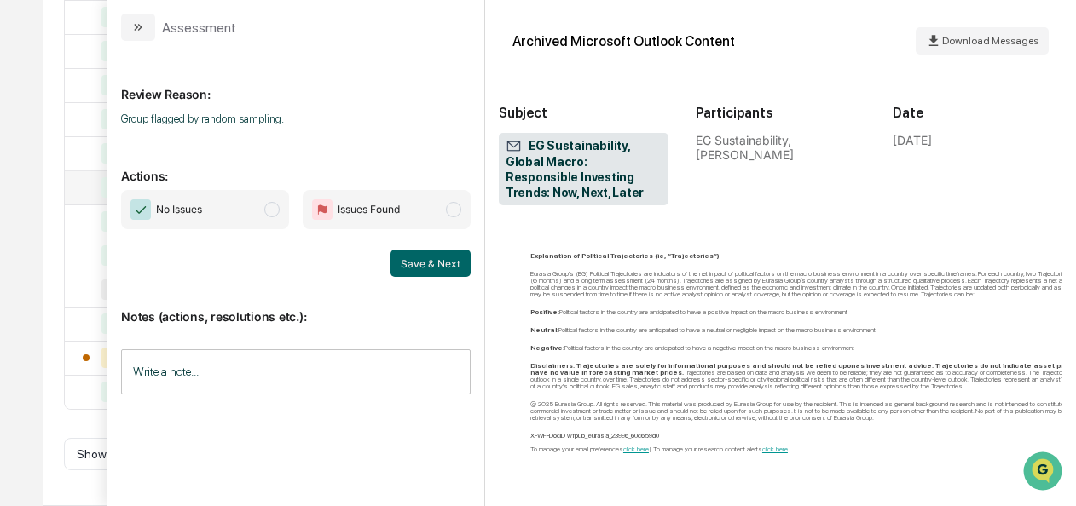
click at [254, 211] on span "No Issues" at bounding box center [205, 209] width 168 height 39
click at [411, 285] on div "Notes (actions, resolutions etc.): Write a note... Write a note..." at bounding box center [296, 346] width 350 height 138
click at [413, 273] on button "Save & Next" at bounding box center [430, 263] width 80 height 27
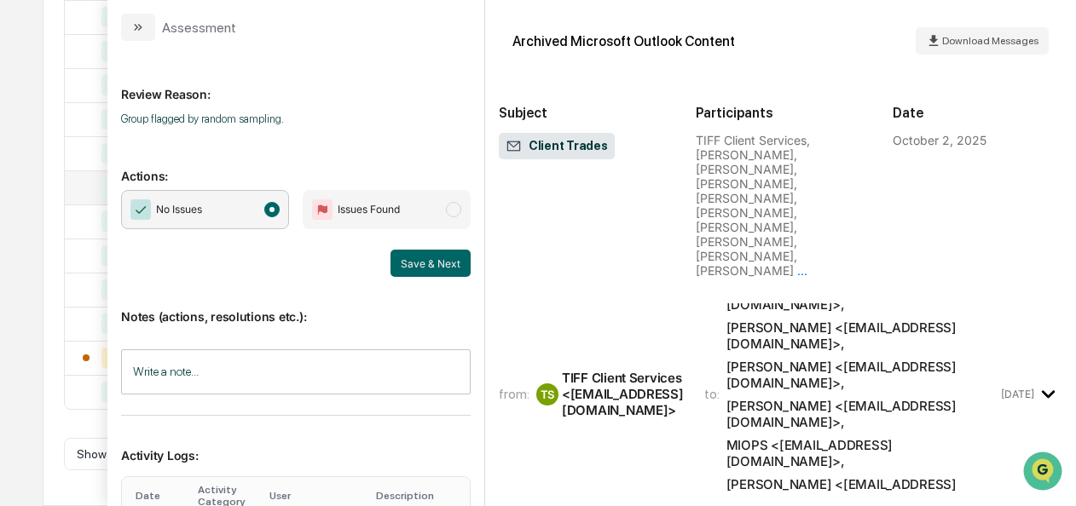
scroll to position [10254, 0]
click at [419, 269] on button "Save & Next" at bounding box center [430, 263] width 80 height 27
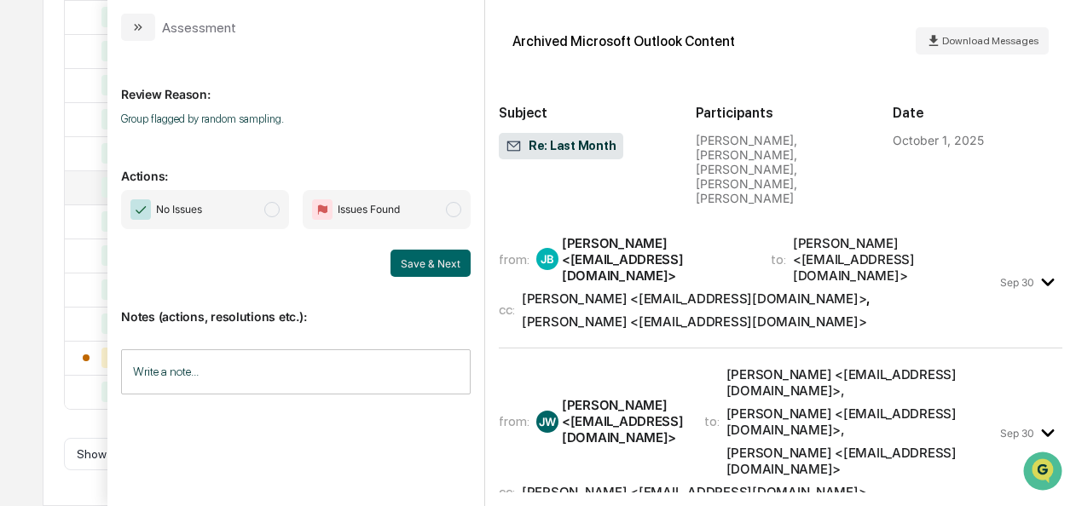
click at [295, 206] on div "No Issues Issues Found" at bounding box center [296, 209] width 350 height 39
click at [280, 210] on span "modal" at bounding box center [271, 209] width 15 height 15
click at [430, 261] on button "Save & Next" at bounding box center [430, 263] width 80 height 27
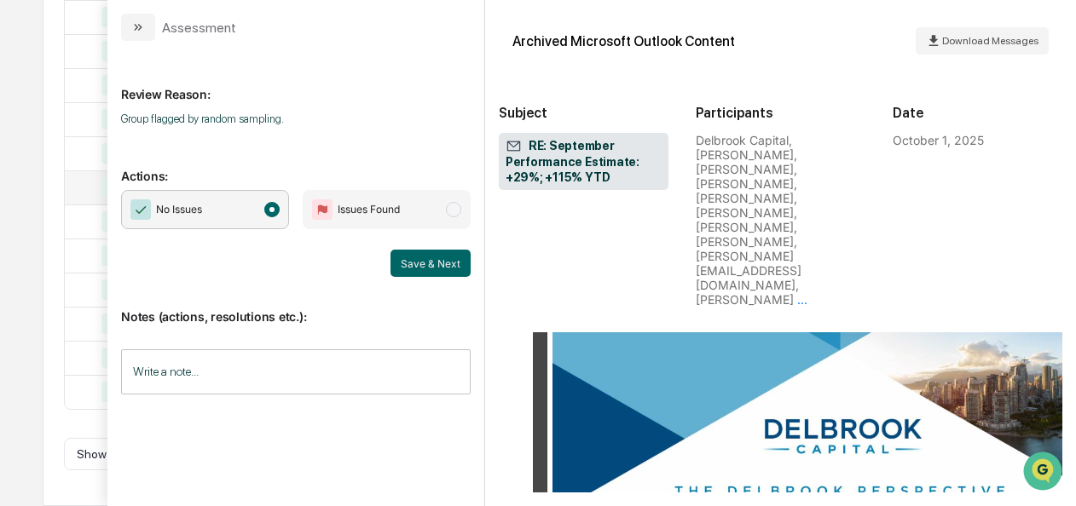
scroll to position [2397, 0]
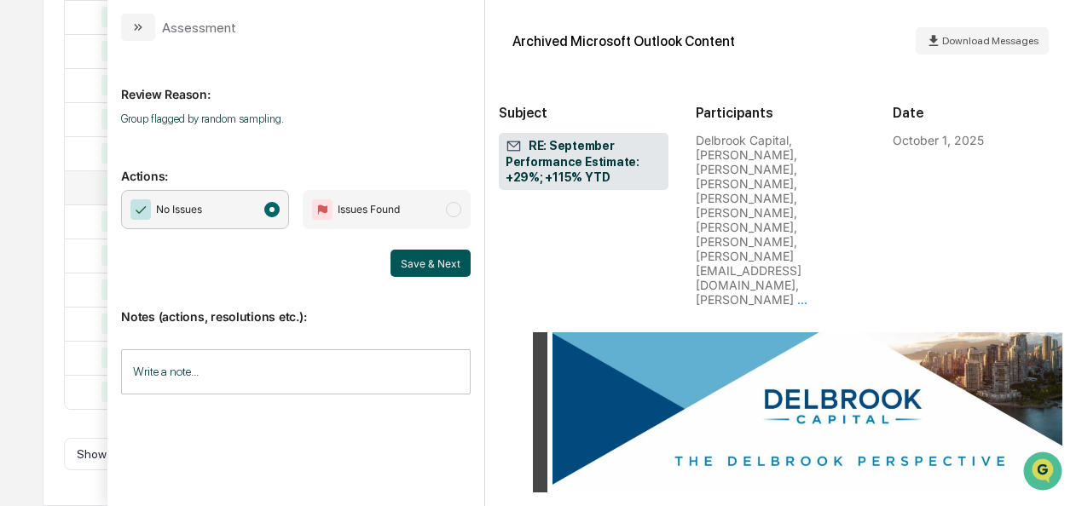
click at [399, 263] on button "Save & Next" at bounding box center [430, 263] width 80 height 27
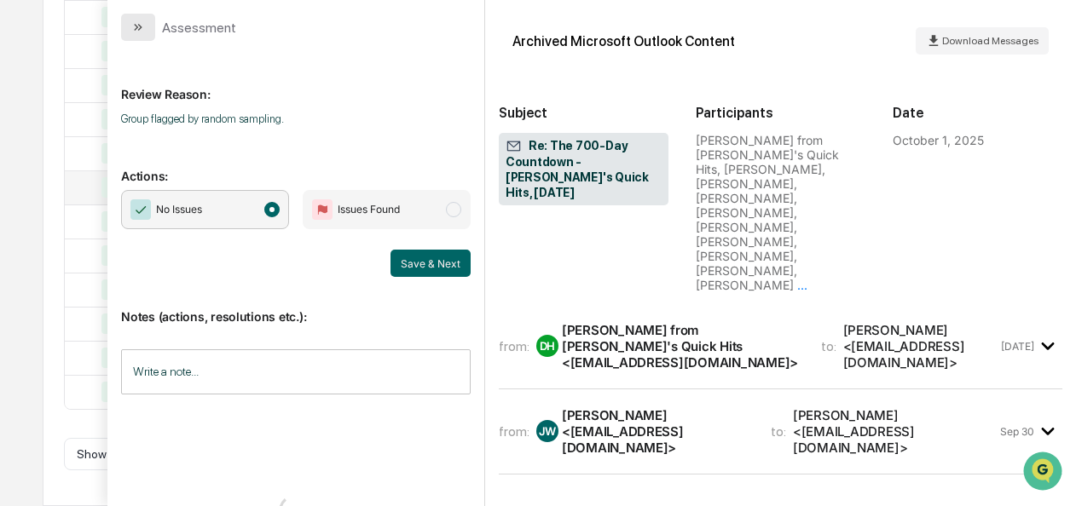
click at [130, 26] on button "modal" at bounding box center [138, 27] width 34 height 27
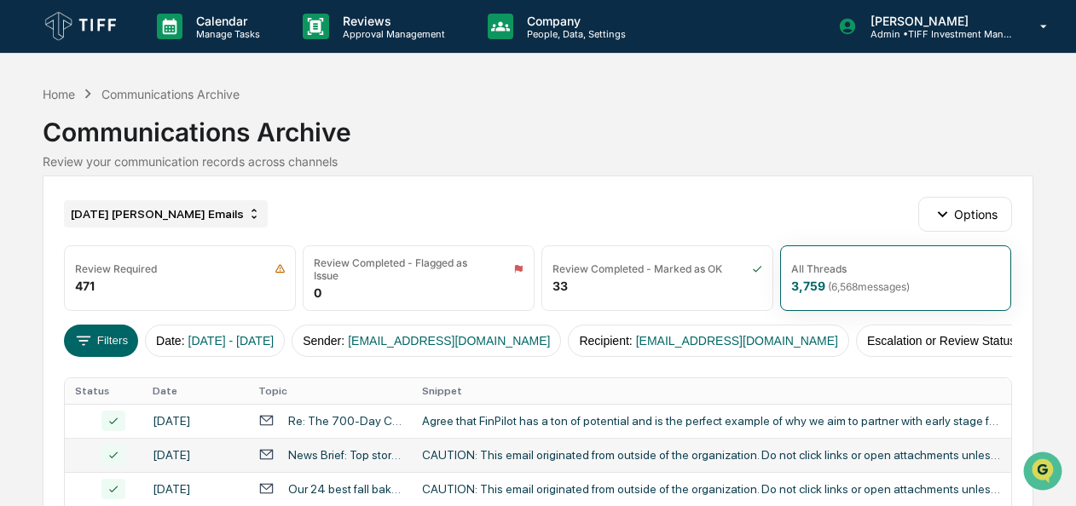
click at [119, 220] on div "[DATE] [PERSON_NAME] Emails" at bounding box center [166, 213] width 204 height 27
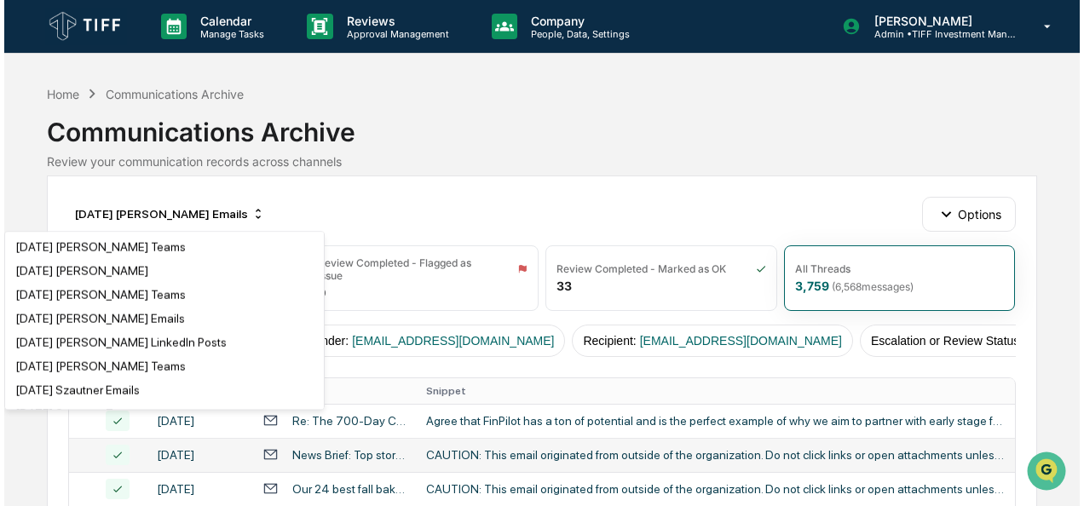
scroll to position [2071, 0]
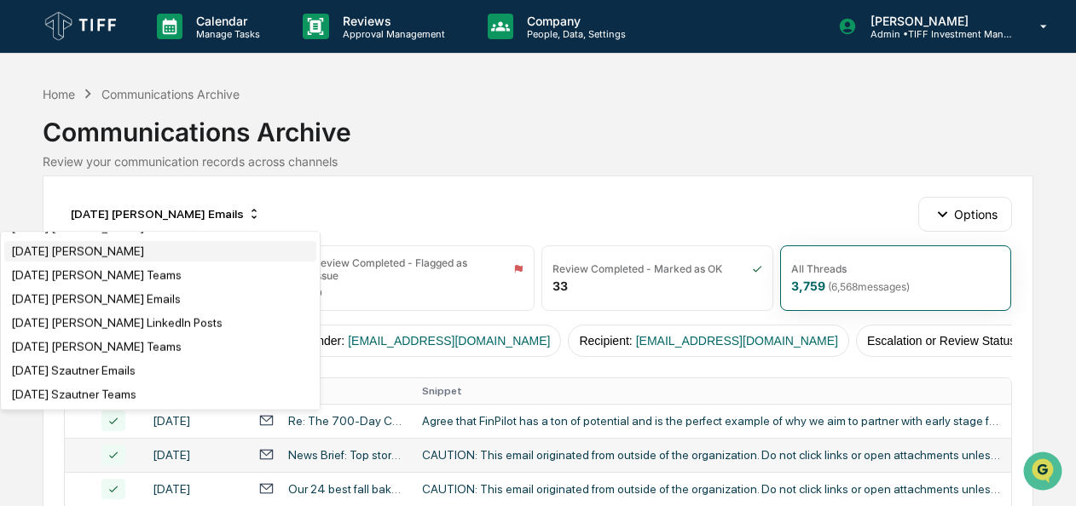
click at [116, 258] on div "[DATE] [PERSON_NAME]" at bounding box center [77, 252] width 133 height 14
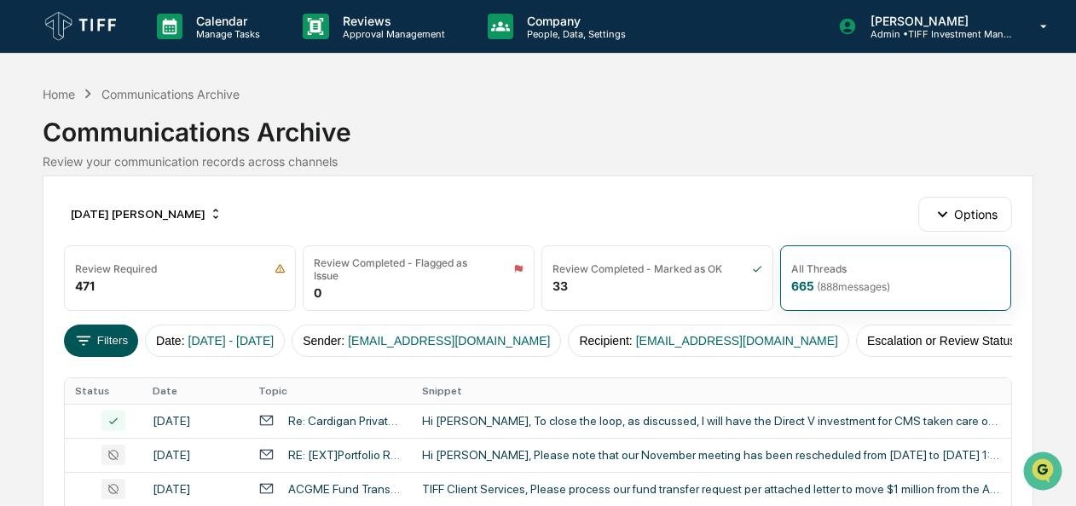
click at [109, 341] on button "Filters" at bounding box center [101, 341] width 74 height 32
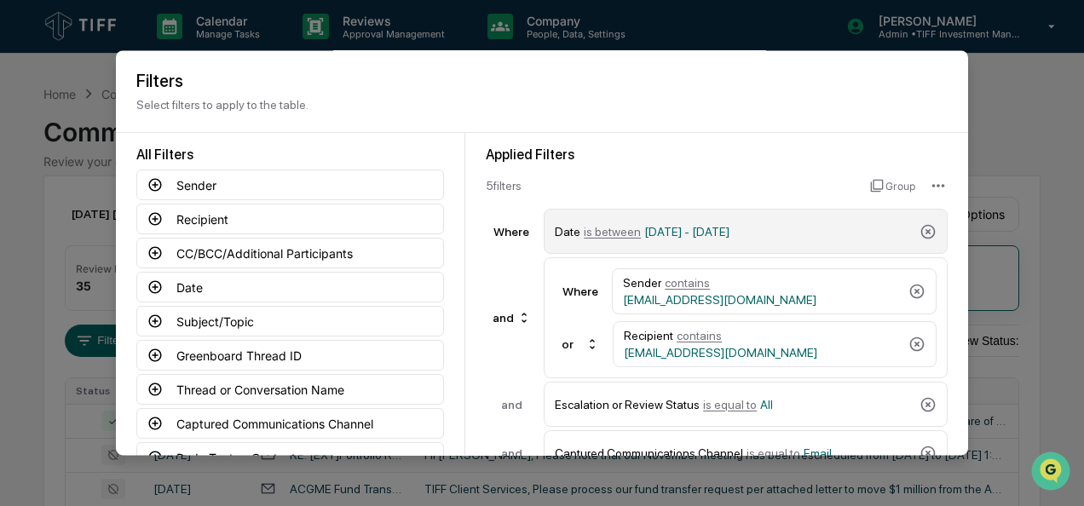
click at [594, 230] on span "is between" at bounding box center [612, 232] width 57 height 14
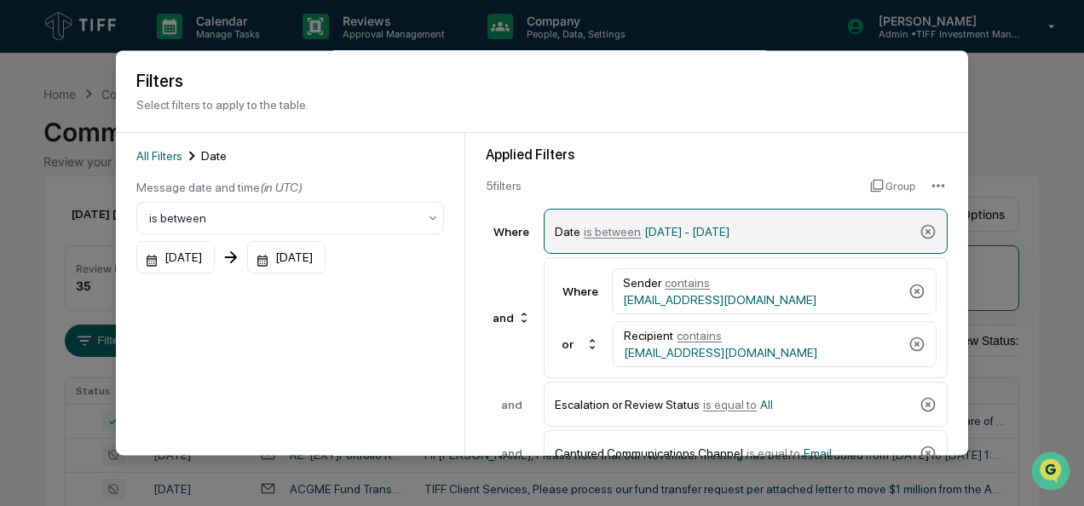
click at [613, 237] on span "is between" at bounding box center [612, 232] width 57 height 14
click at [604, 227] on span "is between" at bounding box center [612, 232] width 57 height 14
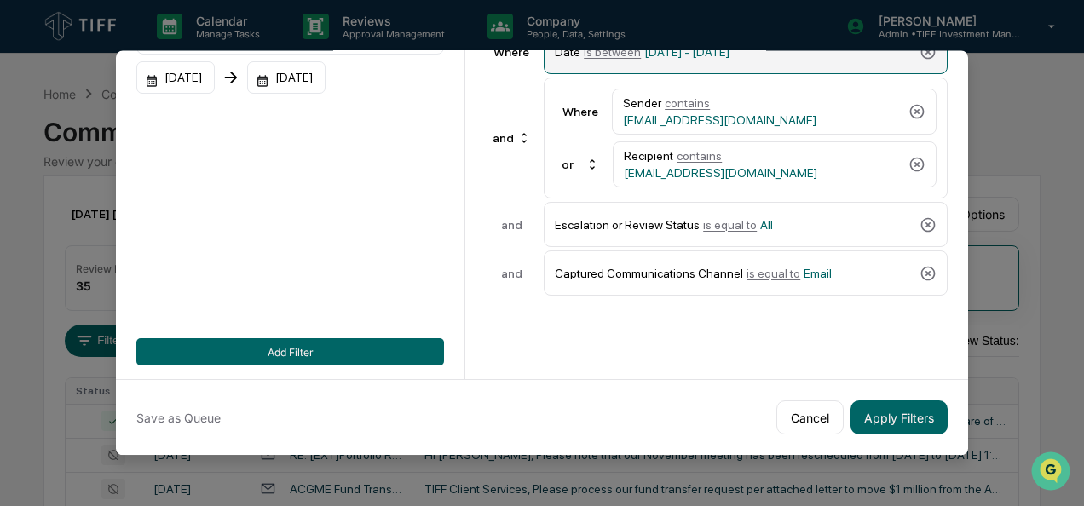
scroll to position [0, 0]
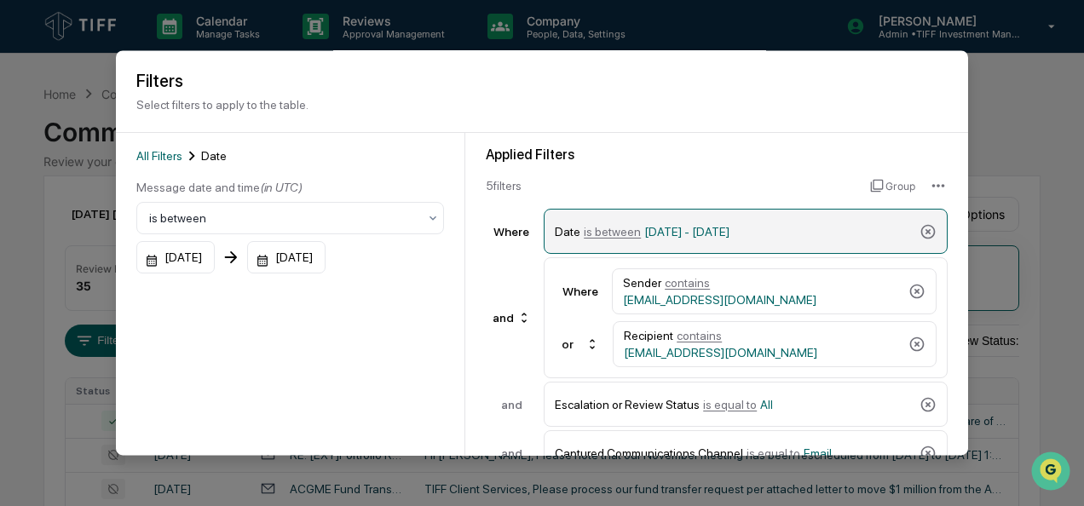
click at [590, 238] on span "is between" at bounding box center [612, 232] width 57 height 14
click at [661, 232] on span "[DATE] - [DATE]" at bounding box center [687, 232] width 85 height 14
click at [585, 227] on span "is between" at bounding box center [612, 232] width 57 height 14
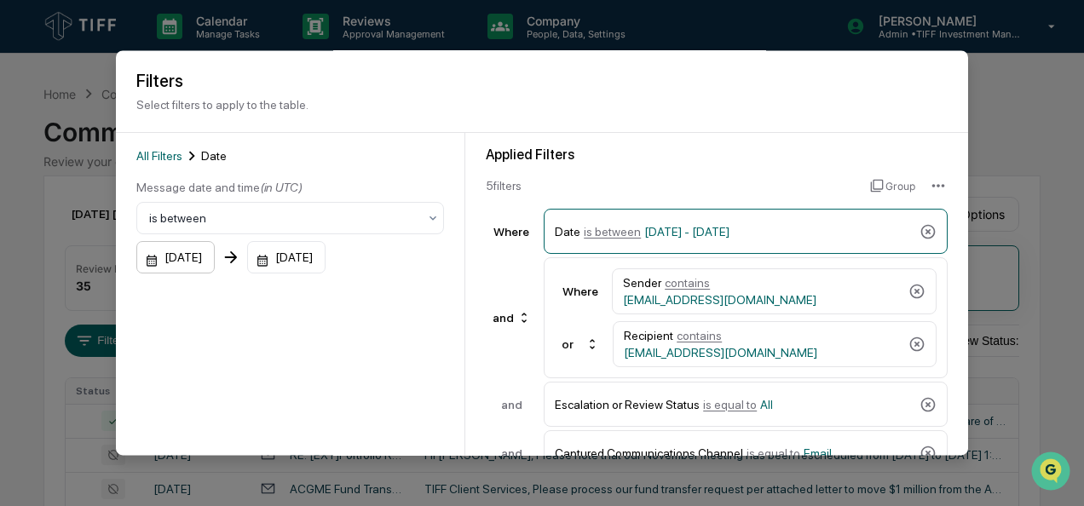
click at [140, 256] on div "[DATE]" at bounding box center [175, 258] width 78 height 32
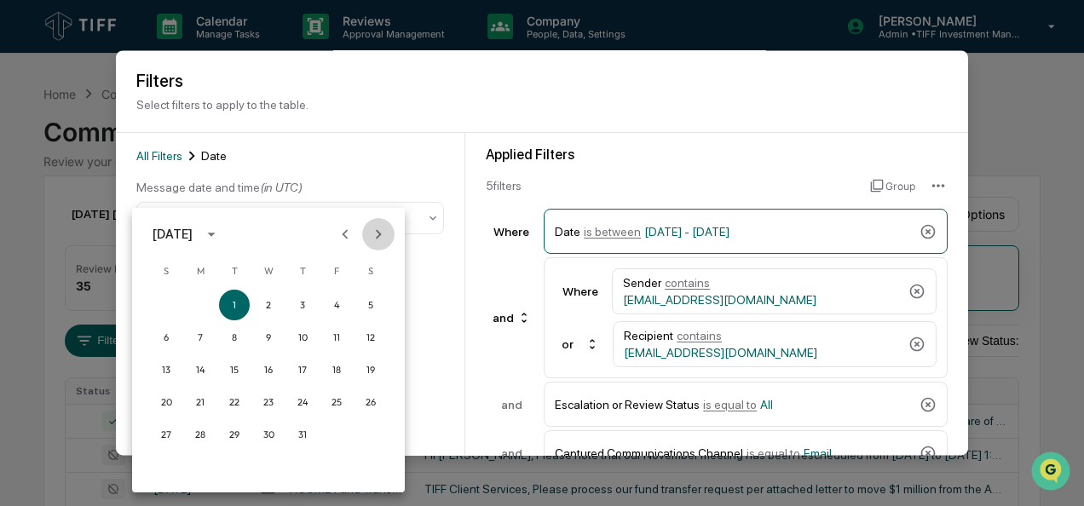
click at [379, 240] on icon "Next month" at bounding box center [378, 234] width 19 height 19
click at [199, 302] on button "1" at bounding box center [200, 305] width 31 height 31
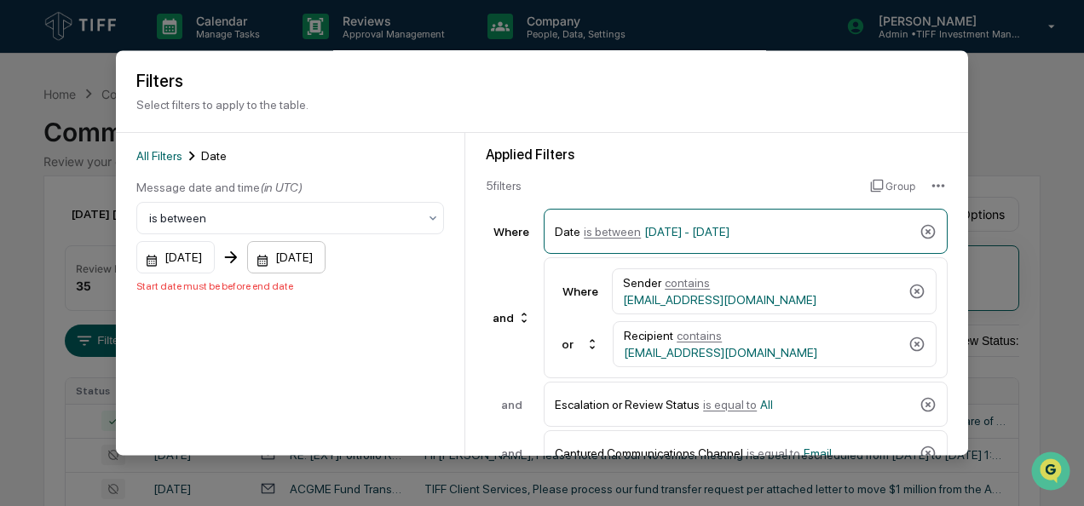
click at [276, 261] on div "[DATE]" at bounding box center [286, 258] width 78 height 32
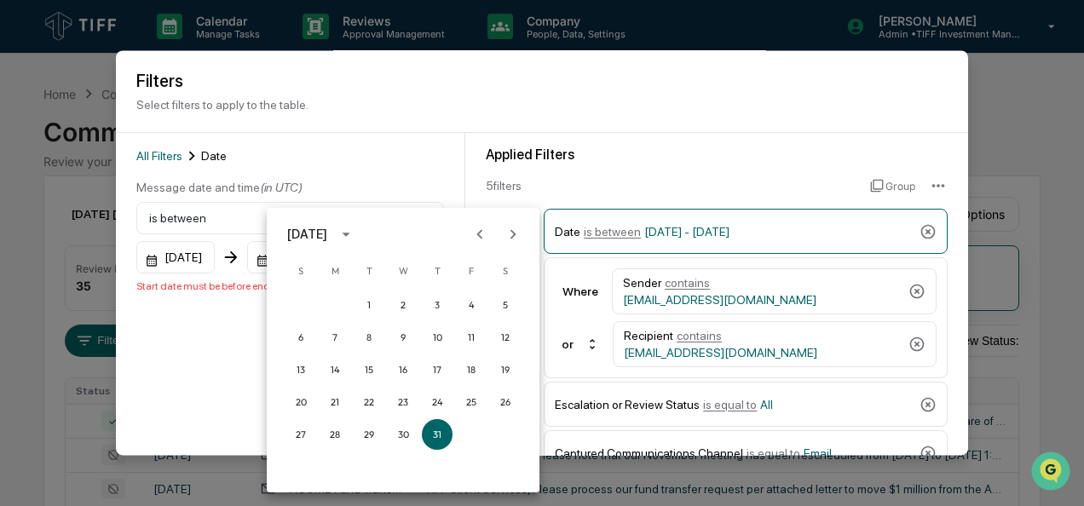
click at [508, 232] on icon "Next month" at bounding box center [513, 234] width 19 height 19
click at [363, 438] on button "30" at bounding box center [368, 434] width 31 height 31
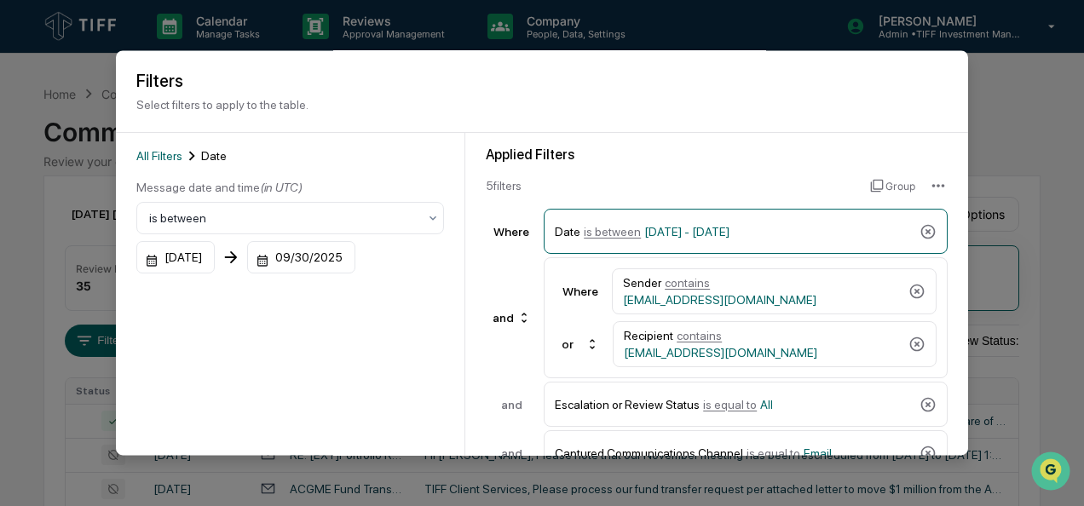
scroll to position [188, 0]
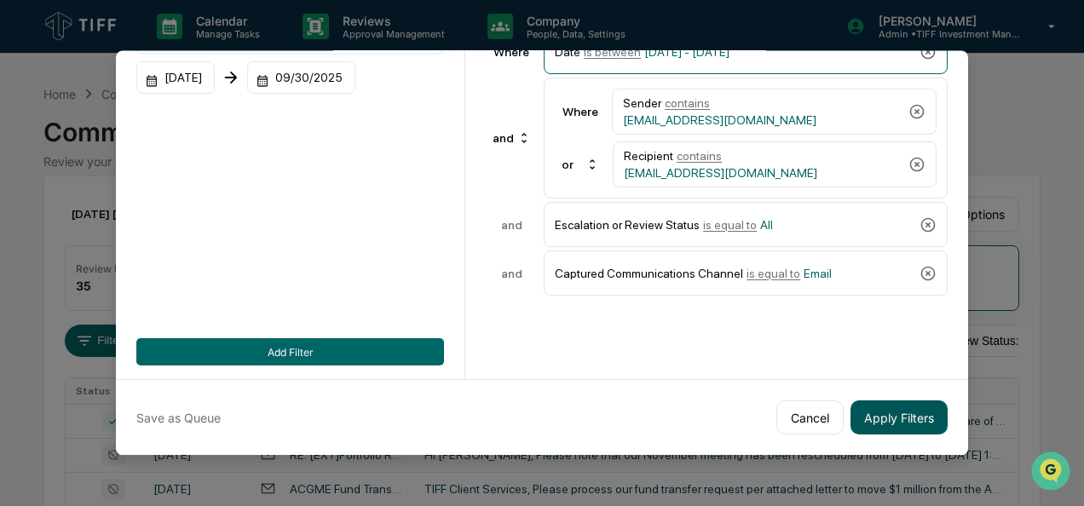
click at [871, 401] on button "Apply Filters" at bounding box center [899, 418] width 97 height 34
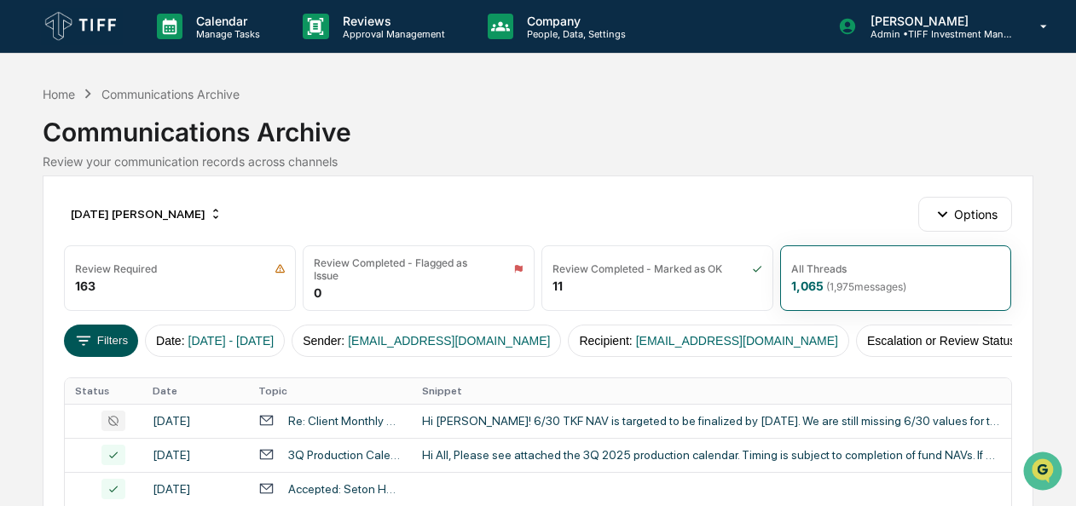
click at [101, 344] on button "Filters" at bounding box center [101, 341] width 74 height 32
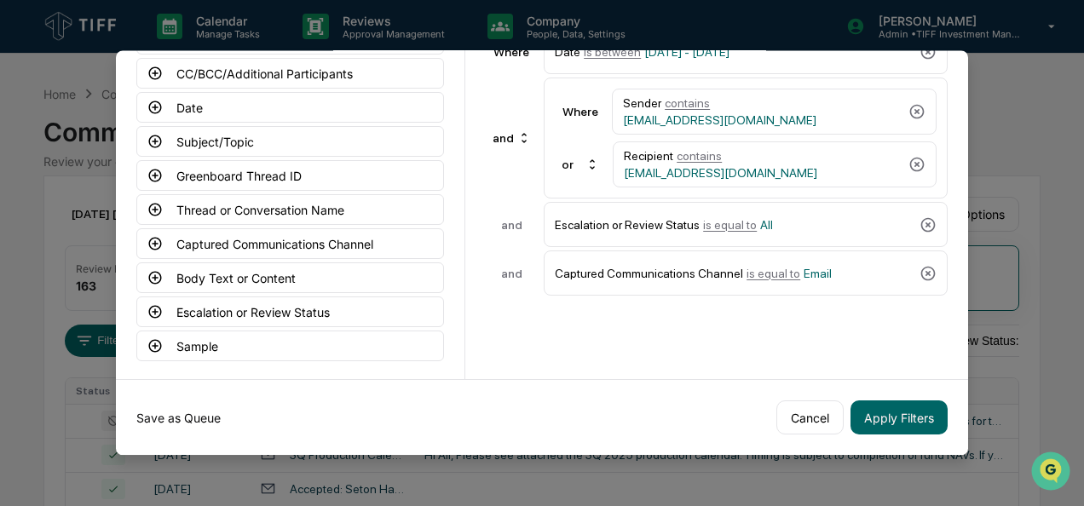
click at [180, 406] on button "Save as Queue" at bounding box center [178, 418] width 84 height 34
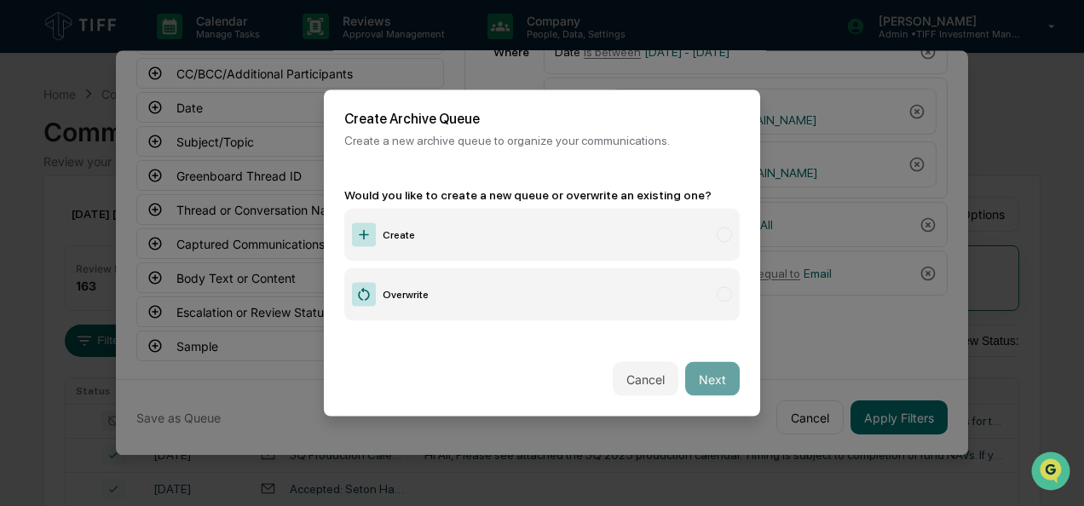
click at [415, 232] on label "Create" at bounding box center [542, 235] width 396 height 53
click at [691, 363] on button "Next" at bounding box center [712, 379] width 55 height 34
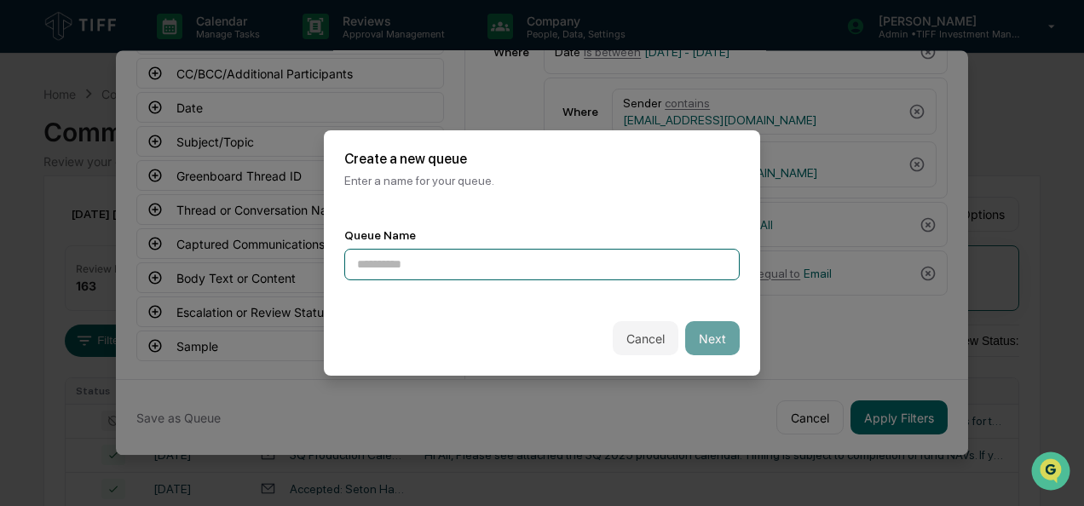
click at [407, 262] on input at bounding box center [542, 265] width 396 height 32
type input "**********"
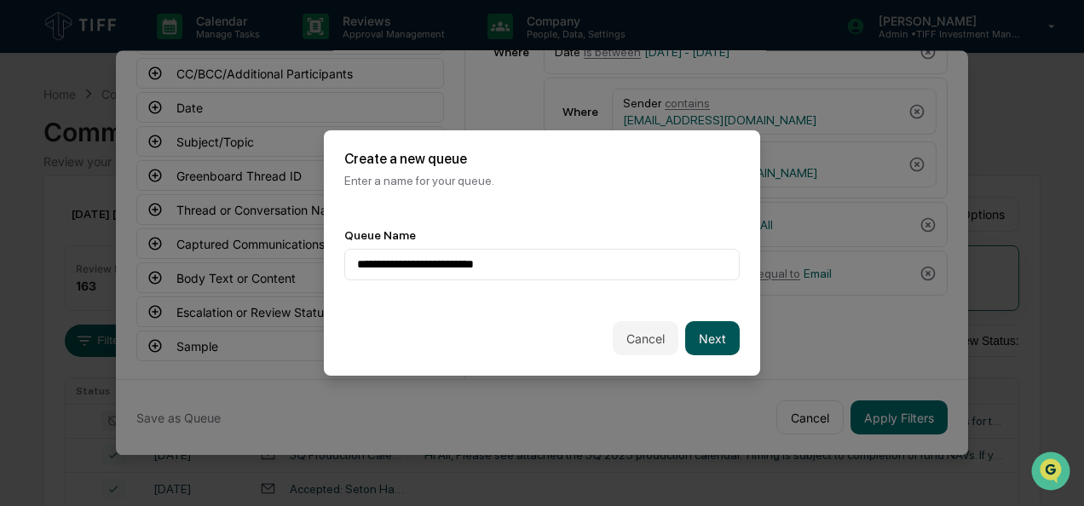
click at [685, 331] on button "Next" at bounding box center [712, 338] width 55 height 34
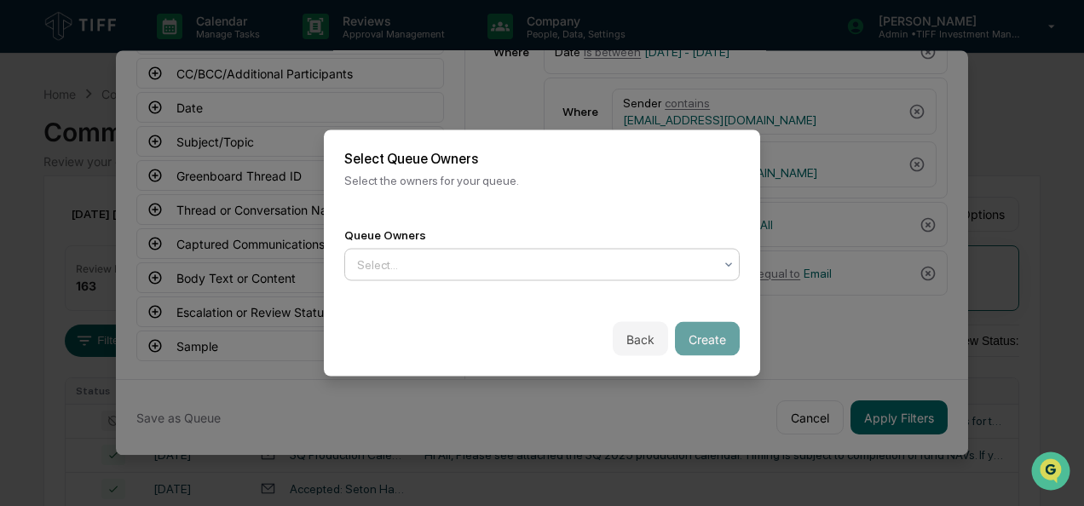
click at [568, 264] on div at bounding box center [535, 265] width 356 height 17
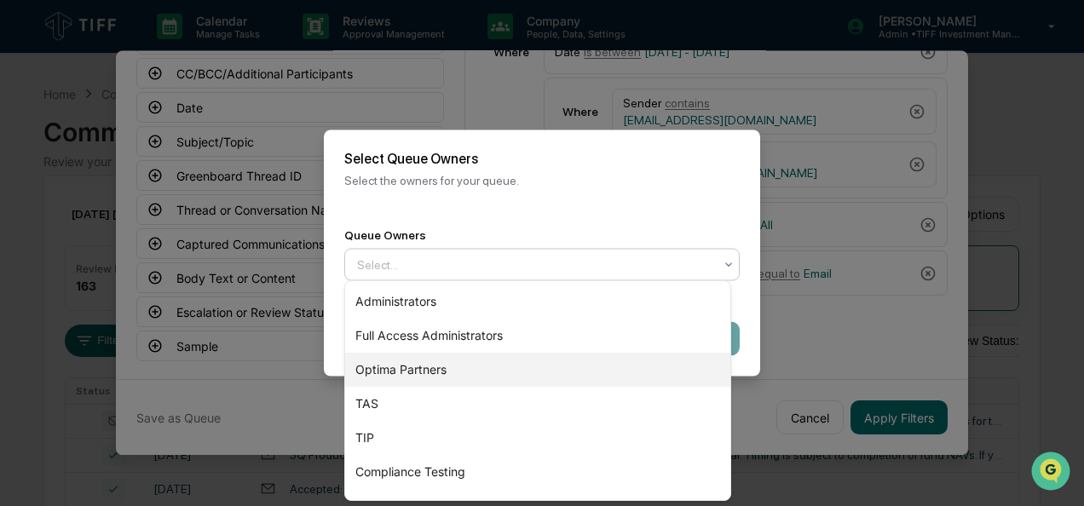
drag, startPoint x: 496, startPoint y: 351, endPoint x: 474, endPoint y: 360, distance: 23.7
click at [474, 360] on div "Administrators Full Access Administrators Optima Partners TAS TIP Compliance Te…" at bounding box center [537, 390] width 385 height 219
click at [474, 360] on div "Optima Partners" at bounding box center [537, 370] width 385 height 34
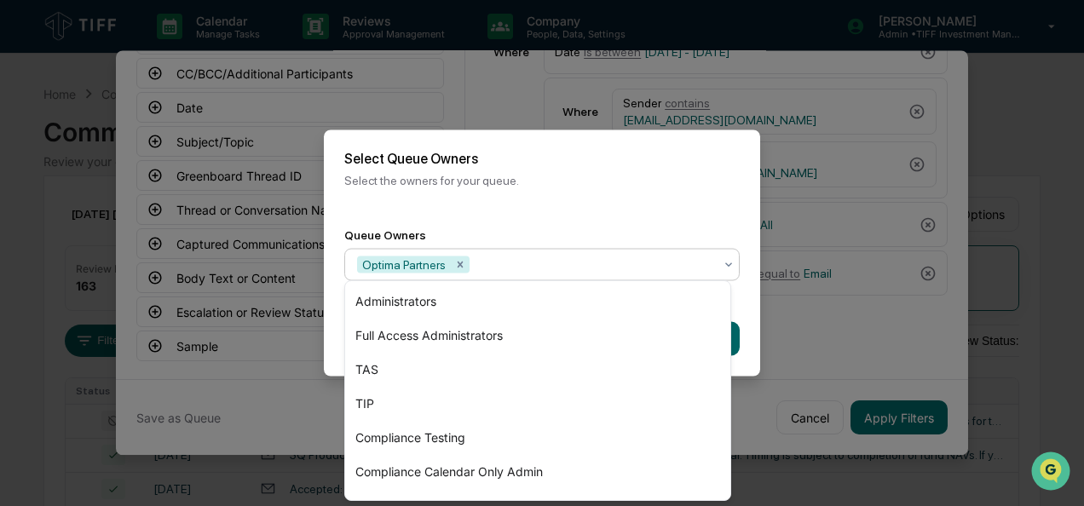
click at [745, 312] on div "Back Create" at bounding box center [542, 339] width 436 height 75
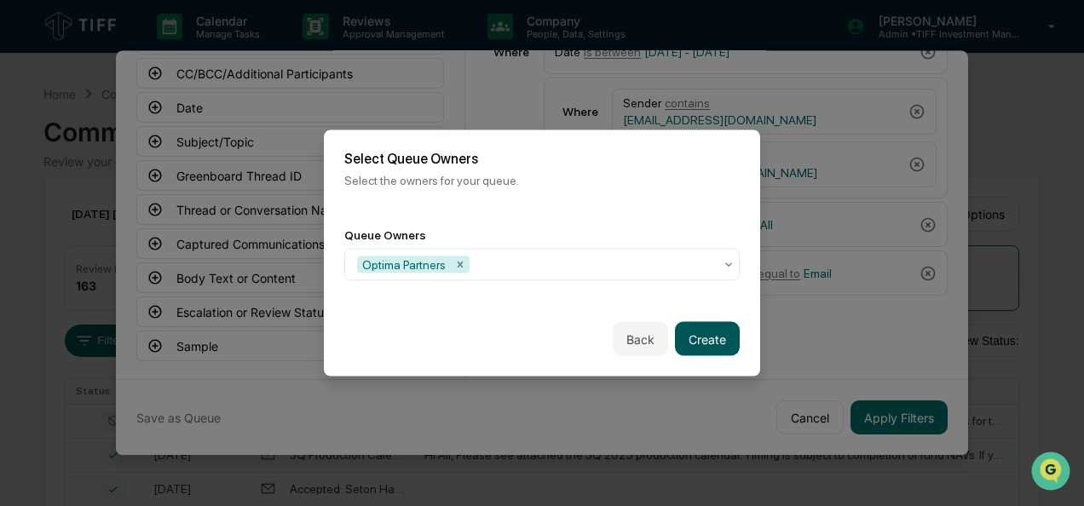
click at [701, 341] on button "Create" at bounding box center [707, 339] width 65 height 34
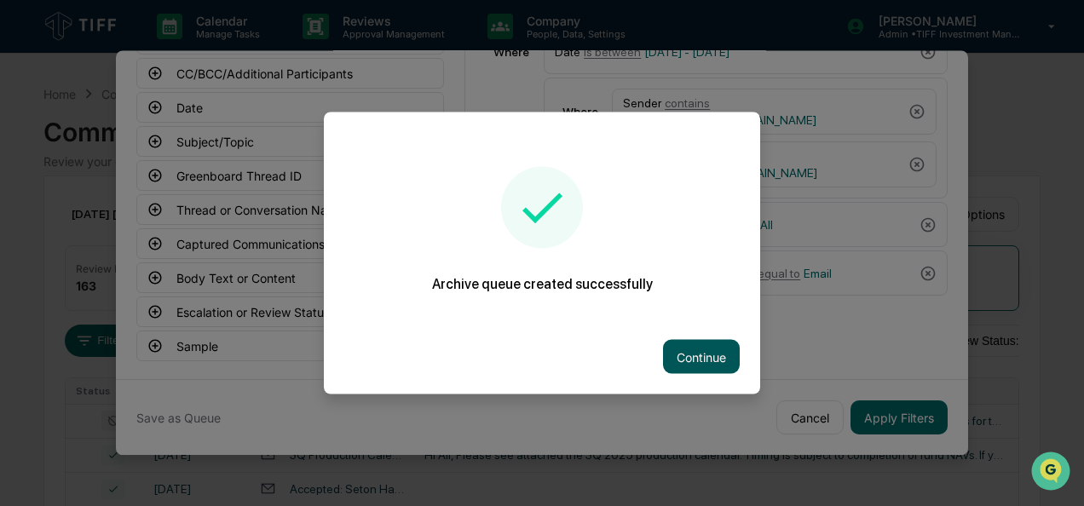
click at [704, 361] on button "Continue" at bounding box center [701, 357] width 77 height 34
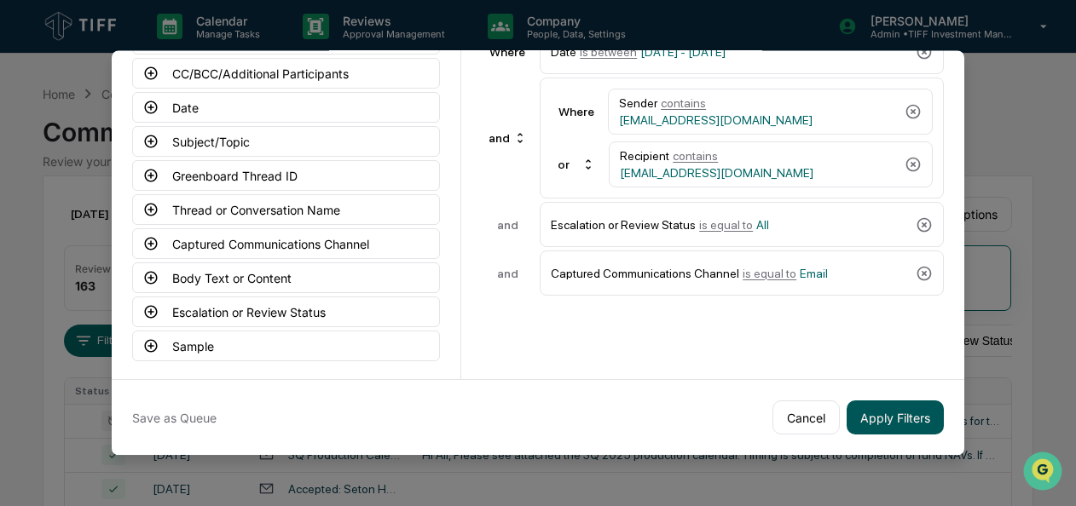
click at [854, 409] on button "Apply Filters" at bounding box center [895, 418] width 97 height 34
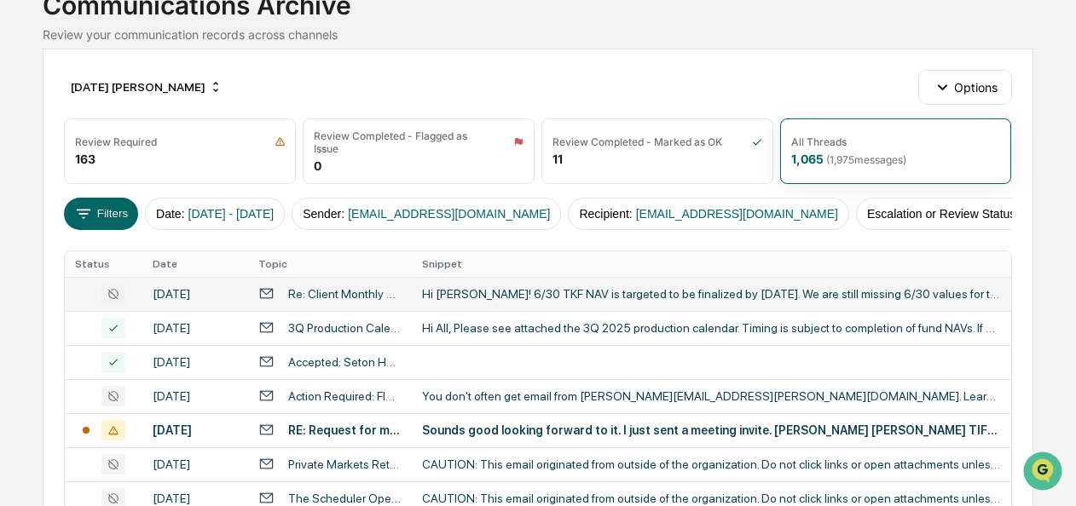
scroll to position [0, 0]
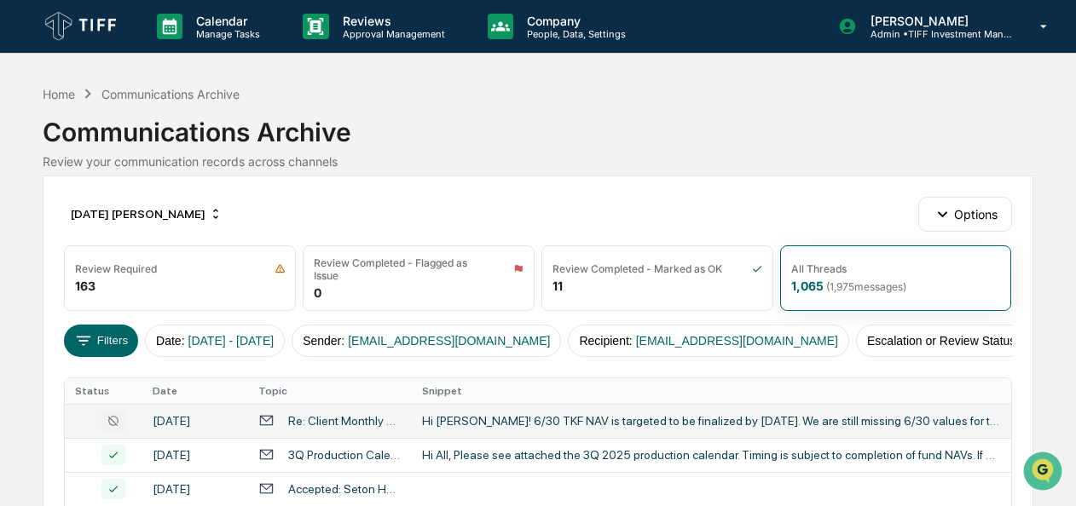
click at [702, 425] on div "Hi [PERSON_NAME]! 6/30 TKF NAV is targeted to be finalized by [DATE]. We are st…" at bounding box center [711, 421] width 579 height 14
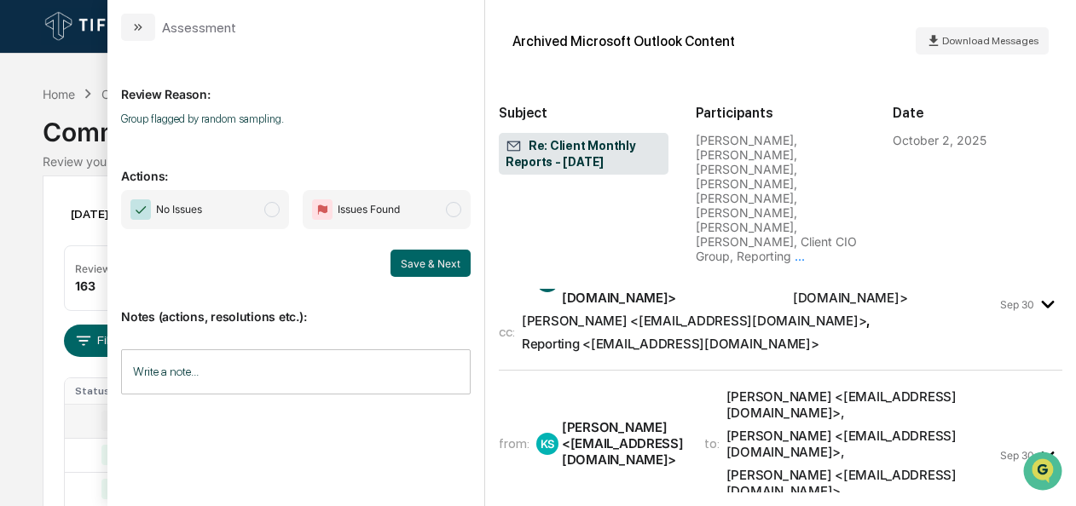
scroll to position [2220, 0]
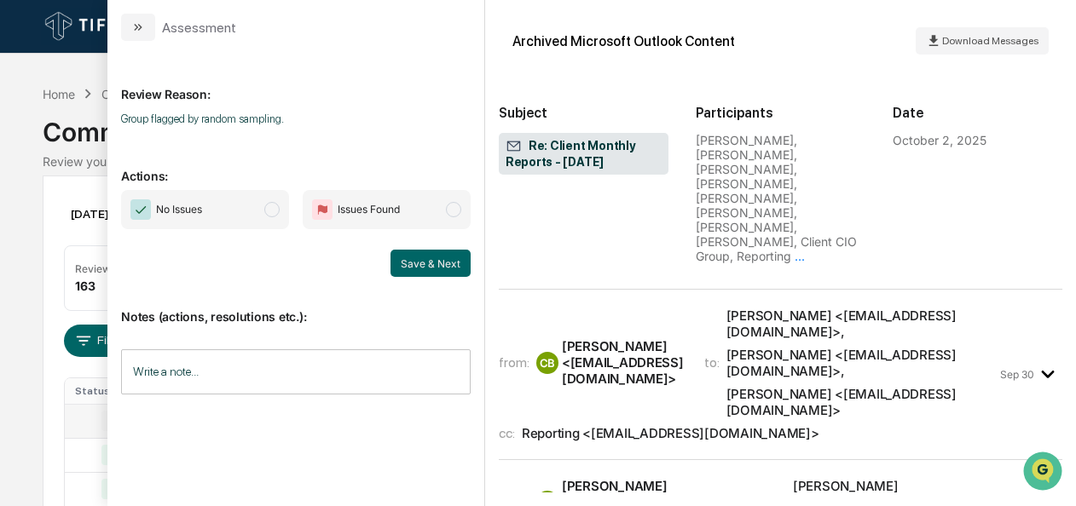
click at [272, 220] on span "No Issues" at bounding box center [205, 209] width 168 height 39
click at [443, 273] on button "Save & Next" at bounding box center [430, 263] width 80 height 27
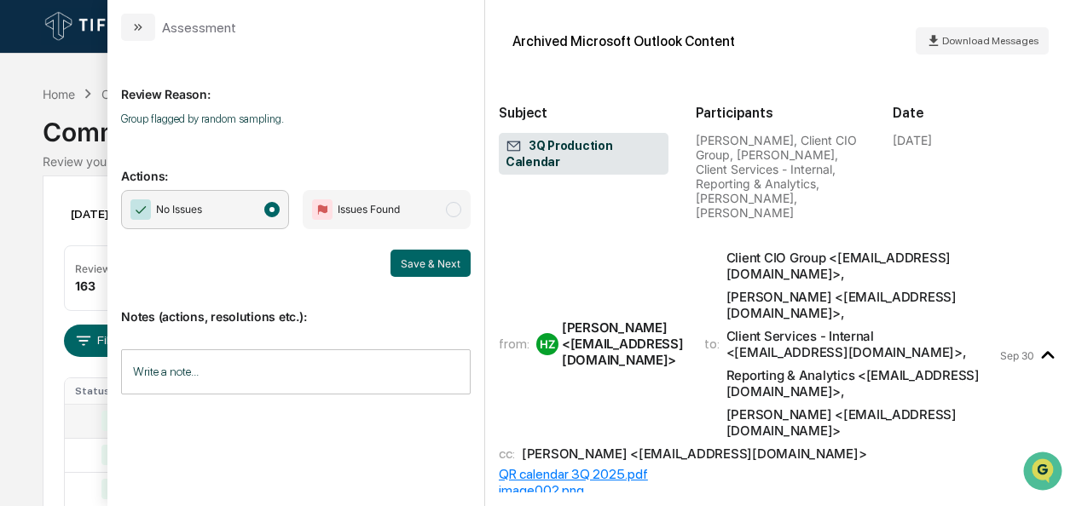
scroll to position [365, 0]
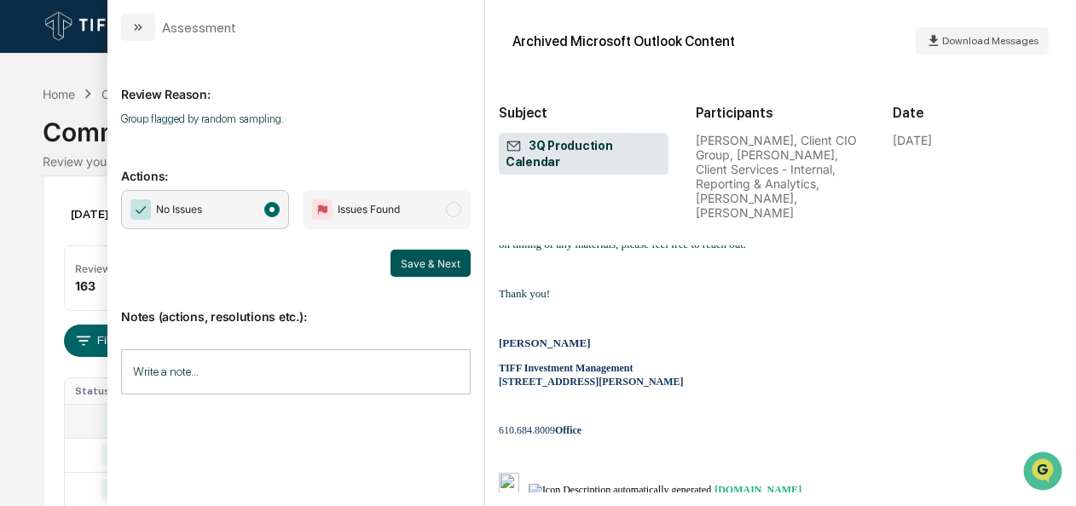
click at [439, 269] on button "Save & Next" at bounding box center [430, 263] width 80 height 27
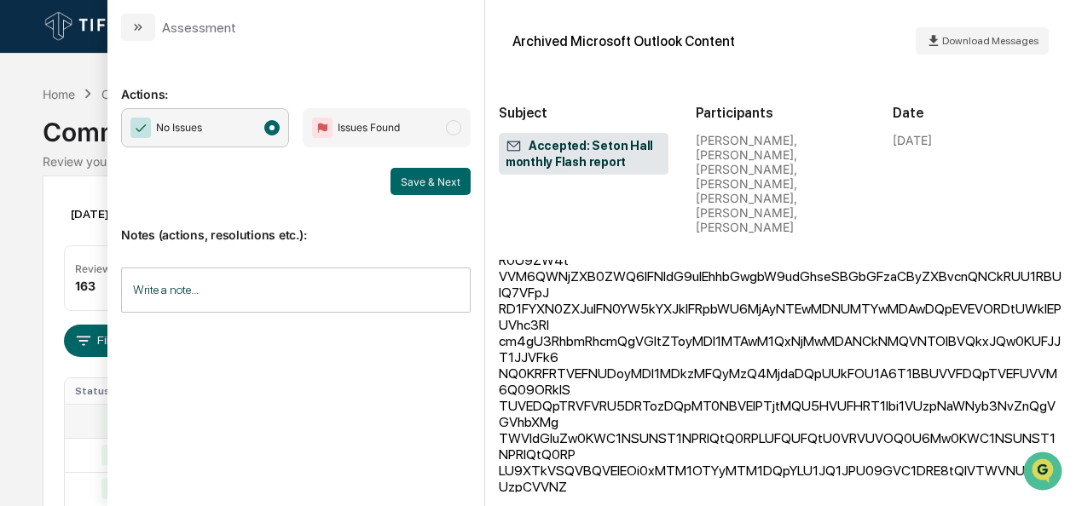
scroll to position [1473, 0]
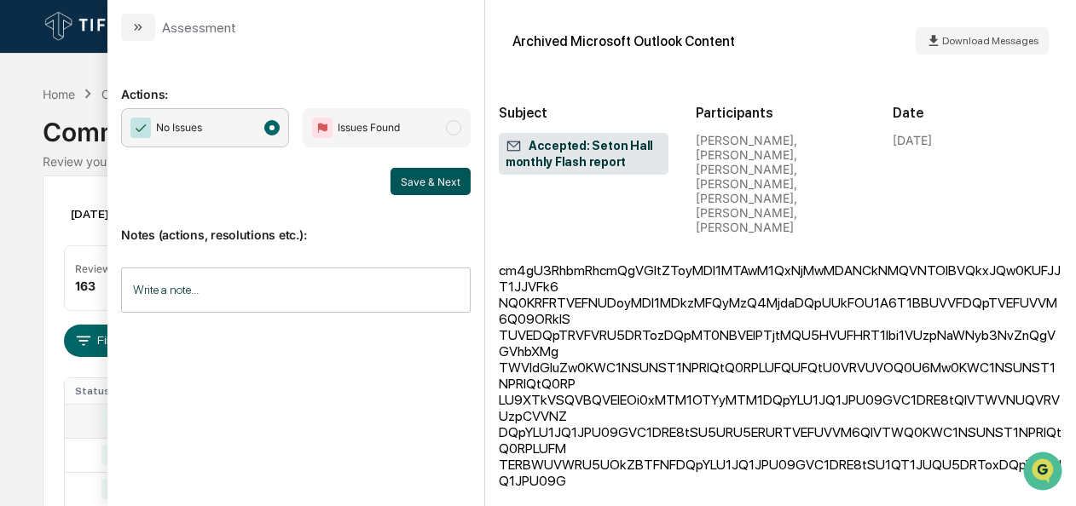
click at [441, 184] on button "Save & Next" at bounding box center [430, 181] width 80 height 27
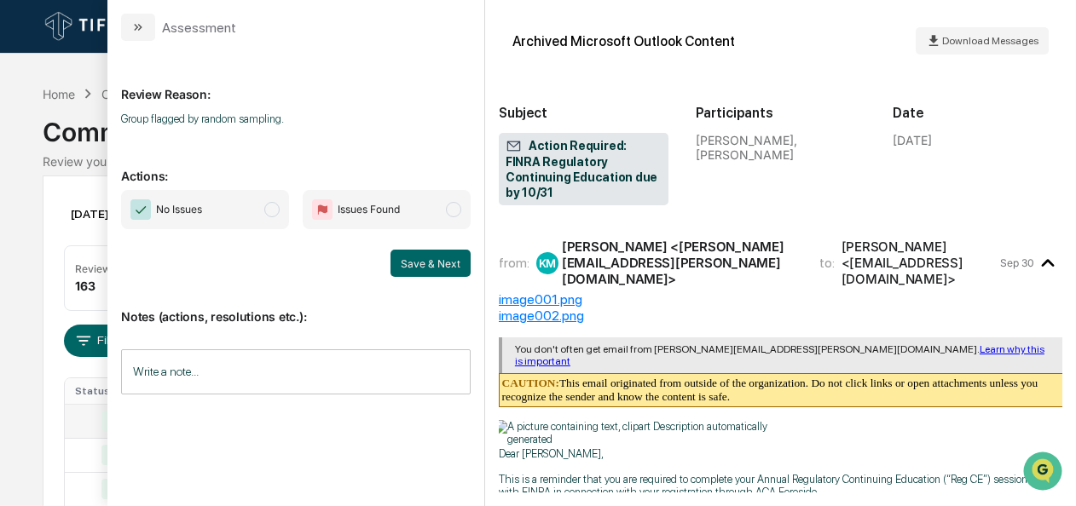
scroll to position [720, 0]
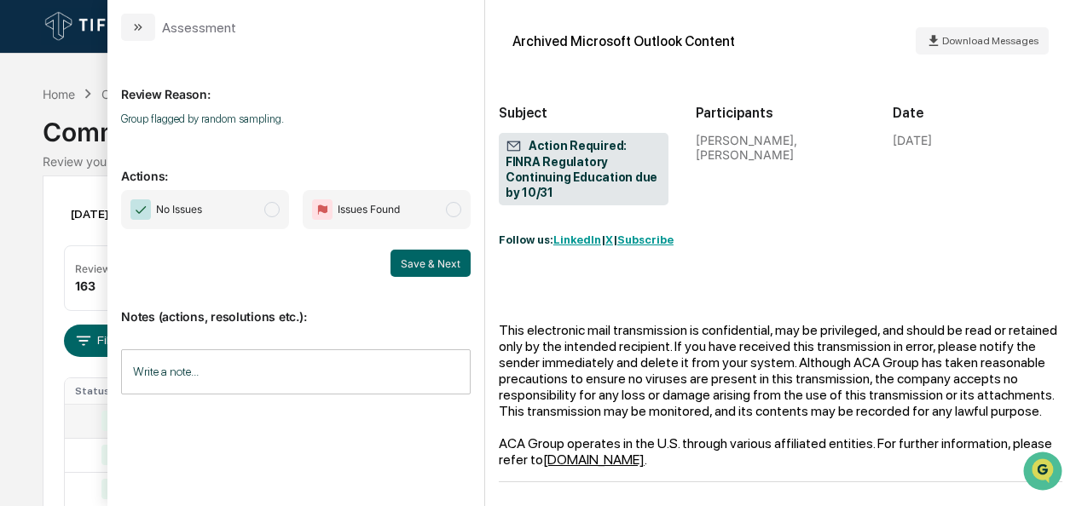
click at [275, 210] on span "modal" at bounding box center [271, 209] width 15 height 15
click at [406, 258] on button "Save & Next" at bounding box center [430, 263] width 80 height 27
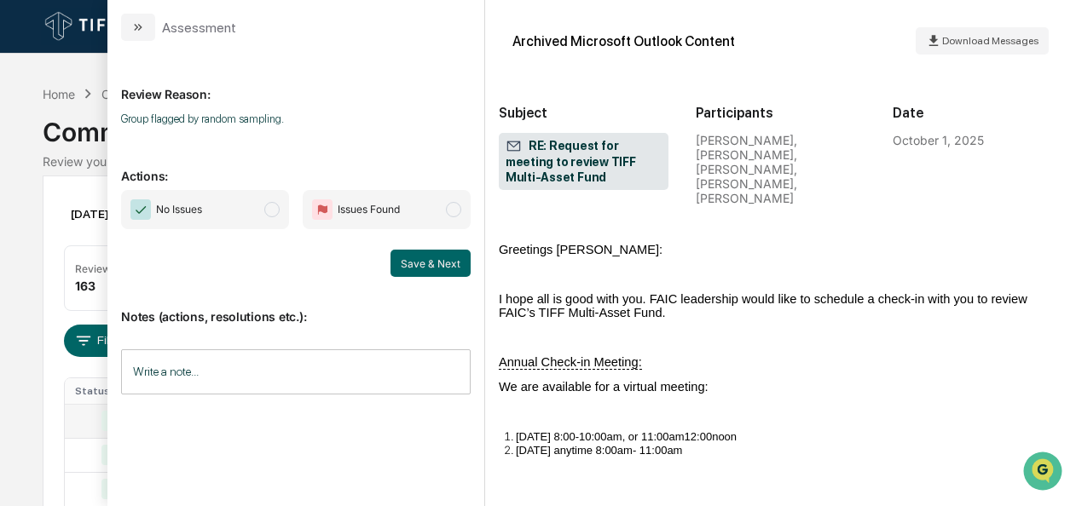
scroll to position [2712, 0]
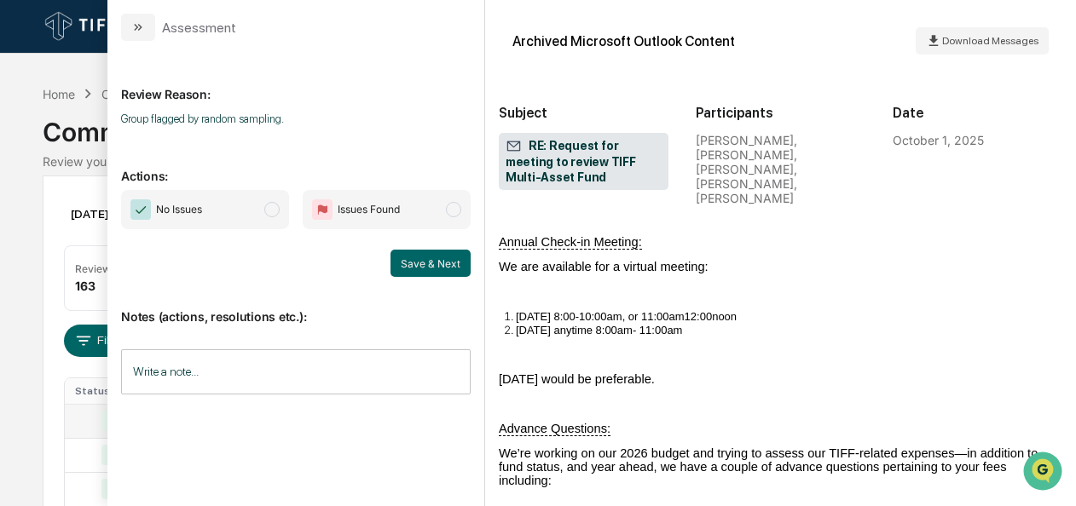
click at [289, 211] on span "No Issues" at bounding box center [205, 209] width 168 height 39
click at [410, 259] on button "Save & Next" at bounding box center [430, 263] width 80 height 27
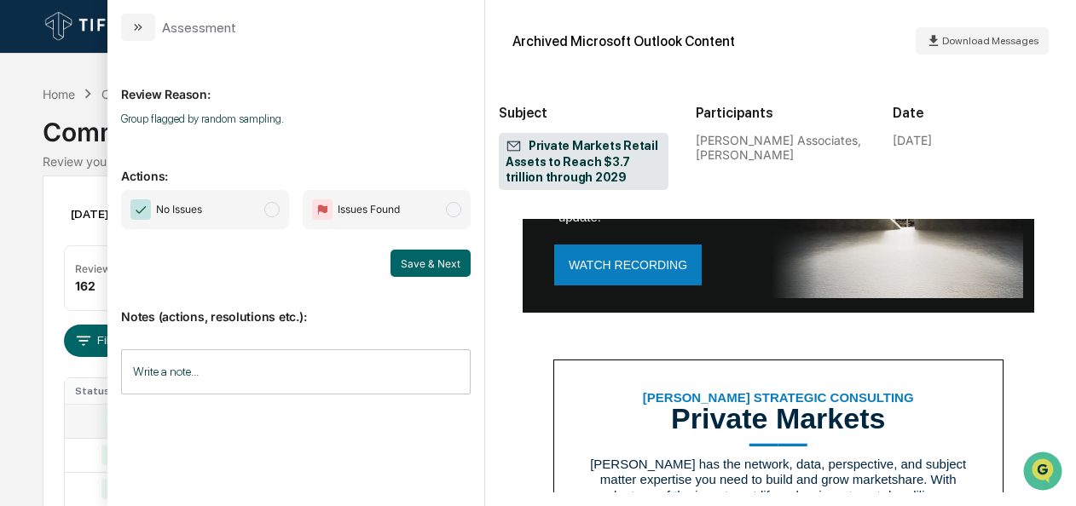
scroll to position [1280, 0]
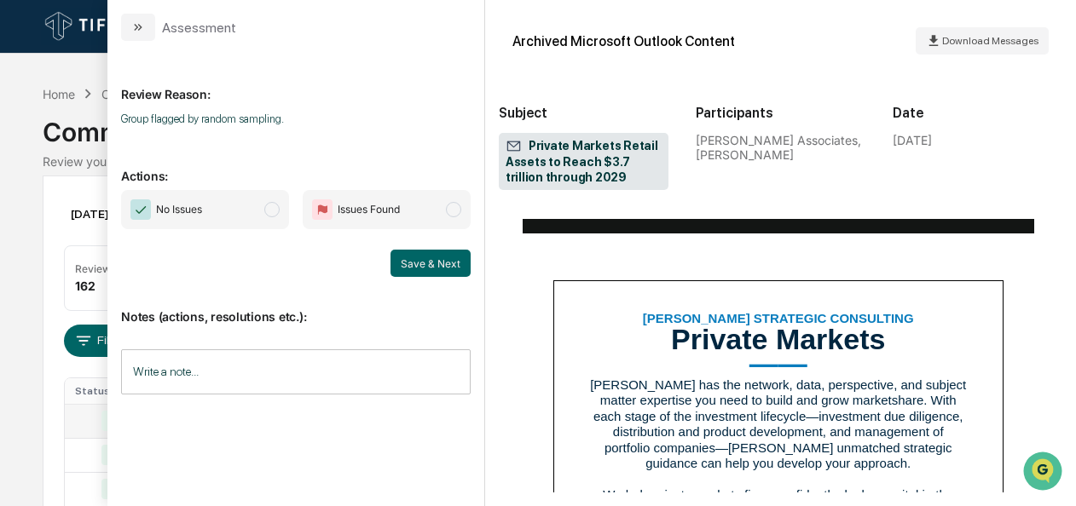
click at [275, 225] on span "No Issues" at bounding box center [205, 209] width 168 height 39
click at [419, 264] on button "Save & Next" at bounding box center [430, 263] width 80 height 27
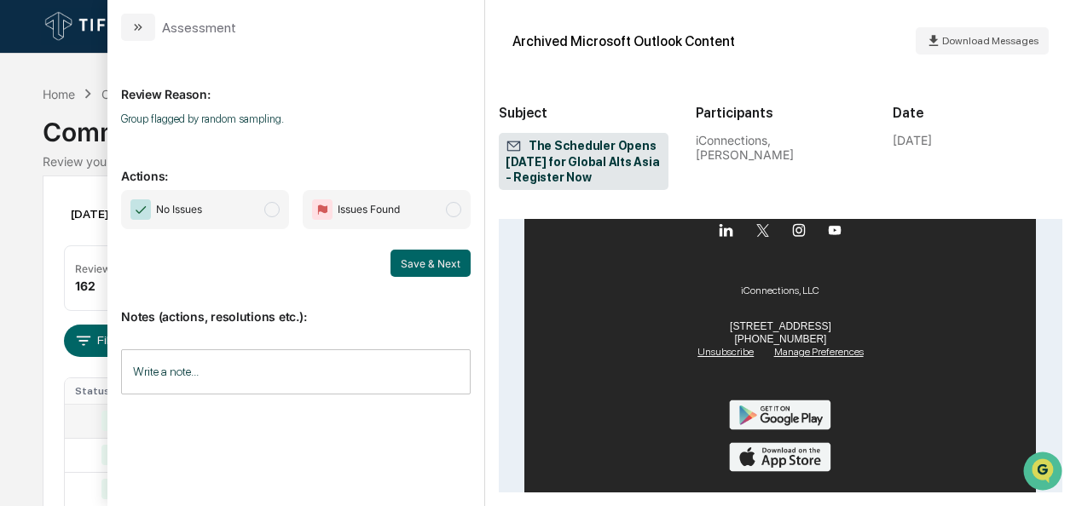
scroll to position [1009, 0]
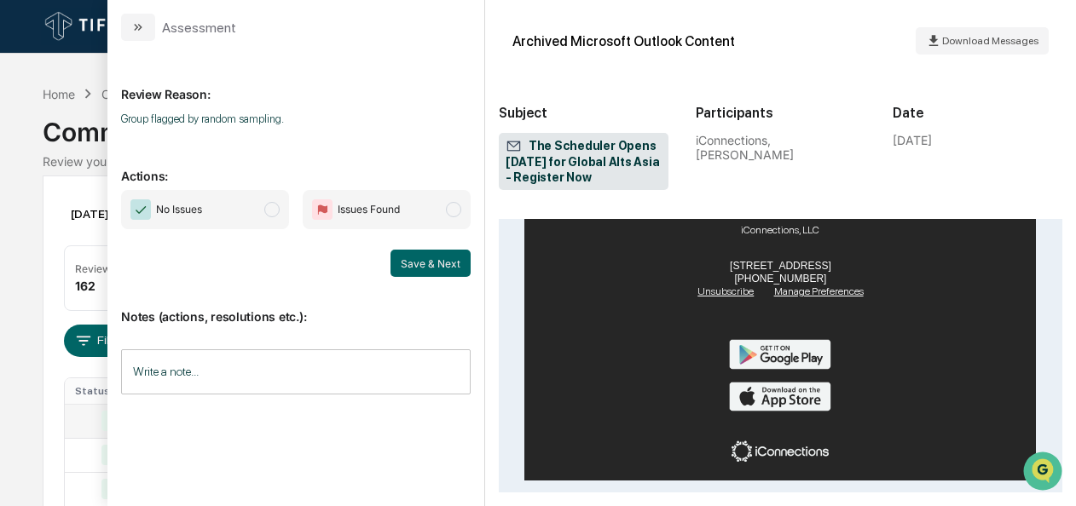
click at [270, 206] on span "modal" at bounding box center [271, 209] width 15 height 15
click at [418, 248] on div "No Issues Issues Found Save & Next" at bounding box center [296, 233] width 350 height 87
click at [419, 257] on button "Save & Next" at bounding box center [430, 263] width 80 height 27
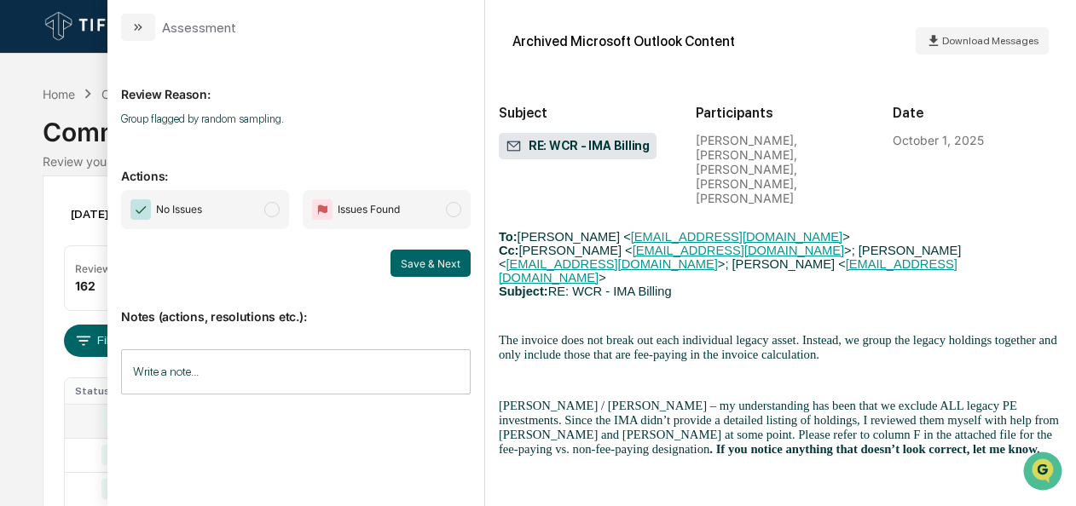
scroll to position [2881, 0]
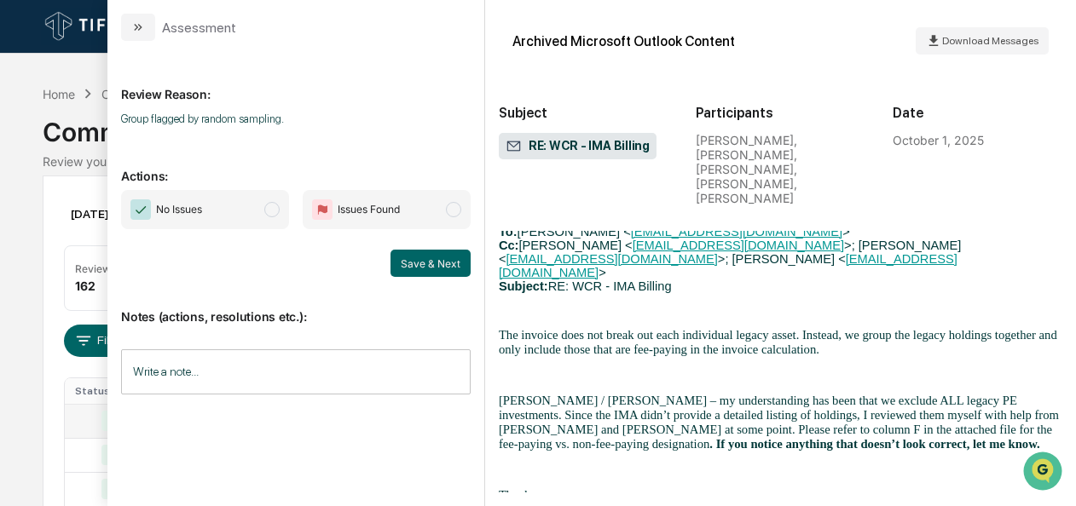
click at [272, 204] on span "modal" at bounding box center [271, 209] width 15 height 15
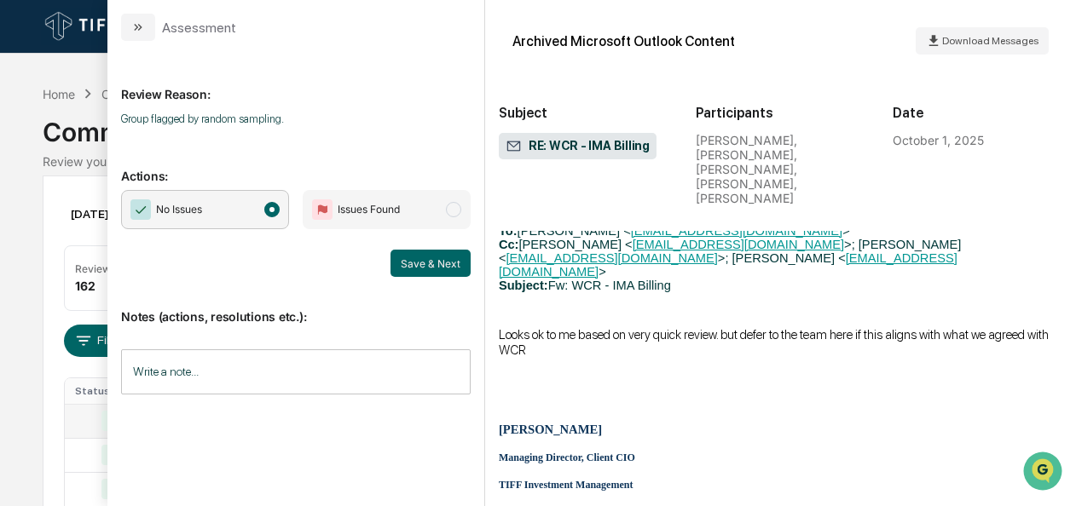
scroll to position [3327, 0]
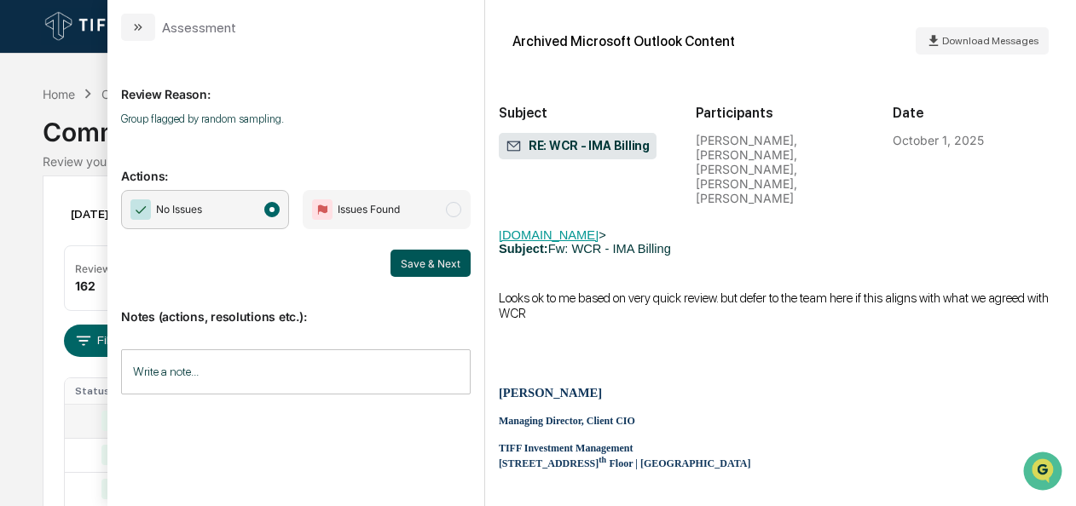
click at [443, 265] on button "Save & Next" at bounding box center [430, 263] width 80 height 27
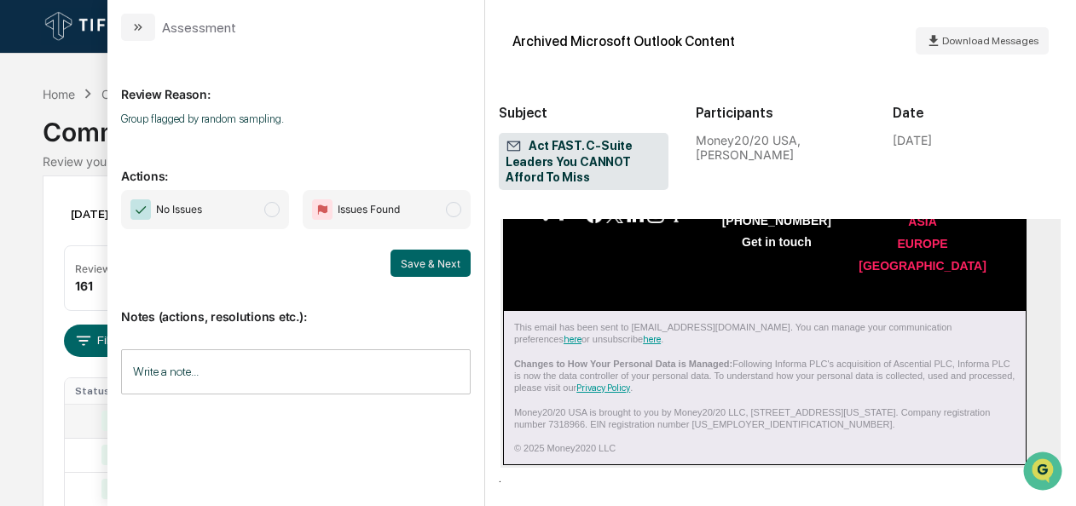
scroll to position [2142, 0]
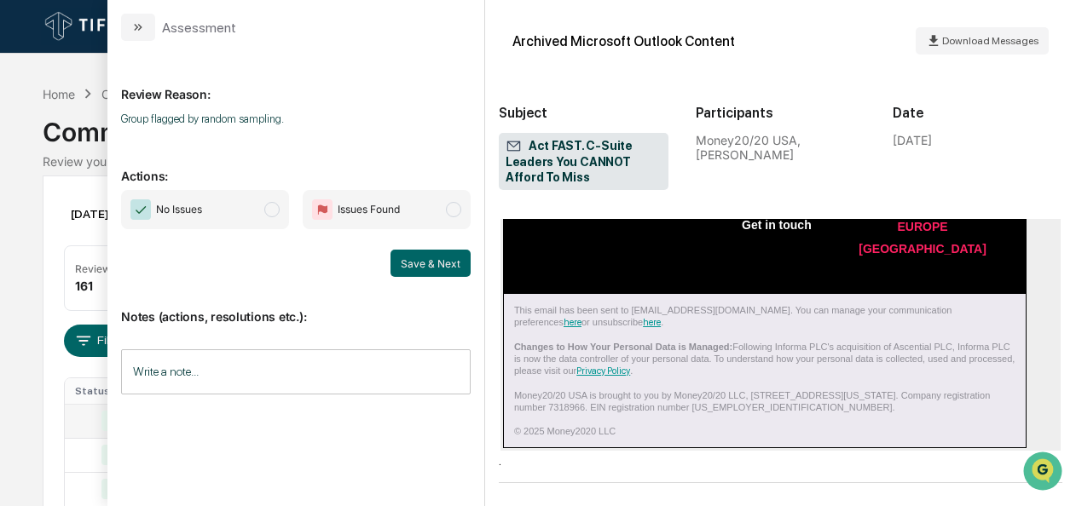
click at [244, 211] on span "No Issues" at bounding box center [205, 209] width 168 height 39
click at [459, 265] on button "Save & Next" at bounding box center [430, 263] width 80 height 27
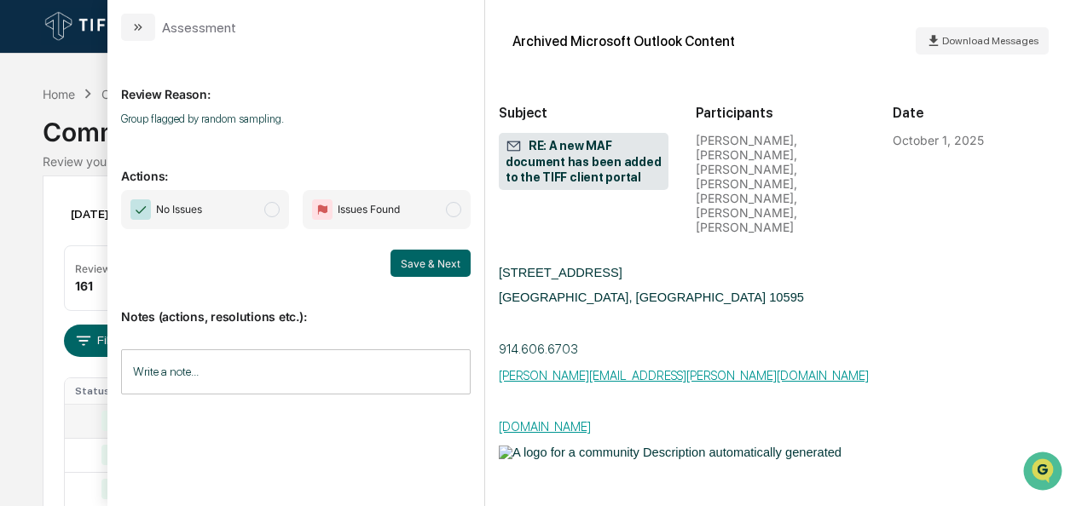
scroll to position [2104, 0]
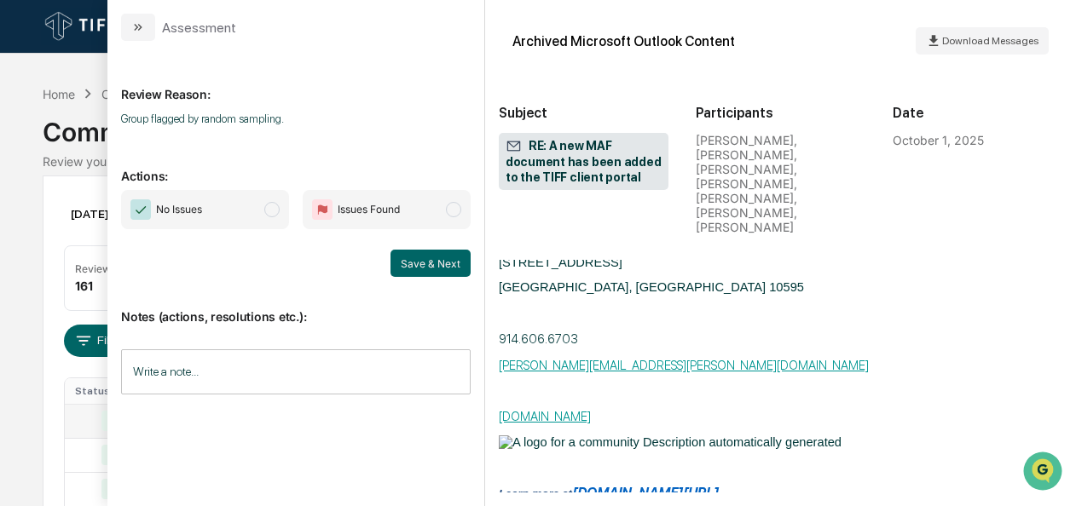
click at [271, 215] on span "modal" at bounding box center [271, 209] width 15 height 15
click at [422, 266] on button "Save & Next" at bounding box center [430, 263] width 80 height 27
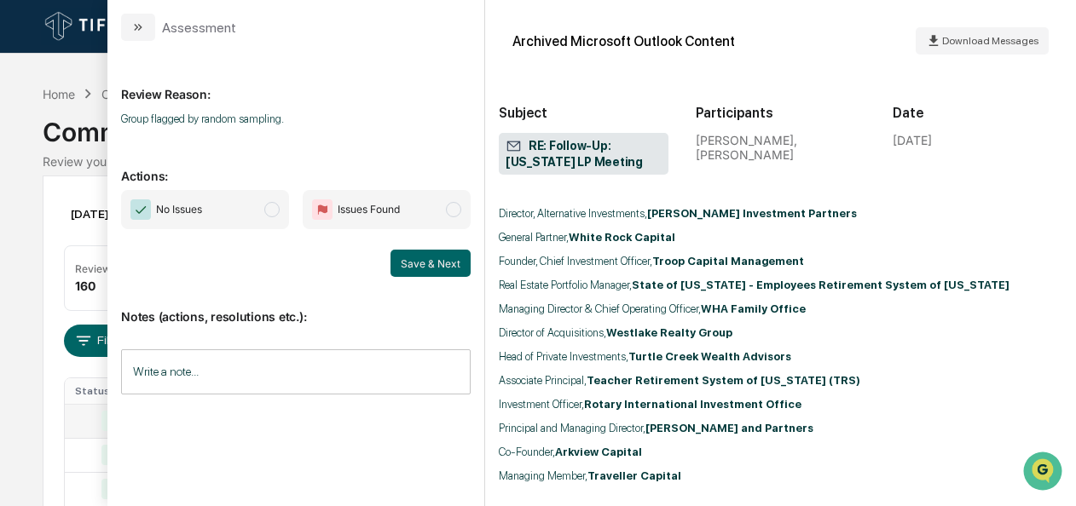
scroll to position [2329, 0]
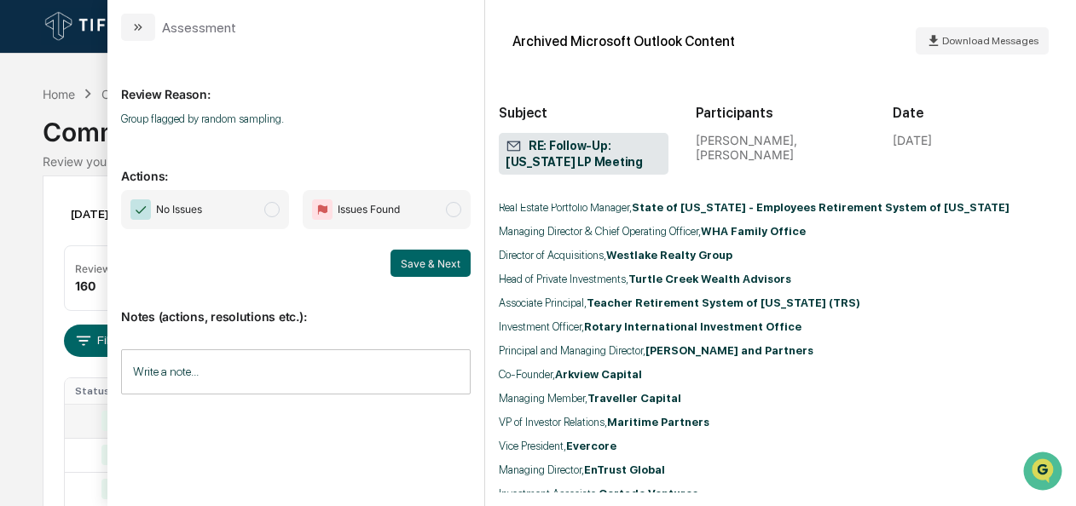
click at [252, 208] on span "No Issues" at bounding box center [205, 209] width 168 height 39
click at [436, 266] on button "Save & Next" at bounding box center [430, 263] width 80 height 27
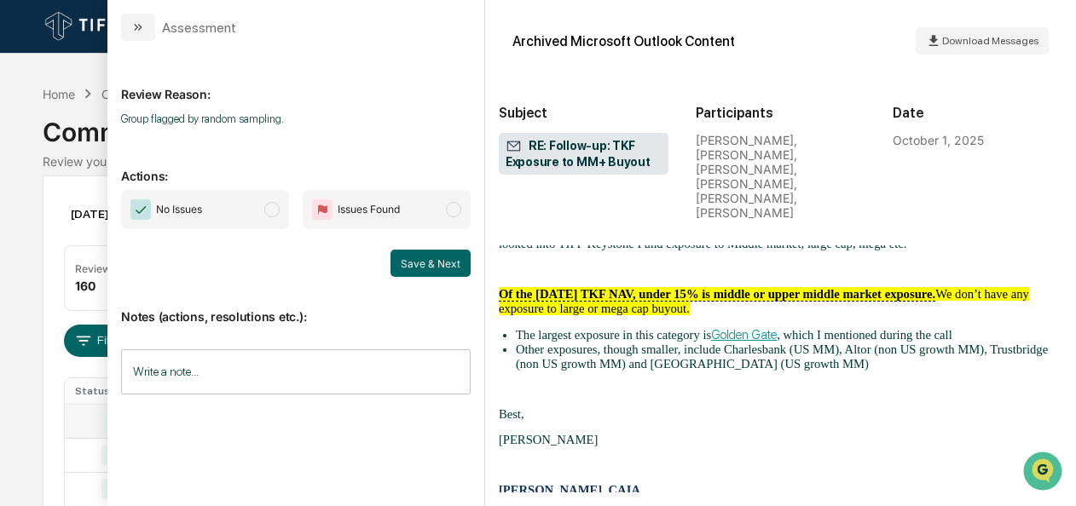
scroll to position [2201, 0]
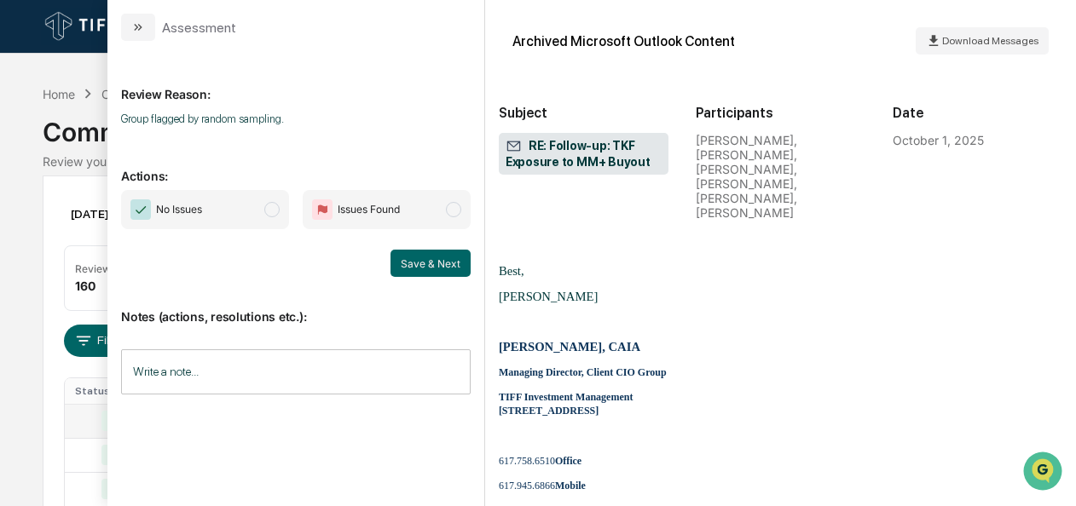
click at [269, 210] on span "modal" at bounding box center [271, 209] width 15 height 15
click at [405, 227] on span "Issues Found" at bounding box center [387, 209] width 168 height 39
click at [218, 213] on span "No Issues" at bounding box center [205, 209] width 168 height 39
click at [438, 265] on button "Save & Next" at bounding box center [430, 263] width 80 height 27
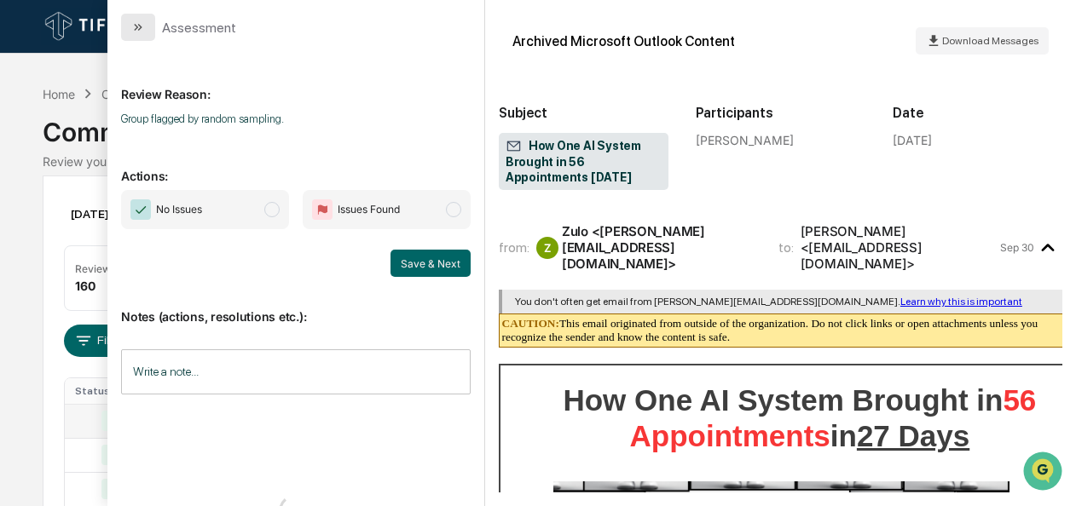
click at [134, 32] on icon "modal" at bounding box center [138, 27] width 14 height 14
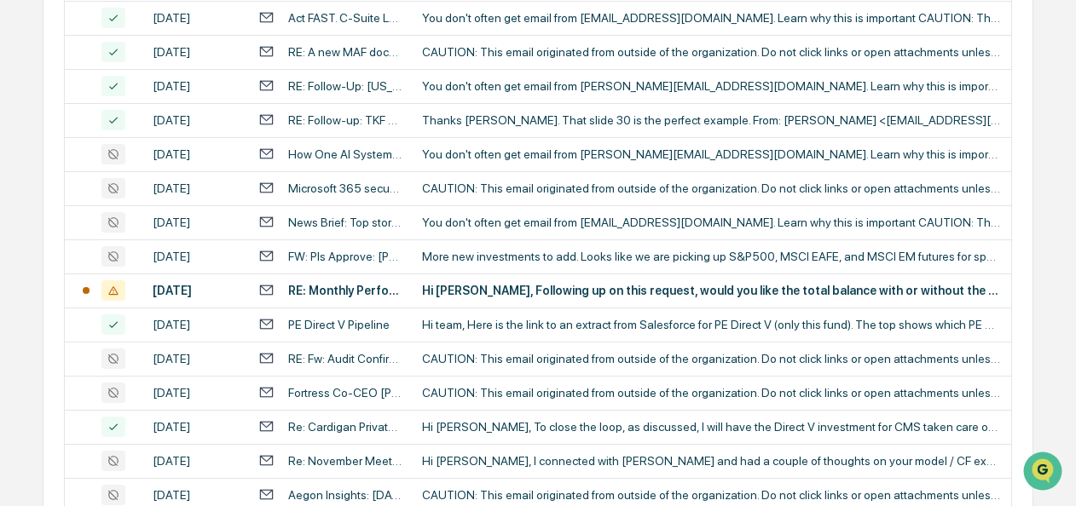
scroll to position [677, 0]
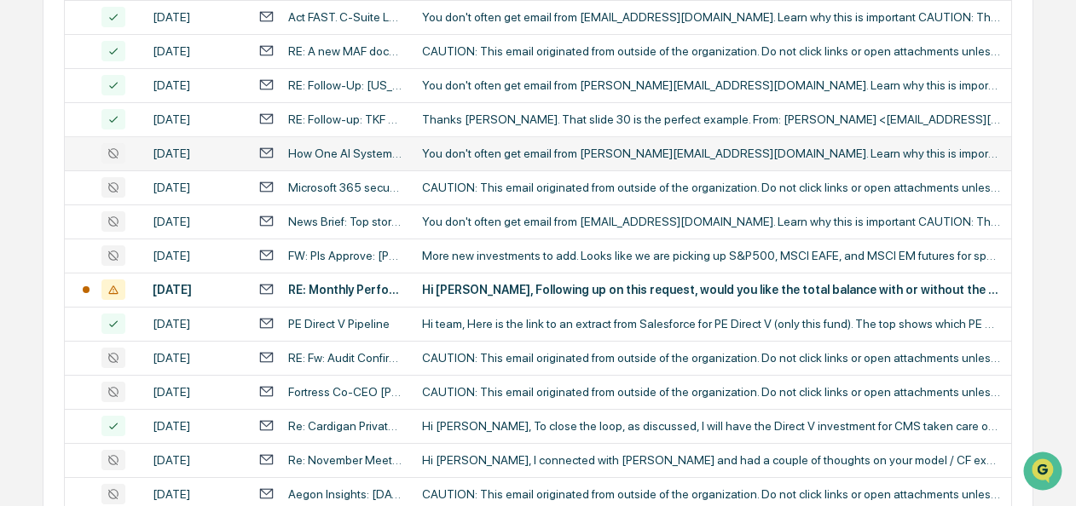
click at [476, 160] on div "You don't often get email from [PERSON_NAME][EMAIL_ADDRESS][DOMAIN_NAME]. Learn…" at bounding box center [711, 154] width 579 height 14
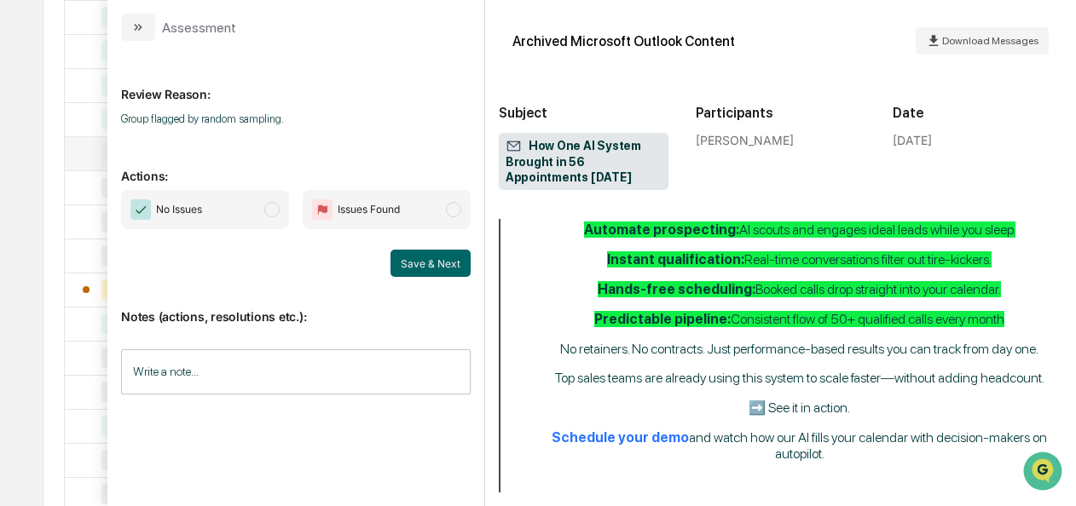
scroll to position [1153, 0]
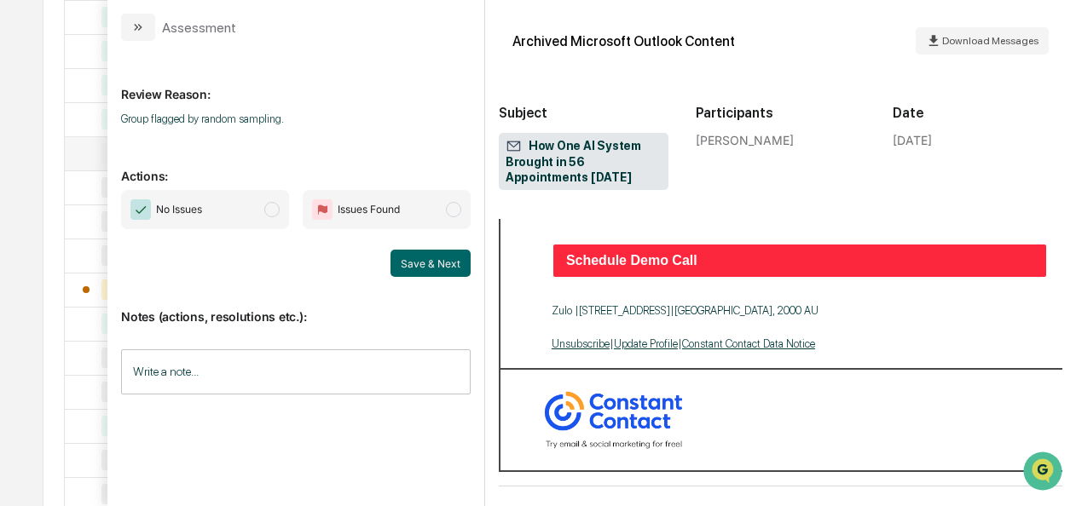
click at [288, 211] on span "No Issues" at bounding box center [205, 209] width 168 height 39
click at [462, 270] on button "Save & Next" at bounding box center [430, 263] width 80 height 27
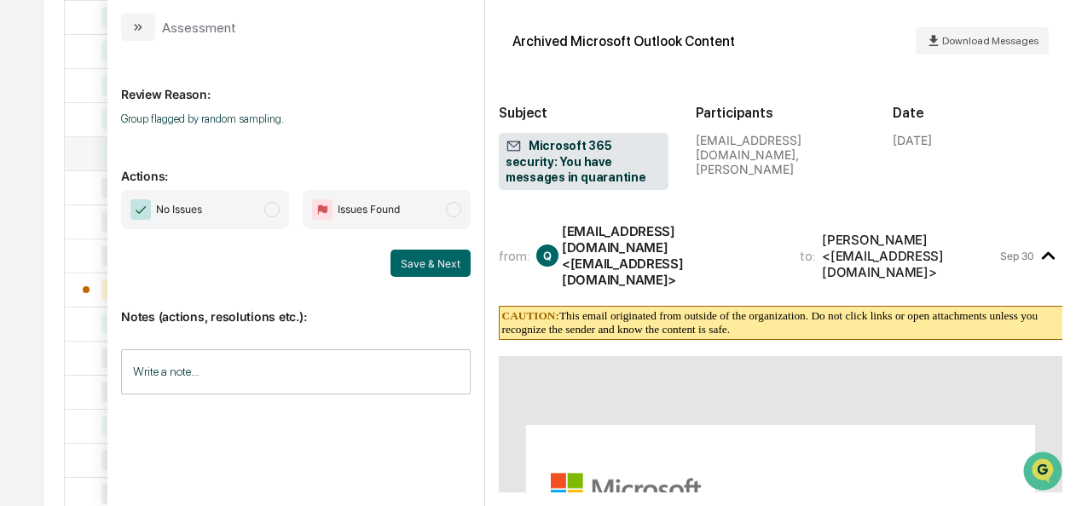
scroll to position [892, 0]
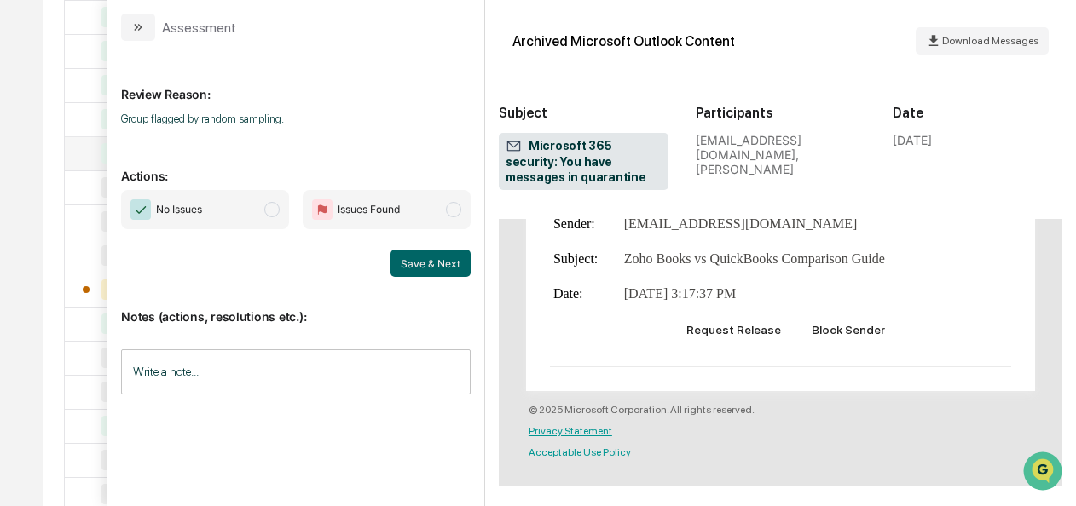
click at [280, 208] on span "modal" at bounding box center [271, 209] width 15 height 15
click at [421, 267] on button "Save & Next" at bounding box center [430, 263] width 80 height 27
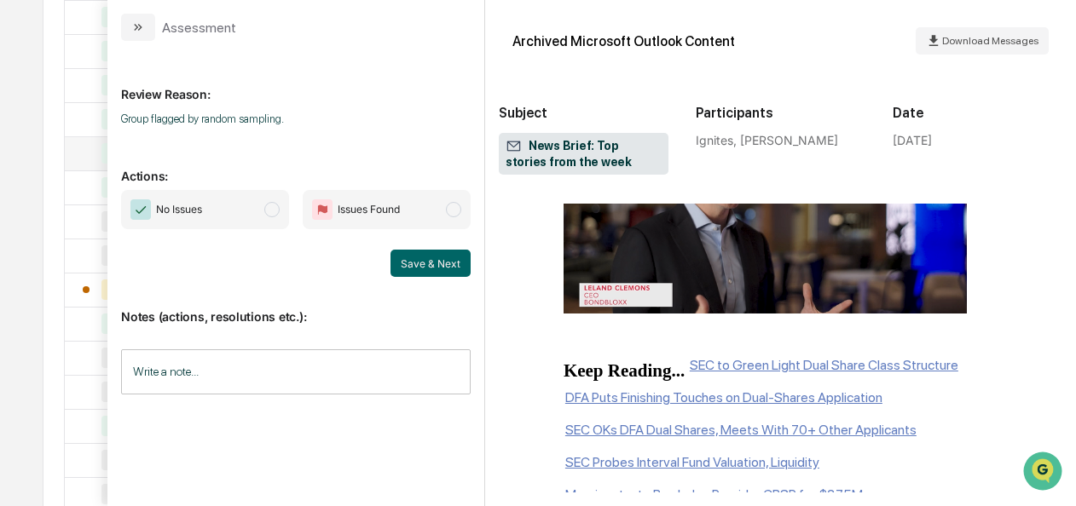
scroll to position [1408, 0]
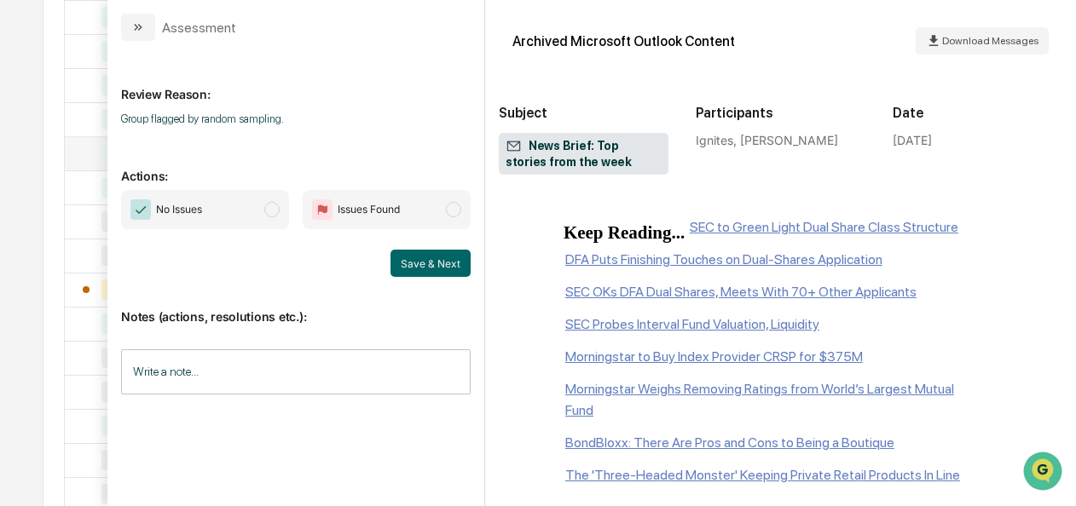
click at [281, 208] on span "No Issues" at bounding box center [205, 209] width 168 height 39
click at [416, 251] on button "Save & Next" at bounding box center [430, 263] width 80 height 27
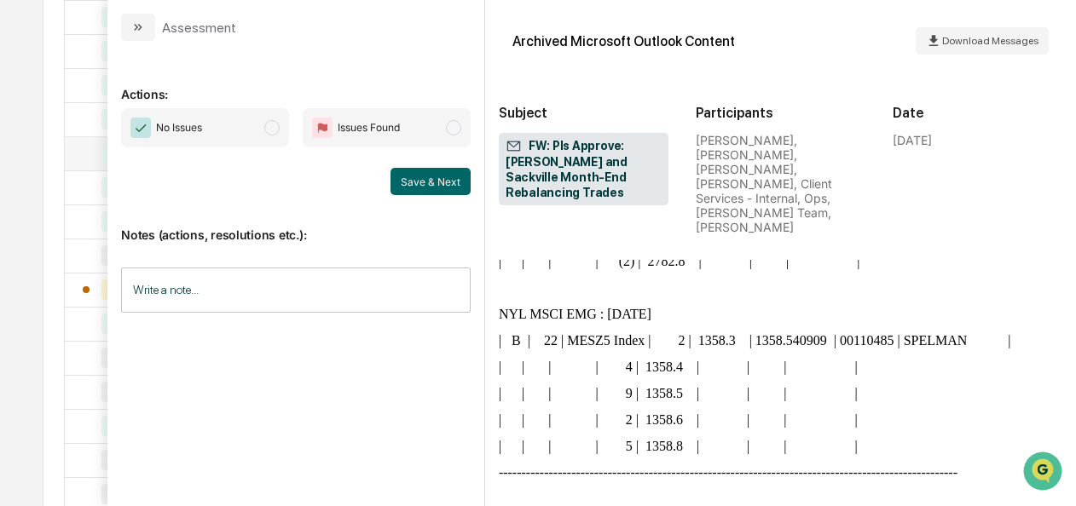
scroll to position [2147, 0]
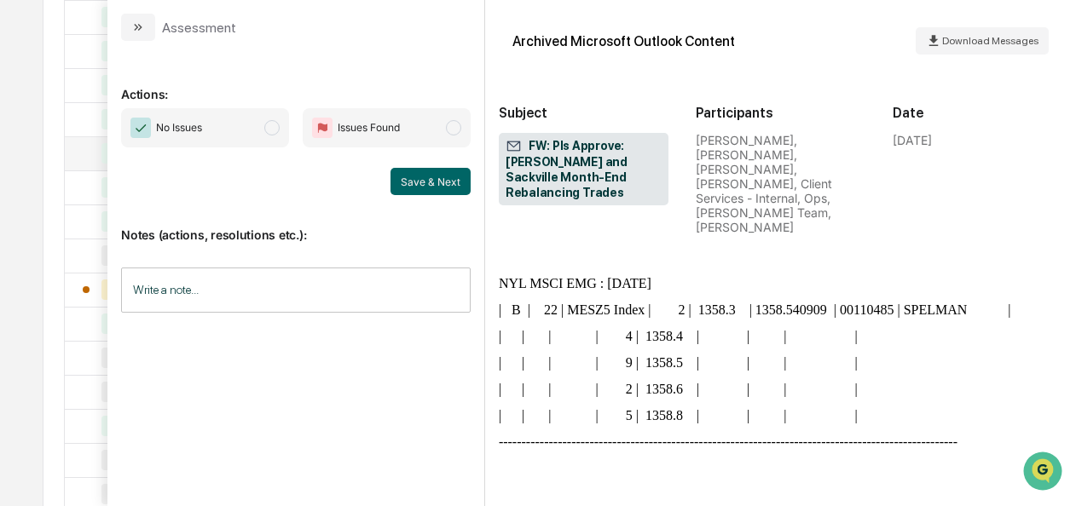
click at [286, 133] on span "No Issues" at bounding box center [205, 127] width 168 height 39
click at [392, 168] on div "Save & Next" at bounding box center [296, 181] width 350 height 27
click at [407, 176] on button "Save & Next" at bounding box center [430, 181] width 80 height 27
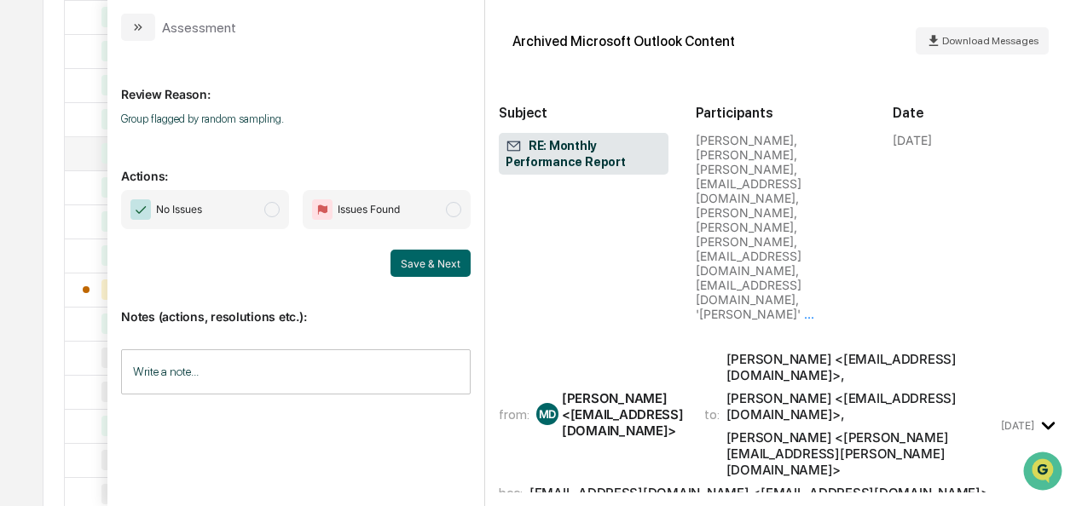
scroll to position [9, 0]
click at [286, 196] on span "No Issues" at bounding box center [205, 209] width 168 height 39
click at [420, 258] on button "Save & Next" at bounding box center [430, 263] width 80 height 27
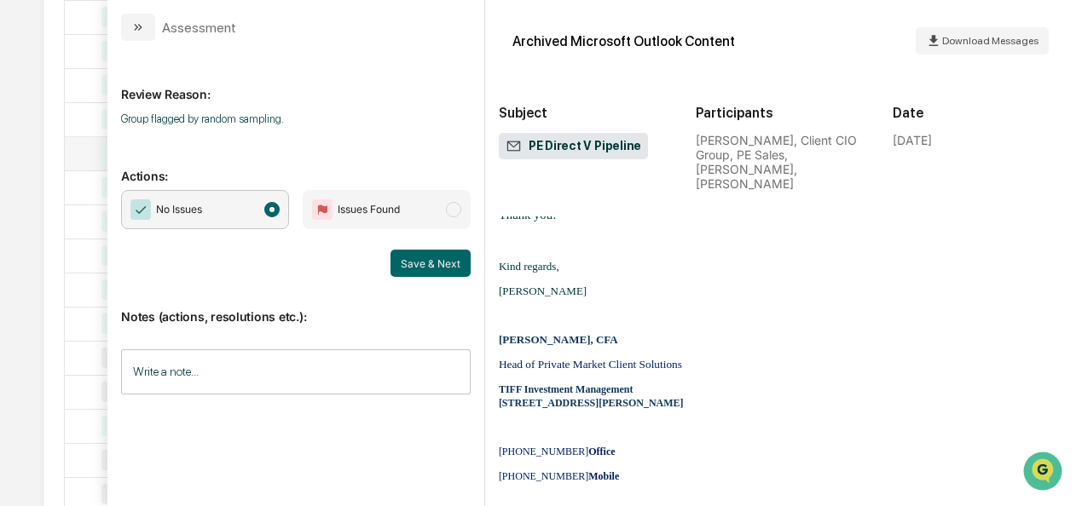
scroll to position [559, 0]
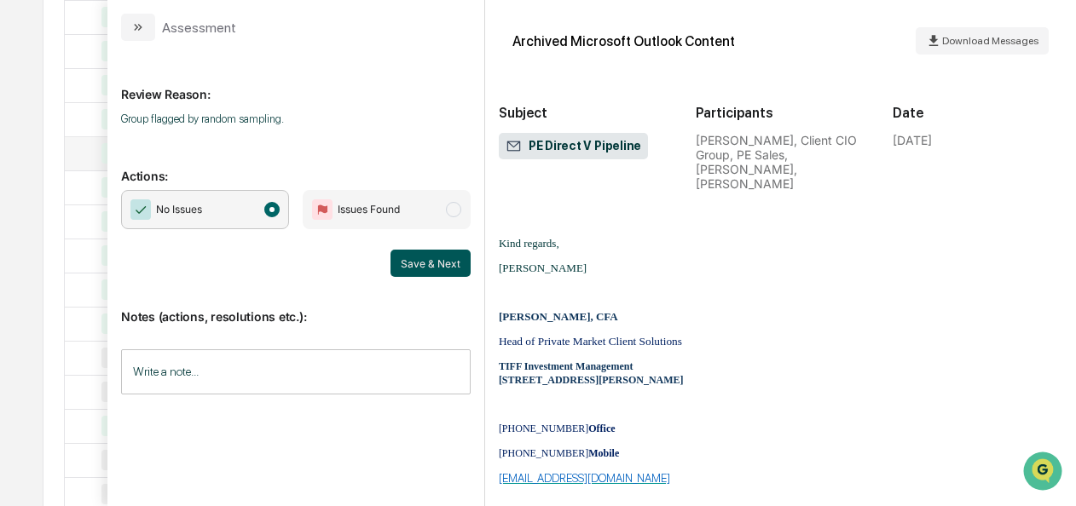
click at [433, 252] on button "Save & Next" at bounding box center [430, 263] width 80 height 27
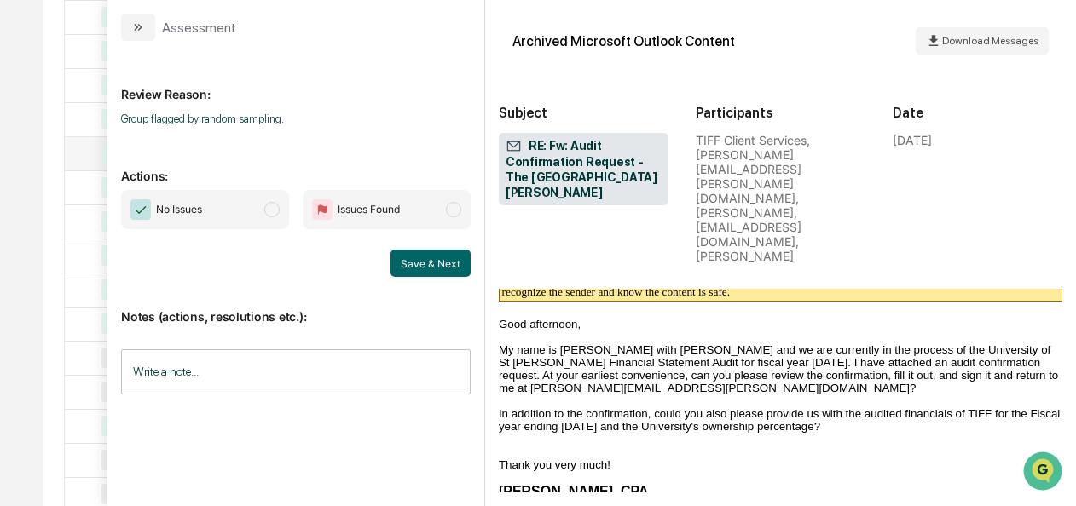
scroll to position [1468, 0]
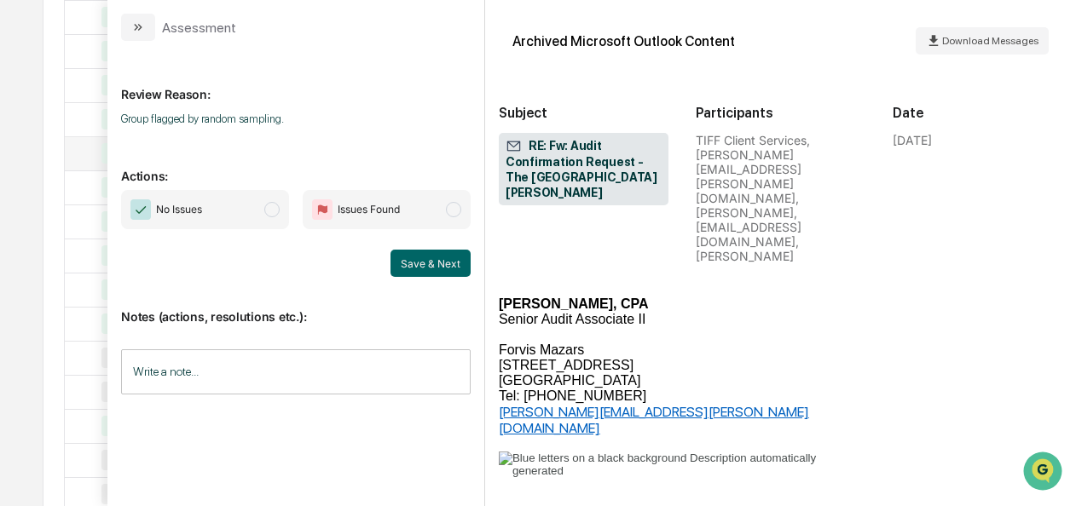
click at [281, 213] on span "No Issues" at bounding box center [205, 209] width 168 height 39
click at [422, 264] on button "Save & Next" at bounding box center [430, 263] width 80 height 27
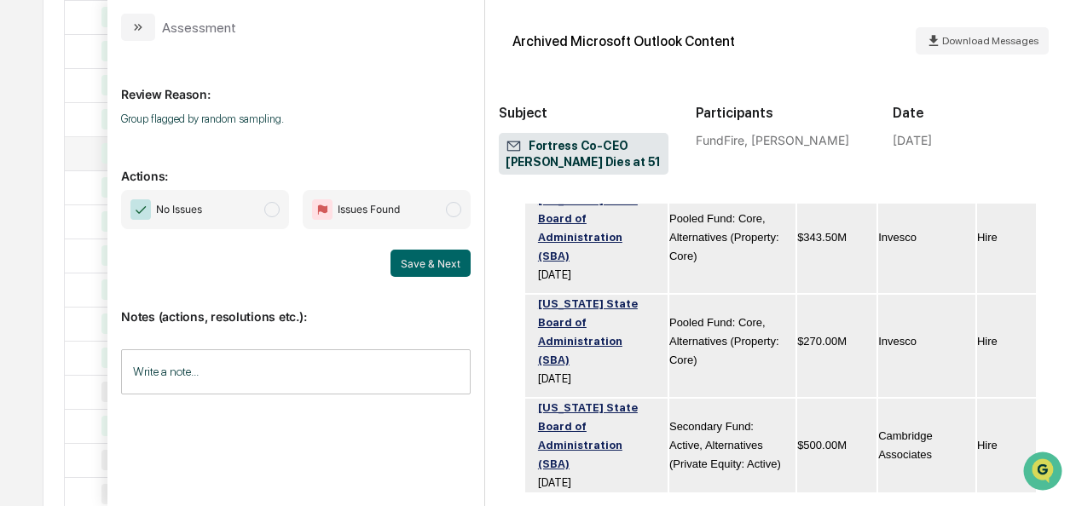
scroll to position [2672, 0]
click at [269, 215] on span "modal" at bounding box center [271, 209] width 15 height 15
click at [421, 258] on button "Save & Next" at bounding box center [430, 263] width 80 height 27
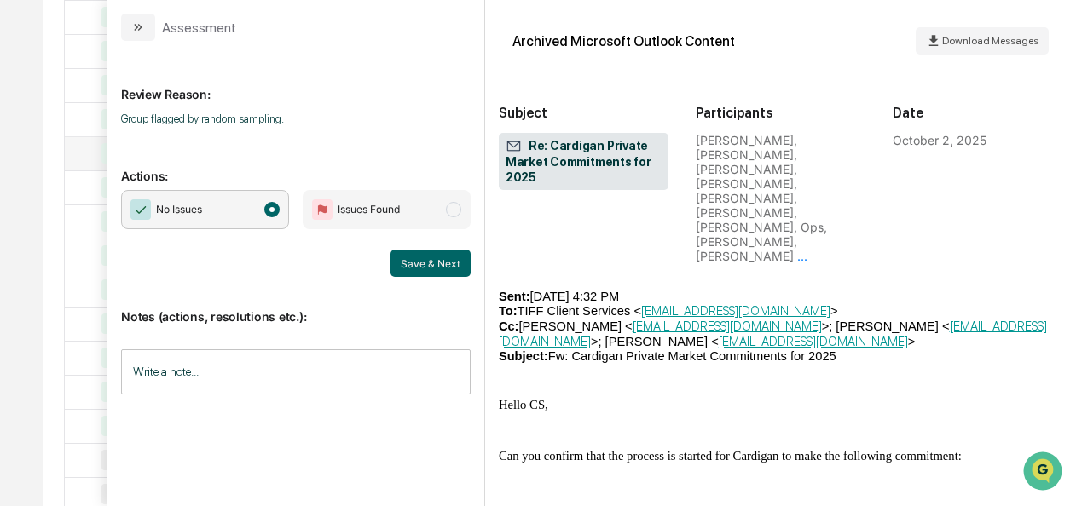
scroll to position [4595, 0]
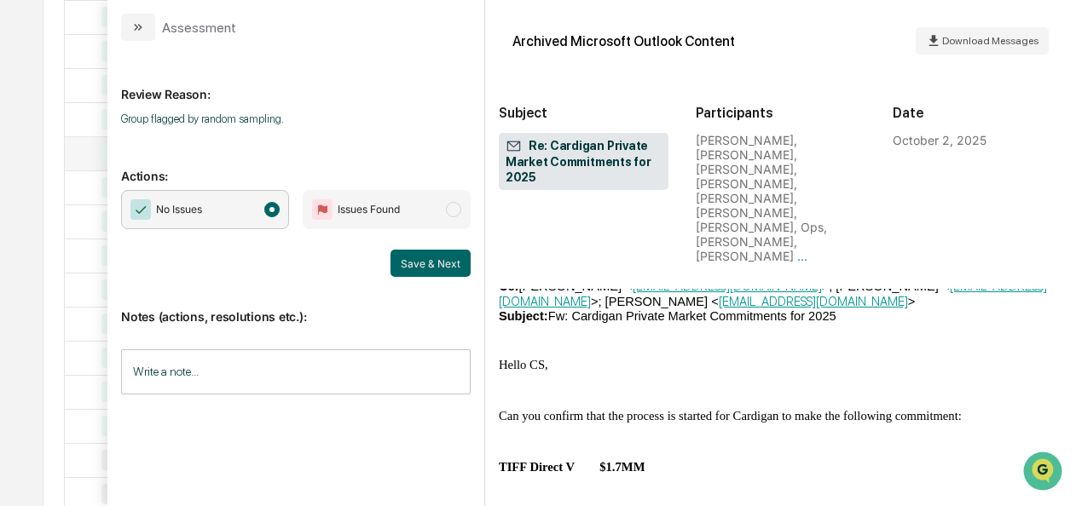
click at [442, 277] on div "Notes (actions, resolutions etc.): Write a note... Write a note..." at bounding box center [296, 346] width 350 height 138
click at [442, 274] on button "Save & Next" at bounding box center [430, 263] width 80 height 27
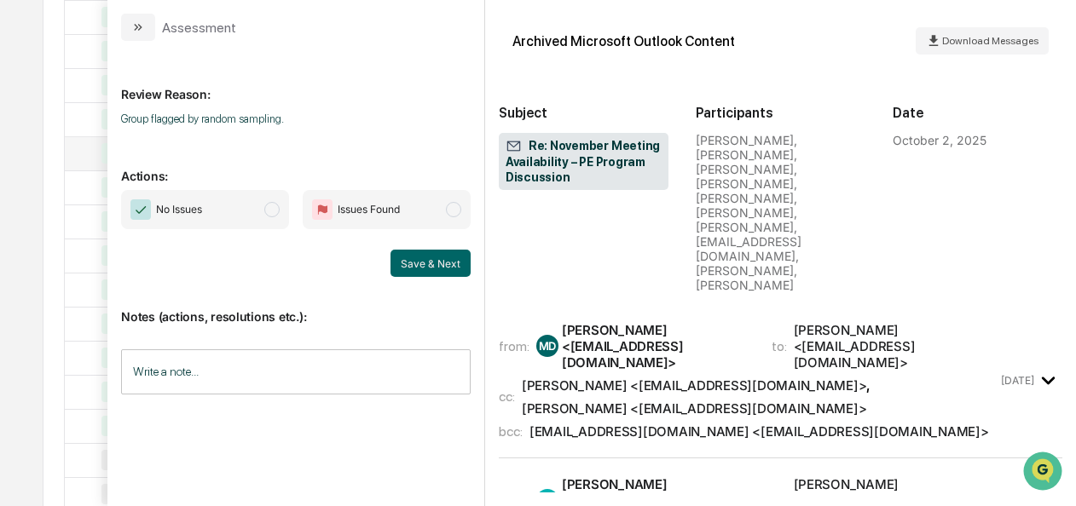
scroll to position [9, 0]
click at [280, 208] on span "No Issues" at bounding box center [205, 209] width 168 height 39
click at [440, 253] on button "Save & Next" at bounding box center [430, 263] width 80 height 27
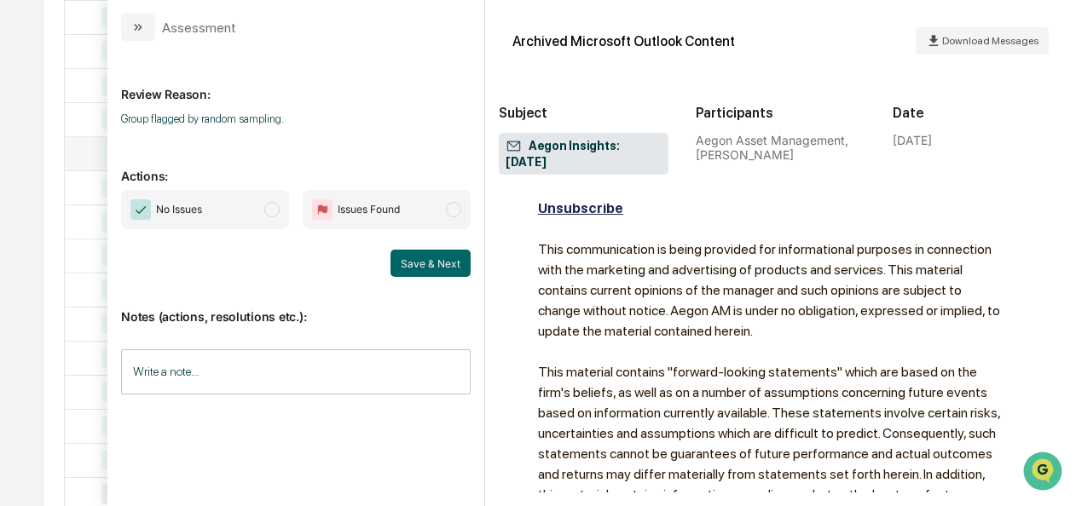
scroll to position [2041, 0]
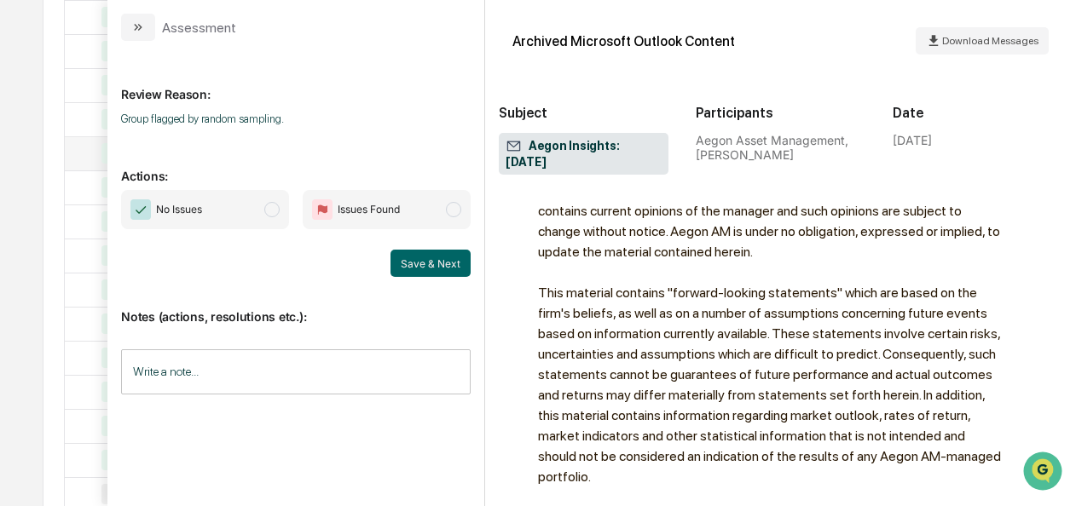
click at [273, 203] on span "modal" at bounding box center [271, 209] width 15 height 15
click at [406, 266] on button "Save & Next" at bounding box center [430, 263] width 80 height 27
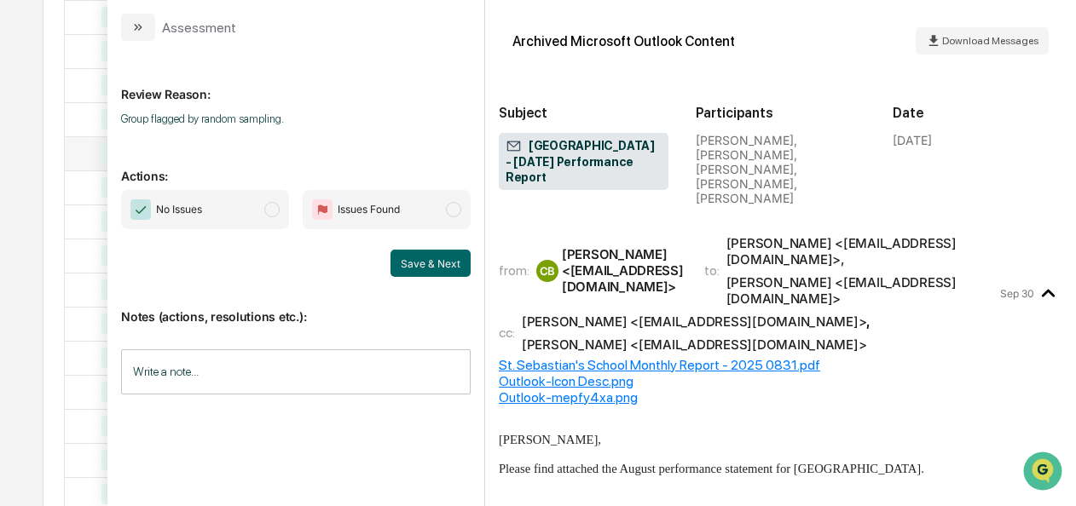
scroll to position [416, 0]
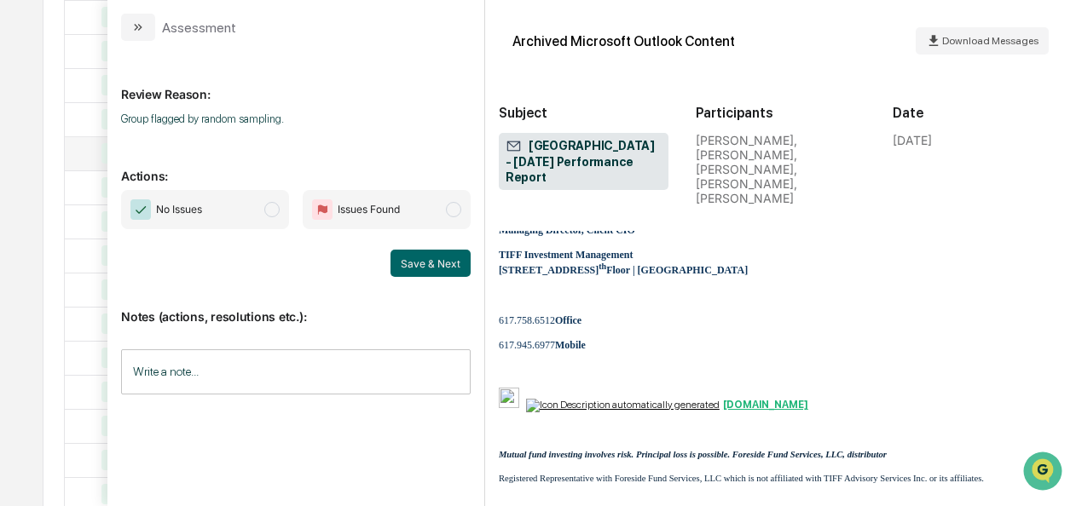
click at [269, 216] on span "modal" at bounding box center [271, 209] width 15 height 15
click at [408, 257] on button "Save & Next" at bounding box center [430, 263] width 80 height 27
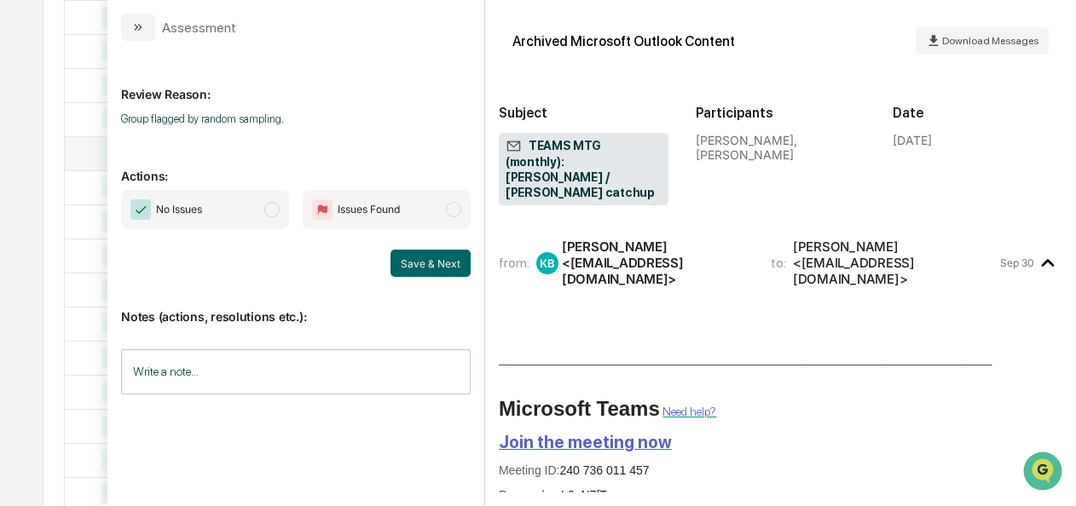
scroll to position [307, 0]
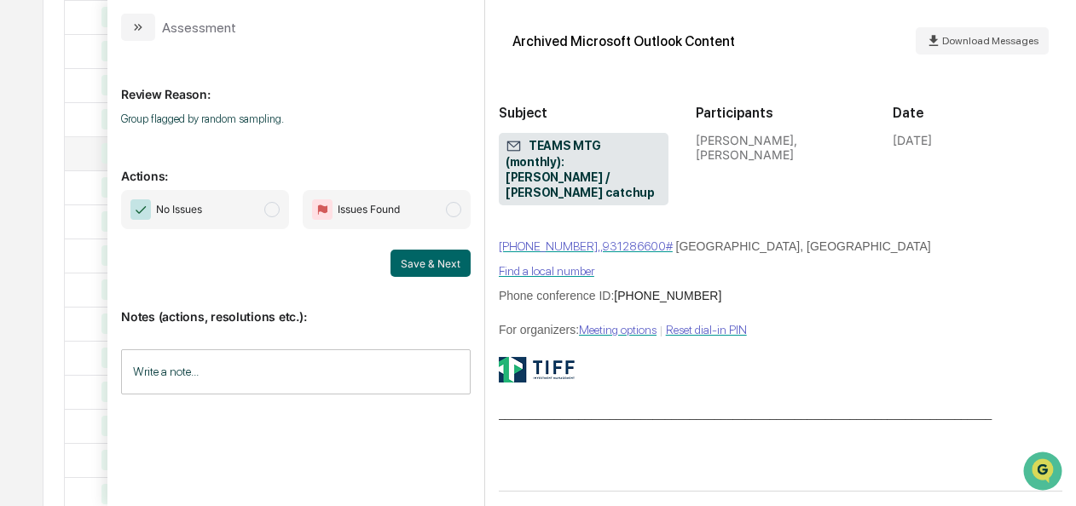
click at [280, 218] on span "No Issues" at bounding box center [205, 209] width 168 height 39
click at [413, 260] on button "Save & Next" at bounding box center [430, 263] width 80 height 27
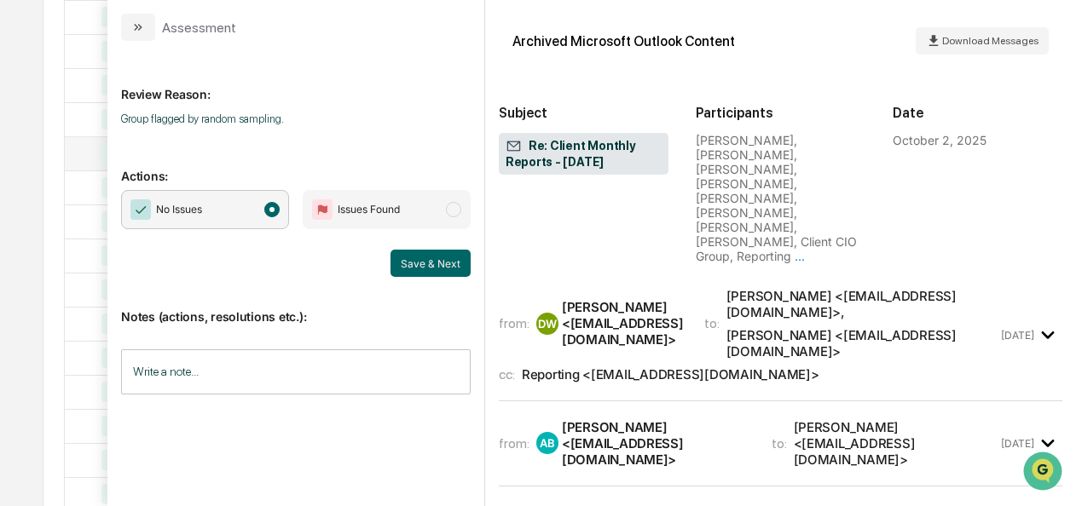
scroll to position [2815, 0]
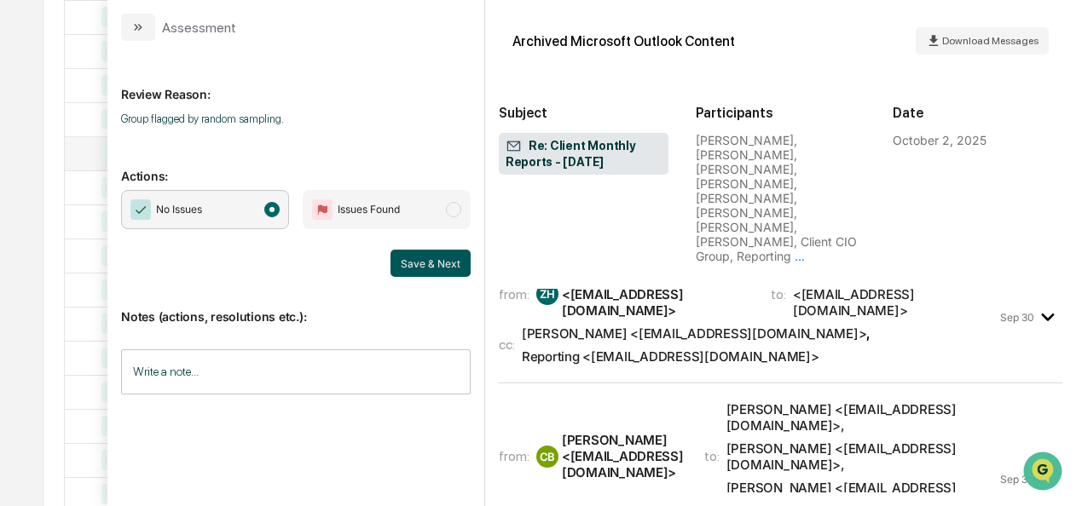
click at [418, 270] on button "Save & Next" at bounding box center [430, 263] width 80 height 27
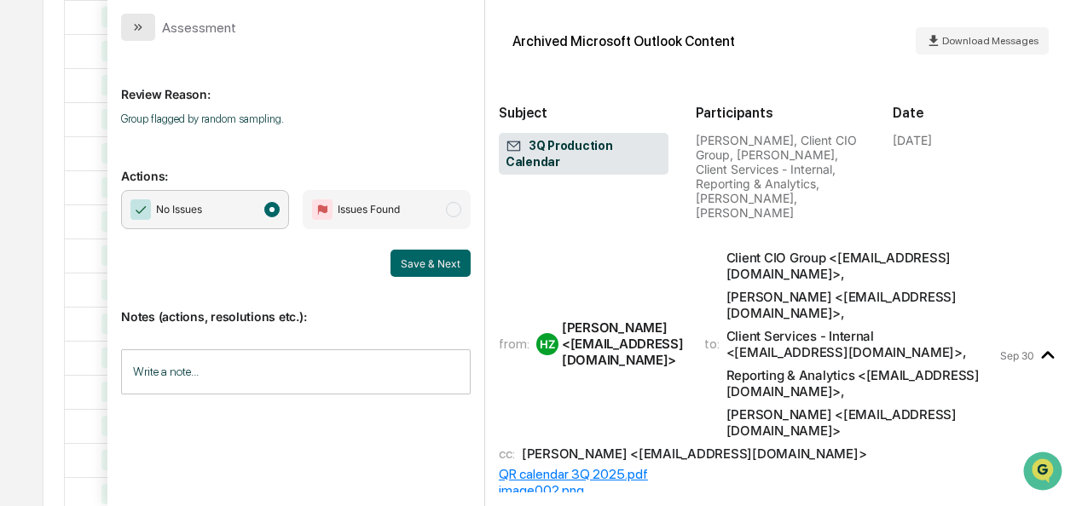
click at [142, 26] on icon "modal" at bounding box center [140, 27] width 4 height 7
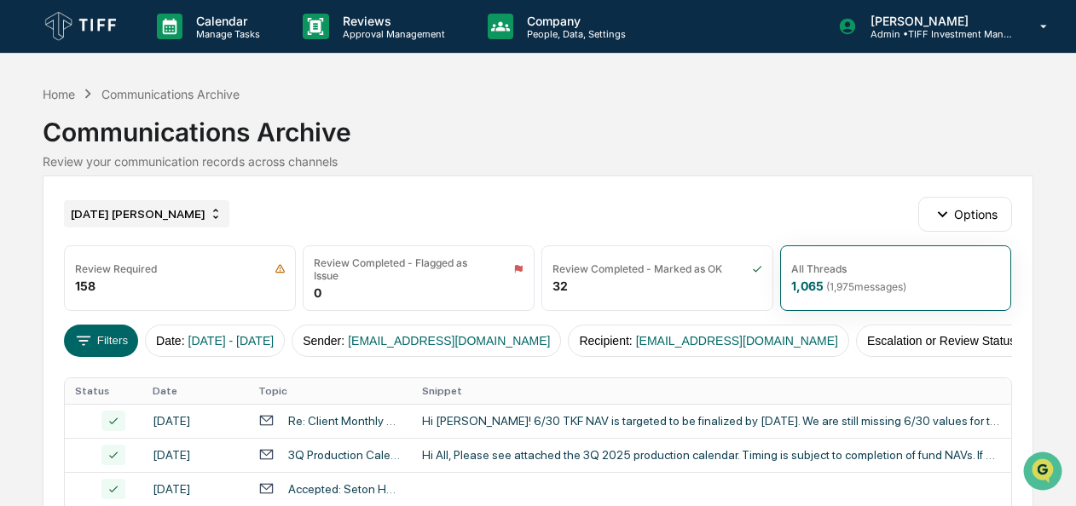
click at [130, 210] on div "[DATE] [PERSON_NAME]" at bounding box center [146, 213] width 165 height 27
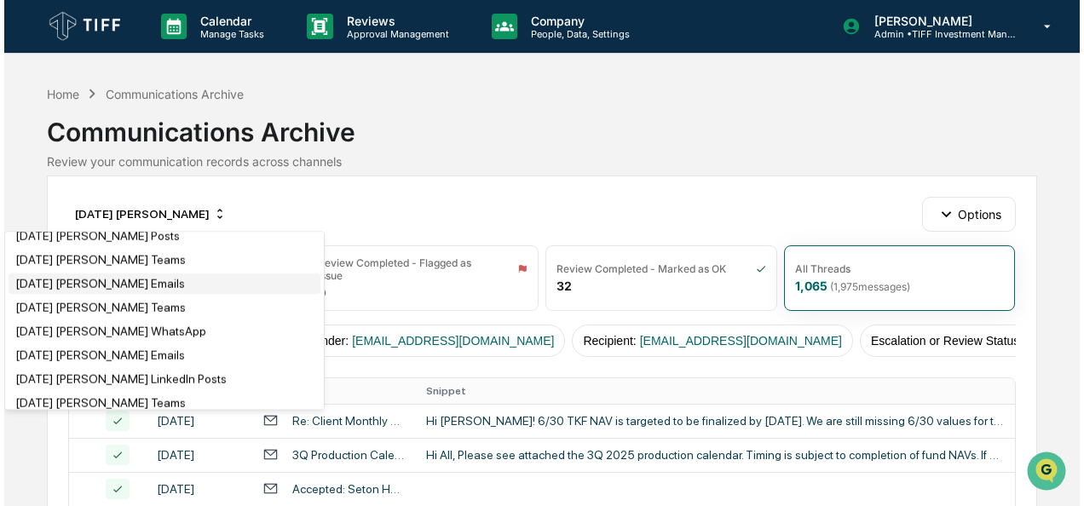
scroll to position [1532, 0]
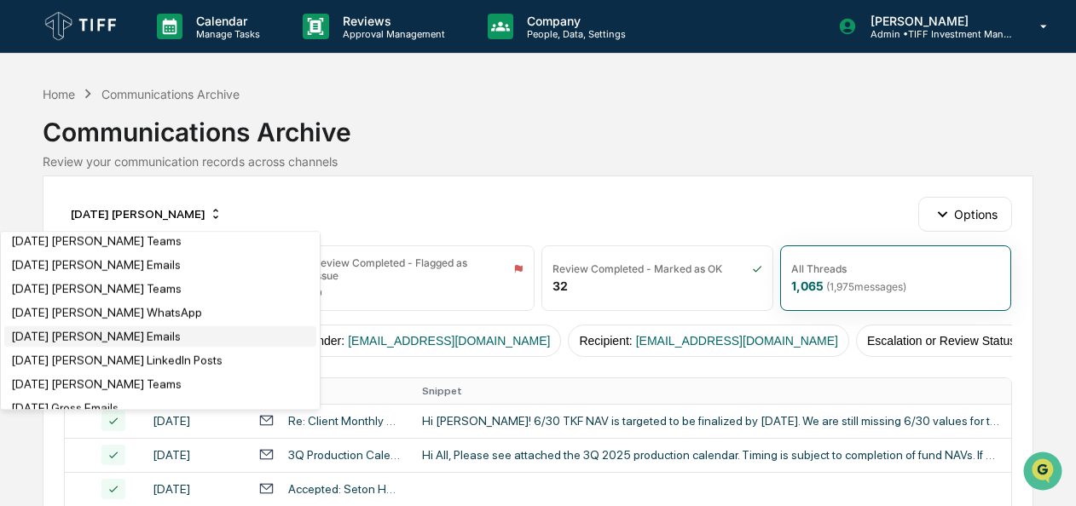
click at [85, 344] on div "[DATE] [PERSON_NAME] Emails" at bounding box center [96, 337] width 170 height 14
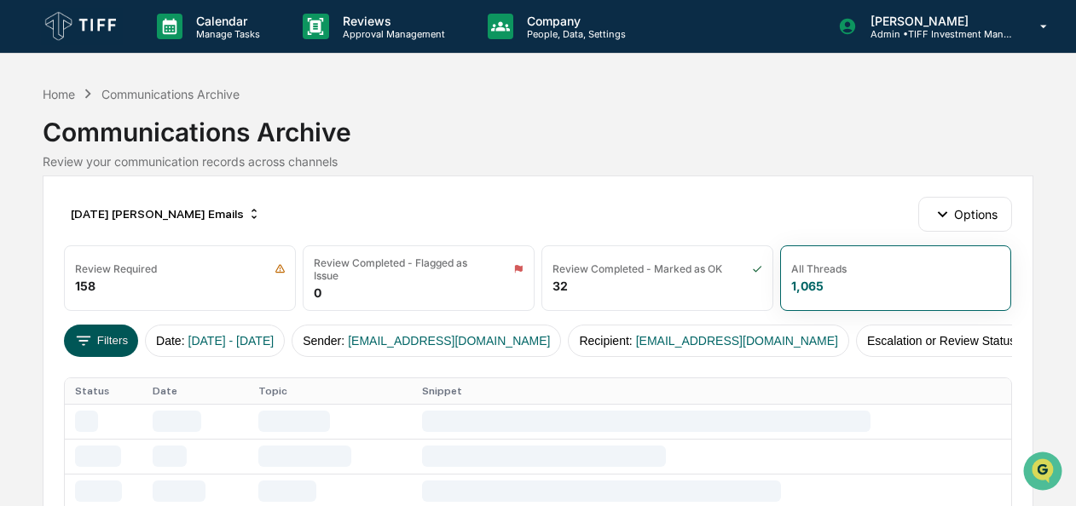
click at [114, 333] on button "Filters" at bounding box center [101, 341] width 74 height 32
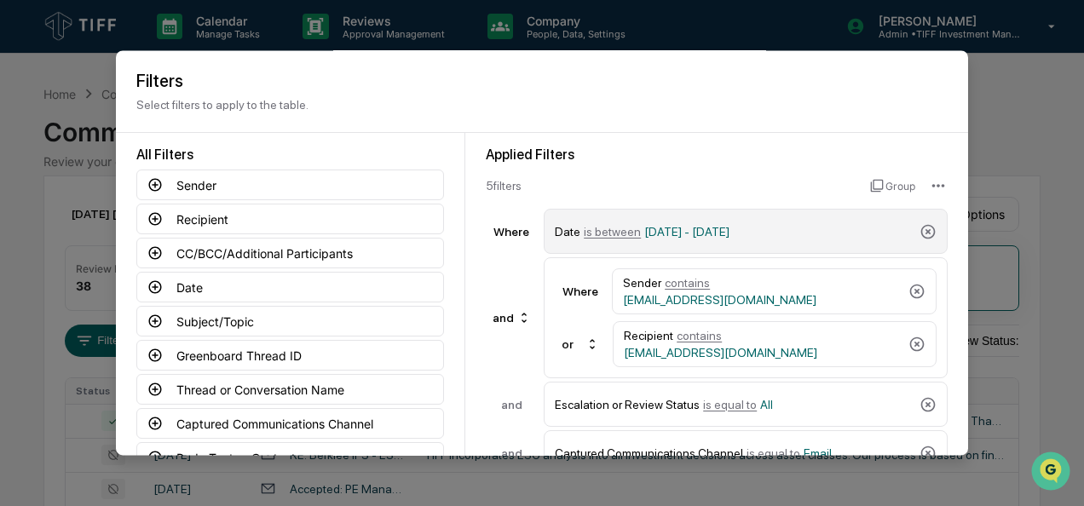
click at [620, 229] on span "is between" at bounding box center [612, 232] width 57 height 14
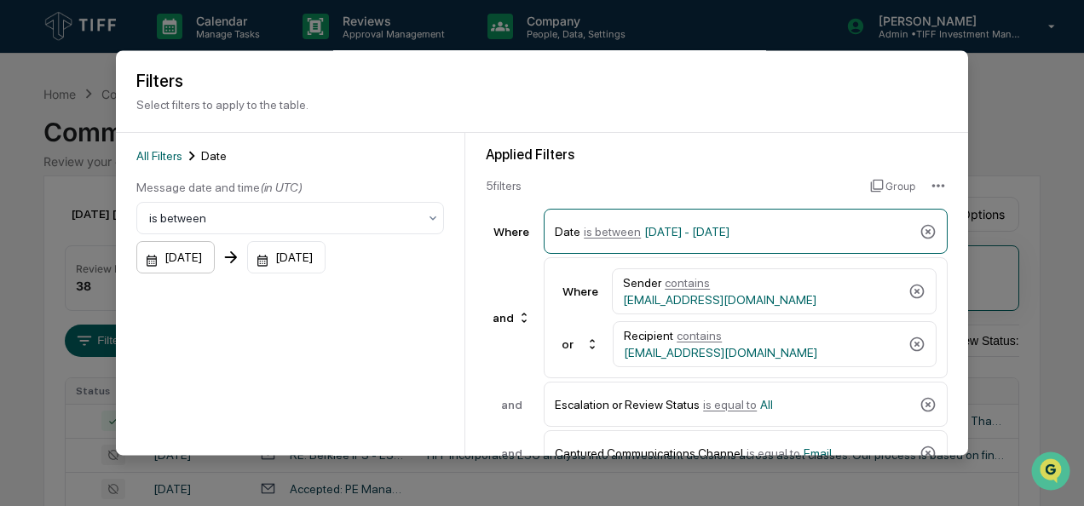
click at [146, 268] on div "[DATE]" at bounding box center [175, 258] width 78 height 32
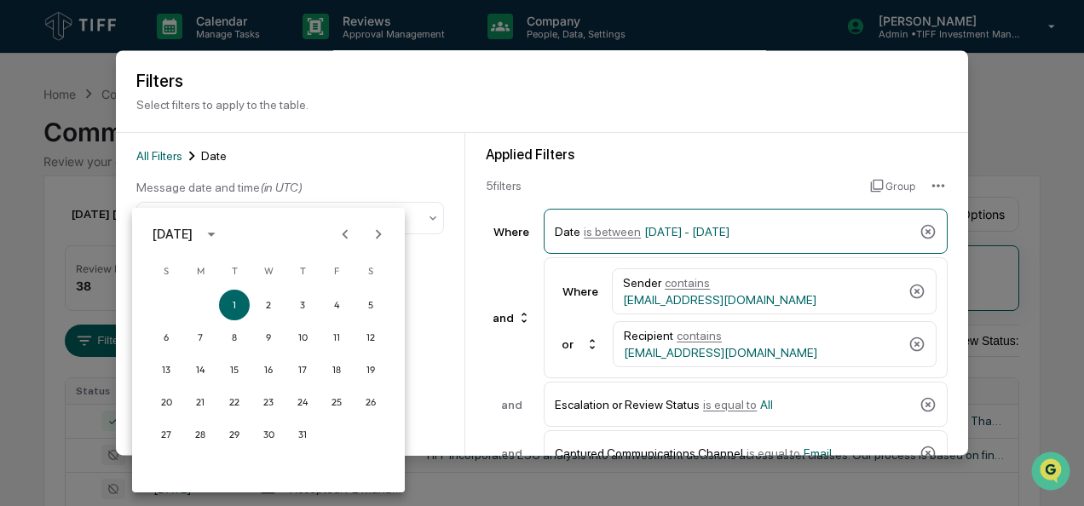
click at [377, 239] on icon "Next month" at bounding box center [378, 234] width 19 height 19
click at [189, 306] on button "1" at bounding box center [200, 305] width 31 height 31
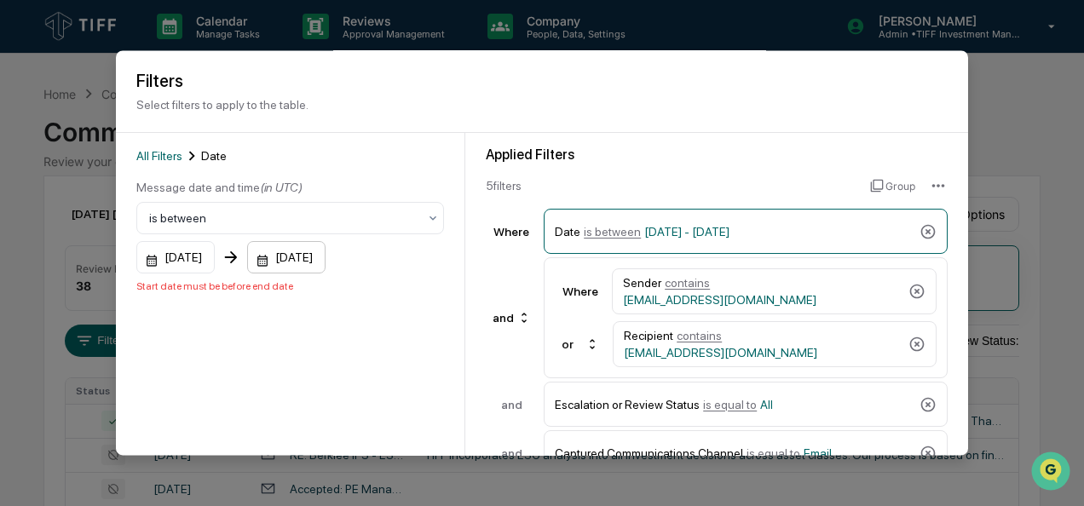
click at [277, 259] on div "[DATE]" at bounding box center [286, 258] width 78 height 32
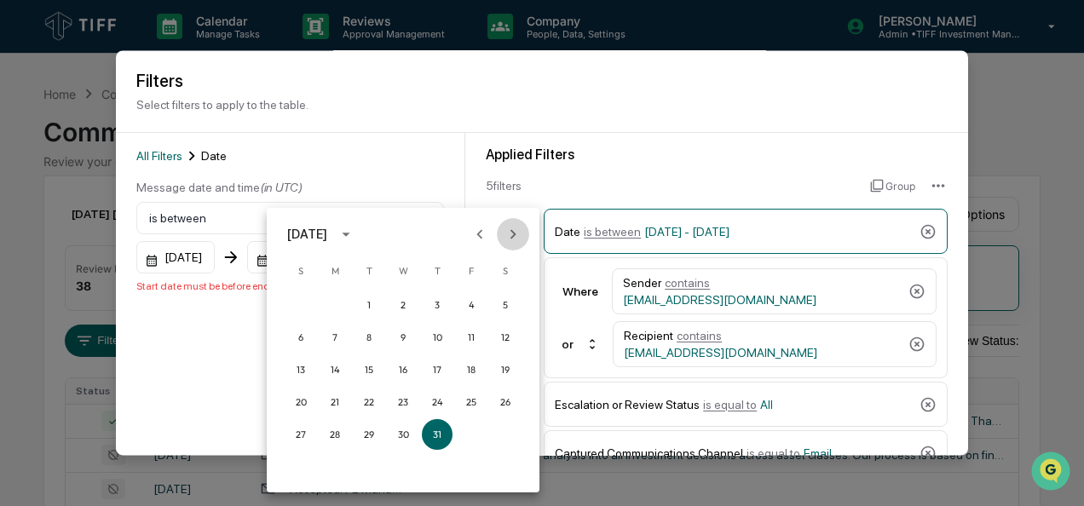
click at [518, 235] on icon "Next month" at bounding box center [513, 234] width 19 height 19
click at [363, 435] on button "30" at bounding box center [368, 434] width 31 height 31
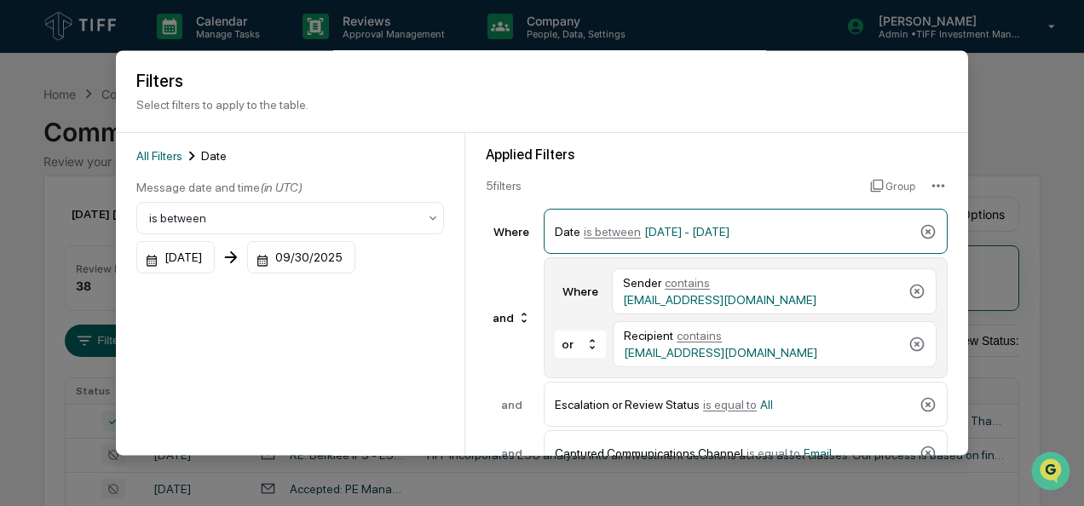
scroll to position [188, 0]
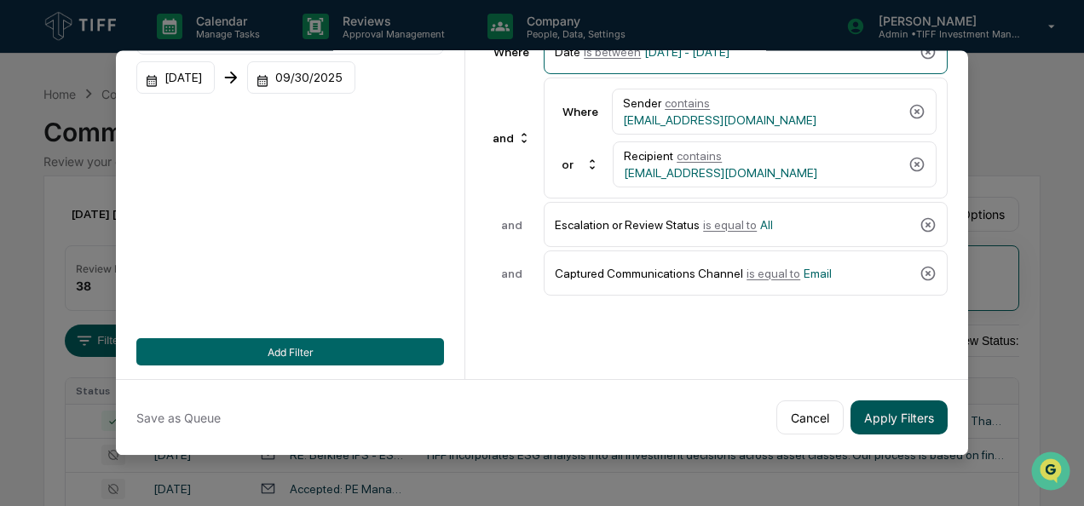
click at [899, 410] on button "Apply Filters" at bounding box center [899, 418] width 97 height 34
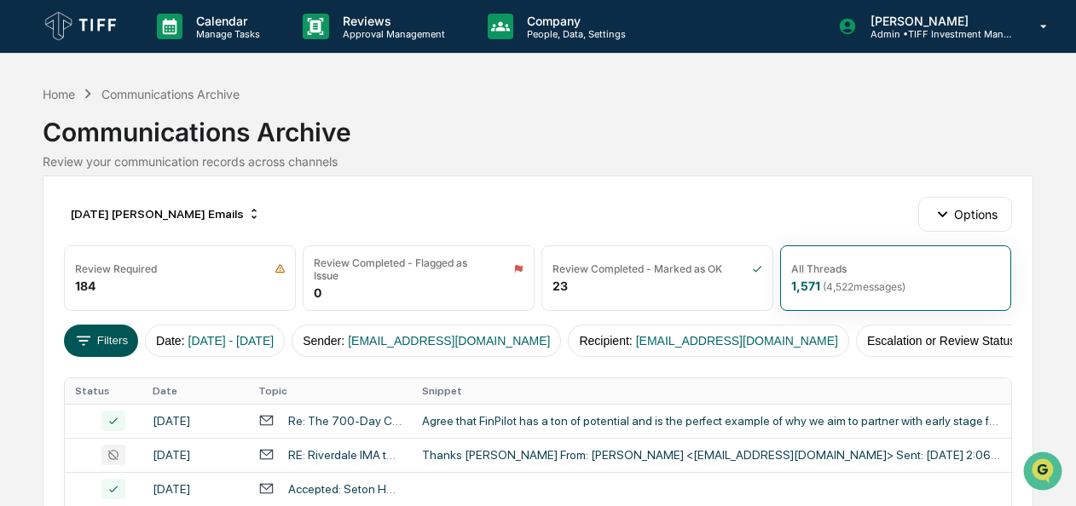
click at [97, 325] on button "Filters" at bounding box center [101, 341] width 74 height 32
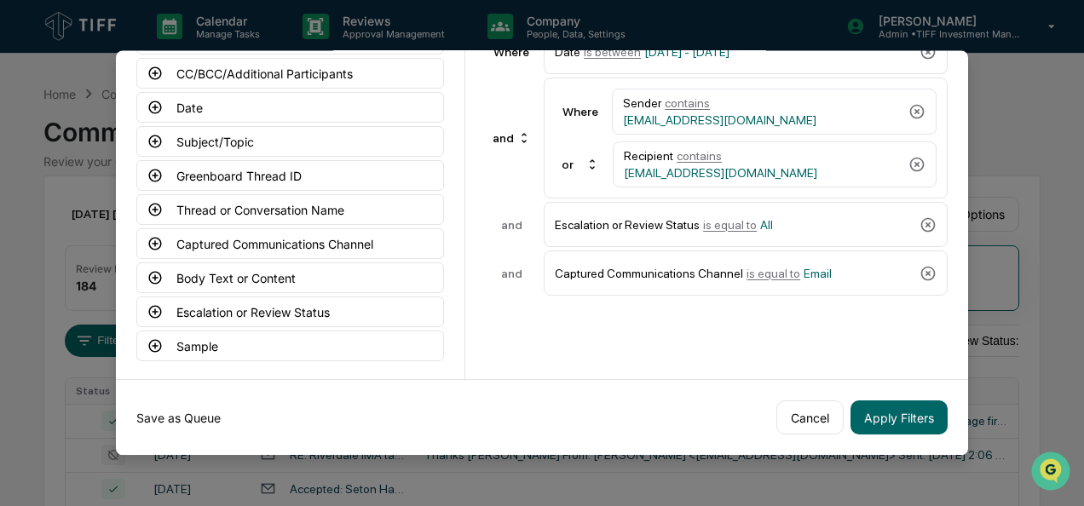
click at [182, 409] on button "Save as Queue" at bounding box center [178, 418] width 84 height 34
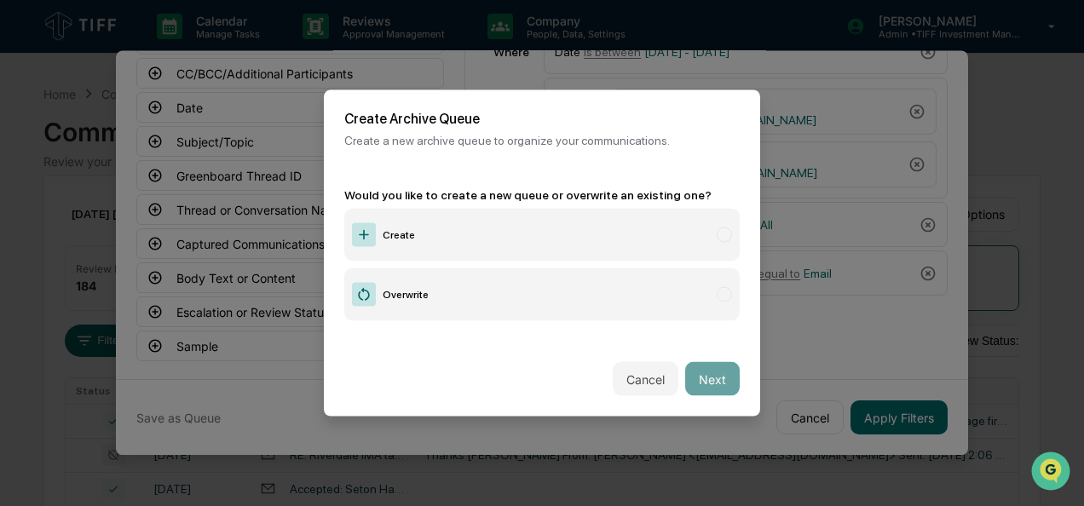
click at [425, 235] on label "Create" at bounding box center [542, 235] width 396 height 53
click at [695, 366] on button "Next" at bounding box center [712, 379] width 55 height 34
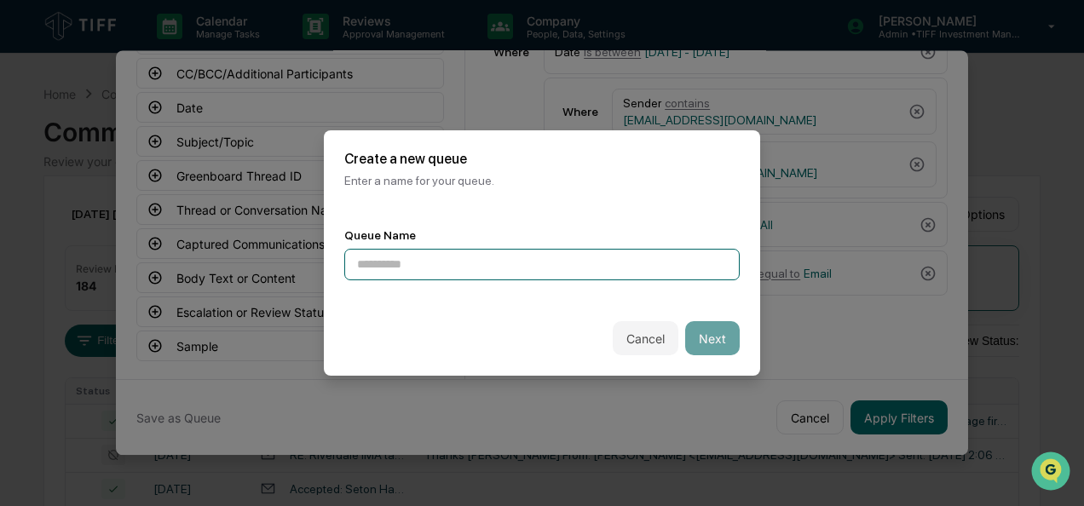
click at [477, 264] on input at bounding box center [542, 265] width 396 height 32
type input "**********"
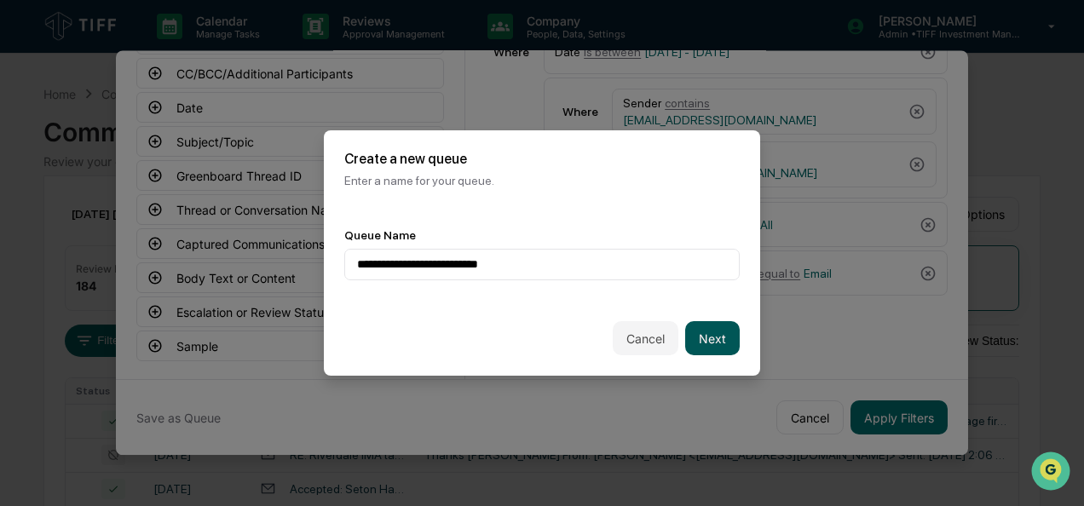
click at [685, 321] on button "Next" at bounding box center [712, 338] width 55 height 34
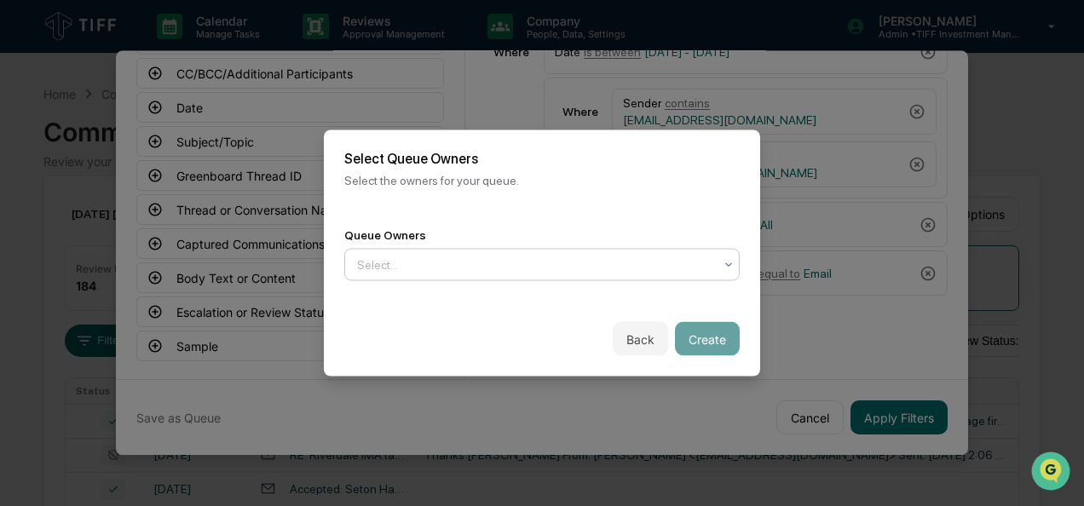
click at [486, 257] on div at bounding box center [535, 265] width 356 height 17
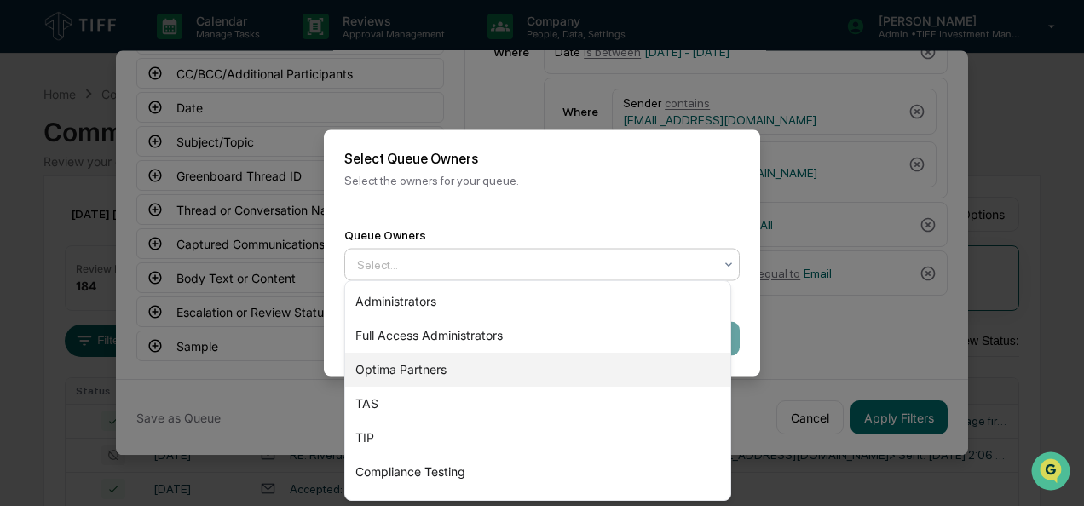
click at [481, 372] on div "Optima Partners" at bounding box center [537, 370] width 385 height 34
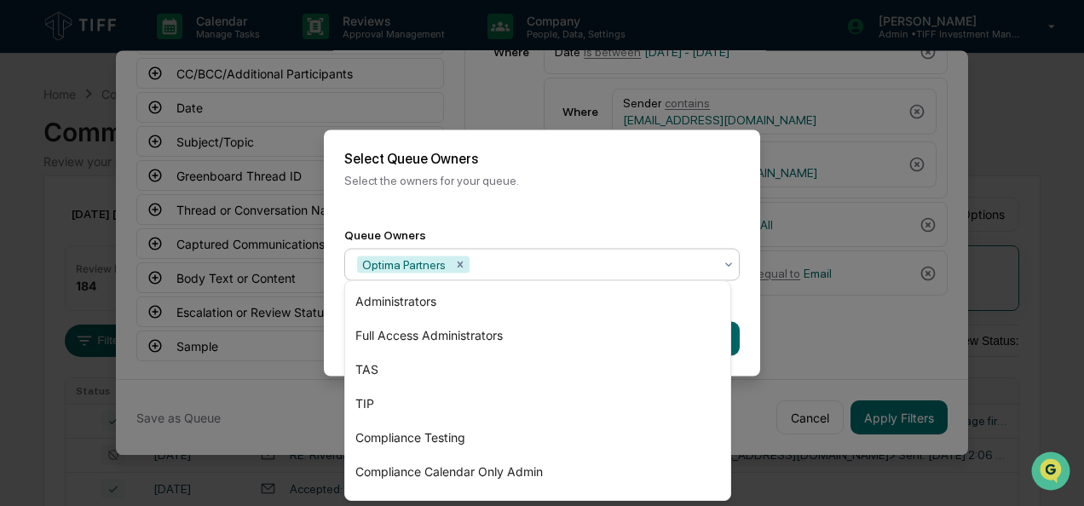
click at [737, 315] on div "Back Create" at bounding box center [542, 339] width 436 height 75
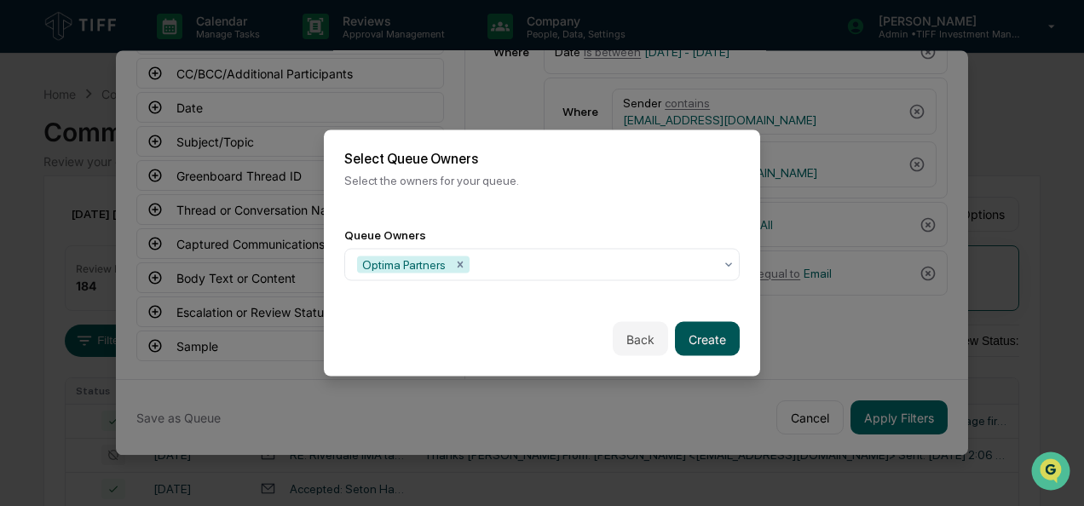
click at [685, 332] on button "Create" at bounding box center [707, 339] width 65 height 34
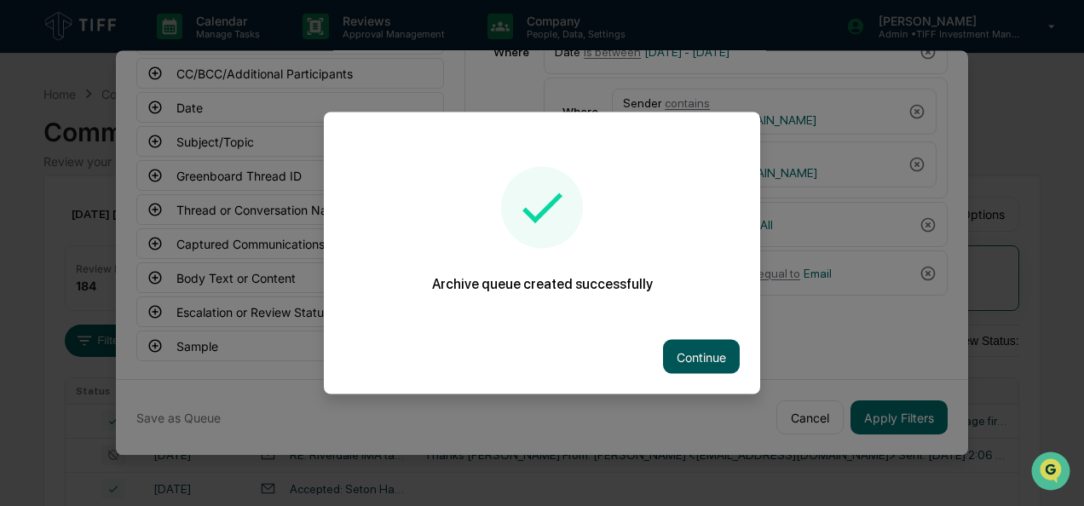
click at [685, 340] on button "Continue" at bounding box center [701, 357] width 77 height 34
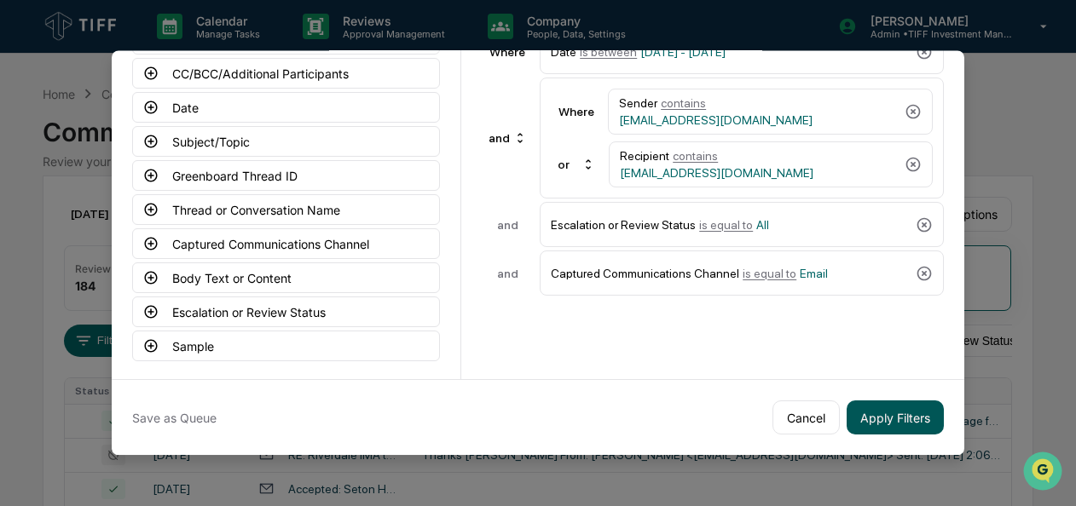
click at [895, 406] on button "Apply Filters" at bounding box center [895, 418] width 97 height 34
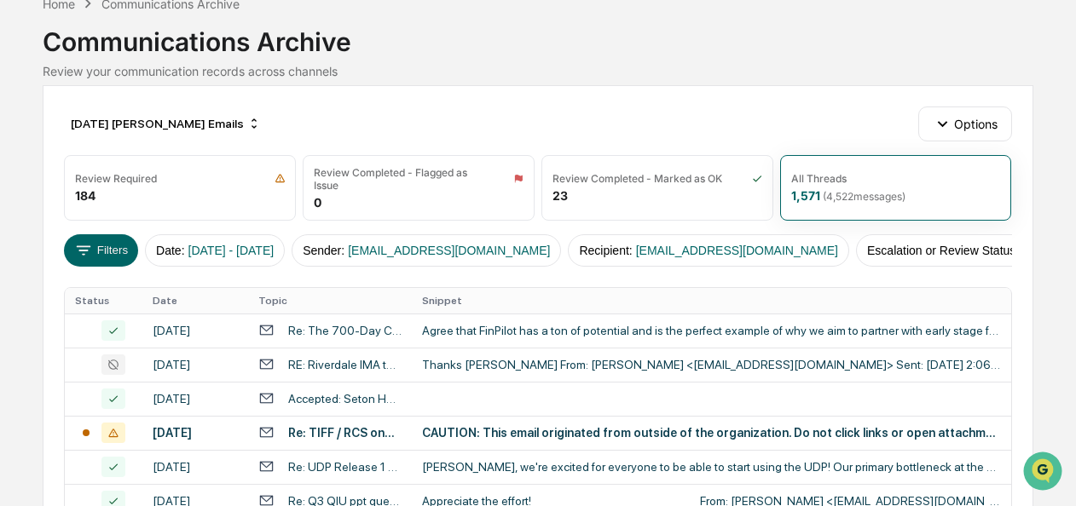
scroll to position [93, 0]
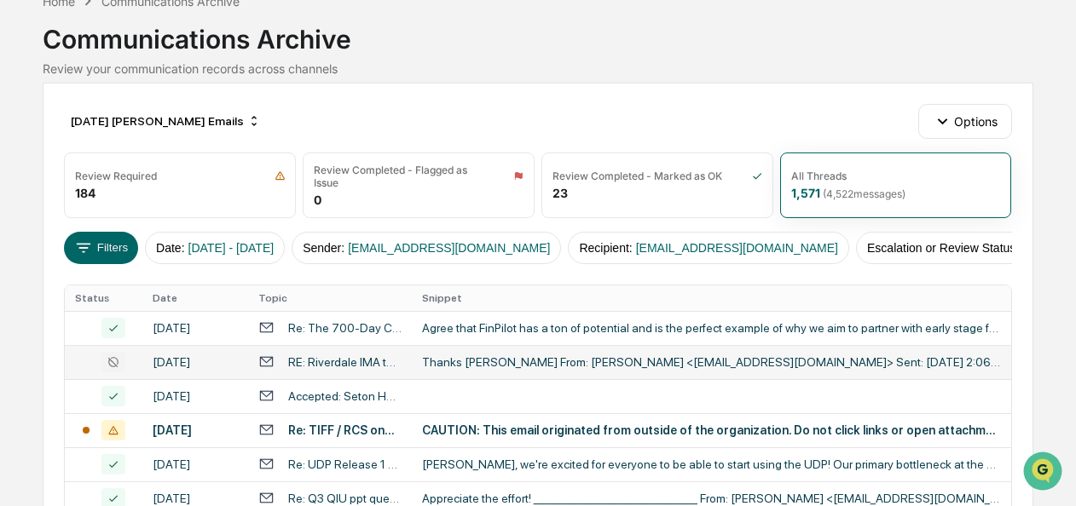
click at [507, 369] on div "Thanks [PERSON_NAME] From: [PERSON_NAME] <[EMAIL_ADDRESS][DOMAIN_NAME]> Sent: […" at bounding box center [711, 363] width 579 height 14
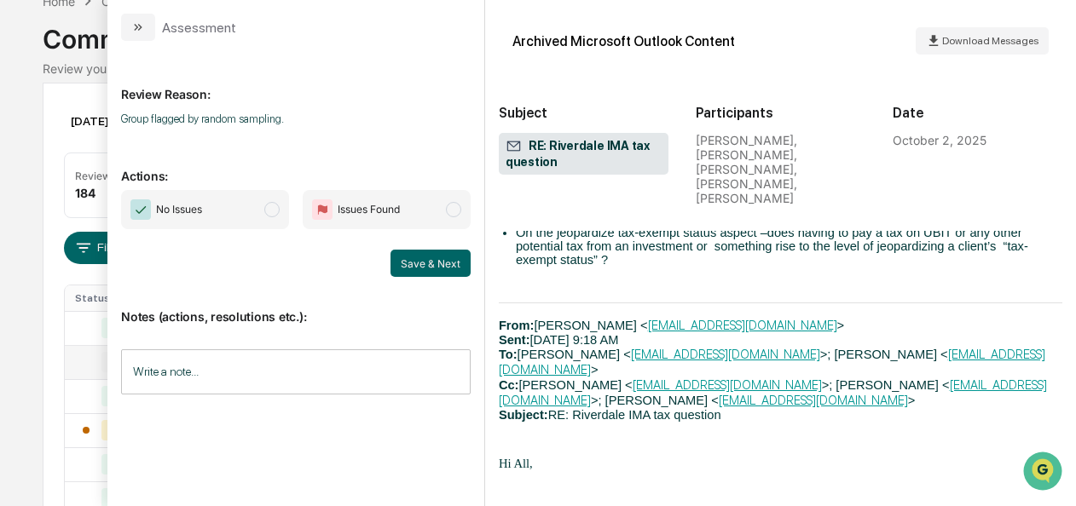
scroll to position [2342, 0]
click at [268, 201] on span "No Issues" at bounding box center [205, 209] width 168 height 39
click at [398, 254] on button "Save & Next" at bounding box center [430, 263] width 80 height 27
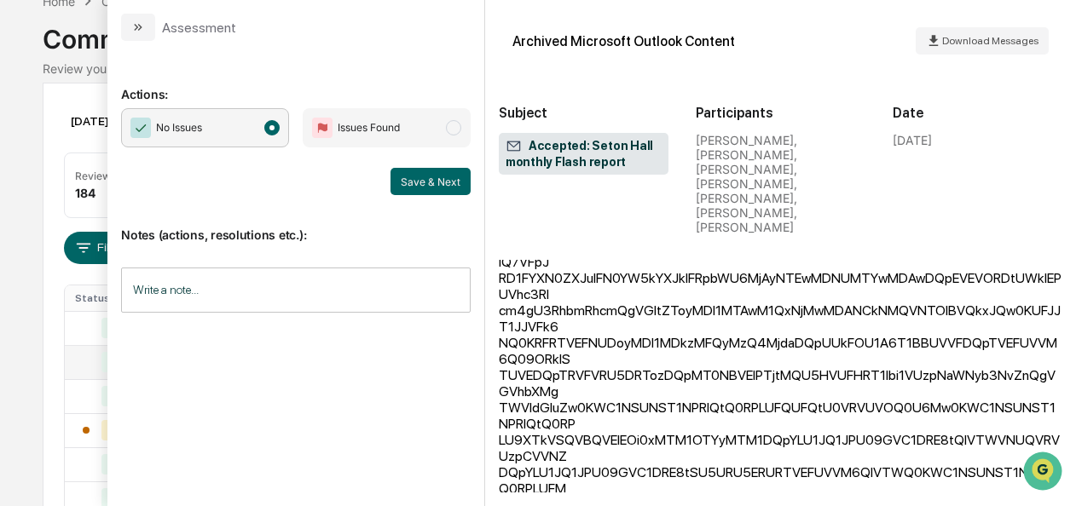
scroll to position [1473, 0]
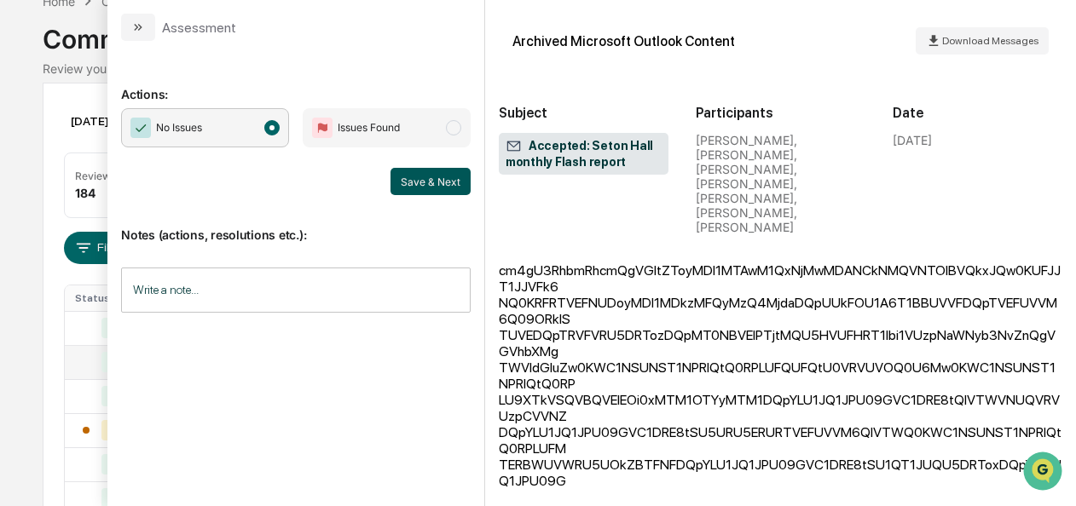
click at [421, 182] on button "Save & Next" at bounding box center [430, 181] width 80 height 27
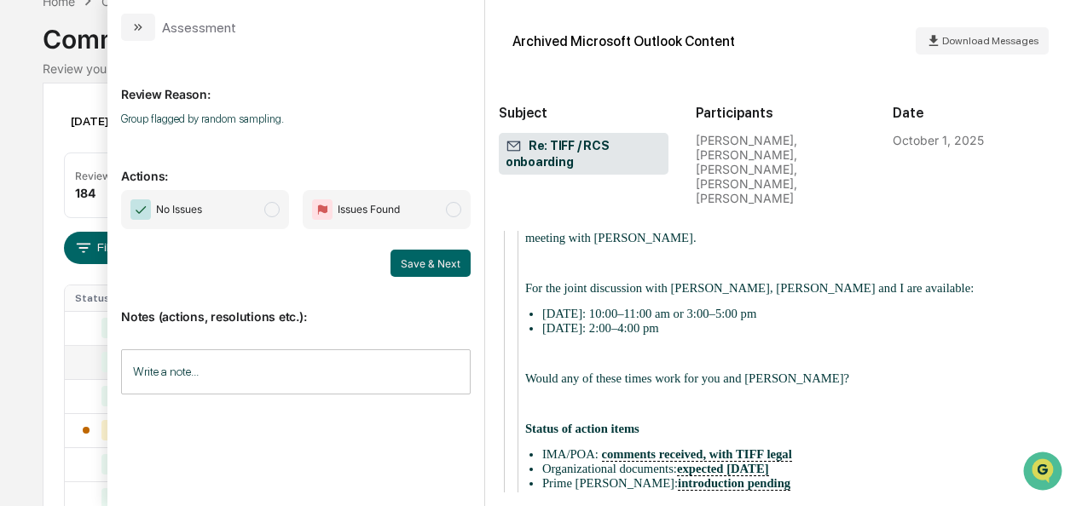
scroll to position [2013, 0]
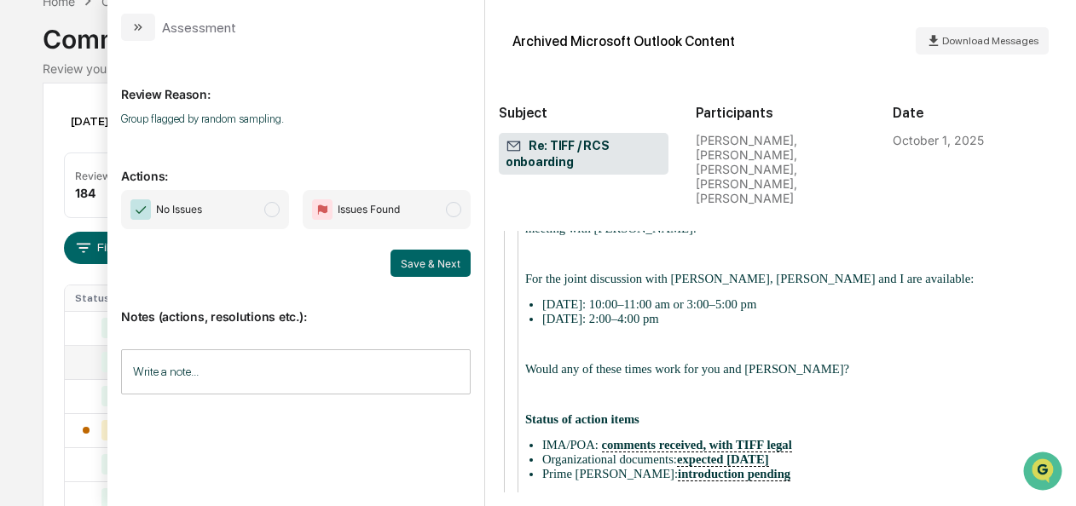
click at [278, 209] on span "modal" at bounding box center [271, 209] width 15 height 15
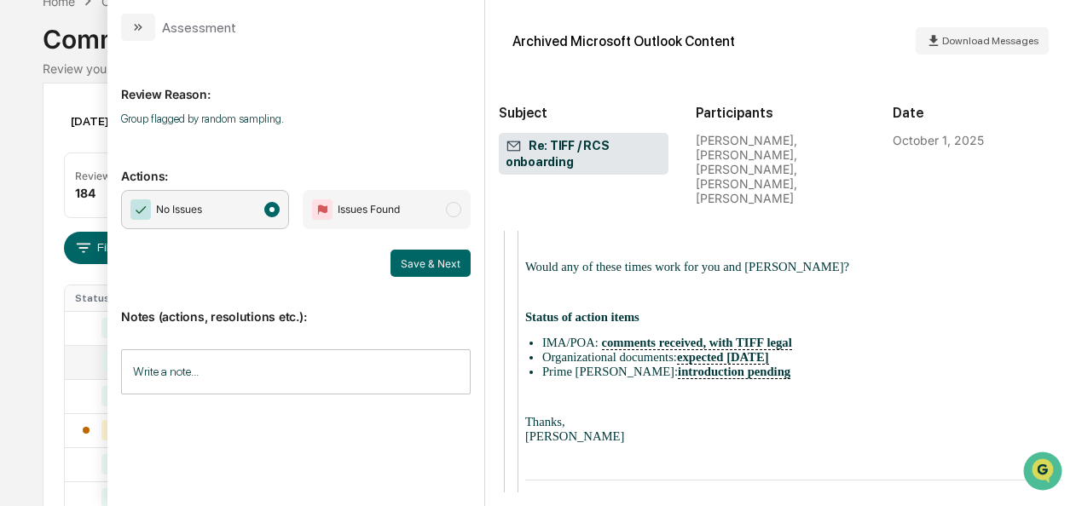
scroll to position [2119, 0]
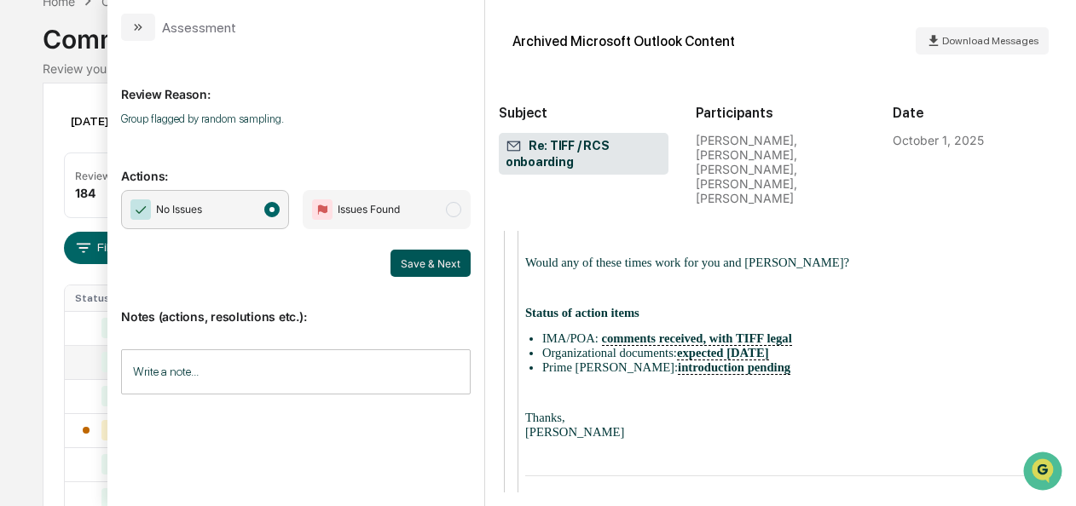
click at [447, 266] on button "Save & Next" at bounding box center [430, 263] width 80 height 27
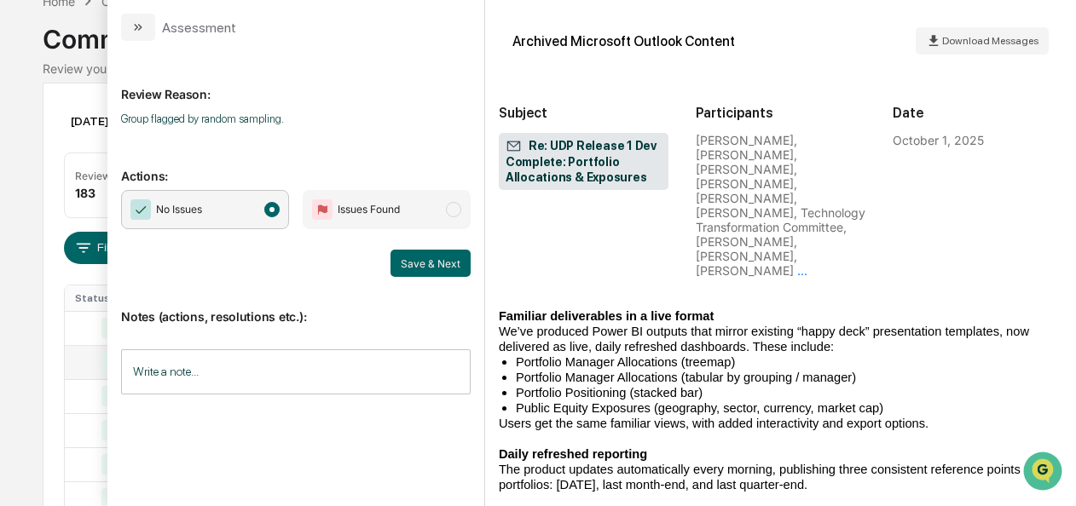
scroll to position [1798, 0]
click at [406, 254] on button "Save & Next" at bounding box center [430, 263] width 80 height 27
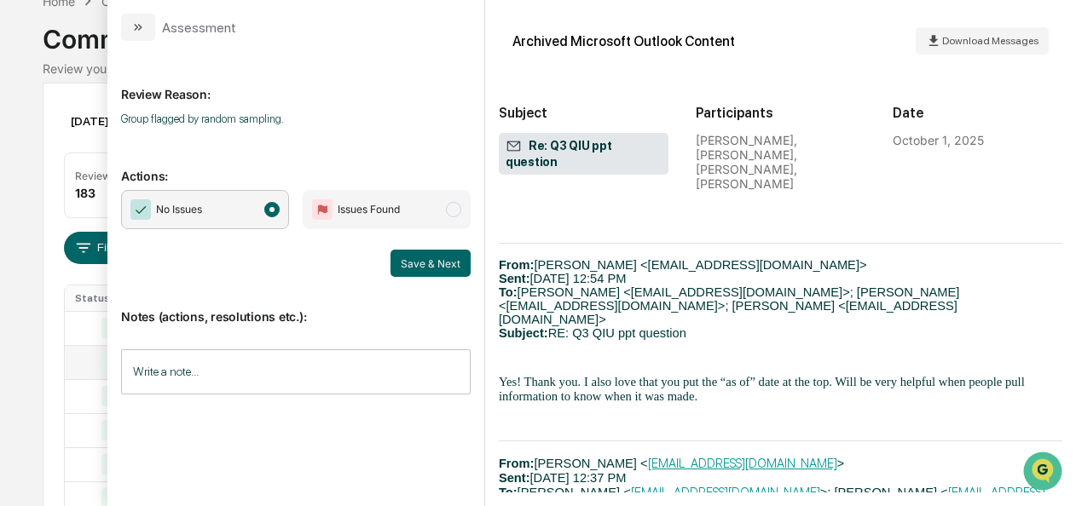
scroll to position [1703, 0]
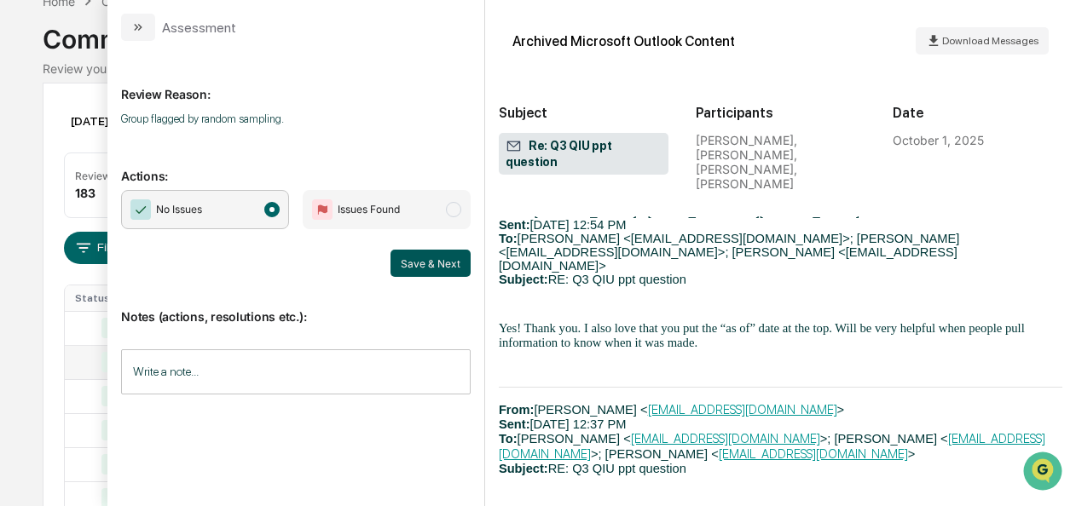
click at [428, 272] on button "Save & Next" at bounding box center [430, 263] width 80 height 27
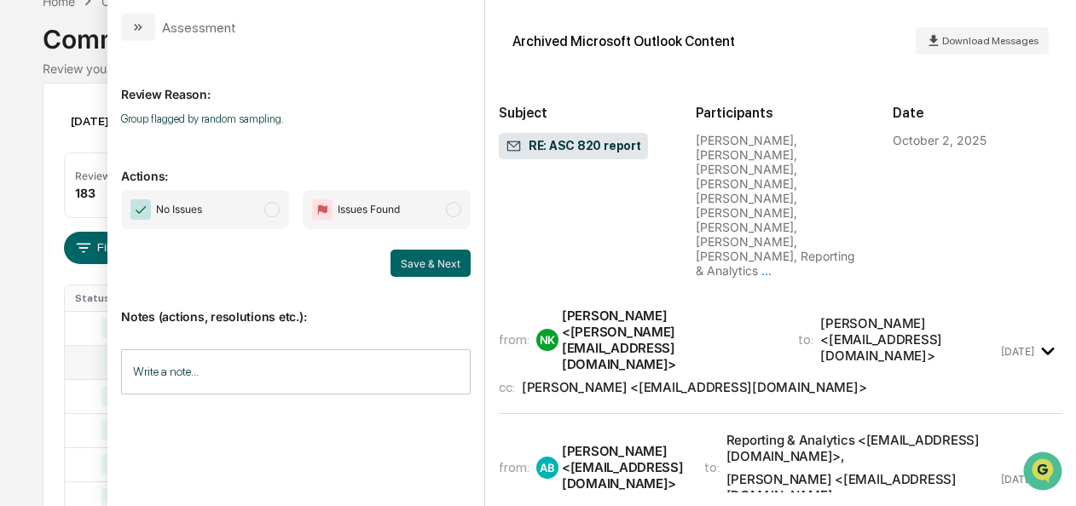
scroll to position [916, 0]
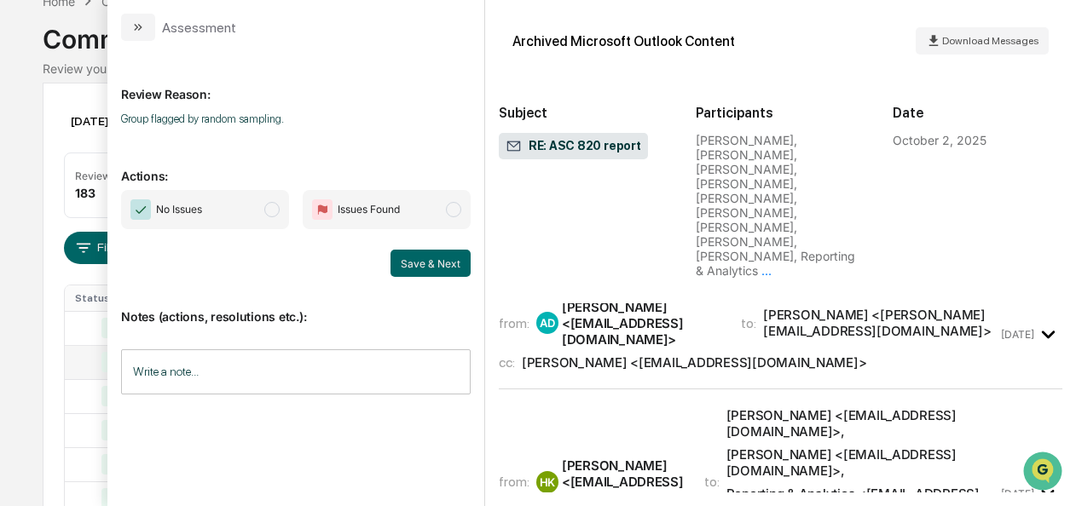
click at [269, 203] on span "modal" at bounding box center [271, 209] width 15 height 15
click at [275, 215] on span "modal" at bounding box center [271, 209] width 15 height 15
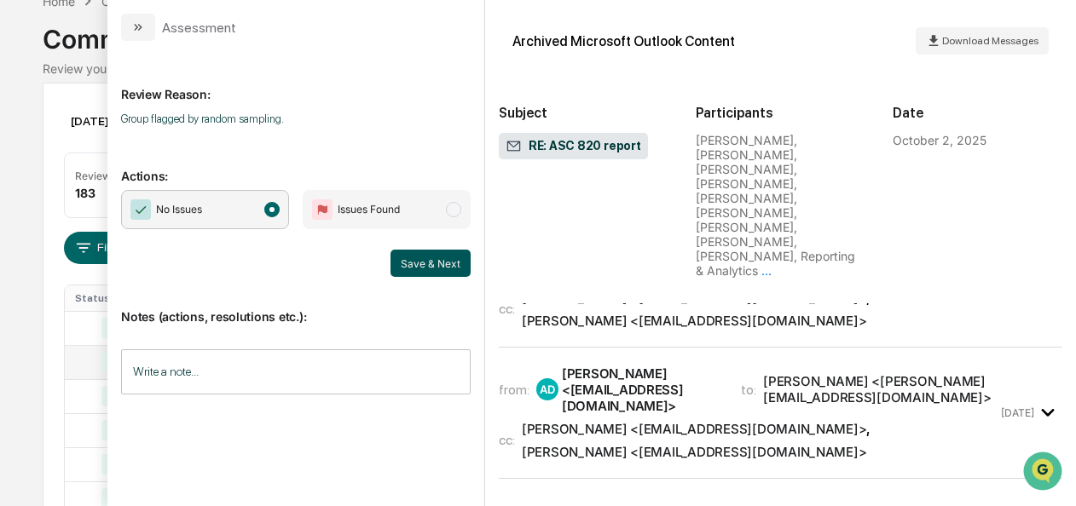
click at [417, 257] on button "Save & Next" at bounding box center [430, 263] width 80 height 27
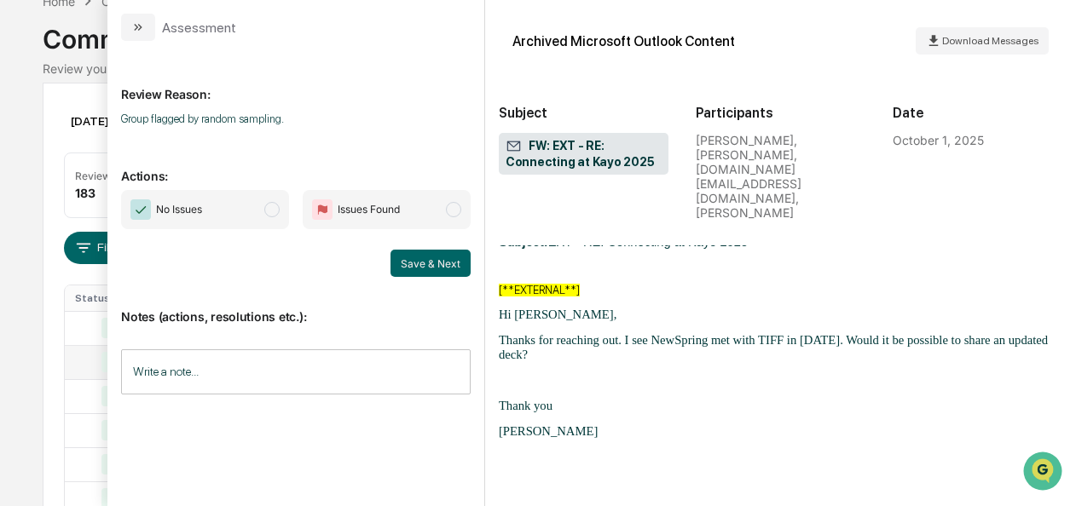
scroll to position [1276, 0]
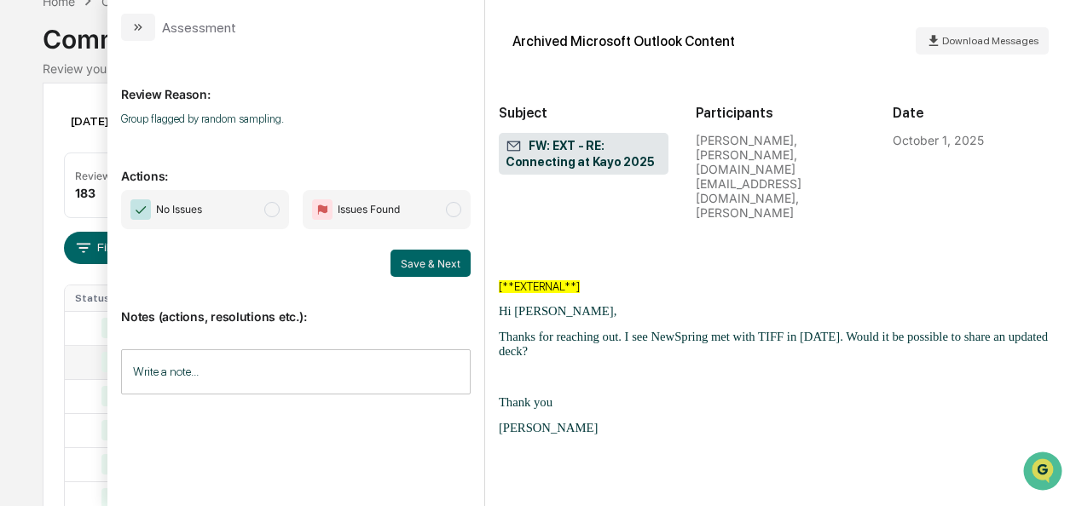
click at [264, 215] on span "No Issues" at bounding box center [205, 209] width 168 height 39
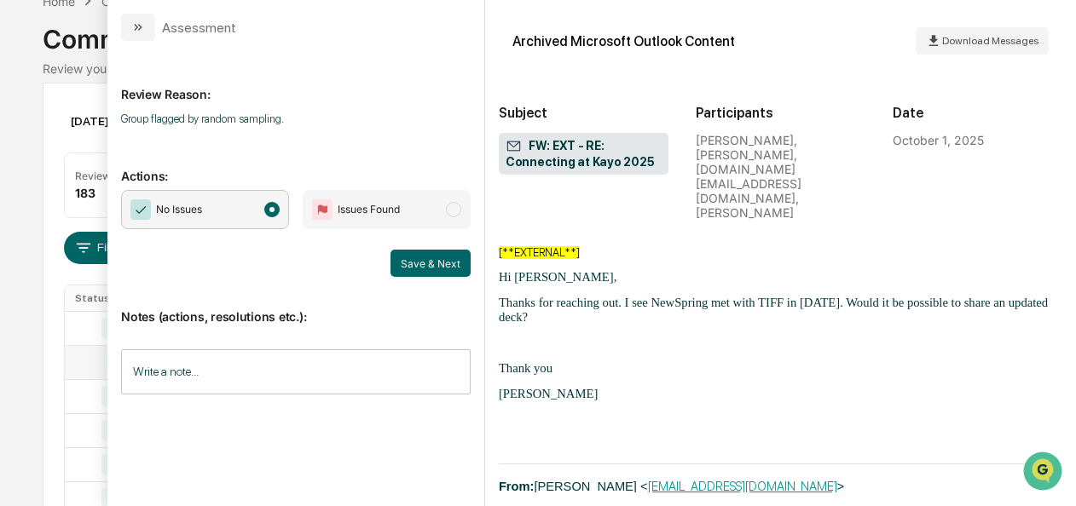
scroll to position [1311, 0]
click at [419, 263] on button "Save & Next" at bounding box center [430, 263] width 80 height 27
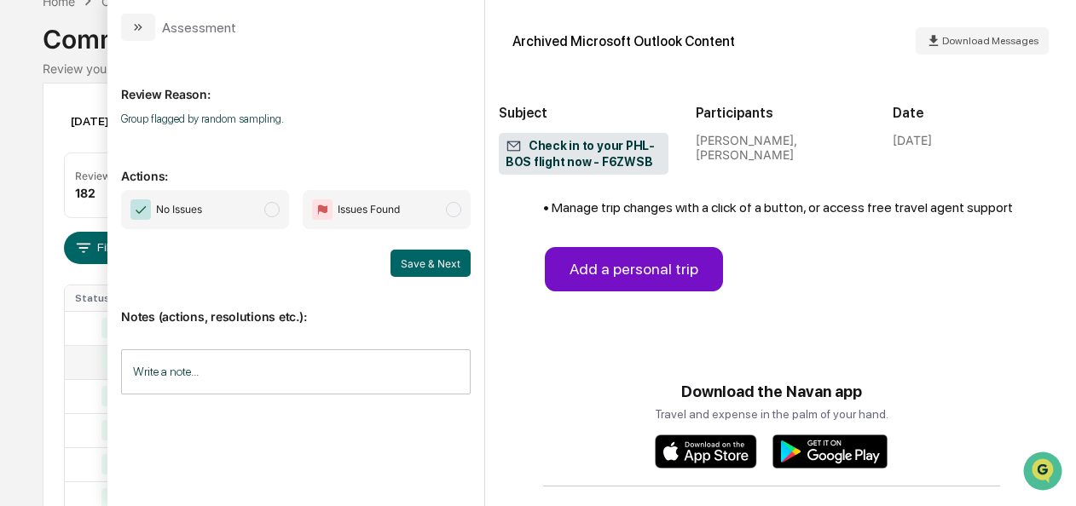
scroll to position [1406, 0]
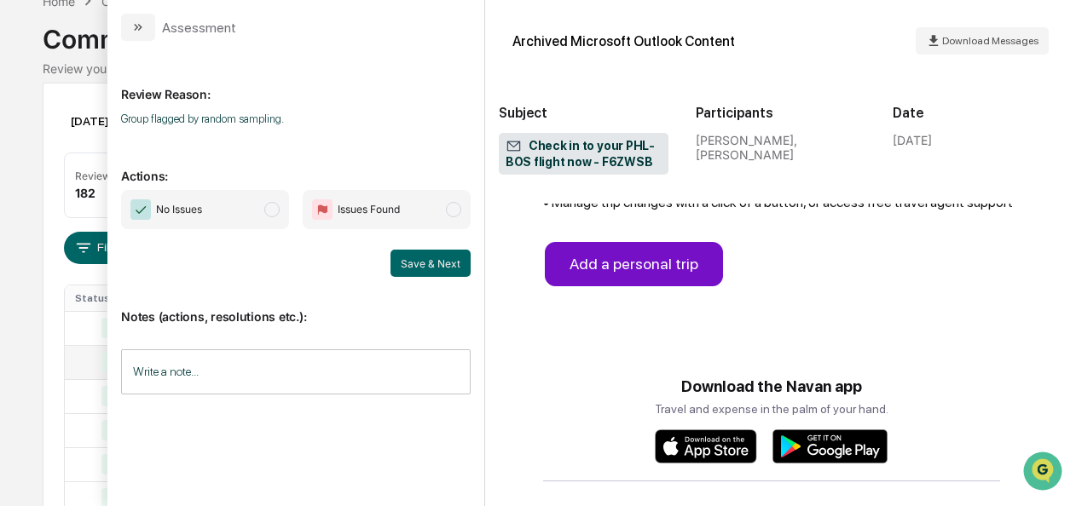
click at [261, 217] on span "No Issues" at bounding box center [205, 209] width 168 height 39
click at [413, 257] on button "Save & Next" at bounding box center [430, 263] width 80 height 27
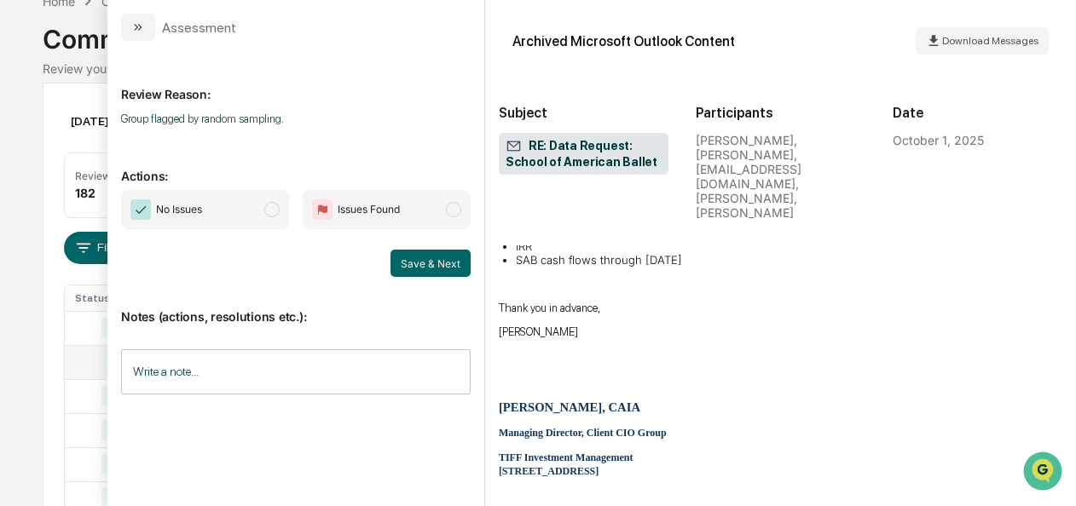
scroll to position [1713, 0]
click at [281, 216] on span "No Issues" at bounding box center [205, 209] width 168 height 39
click at [439, 263] on button "Save & Next" at bounding box center [430, 263] width 80 height 27
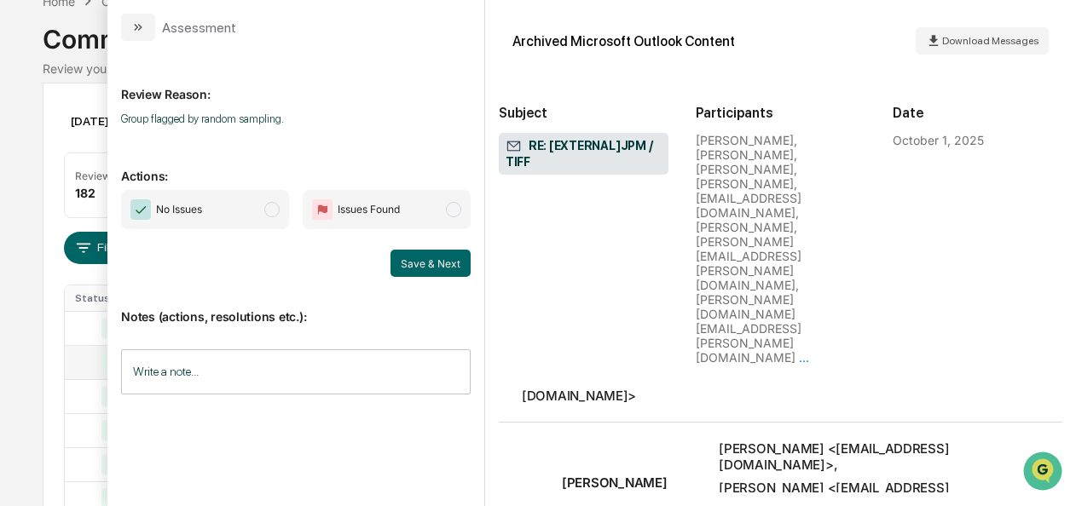
scroll to position [3202, 0]
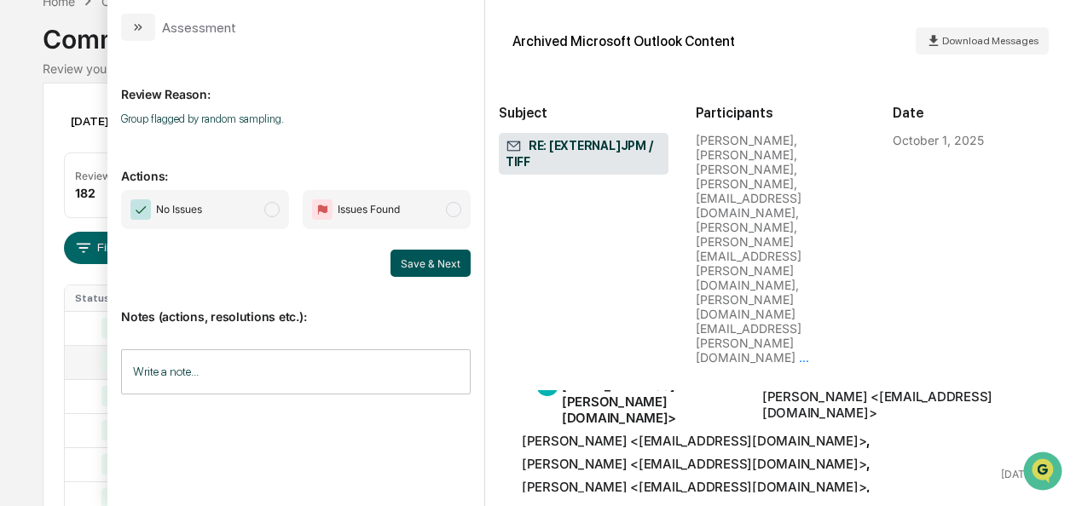
click at [283, 216] on span "No Issues" at bounding box center [205, 209] width 168 height 39
click at [275, 220] on span "No Issues" at bounding box center [205, 209] width 168 height 39
click at [275, 211] on span "modal" at bounding box center [271, 209] width 15 height 15
click at [409, 263] on button "Save & Next" at bounding box center [430, 263] width 80 height 27
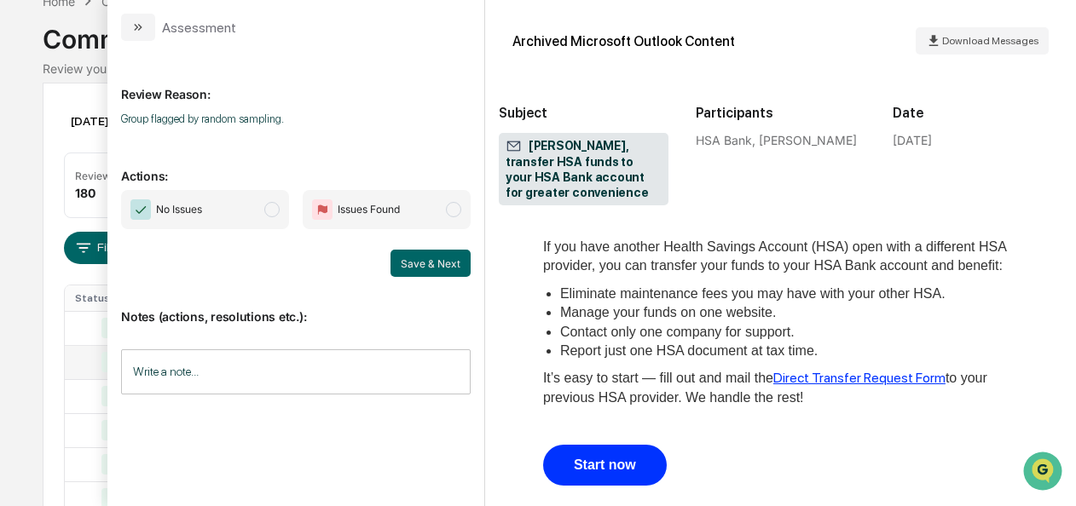
scroll to position [1349, 0]
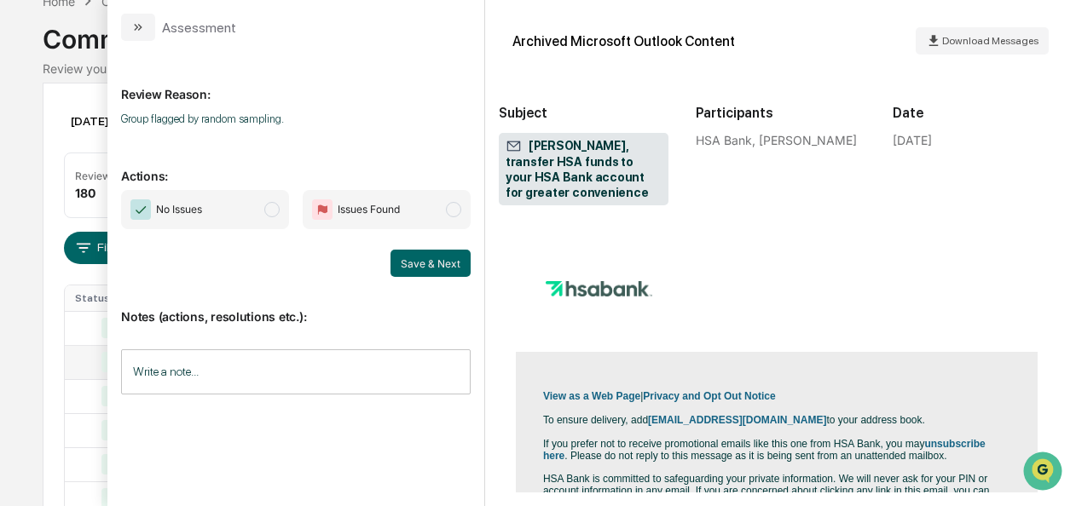
click at [280, 217] on span "No Issues" at bounding box center [205, 209] width 168 height 39
click at [440, 271] on button "Save & Next" at bounding box center [430, 263] width 80 height 27
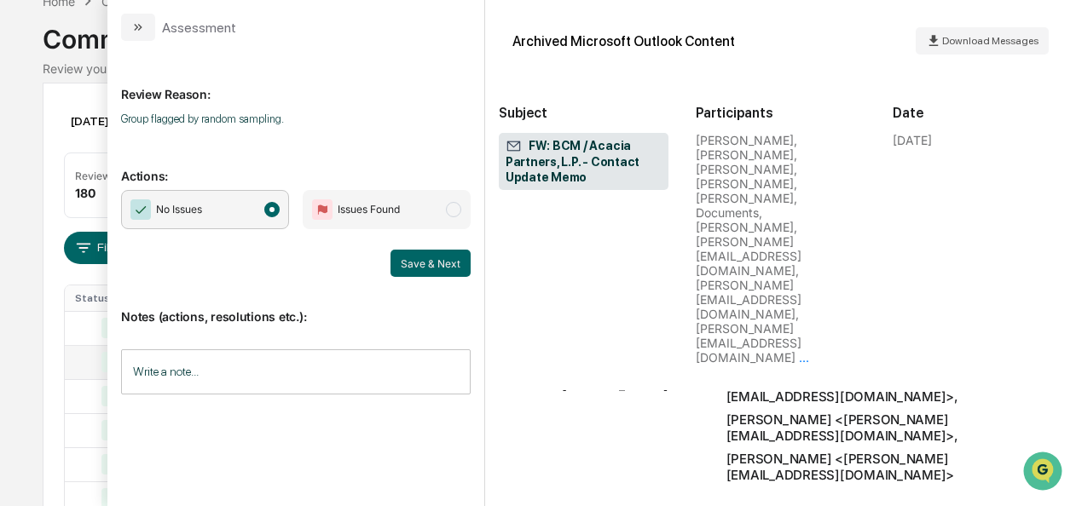
scroll to position [2745, 0]
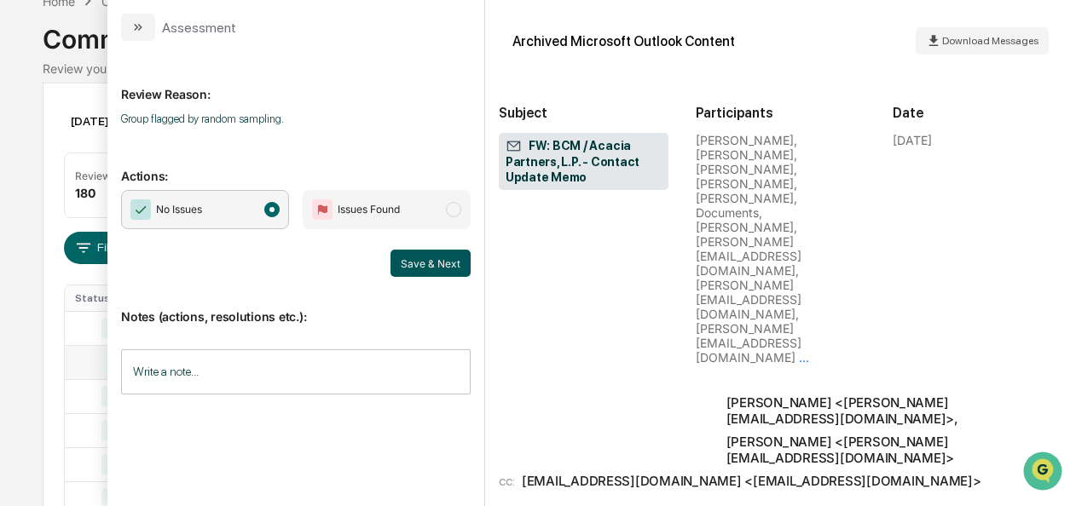
click at [406, 261] on button "Save & Next" at bounding box center [430, 263] width 80 height 27
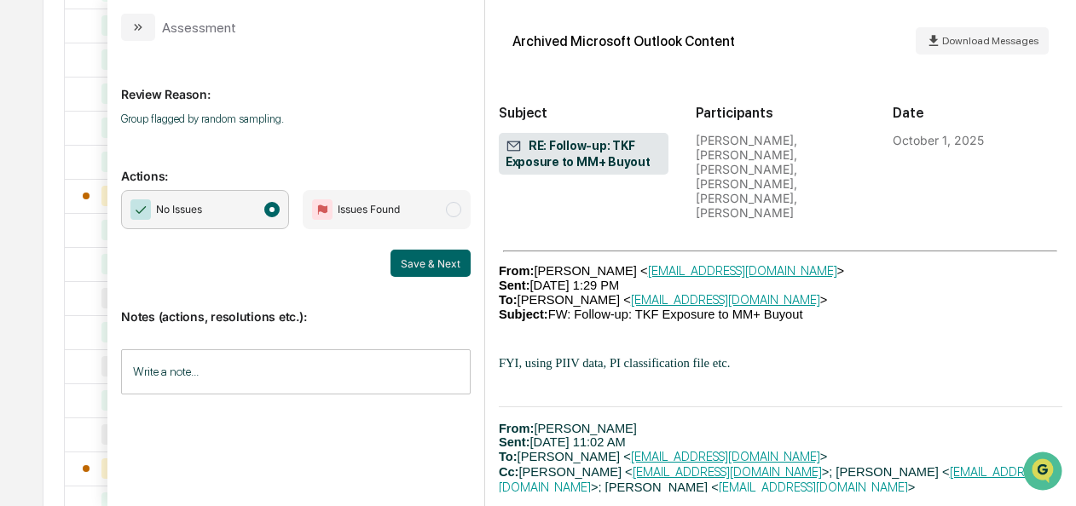
scroll to position [1712, 0]
click at [422, 259] on button "Save & Next" at bounding box center [430, 263] width 80 height 27
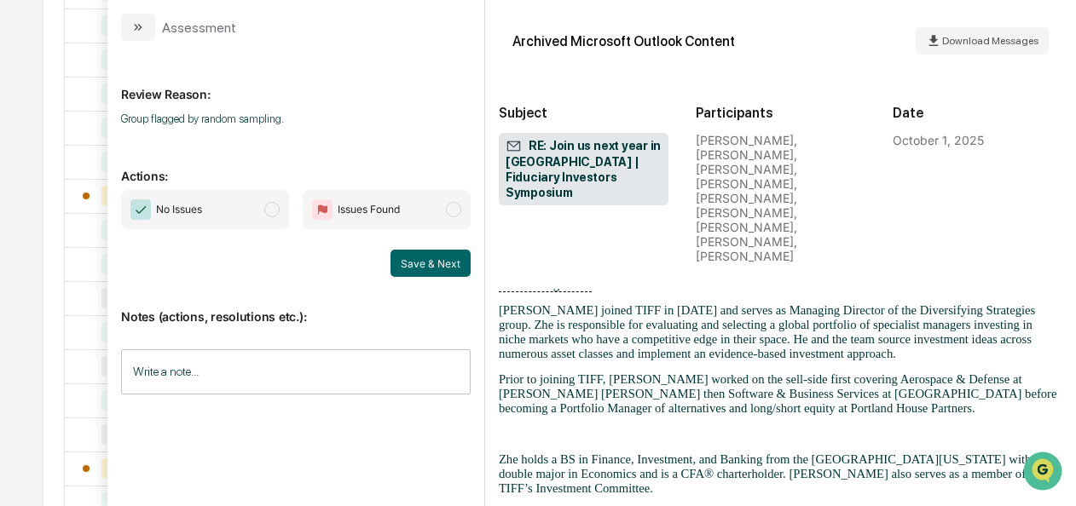
scroll to position [2675, 0]
click at [258, 208] on span "No Issues" at bounding box center [205, 209] width 168 height 39
click at [418, 257] on button "Save & Next" at bounding box center [430, 263] width 80 height 27
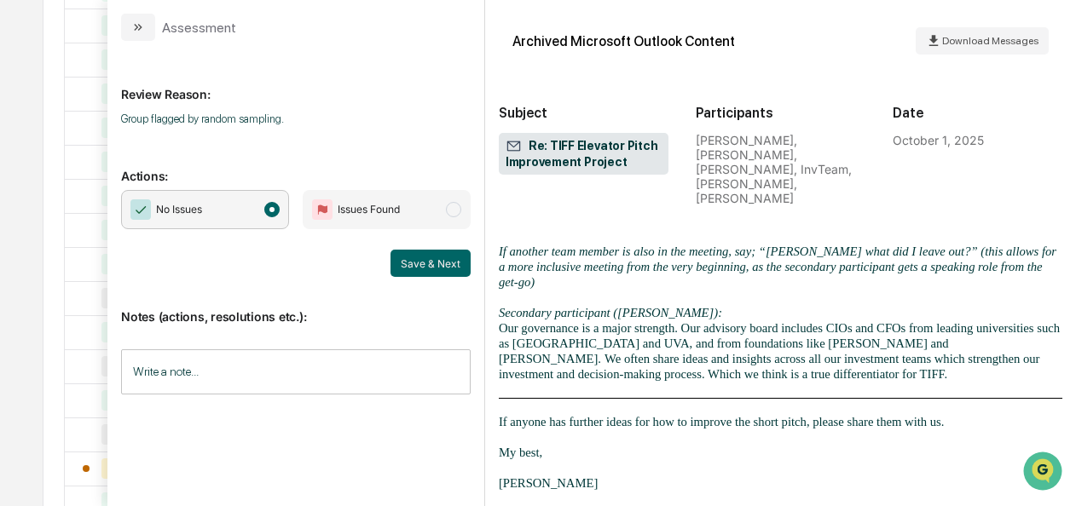
scroll to position [1116, 0]
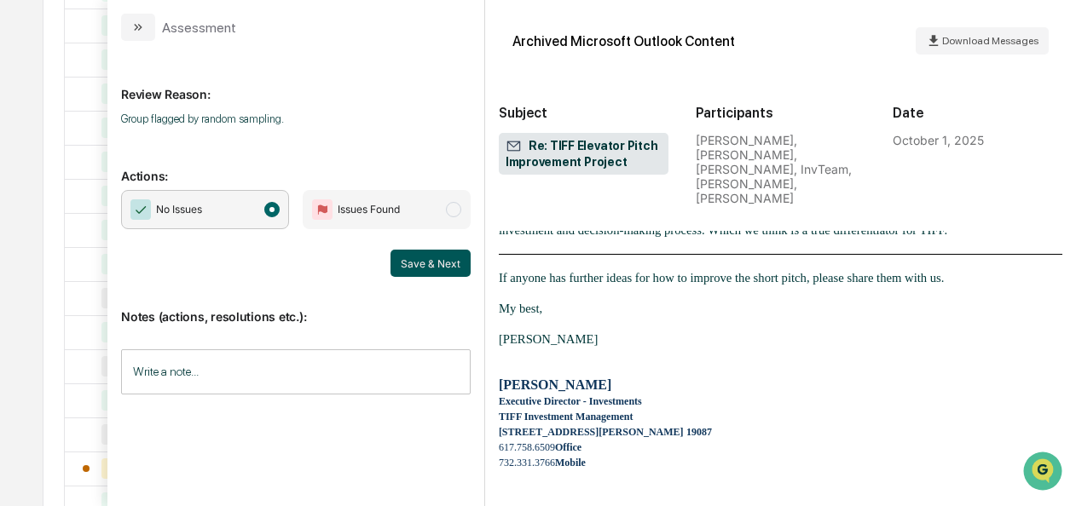
click at [453, 265] on button "Save & Next" at bounding box center [430, 263] width 80 height 27
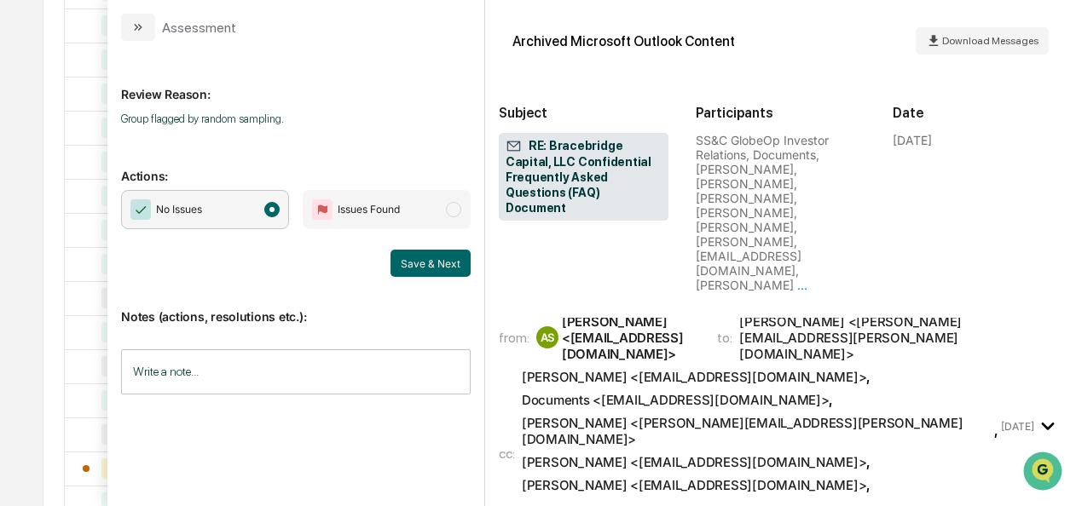
scroll to position [3459, 0]
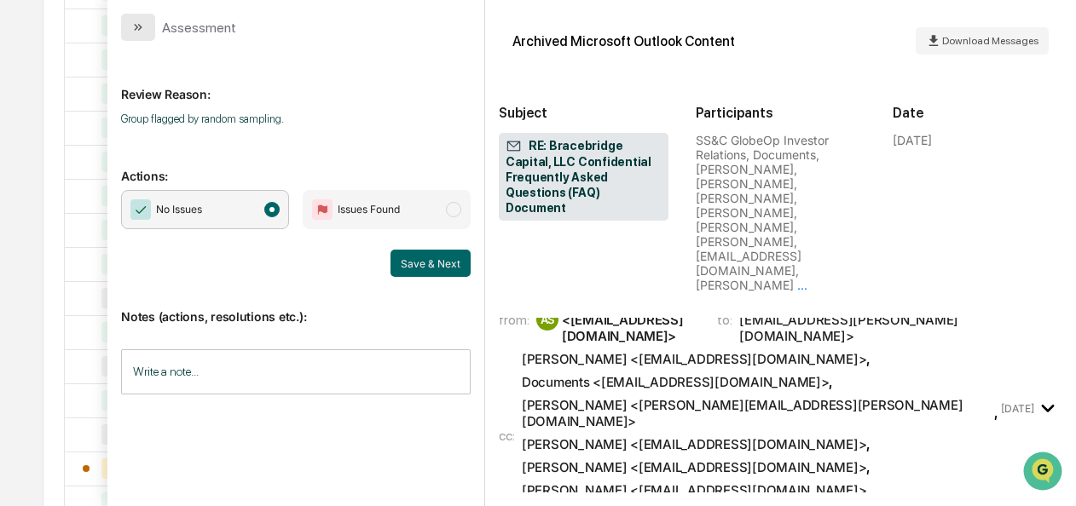
click at [147, 38] on button "modal" at bounding box center [138, 27] width 34 height 27
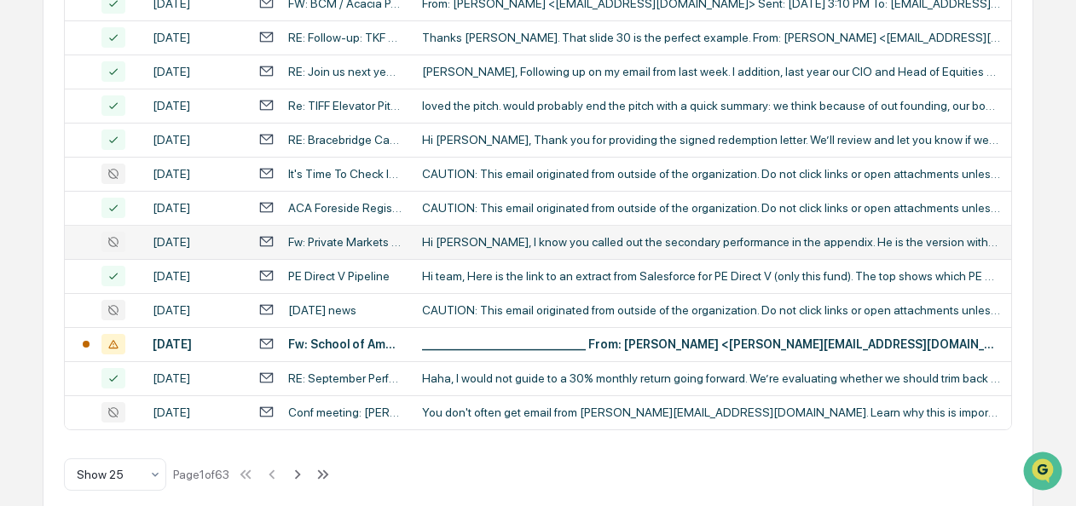
scroll to position [826, 0]
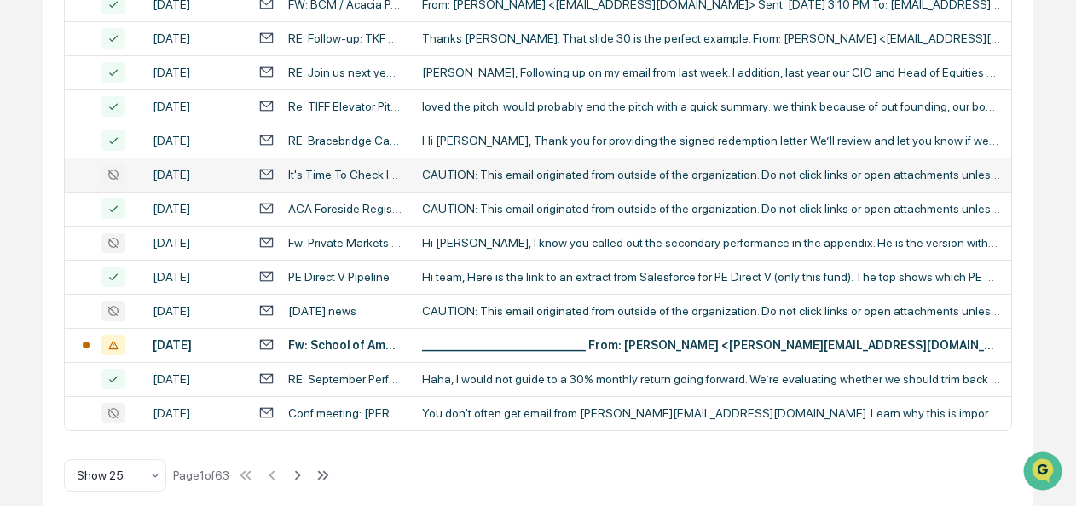
click at [331, 182] on div "It's Time To Check In For Your Flight" at bounding box center [344, 175] width 113 height 14
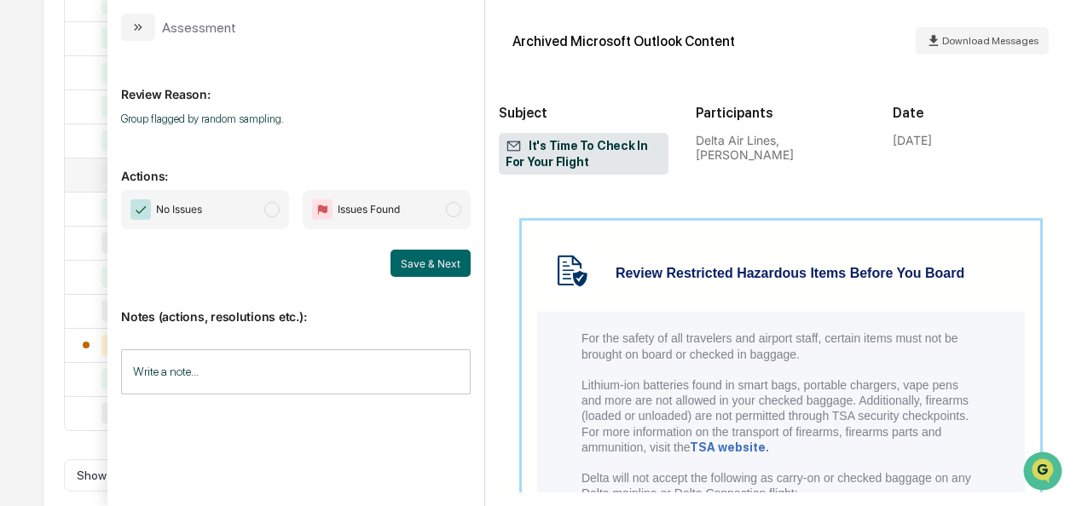
scroll to position [2113, 0]
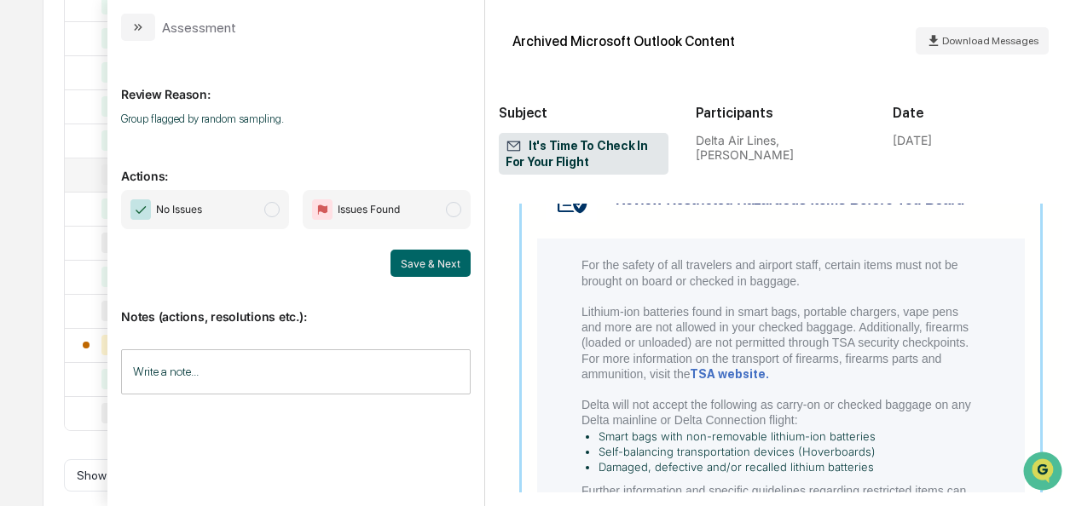
click at [273, 203] on span "modal" at bounding box center [271, 209] width 15 height 15
click at [421, 270] on button "Save & Next" at bounding box center [430, 263] width 80 height 27
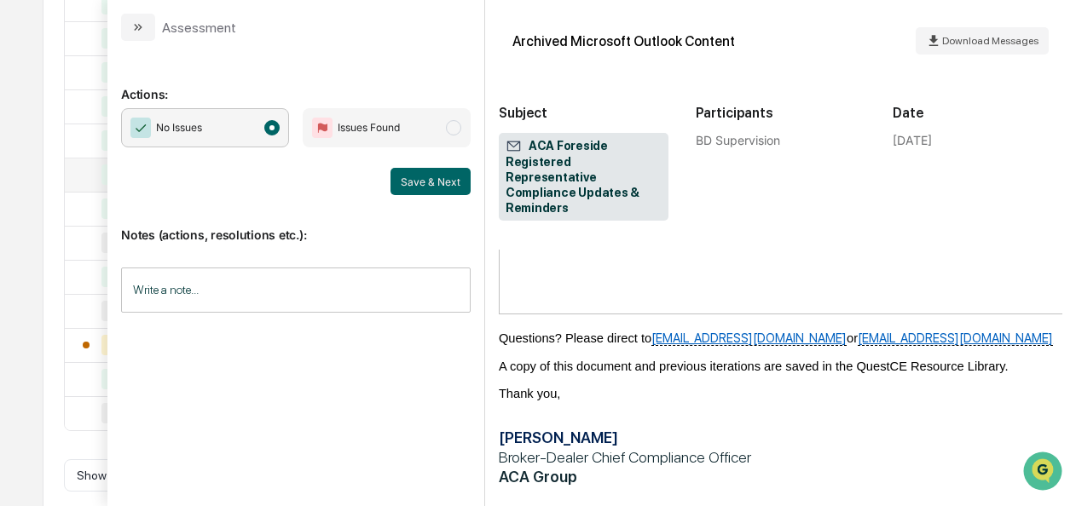
scroll to position [1394, 0]
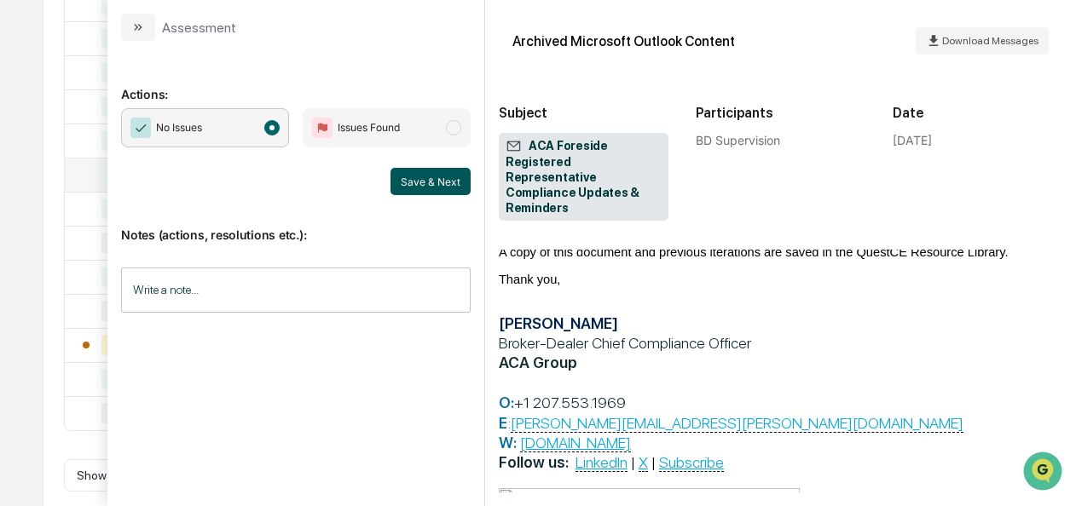
click at [444, 176] on button "Save & Next" at bounding box center [430, 181] width 80 height 27
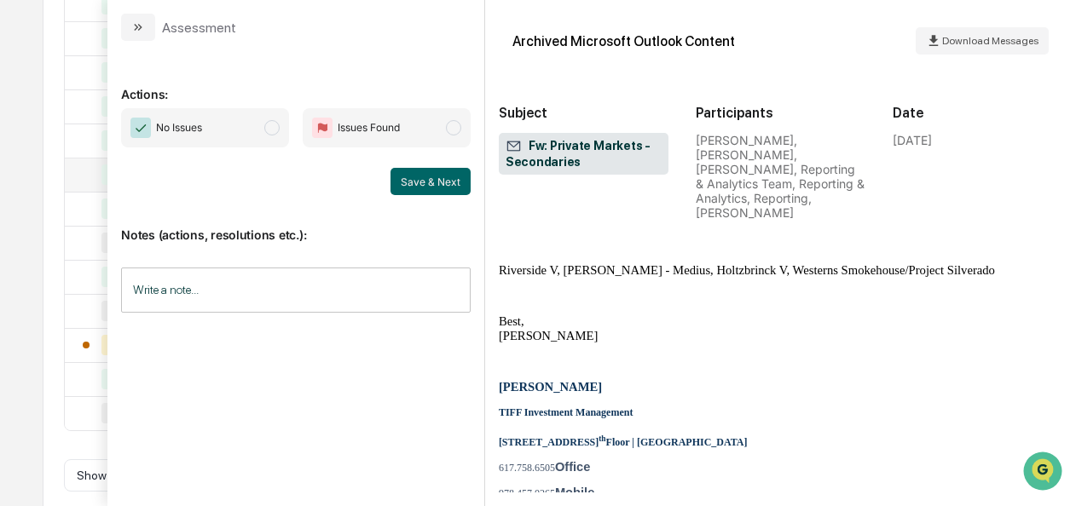
scroll to position [2703, 0]
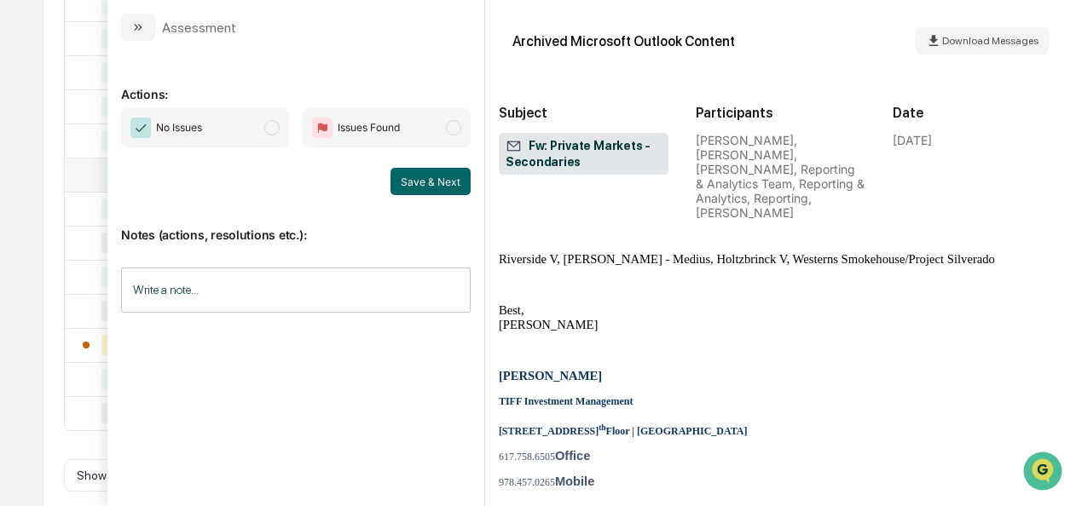
click at [268, 133] on span "No Issues" at bounding box center [205, 127] width 168 height 39
click at [471, 175] on button "Save & Next" at bounding box center [430, 181] width 80 height 27
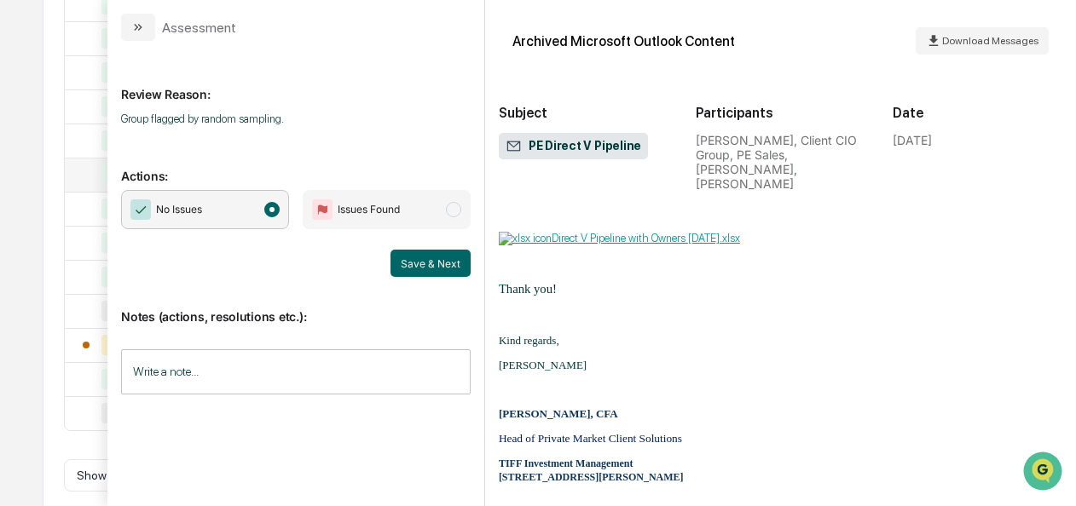
scroll to position [472, 0]
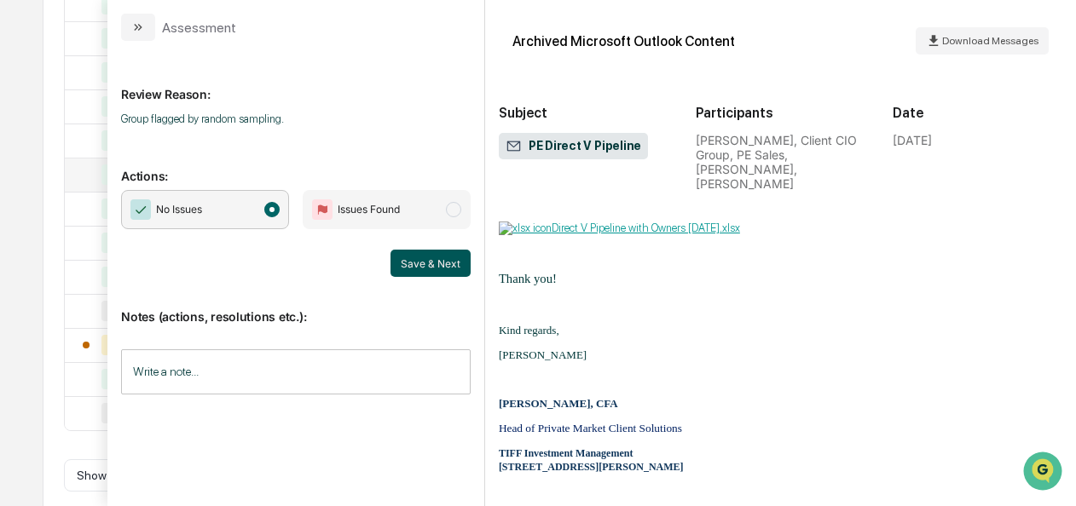
click at [430, 254] on button "Save & Next" at bounding box center [430, 263] width 80 height 27
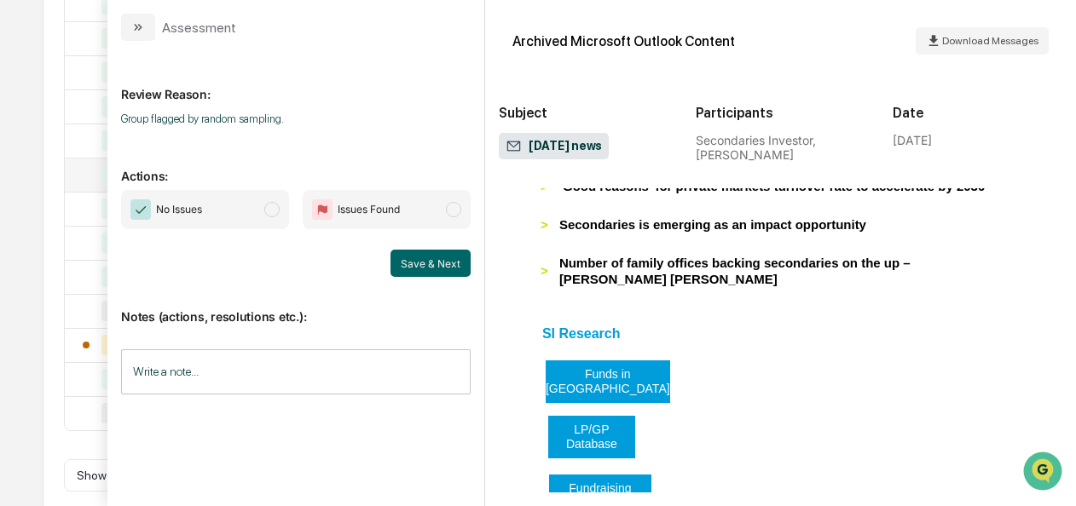
scroll to position [1422, 0]
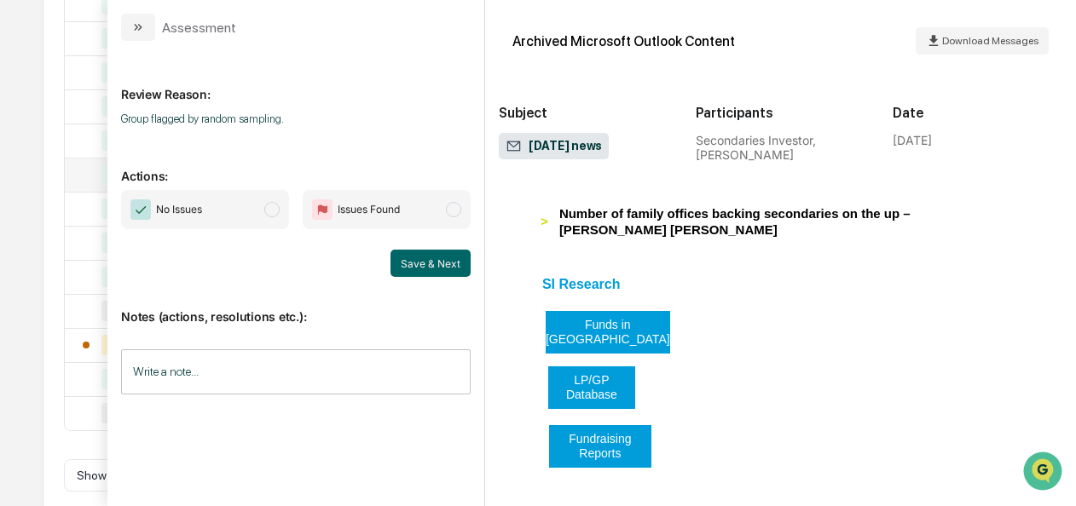
click at [264, 203] on span "No Issues" at bounding box center [205, 209] width 168 height 39
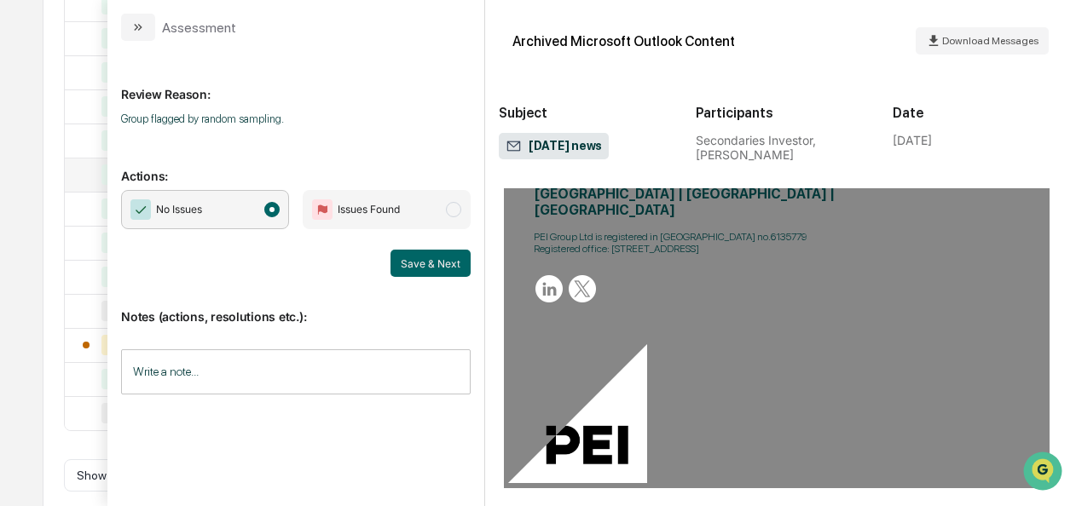
scroll to position [1805, 0]
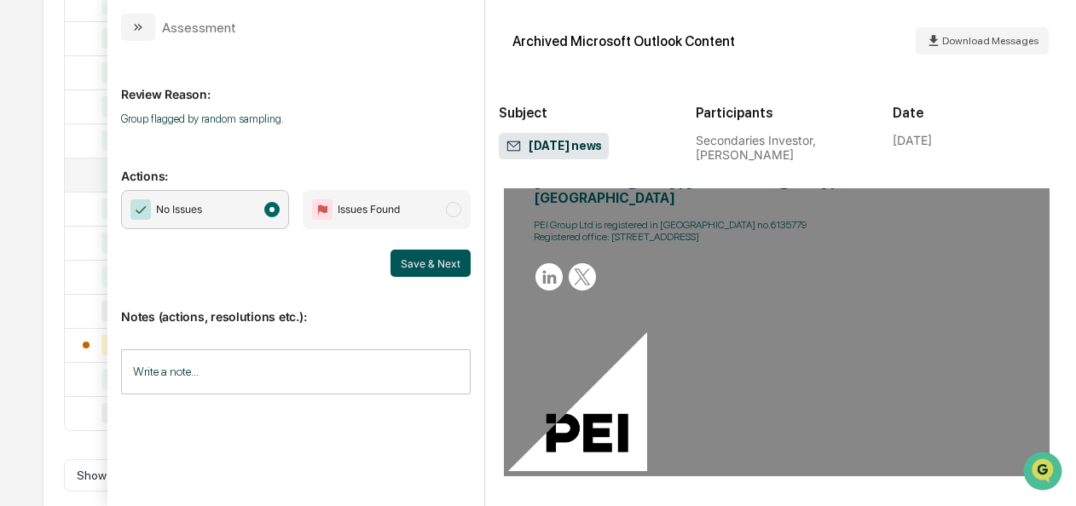
click at [459, 261] on button "Save & Next" at bounding box center [430, 263] width 80 height 27
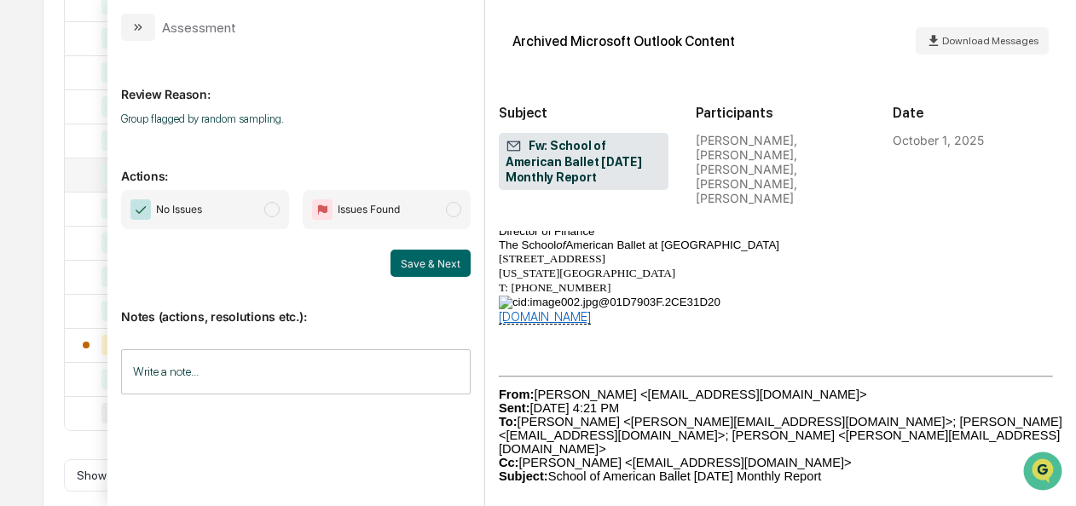
scroll to position [1518, 0]
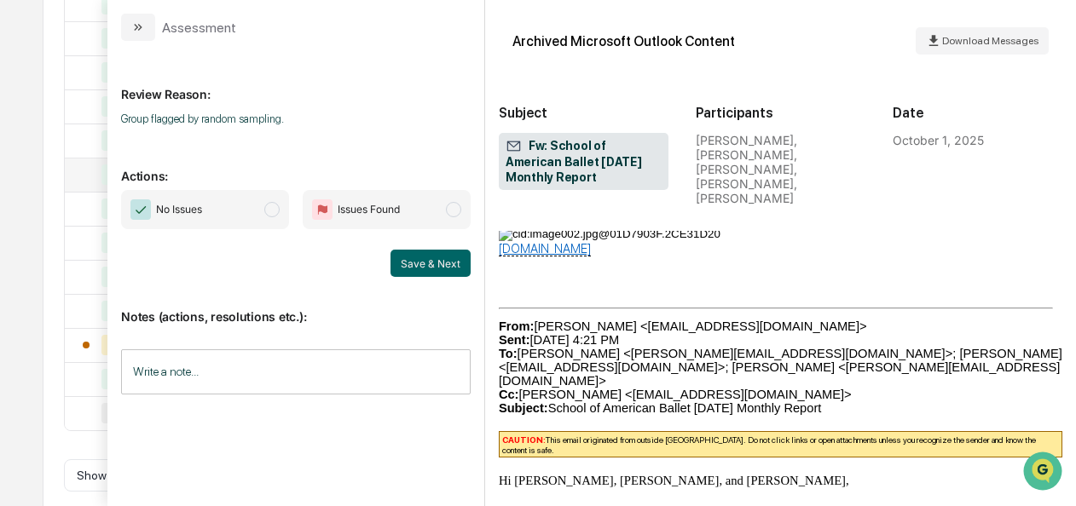
click at [257, 215] on span "No Issues" at bounding box center [205, 209] width 168 height 39
click at [400, 255] on button "Save & Next" at bounding box center [430, 263] width 80 height 27
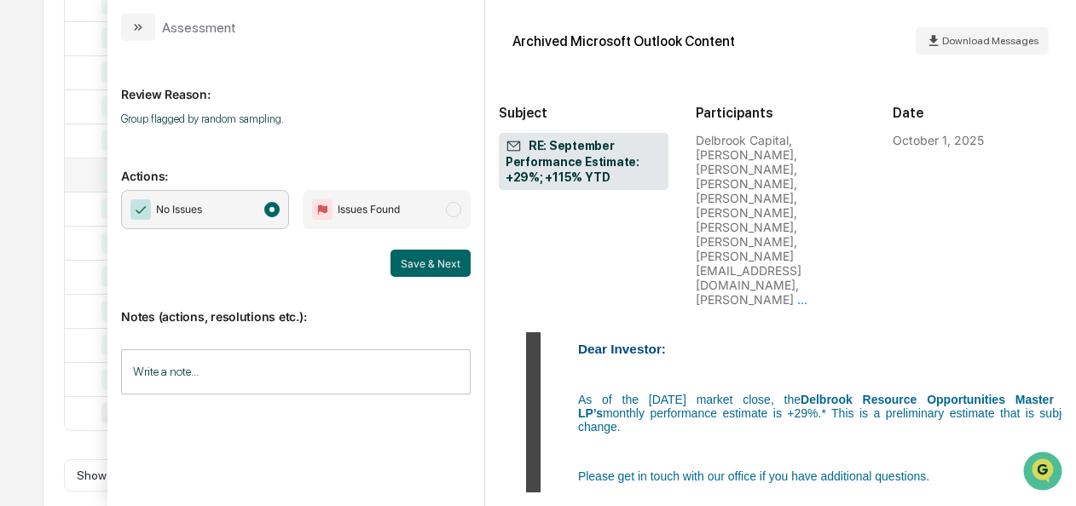
scroll to position [2633, 7]
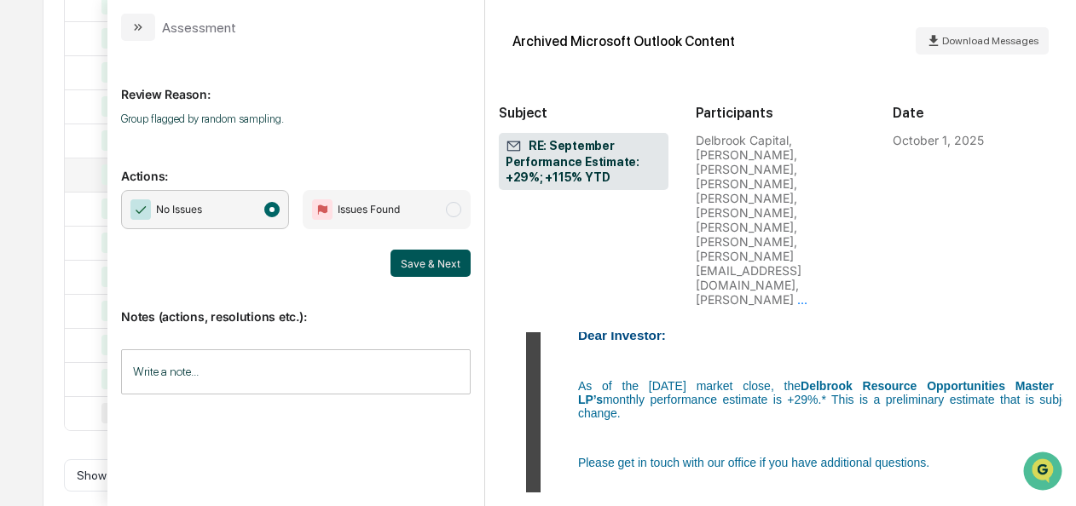
click at [396, 261] on button "Save & Next" at bounding box center [430, 263] width 80 height 27
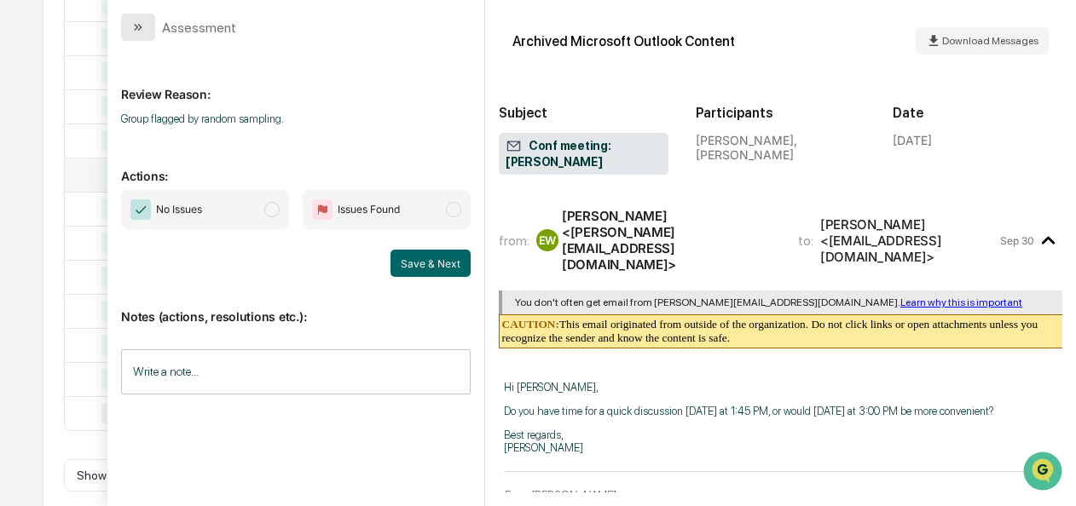
click at [130, 32] on button "modal" at bounding box center [138, 27] width 34 height 27
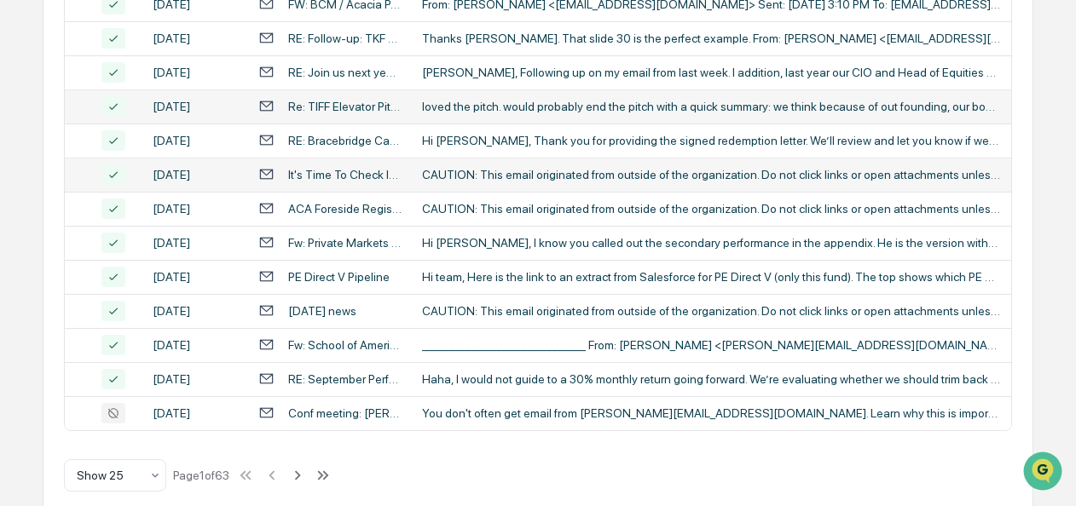
scroll to position [1050, 0]
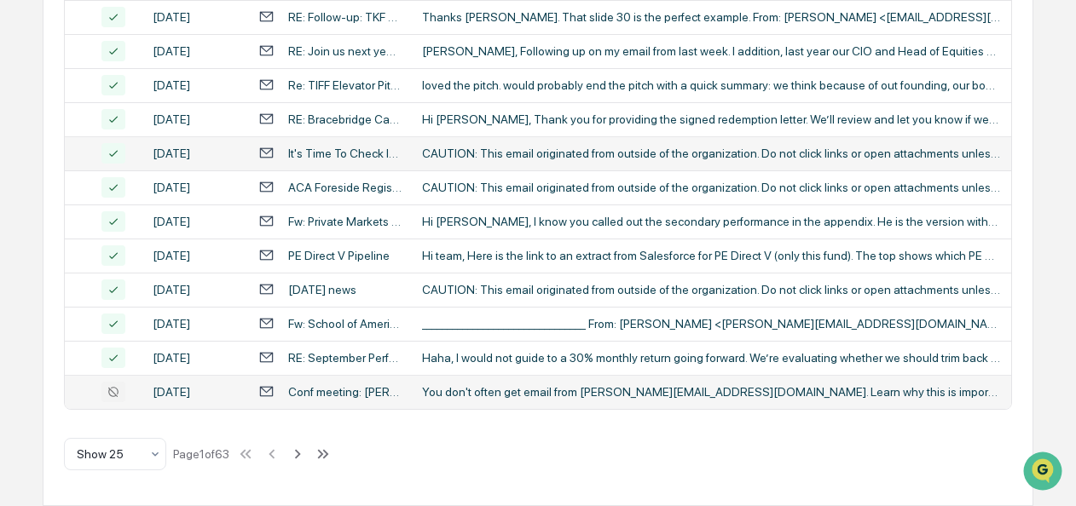
click at [326, 387] on div "Conf meeting: [PERSON_NAME]" at bounding box center [344, 392] width 113 height 14
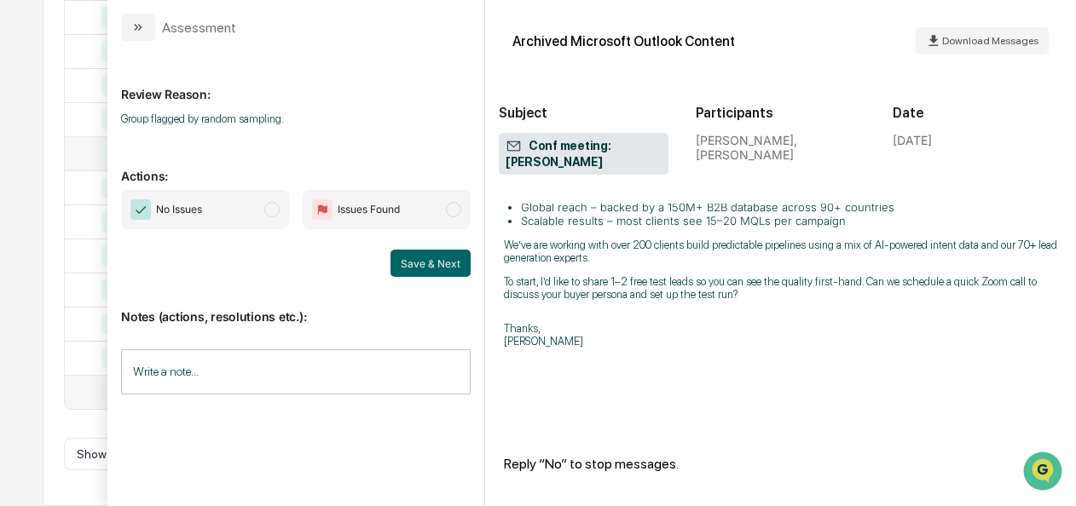
scroll to position [529, 0]
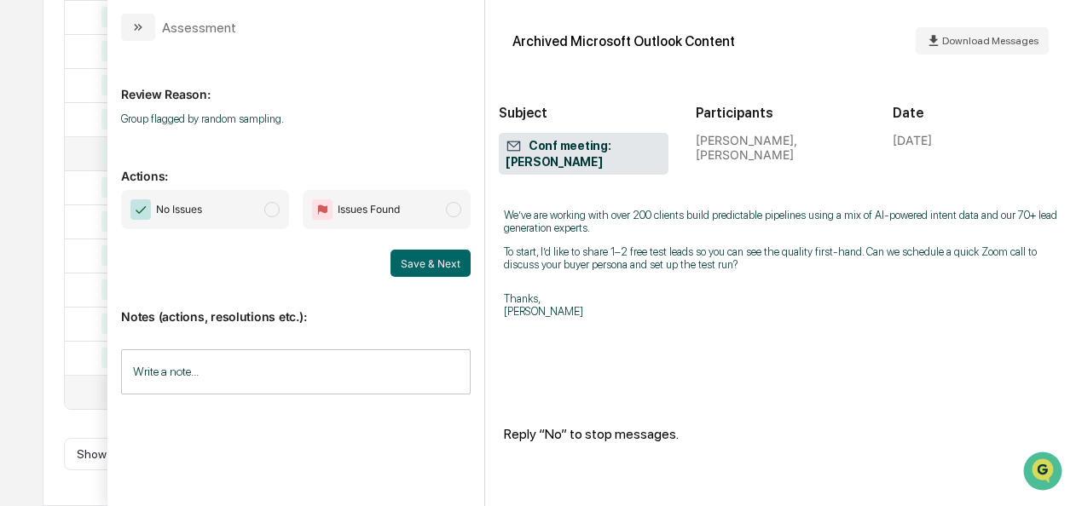
click at [264, 213] on span "No Issues" at bounding box center [205, 209] width 168 height 39
click at [408, 262] on button "Save & Next" at bounding box center [430, 263] width 80 height 27
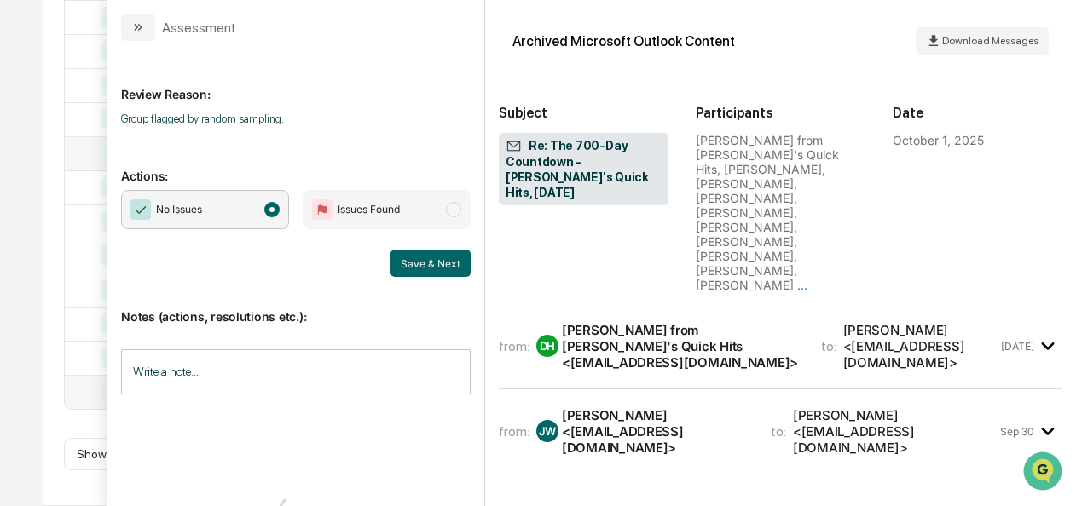
scroll to position [939, 0]
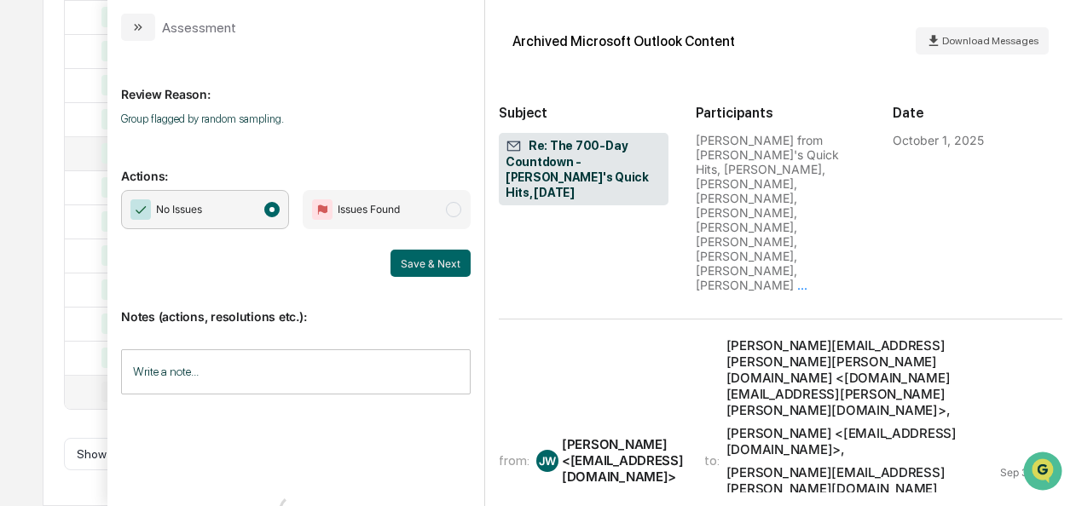
click at [135, 37] on button "modal" at bounding box center [138, 27] width 34 height 27
click at [138, 30] on div "Assessment Review Reason: Group flagged by random sampling. Actions: No Issues …" at bounding box center [591, 253] width 968 height 506
